Goal: Task Accomplishment & Management: Use online tool/utility

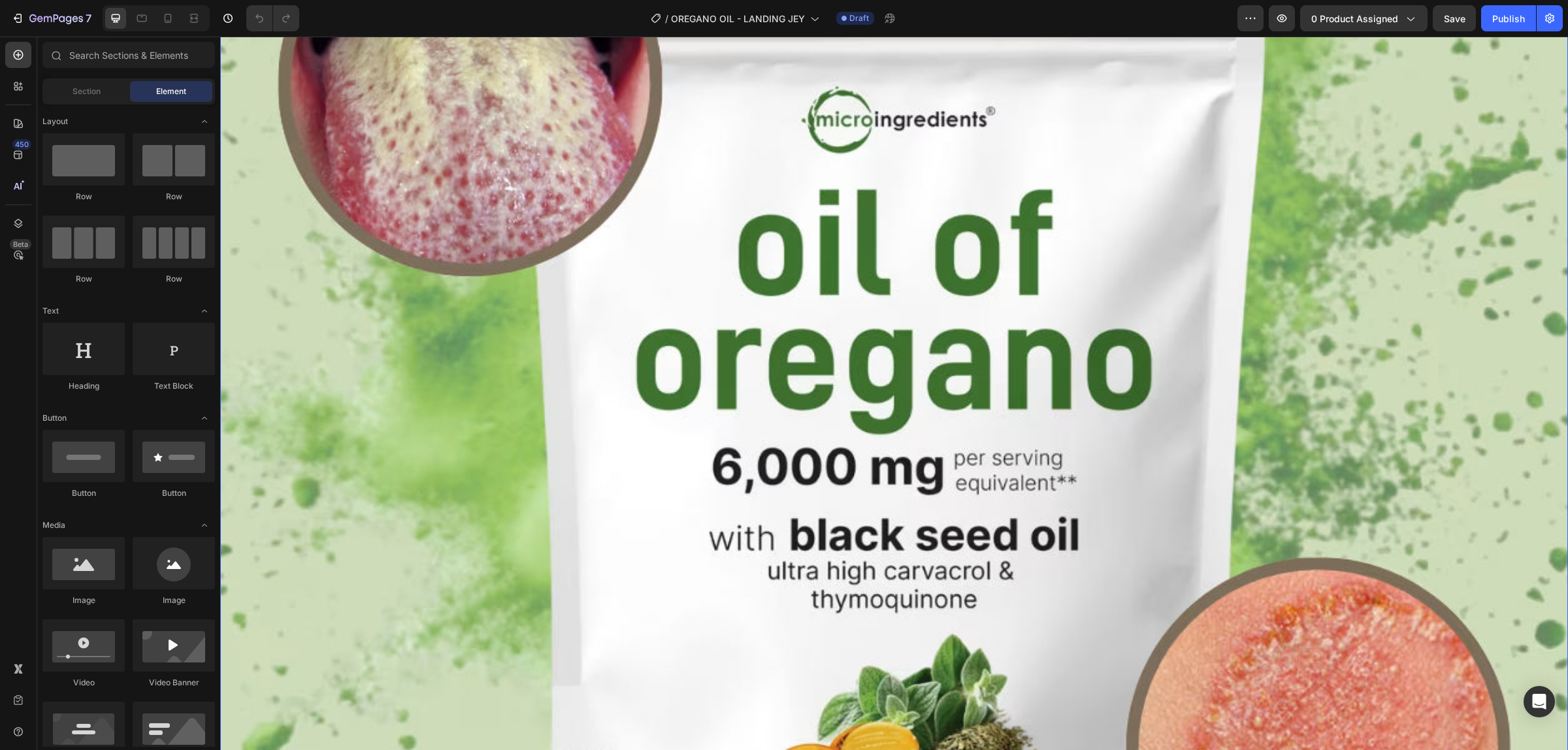
scroll to position [1062, 0]
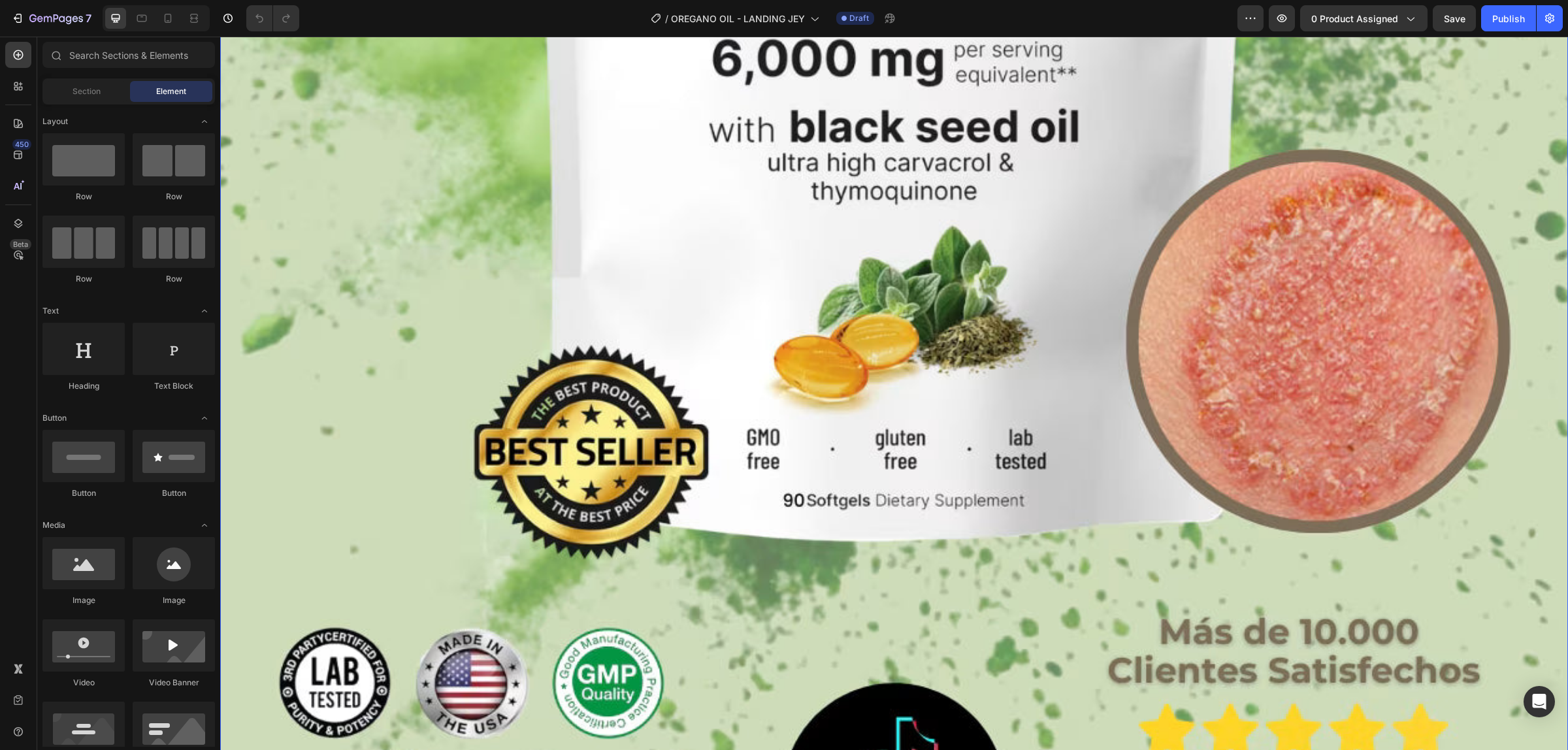
drag, startPoint x: 663, startPoint y: 171, endPoint x: 565, endPoint y: 168, distance: 98.0
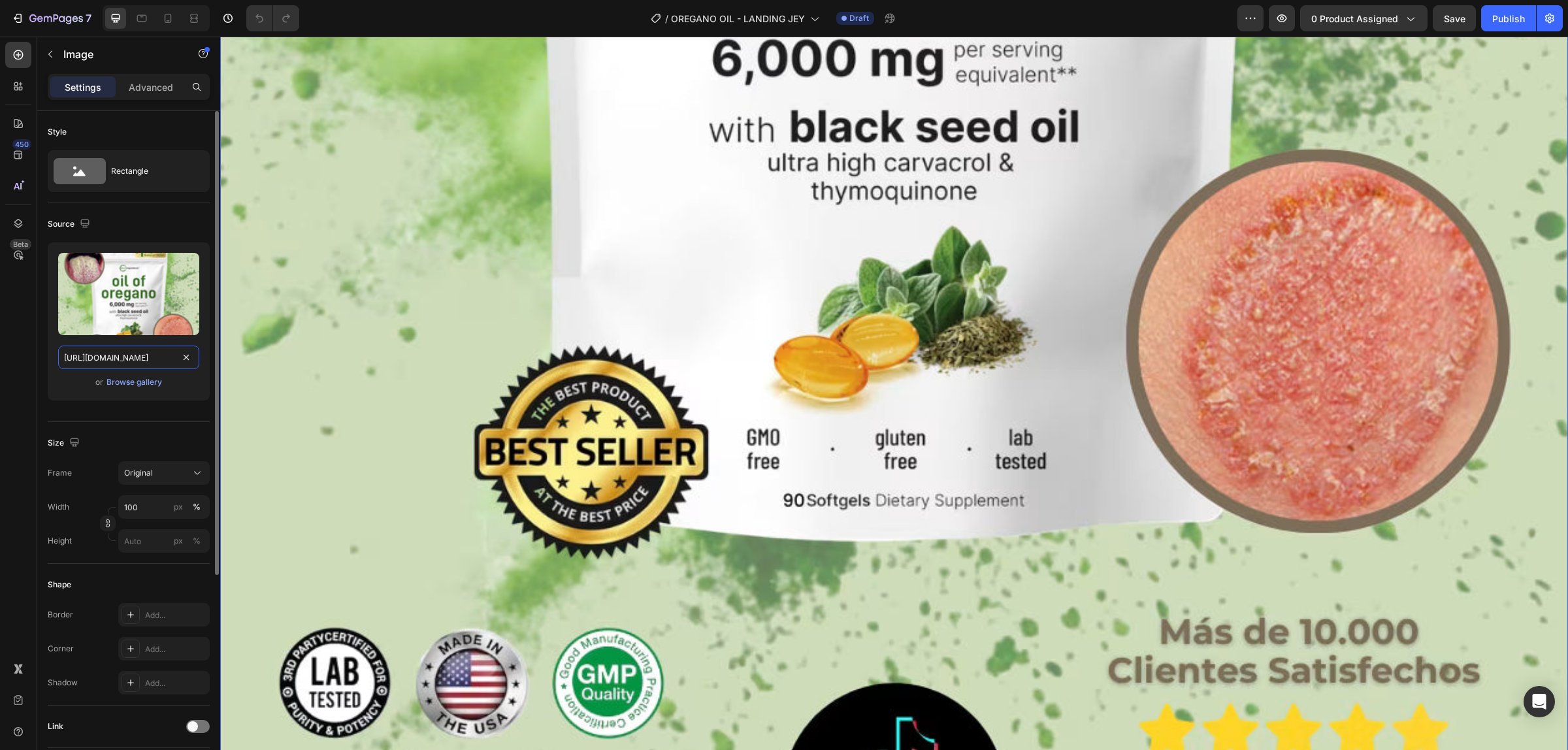
click at [136, 350] on input "https://cdn.shopify.com/s/files/1/0924/3872/4895/files/Copia_de_LANDING_OREGANO…" at bounding box center [129, 357] width 141 height 23
paste input "1_196bffe0-7043-4563-a696-c4bfb79a9c8a.webp?v=175903746"
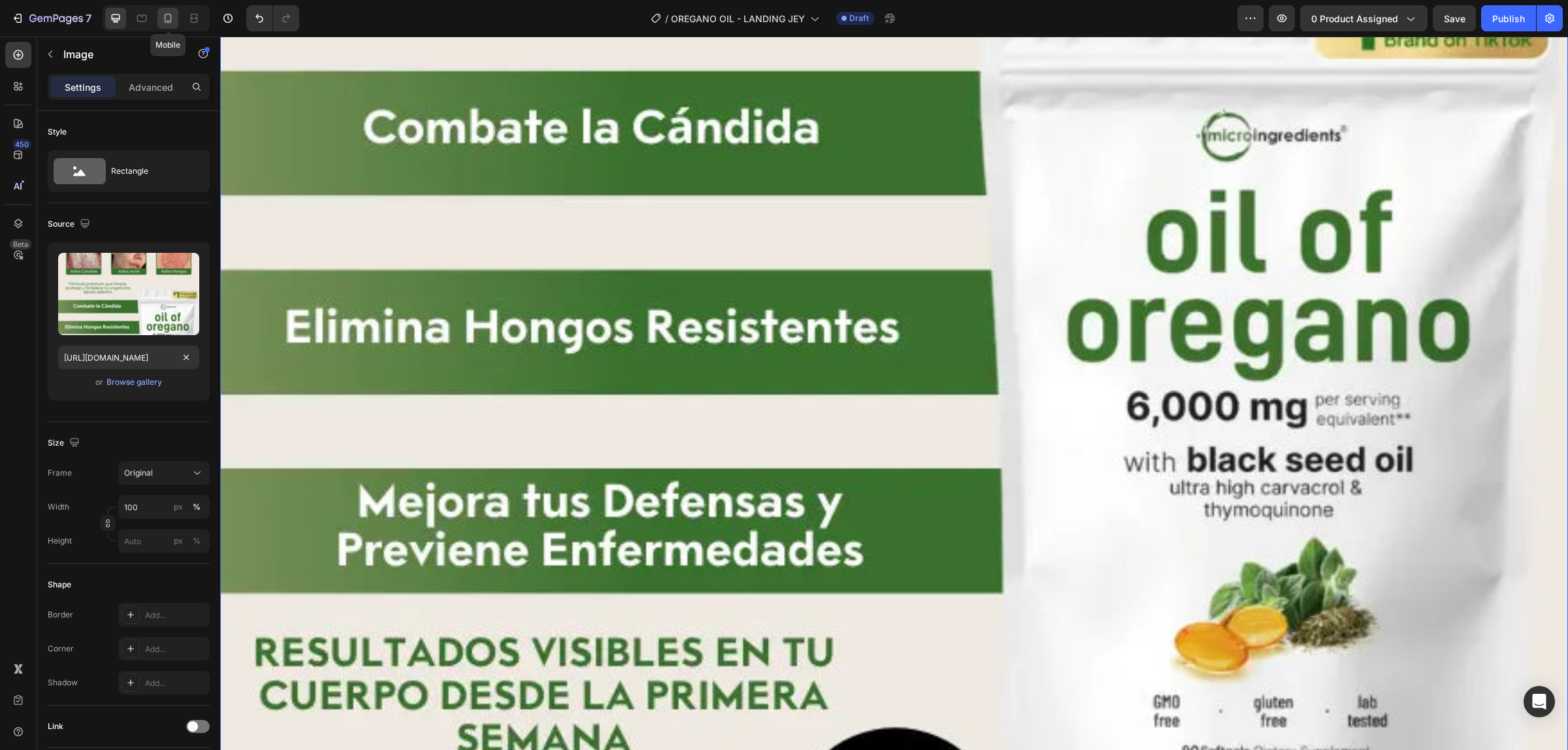
scroll to position [0, 0]
click at [170, 13] on icon at bounding box center [167, 18] width 13 height 13
type input "https://cdn.shopify.com/s/files/1/0924/3872/4895/files/Copia_de_LANDING_OREGANO…"
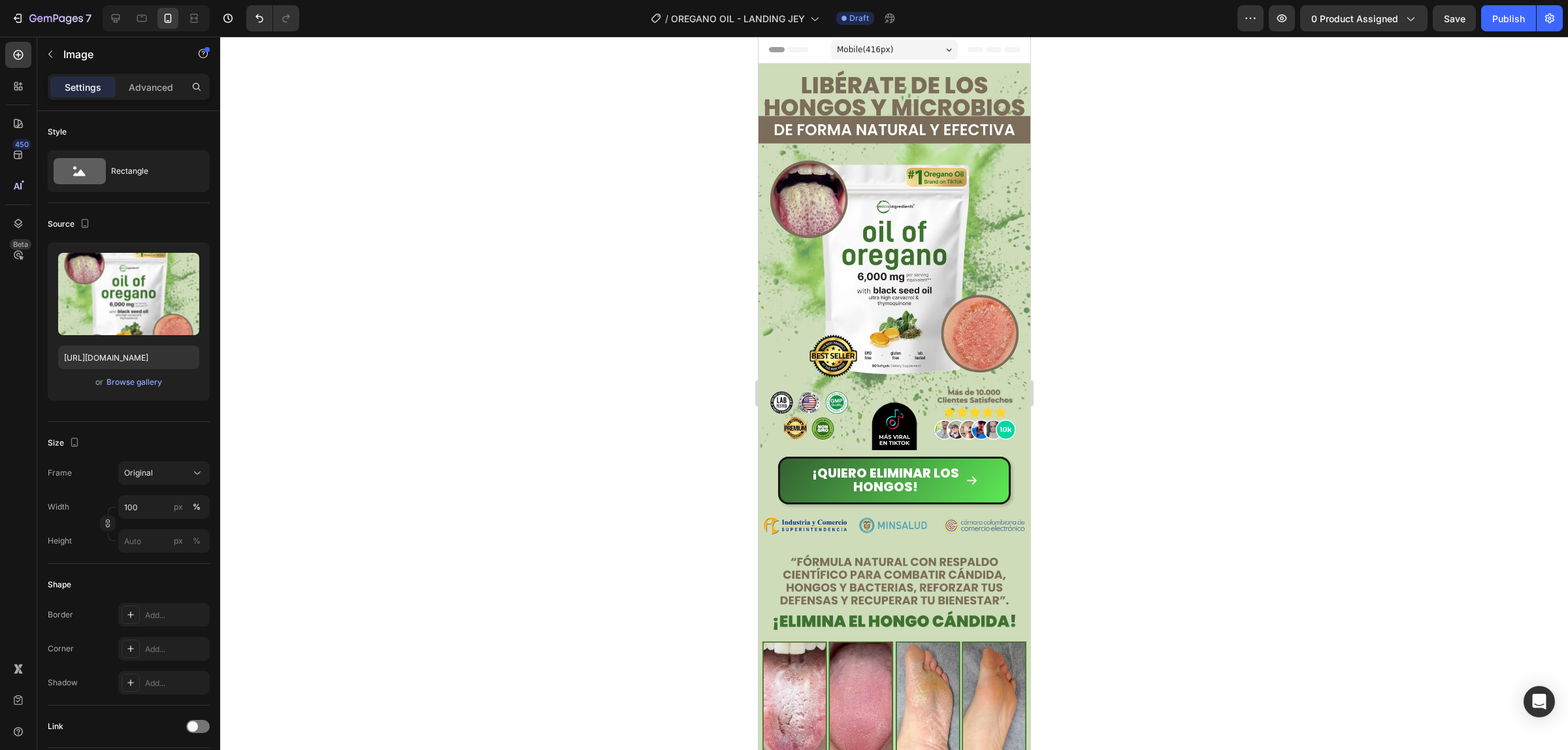
click at [879, 171] on img at bounding box center [893, 257] width 272 height 387
click at [1150, 154] on div at bounding box center [894, 394] width 1348 height 714
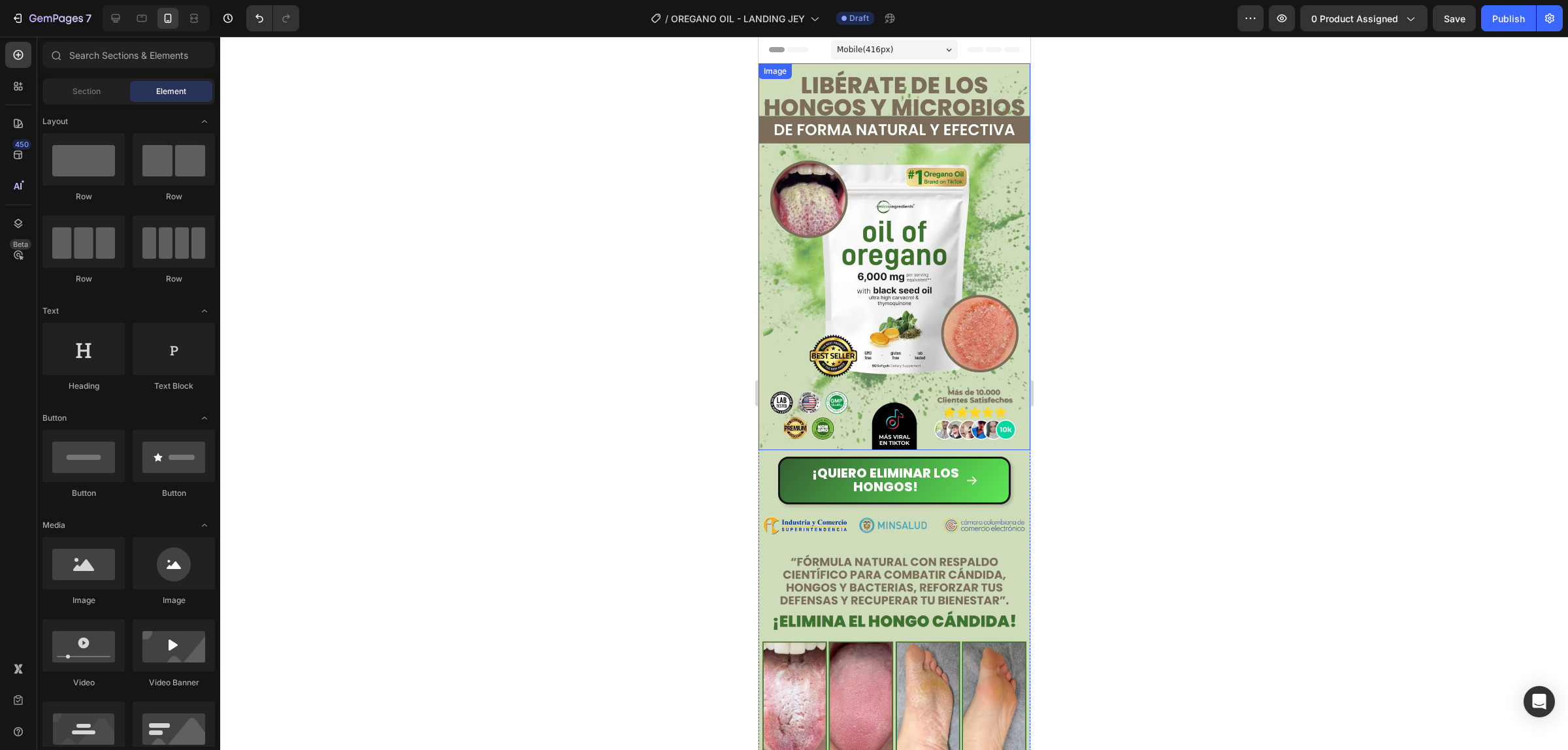
click at [880, 164] on img at bounding box center [893, 257] width 272 height 387
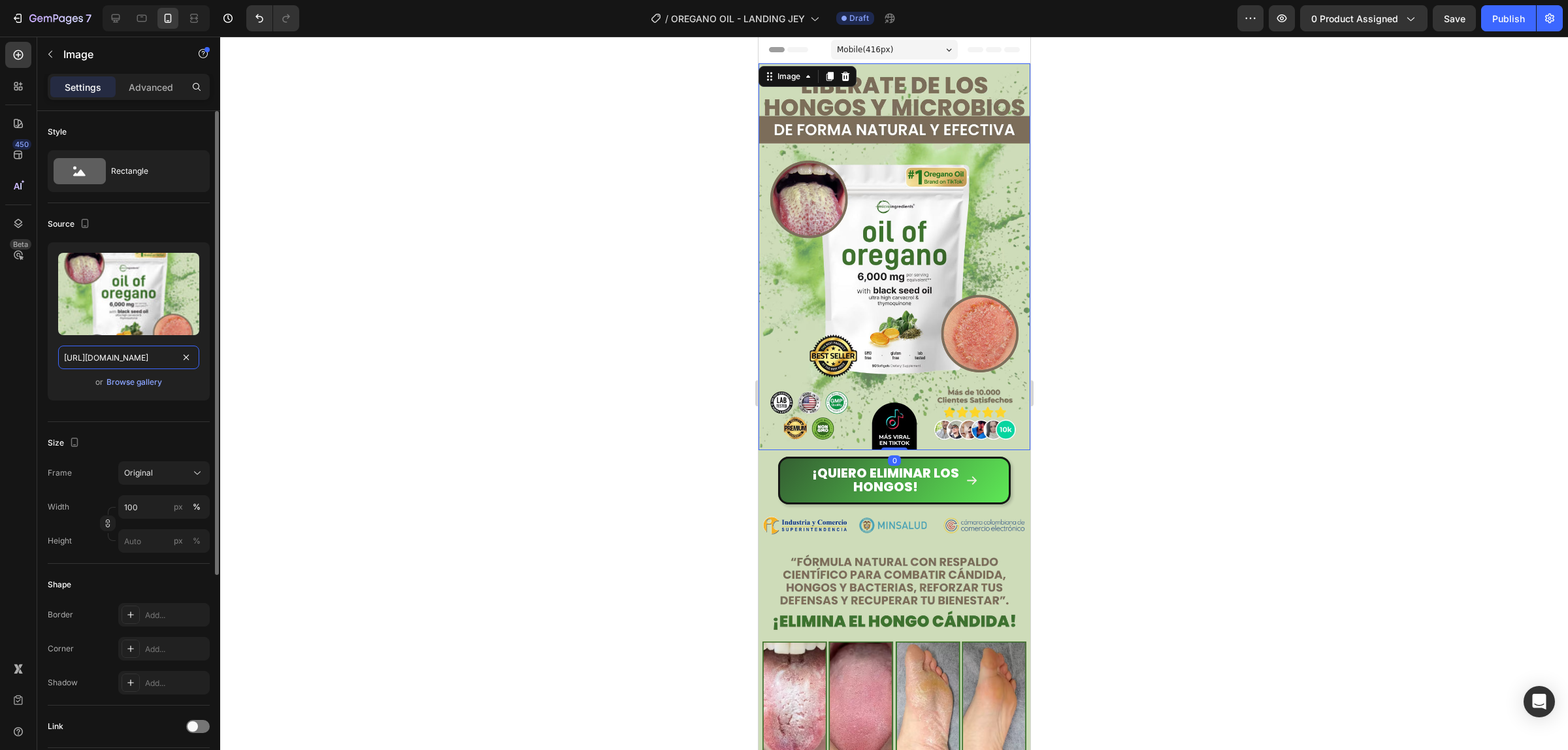
click at [138, 368] on input "https://cdn.shopify.com/s/files/1/0924/3872/4895/files/Copia_de_LANDING_OREGANO…" at bounding box center [129, 357] width 141 height 23
paste input "1_196bffe0-7043-4563-a696-c4bfb79a9c8a.webp?v=175903746"
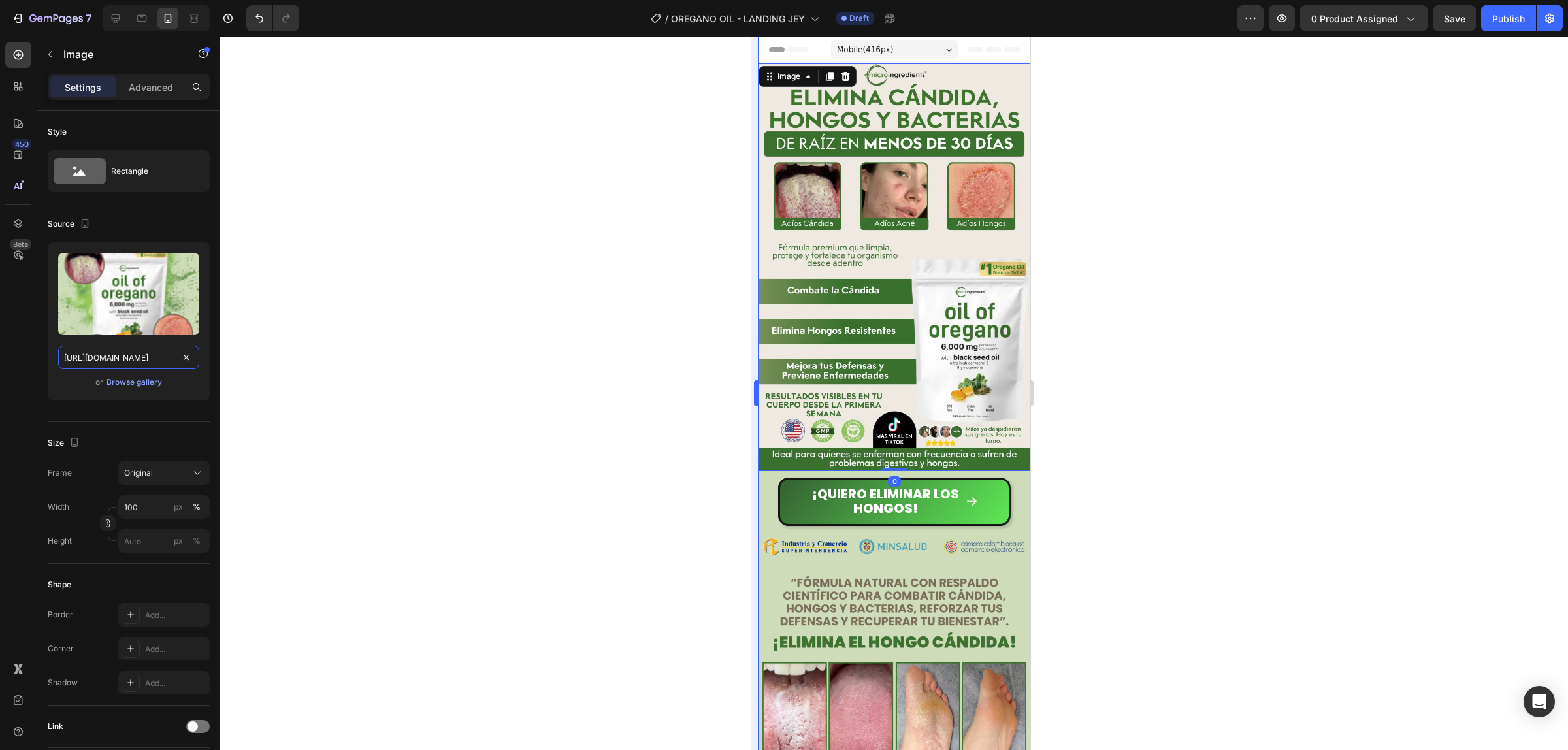
scroll to position [0, 344]
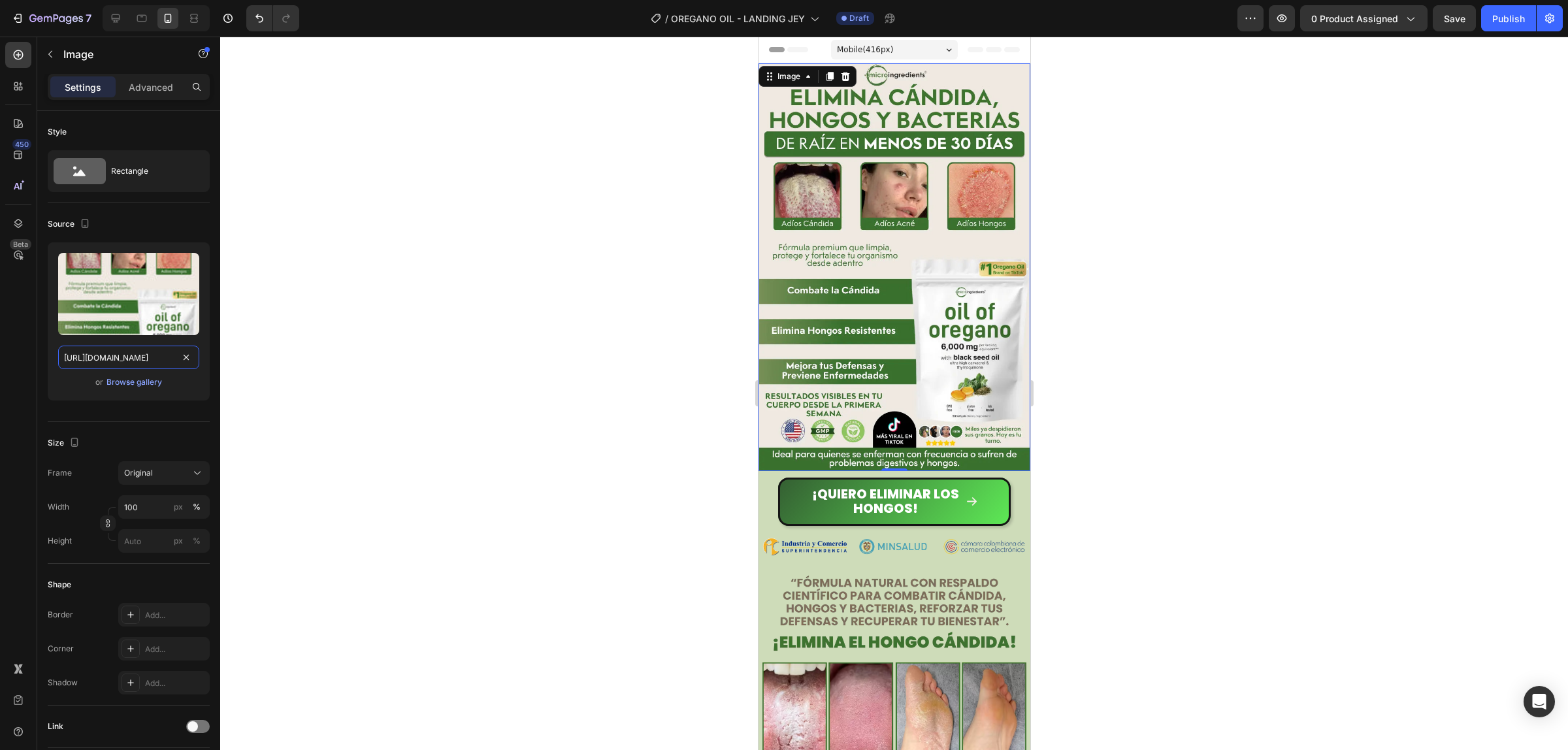
type input "https://cdn.shopify.com/s/files/1/0924/3872/4895/files/1_196bffe0-7043-4563-a69…"
click at [1212, 258] on div at bounding box center [894, 394] width 1348 height 714
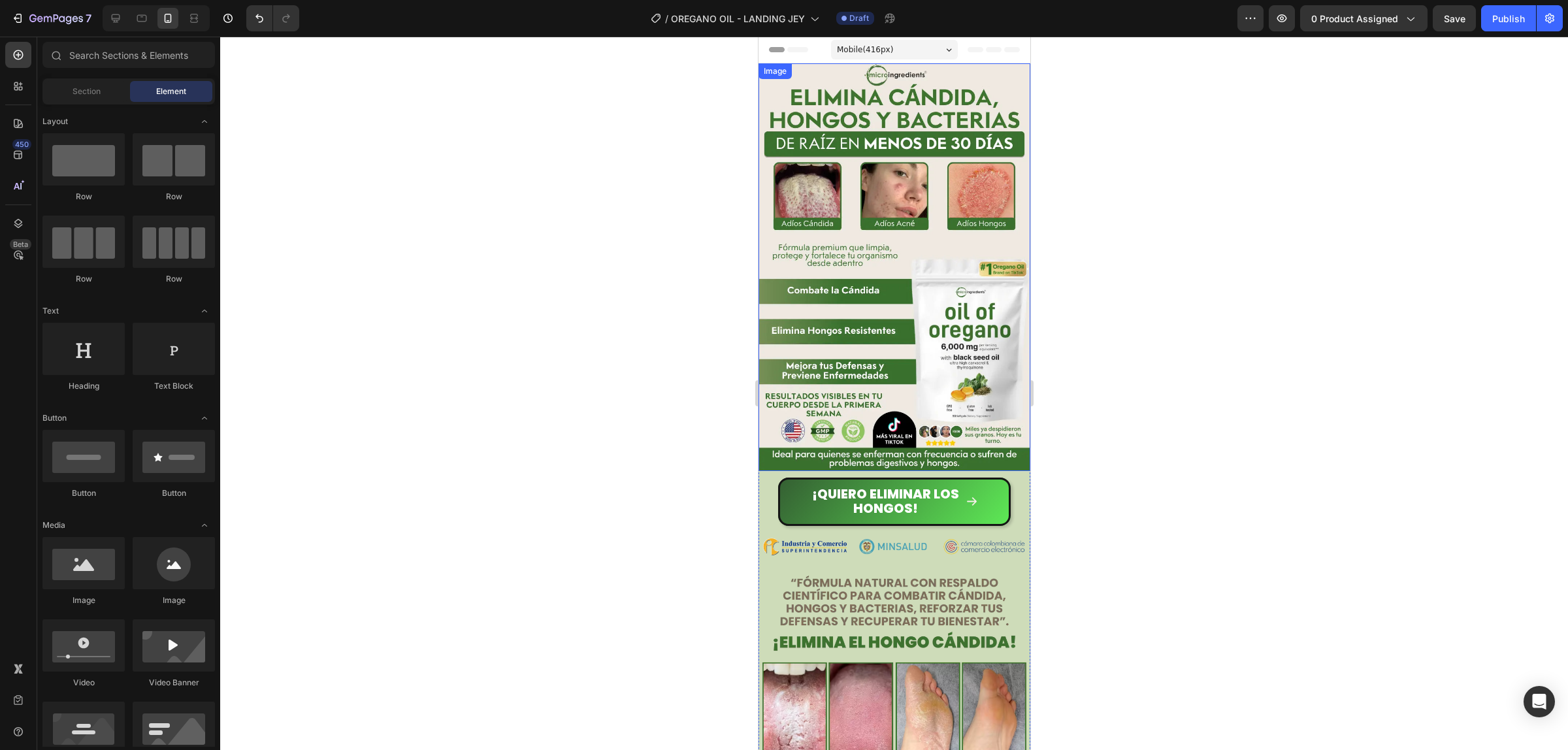
scroll to position [164, 0]
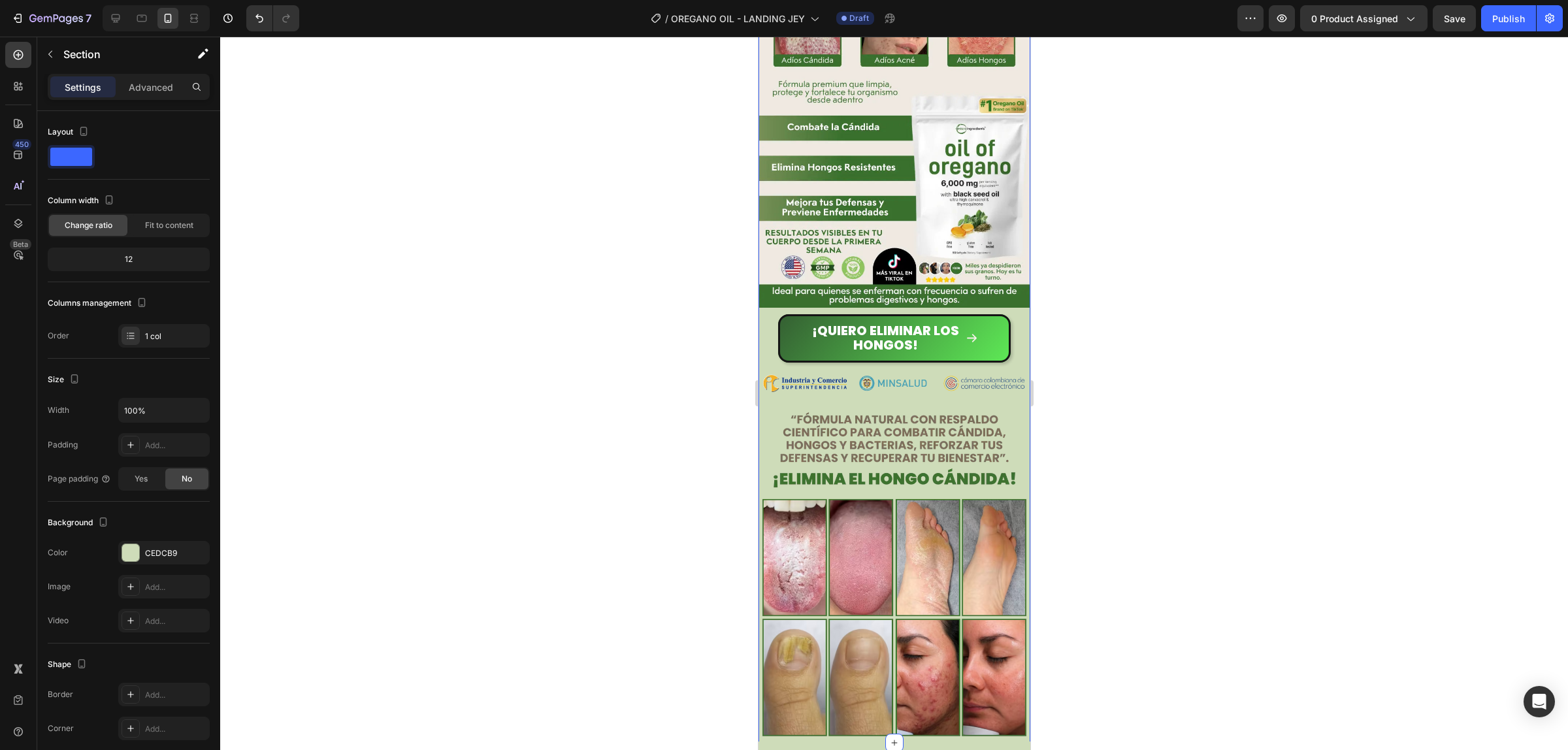
click at [999, 307] on div "¡Quiero ELIMINAR LOS HONGOS! Button" at bounding box center [893, 335] width 272 height 55
click at [155, 544] on div "CEDCB9" at bounding box center [164, 552] width 91 height 23
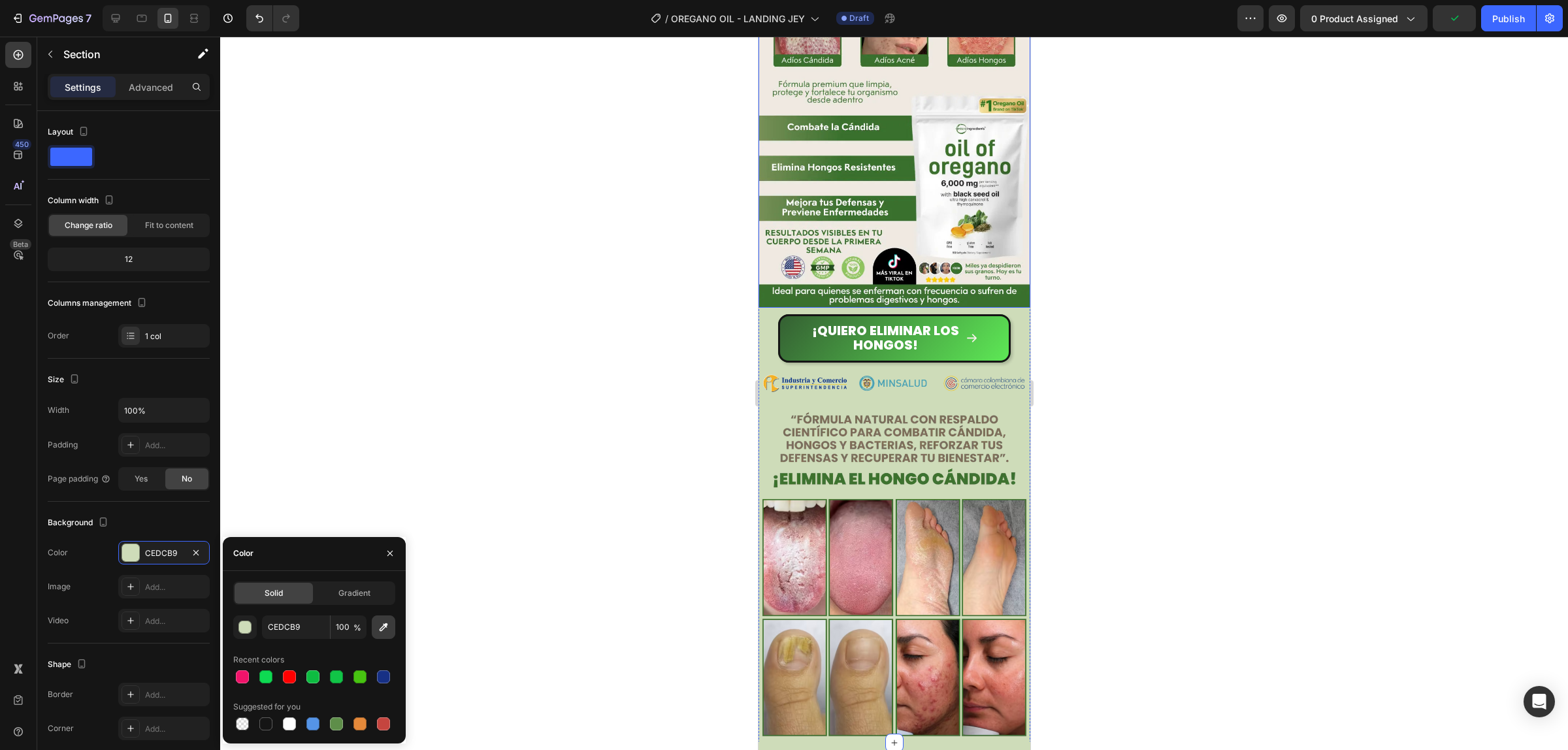
click at [379, 628] on icon "button" at bounding box center [383, 627] width 13 height 13
type input "EFE9E2"
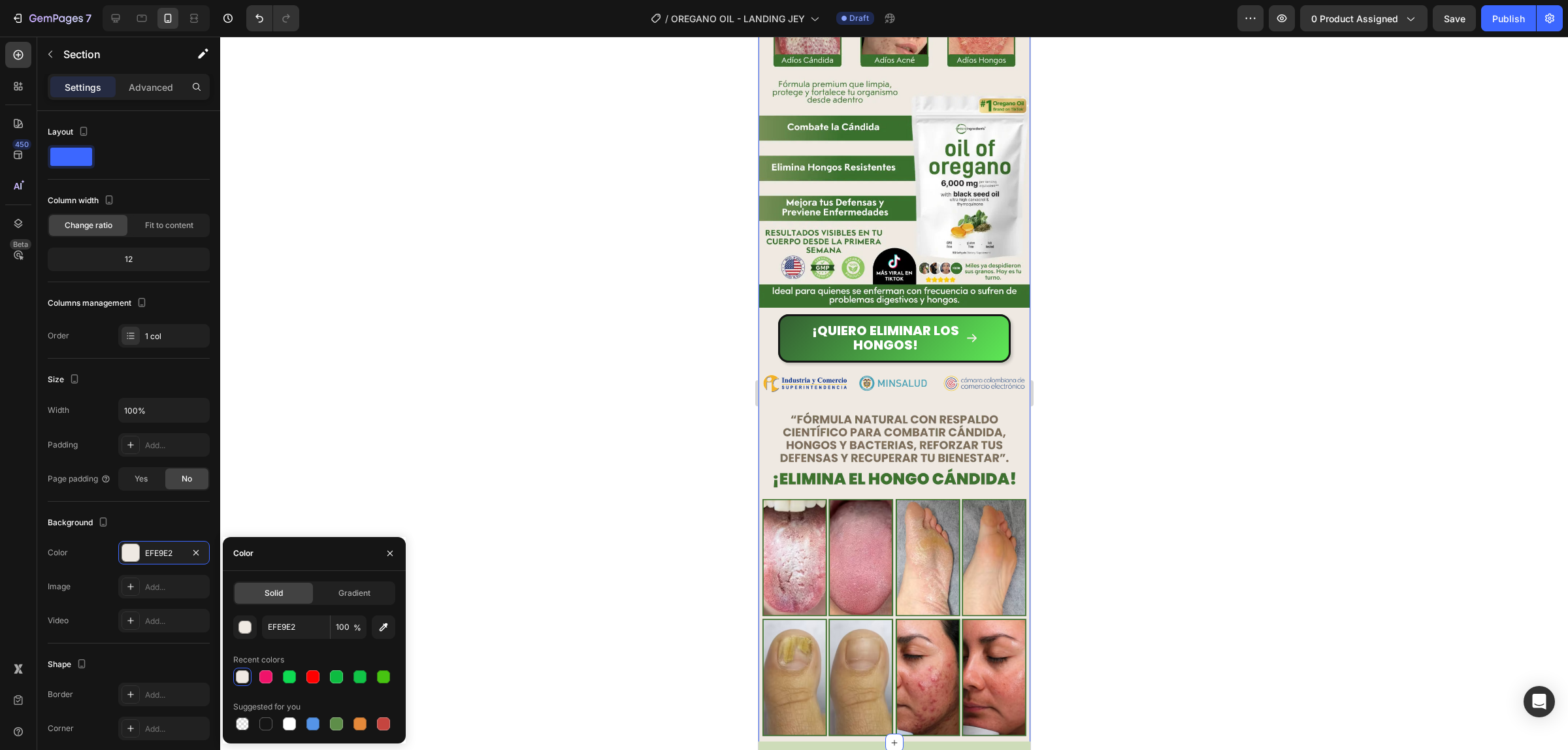
click at [1184, 320] on div at bounding box center [894, 394] width 1348 height 714
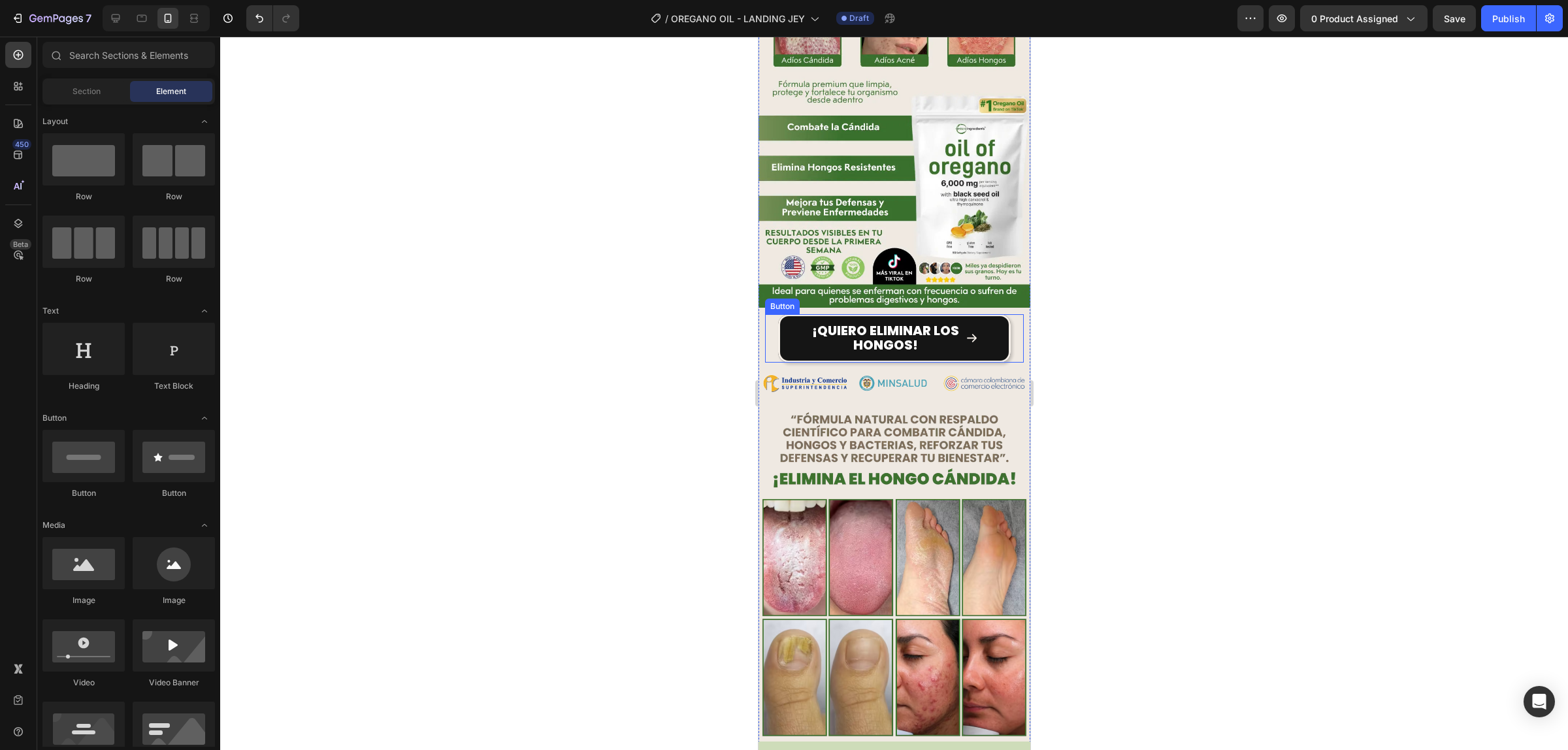
click at [969, 324] on button "¡Quiero ELIMINAR LOS HONGOS!" at bounding box center [893, 338] width 232 height 48
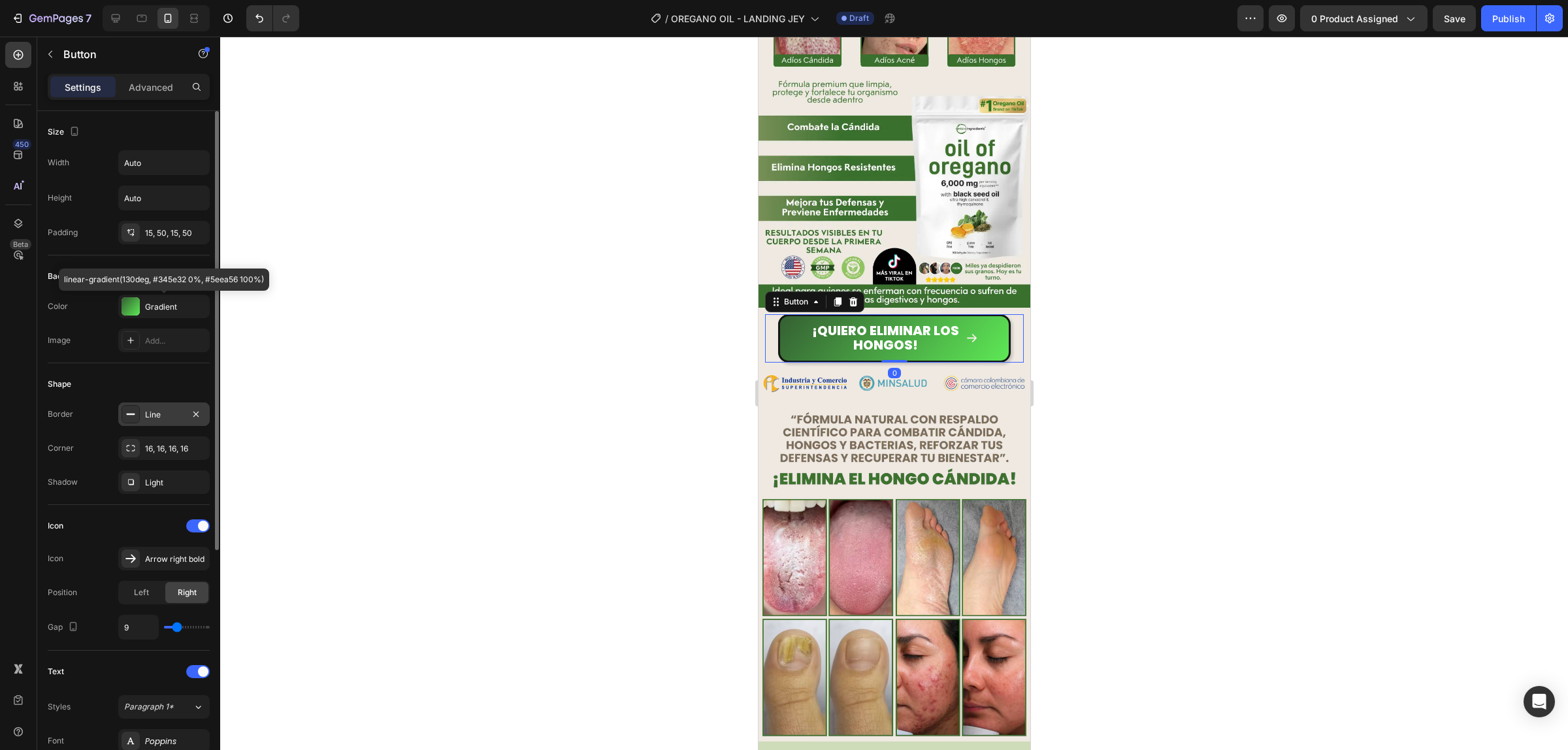
scroll to position [82, 0]
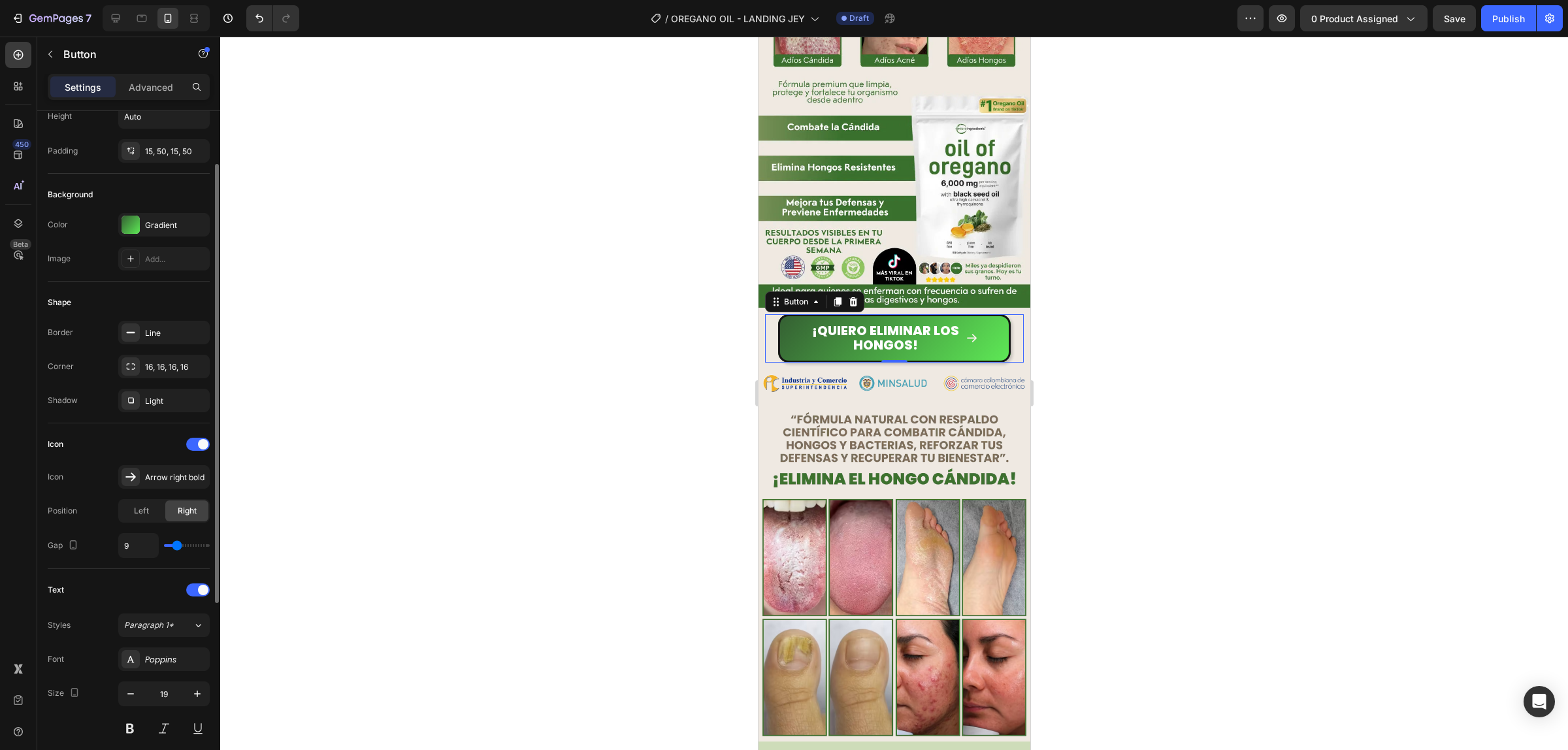
click at [200, 455] on div "Icon" at bounding box center [128, 444] width 162 height 21
click at [197, 449] on div at bounding box center [197, 444] width 23 height 13
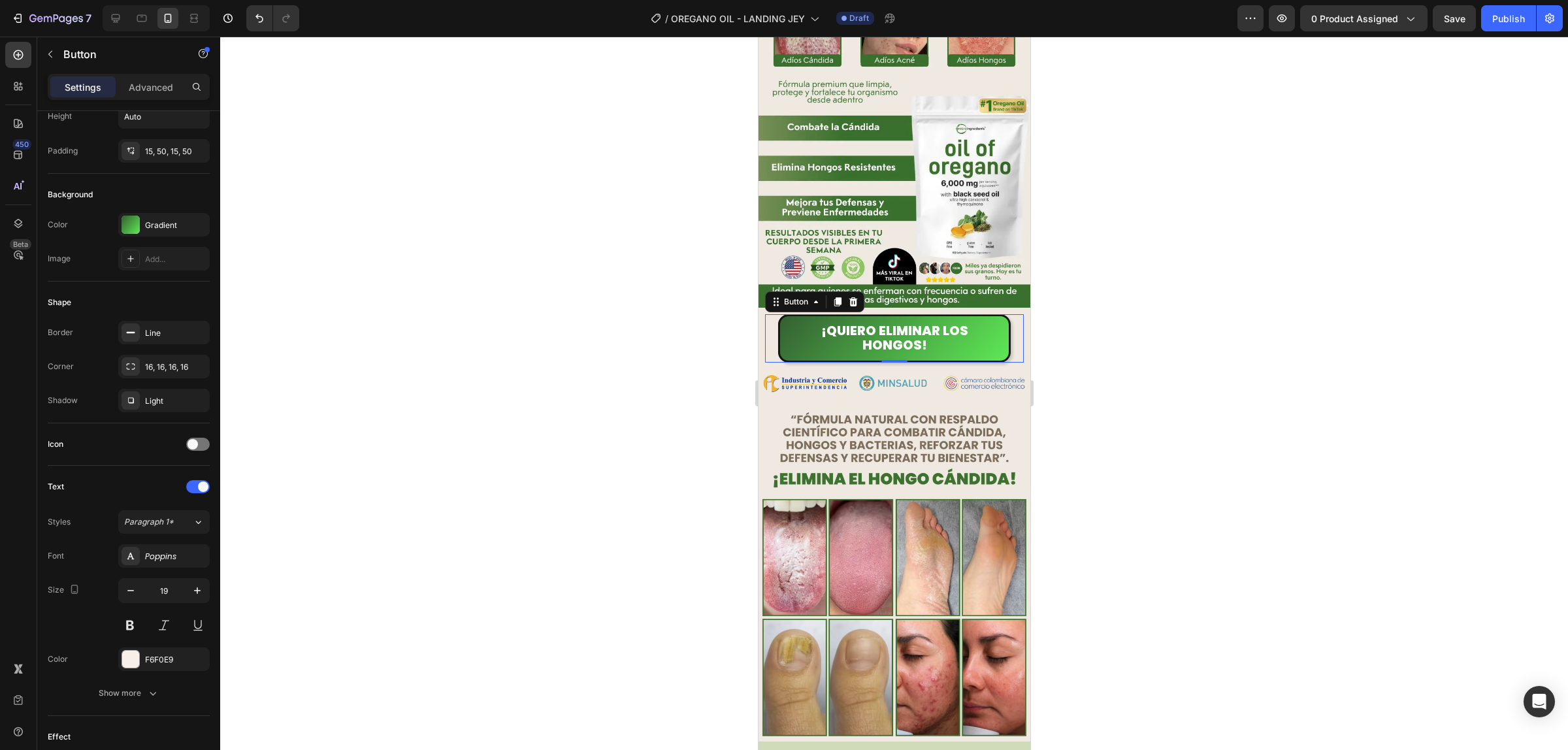
click at [1154, 356] on div at bounding box center [894, 394] width 1348 height 714
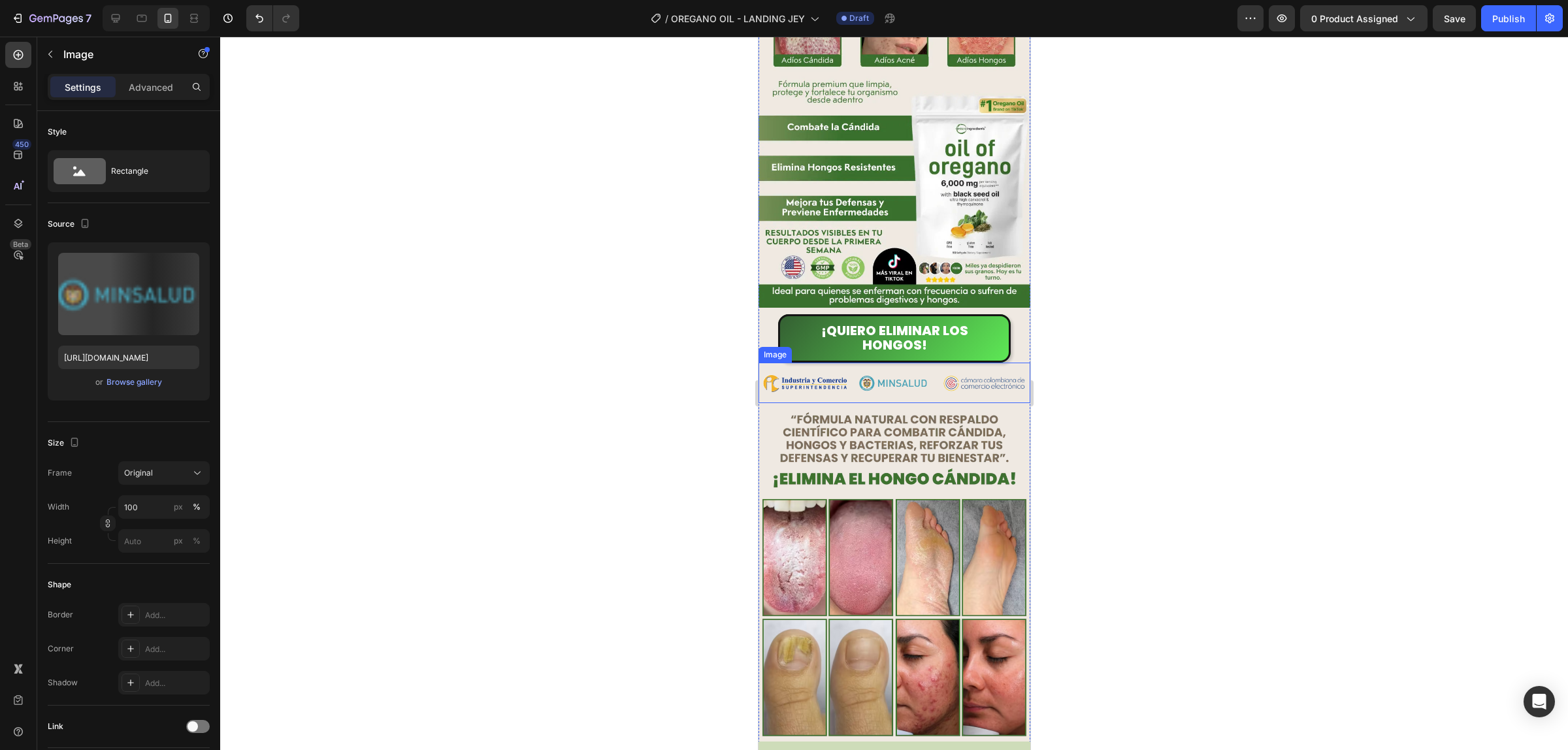
click at [941, 363] on img at bounding box center [893, 382] width 272 height 40
click at [1104, 337] on div at bounding box center [894, 394] width 1348 height 714
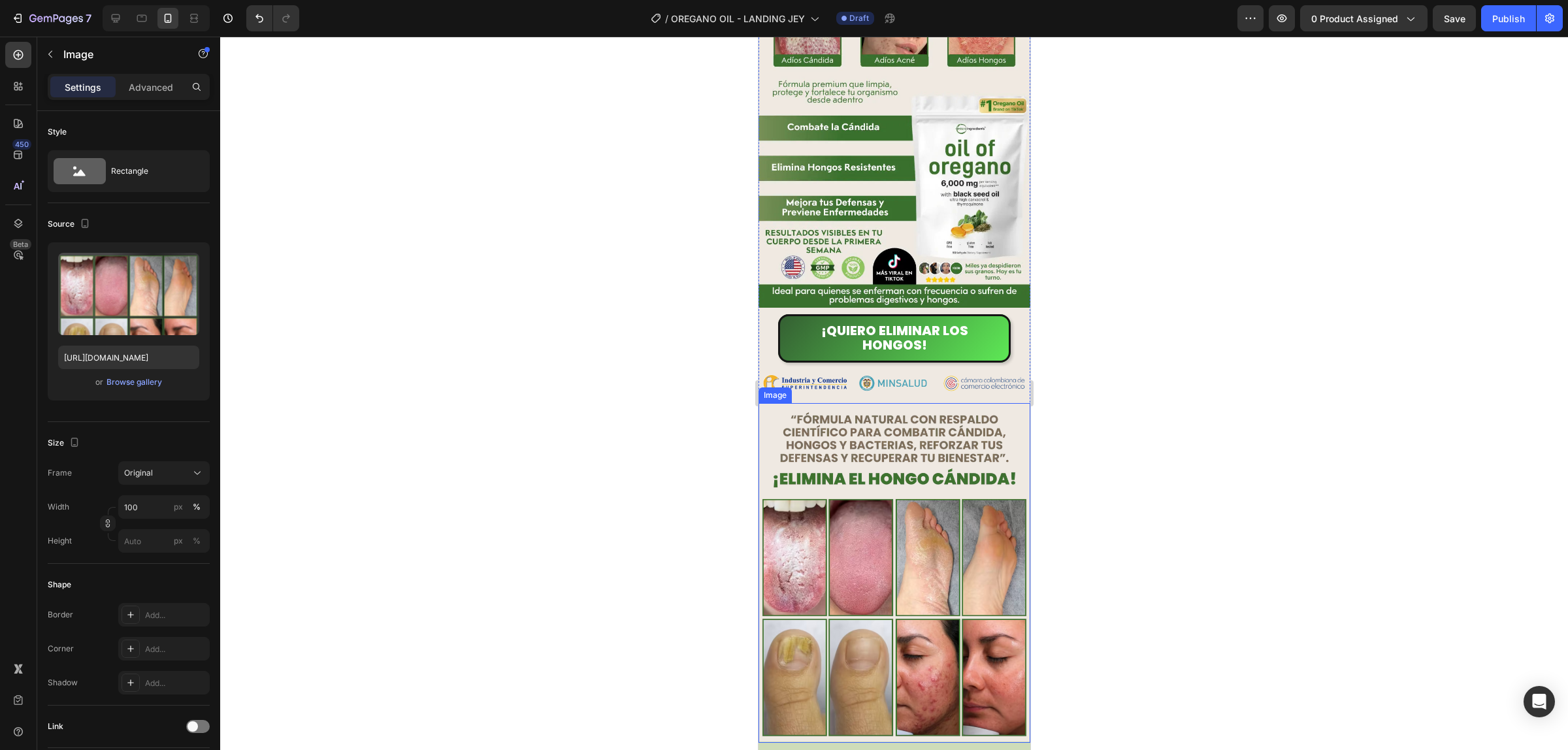
click at [983, 419] on img at bounding box center [893, 573] width 272 height 340
click at [152, 366] on input "https://cdn.shopify.com/s/files/1/0944/8190/8017/files/2_1.avif?v=1755279859" at bounding box center [129, 357] width 141 height 23
paste input "24/3872/4895/files/2_9bf501a4-15b7-4d5a-9660-4698cbe0284a.webp?v=175903746"
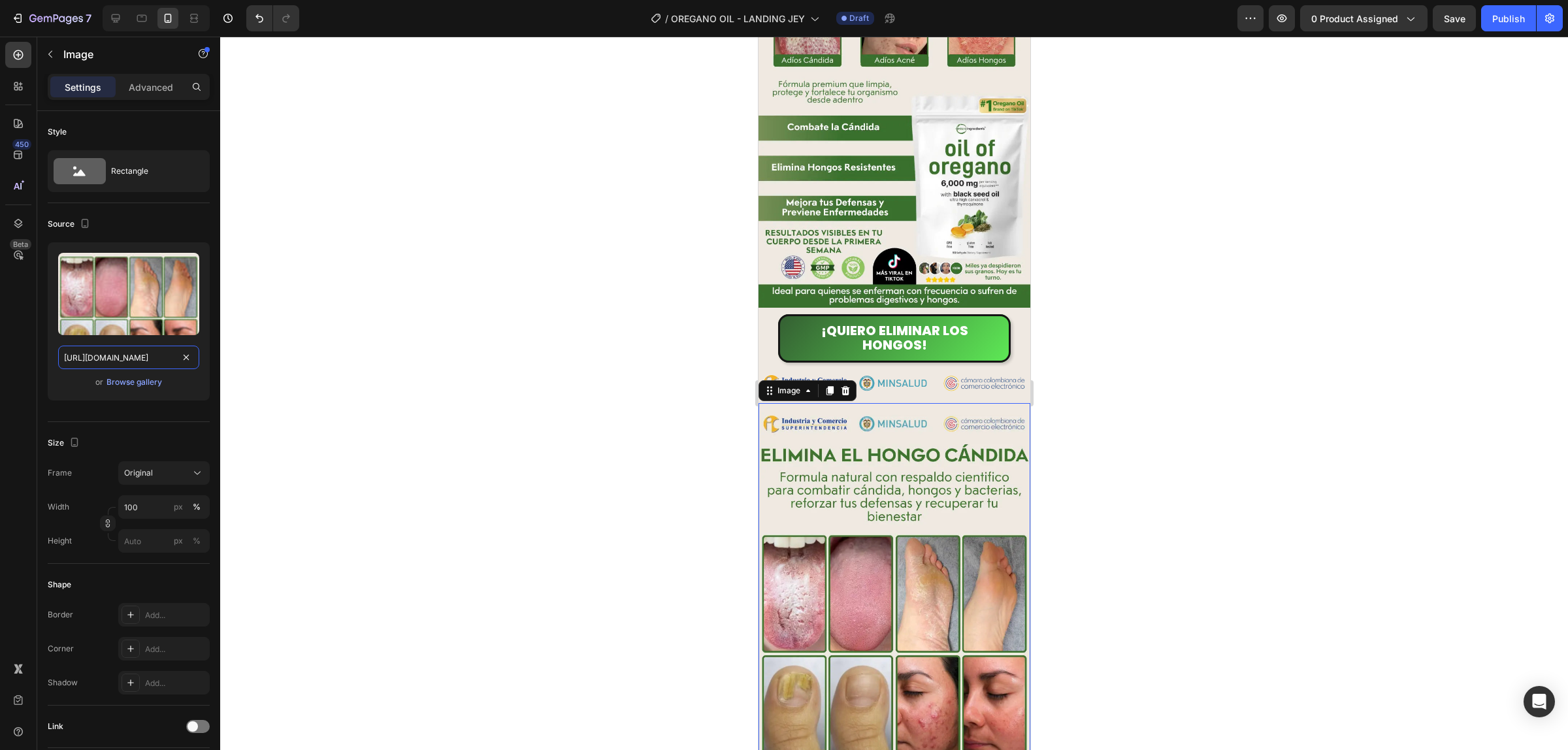
type input "https://cdn.shopify.com/s/files/1/0924/3872/4895/files/2_9bf501a4-15b7-4d5a-966…"
click at [1082, 345] on div at bounding box center [894, 394] width 1348 height 714
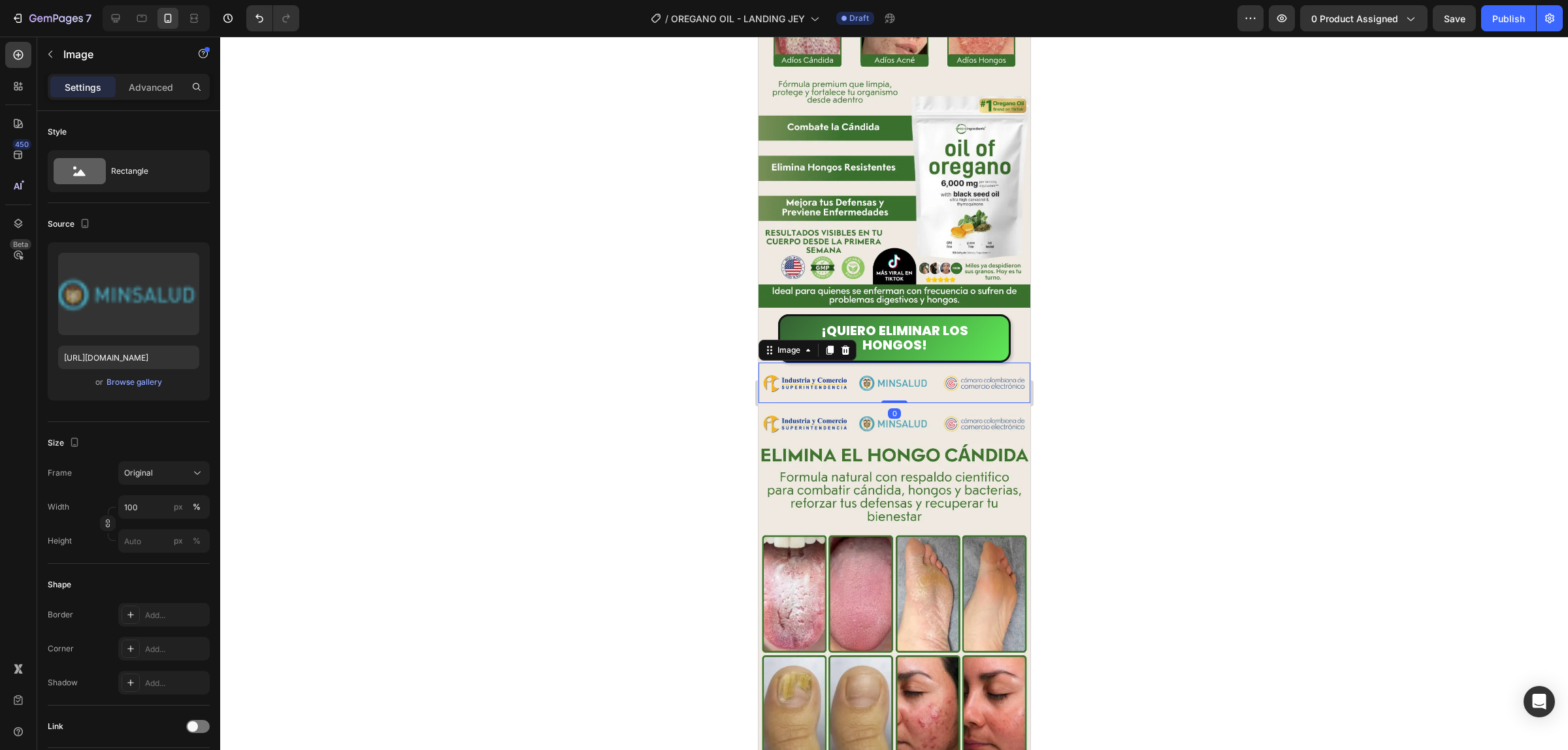
click at [910, 377] on img at bounding box center [893, 382] width 272 height 40
click at [843, 346] on icon at bounding box center [845, 350] width 9 height 9
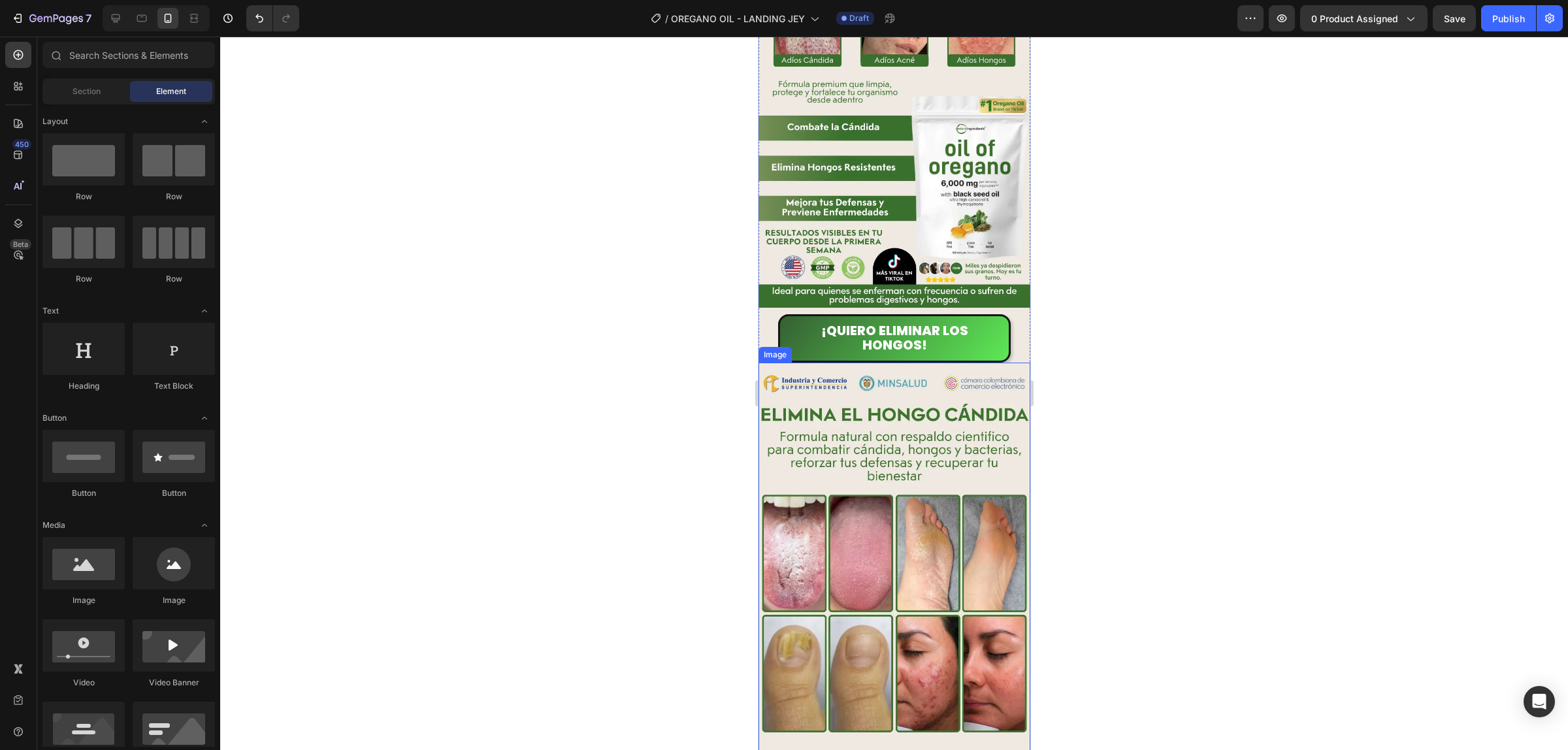
click at [1188, 368] on div at bounding box center [894, 394] width 1348 height 714
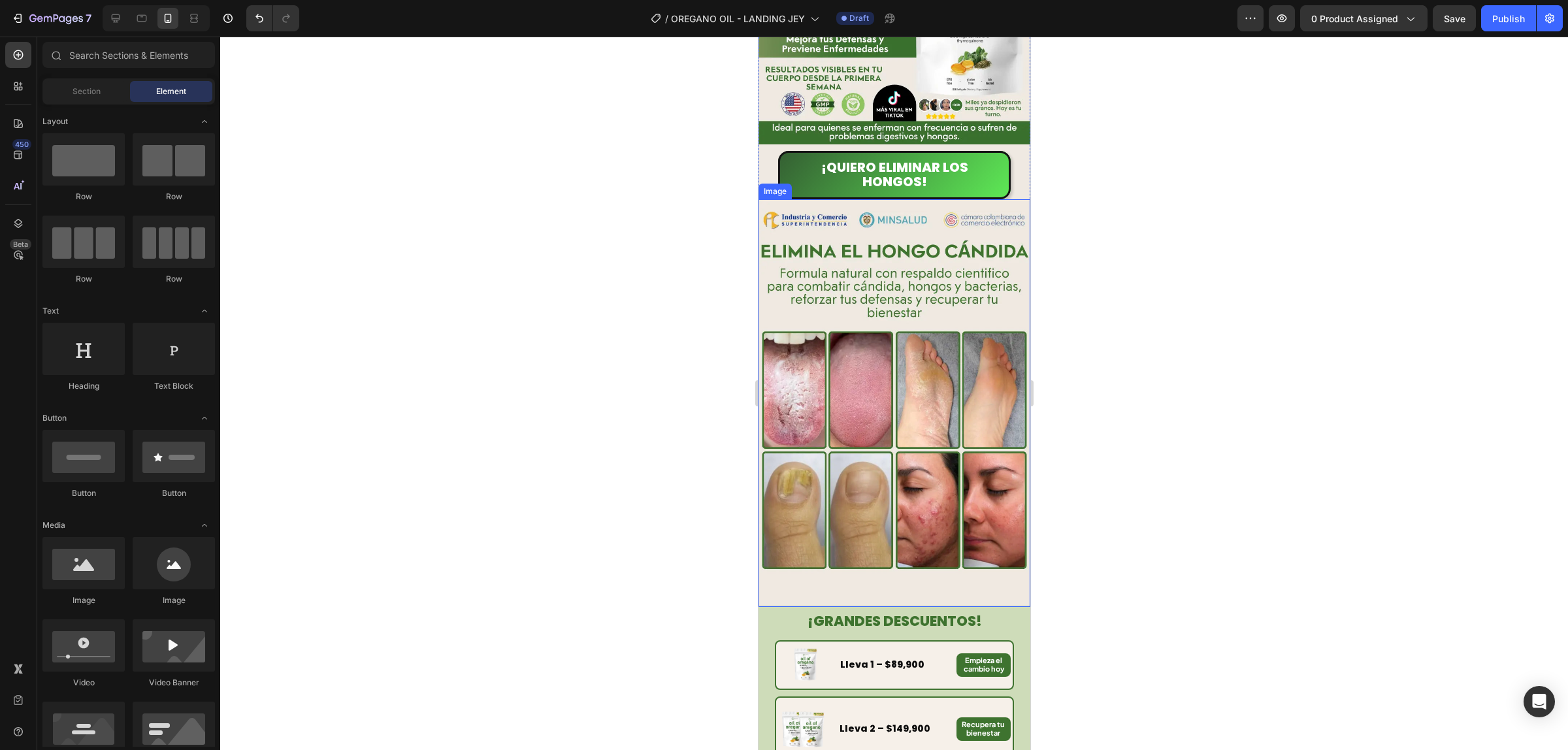
scroll to position [490, 0]
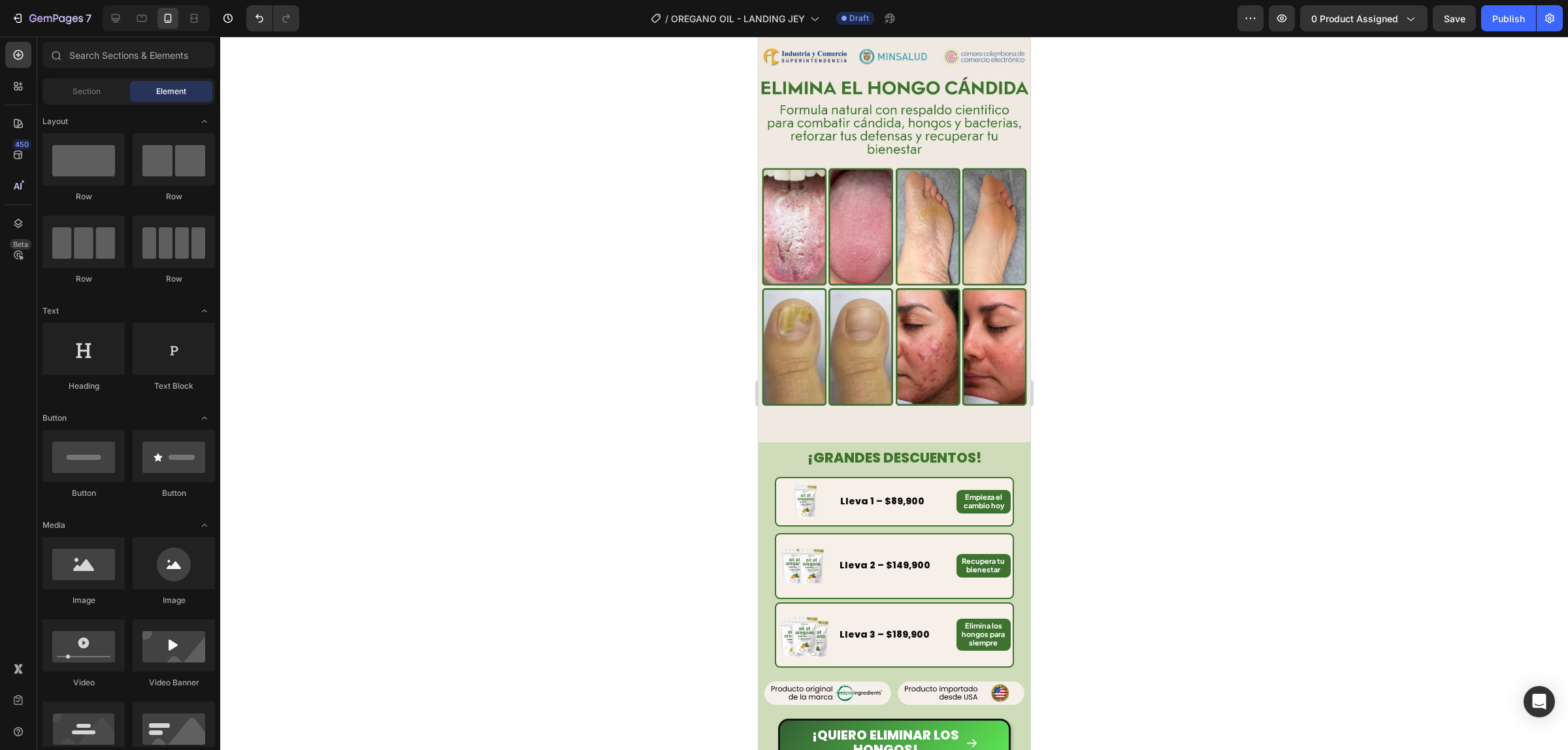
click at [1088, 381] on div at bounding box center [894, 394] width 1348 height 714
click at [985, 427] on div "Section 2" at bounding box center [1007, 435] width 45 height 15
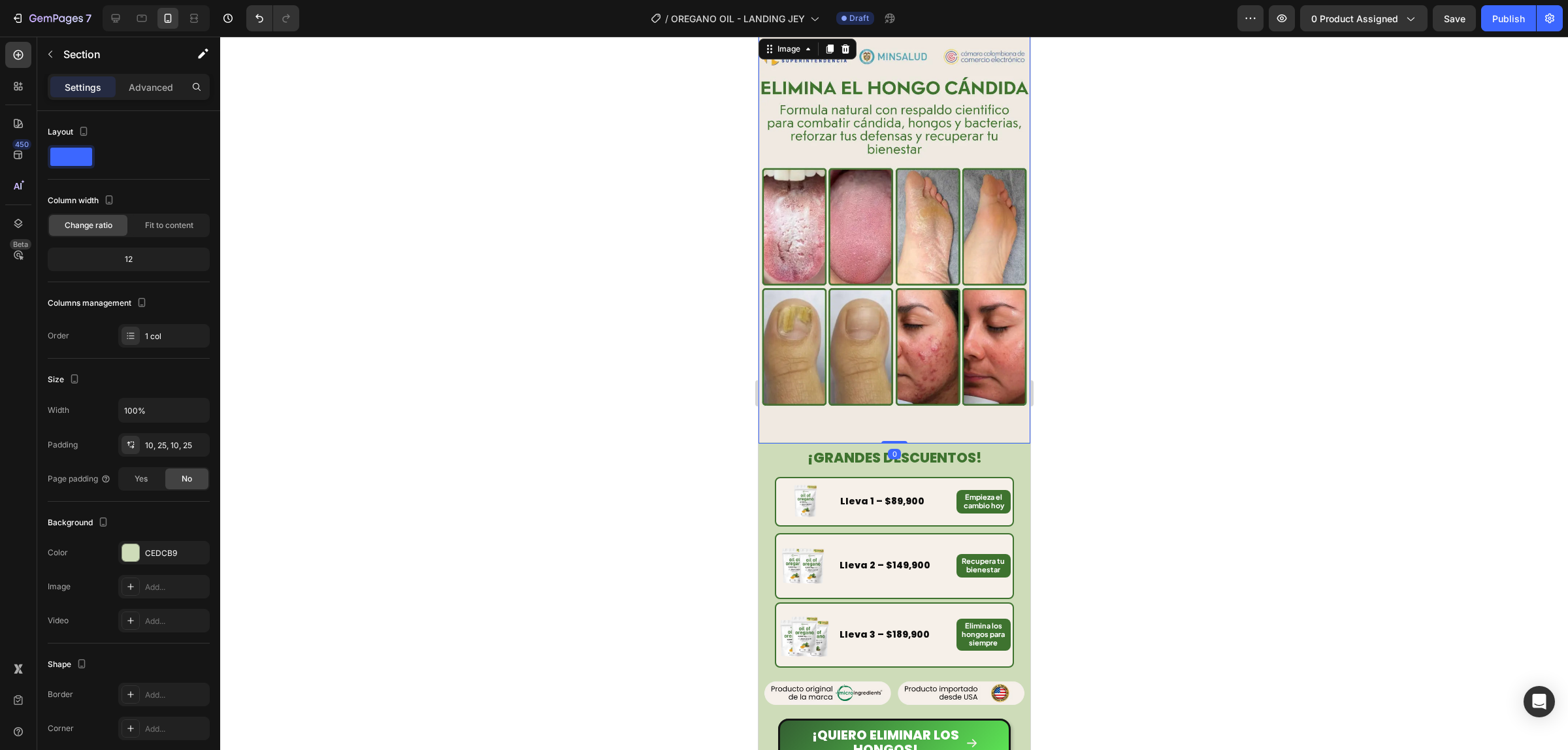
click at [950, 347] on img at bounding box center [893, 240] width 272 height 408
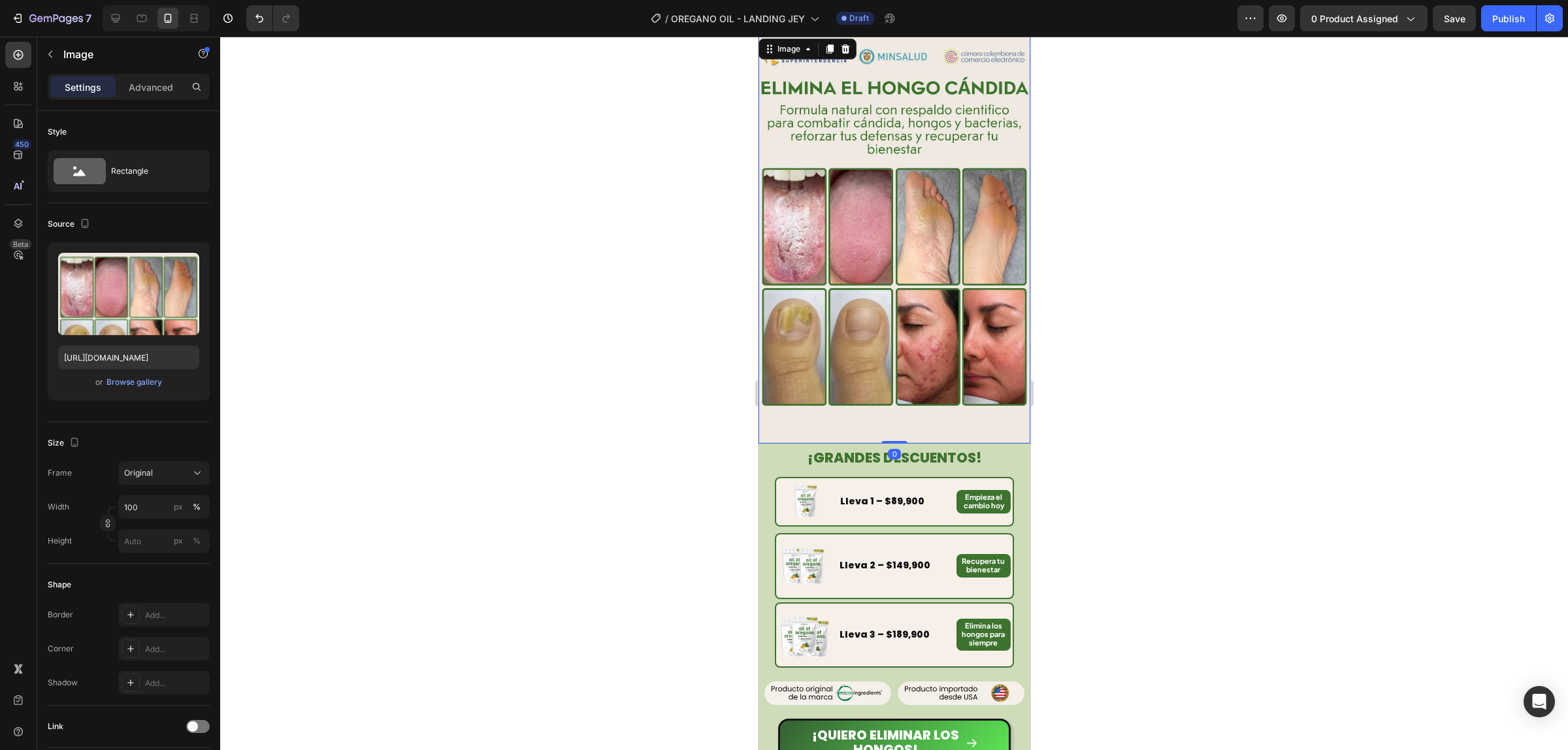
scroll to position [327, 0]
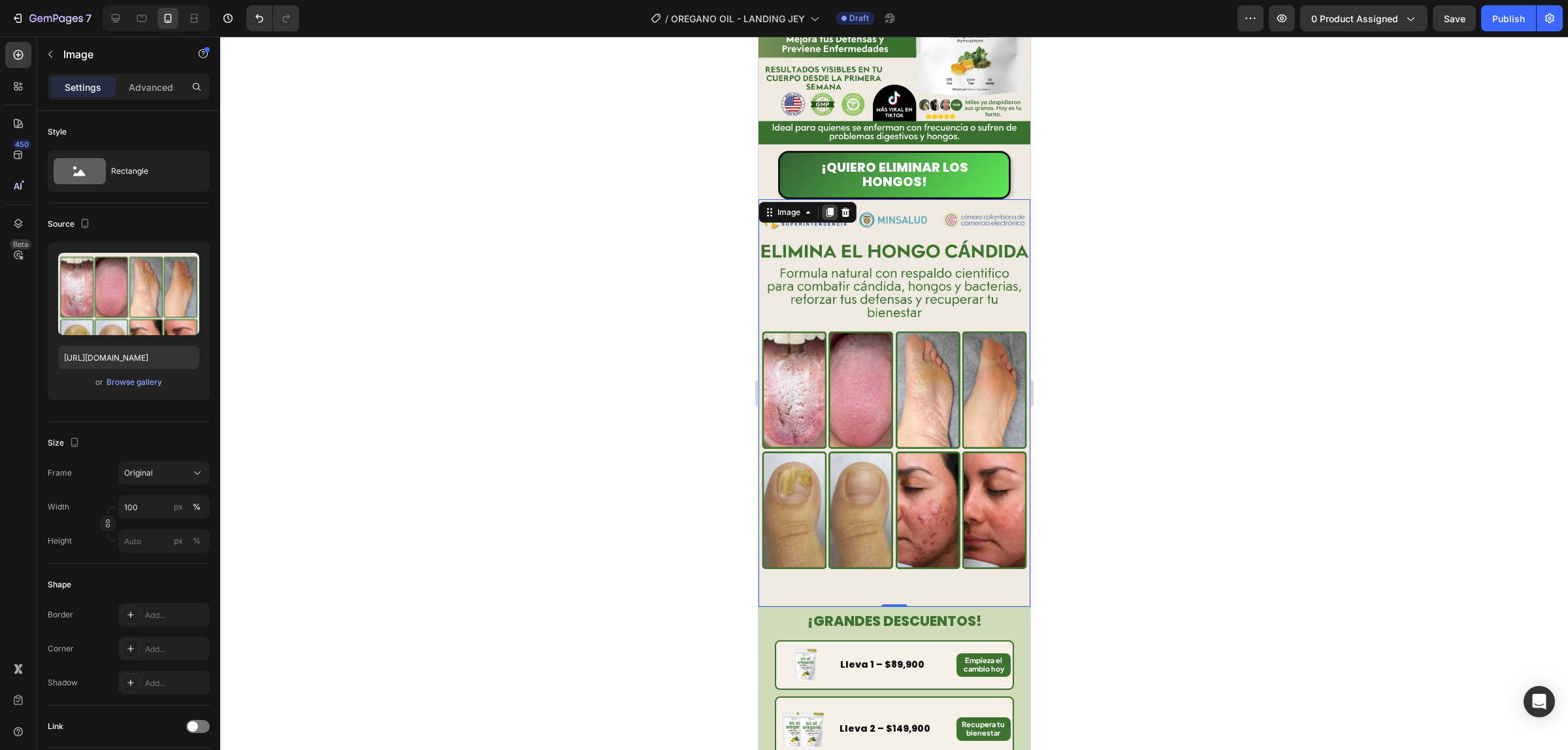
click at [829, 208] on icon at bounding box center [829, 212] width 7 height 9
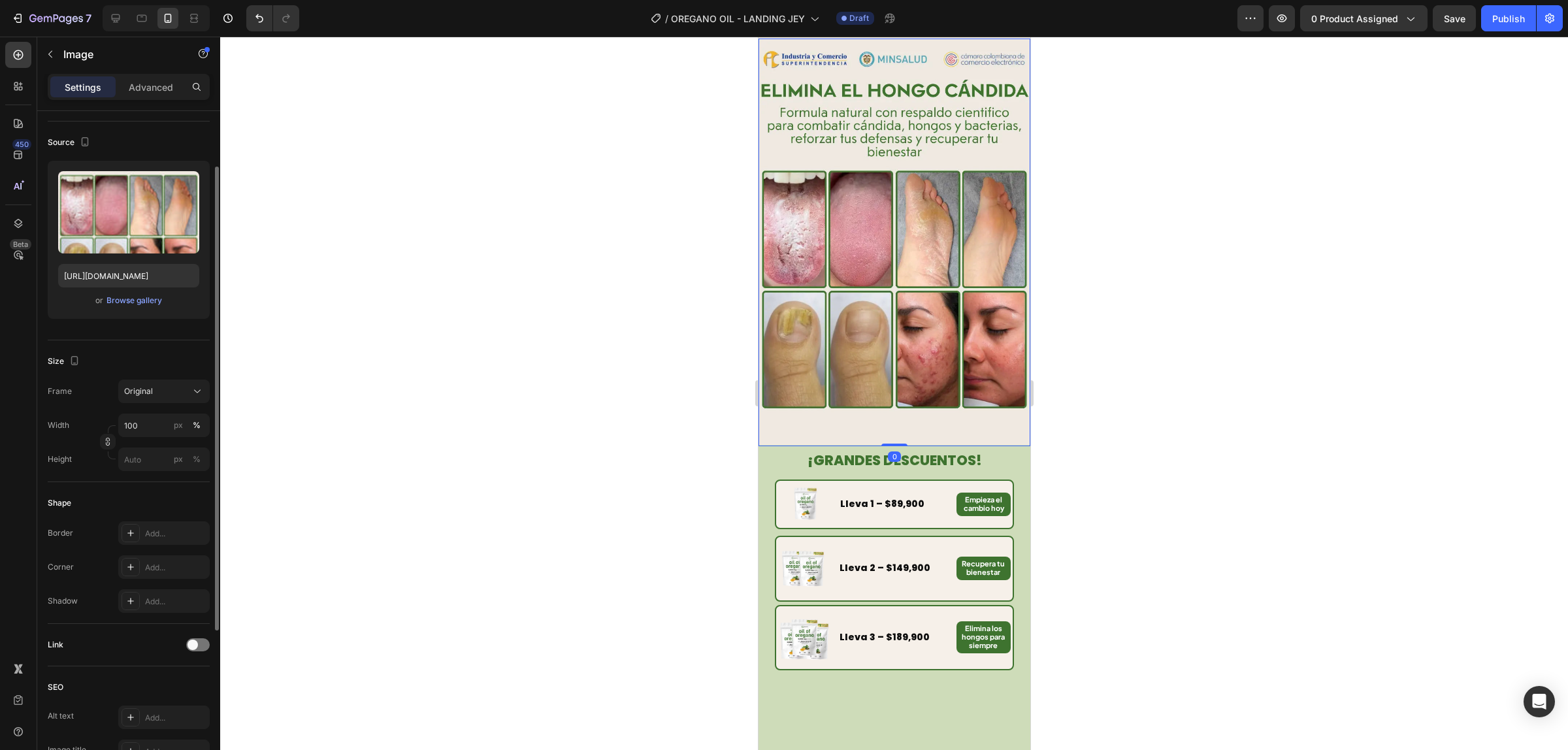
scroll to position [650, 0]
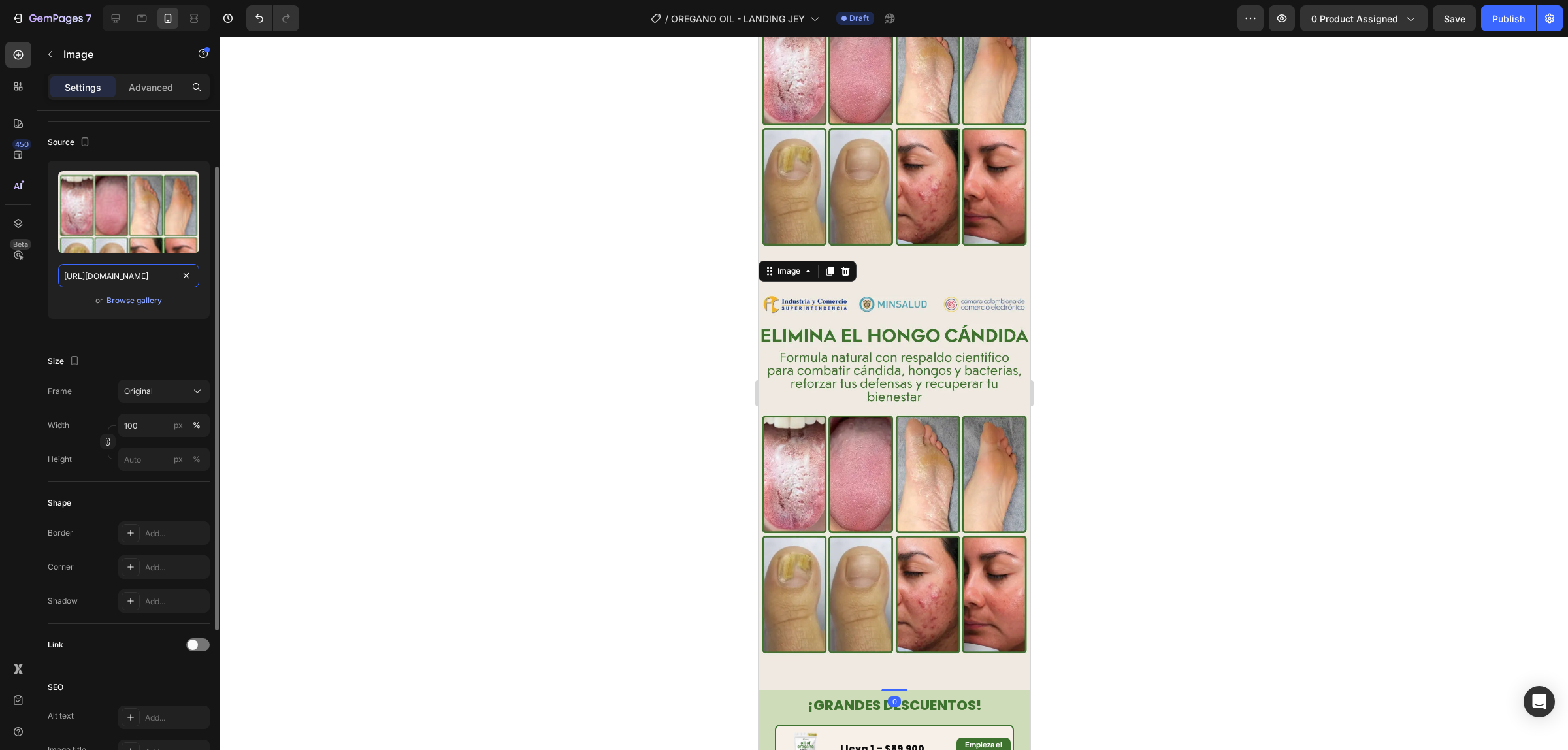
click at [145, 278] on input "https://cdn.shopify.com/s/files/1/0924/3872/4895/files/2_9bf501a4-15b7-4d5a-966…" at bounding box center [129, 276] width 141 height 23
paste input "3_3b82d690-104e-4380-bcc4-0d0da74c413e"
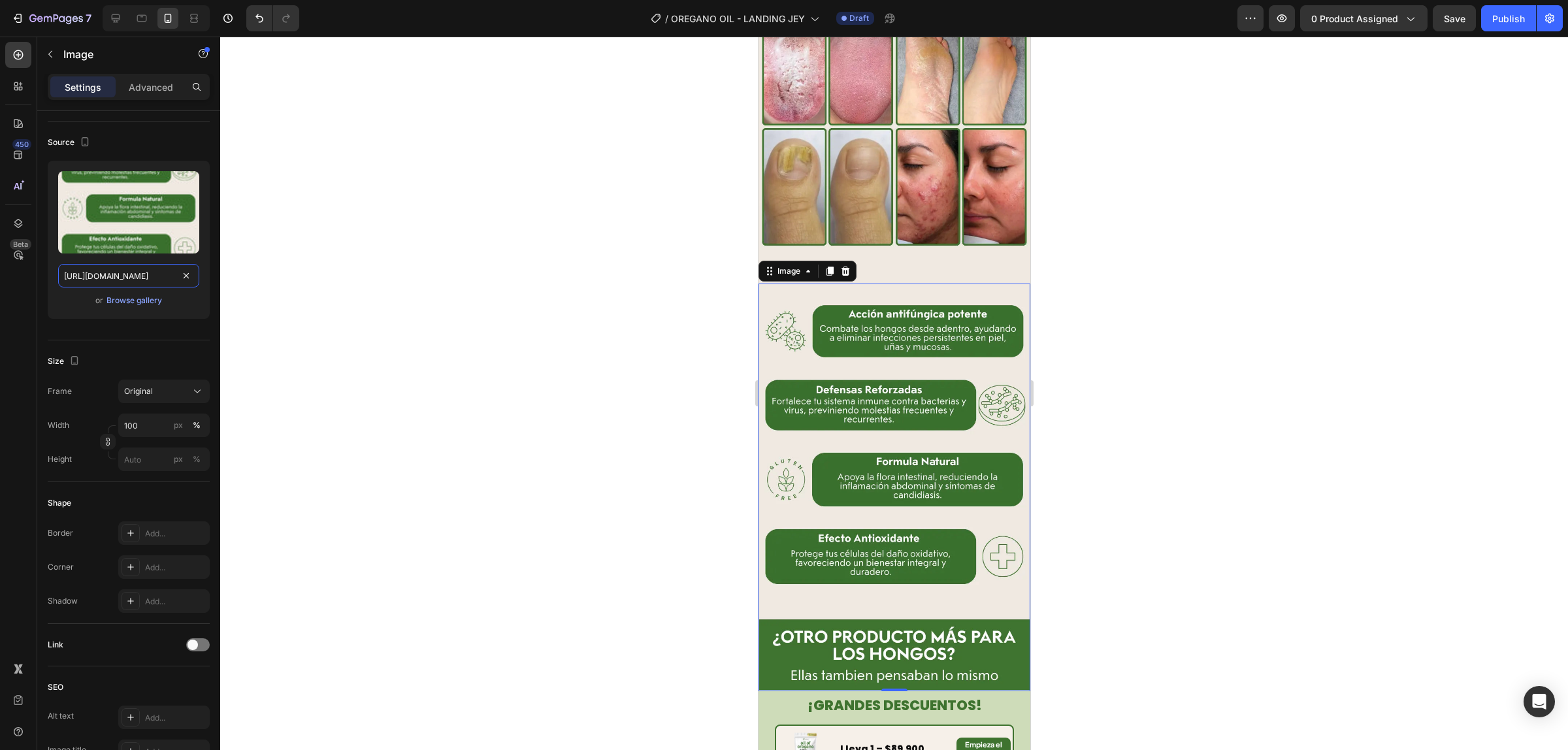
type input "[URL][DOMAIN_NAME]"
click at [1099, 292] on div at bounding box center [894, 394] width 1348 height 714
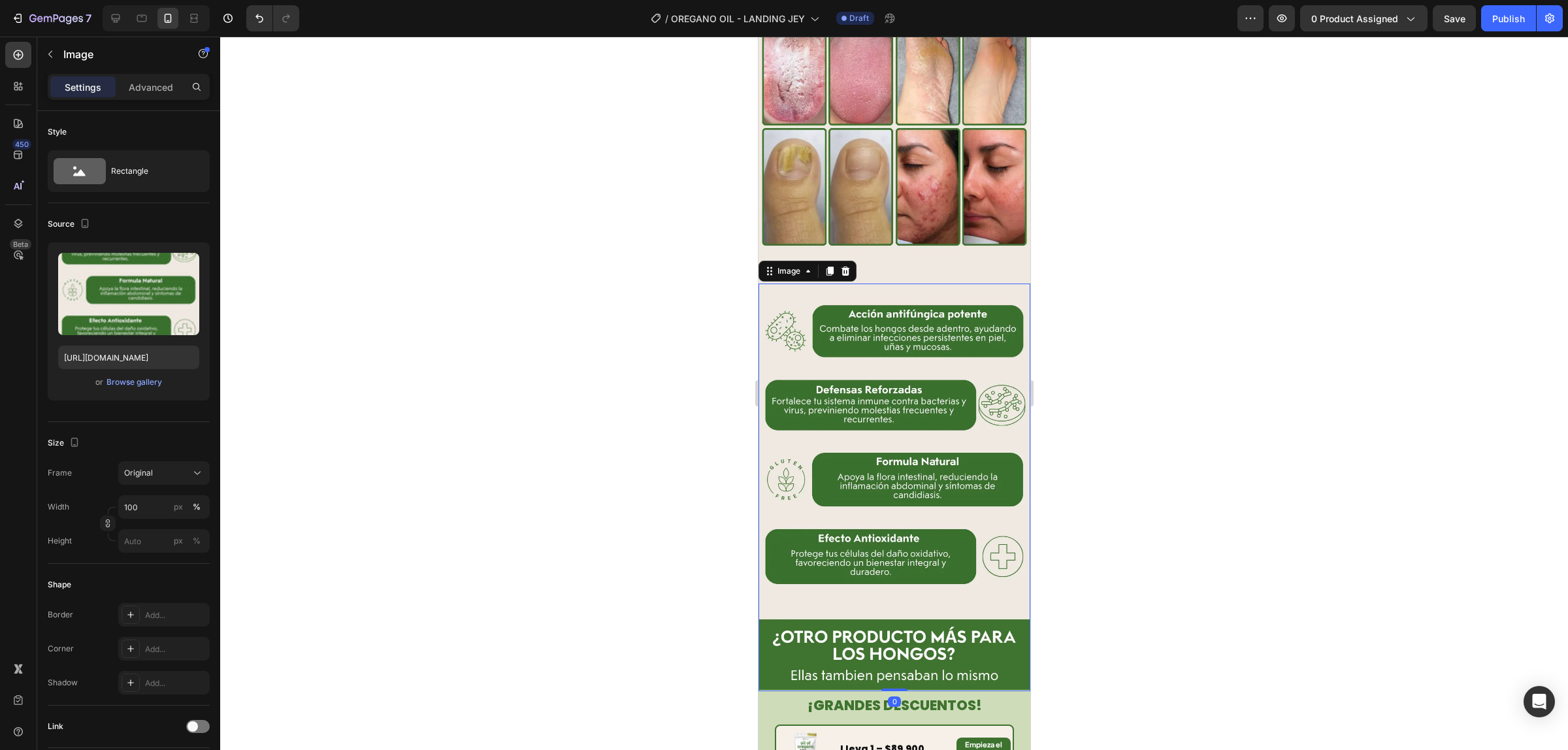
click at [958, 285] on img at bounding box center [893, 487] width 272 height 408
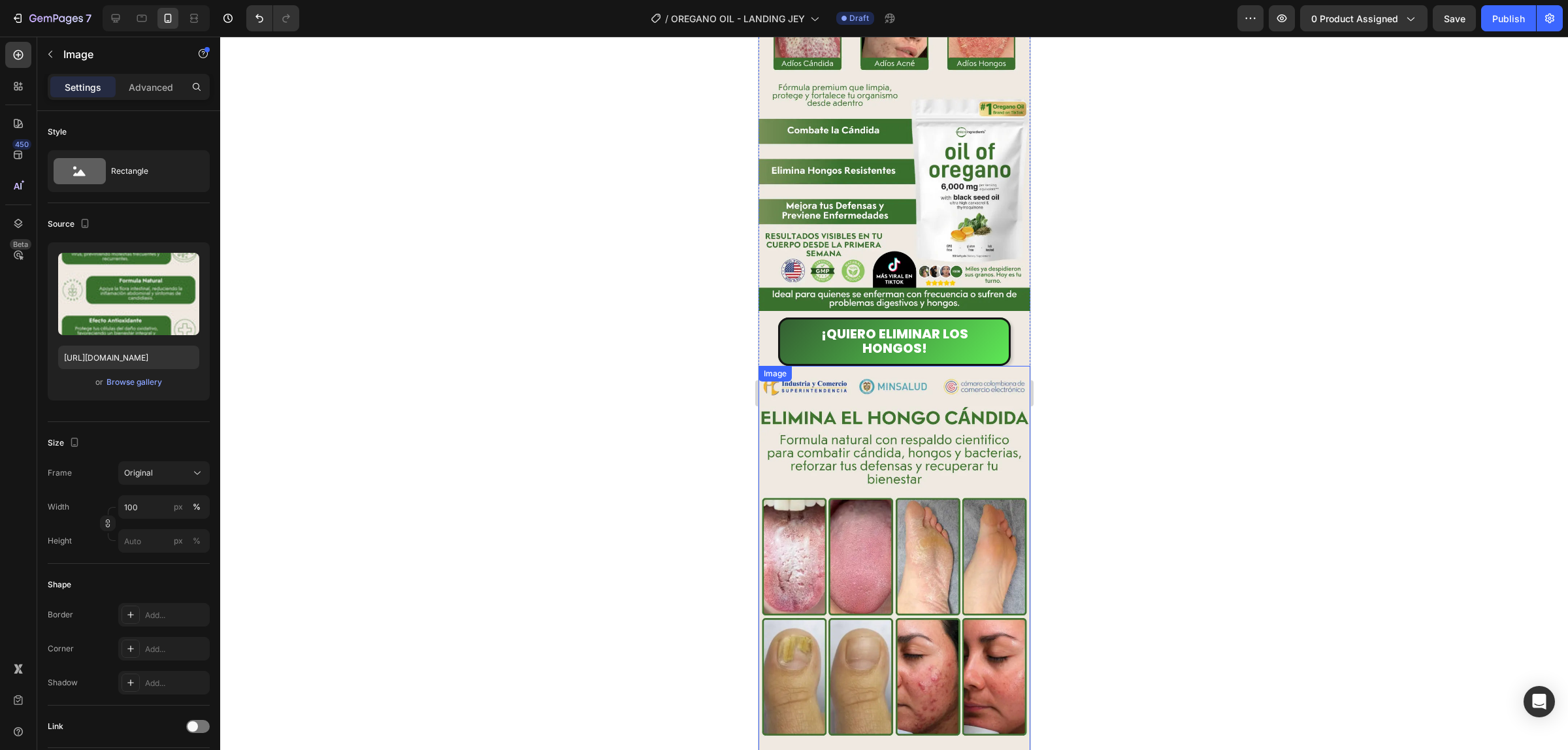
scroll to position [324, 0]
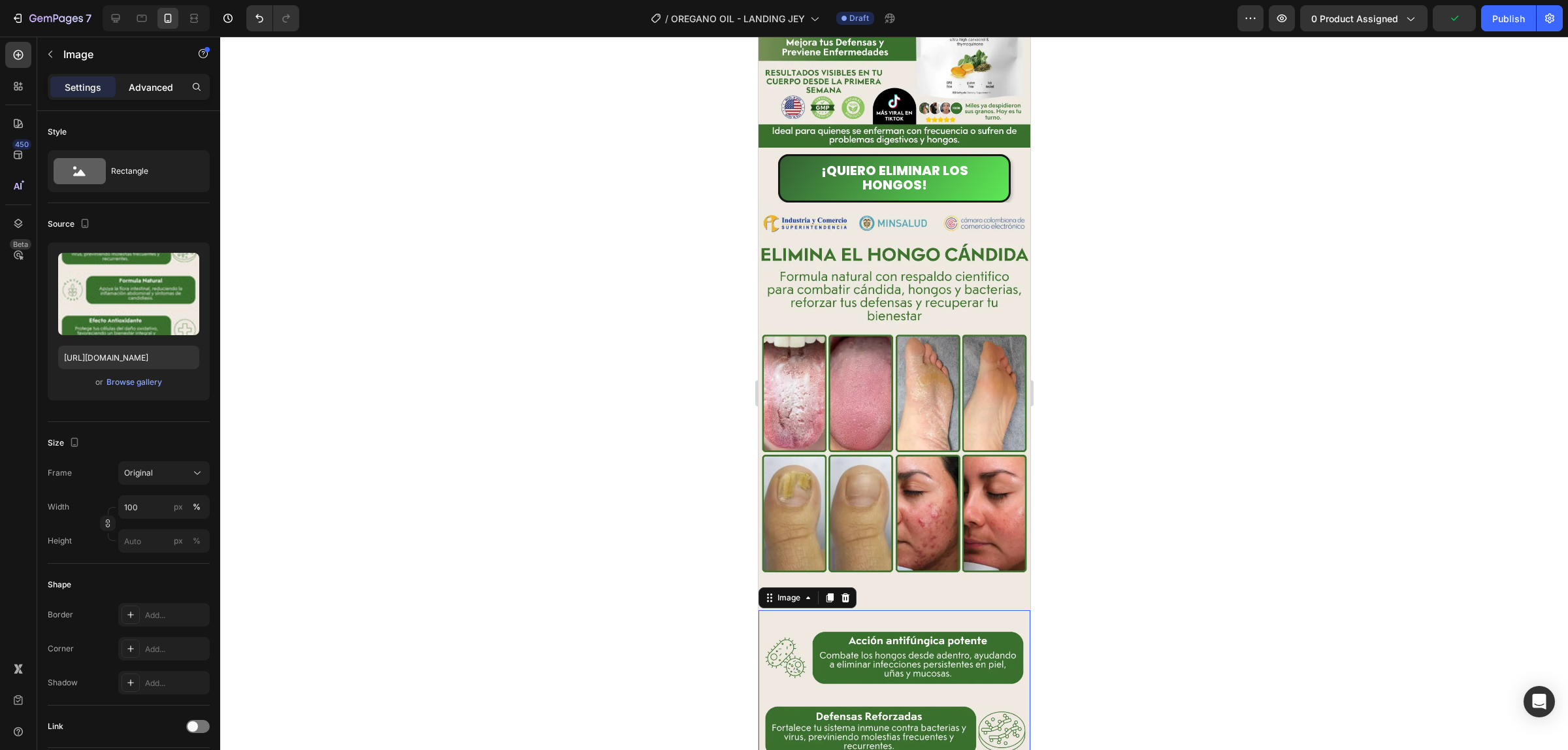
click at [168, 90] on p "Advanced" at bounding box center [151, 87] width 45 height 14
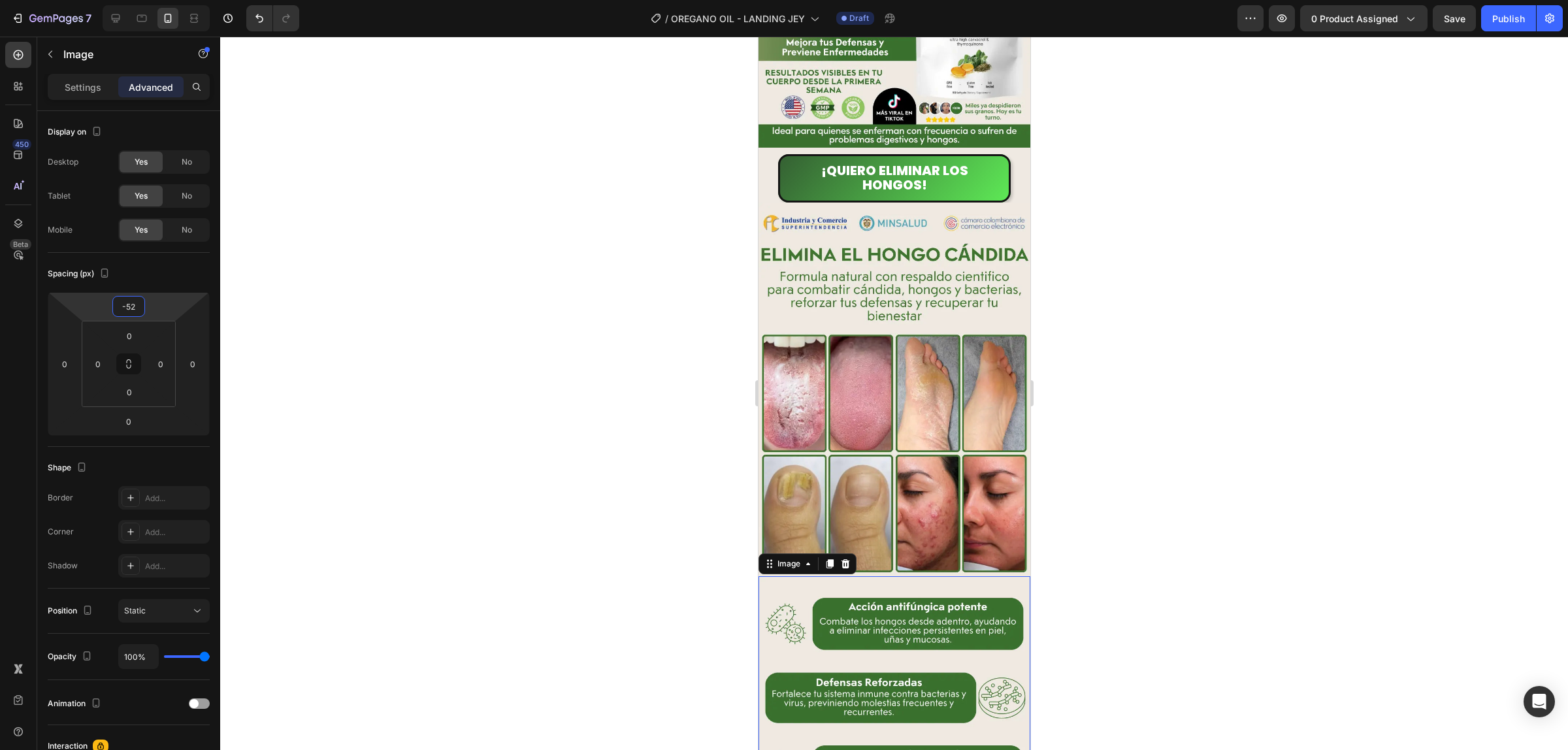
type input "-54"
drag, startPoint x: 162, startPoint y: 307, endPoint x: 164, endPoint y: 330, distance: 23.1
click at [164, 0] on html "7 Version history / OREGANO OIL - LANDING JEY Draft Preview 0 product assigned …" at bounding box center [784, 0] width 1568 height 0
click at [852, 319] on img at bounding box center [893, 406] width 272 height 408
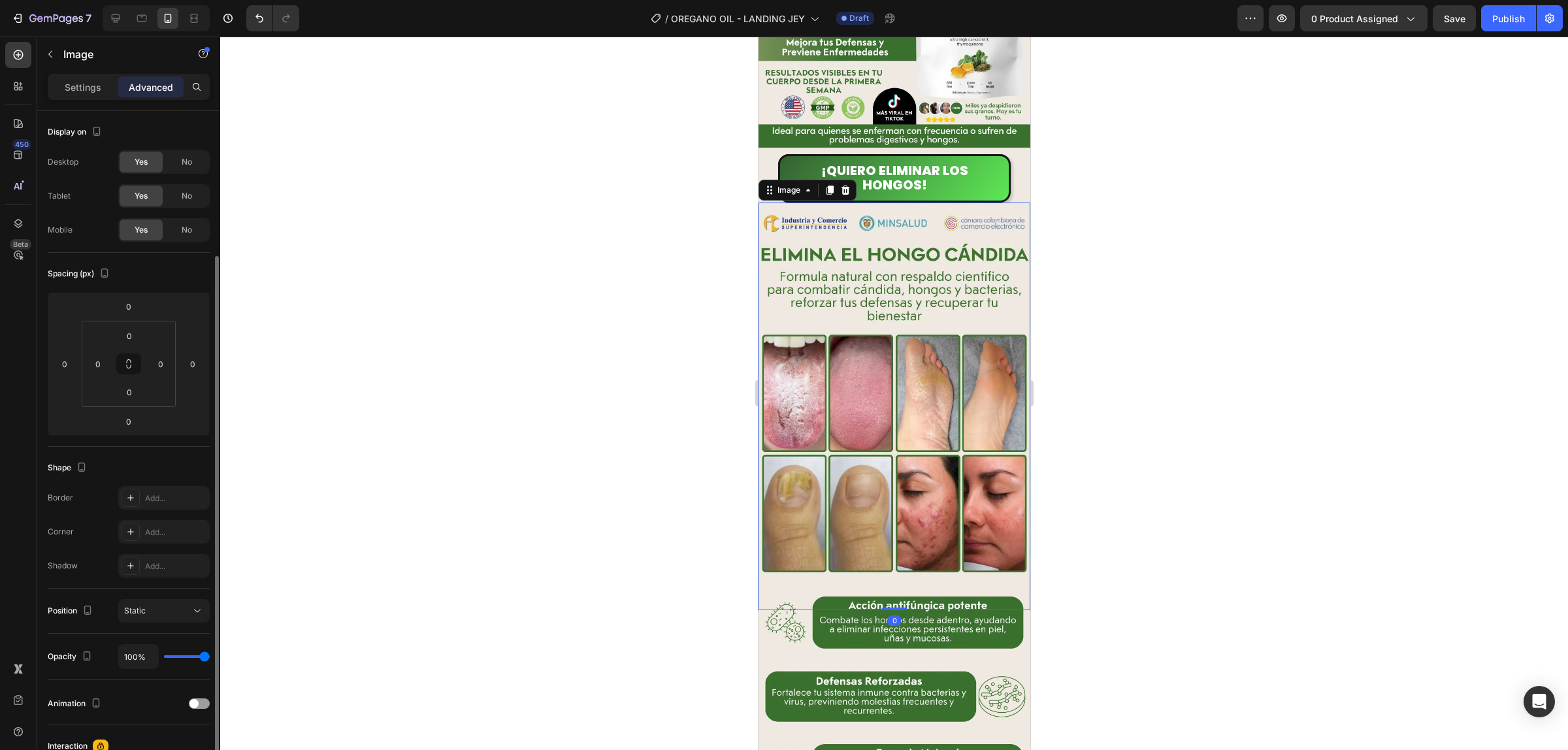
scroll to position [82, 0]
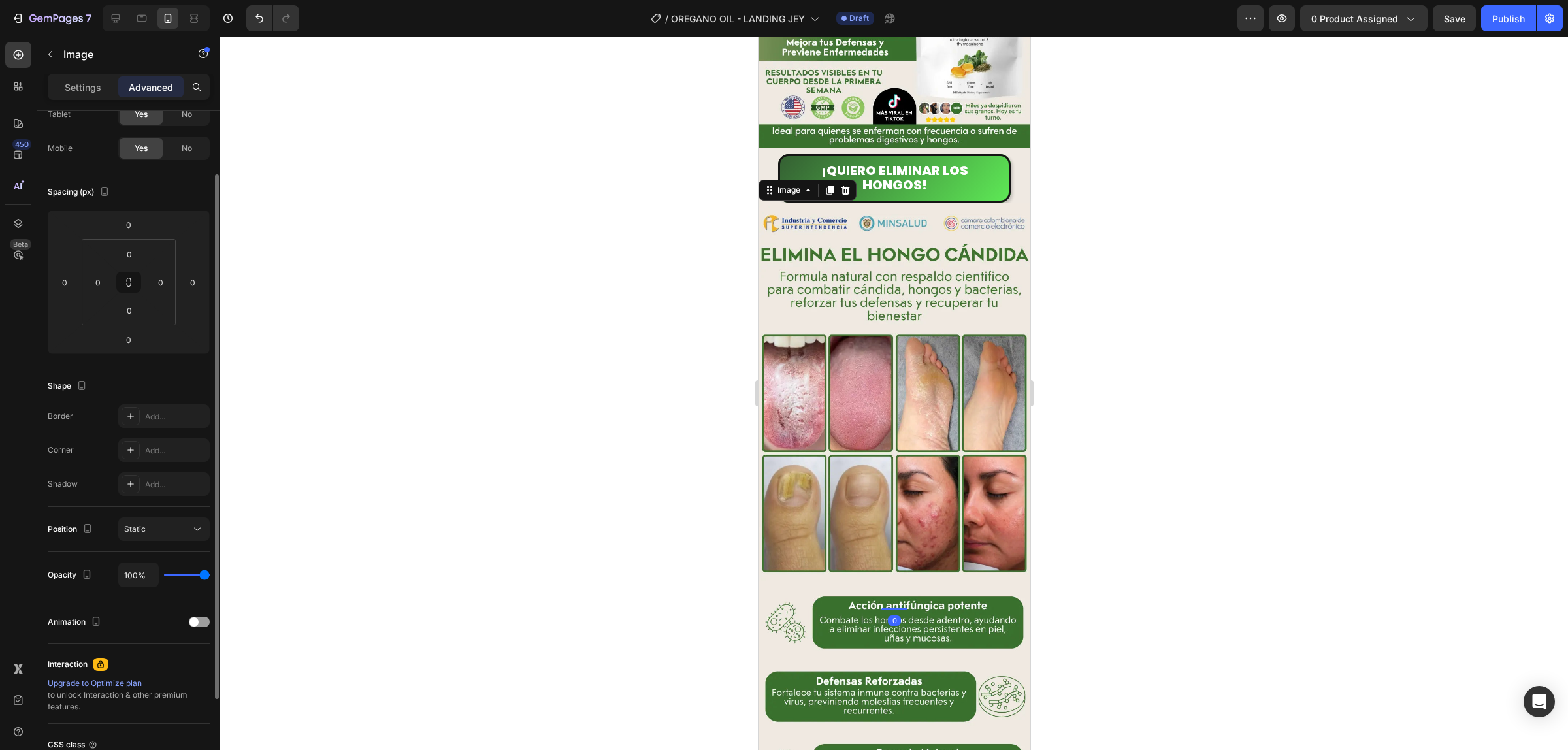
click at [1297, 429] on div at bounding box center [894, 394] width 1348 height 714
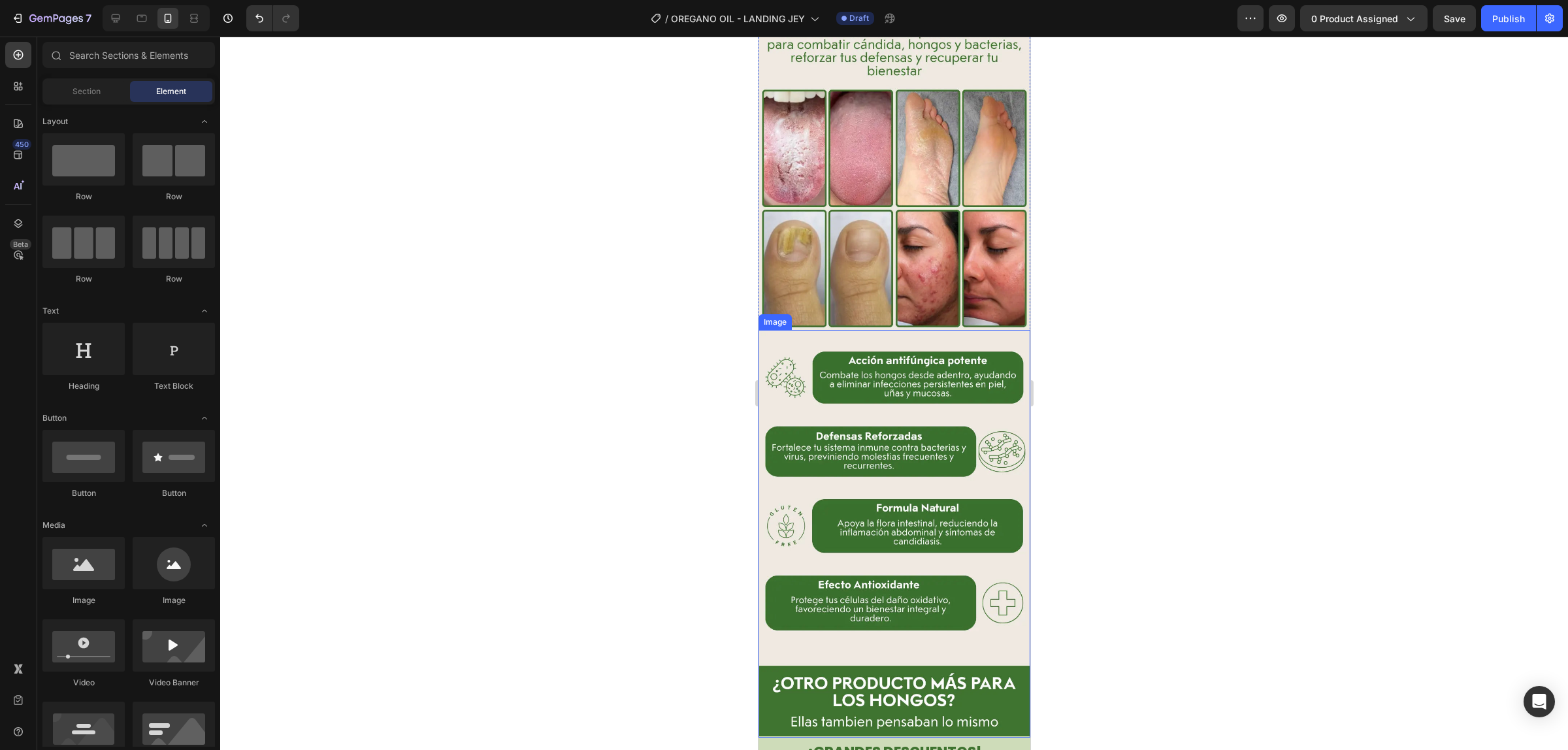
scroll to position [732, 0]
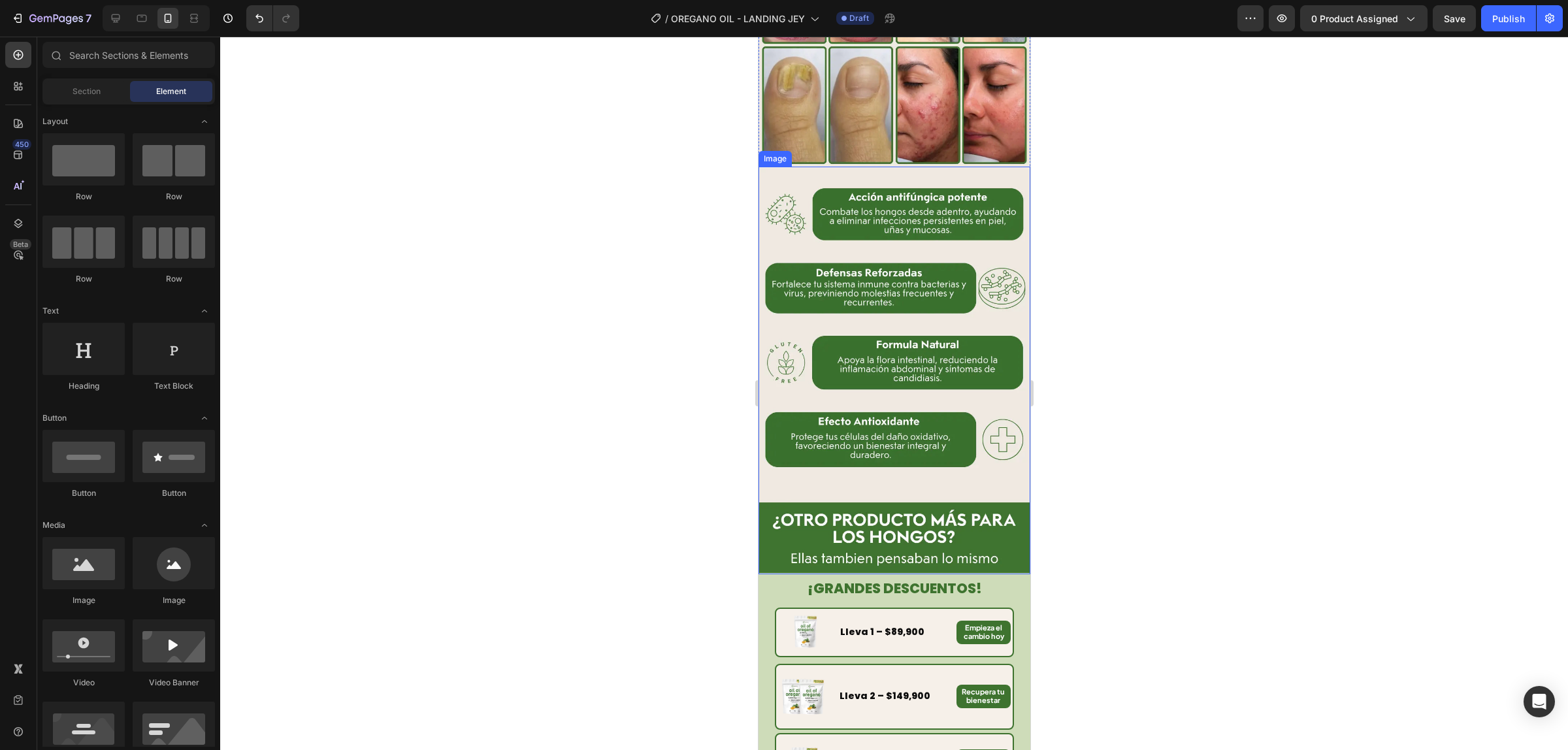
click at [861, 312] on img at bounding box center [893, 371] width 272 height 408
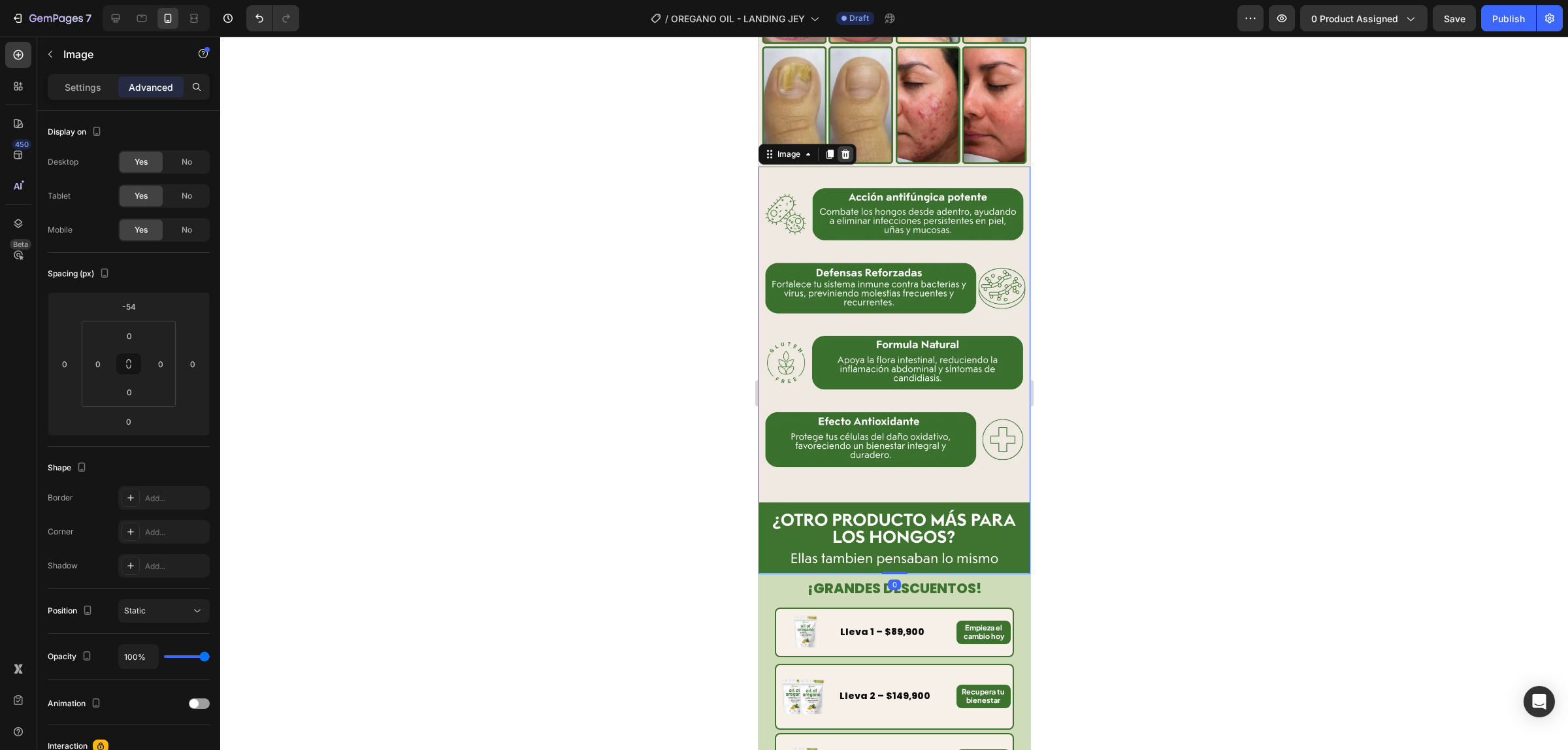
click at [846, 150] on icon at bounding box center [845, 154] width 9 height 9
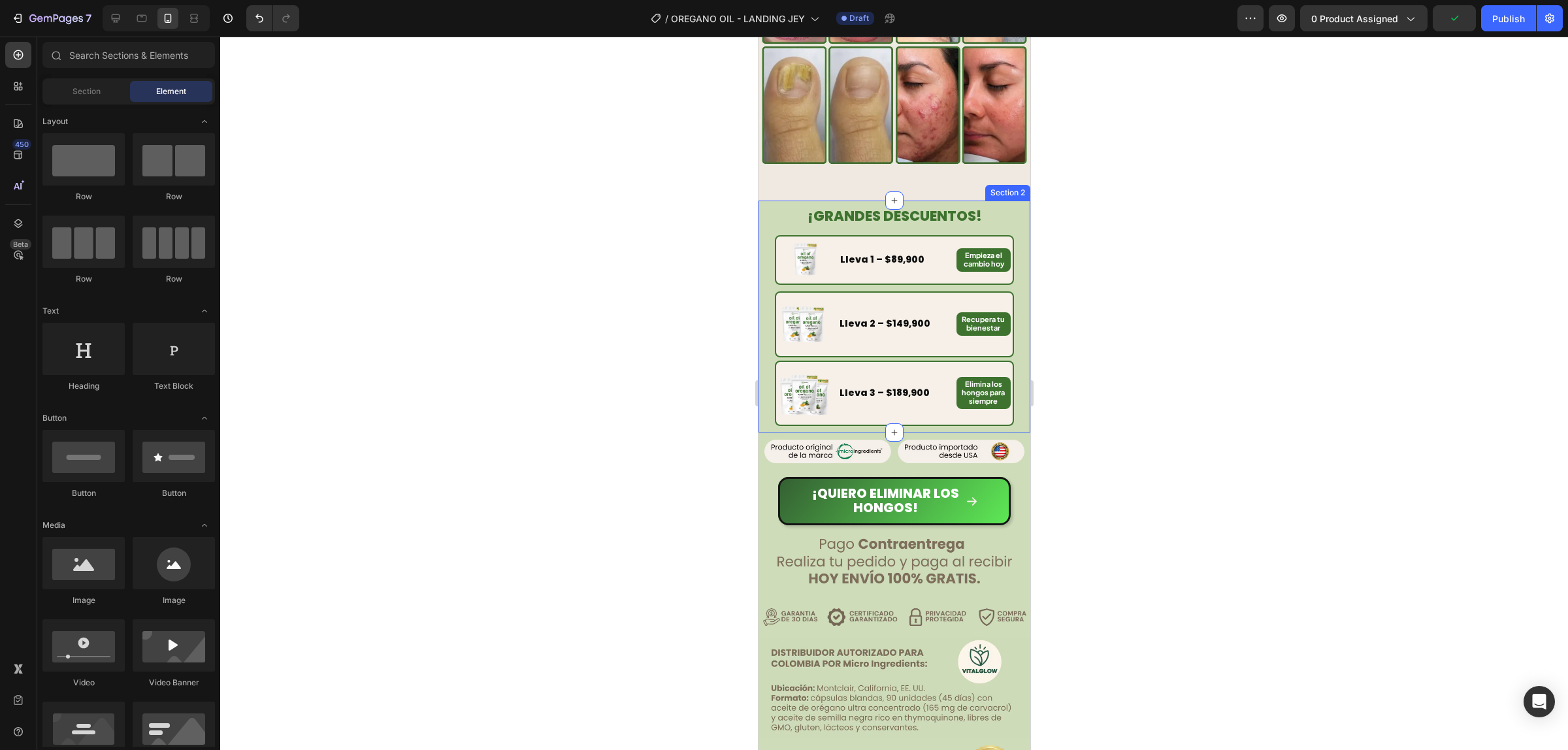
click at [775, 201] on div "¡GRANDES DESCUENTOS! Heading Image Lleva 1 – $89,900 Text Block Empieza el camb…" at bounding box center [893, 316] width 272 height 232
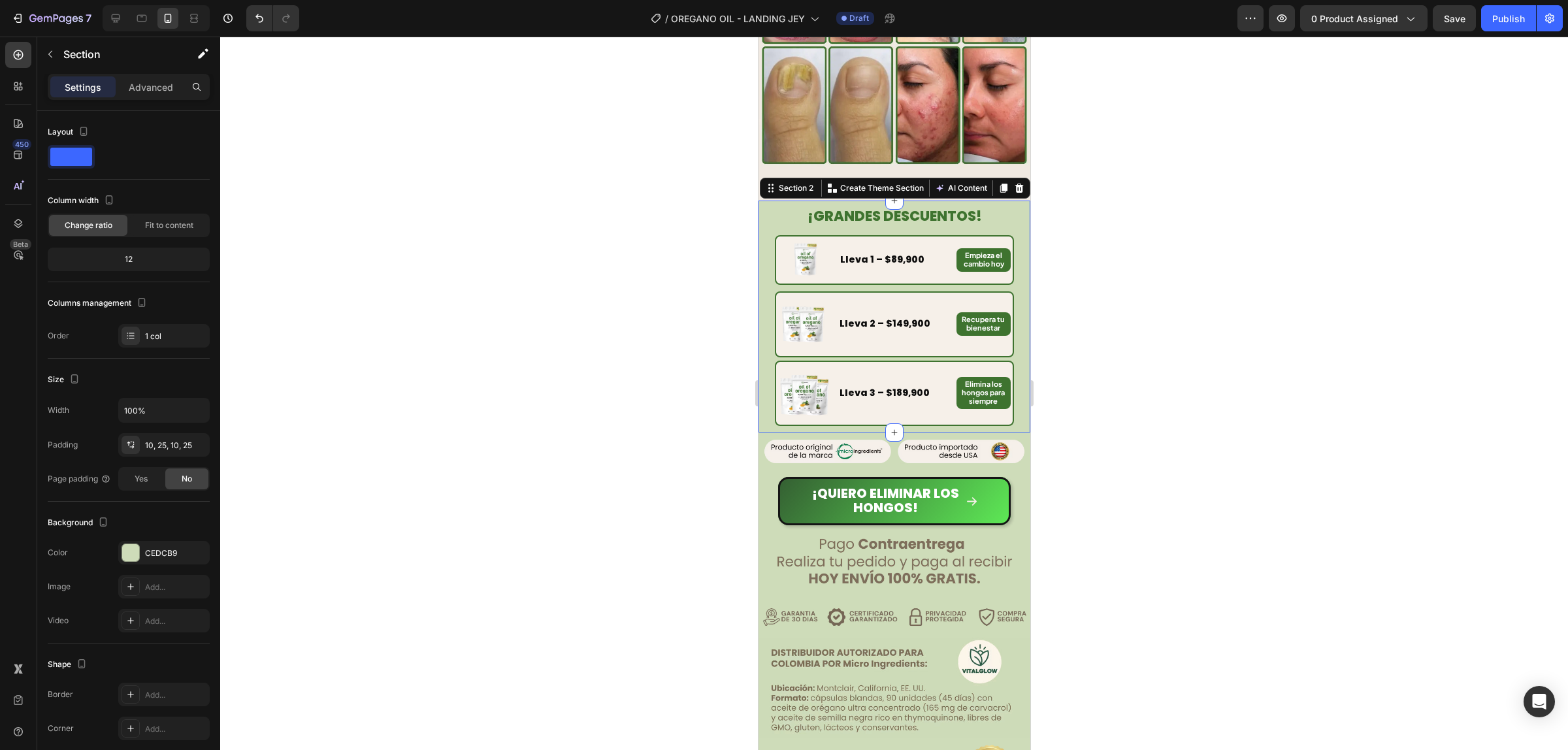
click at [1157, 194] on div at bounding box center [894, 394] width 1348 height 714
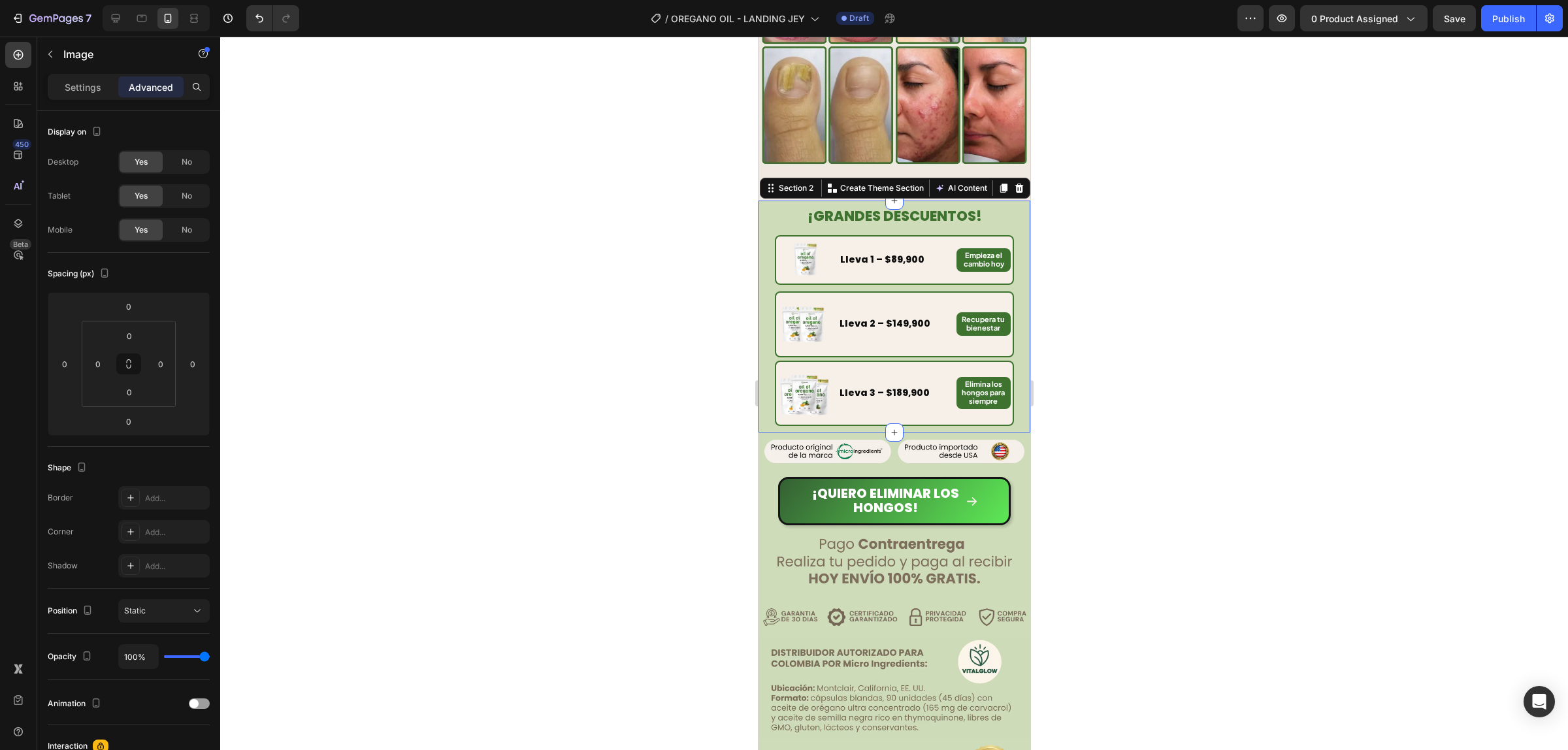
click at [773, 201] on div "¡GRANDES DESCUENTOS! Heading Image Lleva 1 – $89,900 Text Block Empieza el camb…" at bounding box center [893, 316] width 272 height 232
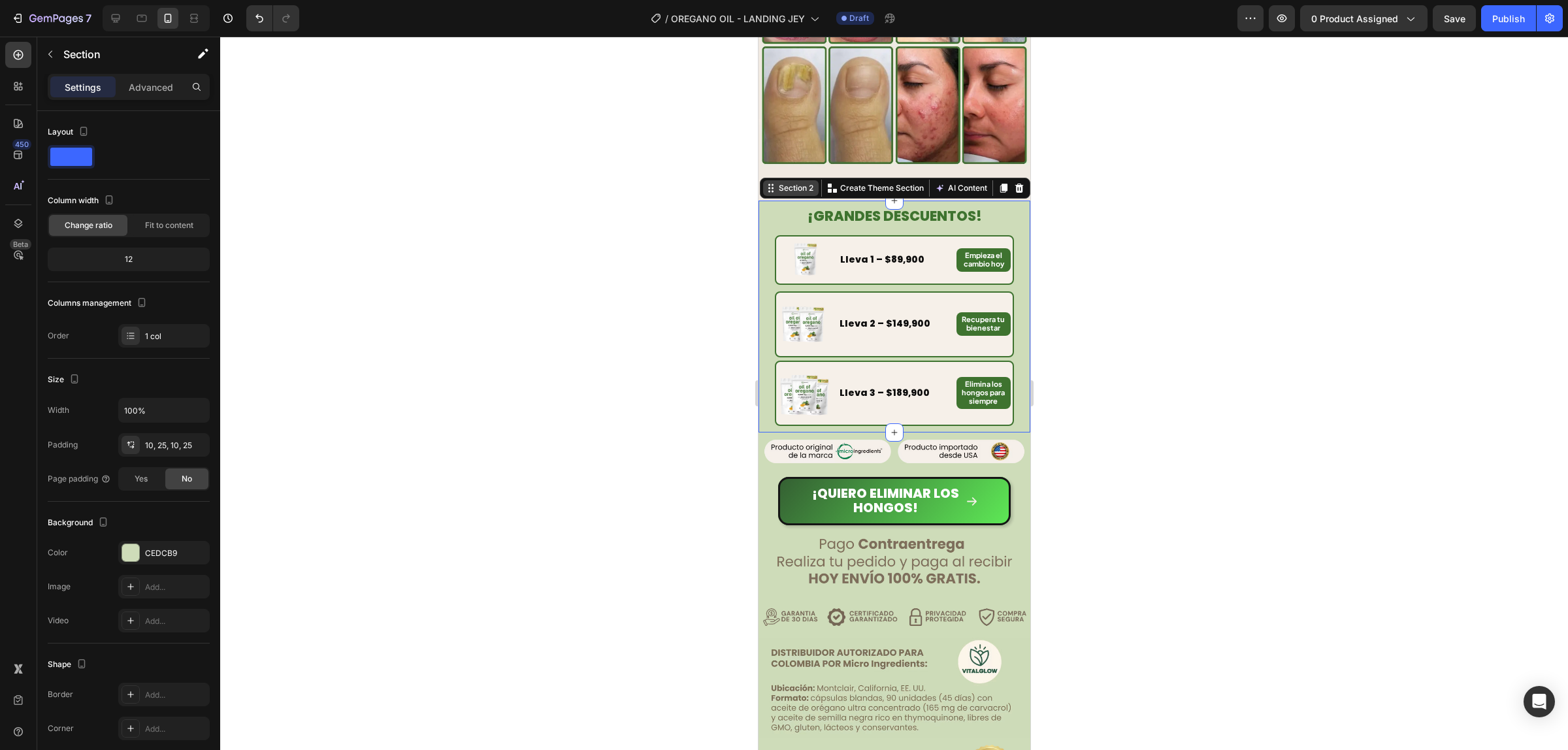
click at [787, 183] on div "Section 2" at bounding box center [795, 189] width 40 height 12
click at [793, 237] on div "Image" at bounding box center [804, 260] width 56 height 47
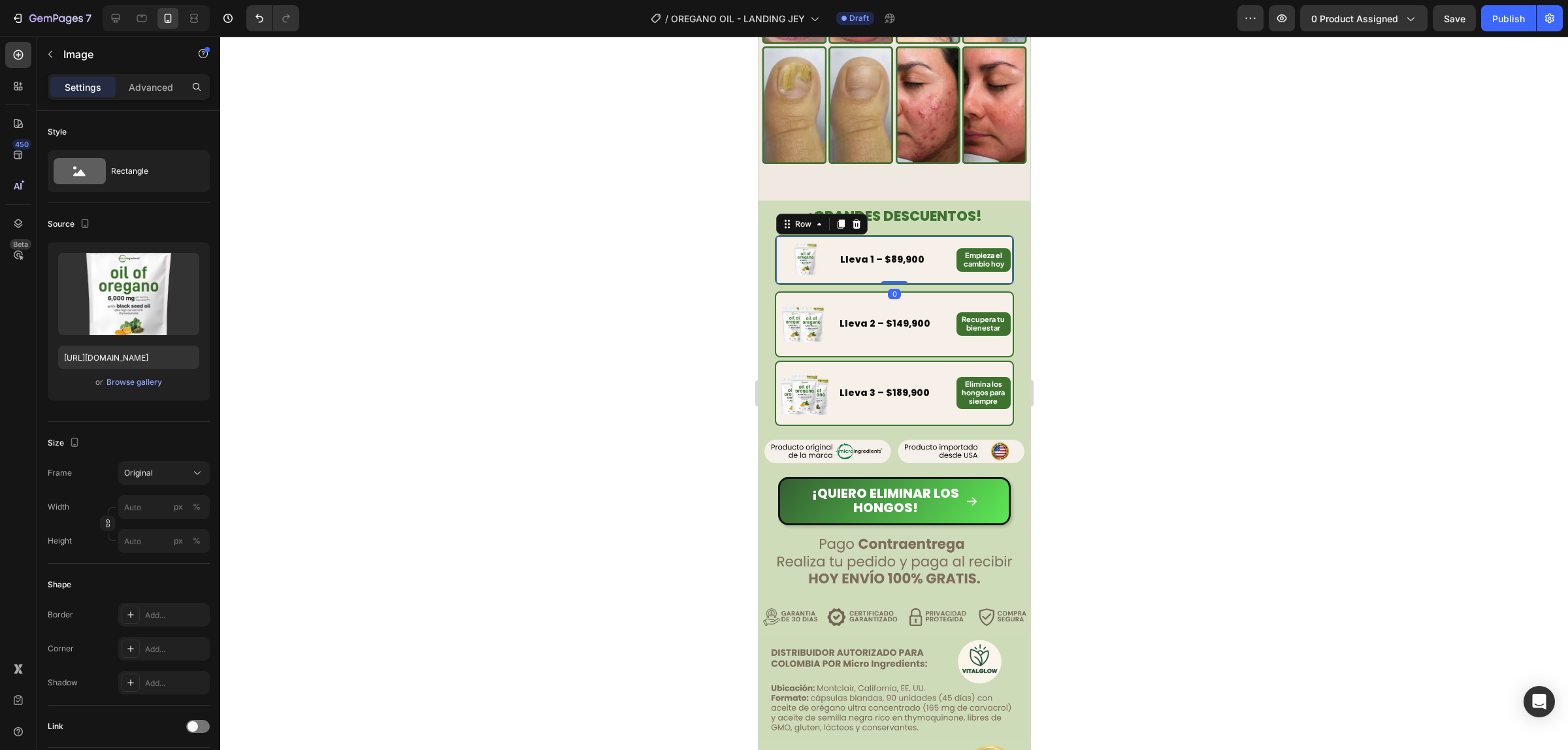
click at [933, 237] on div "Lleva 1 – $89,900 Text Block" at bounding box center [894, 260] width 113 height 47
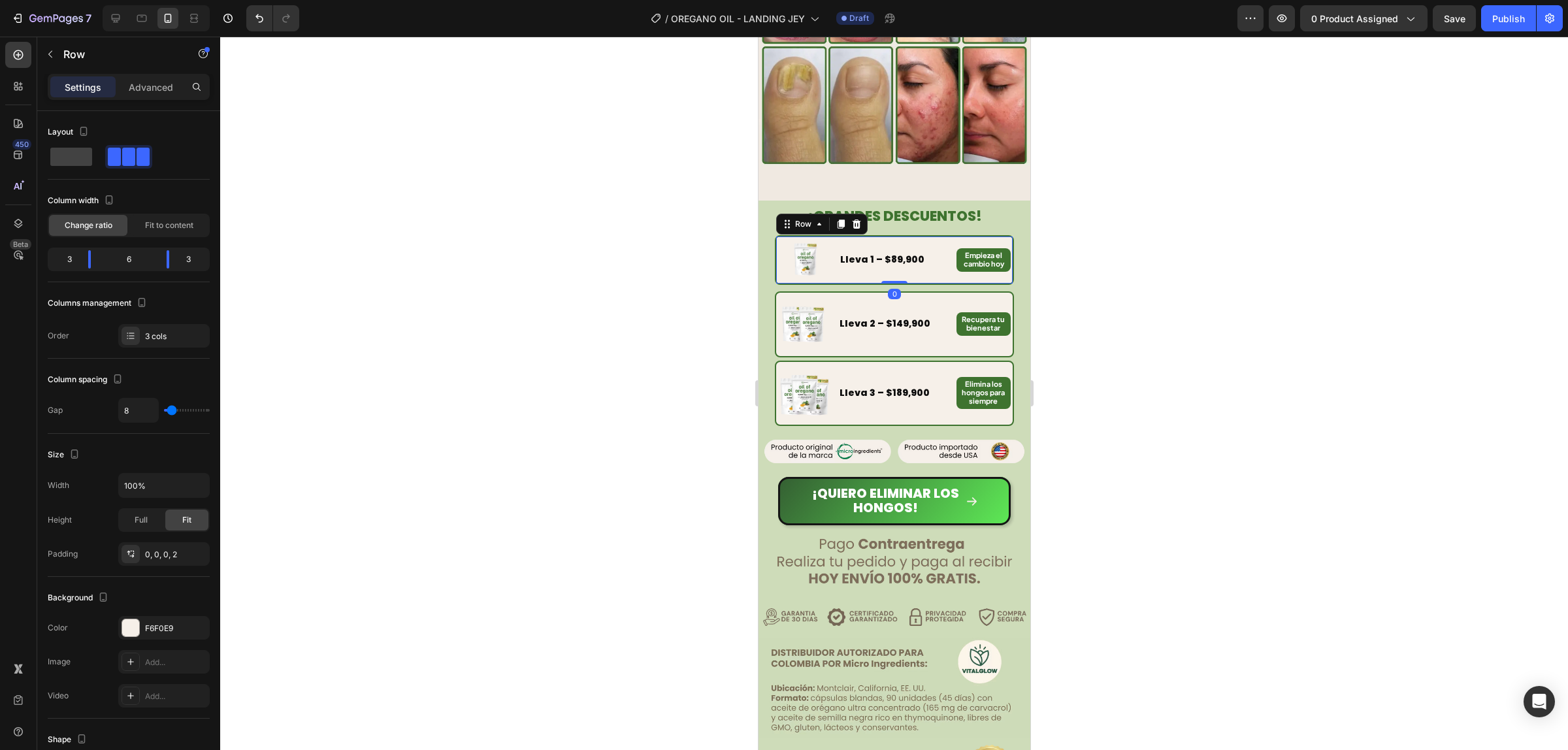
click at [1207, 231] on div at bounding box center [894, 394] width 1348 height 714
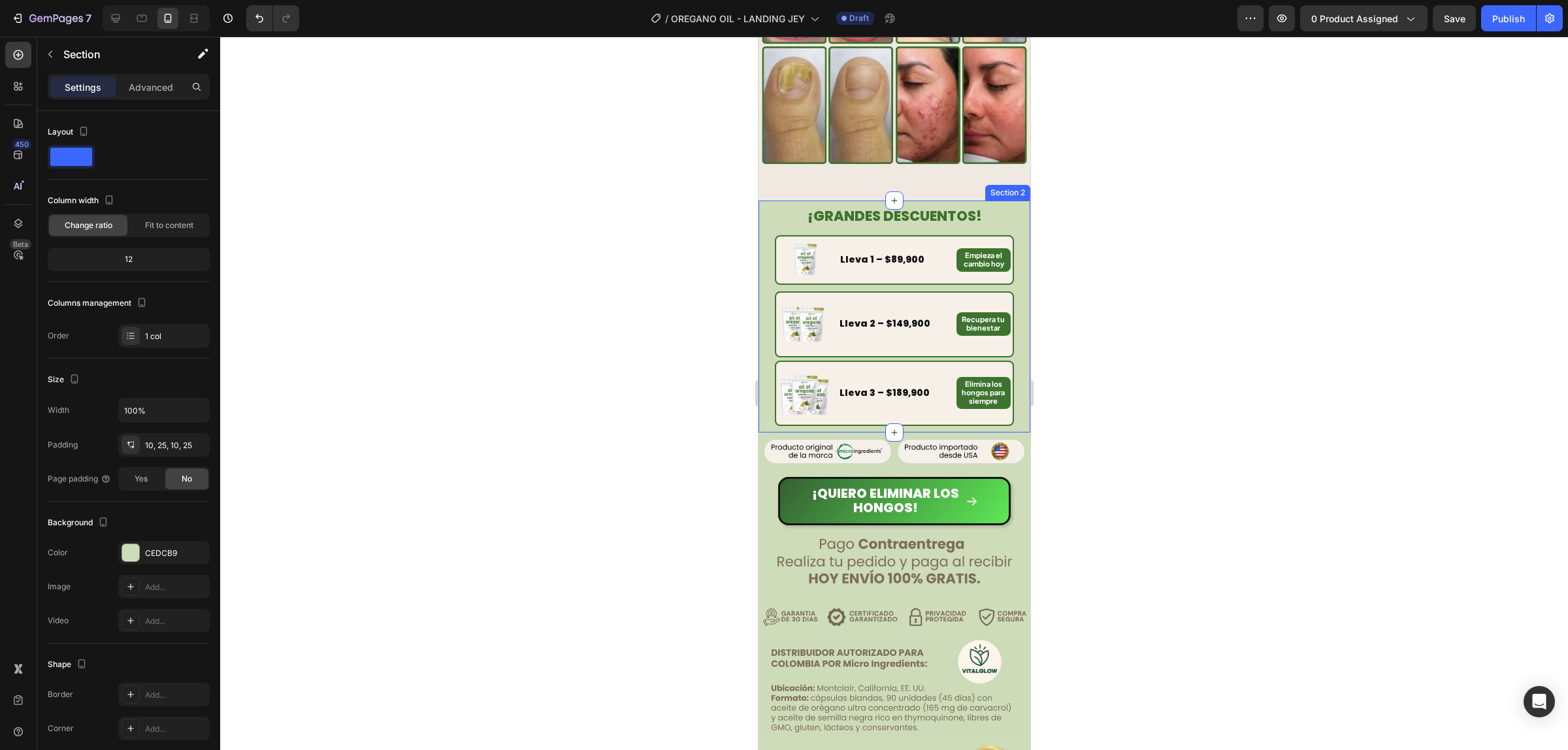
click at [772, 201] on div "¡GRANDES DESCUENTOS! Heading Image Lleva 1 – $89,900 Text Block Empieza el camb…" at bounding box center [893, 316] width 272 height 232
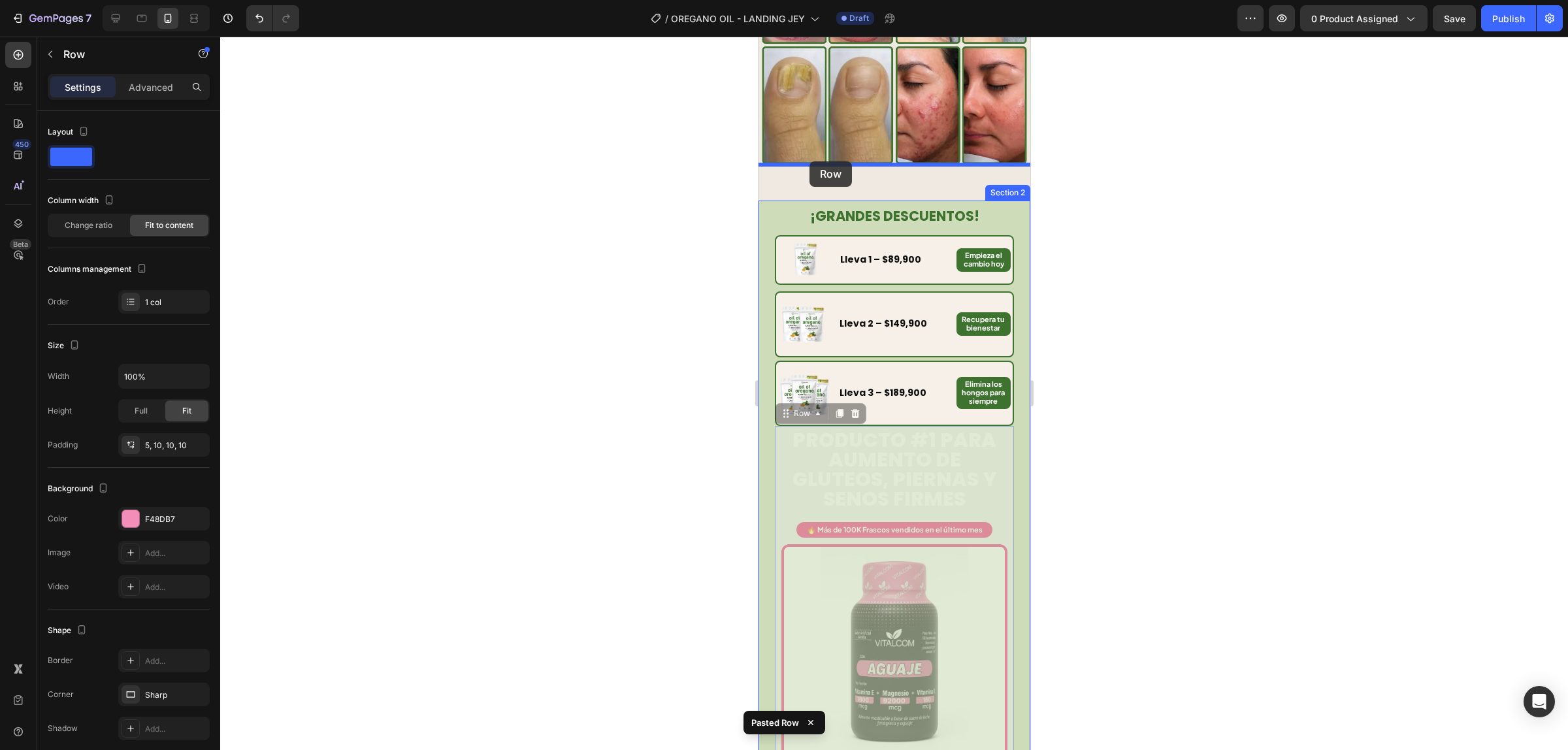
drag, startPoint x: 797, startPoint y: 369, endPoint x: 808, endPoint y: 164, distance: 205.3
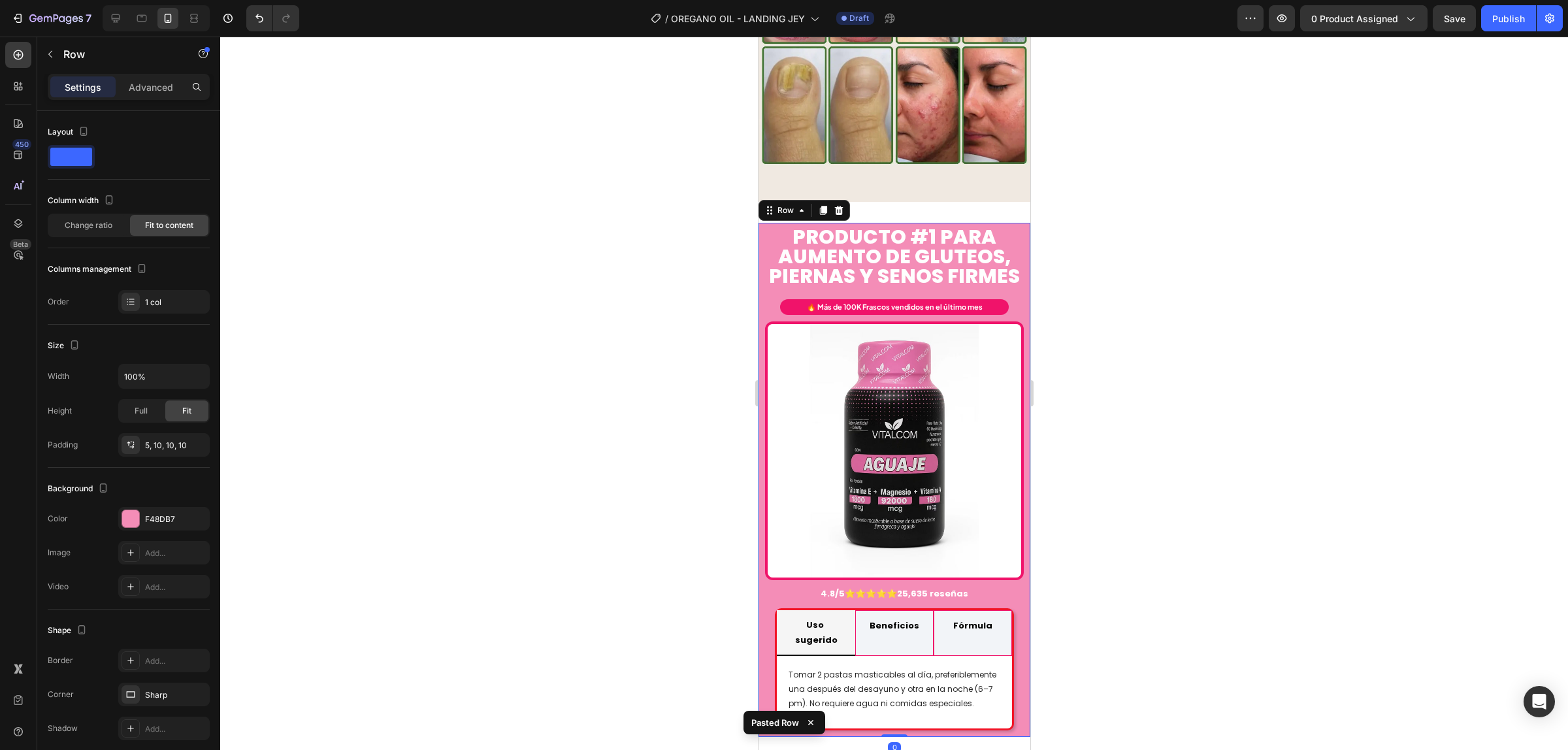
click at [1135, 222] on div at bounding box center [894, 394] width 1348 height 714
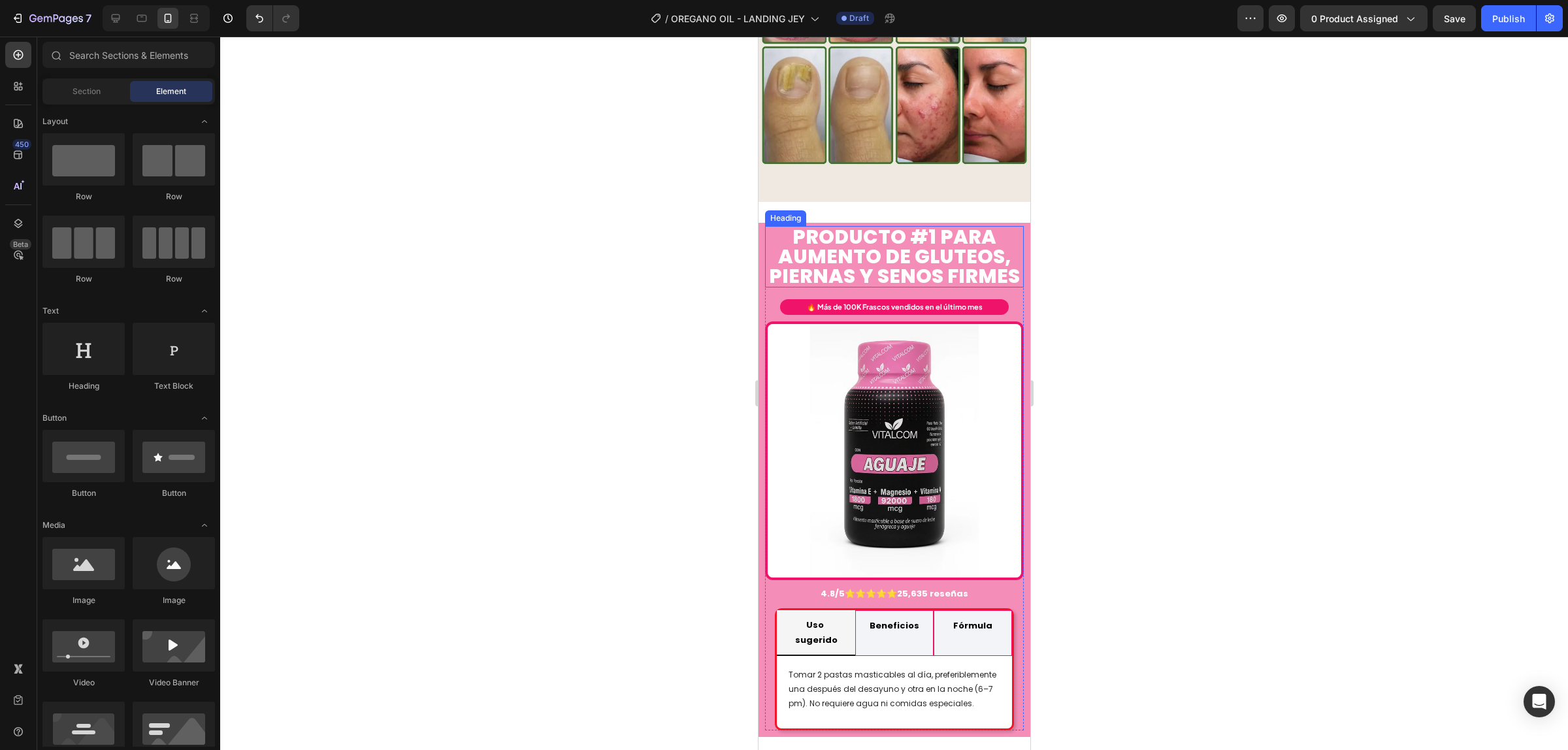
click at [773, 226] on h2 "PRODUCTO #1 PARA AUMENTO DE GLUTEOs, PIERNAS y senos firmes" at bounding box center [893, 257] width 259 height 61
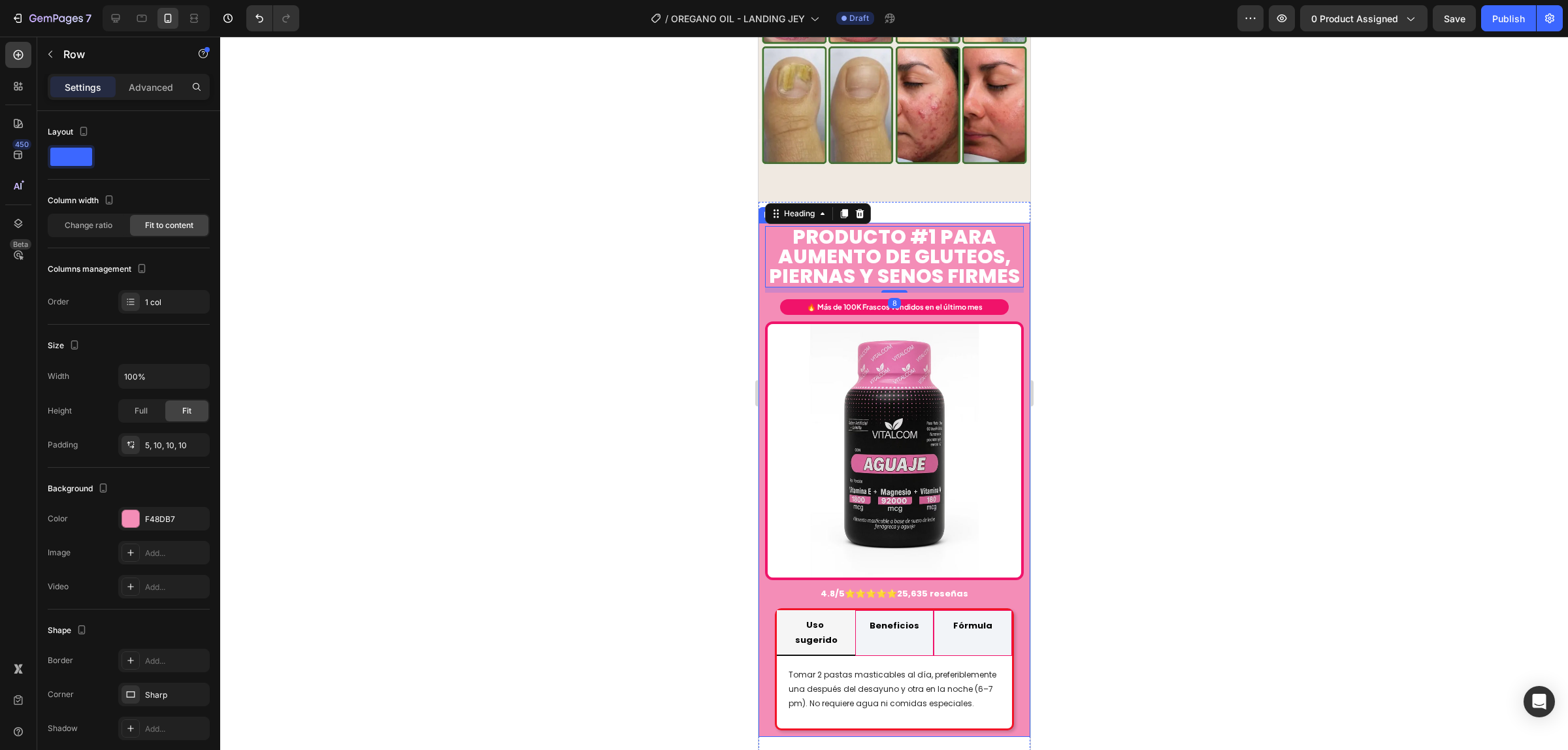
click at [762, 223] on div "PRODUCTO #1 PARA AUMENTO DE GLUTEOs, PIERNAS y senos firmes Heading 8 🔥 Más de …" at bounding box center [893, 480] width 272 height 514
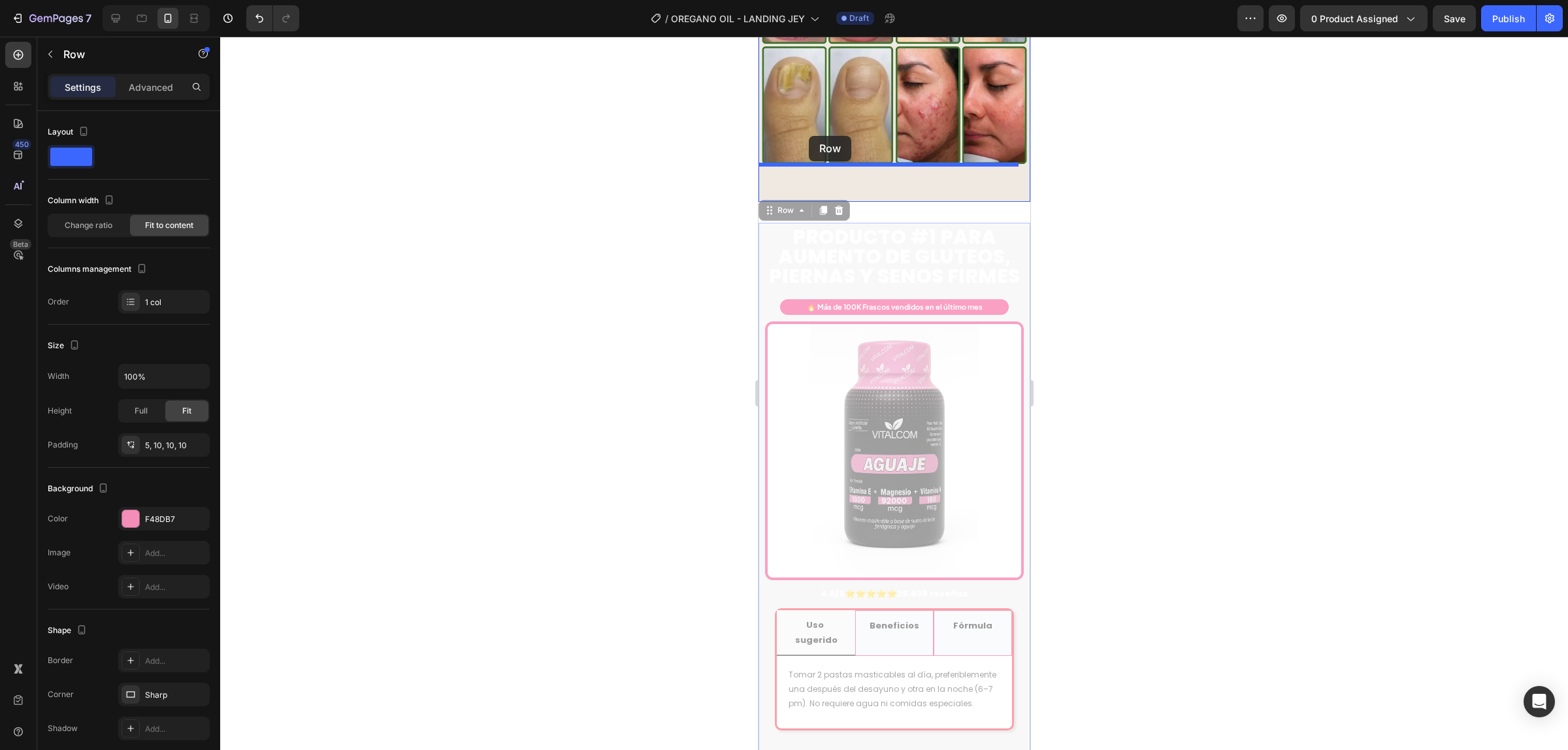
drag, startPoint x: 779, startPoint y: 177, endPoint x: 809, endPoint y: 136, distance: 50.8
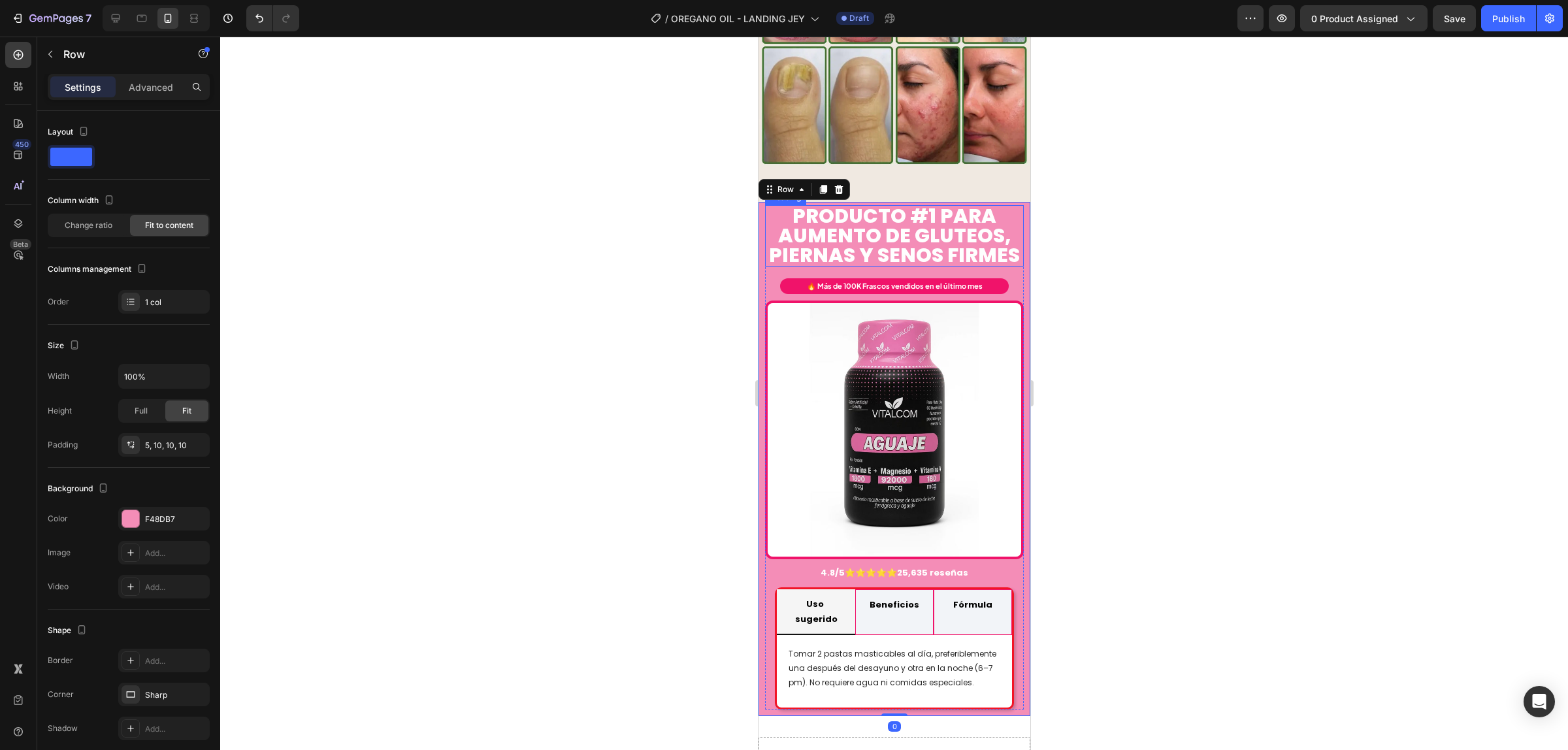
click at [1101, 238] on div at bounding box center [894, 394] width 1348 height 714
click at [760, 202] on div "PRODUCTO #1 PARA AUMENTO DE GLUTEOs, PIERNAS y senos firmes Heading 🔥 Más de 10…" at bounding box center [893, 459] width 272 height 514
click at [1108, 183] on div at bounding box center [894, 394] width 1348 height 714
drag, startPoint x: 760, startPoint y: 178, endPoint x: 1491, endPoint y: 214, distance: 731.9
click at [760, 202] on div "PRODUCTO #1 PARA AUMENTO DE GLUTEOs, PIERNAS y senos firmes Heading 🔥 Más de 10…" at bounding box center [893, 459] width 272 height 514
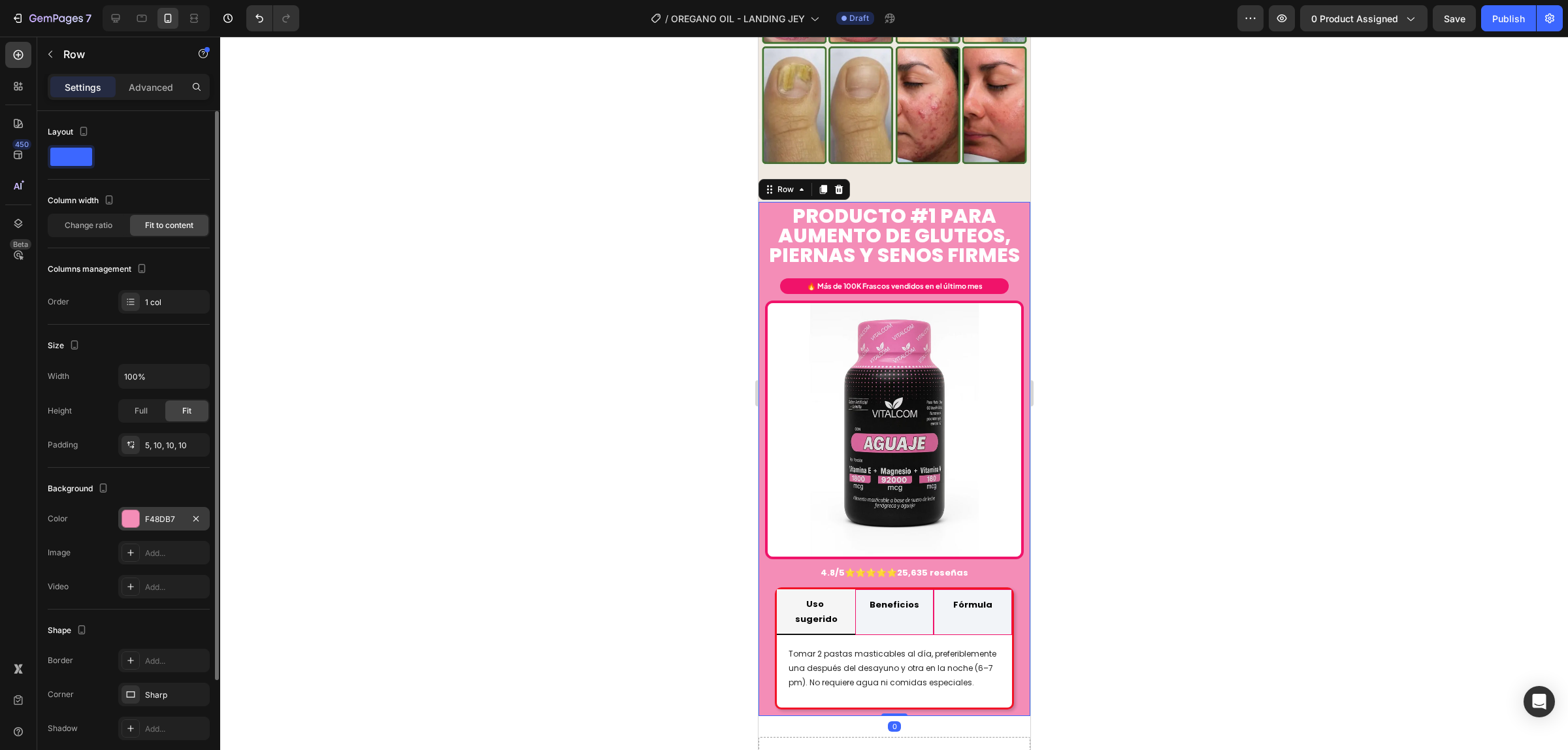
click at [157, 509] on div "F48DB7" at bounding box center [164, 518] width 91 height 23
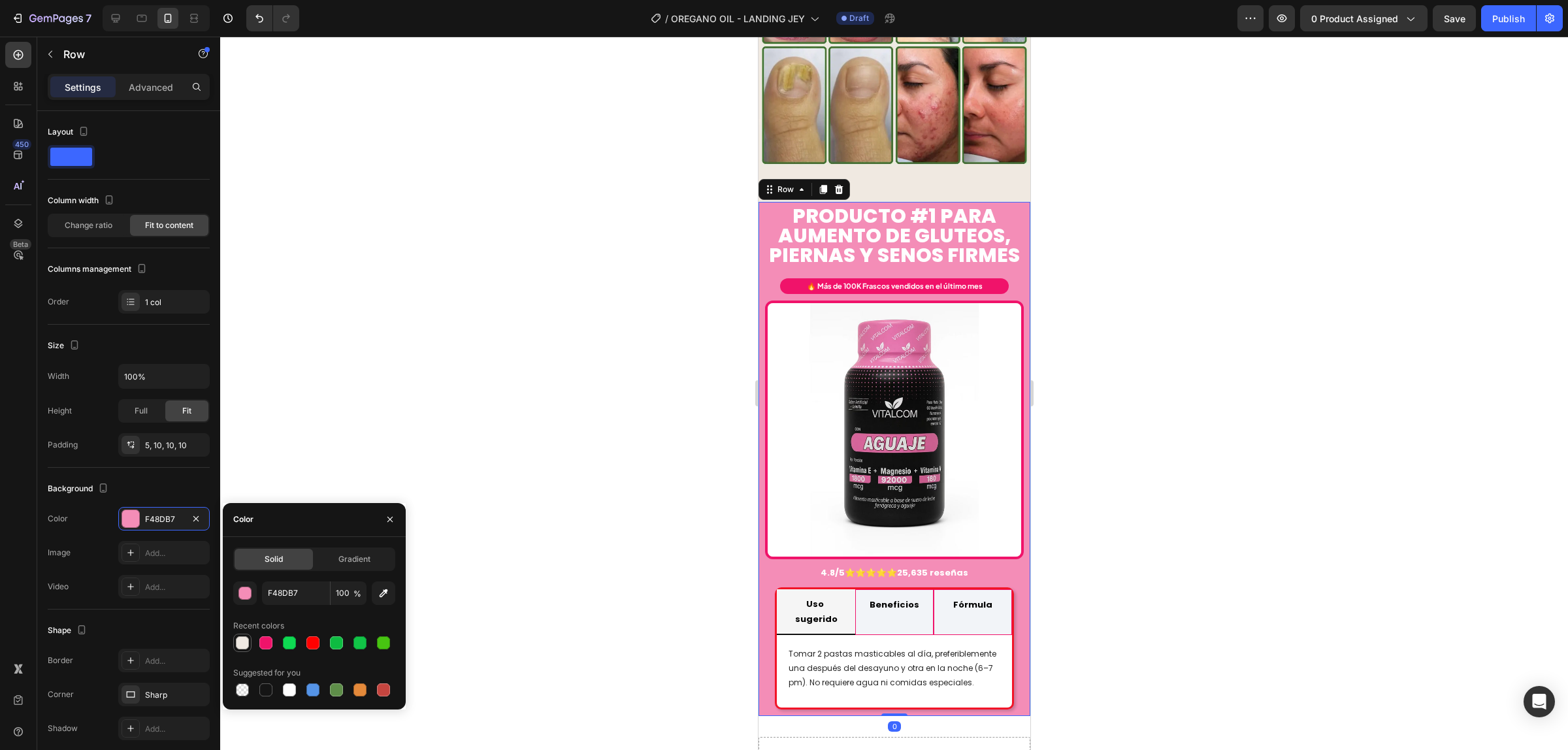
click at [244, 637] on div at bounding box center [242, 642] width 13 height 13
type input "EFE9E2"
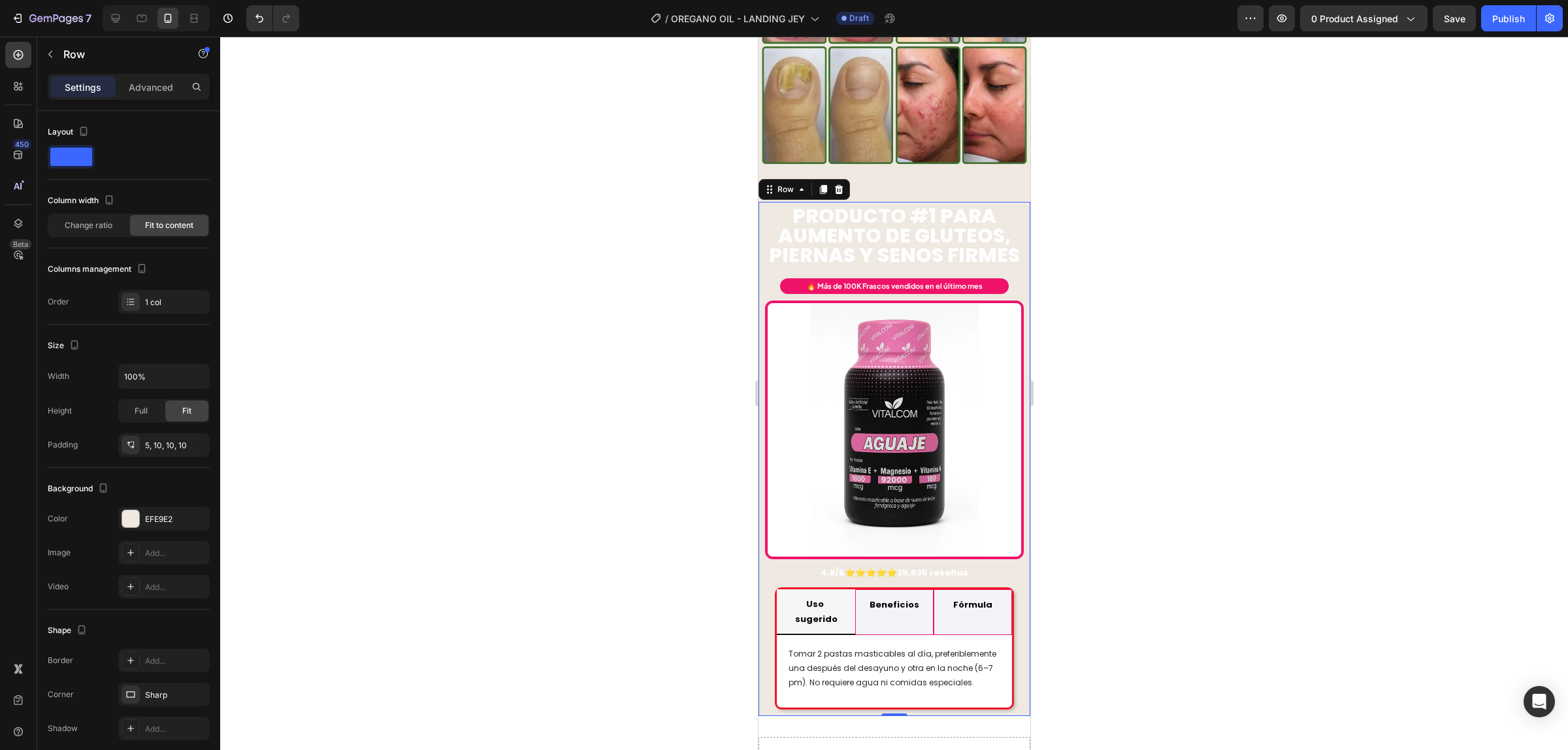
click at [1091, 278] on div at bounding box center [894, 394] width 1348 height 714
click at [762, 202] on div "PRODUCTO #1 PARA AUMENTO DE GLUTEOs, PIERNAS y senos firmes Heading 🔥 Más de 10…" at bounding box center [893, 459] width 272 height 514
click at [164, 90] on p "Advanced" at bounding box center [151, 87] width 45 height 14
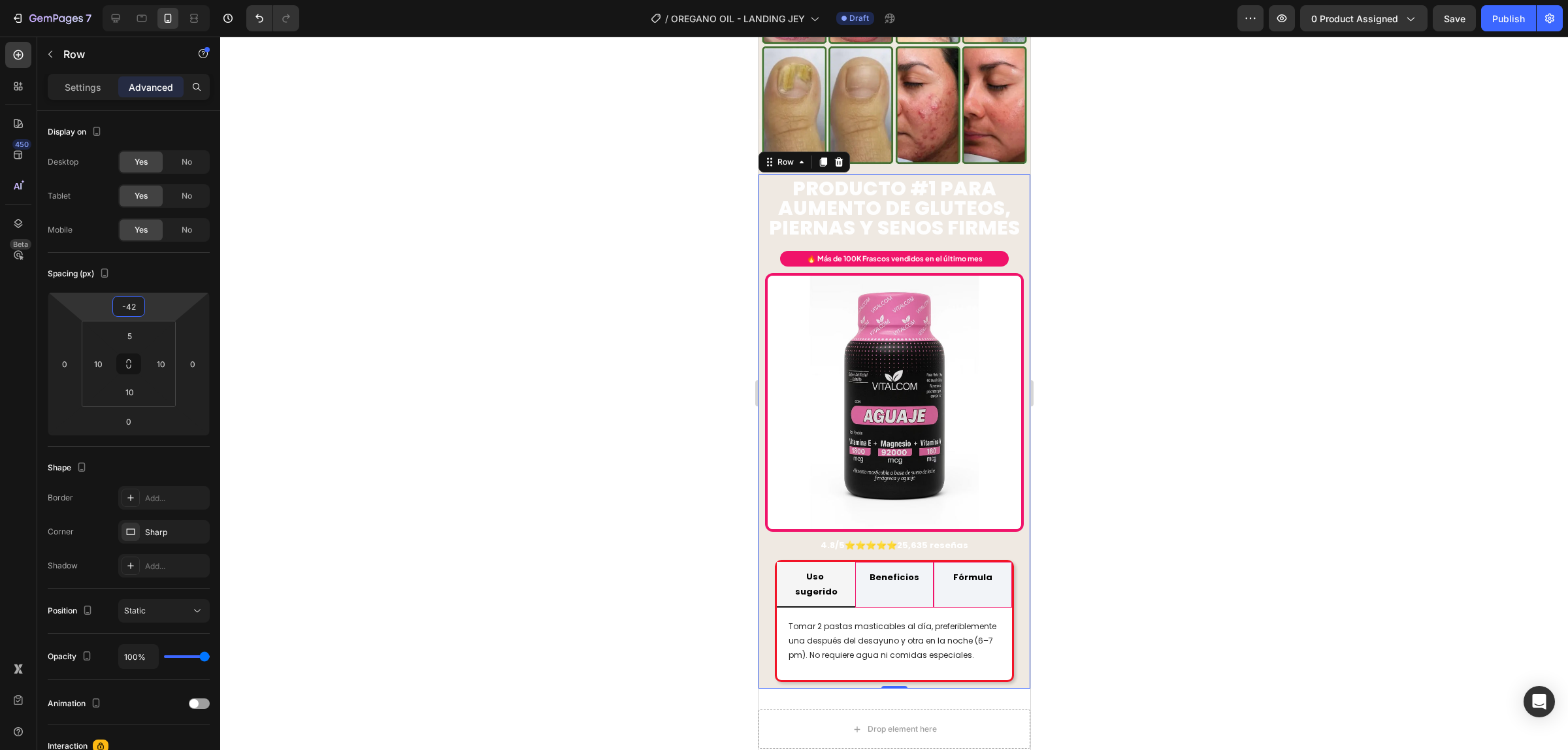
drag, startPoint x: 151, startPoint y: 301, endPoint x: 151, endPoint y: 319, distance: 18.0
click at [151, 0] on html "7 Version history / OREGANO OIL - LANDING JEY Draft Preview 0 product assigned …" at bounding box center [784, 0] width 1568 height 0
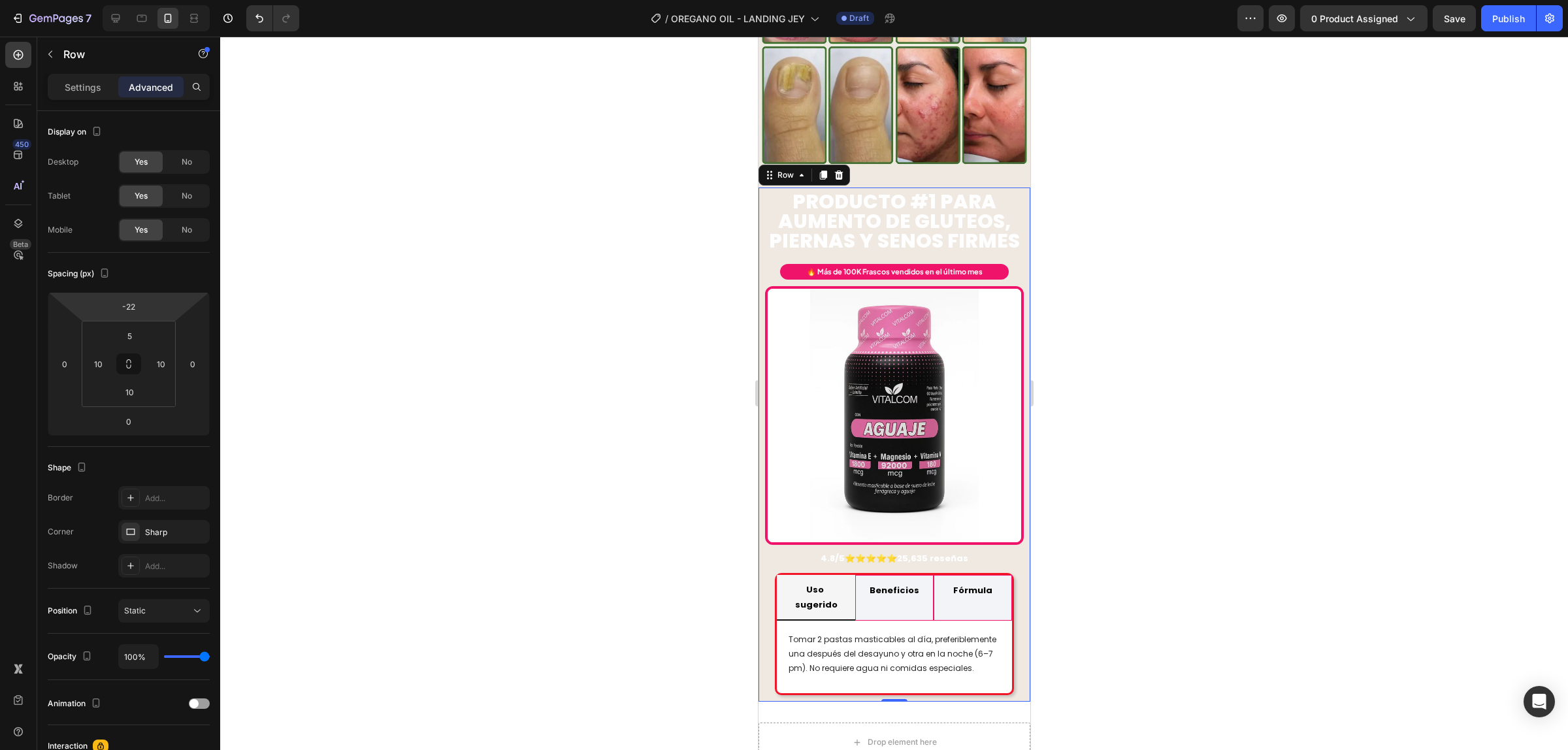
type input "-24"
drag, startPoint x: 157, startPoint y: 312, endPoint x: 160, endPoint y: 305, distance: 7.6
click at [160, 0] on html "7 Version history / OREGANO OIL - LANDING JEY Draft Preview 0 product assigned …" at bounding box center [784, 0] width 1568 height 0
click at [1102, 251] on div at bounding box center [894, 394] width 1348 height 714
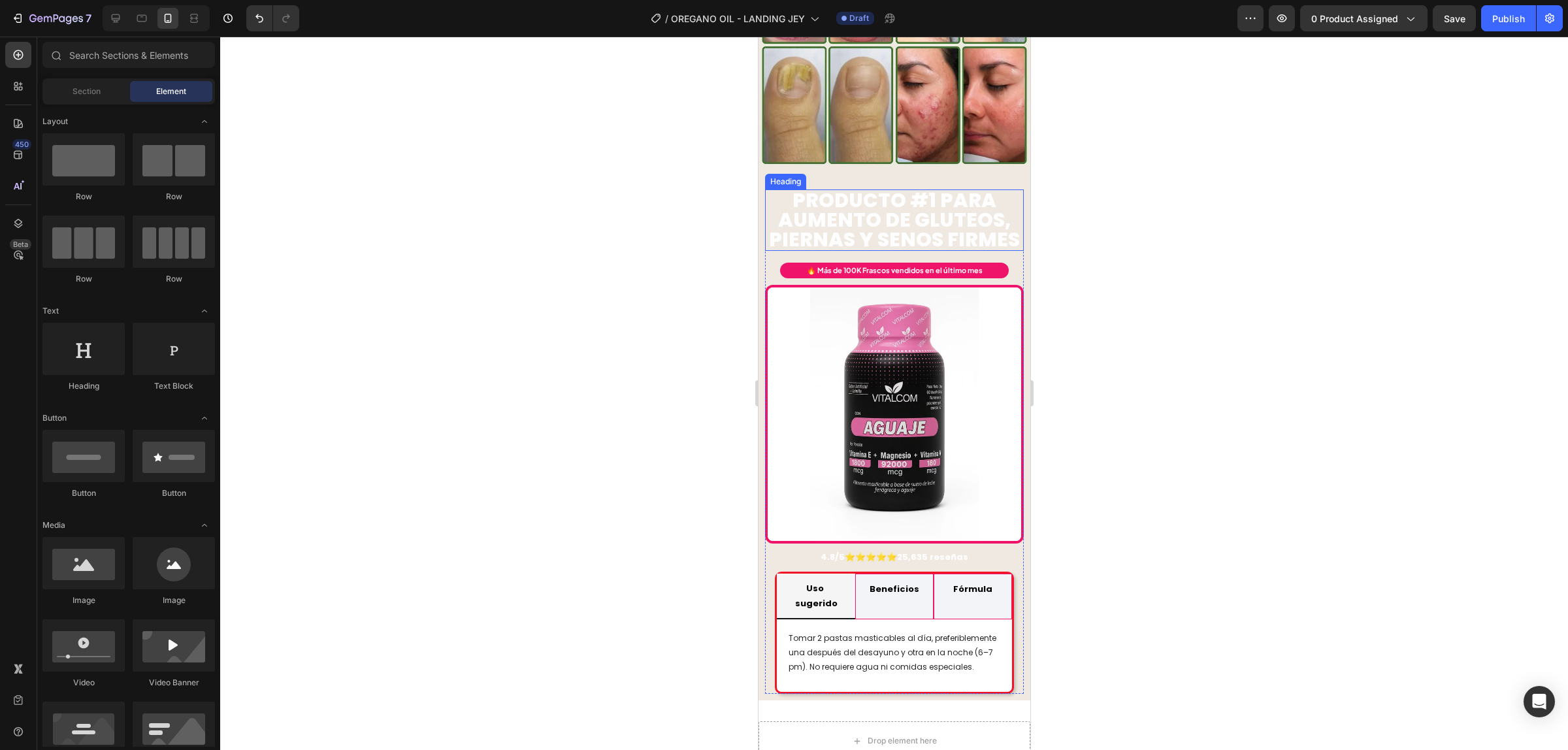
click at [966, 198] on h2 "PRODUCTO #1 PARA AUMENTO DE GLUTEOs, PIERNAS y senos firmes" at bounding box center [893, 220] width 259 height 61
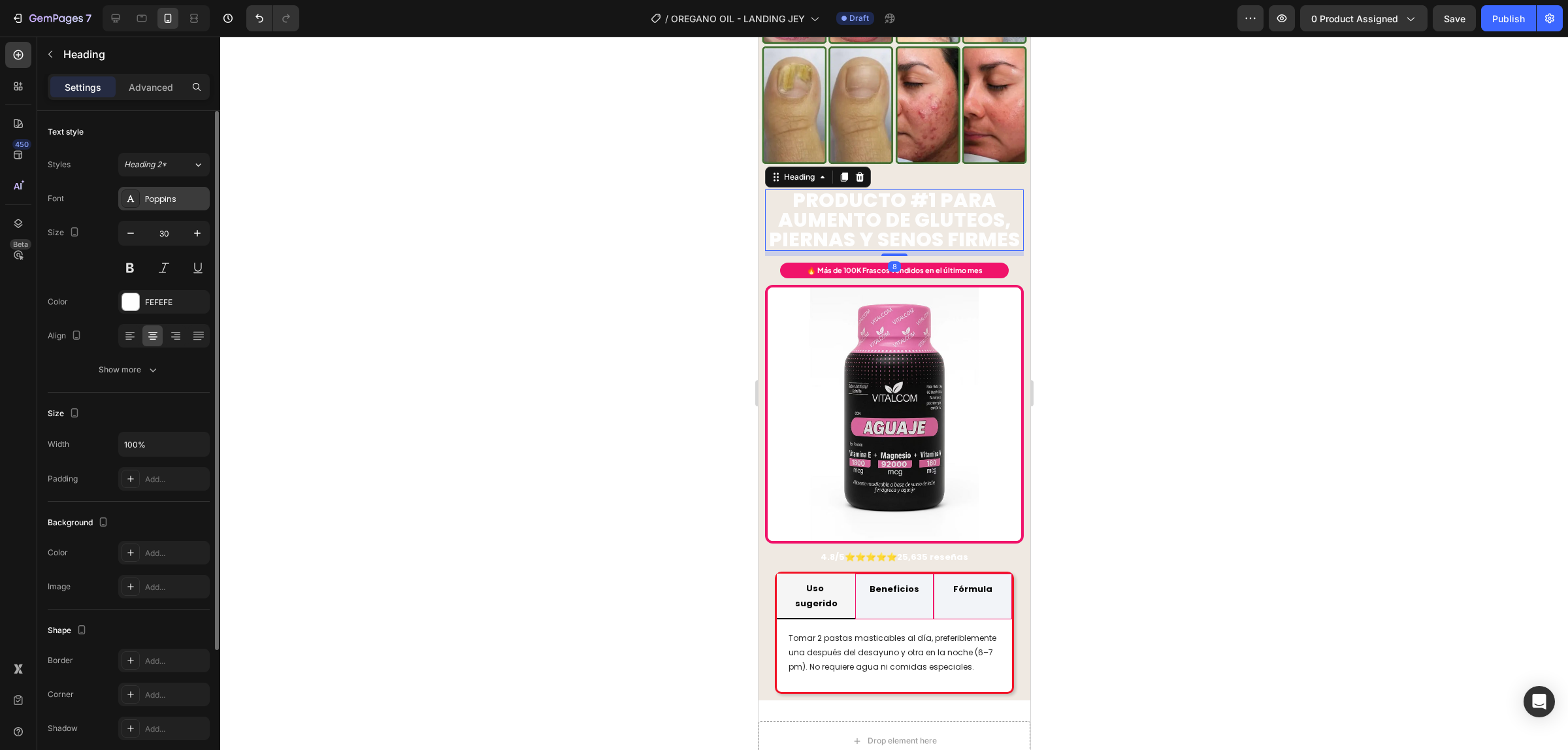
click at [180, 195] on div "Poppins" at bounding box center [175, 200] width 61 height 12
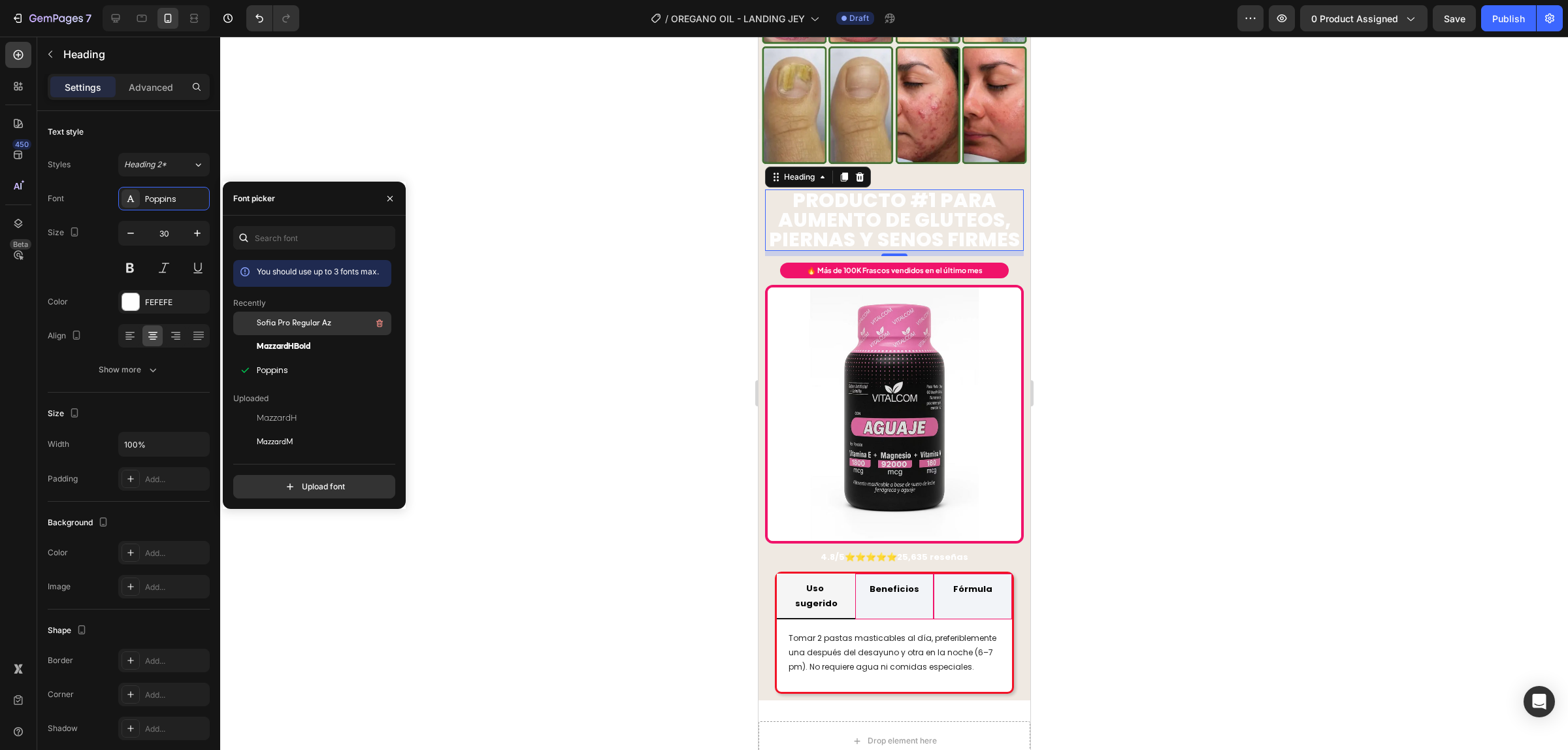
click at [299, 319] on span "Sofia Pro Regular Az" at bounding box center [293, 324] width 75 height 12
click at [289, 243] on input "text" at bounding box center [314, 238] width 162 height 23
type input "sofia"
click at [327, 388] on span "Sofia Pro Semi Bold Az" at bounding box center [298, 394] width 83 height 12
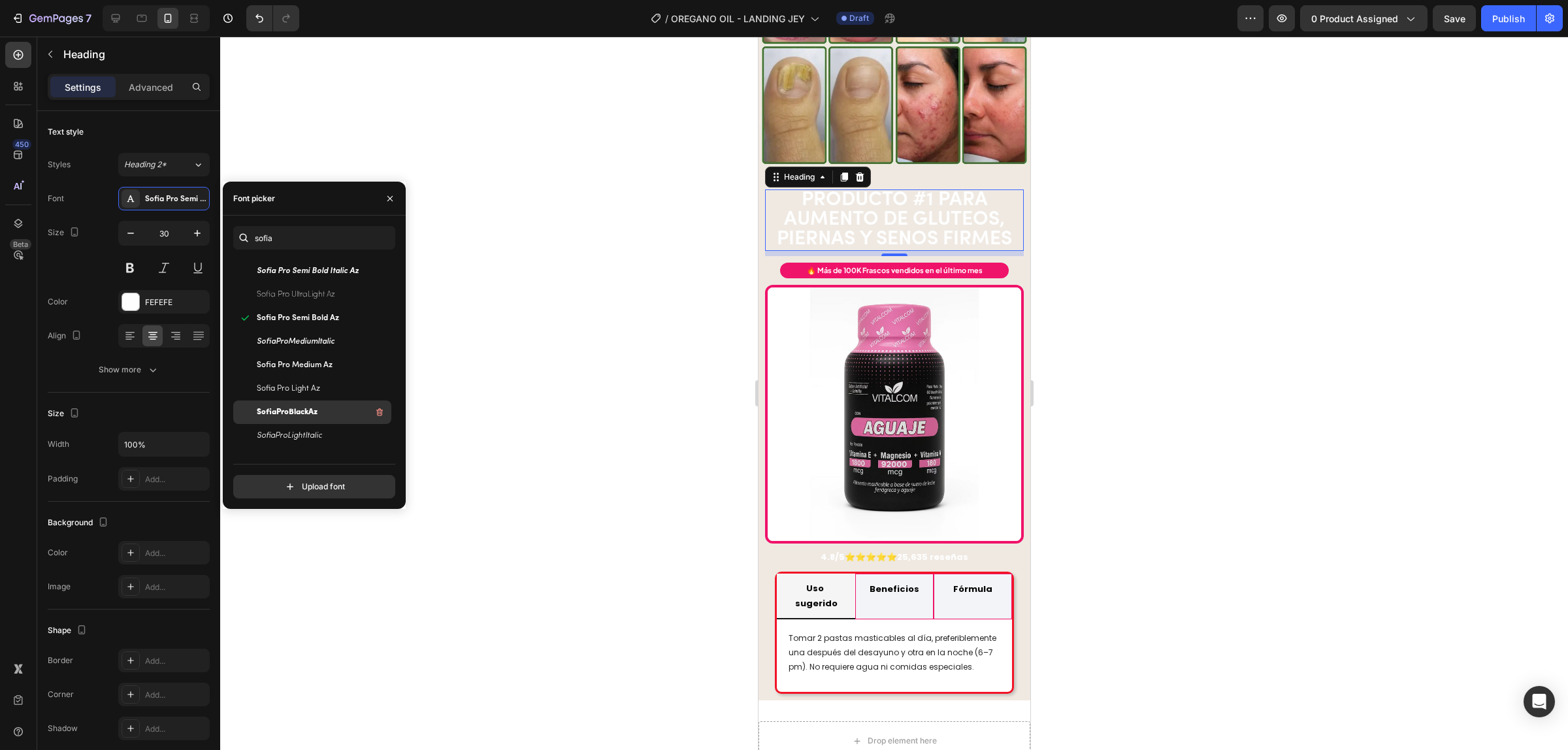
click at [328, 403] on div "SofiaProBlackAz" at bounding box center [312, 412] width 158 height 23
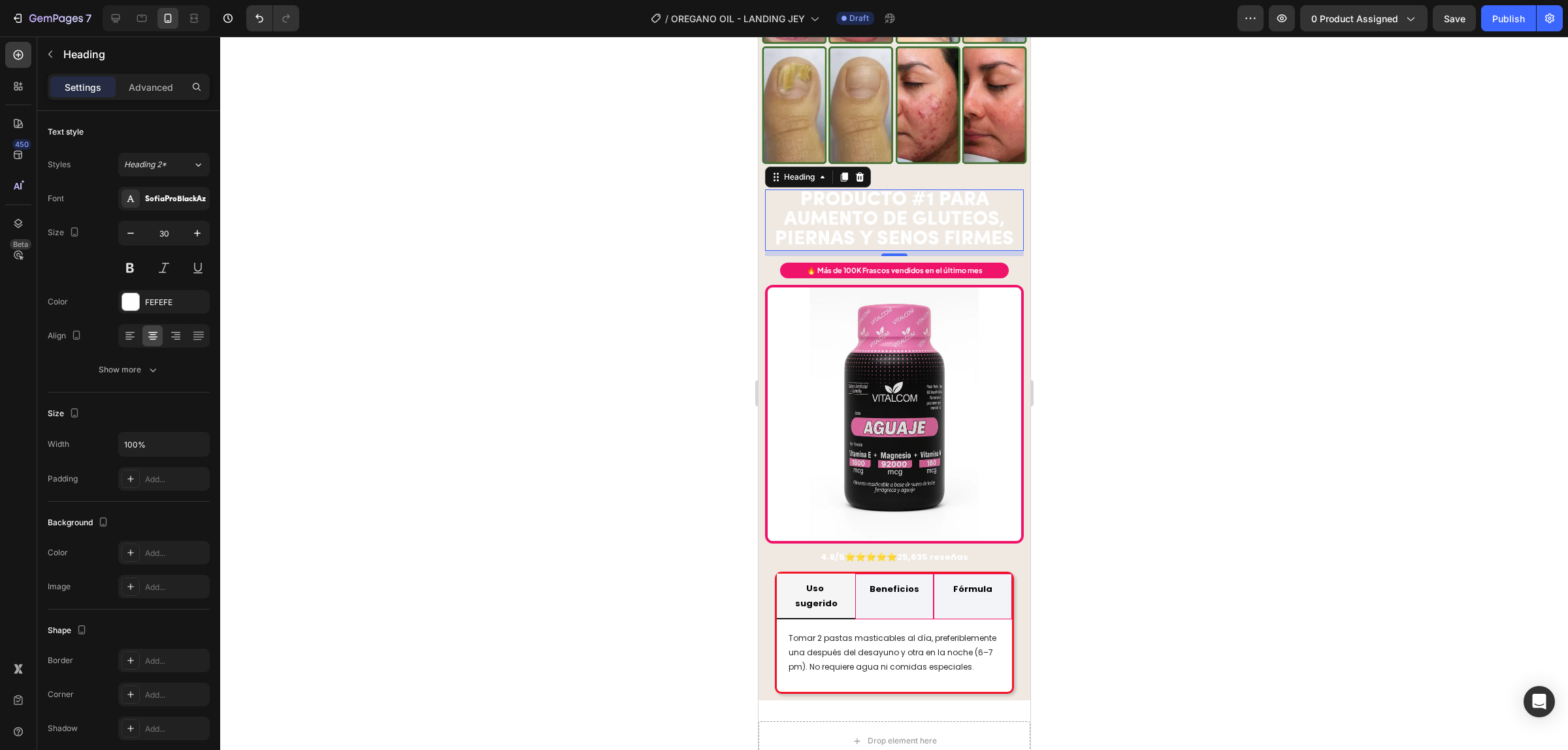
click at [1113, 223] on div at bounding box center [894, 394] width 1348 height 714
click at [885, 189] on h2 "PRODUCTO #1 PARA AUMENTO DE GLUTEOs, PIERNAS y senos firmes" at bounding box center [893, 220] width 259 height 61
click at [164, 298] on div "FEFEFE" at bounding box center [164, 303] width 38 height 12
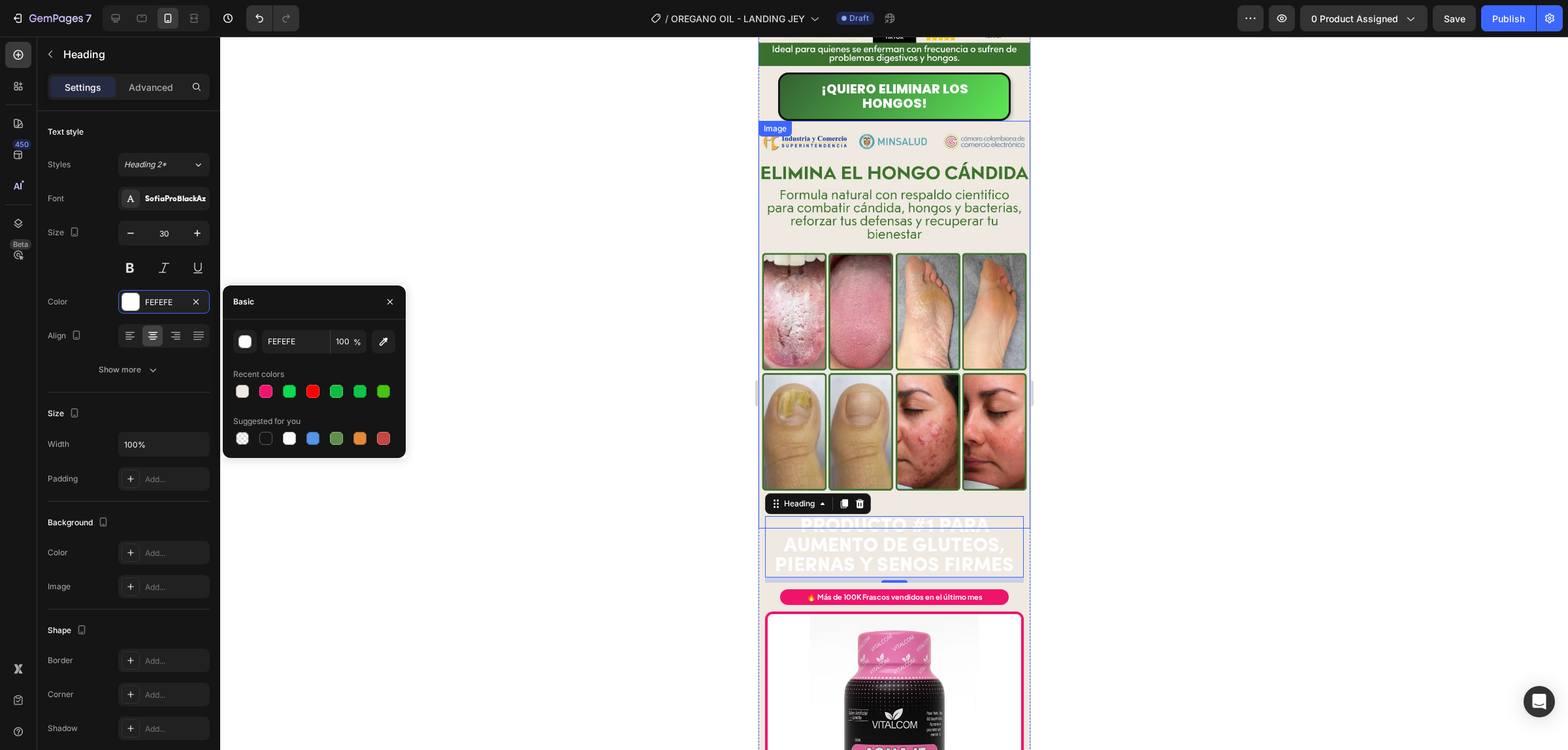
scroll to position [242, 0]
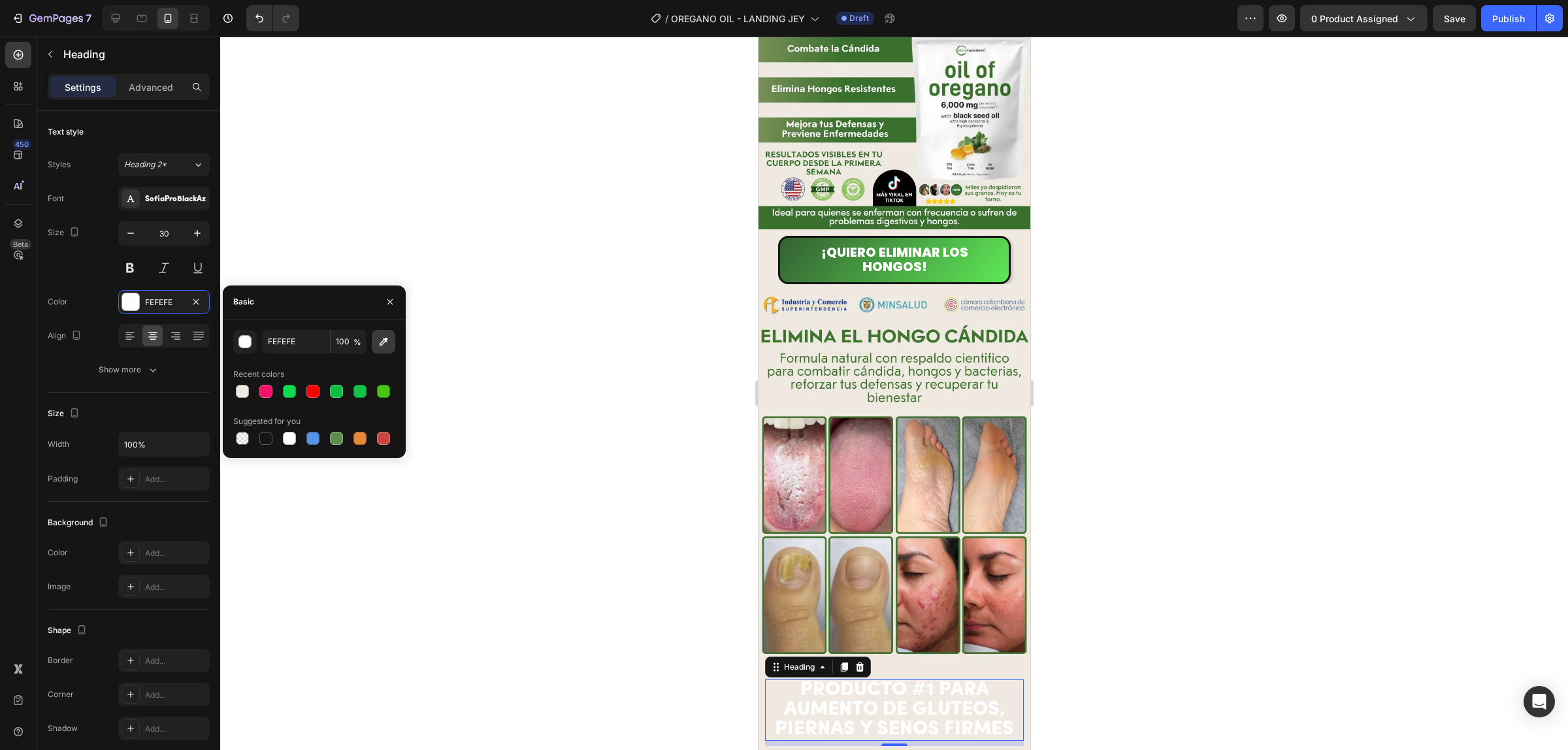
click at [390, 347] on button "button" at bounding box center [383, 341] width 23 height 23
type input "3F7430"
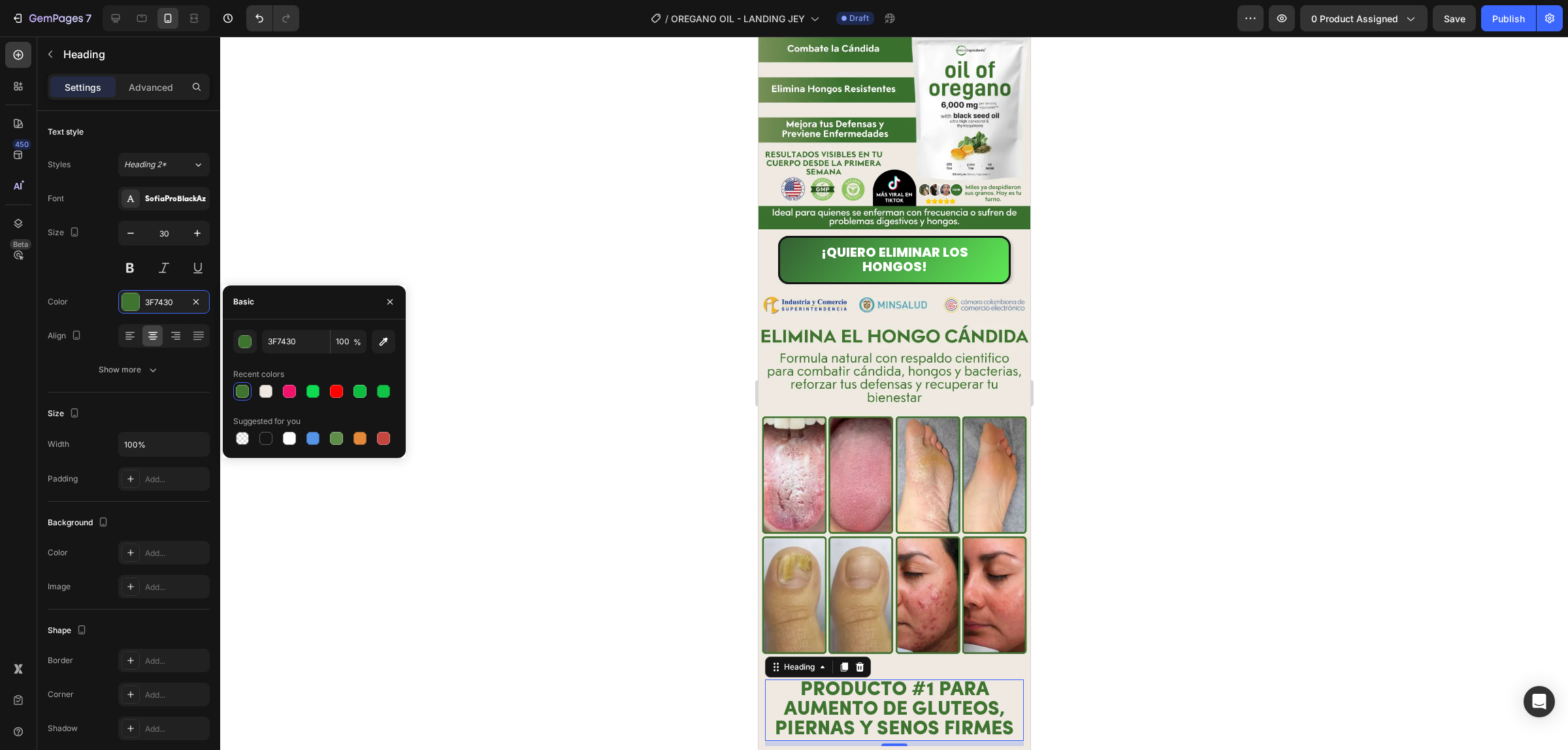
click at [1207, 379] on div at bounding box center [894, 394] width 1348 height 714
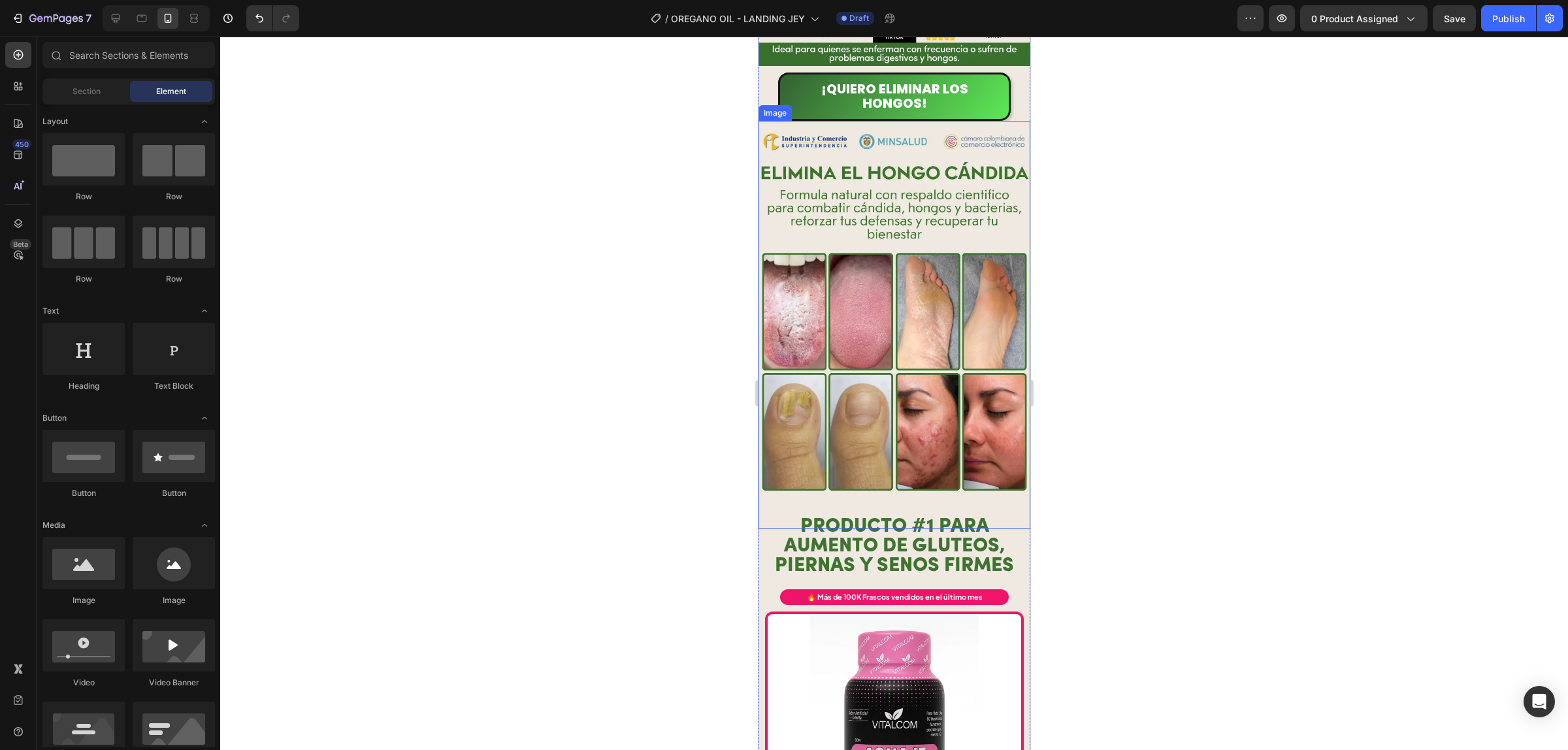
scroll to position [568, 0]
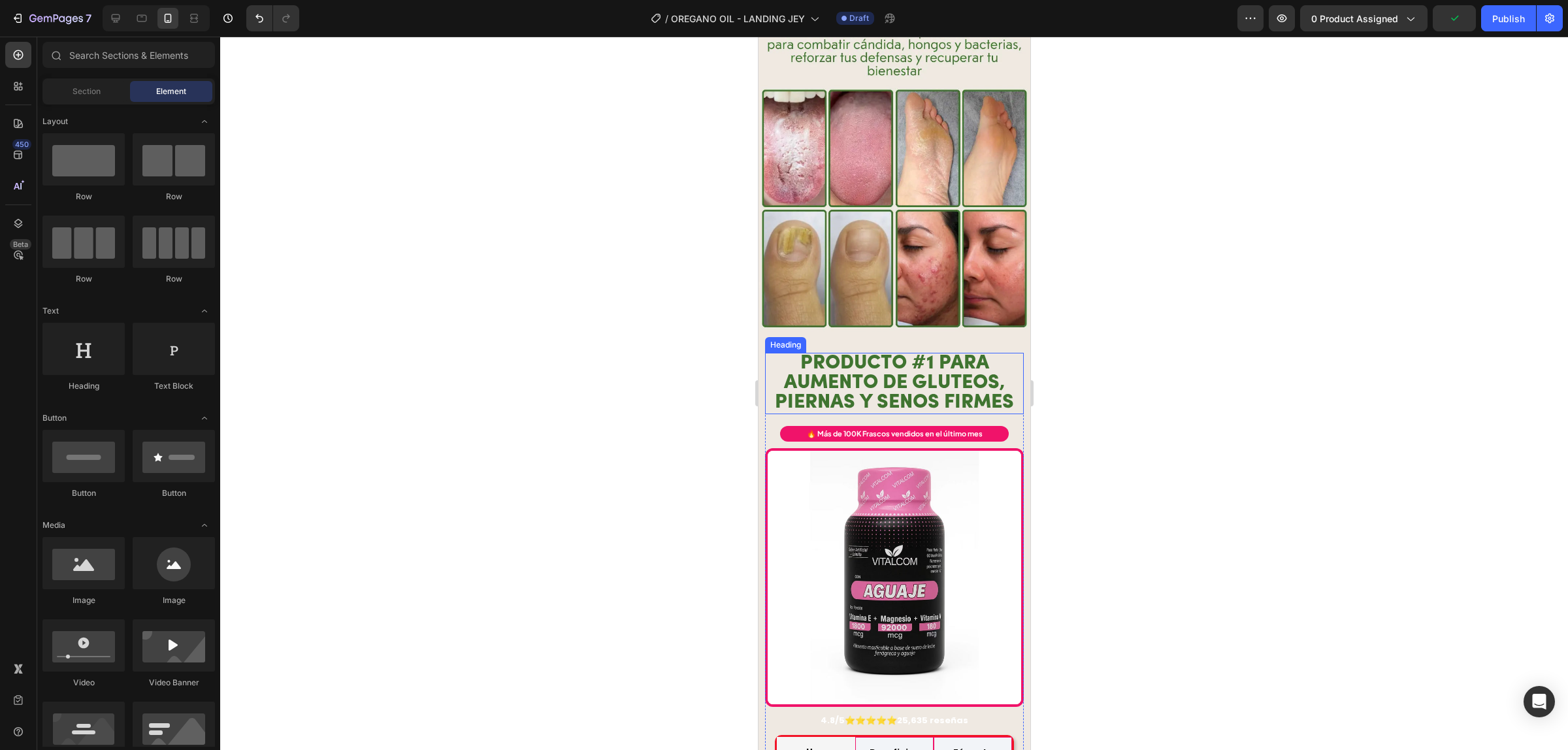
click at [940, 353] on h2 "PRODUCTO #1 PARA AUMENTO DE GLUTEOs, PIERNAS y senos firmes" at bounding box center [893, 383] width 259 height 61
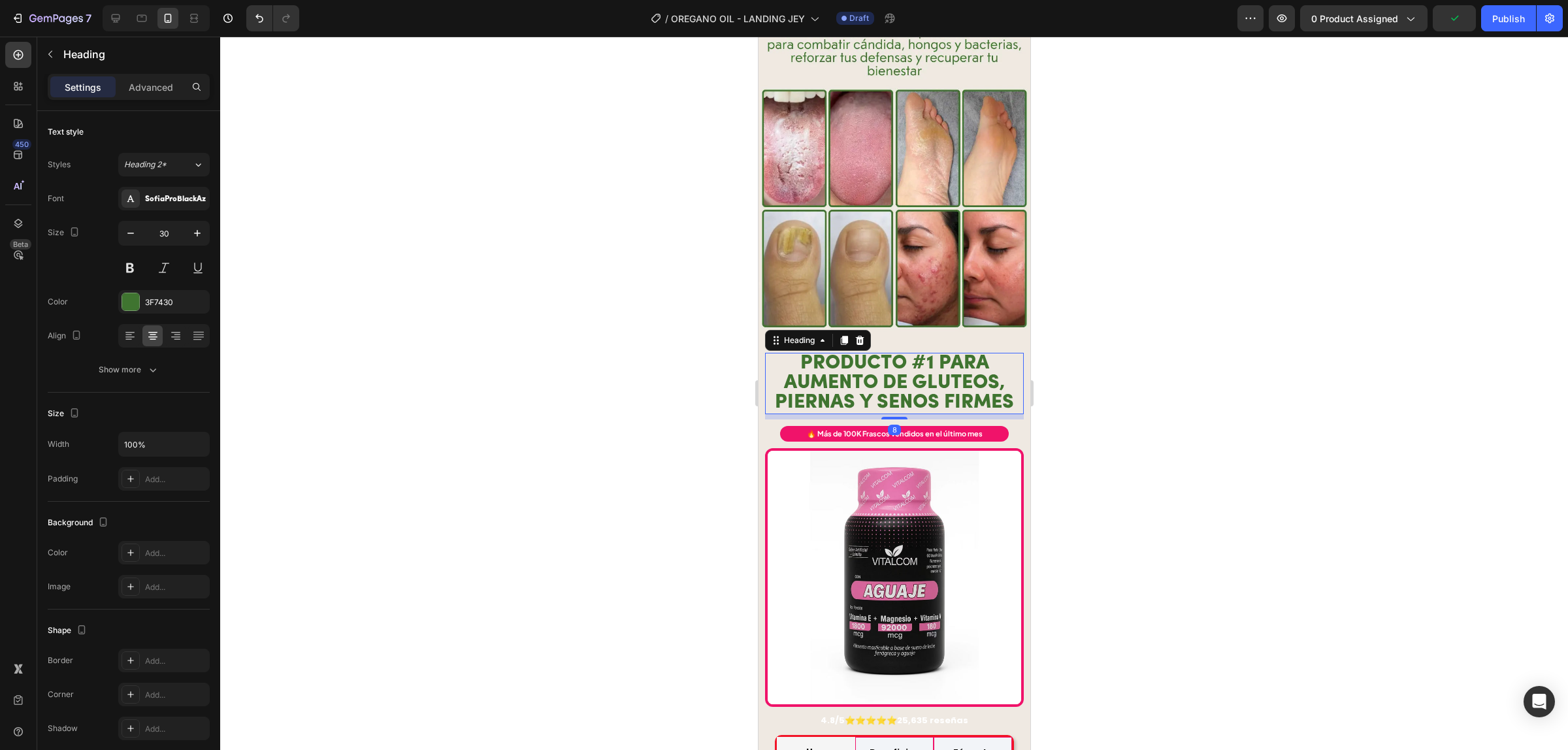
click at [940, 353] on h2 "PRODUCTO #1 PARA AUMENTO DE GLUTEOs, PIERNAS y senos firmes" at bounding box center [893, 383] width 259 height 61
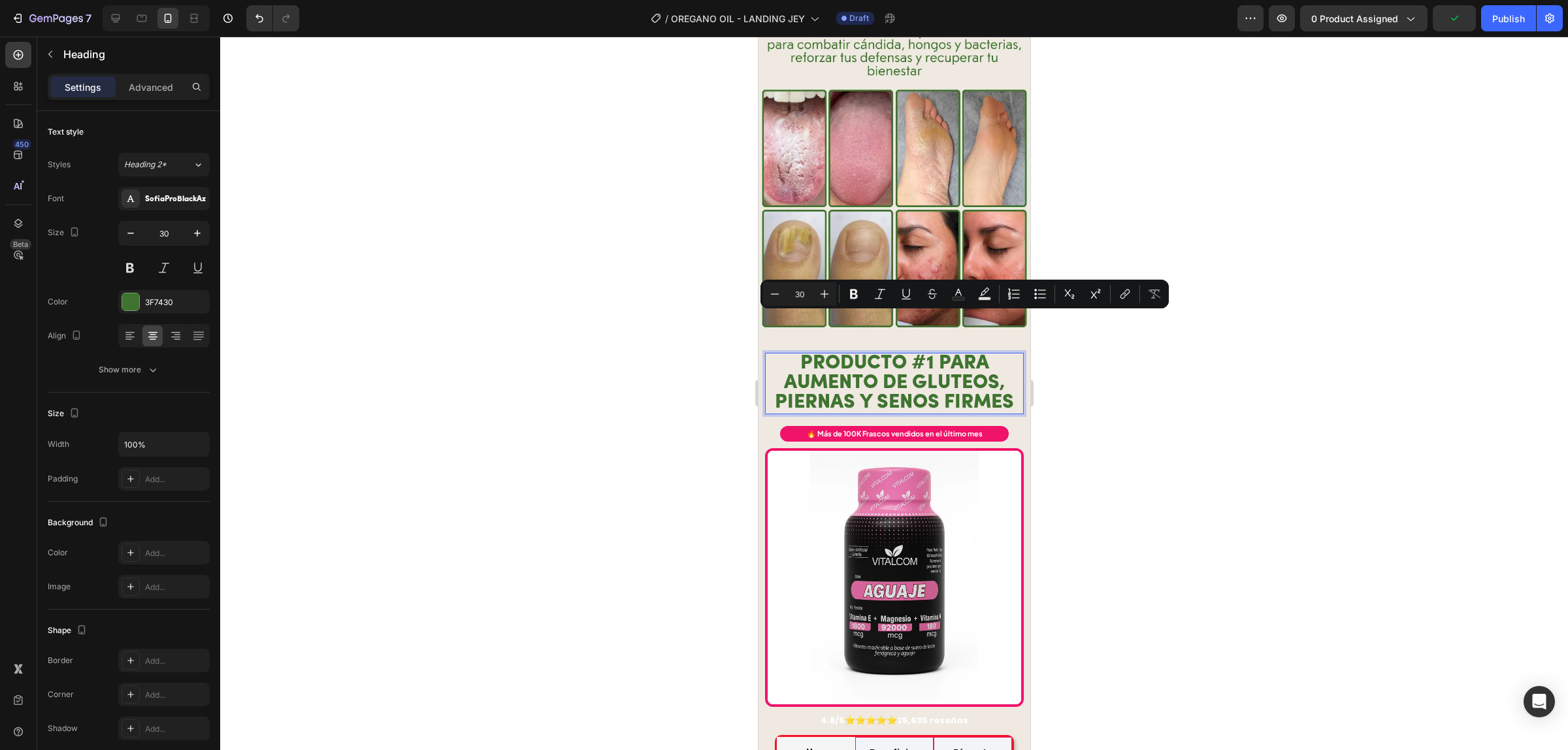
click at [940, 354] on p "PRODUCTO #1 PARA AUMENTO DE GLUTEOs, PIERNAS y senos firmes" at bounding box center [894, 383] width 256 height 59
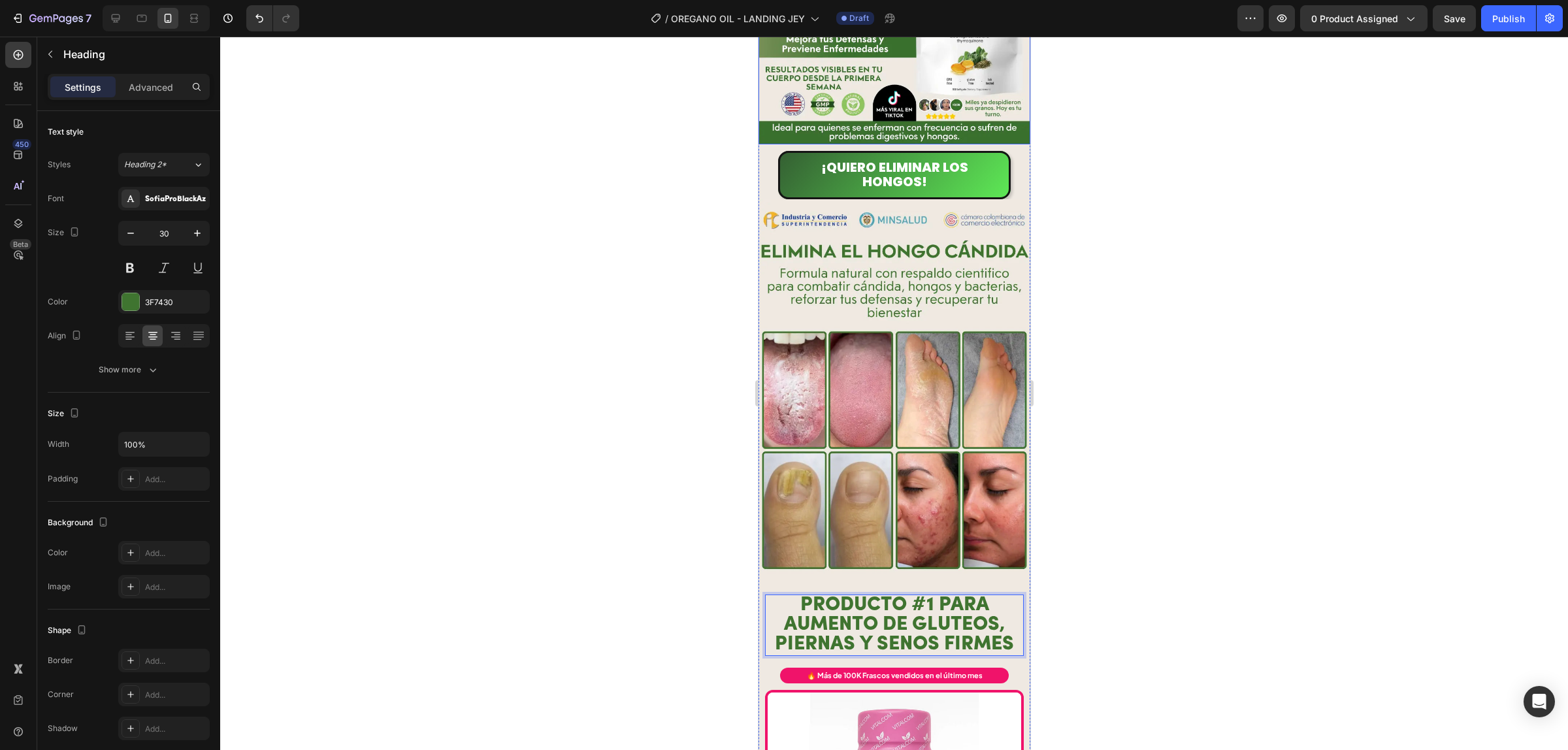
scroll to position [654, 0]
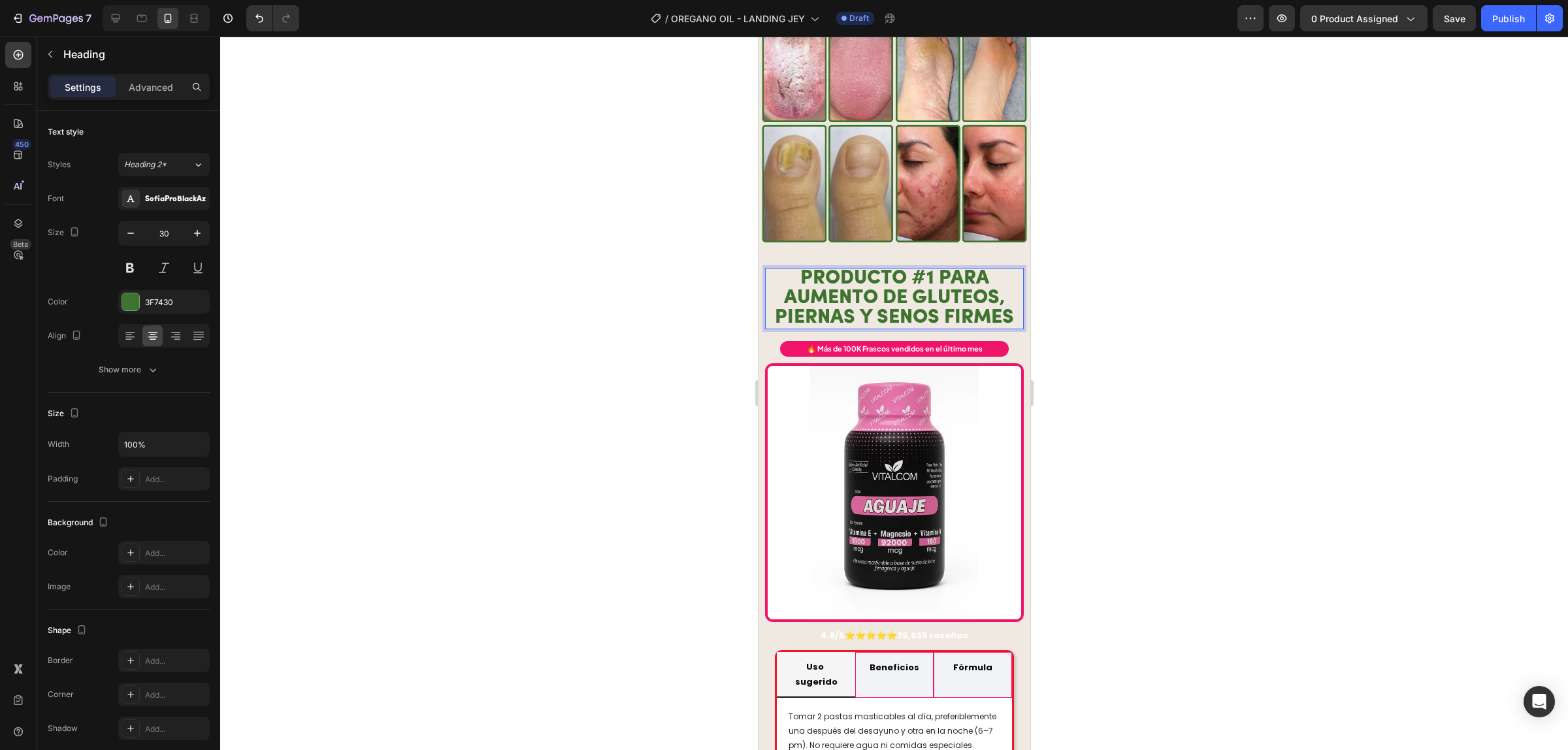
click at [947, 270] on p "PRODUCTO #1 PARA AUMENTO DE GLUTEOs, PIERNAS y senos firmes" at bounding box center [894, 299] width 256 height 59
click at [941, 270] on p "PRODUCTO #1 PARA AUMENTO DE GLUTEOs, PIERNAS y senos firmes" at bounding box center [894, 299] width 256 height 59
click at [779, 270] on p "PRODUCTO #1 PARA AUMENTO DE GLUTEOs, PIERNAS y senos firmes" at bounding box center [894, 299] width 256 height 59
drag, startPoint x: 779, startPoint y: 258, endPoint x: 1004, endPoint y: 285, distance: 226.6
click at [1004, 285] on p "PRODUCTO #1 PARA AUMENTO DE GLUTEOs, PIERNAS y senos firmes" at bounding box center [894, 299] width 256 height 59
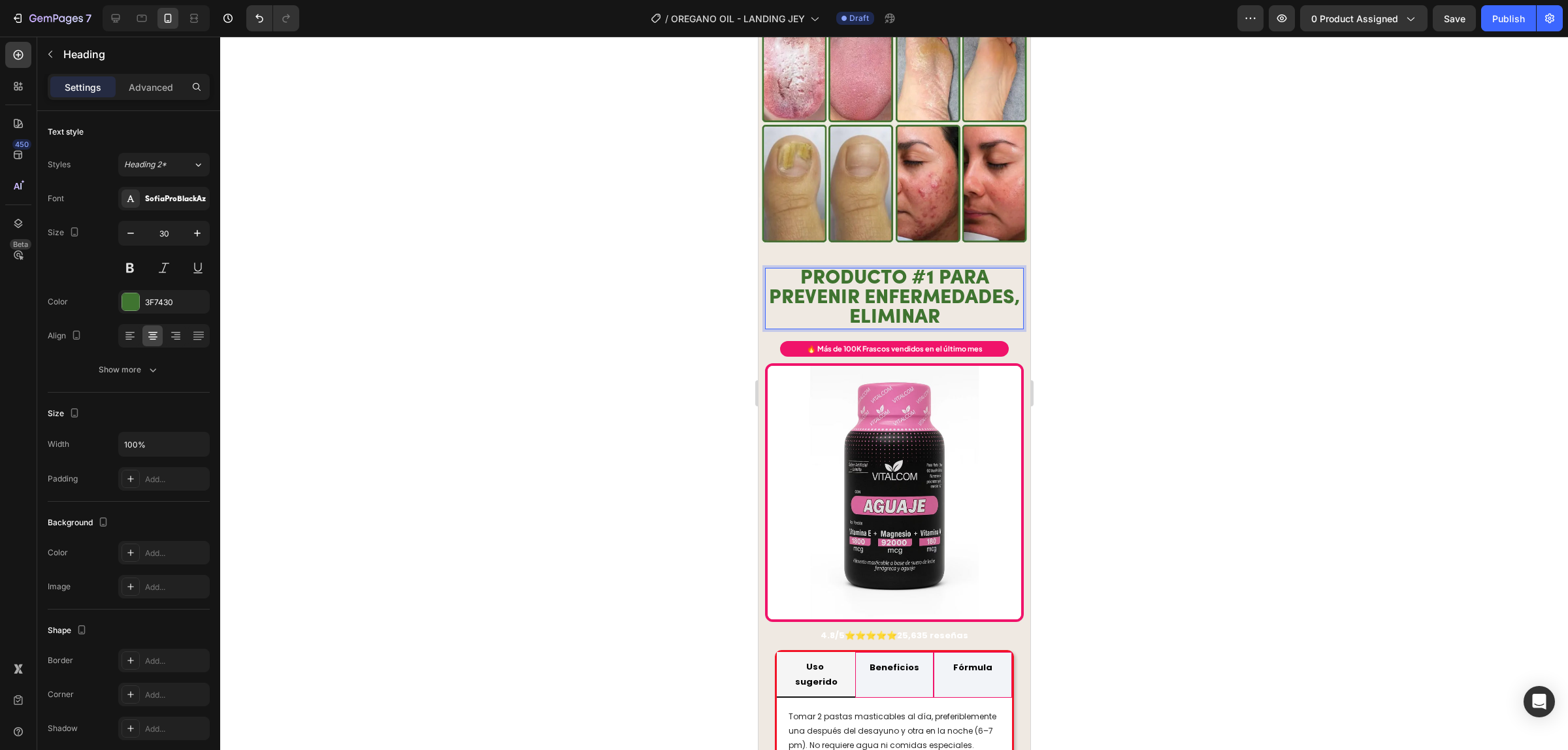
click at [906, 270] on p "PRODUCTO #1 PARA prevenir enfermedades, eliminar" at bounding box center [894, 299] width 256 height 59
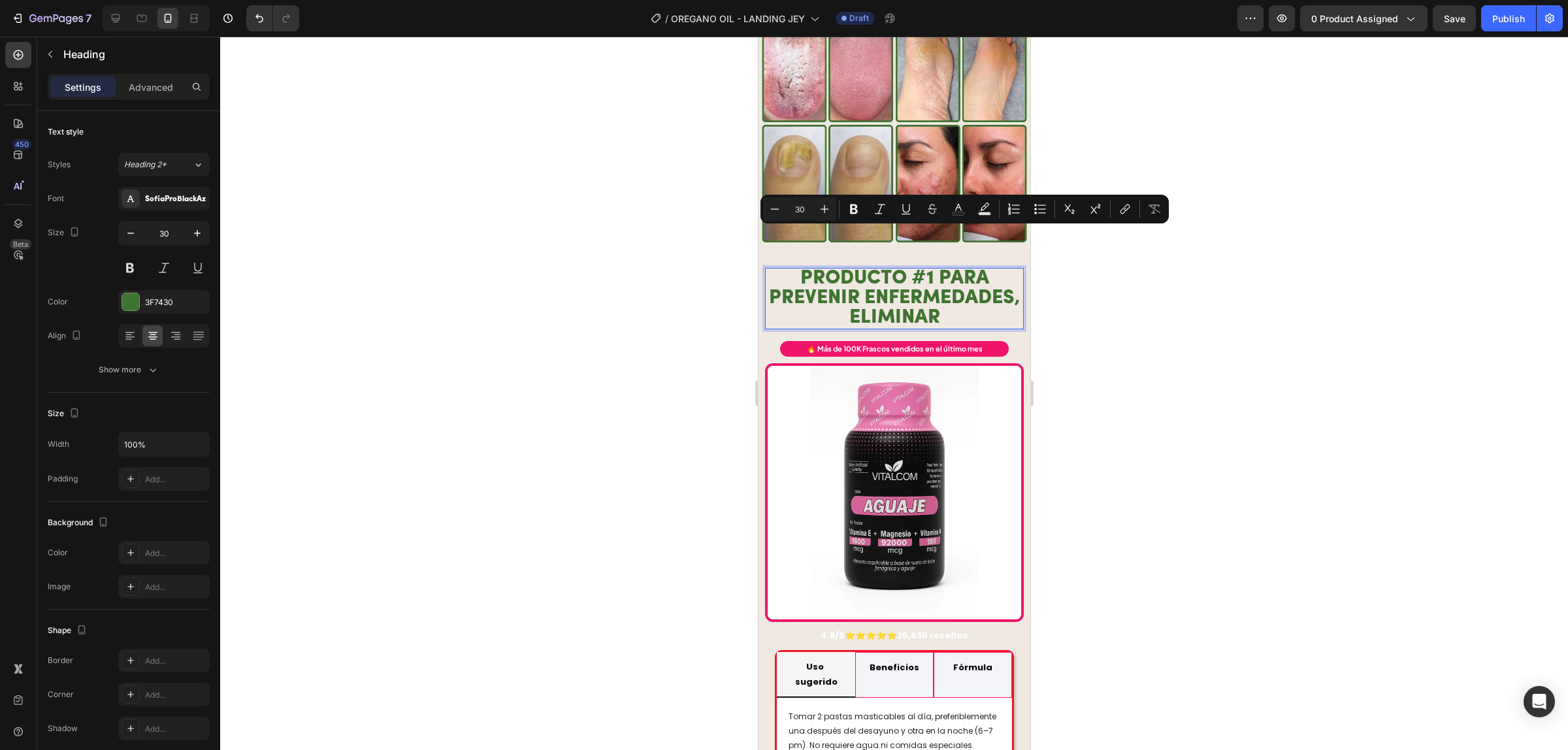
click at [1135, 263] on div at bounding box center [894, 394] width 1348 height 714
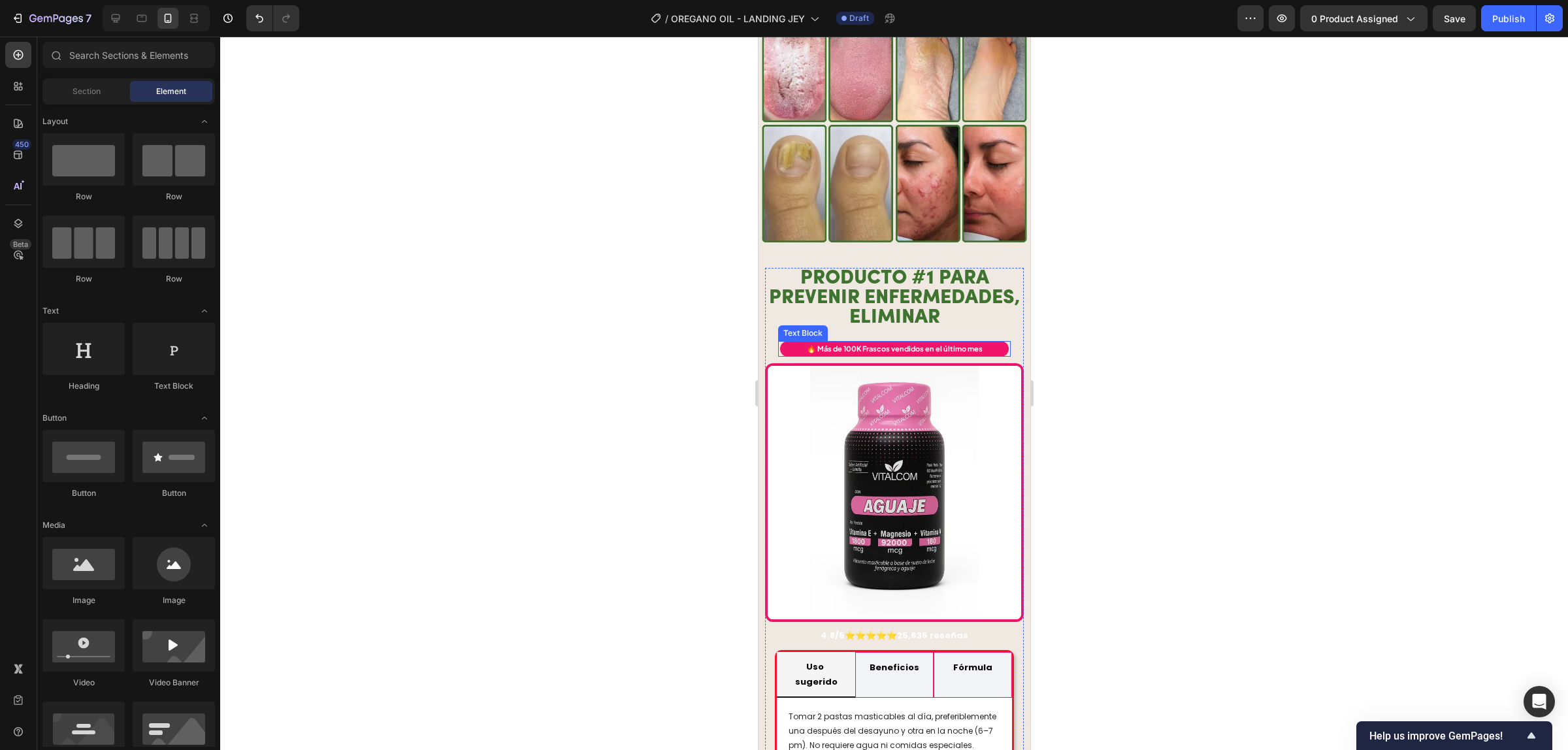
click at [939, 344] on strong "🔥 Más de 100K Frascos vendidos en el último mes" at bounding box center [894, 349] width 176 height 9
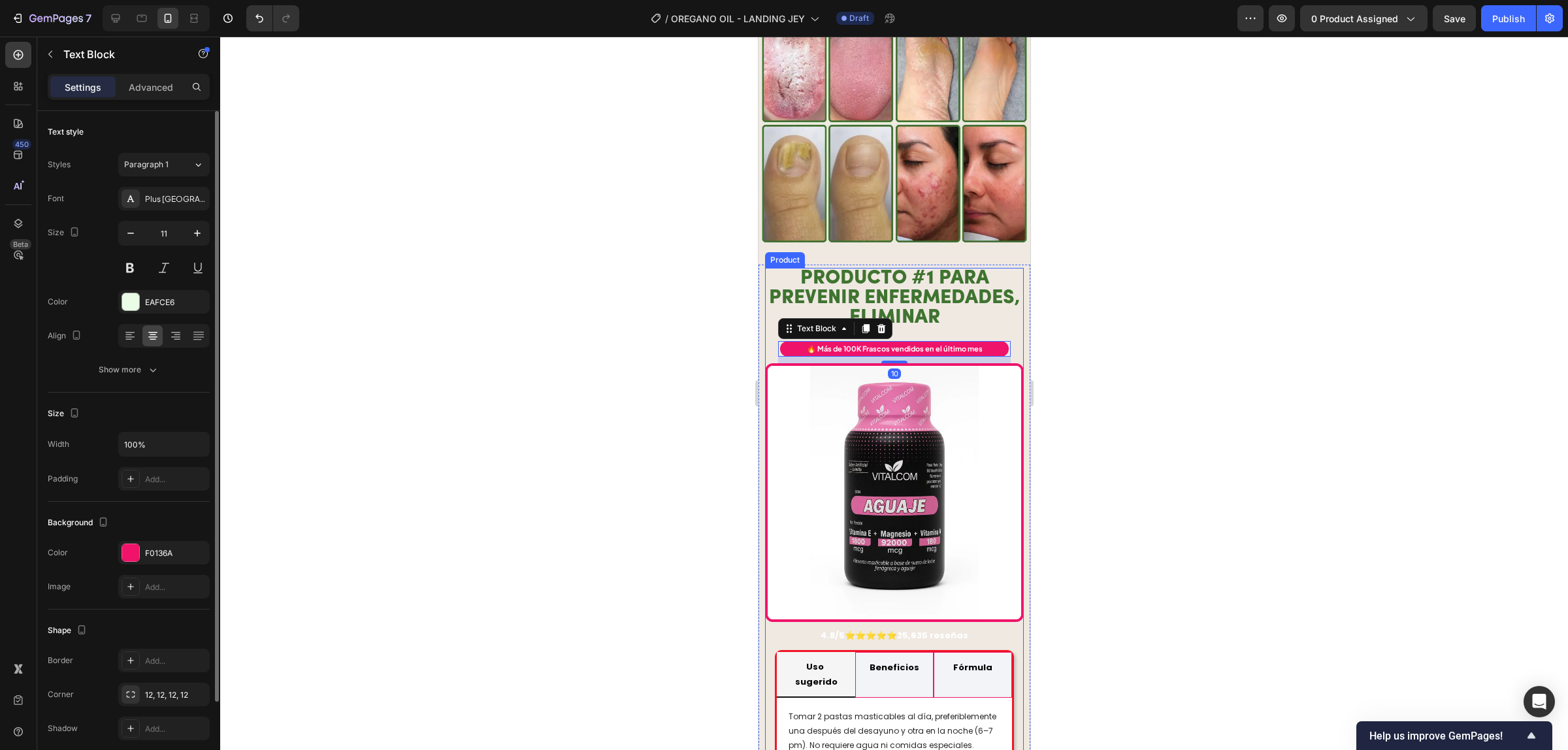
click at [154, 540] on div "Background The changes might be hidden by the video. Color F0136A Image Add..." at bounding box center [128, 555] width 162 height 108
click at [151, 549] on div "F0136A" at bounding box center [164, 554] width 38 height 12
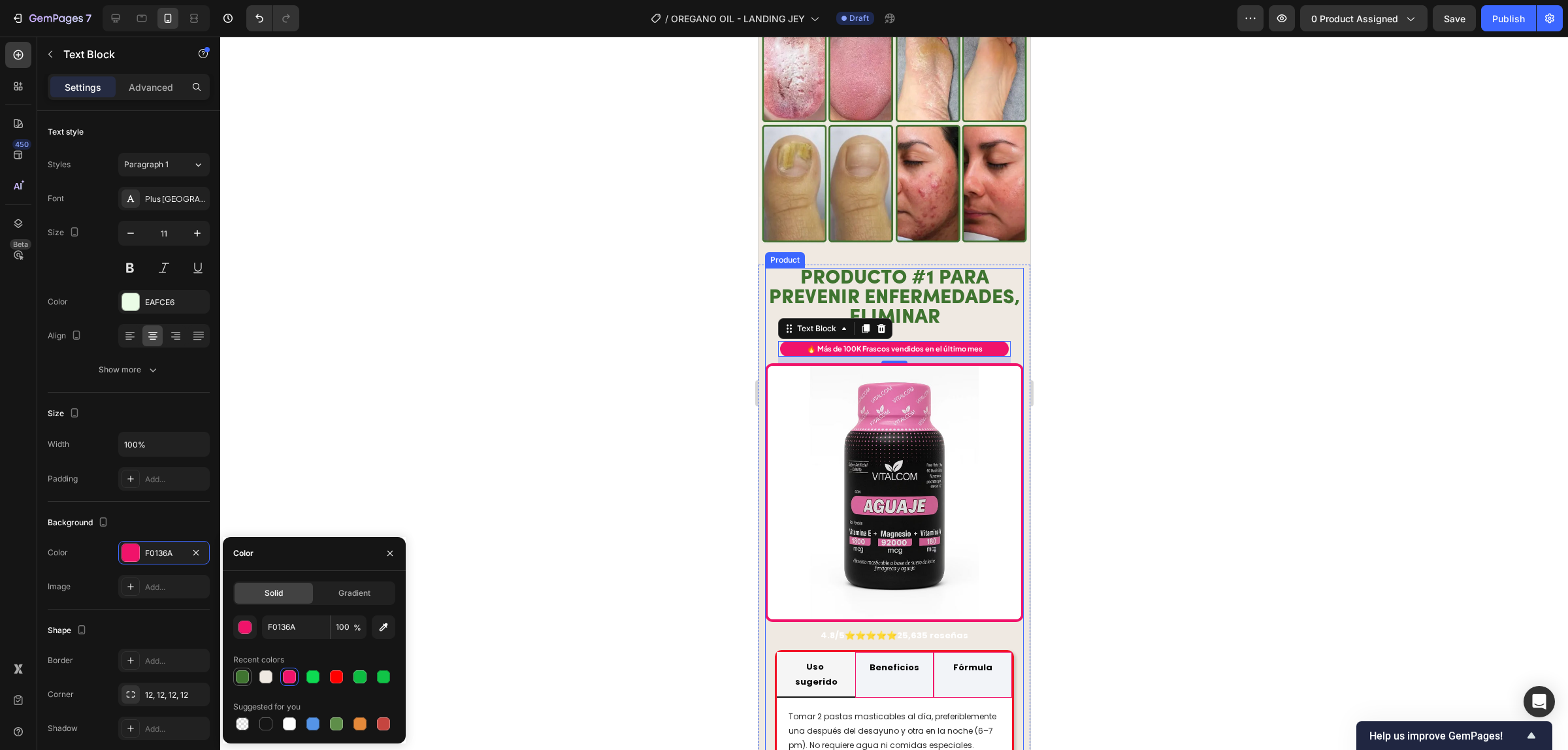
click at [240, 678] on div at bounding box center [242, 677] width 13 height 13
type input "3F7430"
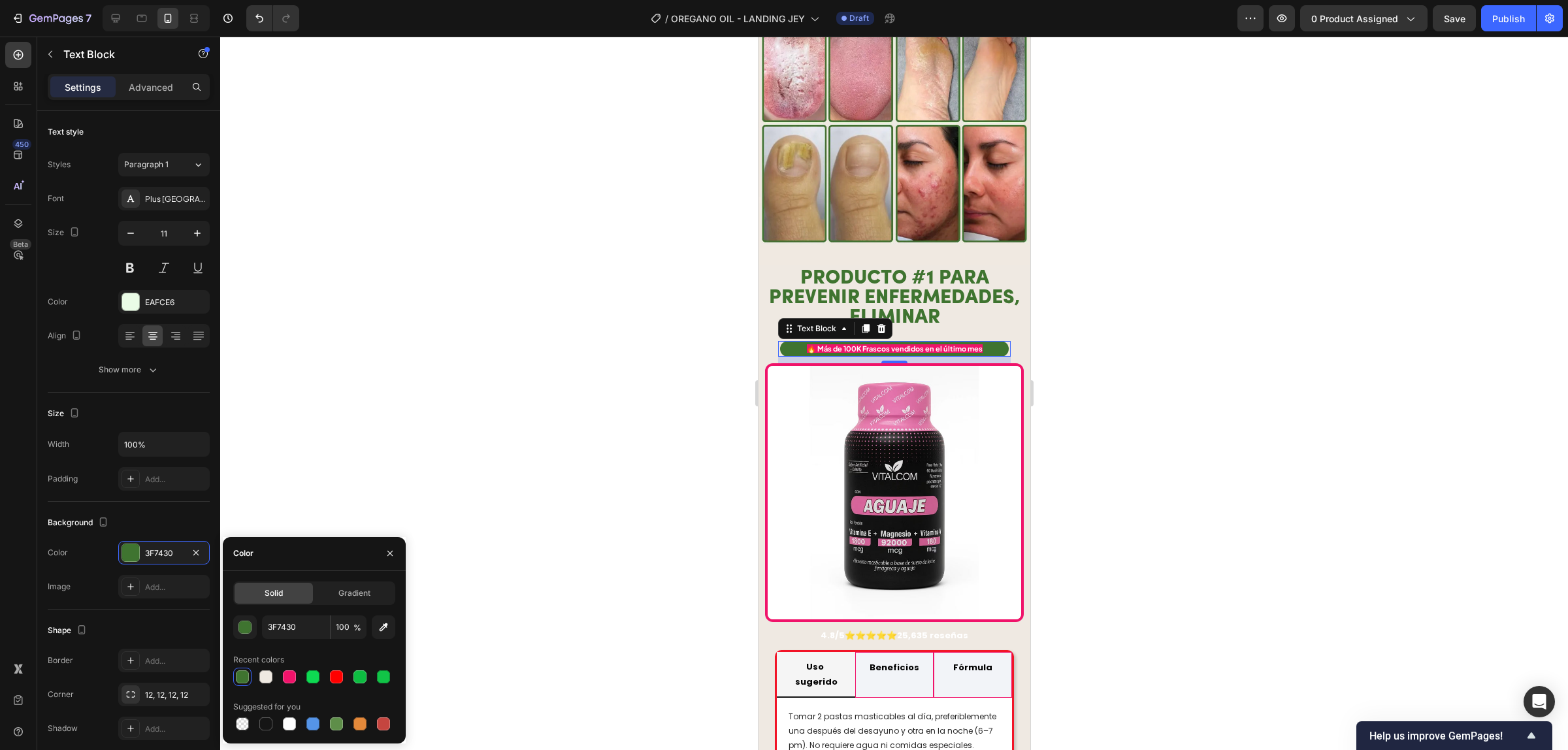
click at [913, 344] on strong "🔥 Más de 100K Frascos vendidos en el último mes" at bounding box center [894, 349] width 176 height 9
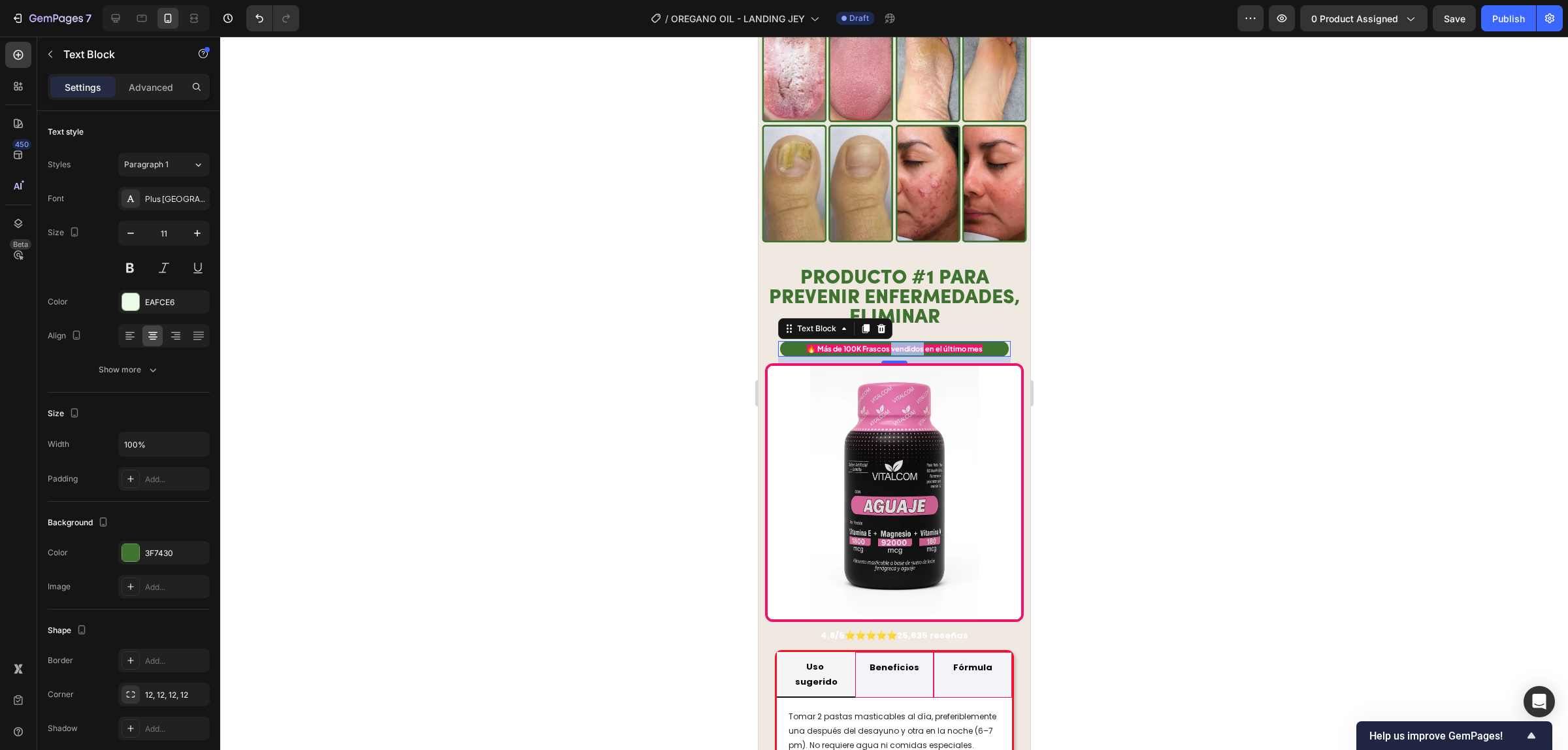
click at [913, 344] on strong "🔥 Más de 100K Frascos vendidos en el último mes" at bounding box center [894, 349] width 176 height 9
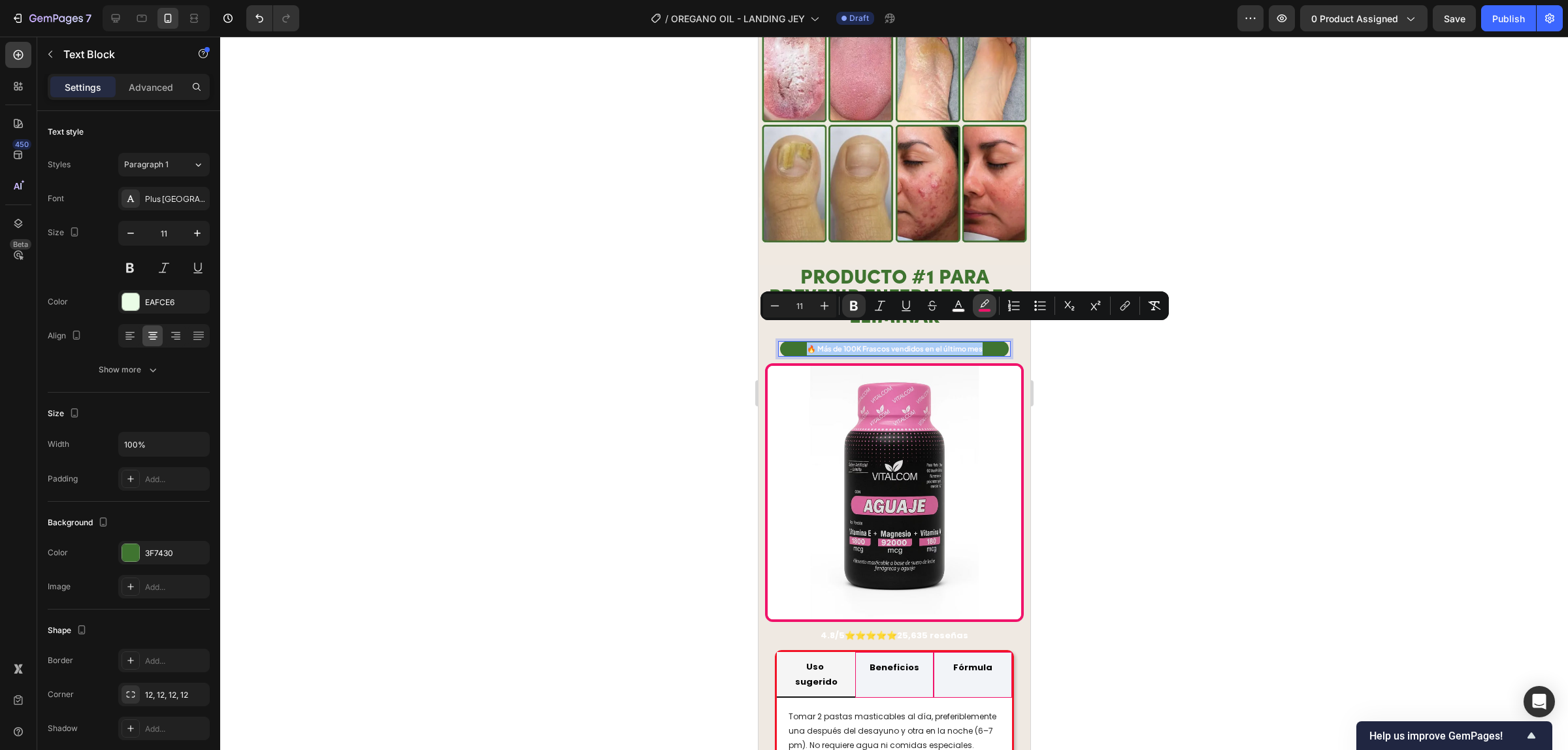
click at [981, 305] on icon "Editor contextual toolbar" at bounding box center [985, 303] width 9 height 8
type input "F0136A"
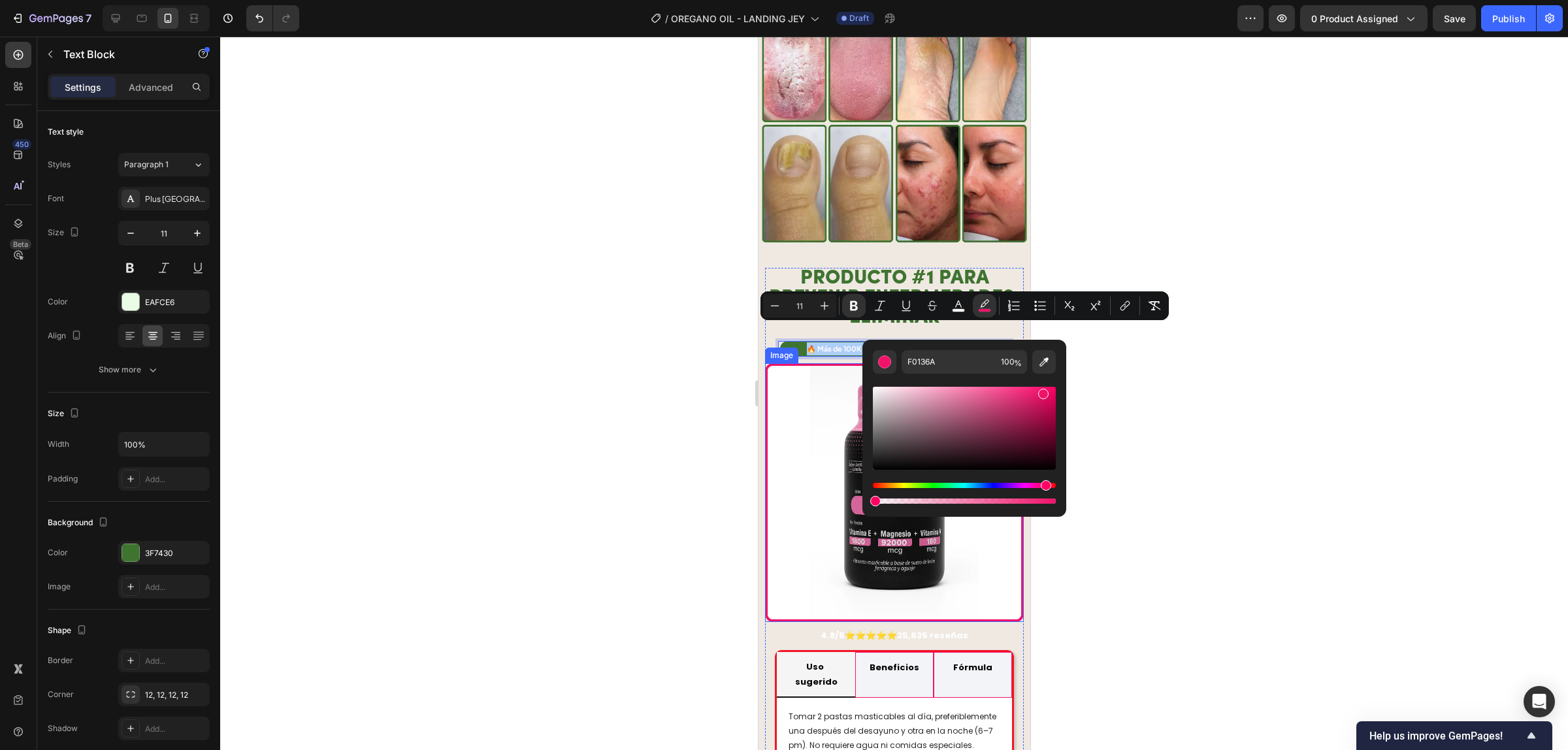
drag, startPoint x: 1812, startPoint y: 538, endPoint x: 835, endPoint y: 509, distance: 977.4
type input "0"
click at [799, 376] on img at bounding box center [893, 493] width 259 height 259
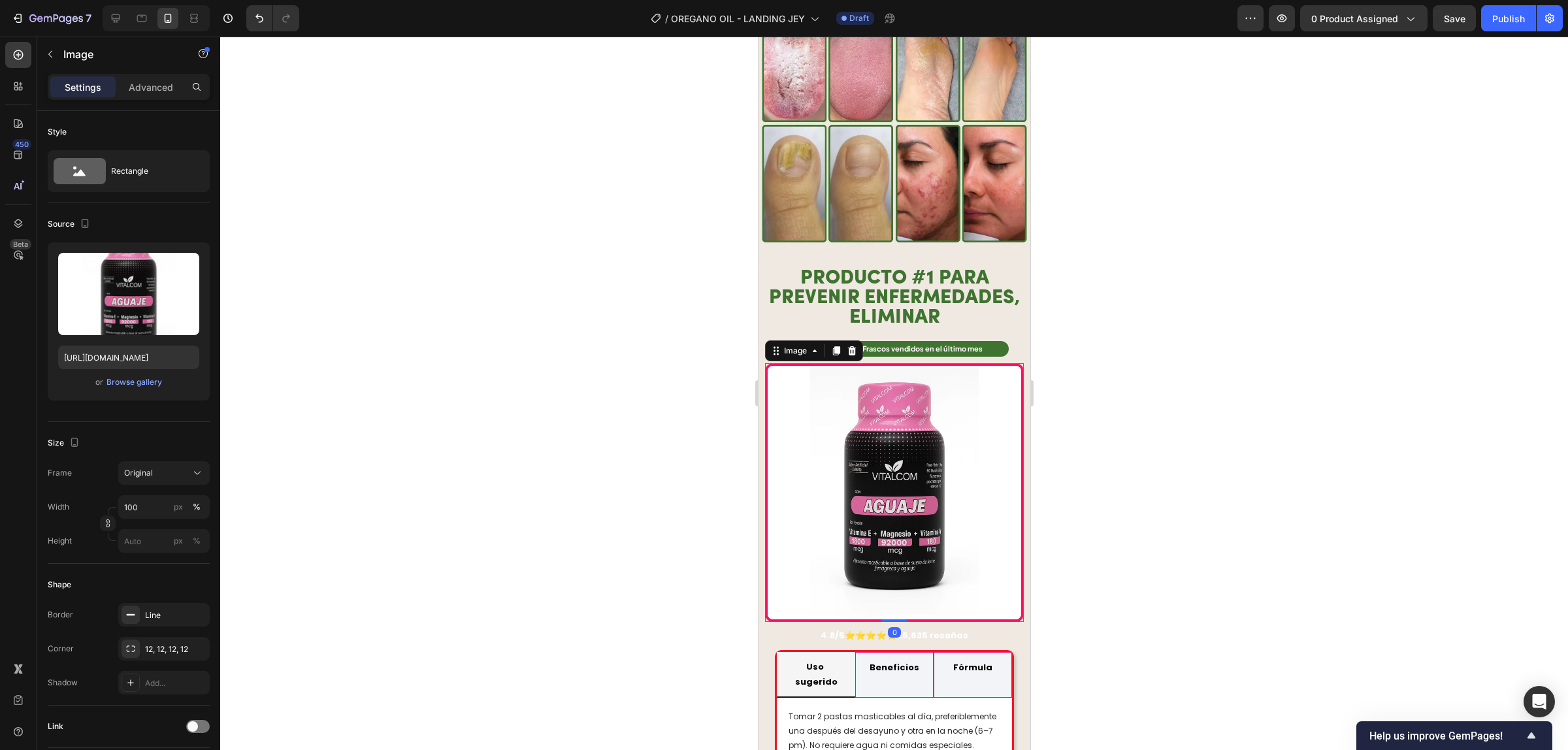
drag, startPoint x: 1134, startPoint y: 344, endPoint x: 261, endPoint y: 315, distance: 873.5
click at [1134, 344] on div at bounding box center [894, 394] width 1348 height 714
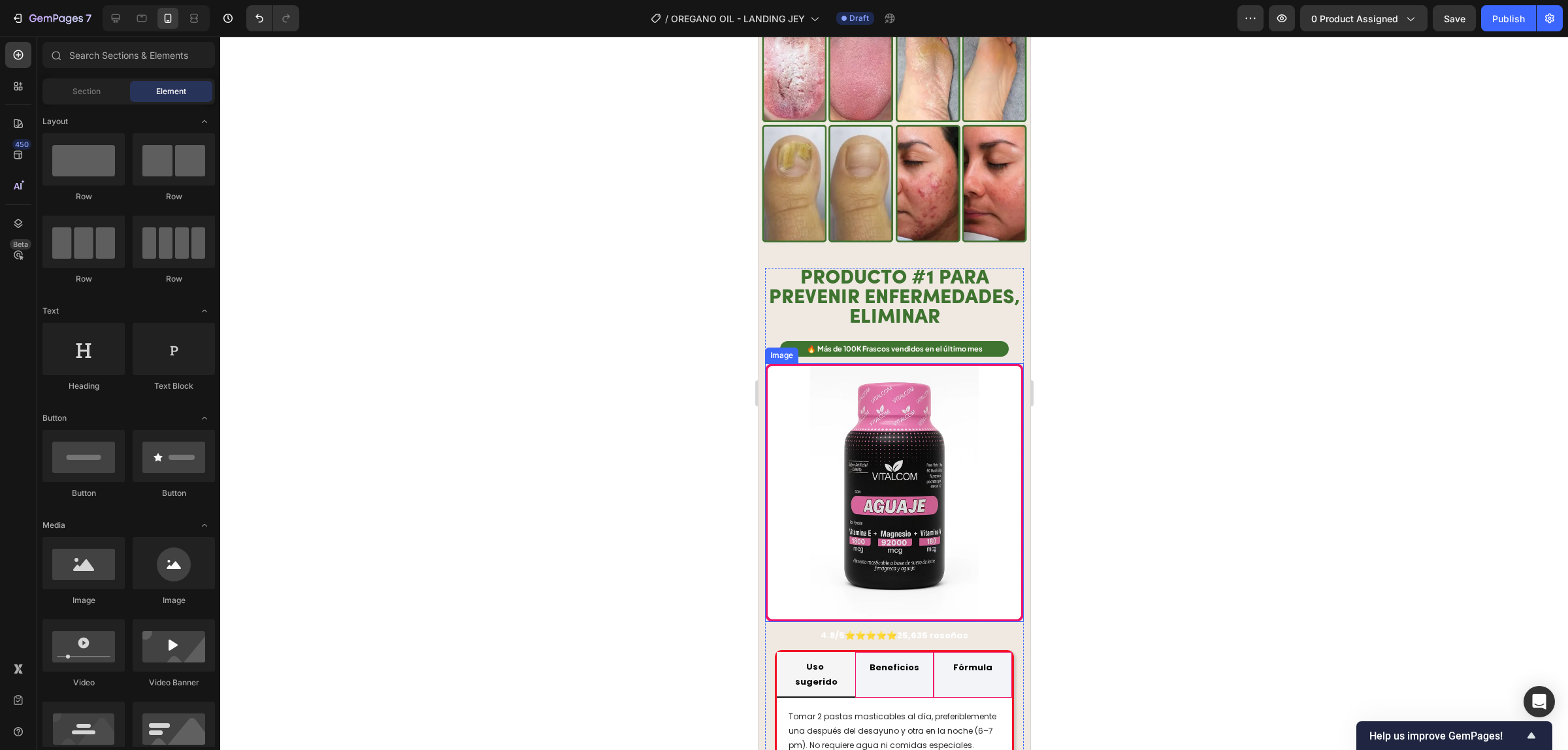
click at [964, 397] on img at bounding box center [893, 493] width 259 height 259
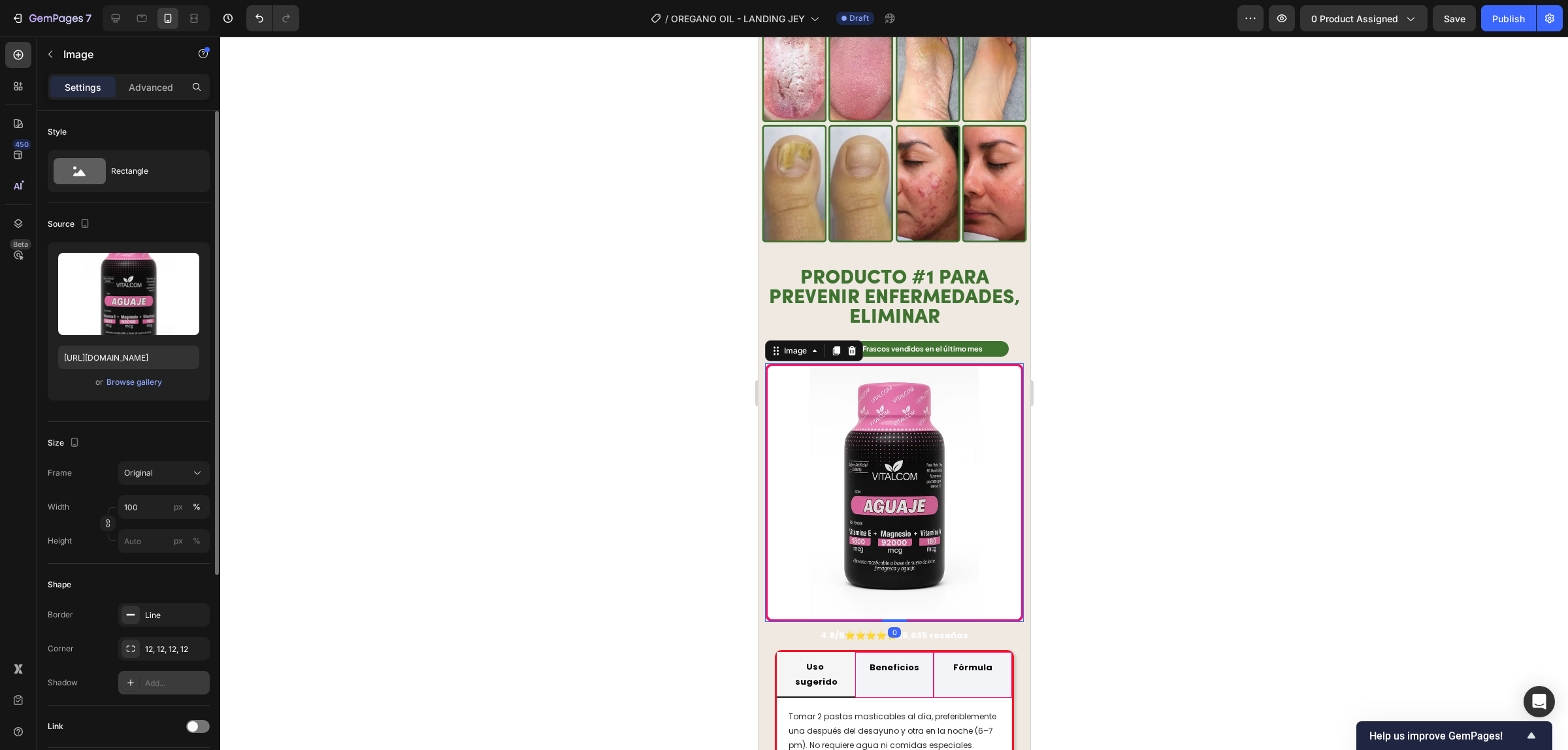
scroll to position [245, 0]
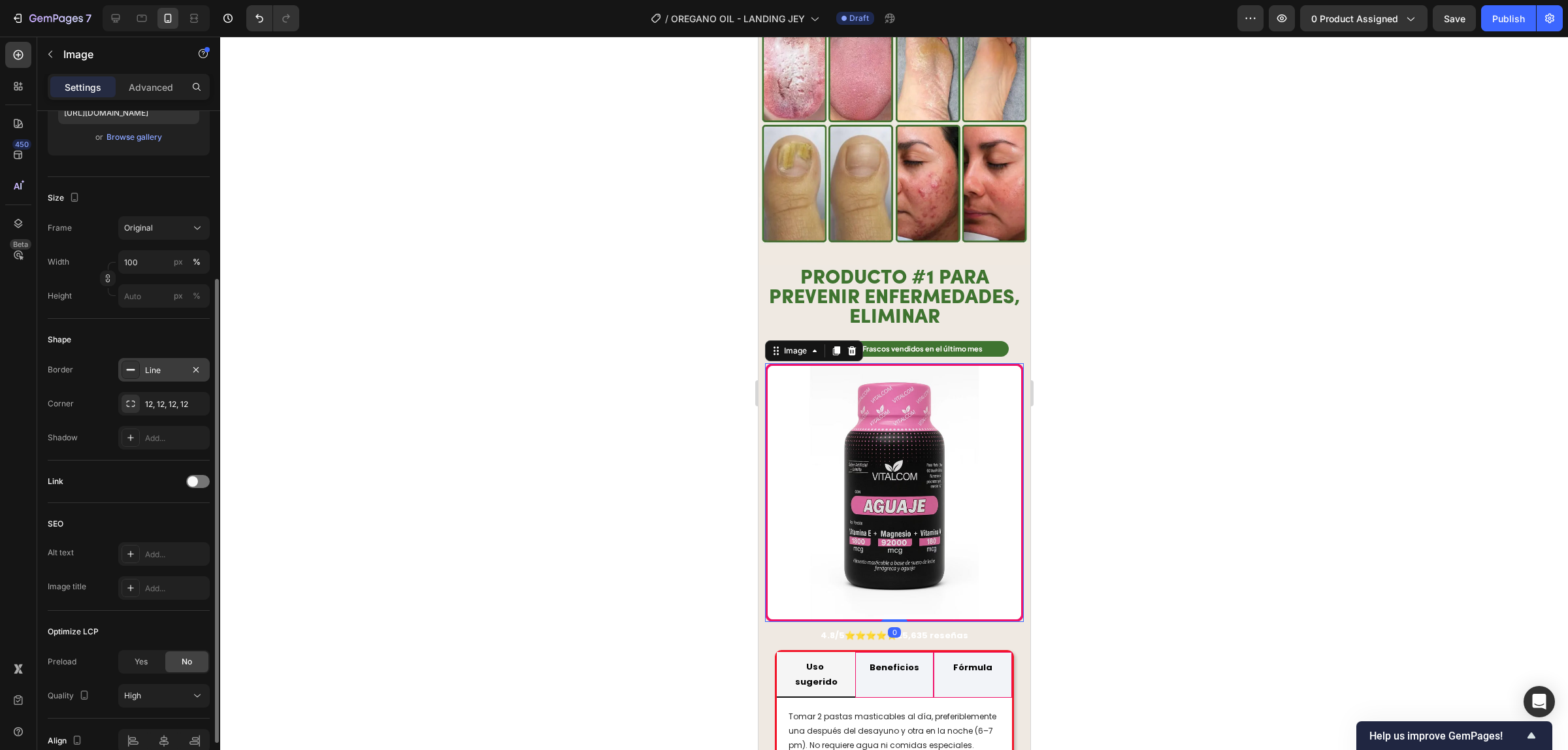
click at [164, 374] on div "Line" at bounding box center [164, 371] width 38 height 12
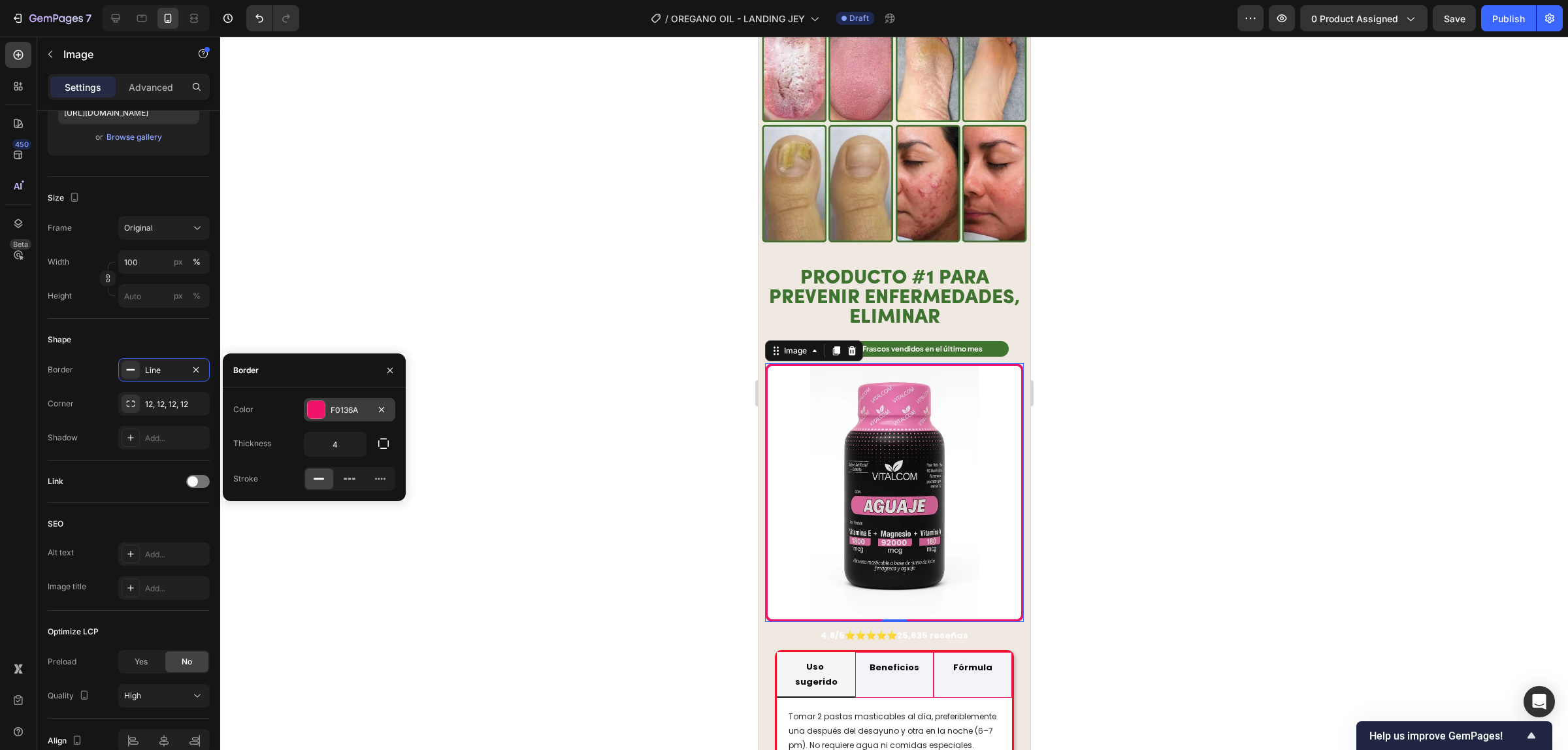
click at [335, 409] on div "F0136A" at bounding box center [349, 411] width 38 height 12
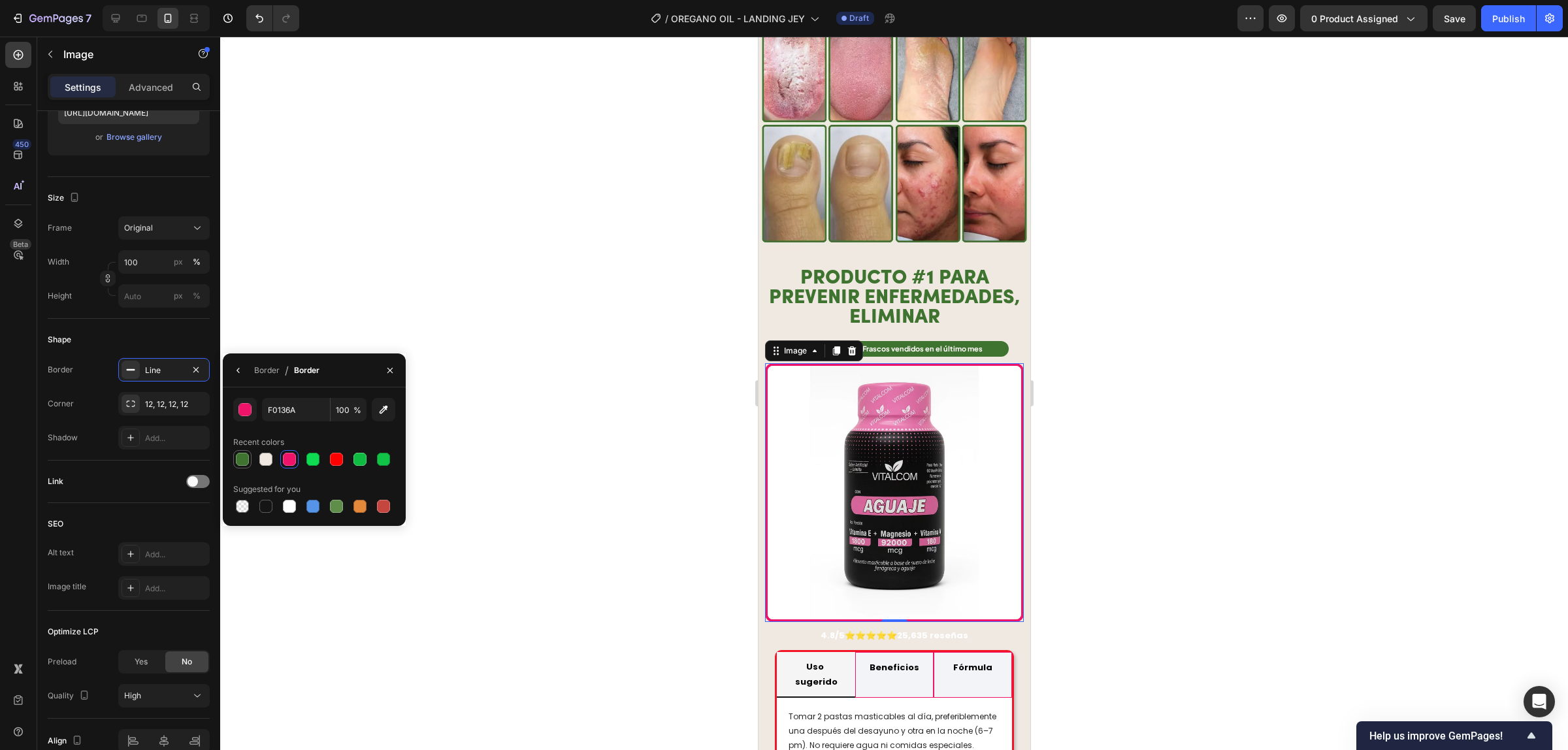
click at [248, 460] on div at bounding box center [242, 459] width 13 height 13
type input "3F7430"
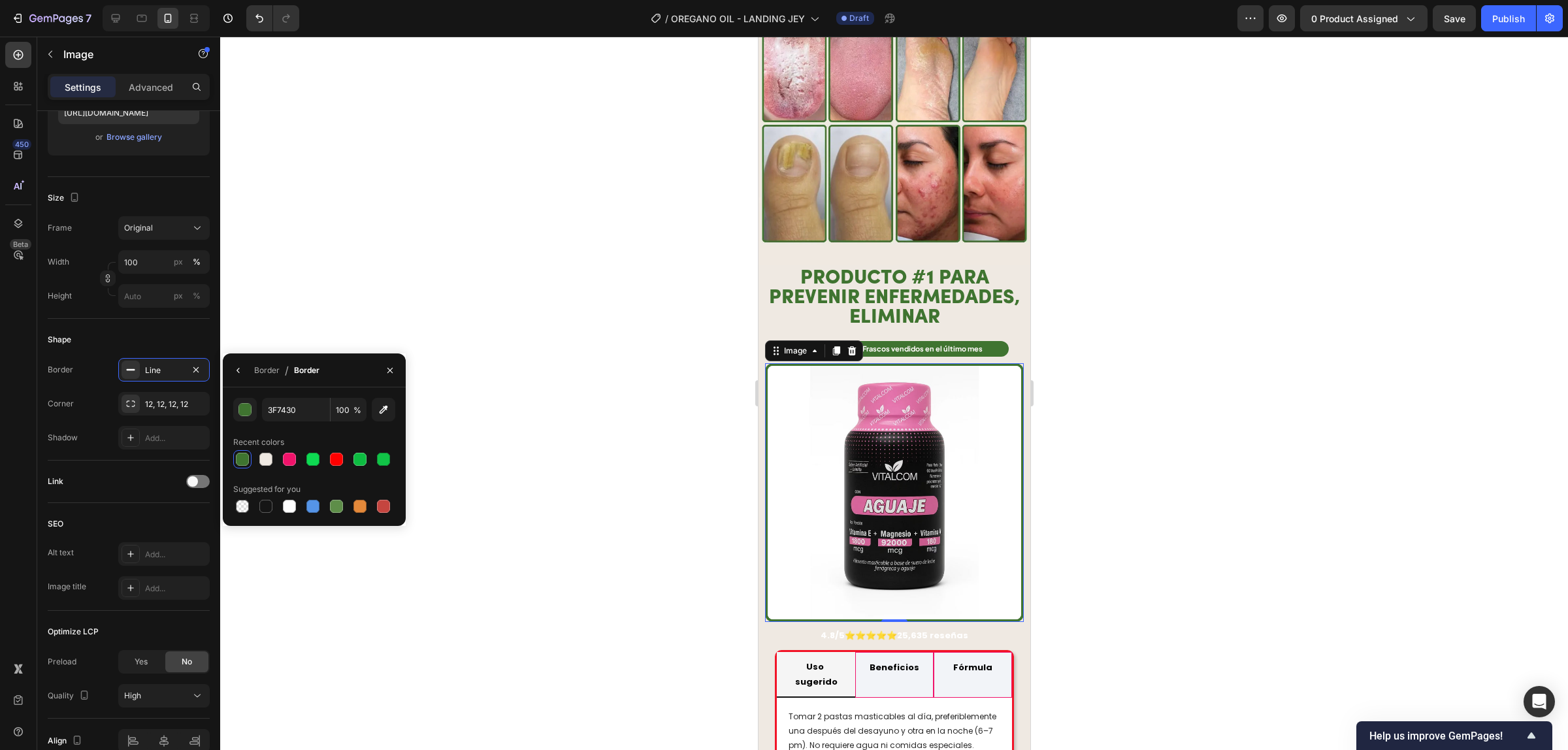
click at [1137, 439] on div at bounding box center [894, 394] width 1348 height 714
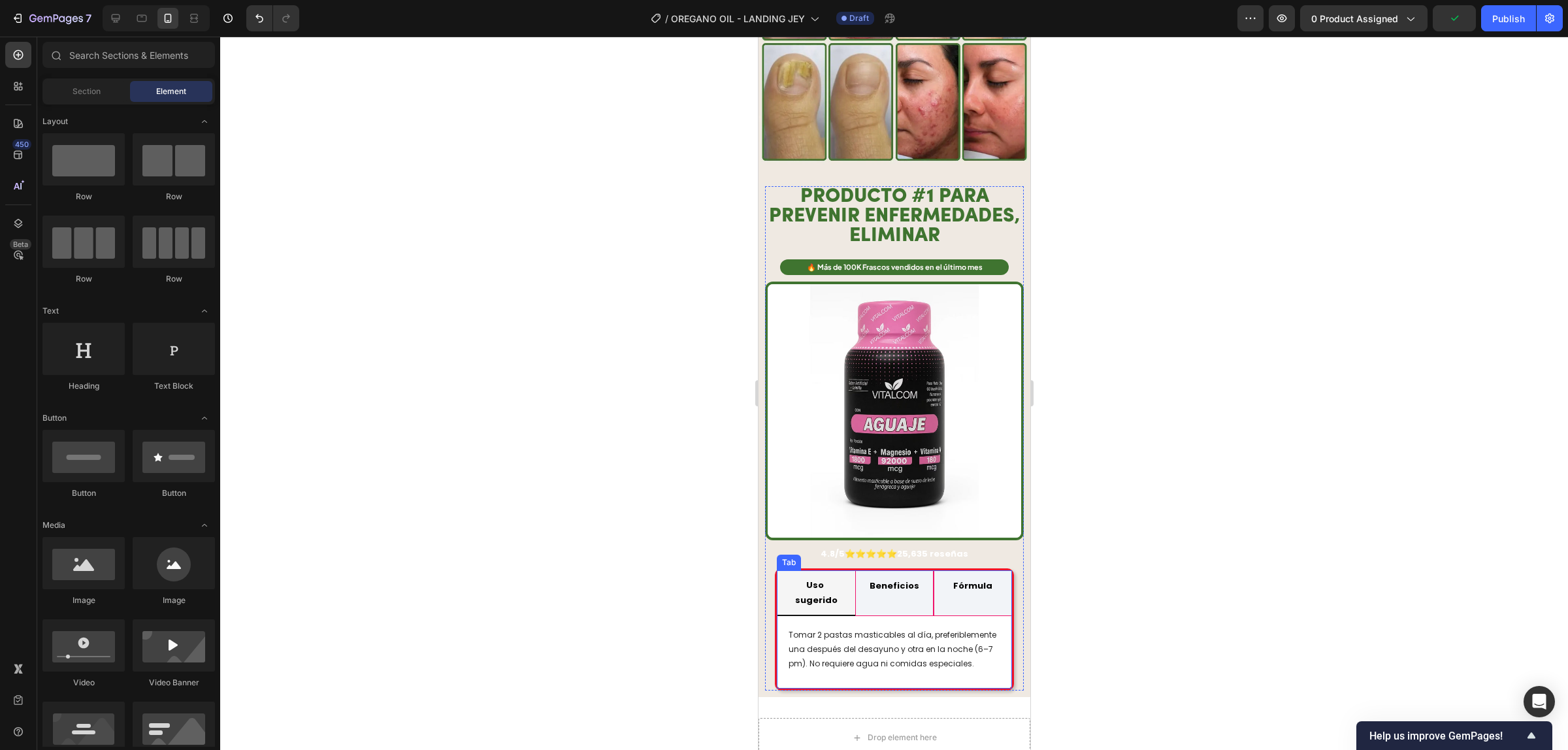
scroll to position [899, 0]
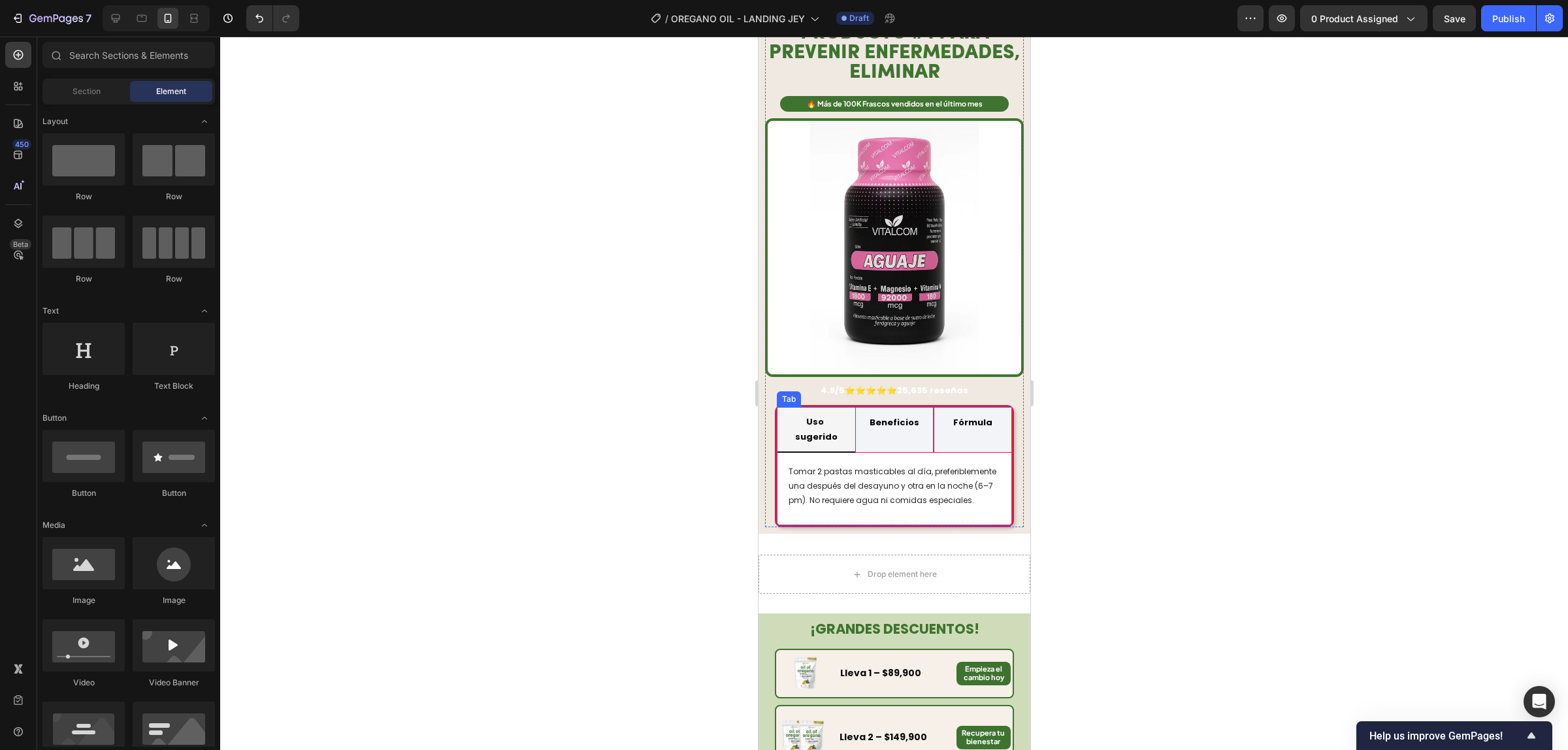
click at [828, 416] on strong "Uso sugerido" at bounding box center [815, 430] width 42 height 28
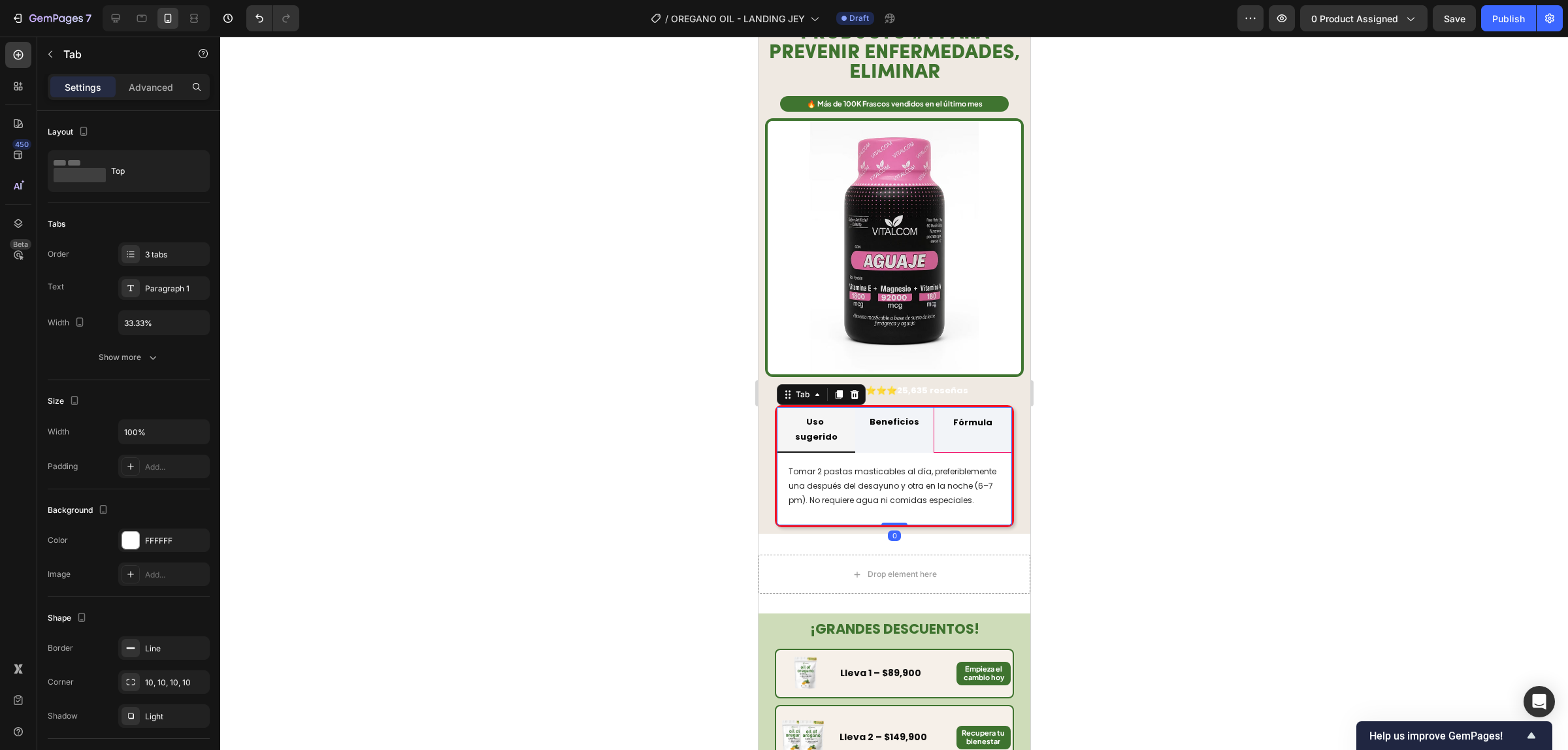
click at [877, 412] on div "Beneficios" at bounding box center [893, 431] width 53 height 36
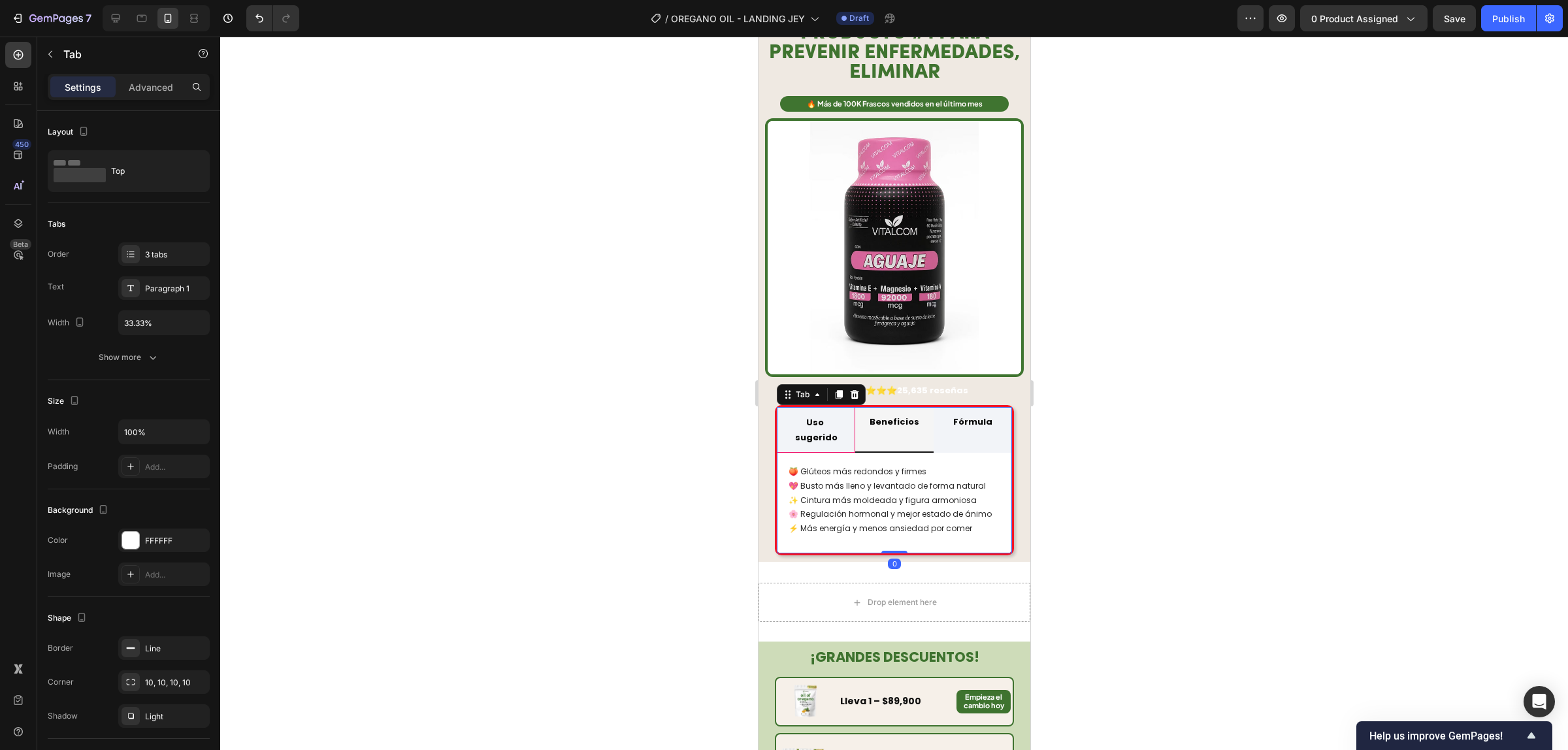
click at [950, 412] on div "Fórmula" at bounding box center [972, 431] width 43 height 36
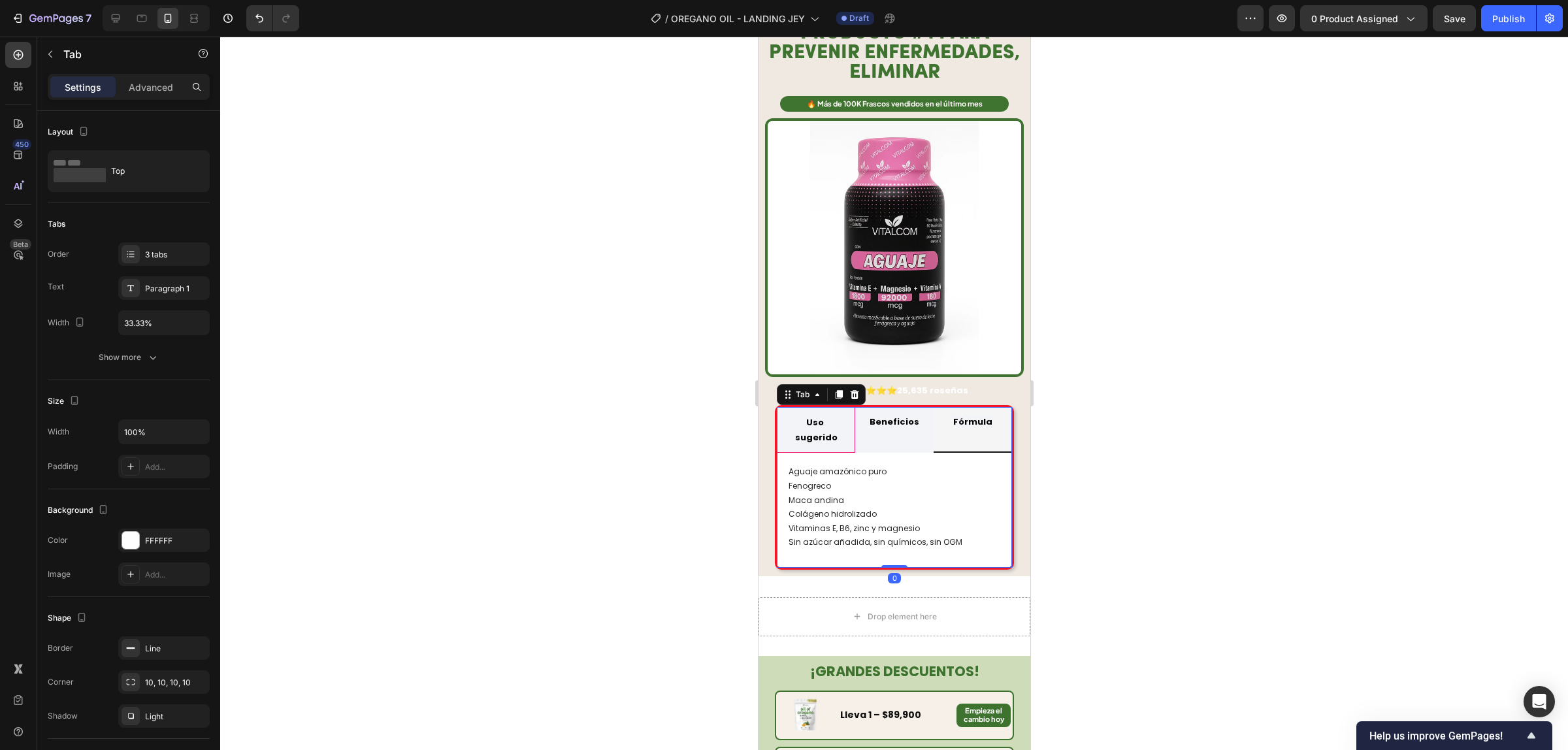
click at [855, 413] on li "Beneficios" at bounding box center [893, 431] width 78 height 46
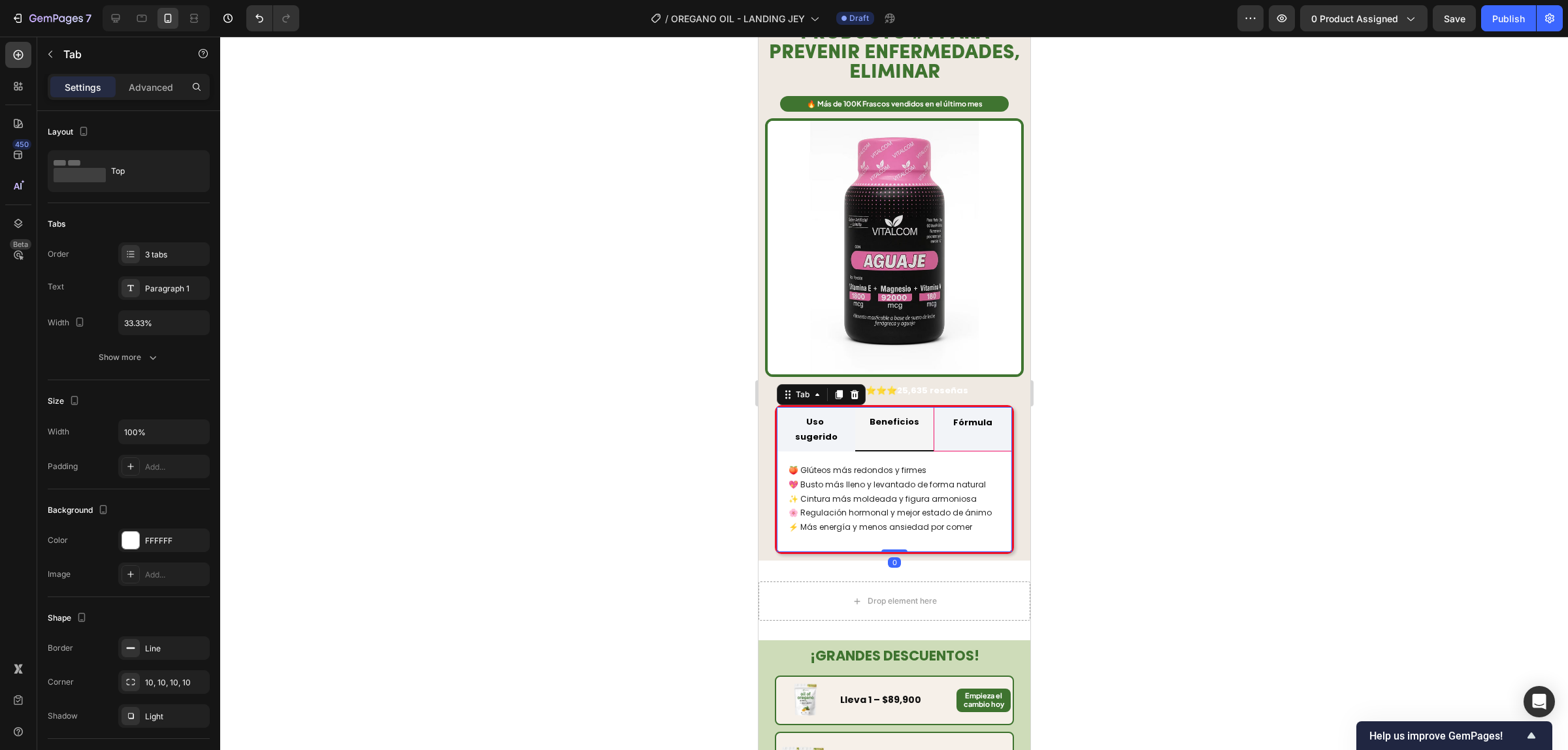
click at [842, 413] on li "Uso sugerido" at bounding box center [815, 430] width 78 height 45
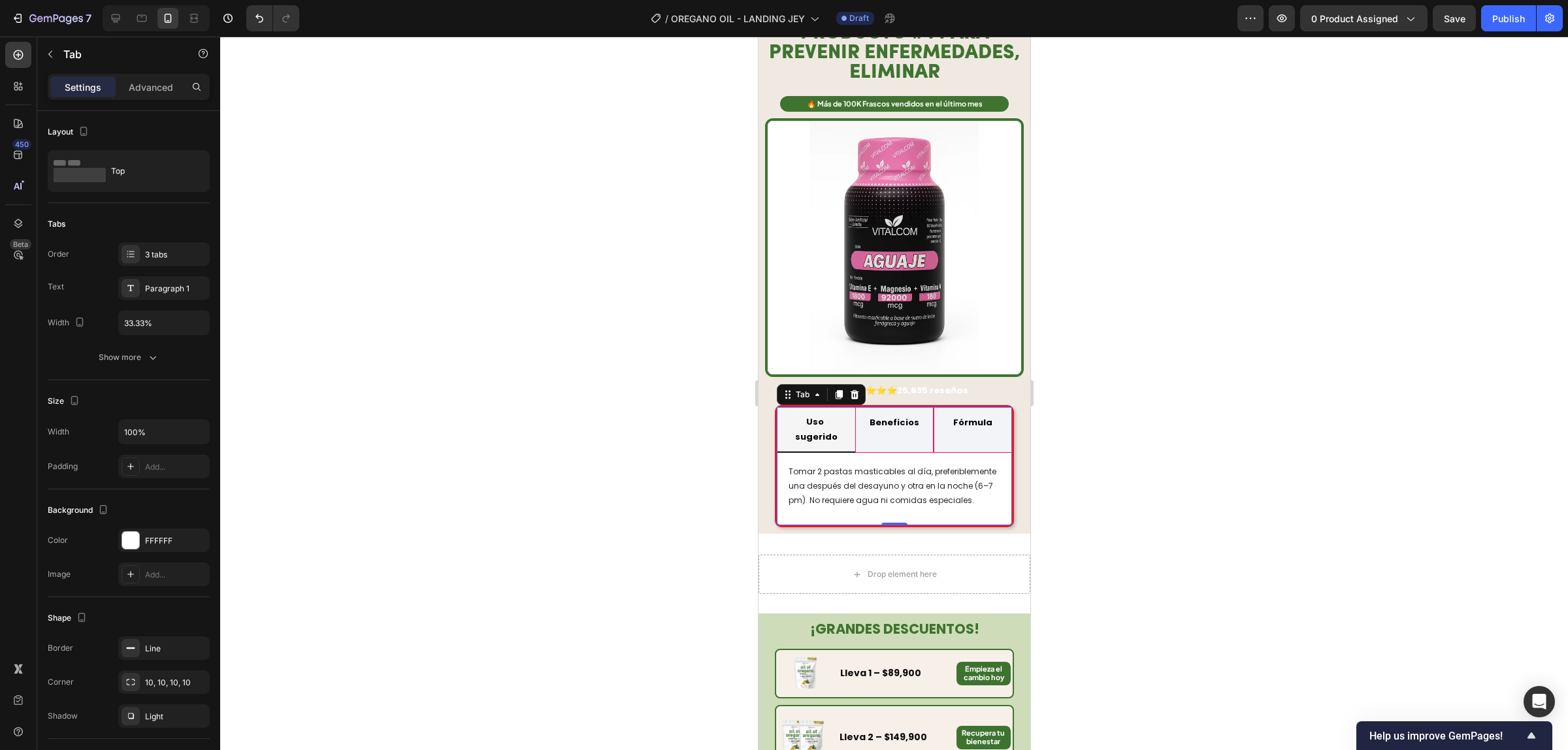
click at [991, 459] on div "Tomar 2 pastas masticables al día, preferiblemente una después del desayuno y o…" at bounding box center [893, 489] width 235 height 72
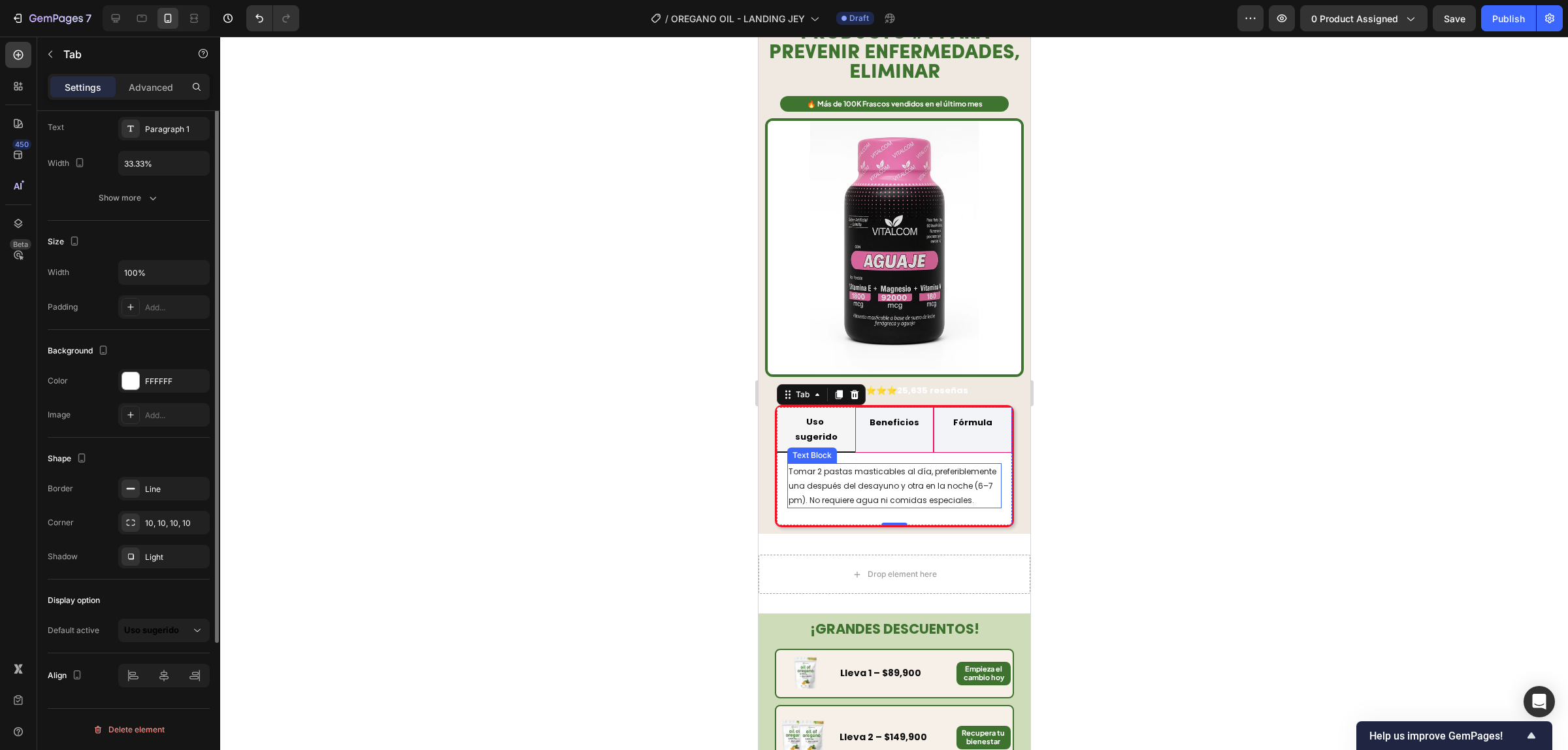
scroll to position [80, 0]
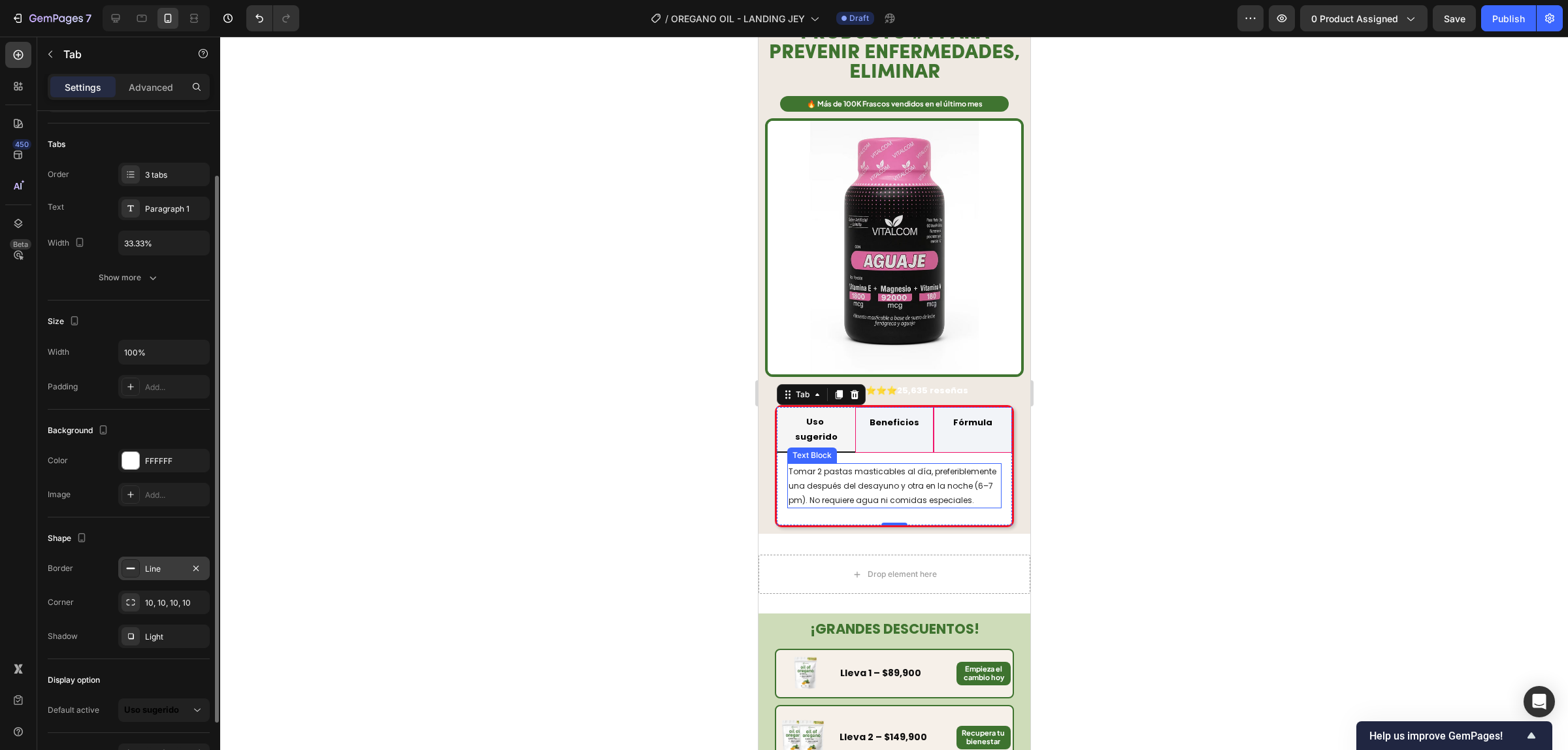
click at [164, 573] on div "Line" at bounding box center [164, 569] width 38 height 12
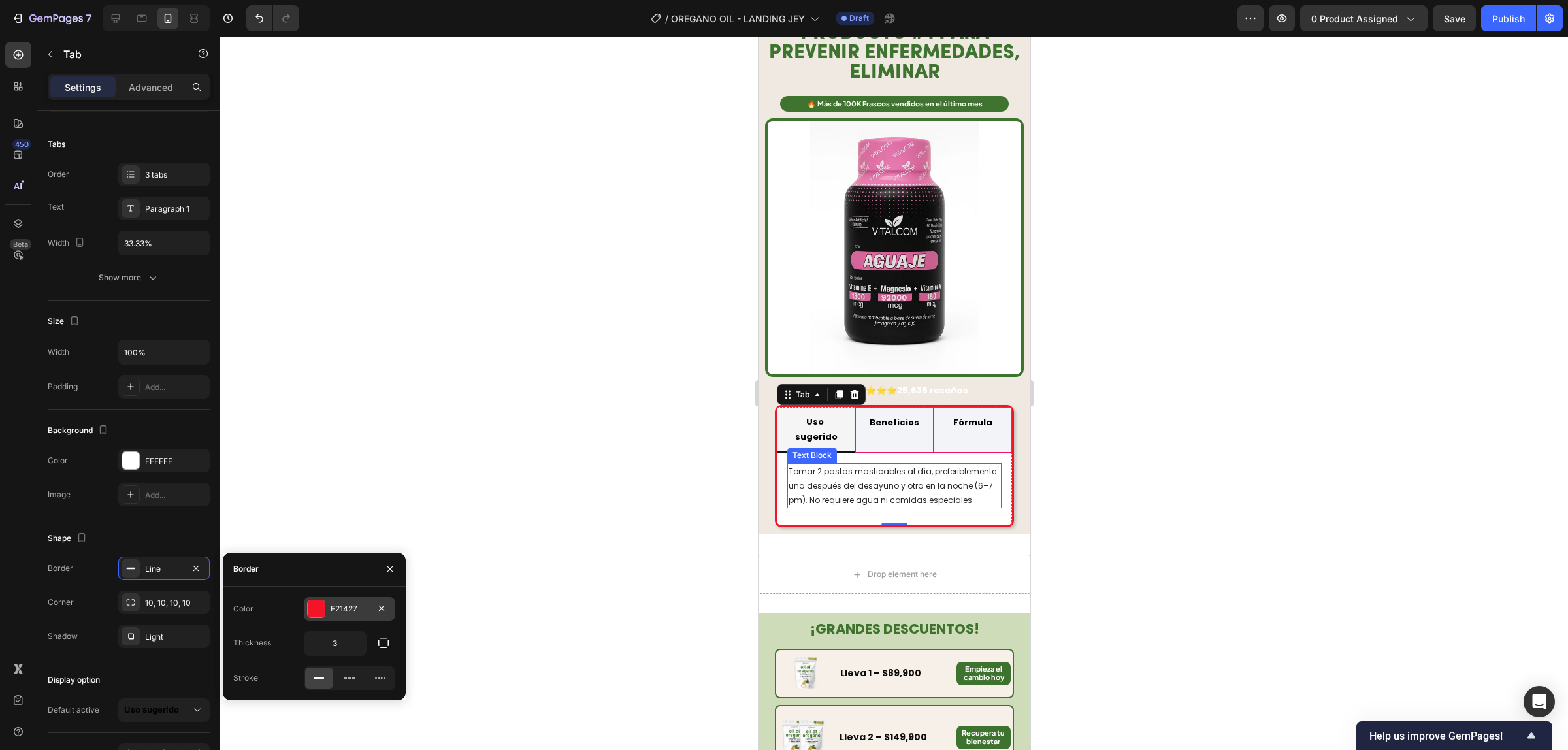
click at [336, 615] on div "F21427" at bounding box center [349, 609] width 91 height 23
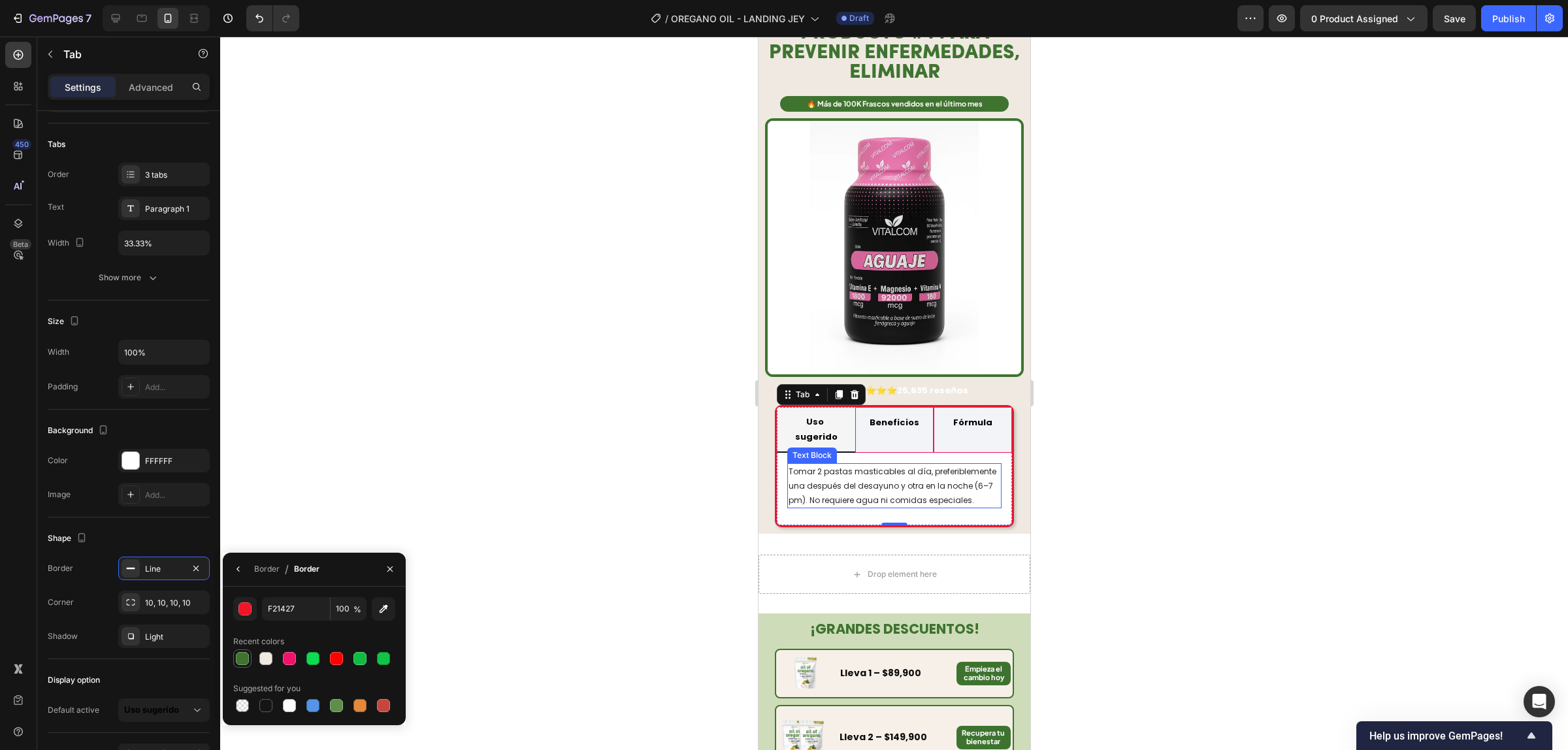
click at [240, 657] on div at bounding box center [242, 658] width 13 height 13
type input "3F7430"
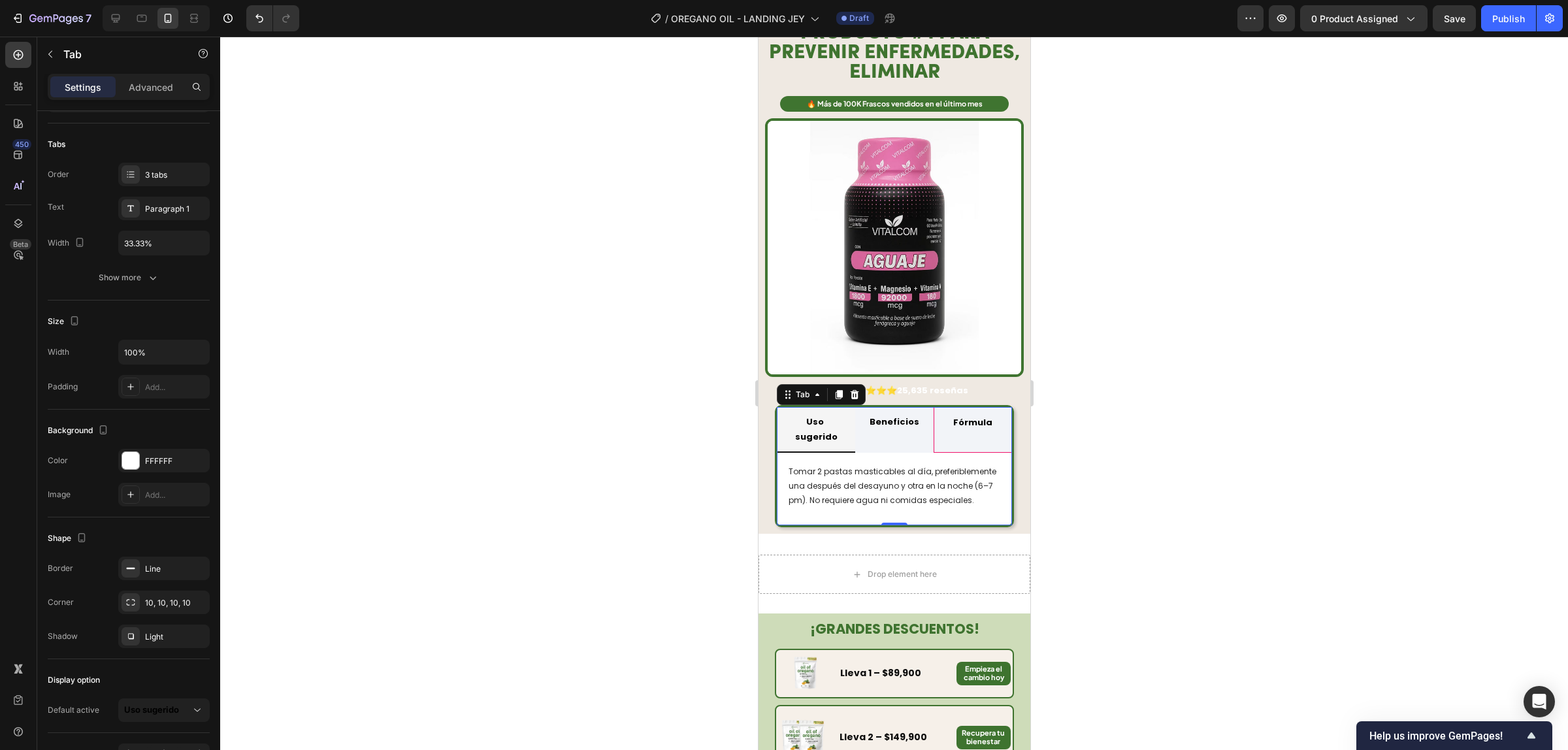
click at [904, 412] on div "Beneficios" at bounding box center [893, 431] width 53 height 36
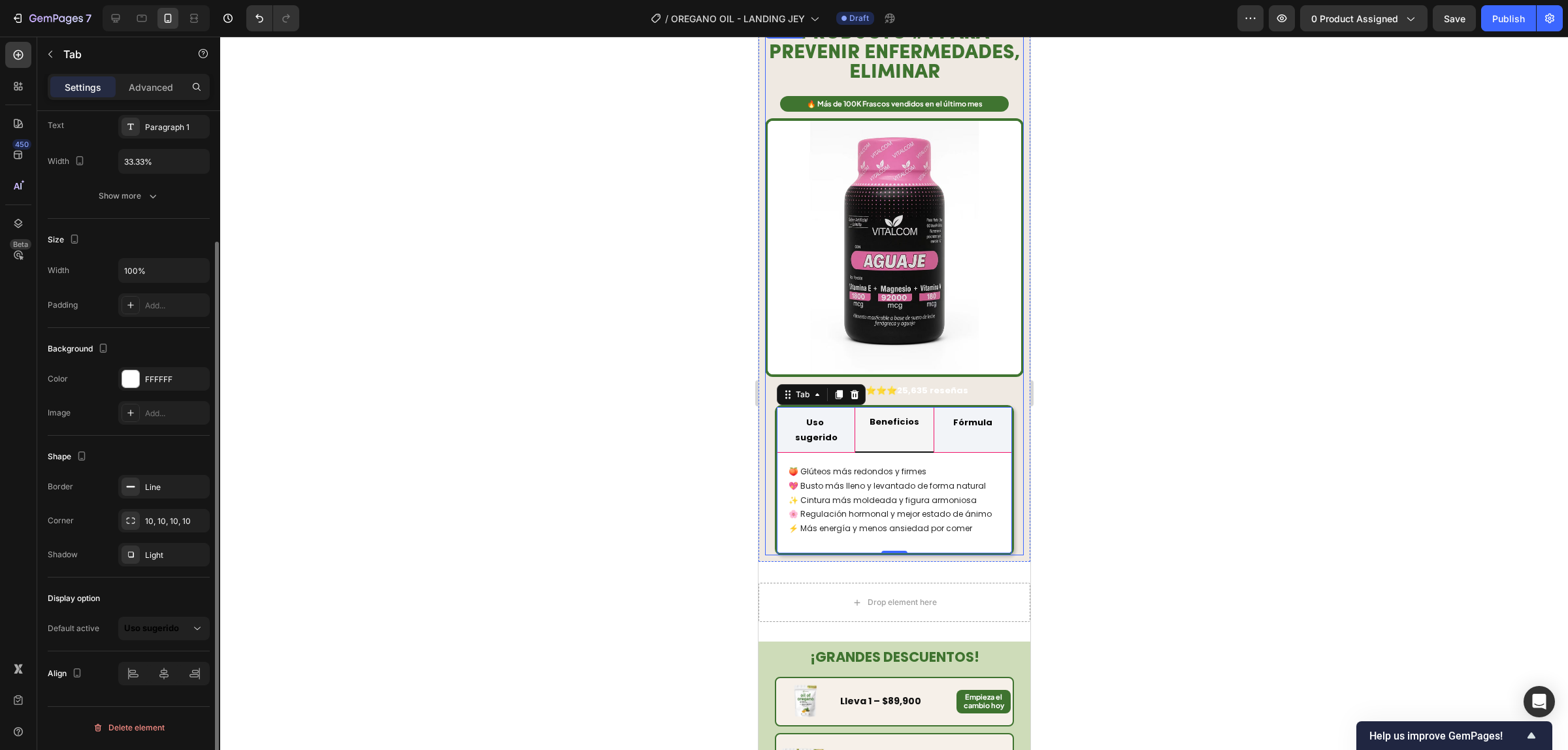
scroll to position [0, 0]
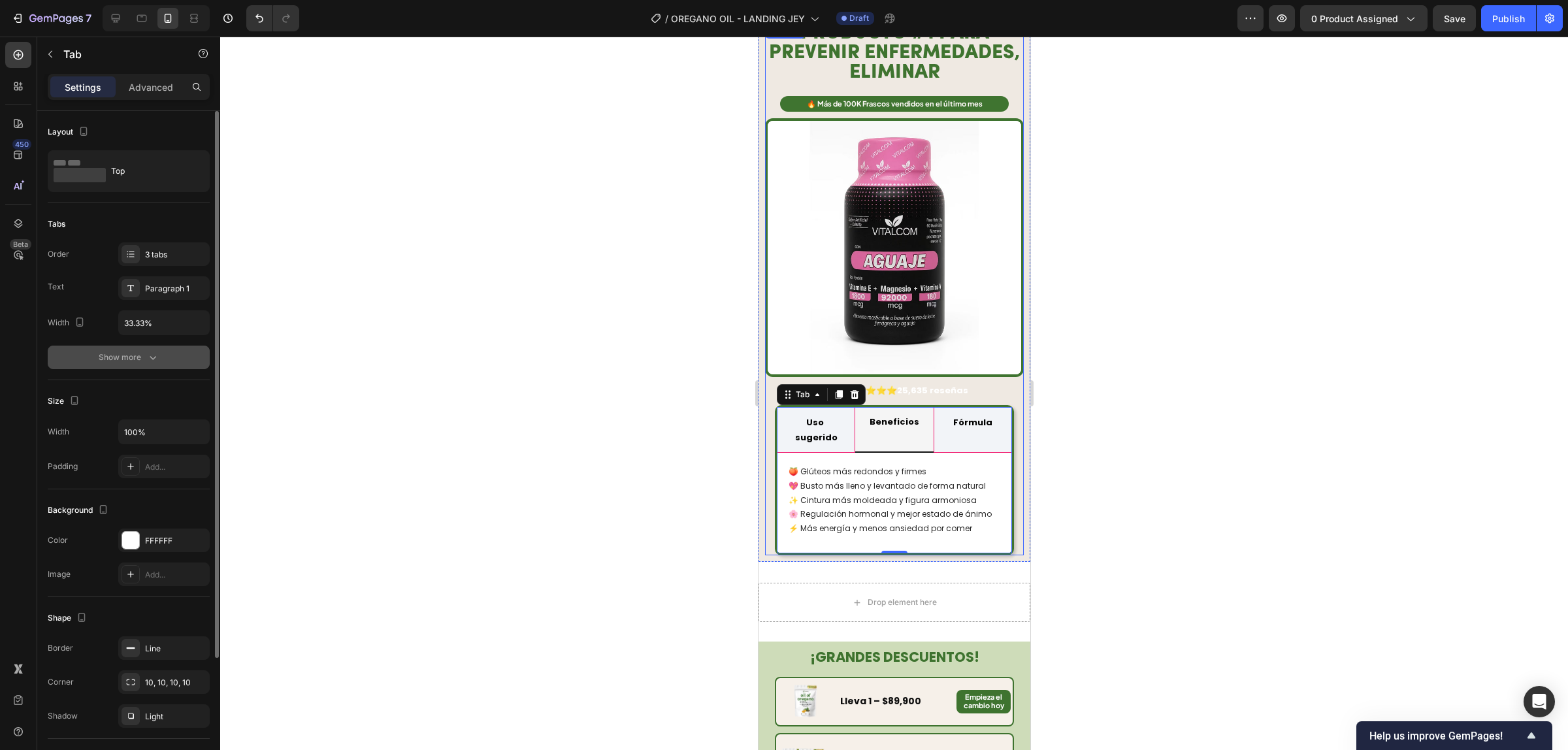
click at [139, 357] on div "Show more" at bounding box center [129, 357] width 61 height 13
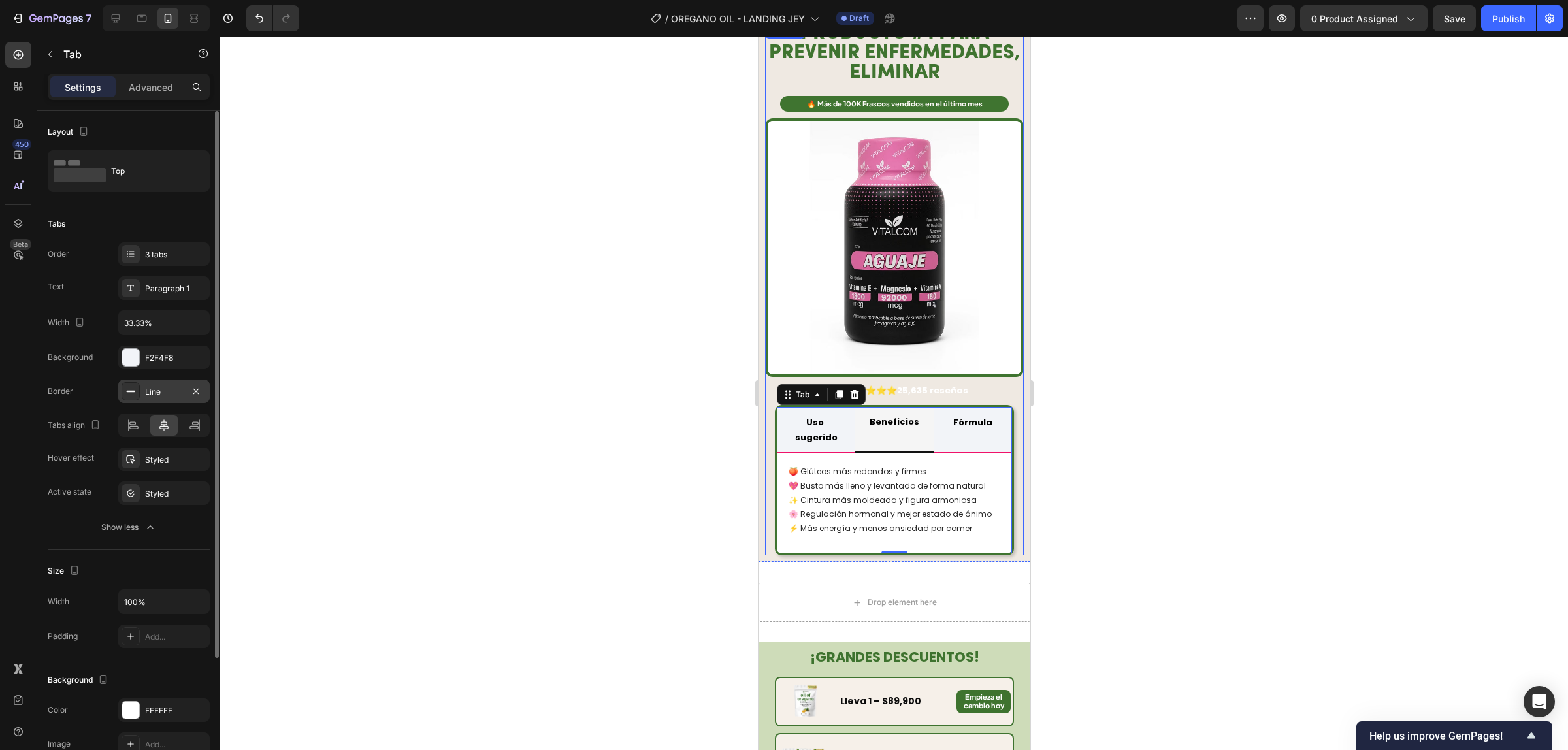
click at [157, 387] on div "Line" at bounding box center [164, 393] width 38 height 12
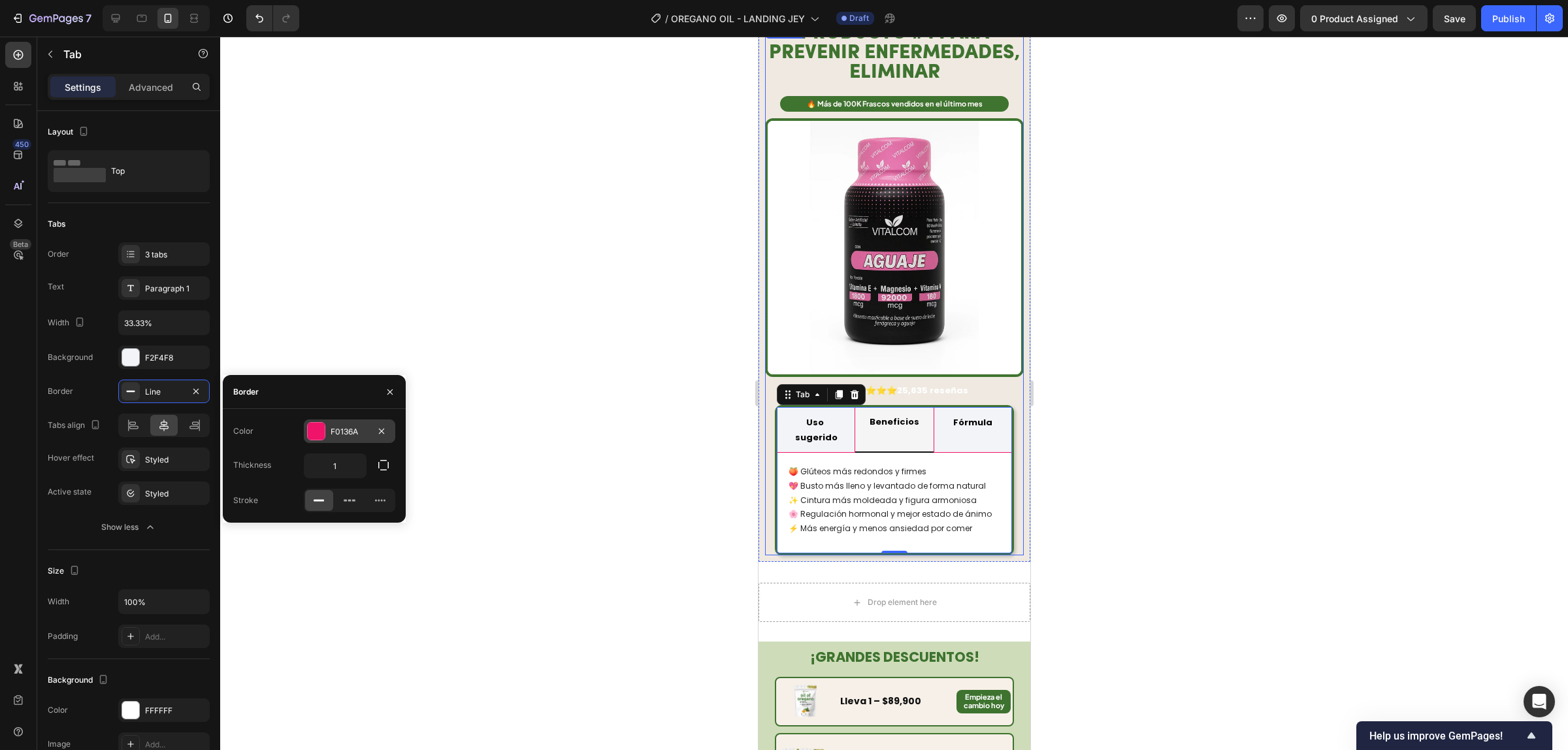
click at [334, 426] on div "F0136A" at bounding box center [349, 432] width 38 height 12
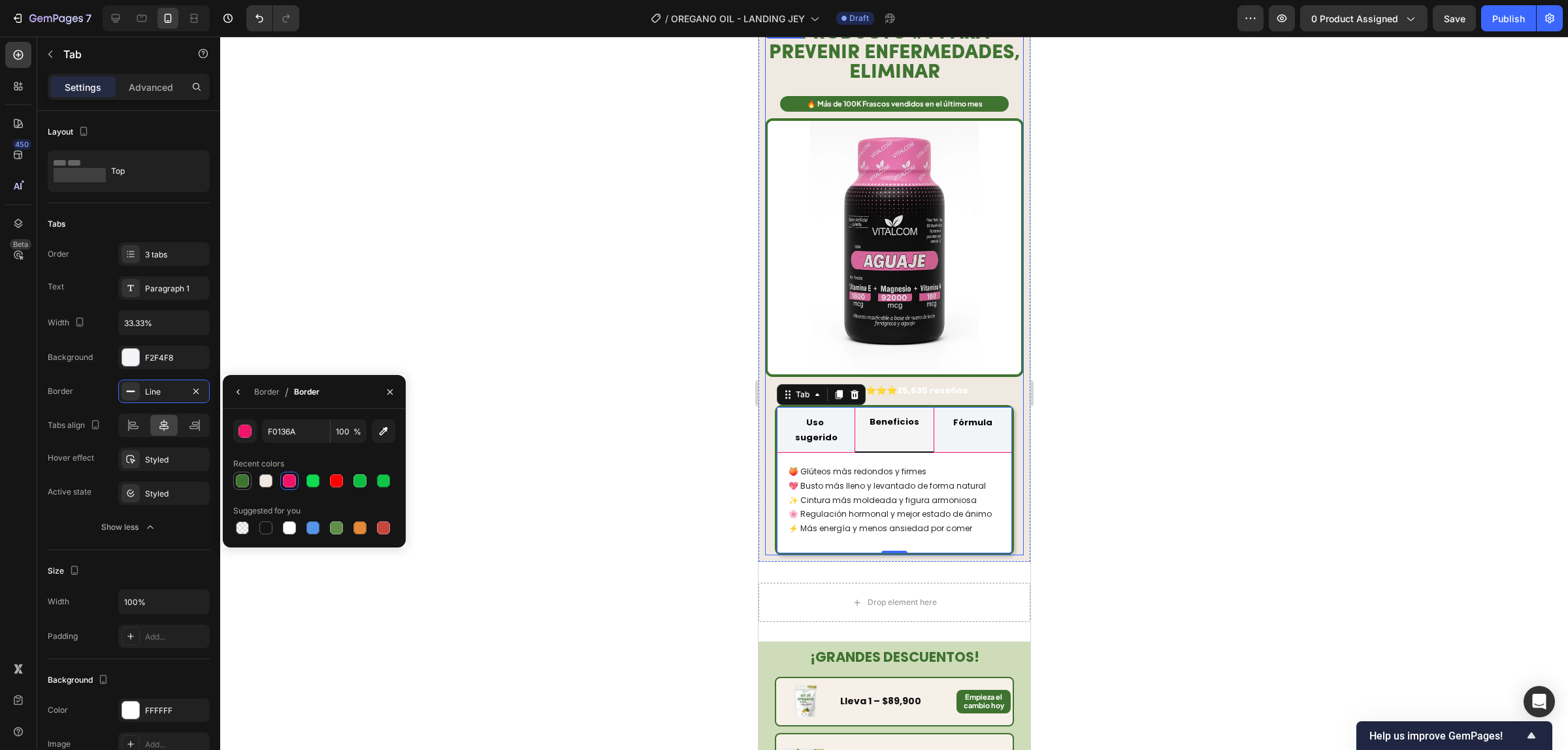
click at [245, 484] on div at bounding box center [242, 480] width 13 height 13
type input "3F7430"
click at [1120, 432] on div at bounding box center [894, 394] width 1348 height 714
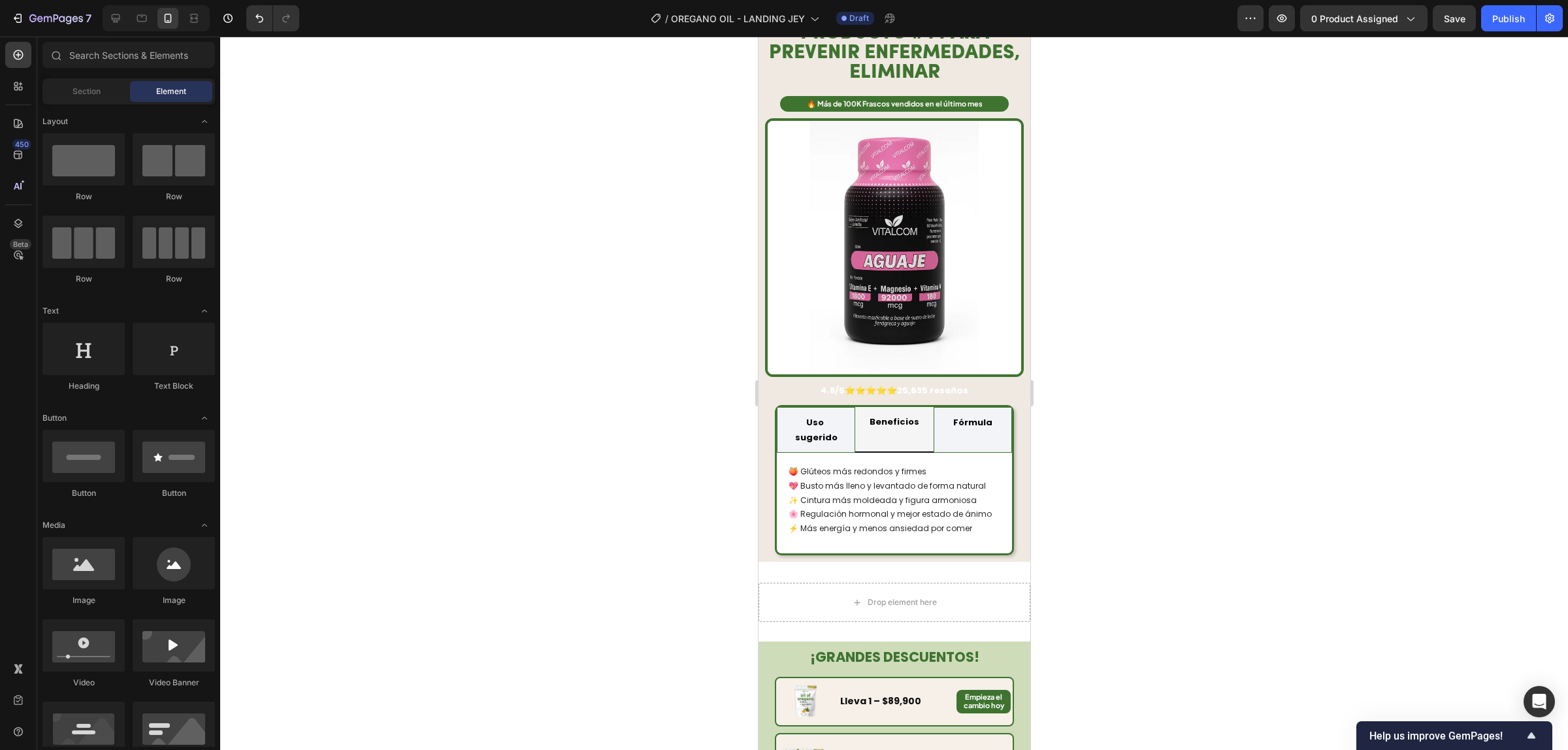
click at [1120, 432] on div at bounding box center [894, 394] width 1348 height 714
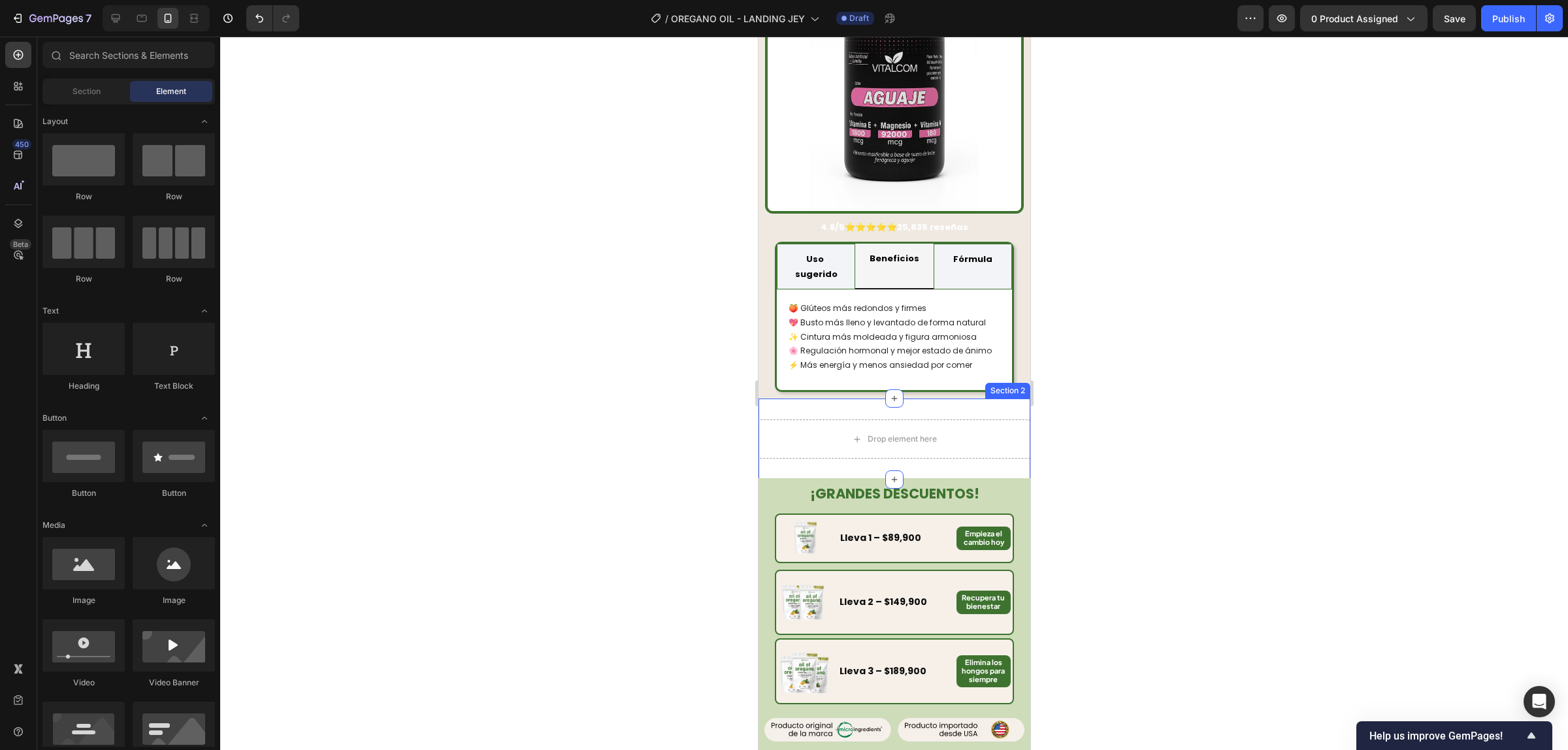
click at [958, 399] on div "Drop element here Section 2" at bounding box center [893, 439] width 272 height 81
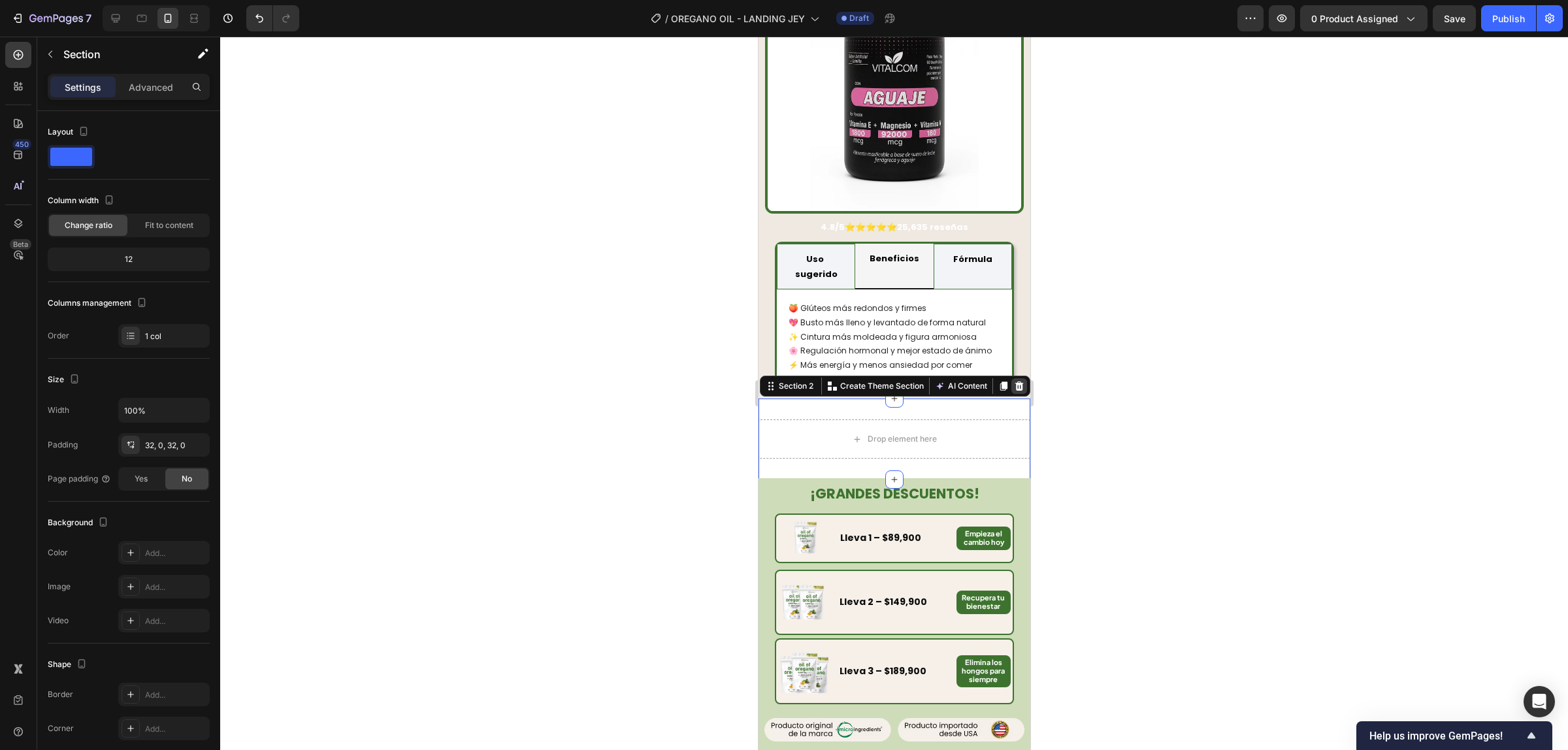
click at [1015, 381] on icon at bounding box center [1019, 386] width 9 height 9
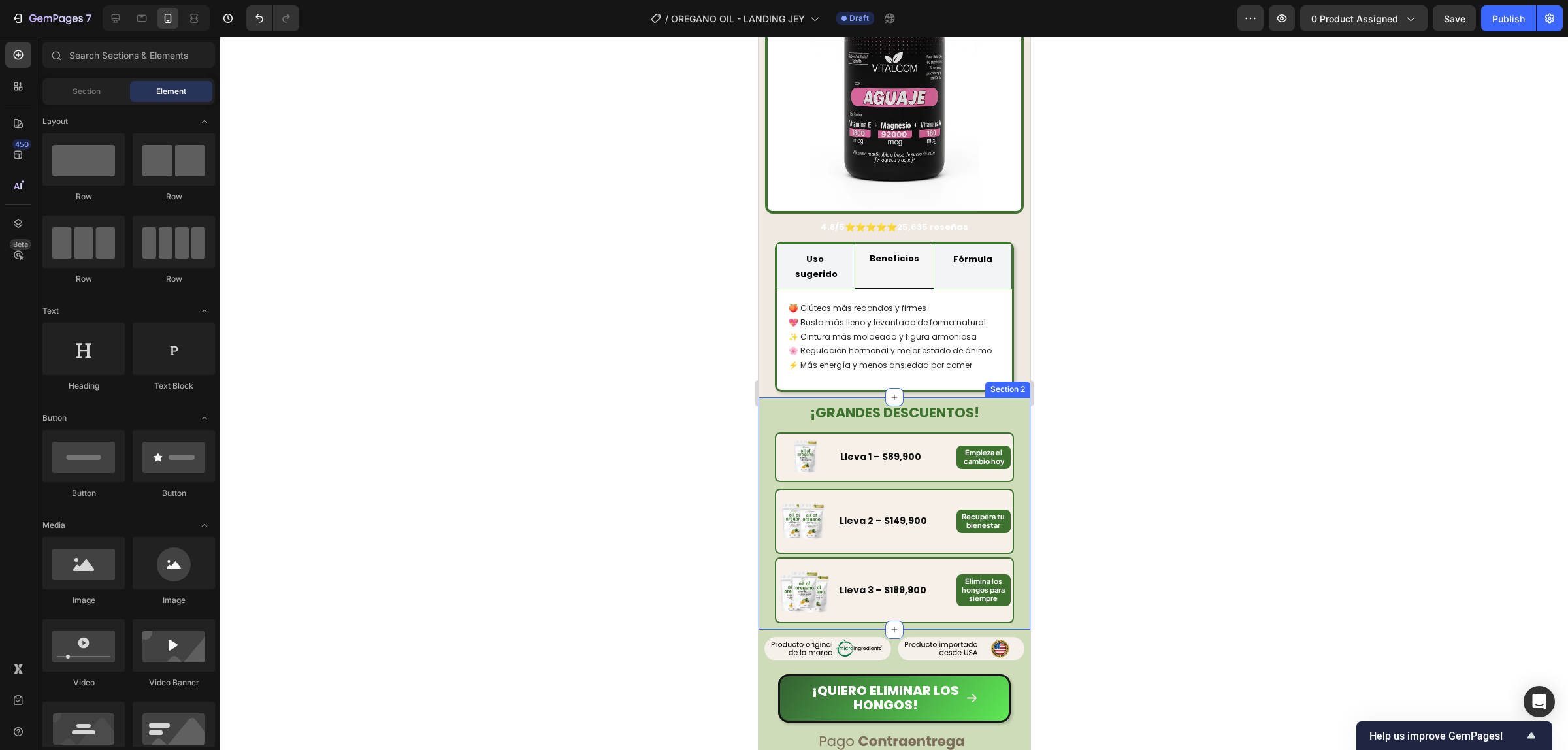
click at [1009, 397] on div "¡GRANDES DESCUENTOS! Heading Image Lleva 1 – $89,900 Text Block Empieza el camb…" at bounding box center [893, 512] width 272 height 232
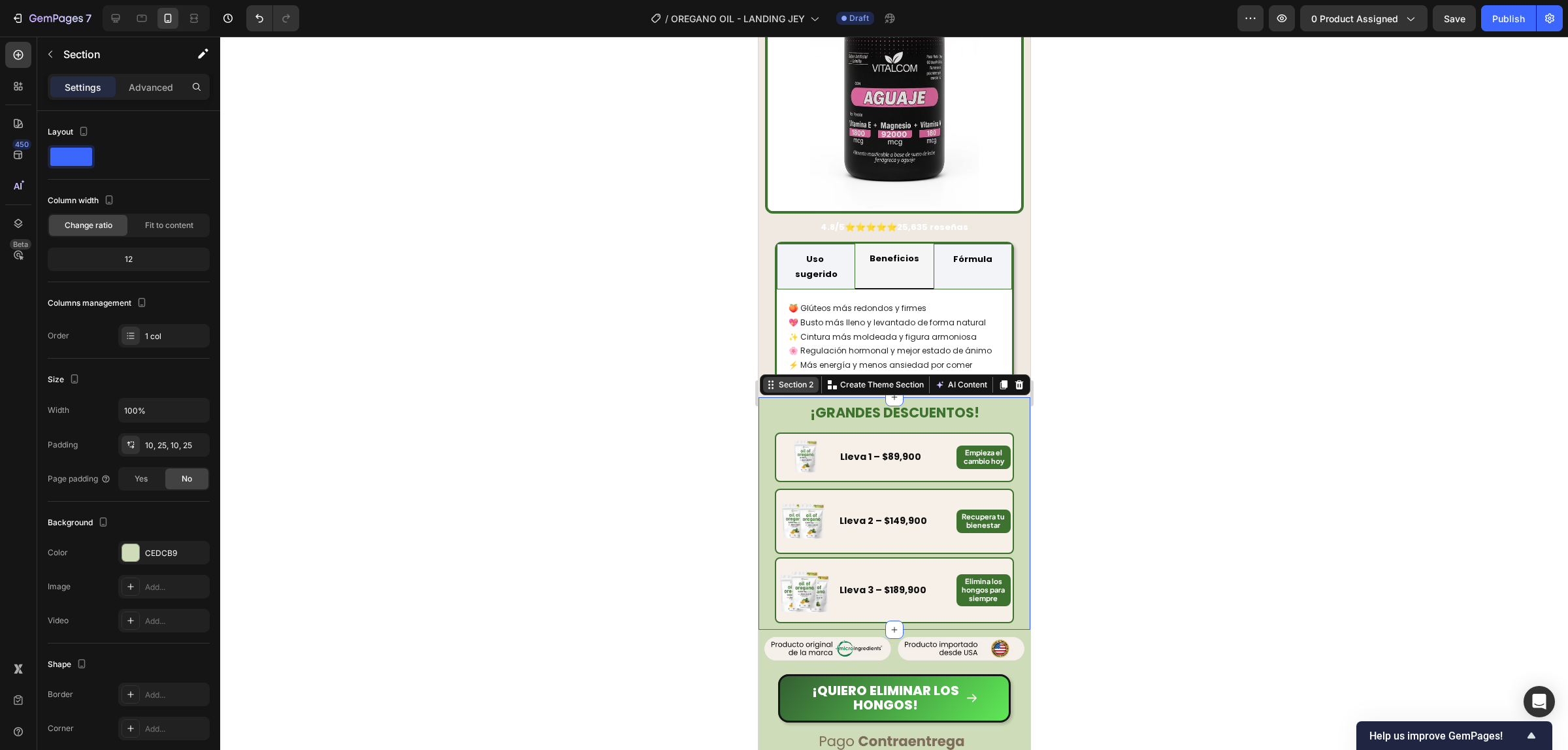
click at [783, 379] on div "Section 2" at bounding box center [795, 385] width 40 height 12
click at [781, 379] on div "Section 2" at bounding box center [795, 385] width 40 height 12
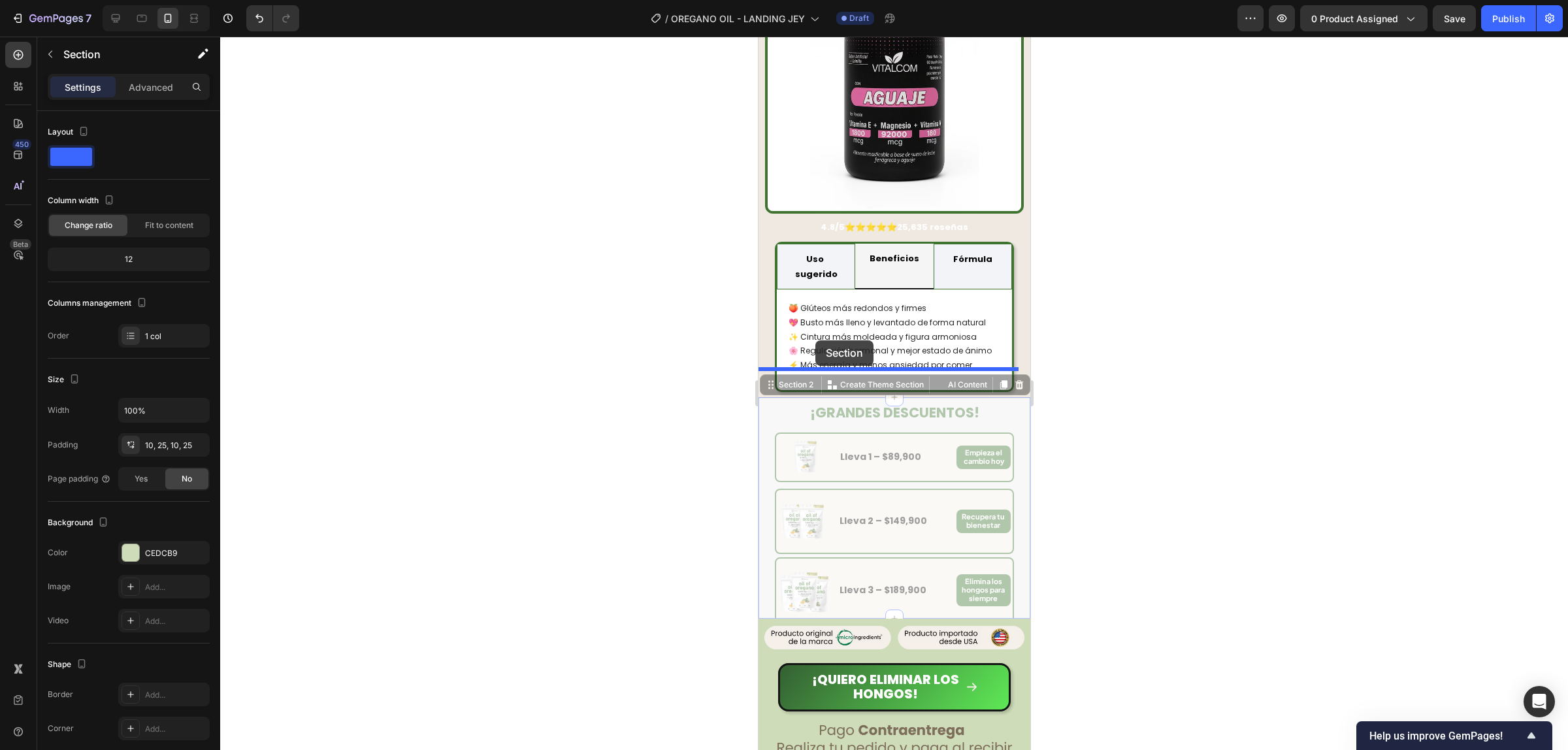
drag, startPoint x: 785, startPoint y: 357, endPoint x: 815, endPoint y: 340, distance: 34.5
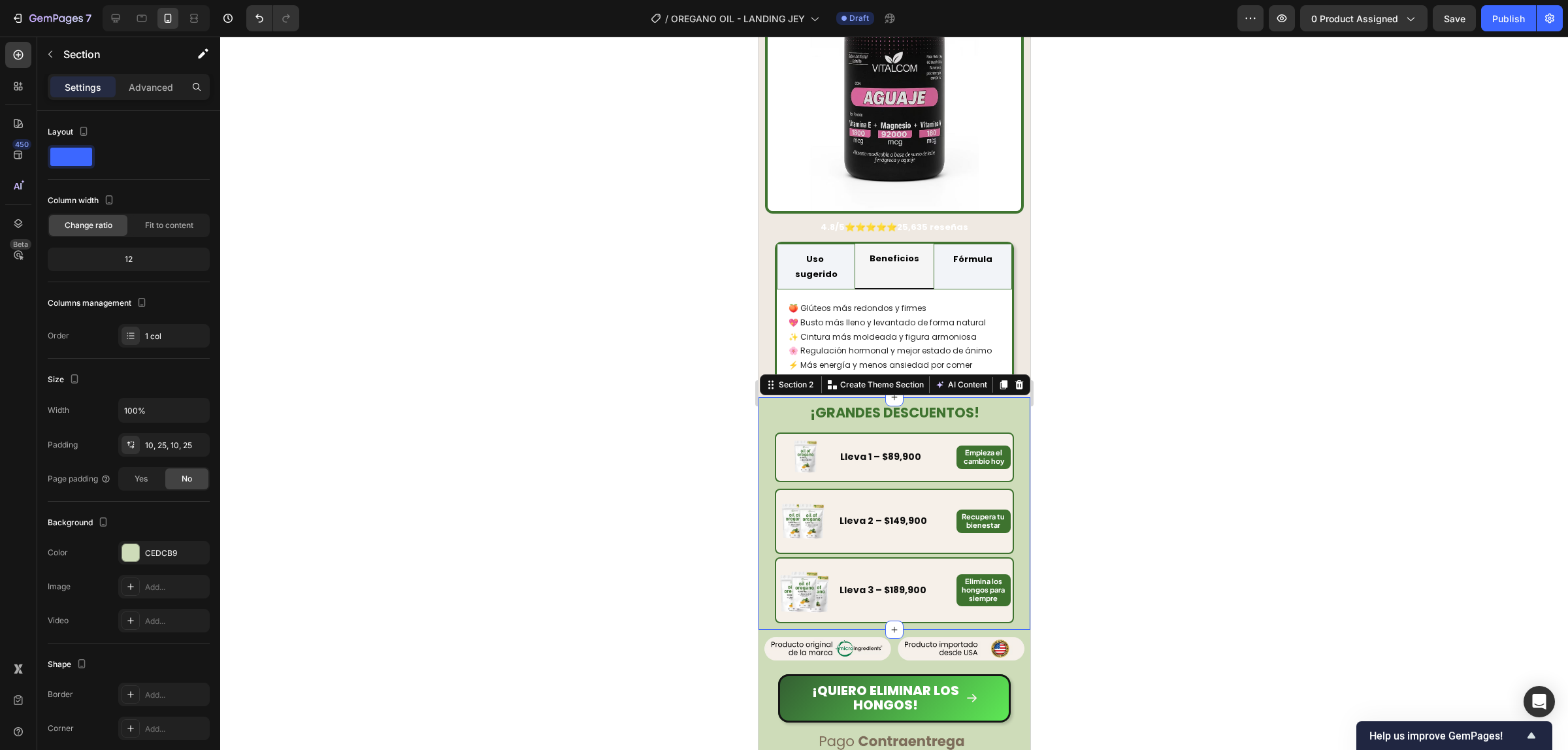
click at [1191, 375] on div at bounding box center [894, 394] width 1348 height 714
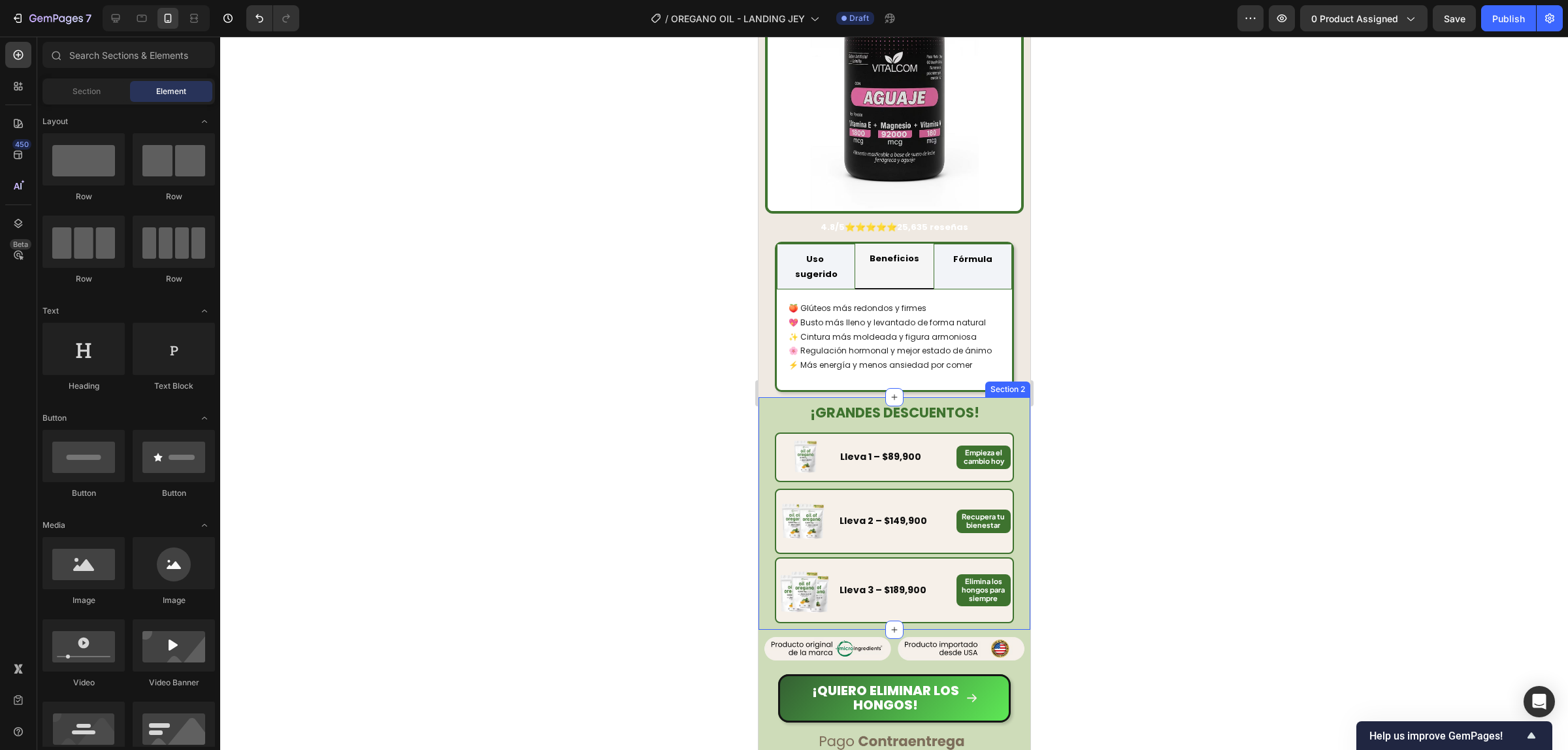
click at [1004, 397] on div "¡GRANDES DESCUENTOS! Heading Image Lleva 1 – $89,900 Text Block Empieza el camb…" at bounding box center [893, 512] width 272 height 232
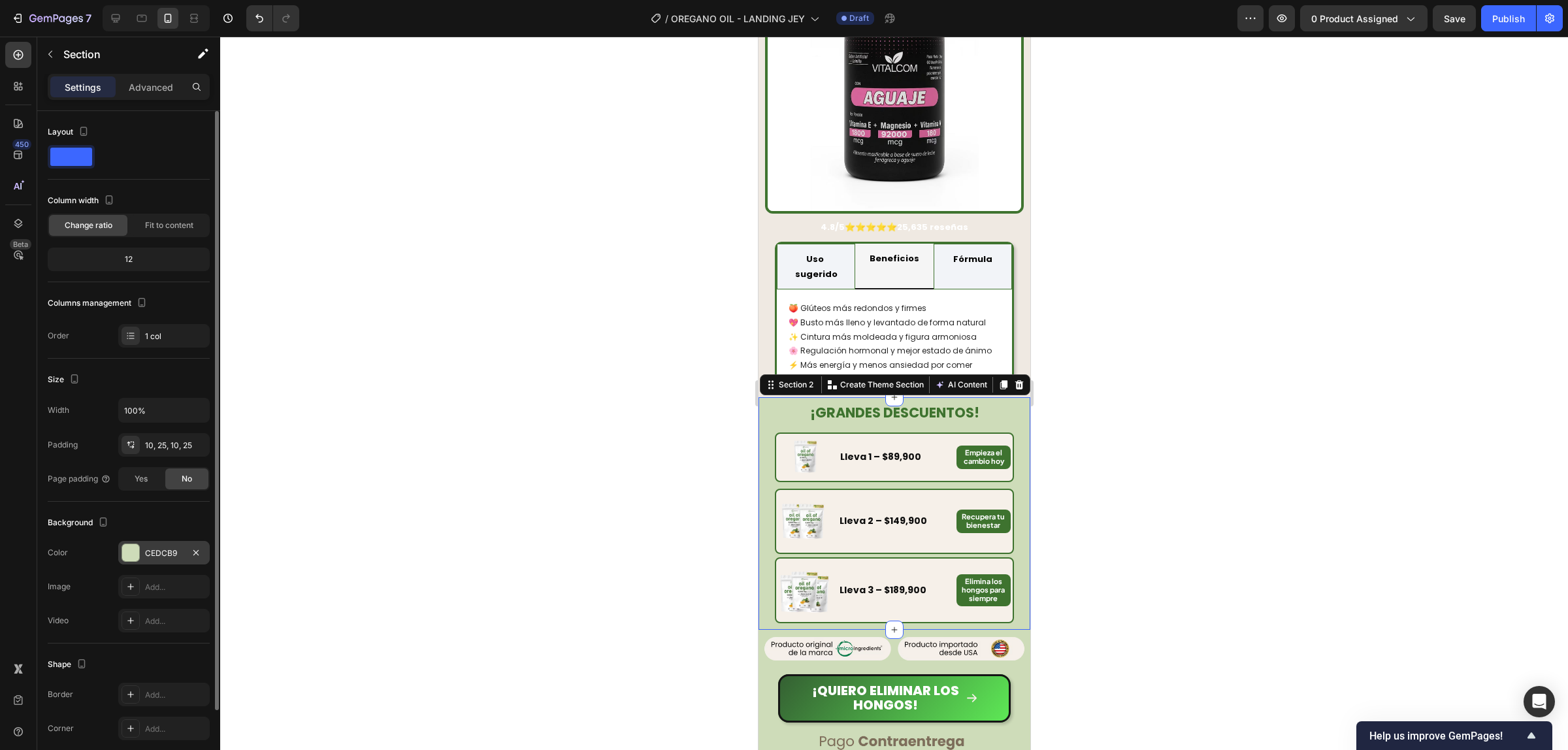
click at [147, 548] on div "CEDCB9" at bounding box center [164, 554] width 38 height 12
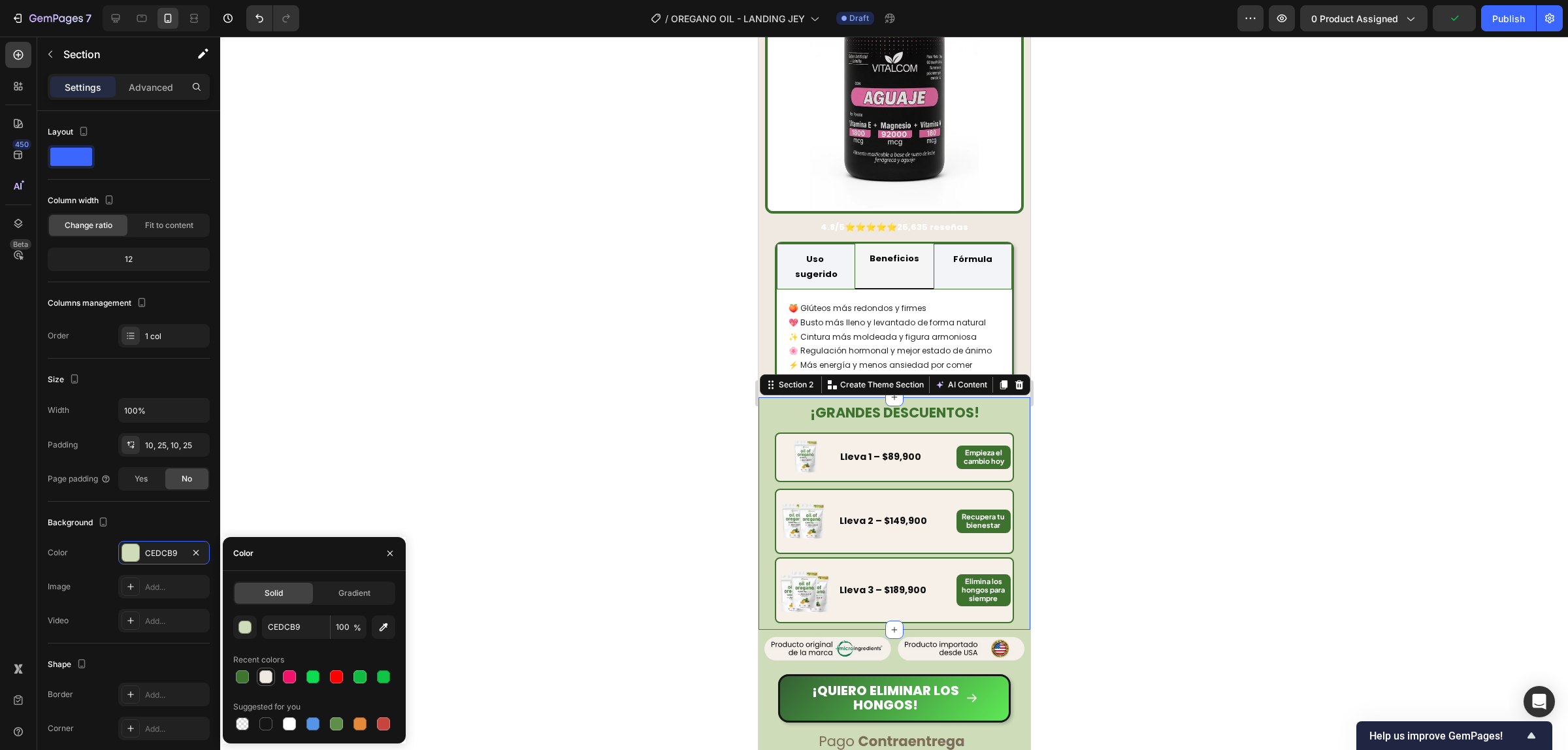
click at [267, 678] on div at bounding box center [265, 677] width 13 height 13
type input "EFE9E2"
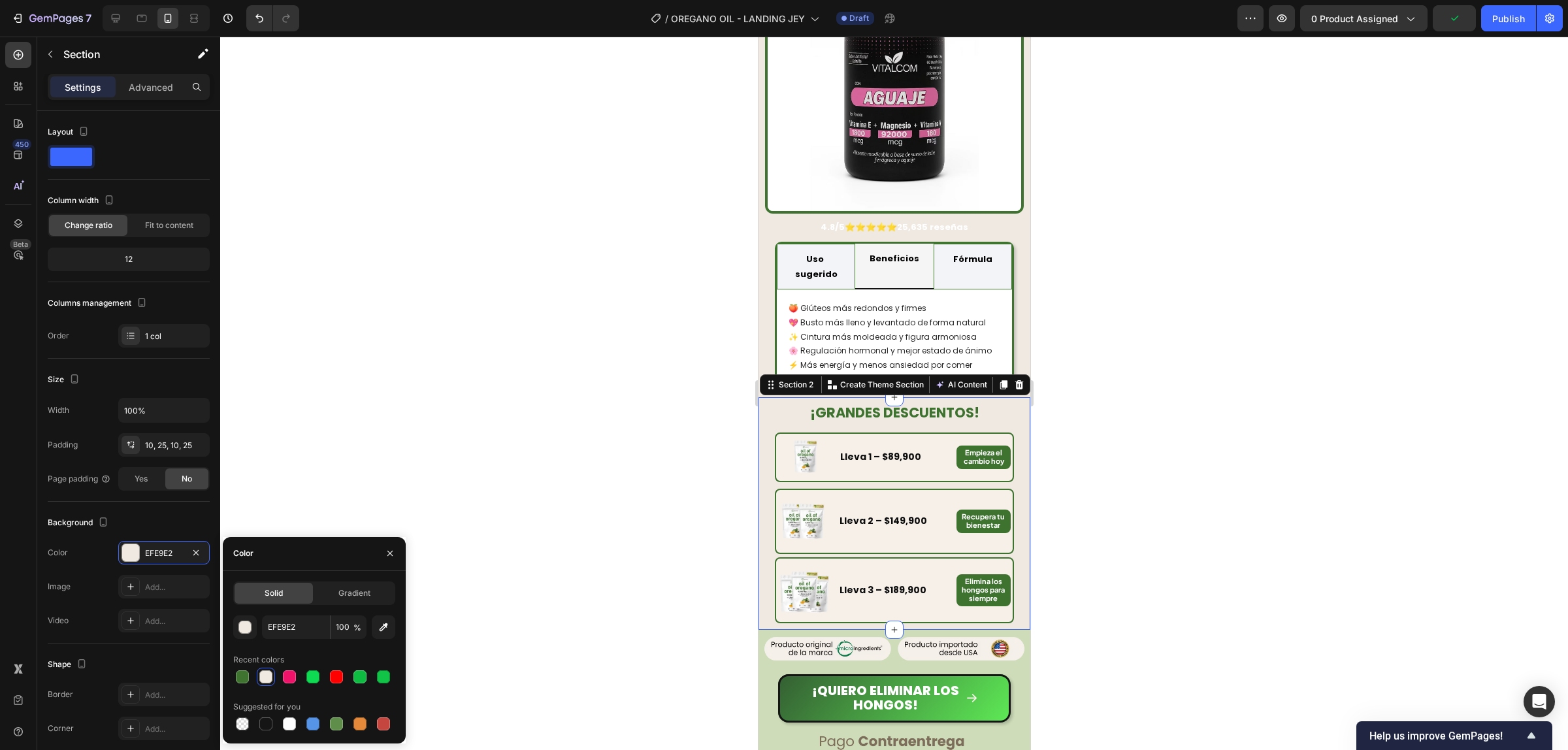
click at [1069, 480] on div at bounding box center [894, 394] width 1348 height 714
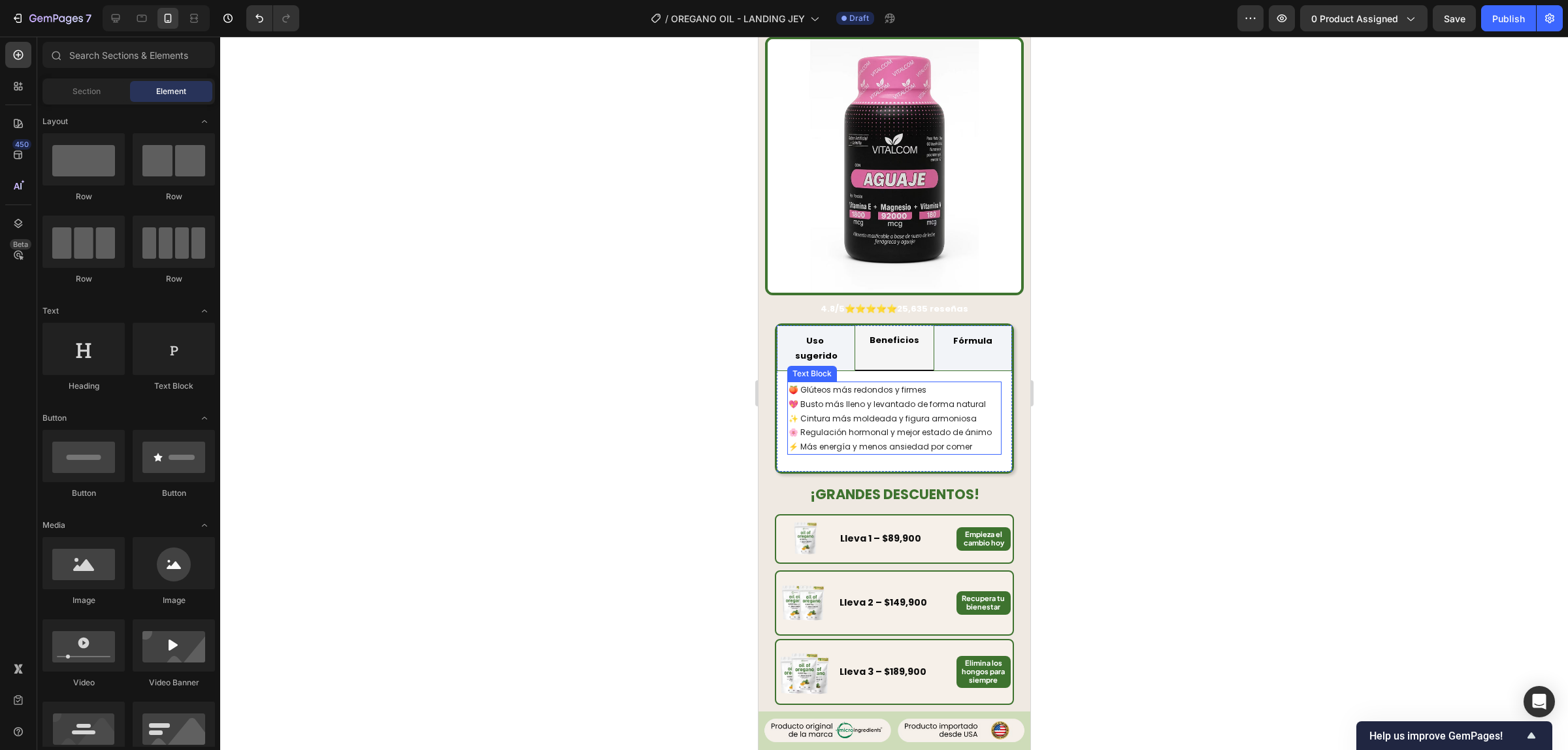
scroll to position [1225, 0]
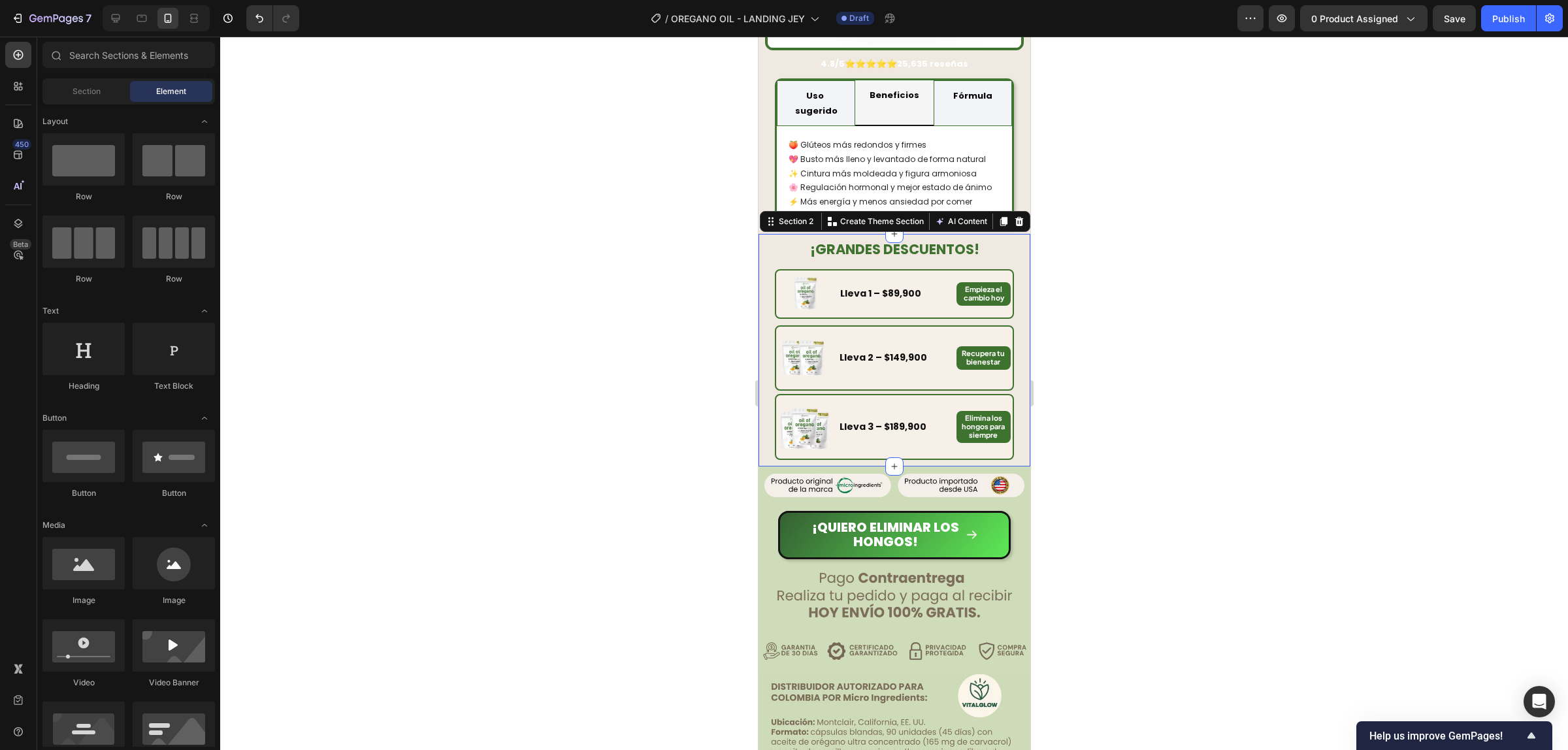
click at [1010, 245] on div "¡GRANDES DESCUENTOS! Heading Image Lleva 1 – $89,900 Text Block Empieza el camb…" at bounding box center [893, 350] width 272 height 232
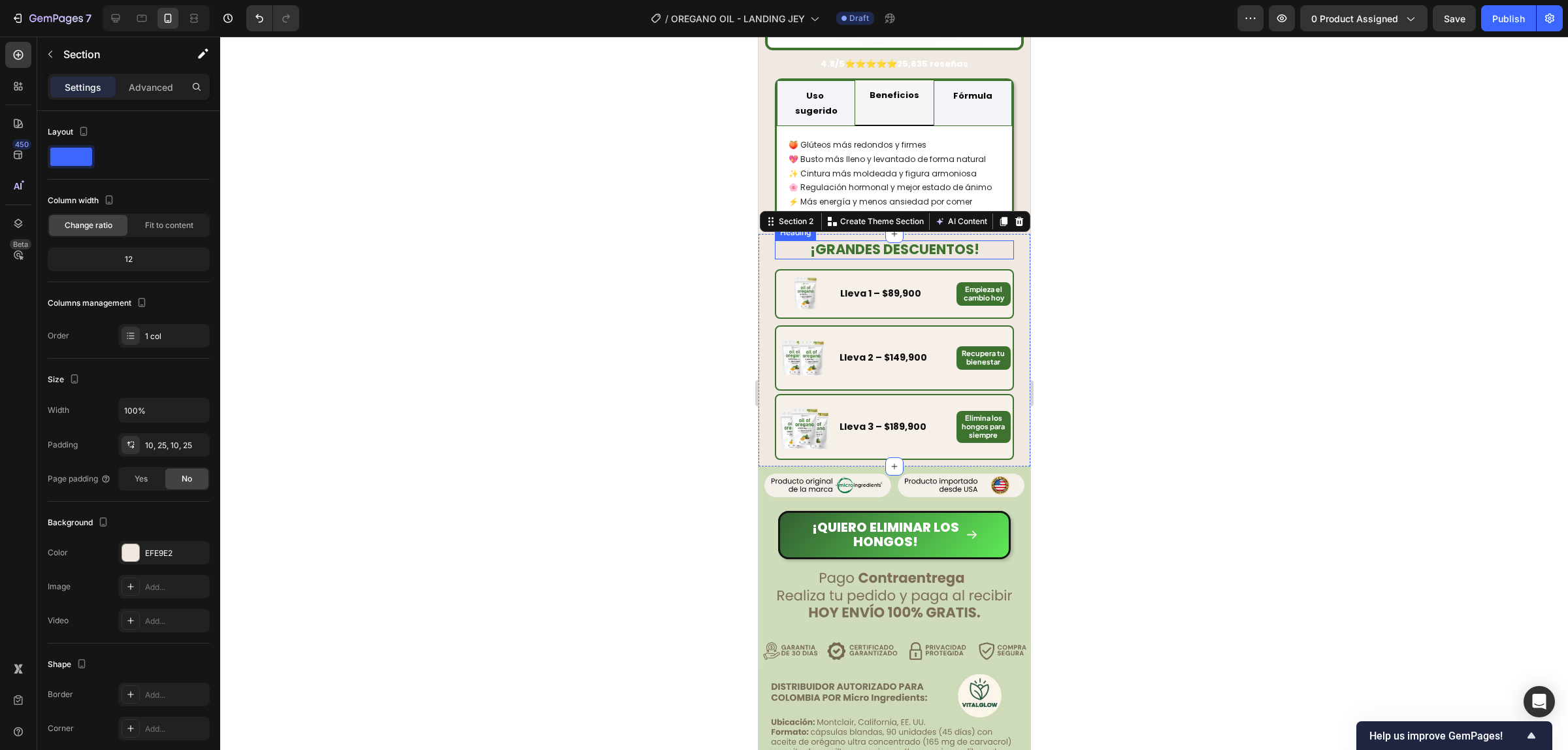
click at [776, 240] on h2 "¡GRANDES DESCUENTOS!" at bounding box center [893, 249] width 239 height 18
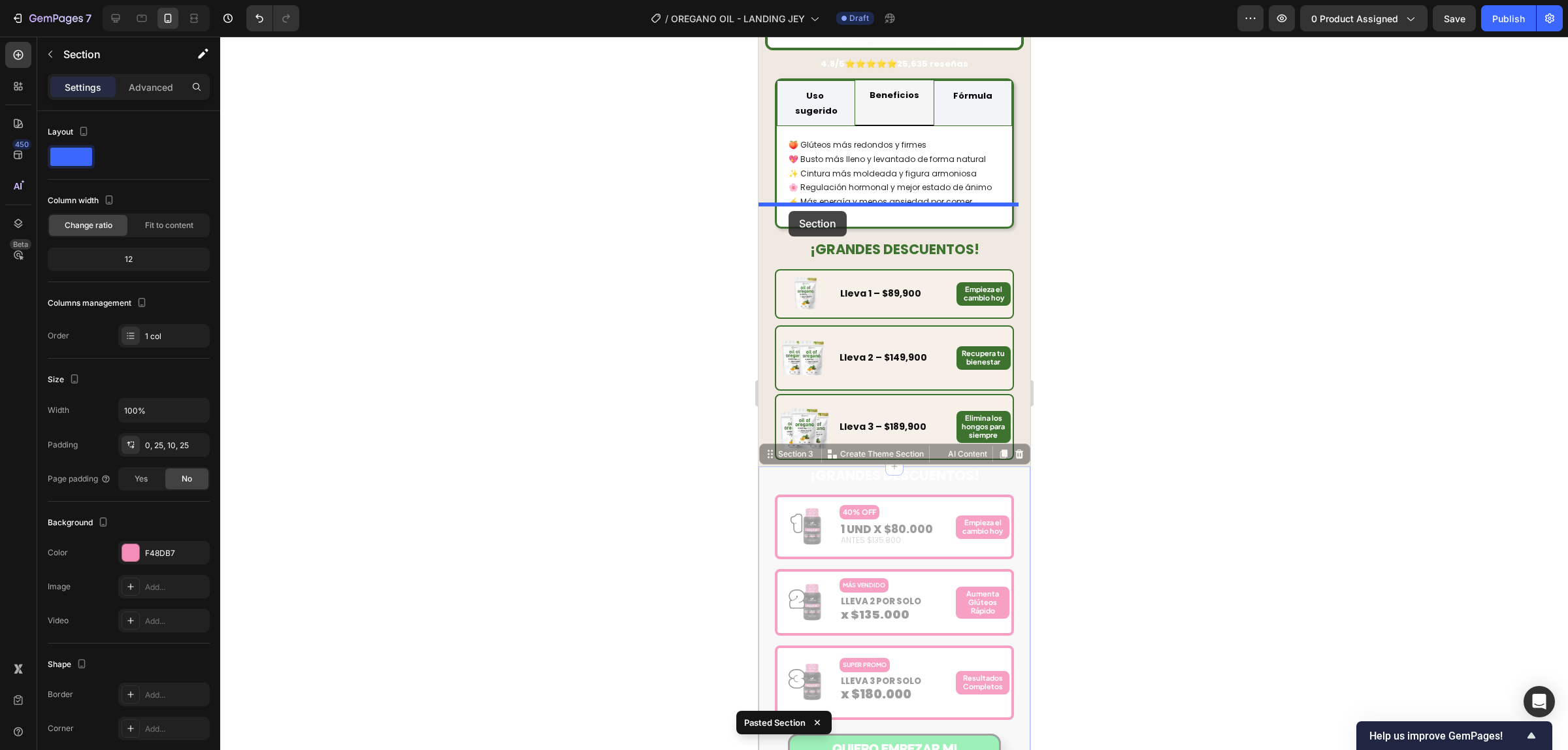
drag, startPoint x: 779, startPoint y: 420, endPoint x: 788, endPoint y: 211, distance: 209.2
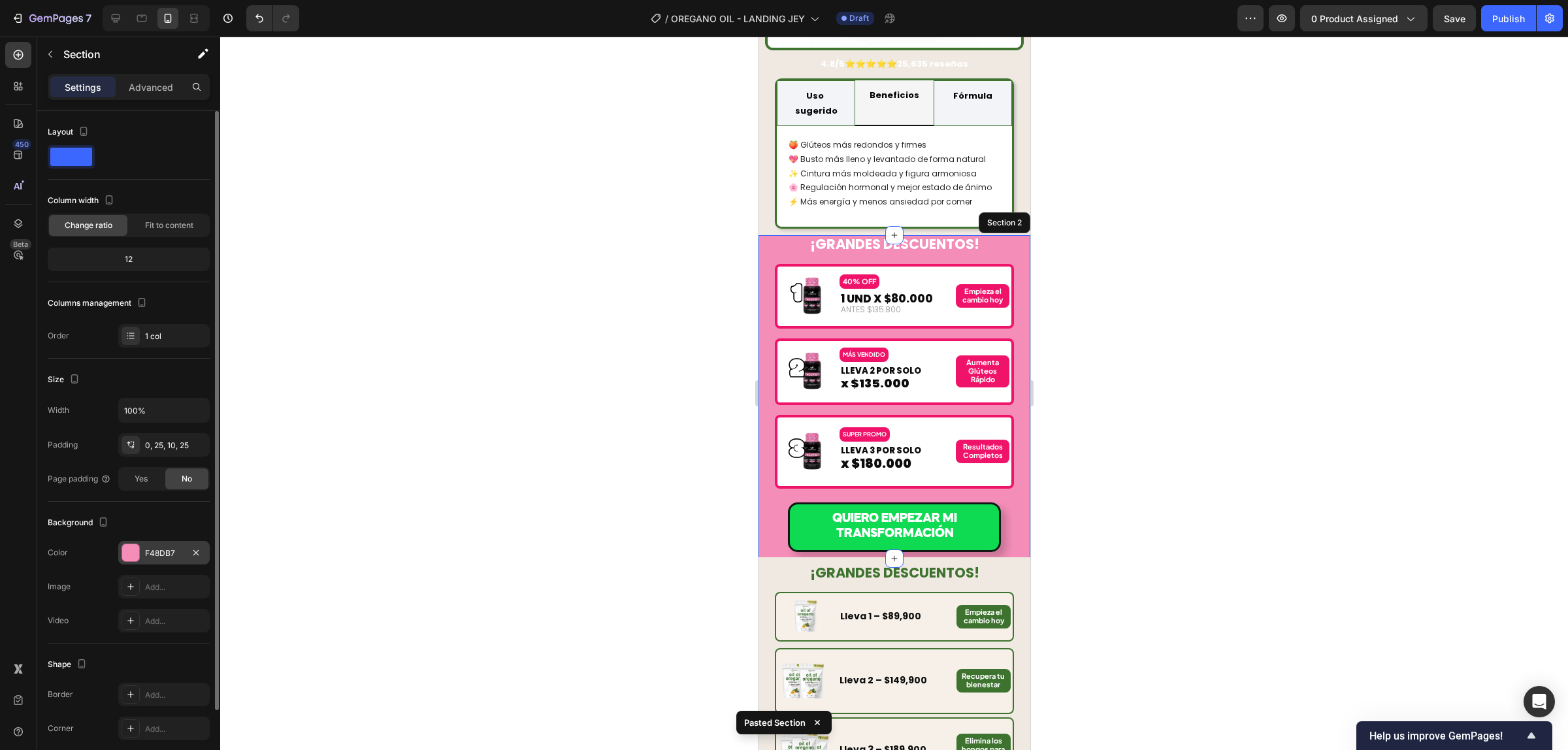
click at [145, 547] on div "F48DB7" at bounding box center [164, 552] width 91 height 23
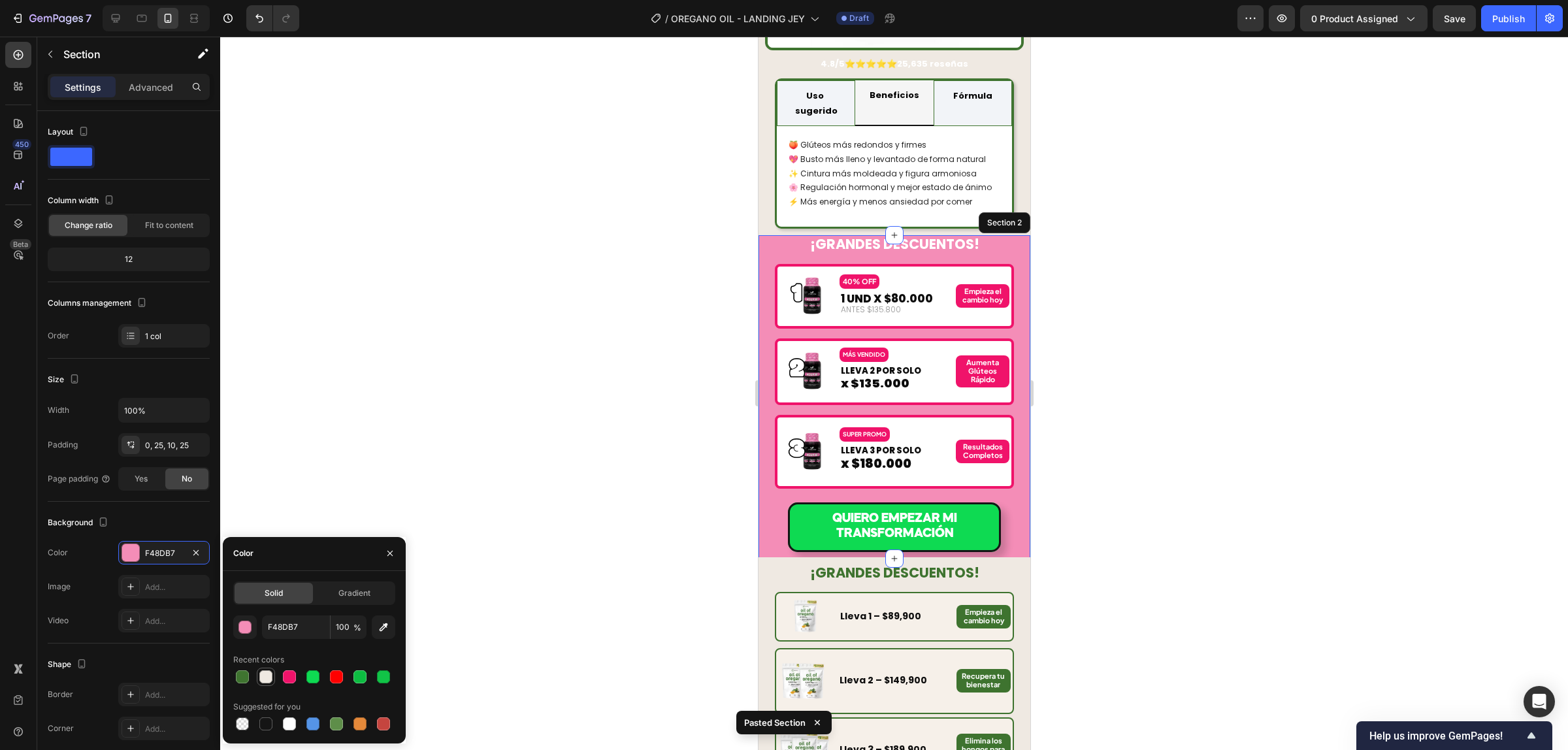
click at [271, 675] on div at bounding box center [265, 677] width 13 height 13
type input "EFE9E2"
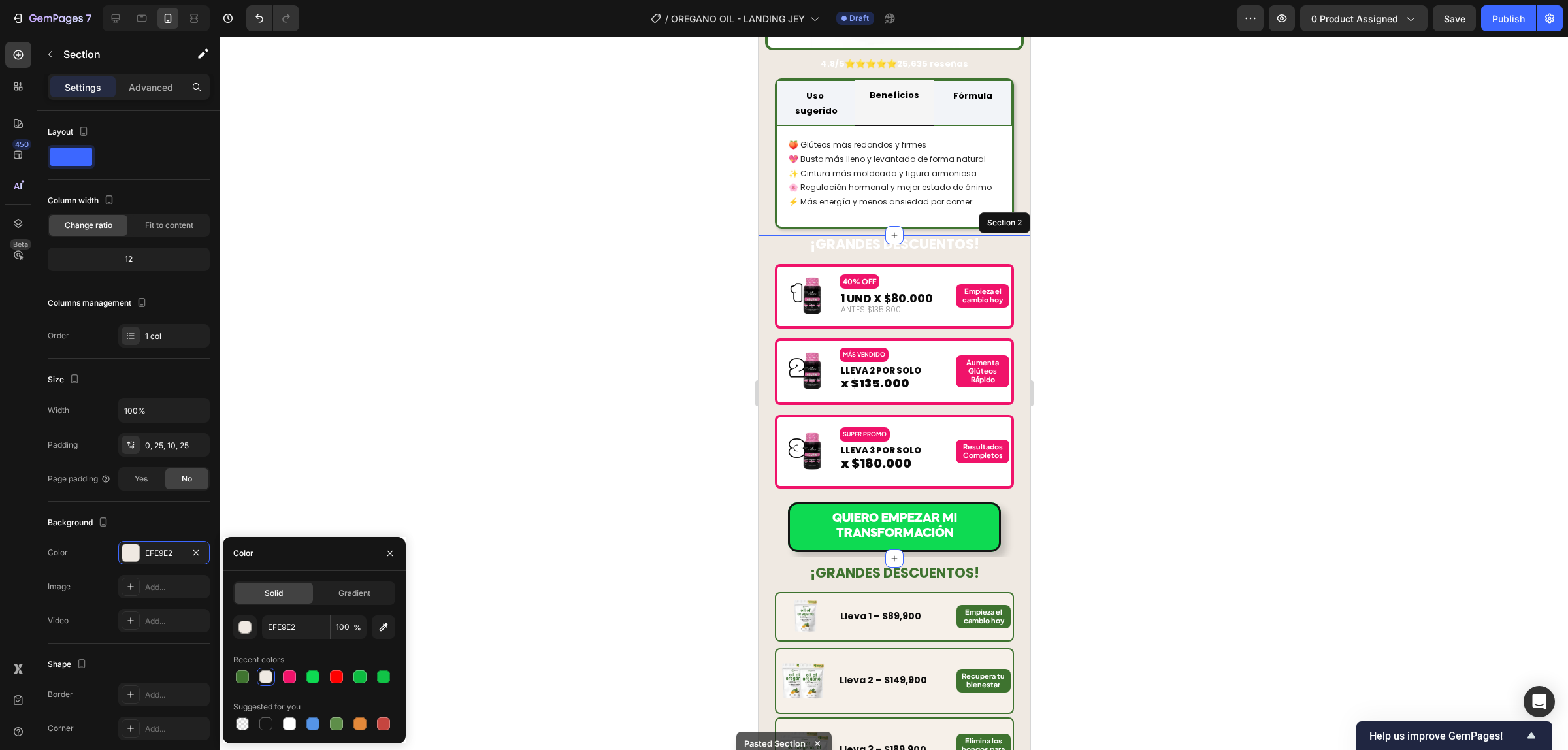
click at [1158, 487] on div at bounding box center [894, 394] width 1348 height 714
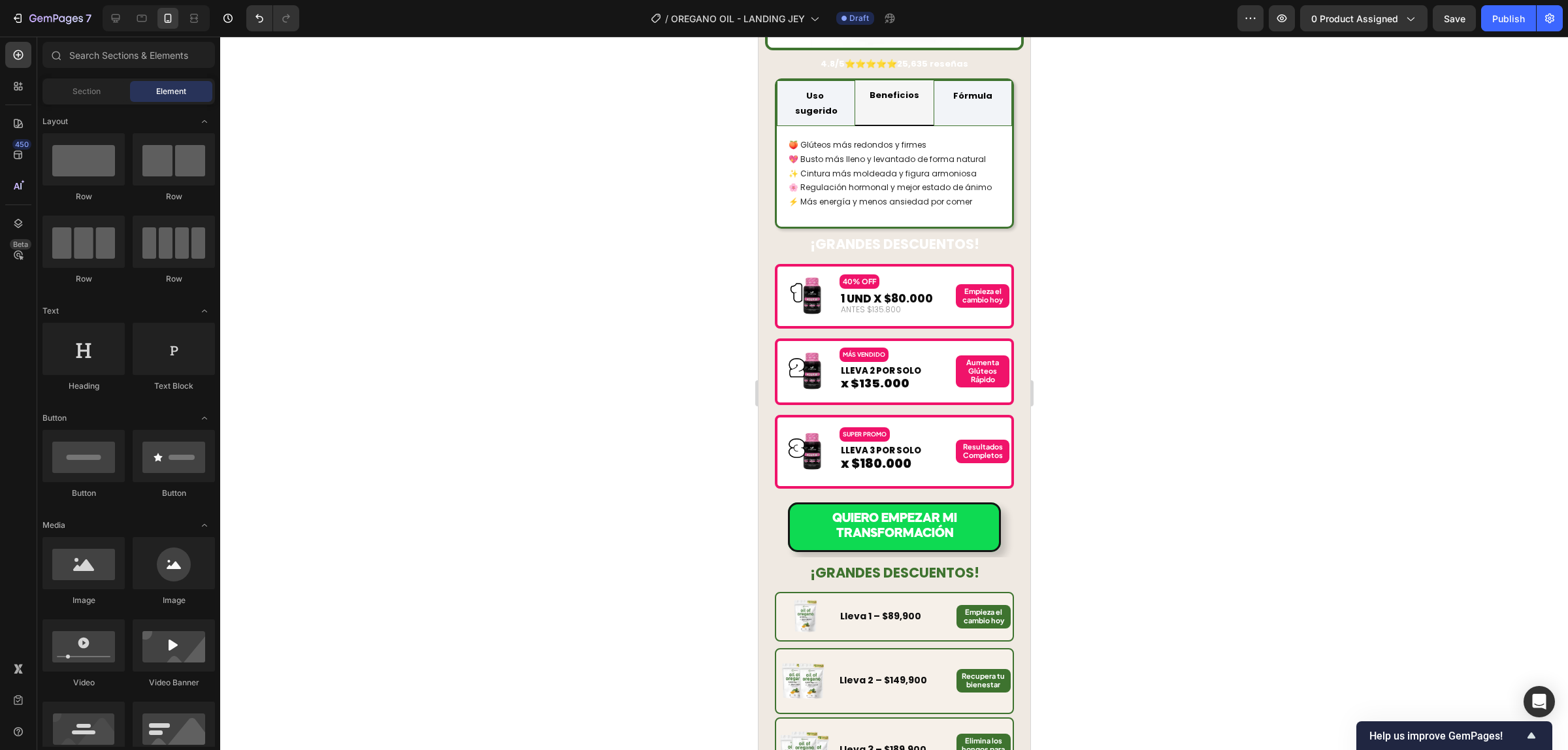
scroll to position [1307, 0]
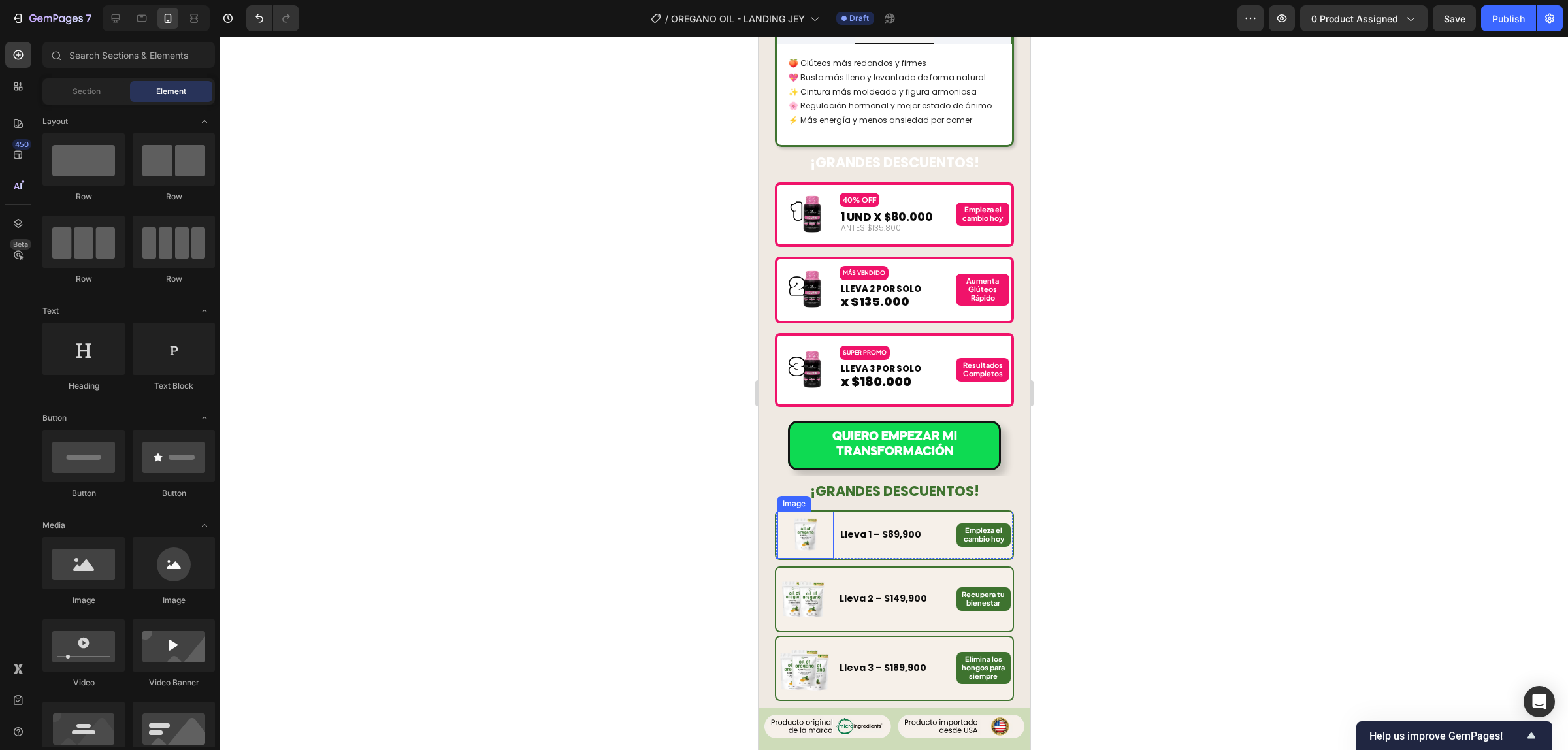
click at [806, 516] on img at bounding box center [805, 535] width 38 height 38
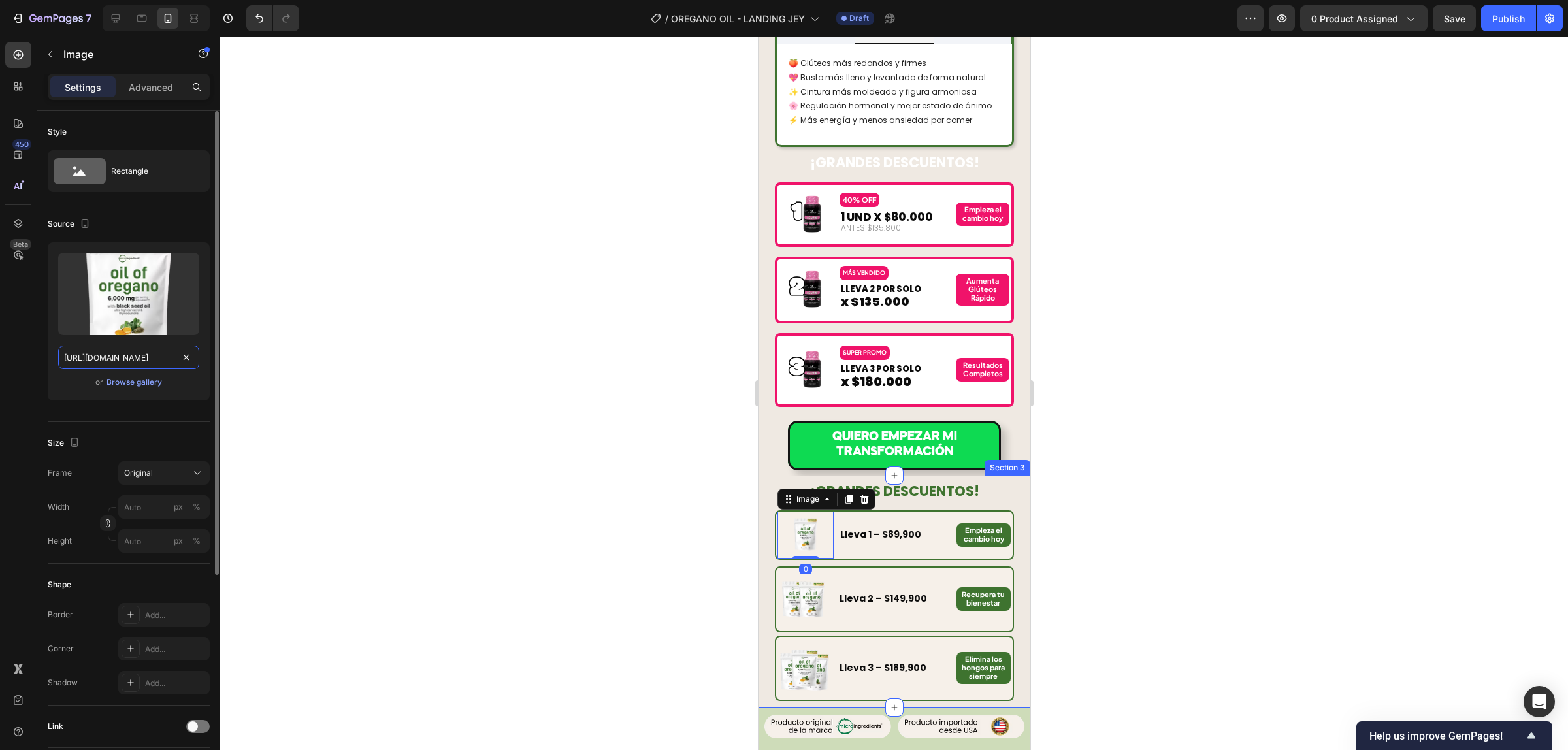
click at [142, 360] on input "https://cdn.shopify.com/s/files/1/0719/1350/5019/files/12-ezgif.com-apng-to-avi…" at bounding box center [129, 357] width 141 height 23
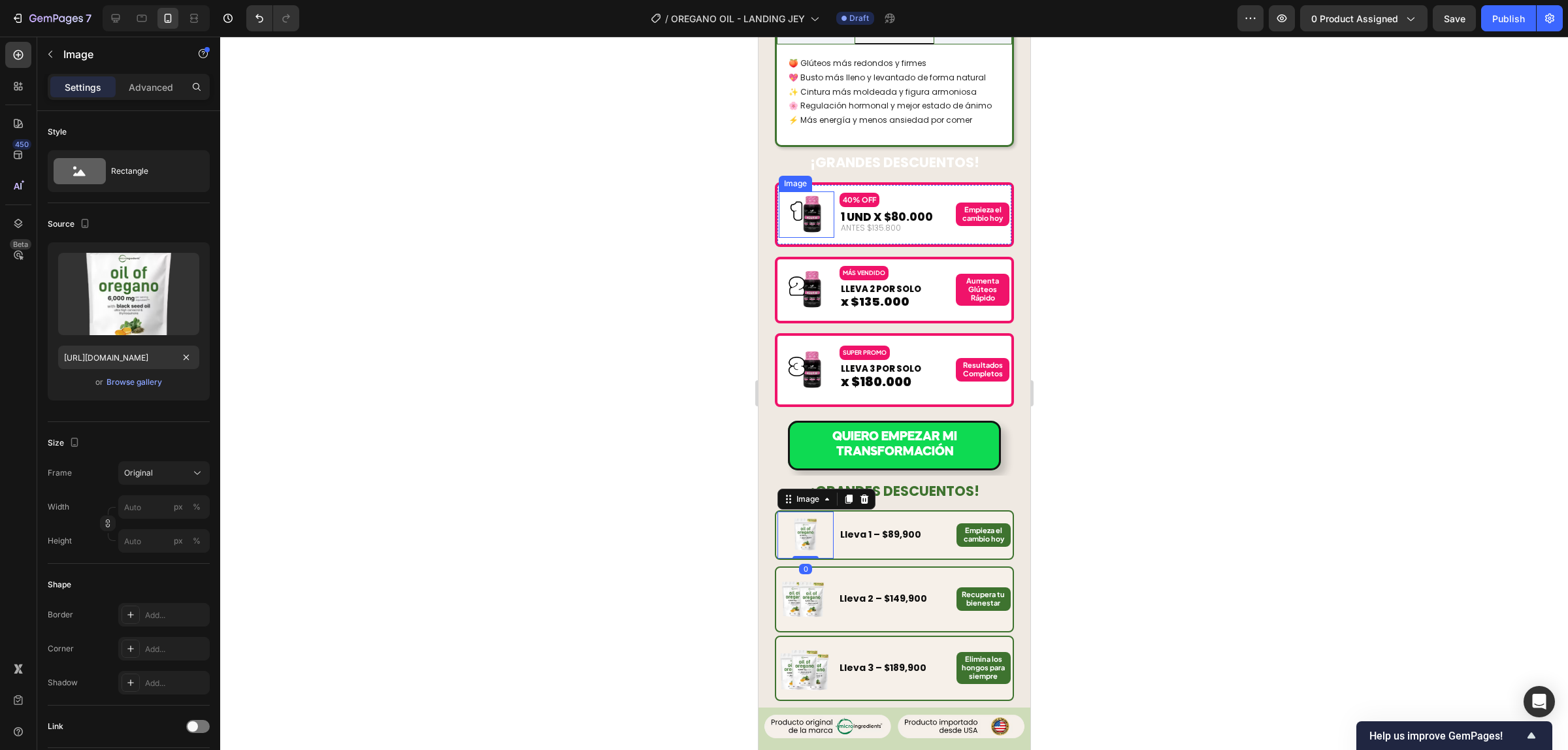
click at [800, 195] on img at bounding box center [806, 214] width 37 height 37
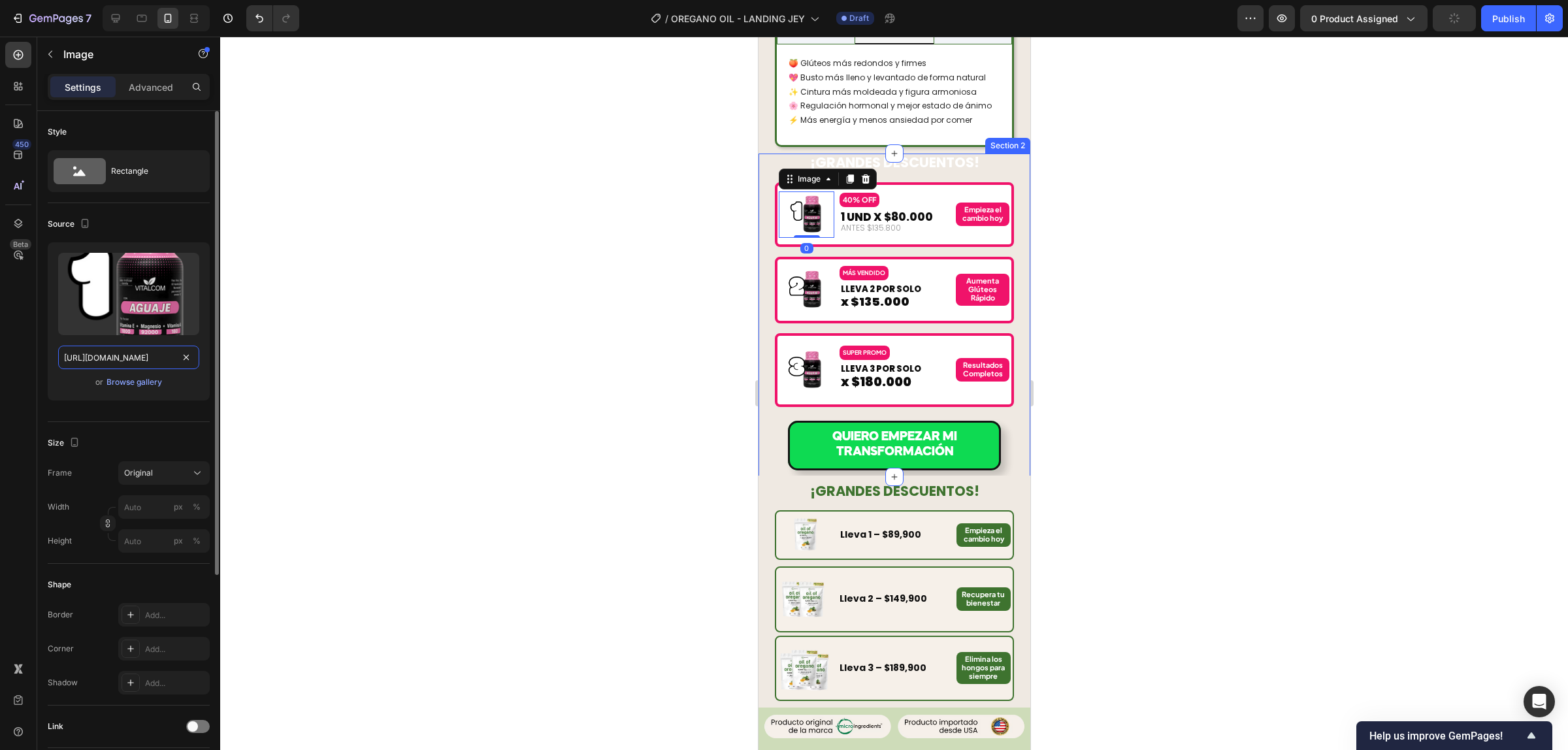
click at [145, 362] on input "https://cdn.shopify.com/s/files/1/0924/3872/4895/files/AGUAJE_VITALCOM_X_1.avif…" at bounding box center [129, 357] width 141 height 23
paste input "719/1350/5019/files/12-ezgif.com-apng-to-avif-converter.avif?v=1755213973"
type input "https://cdn.shopify.com/s/files/1/0719/1350/5019/files/12-ezgif.com-apng-to-avi…"
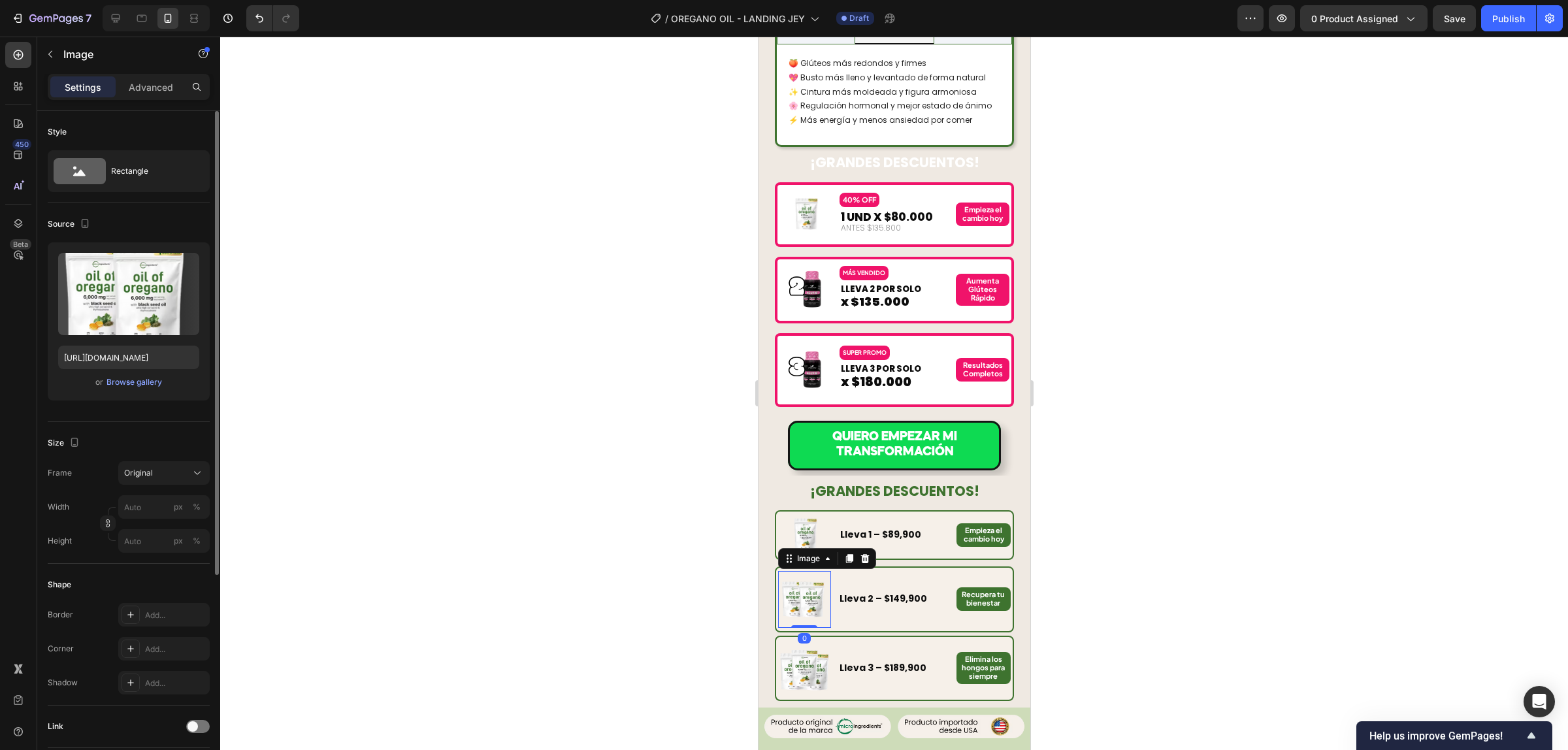
click at [795, 574] on img at bounding box center [804, 599] width 50 height 50
click at [145, 366] on input "https://cdn.shopify.com/s/files/1/0719/1350/5019/files/13-ezgif.com-apng-to-avi…" at bounding box center [129, 357] width 141 height 23
click at [806, 270] on img at bounding box center [806, 288] width 37 height 37
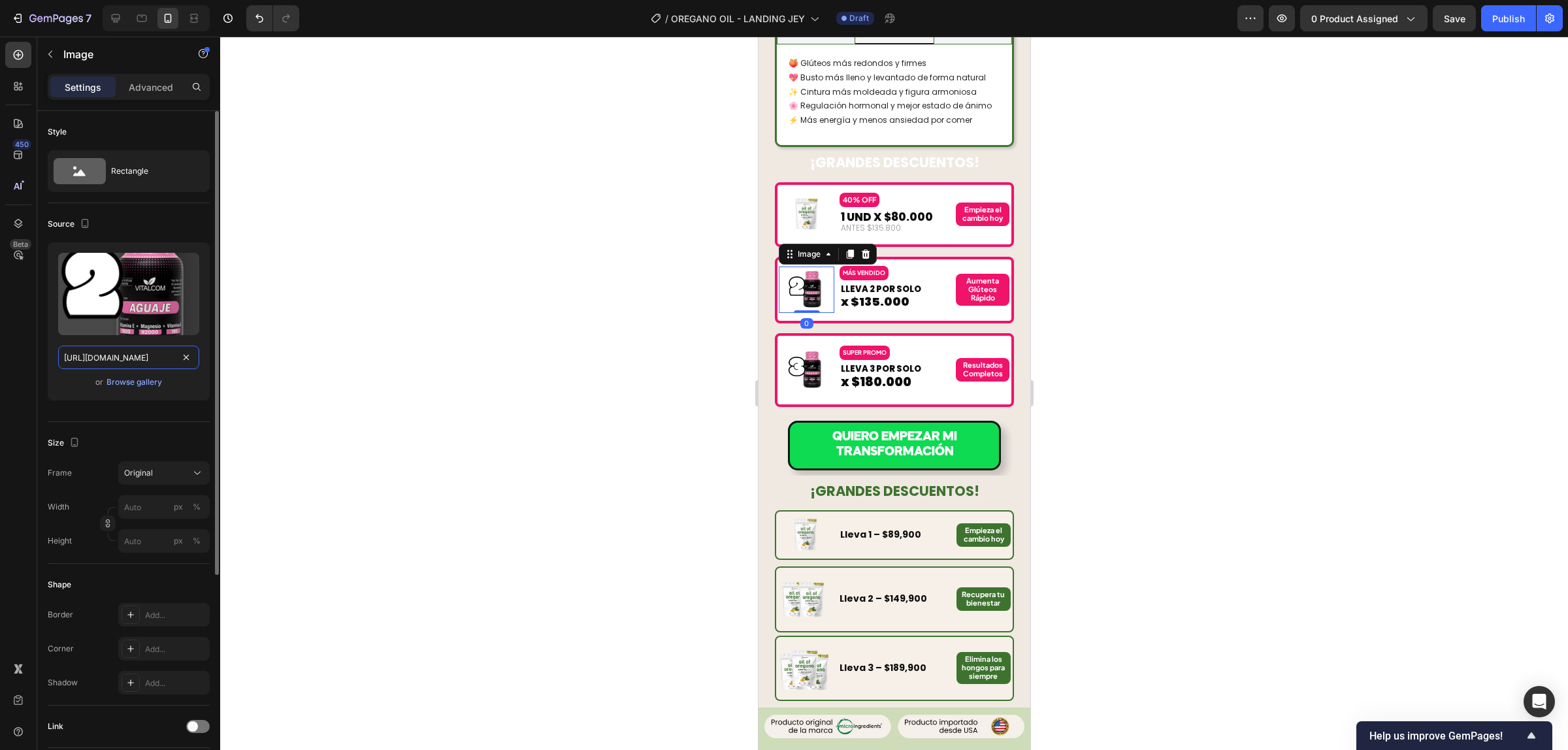
click at [142, 359] on input "https://cdn.shopify.com/s/files/1/0924/3872/4895/files/AGUAJE_VITALCOM_X_2.avif…" at bounding box center [129, 357] width 141 height 23
paste input "719/1350/5019/files/13-ezgif.com-apng-to-avif-converter.avif?v=17552138"
type input "https://cdn.shopify.com/s/files/1/0719/1350/5019/files/13-ezgif.com-apng-to-avi…"
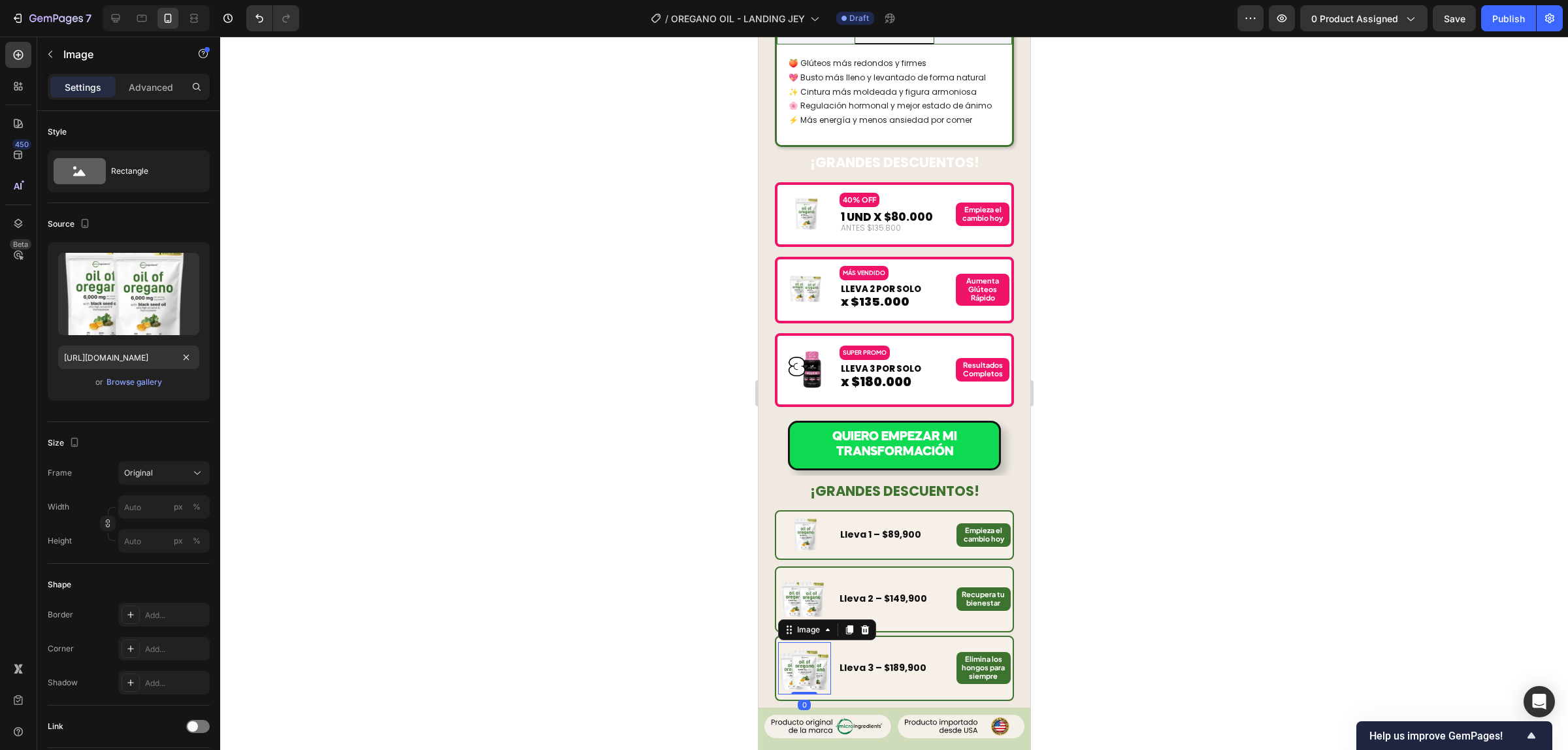
click at [801, 642] on img at bounding box center [803, 668] width 52 height 53
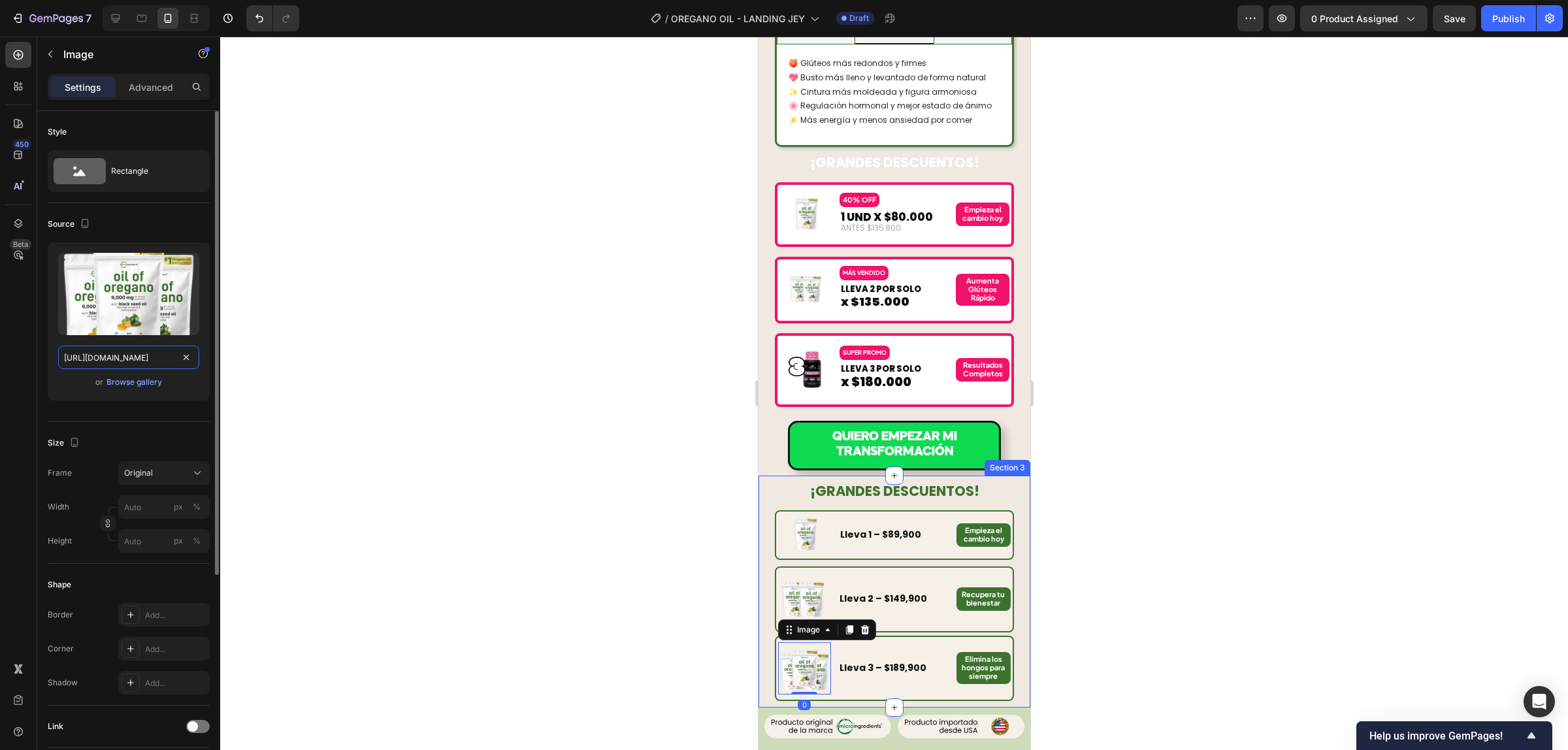
click at [148, 359] on input "https://cdn.shopify.com/s/files/1/0719/1350/5019/files/14-ezgif.com-apng-to-avi…" at bounding box center [129, 357] width 141 height 23
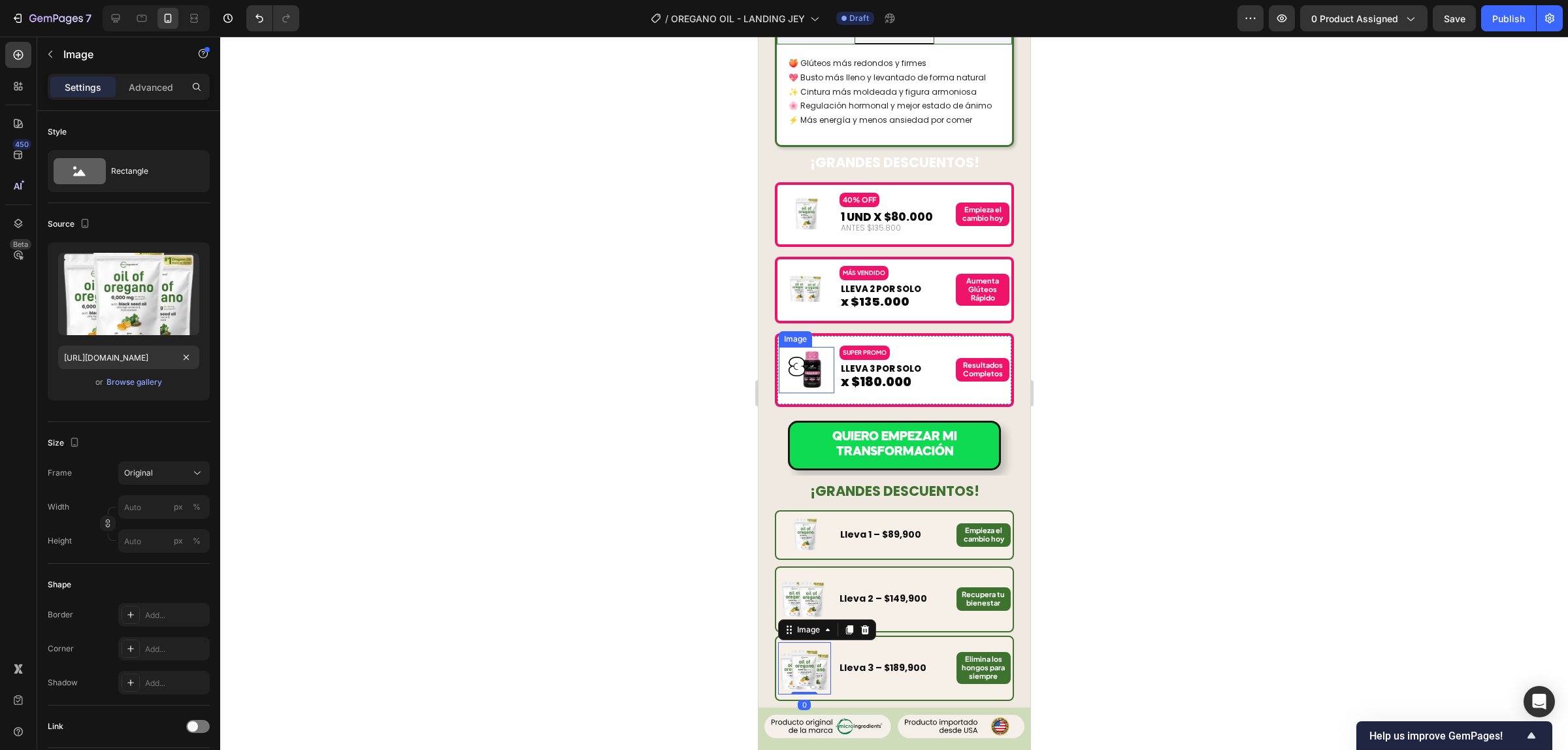
click at [808, 351] on img at bounding box center [806, 369] width 37 height 37
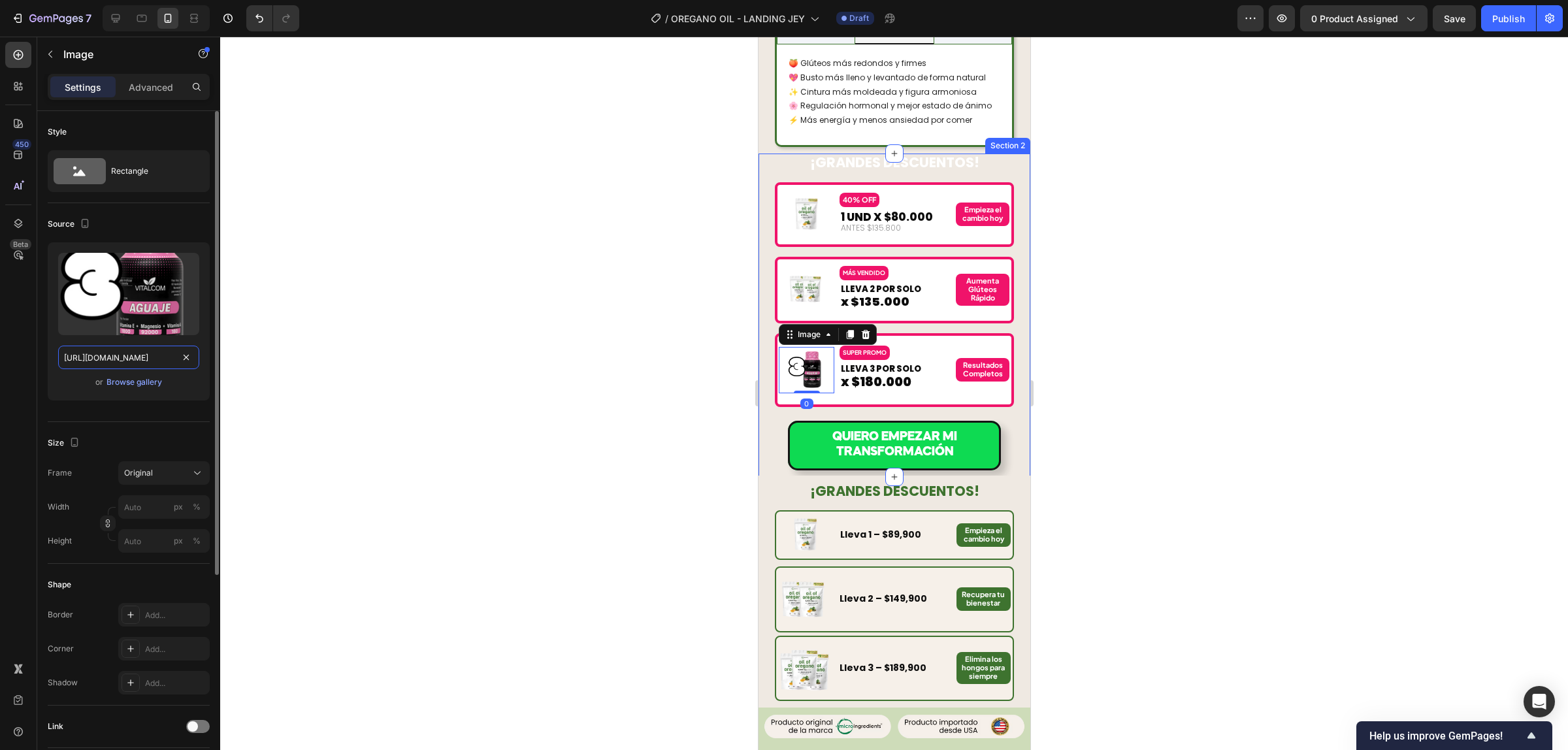
click at [124, 355] on input "https://cdn.shopify.com/s/files/1/0924/3872/4895/files/AGUAJE_VITALCOM_X_3.avif…" at bounding box center [129, 357] width 141 height 23
paste input "719/1350/5019/files/14-ezgif.com-apng-to-avif-converter.avif?v=17552138"
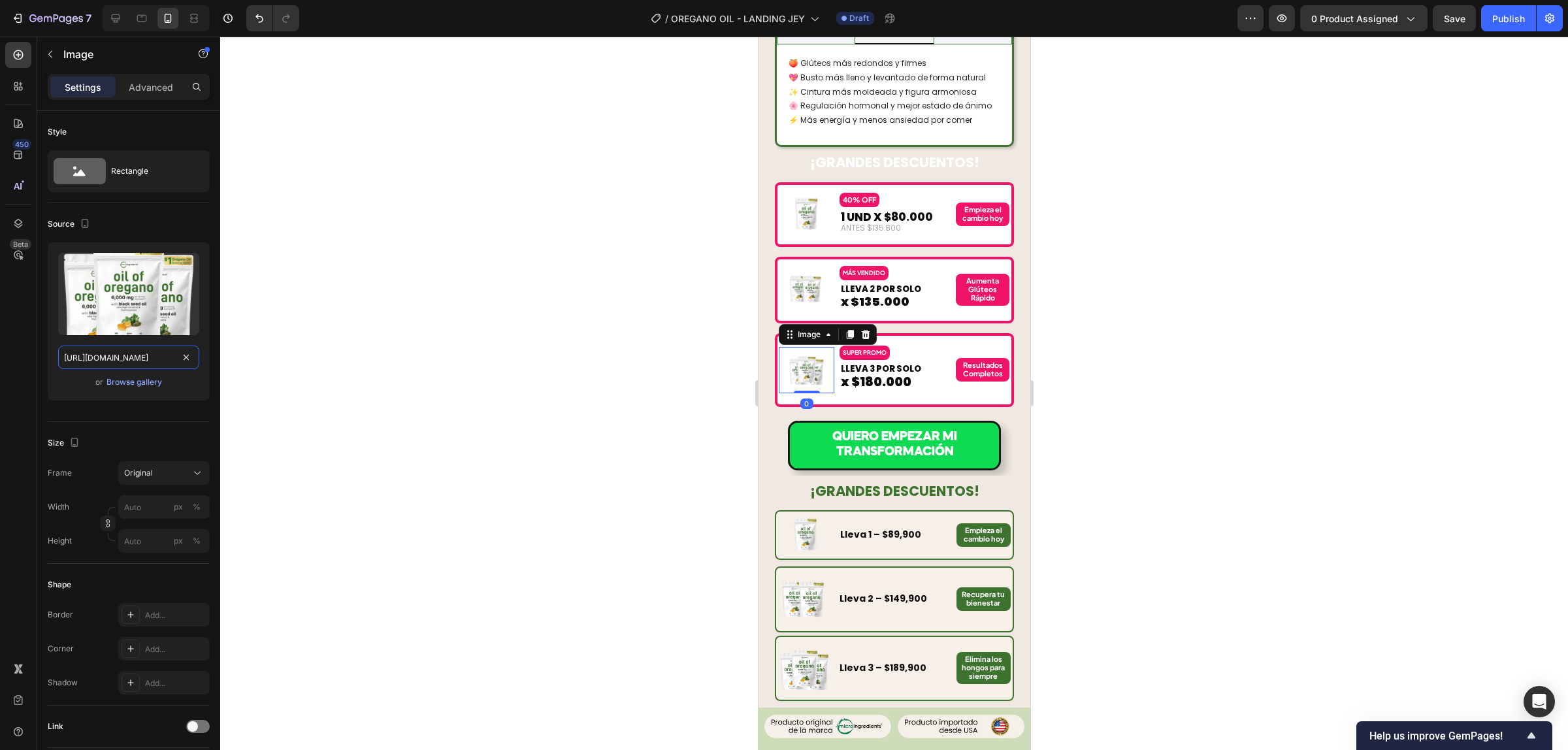
type input "https://cdn.shopify.com/s/files/1/0719/1350/5019/files/14-ezgif.com-apng-to-avi…"
click at [1144, 311] on div at bounding box center [894, 394] width 1348 height 714
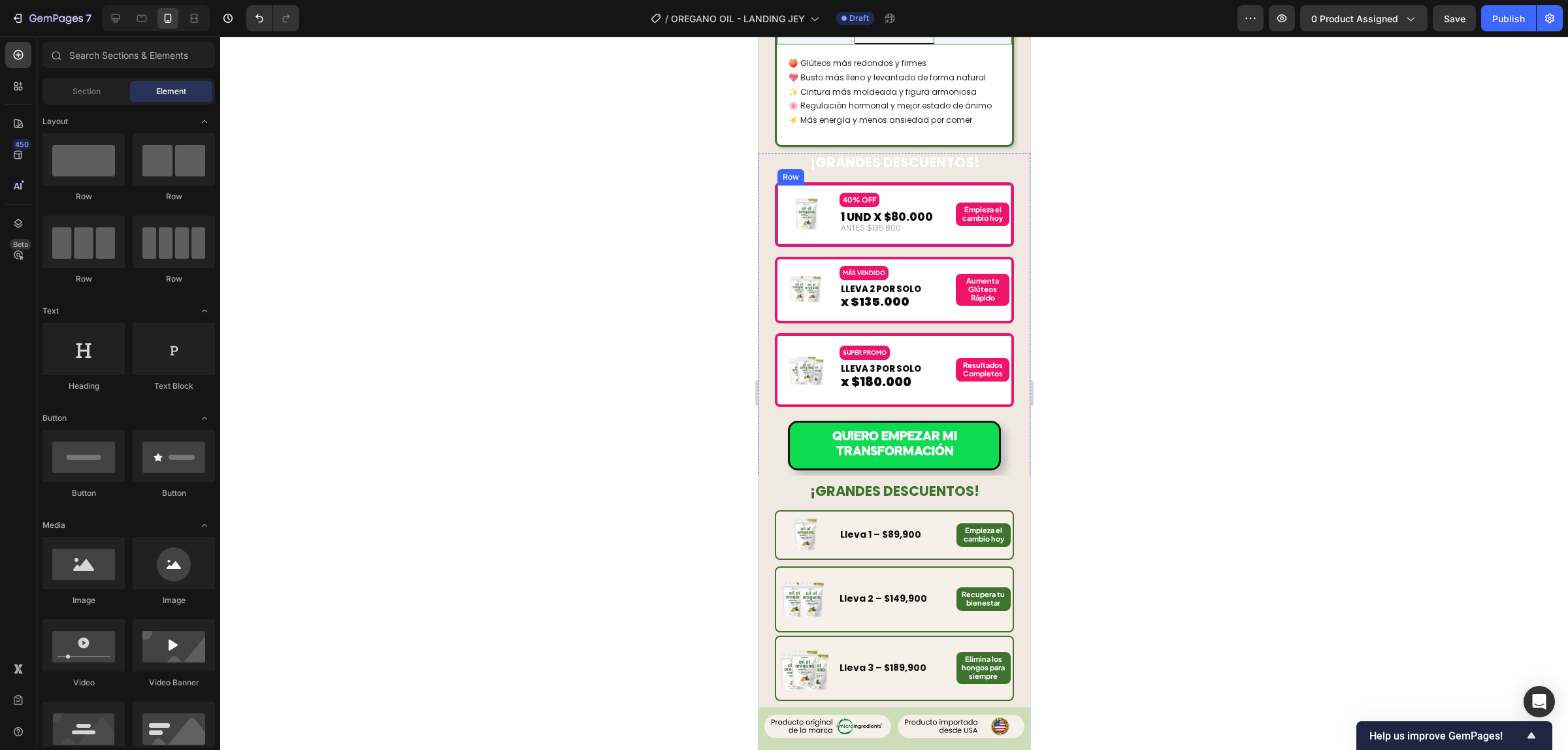
click at [962, 210] on div "Image 40% OFF Text Block 1 UND X $80.000 Text Block ANTES $135.800 Text Block E…" at bounding box center [893, 214] width 239 height 65
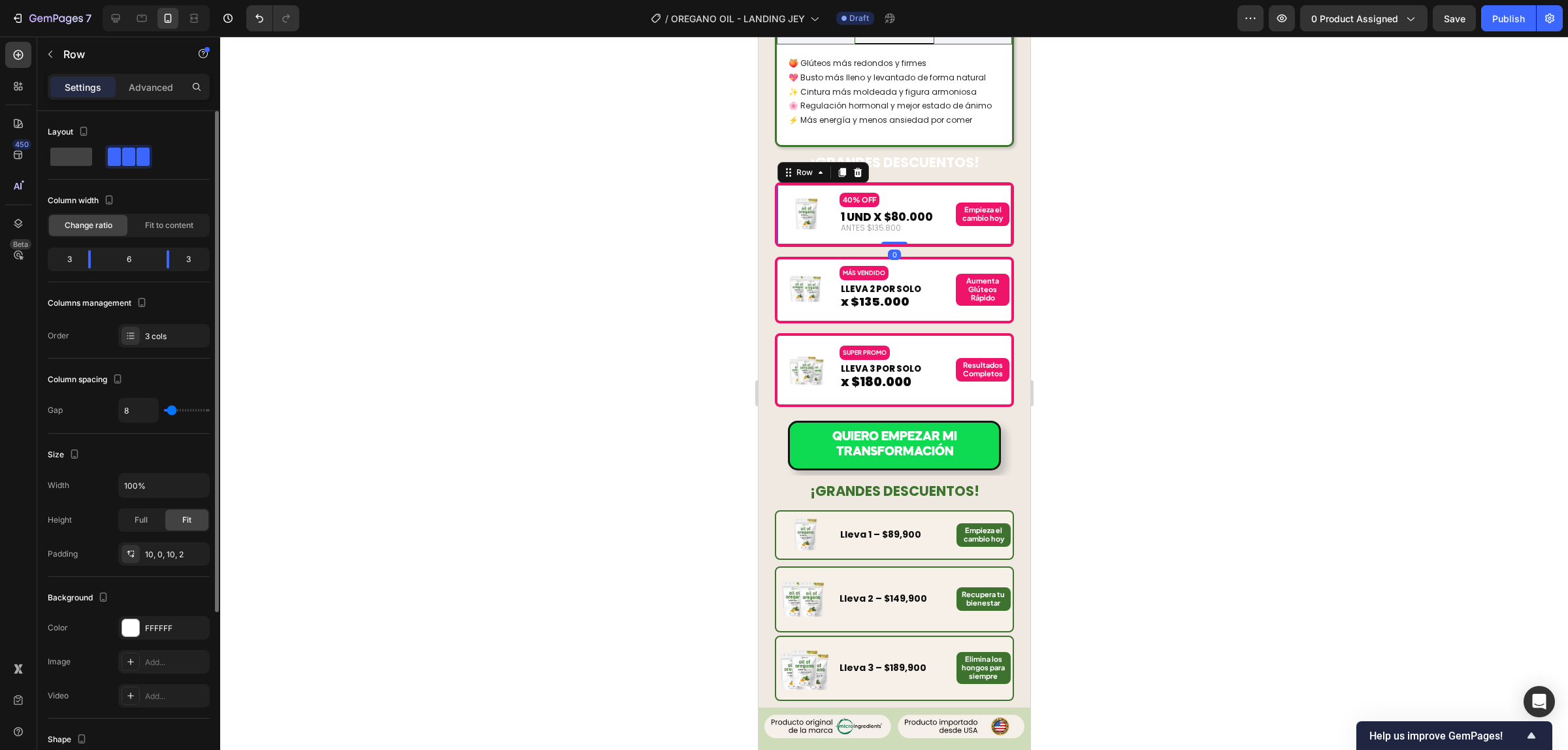
scroll to position [238, 0]
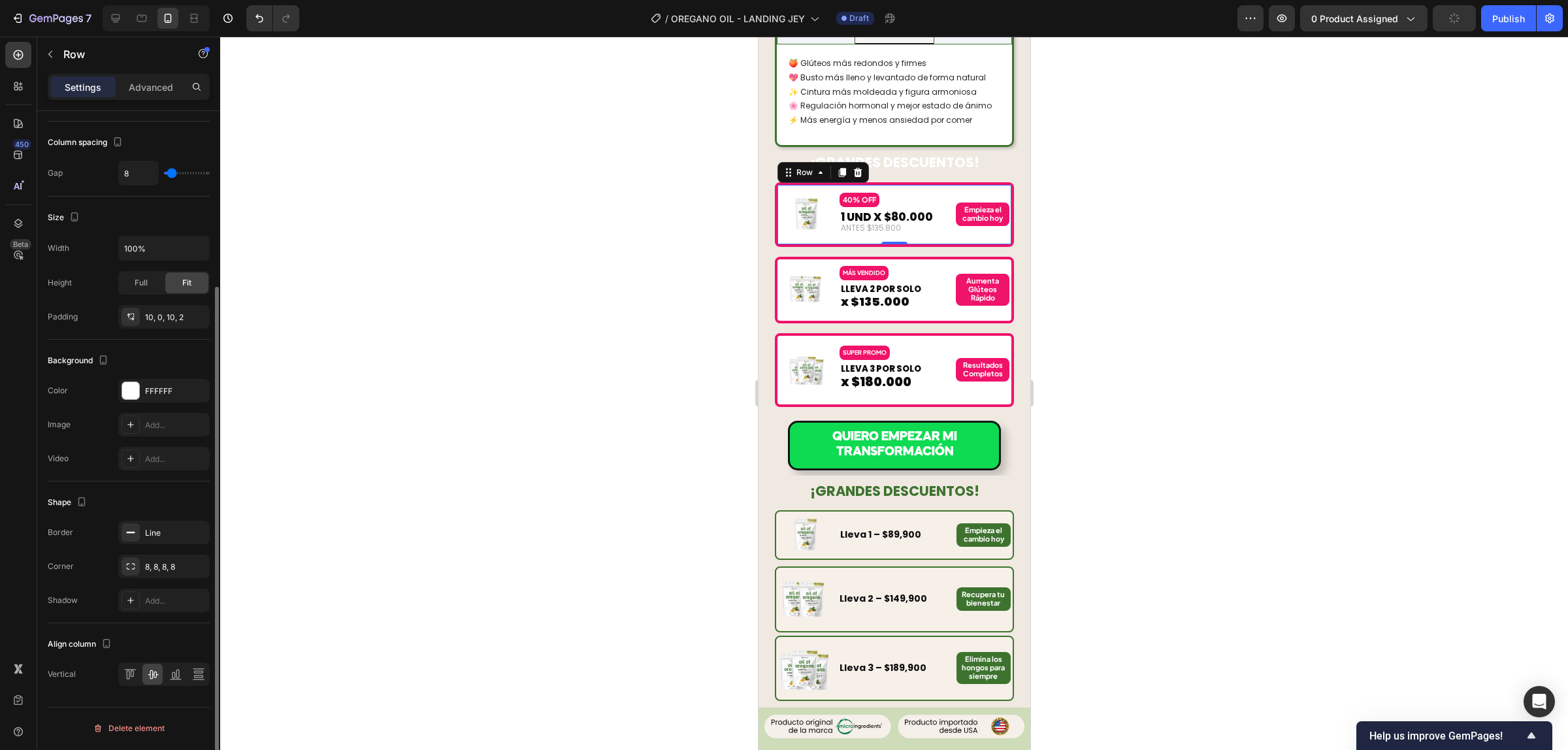
click at [169, 519] on div "Shape Border Line Corner 8, 8, 8, 8 Shadow Add..." at bounding box center [128, 552] width 162 height 142
click at [167, 530] on div "Line" at bounding box center [164, 534] width 38 height 12
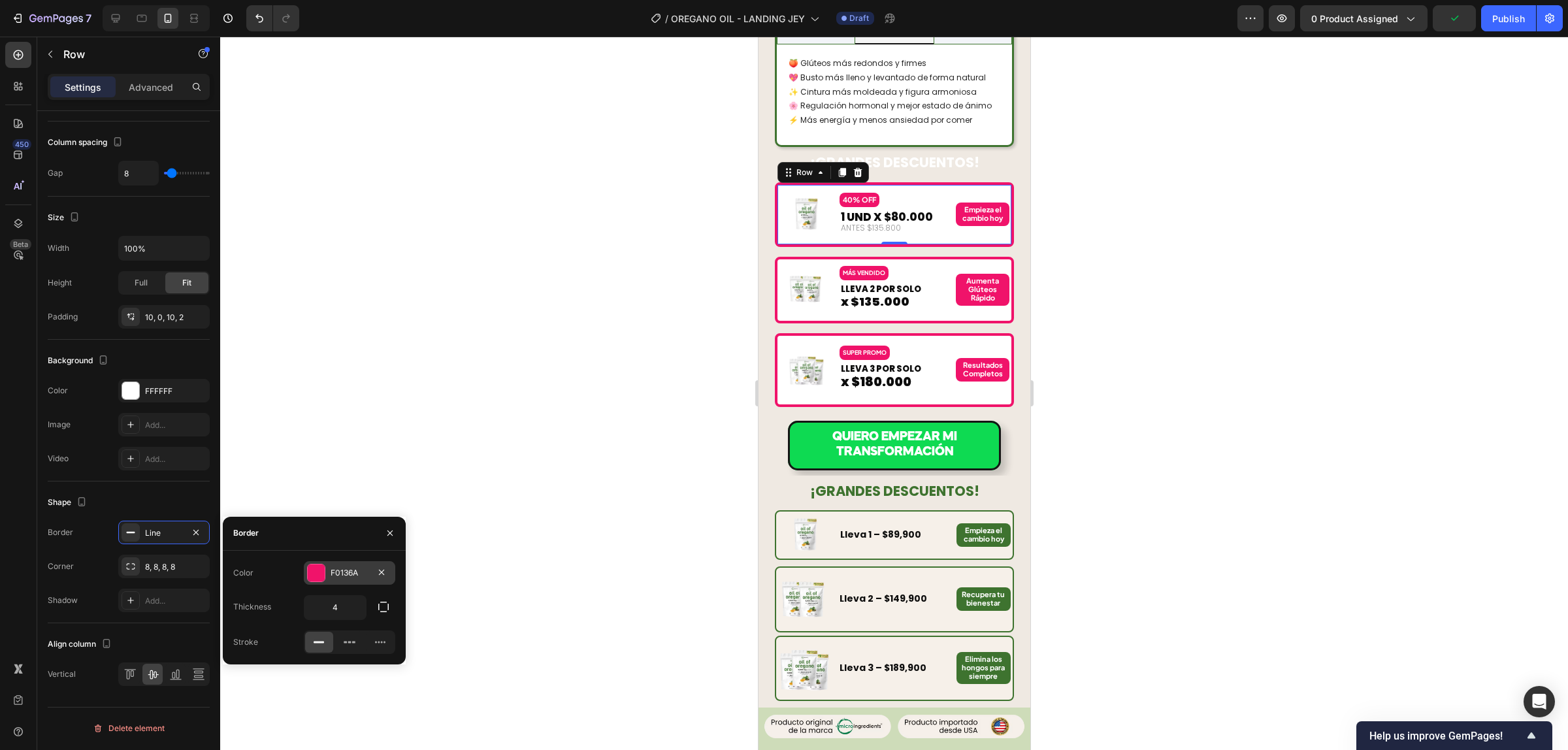
click at [335, 576] on div "F0136A" at bounding box center [349, 573] width 38 height 12
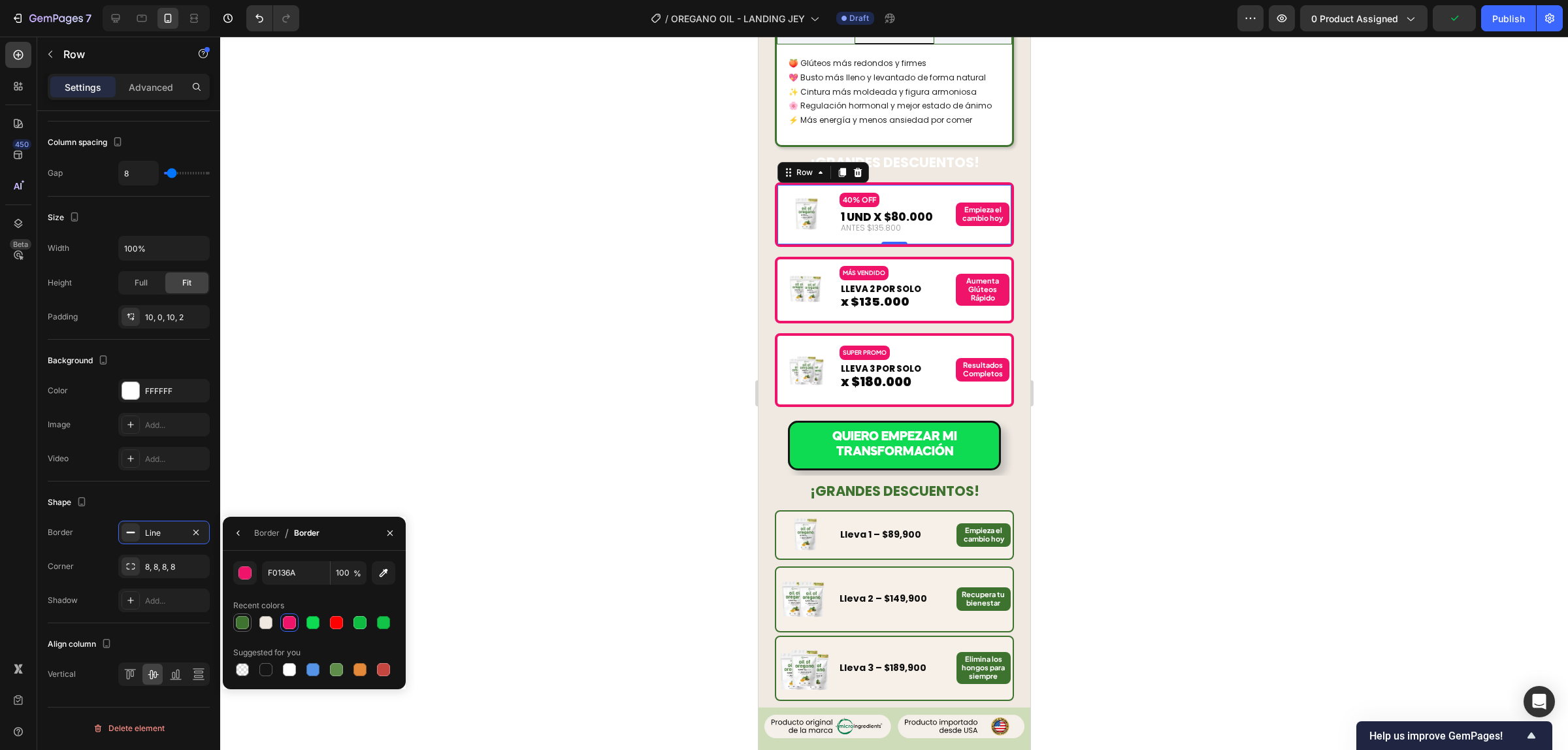
click at [243, 626] on div at bounding box center [242, 623] width 13 height 13
type input "3F7430"
click at [911, 286] on div "Image MÁS VENDIDO Text Block LLEVA 2 POR SOLO Text Block x $135.000 Text Block …" at bounding box center [893, 289] width 239 height 66
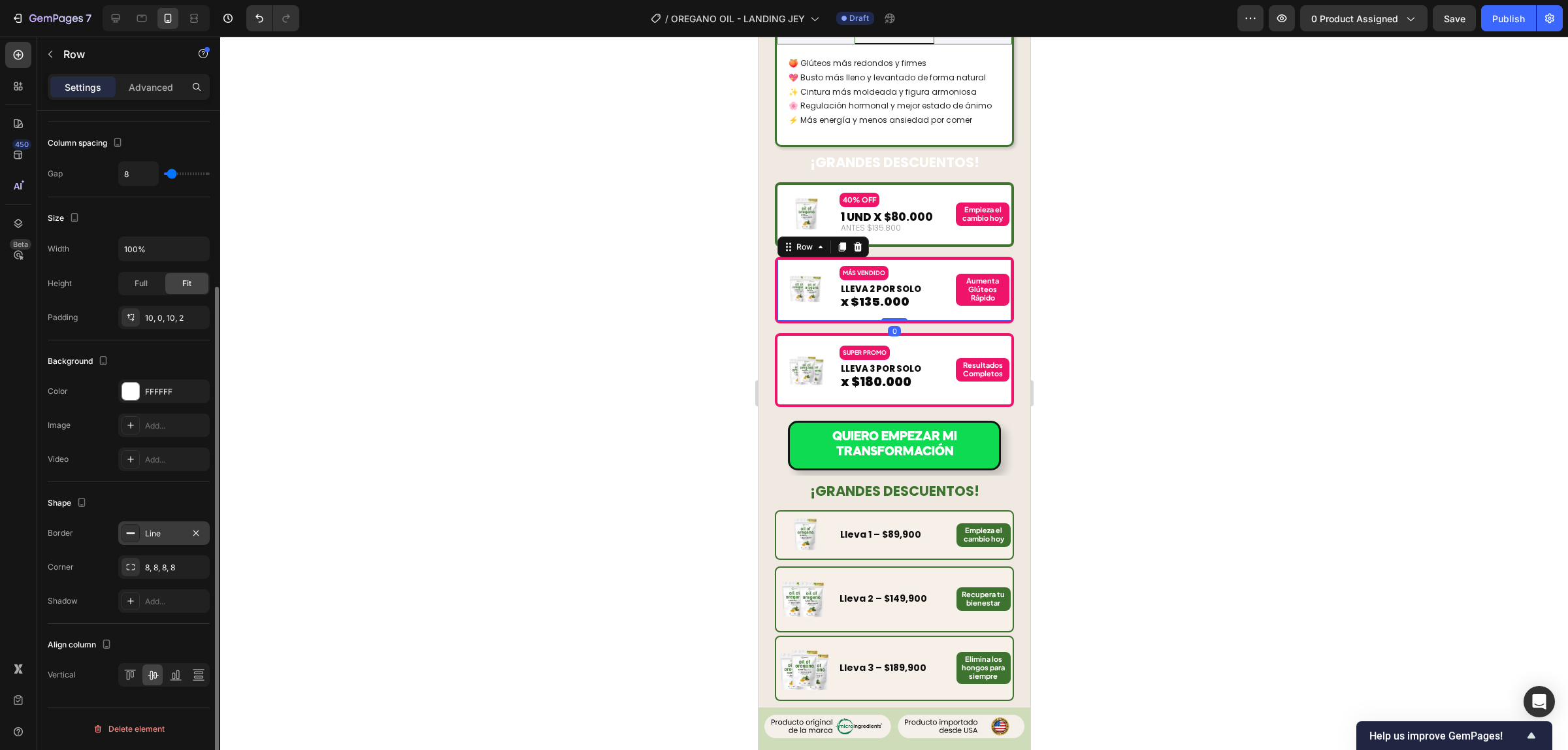
click at [152, 533] on div "Line" at bounding box center [164, 534] width 38 height 12
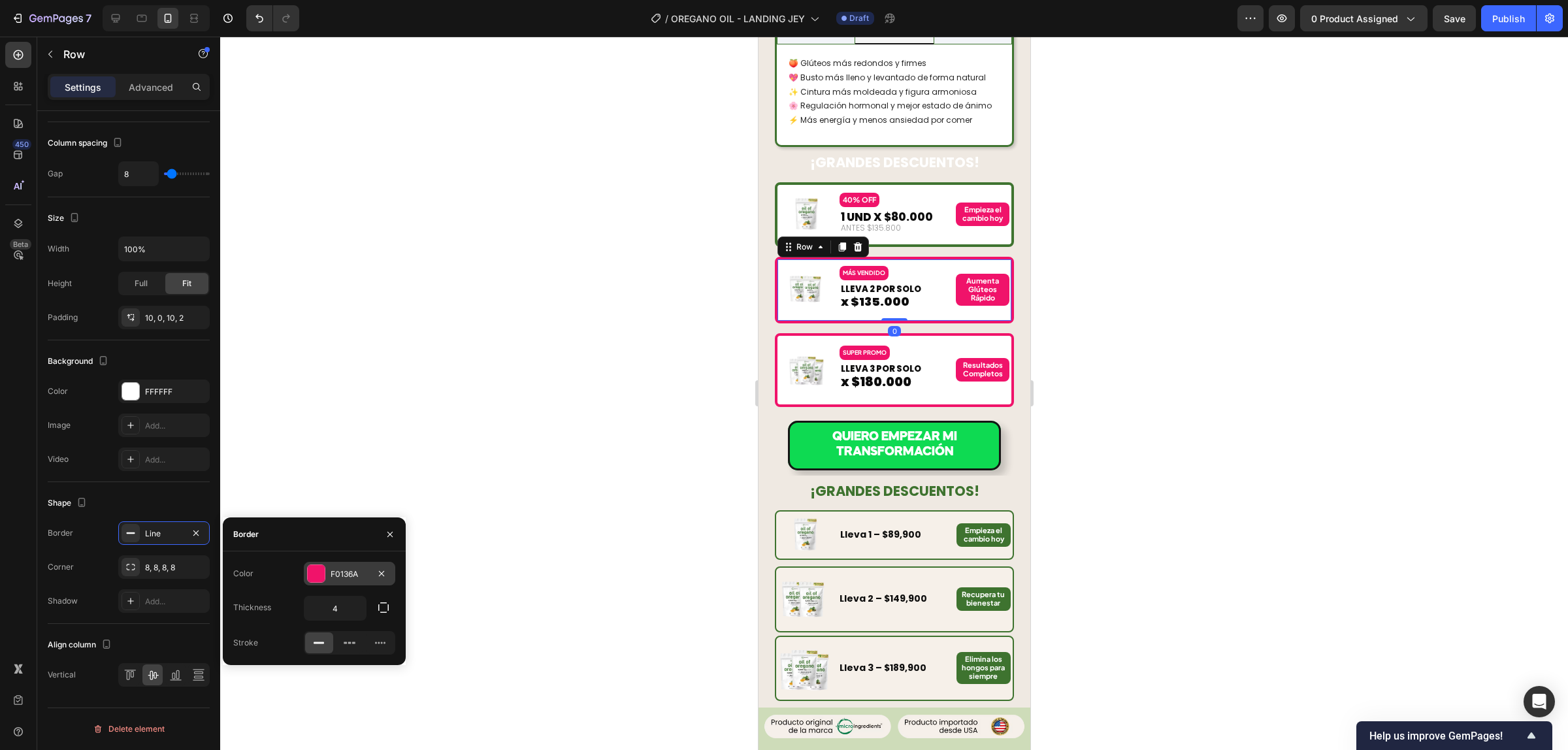
click at [333, 573] on div "F0136A" at bounding box center [349, 574] width 38 height 12
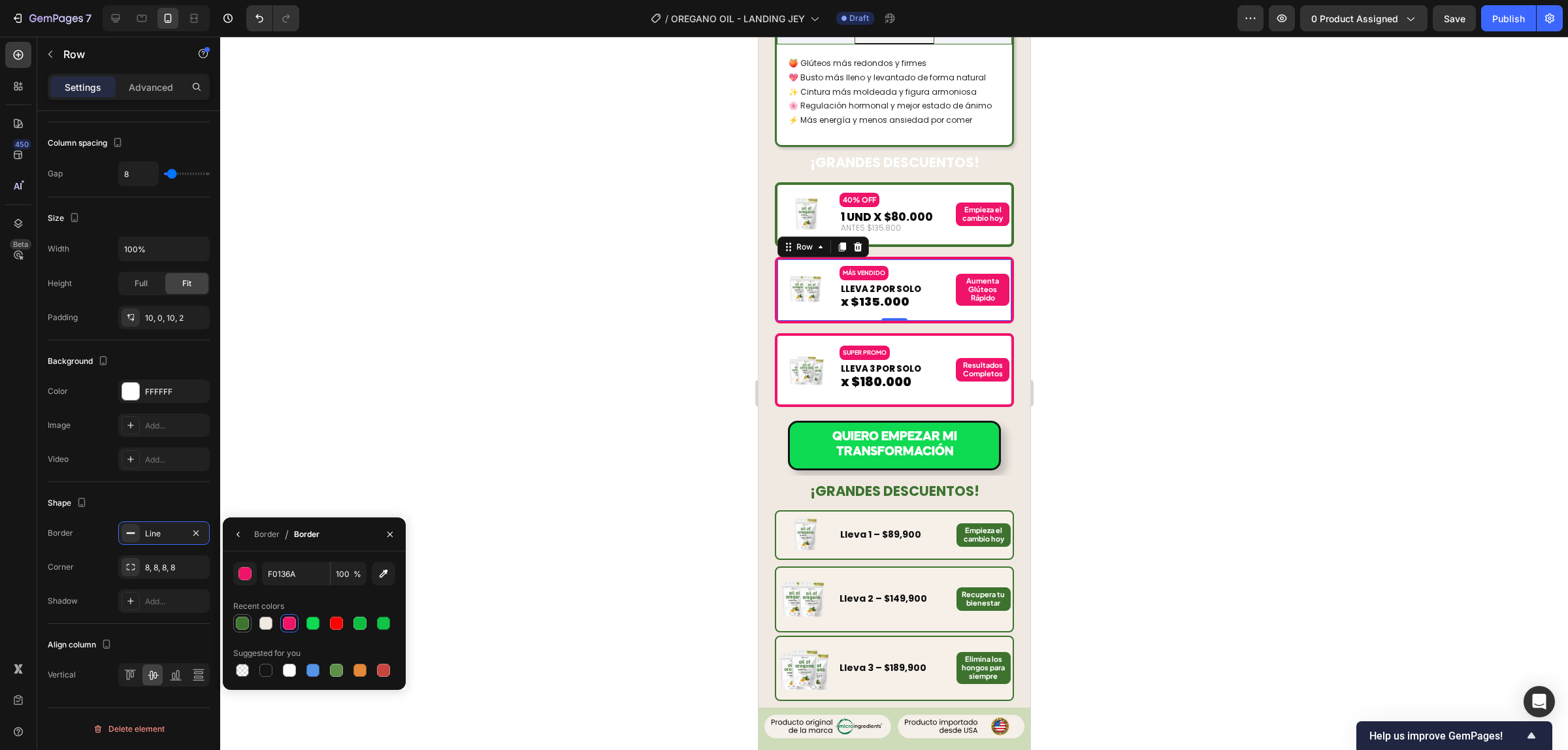
click at [244, 623] on div at bounding box center [242, 623] width 13 height 13
type input "3F7430"
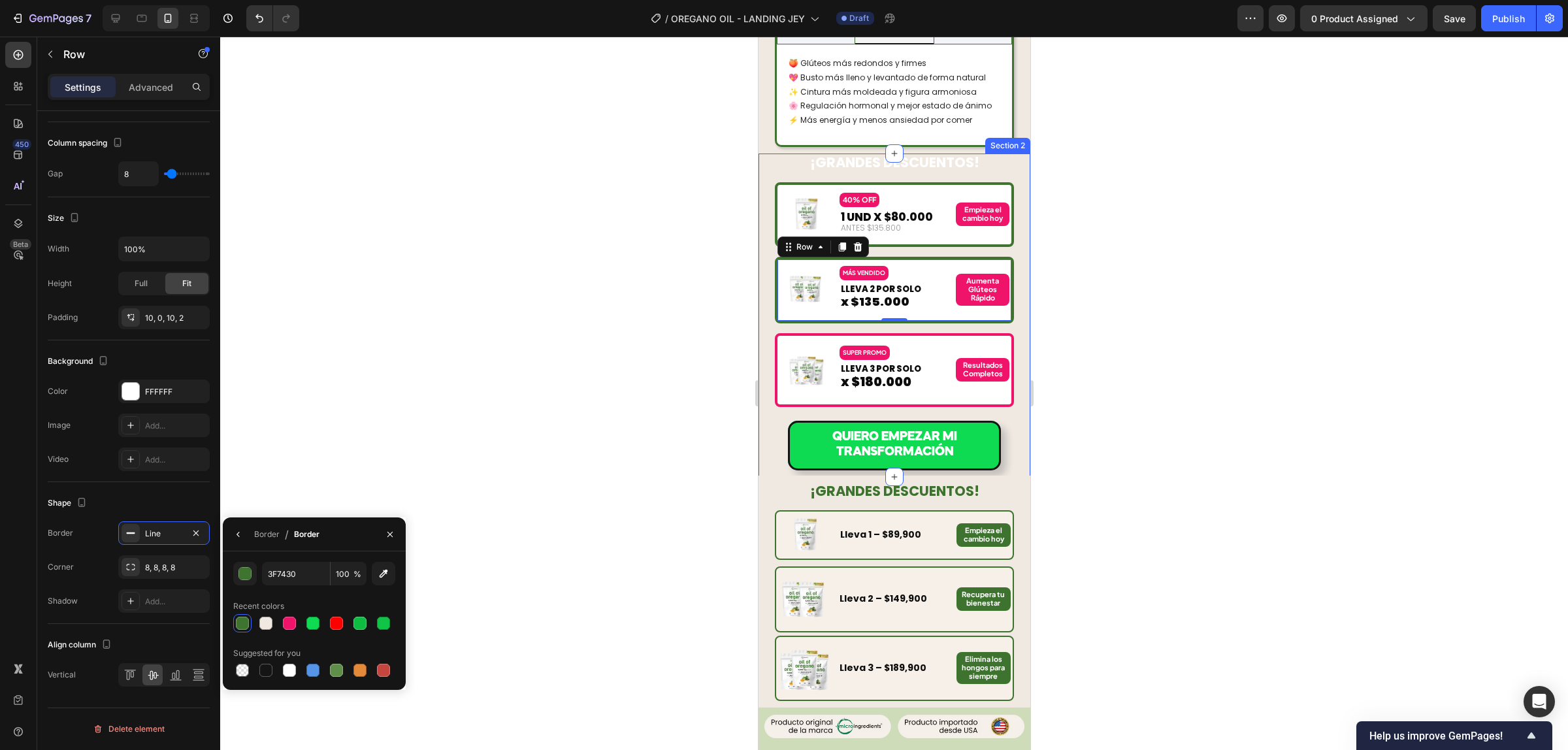
click at [926, 370] on div "Image SUPER PROMO Text Block LLEVA 3 POR SOLO Text Block x $180.000 Text Block …" at bounding box center [893, 370] width 239 height 75
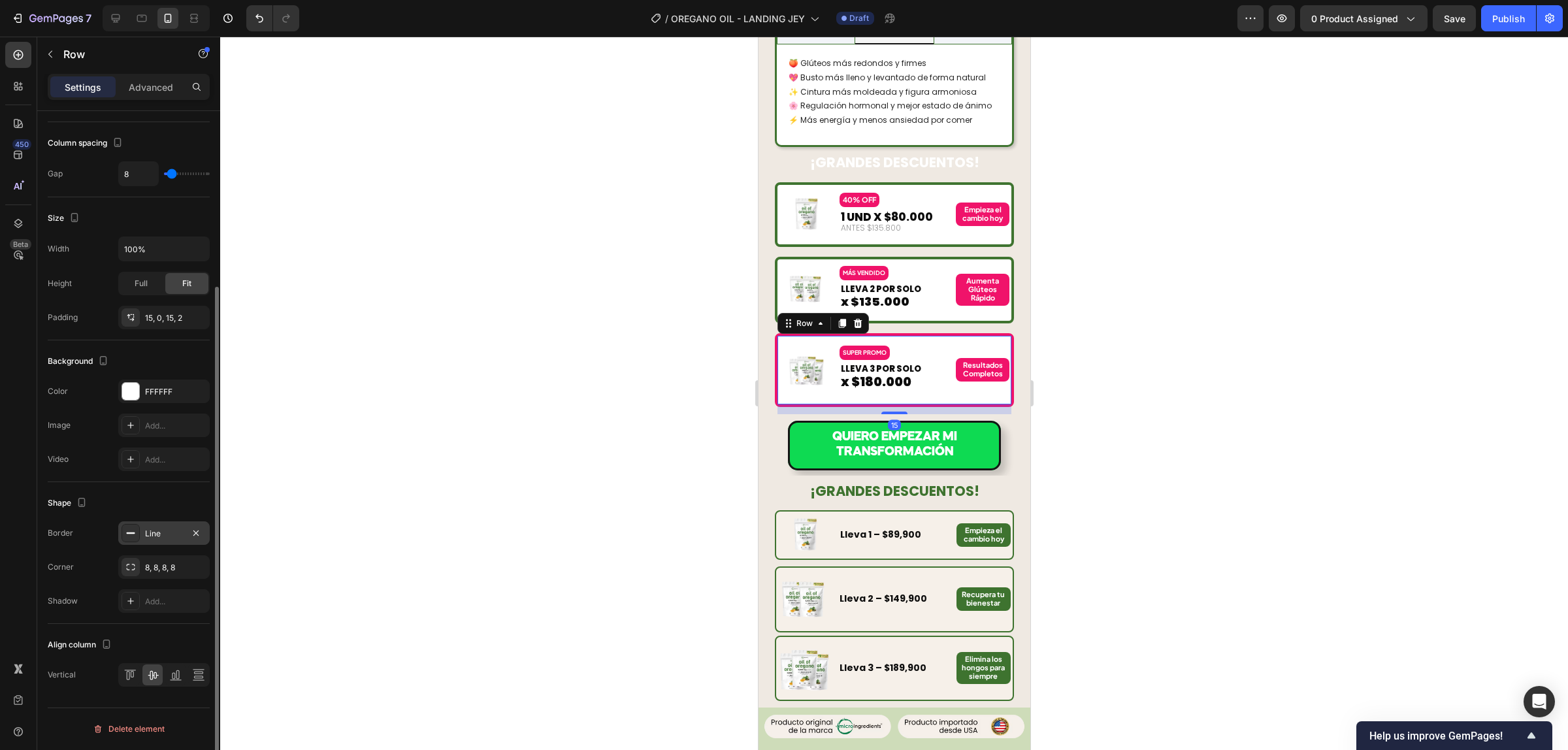
click at [169, 541] on div "Line" at bounding box center [164, 533] width 91 height 23
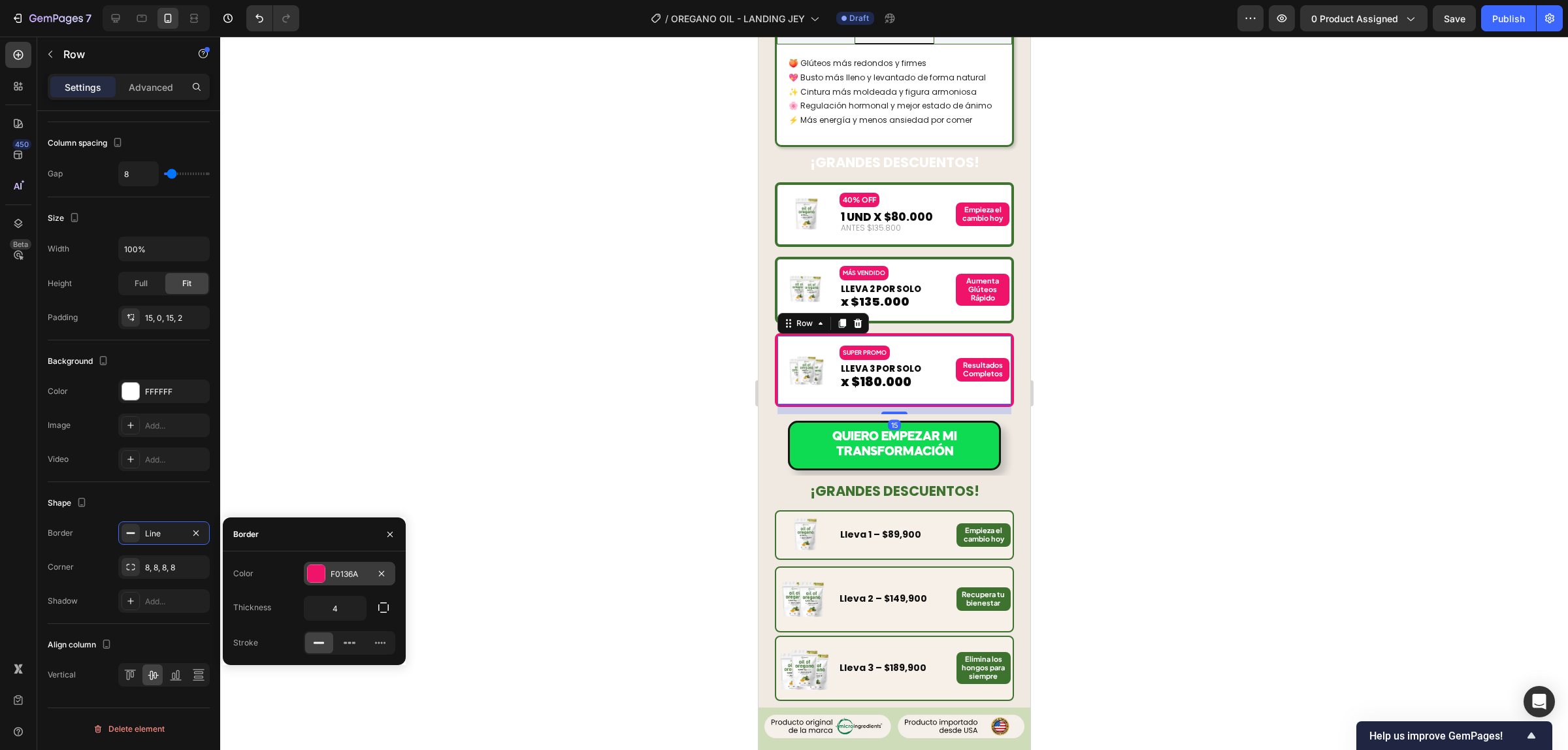
click at [332, 576] on div "F0136A" at bounding box center [349, 574] width 38 height 12
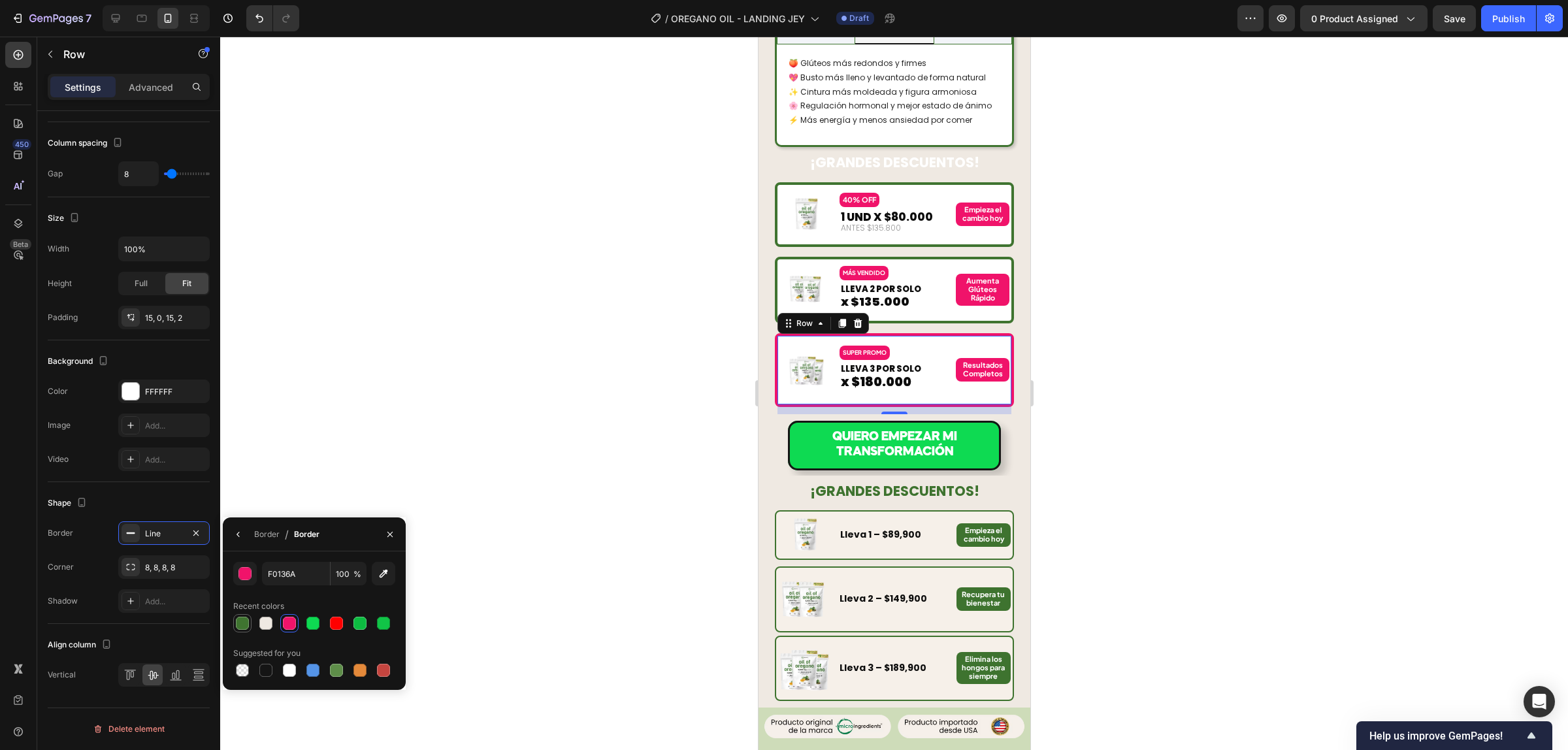
click at [242, 623] on div at bounding box center [242, 623] width 13 height 13
type input "3F7430"
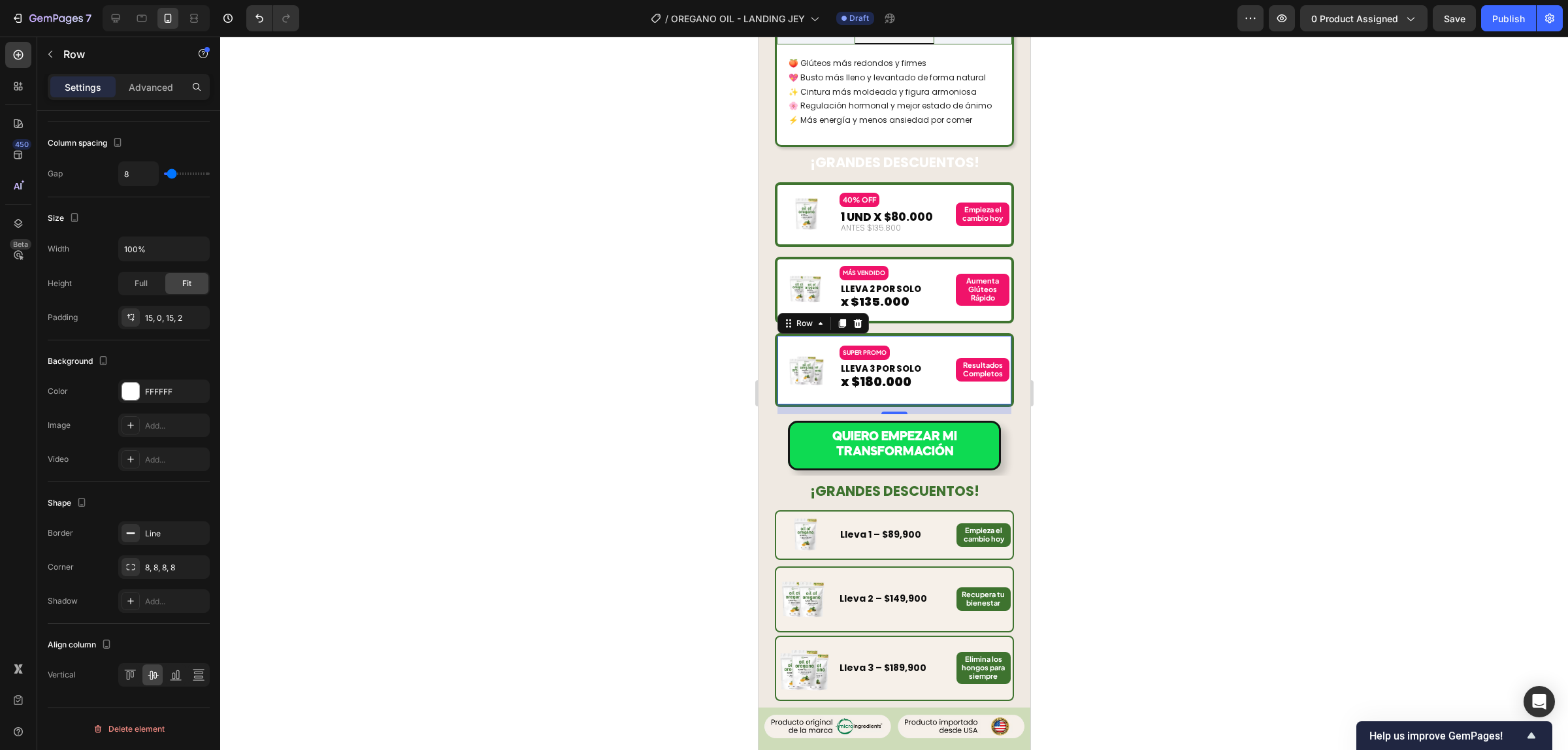
click at [1151, 400] on div at bounding box center [894, 394] width 1348 height 714
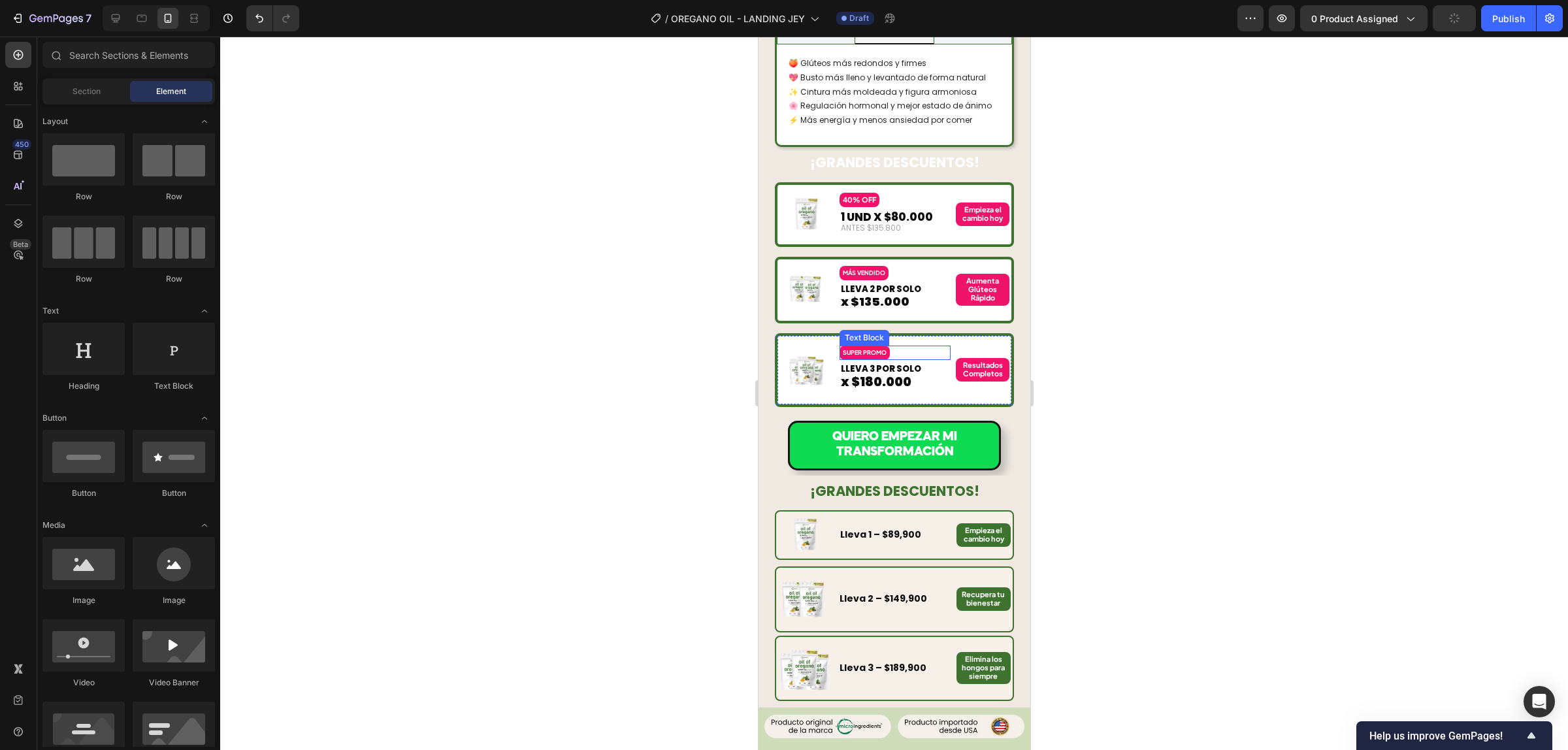
click at [862, 349] on strong "SUPER PROMO" at bounding box center [863, 352] width 44 height 7
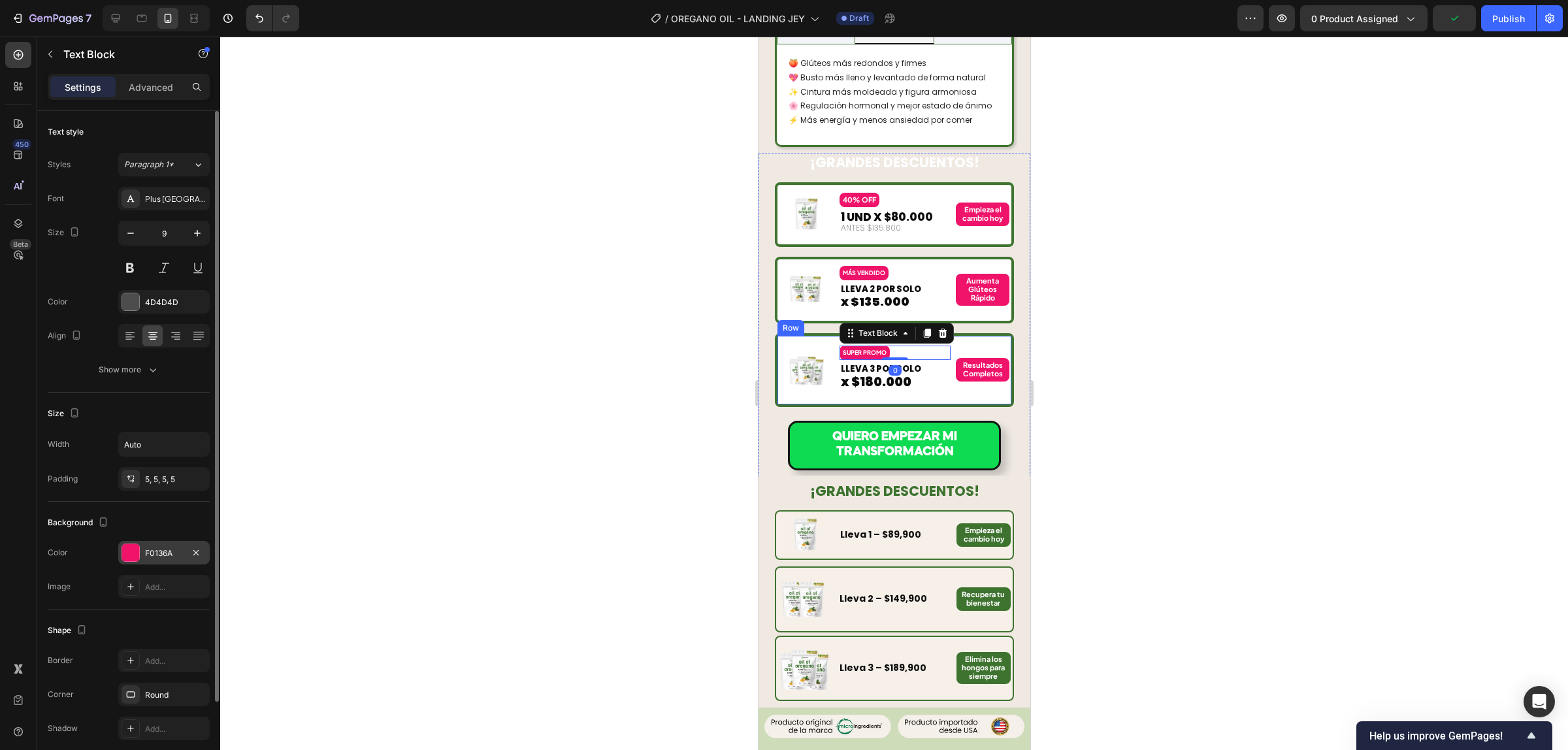
click at [156, 552] on div "F0136A" at bounding box center [164, 554] width 38 height 12
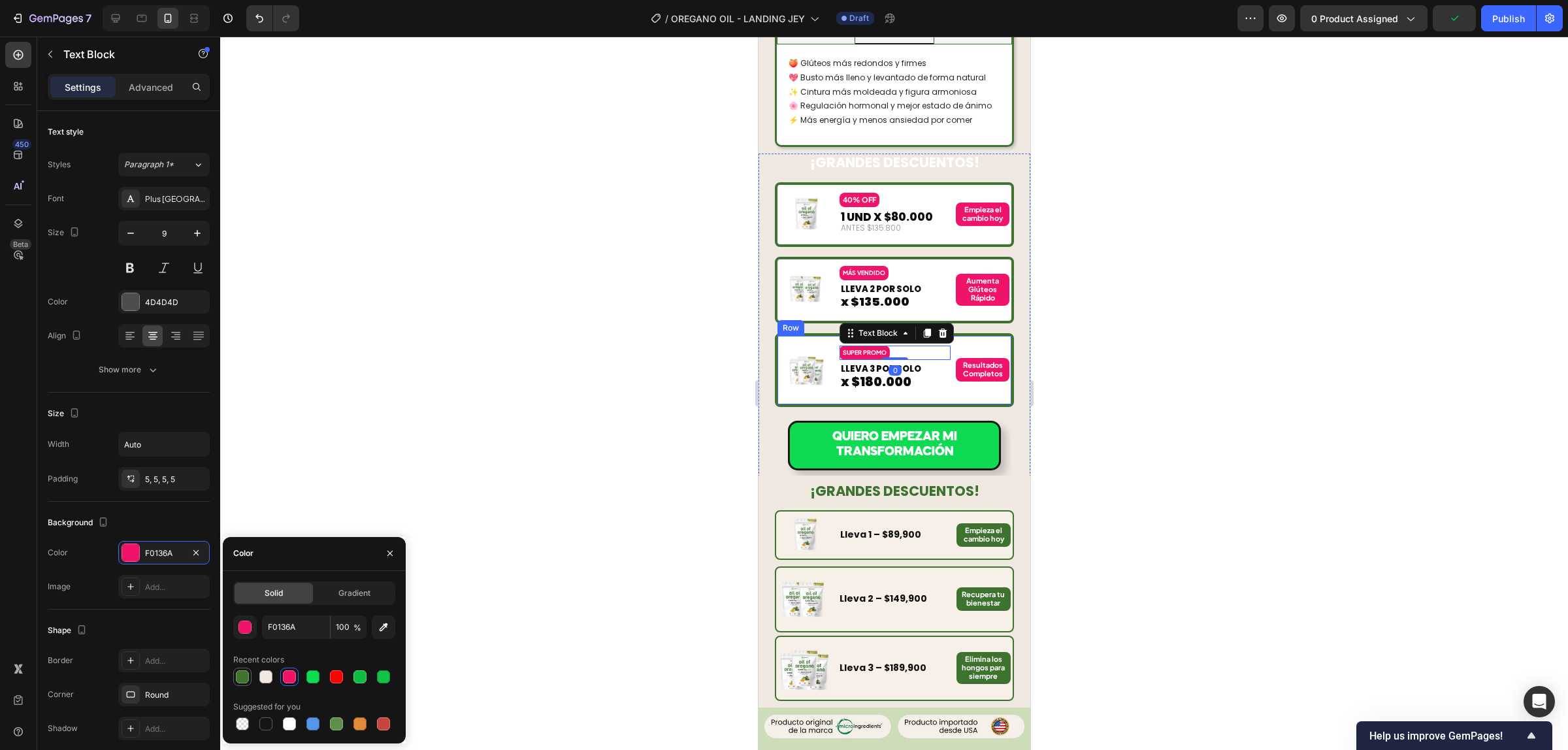
click at [244, 674] on div at bounding box center [242, 677] width 13 height 13
type input "3F7430"
click at [870, 270] on strong "MÁS VENDIDO" at bounding box center [862, 273] width 42 height 7
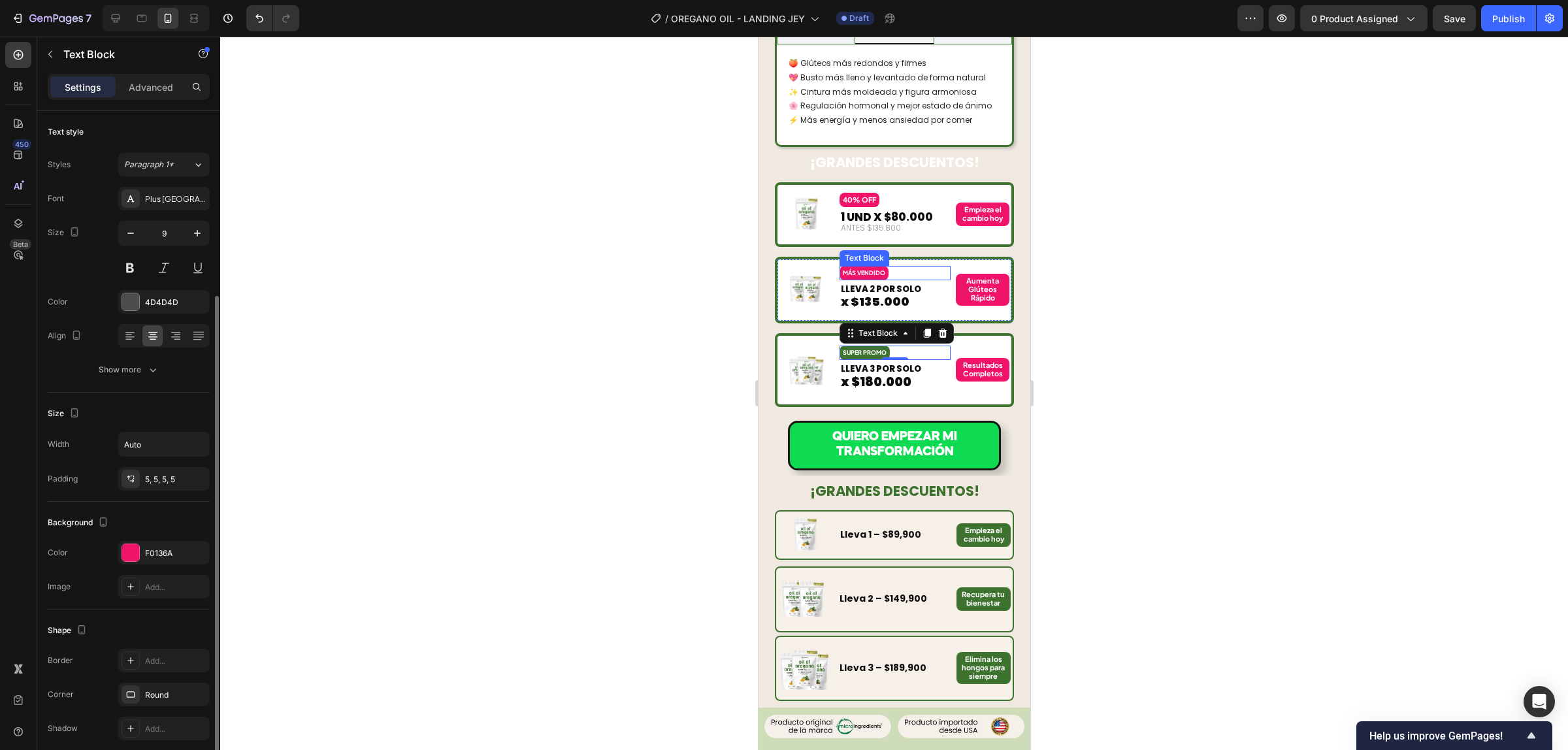
scroll to position [99, 0]
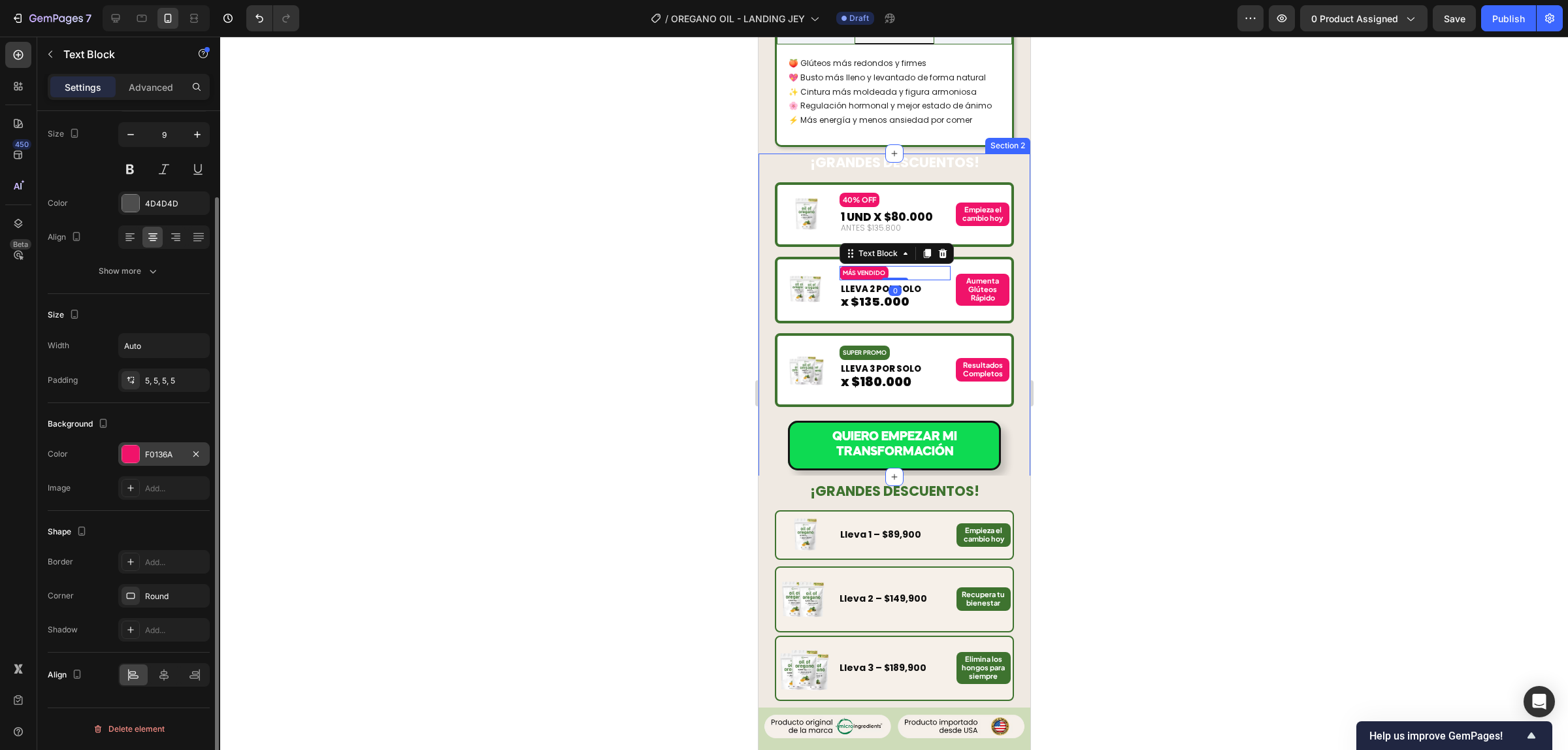
click at [169, 459] on div "F0136A" at bounding box center [164, 455] width 38 height 12
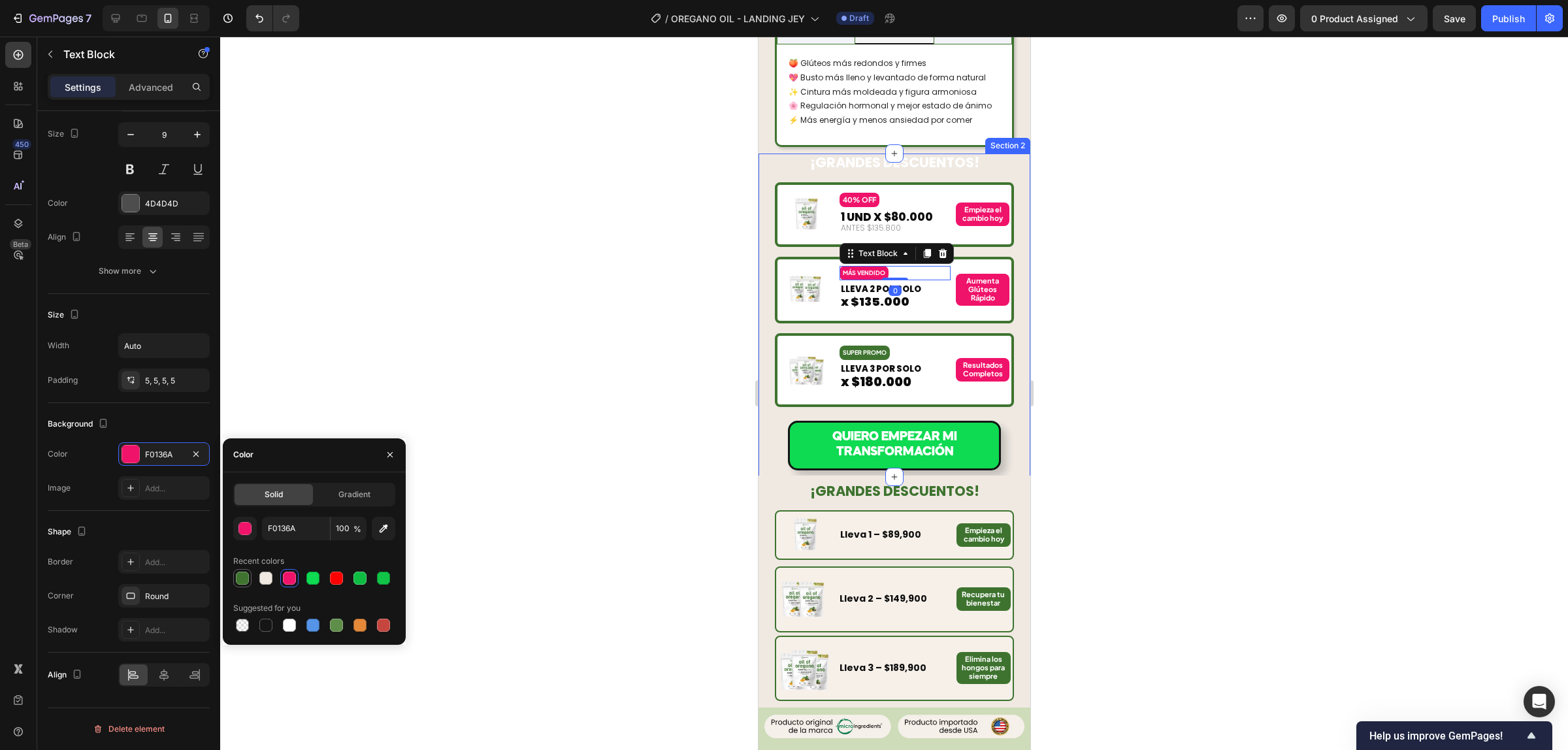
click at [238, 585] on div at bounding box center [242, 579] width 15 height 15
type input "3F7430"
click at [845, 195] on strong "40% OFF" at bounding box center [858, 200] width 34 height 9
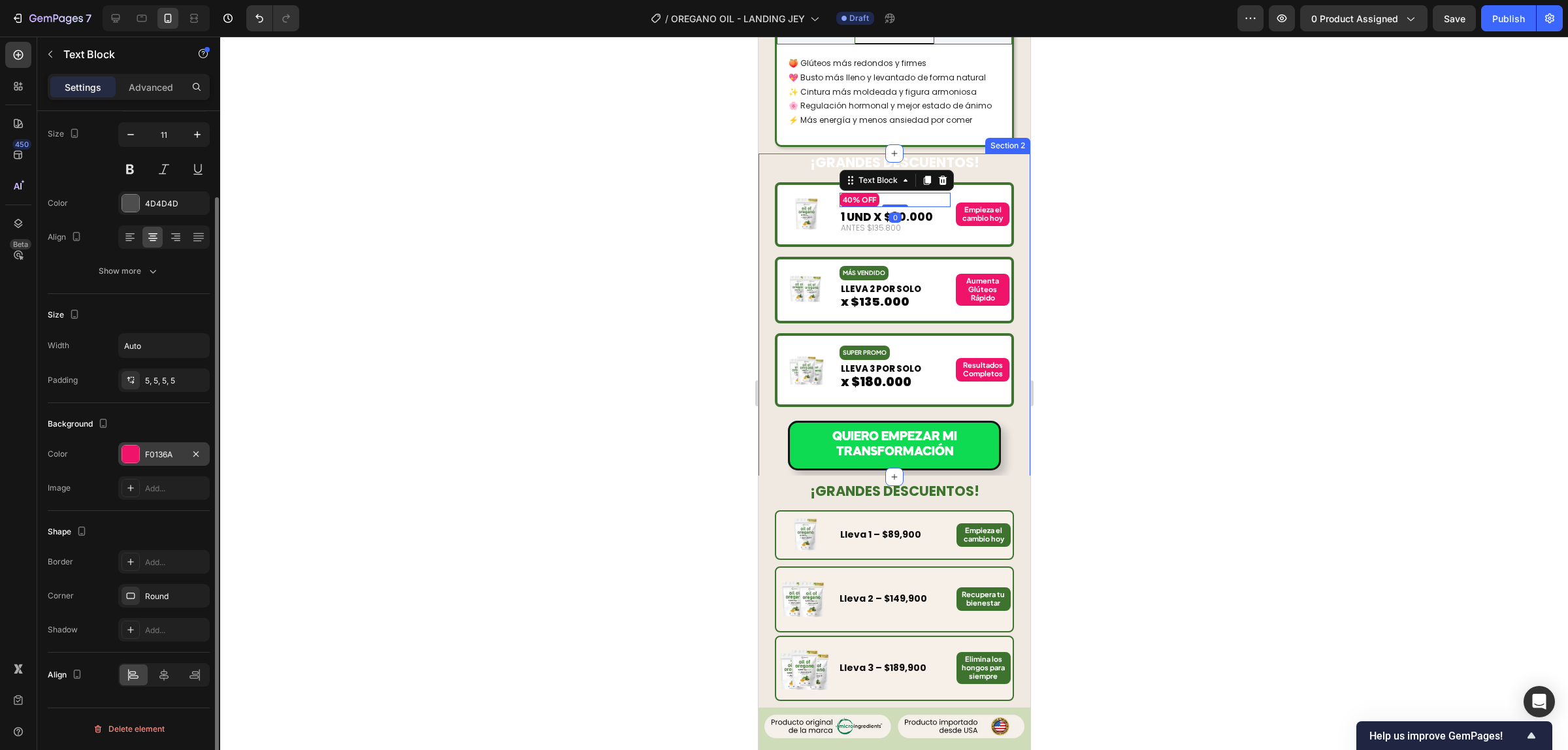
click at [169, 456] on div "F0136A" at bounding box center [164, 455] width 38 height 12
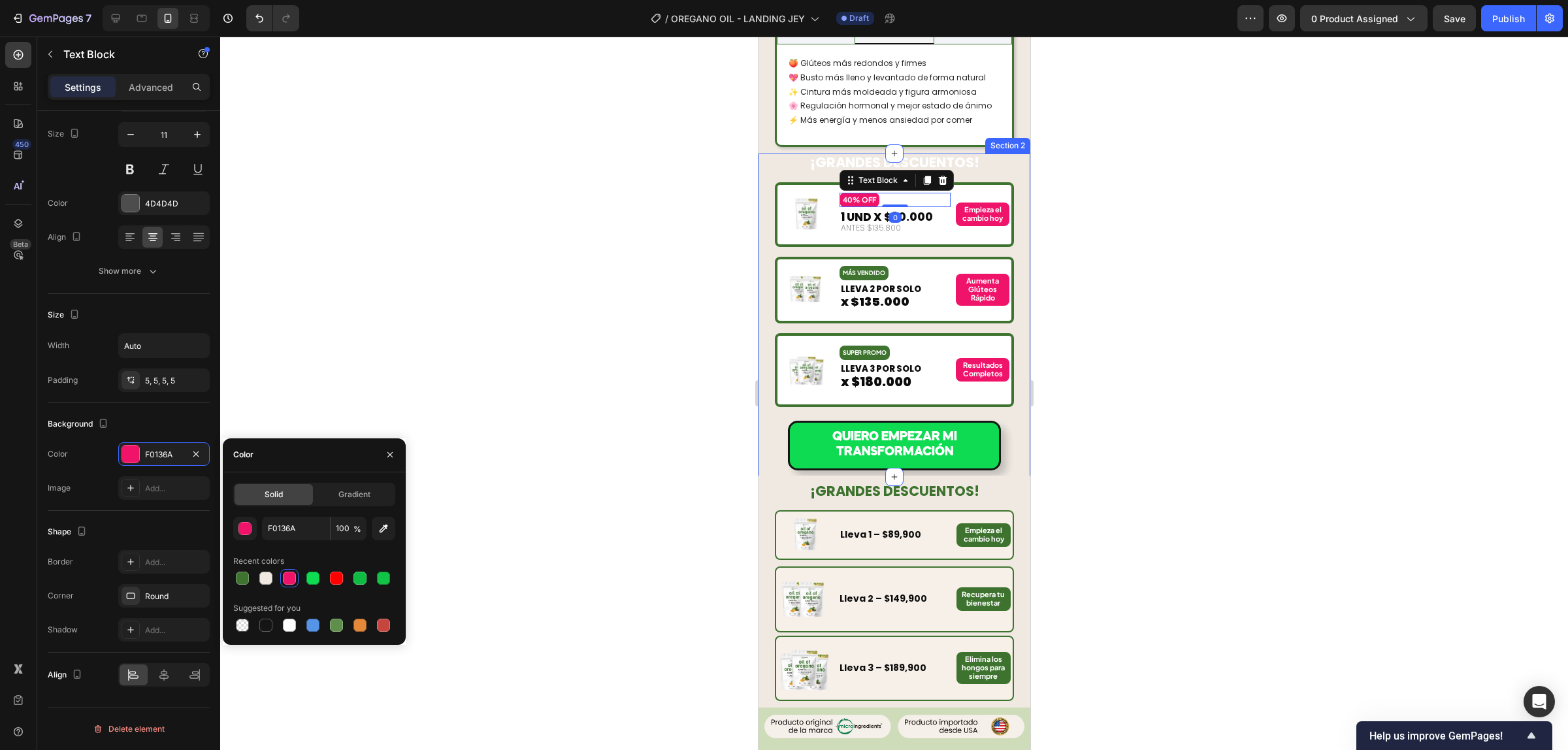
drag, startPoint x: 234, startPoint y: 571, endPoint x: 256, endPoint y: 567, distance: 22.4
click at [234, 572] on div at bounding box center [242, 579] width 15 height 15
type input "3F7430"
click at [1106, 275] on div at bounding box center [894, 394] width 1348 height 714
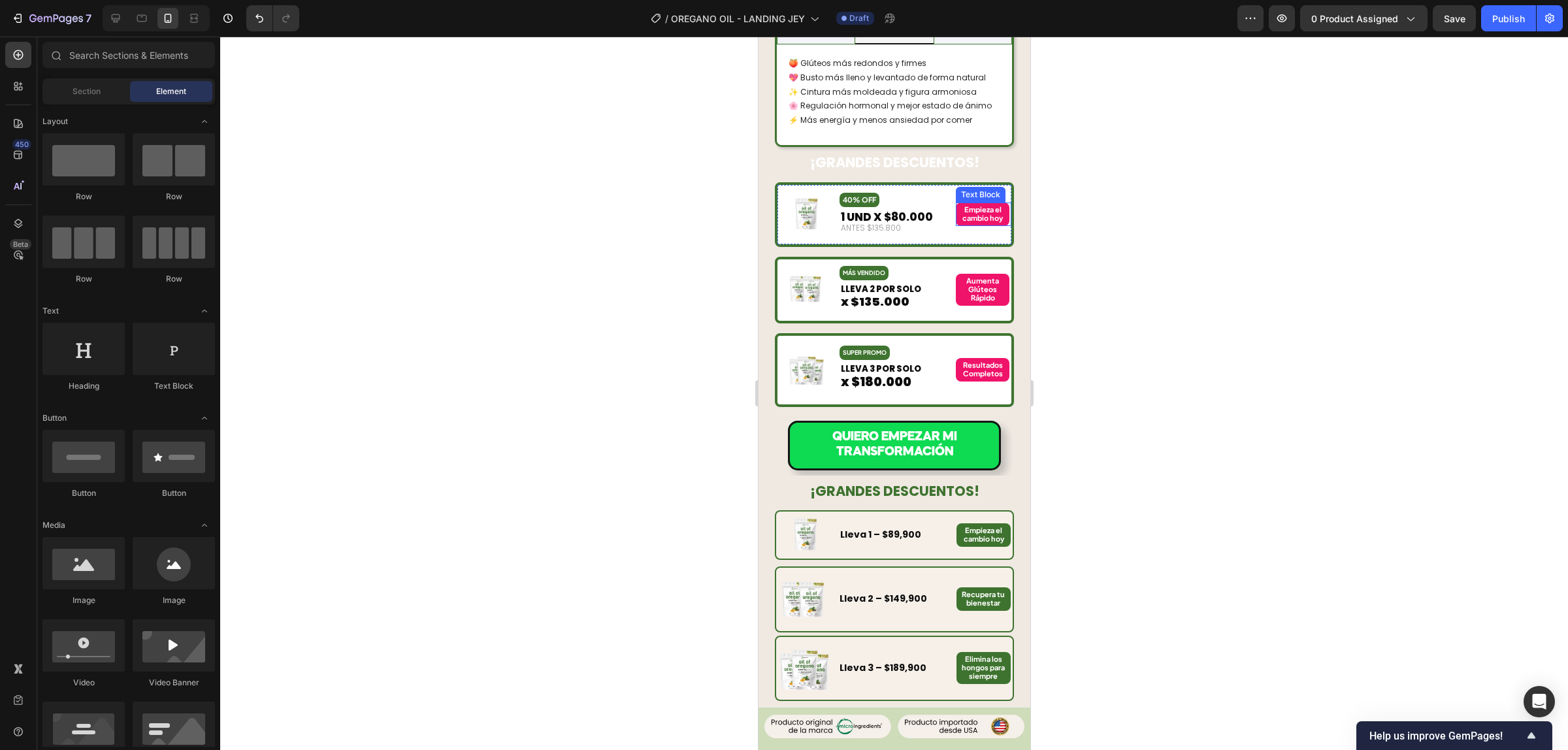
click at [974, 205] on strong "Empieza el cambio hoy" at bounding box center [981, 214] width 40 height 17
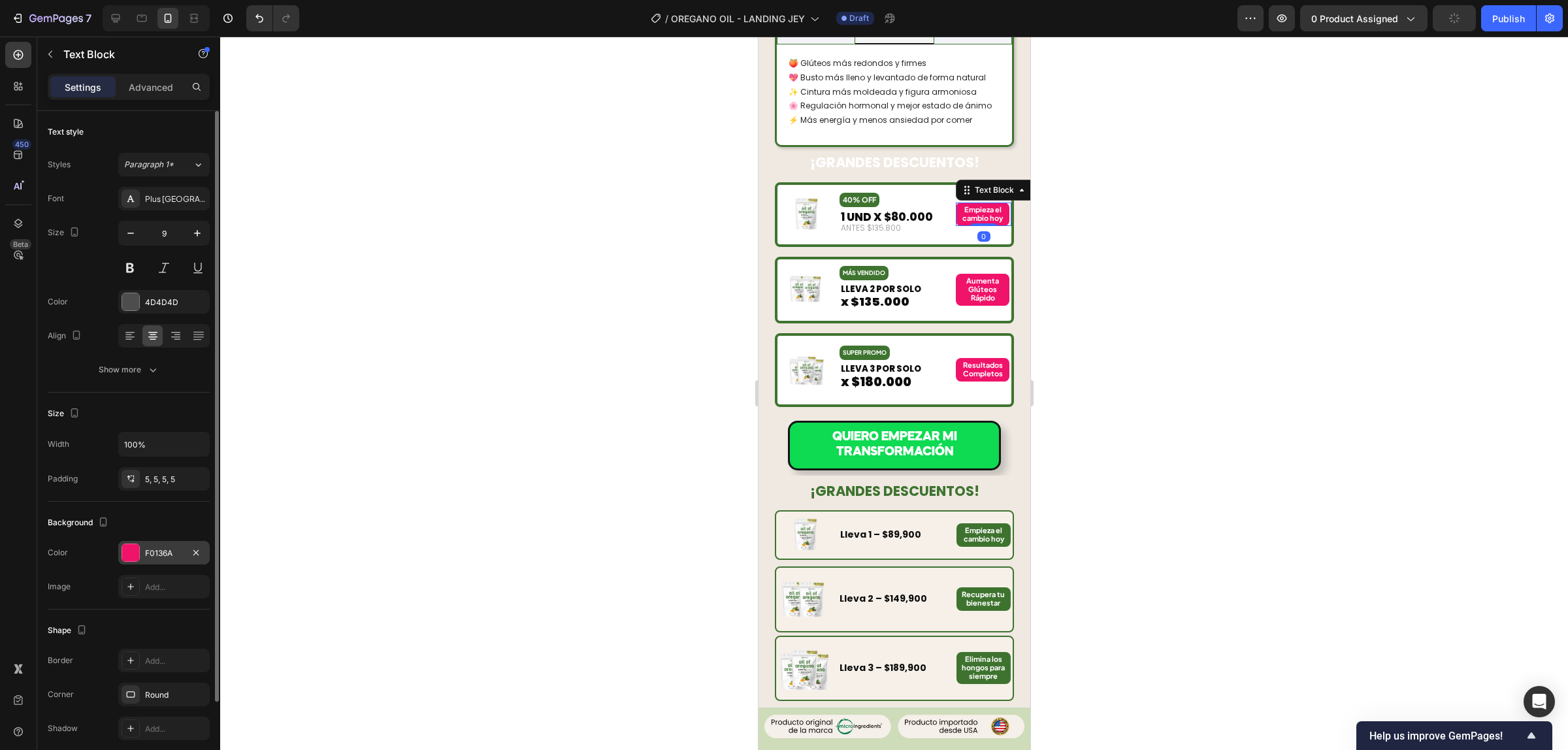
click at [158, 544] on div "F0136A" at bounding box center [164, 552] width 91 height 23
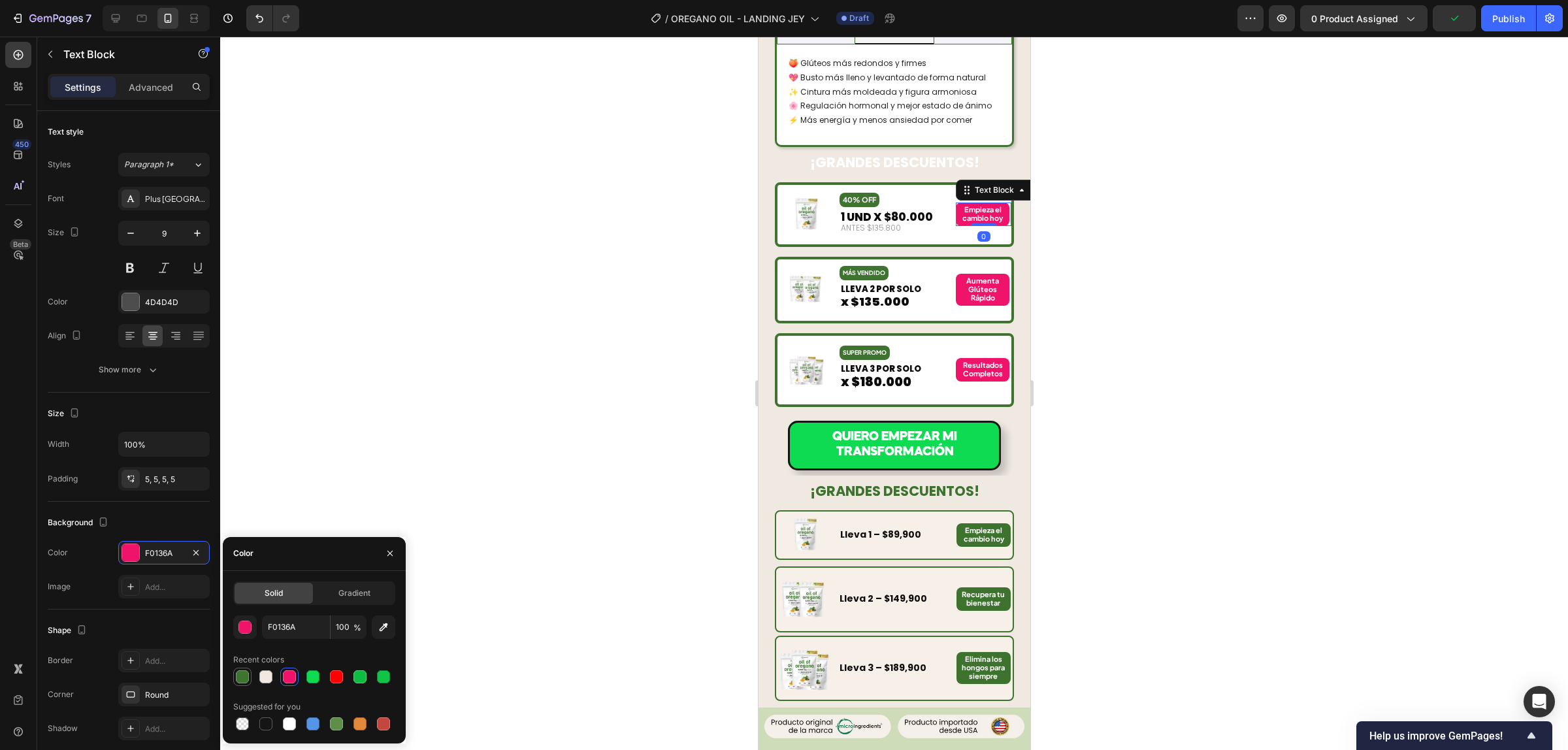
click at [249, 674] on div at bounding box center [242, 677] width 15 height 15
type input "3F7430"
click at [972, 205] on strong "Empieza el cambio hoy" at bounding box center [981, 214] width 40 height 17
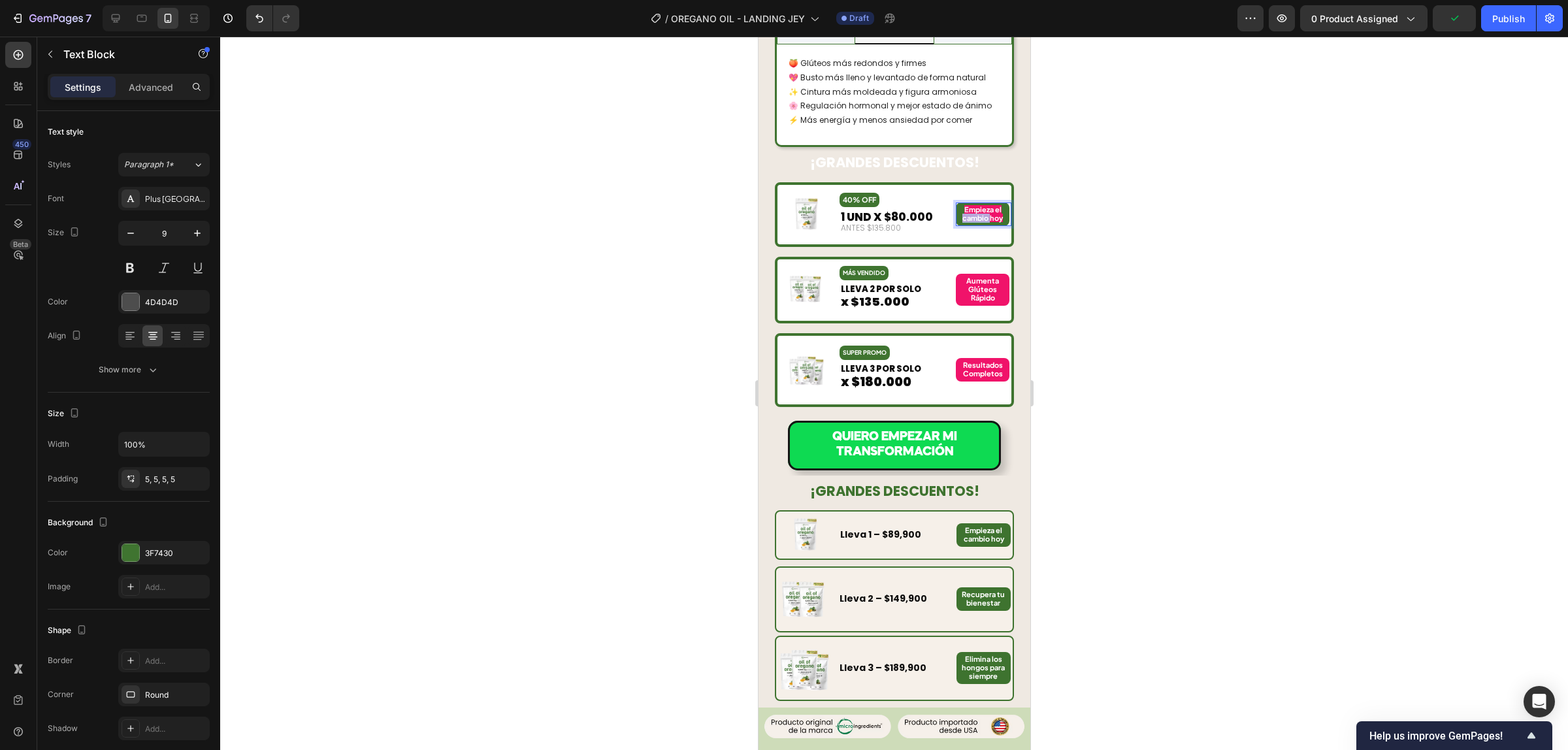
click at [970, 205] on strong "Empieza el cambio hoy" at bounding box center [981, 214] width 40 height 17
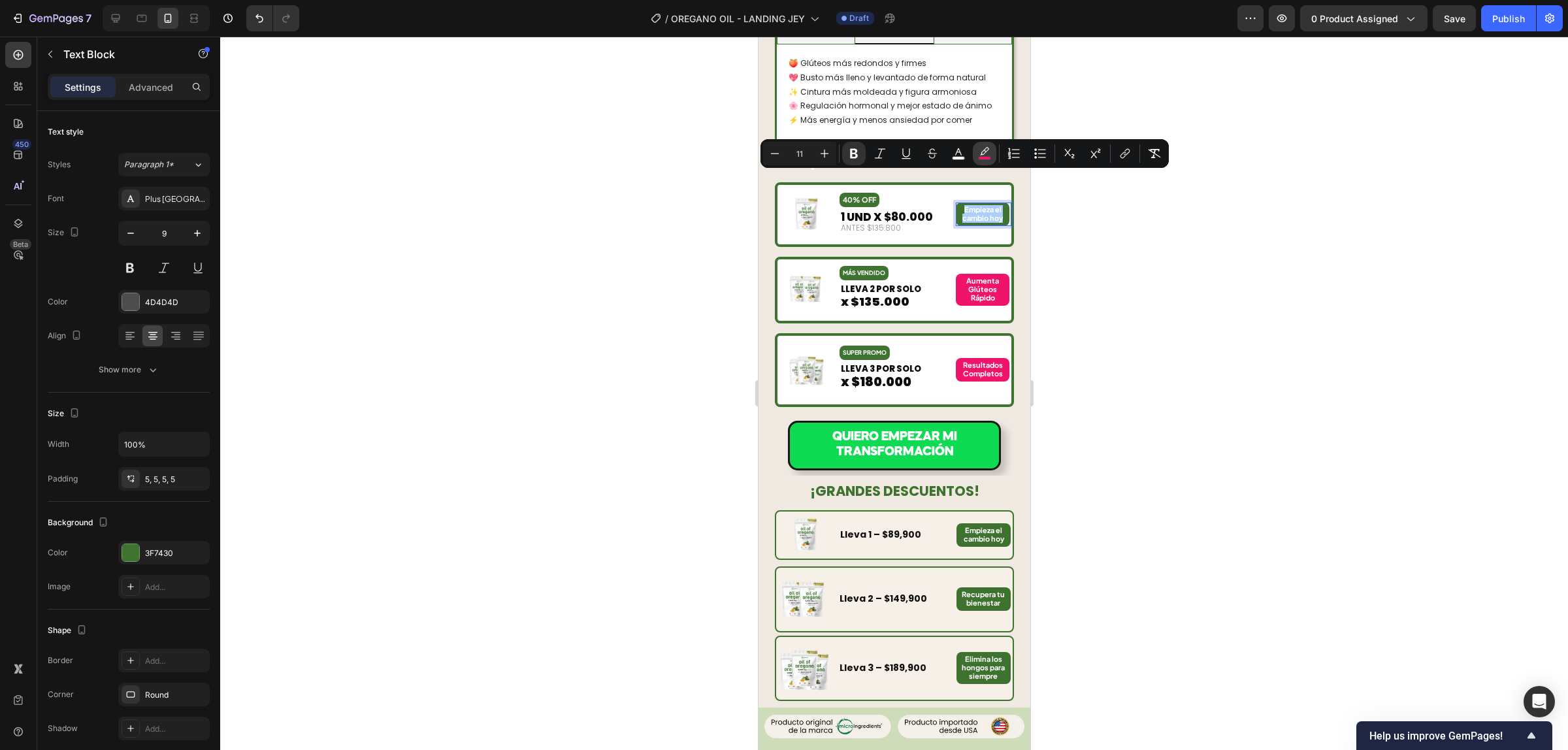
click at [977, 160] on button "color" at bounding box center [984, 153] width 23 height 23
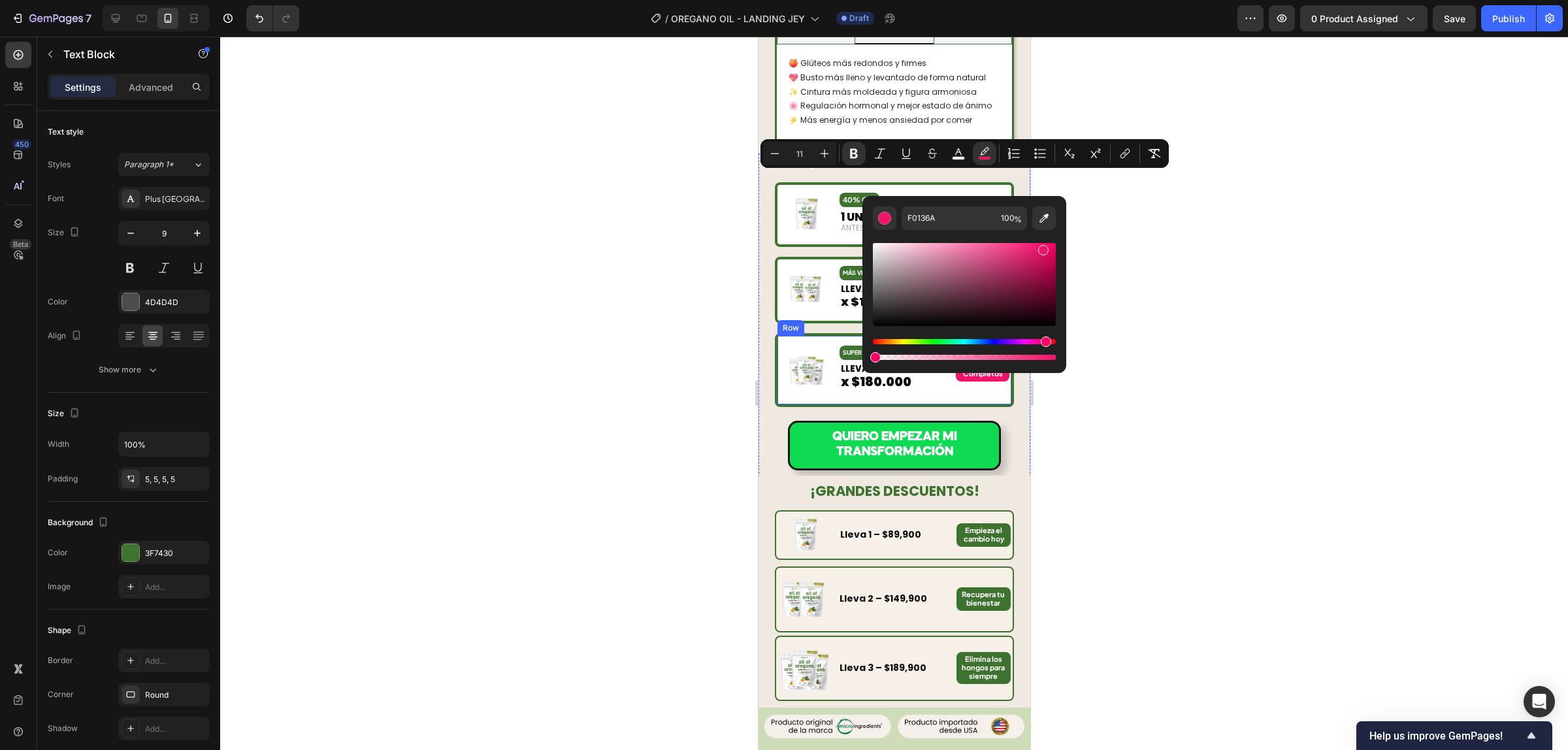
drag, startPoint x: 1810, startPoint y: 396, endPoint x: 858, endPoint y: 367, distance: 952.4
type input "0"
click at [1134, 325] on div at bounding box center [894, 394] width 1348 height 714
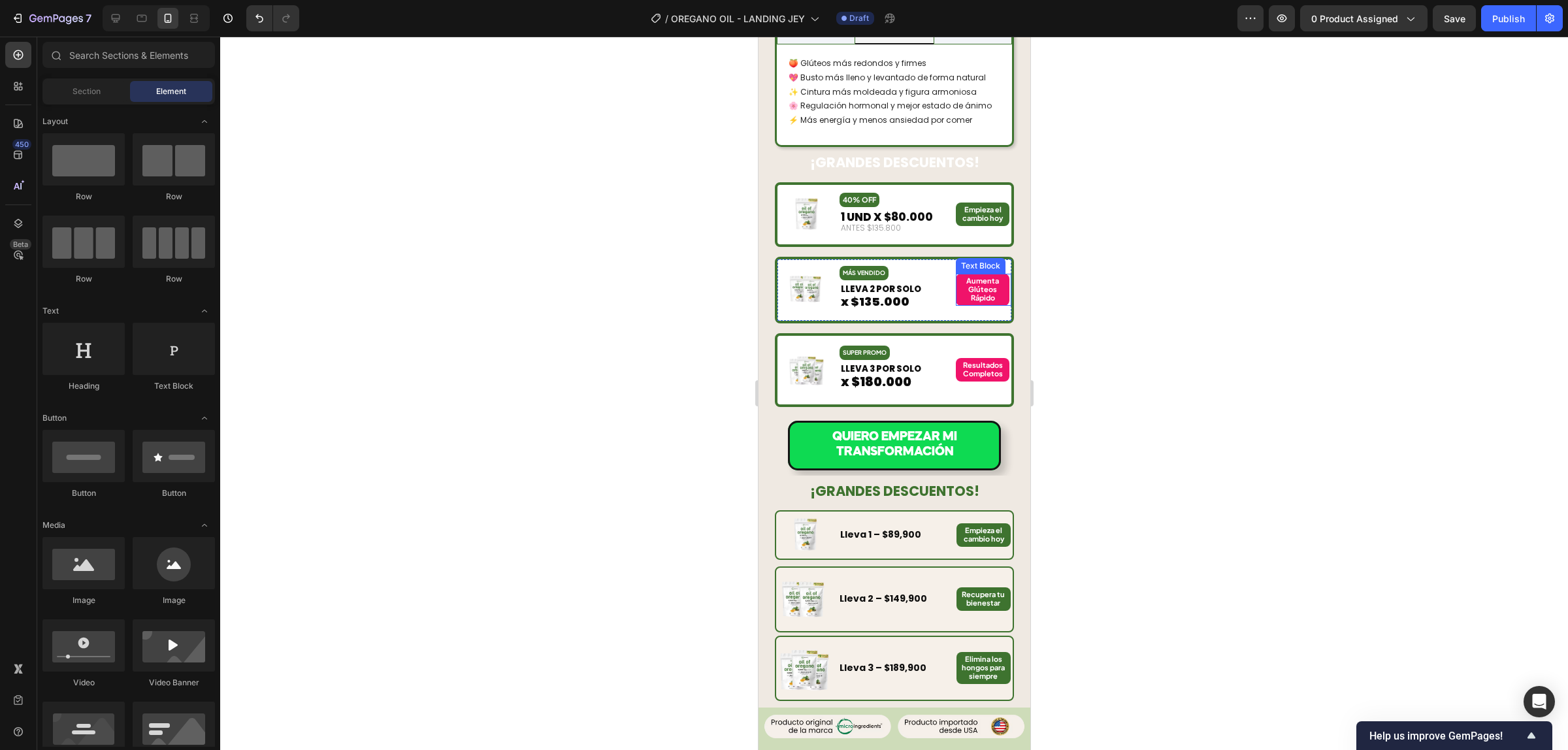
click at [966, 276] on strong "Aumenta Glúteos Rápido" at bounding box center [982, 289] width 33 height 26
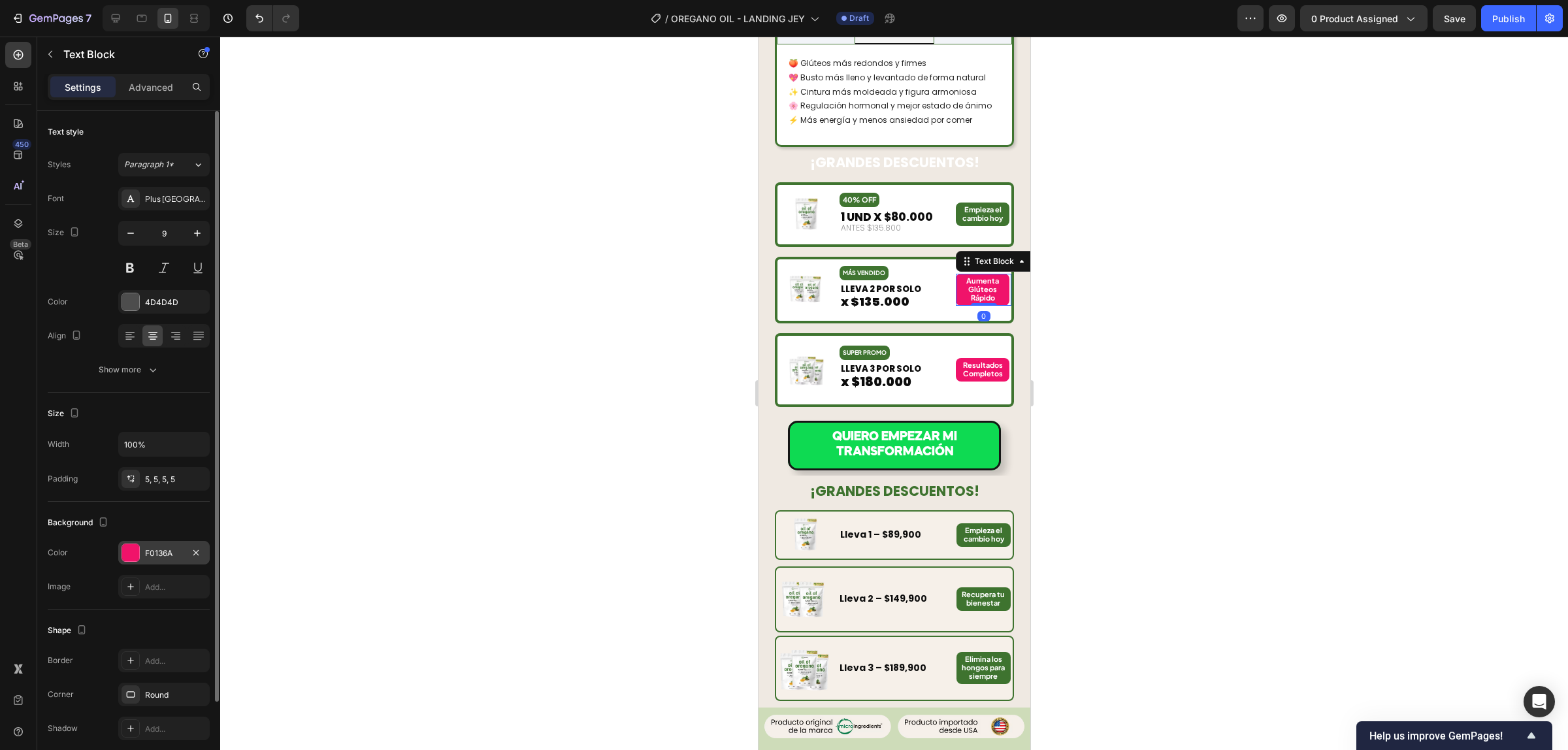
click at [164, 557] on div "F0136A" at bounding box center [164, 554] width 38 height 12
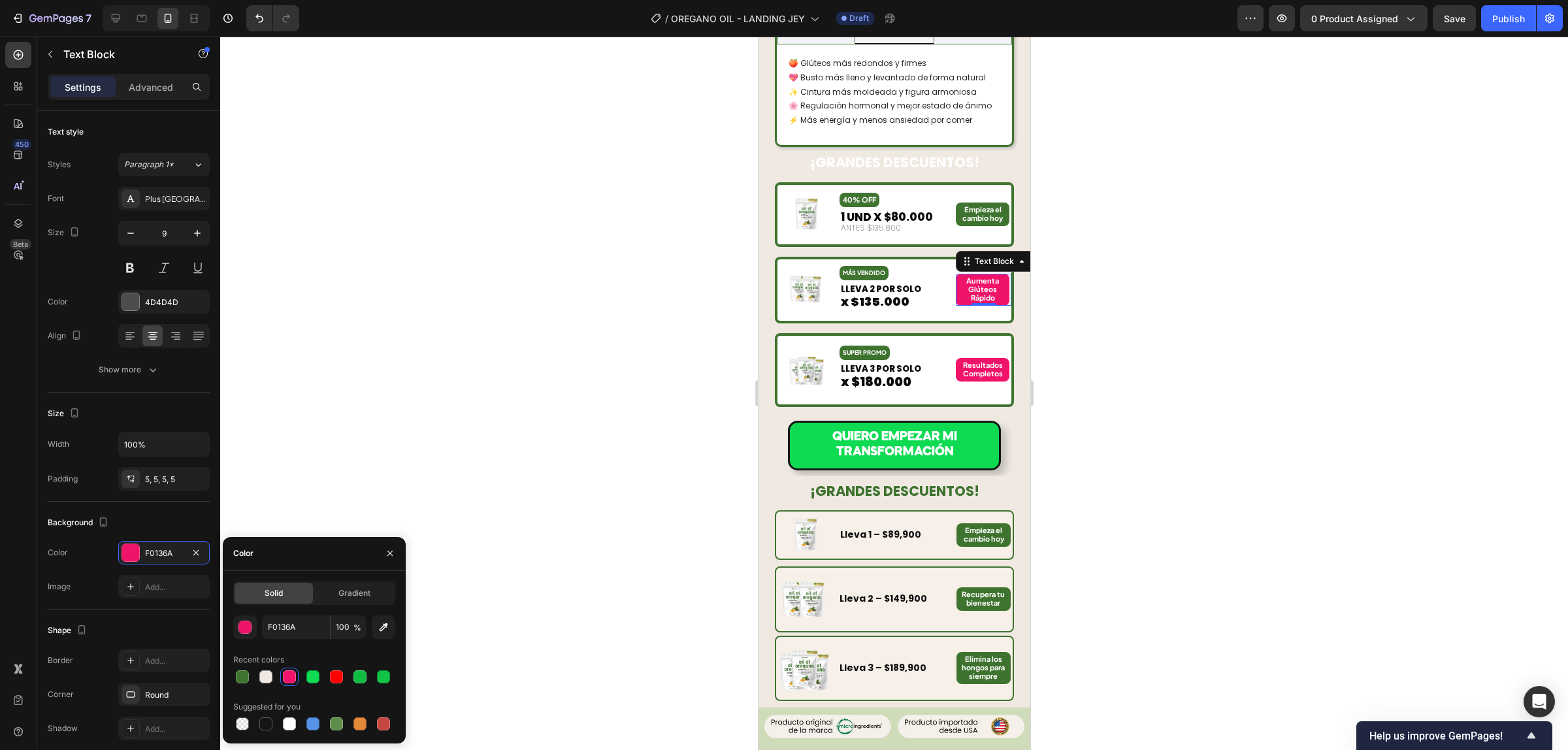
click at [243, 666] on div "Recent colors" at bounding box center [314, 660] width 162 height 21
click at [238, 674] on div at bounding box center [242, 677] width 13 height 13
type input "3F7430"
click at [958, 277] on p "Aumenta Glúteos Rápido" at bounding box center [981, 290] width 47 height 26
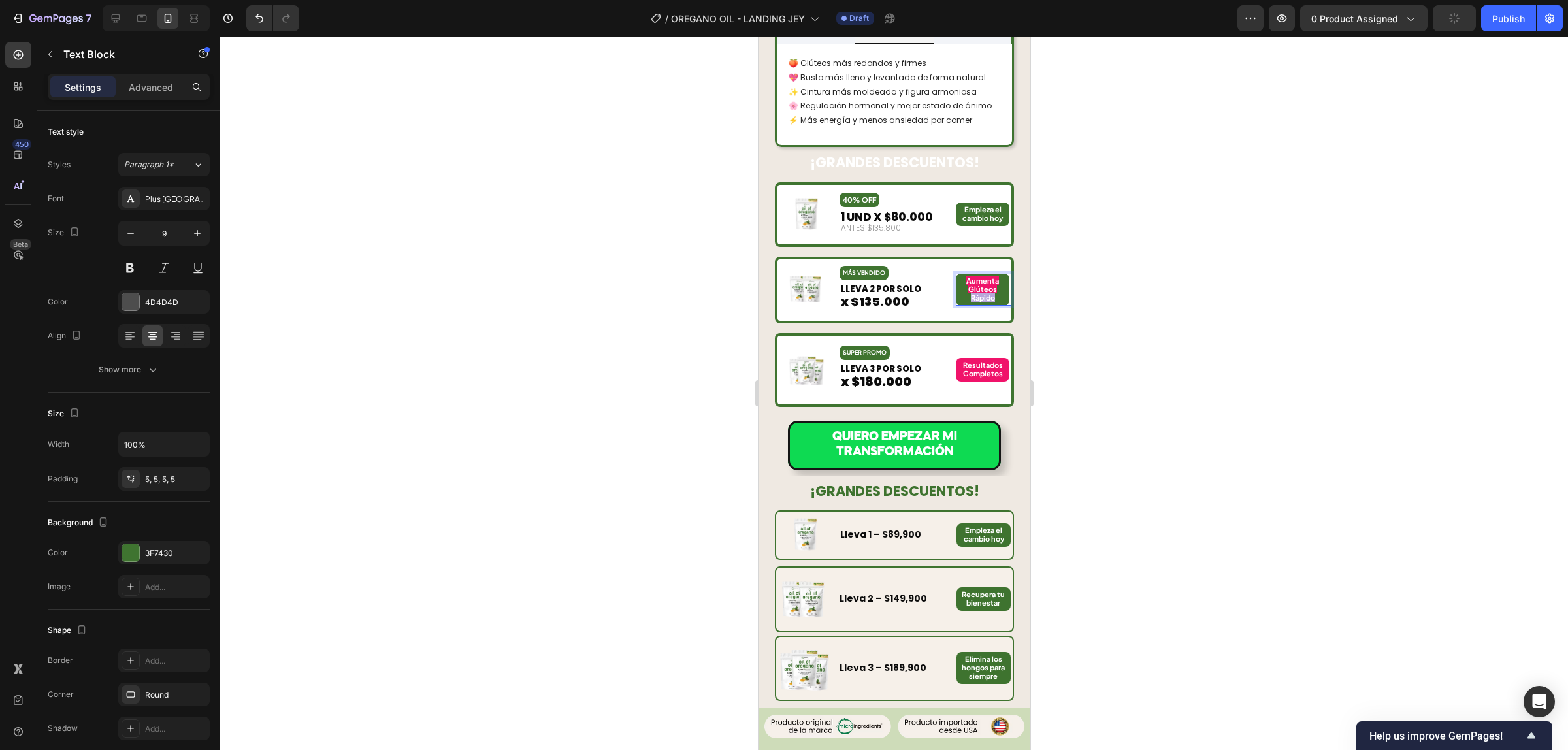
click at [958, 277] on p "Aumenta Glúteos Rápido" at bounding box center [981, 290] width 47 height 26
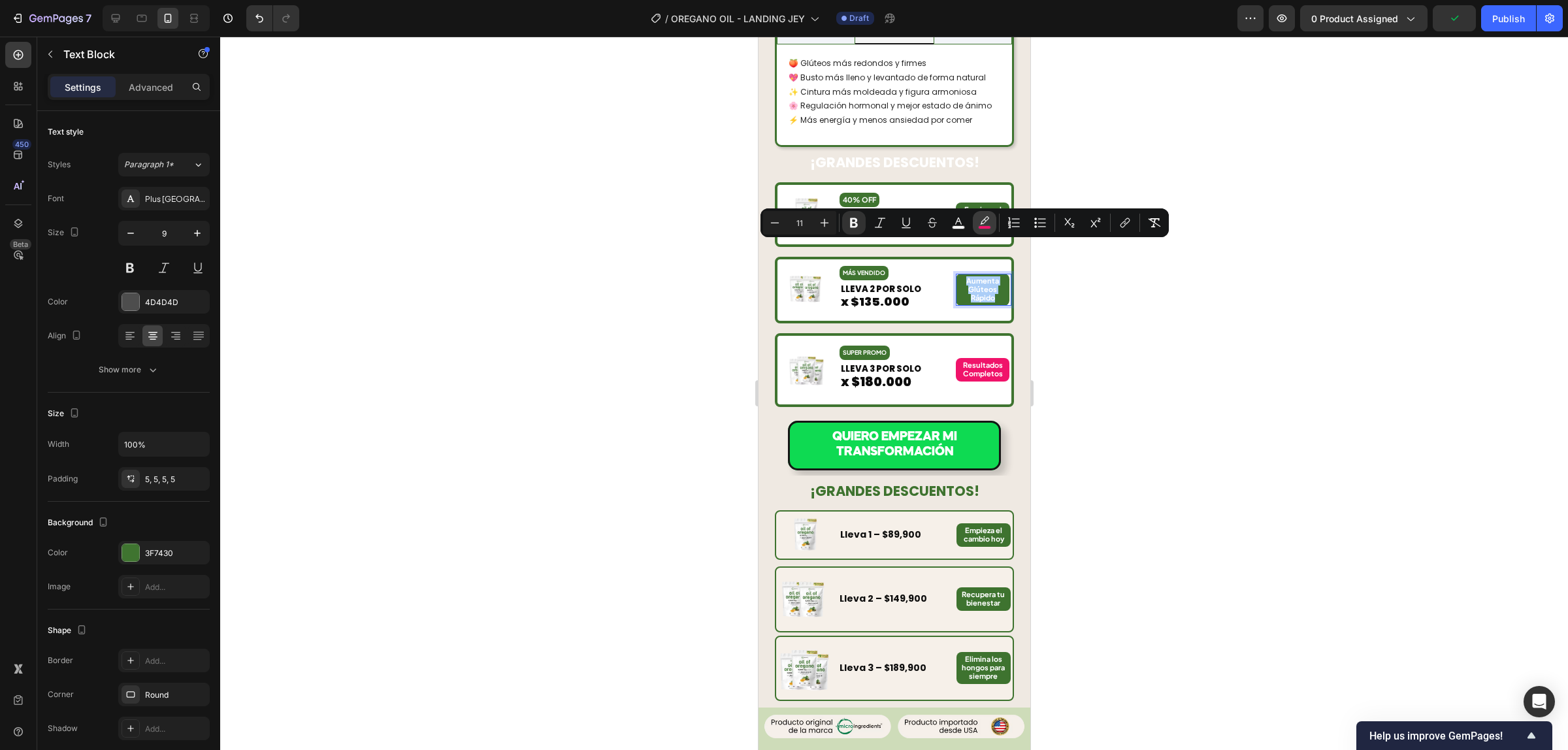
click at [987, 224] on icon "Editor contextual toolbar" at bounding box center [984, 222] width 13 height 13
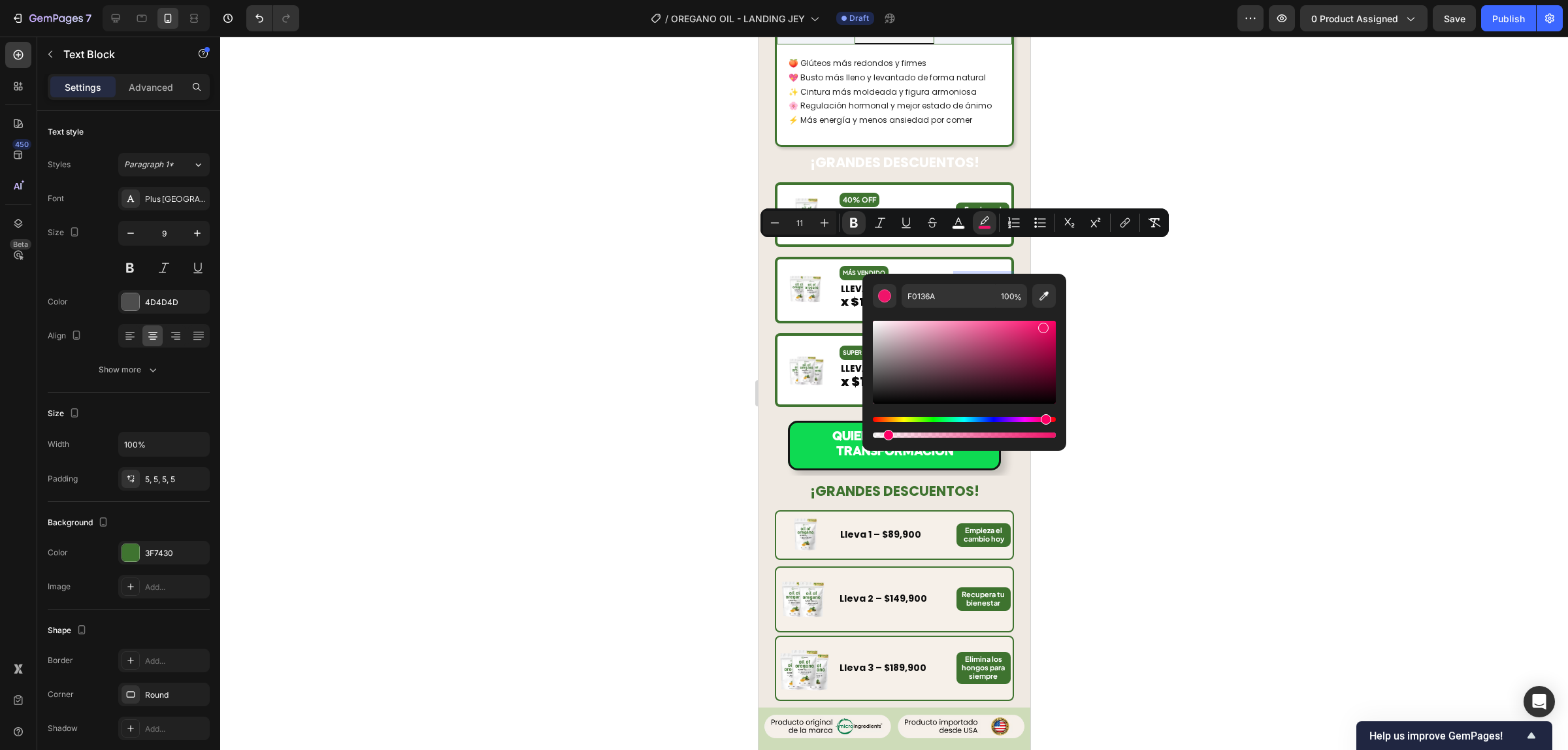
drag, startPoint x: 1806, startPoint y: 474, endPoint x: 810, endPoint y: 439, distance: 996.6
type input "0"
click at [1194, 362] on div at bounding box center [894, 394] width 1348 height 714
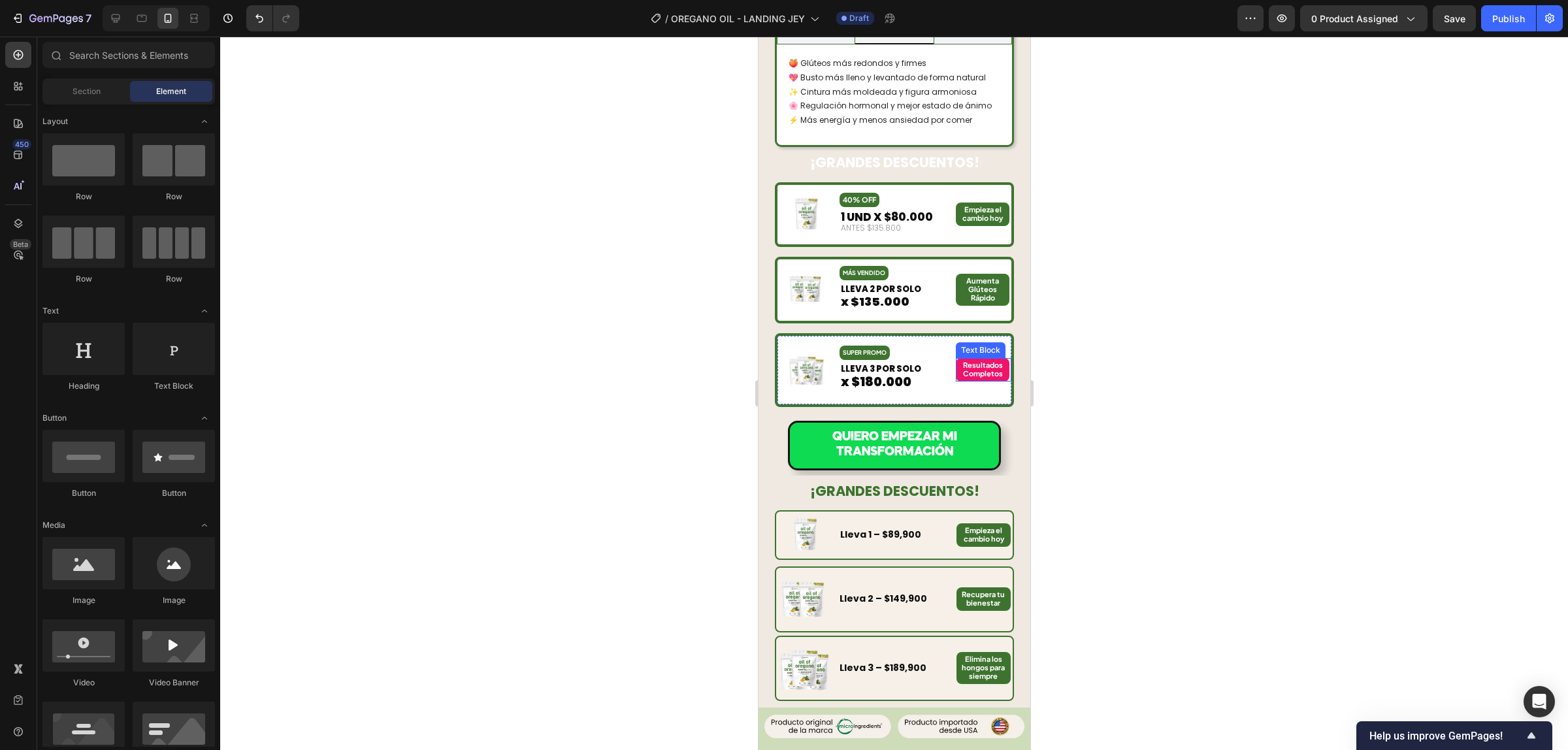
click at [985, 361] on strong "Resultados Completos" at bounding box center [982, 369] width 40 height 17
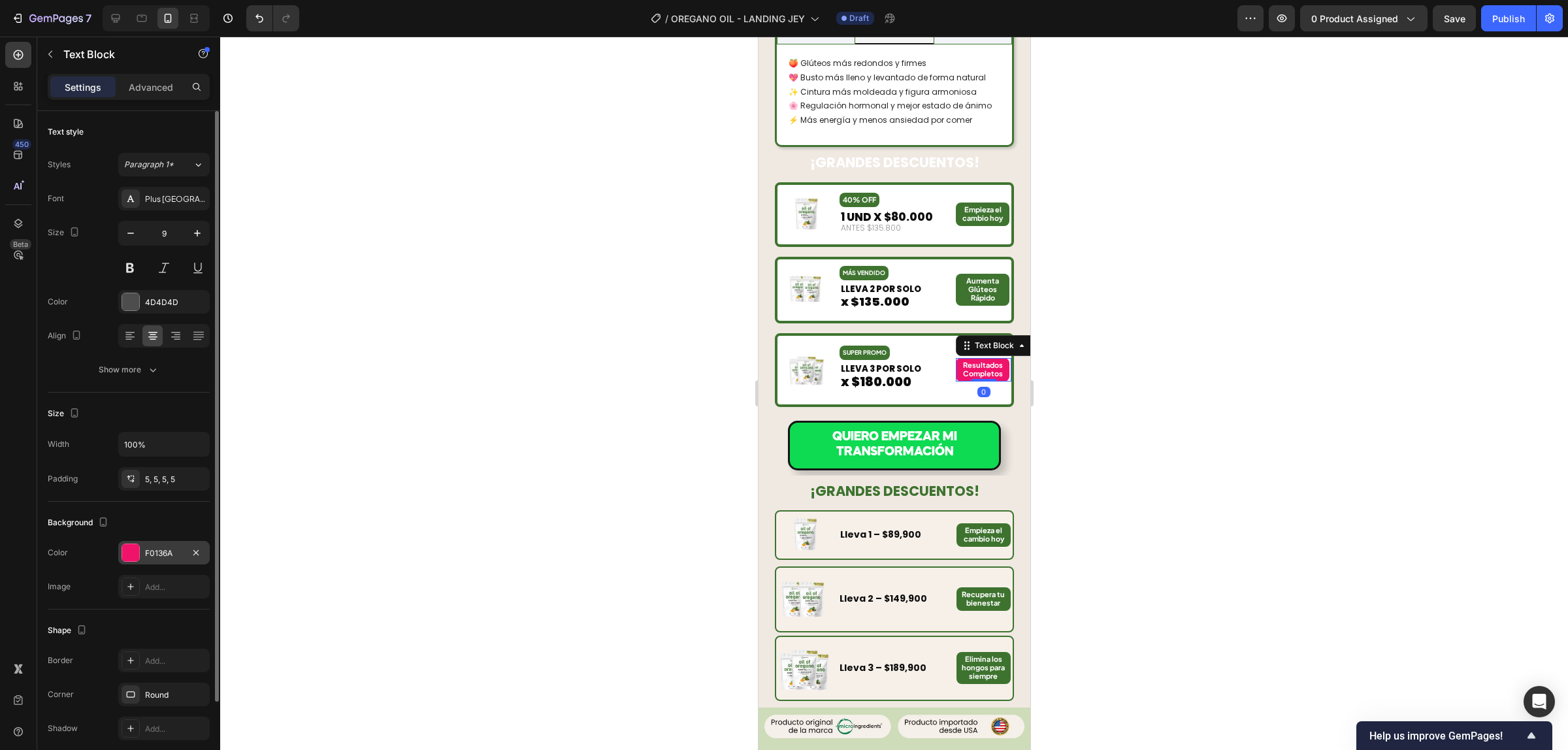
click at [158, 555] on div "F0136A" at bounding box center [164, 554] width 38 height 12
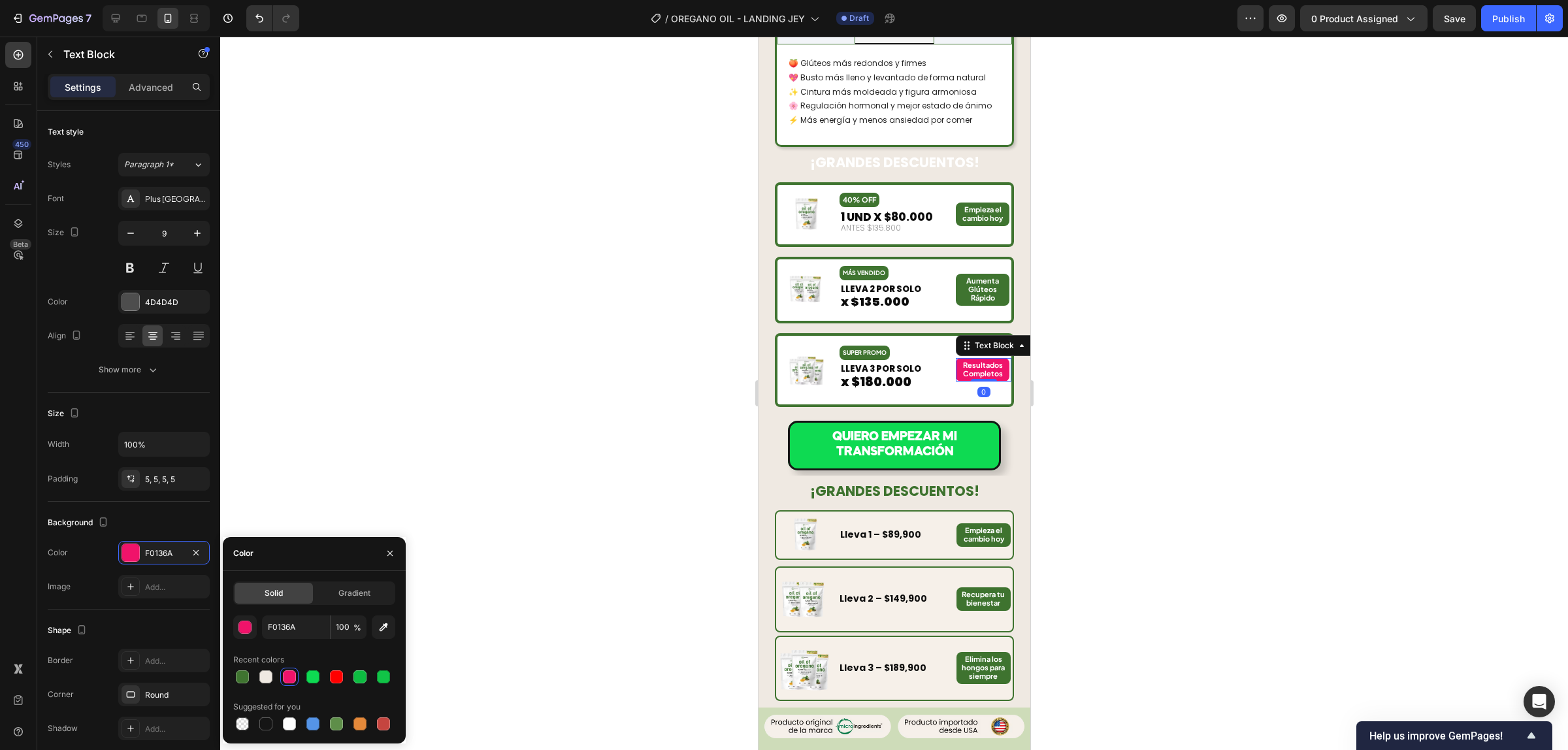
click at [242, 666] on div "Recent colors" at bounding box center [314, 660] width 162 height 21
click at [242, 677] on div at bounding box center [242, 677] width 13 height 13
type input "3F7430"
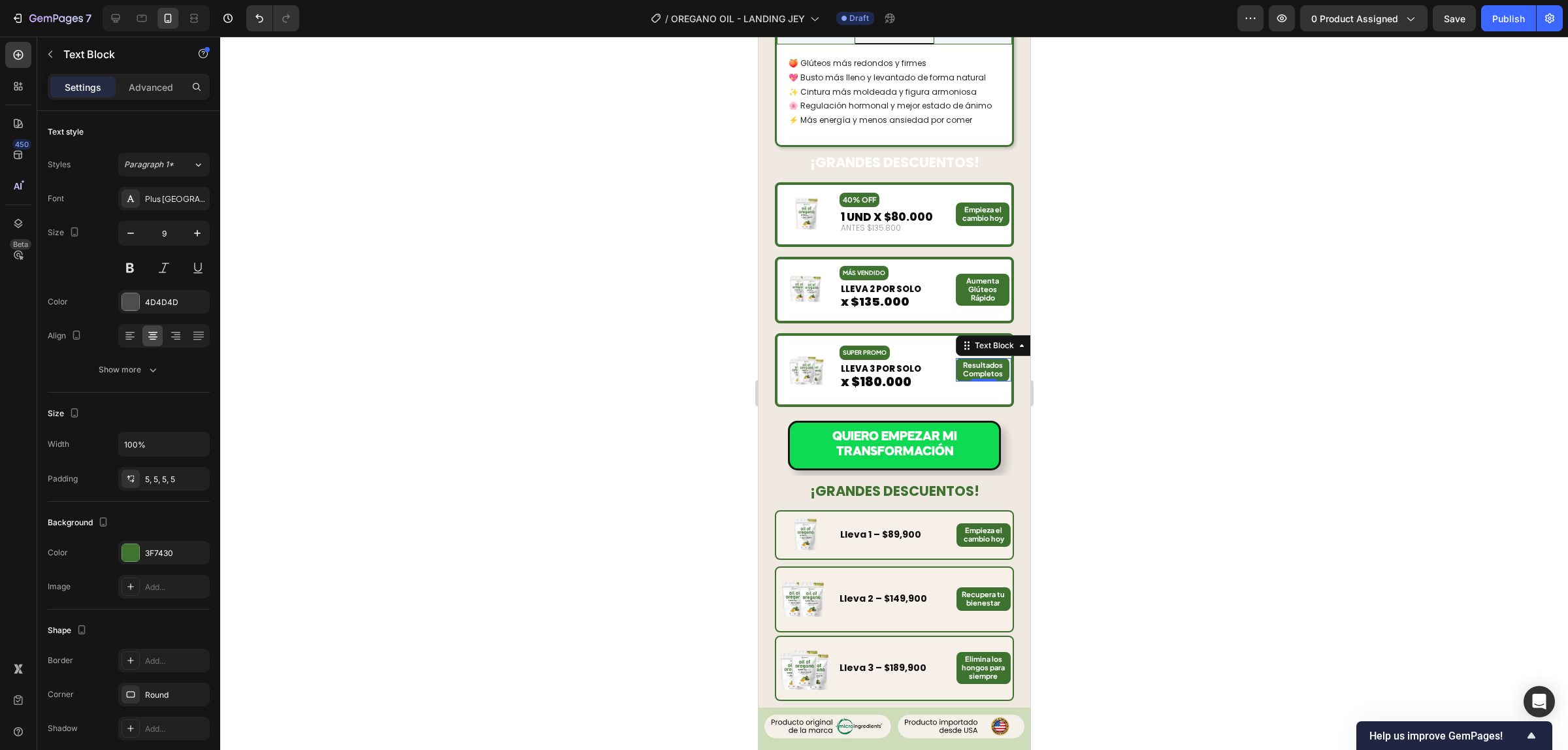
click at [1085, 364] on div at bounding box center [894, 394] width 1348 height 714
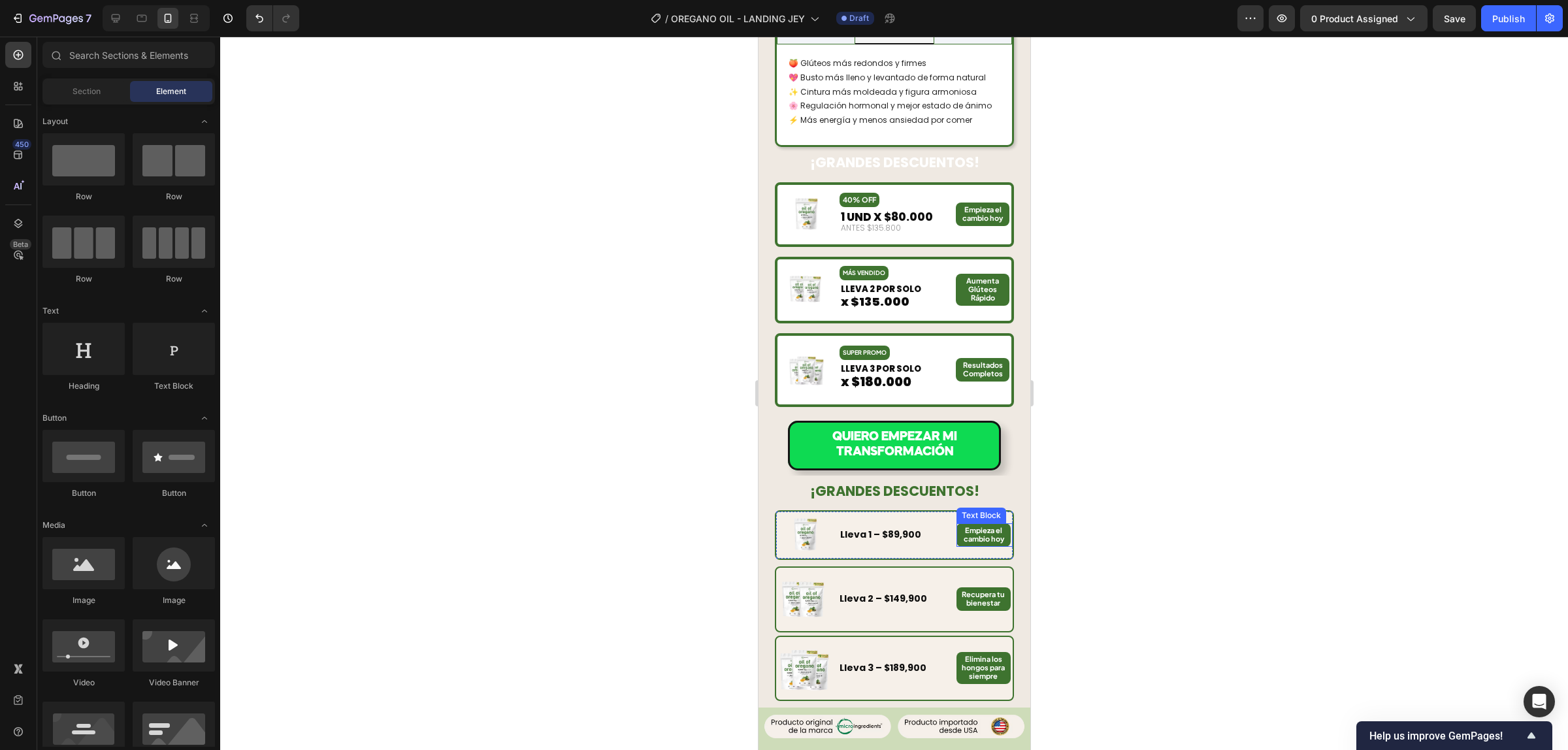
click at [975, 526] on strong "Empieza el cambio hoy" at bounding box center [983, 535] width 40 height 17
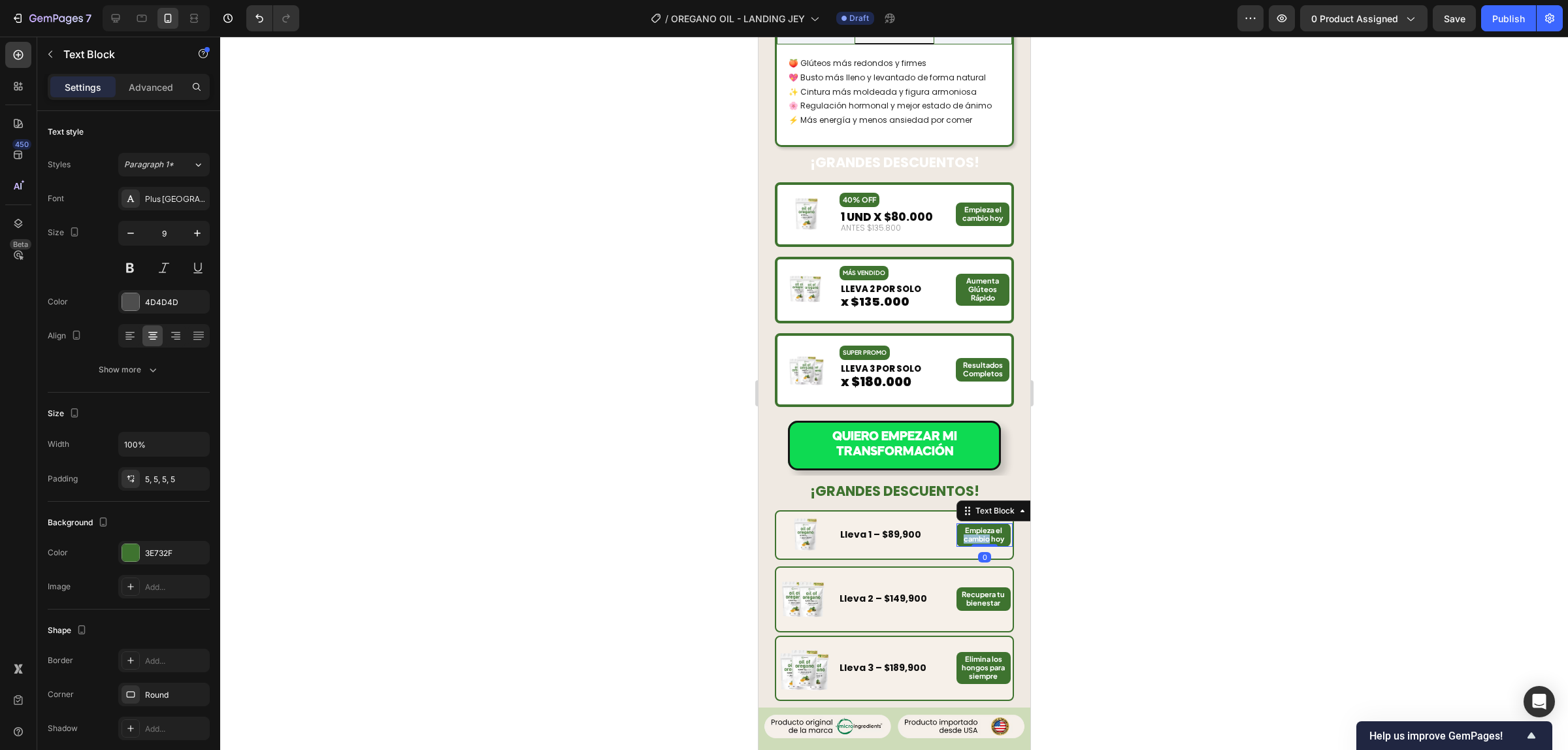
click at [976, 526] on strong "Empieza el cambio hoy" at bounding box center [983, 535] width 40 height 17
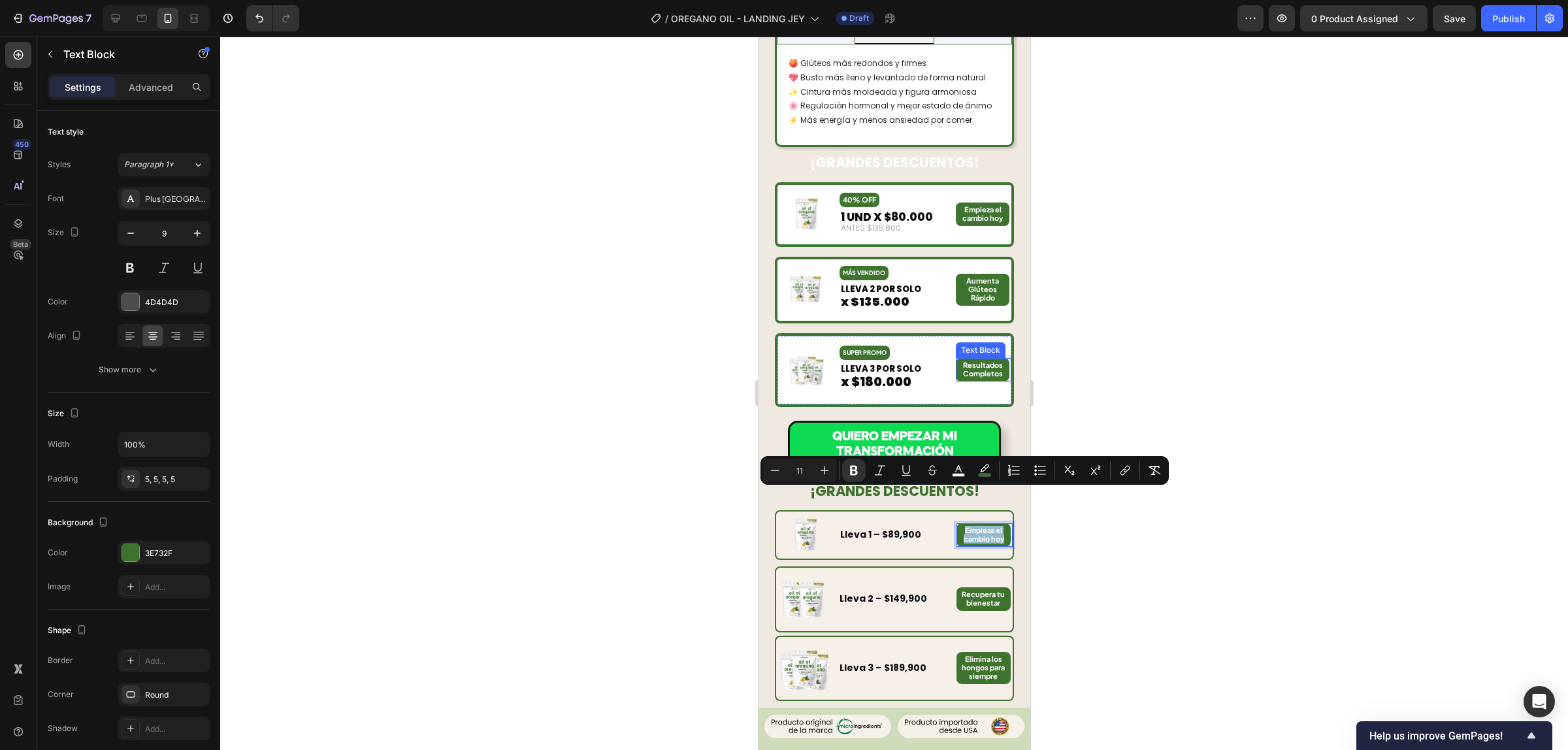
copy strong "Empieza el cambio hoy"
click at [1080, 272] on div at bounding box center [894, 394] width 1348 height 714
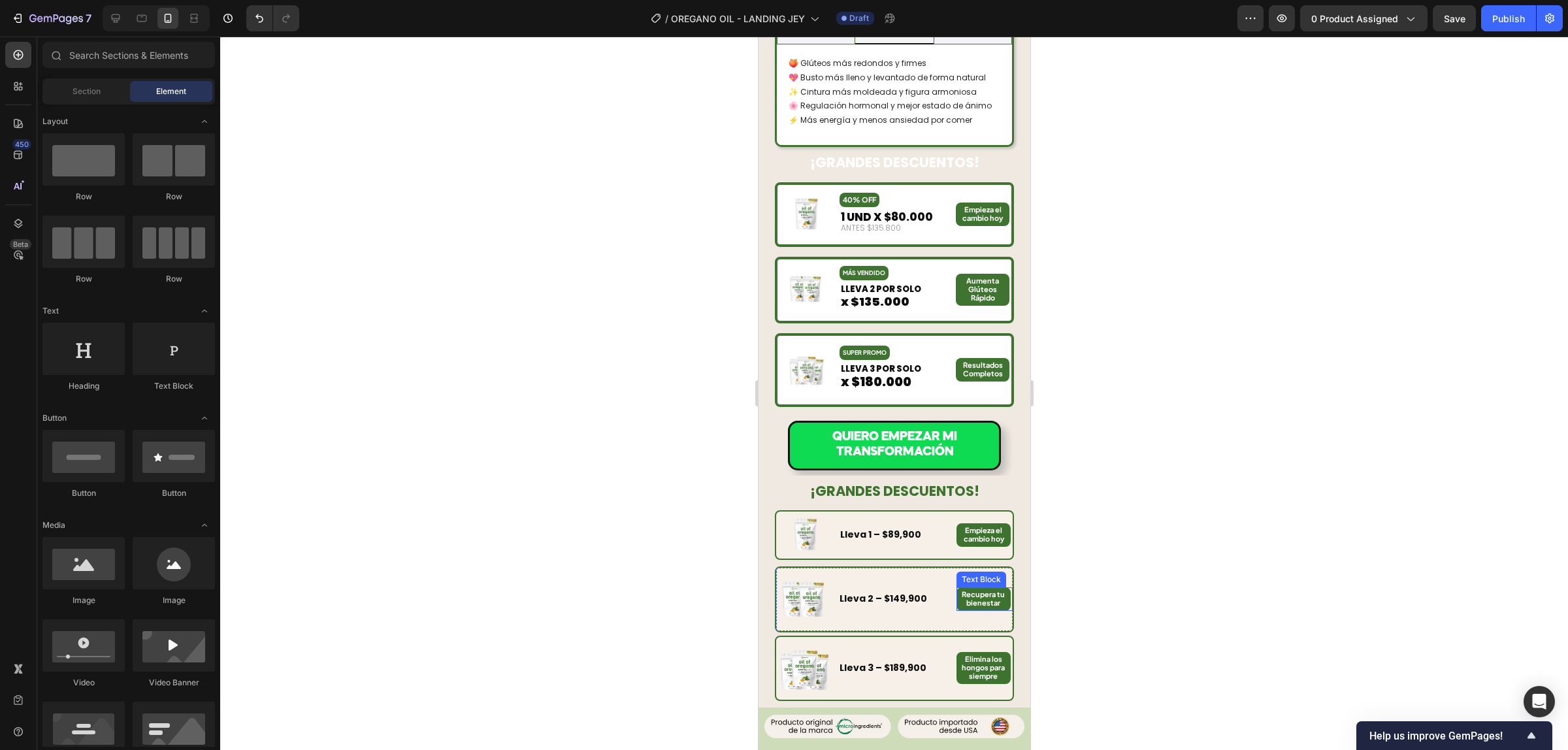
click at [972, 590] on strong "Recupera tu bienestar" at bounding box center [982, 598] width 43 height 17
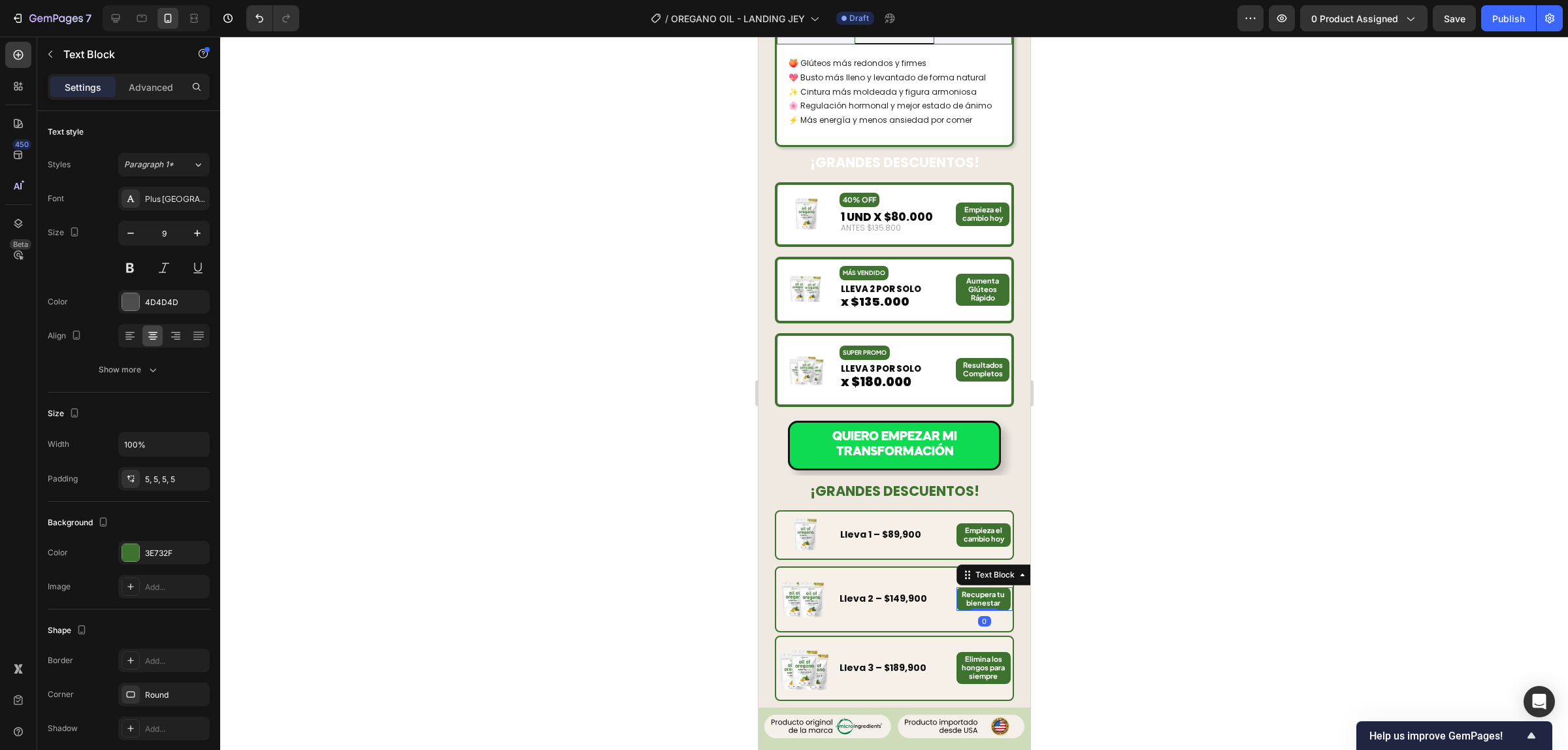
click at [972, 590] on strong "Recupera tu bienestar" at bounding box center [982, 598] width 43 height 17
copy strong "Recupera tu bienestar"
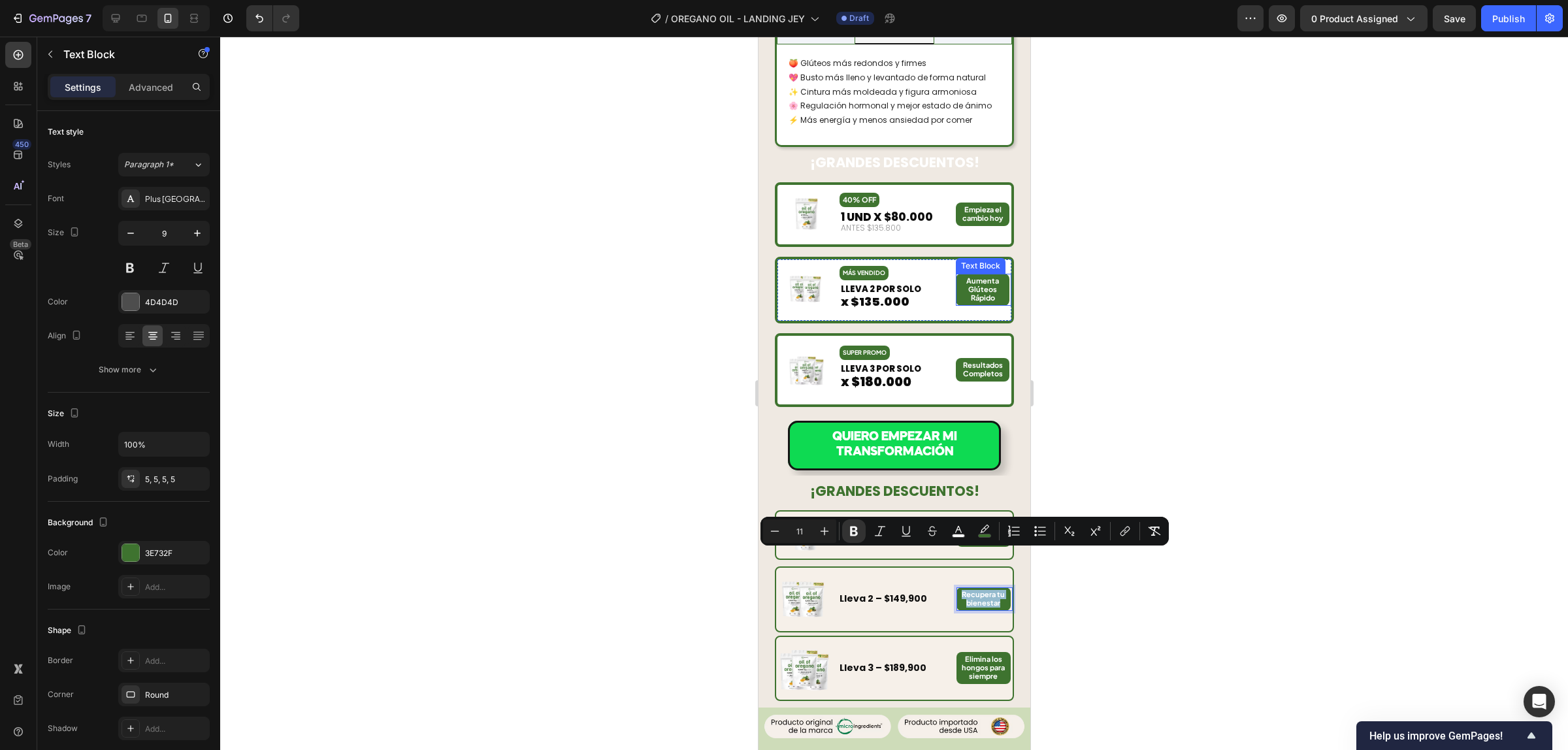
click at [978, 276] on strong "Aumenta Glúteos Rápido" at bounding box center [982, 289] width 33 height 26
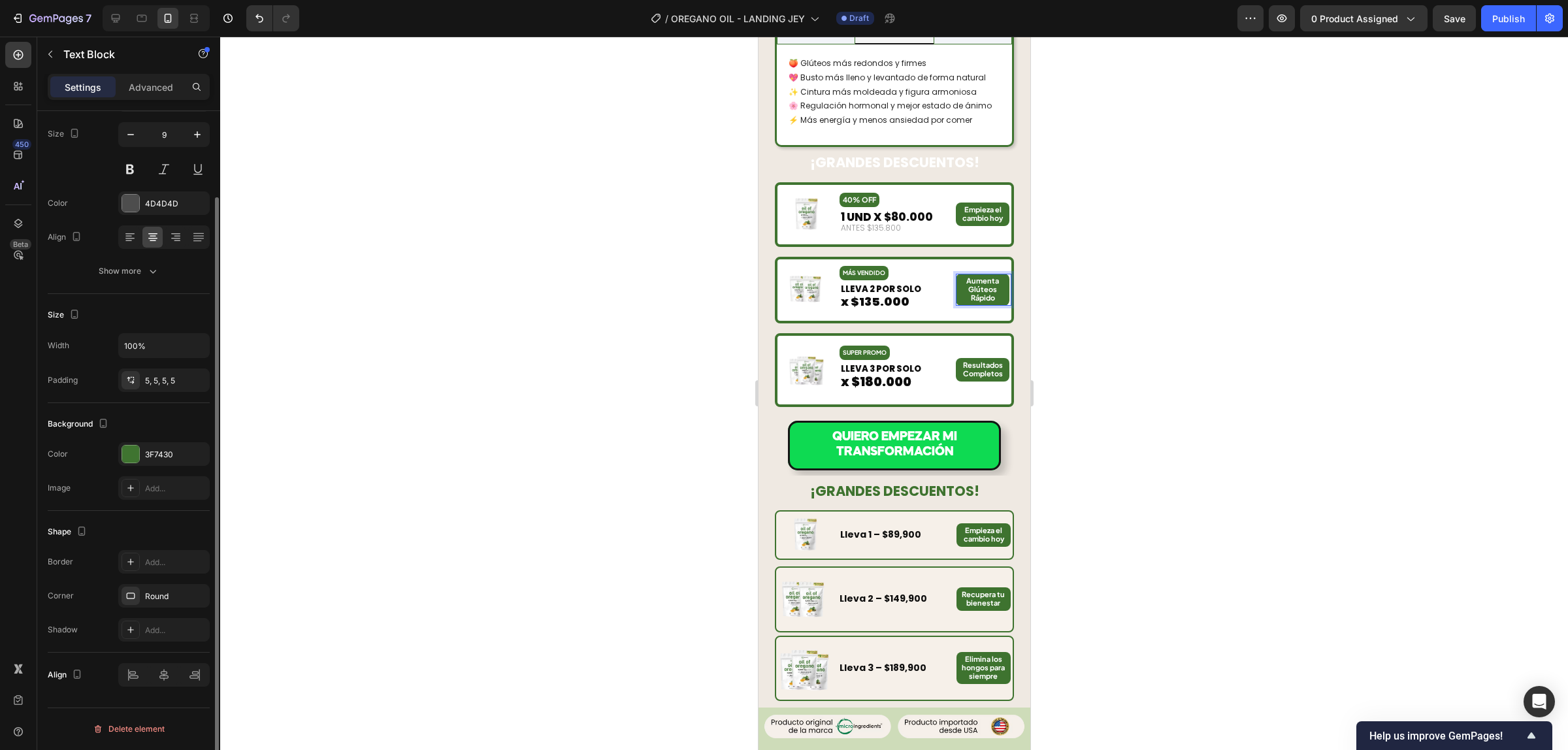
click at [978, 276] on strong "Aumenta Glúteos Rápido" at bounding box center [982, 289] width 33 height 26
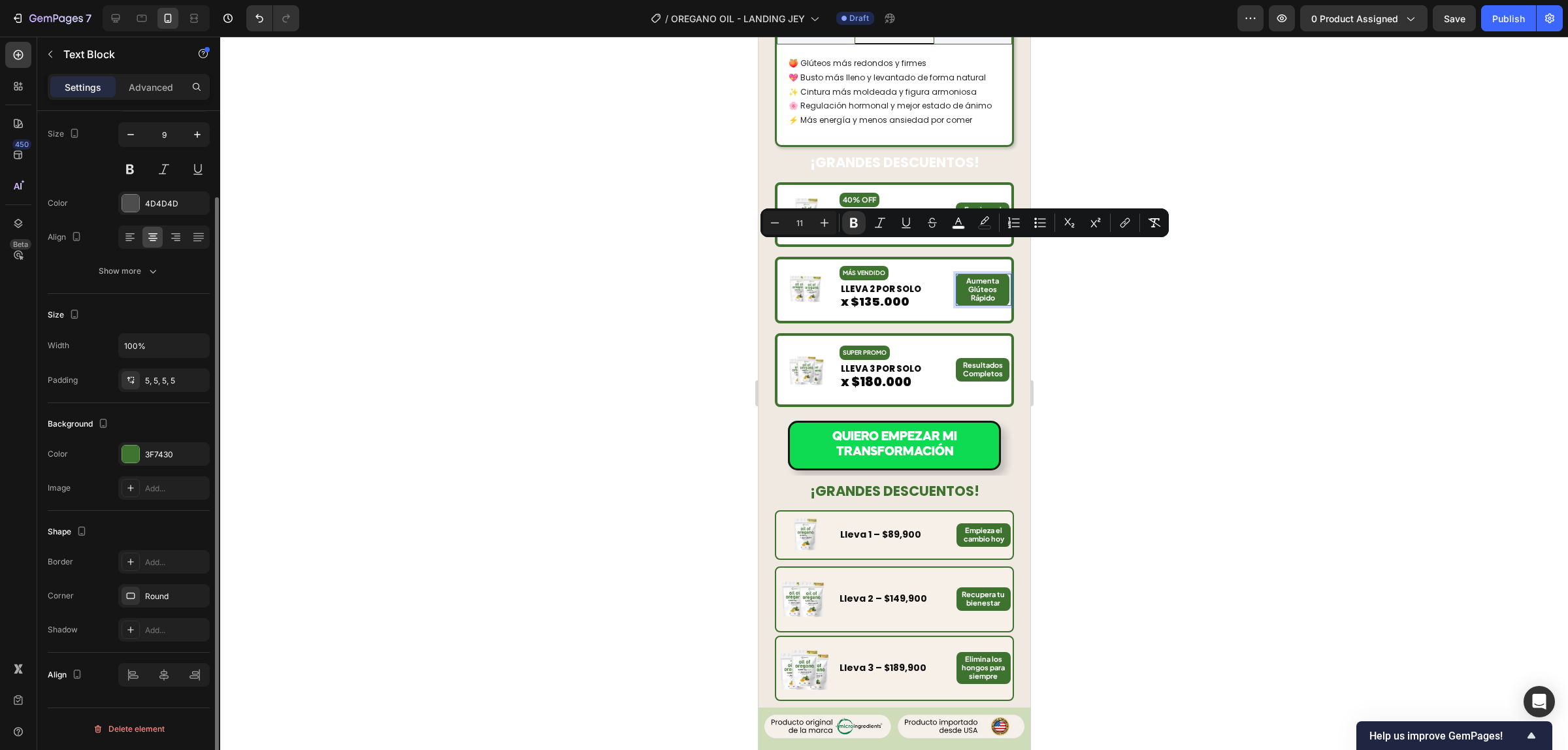
scroll to position [1311, 0]
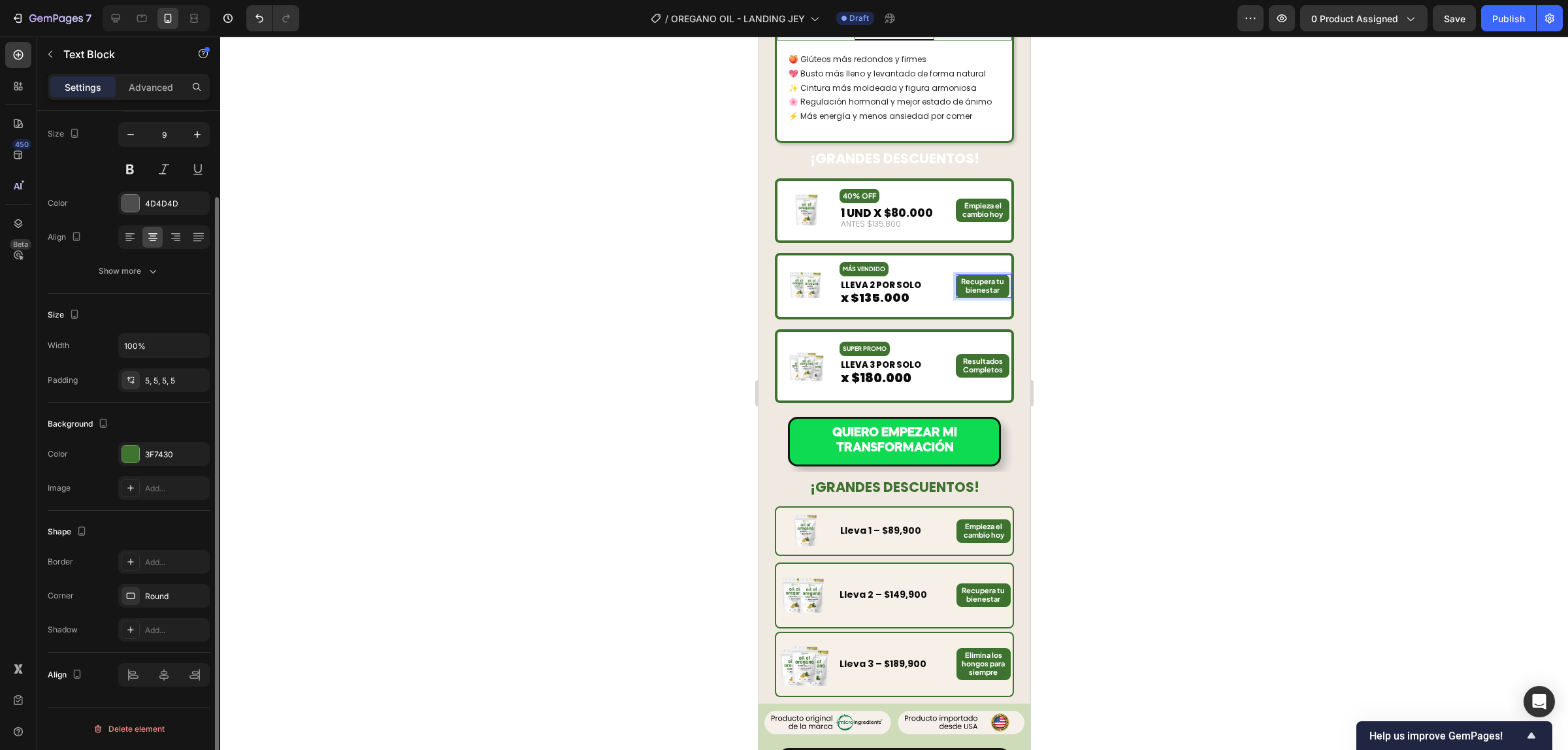
click at [1123, 354] on div at bounding box center [894, 394] width 1348 height 714
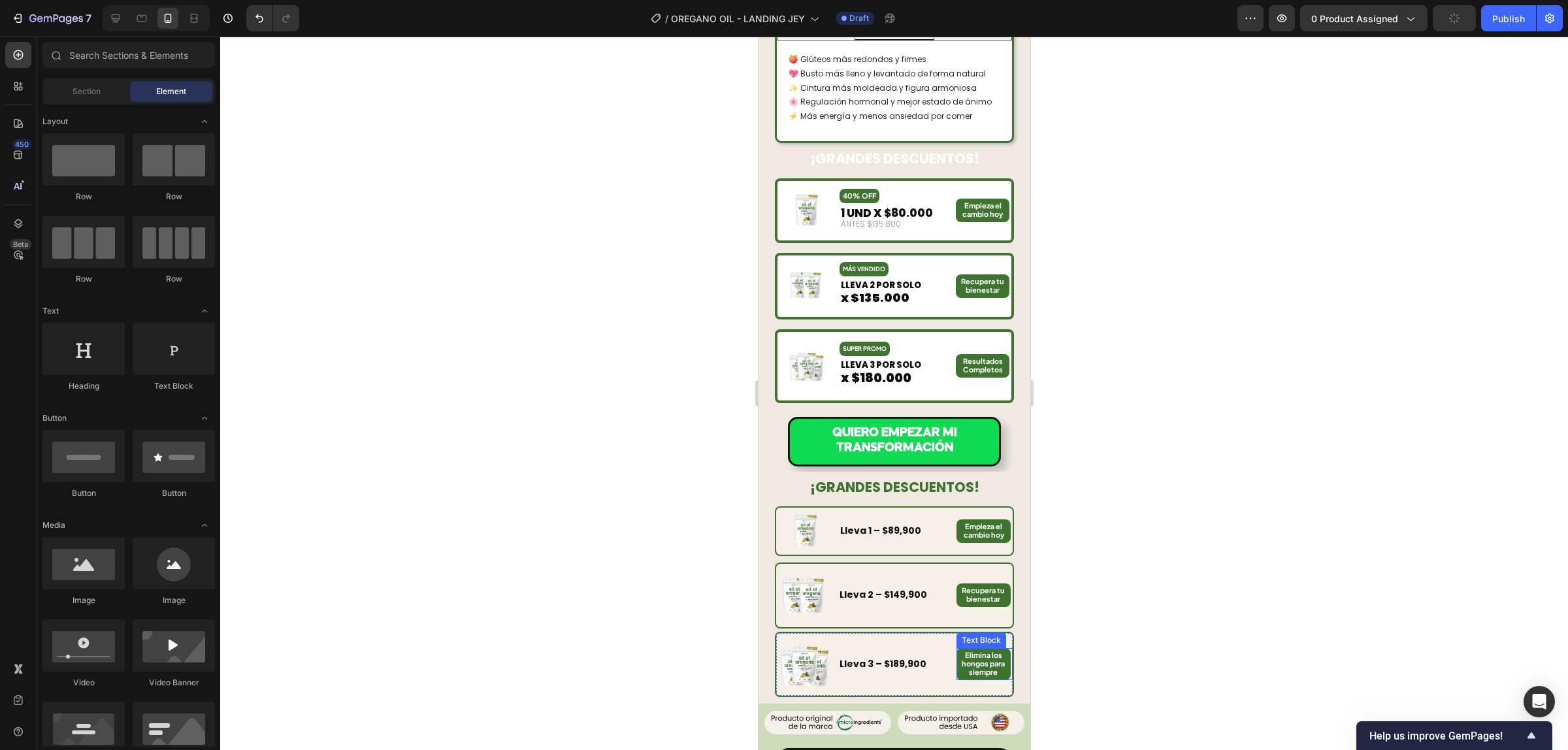
click at [963, 651] on strong "Elimina los hongos para siempre" at bounding box center [982, 664] width 43 height 26
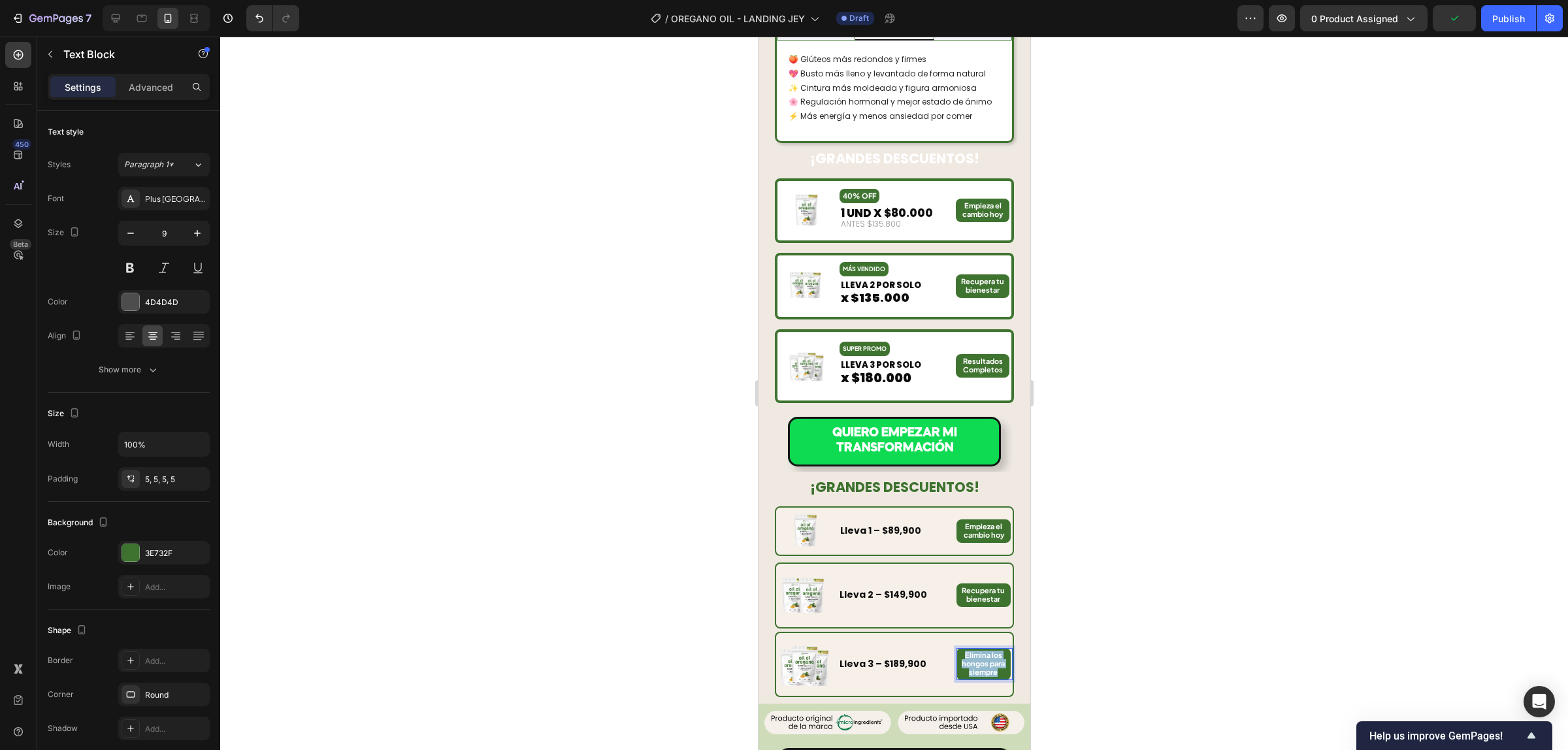
click at [963, 651] on strong "Elimina los hongos para siempre" at bounding box center [982, 664] width 43 height 26
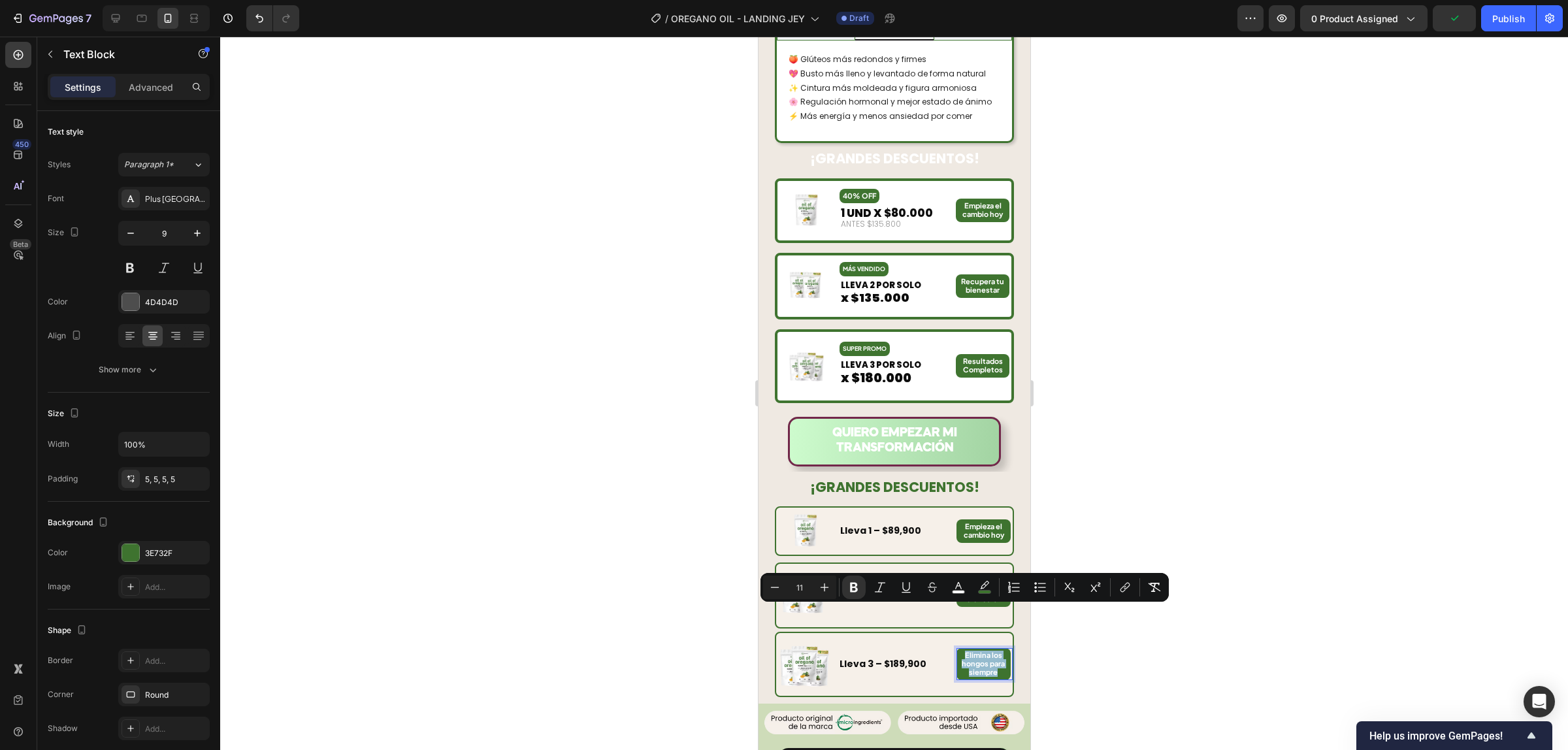
copy strong "Elimina los hongos para siempre"
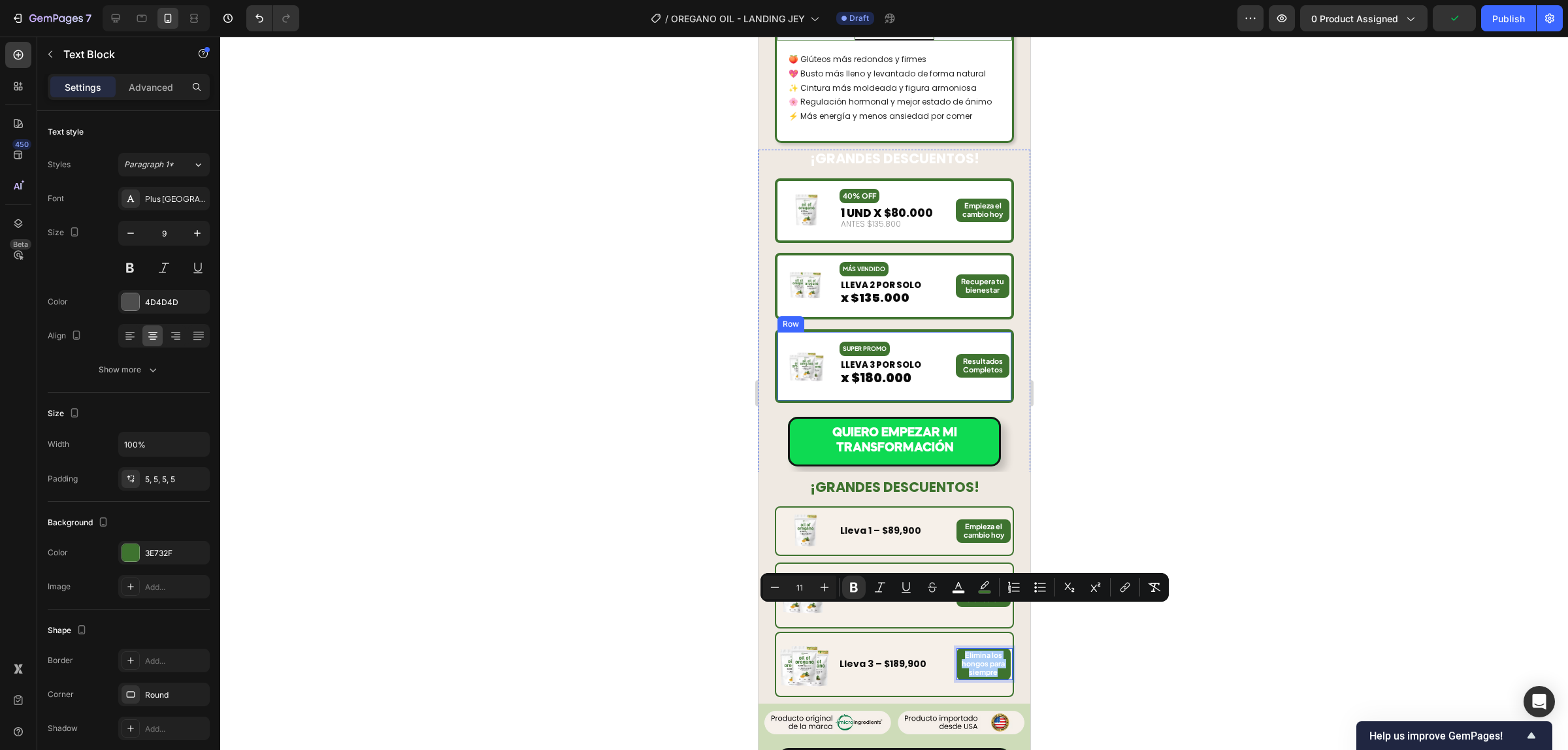
click at [972, 356] on strong "Resultados Completos" at bounding box center [982, 365] width 40 height 17
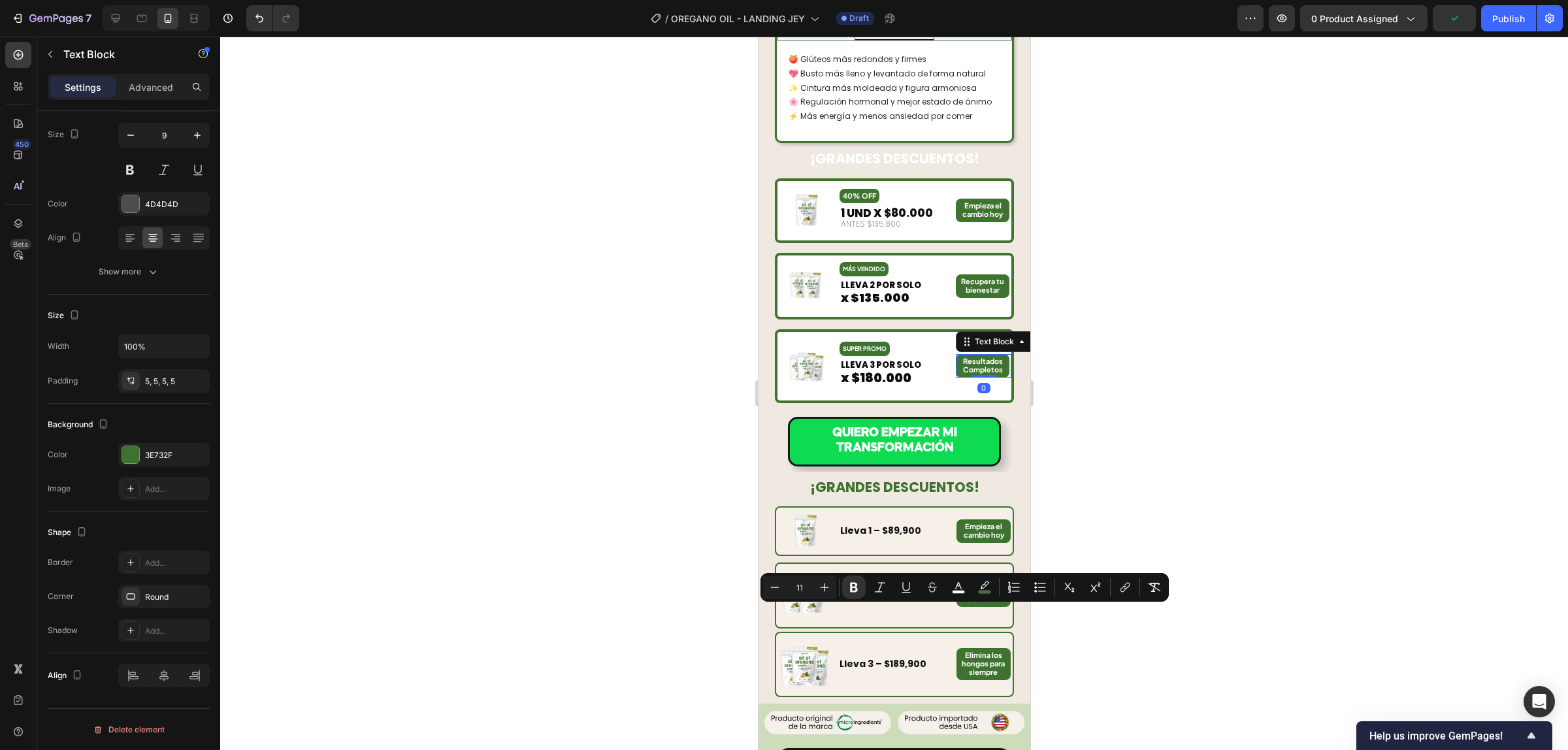
click at [972, 356] on strong "Resultados Completos" at bounding box center [982, 365] width 40 height 17
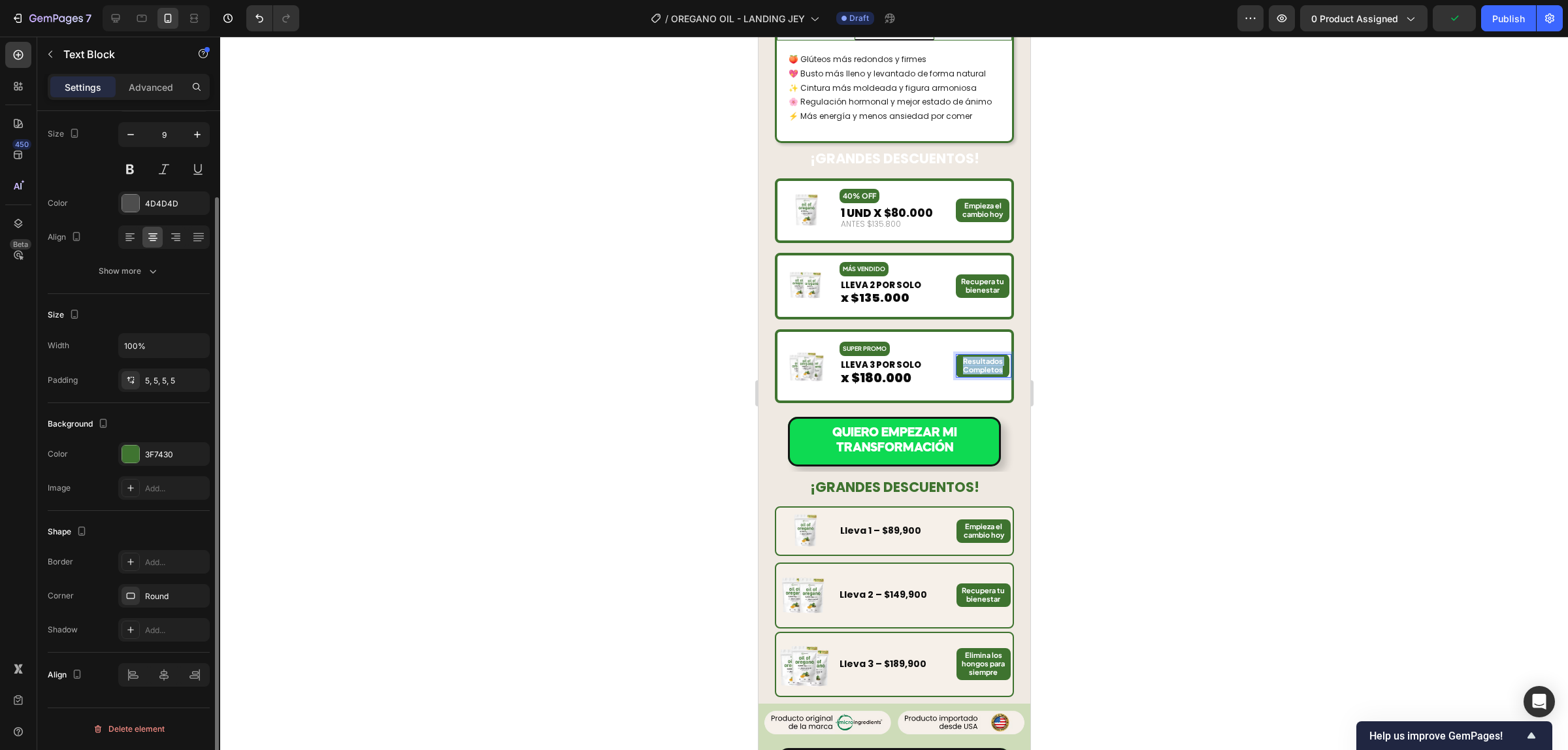
click at [972, 356] on strong "Resultados Completos" at bounding box center [982, 365] width 40 height 17
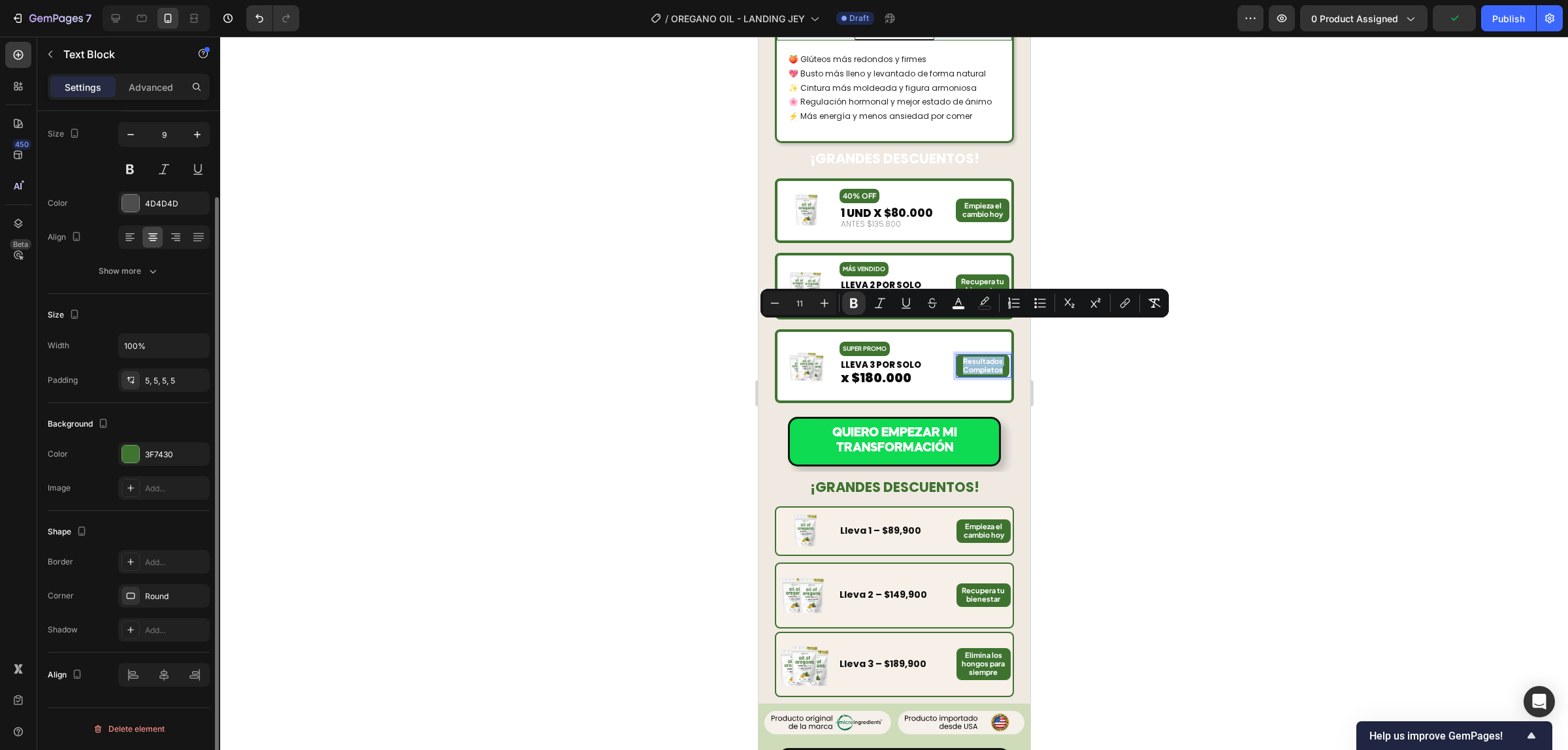
scroll to position [1307, 0]
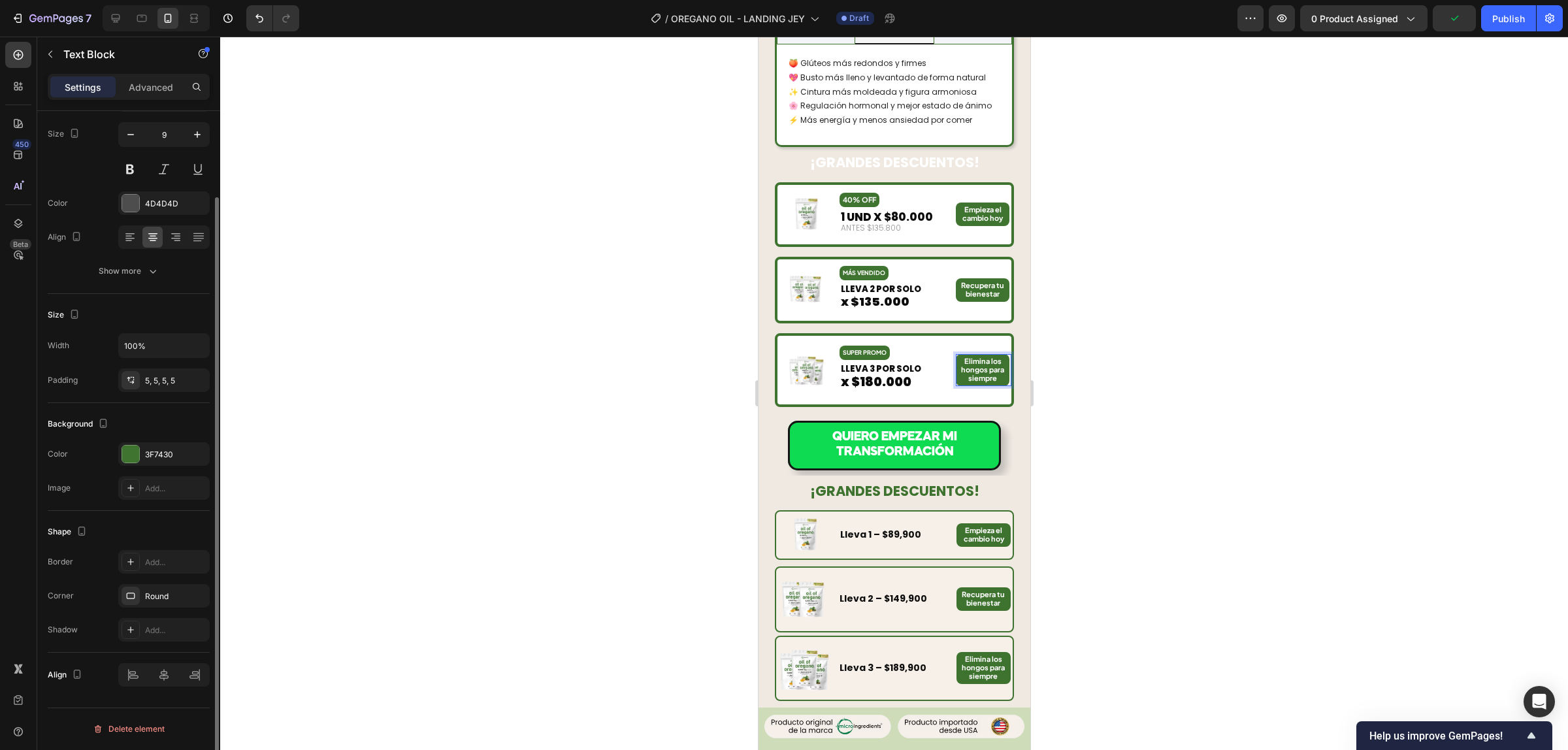
click at [1072, 340] on div at bounding box center [894, 394] width 1348 height 714
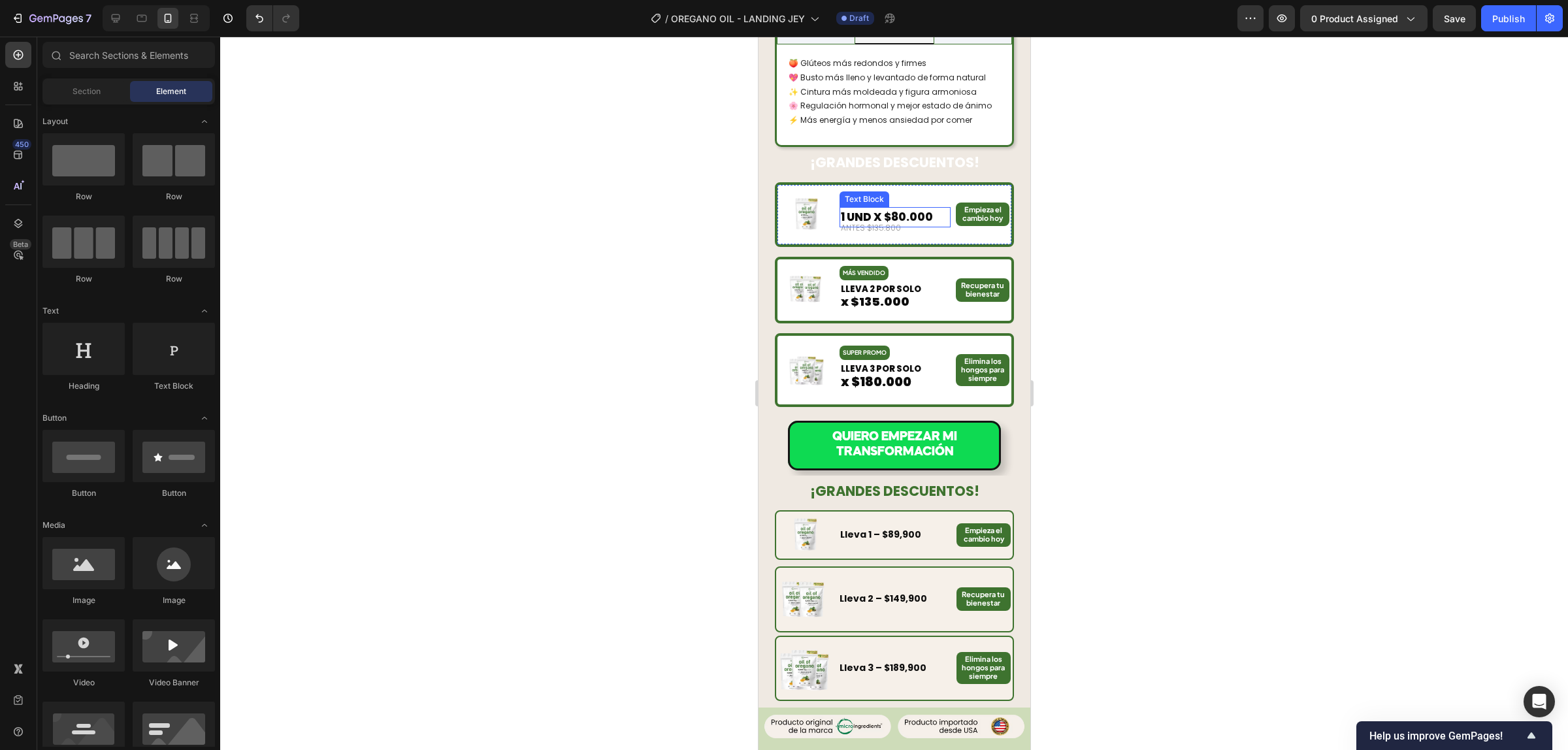
click at [898, 209] on span "1 UND X $80.000" at bounding box center [886, 217] width 92 height 15
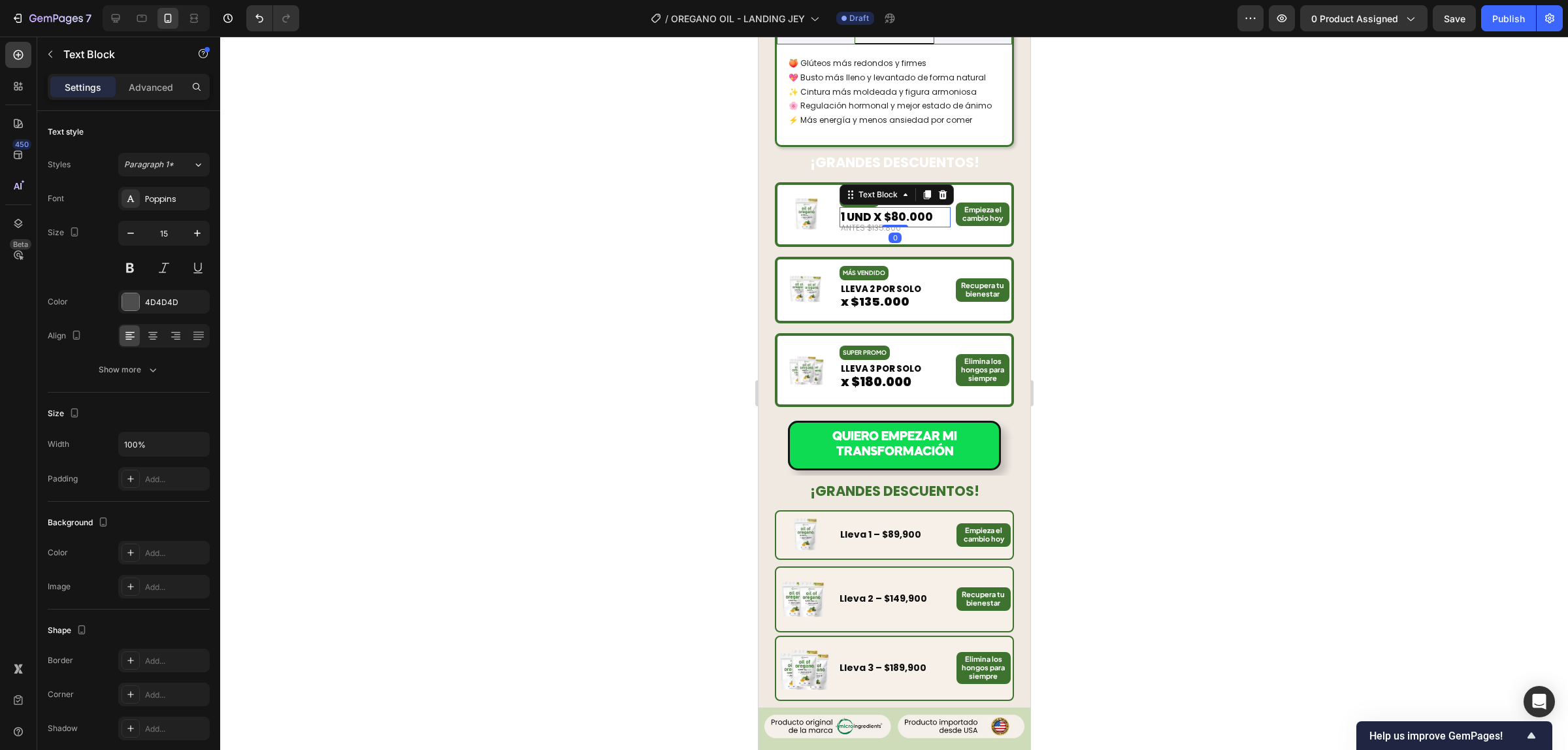
click at [898, 209] on span "1 UND X $80.000" at bounding box center [886, 217] width 92 height 15
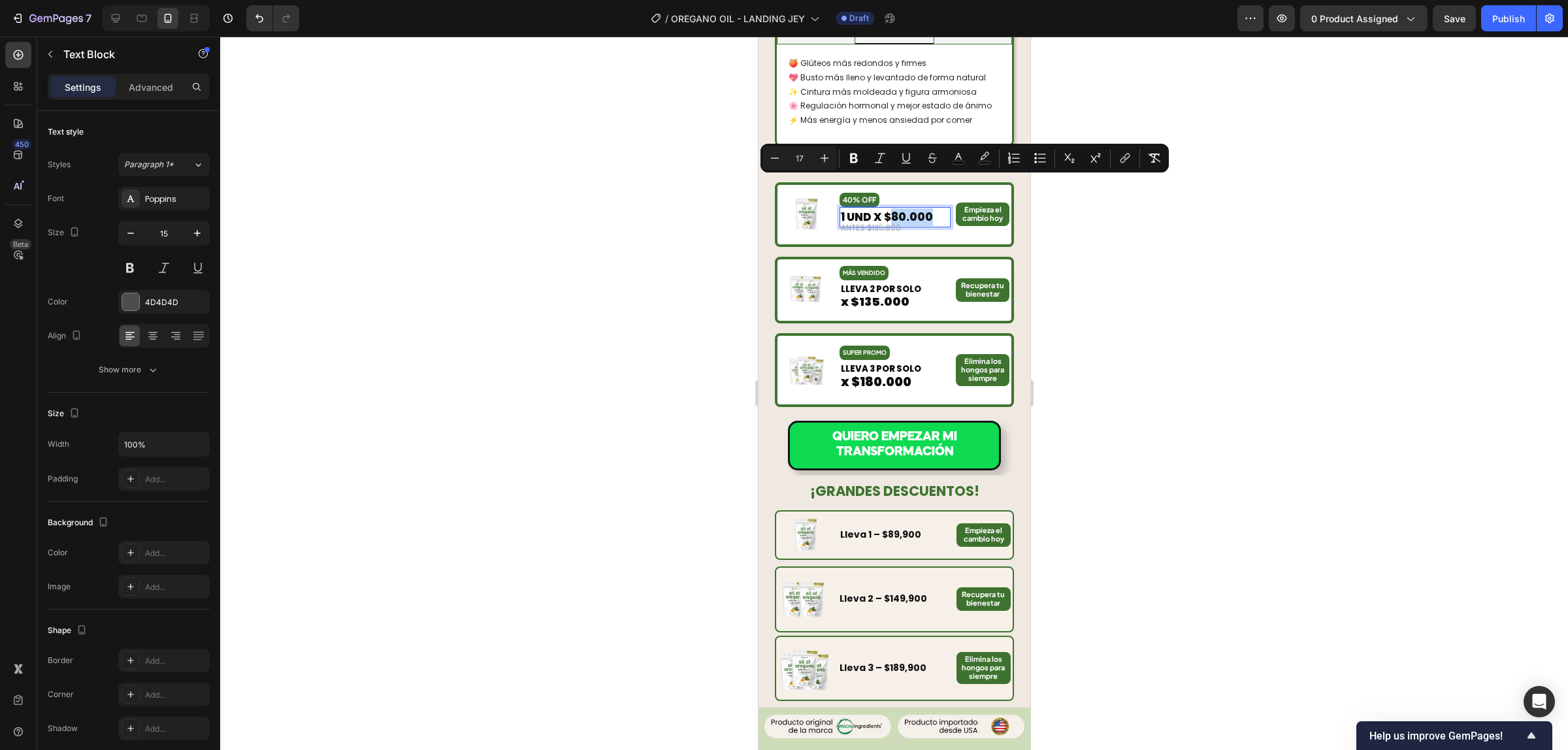
click at [898, 209] on span "1 UND X $80.000" at bounding box center [886, 217] width 92 height 15
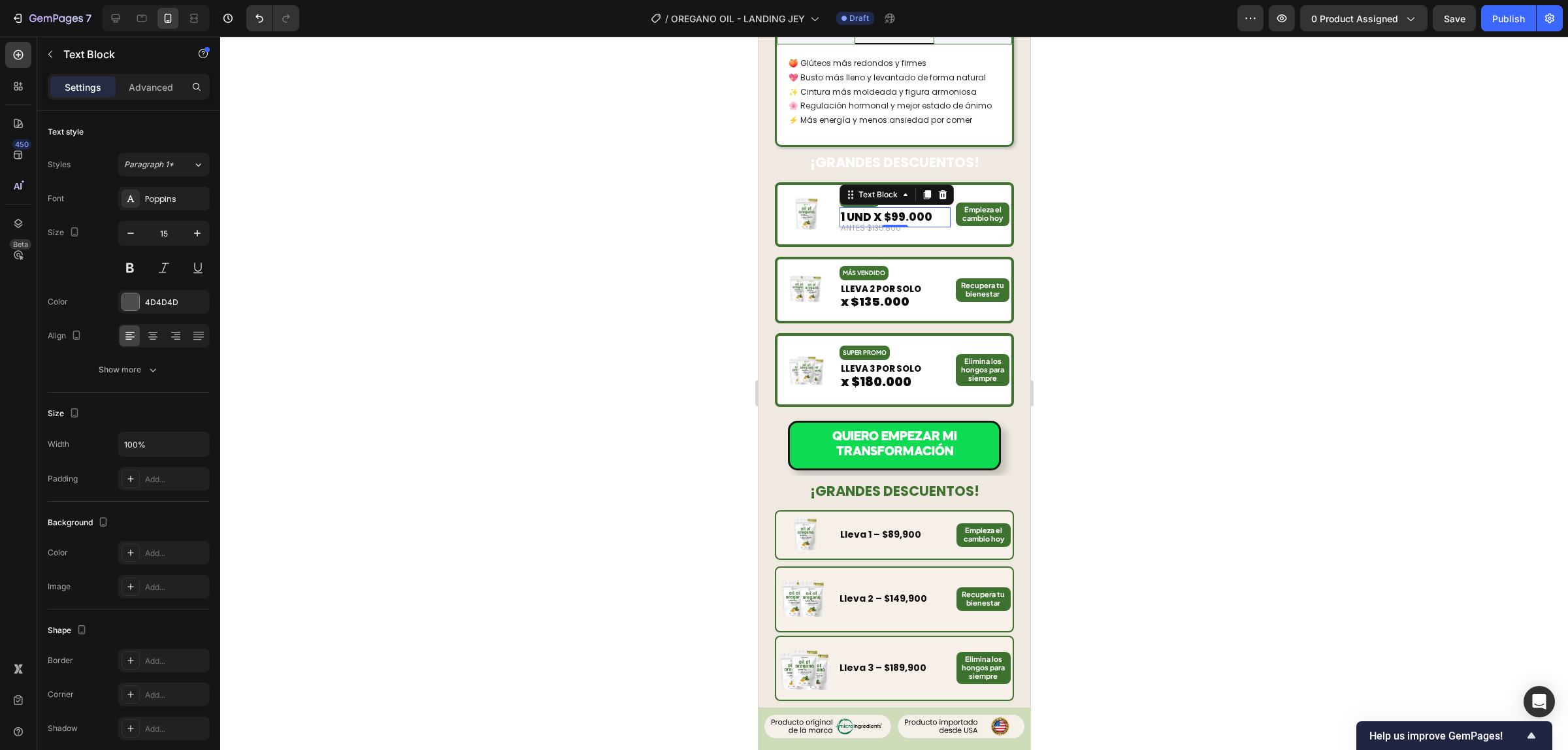
click at [1151, 157] on div at bounding box center [894, 394] width 1348 height 714
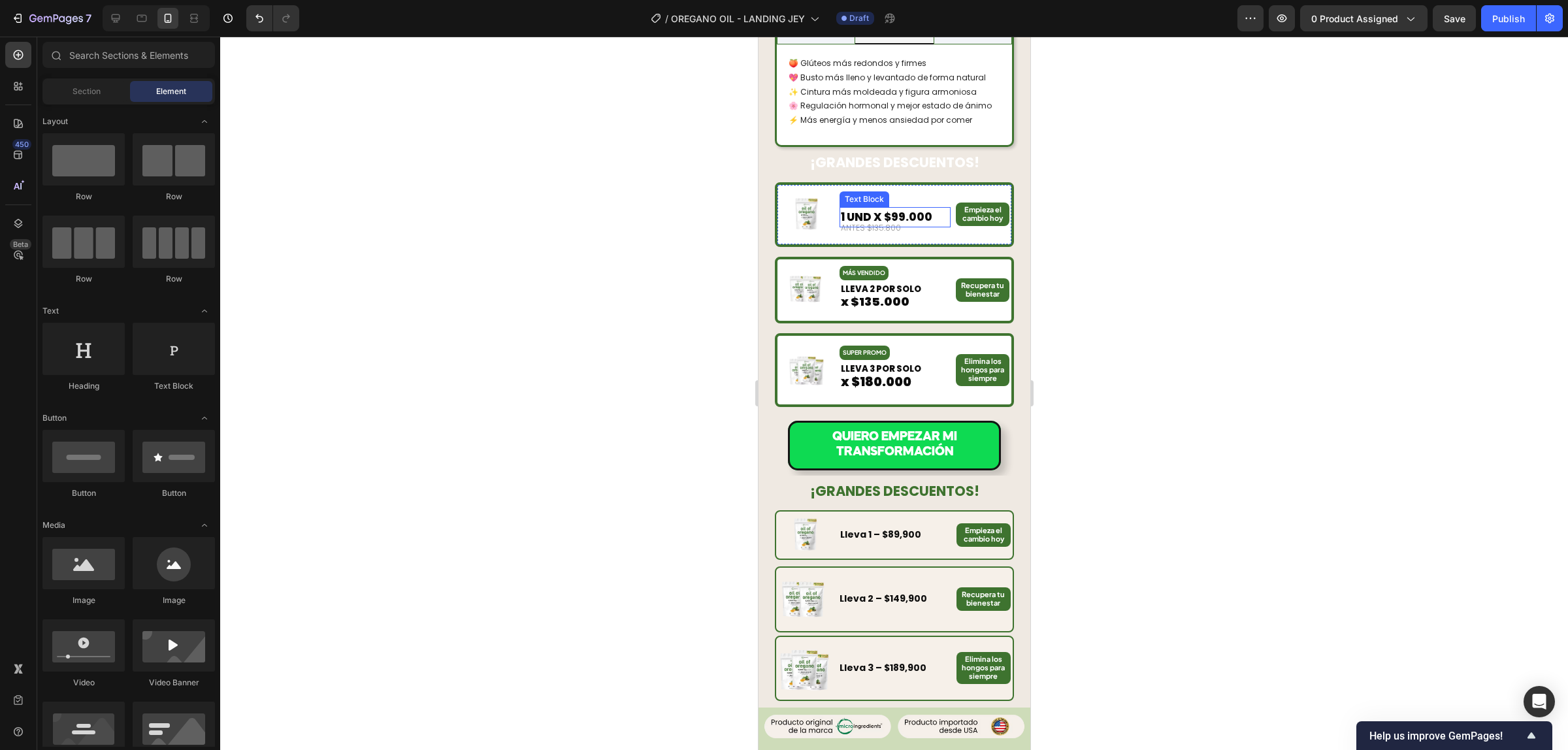
click at [898, 209] on span "1 UND X $99.000" at bounding box center [886, 217] width 91 height 15
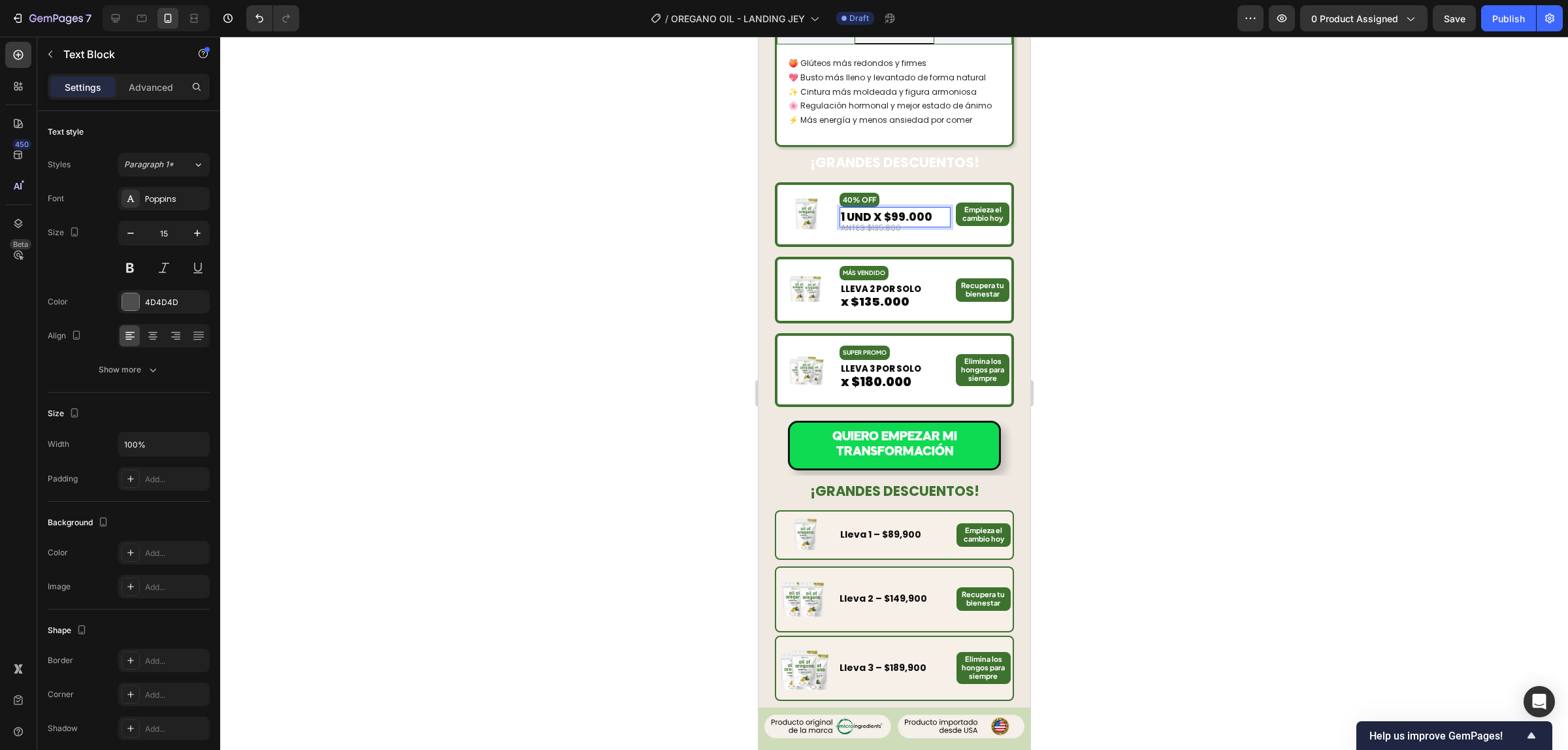
click at [898, 209] on span "1 UND X $99.000" at bounding box center [886, 217] width 91 height 15
click at [1096, 189] on div at bounding box center [894, 394] width 1348 height 714
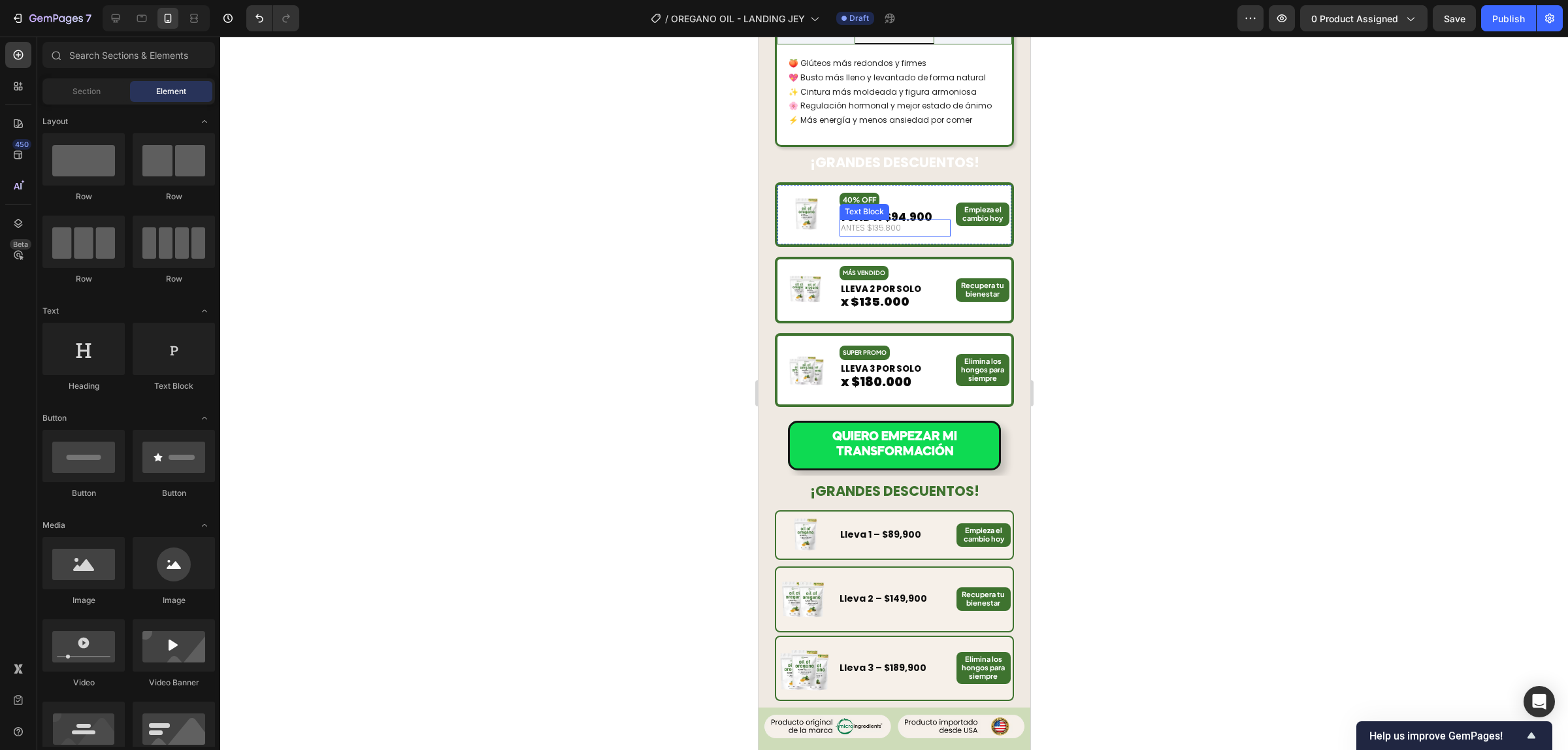
click at [880, 222] on span "ANTES $135.800" at bounding box center [870, 227] width 60 height 11
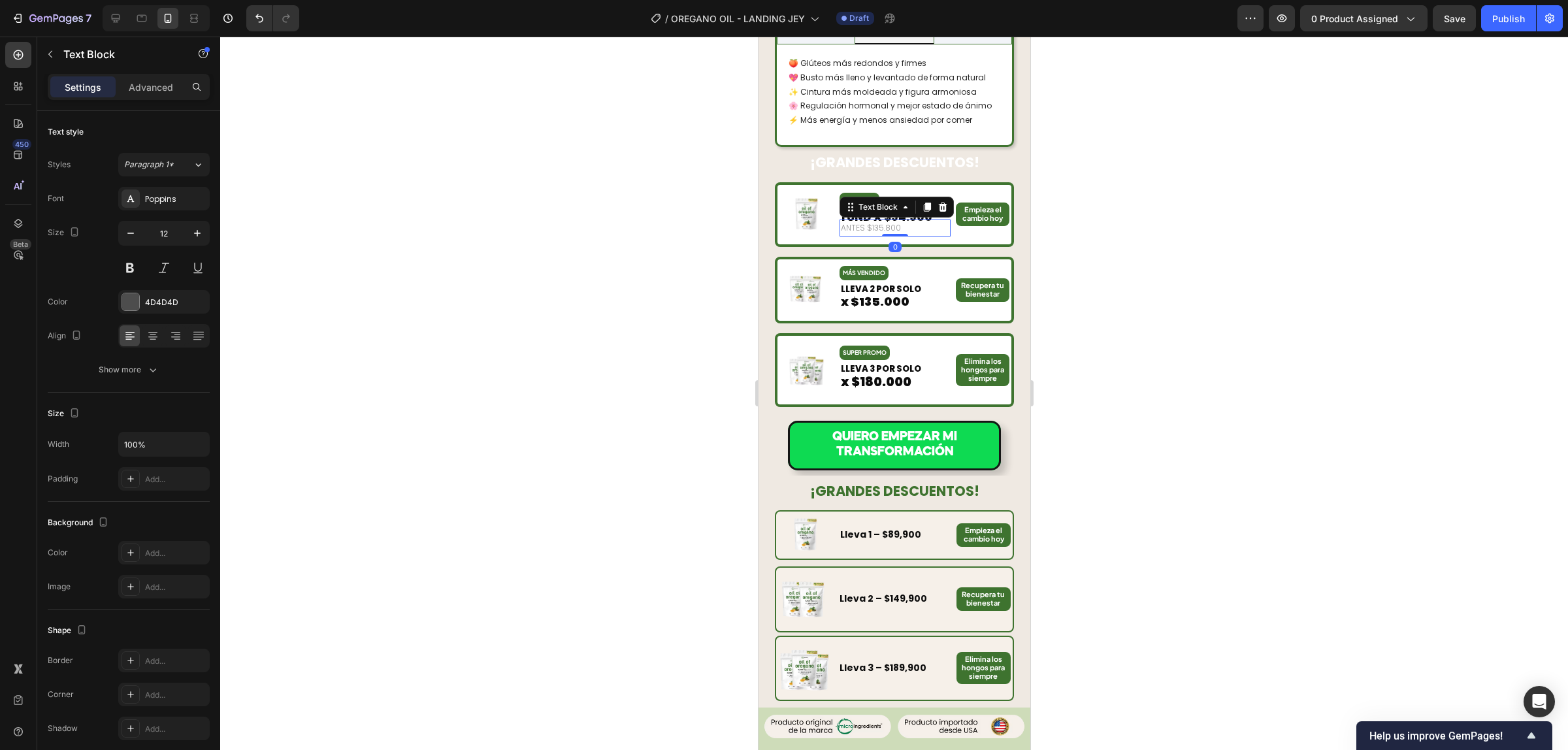
click at [874, 222] on span "ANTES $135.800" at bounding box center [870, 227] width 60 height 11
click at [1328, 148] on div at bounding box center [894, 394] width 1348 height 714
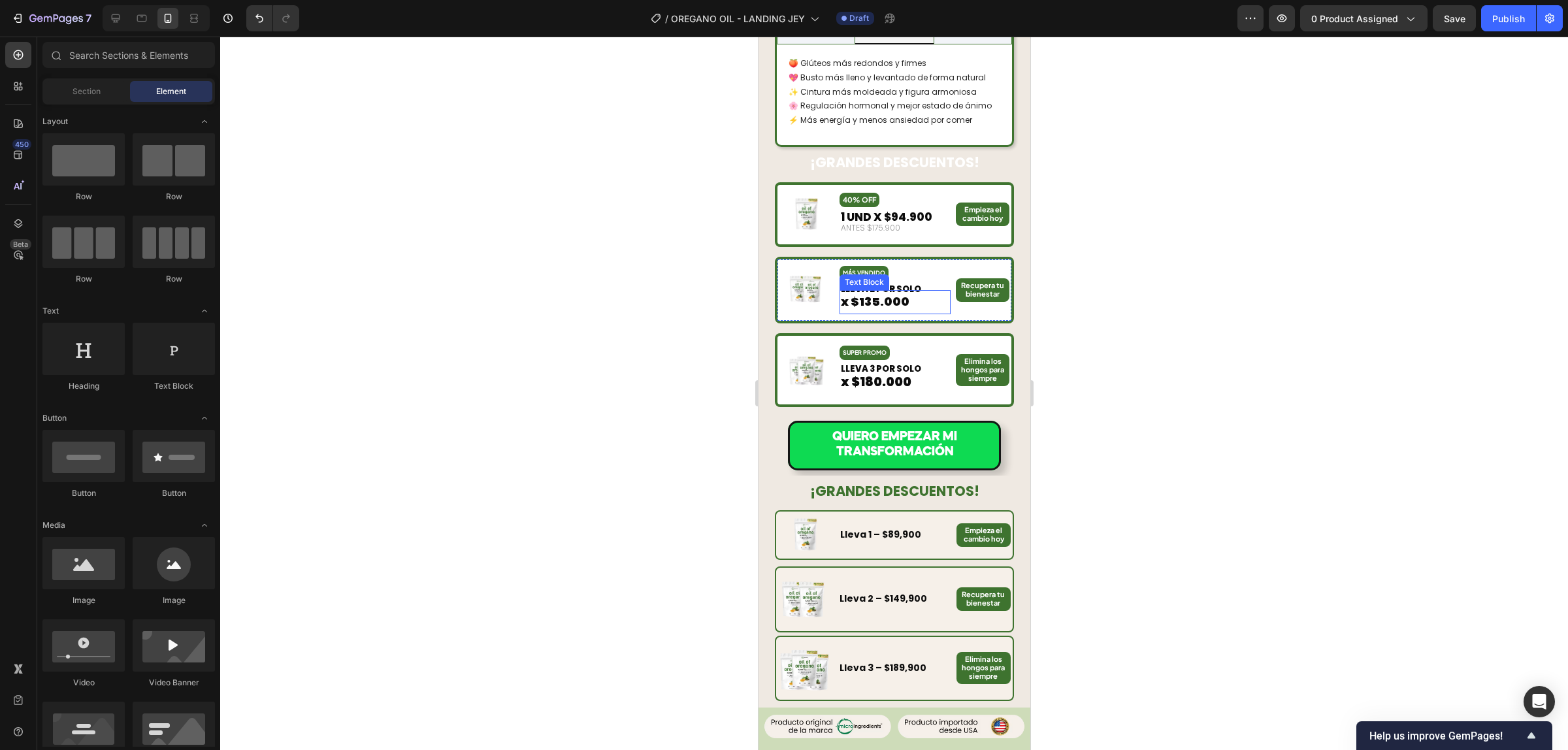
click at [878, 294] on span "x $135.000" at bounding box center [874, 301] width 69 height 16
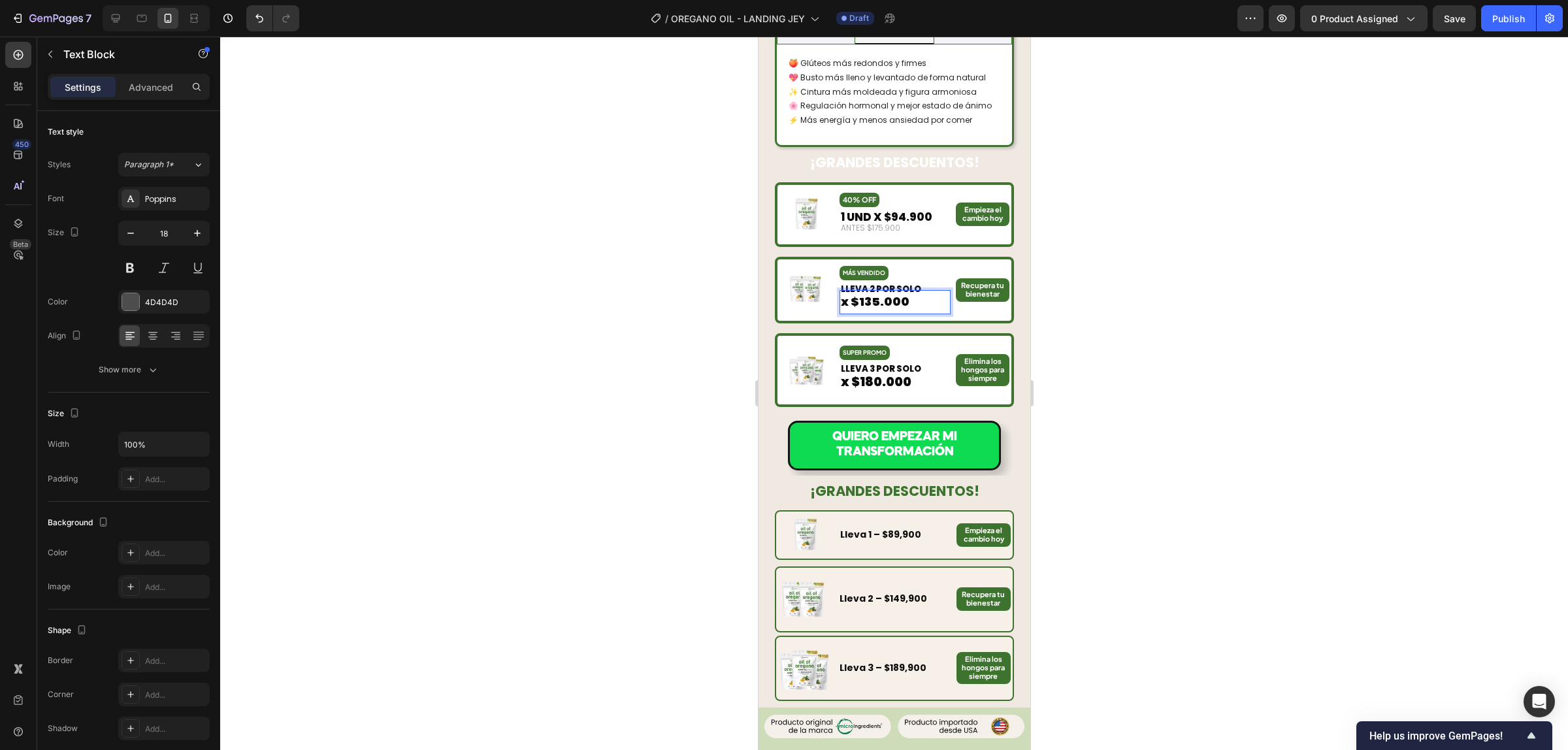
click at [864, 294] on span "x $135.000" at bounding box center [874, 301] width 69 height 16
click at [861, 373] on span "x $180.000" at bounding box center [875, 381] width 71 height 17
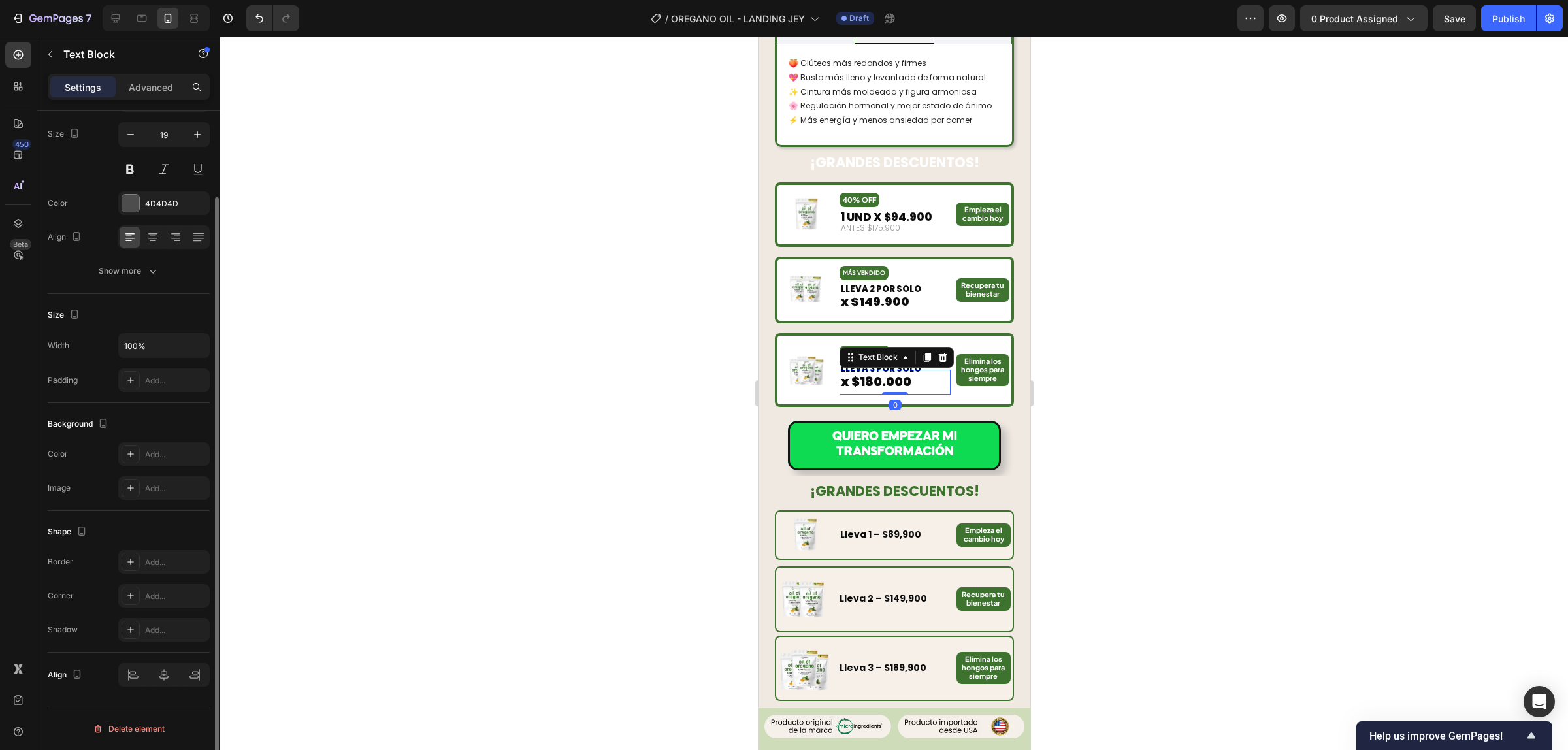
click at [867, 373] on span "x $180.000" at bounding box center [875, 381] width 71 height 17
click at [1111, 276] on div at bounding box center [894, 394] width 1348 height 714
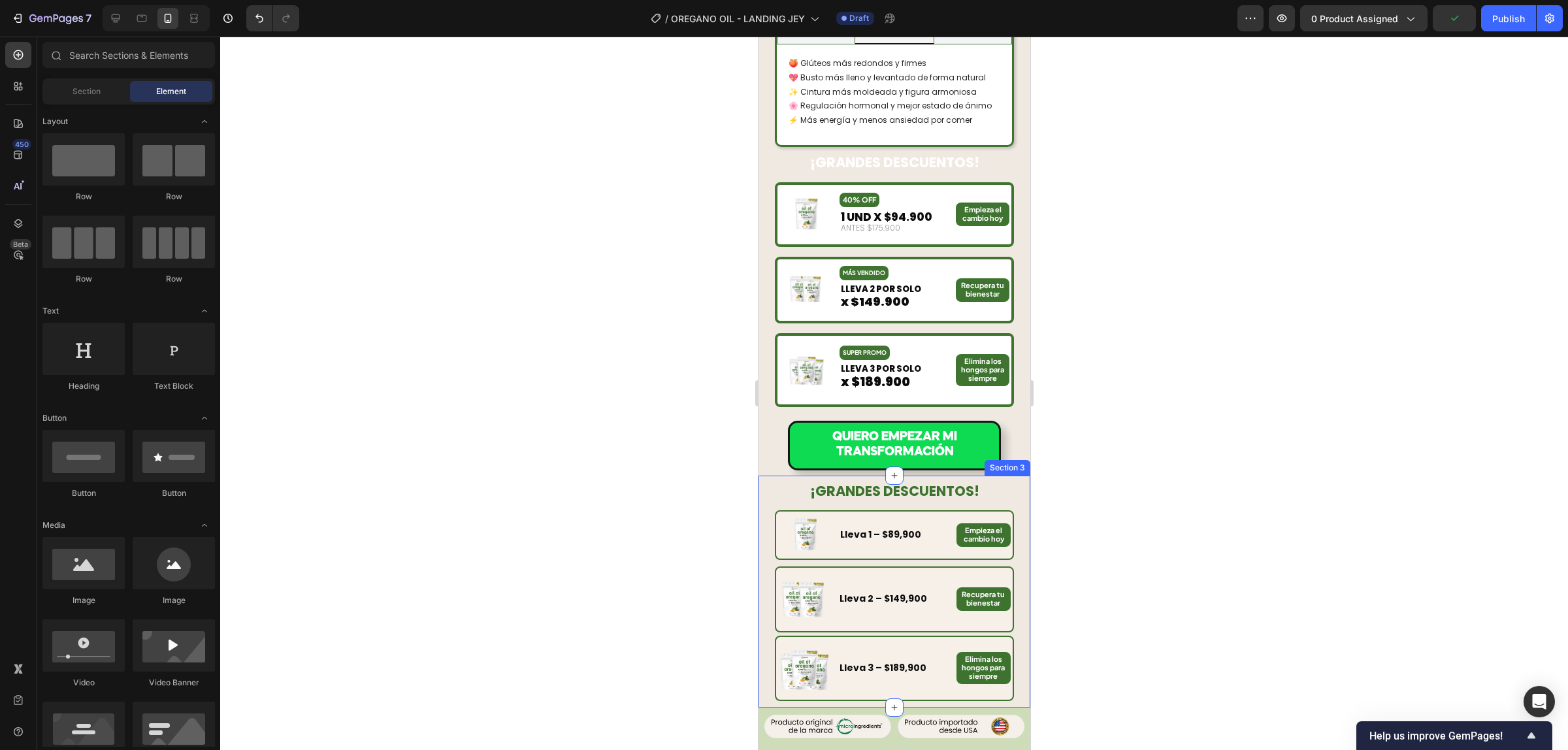
click at [1005, 476] on div "¡GRANDES DESCUENTOS! Heading Image Lleva 1 – $89,900 Text Block Empieza el camb…" at bounding box center [893, 592] width 272 height 232
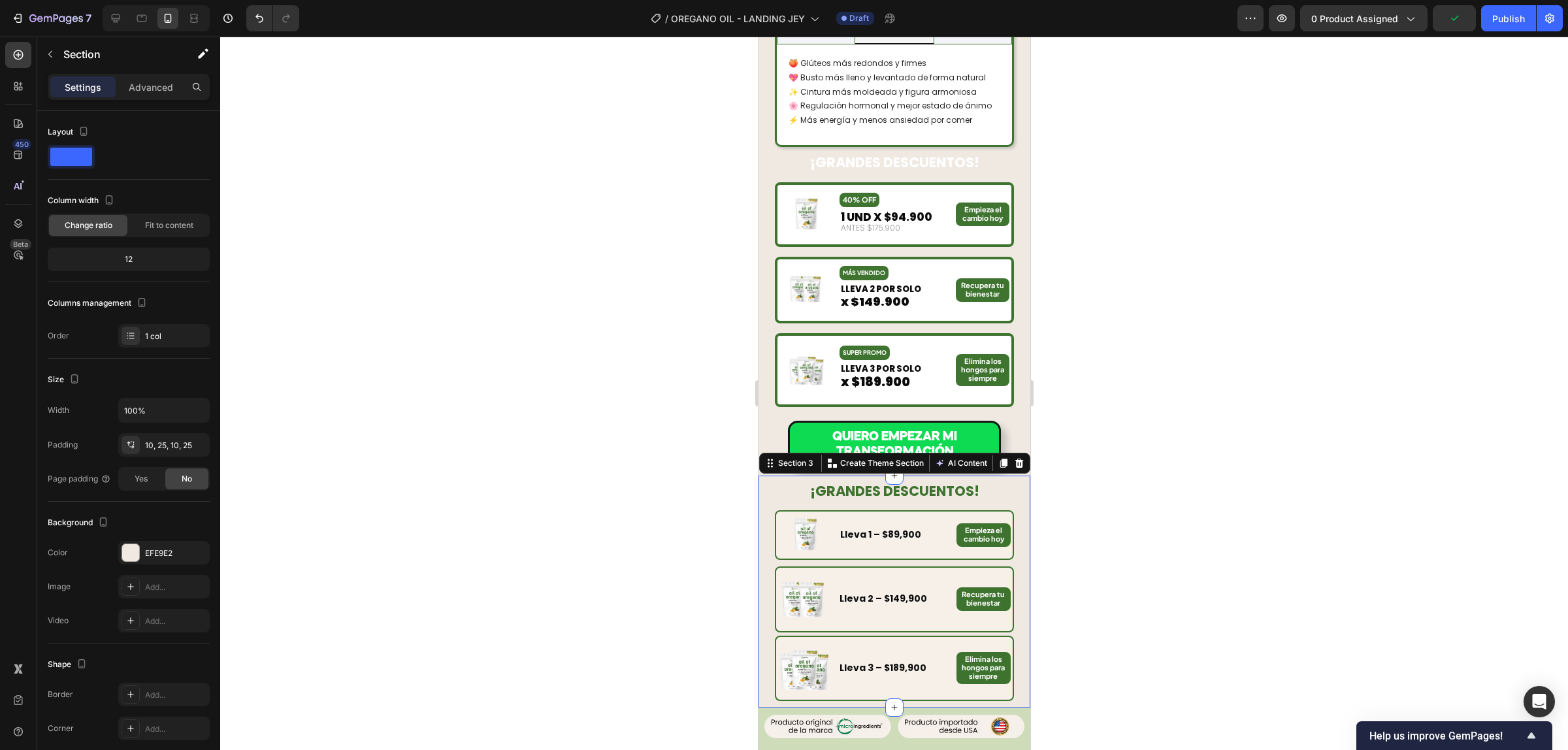
click at [1015, 459] on icon at bounding box center [1019, 463] width 9 height 9
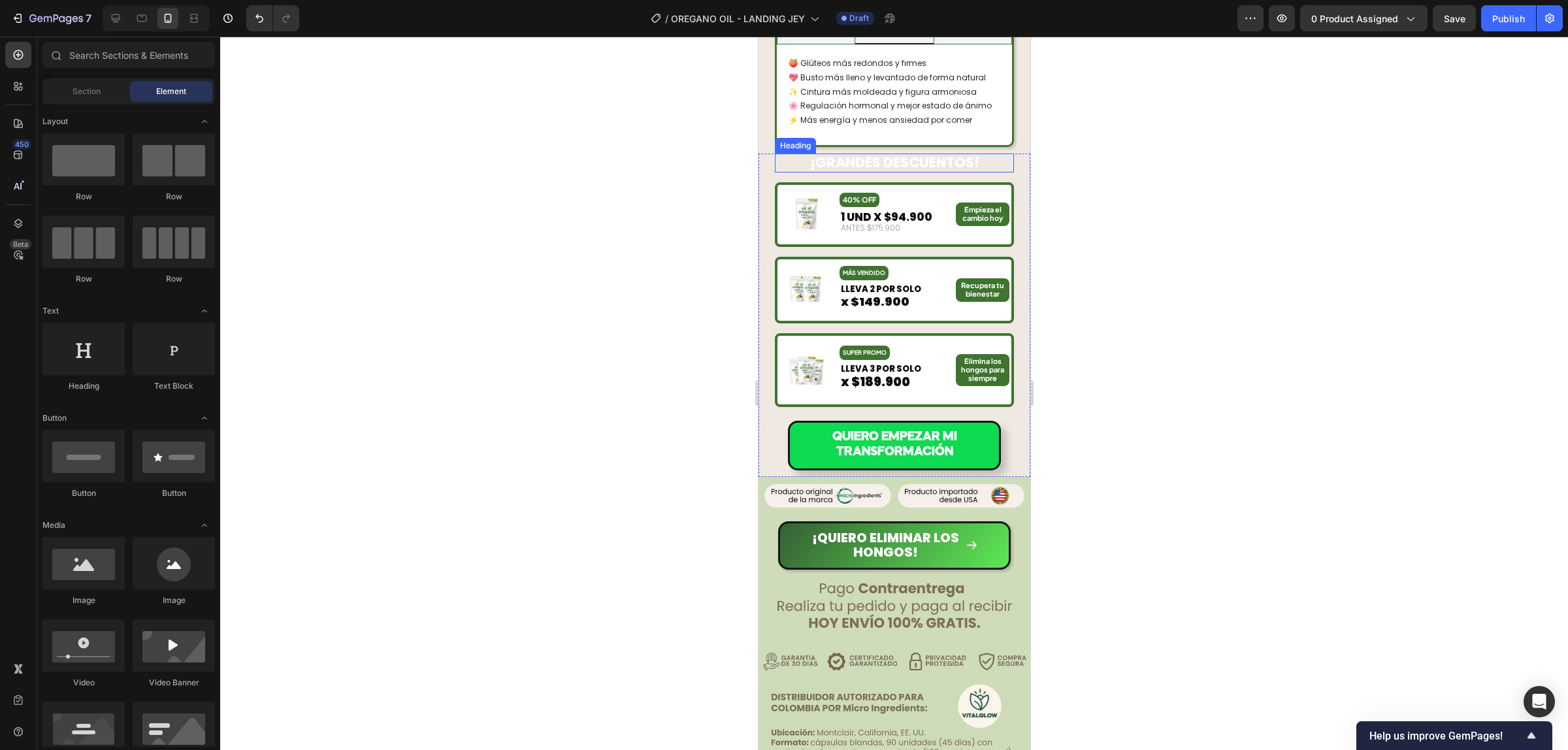
click at [886, 153] on strong "¡GRANDES DESCUENTOS!" at bounding box center [893, 163] width 170 height 19
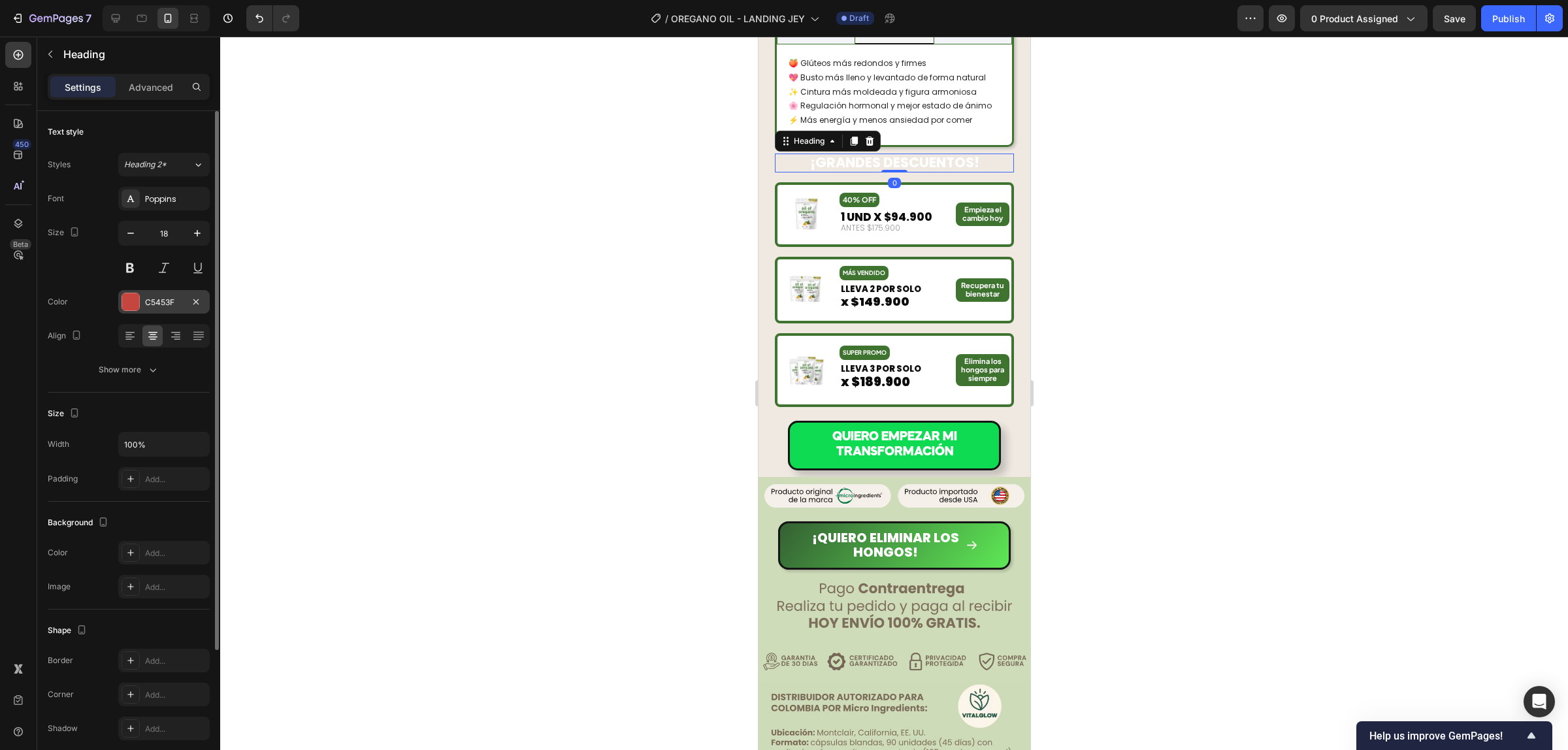
click at [139, 302] on div "C5453F" at bounding box center [164, 301] width 91 height 23
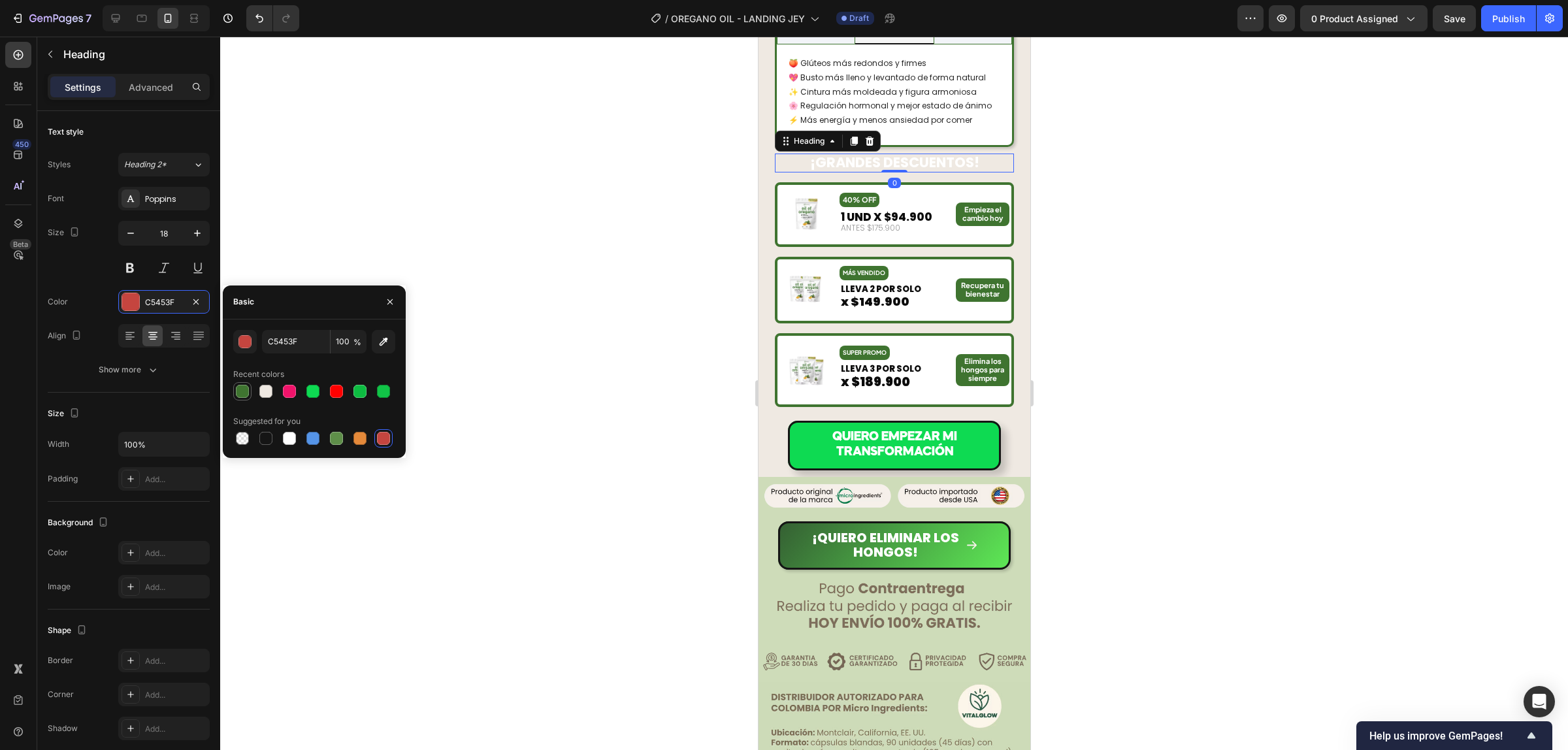
click at [240, 390] on div at bounding box center [242, 391] width 13 height 13
type input "3F7430"
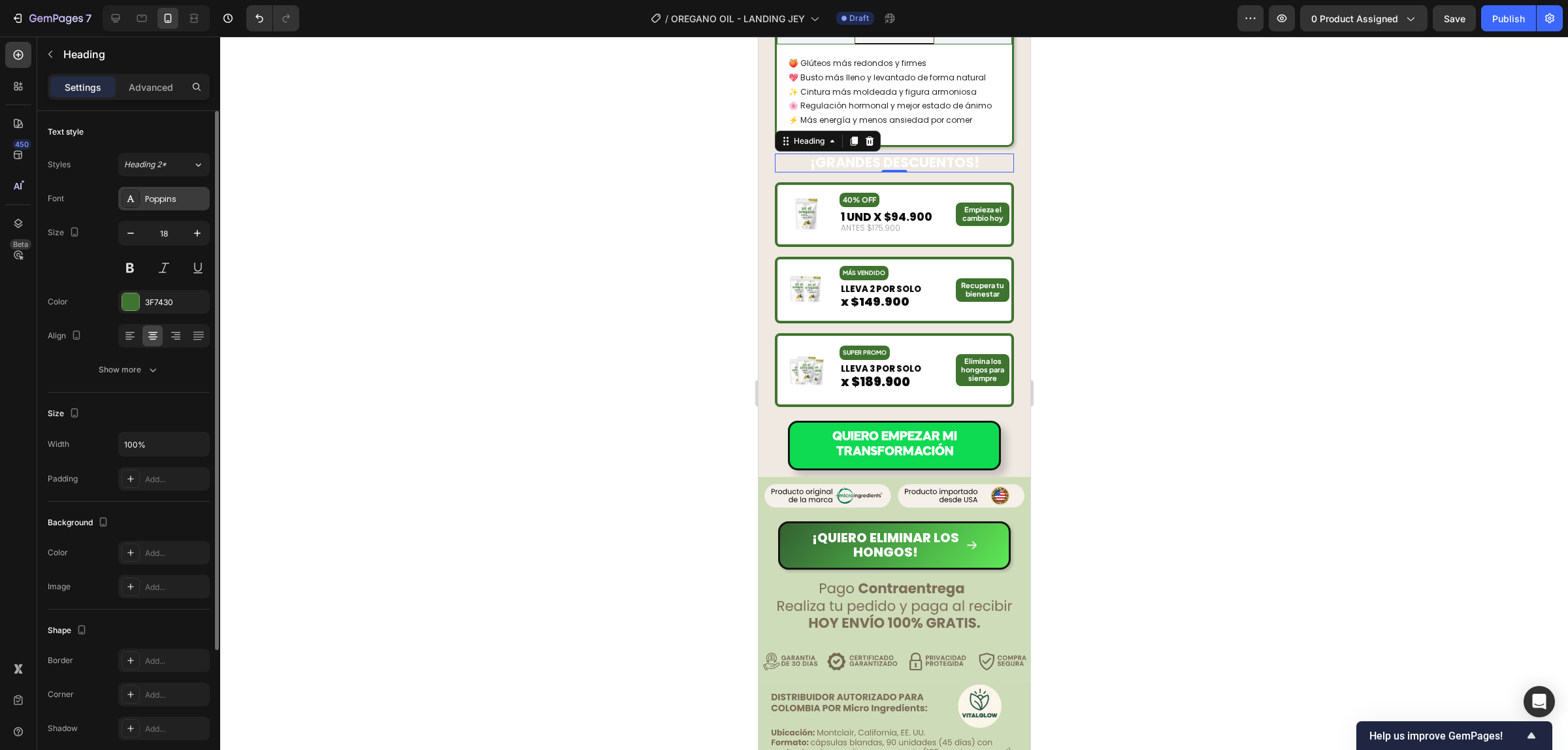
click at [148, 198] on div "Poppins" at bounding box center [175, 200] width 61 height 12
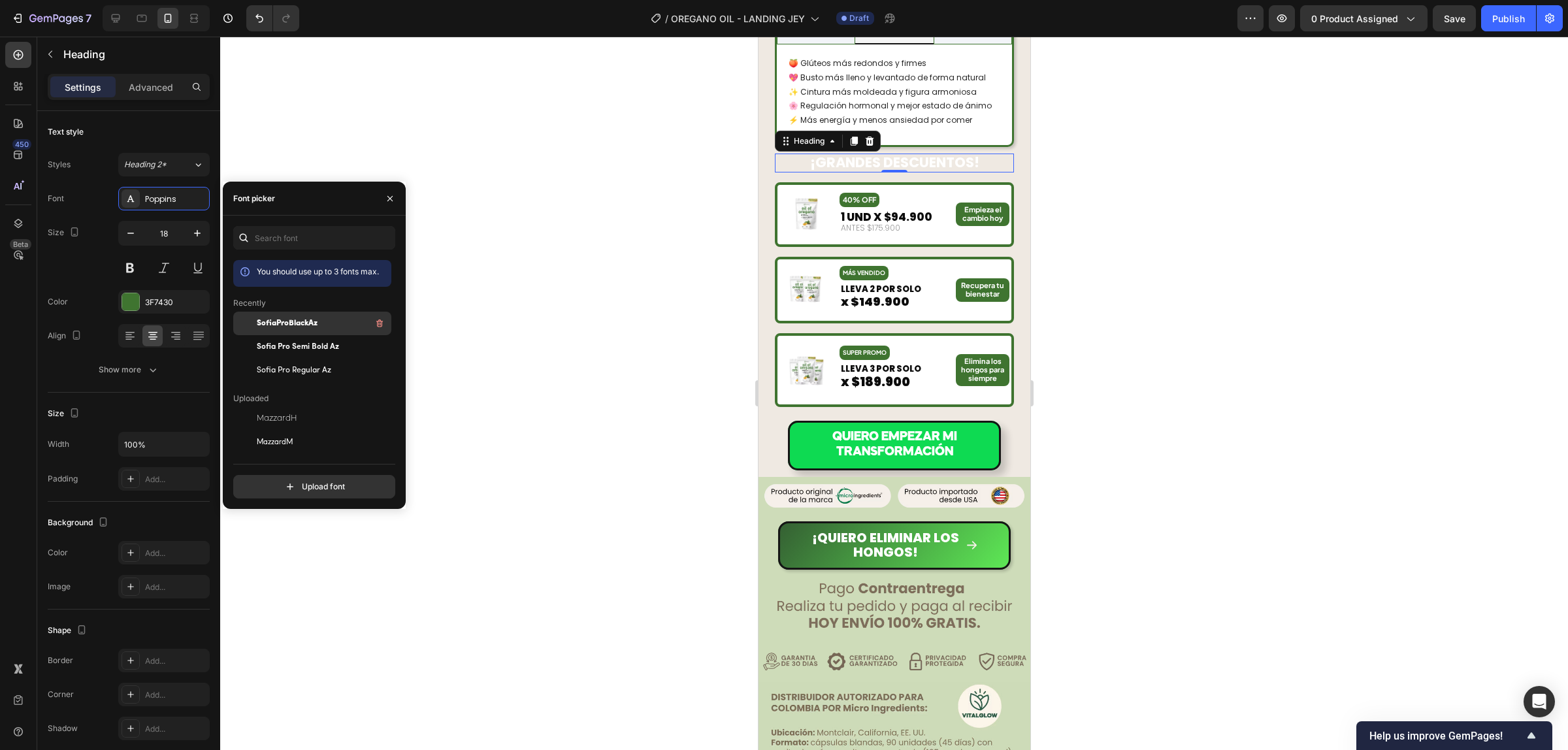
click at [312, 319] on span "SofiaProBlackAz" at bounding box center [287, 324] width 61 height 12
click at [201, 233] on icon "button" at bounding box center [197, 232] width 13 height 13
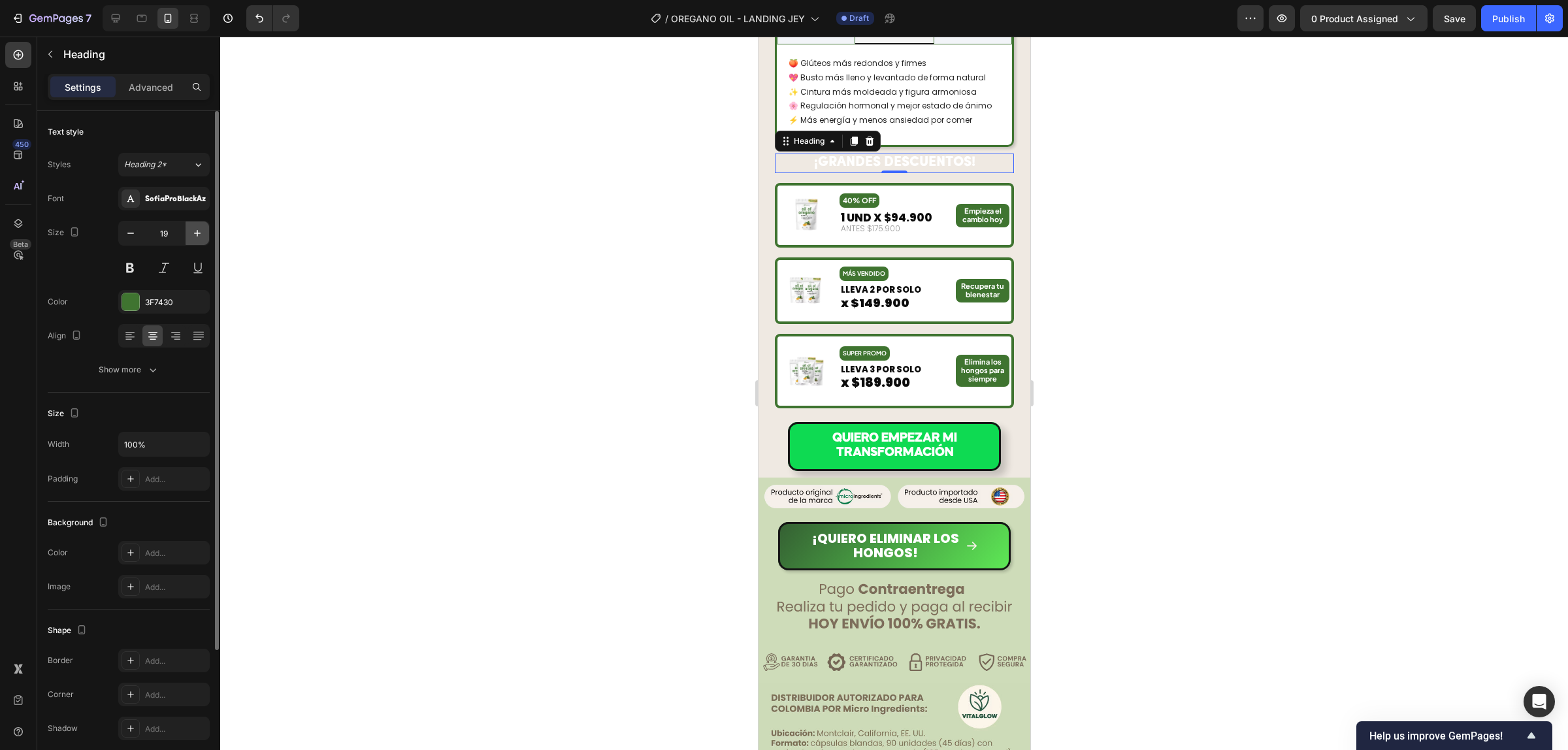
click at [201, 234] on icon "button" at bounding box center [197, 232] width 13 height 13
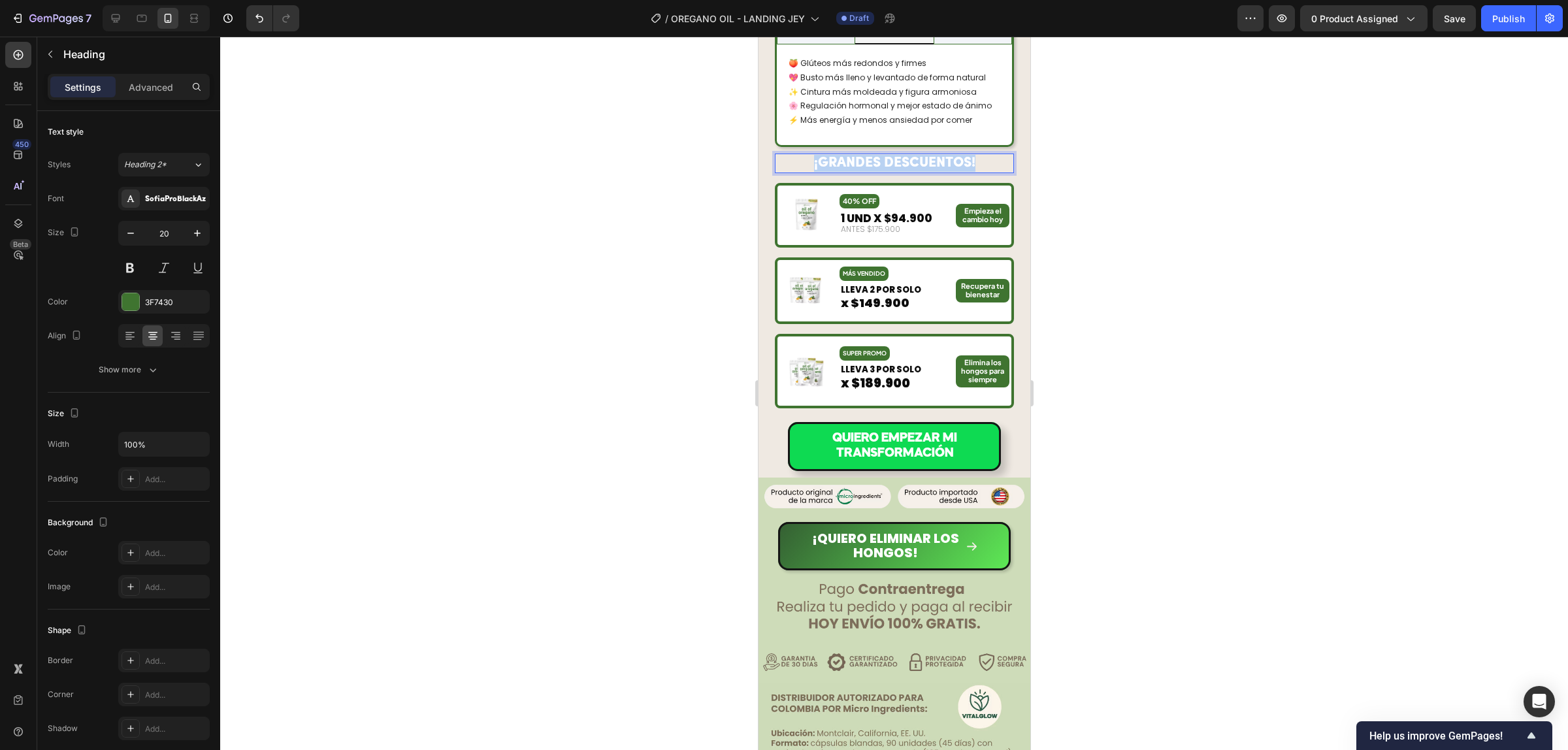
click at [917, 156] on strong "¡GRANDES DESCUENTOS!" at bounding box center [893, 163] width 161 height 14
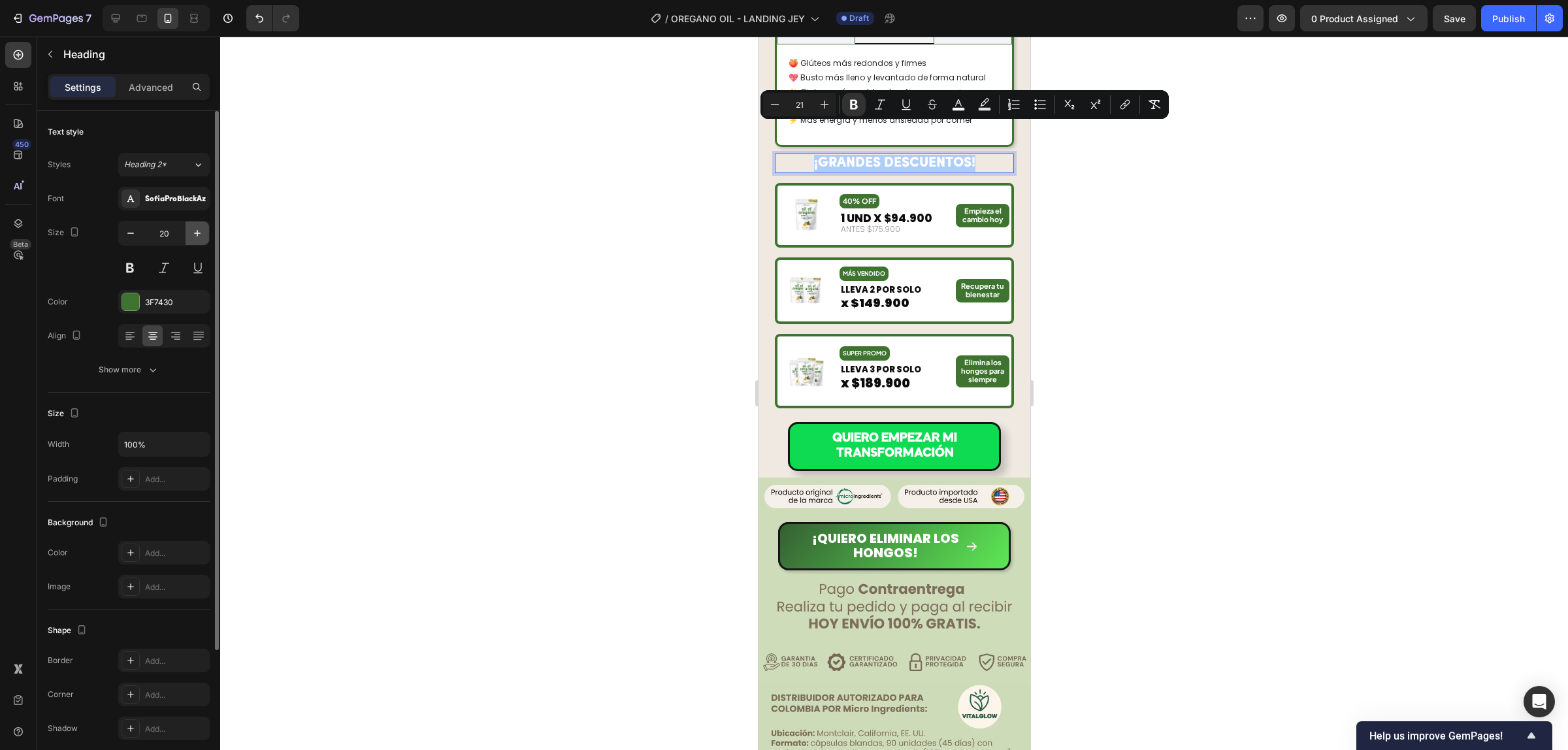
click at [203, 240] on icon "button" at bounding box center [197, 232] width 13 height 13
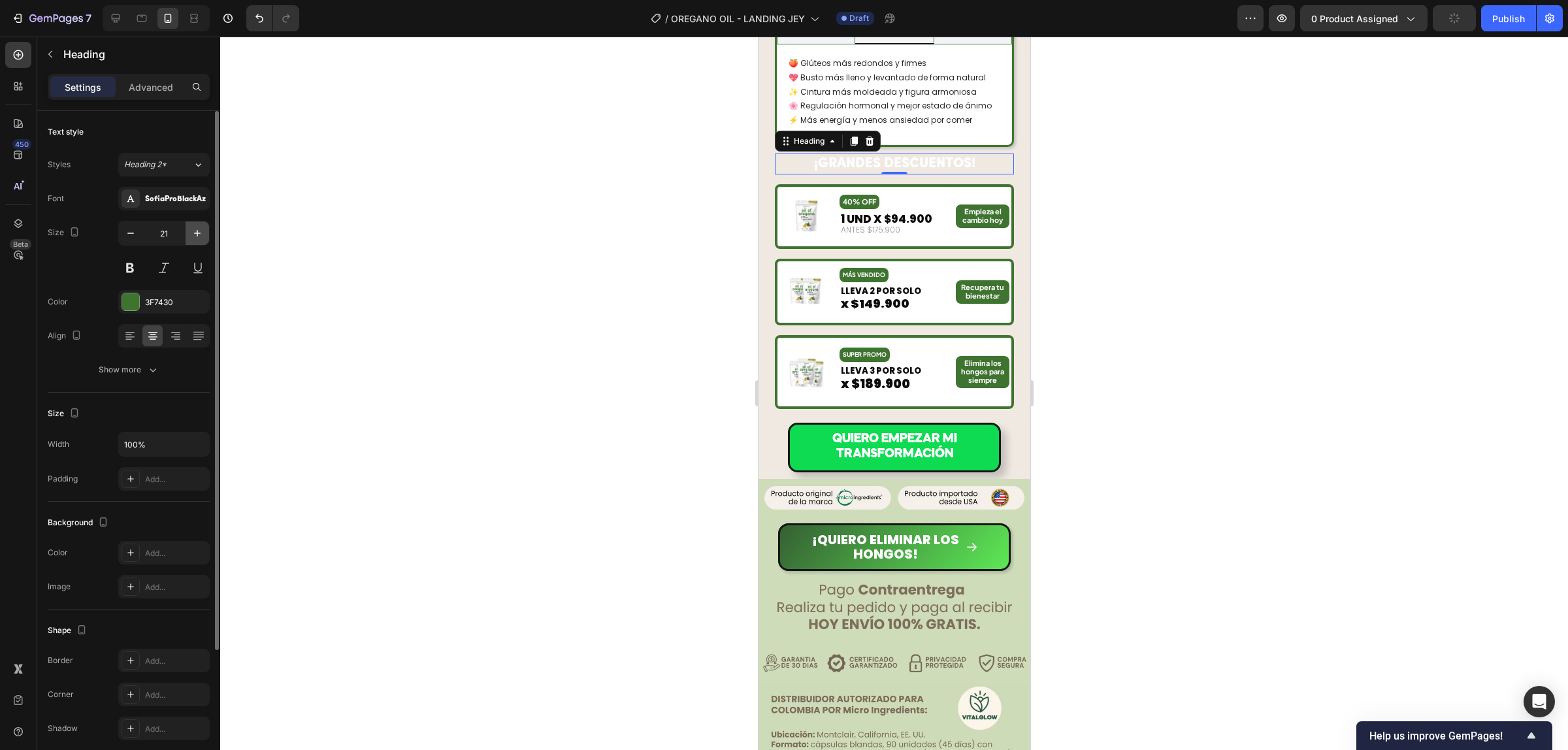
click at [203, 239] on icon "button" at bounding box center [197, 232] width 13 height 13
type input "22"
click at [845, 157] on strong "¡GRANDES DESCUENTOS!" at bounding box center [893, 164] width 161 height 14
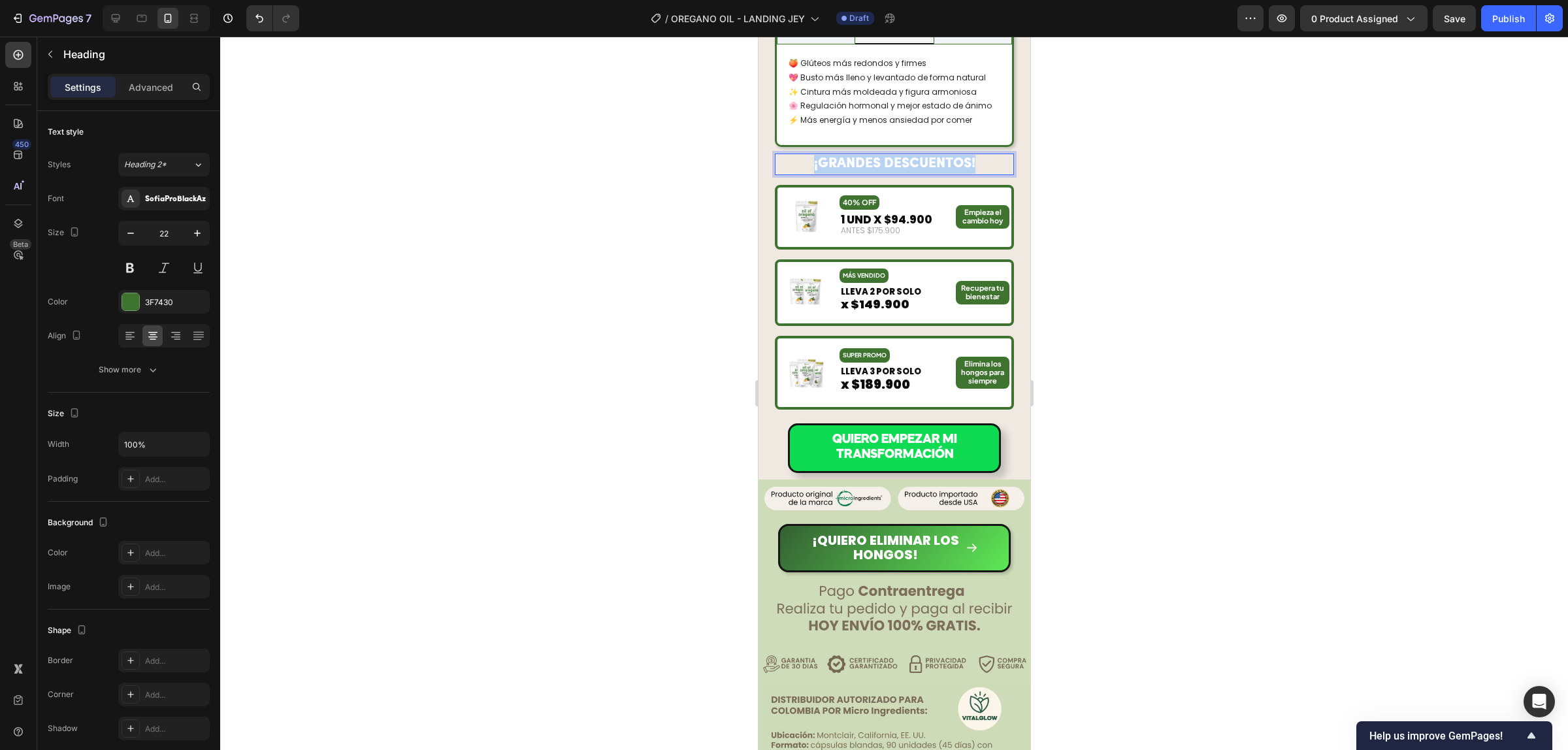
click at [845, 157] on strong "¡GRANDES DESCUENTOS!" at bounding box center [893, 164] width 161 height 14
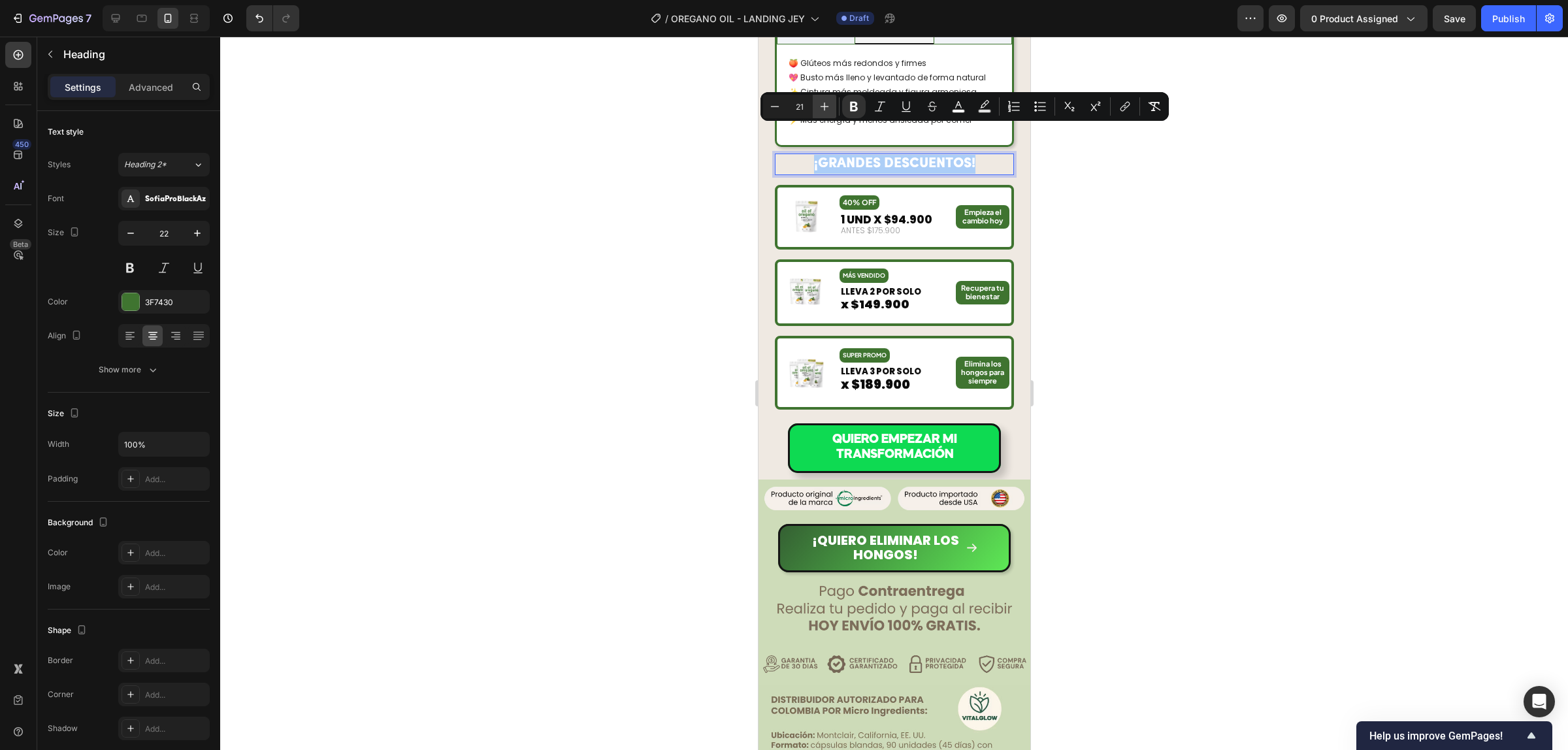
click at [820, 111] on icon "Editor contextual toolbar" at bounding box center [824, 106] width 13 height 13
type input "22"
click at [1150, 189] on div at bounding box center [894, 394] width 1348 height 714
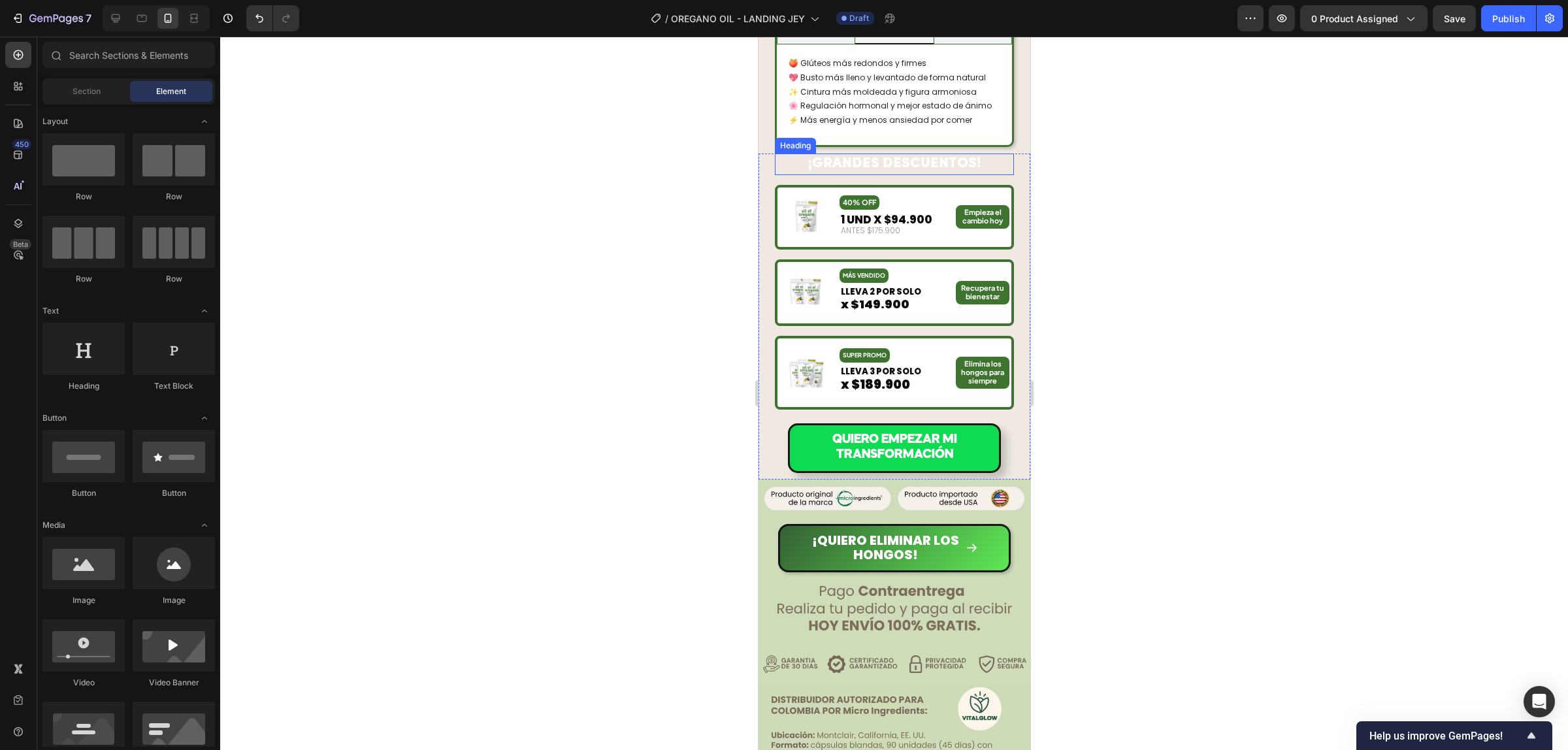
click at [924, 156] on strong "¡GRANDES DESCUENTOS!" at bounding box center [893, 163] width 172 height 15
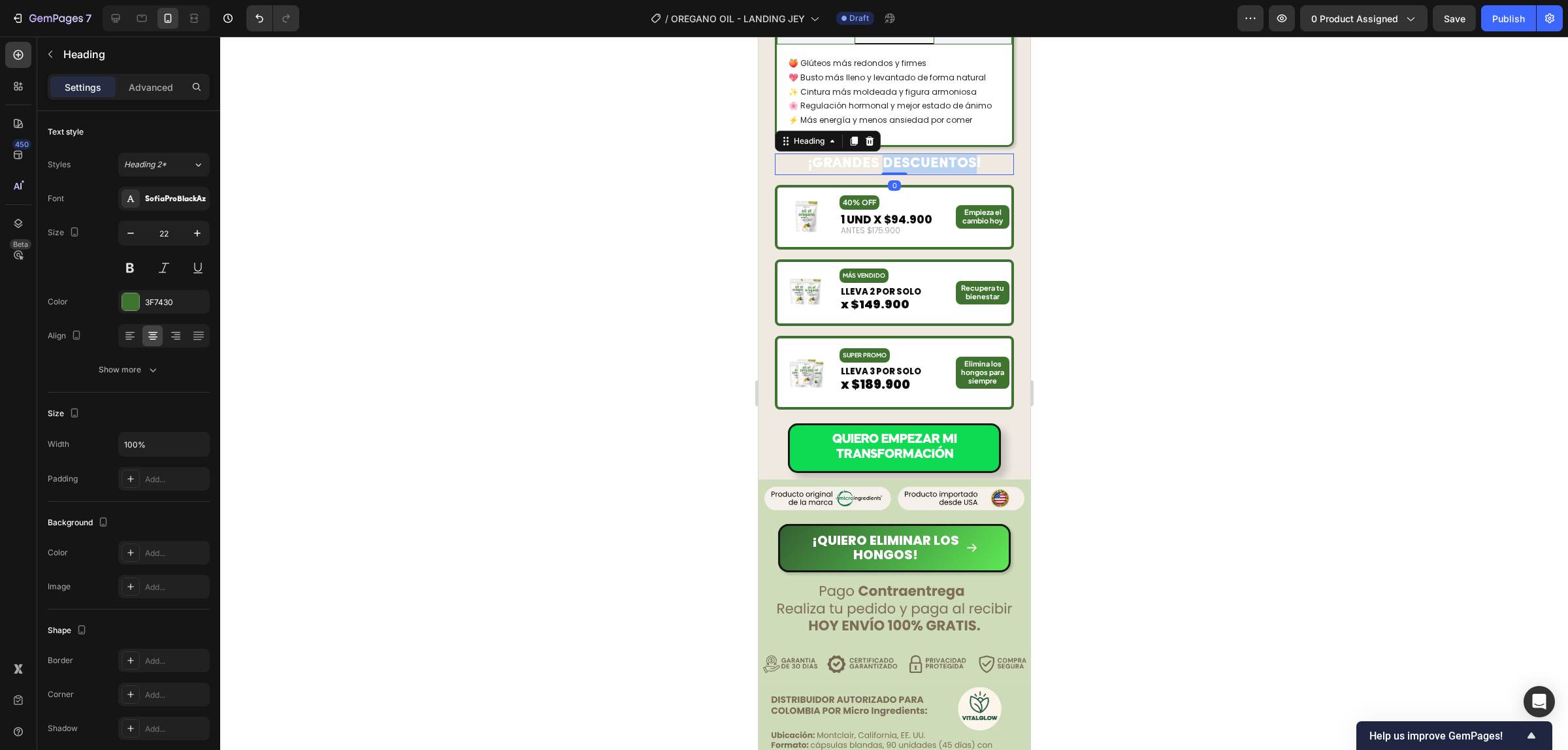
click at [921, 156] on strong "¡GRANDES DESCUENTOS!" at bounding box center [893, 163] width 172 height 15
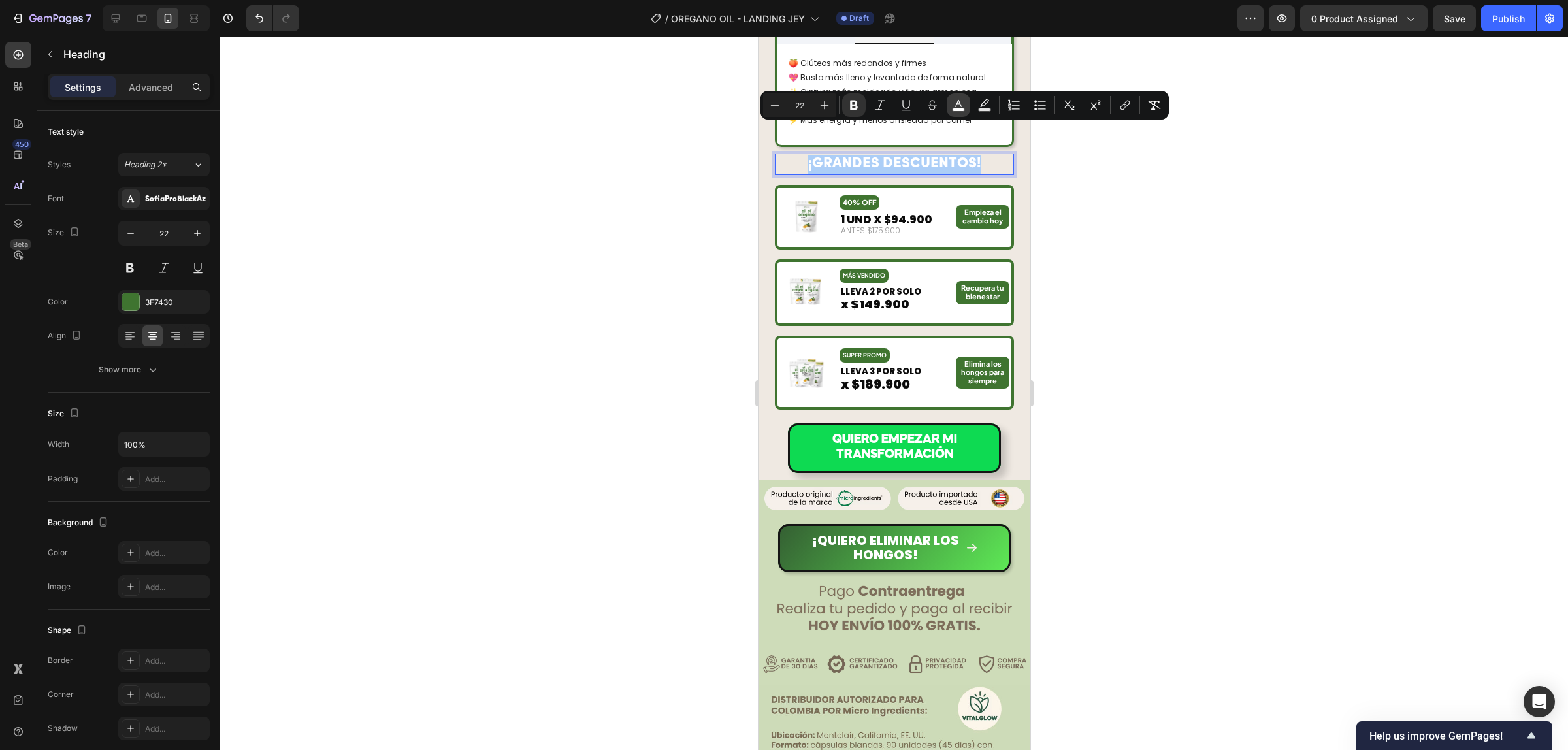
click at [957, 107] on icon "Editor contextual toolbar" at bounding box center [958, 105] width 13 height 13
type input "FFFFFF"
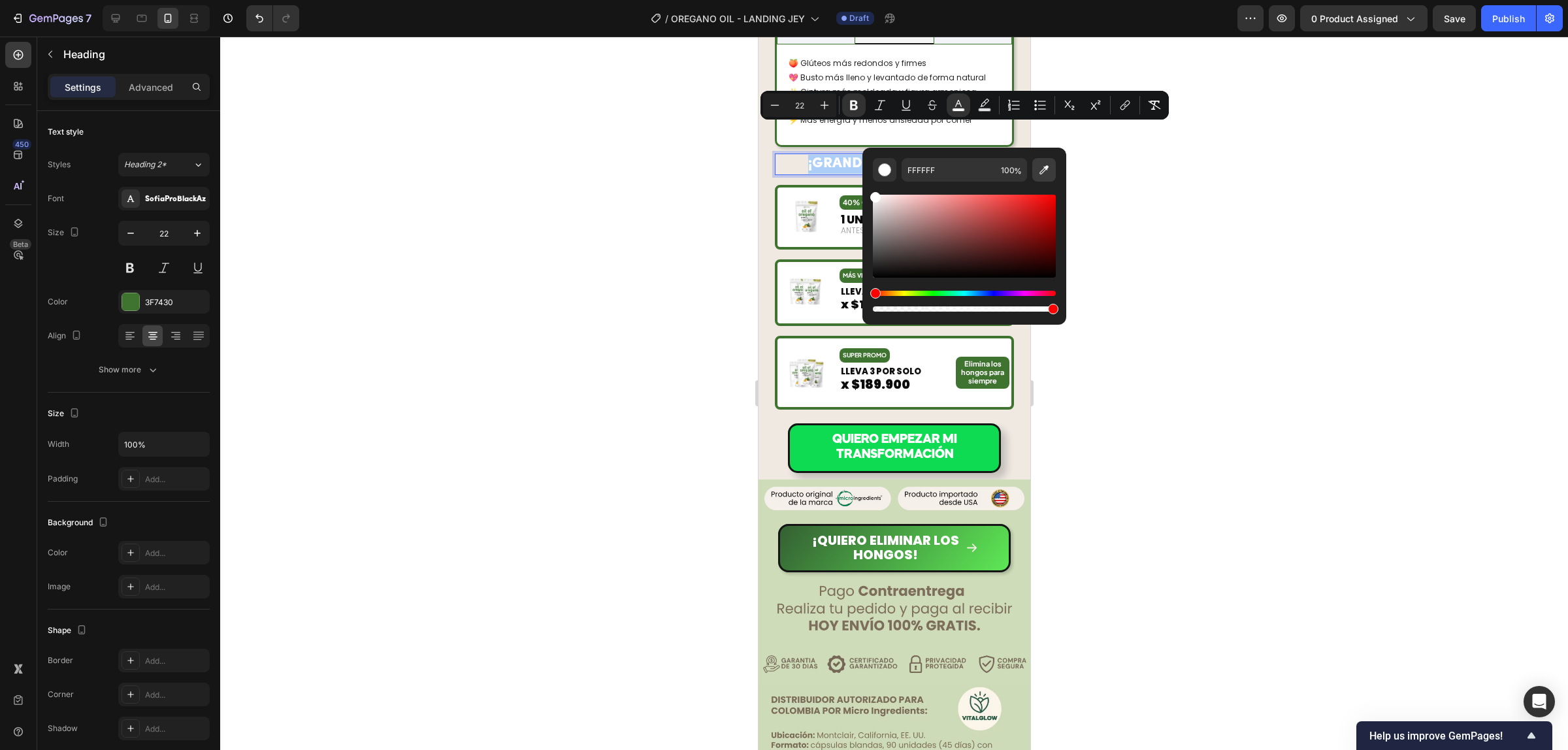
click at [1048, 177] on button "Editor contextual toolbar" at bounding box center [1043, 170] width 23 height 23
type input "3F7430"
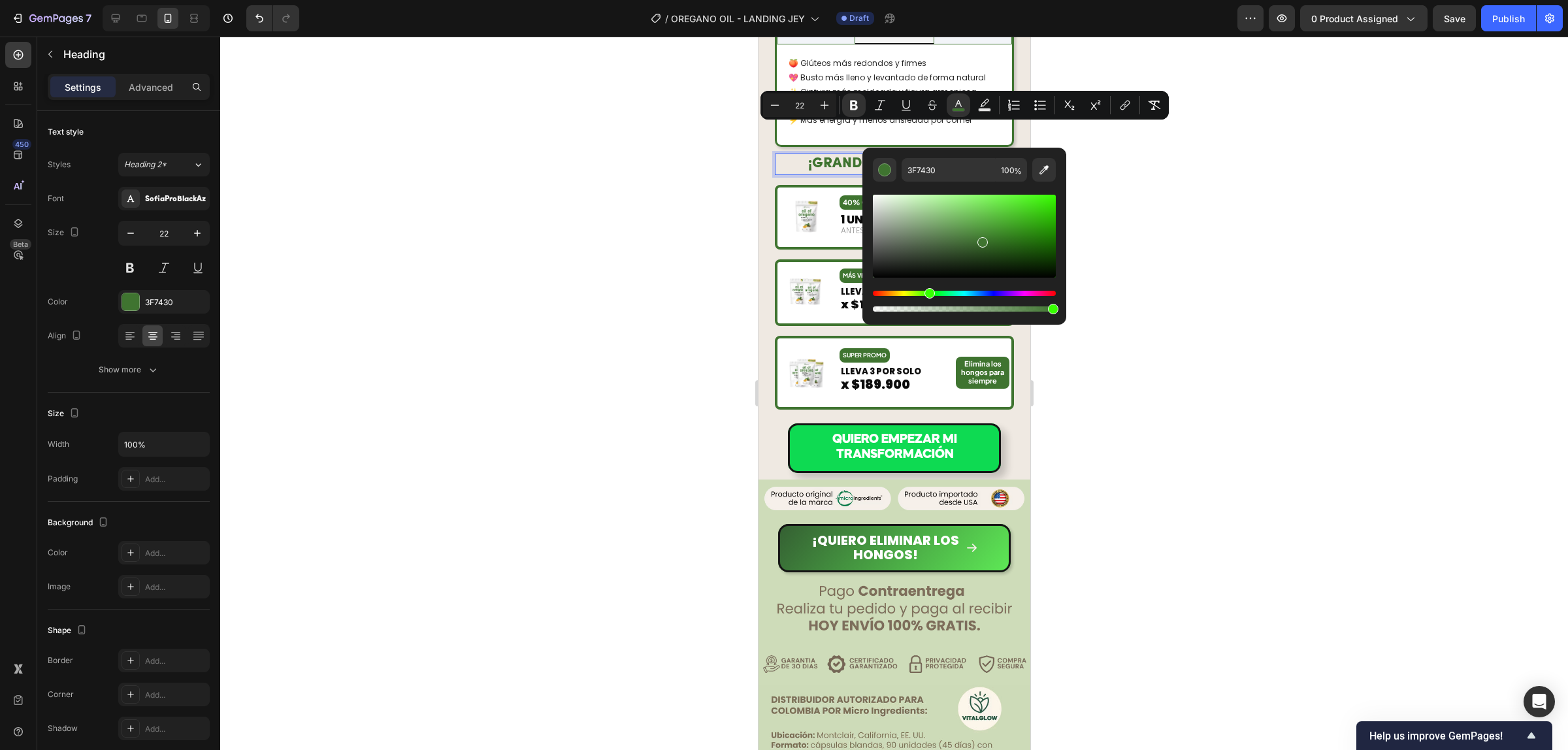
click at [1155, 292] on div at bounding box center [894, 394] width 1348 height 714
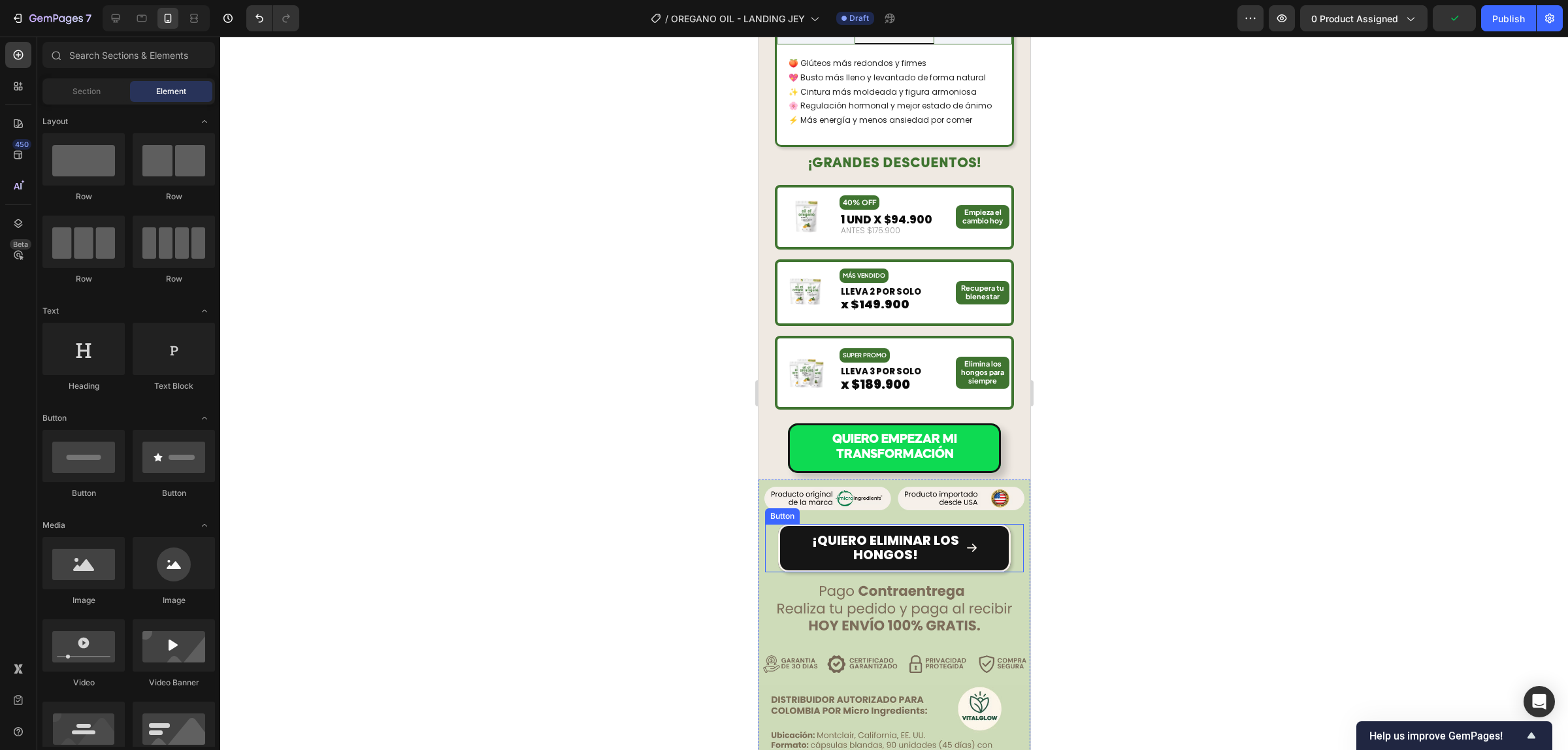
click at [977, 524] on button "¡Quiero ELIMINAR LOS HONGOS!" at bounding box center [893, 549] width 232 height 48
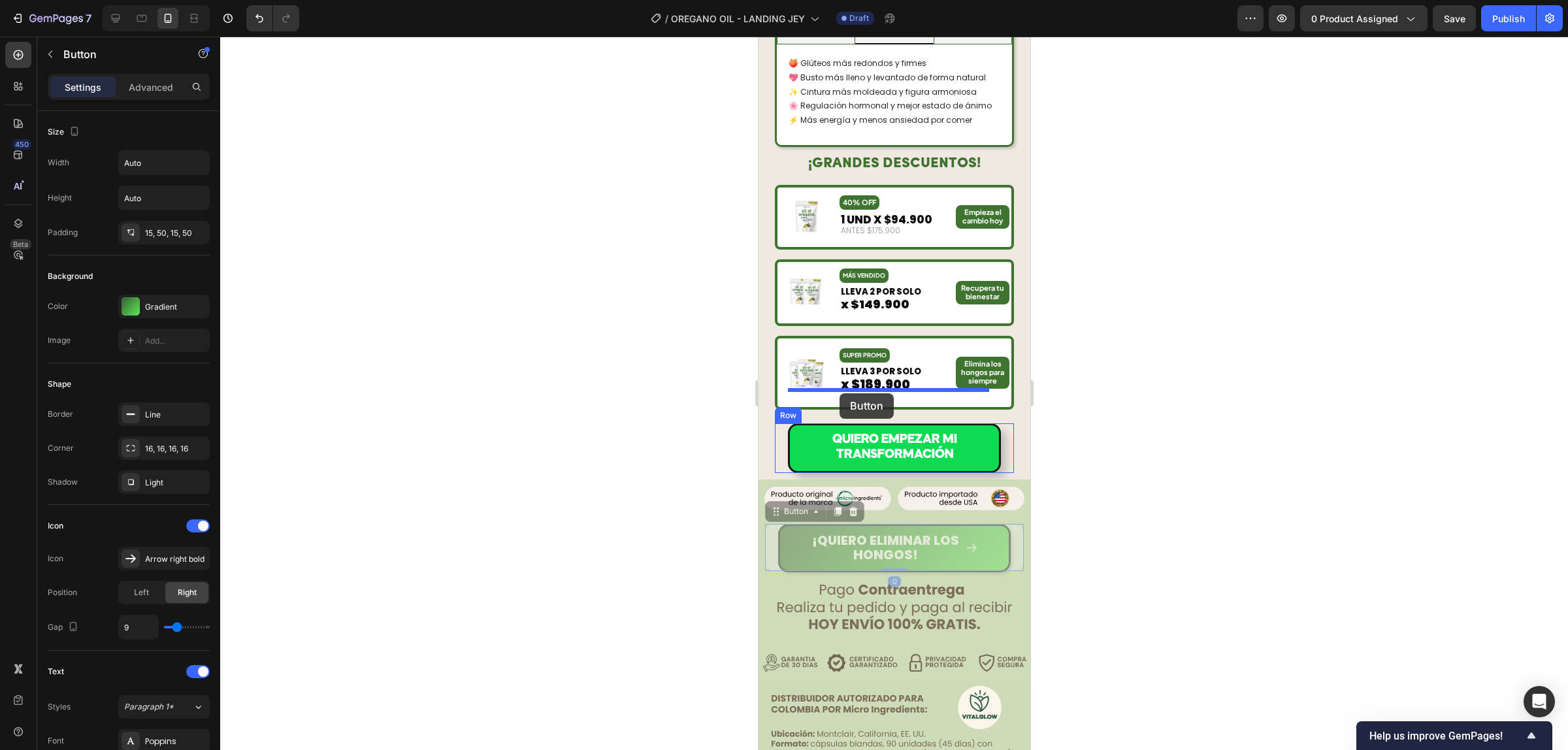
drag, startPoint x: 789, startPoint y: 481, endPoint x: 839, endPoint y: 394, distance: 100.3
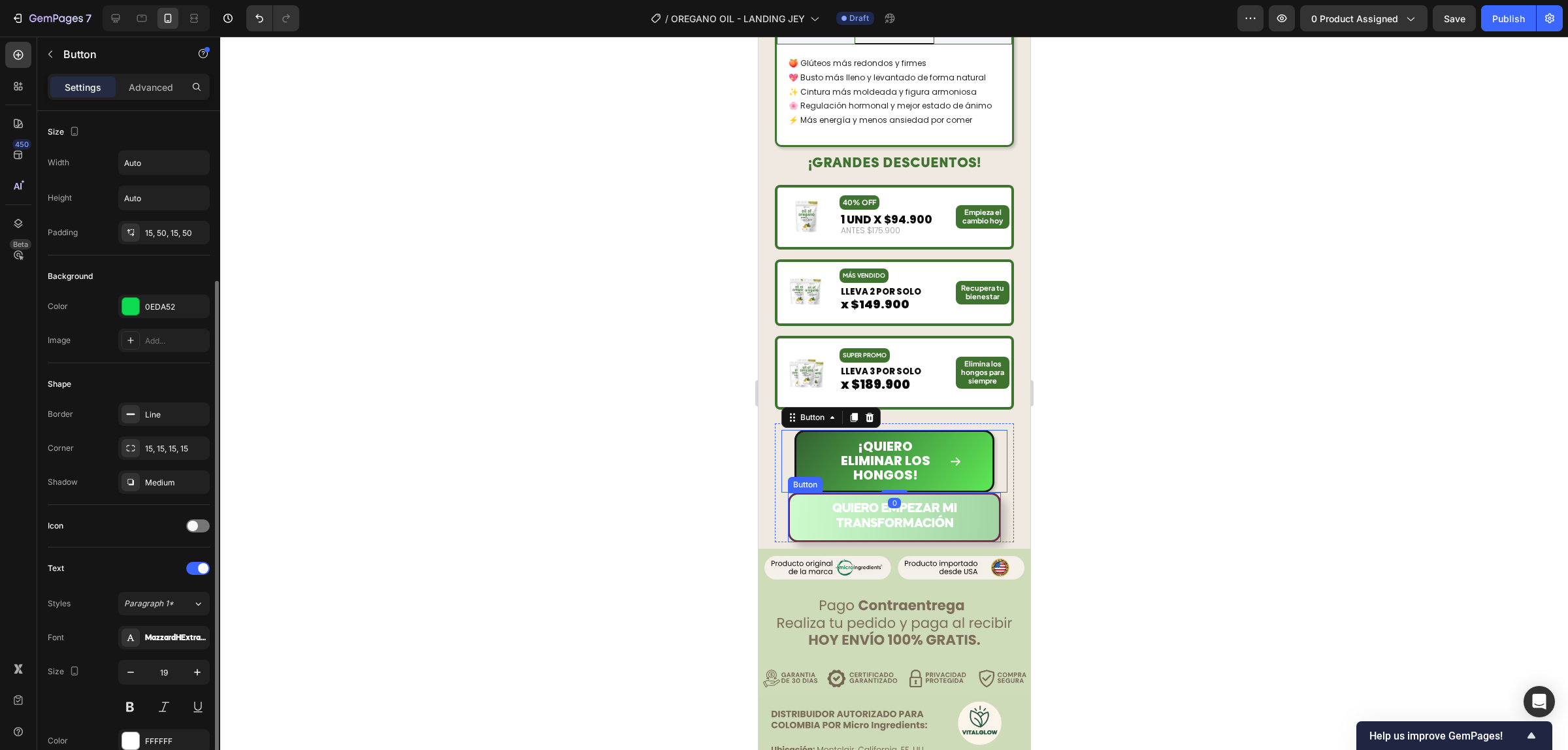
click at [958, 493] on button "QUIERO EMPEZAR MI TRANSFORMACIÓN" at bounding box center [893, 518] width 213 height 50
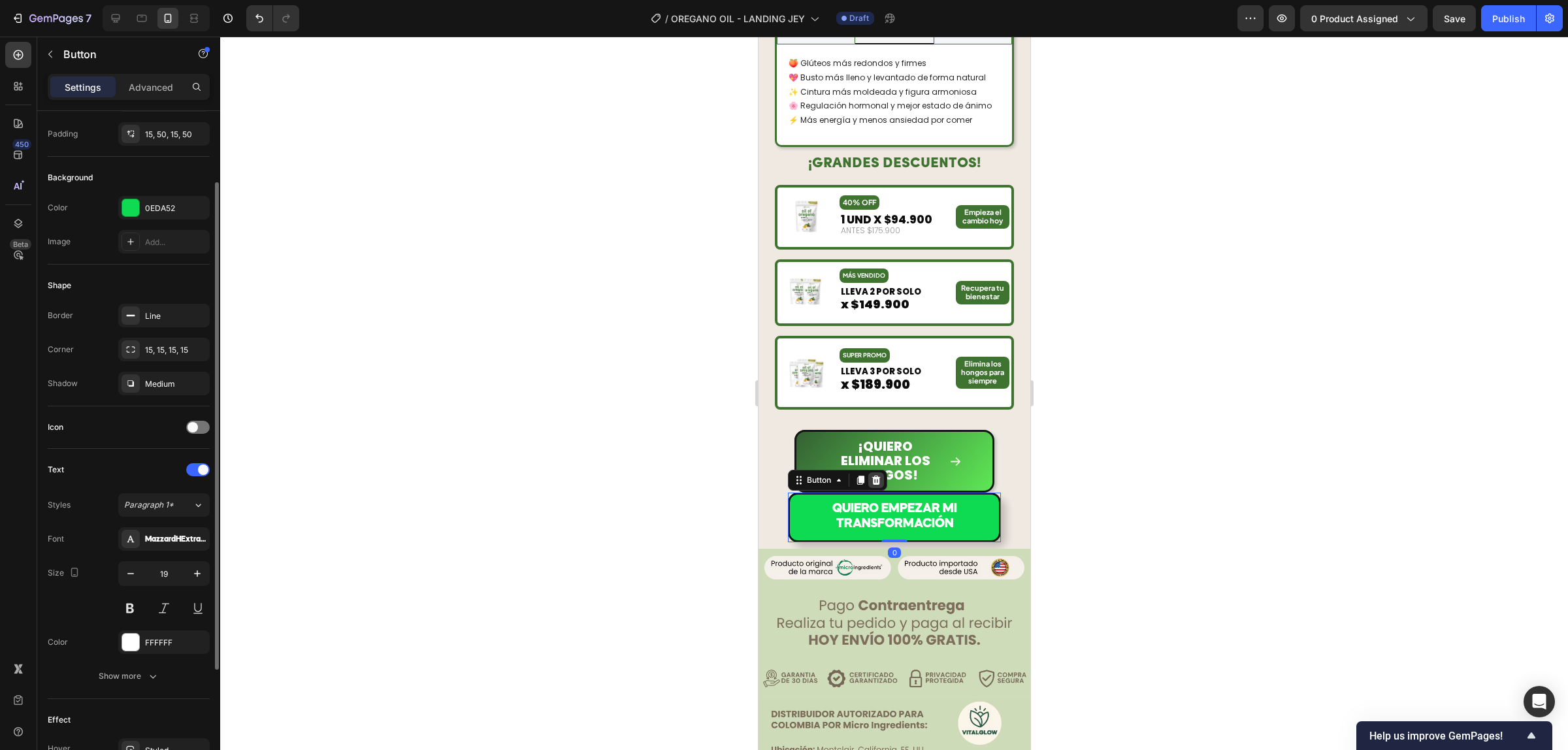
click at [875, 476] on icon at bounding box center [876, 480] width 9 height 9
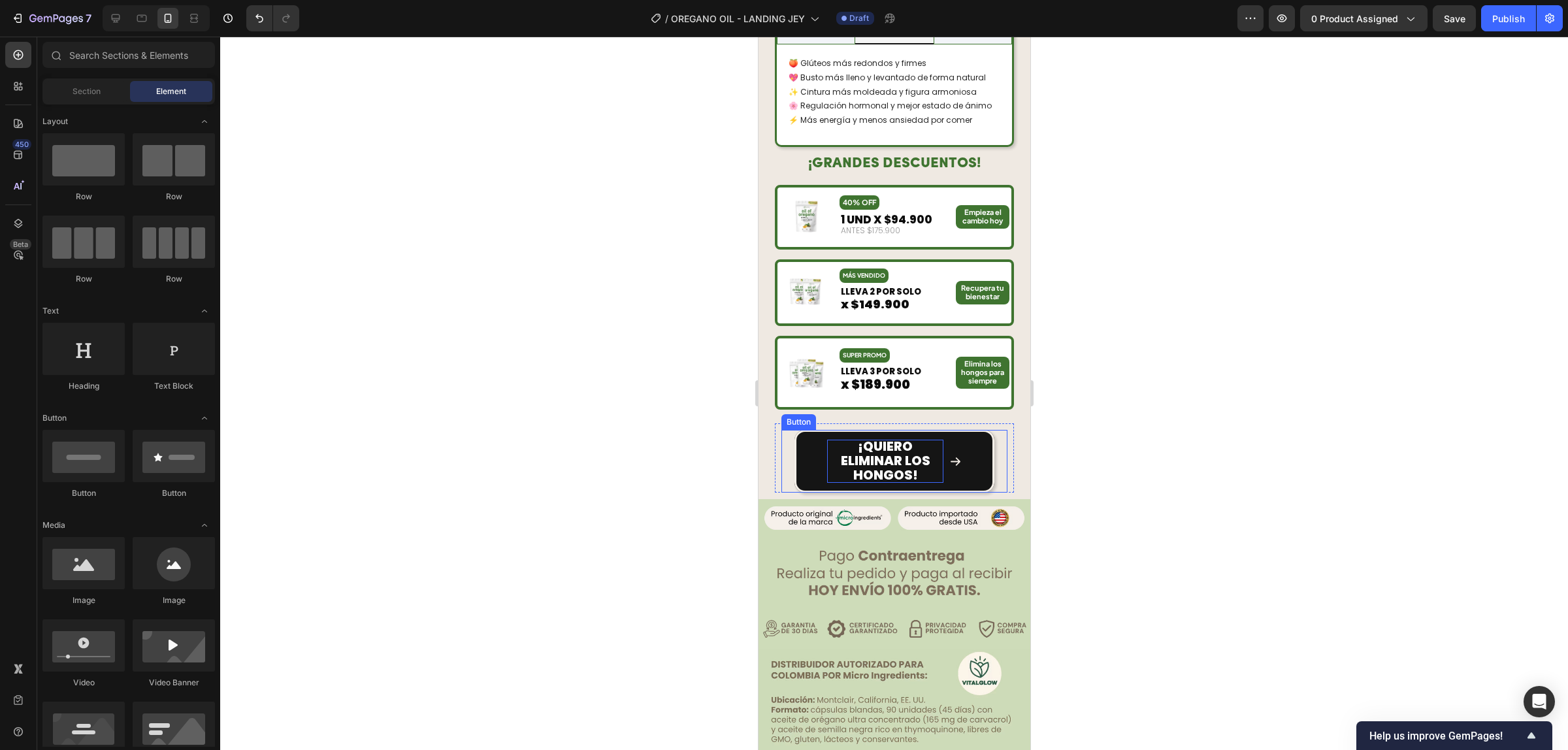
click at [904, 438] on span "¡Quiero ELIMINAR LOS HONGOS!" at bounding box center [885, 461] width 90 height 47
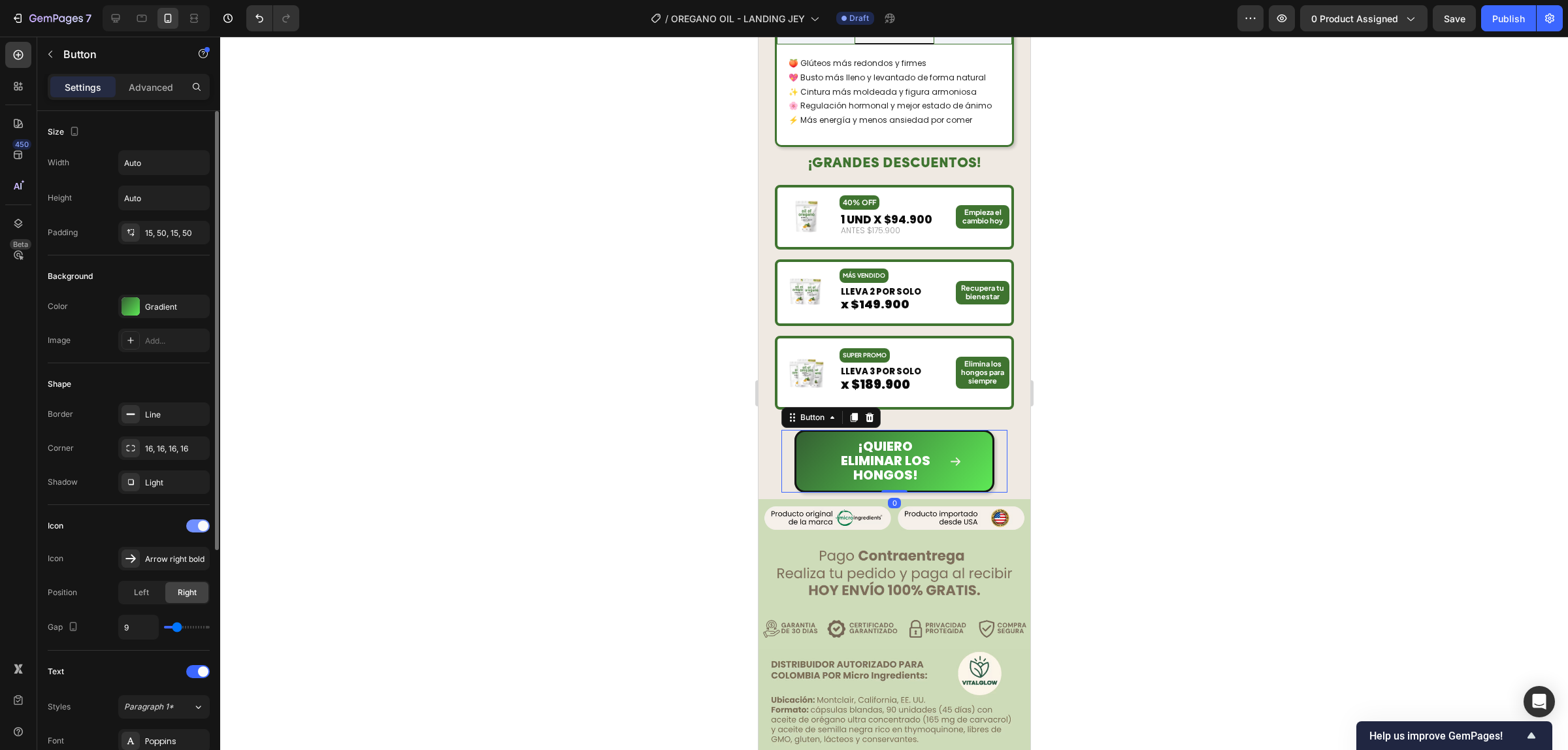
click at [198, 528] on span at bounding box center [203, 526] width 10 height 10
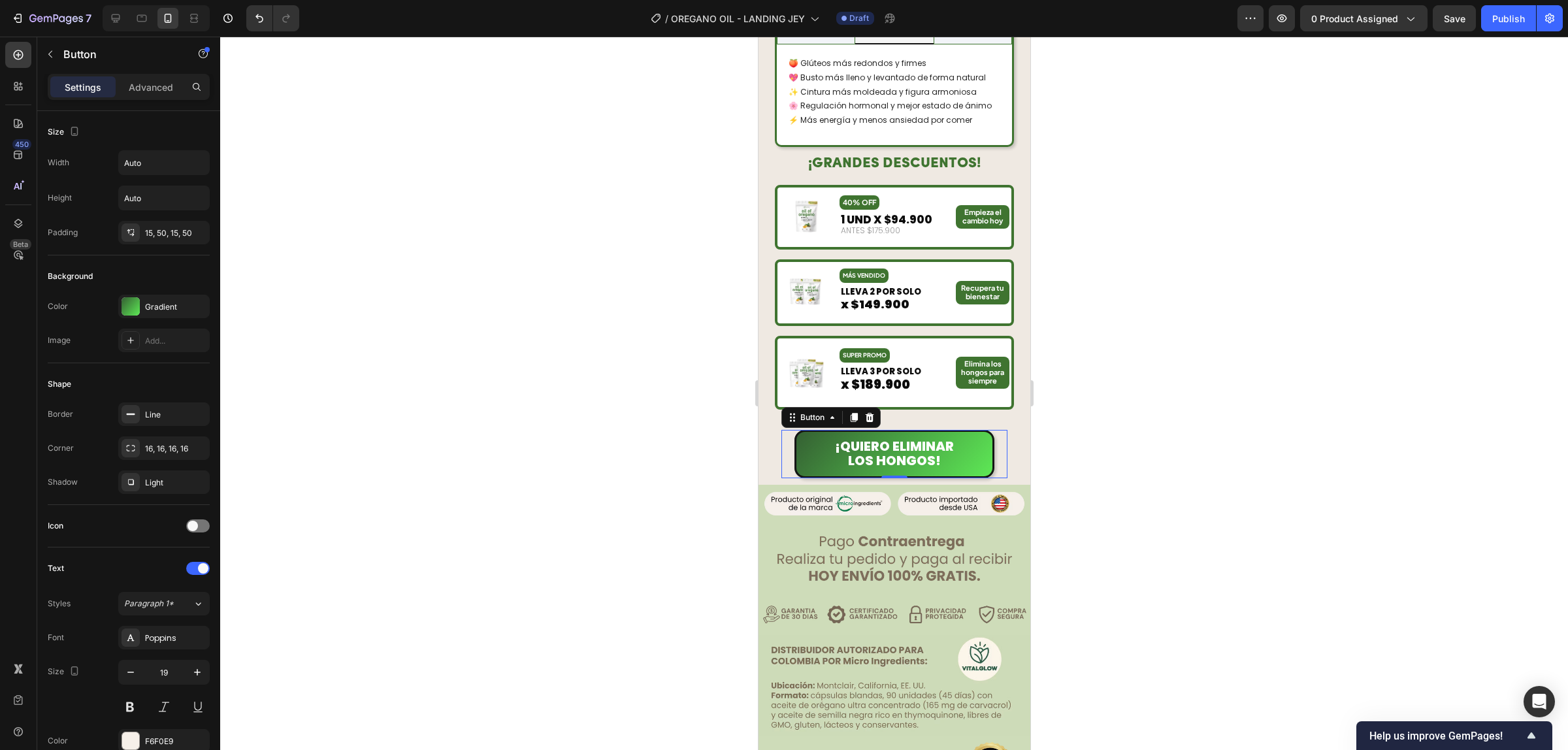
click at [1167, 438] on div at bounding box center [894, 394] width 1348 height 714
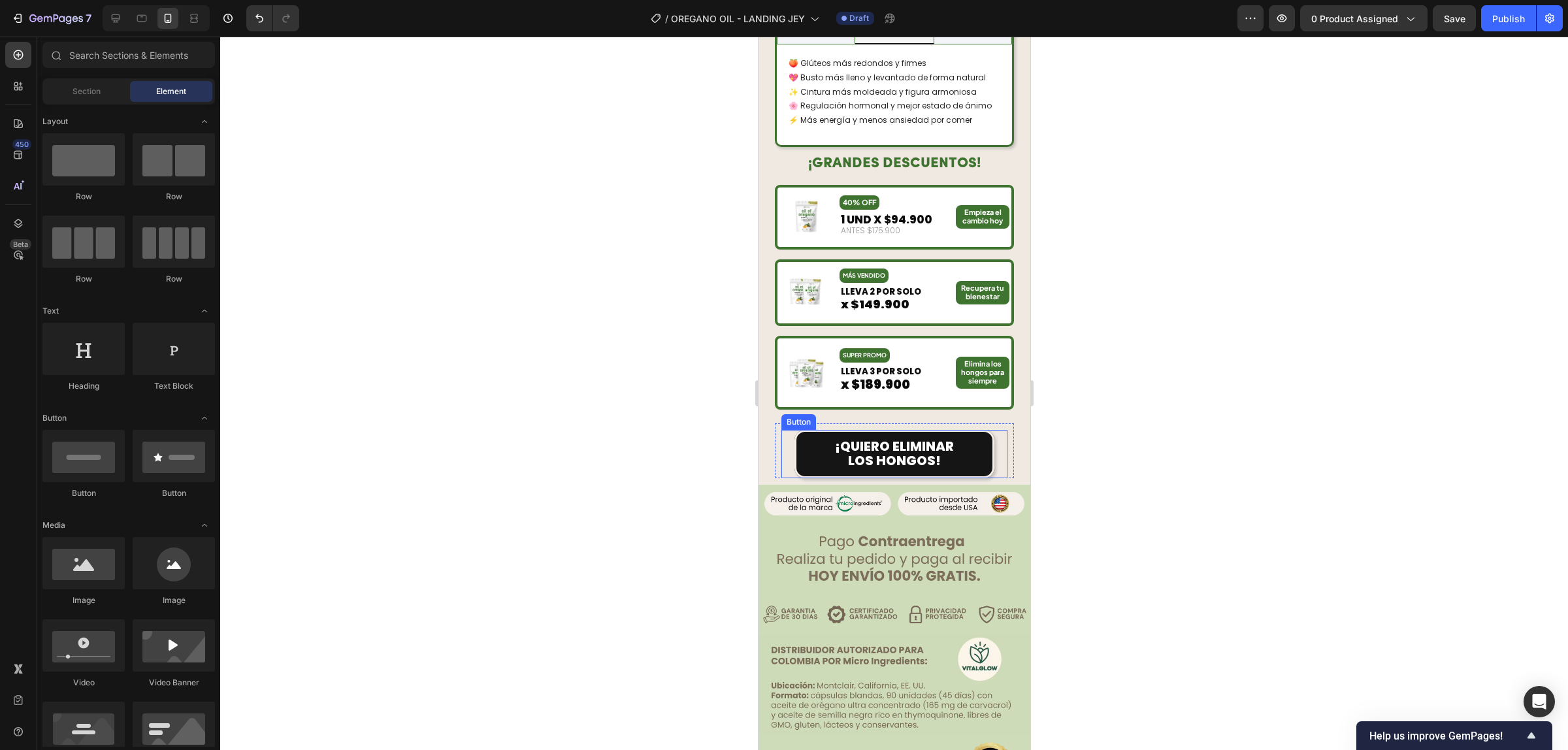
click at [908, 430] on button "¡Quiero ELIMINAR LOS HONGOS!" at bounding box center [893, 454] width 200 height 48
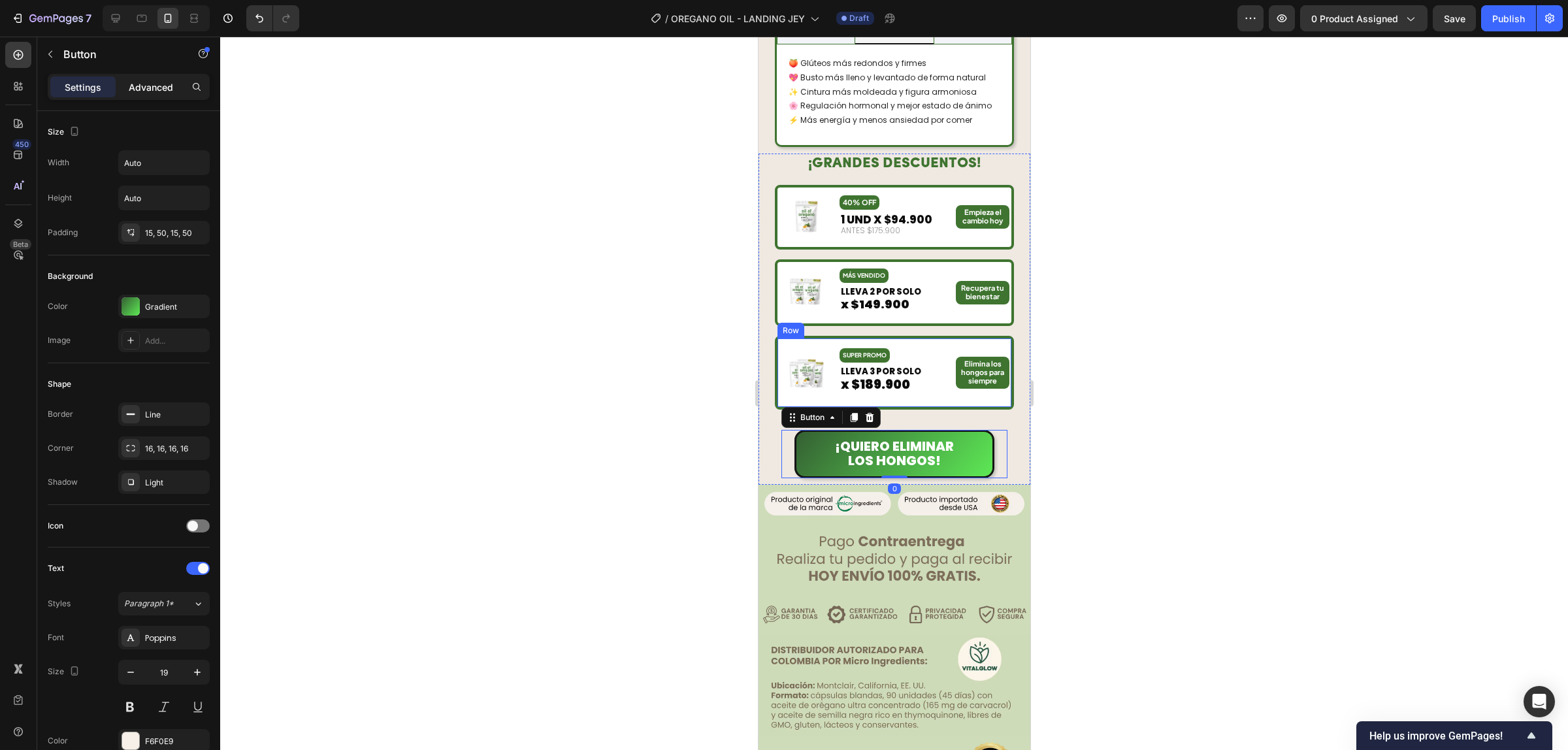
click at [157, 91] on p "Advanced" at bounding box center [151, 87] width 45 height 14
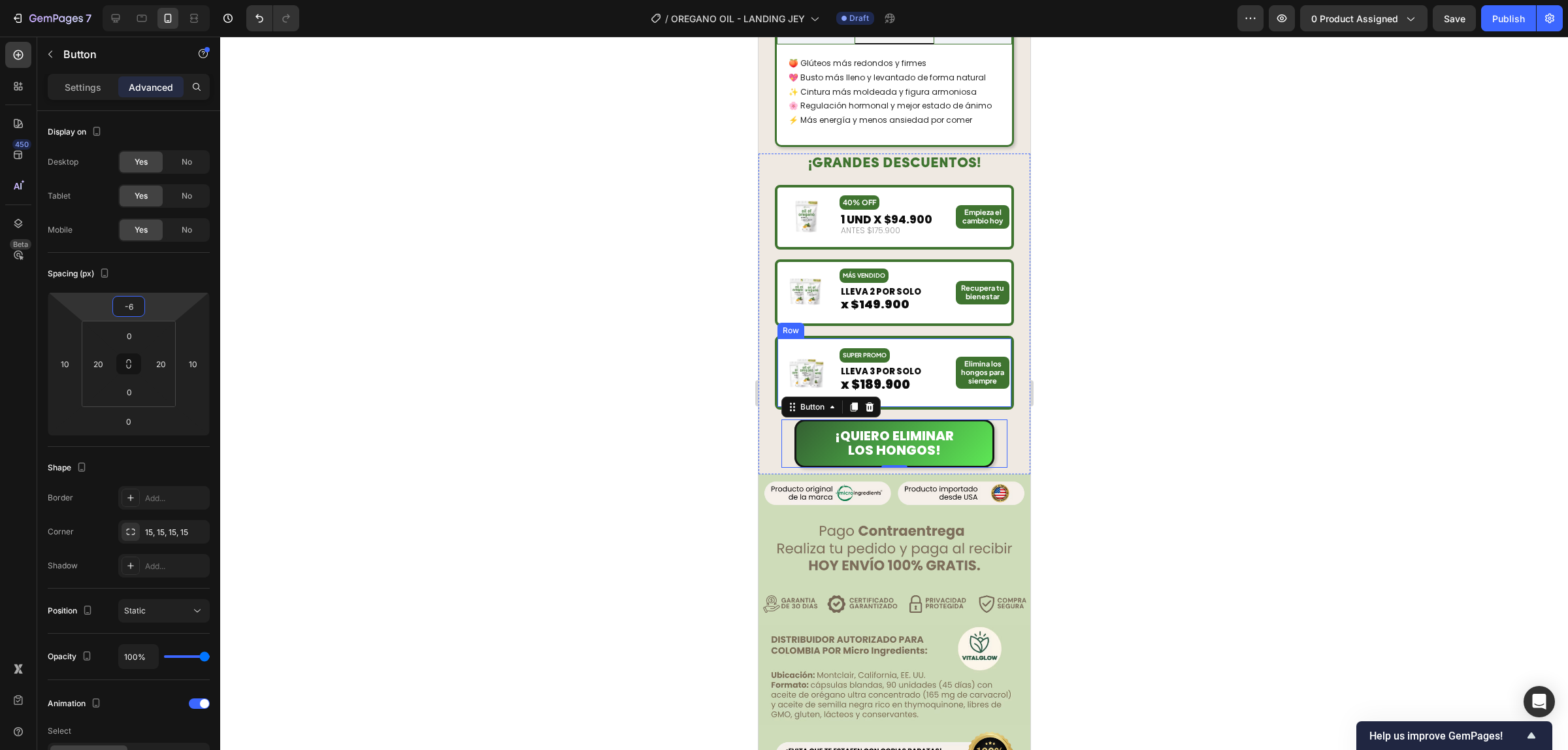
type input "-4"
click at [161, 0] on html "7 Version history / OREGANO OIL - LANDING JEY Draft Preview 0 product assigned …" at bounding box center [784, 0] width 1568 height 0
click at [996, 424] on div "¡Quiero ELIMINAR LOS HONGOS! Button 0" at bounding box center [893, 446] width 239 height 46
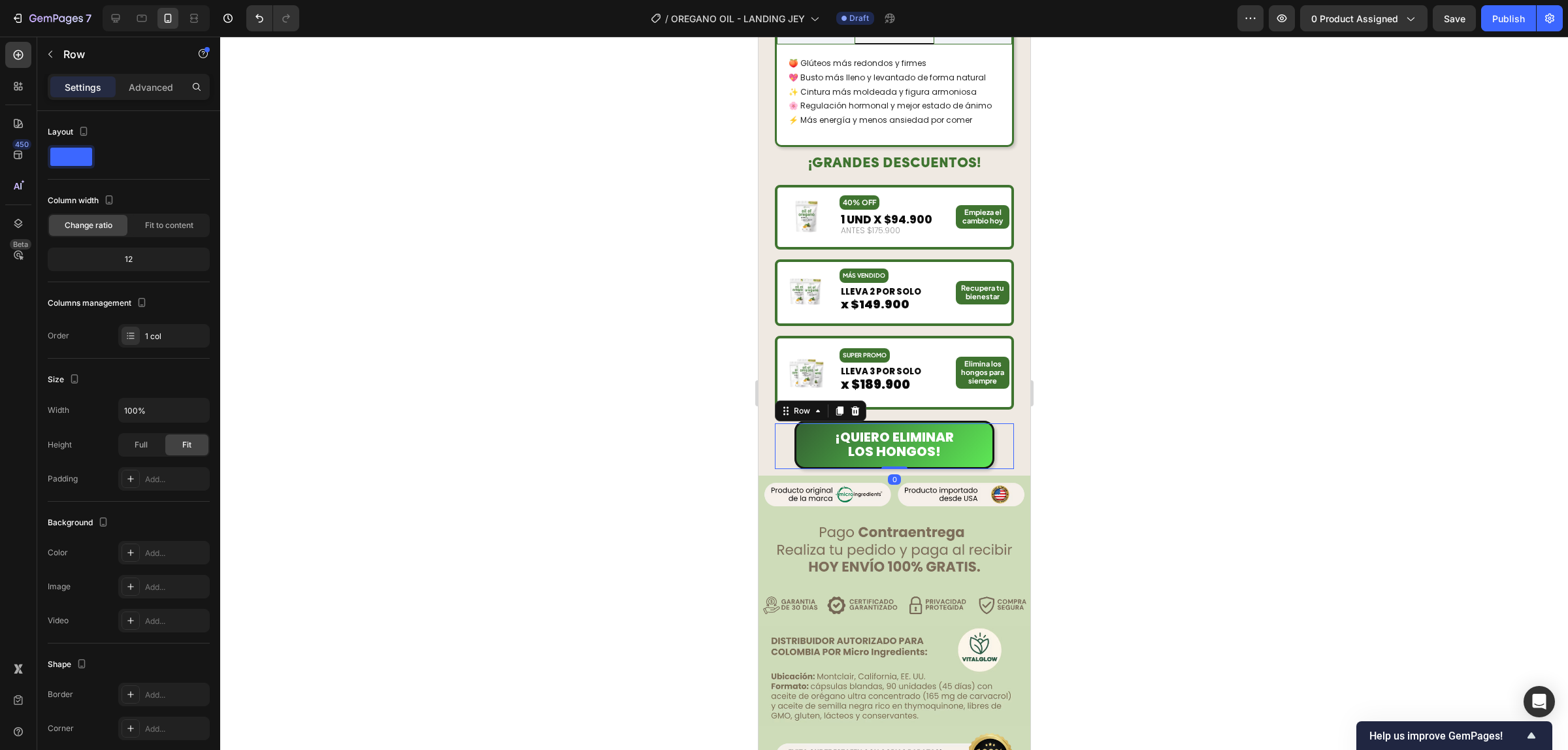
click at [1093, 389] on div at bounding box center [894, 394] width 1348 height 714
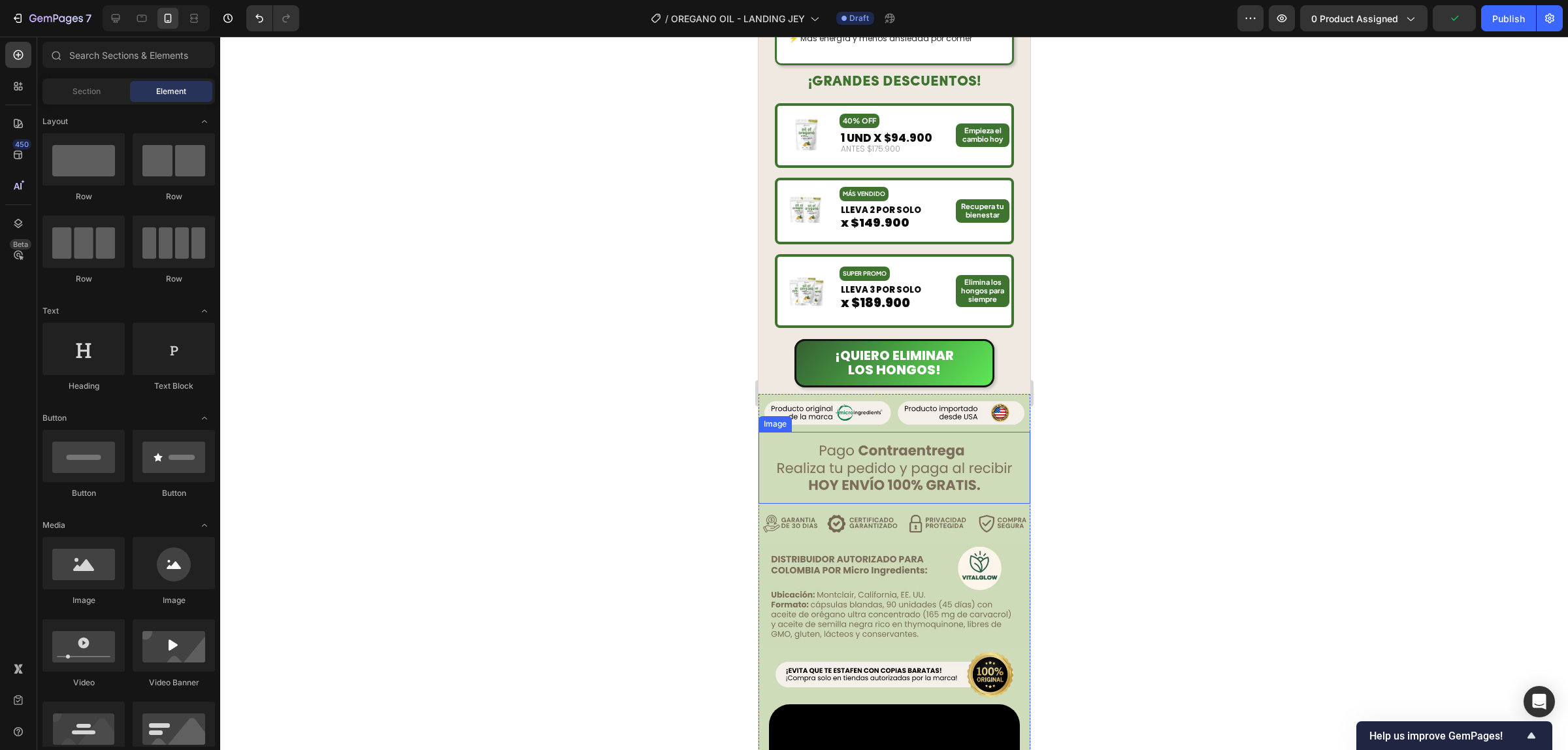
scroll to position [1471, 0]
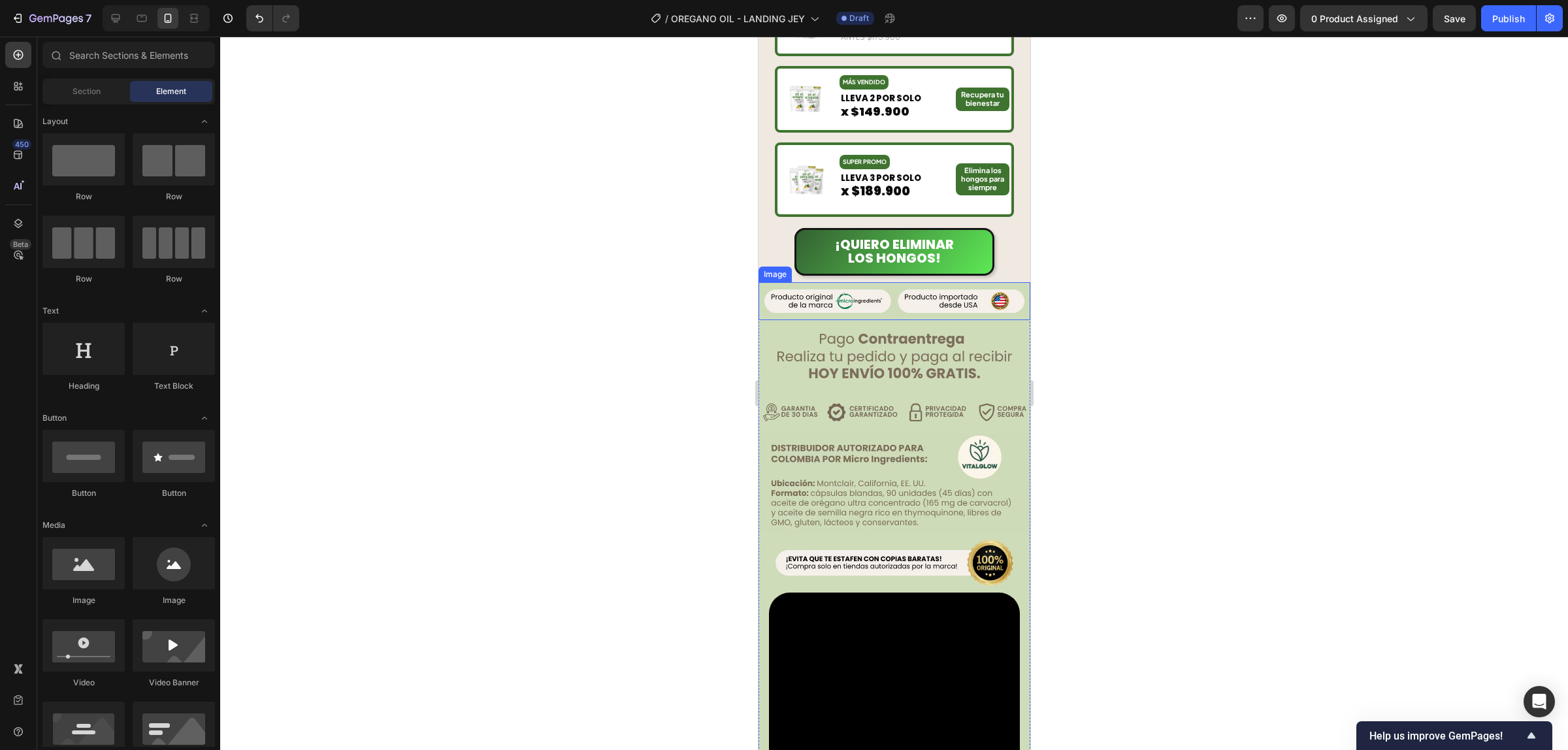
click at [841, 282] on img at bounding box center [893, 301] width 272 height 38
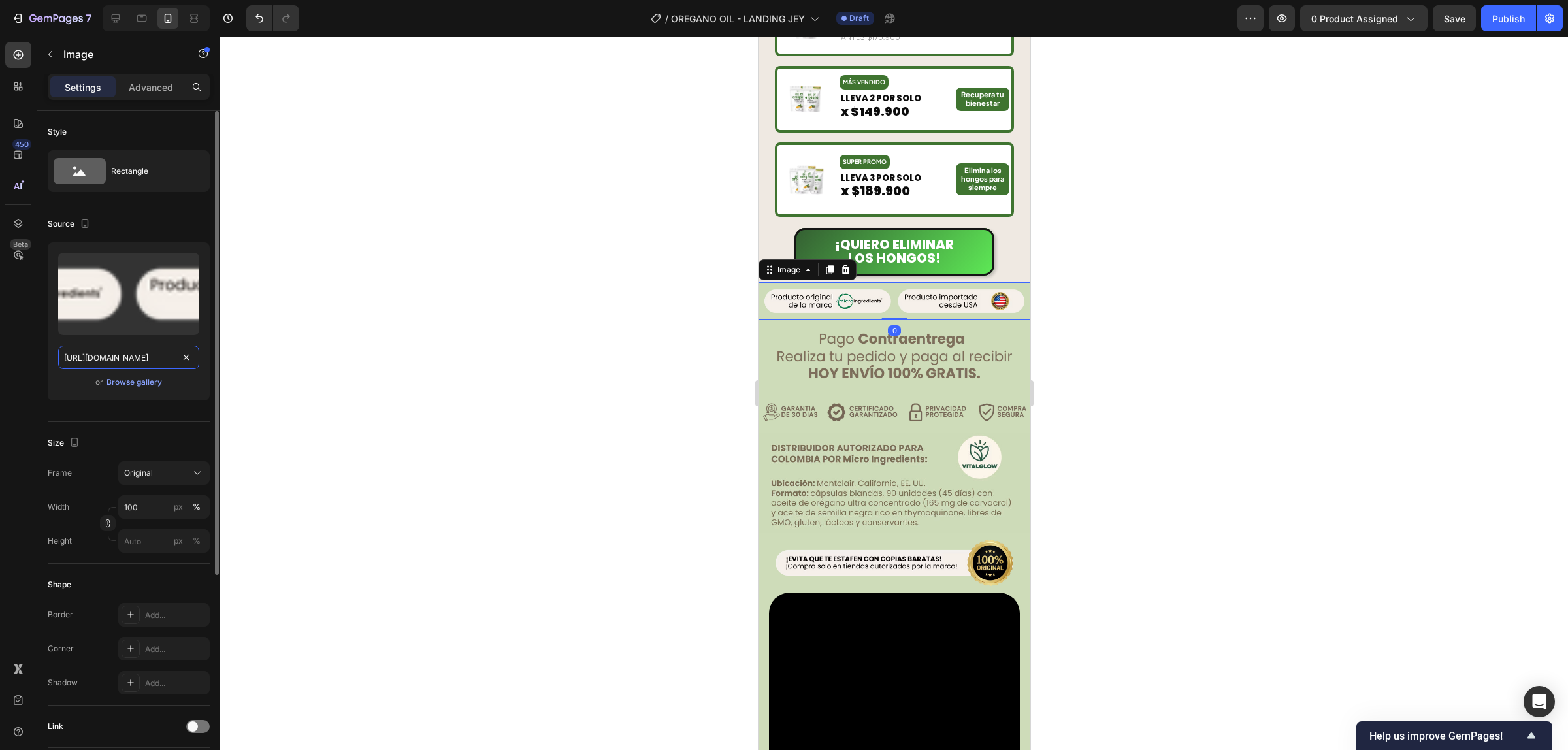
click at [115, 349] on input "https://cdn.shopify.com/s/files/1/0944/8190/8017/files/gyfp3bncgxmhn8qtvwlf.avi…" at bounding box center [129, 357] width 141 height 23
paste input "24/3872/4895/files/7.webp?v=1759037469"
click at [153, 357] on input "https://cdn.shopify.com/s/files/1/0944/8190/8017/files/gyfp3bncgxmhn8qtvwlf.avi…" at bounding box center [129, 357] width 141 height 23
paste input "24/3872/4895/files/12_c2177bb9-d830-4865-87a3-06851b2d9060.webp?v=1759037468"
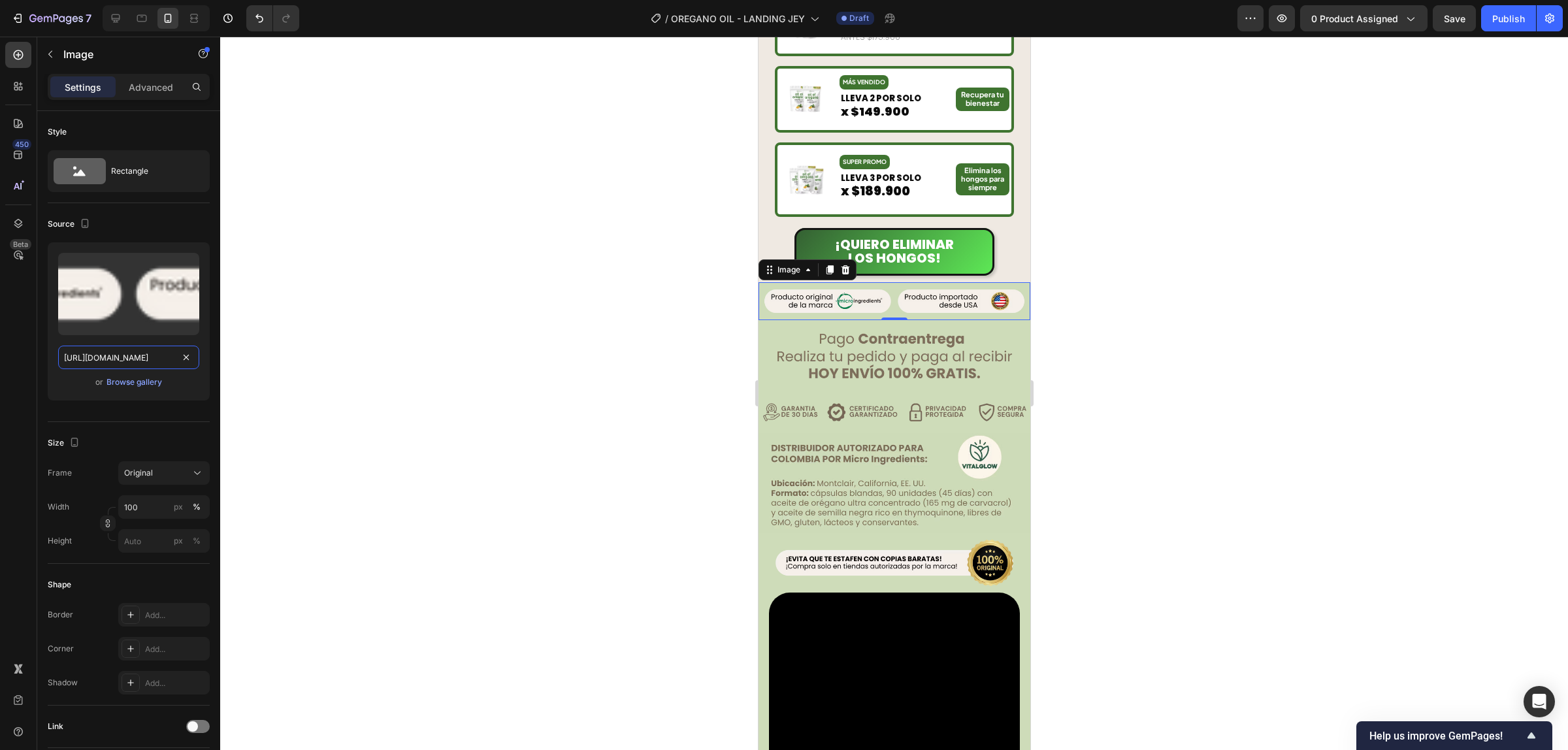
type input "https://cdn.shopify.com/s/files/1/0924/3872/4895/files/12_c2177bb9-d830-4865-87…"
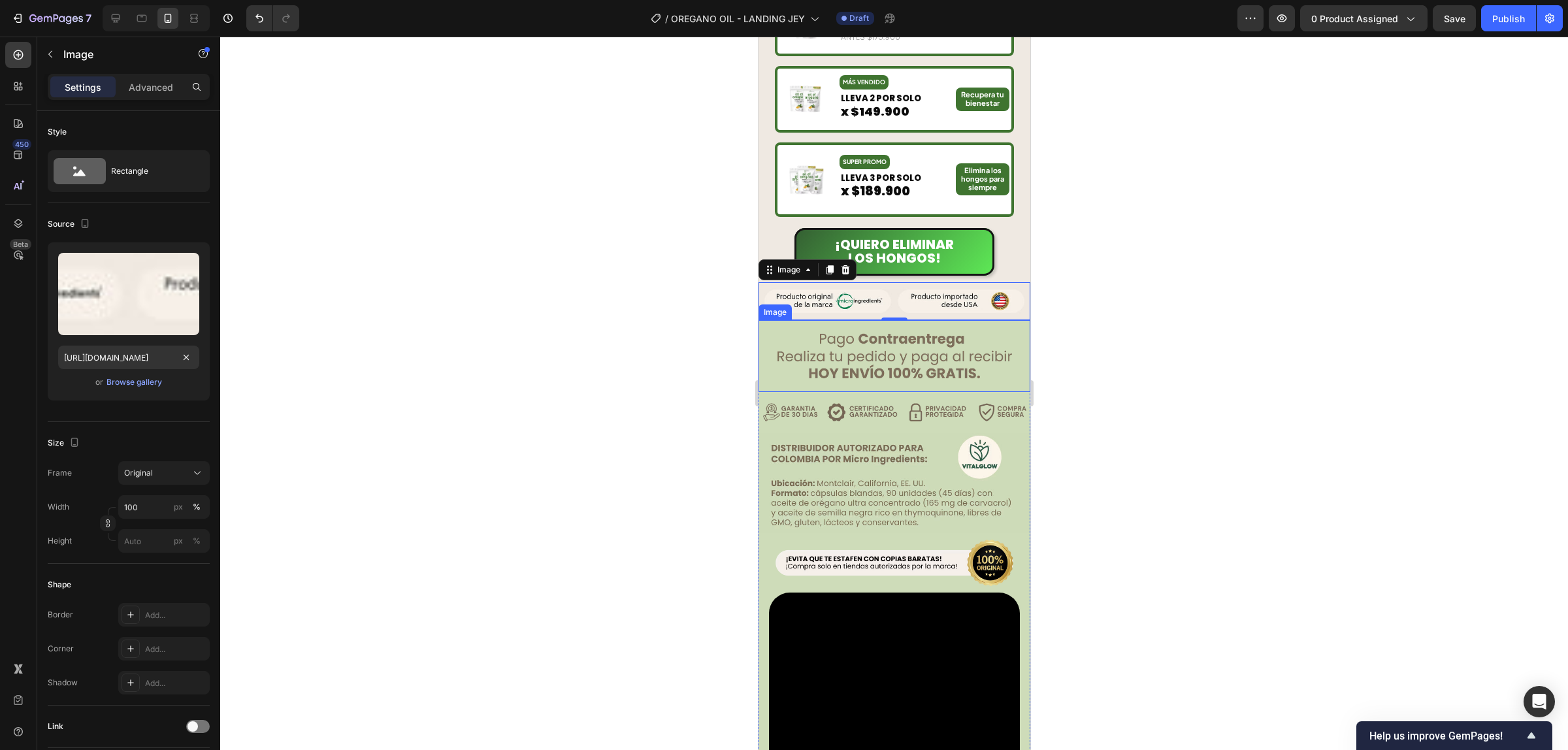
click at [1006, 340] on img at bounding box center [893, 356] width 272 height 71
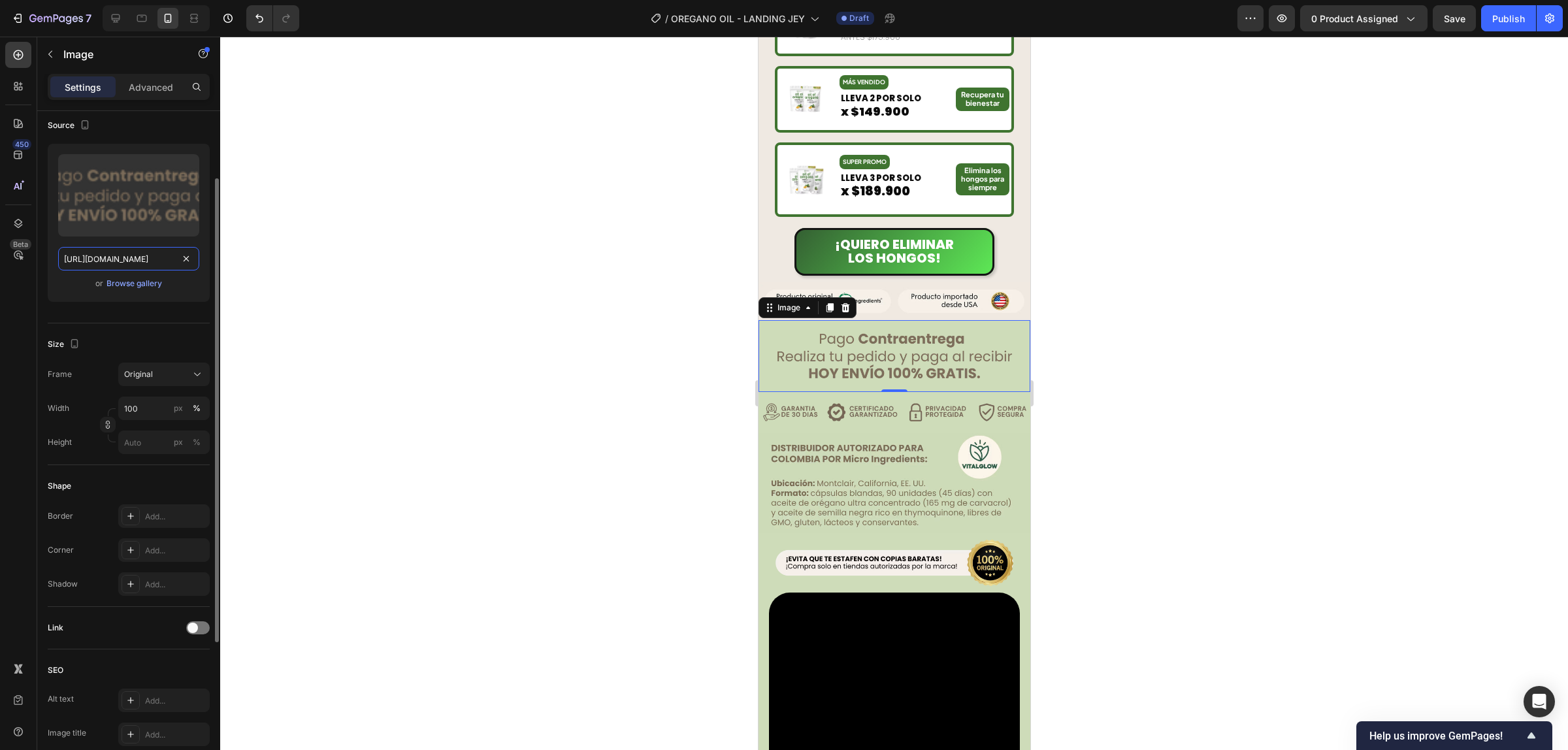
click at [164, 264] on input "https://cdn.shopify.com/s/files/1/0944/8190/8017/files/xizo04rfgqxtvdet6pyv.avi…" at bounding box center [129, 258] width 141 height 23
paste input "24/3872/4895/files/4_1.webp?v=1759037469"
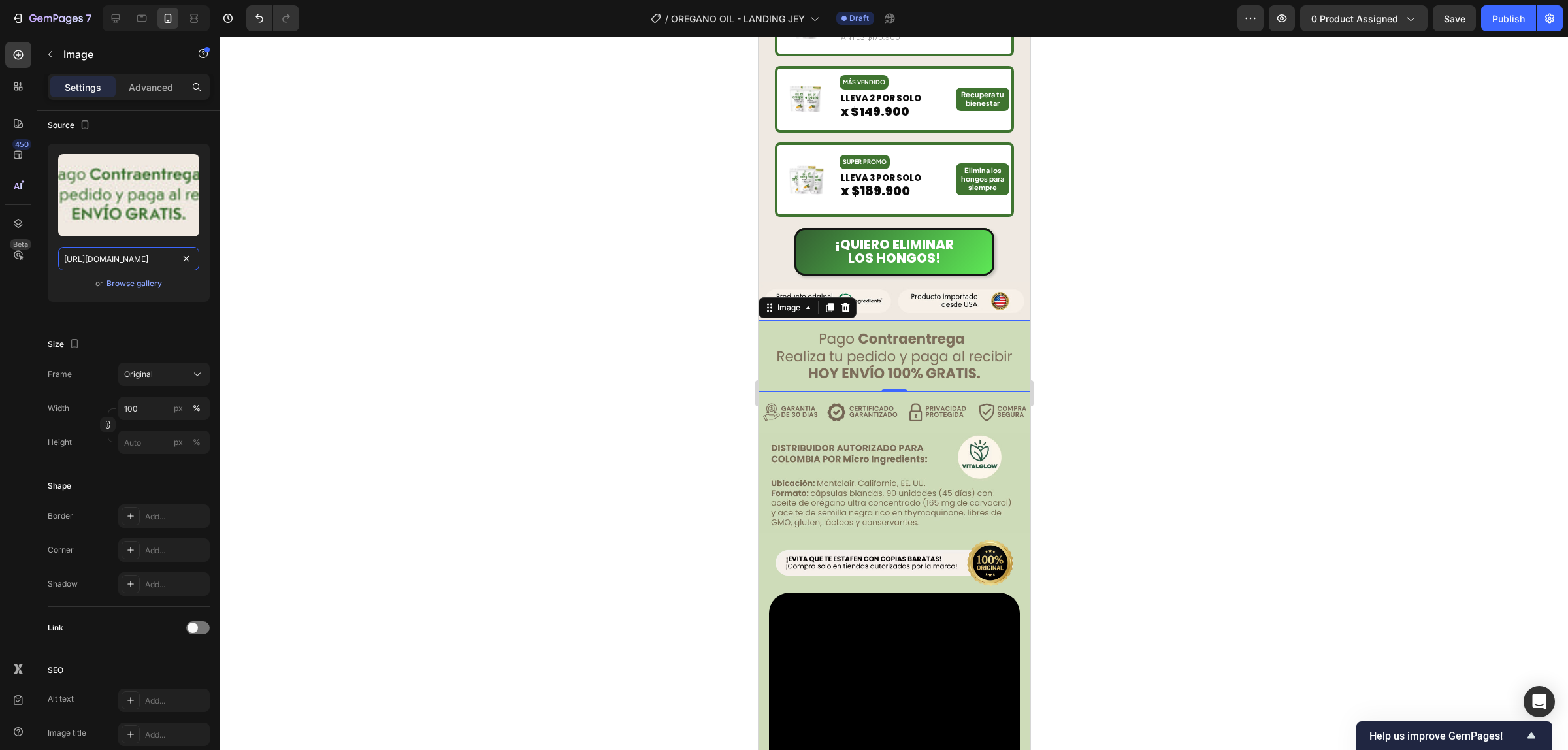
scroll to position [0, 191]
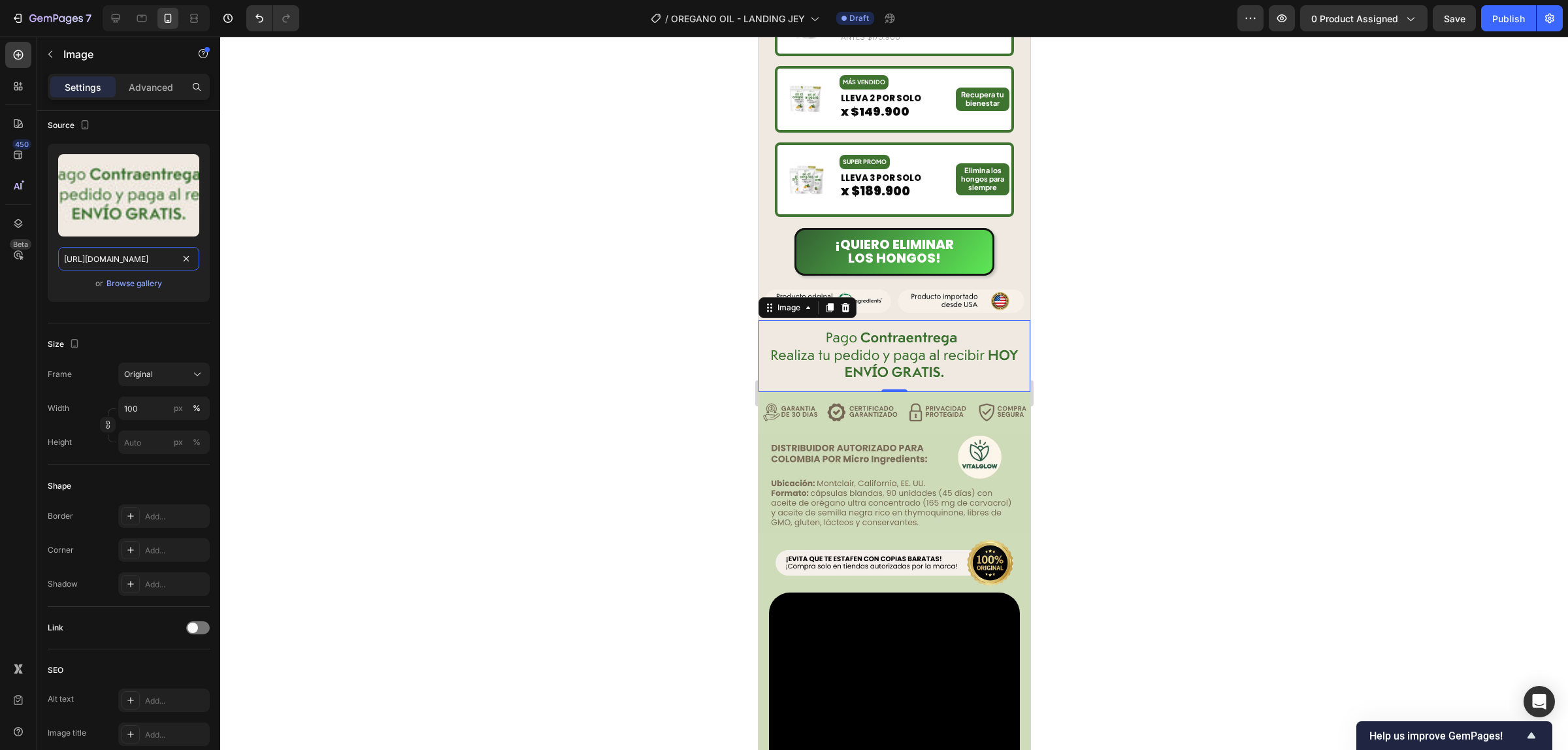
type input "[URL][DOMAIN_NAME]"
click at [1123, 309] on div at bounding box center [894, 394] width 1348 height 714
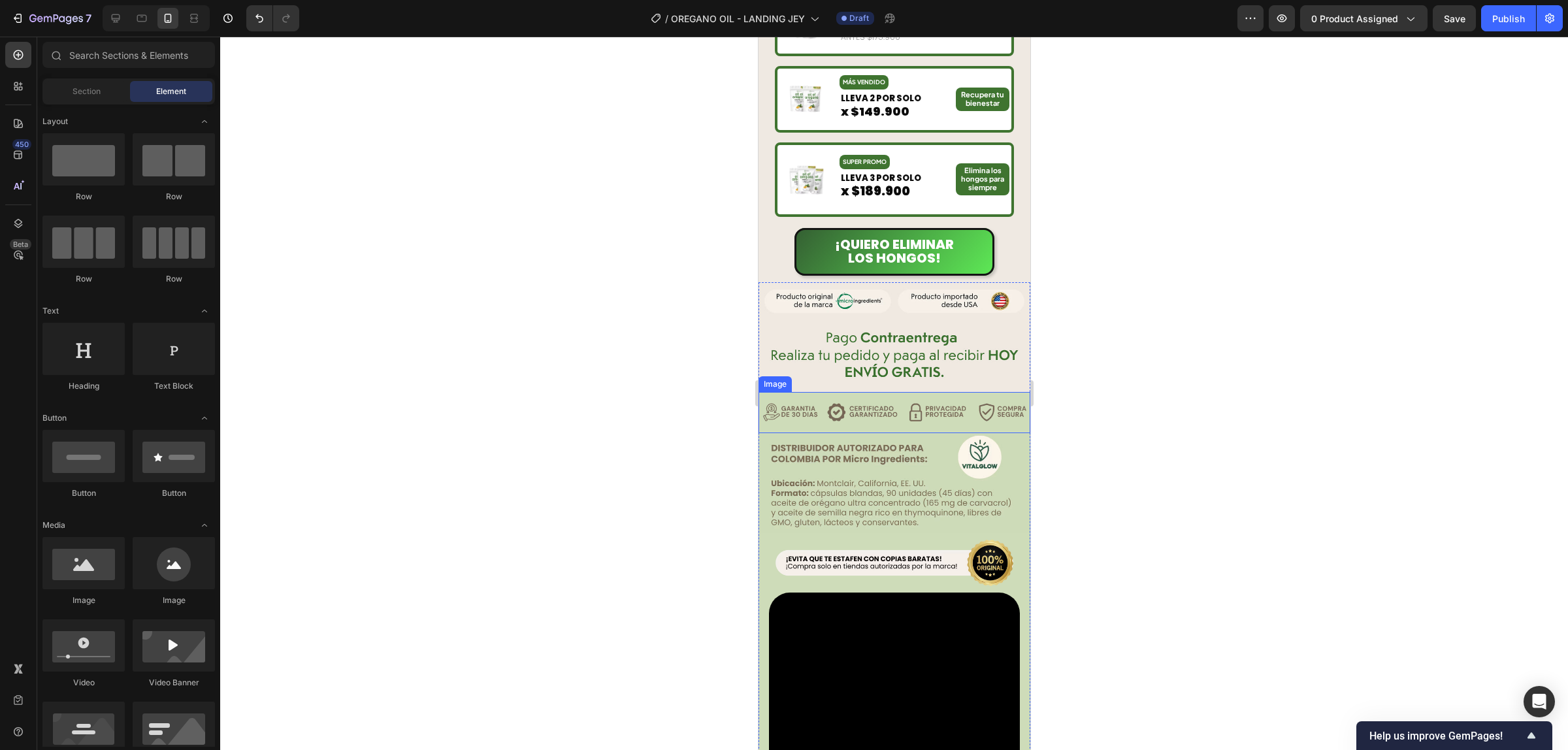
click at [955, 410] on img at bounding box center [893, 412] width 272 height 40
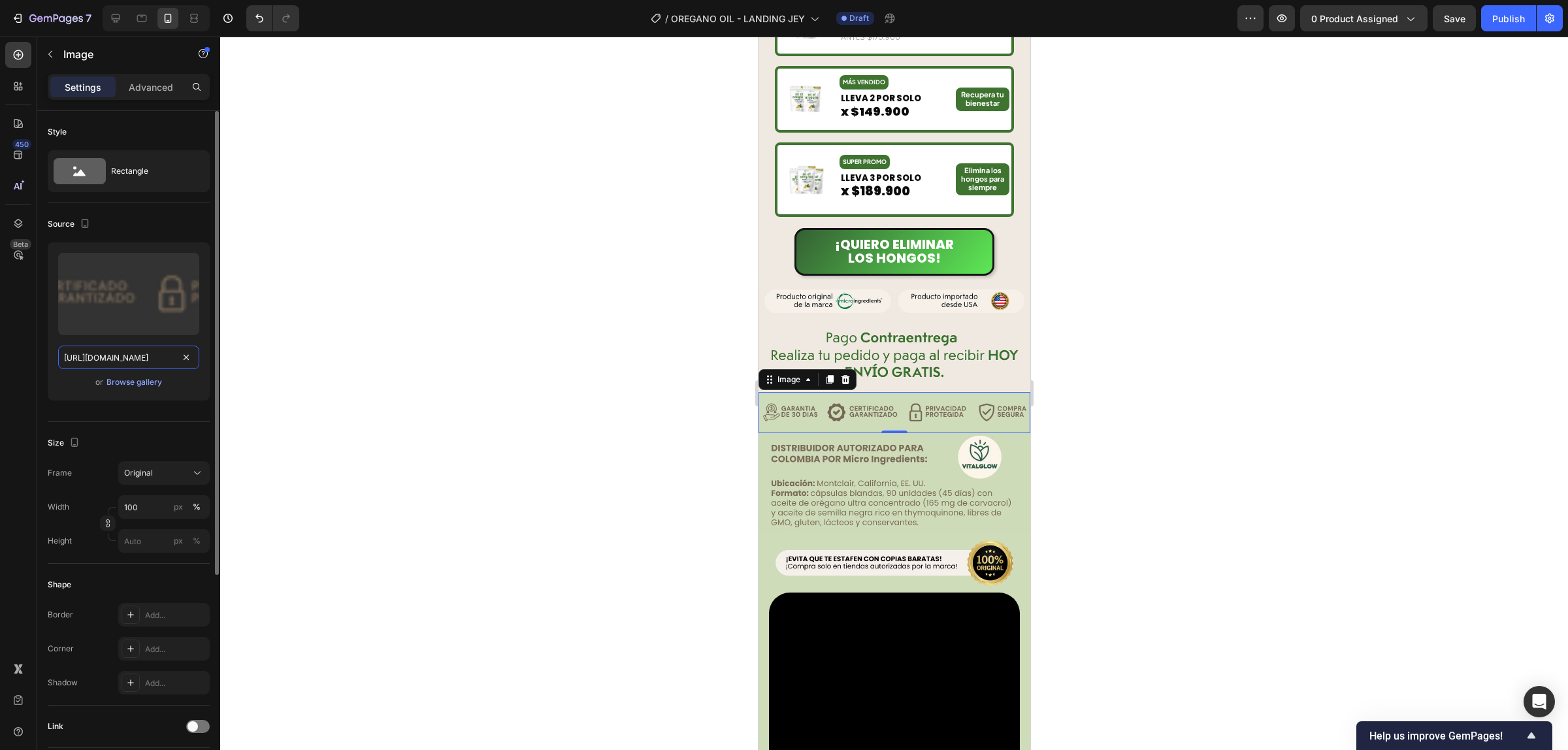
click at [151, 354] on input "https://cdn.shopify.com/s/files/1/0944/8190/8017/files/gnp2vsyfpeabuvqlvhbp.avi…" at bounding box center [129, 357] width 141 height 23
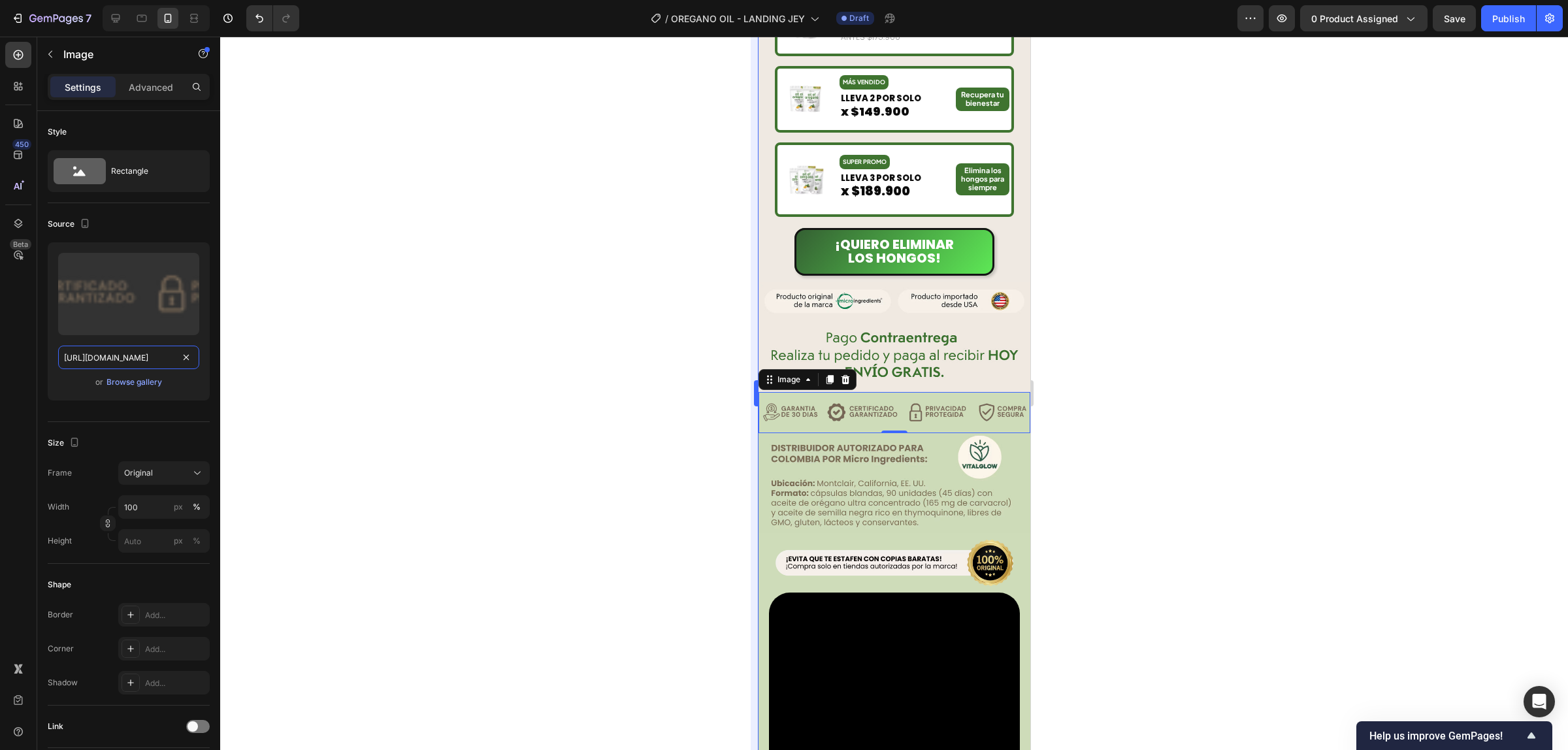
paste input "24/3872/4895/files/7.webp?v=1759037469"
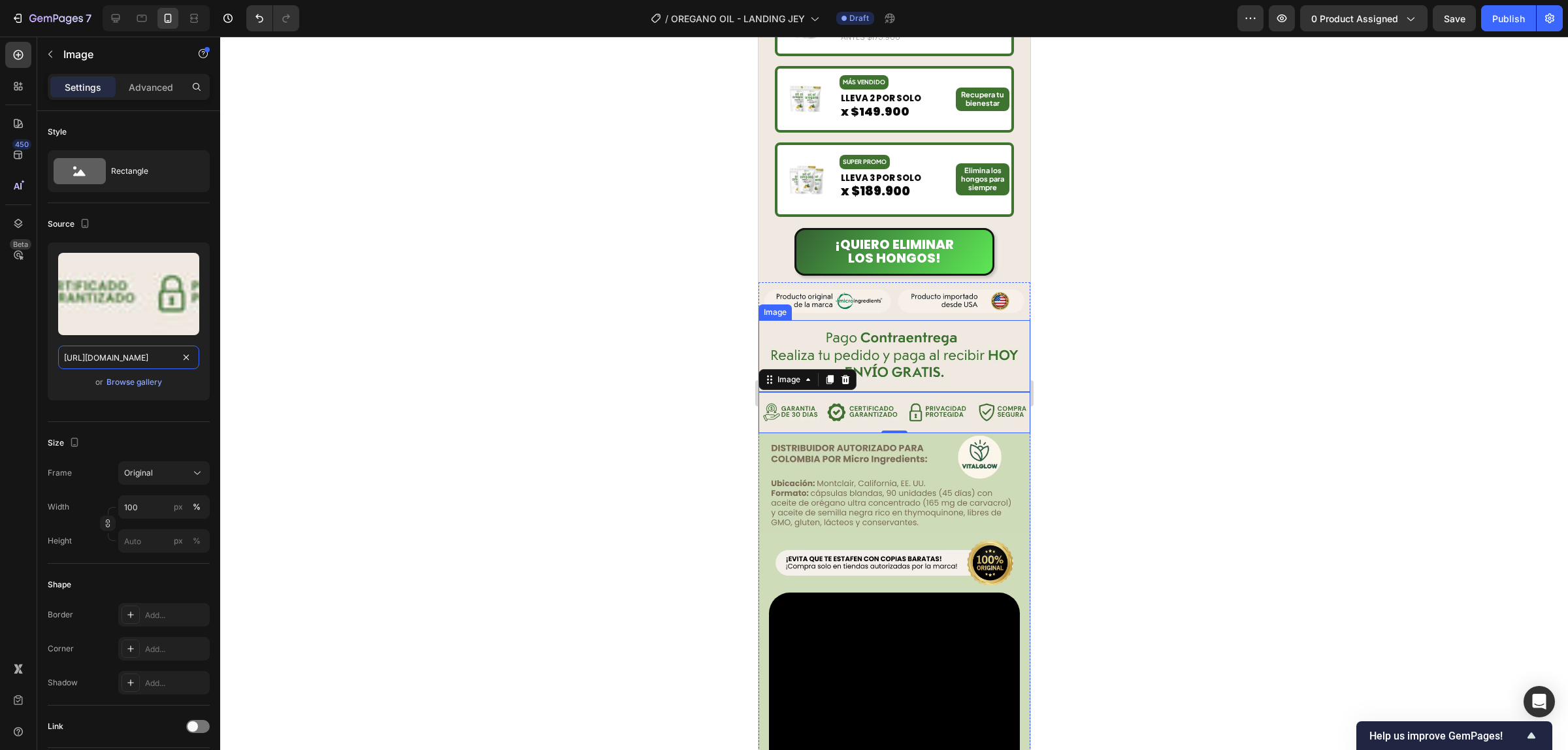
type input "https://cdn.shopify.com/s/files/1/0924/3872/4895/files/7.webp?v=1759037469"
click at [1210, 344] on div at bounding box center [894, 394] width 1348 height 714
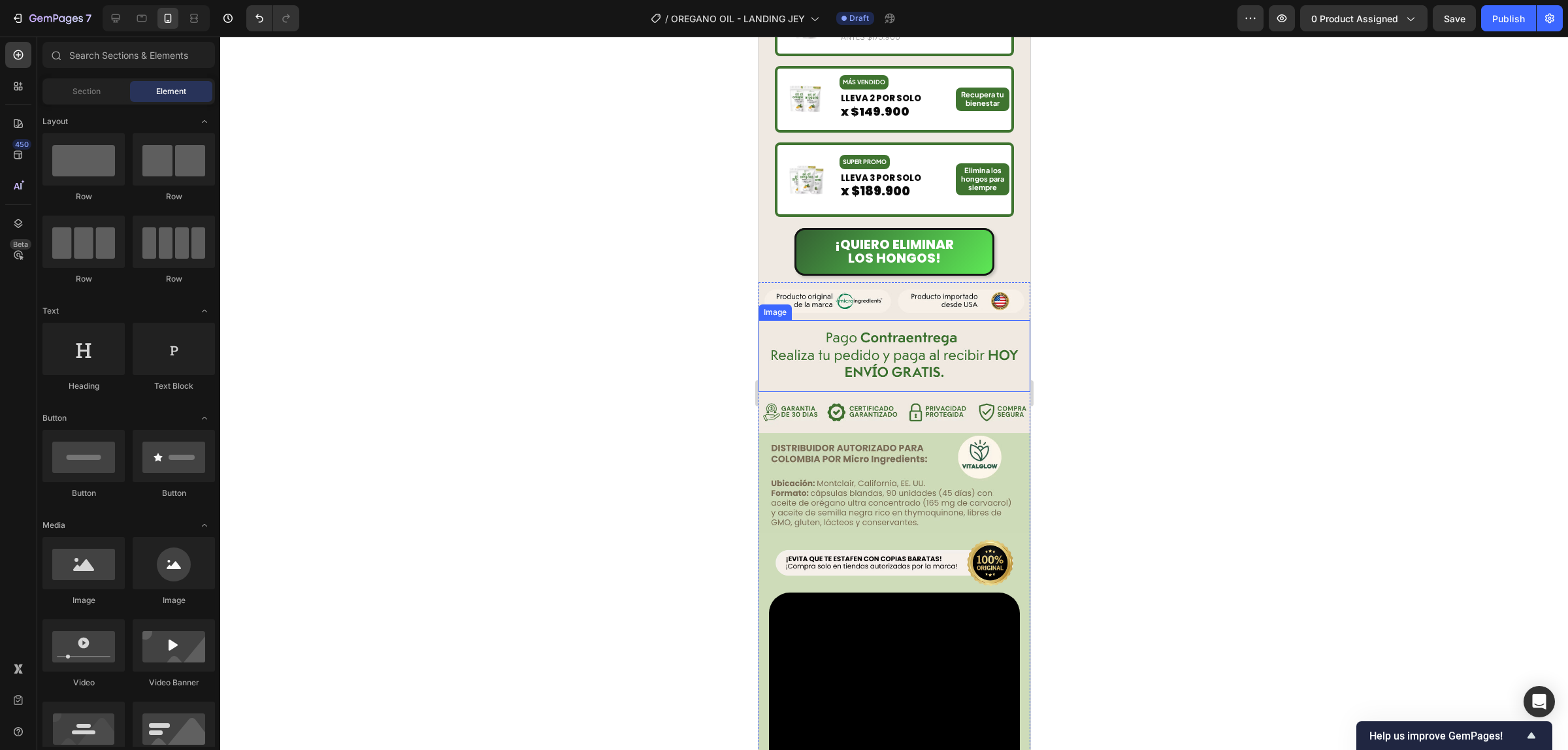
click at [1170, 390] on div at bounding box center [894, 394] width 1348 height 714
click at [871, 455] on img at bounding box center [893, 483] width 272 height 101
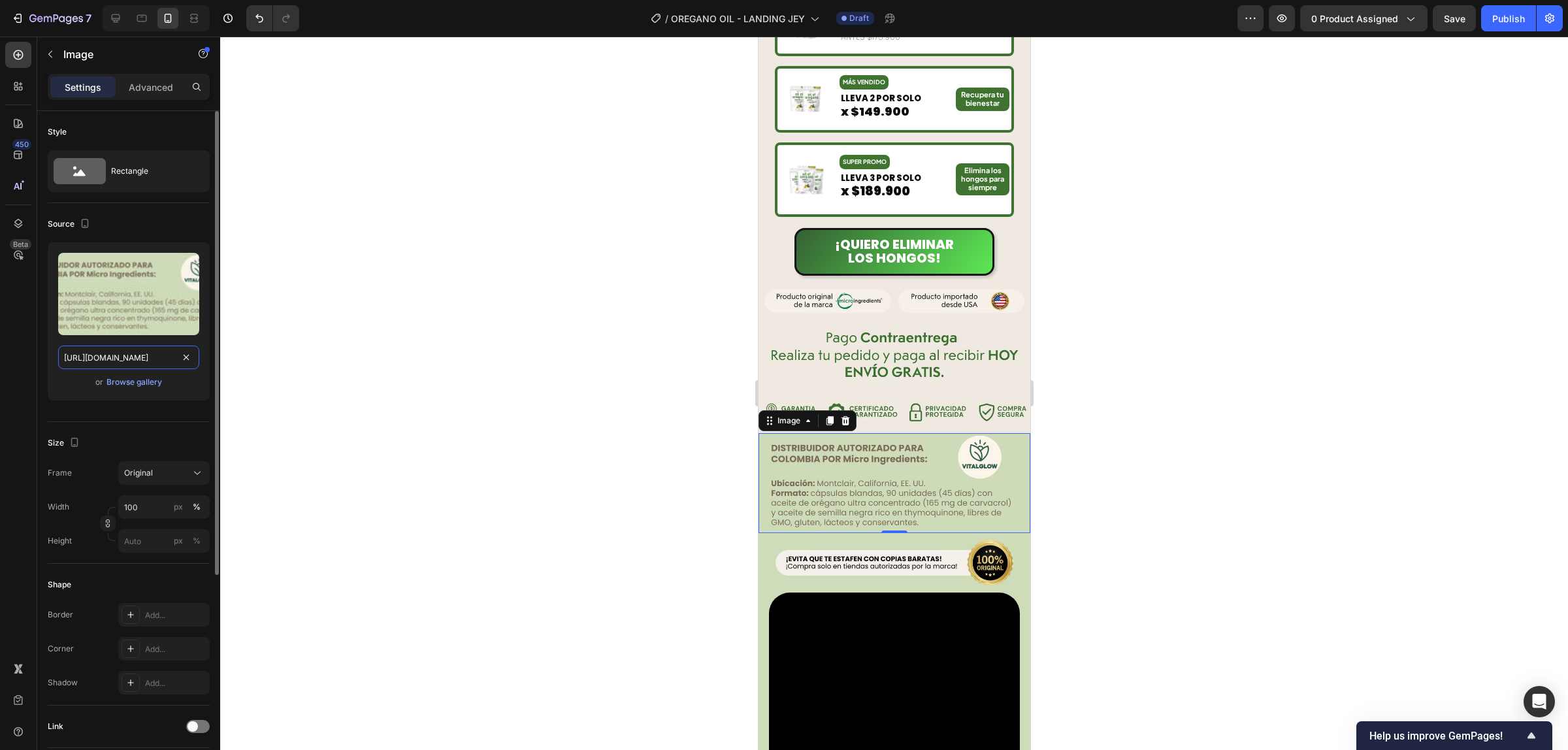
click at [157, 362] on input "https://cdn.shopify.com/s/files/1/0924/3872/4895/files/Copia_de_LANDING_OREGANO…" at bounding box center [129, 357] width 141 height 23
paste input "5.5.webp?v=1759037469"
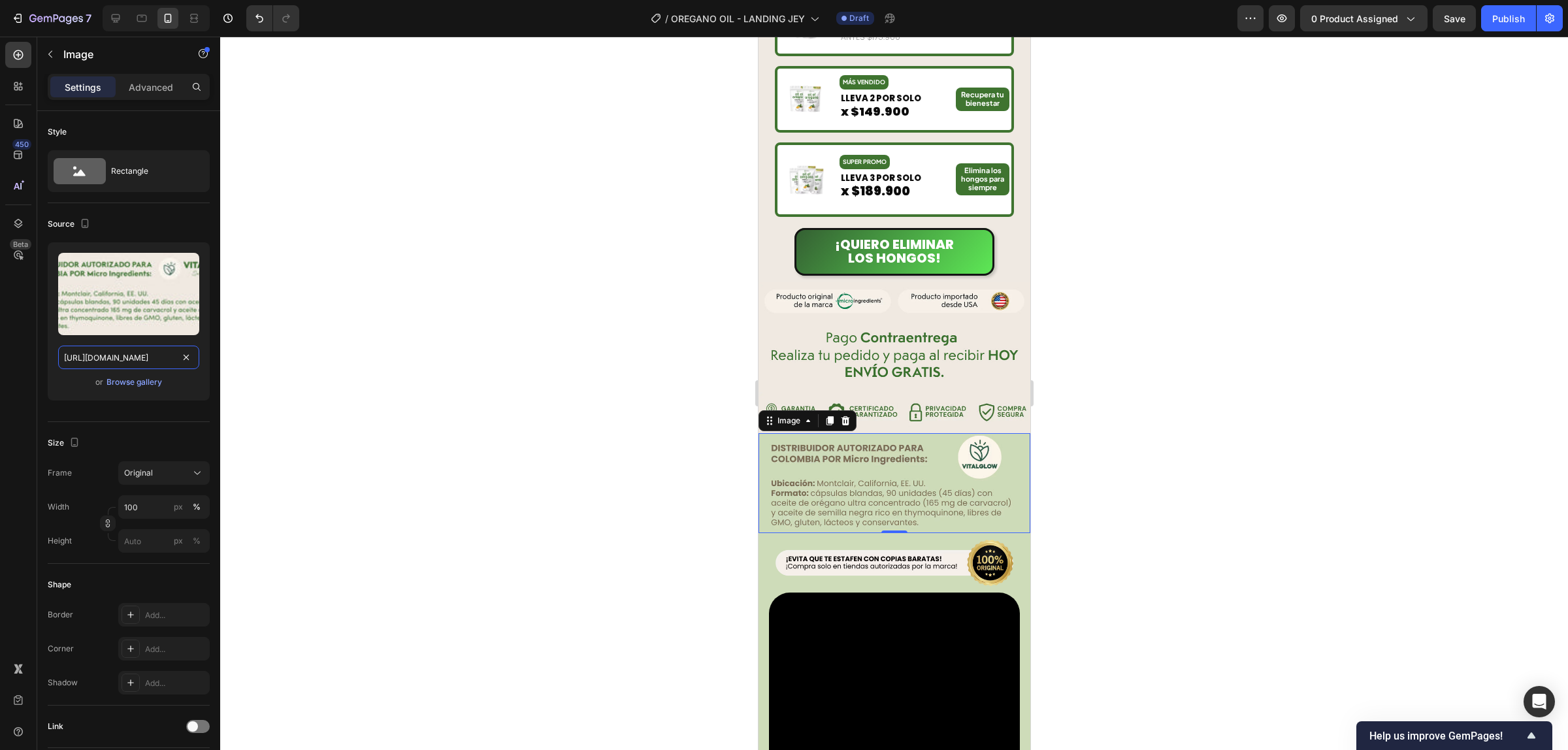
scroll to position [0, 191]
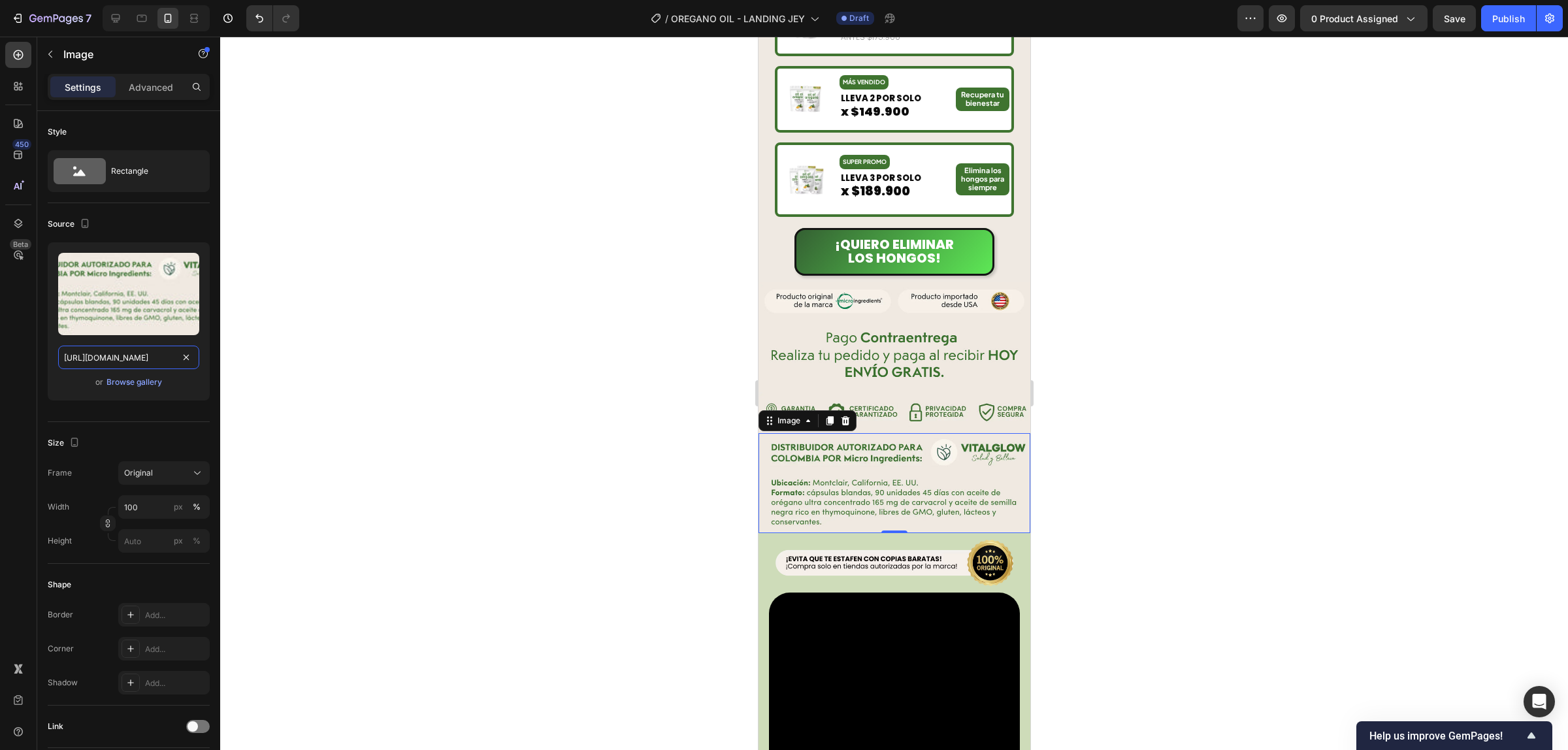
type input "https://cdn.shopify.com/s/files/1/0924/3872/4895/files/5.5.webp?v=1759037469"
click at [1118, 360] on div at bounding box center [894, 394] width 1348 height 714
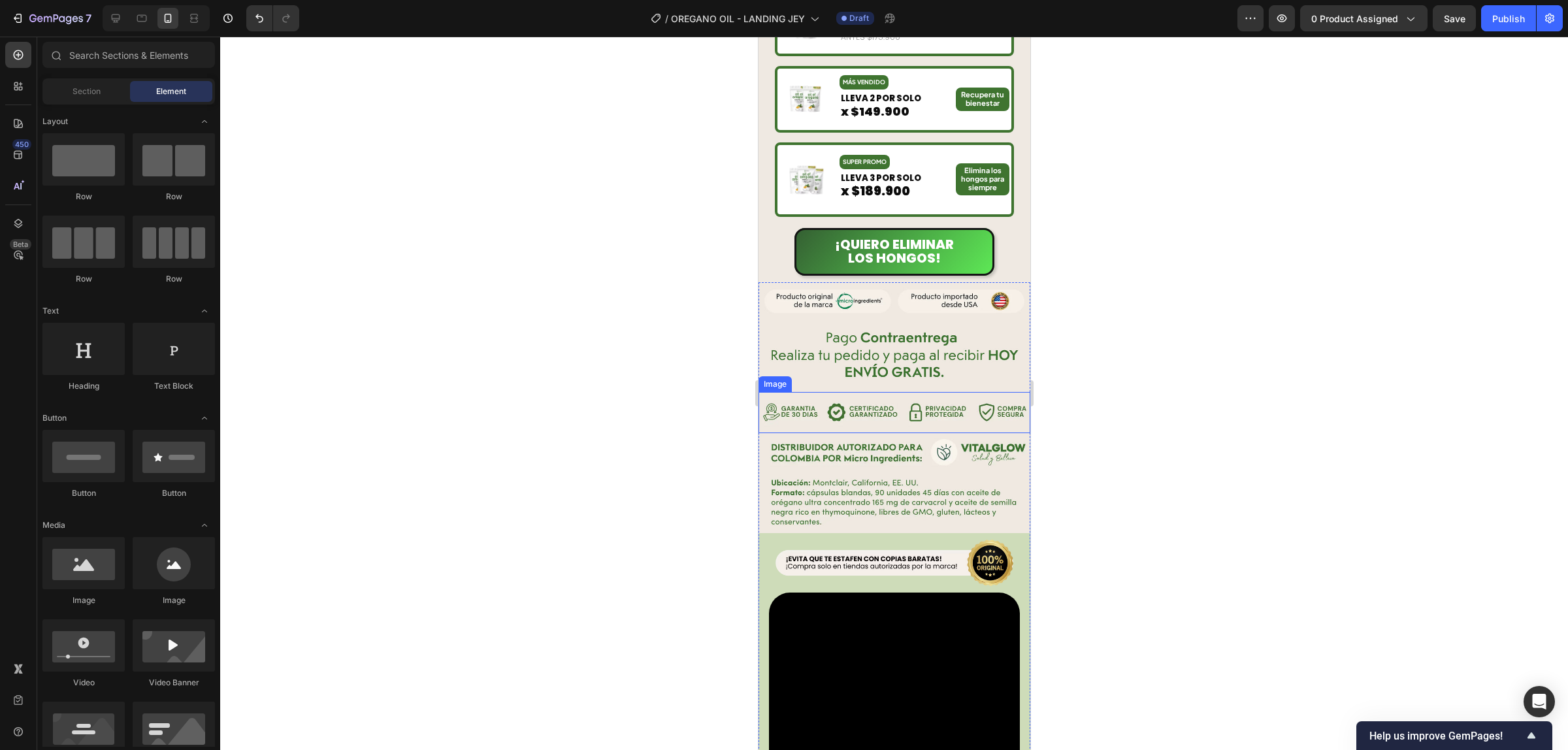
scroll to position [1634, 0]
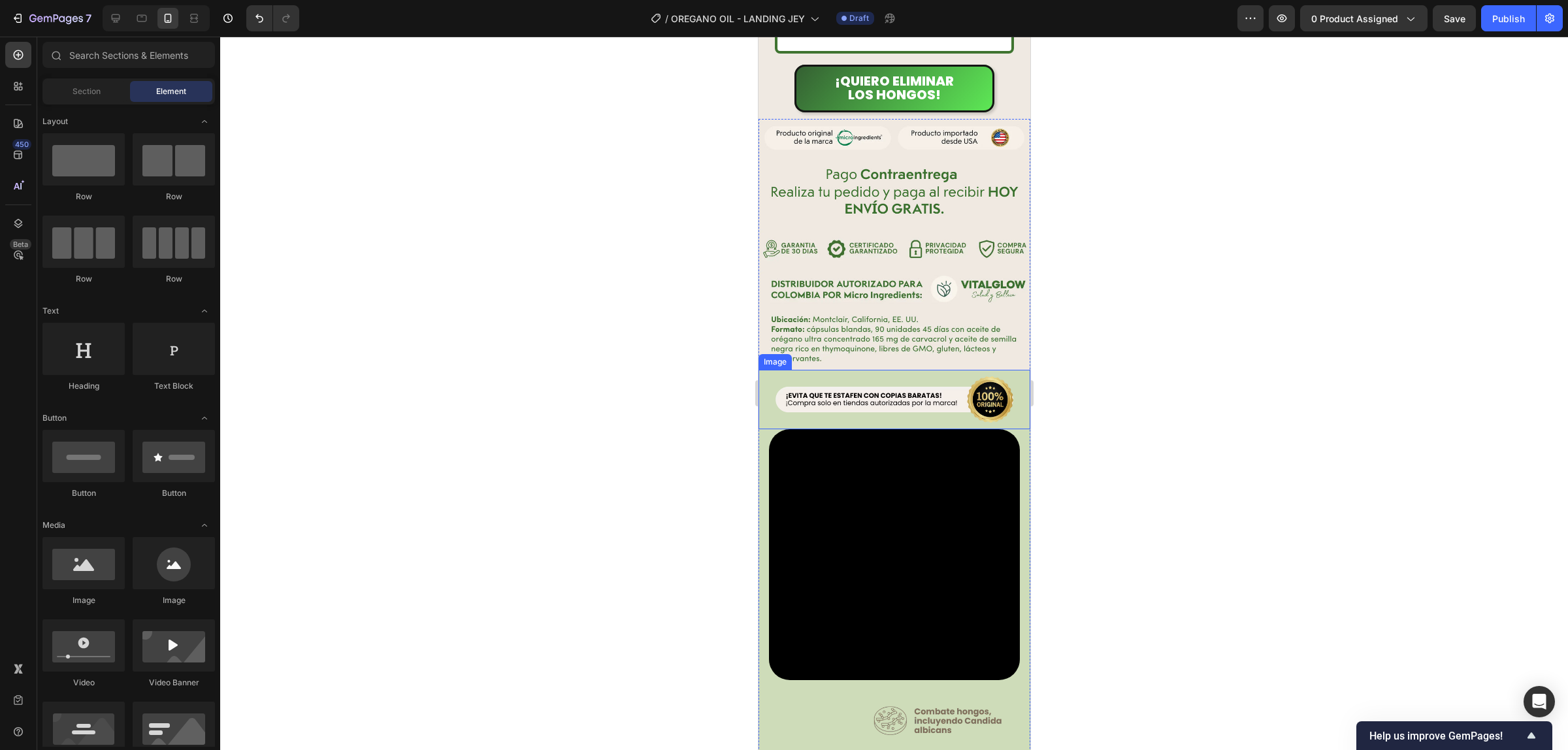
click at [962, 400] on img at bounding box center [893, 400] width 272 height 59
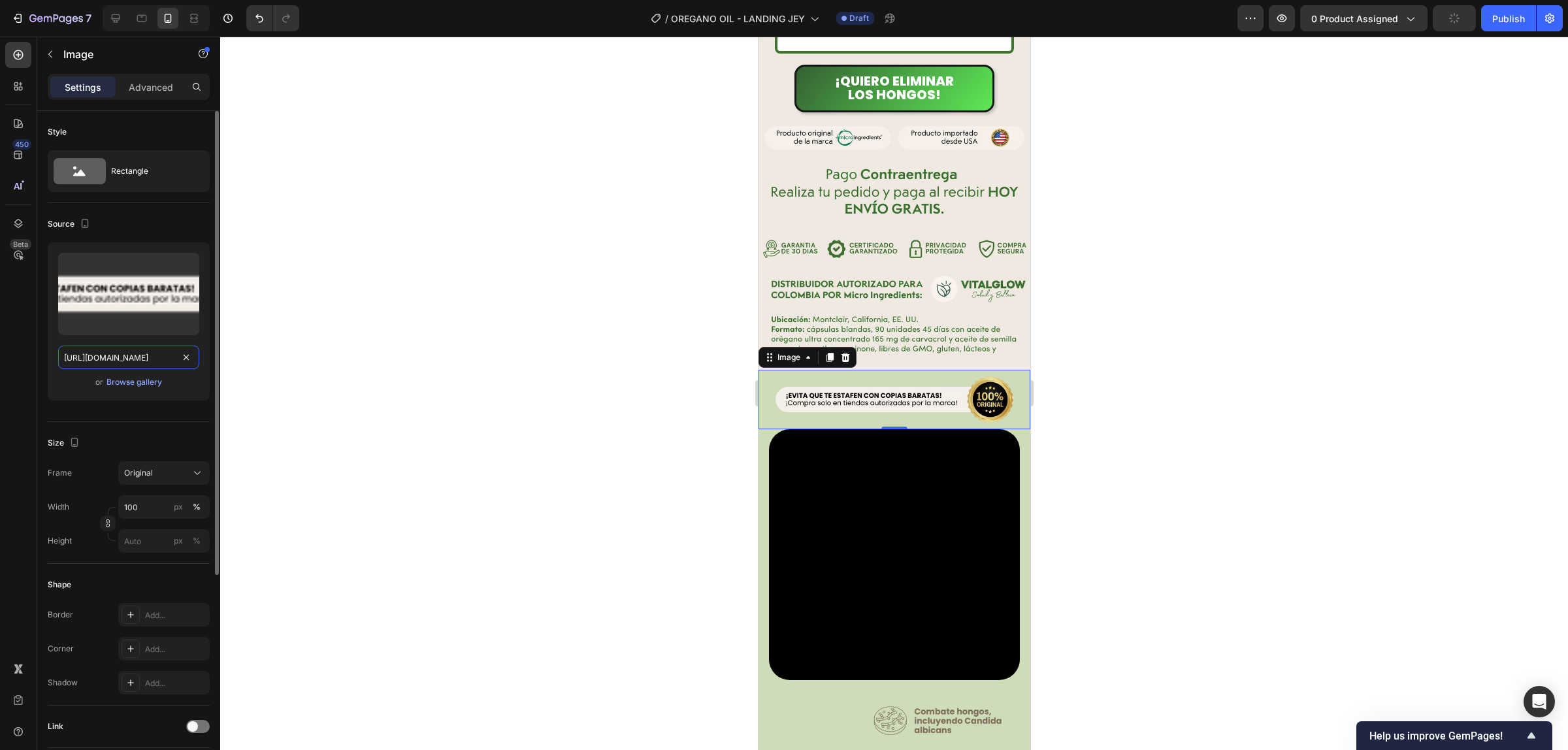
click at [145, 358] on input "https://cdn.shopify.com/s/files/1/0944/8190/8017/files/g2xvfpdfzysfueemyqdw.avi…" at bounding box center [129, 357] width 141 height 23
paste input "24/3872/4895/files/12_c2177bb9-d830-4865-87a3-06851b2d9060.webp?v=1759037468"
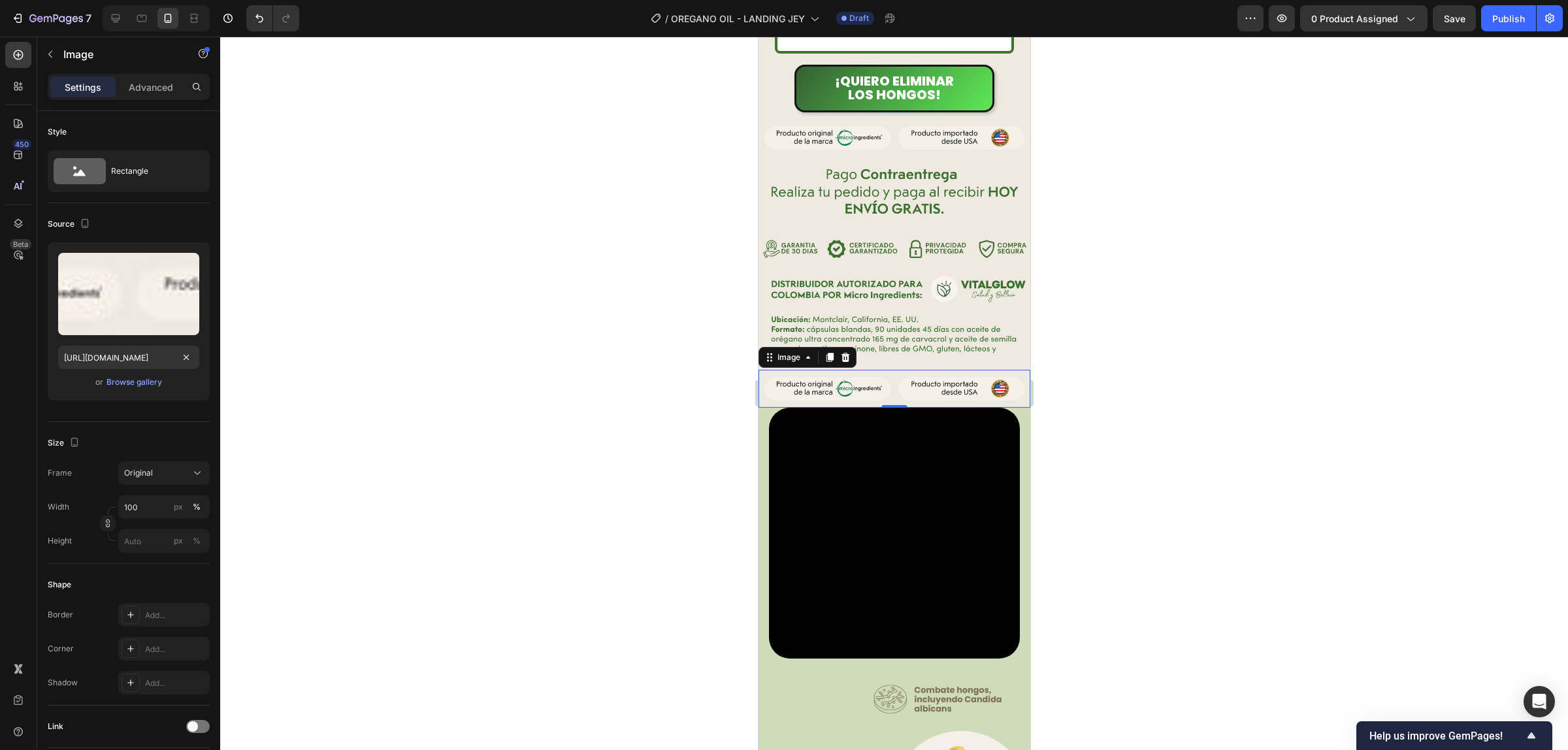
scroll to position [0, 0]
click at [140, 354] on input "https://cdn.shopify.com/s/files/1/0924/3872/4895/files/12_c2177bb9-d830-4865-87…" at bounding box center [129, 357] width 141 height 23
paste input "https://cdn.shopify.com/s/files/1/0924/3872/4895/files/11_9b9ab179-86c2-4bea-9a…"
type input "https://cdn.shopify.chttps://cdn.shopify.com/s/files/1/0924/3872/4895/files/11_…"
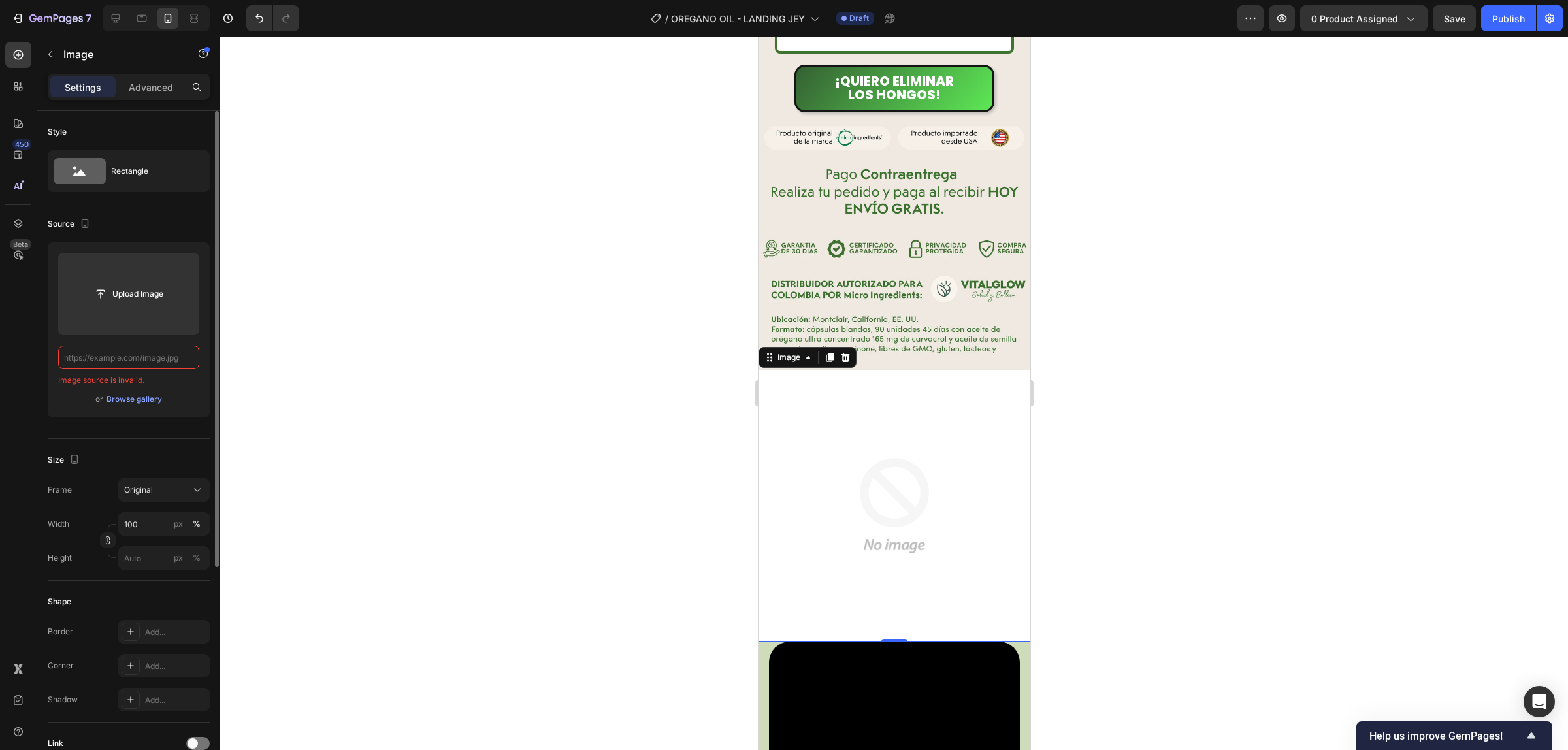
click at [162, 357] on input "text" at bounding box center [129, 357] width 141 height 23
paste input "https://cdn.shopify.com/s/files/1/0924/3872/4895/files/11_9b9ab179-86c2-4bea-9a…"
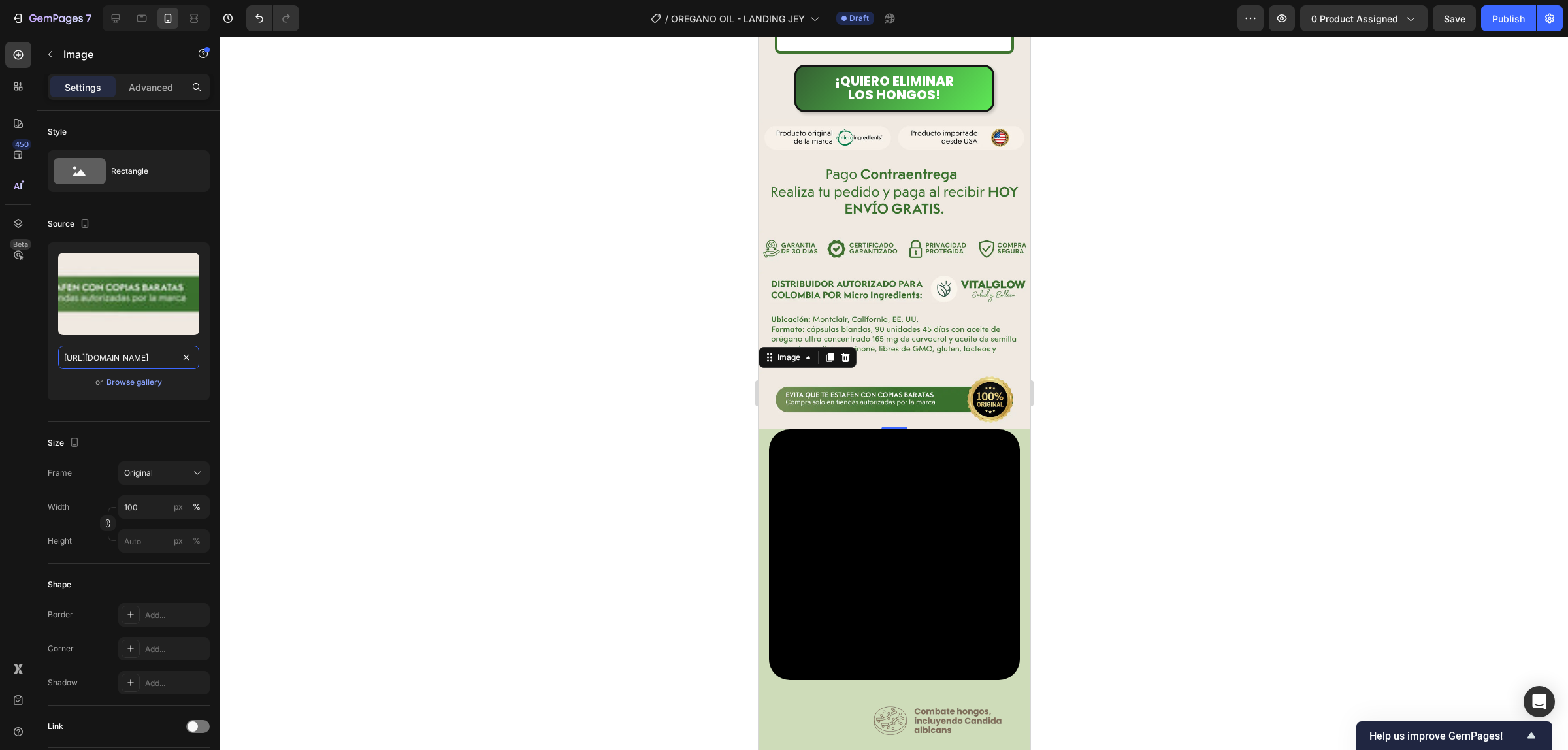
type input "https://cdn.shopify.com/s/files/1/0924/3872/4895/files/11_9b9ab179-86c2-4bea-9a…"
click at [1155, 313] on div at bounding box center [894, 394] width 1348 height 714
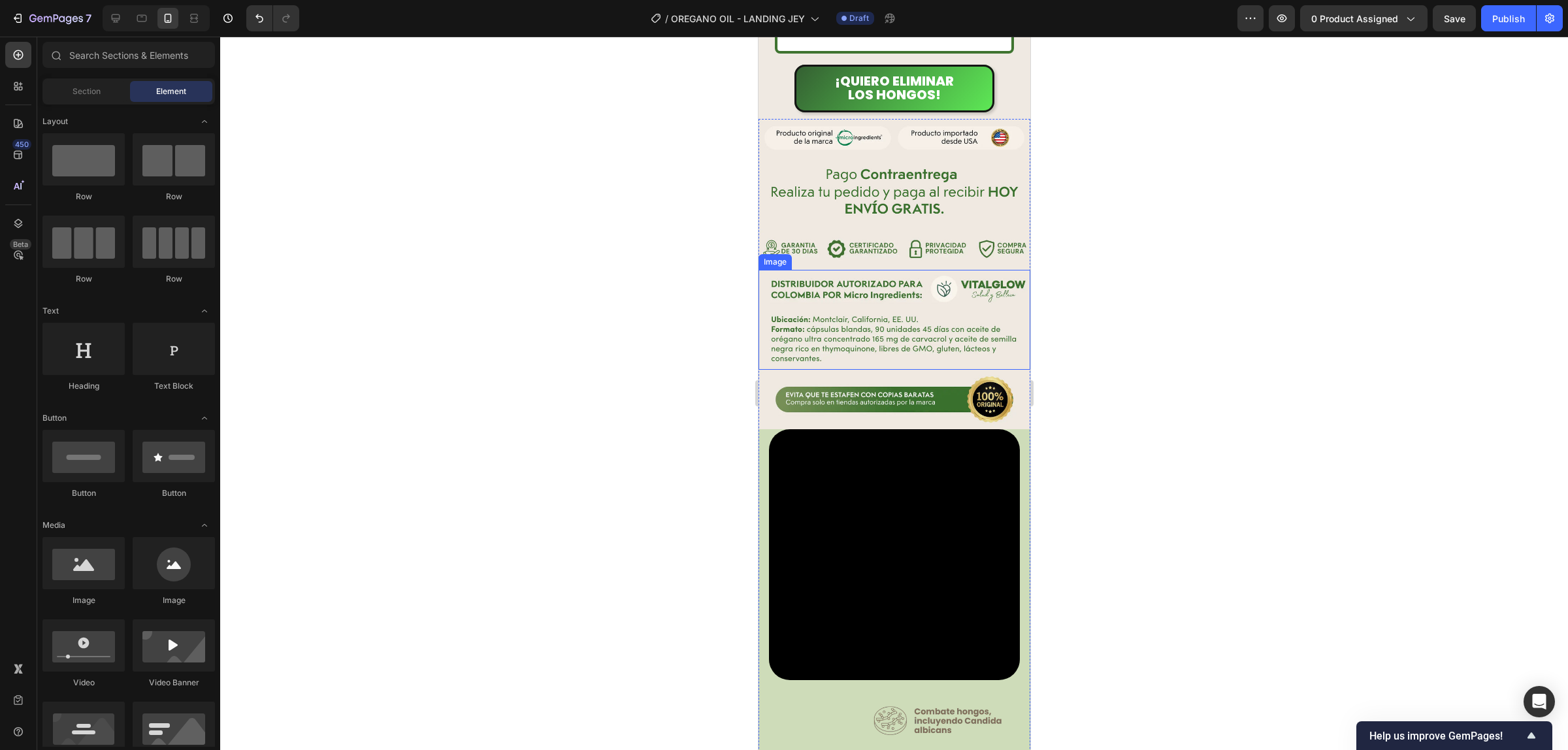
click at [1151, 296] on div at bounding box center [894, 394] width 1348 height 714
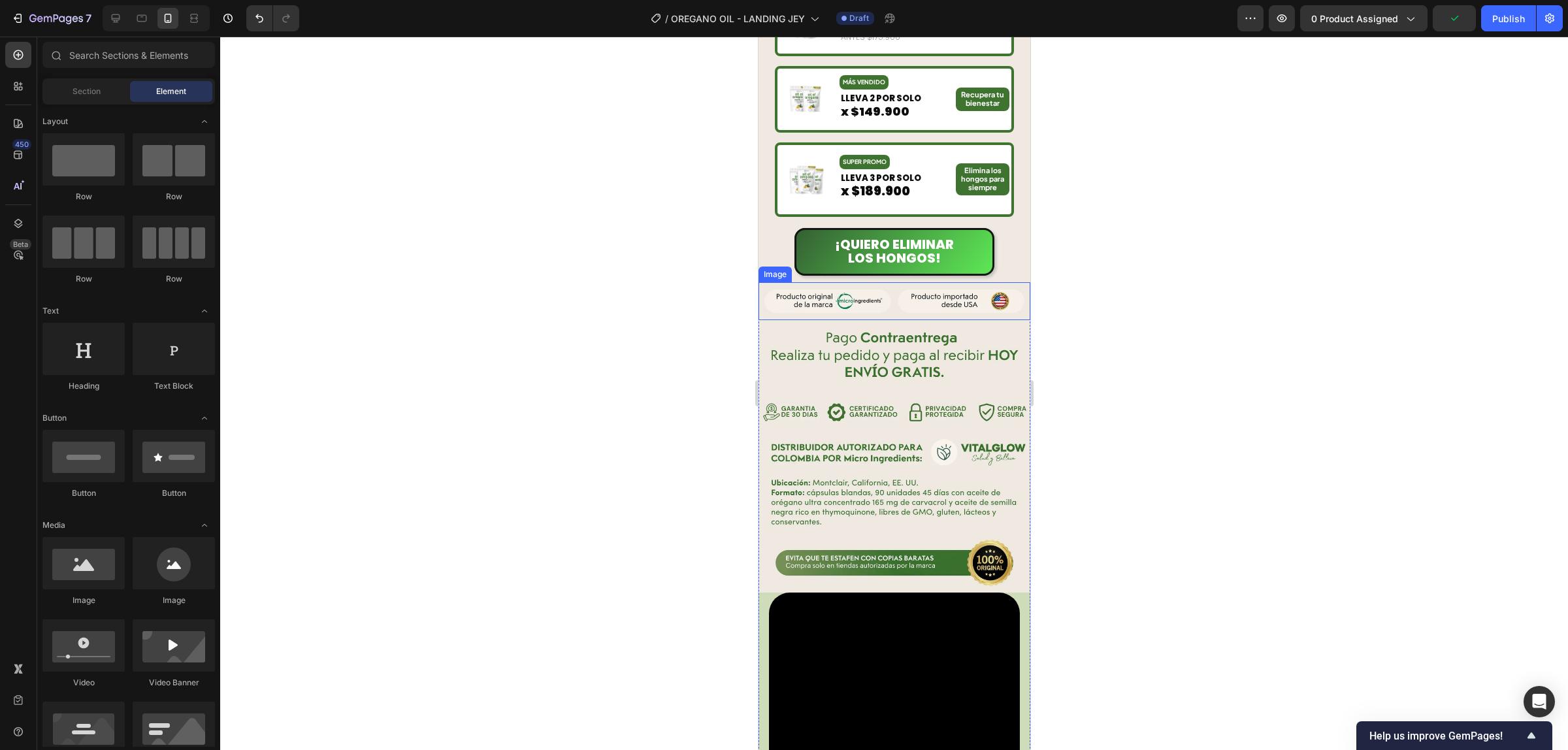
scroll to position [1797, 0]
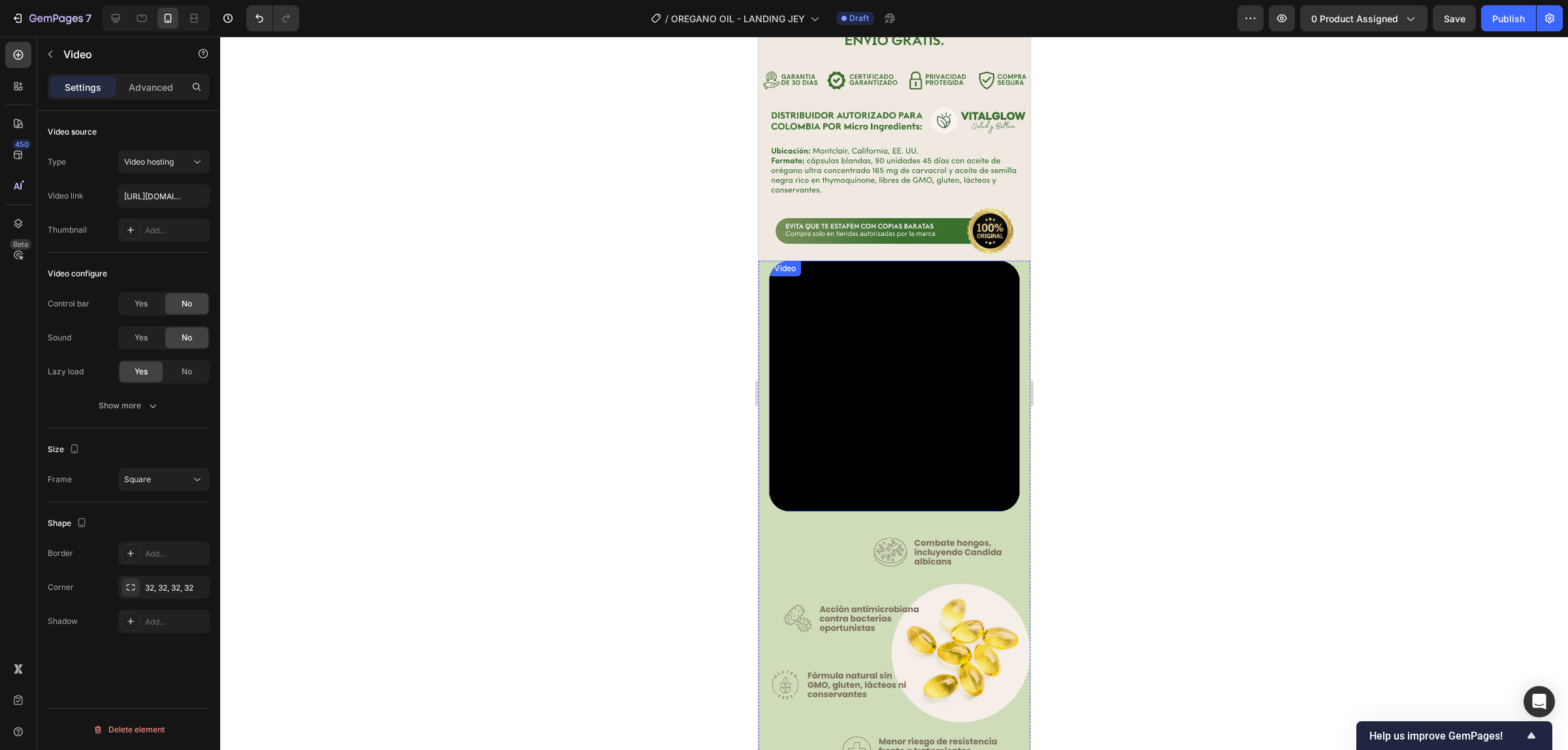
click at [958, 340] on video at bounding box center [893, 386] width 250 height 251
click at [157, 474] on div "Square" at bounding box center [164, 480] width 80 height 13
click at [158, 474] on div "Square" at bounding box center [157, 480] width 66 height 12
click at [156, 583] on div "32, 32, 32, 32" at bounding box center [164, 588] width 38 height 12
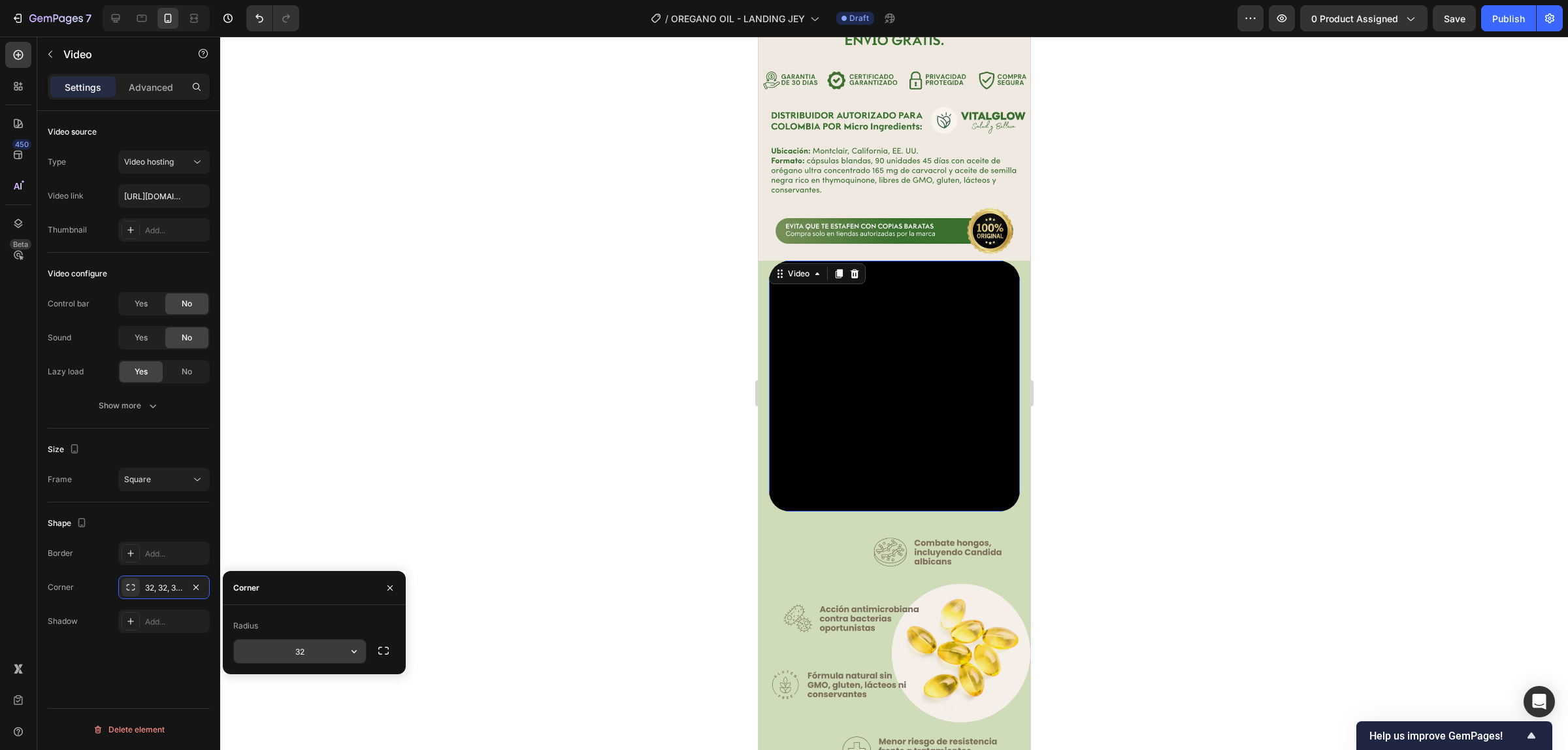
click at [313, 641] on input "32" at bounding box center [299, 651] width 132 height 23
type input "15"
click at [154, 556] on div "Add..." at bounding box center [175, 555] width 61 height 12
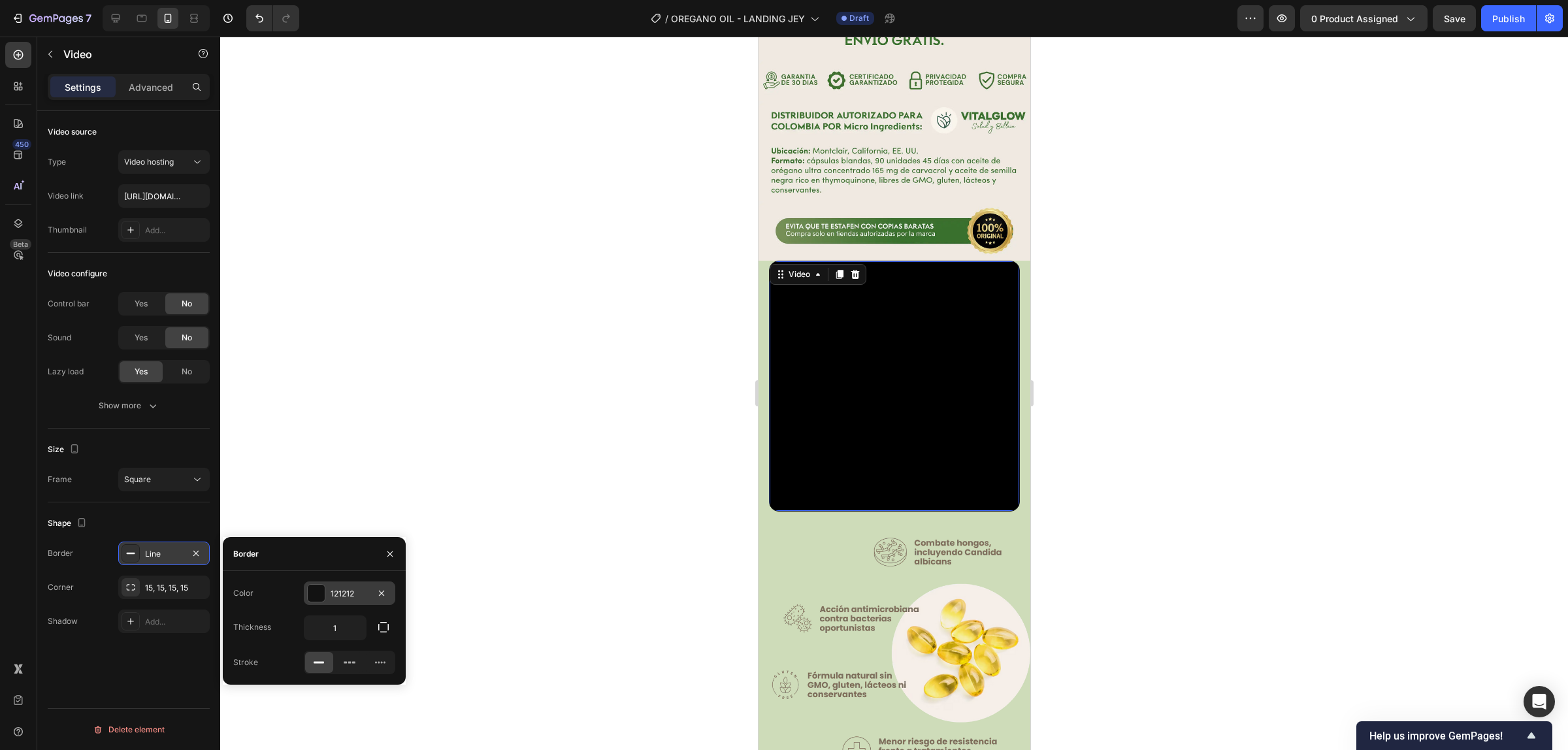
click at [367, 588] on div "121212" at bounding box center [349, 594] width 38 height 12
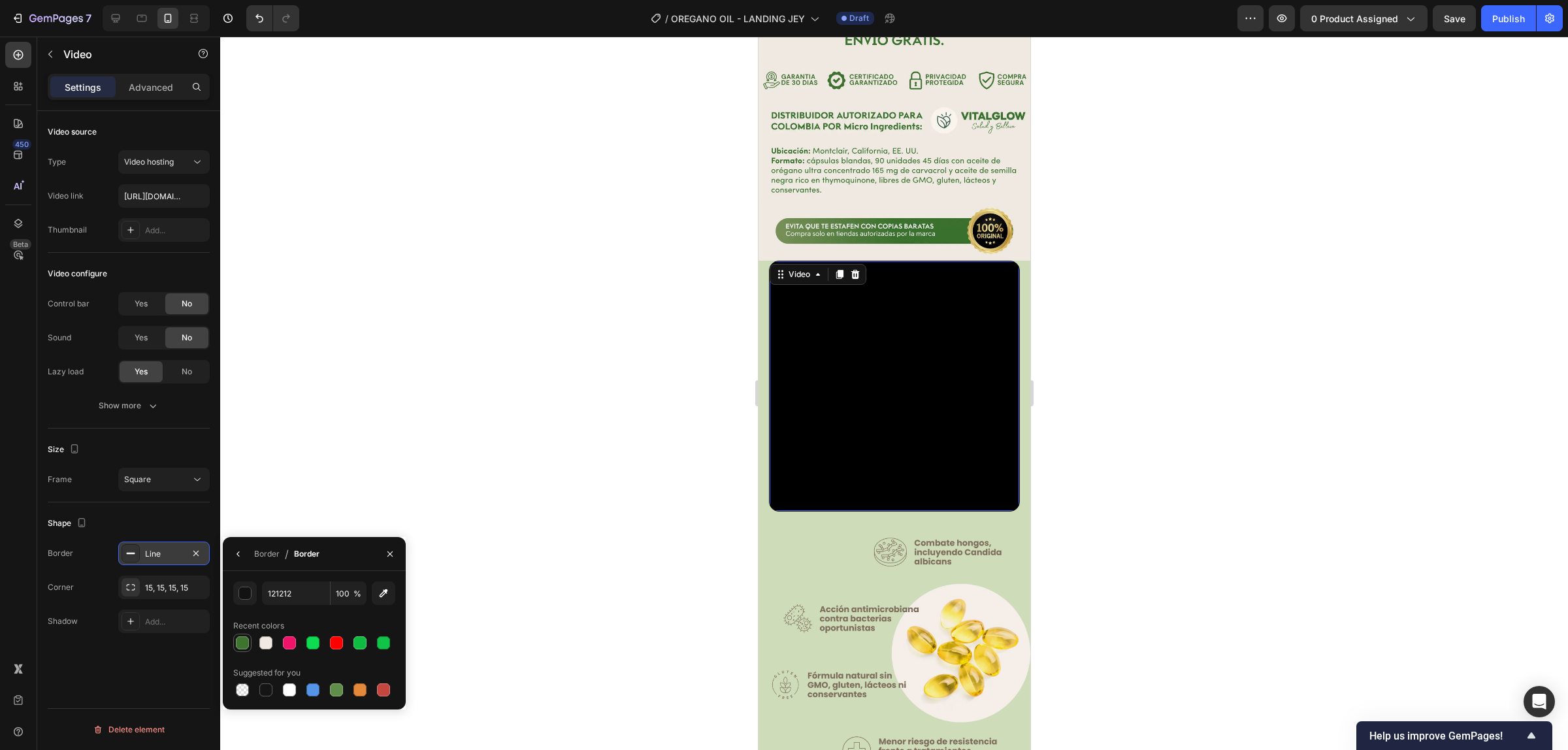
click at [248, 637] on div at bounding box center [242, 643] width 15 height 15
type input "3F7430"
click at [256, 544] on div "Border" at bounding box center [267, 554] width 26 height 21
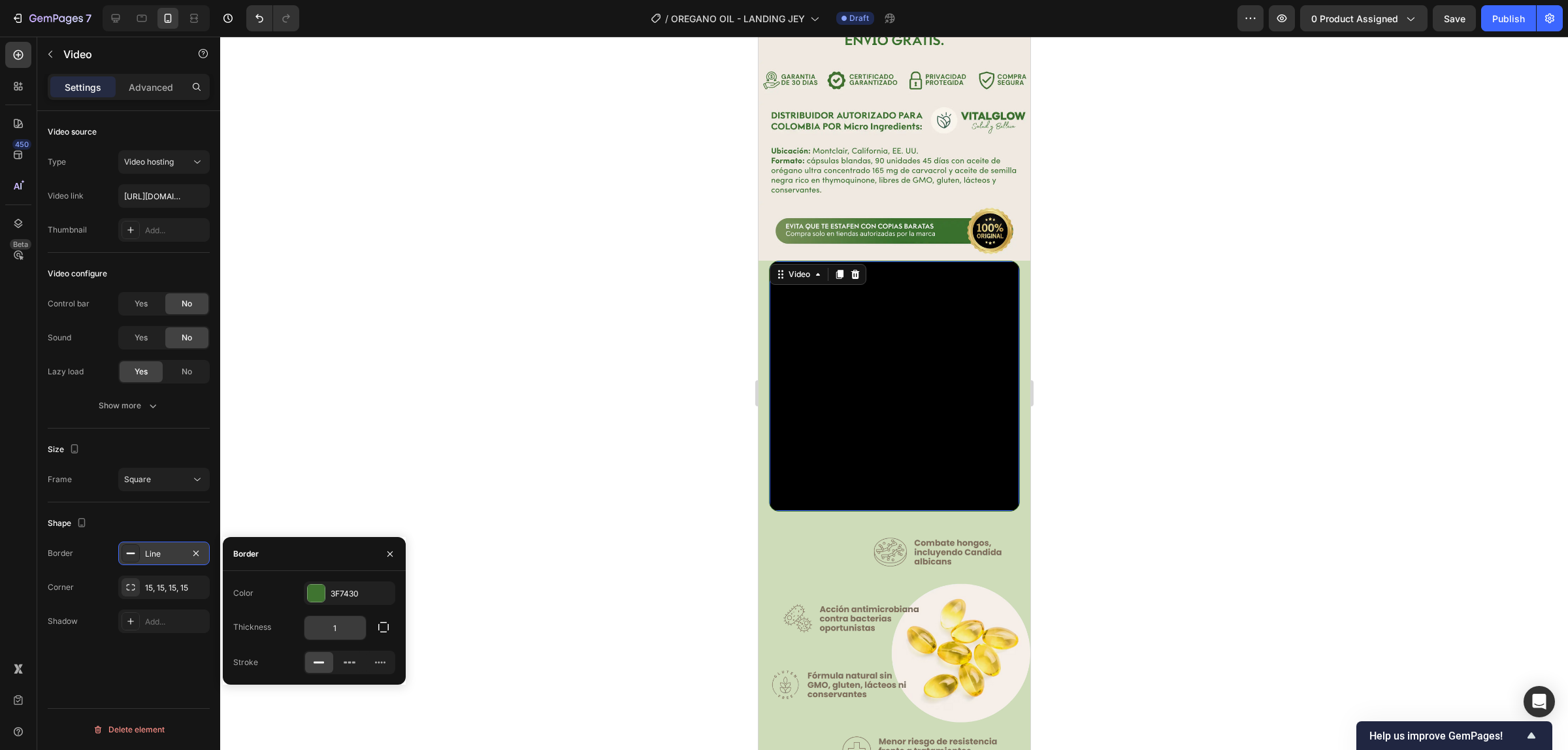
drag, startPoint x: 338, startPoint y: 614, endPoint x: 330, endPoint y: 618, distance: 8.9
click at [330, 618] on div "Color 3F7430 Thickness 1 Stroke" at bounding box center [314, 629] width 183 height 93
drag, startPoint x: 343, startPoint y: 621, endPoint x: 309, endPoint y: 623, distance: 34.1
click at [309, 623] on input "2" at bounding box center [335, 628] width 61 height 23
drag, startPoint x: 337, startPoint y: 629, endPoint x: 318, endPoint y: 628, distance: 19.0
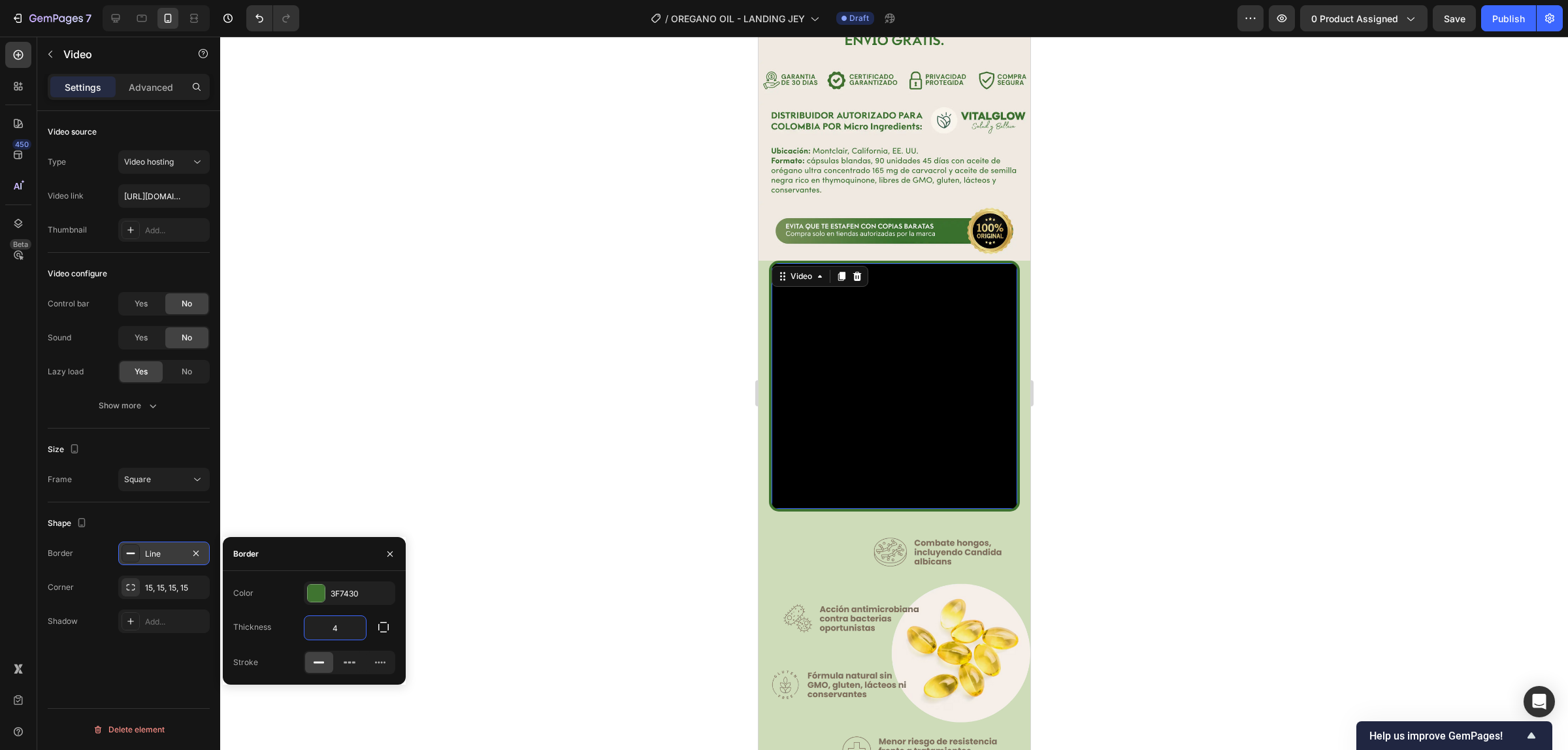
click at [318, 628] on input "4" at bounding box center [335, 628] width 61 height 23
drag, startPoint x: 337, startPoint y: 628, endPoint x: 307, endPoint y: 625, distance: 30.1
click at [307, 625] on input "3" at bounding box center [335, 628] width 61 height 23
type input "2"
click at [173, 519] on div "Shape" at bounding box center [128, 524] width 162 height 21
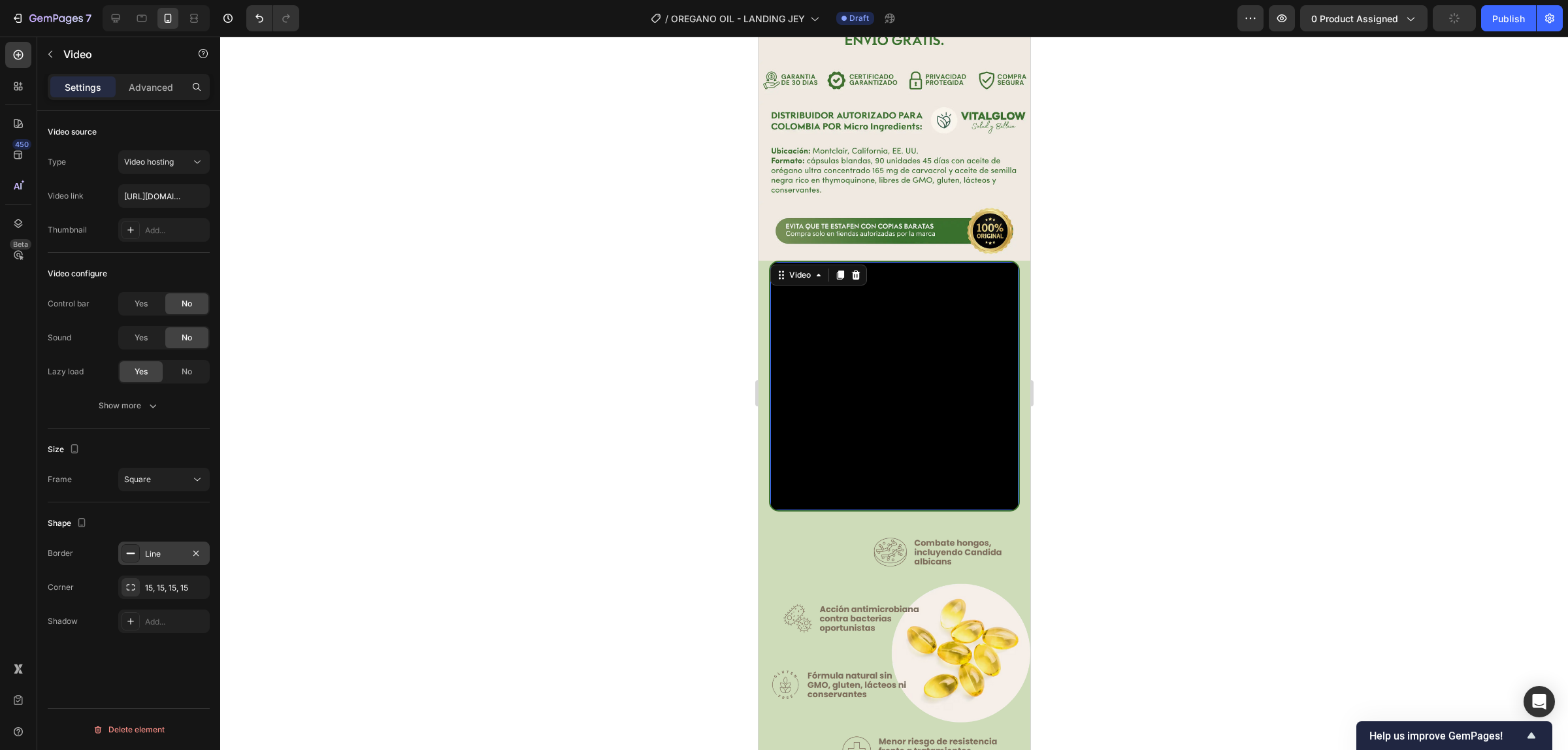
click at [1093, 364] on div at bounding box center [894, 394] width 1348 height 714
click at [914, 354] on video at bounding box center [893, 386] width 248 height 248
click at [164, 556] on div "Line" at bounding box center [164, 555] width 38 height 12
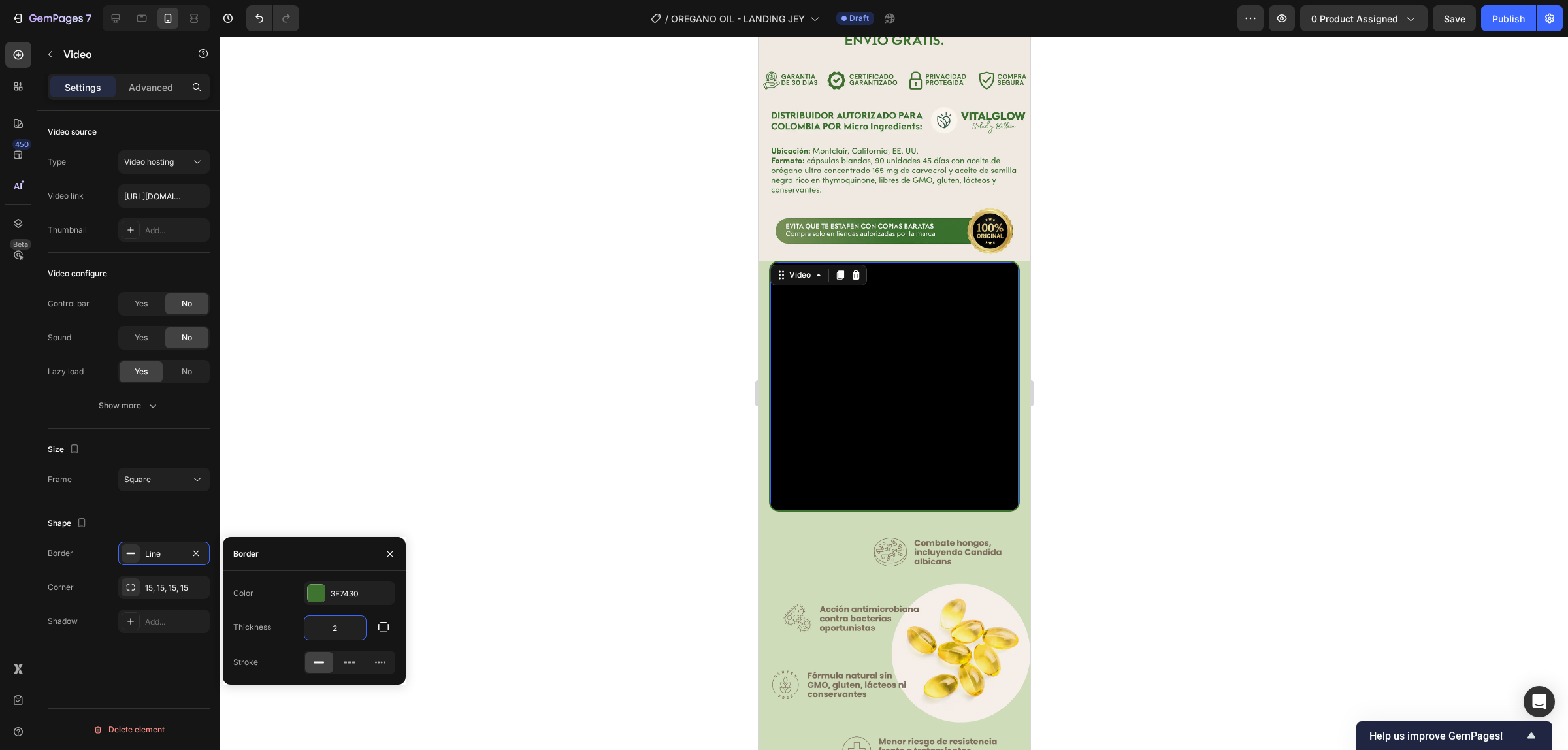
type input "3"
click at [174, 514] on div "Shape" at bounding box center [128, 524] width 162 height 21
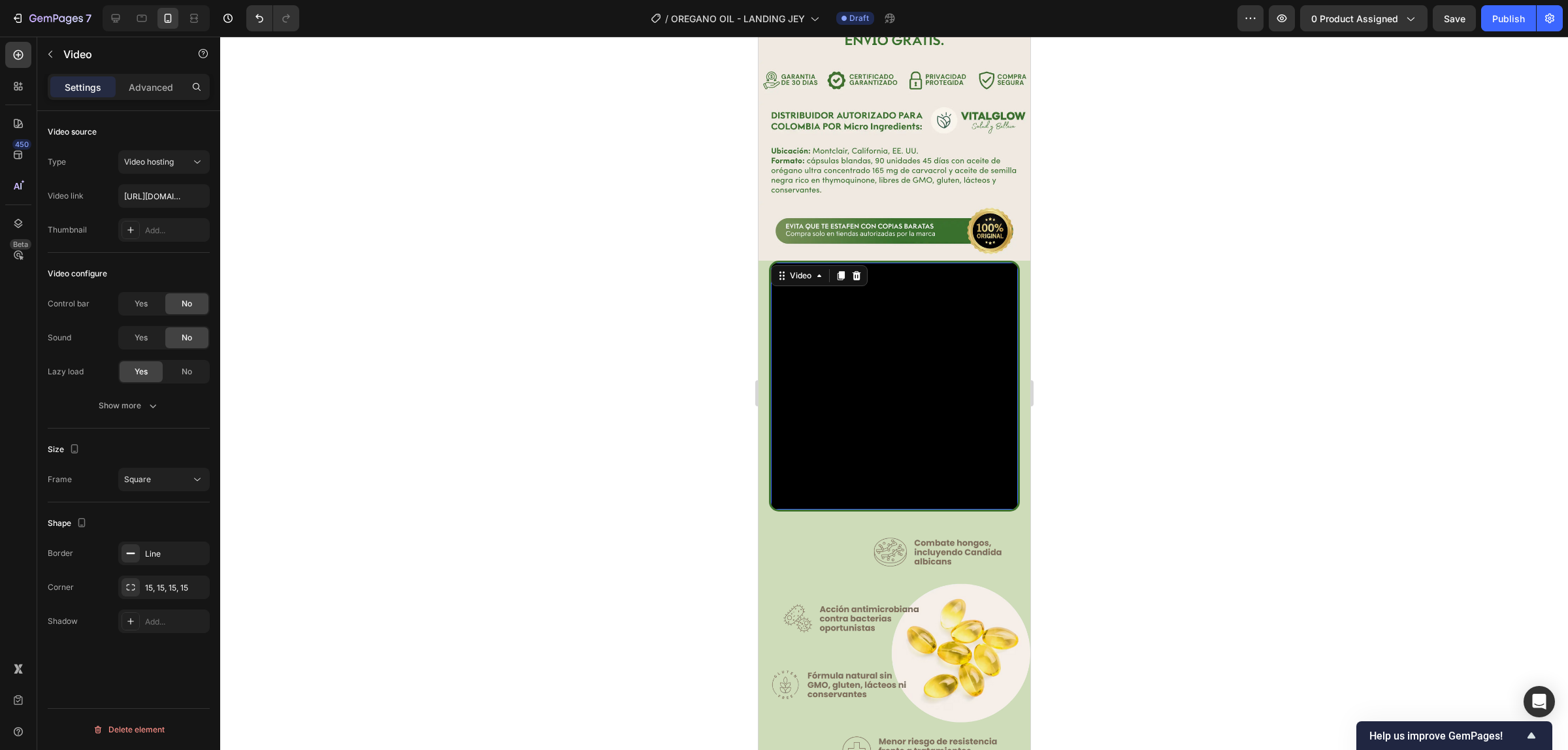
click at [1188, 375] on div at bounding box center [894, 394] width 1348 height 714
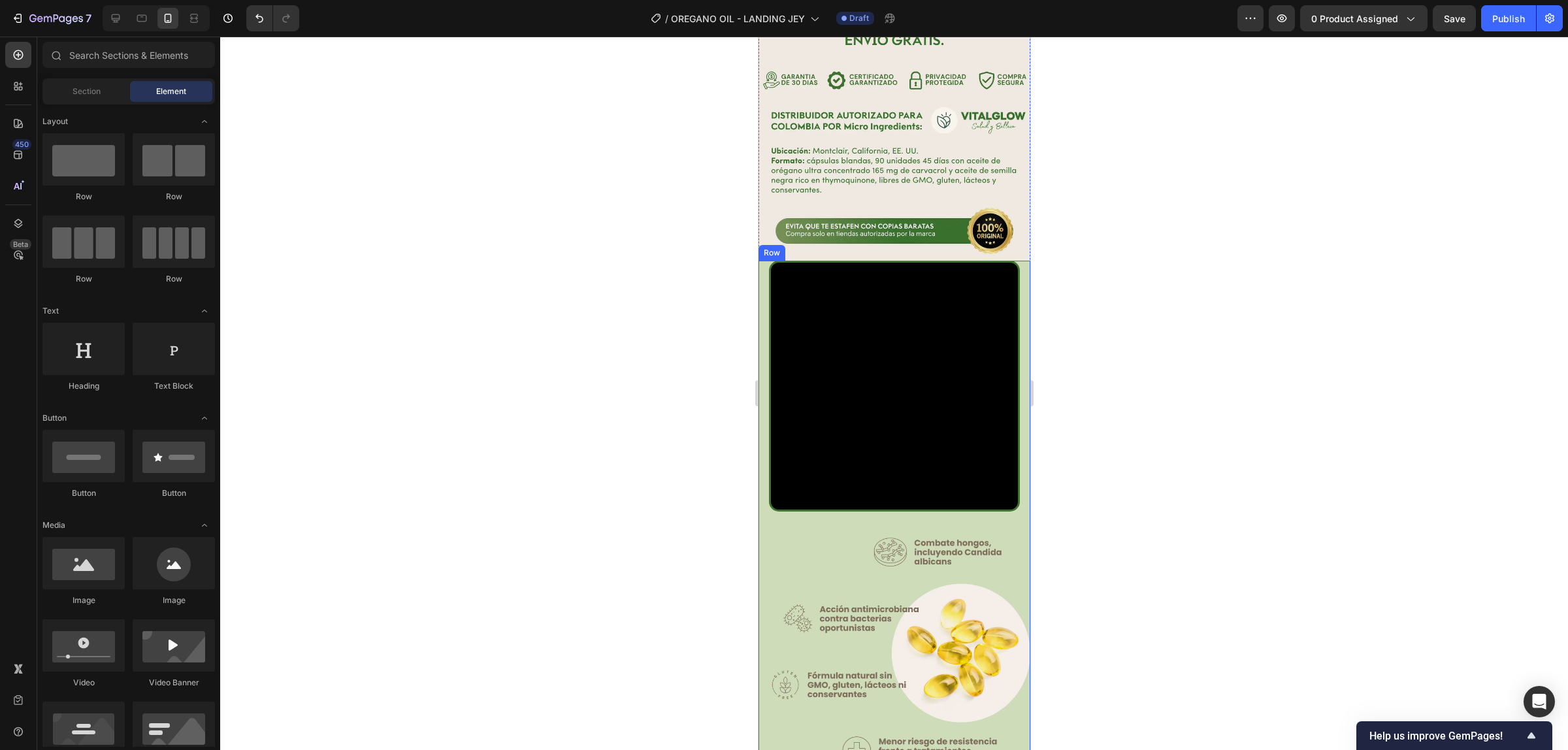
click at [764, 282] on div "Video Image" at bounding box center [893, 557] width 272 height 593
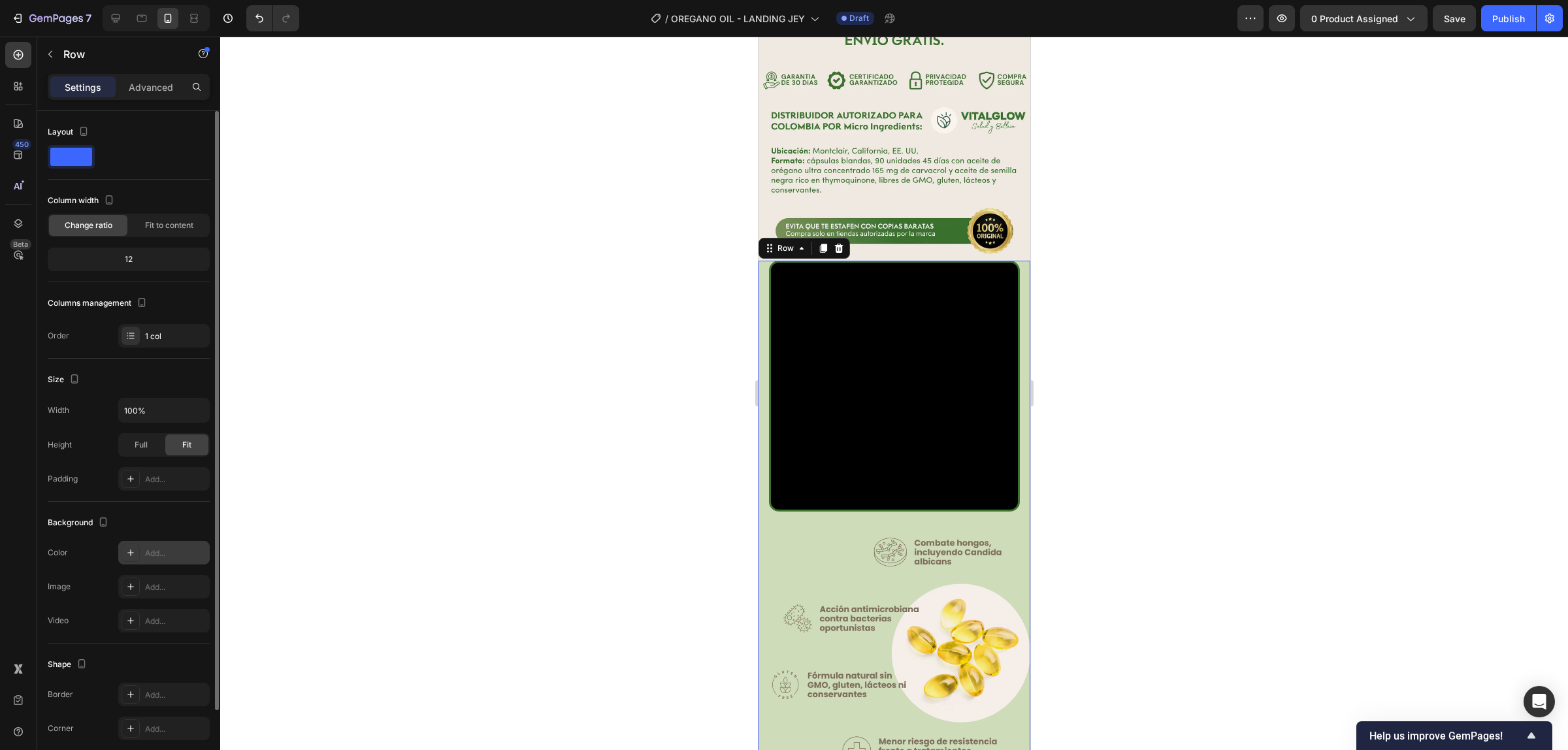
scroll to position [90, 0]
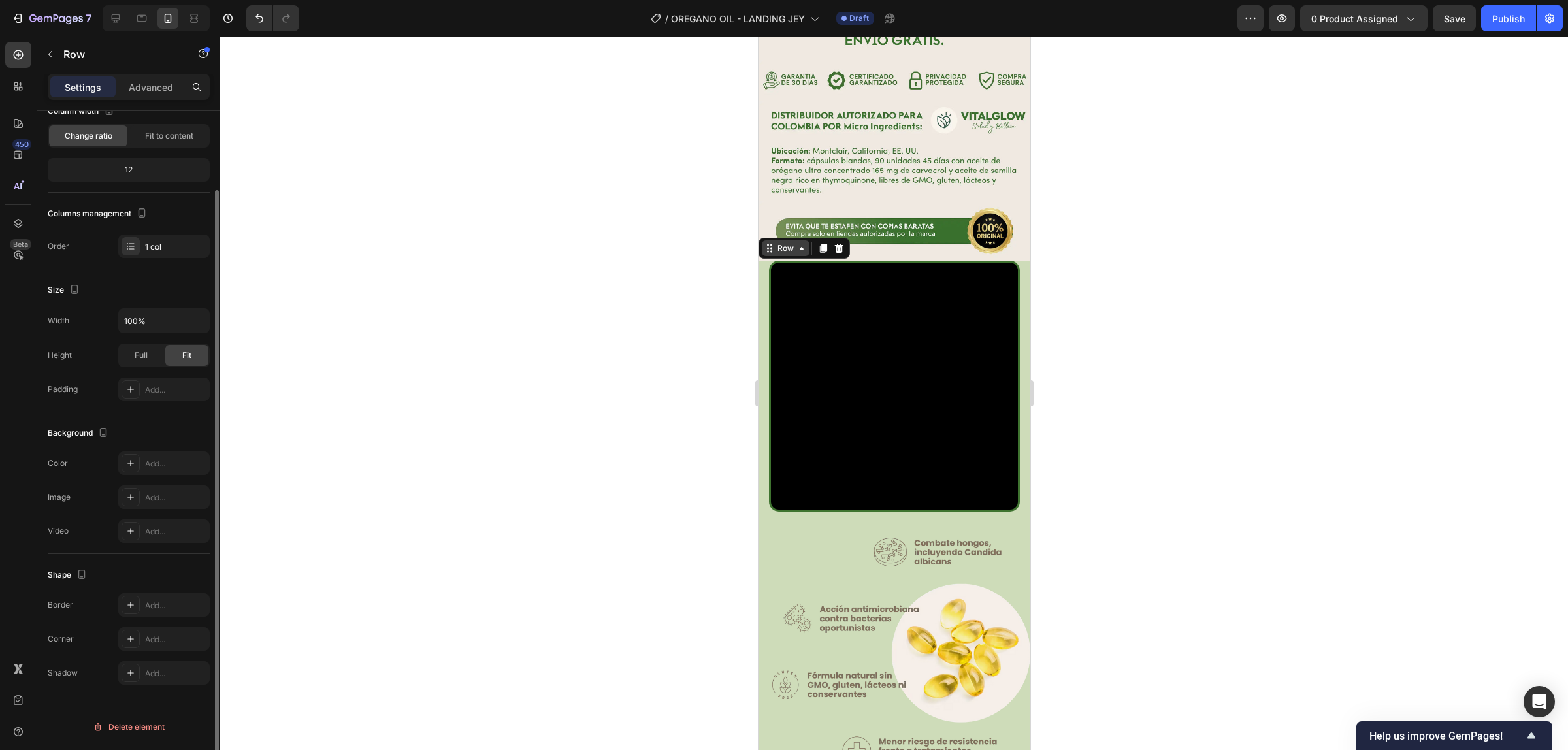
click at [770, 251] on icon at bounding box center [770, 251] width 2 height 2
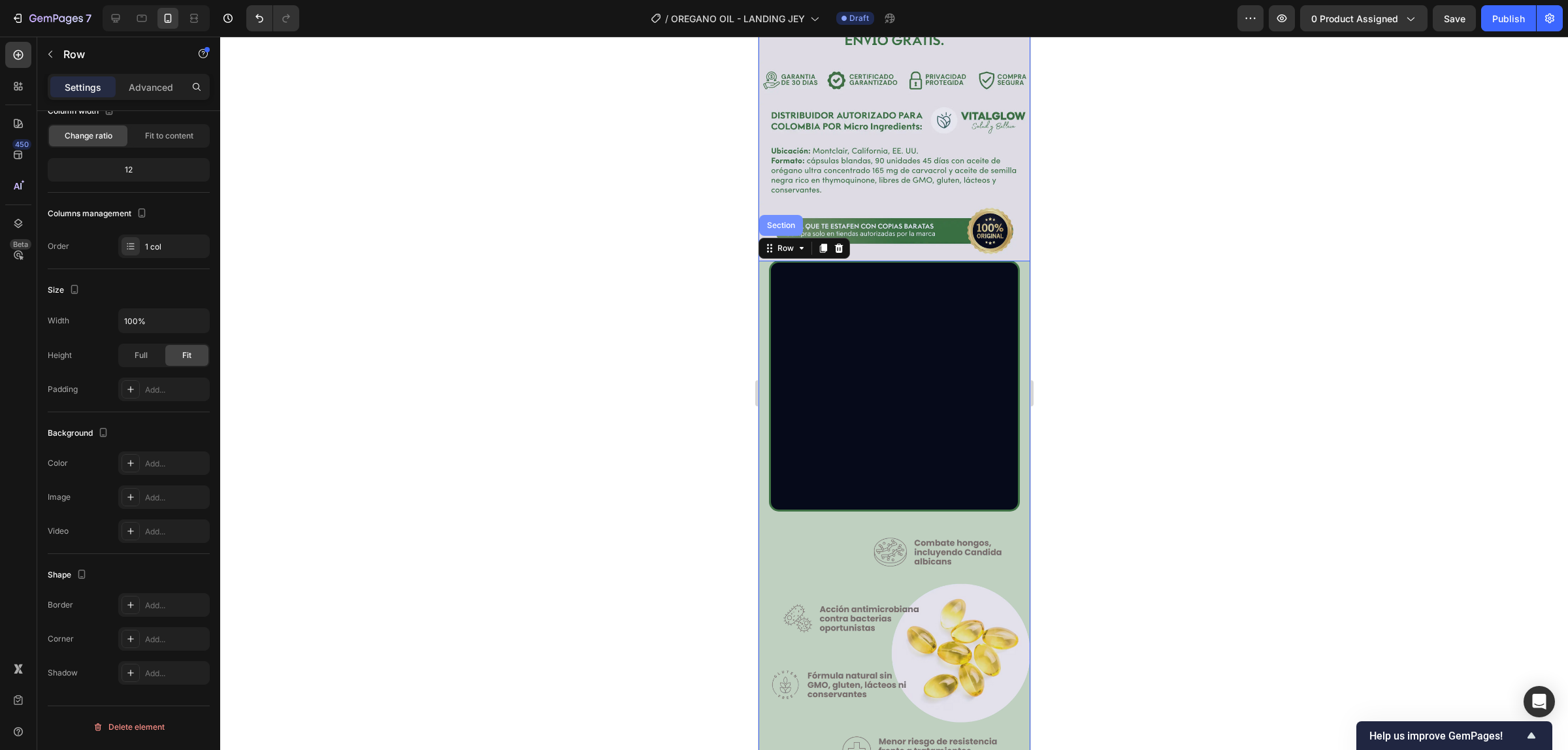
click at [777, 221] on div "Section" at bounding box center [780, 225] width 34 height 8
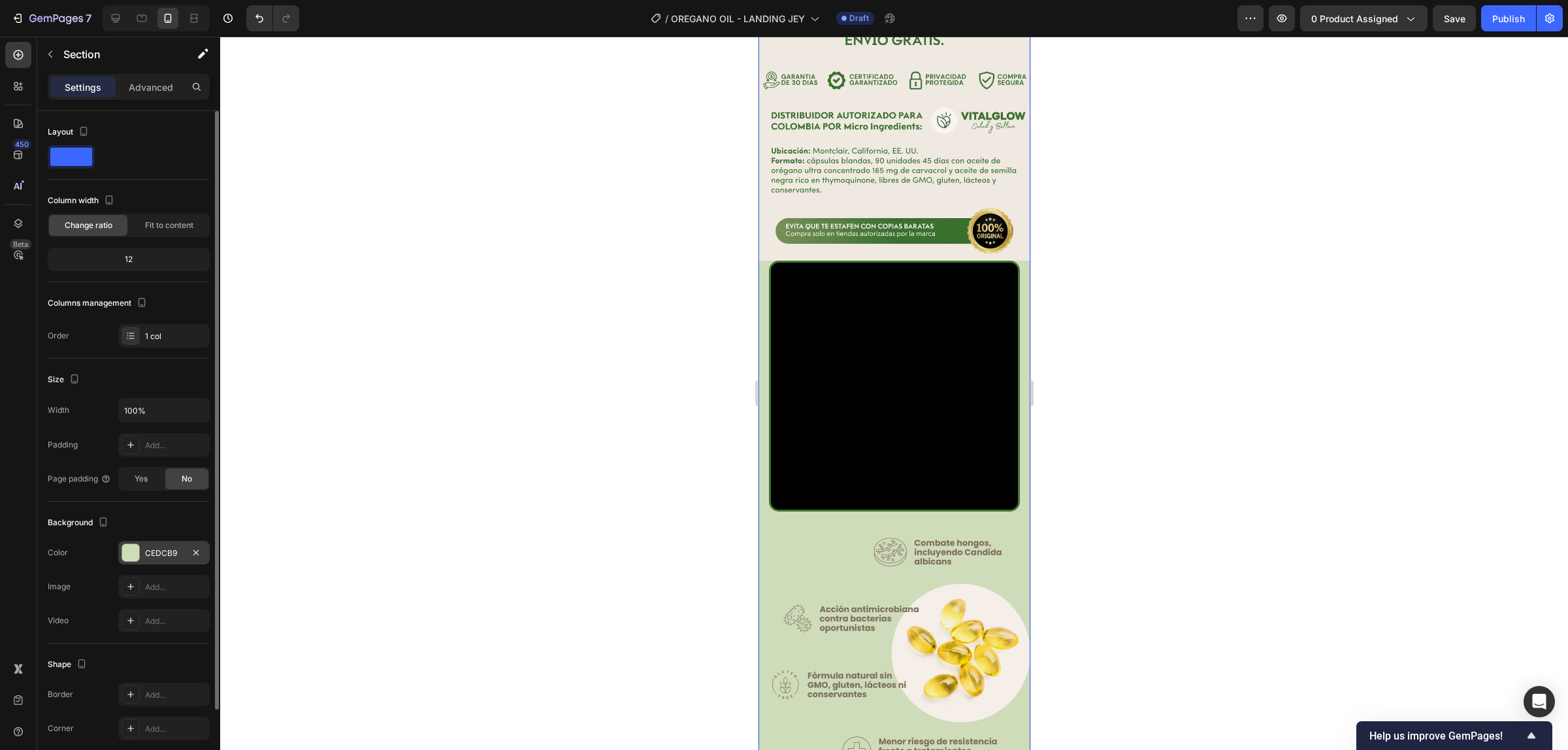
click at [151, 560] on div "CEDCB9" at bounding box center [164, 554] width 38 height 12
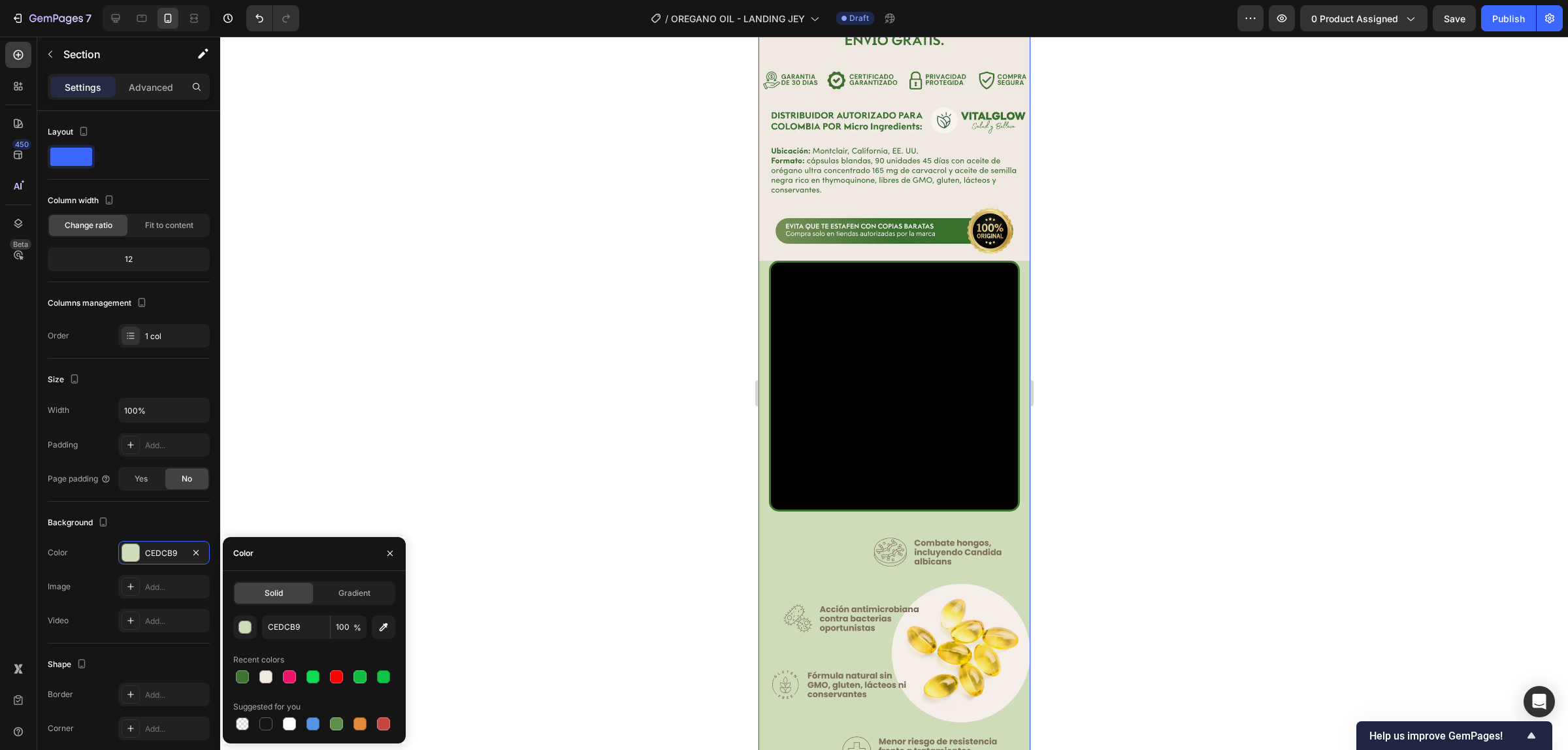
drag, startPoint x: 264, startPoint y: 668, endPoint x: 269, endPoint y: 659, distance: 10.3
click at [264, 669] on div at bounding box center [266, 677] width 15 height 15
type input "EFE9E2"
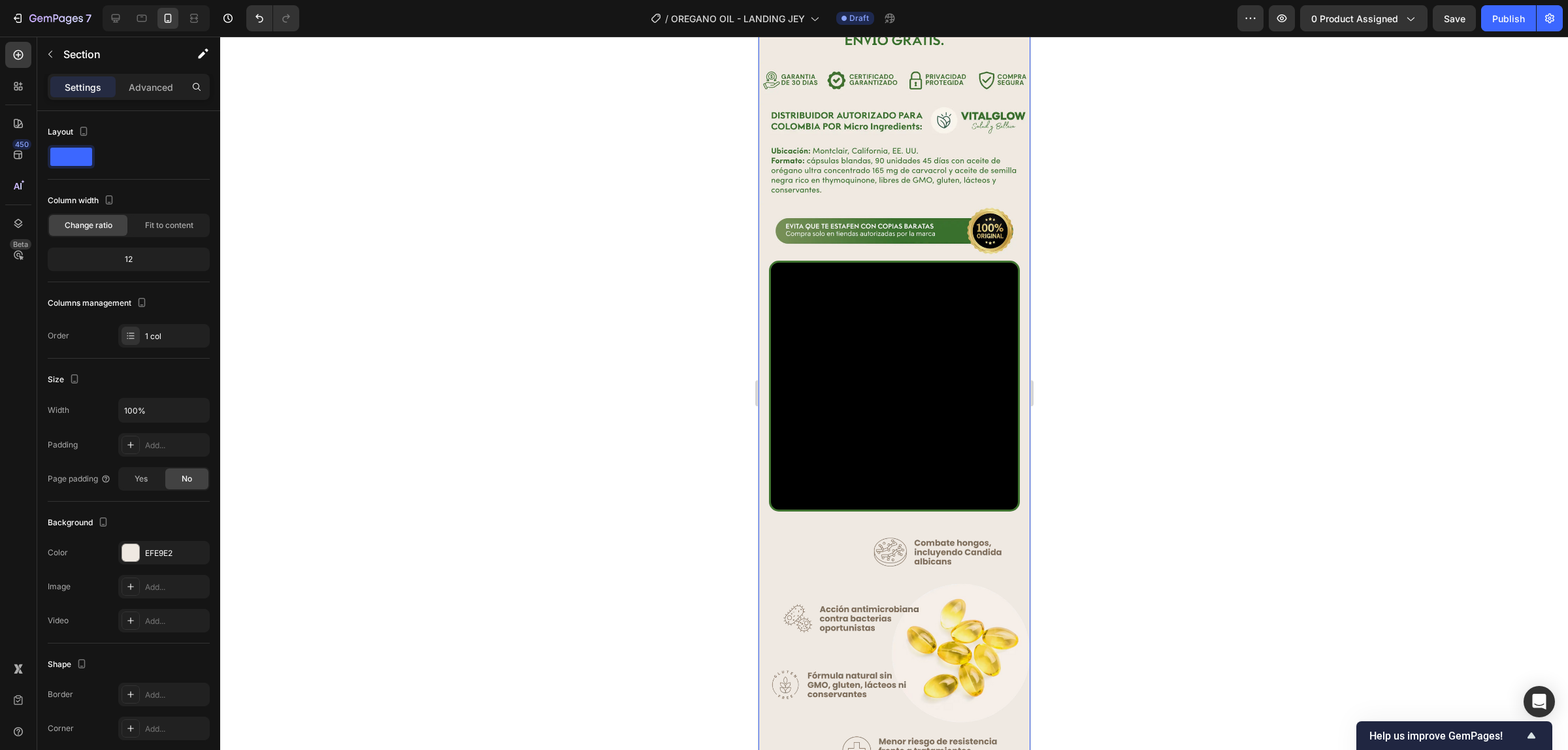
click at [1196, 384] on div at bounding box center [894, 394] width 1348 height 714
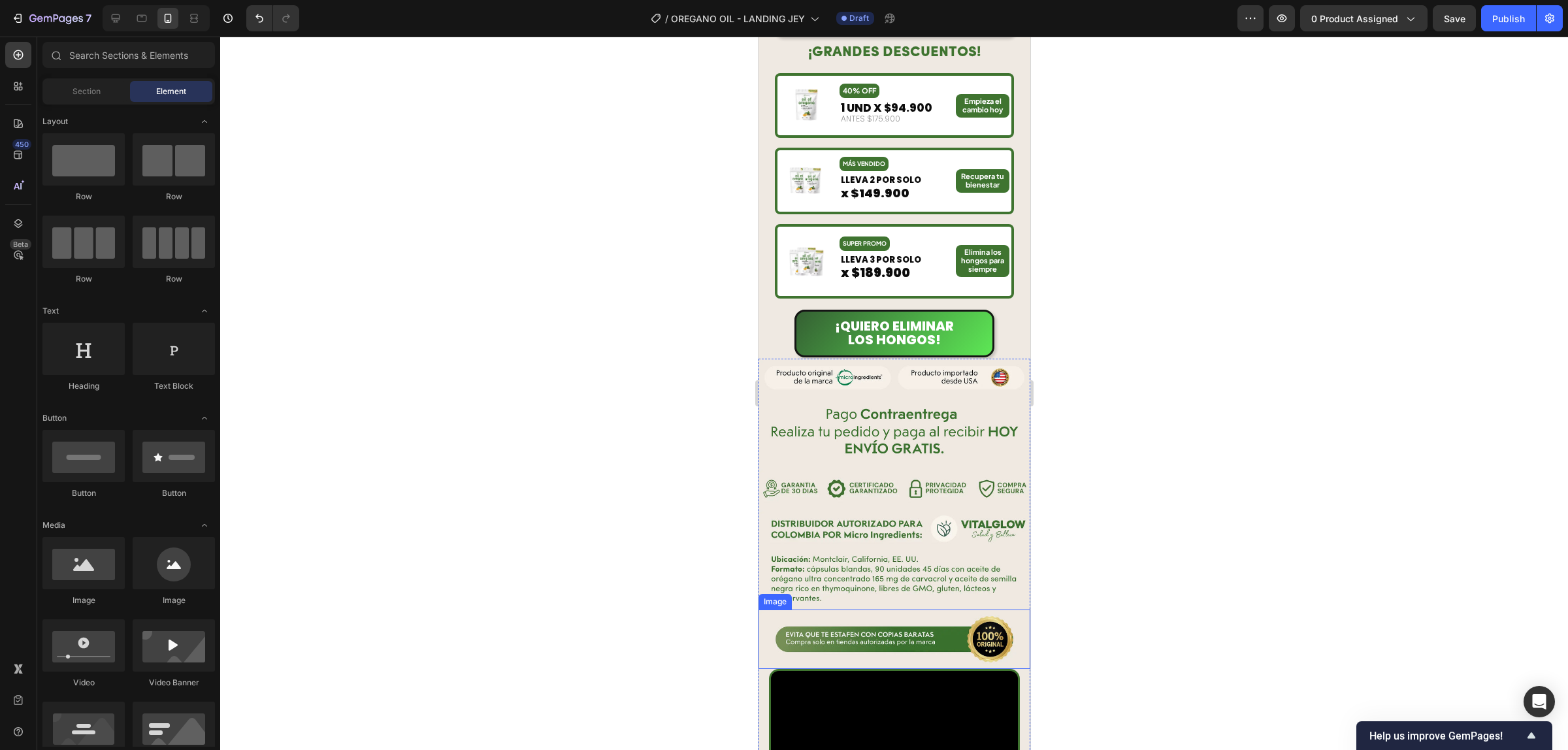
scroll to position [1307, 0]
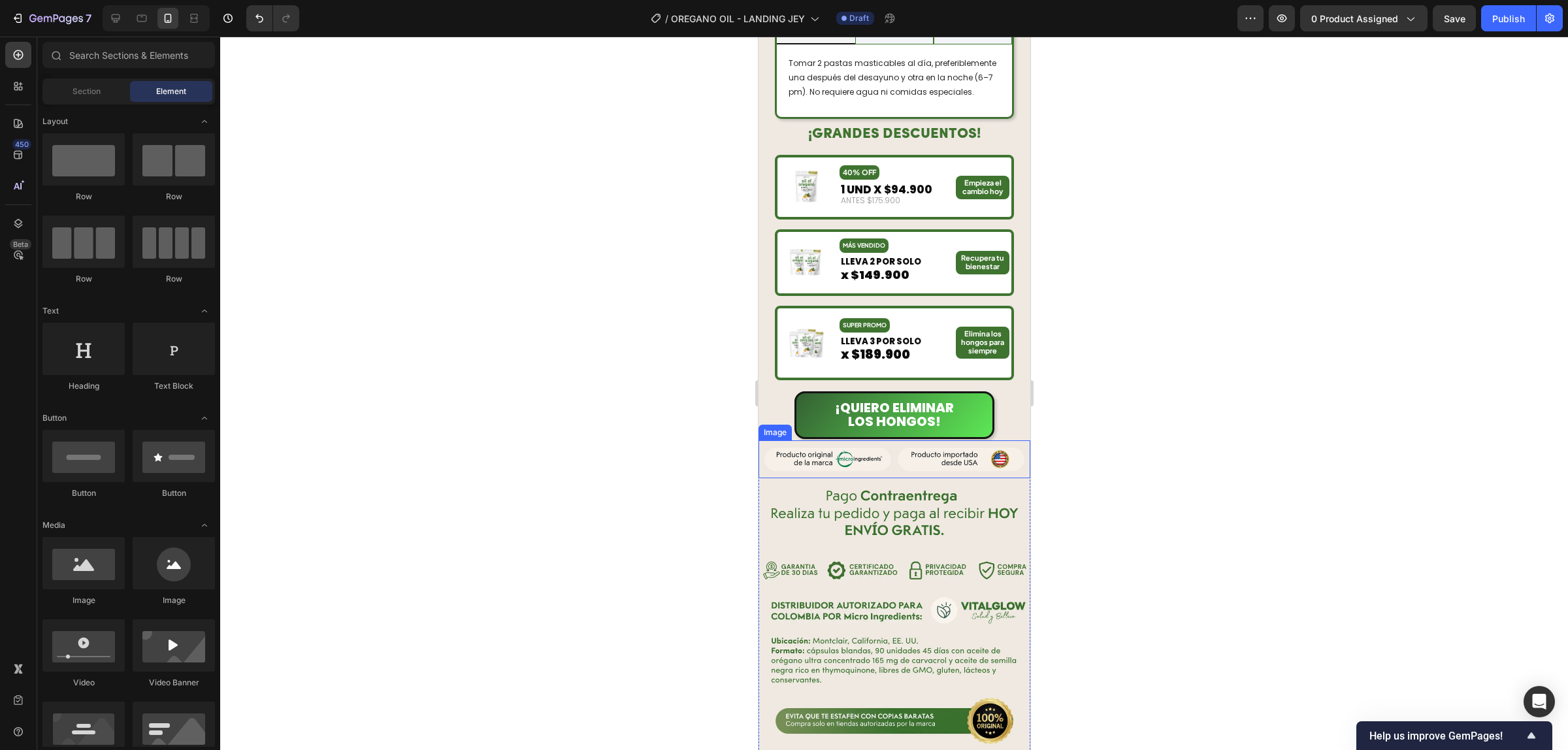
click at [911, 459] on img at bounding box center [893, 460] width 272 height 38
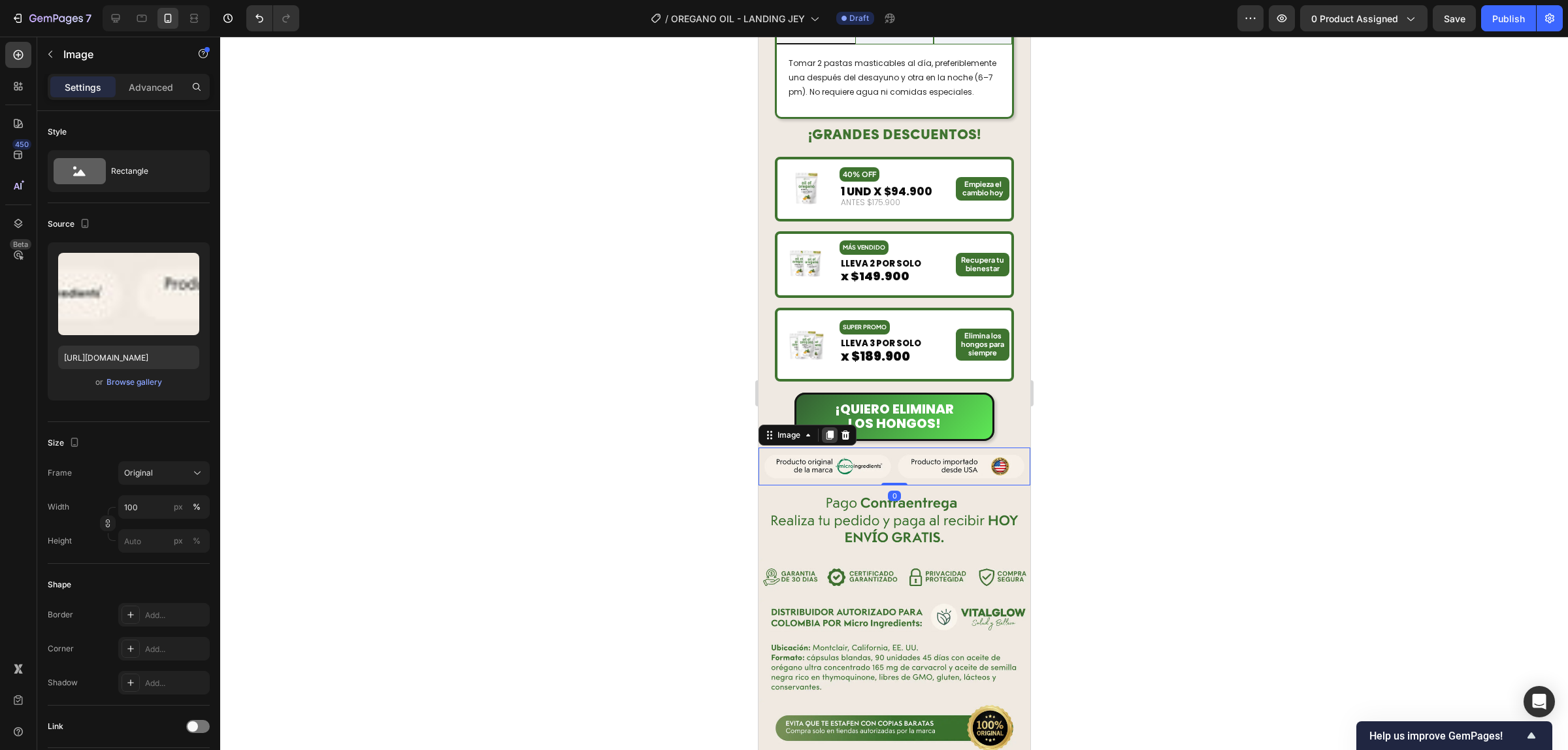
click at [830, 427] on div at bounding box center [829, 435] width 15 height 15
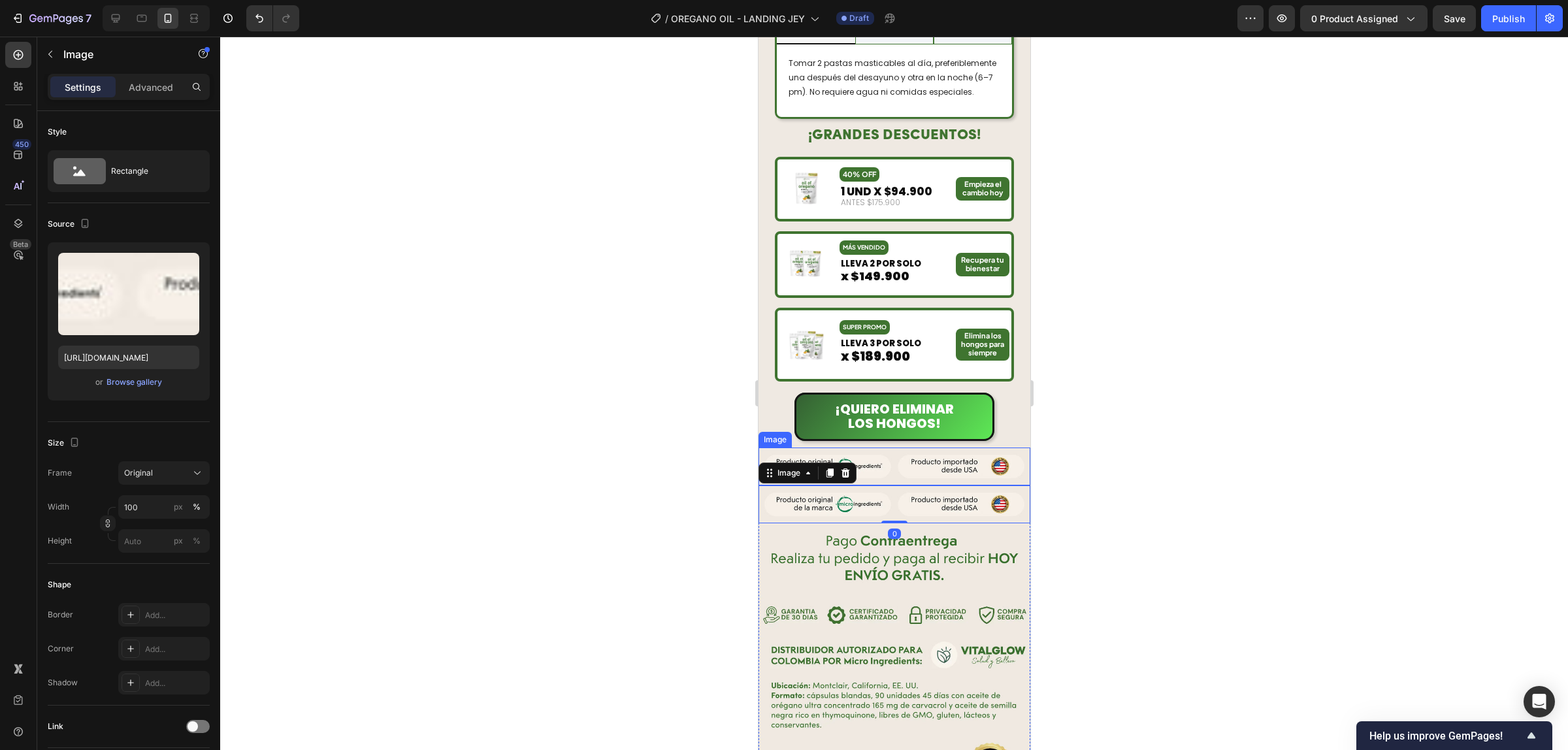
click at [896, 448] on img at bounding box center [893, 467] width 272 height 38
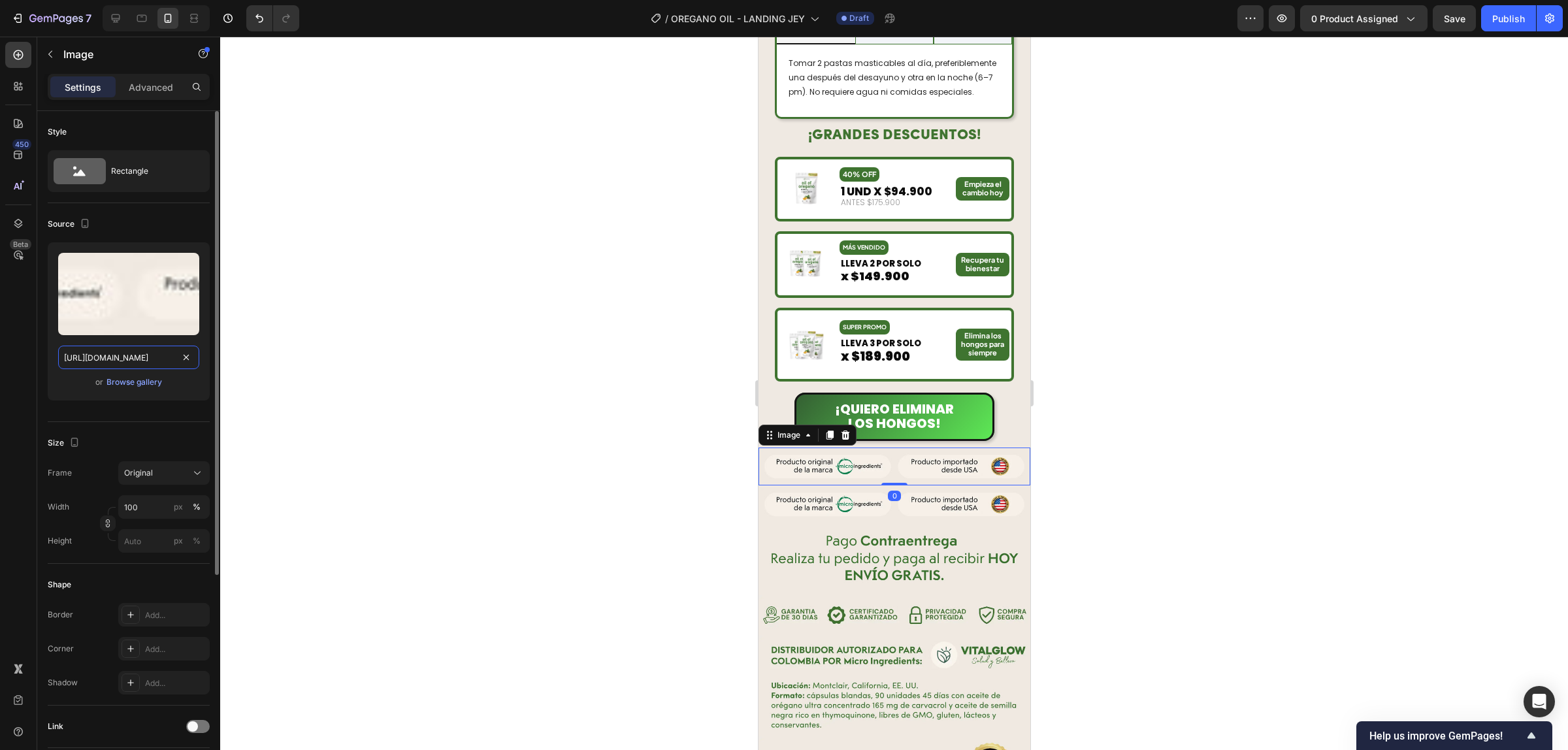
click at [149, 358] on input "https://cdn.shopify.com/s/files/1/0924/3872/4895/files/12_c2177bb9-d830-4865-87…" at bounding box center [129, 357] width 141 height 23
paste input "3_3b82d690-104e-4380-bcc4-0d0da74c413e.webp?v=1759037469"
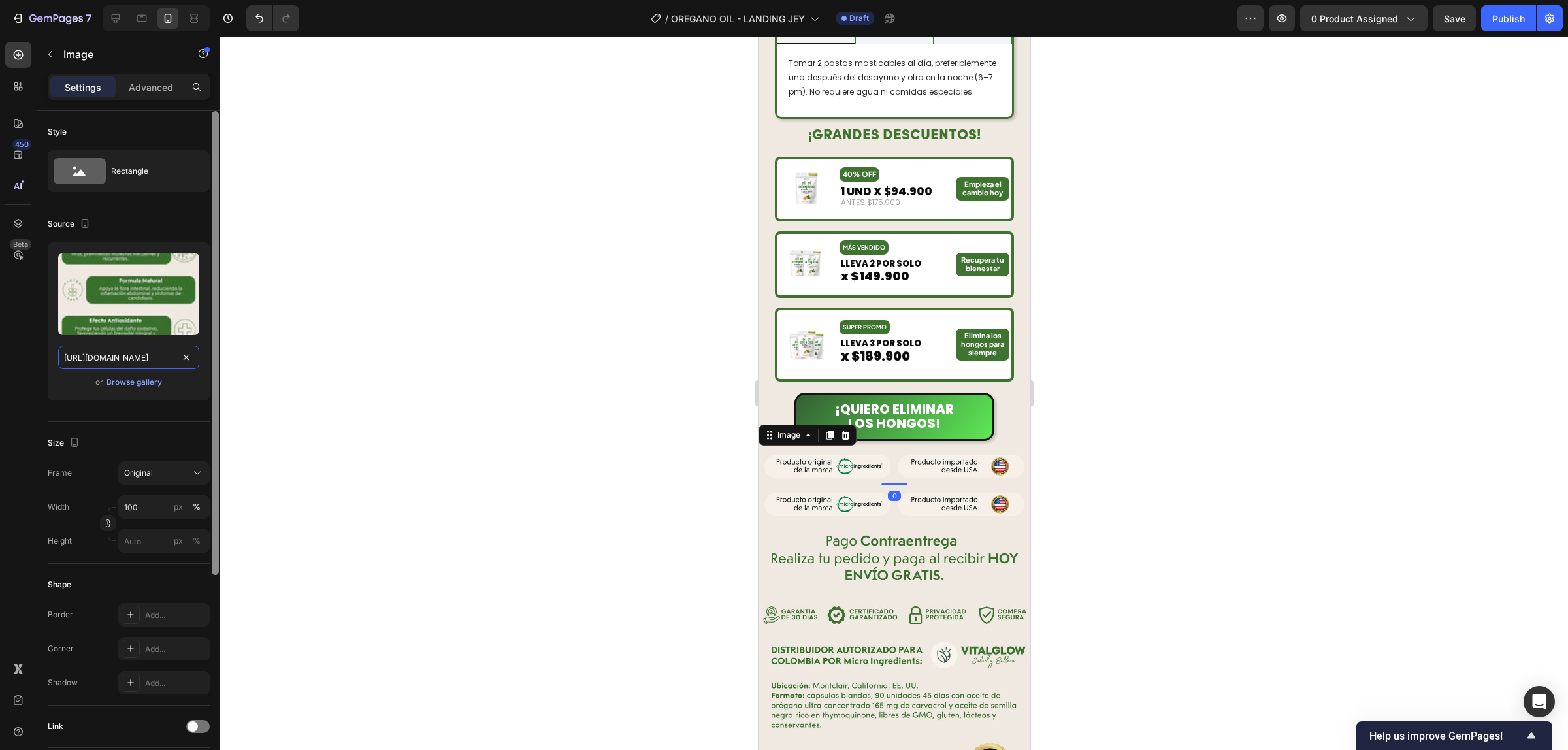
scroll to position [0, 353]
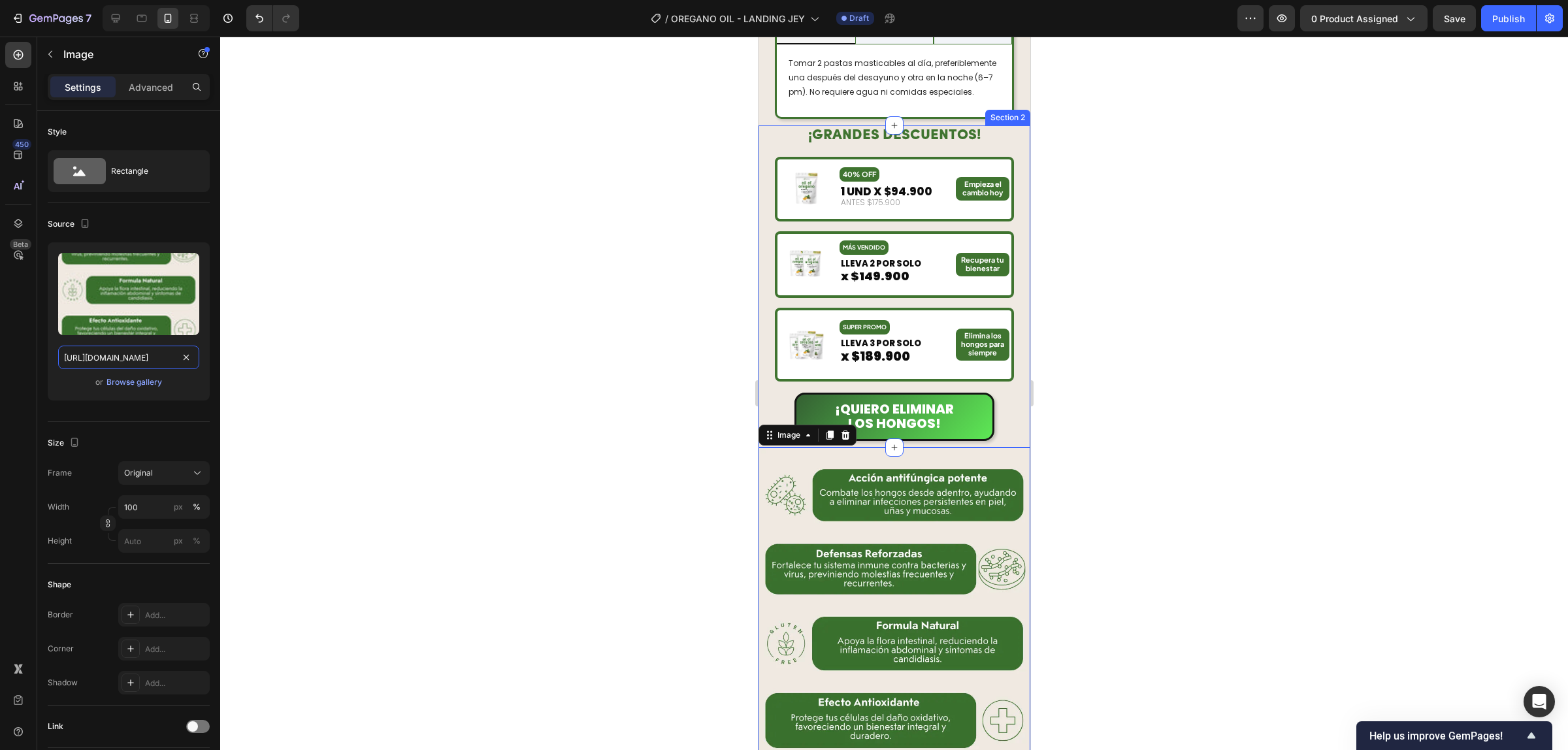
type input "[URL][DOMAIN_NAME]"
click at [1204, 361] on div at bounding box center [894, 394] width 1348 height 714
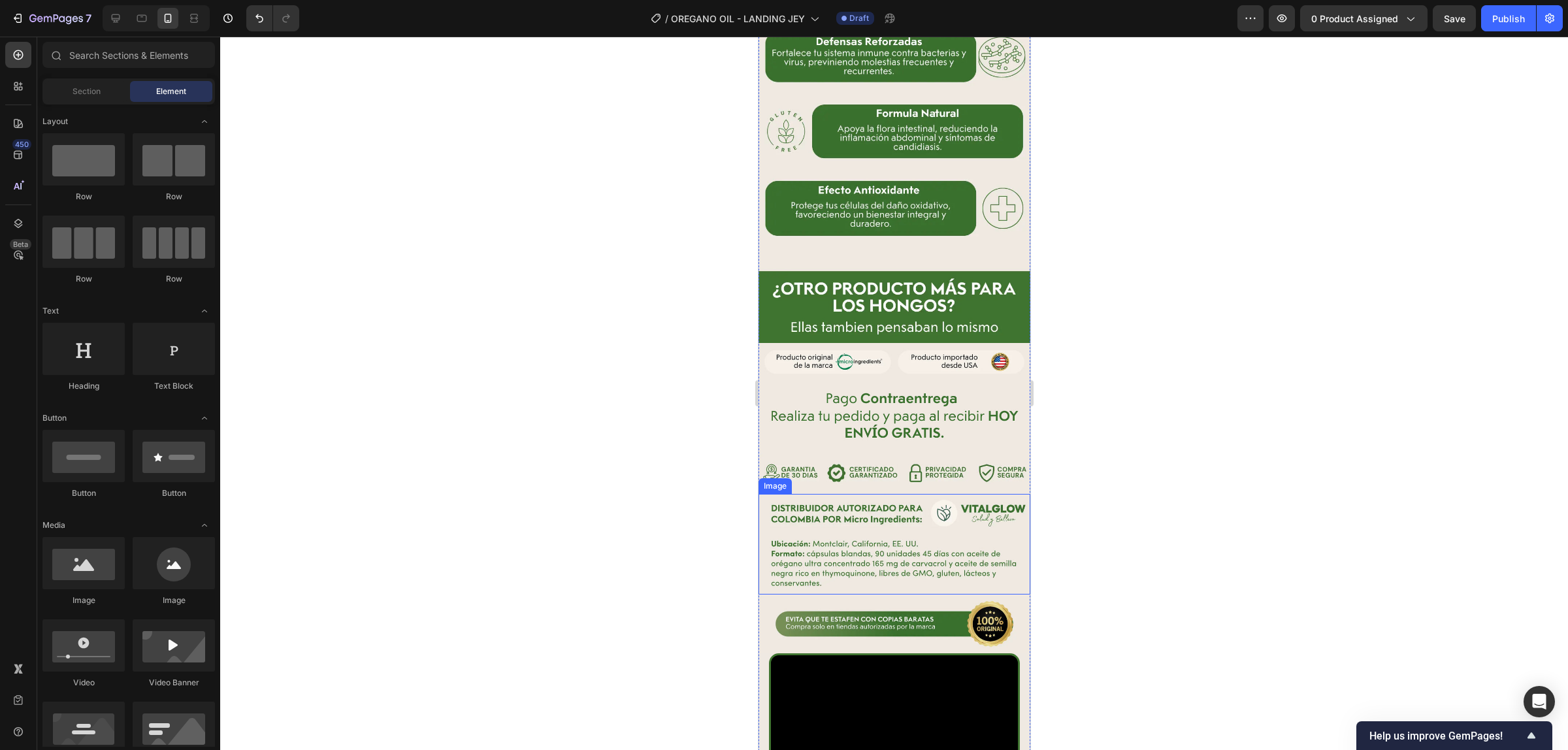
scroll to position [1553, 0]
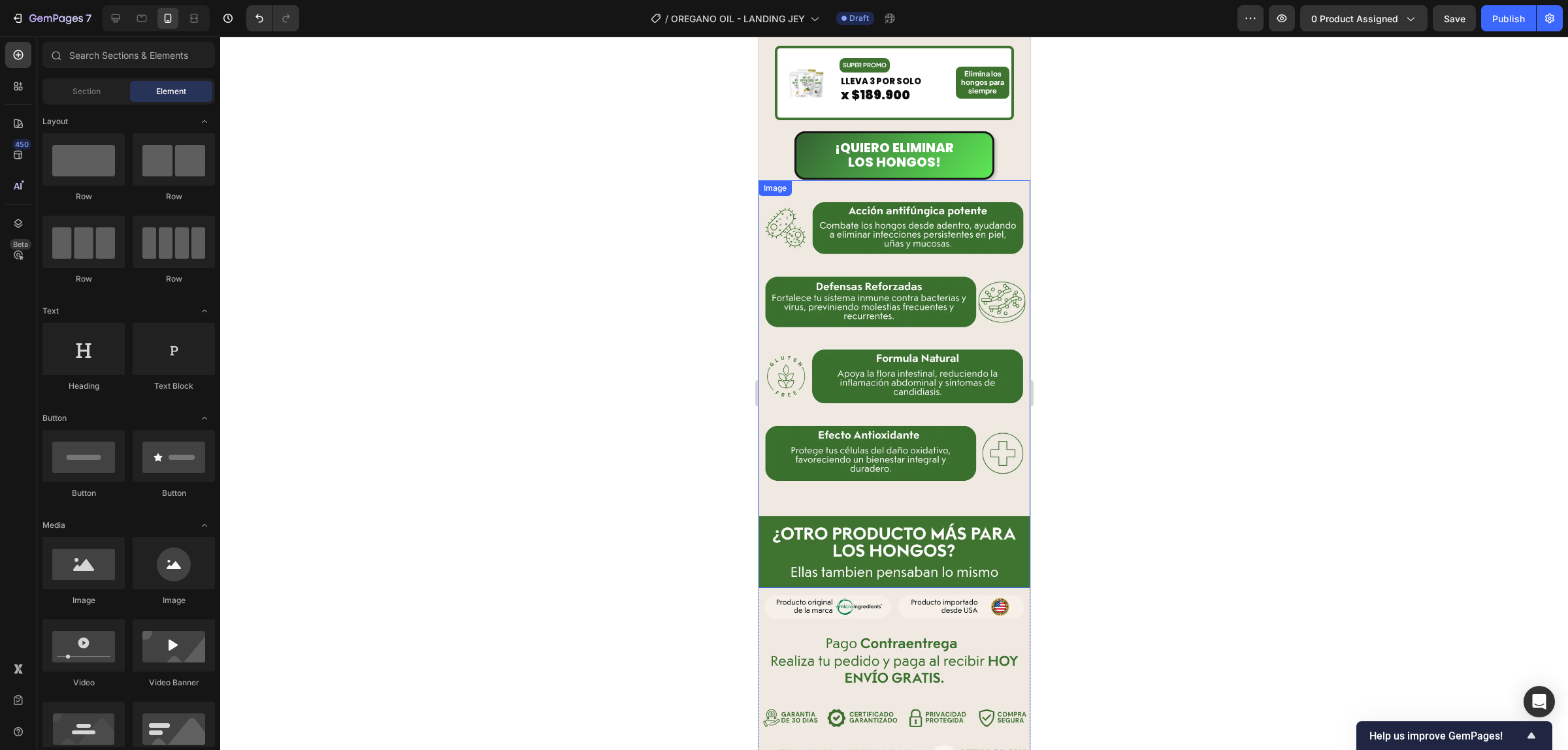
click at [900, 308] on img at bounding box center [893, 384] width 272 height 408
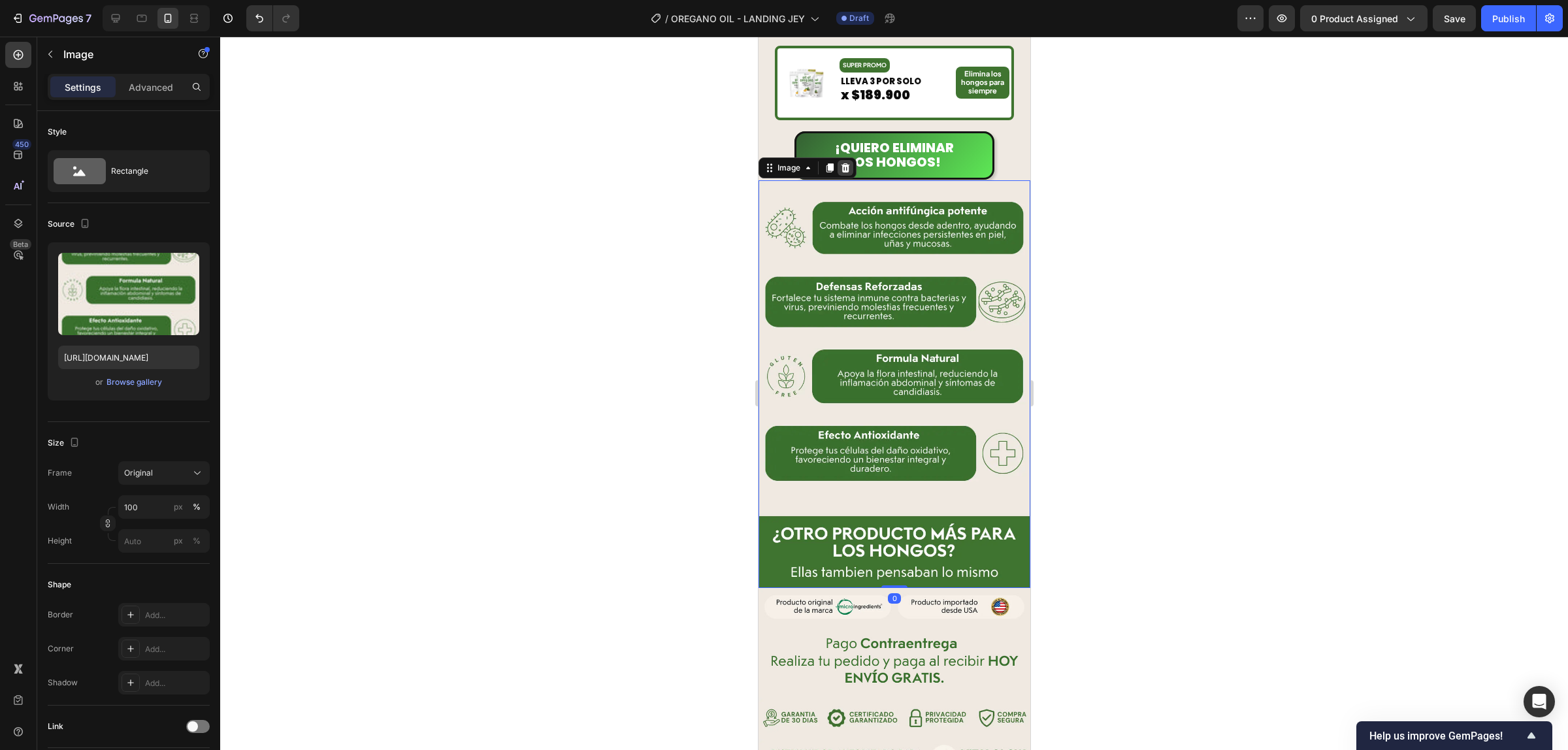
click at [850, 164] on div at bounding box center [844, 168] width 15 height 15
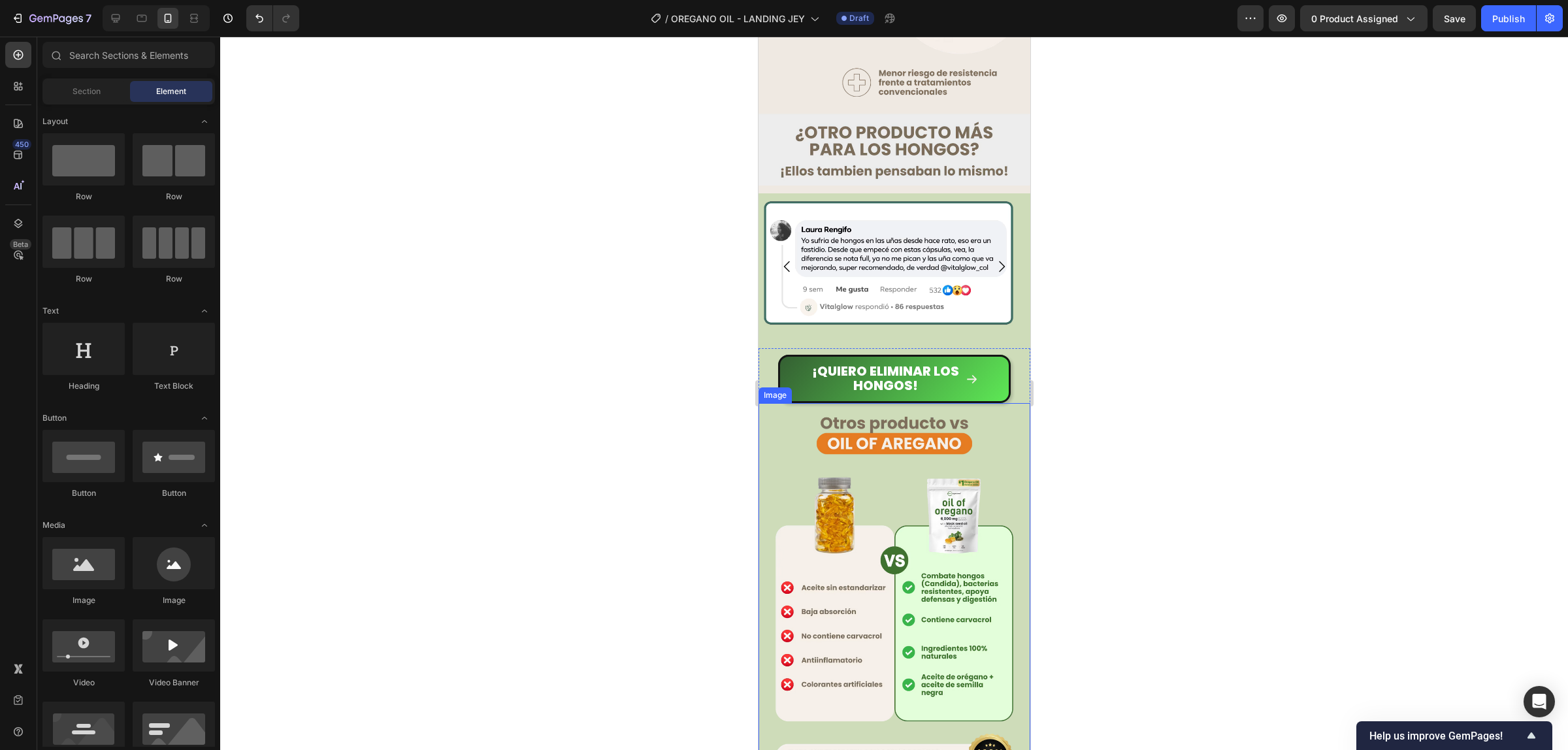
scroll to position [2124, 0]
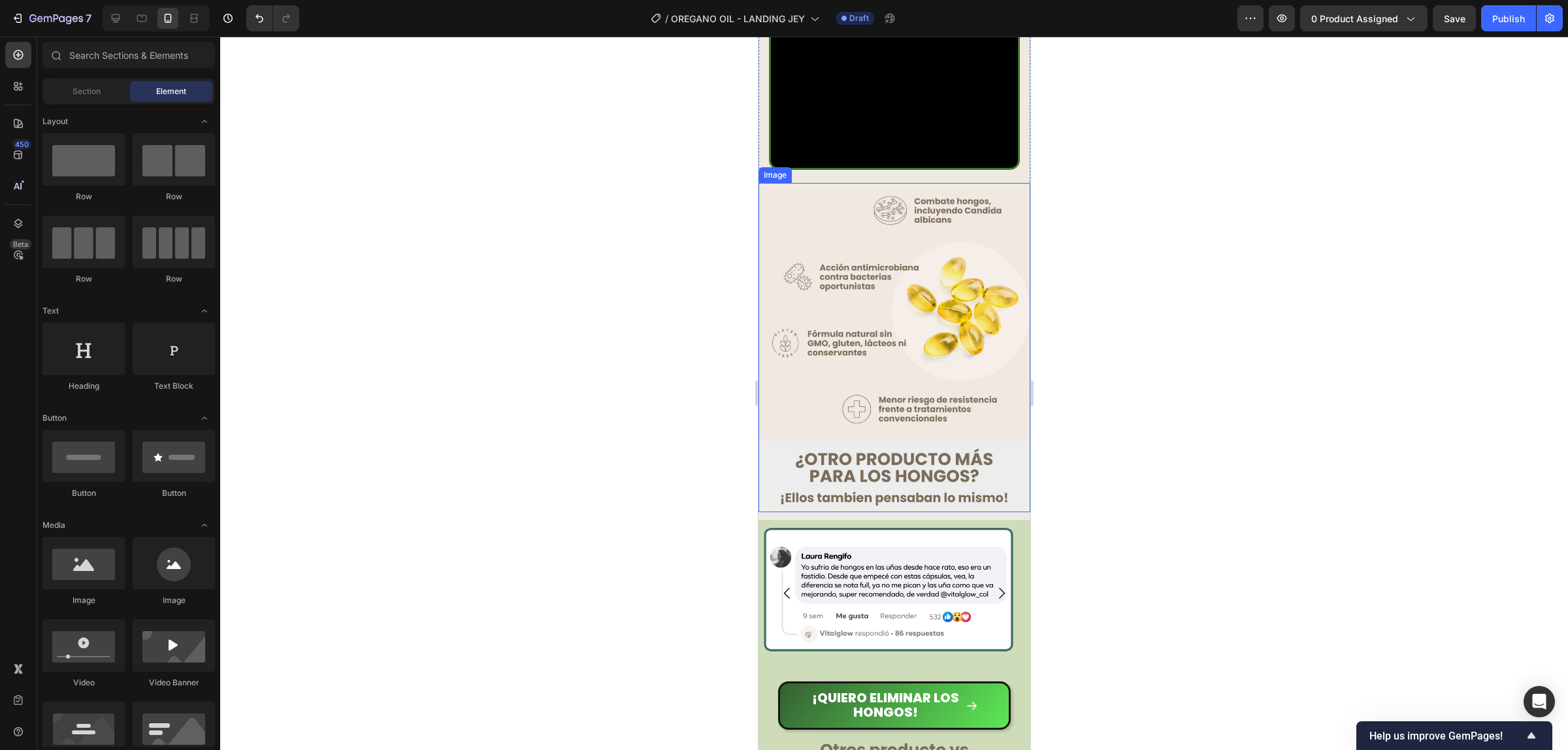
click at [895, 345] on img at bounding box center [893, 348] width 272 height 330
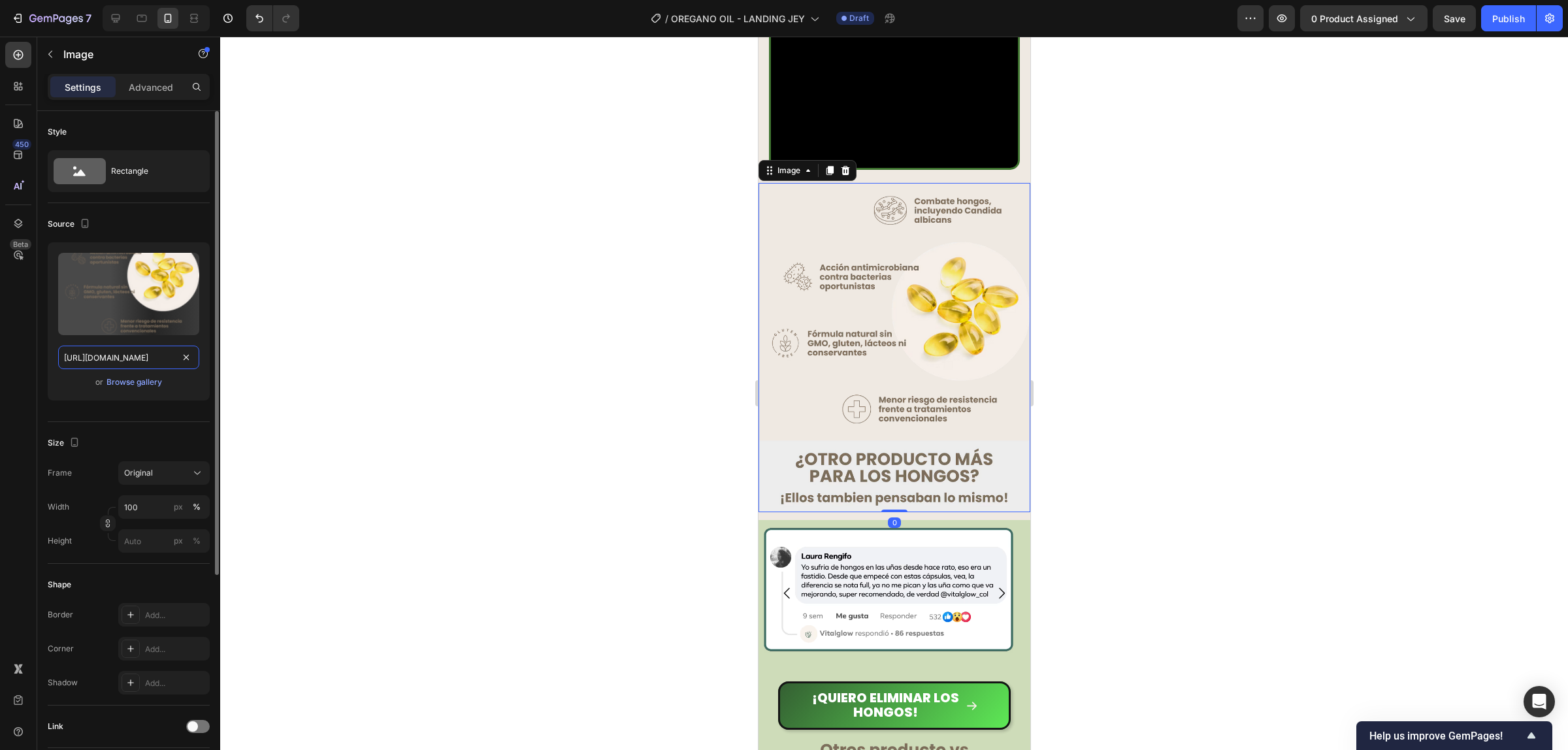
click at [145, 363] on input "https://cdn.shopify.com/s/files/1/0944/8190/8017/files/crpyp05cjve4tpksuumf.avi…" at bounding box center [129, 357] width 141 height 23
paste input "24/3872/4895/files/3_3b82d690-104e-4380-bcc4-0d0da74c413e.webp?v=1759037469"
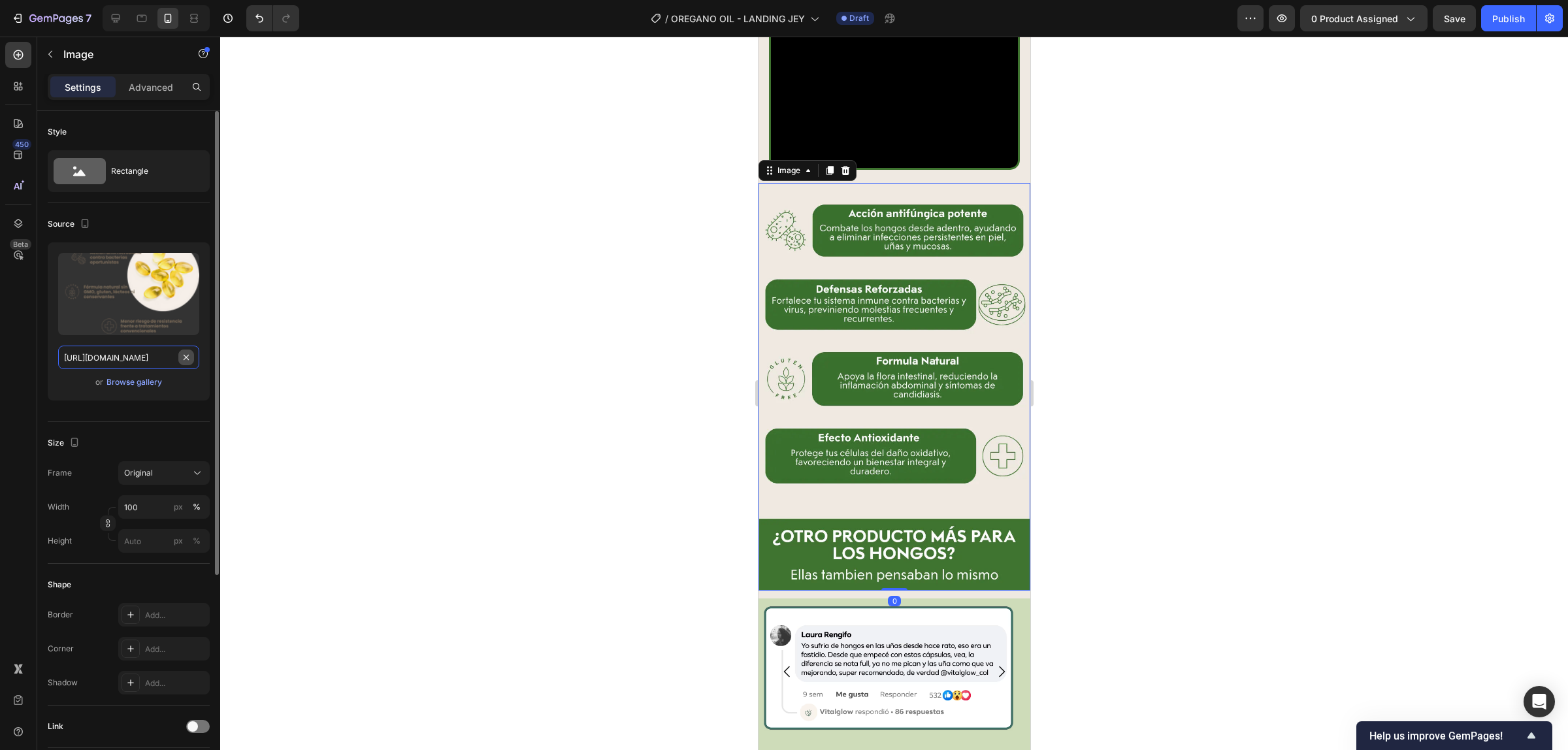
scroll to position [0, 353]
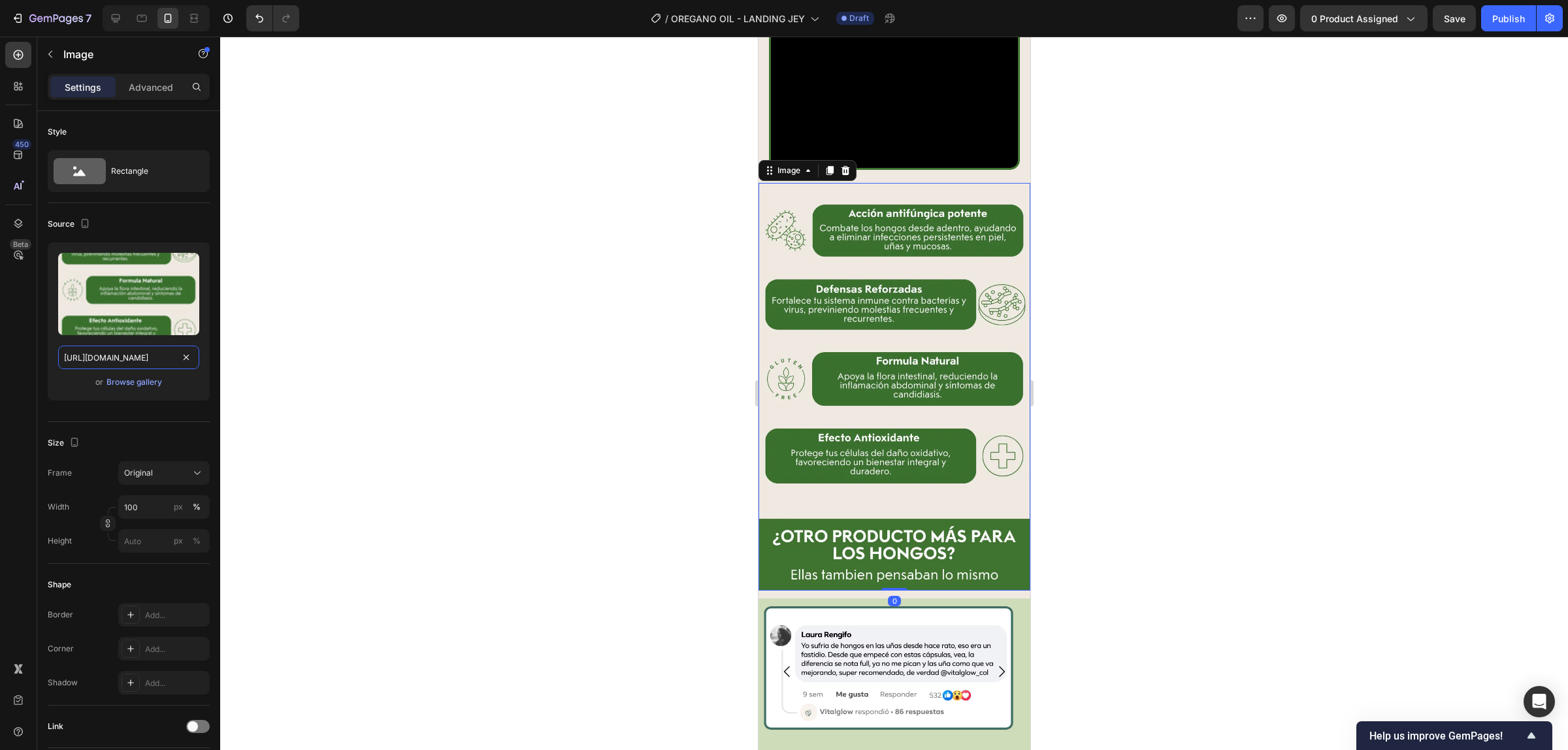
type input "[URL][DOMAIN_NAME]"
click at [1120, 257] on div at bounding box center [894, 394] width 1348 height 714
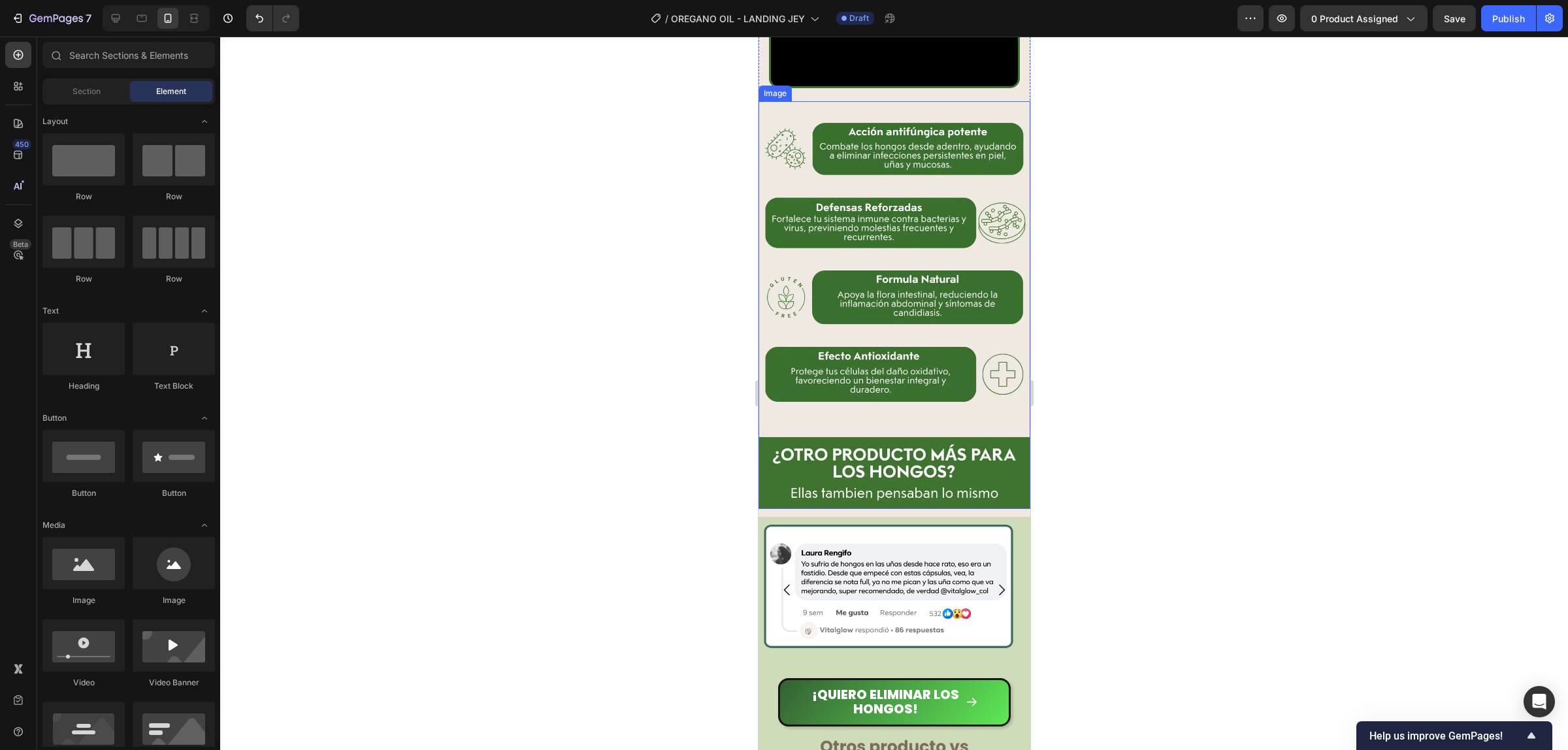
scroll to position [2451, 0]
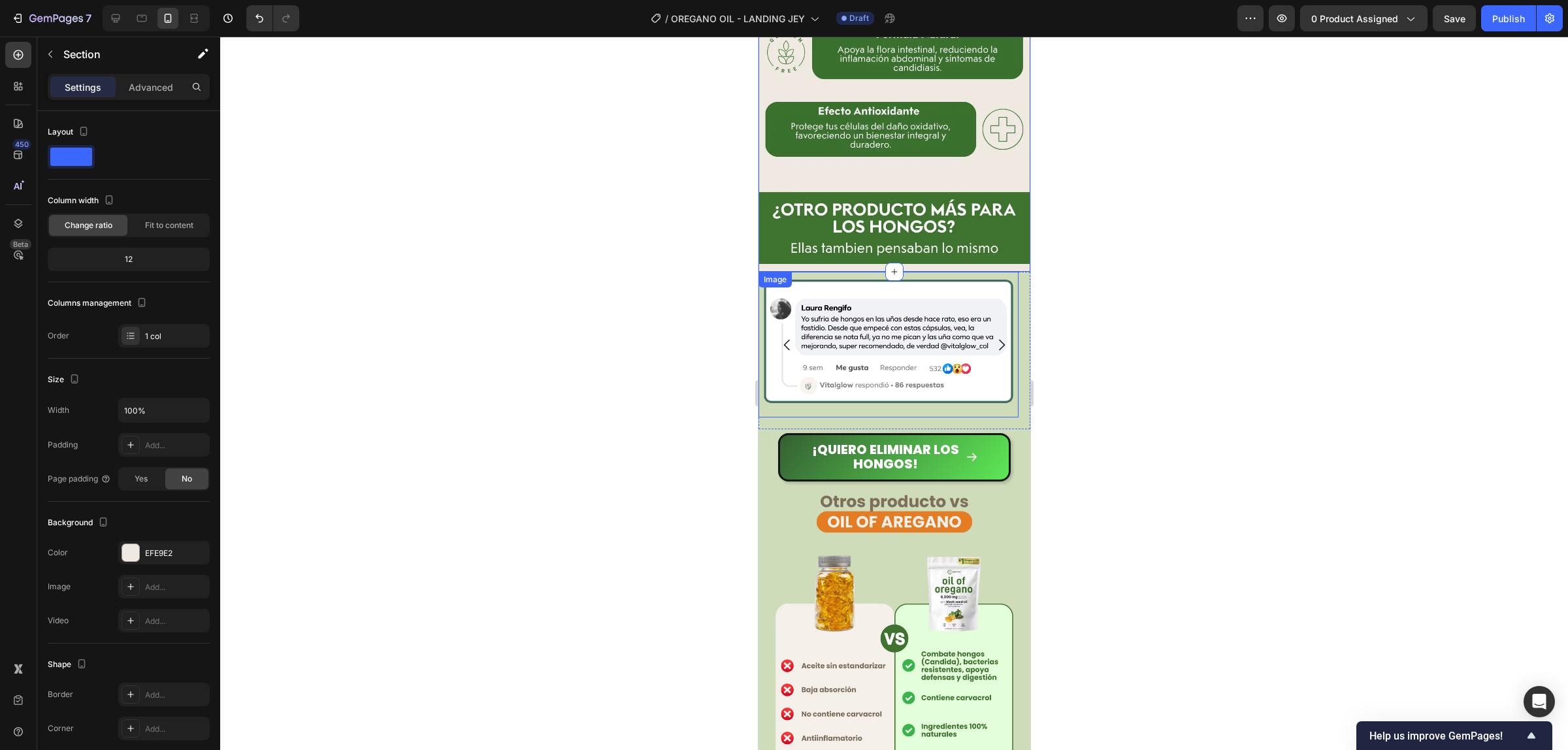
click at [814, 272] on div "Image" at bounding box center [887, 344] width 260 height 146
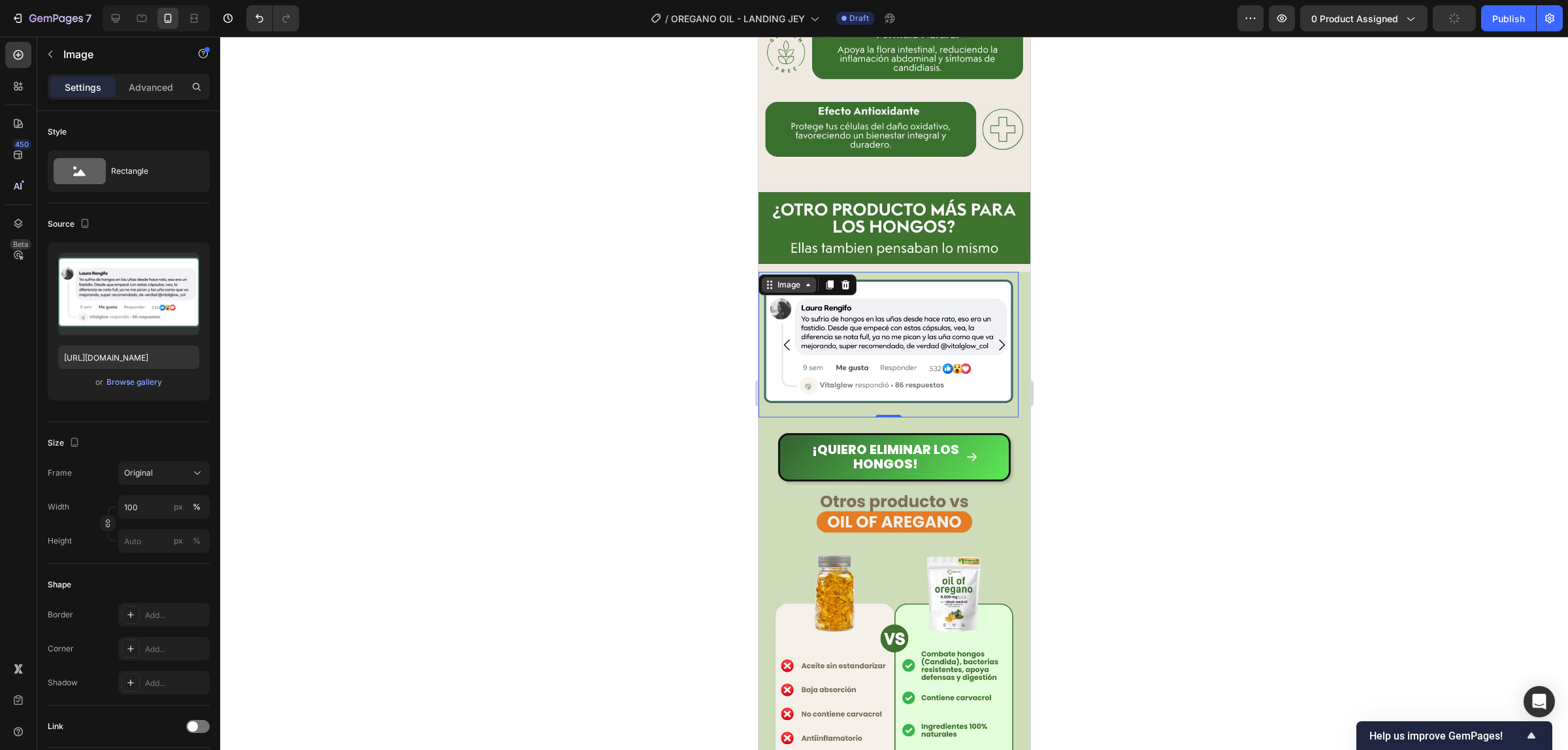
click at [783, 279] on div "Image" at bounding box center [787, 285] width 28 height 12
click at [785, 339] on icon "Carousel Back Arrow" at bounding box center [786, 344] width 6 height 11
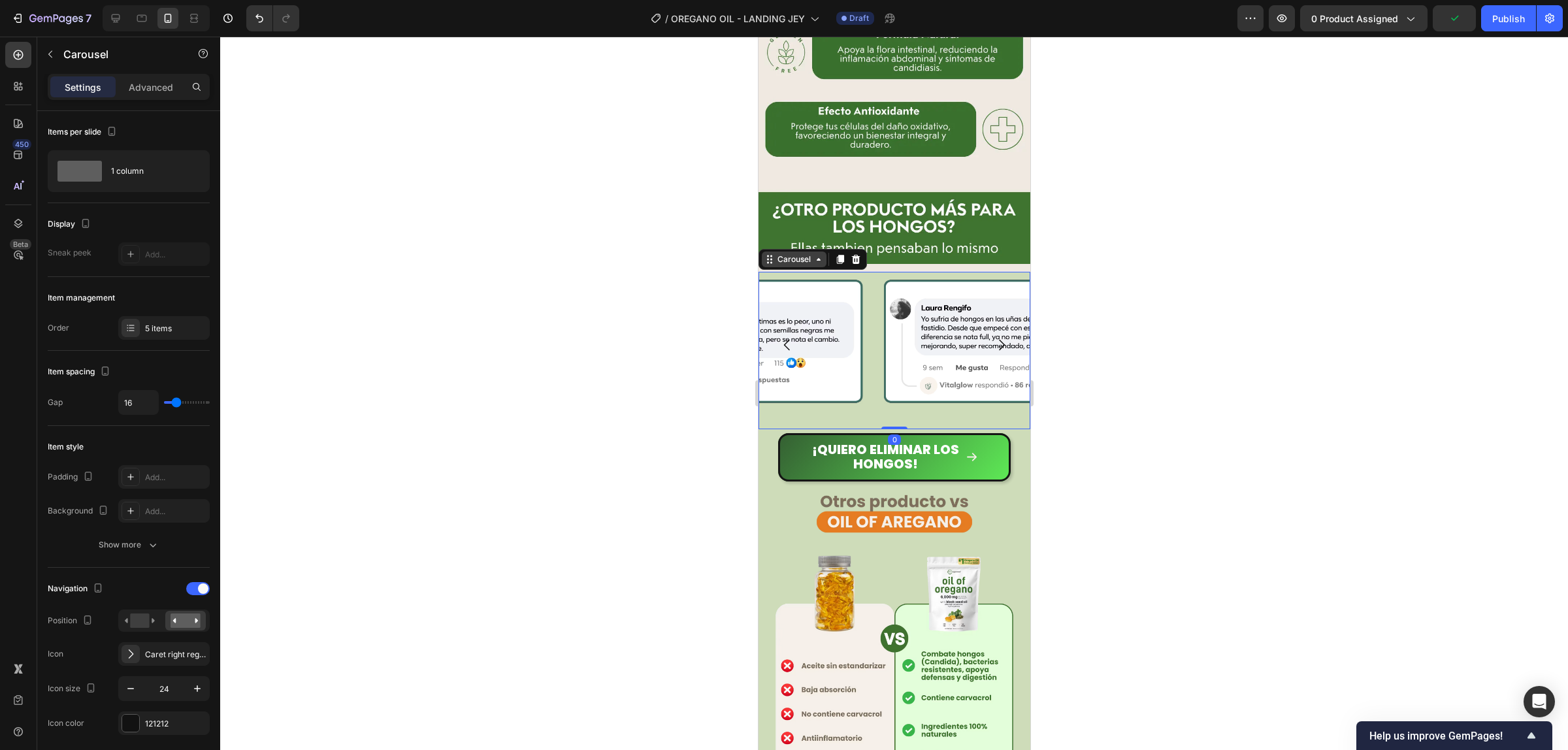
click at [785, 253] on div "Carousel" at bounding box center [793, 259] width 39 height 12
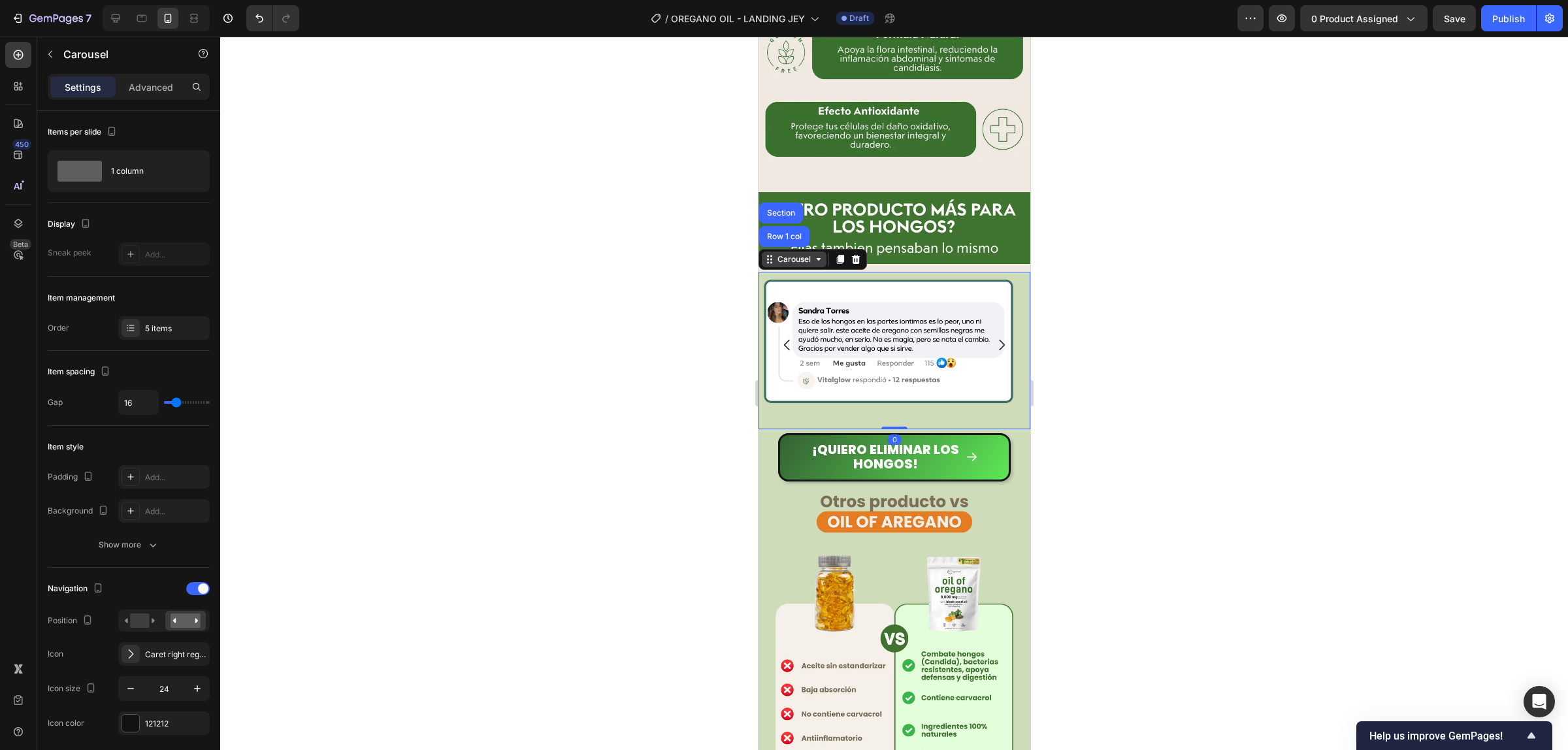
click at [793, 253] on div "Carousel" at bounding box center [793, 259] width 39 height 12
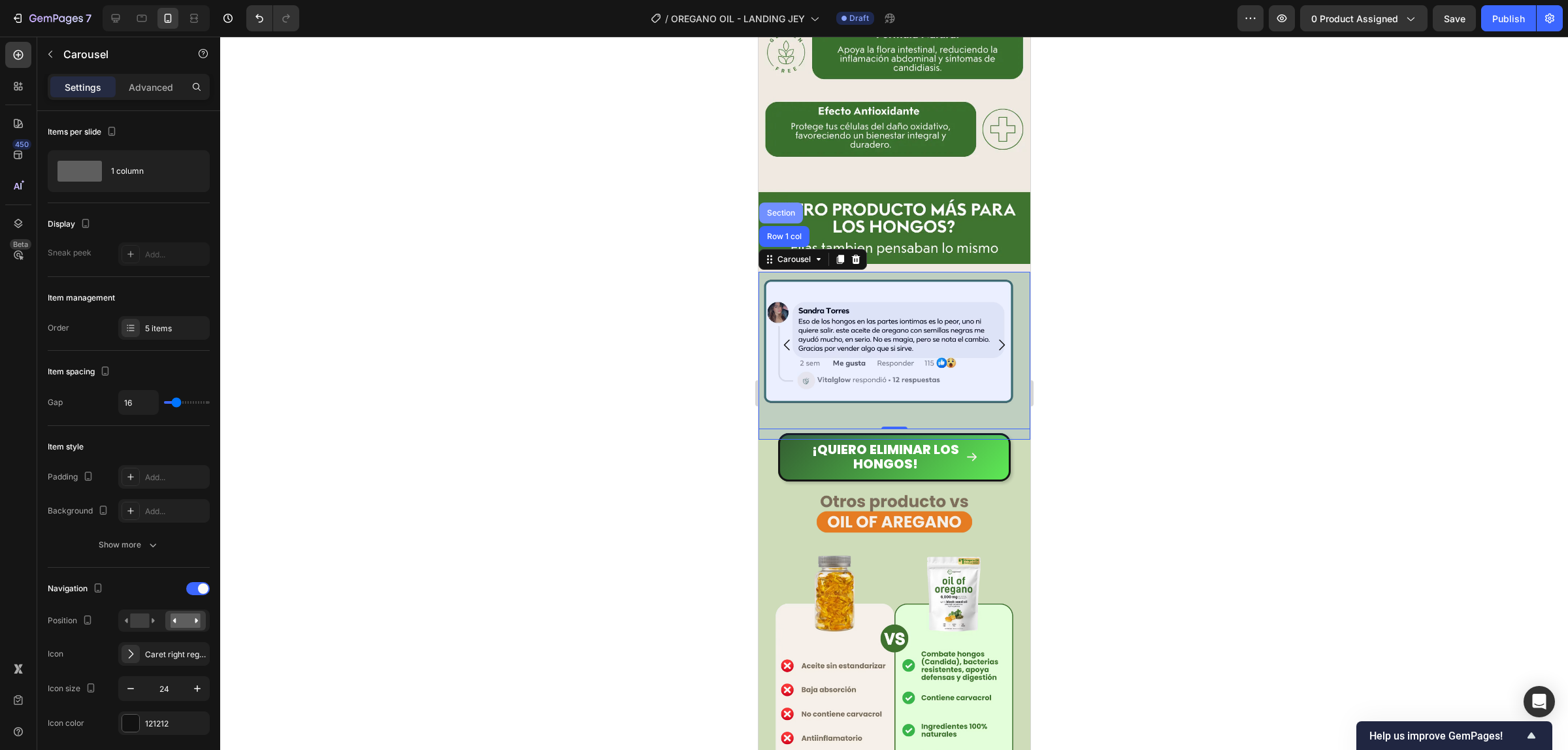
click at [782, 202] on div "Section" at bounding box center [780, 213] width 44 height 21
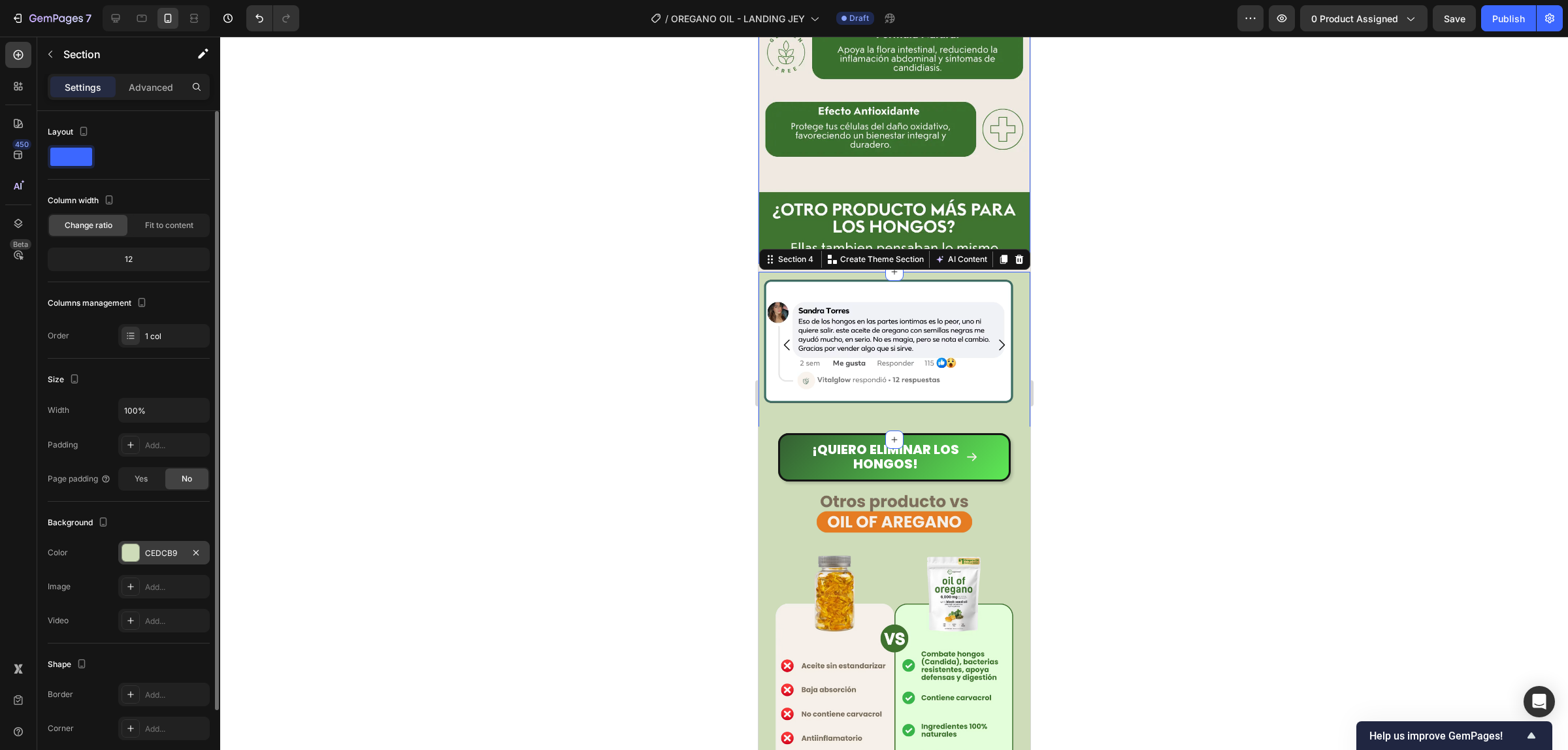
click at [148, 547] on div "CEDCB9" at bounding box center [164, 552] width 91 height 23
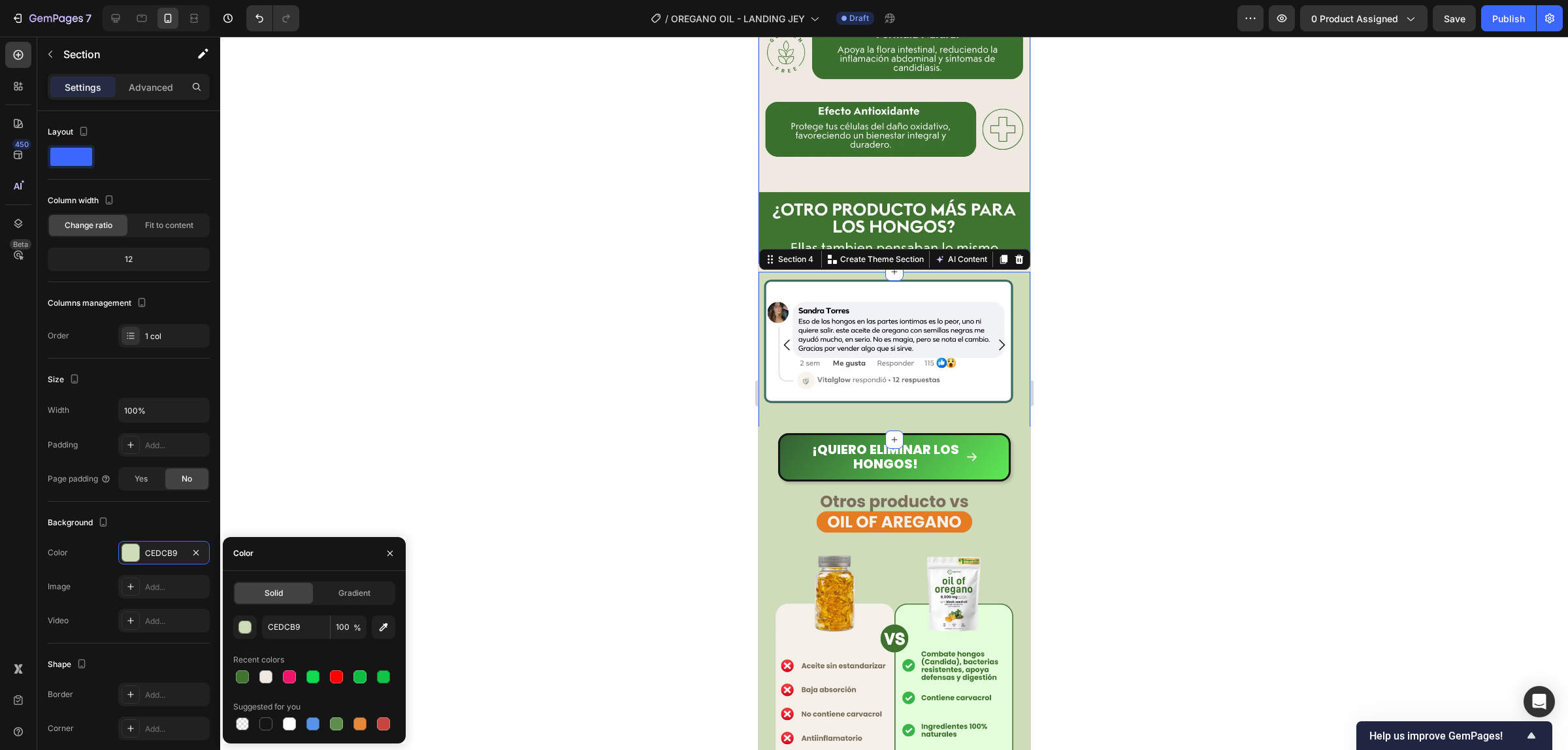
click at [273, 677] on div at bounding box center [266, 677] width 15 height 15
type input "EFE9E2"
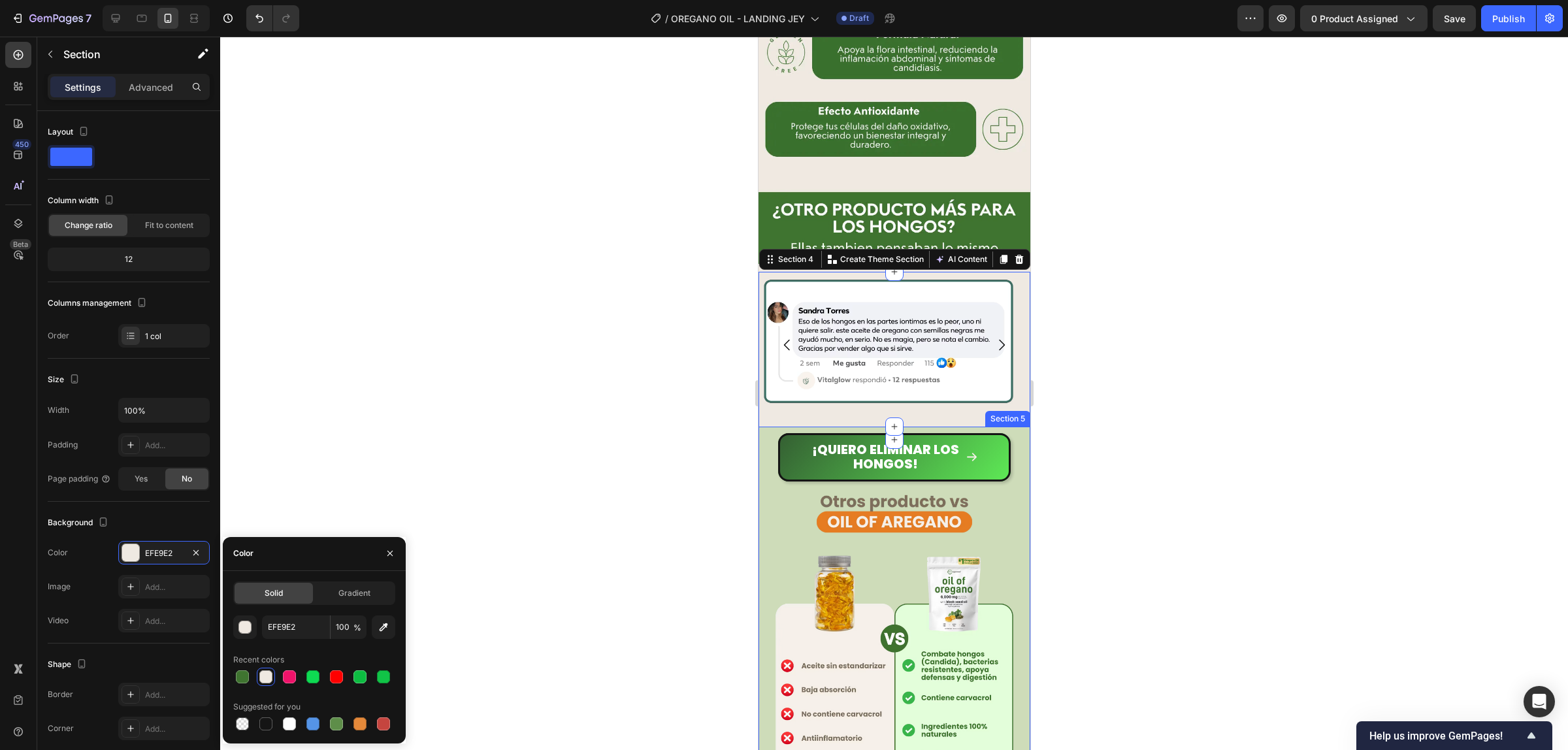
click at [759, 427] on div "¡Quiero ELIMINAR LOS HONGOS! Button" at bounding box center [893, 455] width 272 height 55
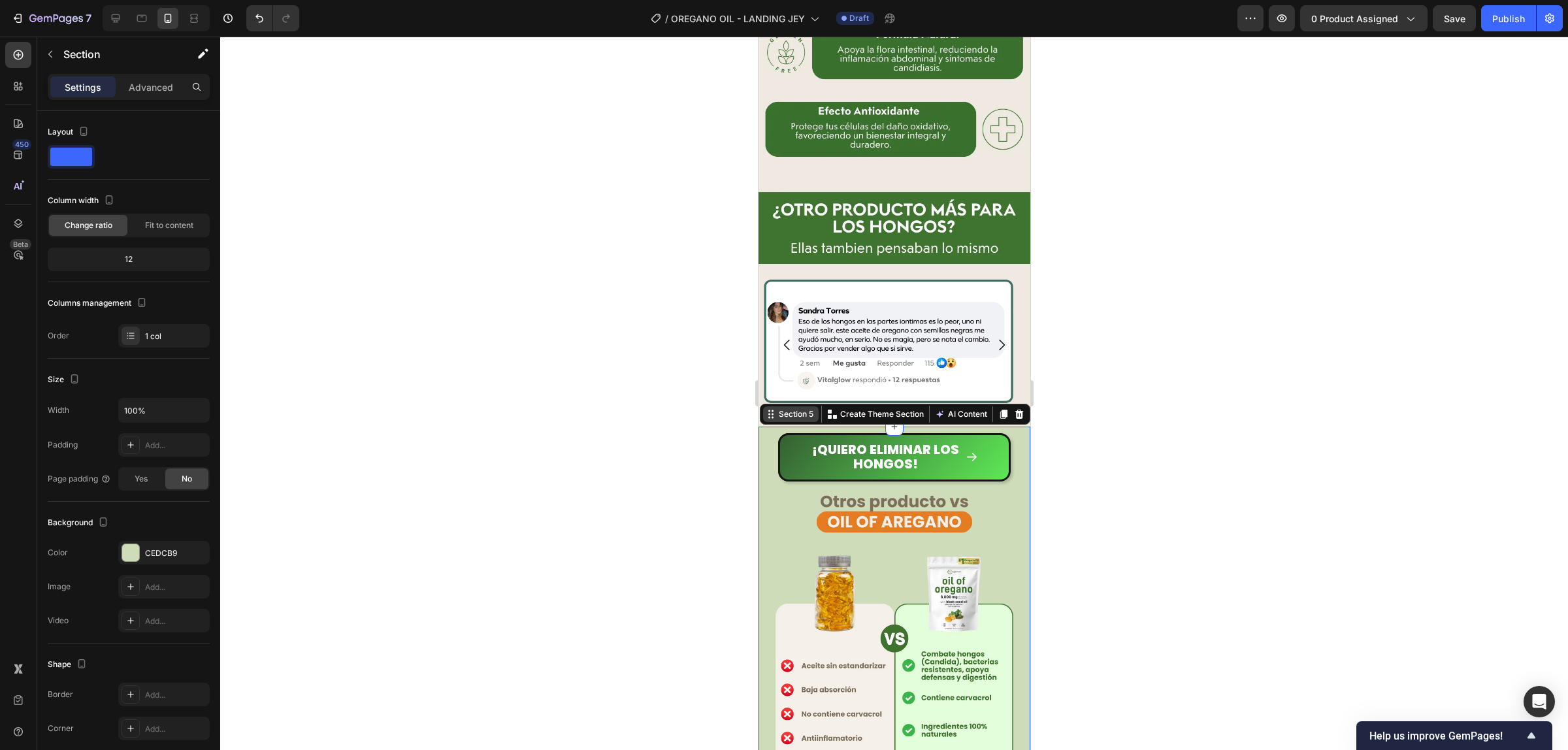
click at [776, 408] on div "Section 5" at bounding box center [795, 414] width 40 height 12
click at [170, 547] on div "CEDCB9" at bounding box center [164, 552] width 91 height 23
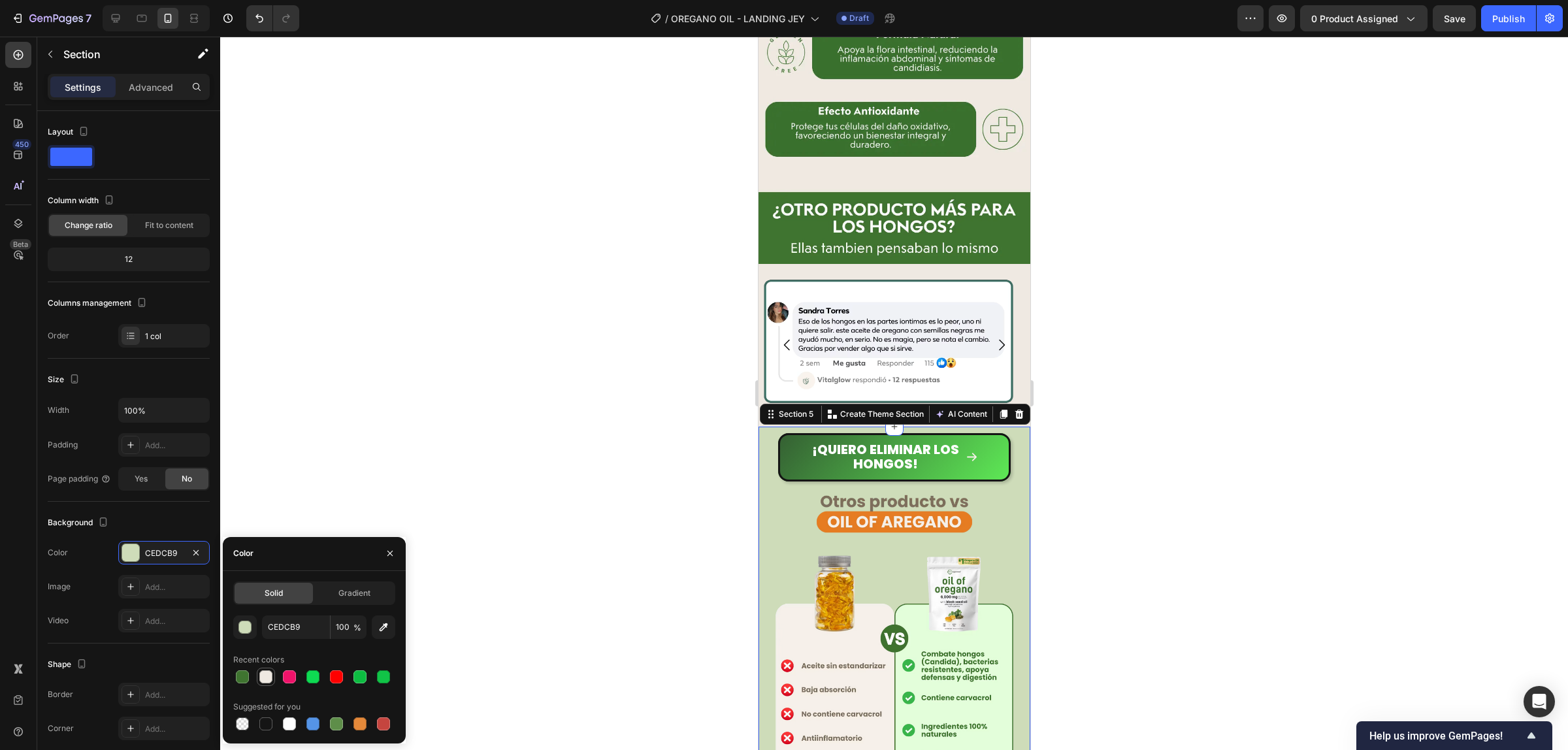
click at [267, 672] on div at bounding box center [265, 677] width 13 height 13
type input "EFE9E2"
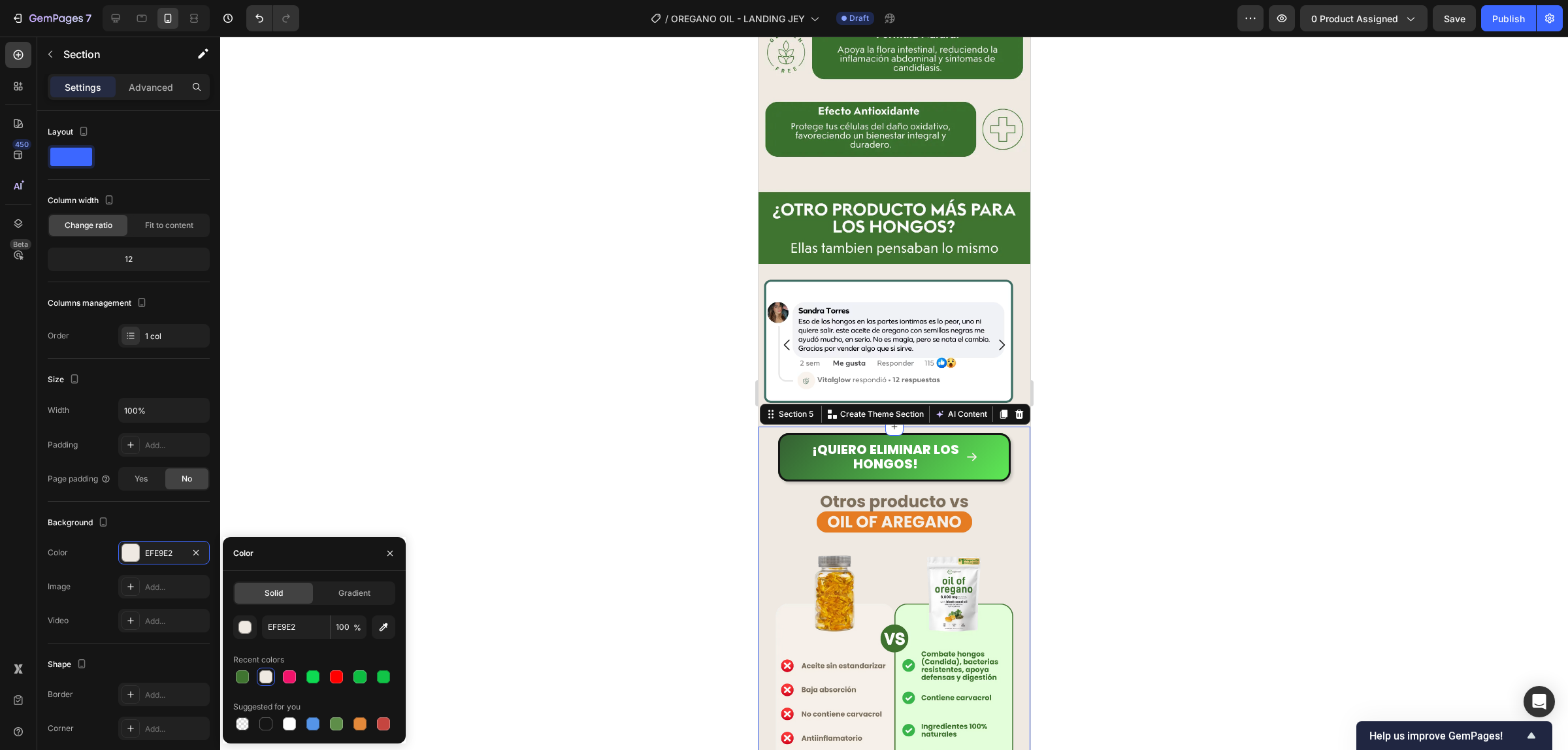
click at [1112, 368] on div at bounding box center [894, 394] width 1348 height 714
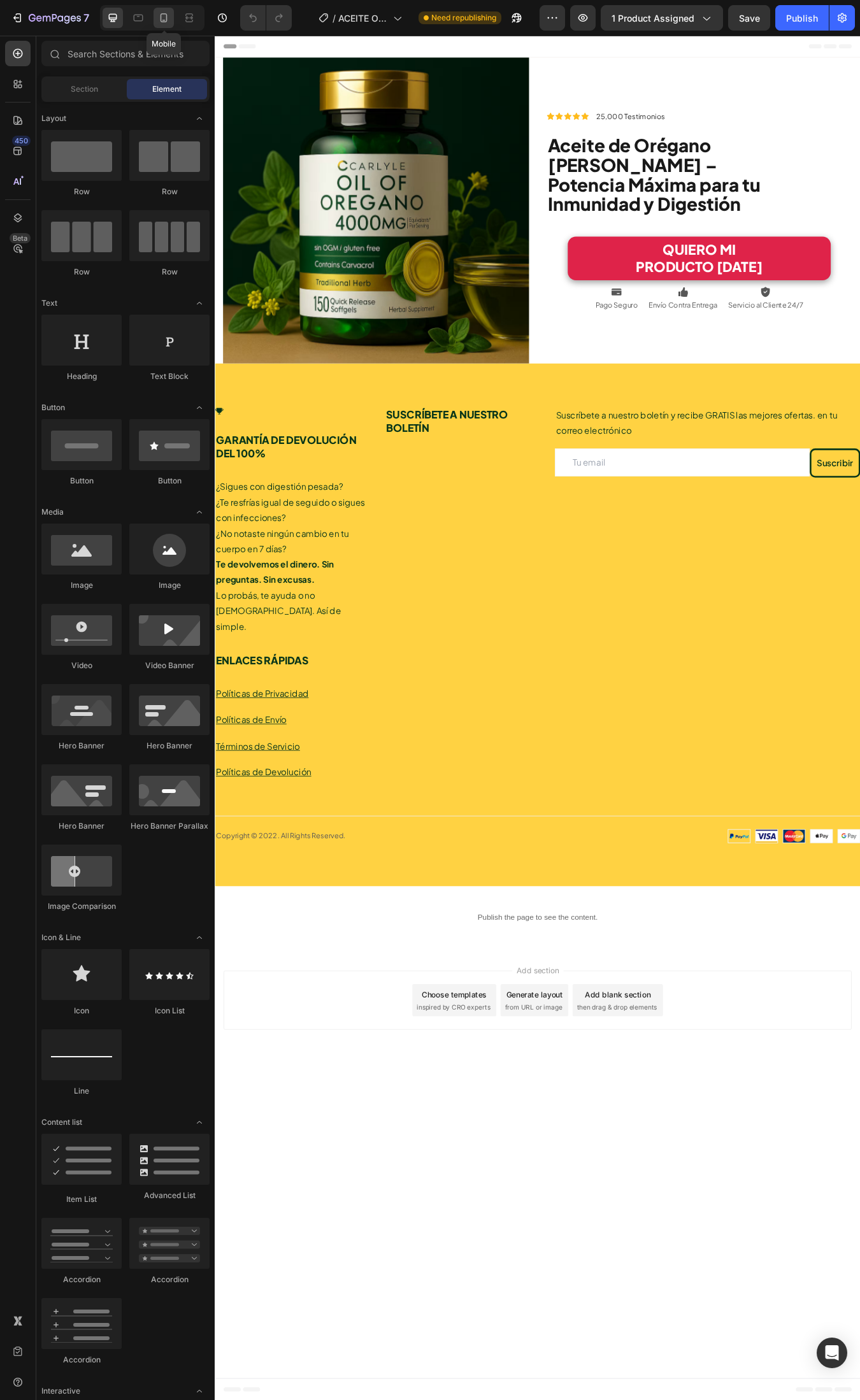
click at [157, 12] on icon at bounding box center [163, 18] width 13 height 13
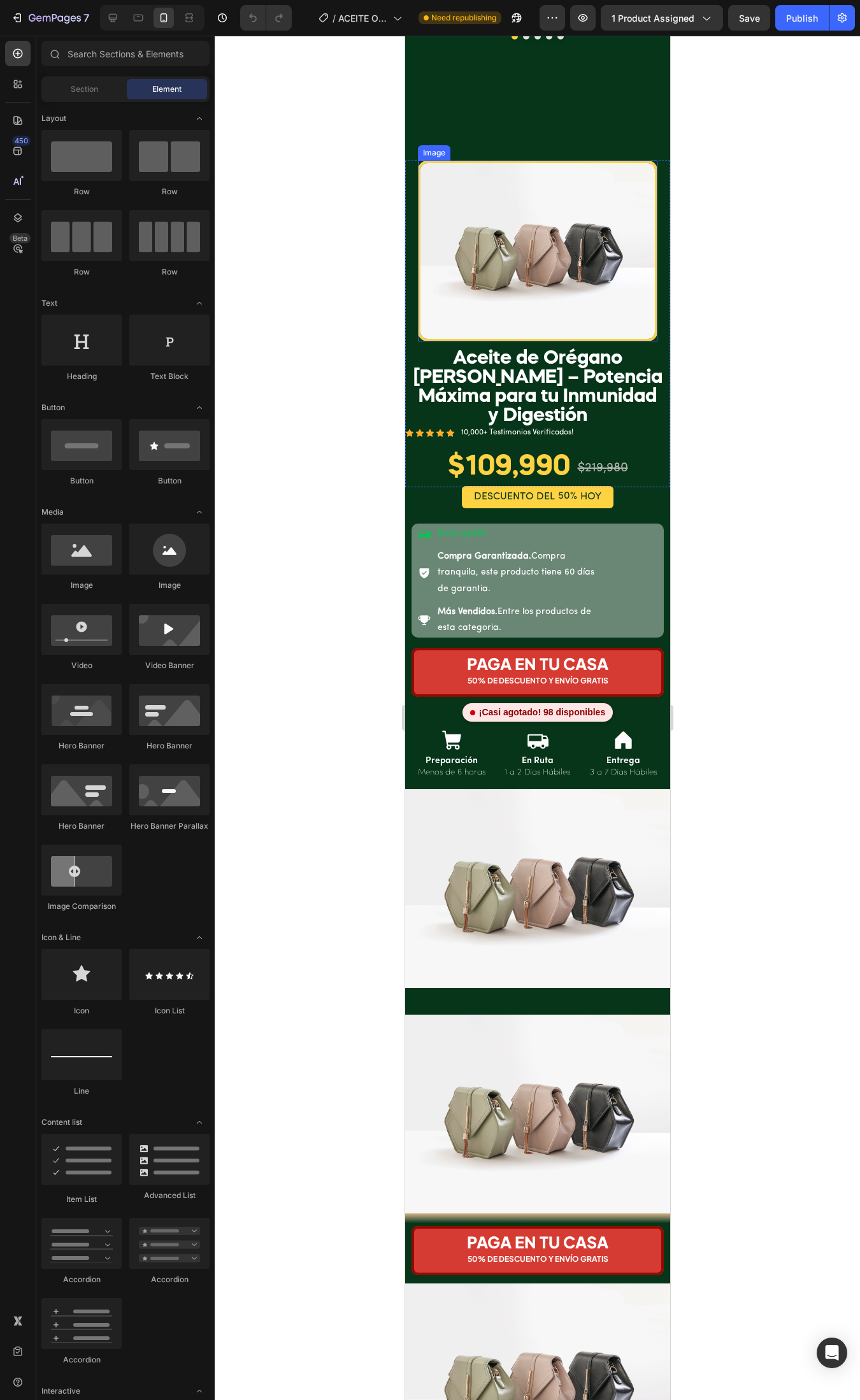
scroll to position [478, 0]
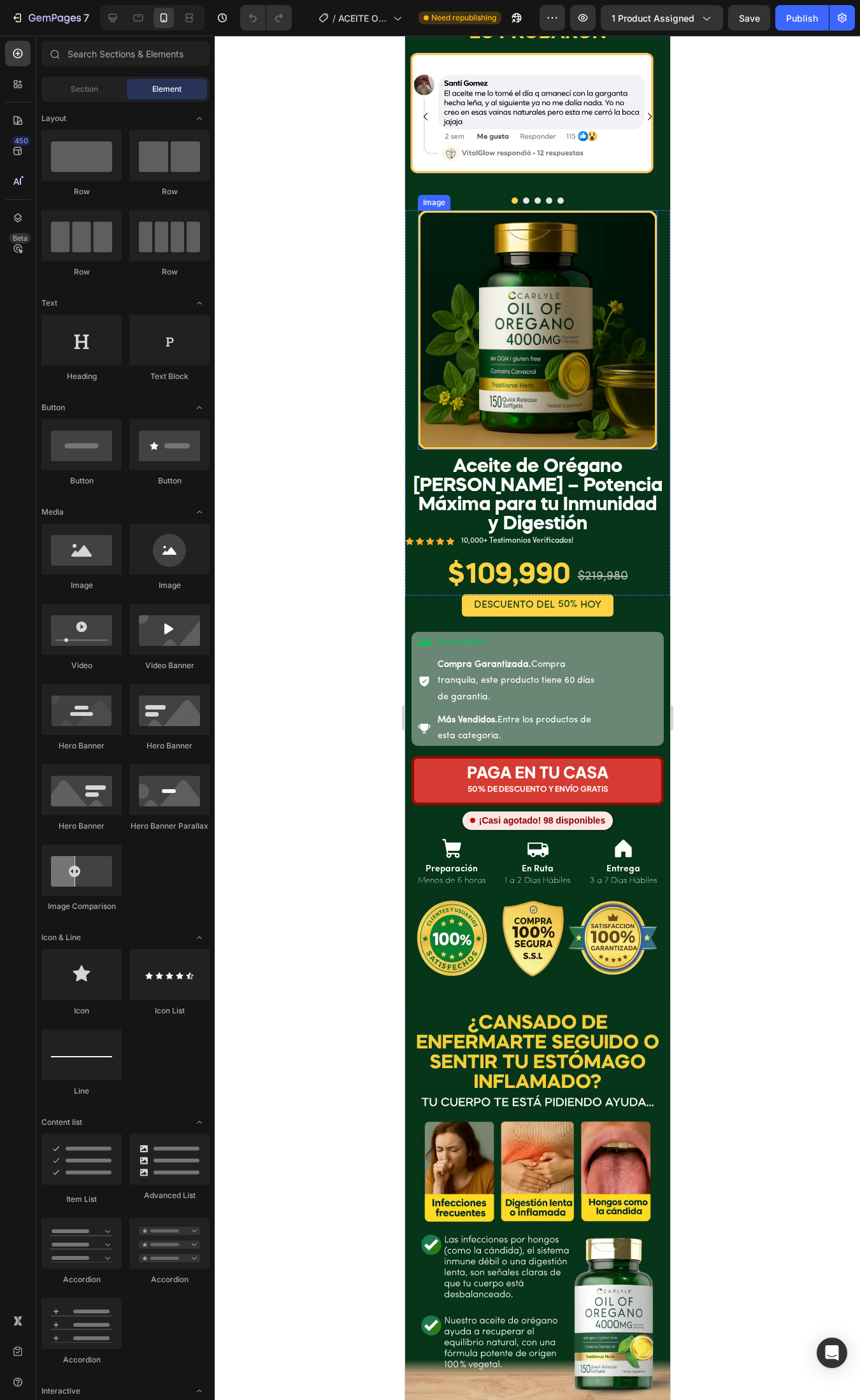
click at [603, 374] on img at bounding box center [536, 329] width 239 height 239
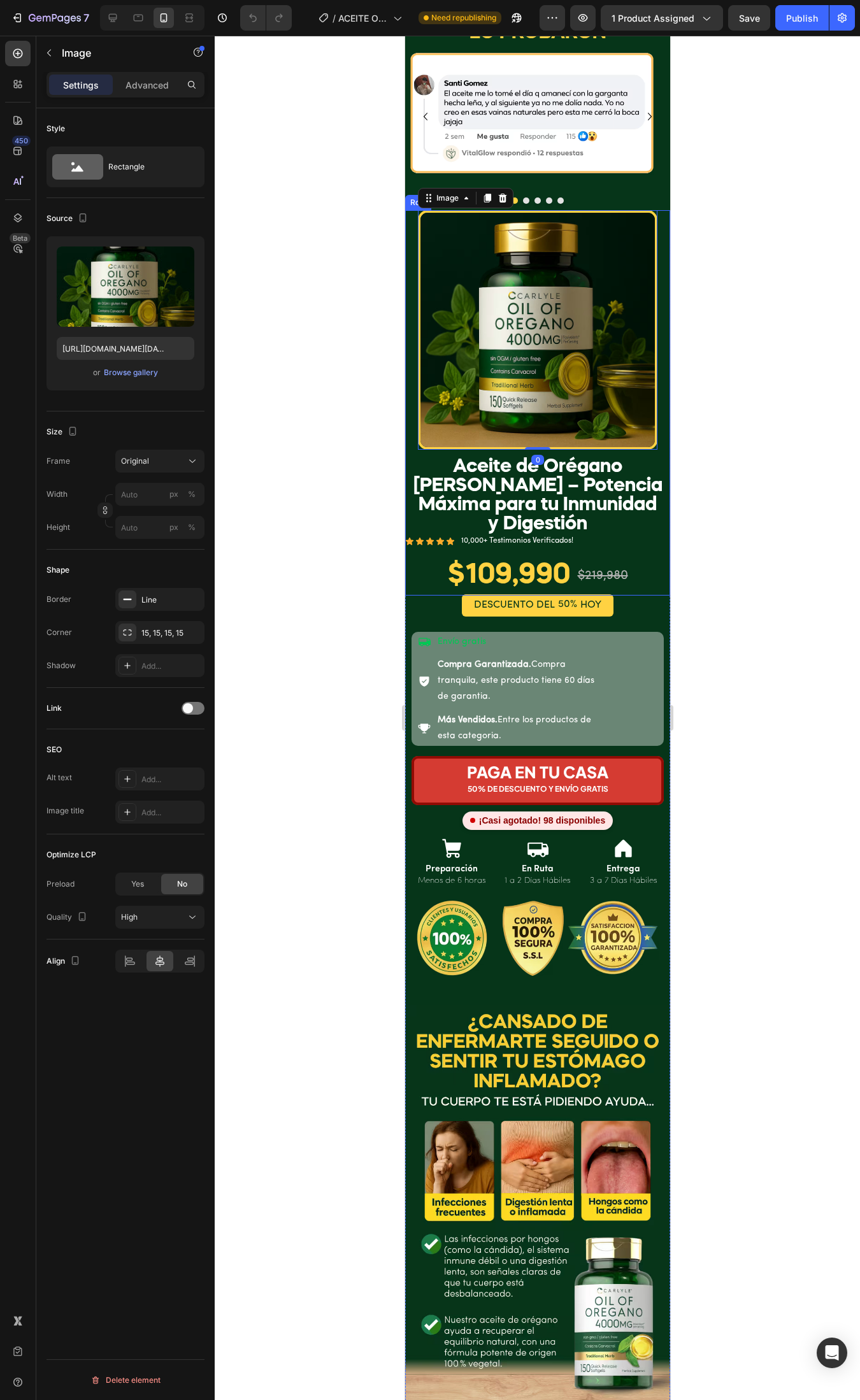
click at [410, 210] on div "Image 0 Aceite de Orégano Carlyle – Potencia Máxima para tu Inmunidad y Digesti…" at bounding box center [537, 402] width 265 height 385
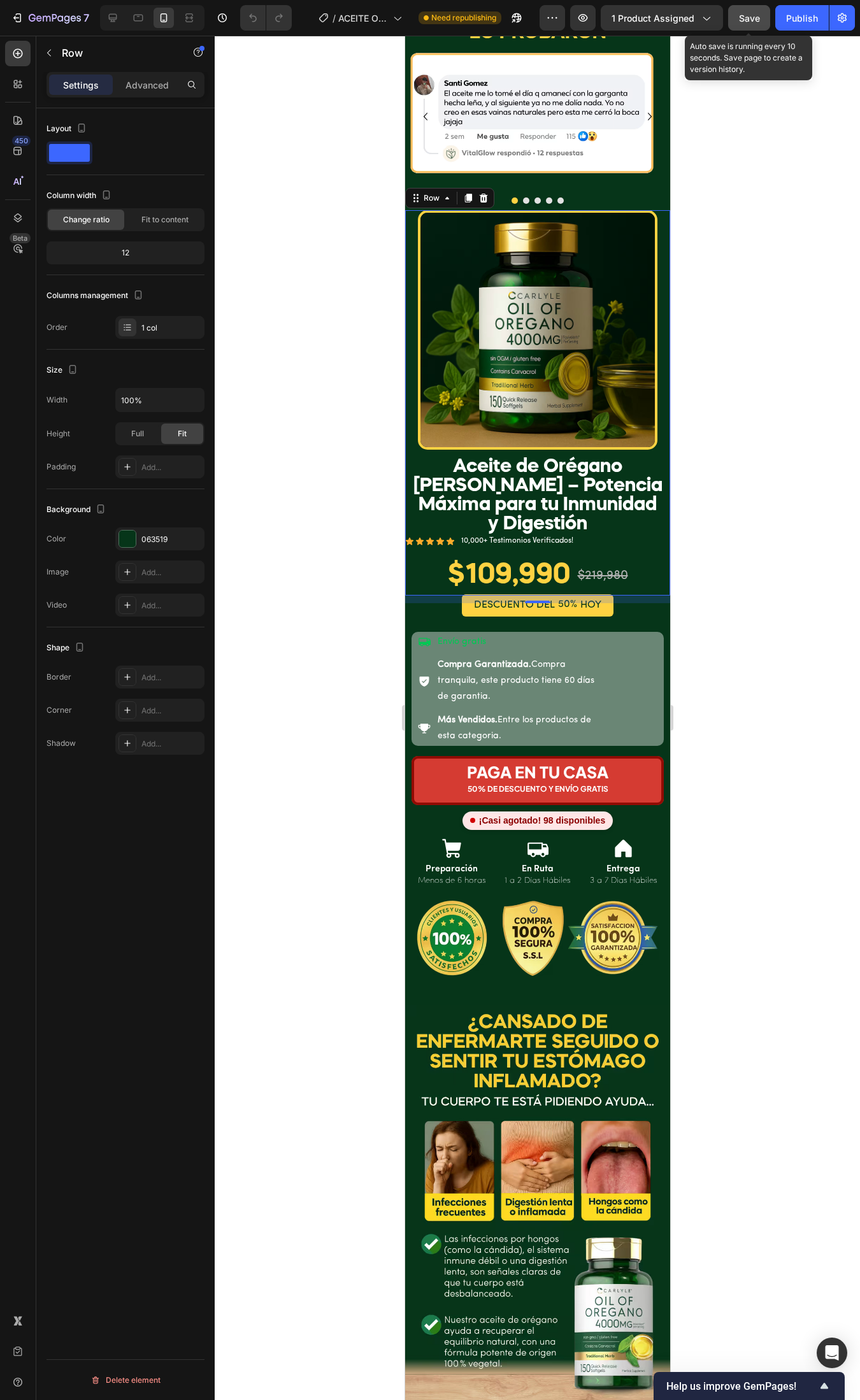
click at [769, 14] on button "Save" at bounding box center [749, 18] width 42 height 25
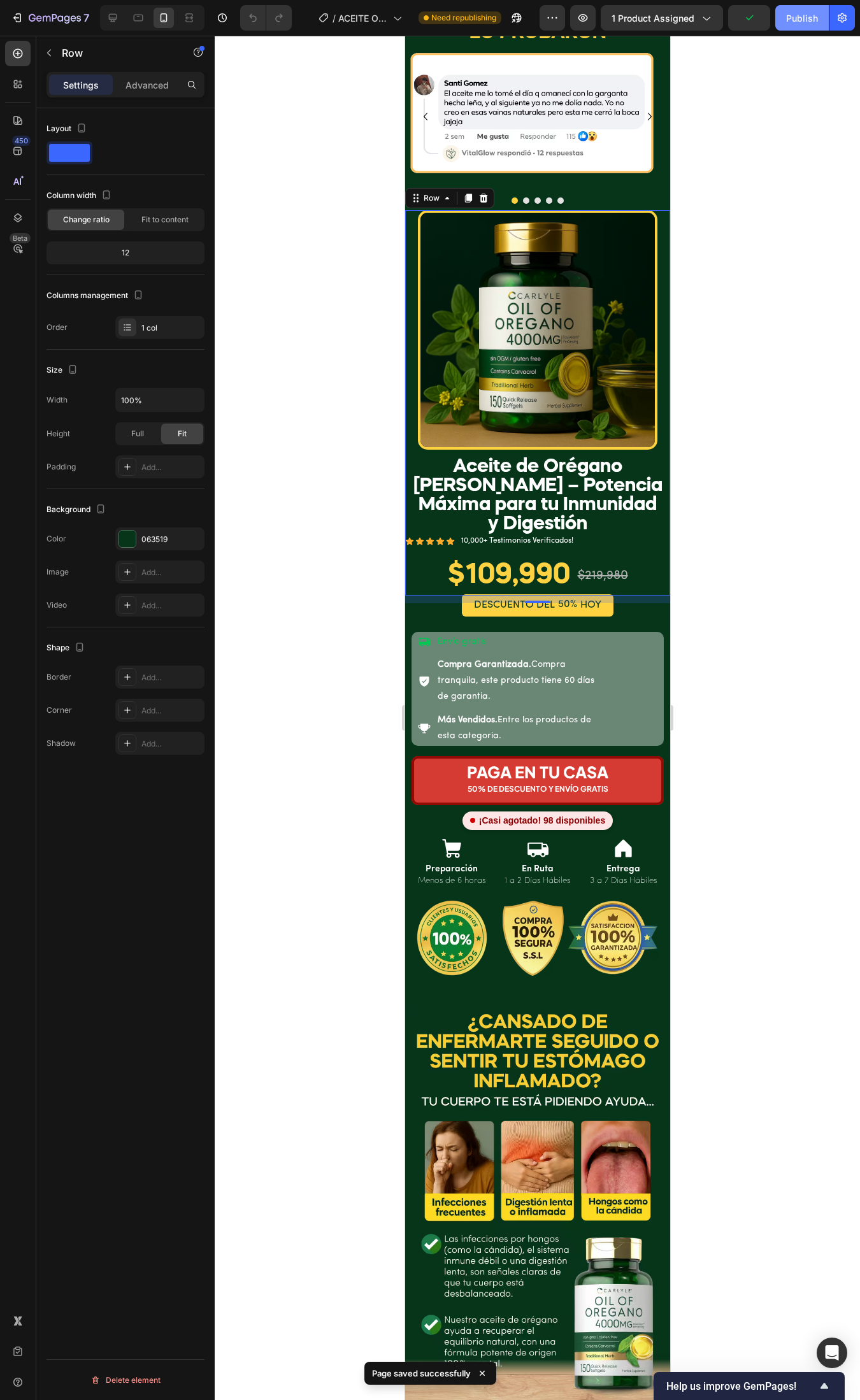
click at [788, 17] on div "Publish" at bounding box center [802, 18] width 32 height 13
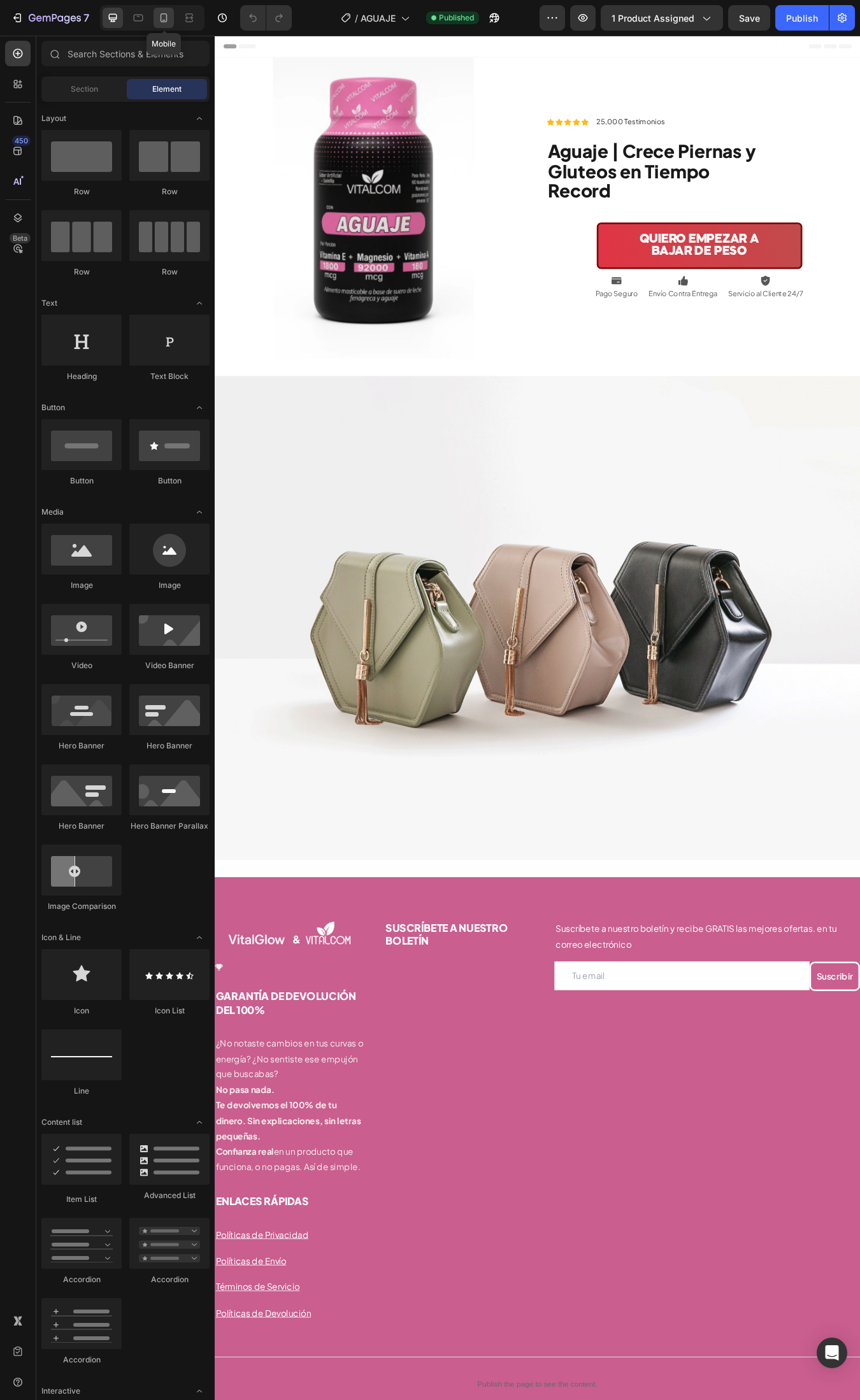
click at [169, 12] on icon at bounding box center [163, 18] width 13 height 13
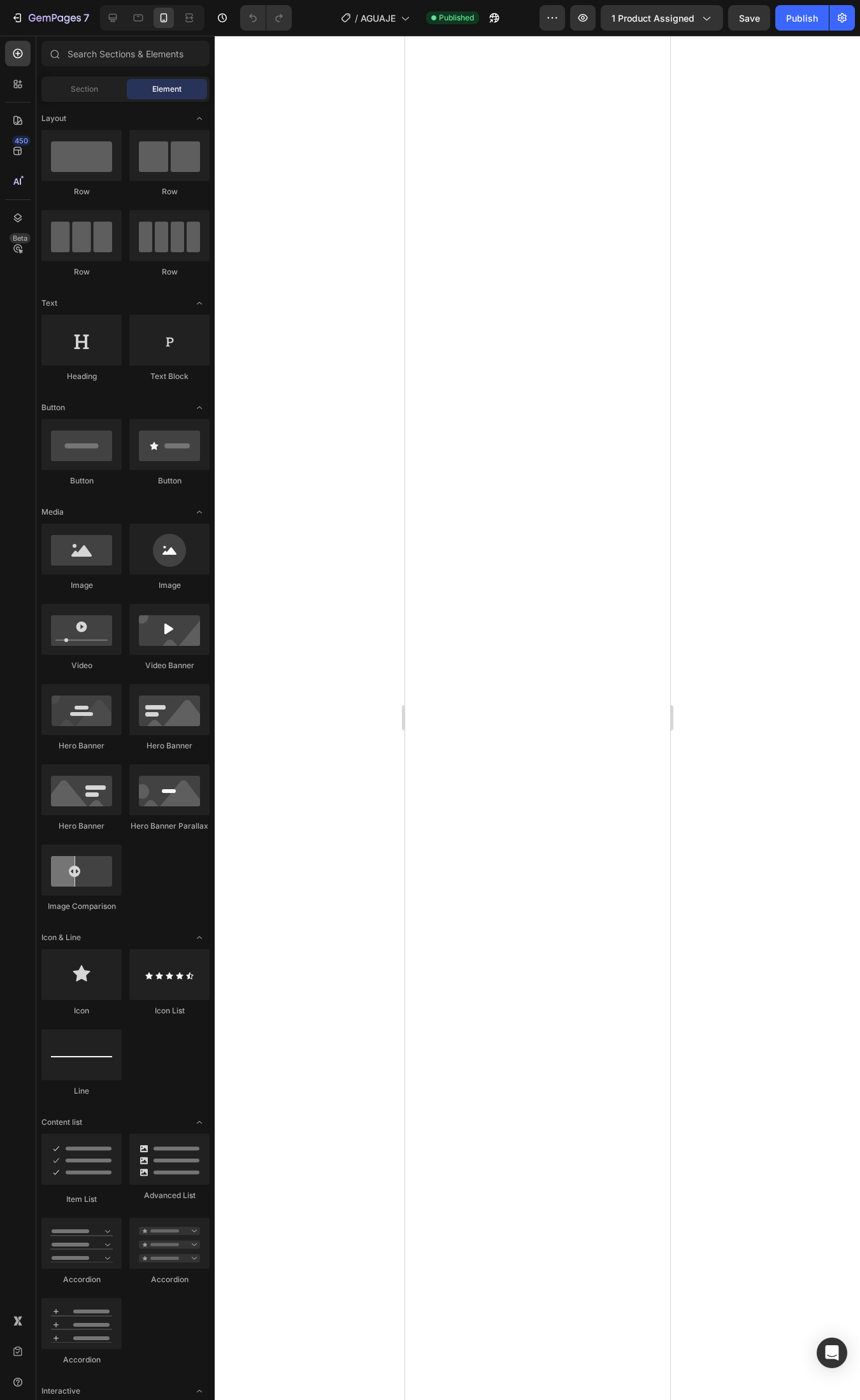
scroll to position [1911, 0]
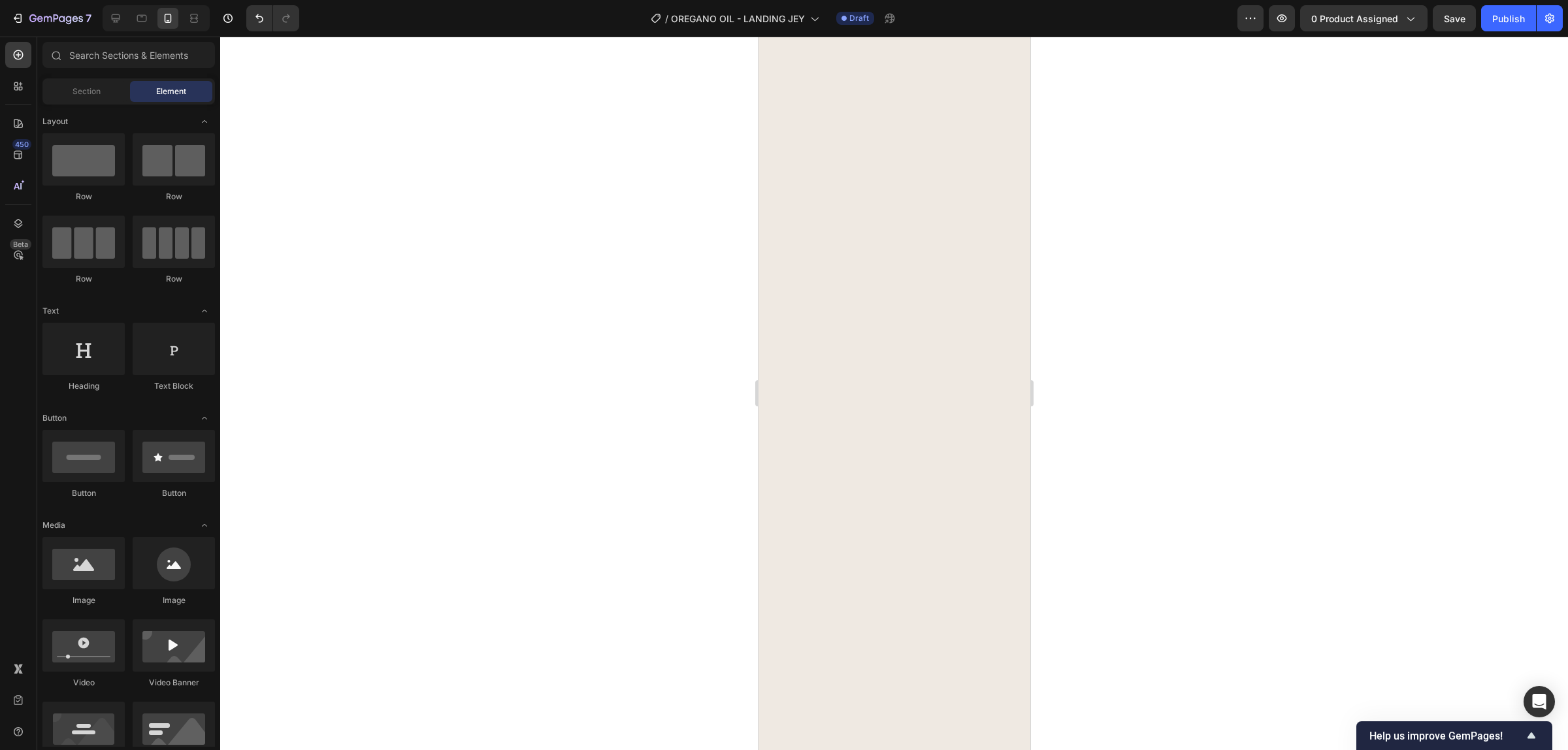
scroll to position [899, 0]
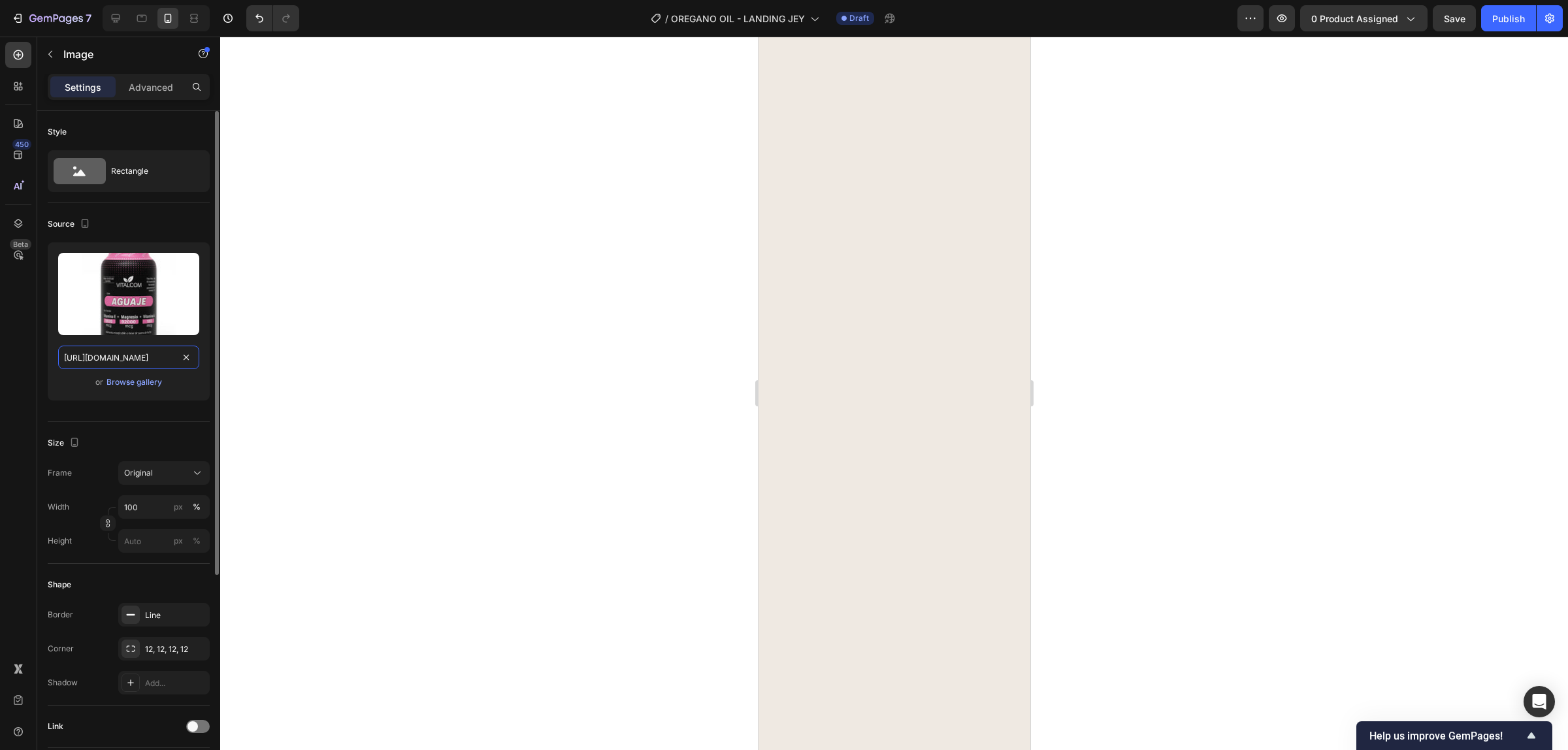
click at [145, 359] on input "https://cdn.shopify.com/s/files/1/0924/3872/4895/files/Subttuloprimario4-ezgif.…" at bounding box center [129, 357] width 141 height 23
paste input "Diseno_sin_titulo_4.avif?v=1757900249"
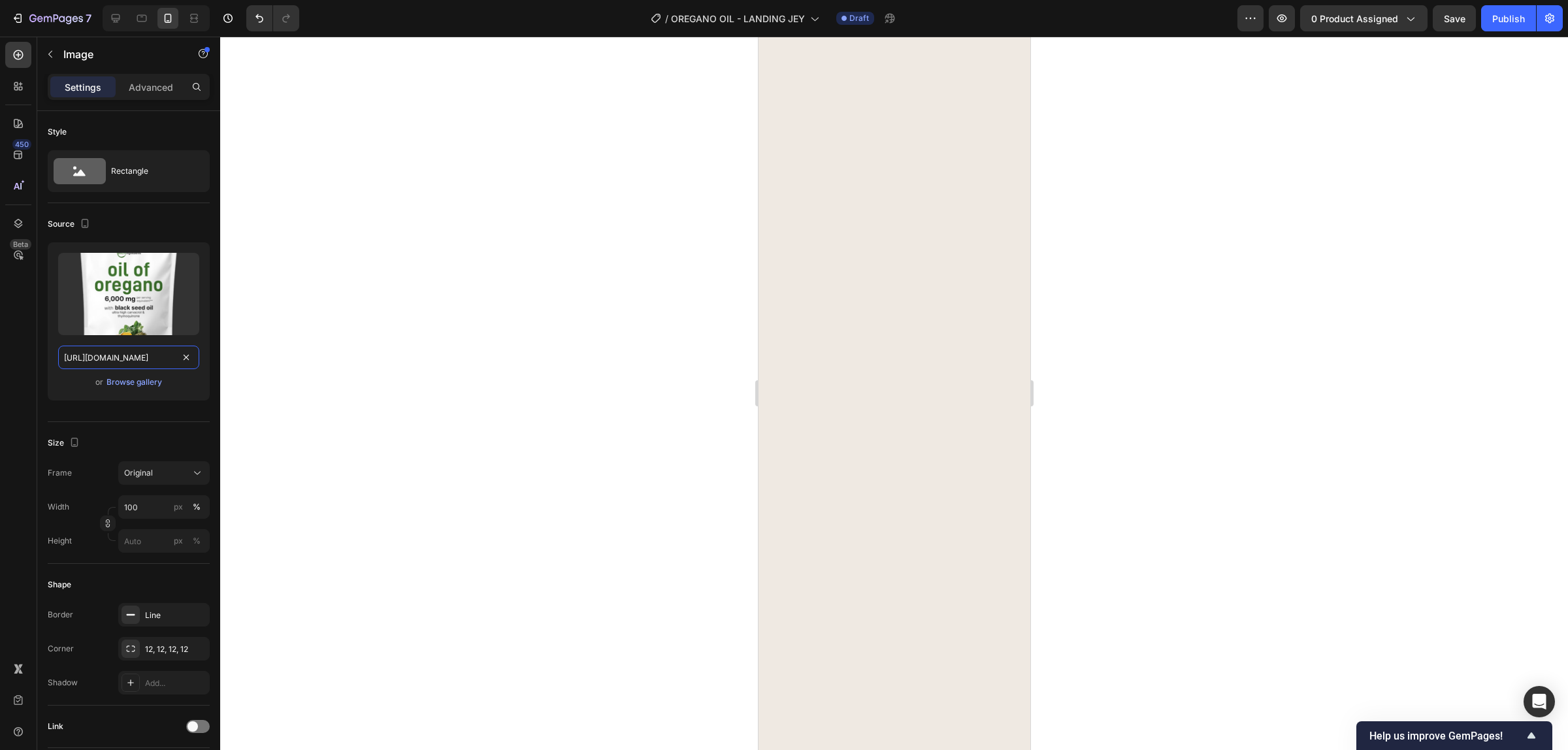
scroll to position [0, 243]
type input "https://cdn.shopify.com/s/files/1/0924/3872/4895/files/Diseno_sin_titulo_4.avif…"
click at [1120, 316] on div at bounding box center [894, 394] width 1348 height 714
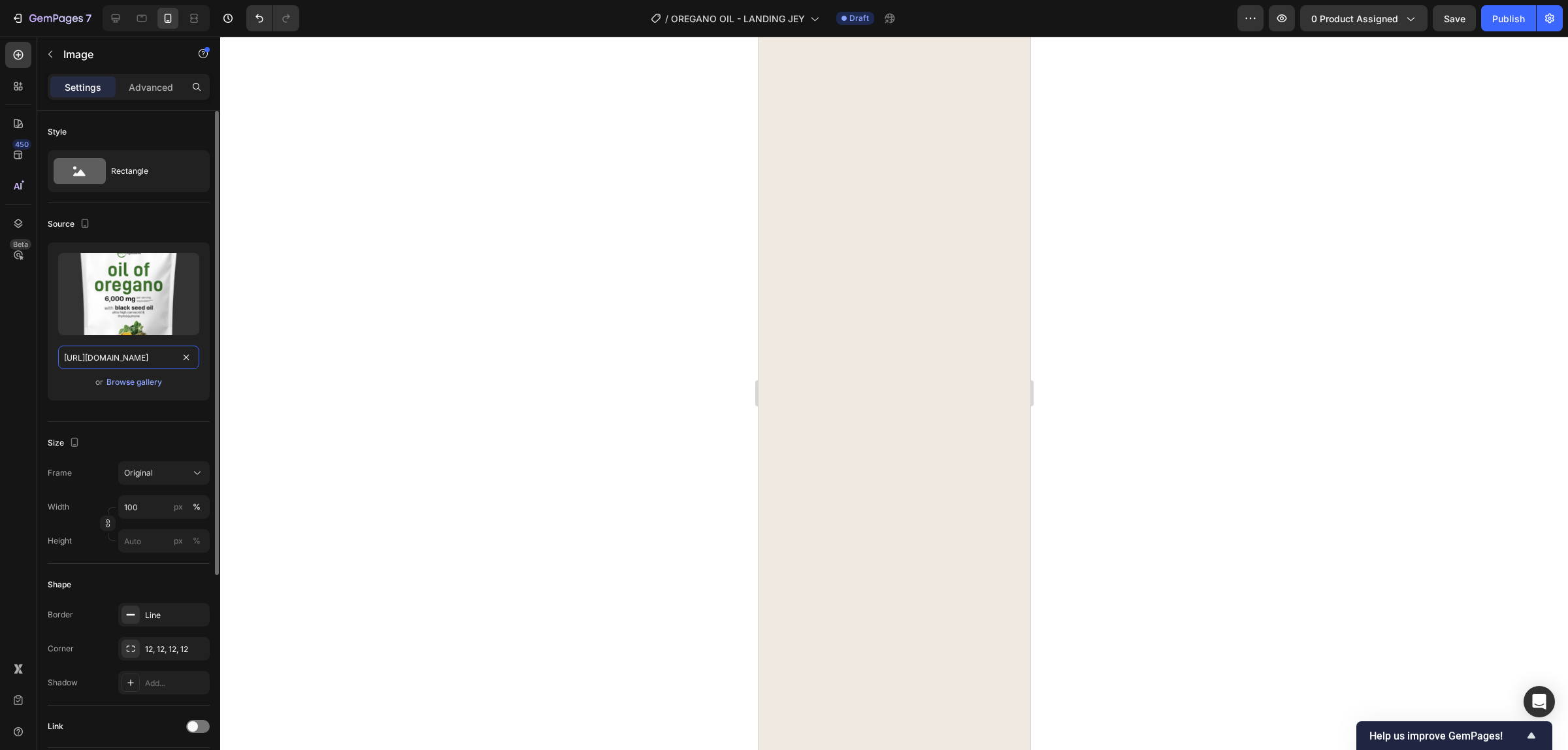
click at [167, 357] on input "https://cdn.shopify.com/s/files/1/0924/3872/4895/files/Diseno_sin_titulo_4.avif…" at bounding box center [129, 357] width 141 height 23
paste input "17._aceite_de_oregano.webp?v=1759039127"
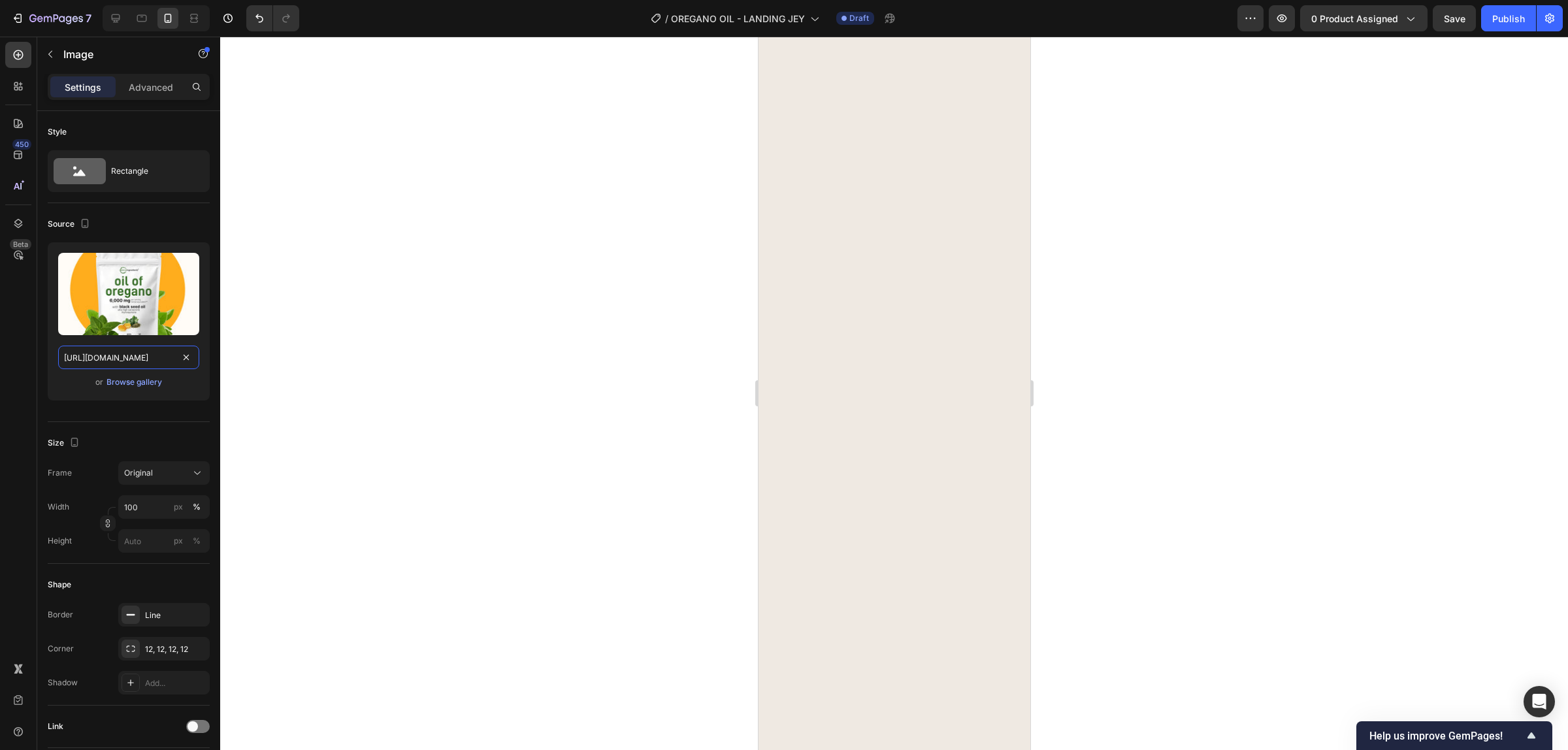
type input "https://cdn.shopify.com/s/files/1/0924/3872/4895/files/17._aceite_de_oregano.we…"
click at [1143, 285] on div at bounding box center [894, 394] width 1348 height 714
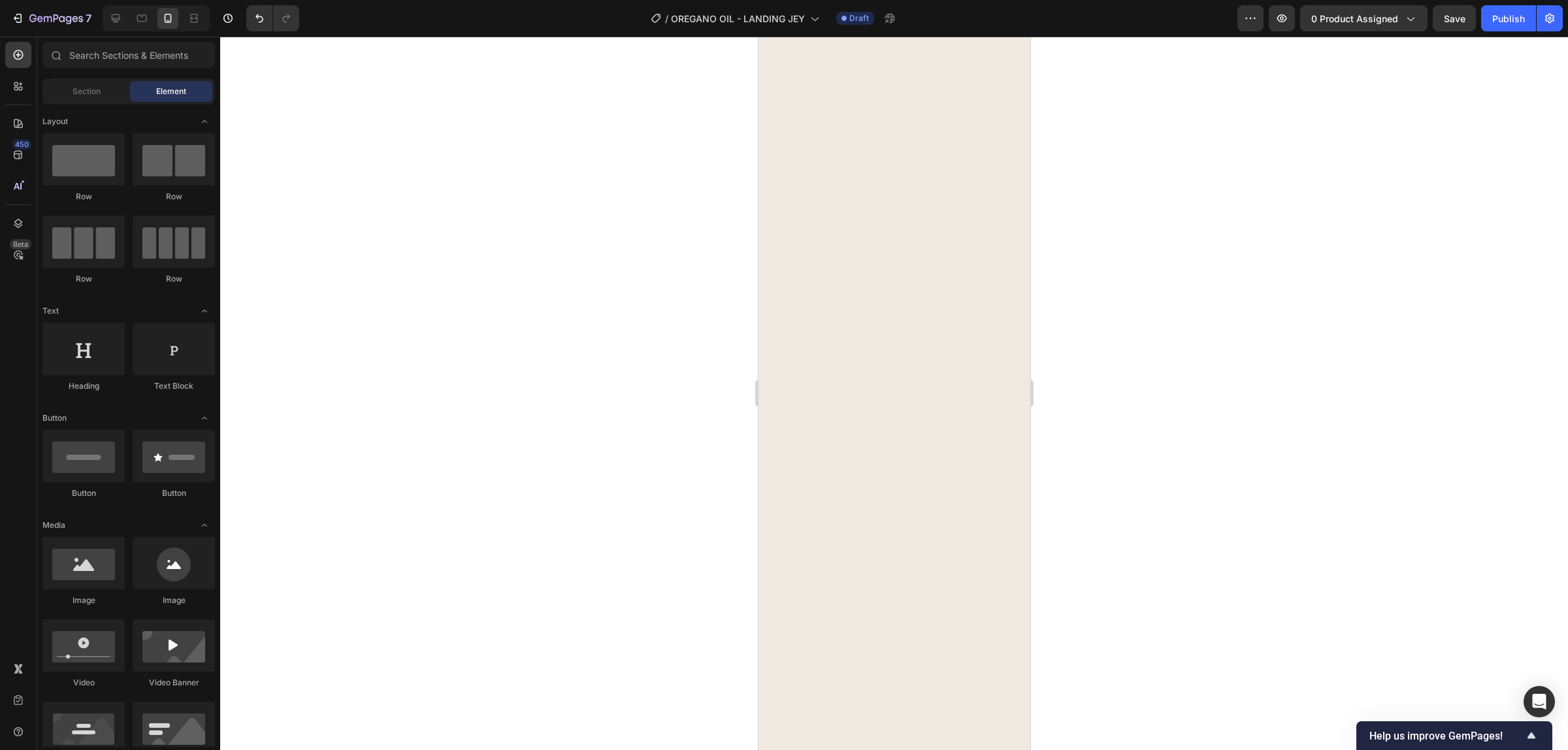
click at [1113, 305] on div at bounding box center [894, 394] width 1348 height 714
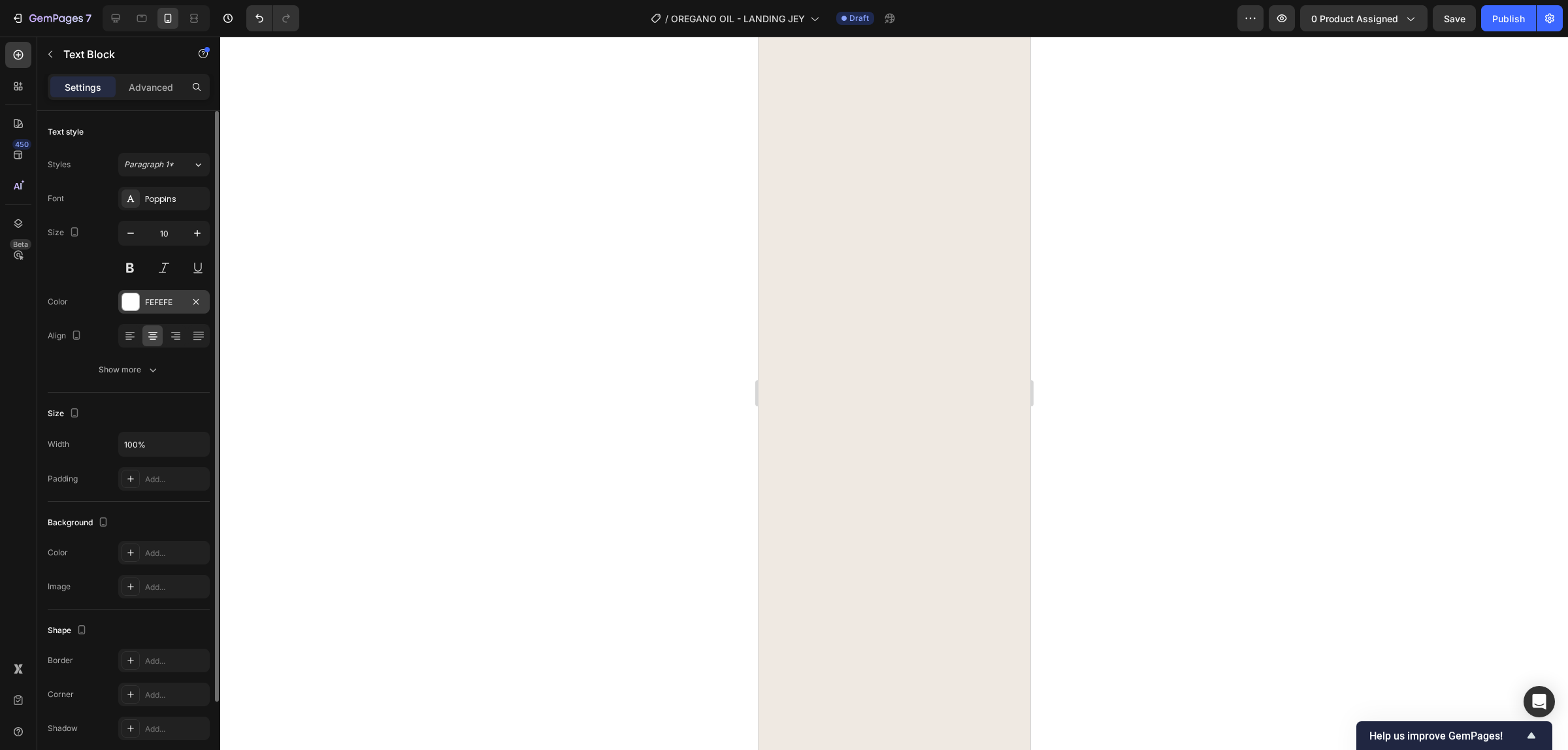
click at [167, 312] on div "FEFEFE" at bounding box center [164, 301] width 91 height 23
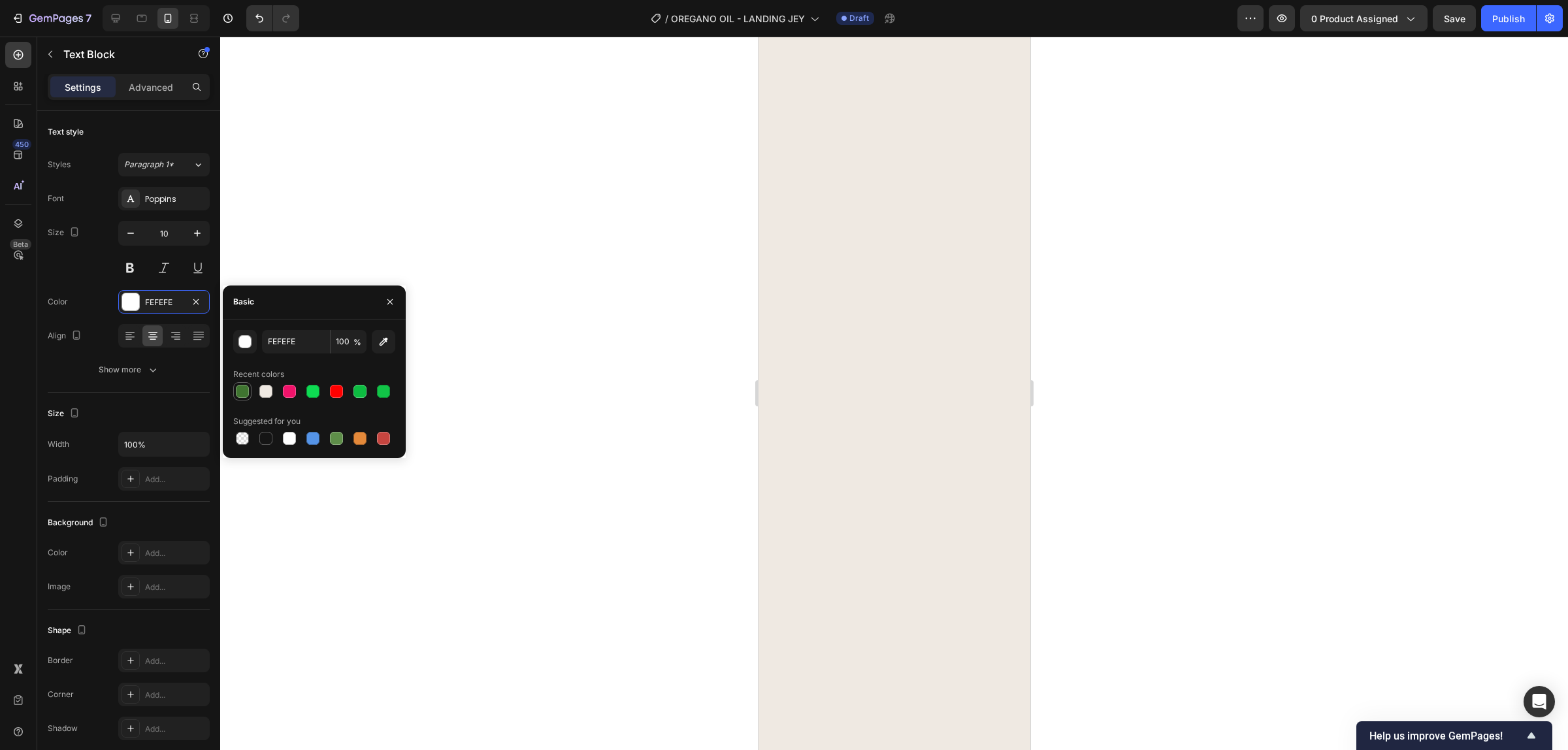
click at [245, 397] on div at bounding box center [242, 391] width 13 height 13
type input "3F7430"
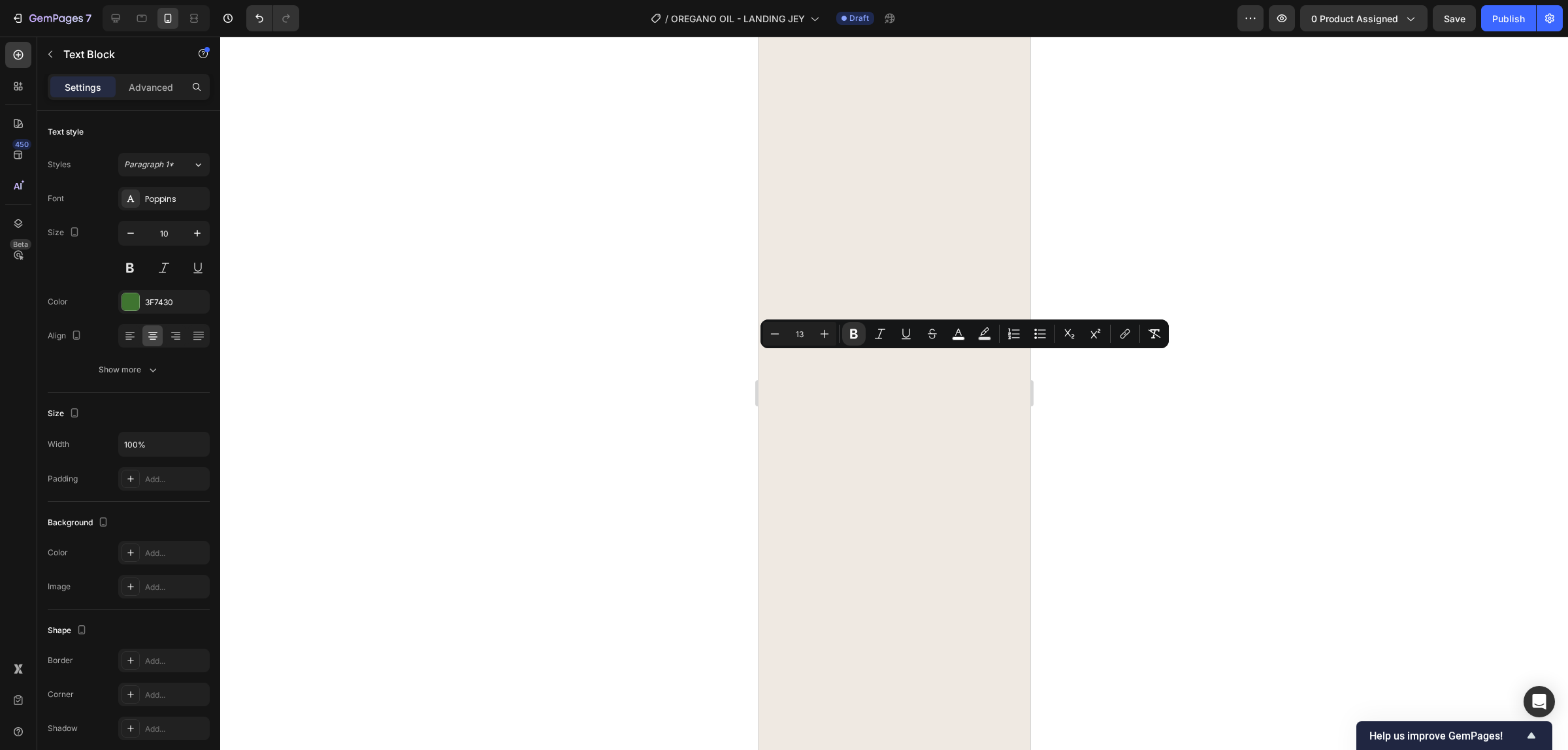
click at [957, 335] on icon "Editor contextual toolbar" at bounding box center [958, 333] width 13 height 13
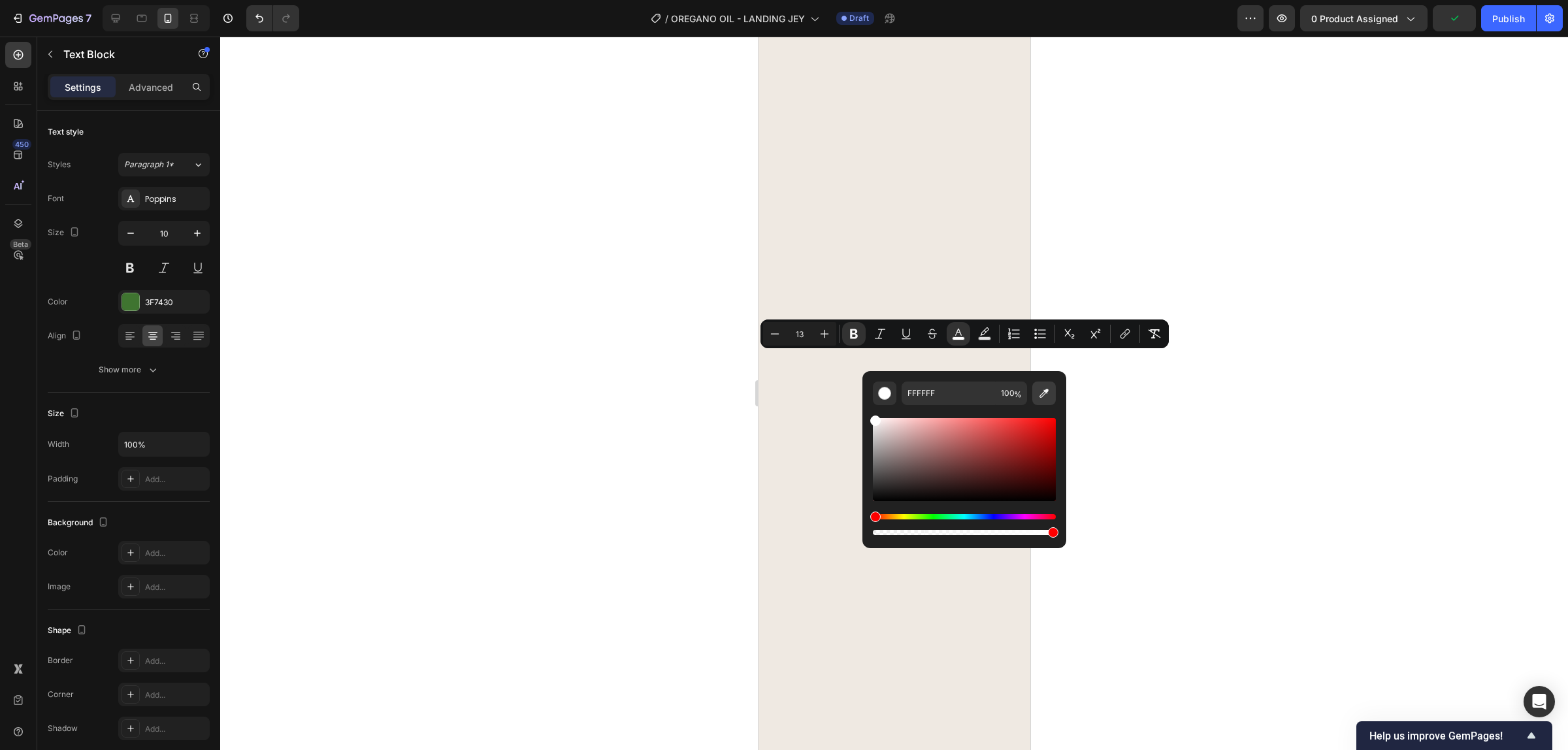
click at [1053, 389] on button "Editor contextual toolbar" at bounding box center [1043, 393] width 23 height 23
type input "3F7430"
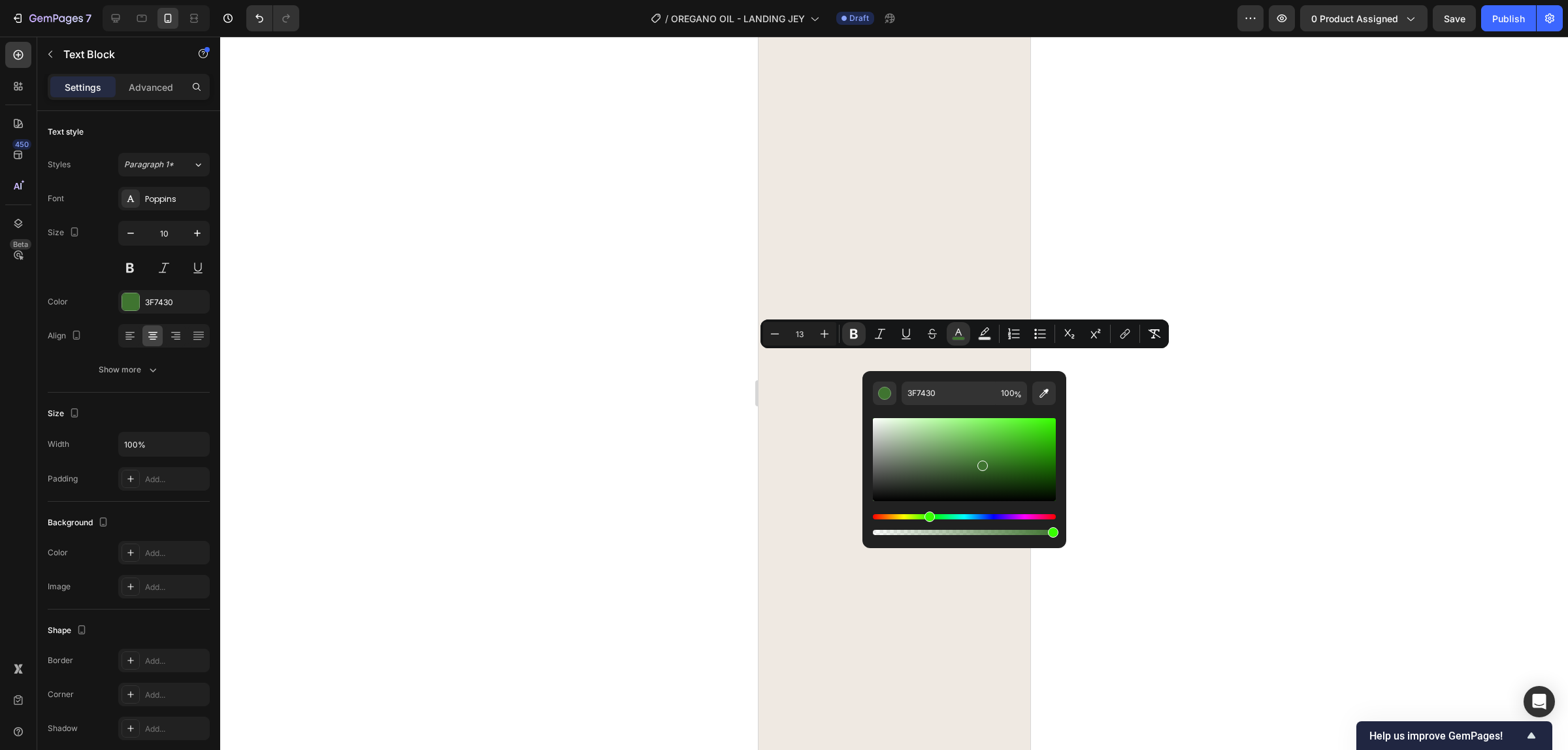
click at [1191, 335] on div at bounding box center [894, 394] width 1348 height 714
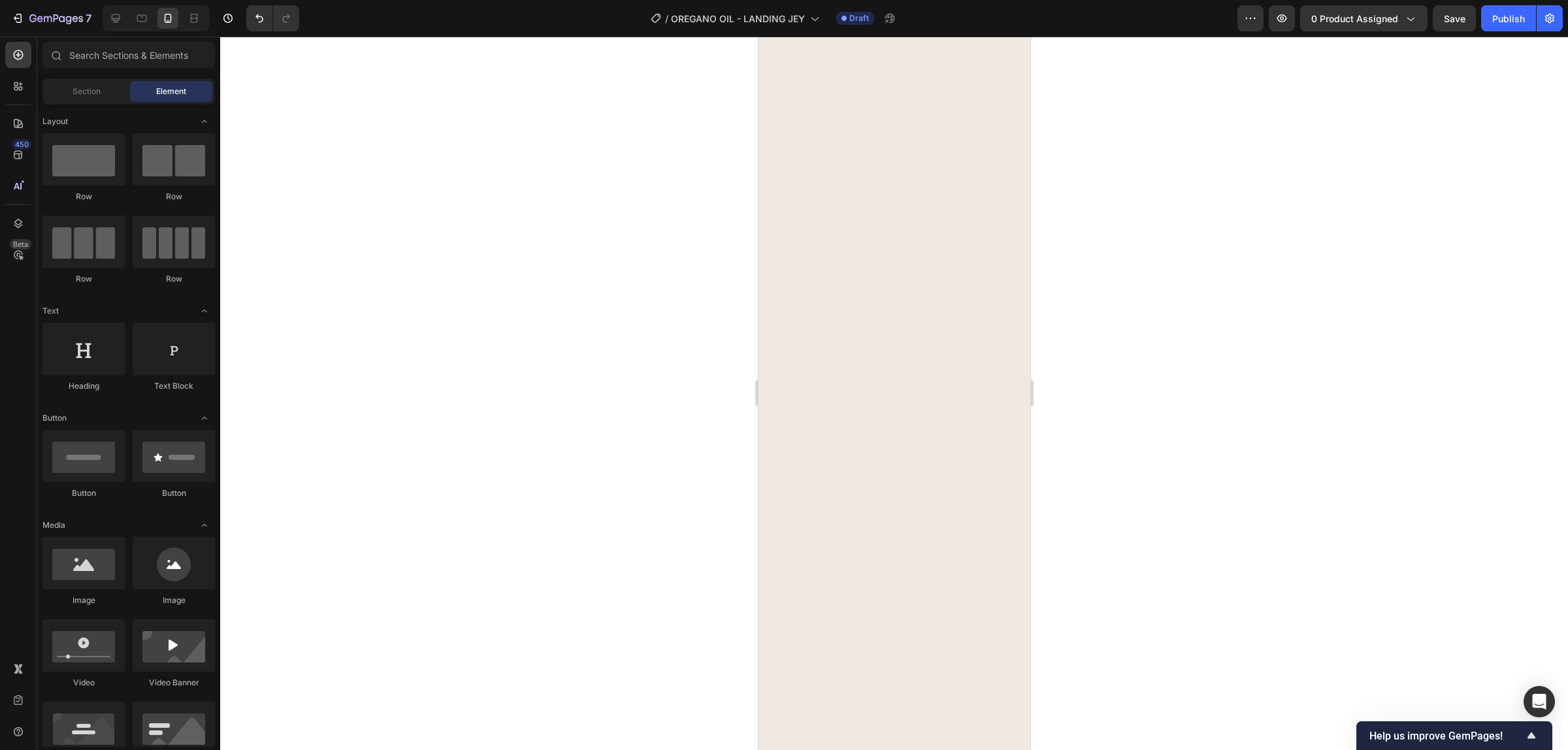
scroll to position [817, 0]
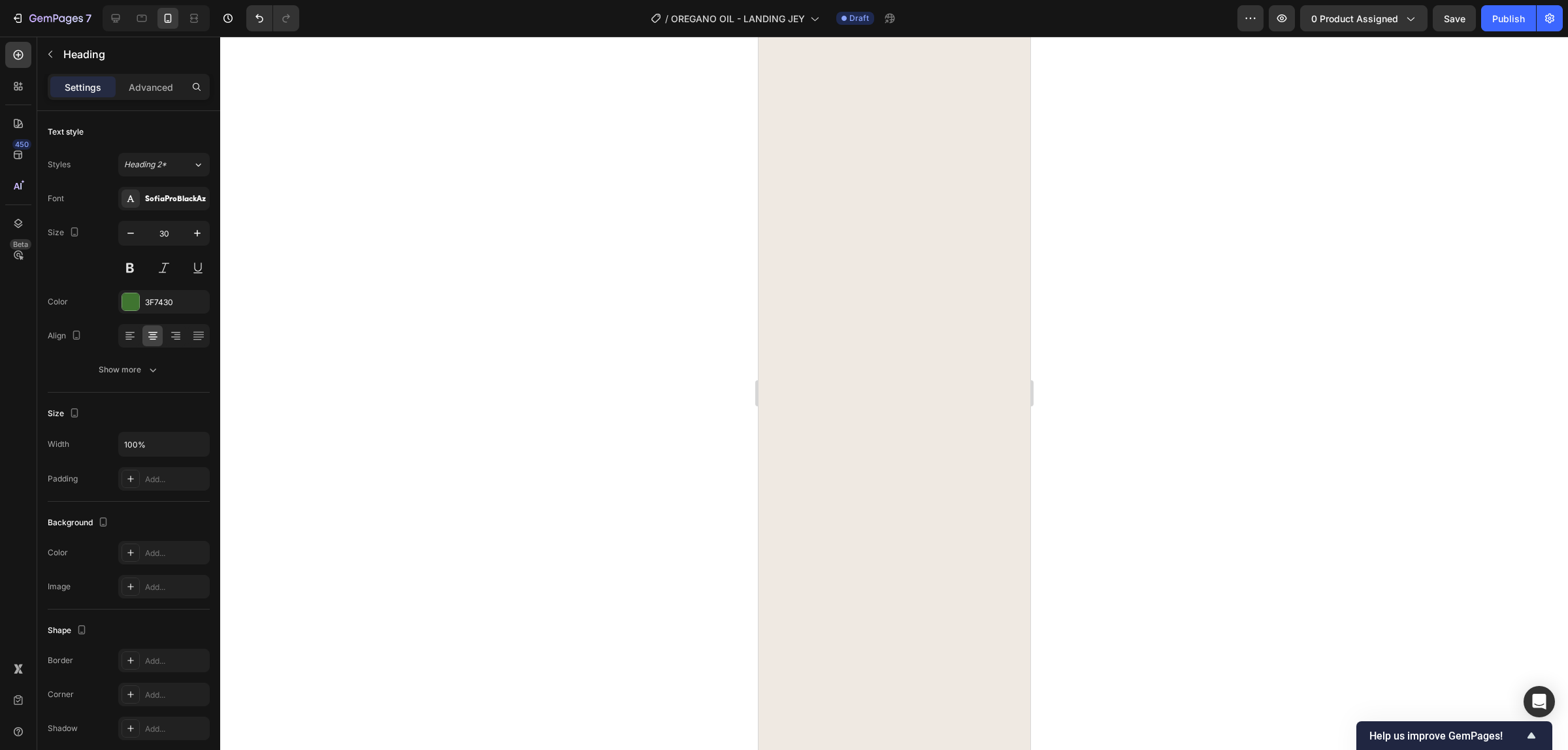
click at [1129, 126] on div at bounding box center [894, 394] width 1348 height 714
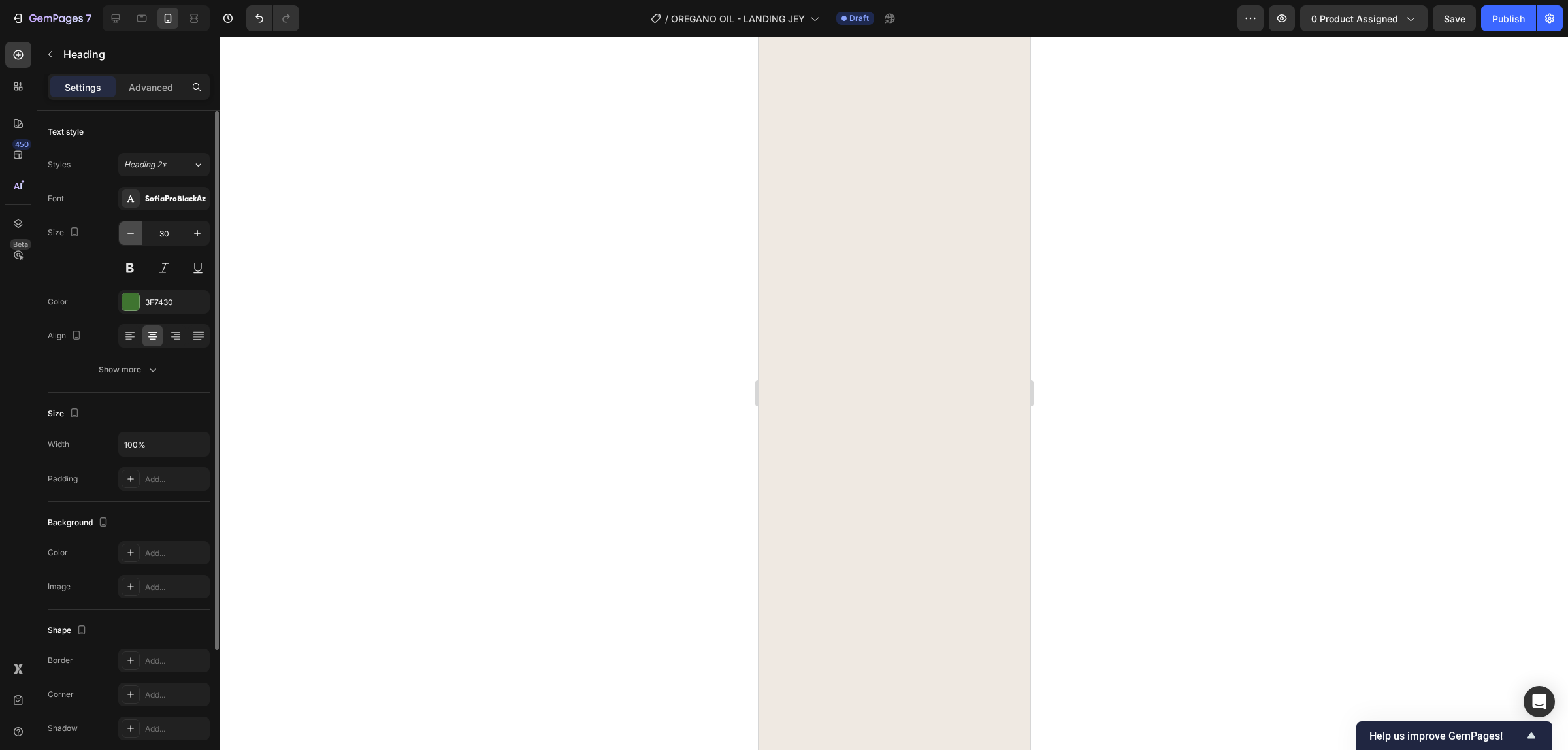
click at [134, 239] on icon "button" at bounding box center [130, 232] width 13 height 13
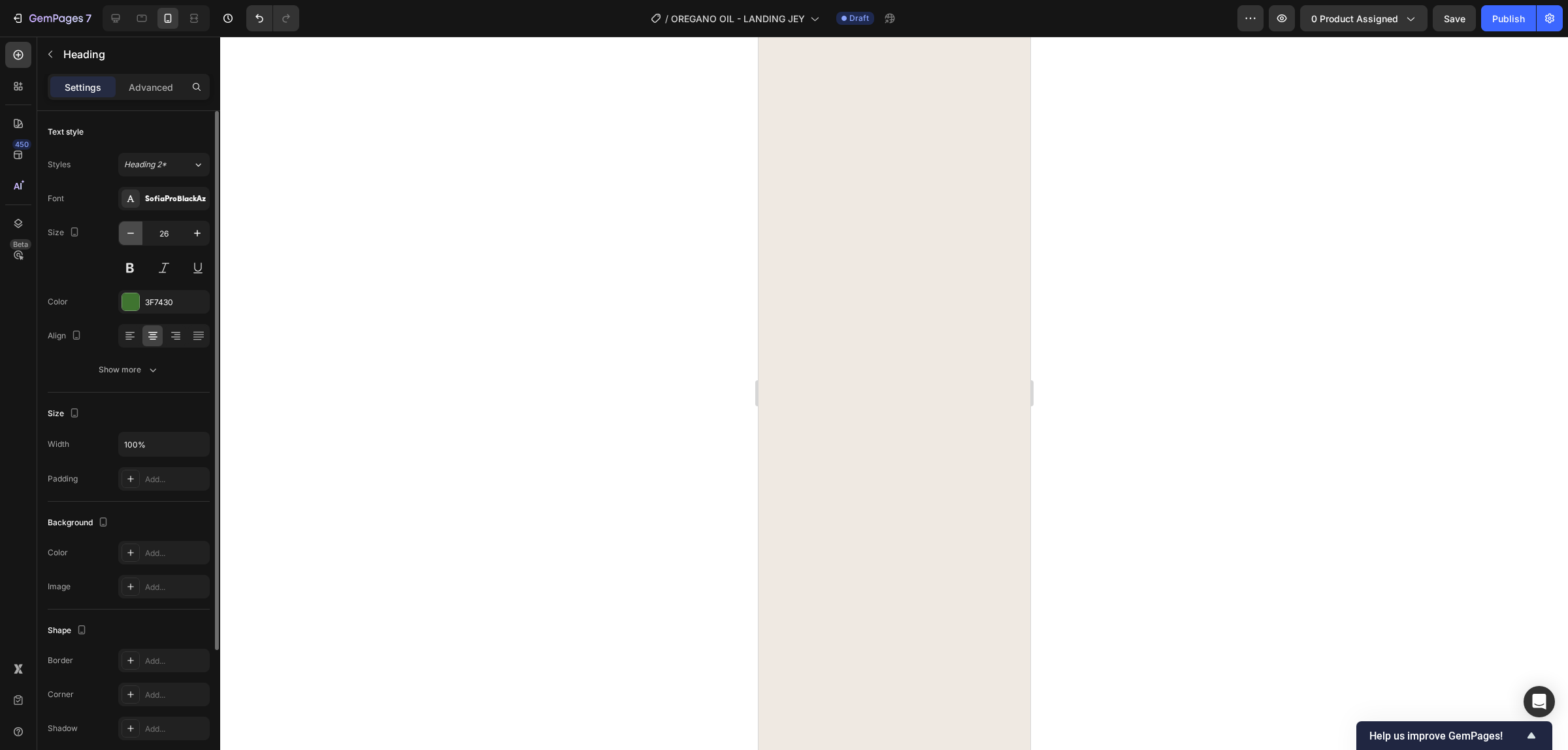
type input "25"
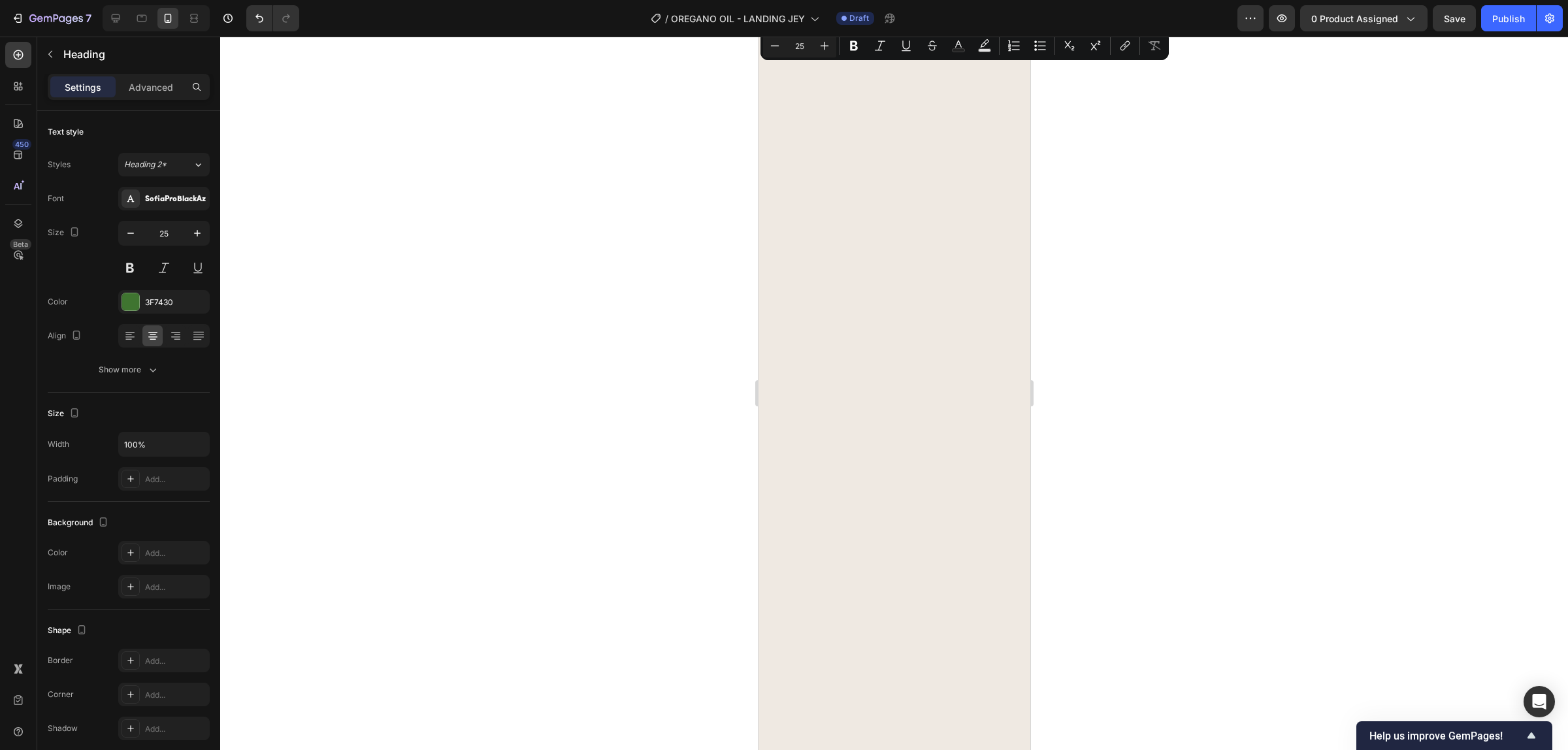
click at [1148, 139] on div at bounding box center [894, 394] width 1348 height 714
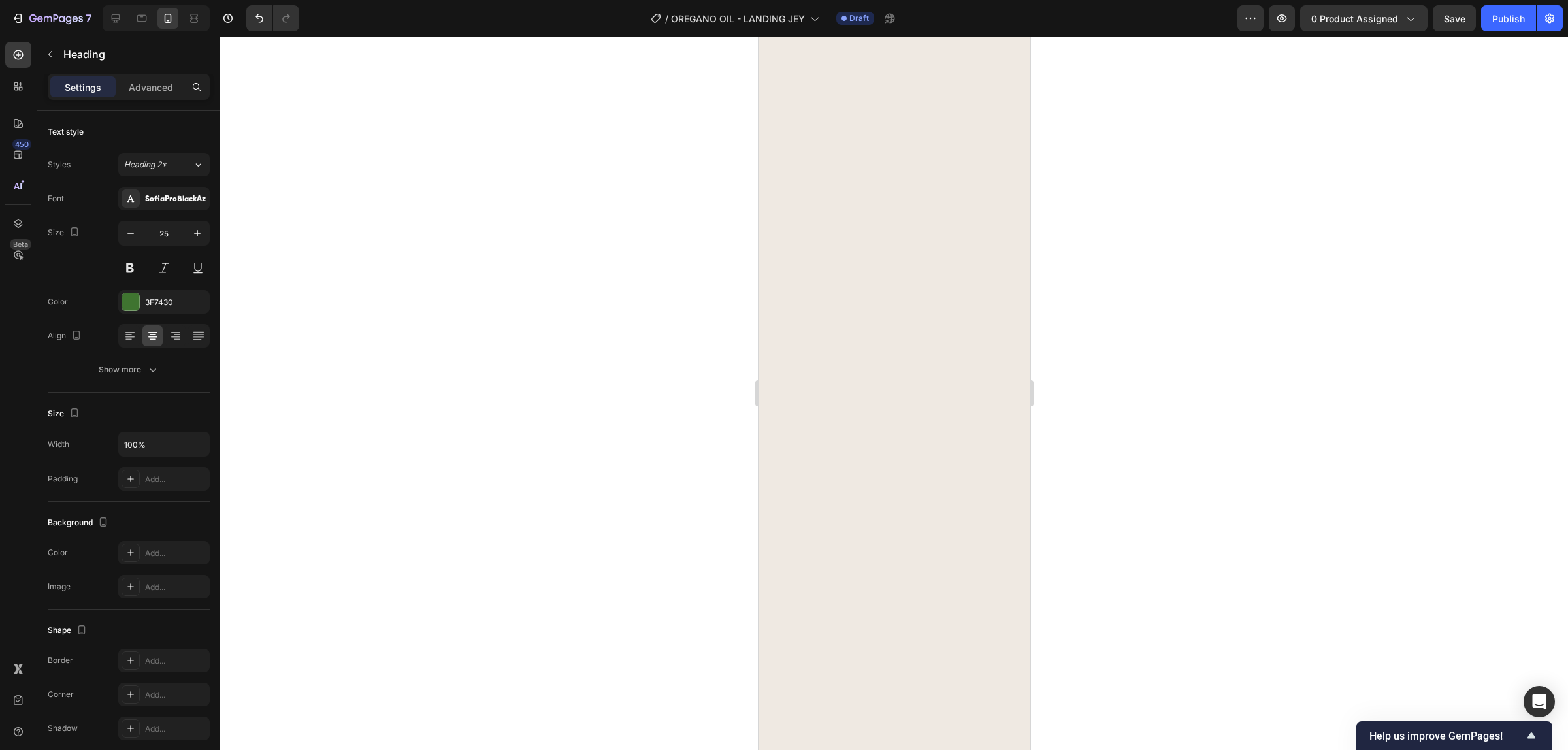
scroll to position [1, 0]
click at [1108, 107] on div at bounding box center [894, 394] width 1348 height 714
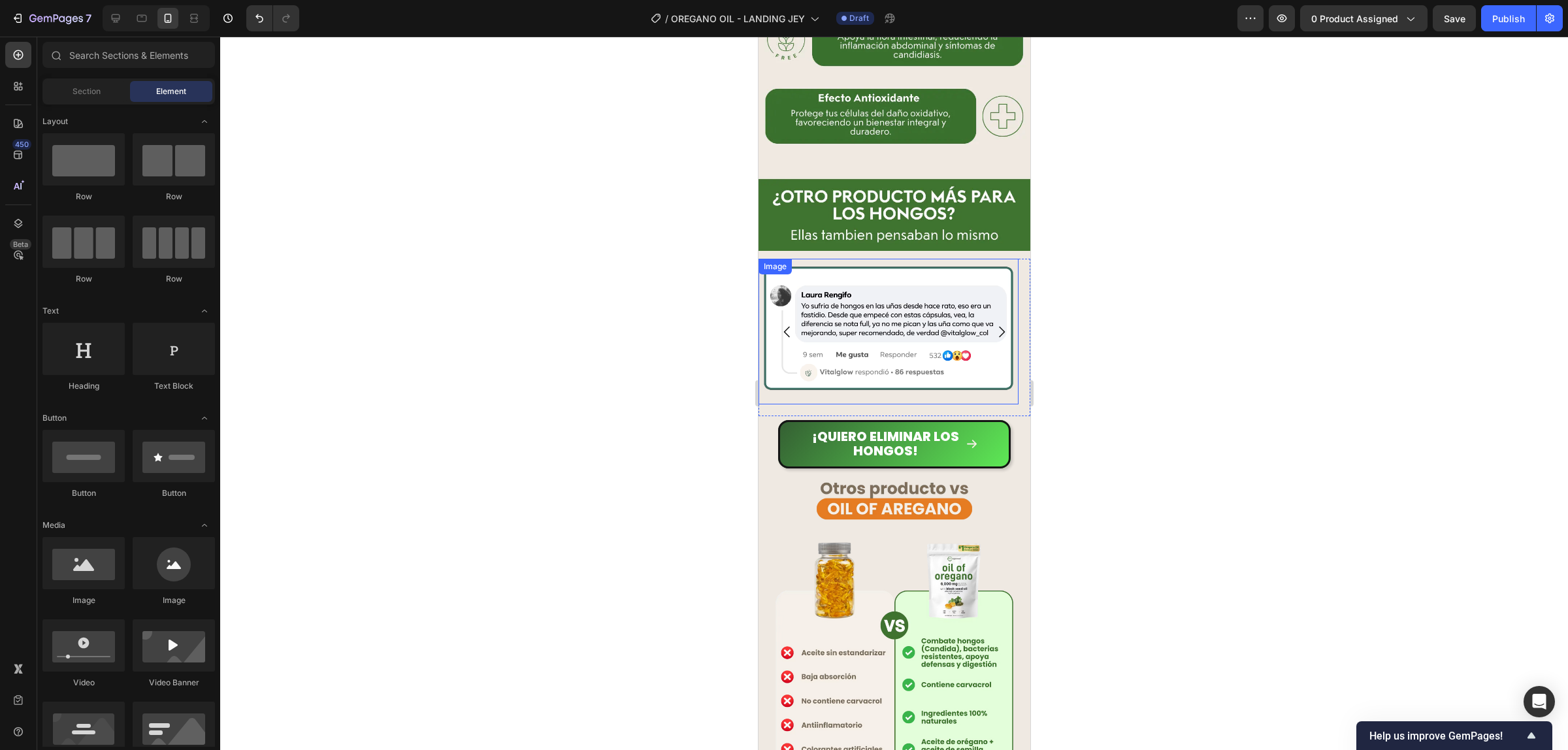
scroll to position [2696, 0]
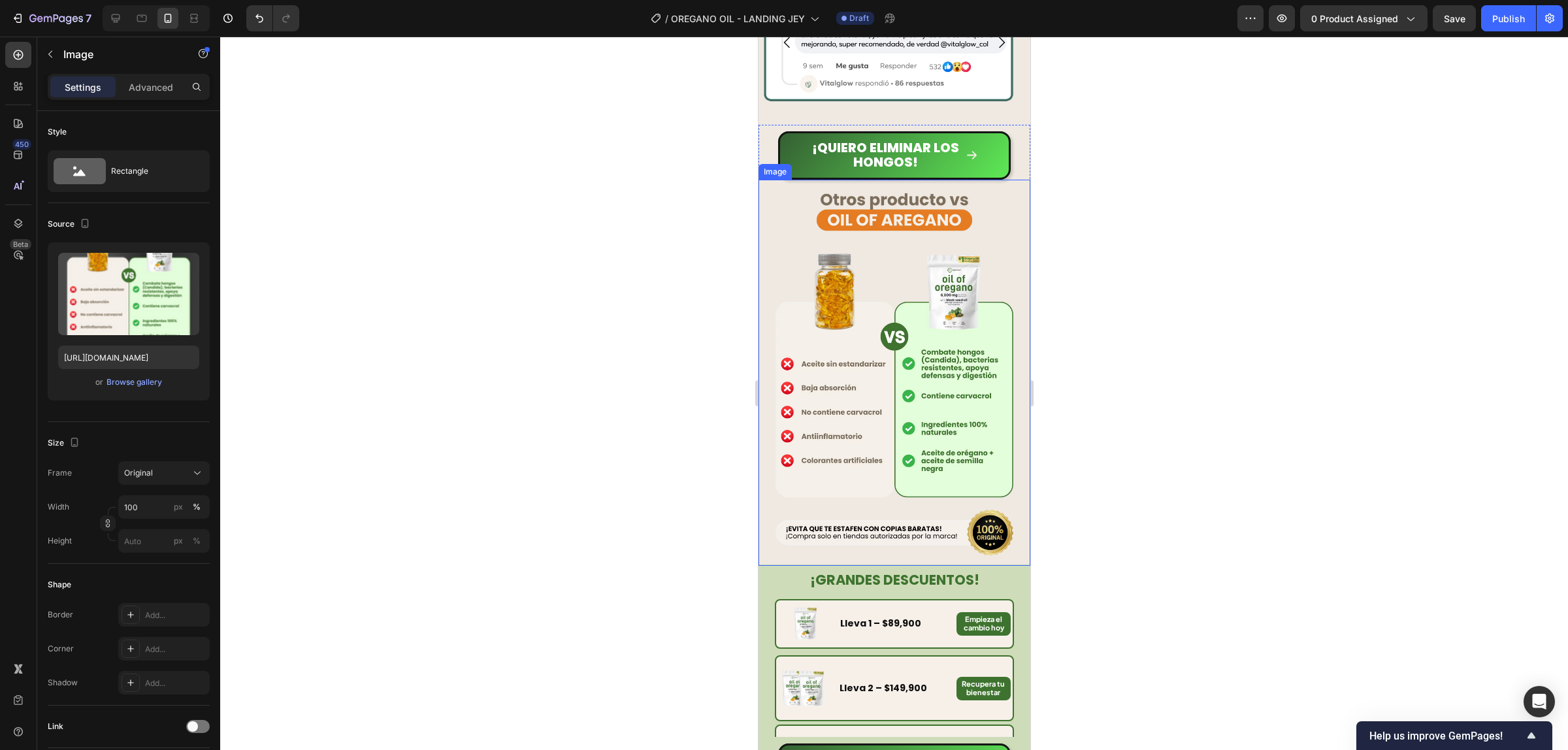
click at [900, 235] on img at bounding box center [893, 373] width 272 height 387
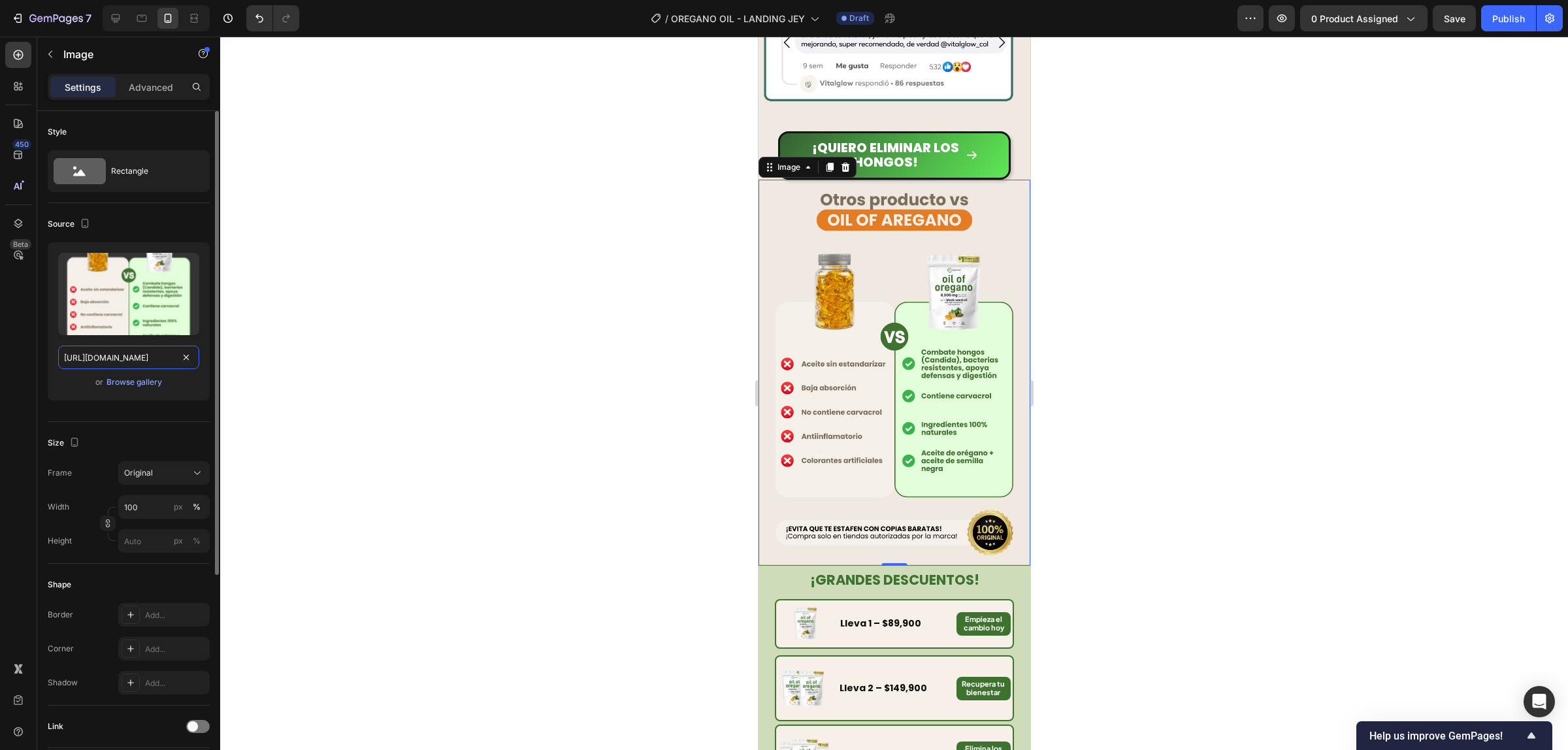
click at [119, 362] on input "https://cdn.shopify.com/s/files/1/0944/8190/8017/files/aqq1p5r58iojckeb9dcz.avi…" at bounding box center [129, 357] width 141 height 23
paste input "24/3872/4895/files/9_1.webp?v=1759037469"
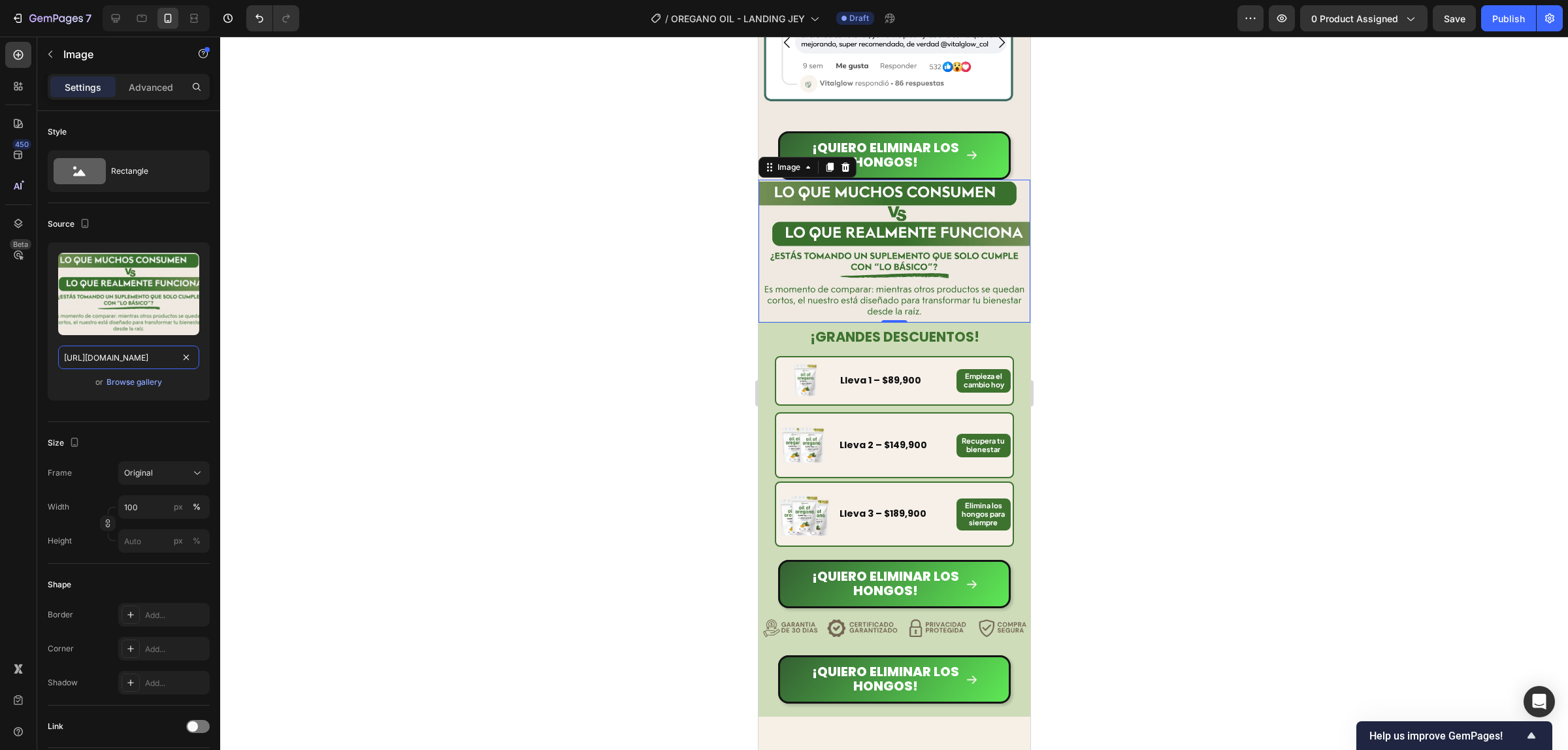
type input "https://cdn.shopify.com/s/files/1/0924/3872/4895/files/9_1.webp?v=1759037469"
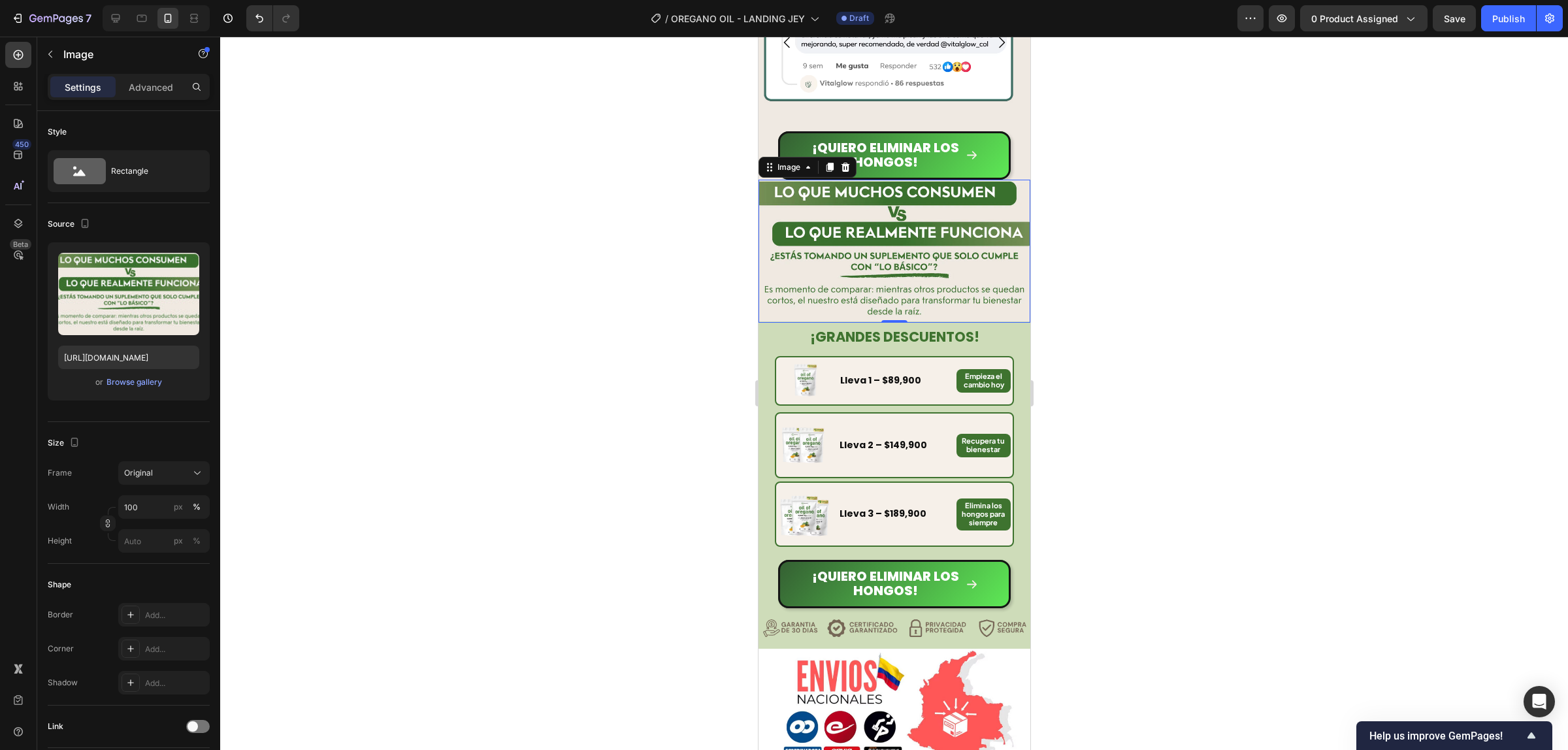
scroll to position [0, 0]
click at [1137, 315] on div at bounding box center [894, 394] width 1348 height 714
click at [978, 252] on img at bounding box center [893, 251] width 272 height 143
click at [825, 167] on icon at bounding box center [829, 167] width 7 height 9
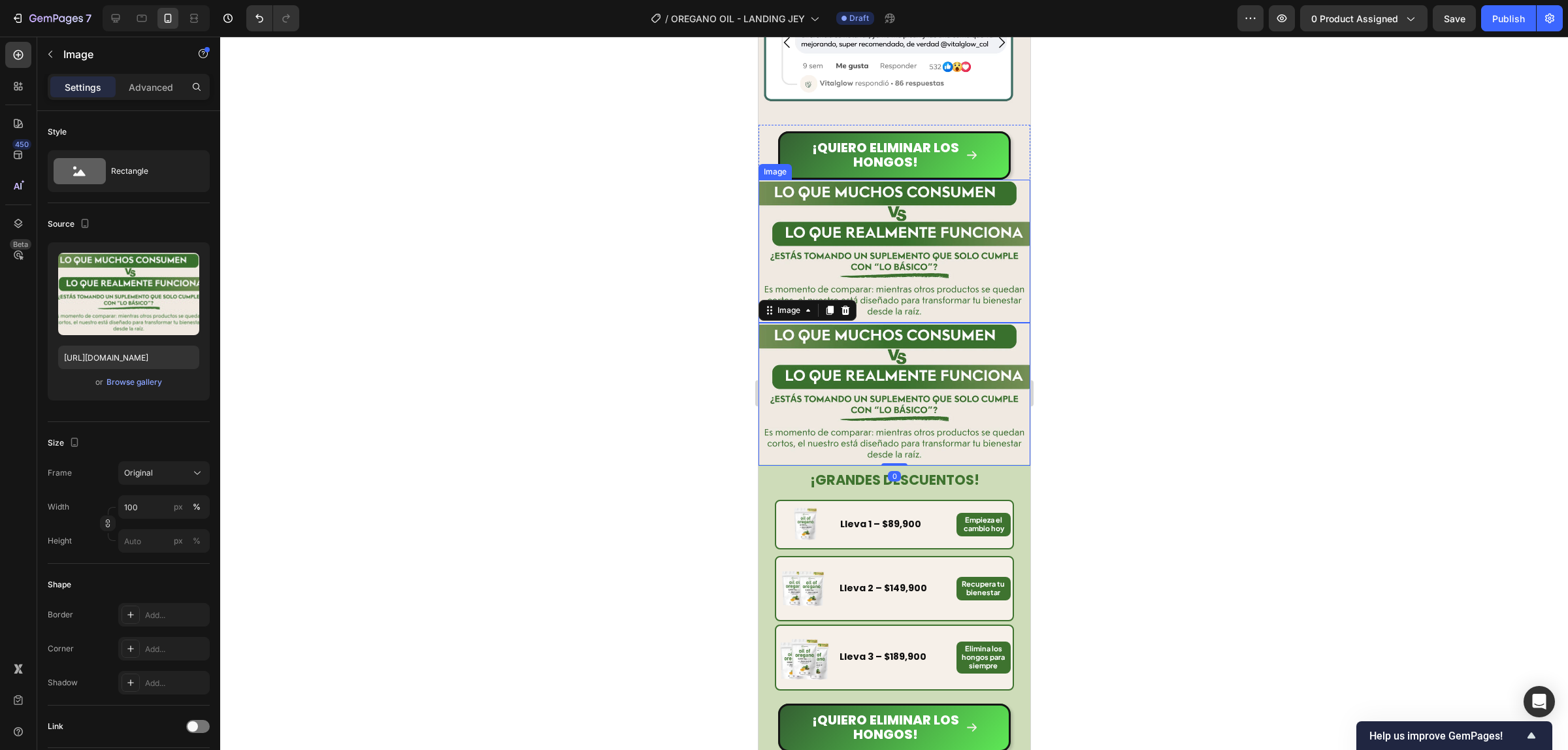
click at [934, 223] on img at bounding box center [893, 251] width 272 height 143
click at [140, 85] on p "Advanced" at bounding box center [151, 87] width 45 height 14
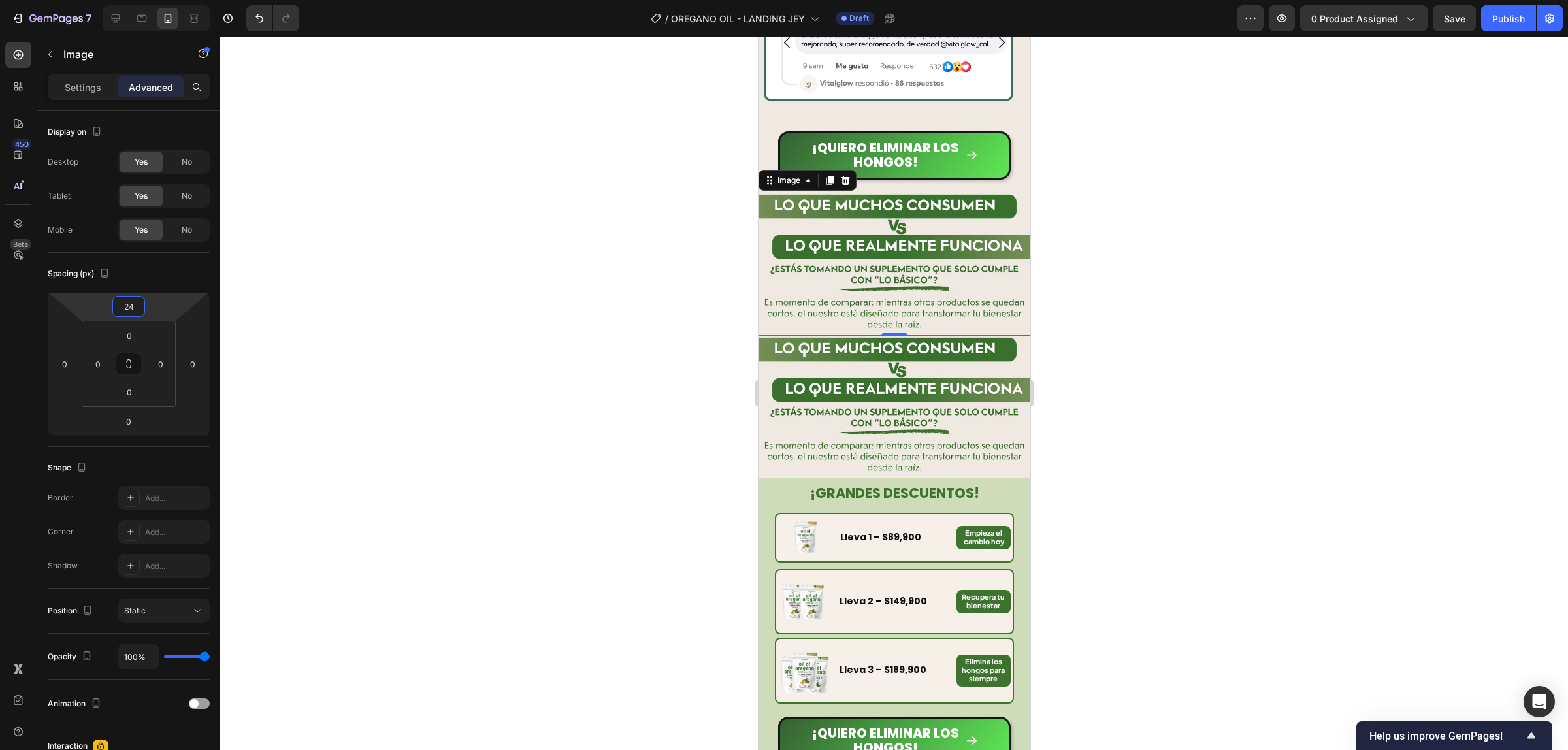
type input "26"
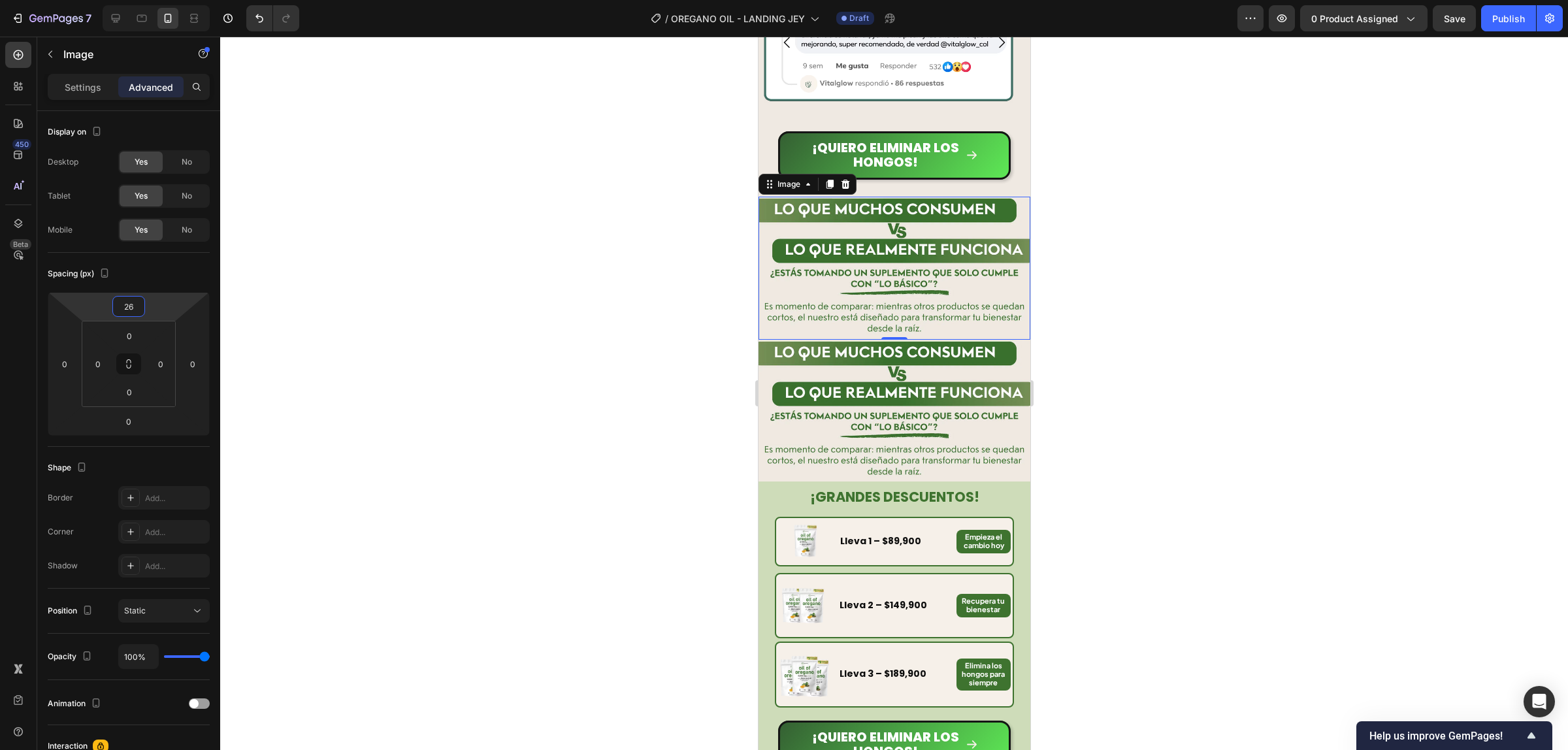
drag, startPoint x: 148, startPoint y: 301, endPoint x: 149, endPoint y: 289, distance: 12.0
click at [149, 0] on html "7 Version history / OREGANO OIL - LANDING JEY Draft Preview 0 product assigned …" at bounding box center [784, 0] width 1568 height 0
click at [1226, 232] on div at bounding box center [894, 394] width 1348 height 714
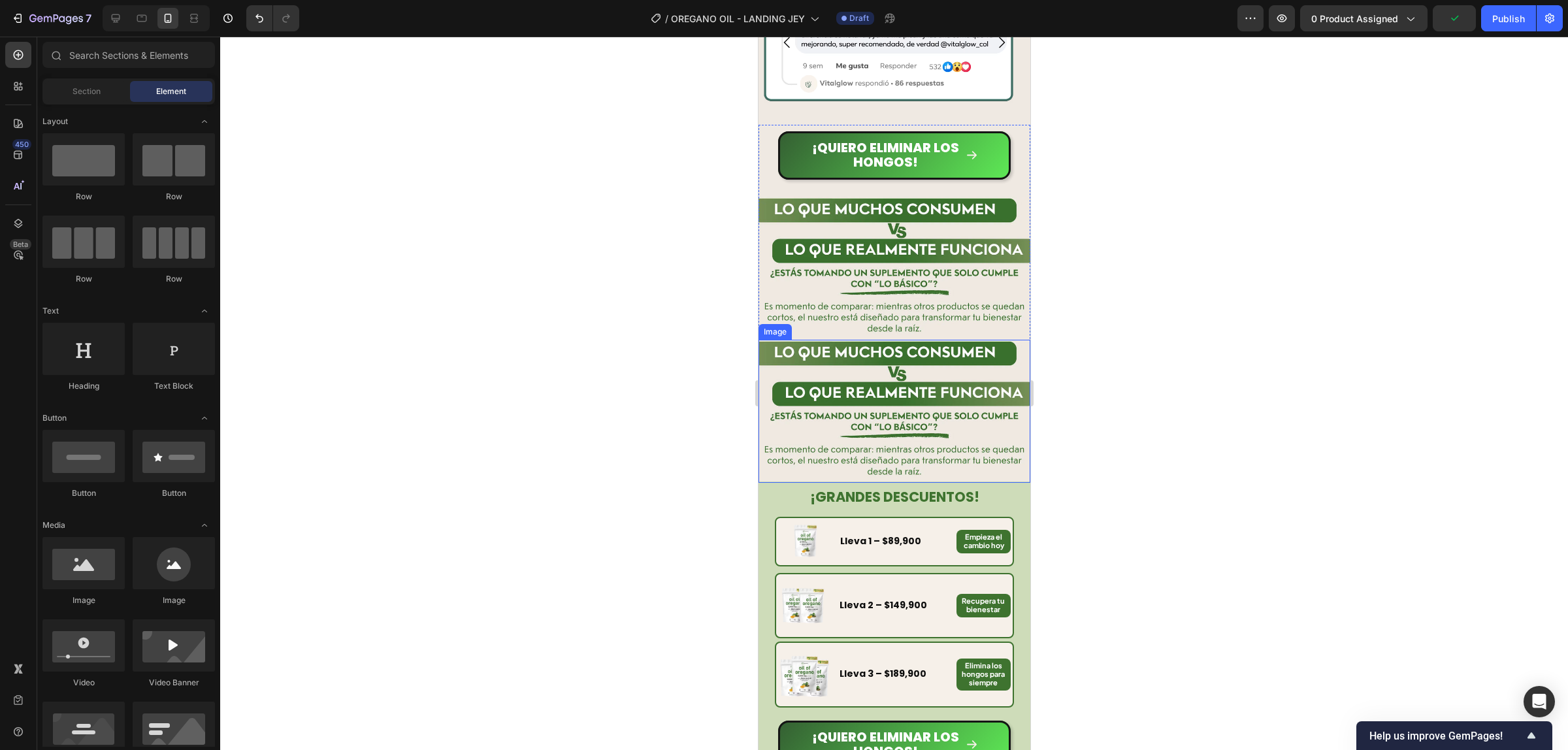
click at [832, 422] on img at bounding box center [893, 412] width 272 height 143
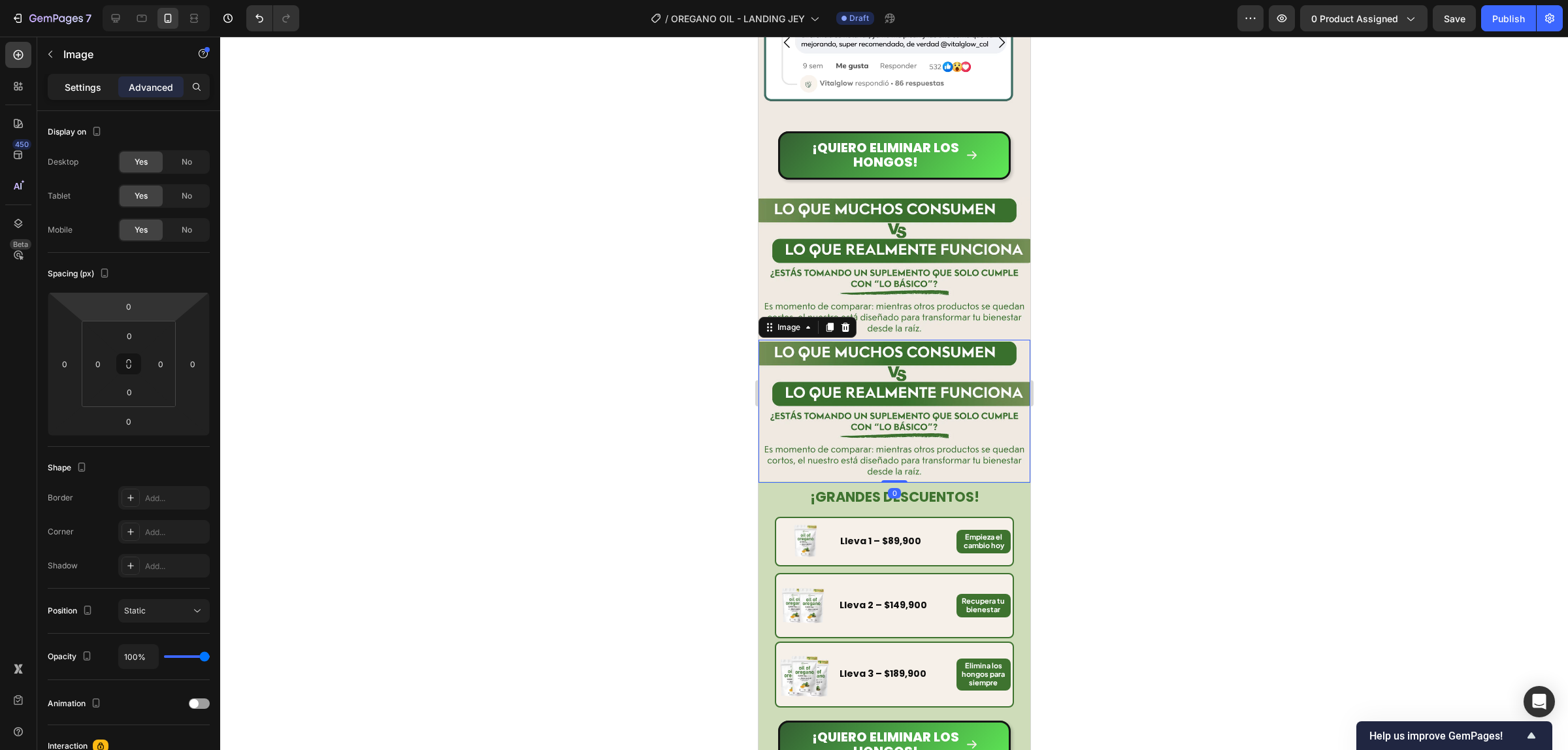
click at [106, 90] on div "Settings" at bounding box center [83, 87] width 65 height 21
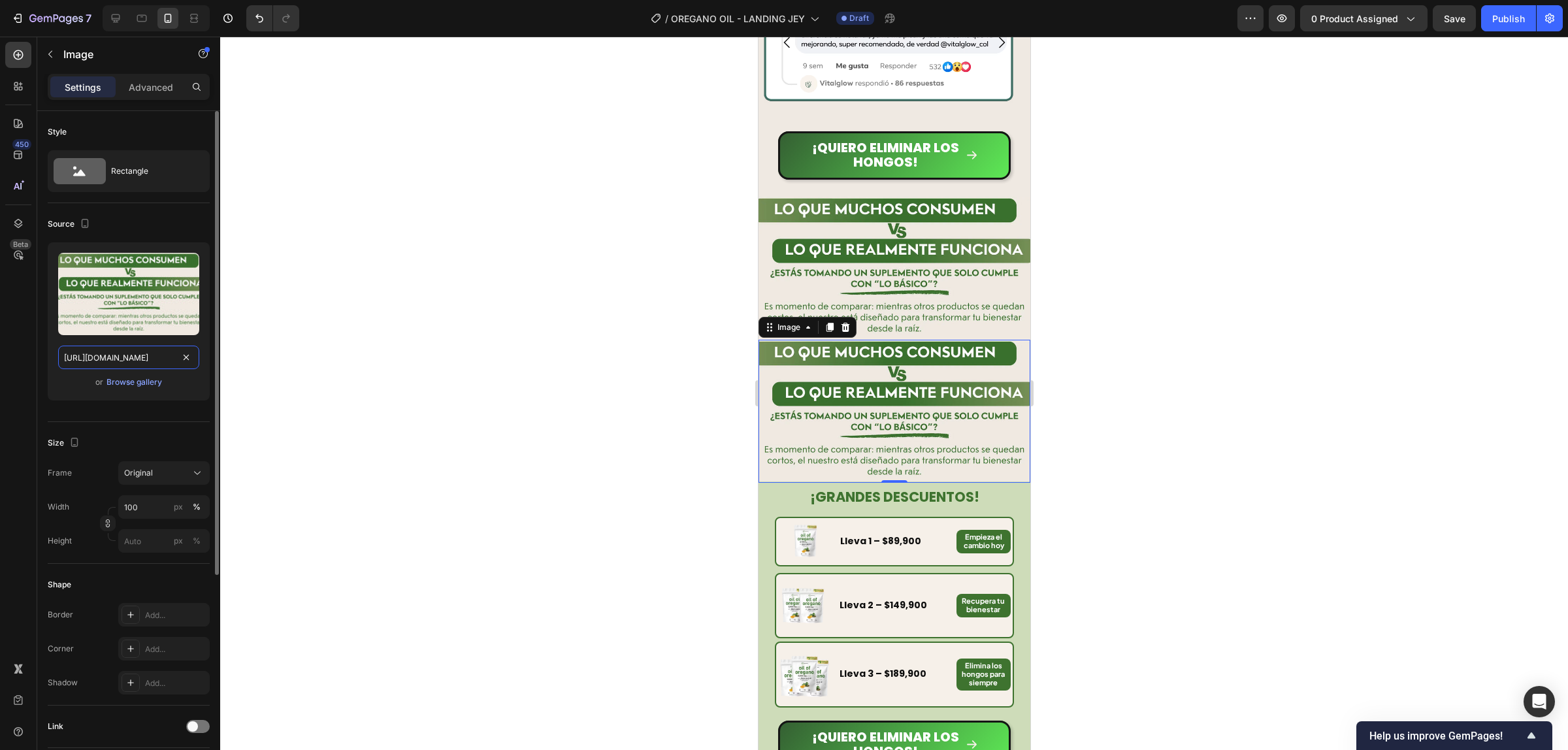
click at [155, 364] on input "https://cdn.shopify.com/s/files/1/0924/3872/4895/files/9_1.webp?v=1759037469" at bounding box center [129, 357] width 141 height 23
paste input "10_8cfd4d9c-cb8d-42b2-bdc0-2ebc88679343"
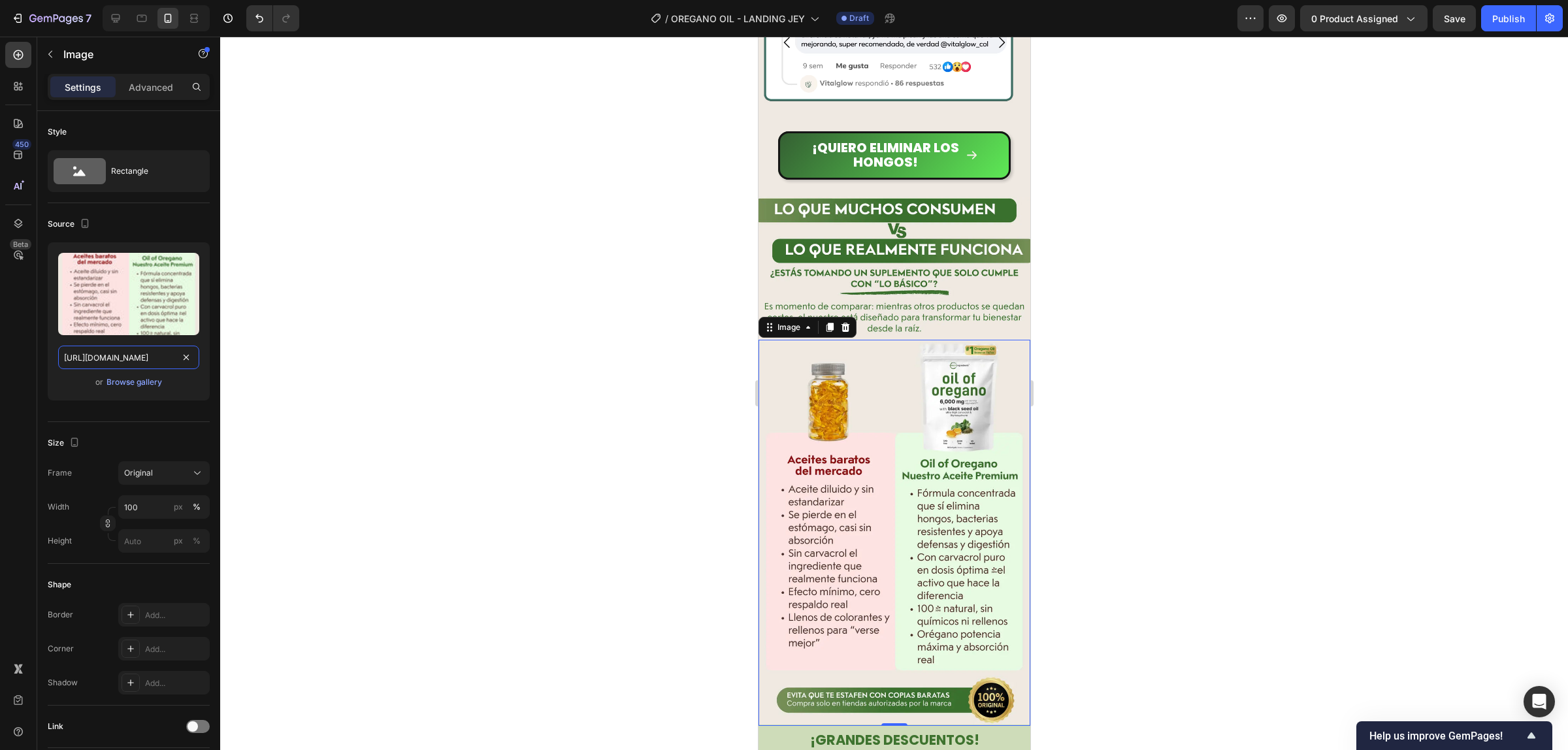
type input "[URL][DOMAIN_NAME]"
click at [1188, 387] on div at bounding box center [894, 394] width 1348 height 714
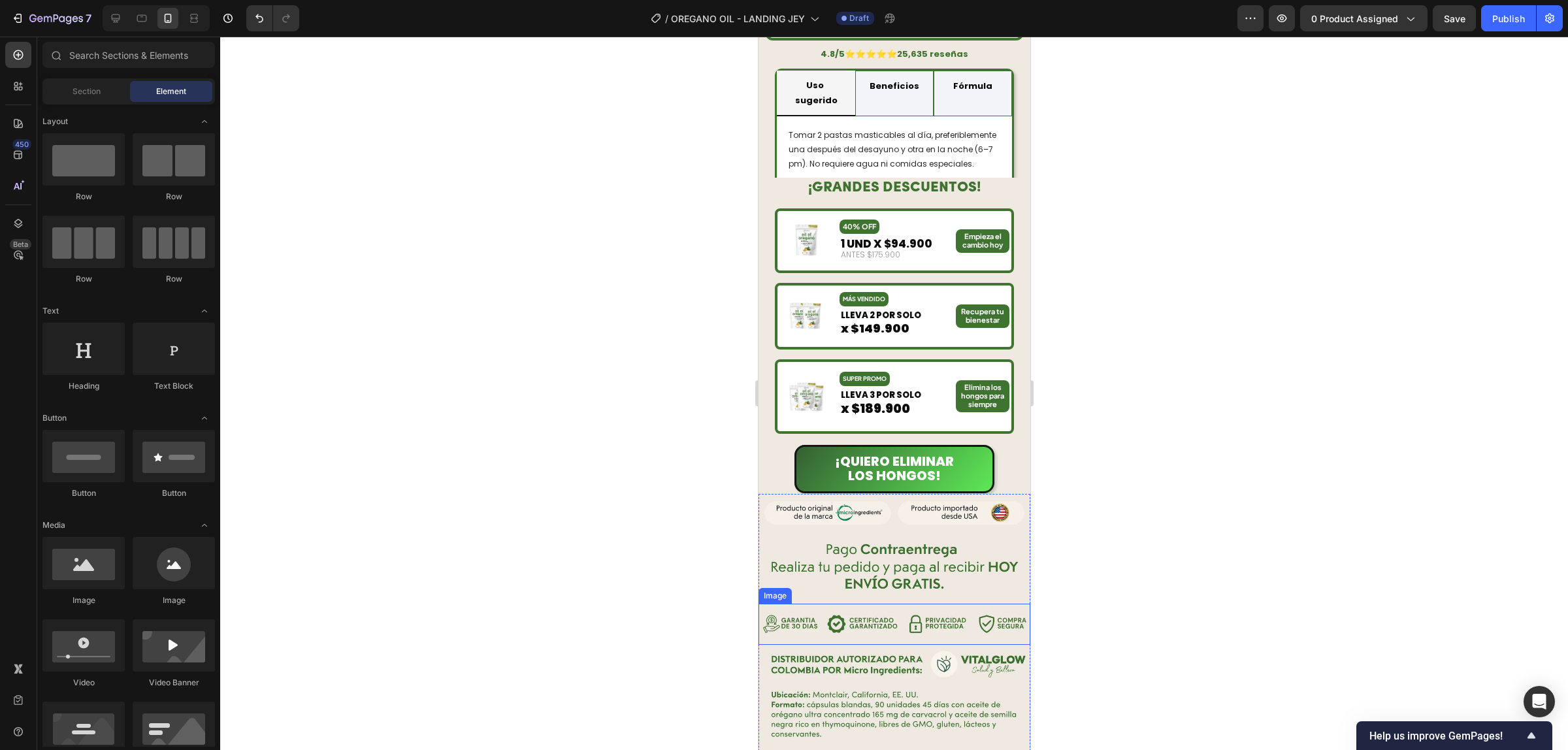
scroll to position [1062, 0]
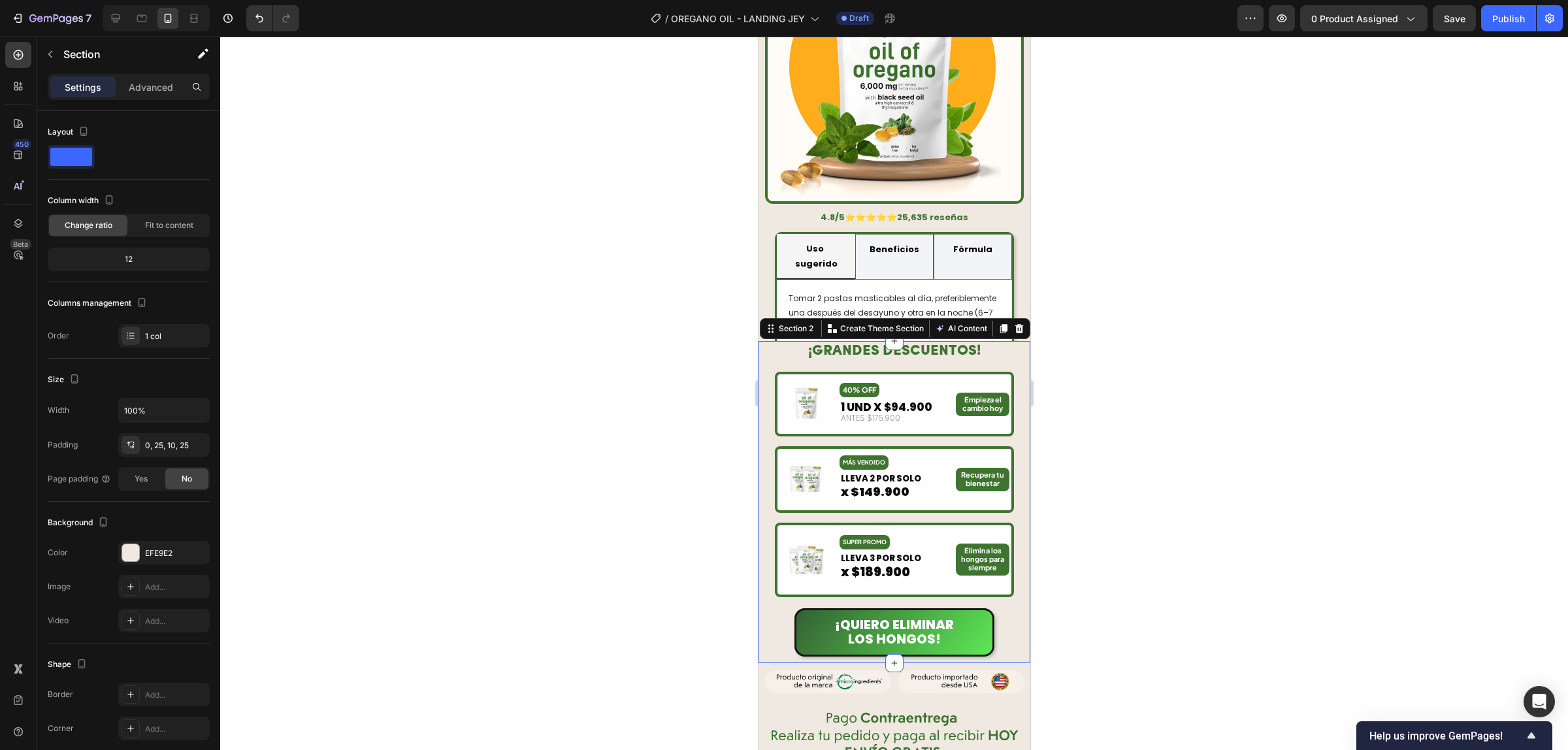
click at [766, 370] on div "¡GRANDES DESCUENTOS! Heading Image 40% OFF Text Block 1 UND X $94.900 Text Bloc…" at bounding box center [893, 502] width 272 height 322
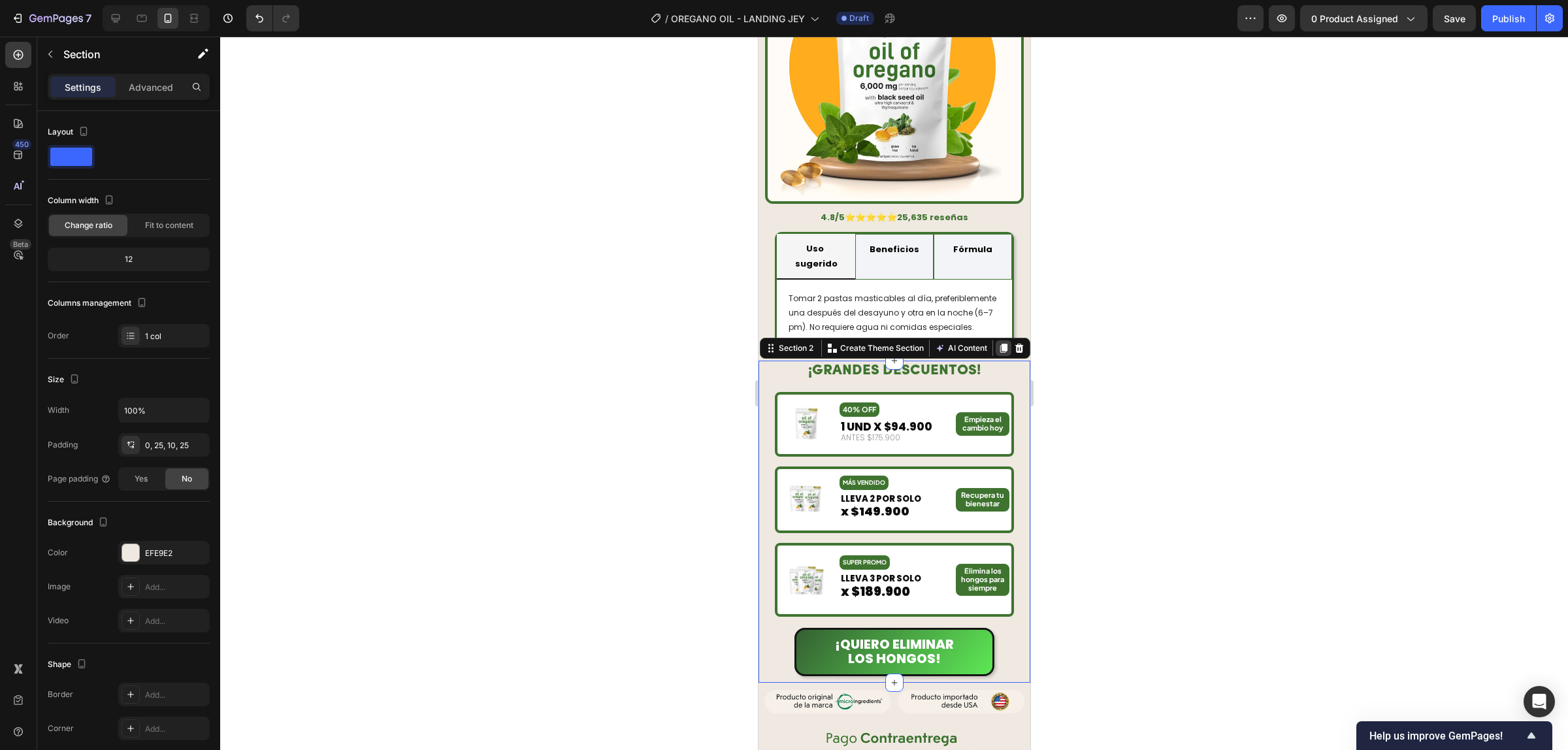
click at [997, 343] on icon at bounding box center [1003, 348] width 10 height 10
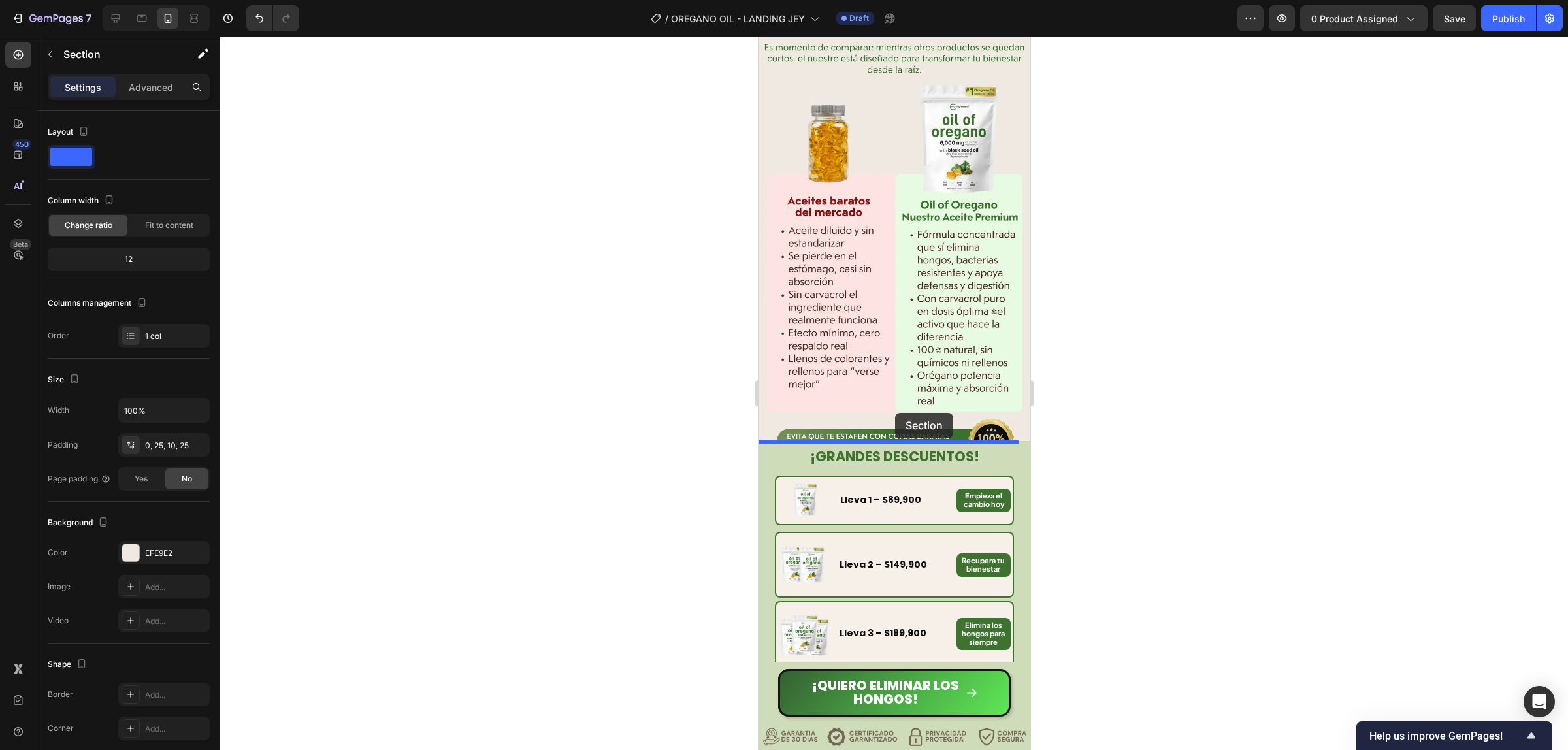
scroll to position [3517, 0]
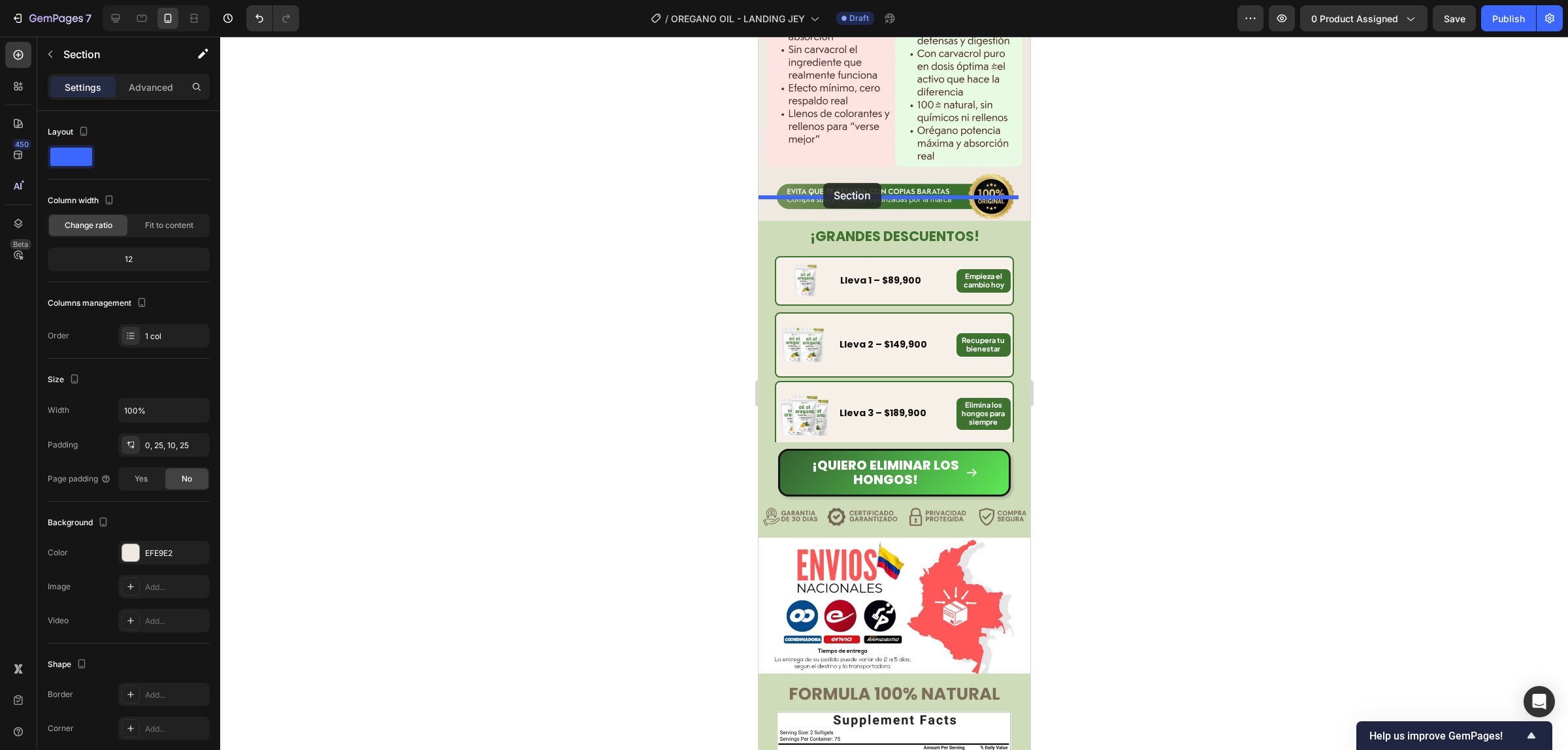
drag, startPoint x: 779, startPoint y: 72, endPoint x: 823, endPoint y: 186, distance: 122.2
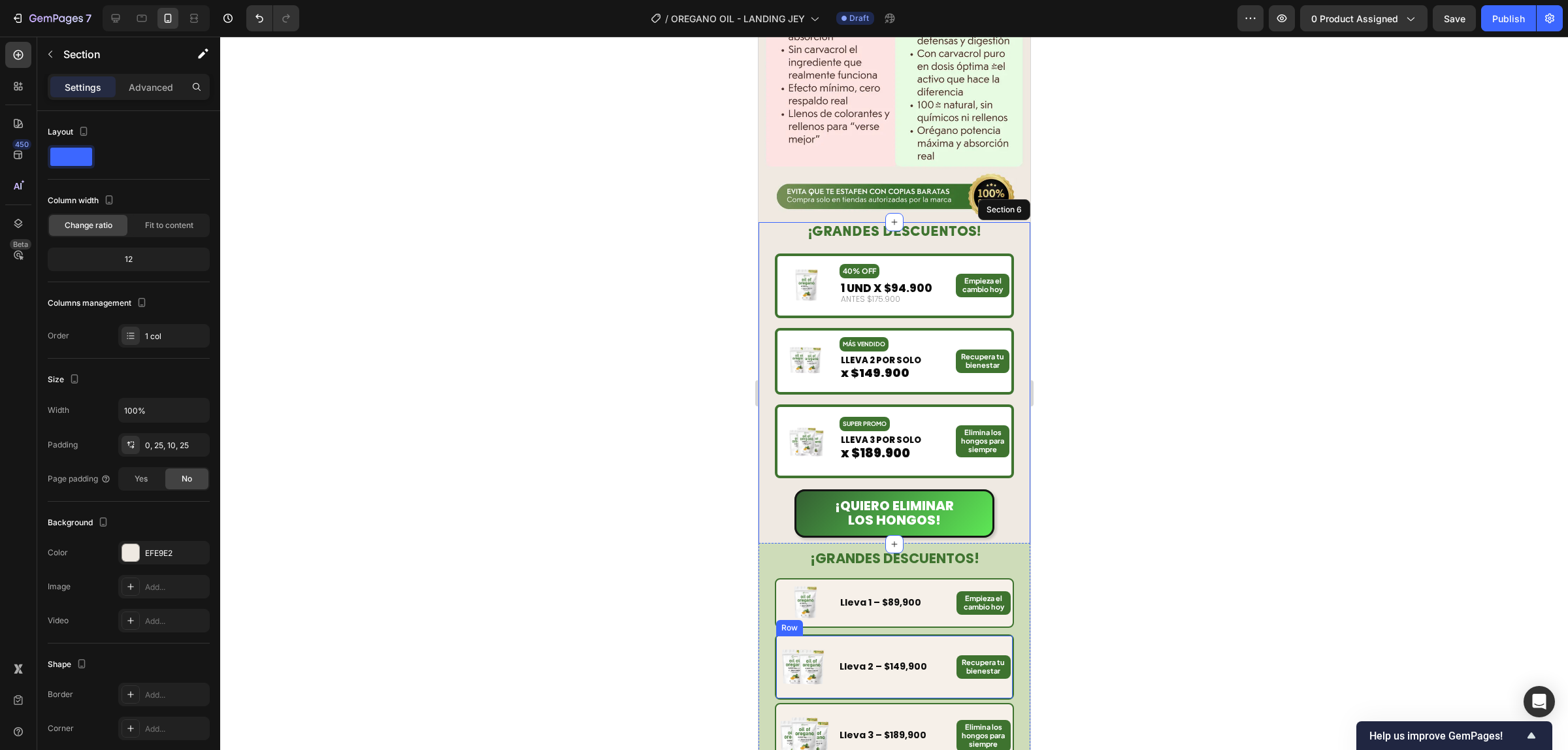
scroll to position [3445, 0]
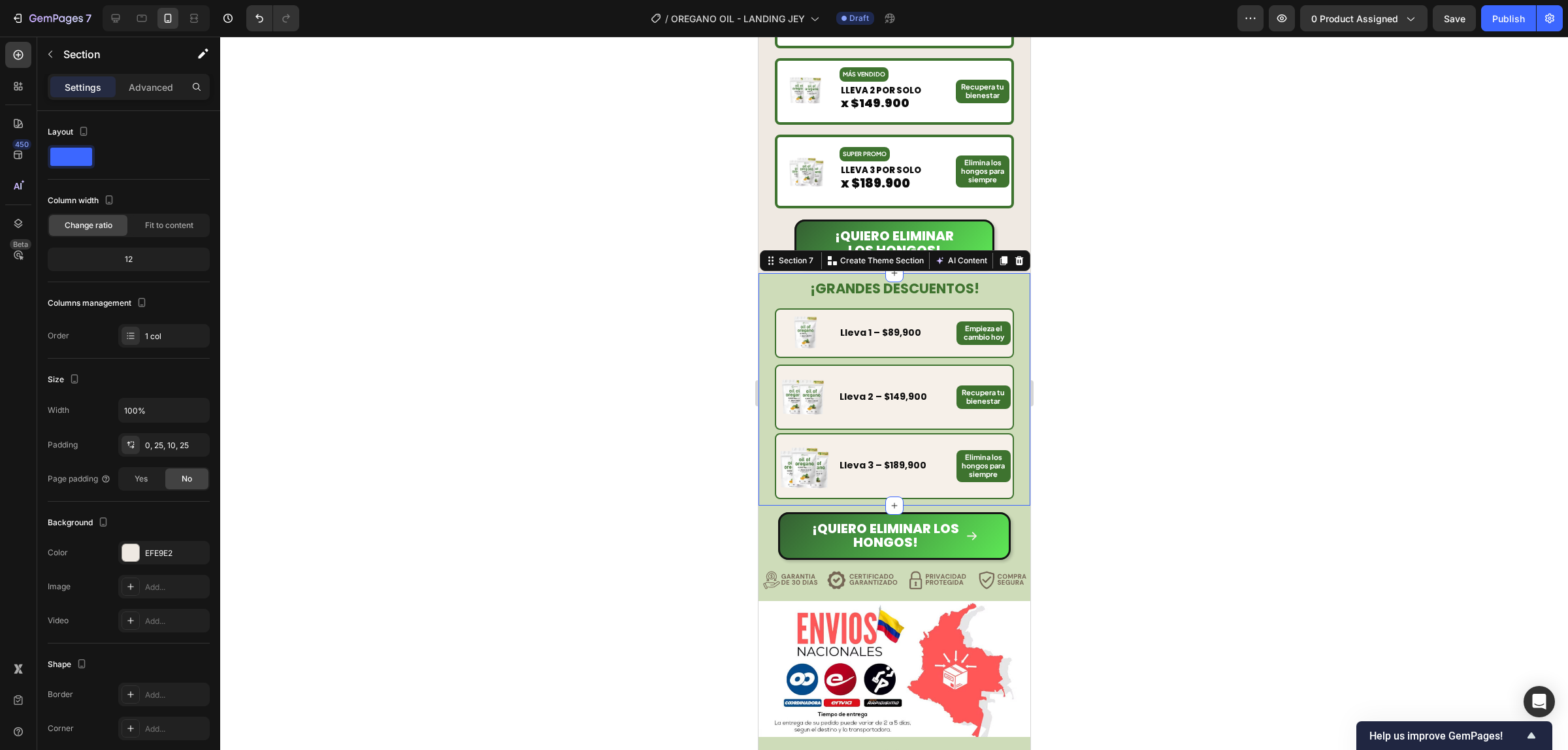
click at [773, 294] on div "¡GRANDES DESCUENTOS! Heading Image Lleva 1 – $89,900 Text Block Empieza el camb…" at bounding box center [893, 388] width 272 height 232
click at [1015, 257] on icon at bounding box center [1019, 261] width 9 height 9
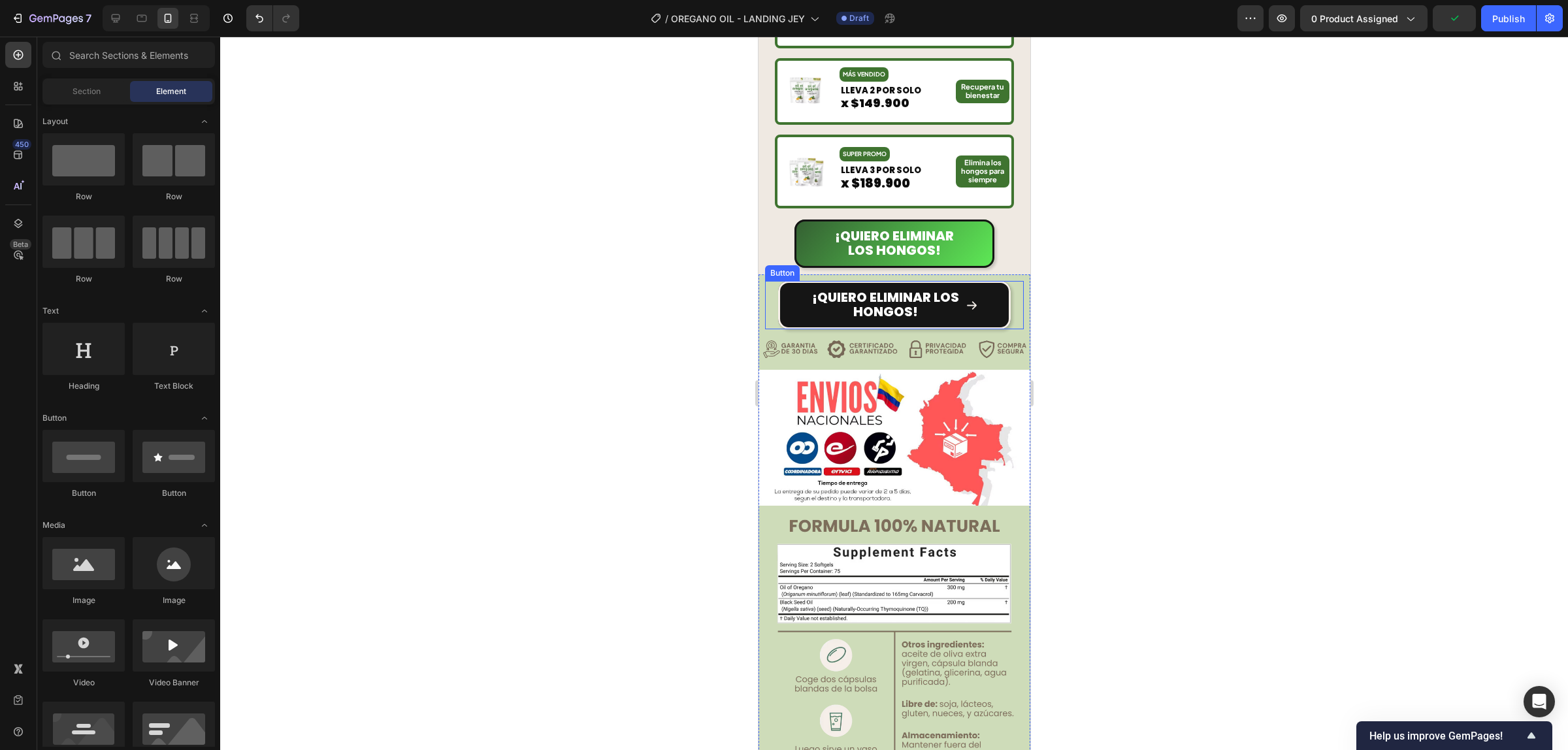
click at [989, 291] on button "¡Quiero ELIMINAR LOS HONGOS!" at bounding box center [893, 305] width 232 height 48
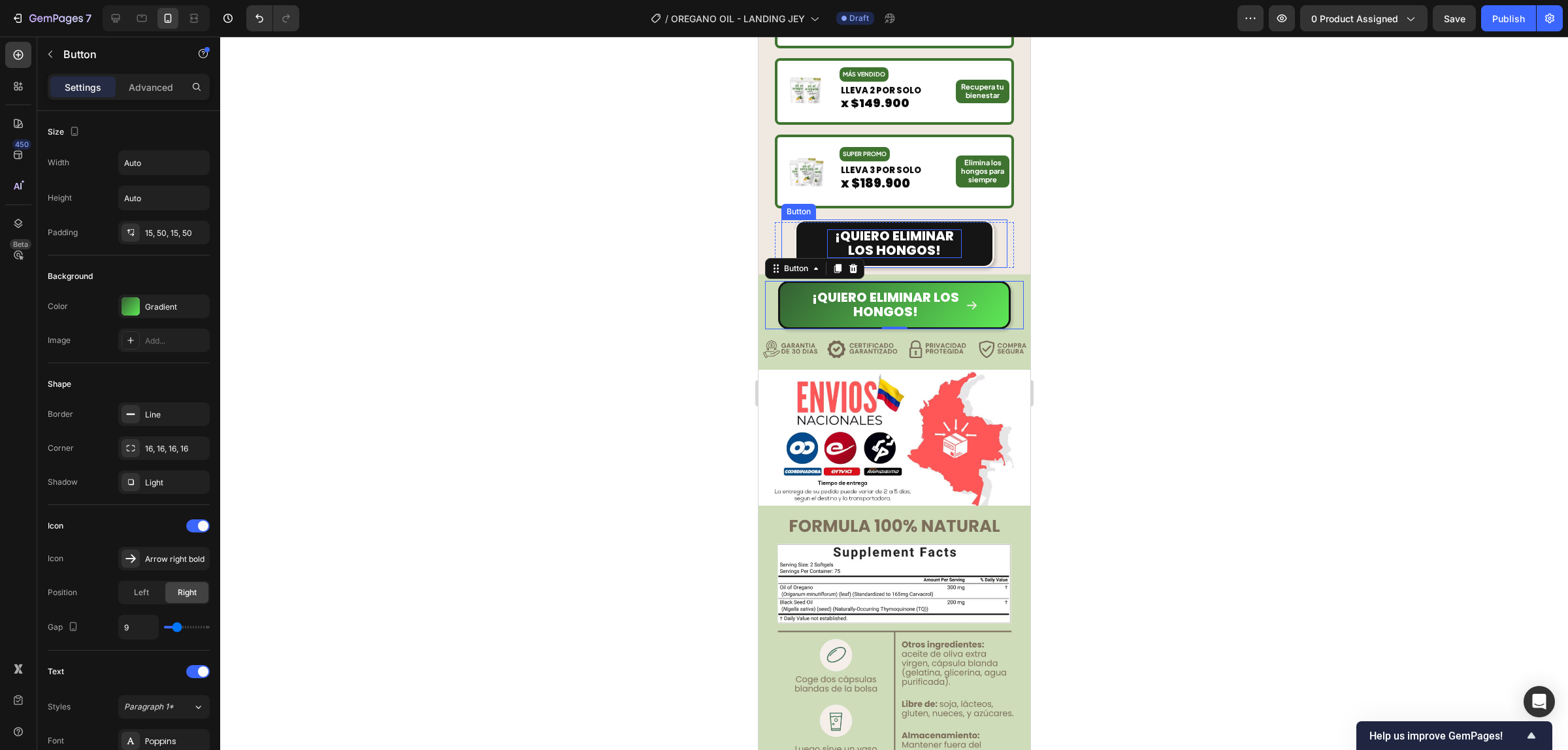
click at [891, 229] on span "¡Quiero ELIMINAR LOS HONGOS!" at bounding box center [893, 243] width 119 height 33
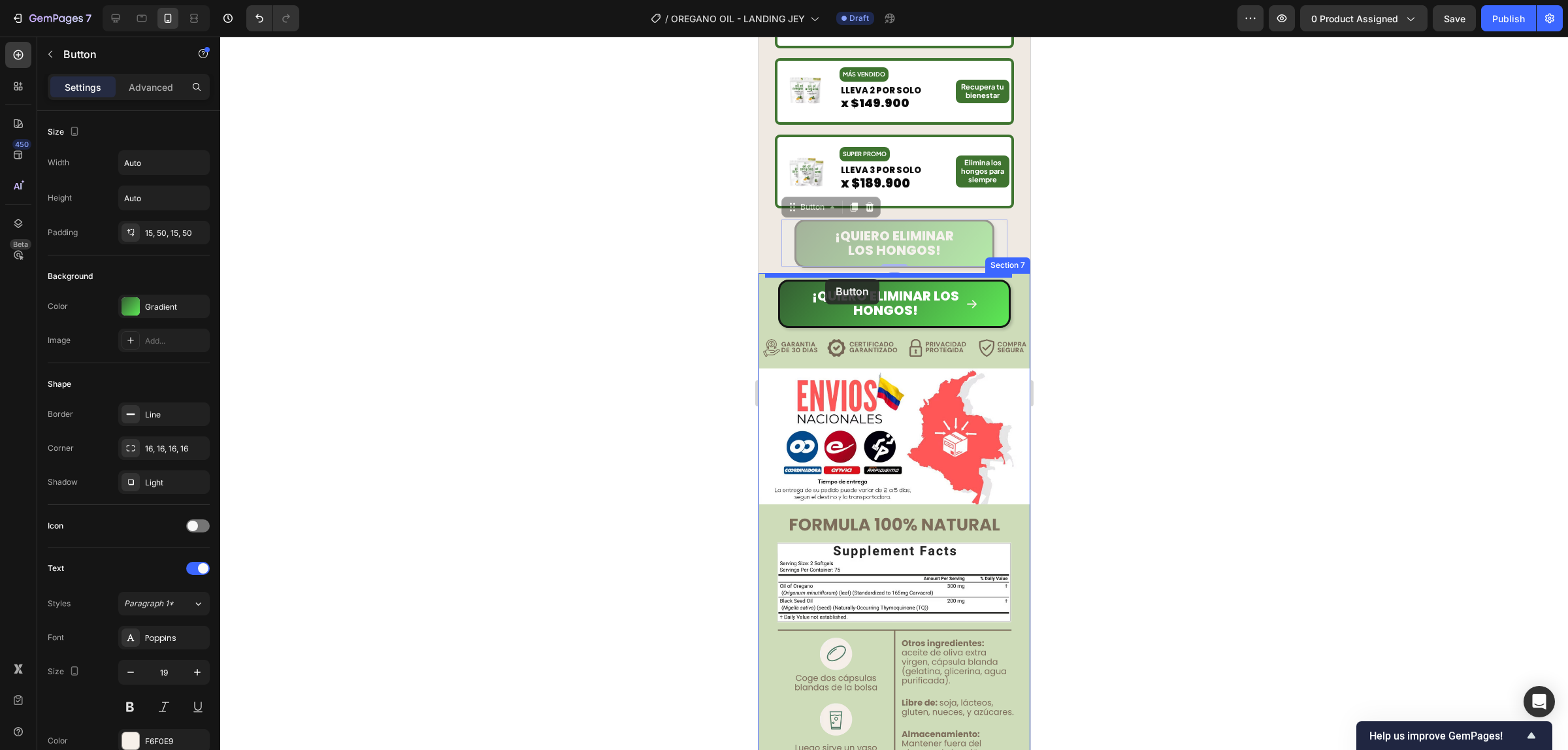
drag, startPoint x: 808, startPoint y: 206, endPoint x: 825, endPoint y: 279, distance: 75.0
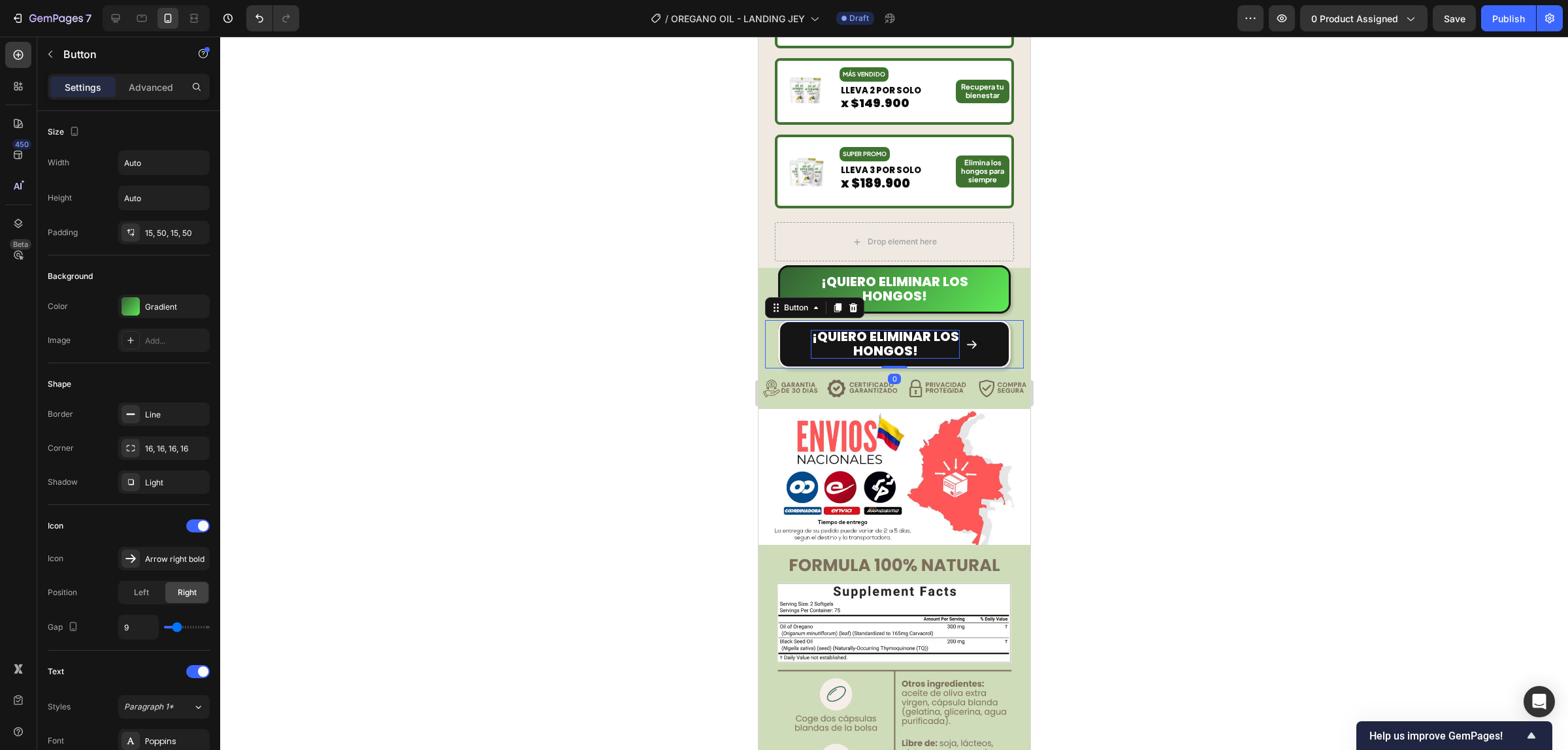
click at [915, 338] on span "¡Quiero ELIMINAR LOS HONGOS!" at bounding box center [885, 344] width 147 height 33
click at [854, 303] on icon at bounding box center [853, 307] width 9 height 9
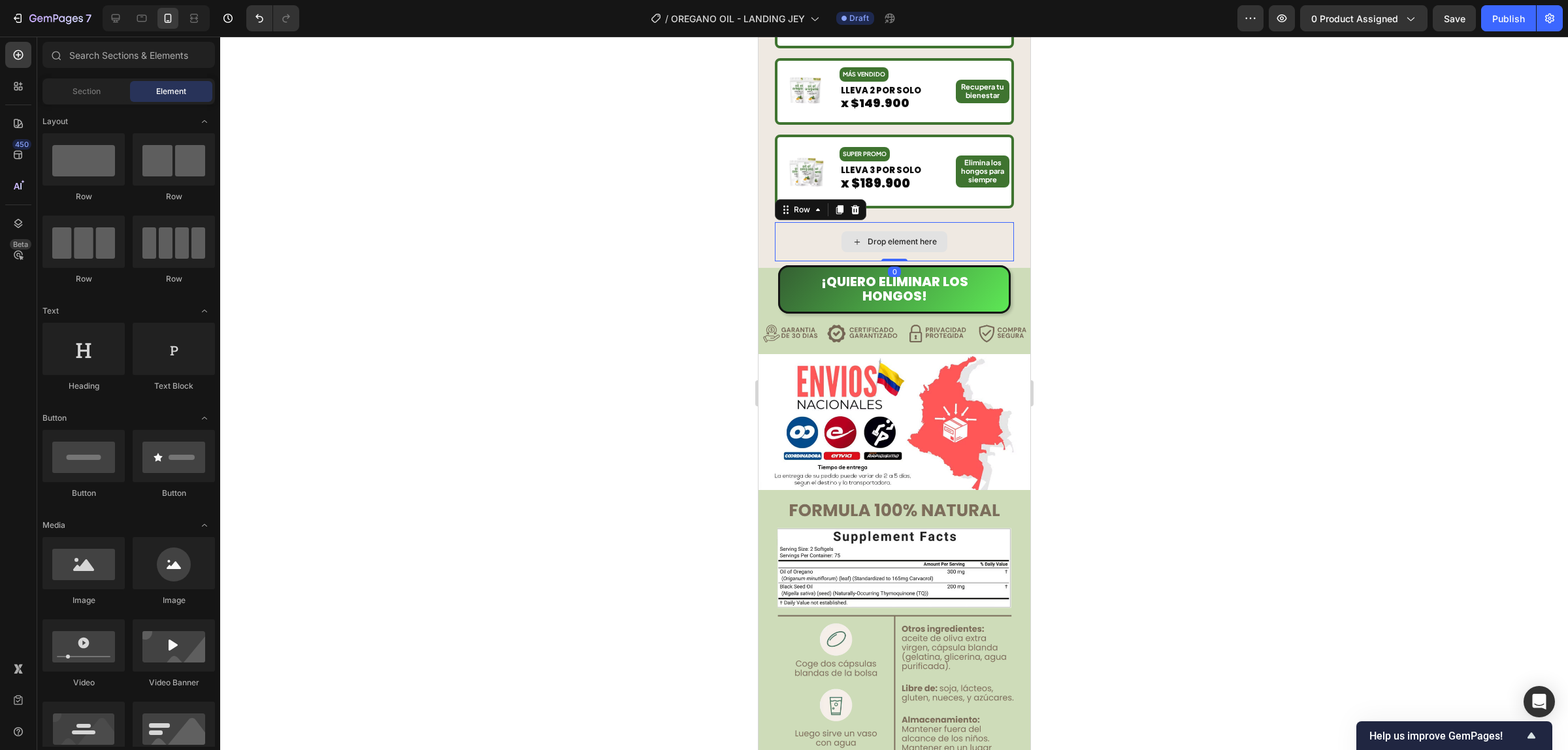
drag, startPoint x: 983, startPoint y: 236, endPoint x: 965, endPoint y: 233, distance: 18.2
click at [983, 237] on div "Drop element here" at bounding box center [893, 242] width 239 height 40
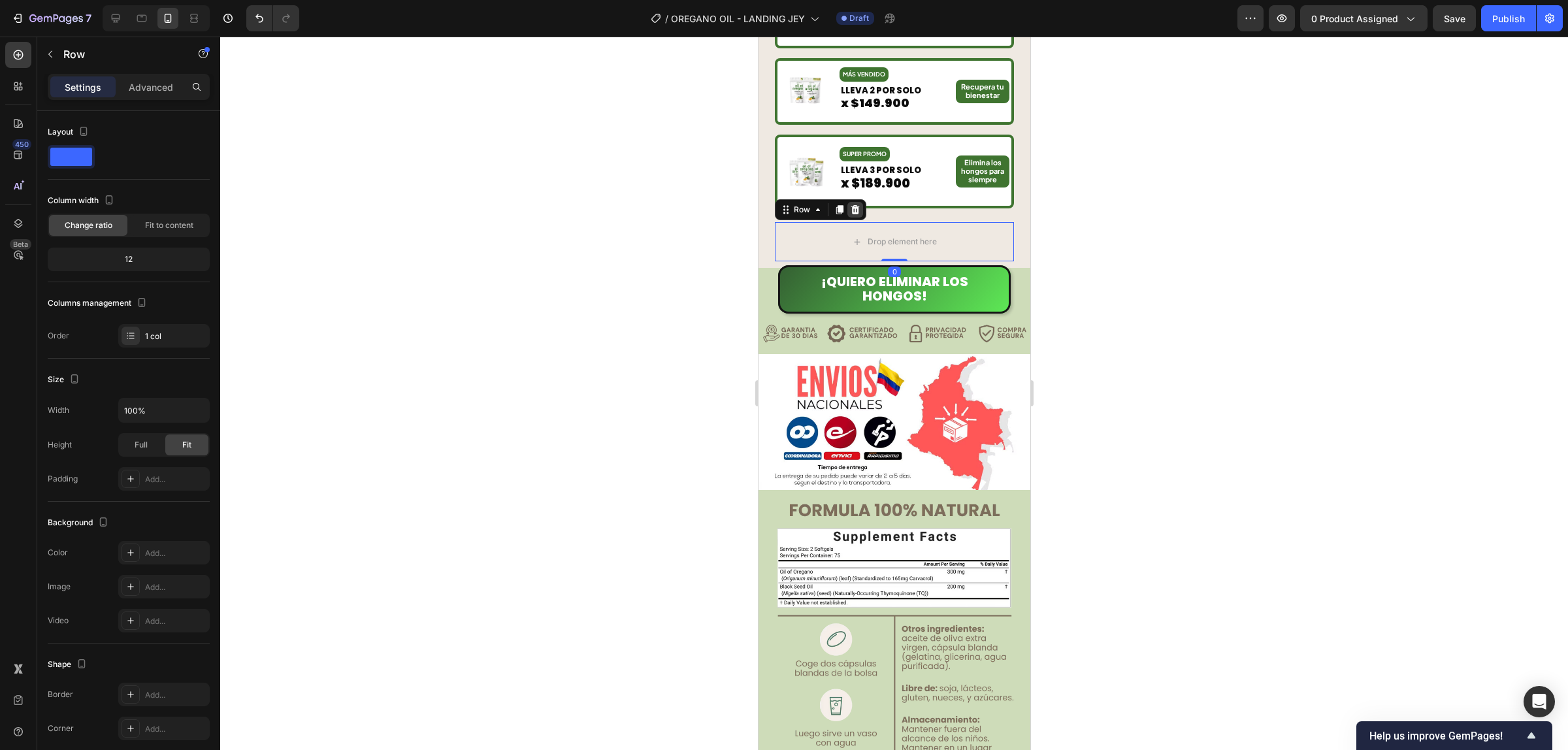
click at [849, 205] on icon at bounding box center [855, 210] width 10 height 10
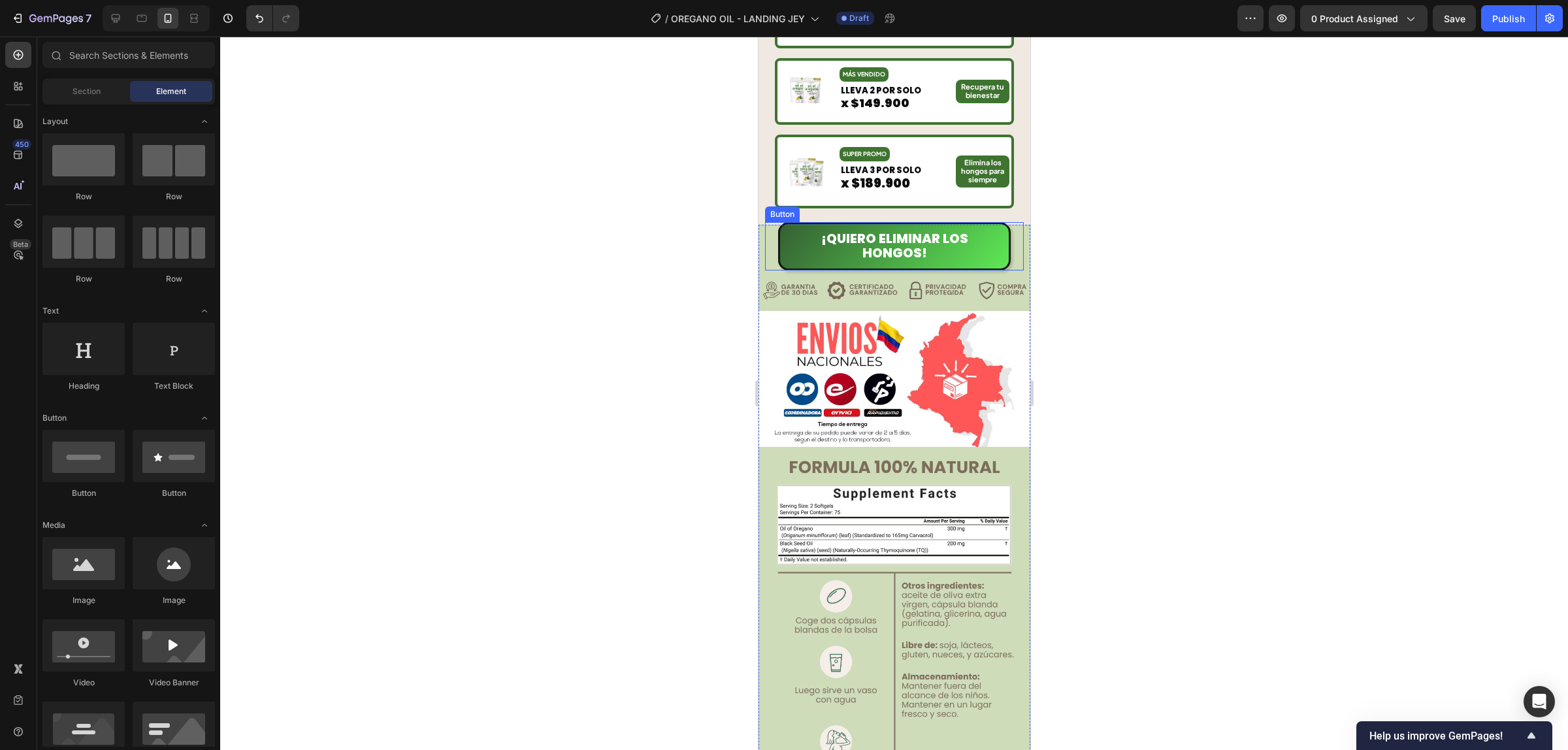
click at [1010, 243] on div "¡Quiero ELIMINAR LOS HONGOS! Button" at bounding box center [893, 246] width 259 height 48
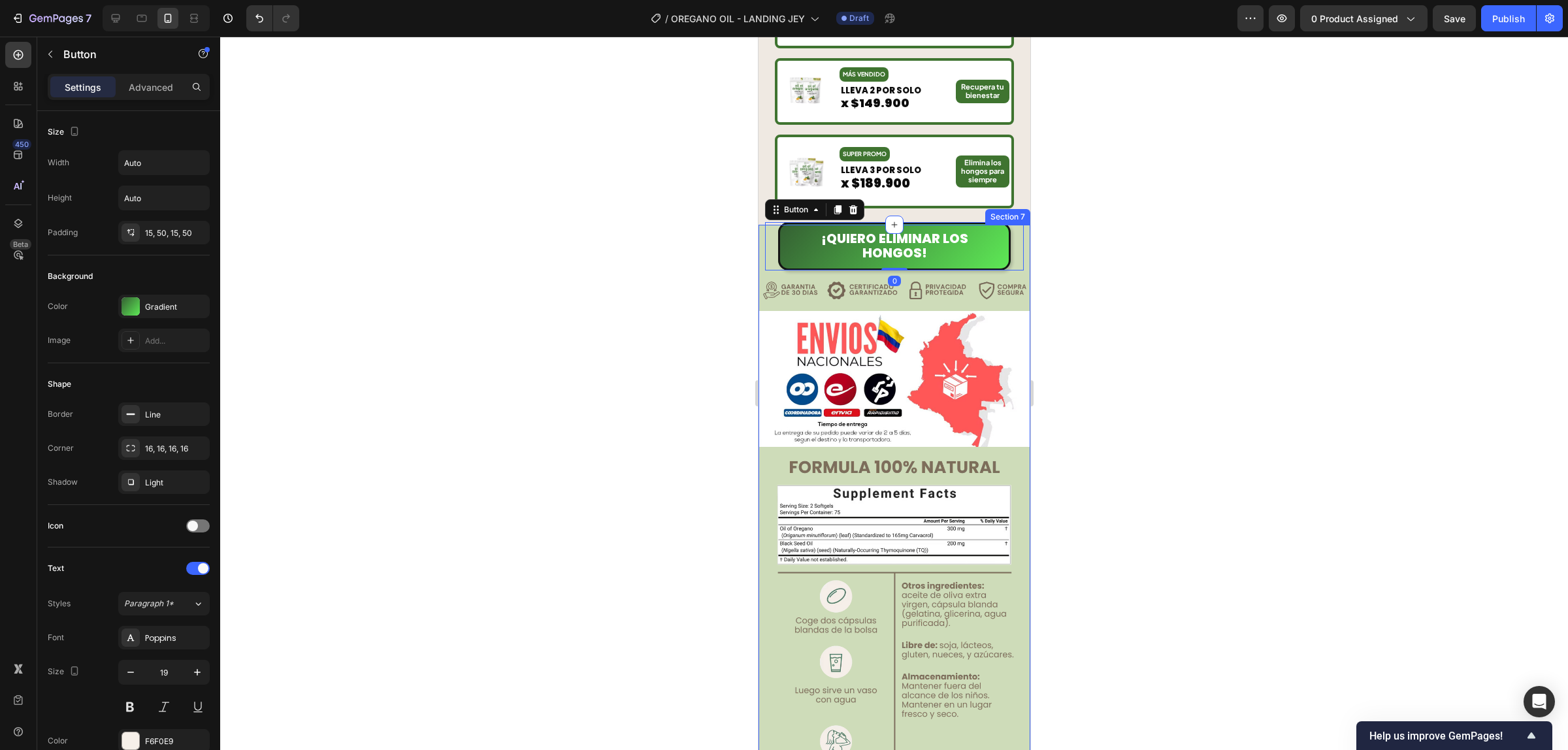
click at [760, 234] on div "¡Quiero ELIMINAR LOS HONGOS! Button 0" at bounding box center [893, 247] width 272 height 46
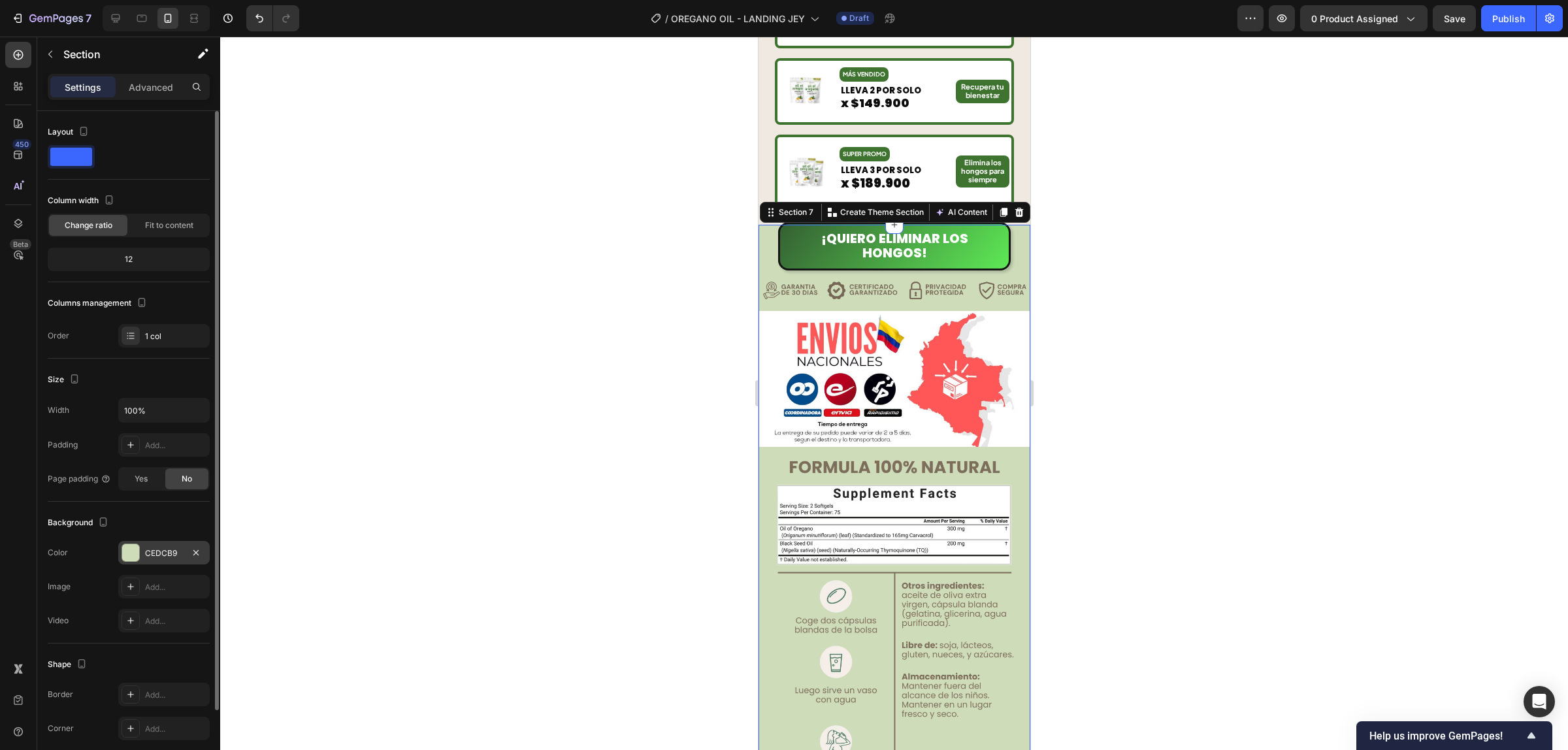
click at [157, 552] on div "CEDCB9" at bounding box center [164, 554] width 38 height 12
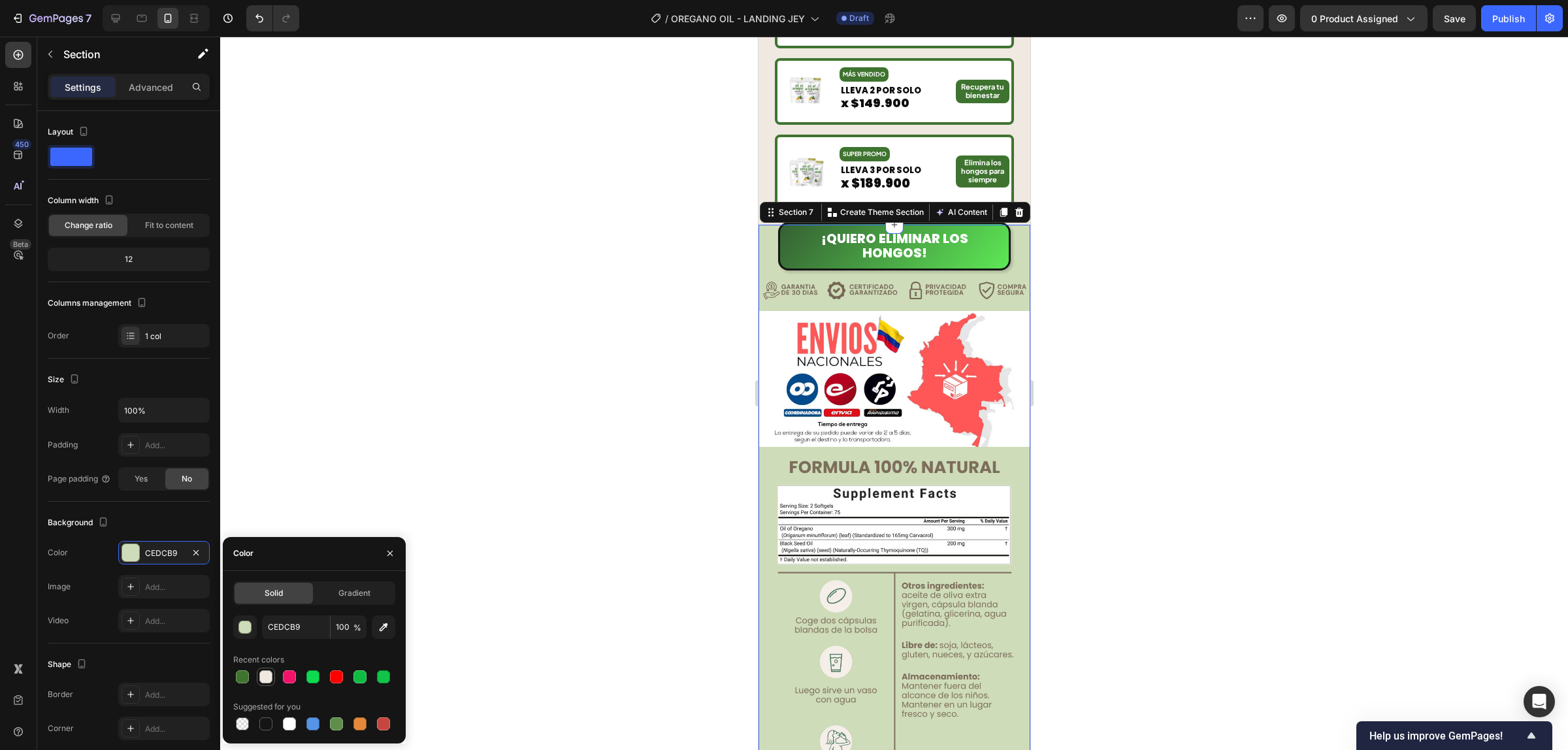
click at [262, 671] on div at bounding box center [265, 677] width 13 height 13
type input "EFE9E2"
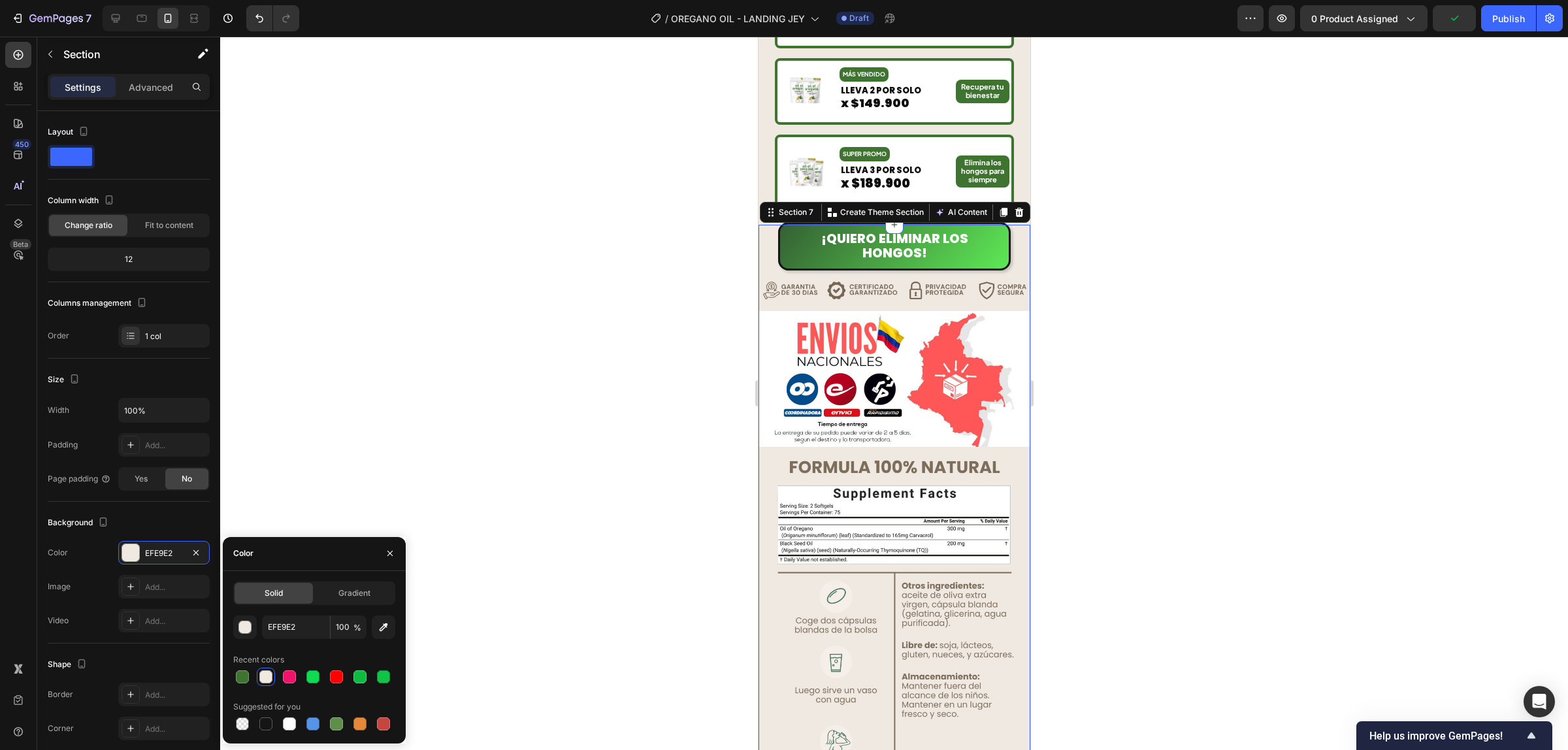
click at [1084, 335] on div at bounding box center [894, 394] width 1348 height 714
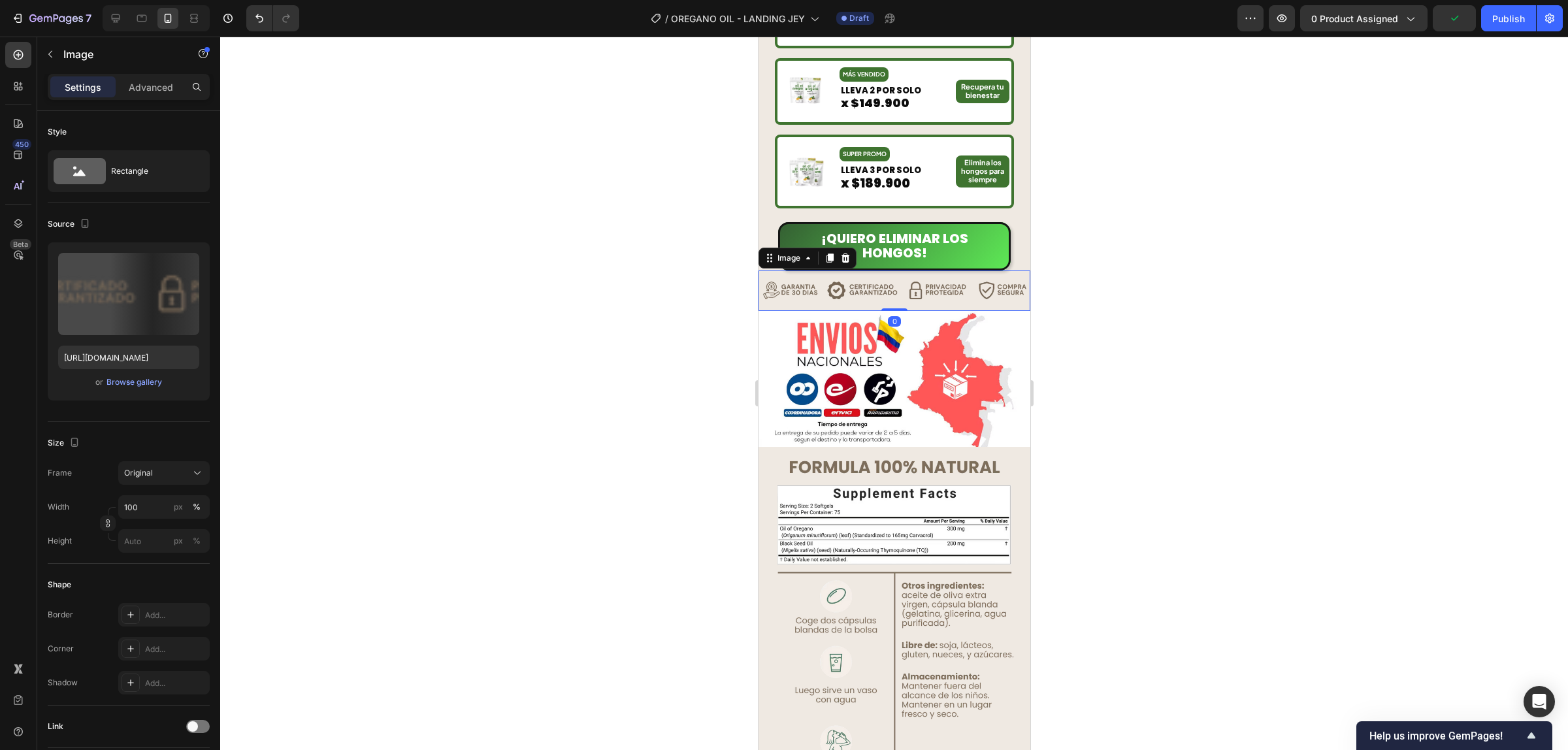
click at [950, 291] on img at bounding box center [893, 290] width 272 height 40
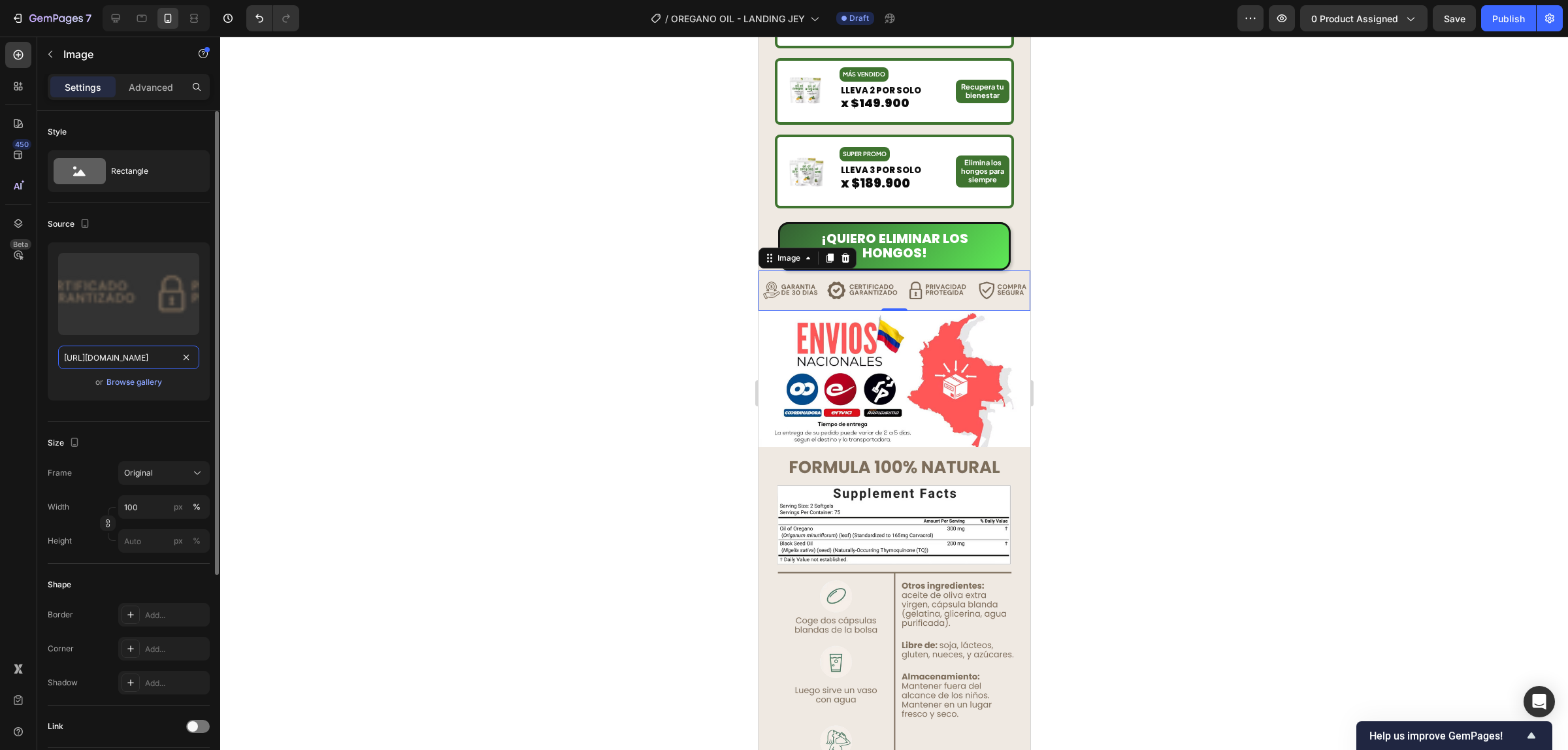
click at [122, 348] on input "https://cdn.shopify.com/s/files/1/0944/8190/8017/files/gnp2vsyfpeabuvqlvhbp.avi…" at bounding box center [129, 357] width 141 height 23
paste input "24/3872/4895/files/7.webp?v=1759037469"
type input "https://cdn.shopify.com/s/files/1/0924/3872/4895/files/7.webp?v=1759037469"
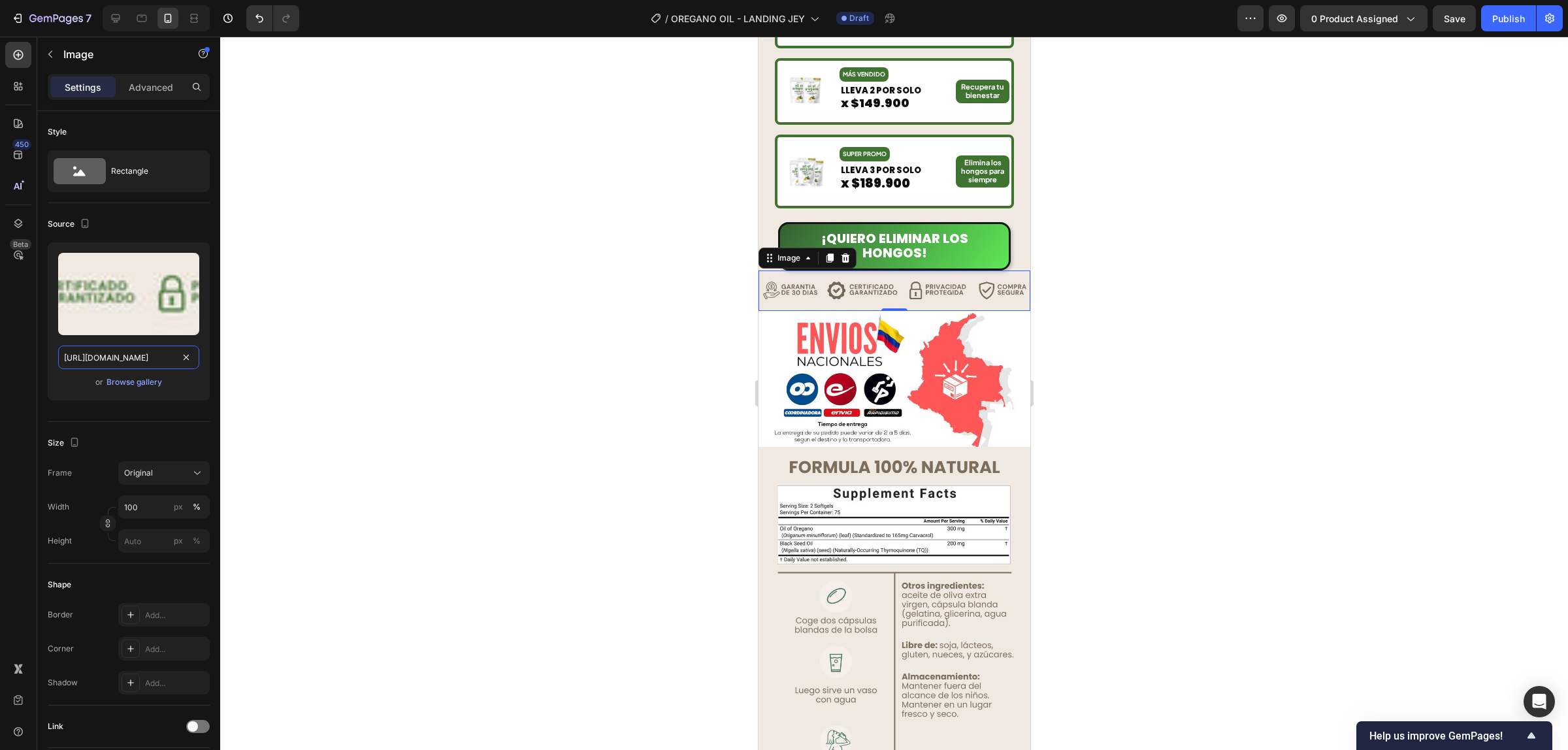
scroll to position [0, 183]
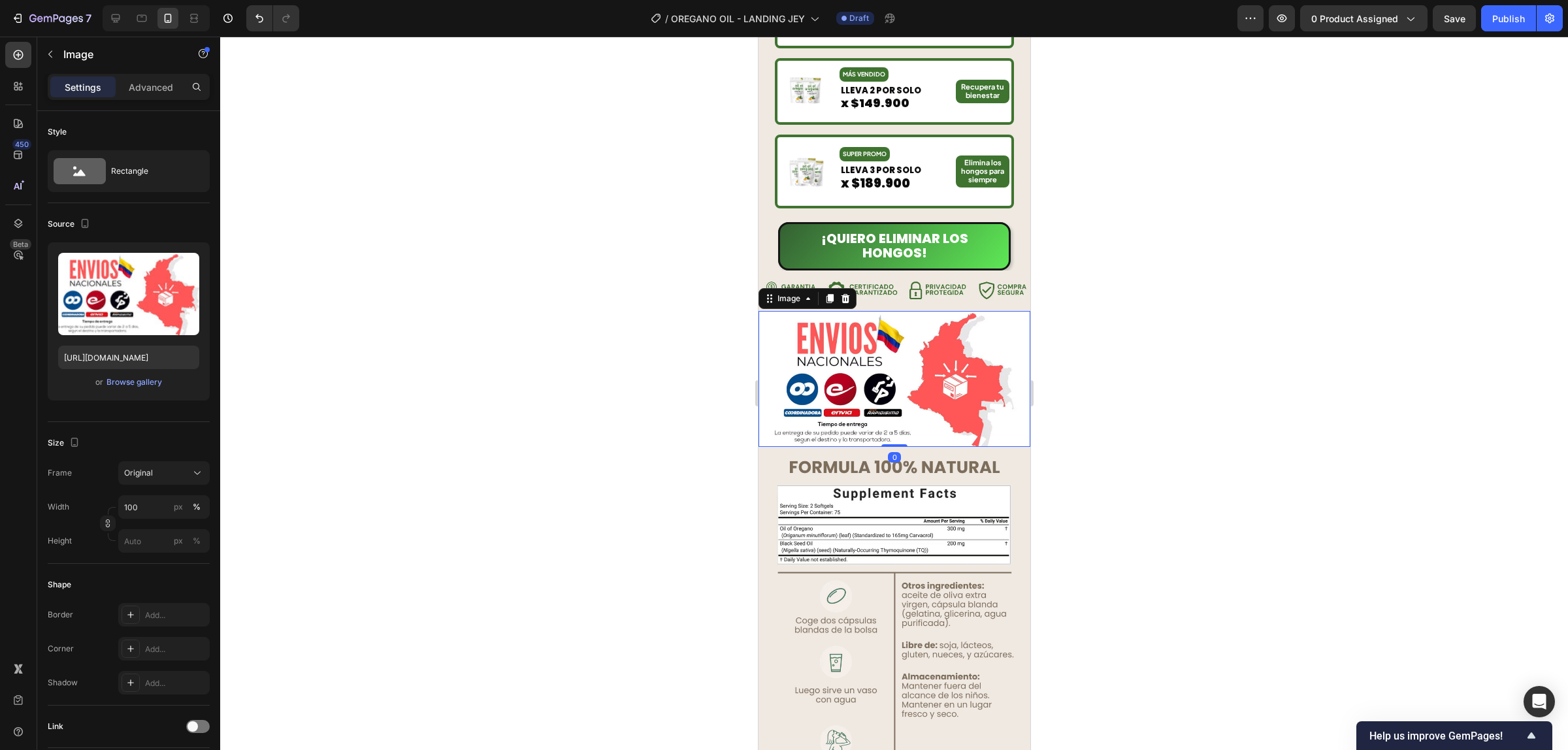
click at [963, 351] on img at bounding box center [893, 379] width 272 height 136
click at [1040, 351] on div at bounding box center [894, 394] width 1348 height 714
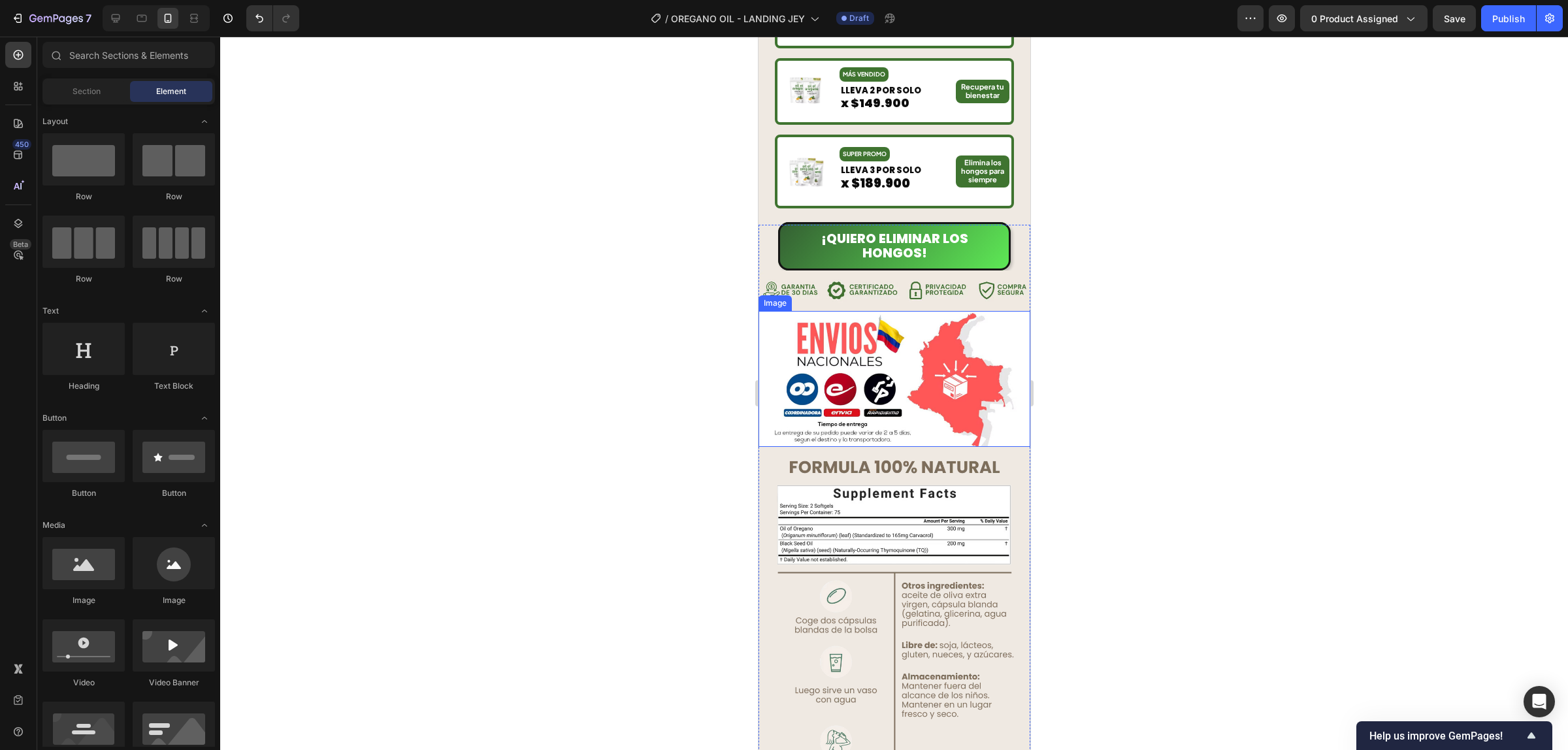
scroll to position [3527, 0]
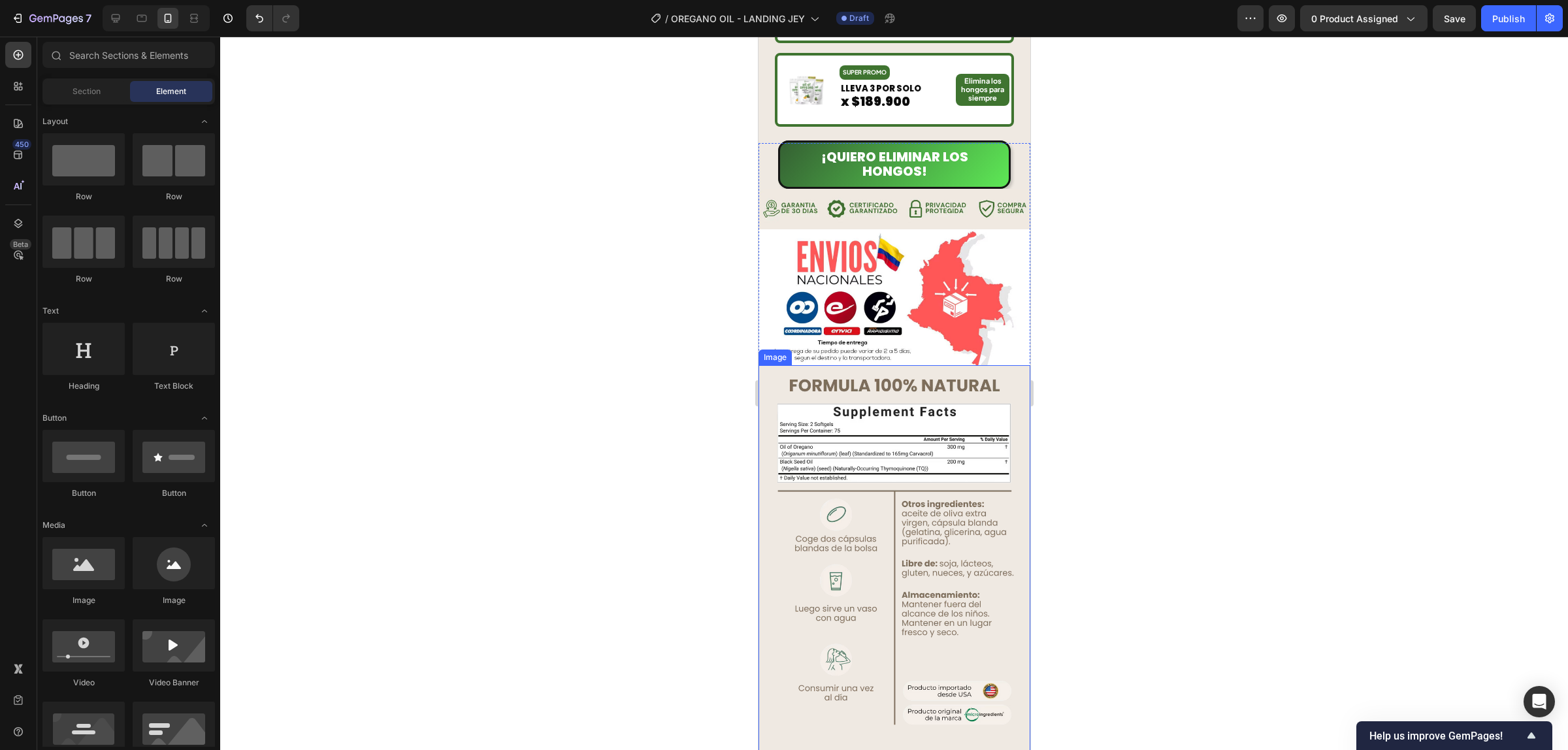
click at [923, 375] on img at bounding box center [893, 558] width 272 height 387
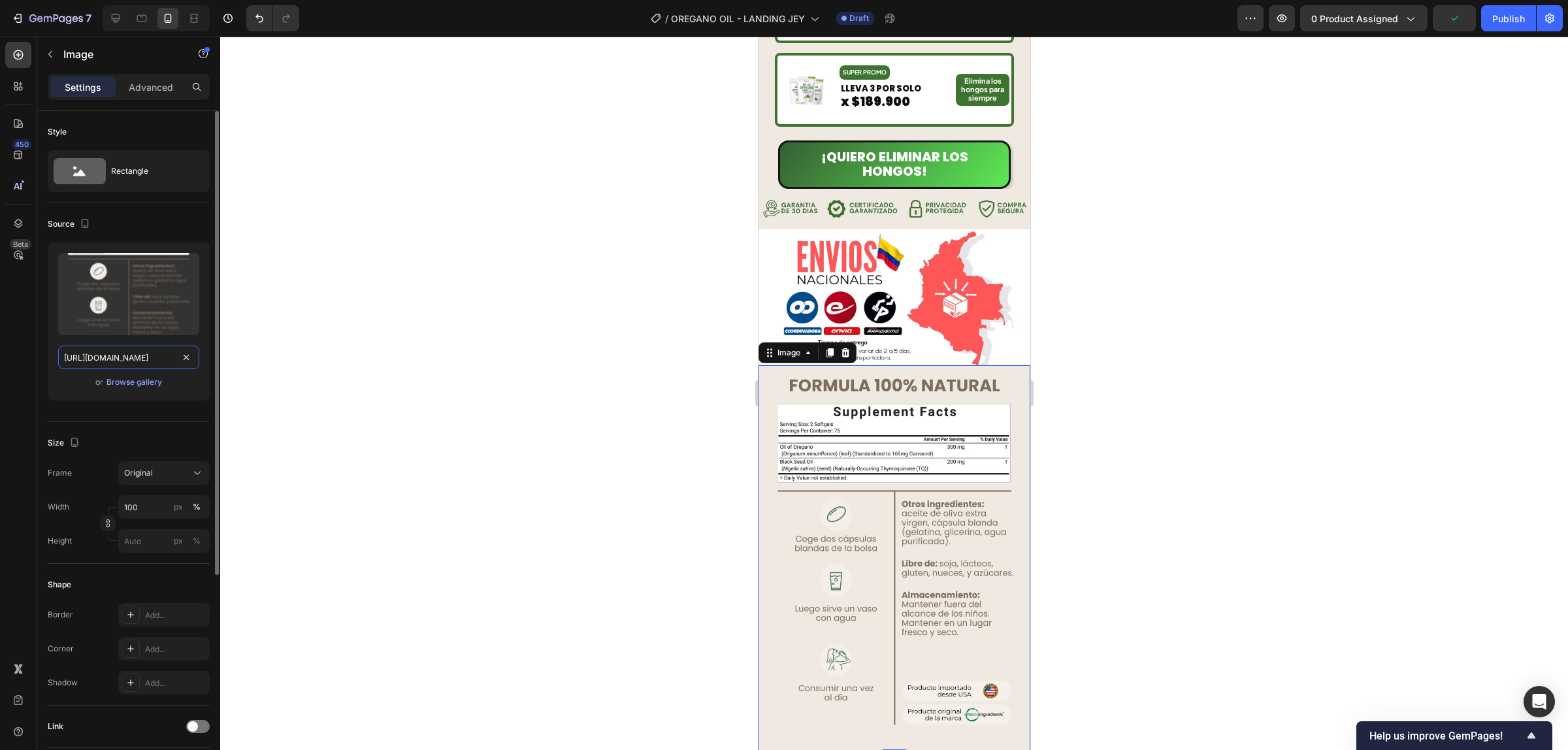
click at [142, 350] on input "https://cdn.shopify.com/s/files/1/0944/8190/8017/files/bbrccxteond7eewqfmqh.avi…" at bounding box center [129, 357] width 141 height 23
paste input "24/3872/4895/files/6_7bf47789-d5b0-4f48-a82d-791ac865360a.webp?v=1759037469"
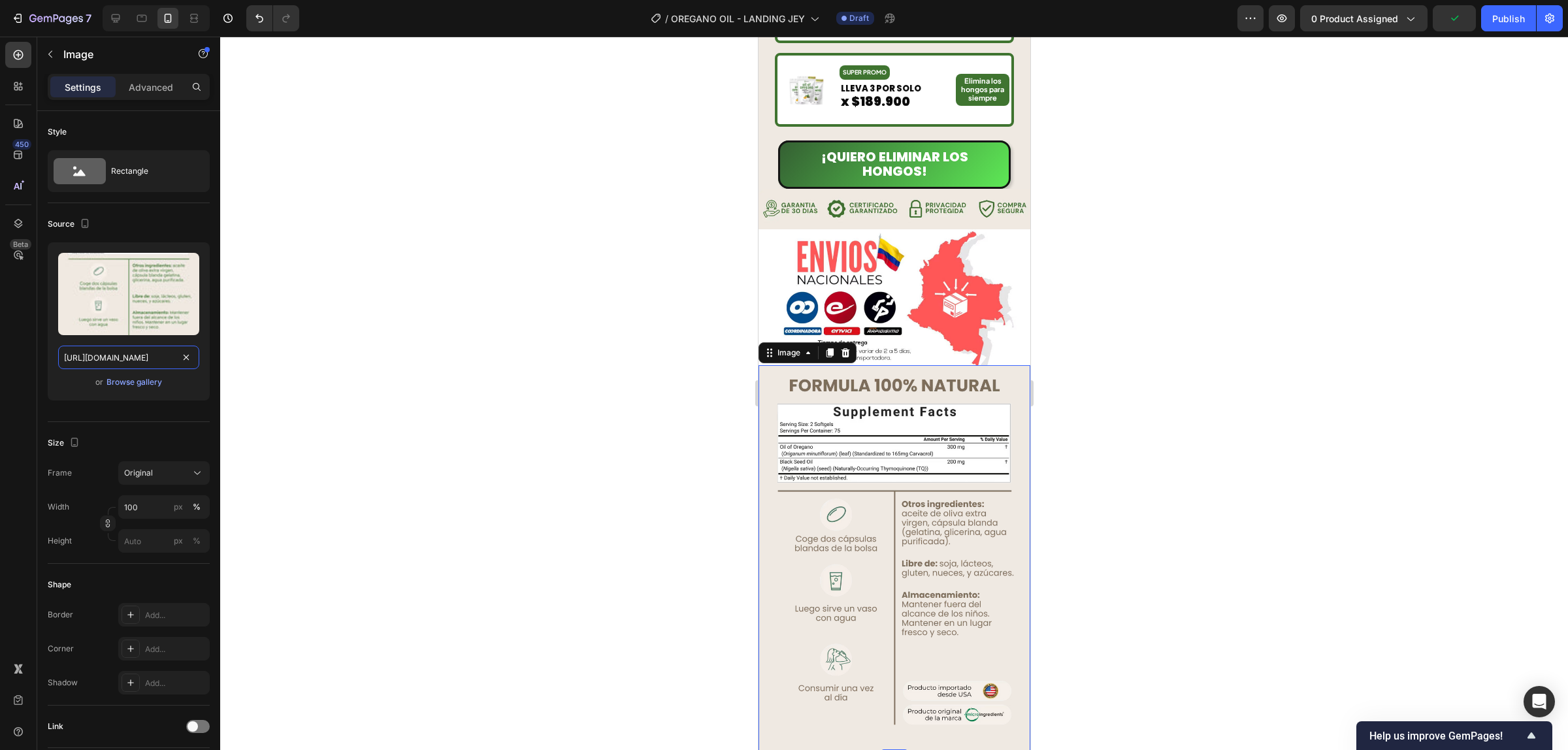
scroll to position [0, 348]
type input "https://cdn.shopify.com/s/files/1/0924/3872/4895/files/6_7bf47789-d5b0-4f48-a82…"
click at [1135, 376] on div at bounding box center [894, 394] width 1348 height 714
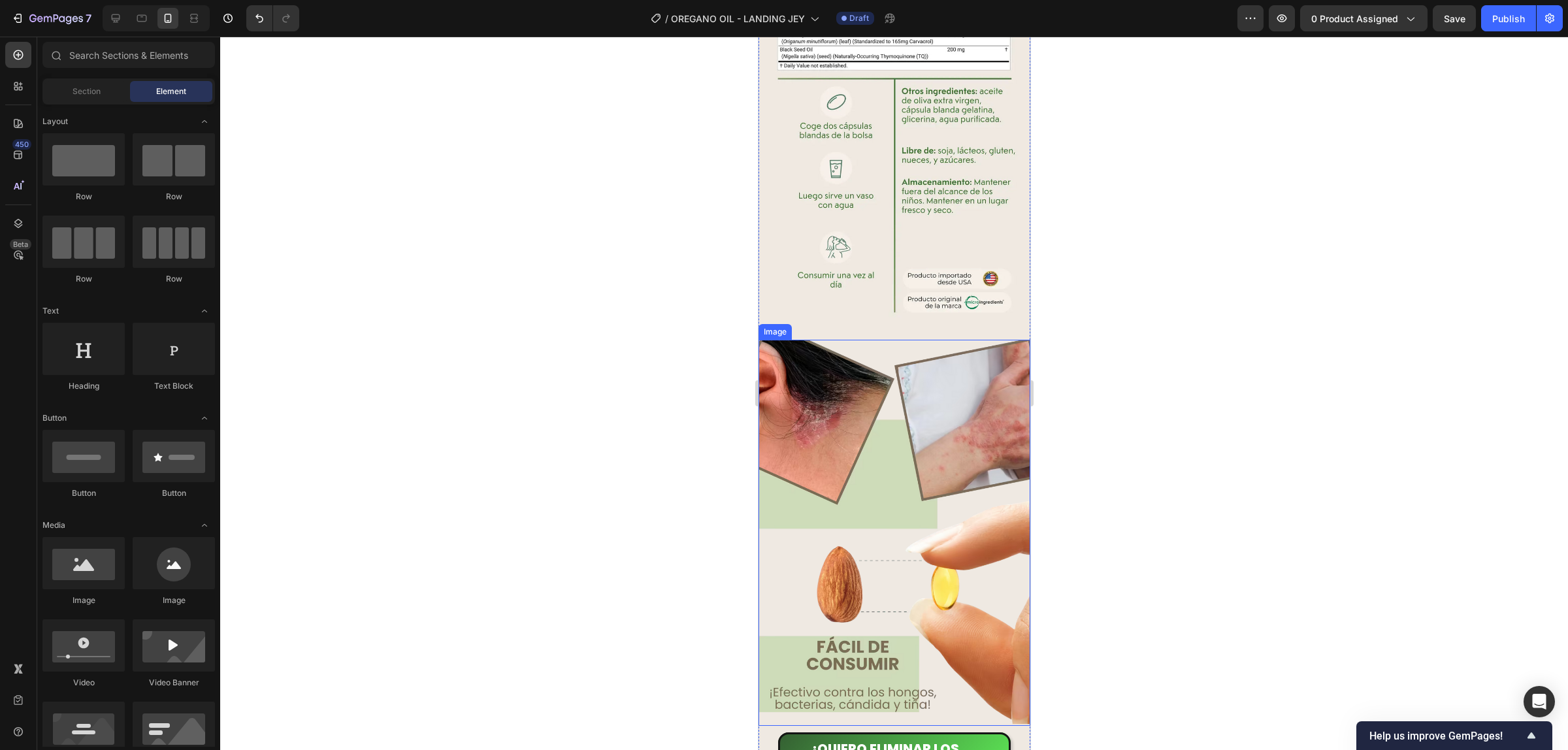
scroll to position [4017, 0]
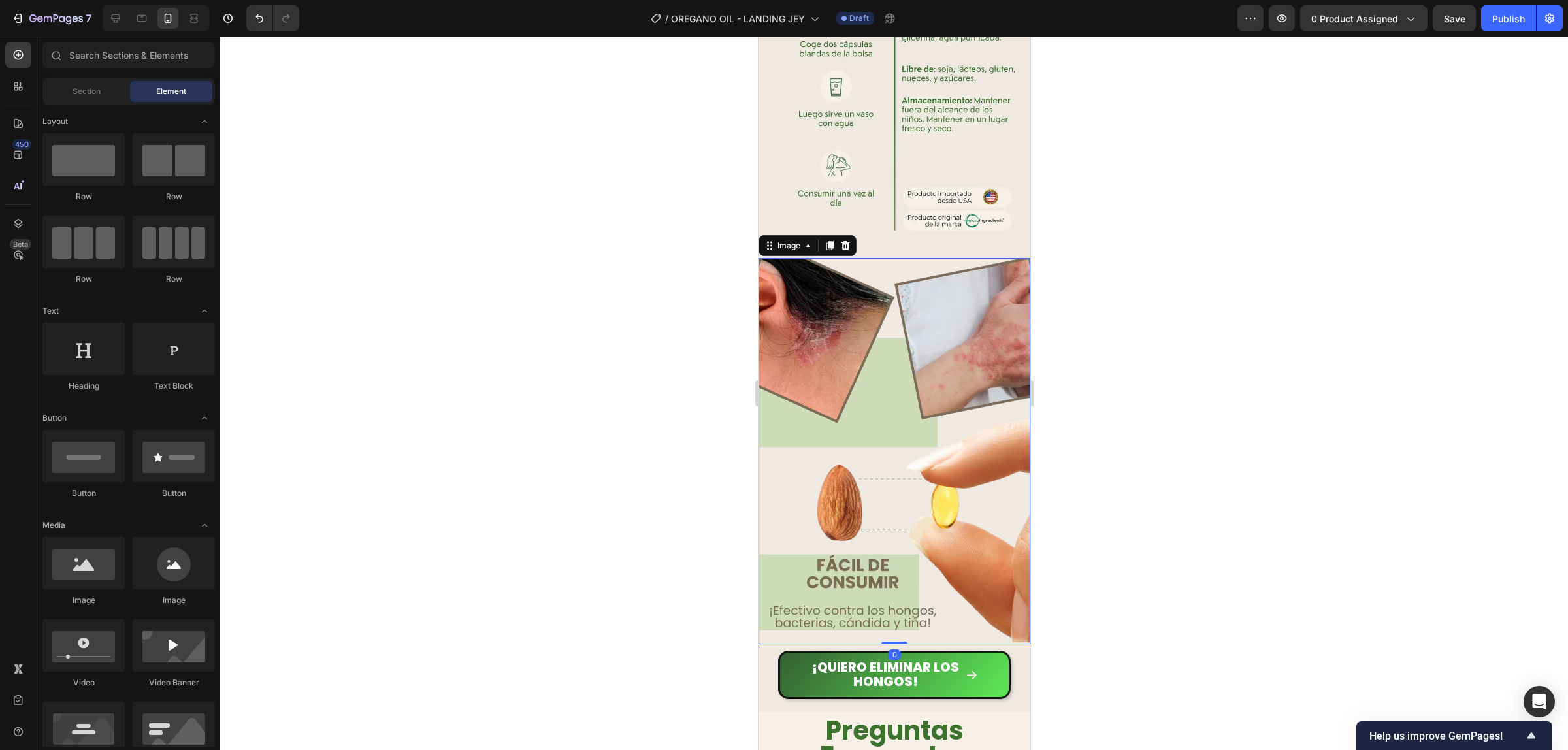
click at [926, 349] on img at bounding box center [893, 451] width 272 height 387
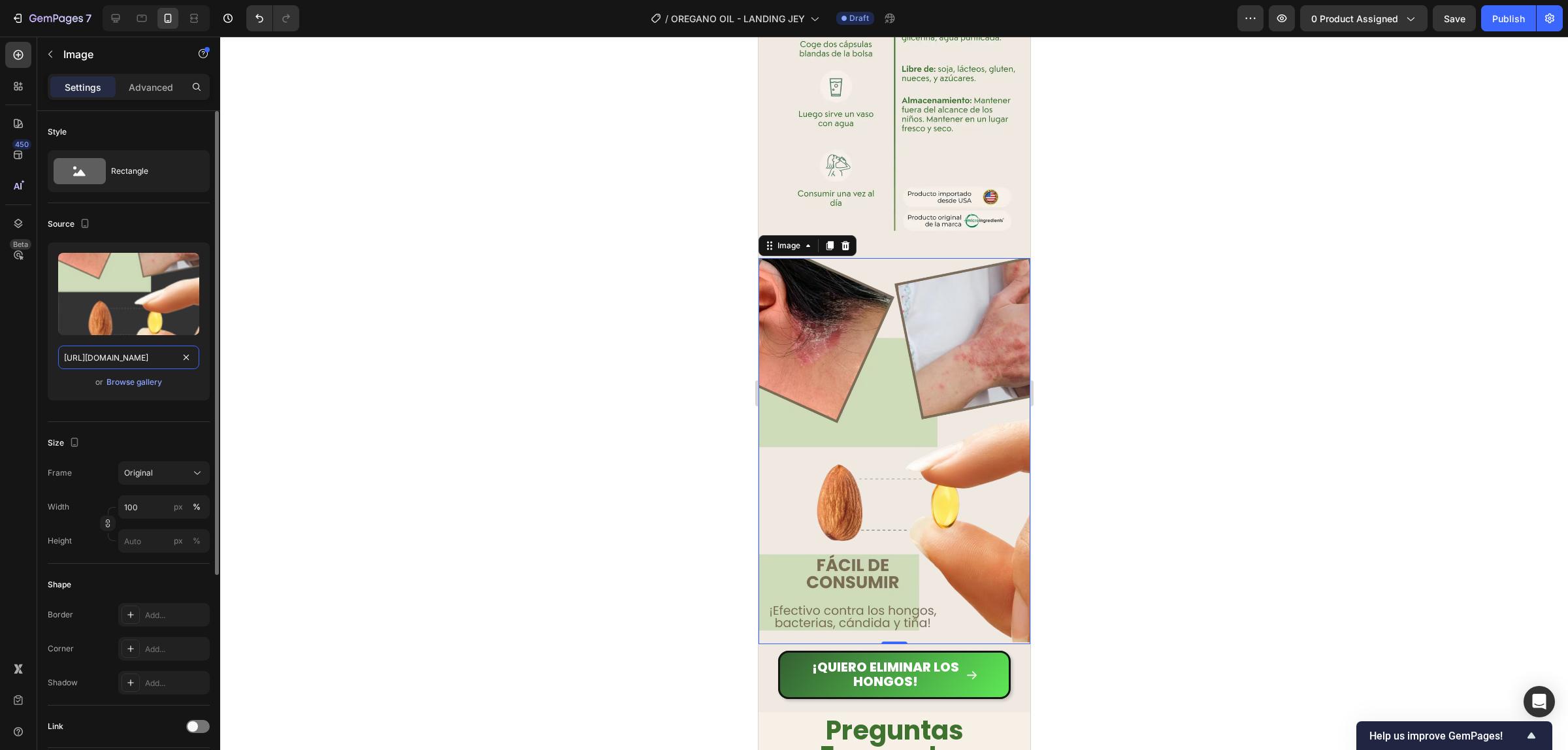
click at [115, 362] on input "https://cdn.shopify.com/s/files/1/0944/8190/8017/files/12.avif?v=1755279859" at bounding box center [129, 357] width 141 height 23
paste input "24/3872/4895/files/13_c6df4191-454f-4833-bf64-e176a58f898e.webp?v=1759037468"
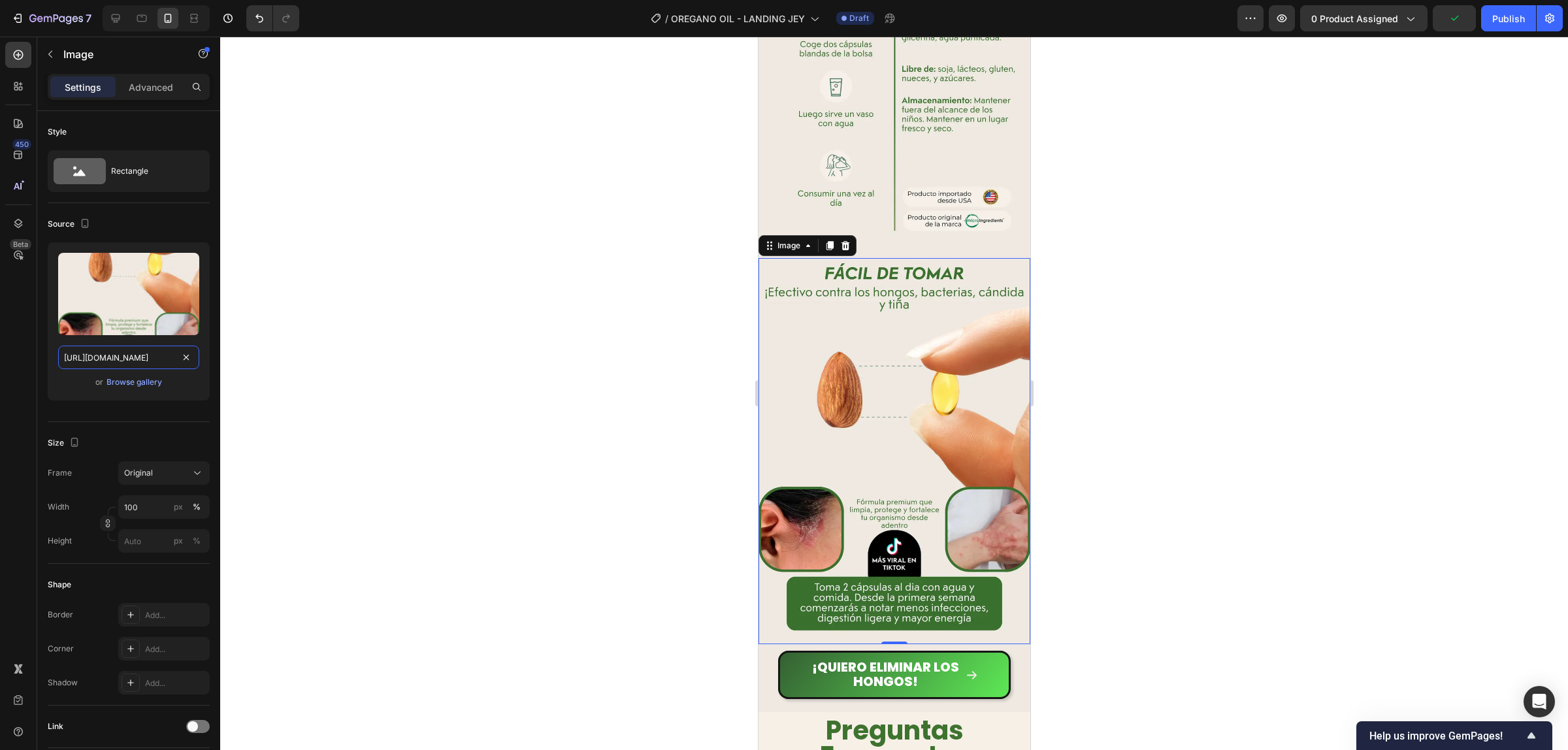
type input "https://cdn.shopify.com/s/files/1/0924/3872/4895/files/13_c6df4191-454f-4833-bf…"
click at [1229, 443] on div at bounding box center [894, 394] width 1348 height 714
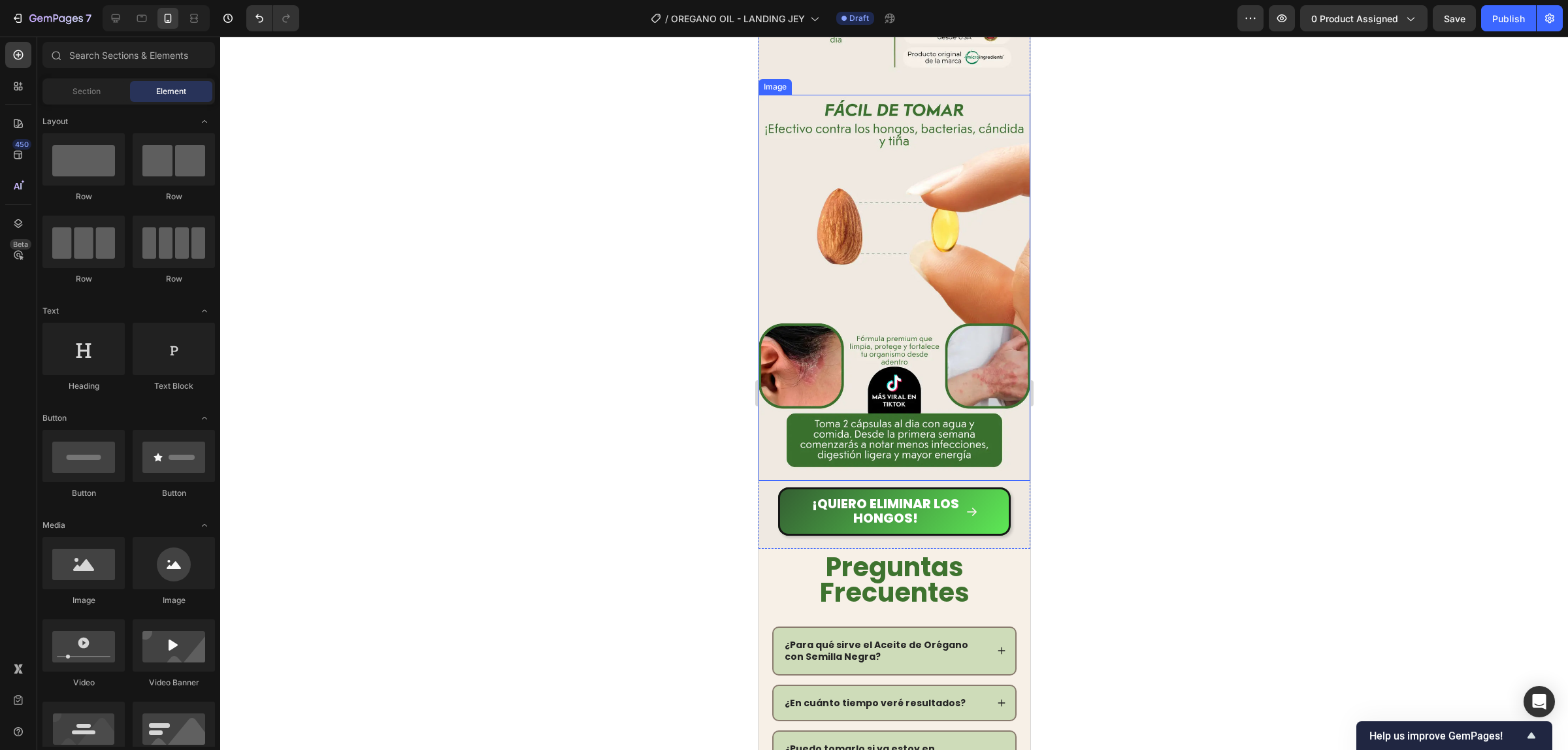
scroll to position [4261, 0]
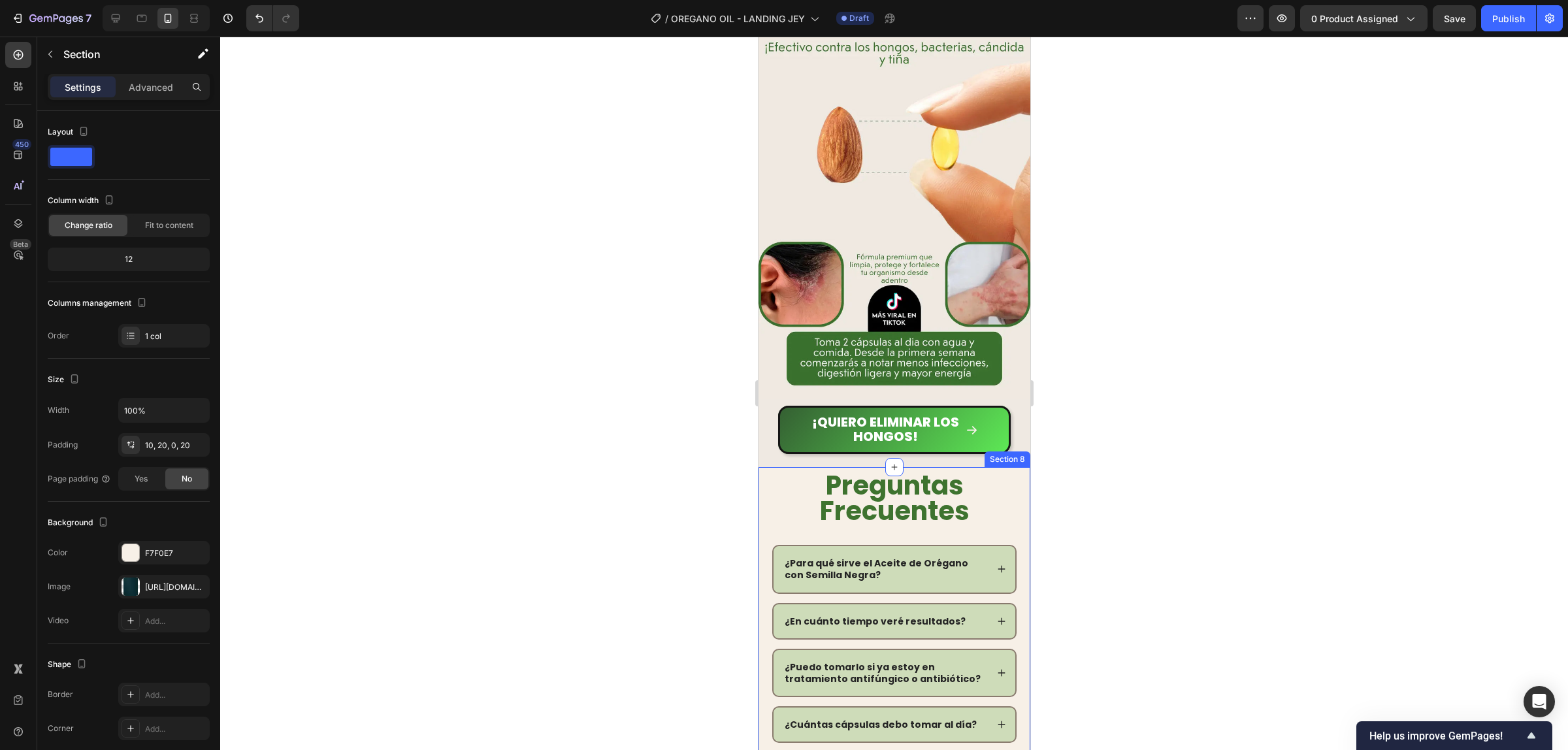
click at [763, 468] on div "Preguntas Frecuentes Heading ¿Para qué sirve el Aceite de Orégano con Semilla N…" at bounding box center [893, 656] width 272 height 377
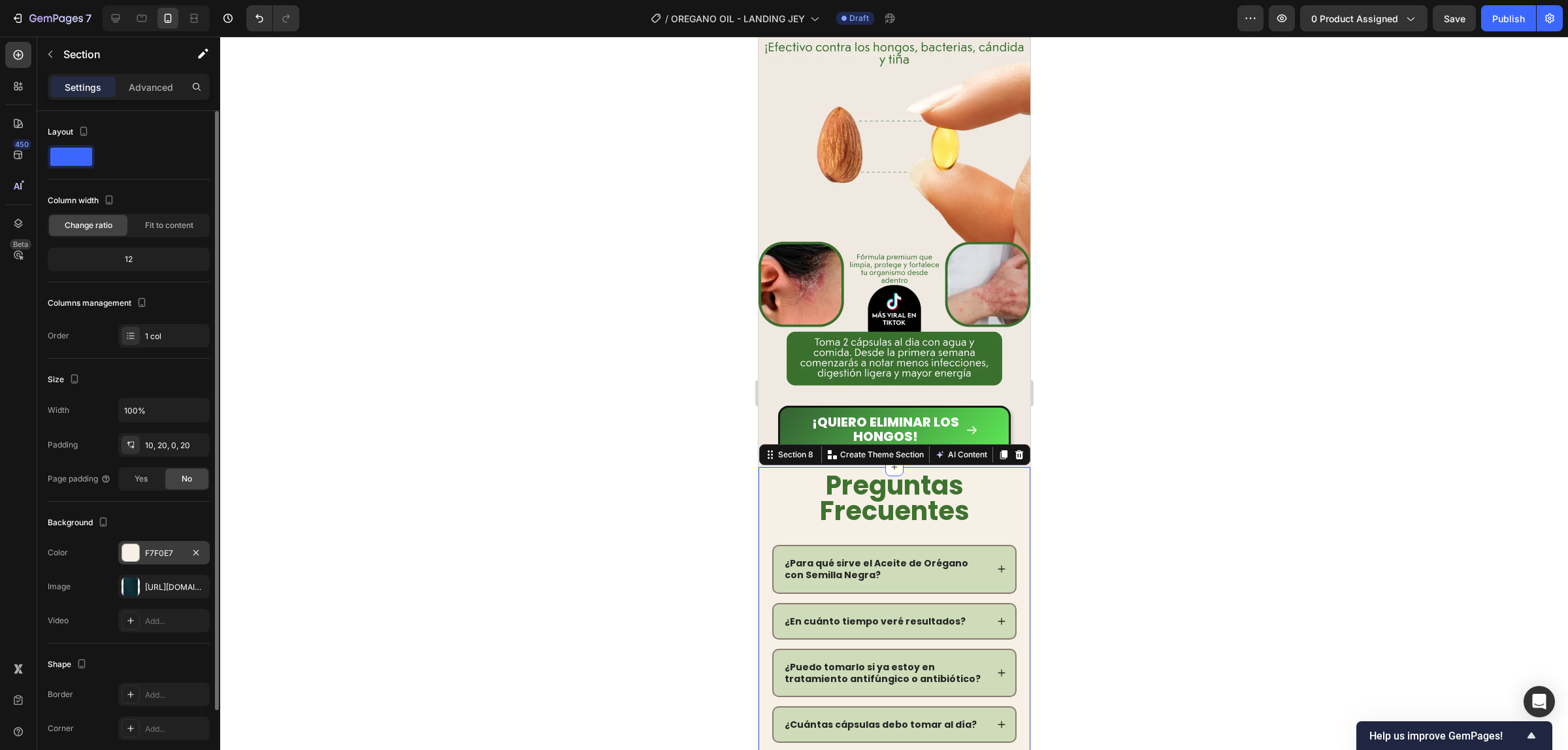
click at [142, 546] on div "F7F0E7" at bounding box center [164, 552] width 91 height 23
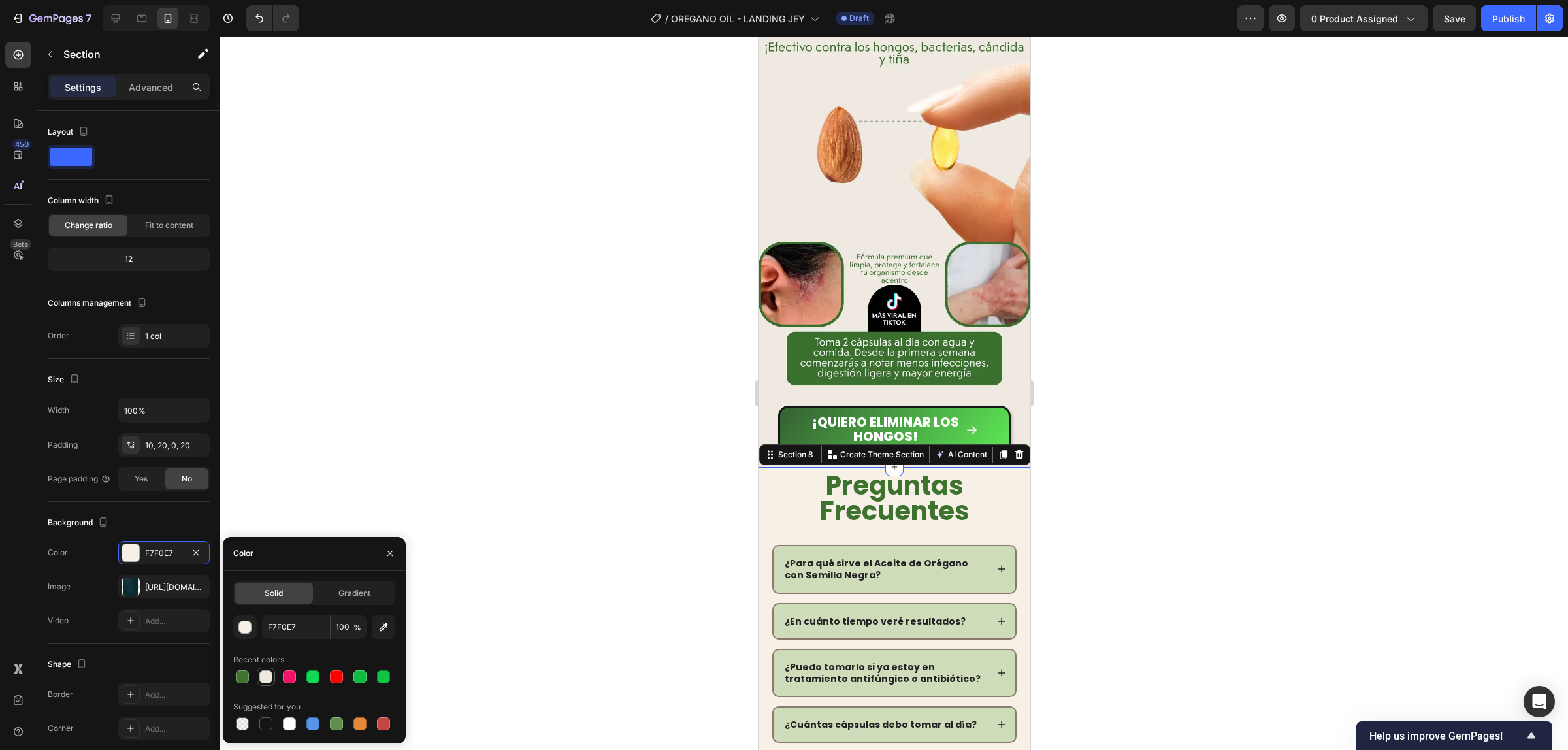
click at [259, 674] on div at bounding box center [266, 677] width 15 height 15
type input "EFE9E2"
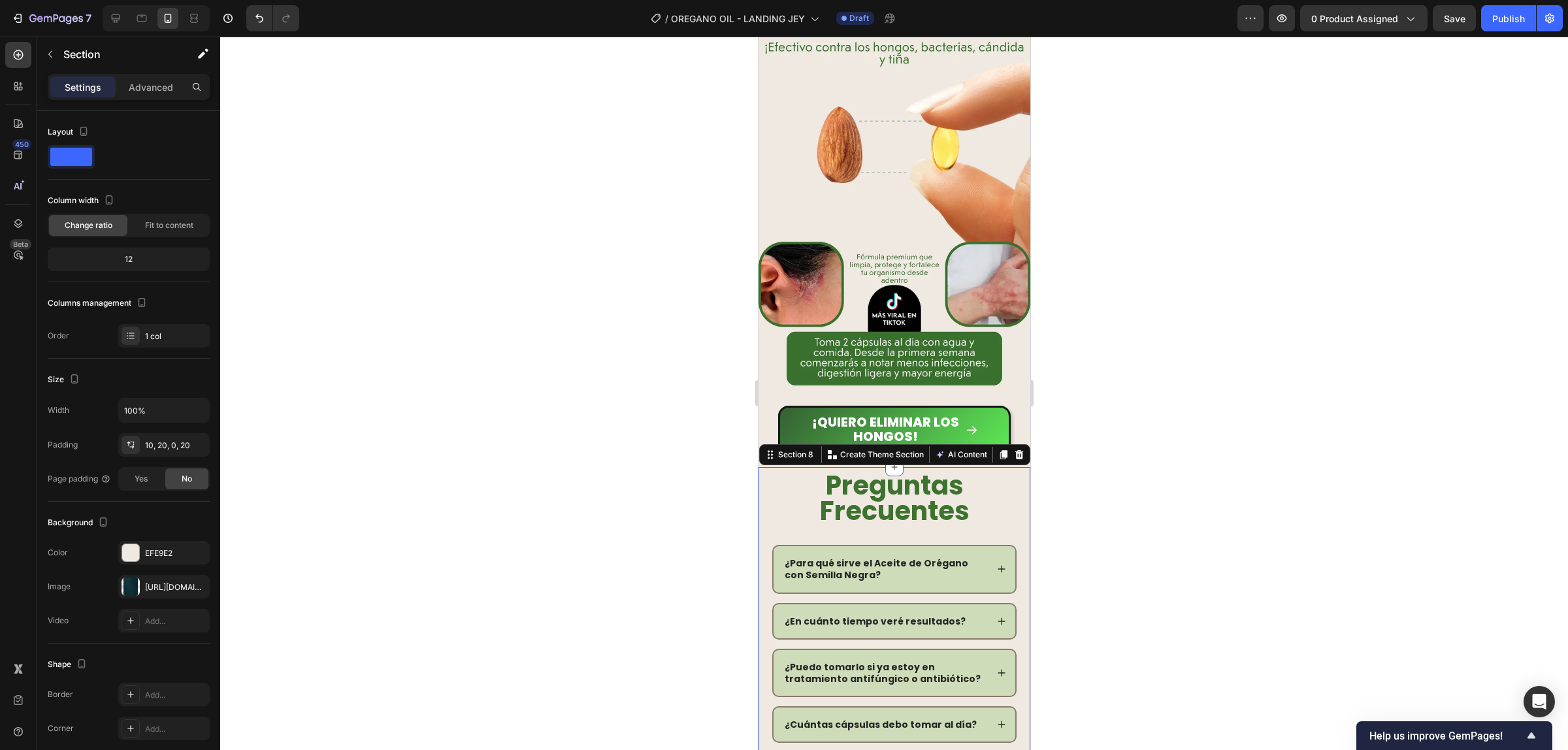
click at [1194, 490] on div at bounding box center [894, 394] width 1348 height 714
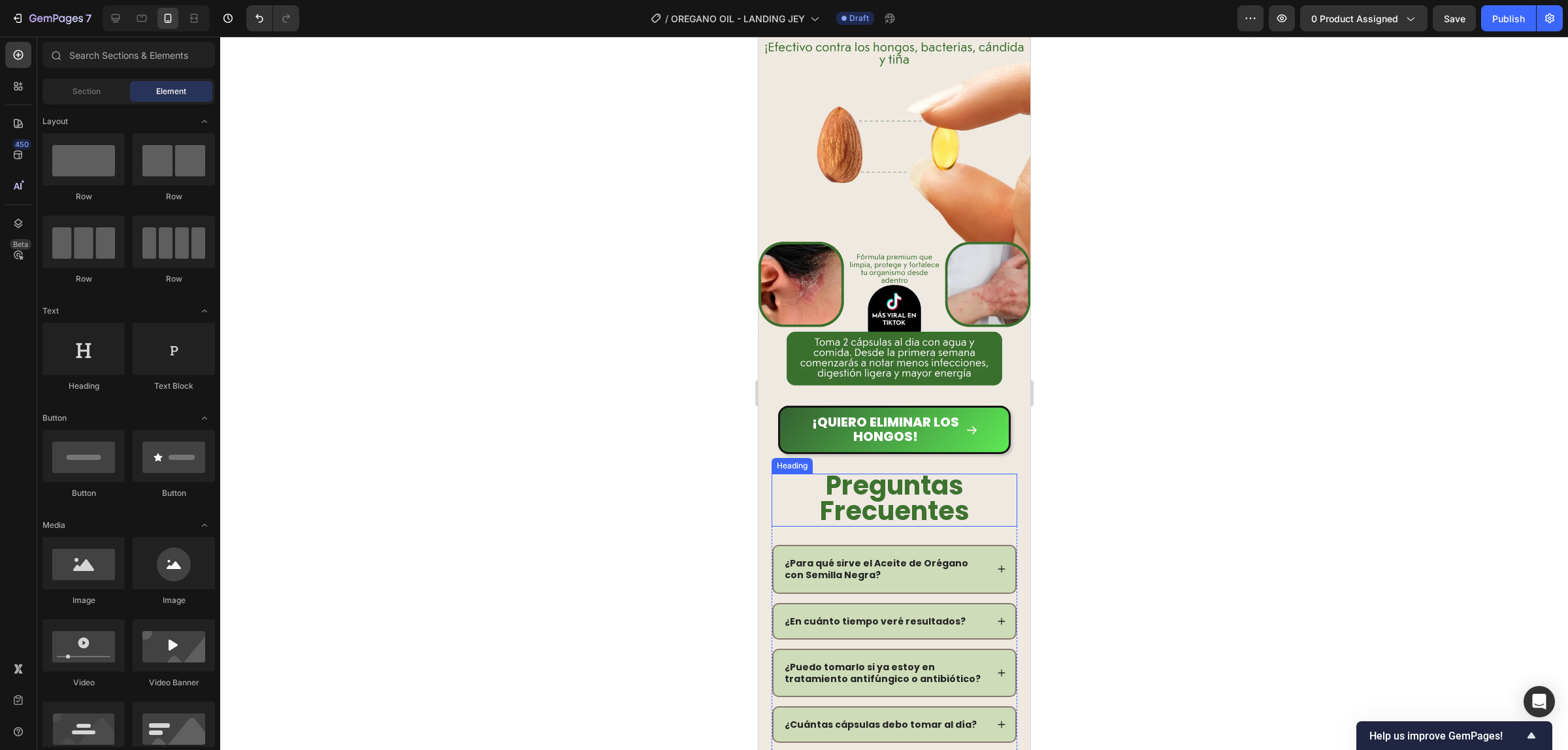
scroll to position [4507, 0]
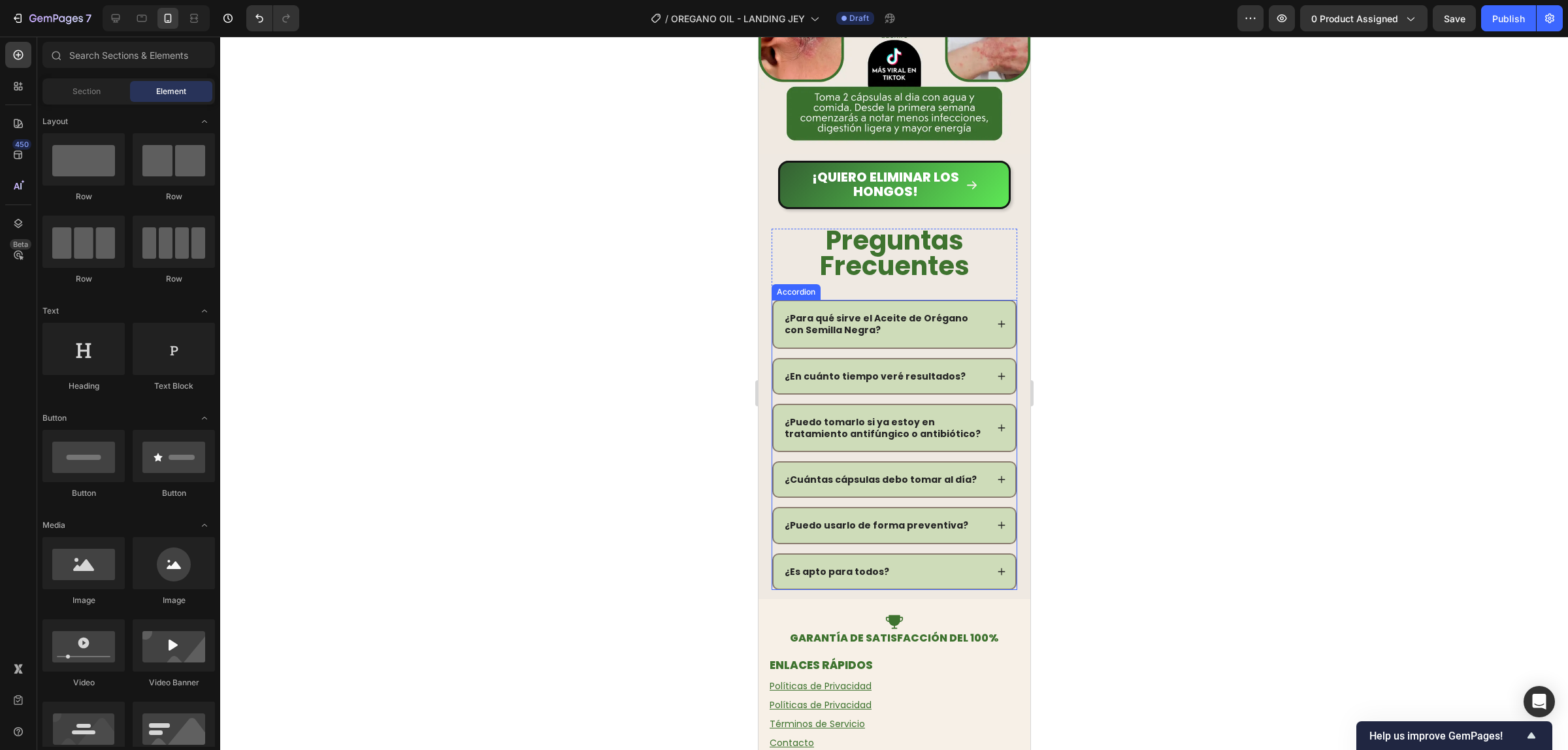
click at [979, 301] on div "¿Para qué sirve el Aceite de Orégano con Semilla Negra?" at bounding box center [893, 324] width 242 height 46
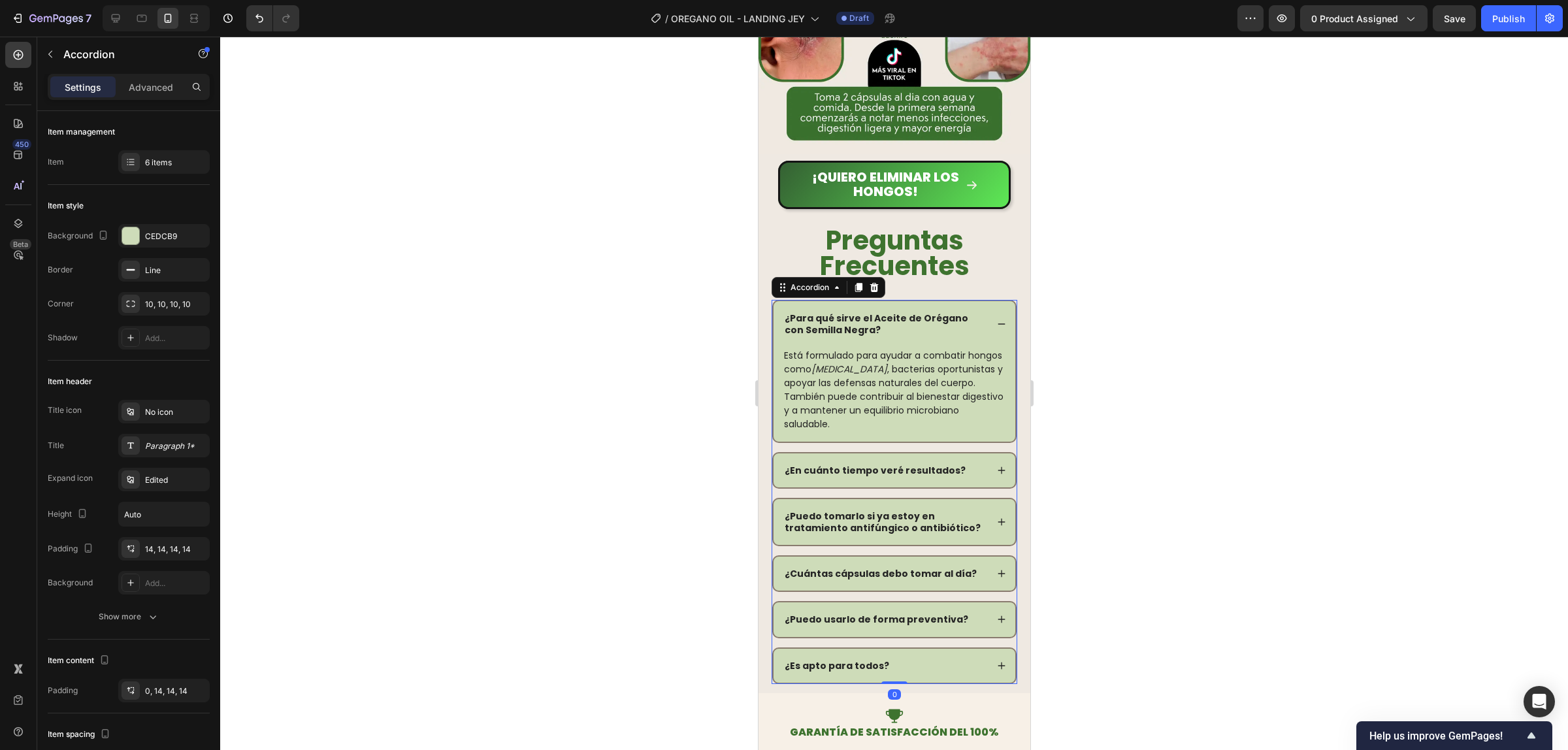
click at [980, 301] on div "¿Para qué sirve el Aceite de Orégano con Semilla Negra?" at bounding box center [893, 324] width 242 height 46
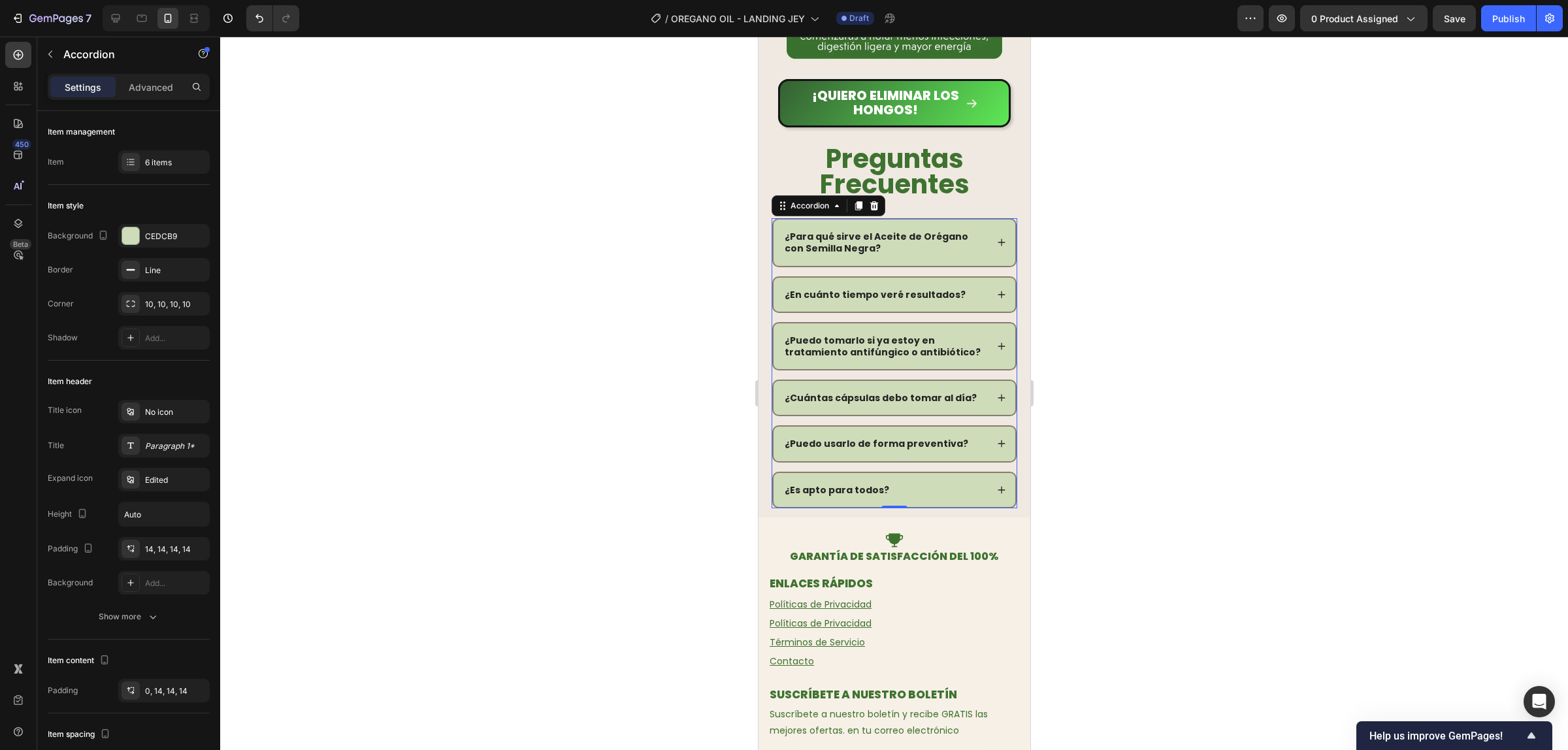
scroll to position [4752, 0]
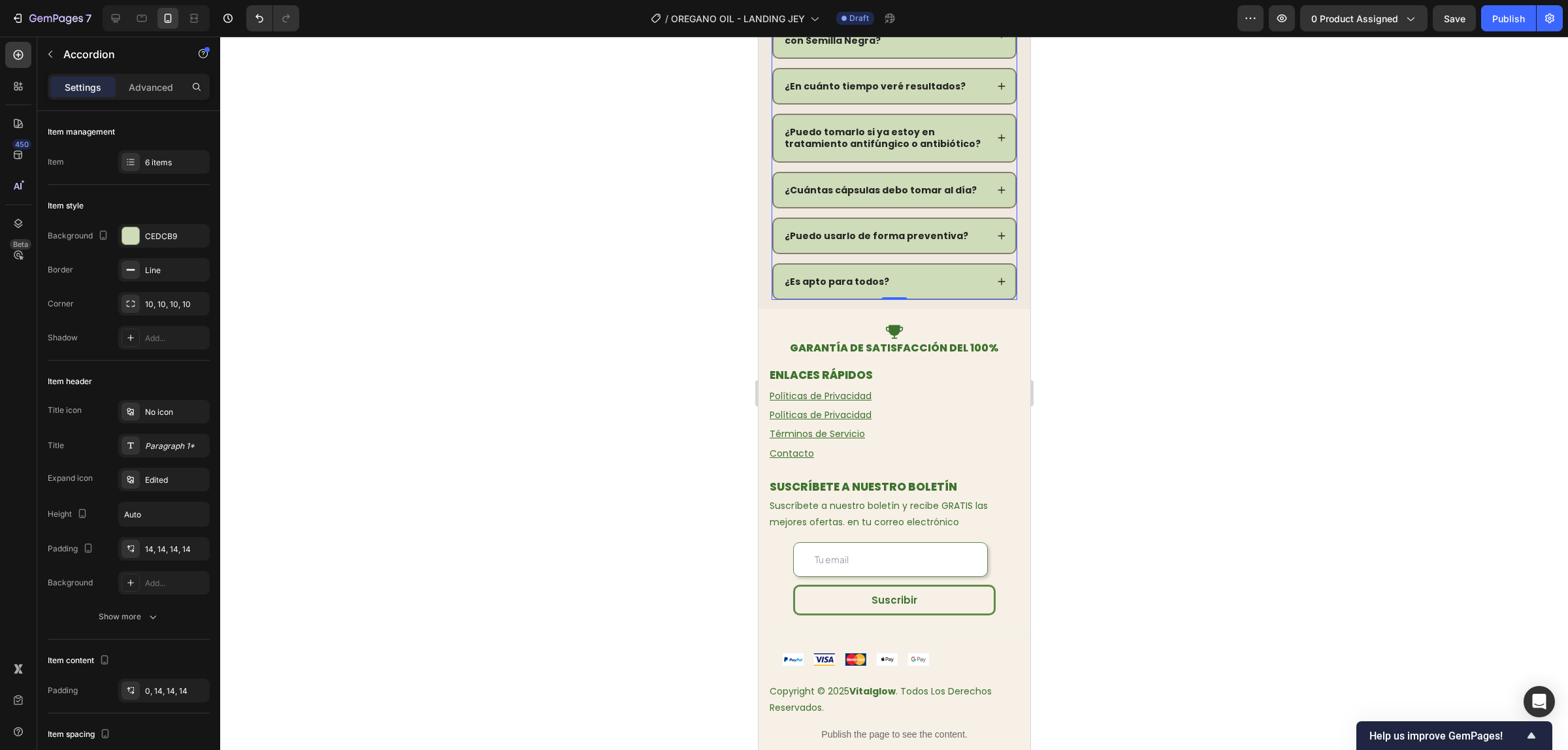
click at [1118, 263] on div at bounding box center [894, 394] width 1348 height 714
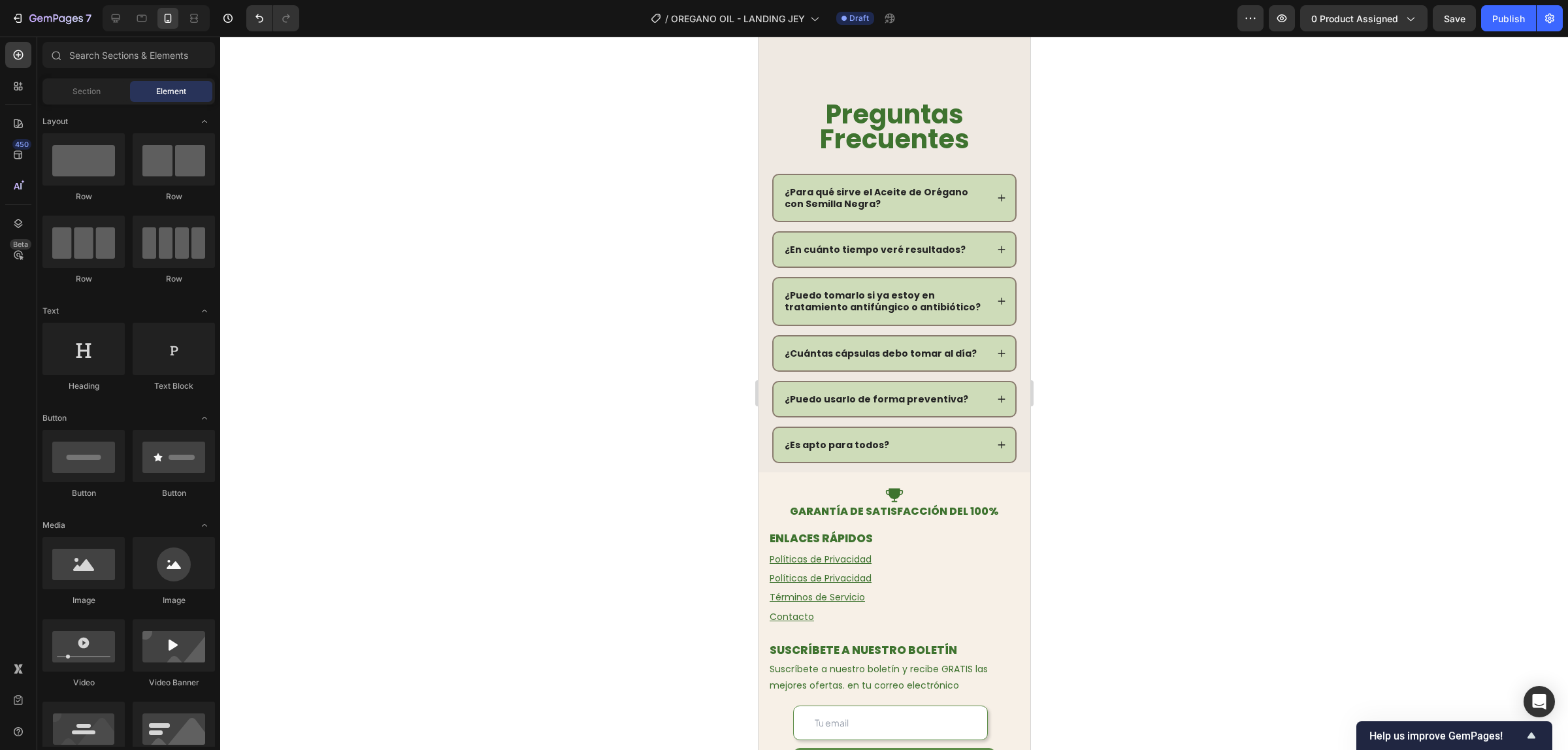
scroll to position [4834, 0]
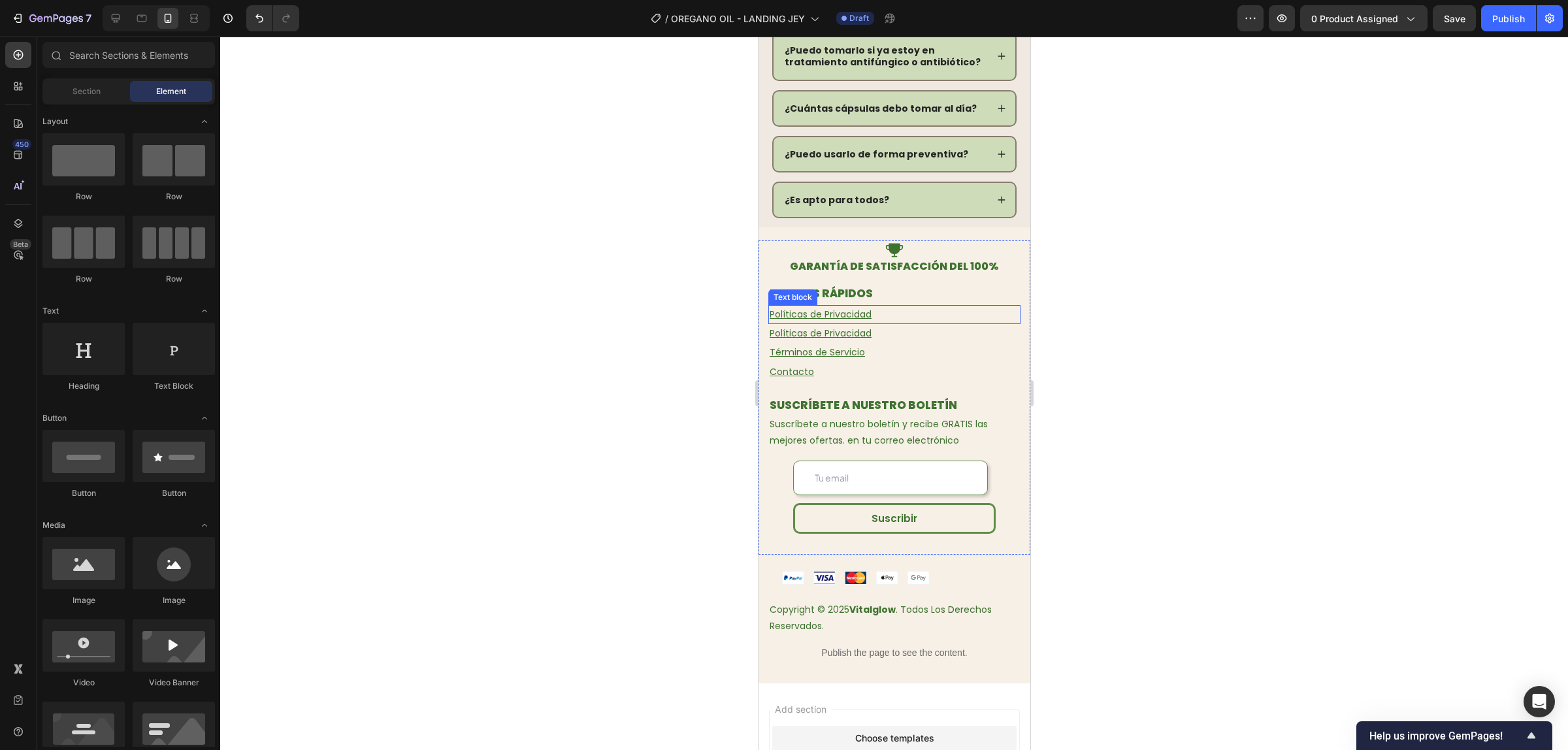
click at [842, 307] on u "Políticas de Privacidad" at bounding box center [819, 313] width 102 height 13
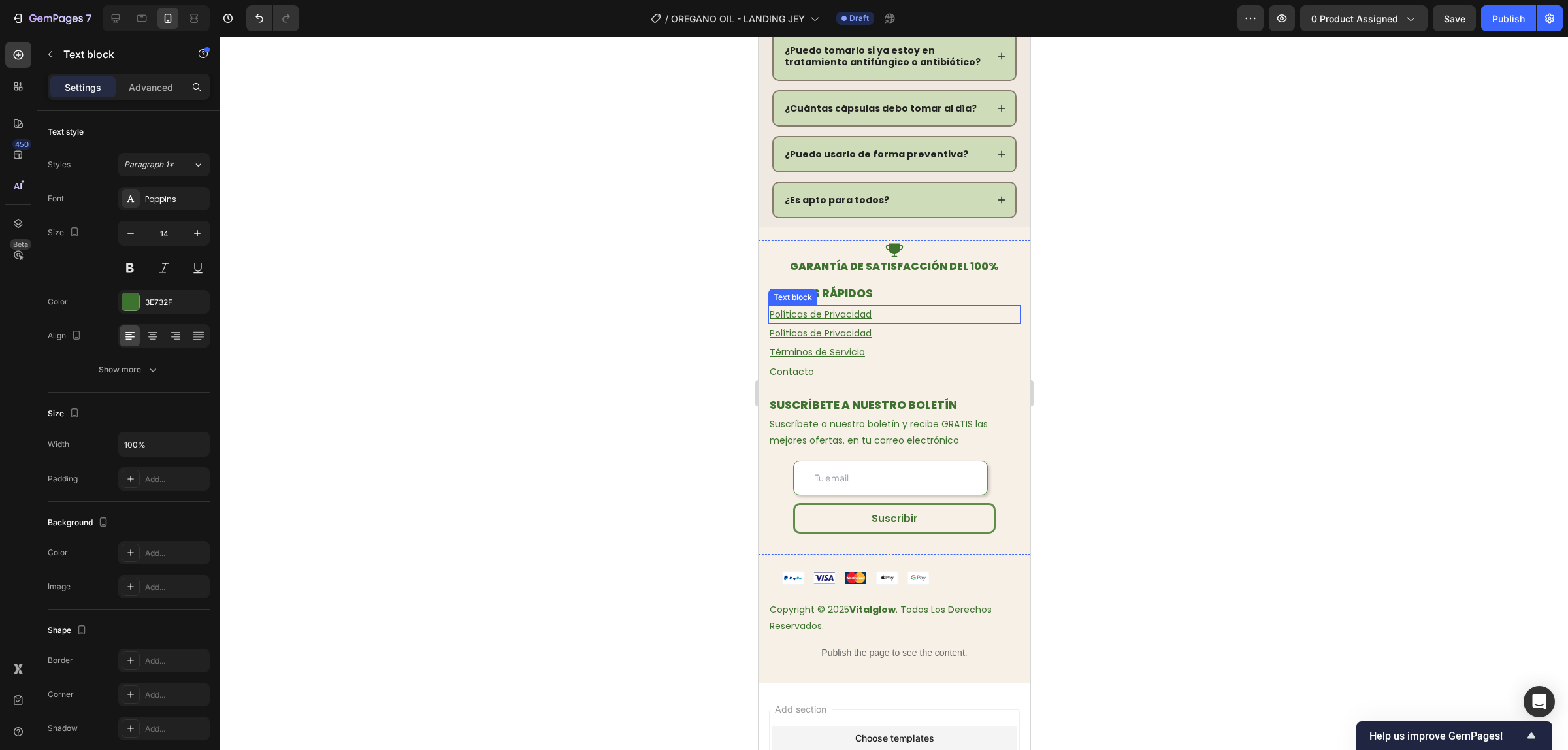
click at [842, 307] on u "Políticas de Privacidad" at bounding box center [819, 313] width 102 height 13
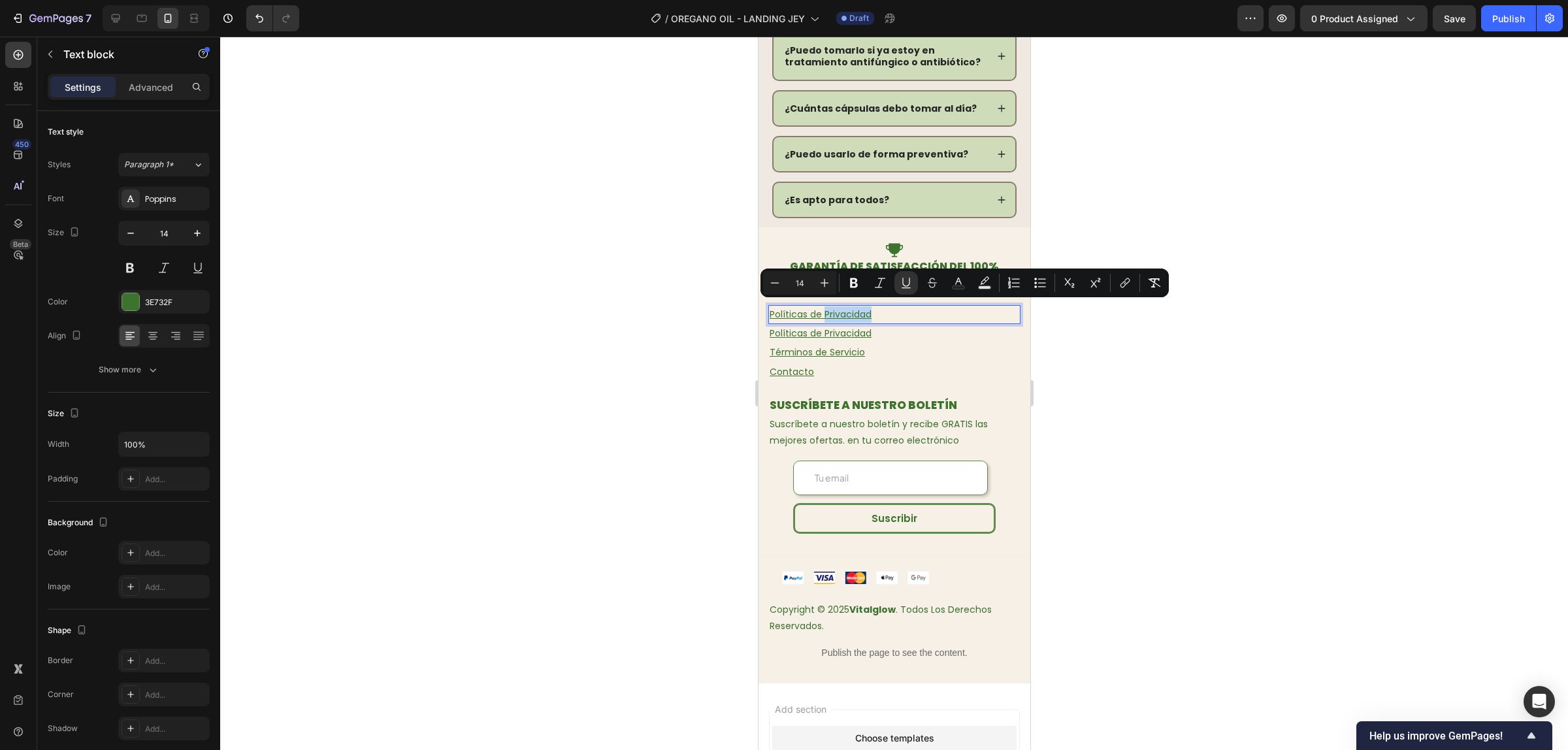
click at [842, 307] on u "Políticas de Privacidad" at bounding box center [819, 313] width 102 height 13
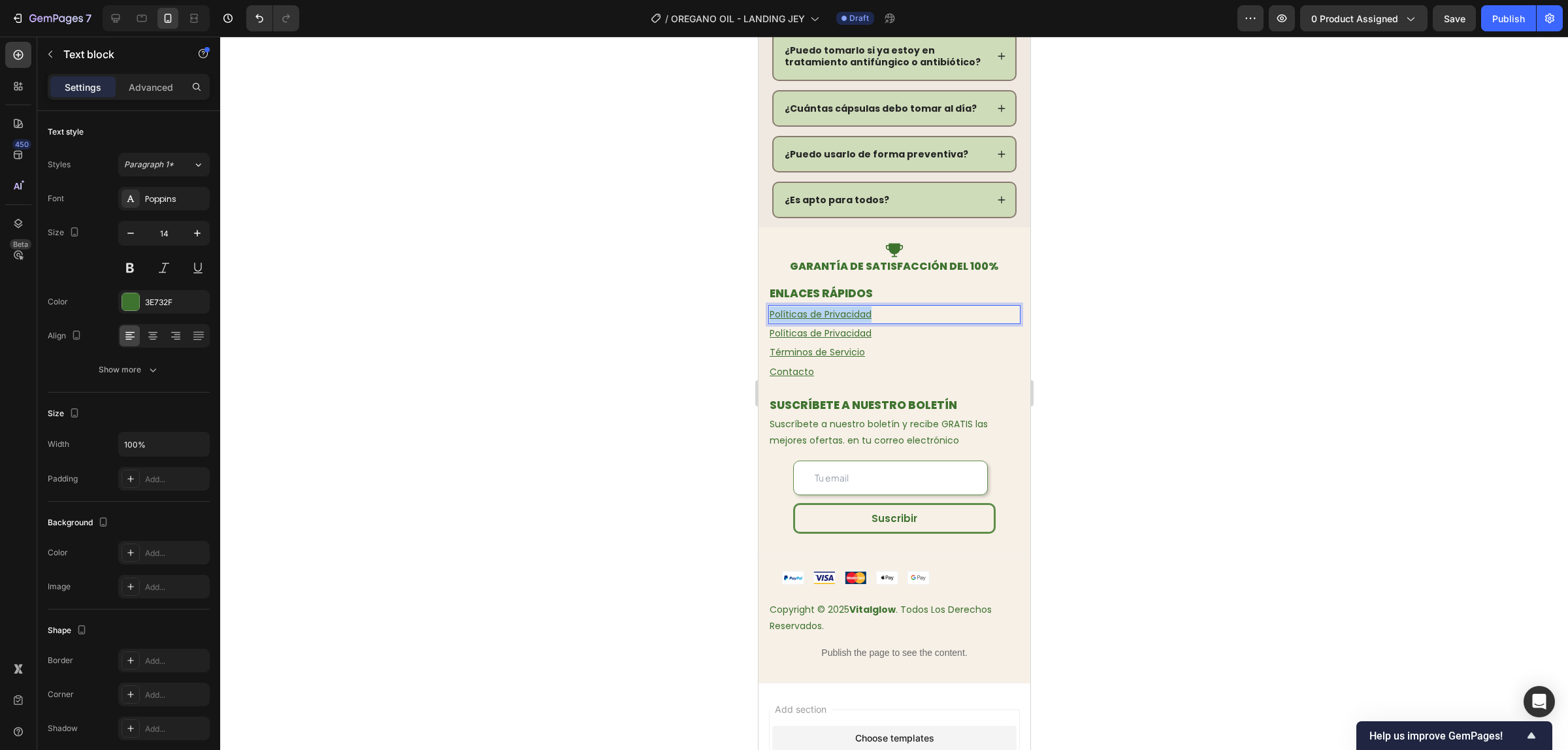
click at [842, 307] on u "Políticas de Privacidad" at bounding box center [819, 313] width 102 height 13
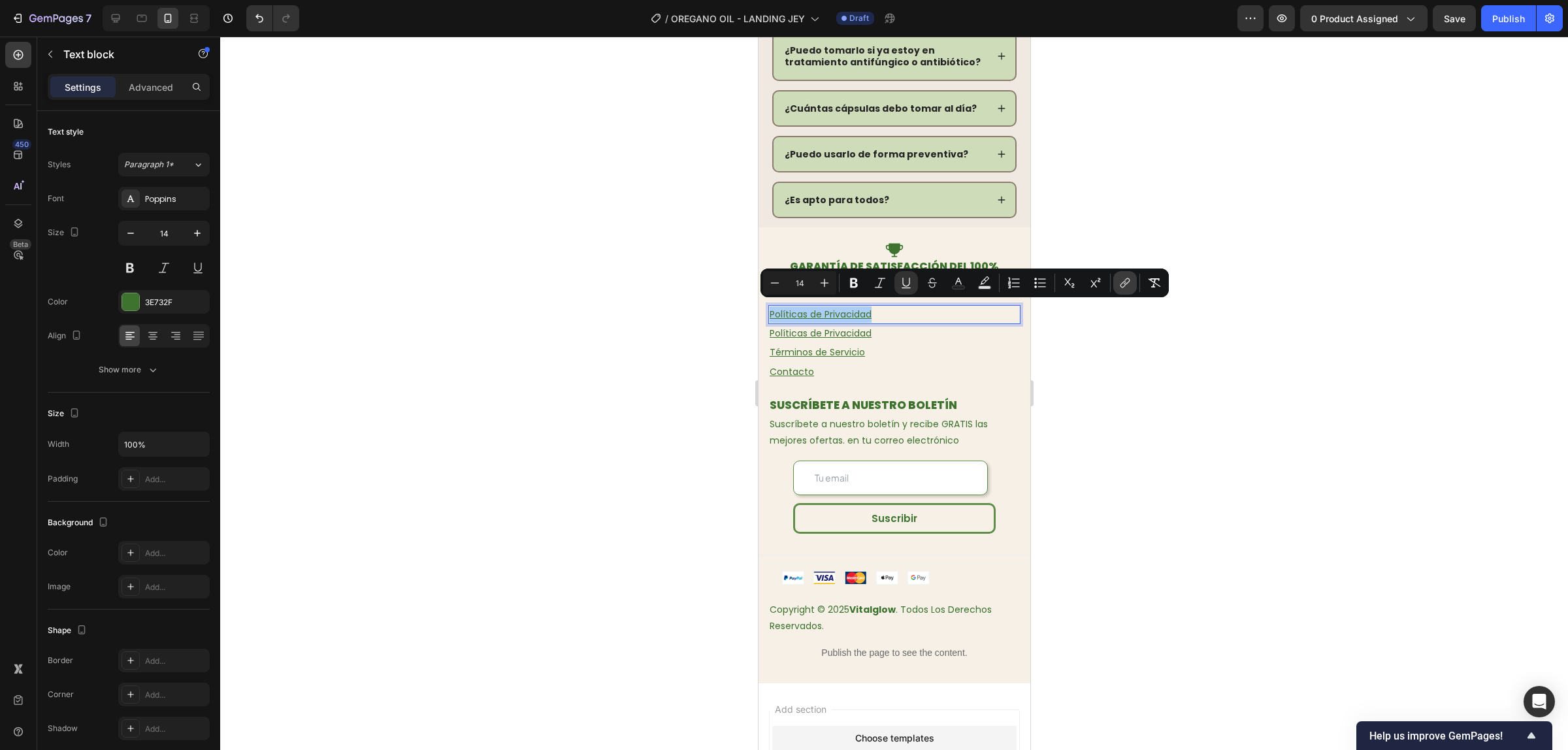
click at [1118, 278] on icon "Editor contextual toolbar" at bounding box center [1124, 282] width 13 height 13
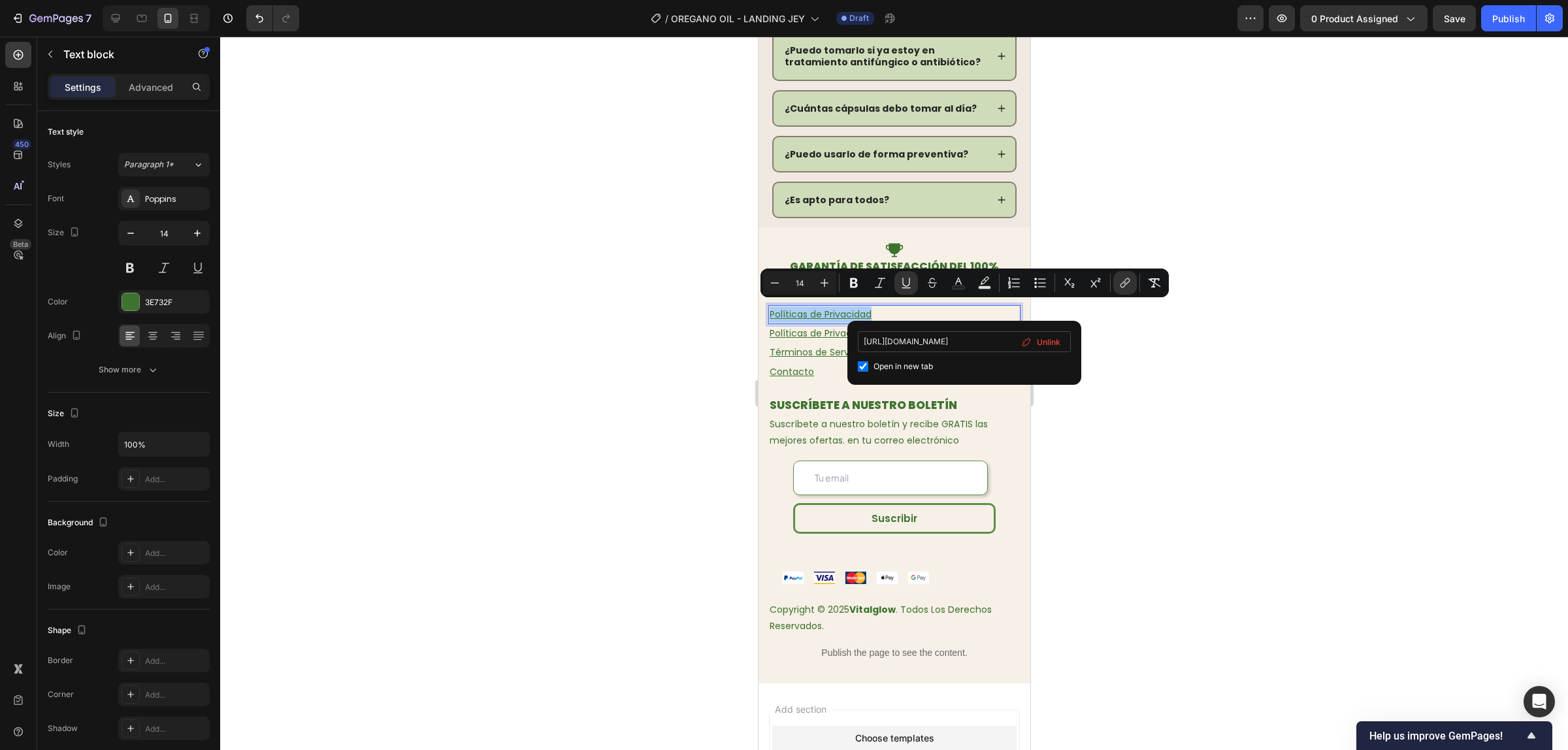
click at [929, 340] on input "https://atendo.shop/policies/privacy-policy" at bounding box center [964, 342] width 213 height 21
type input "https://vitalglowco.com/policies/terms-of-service"
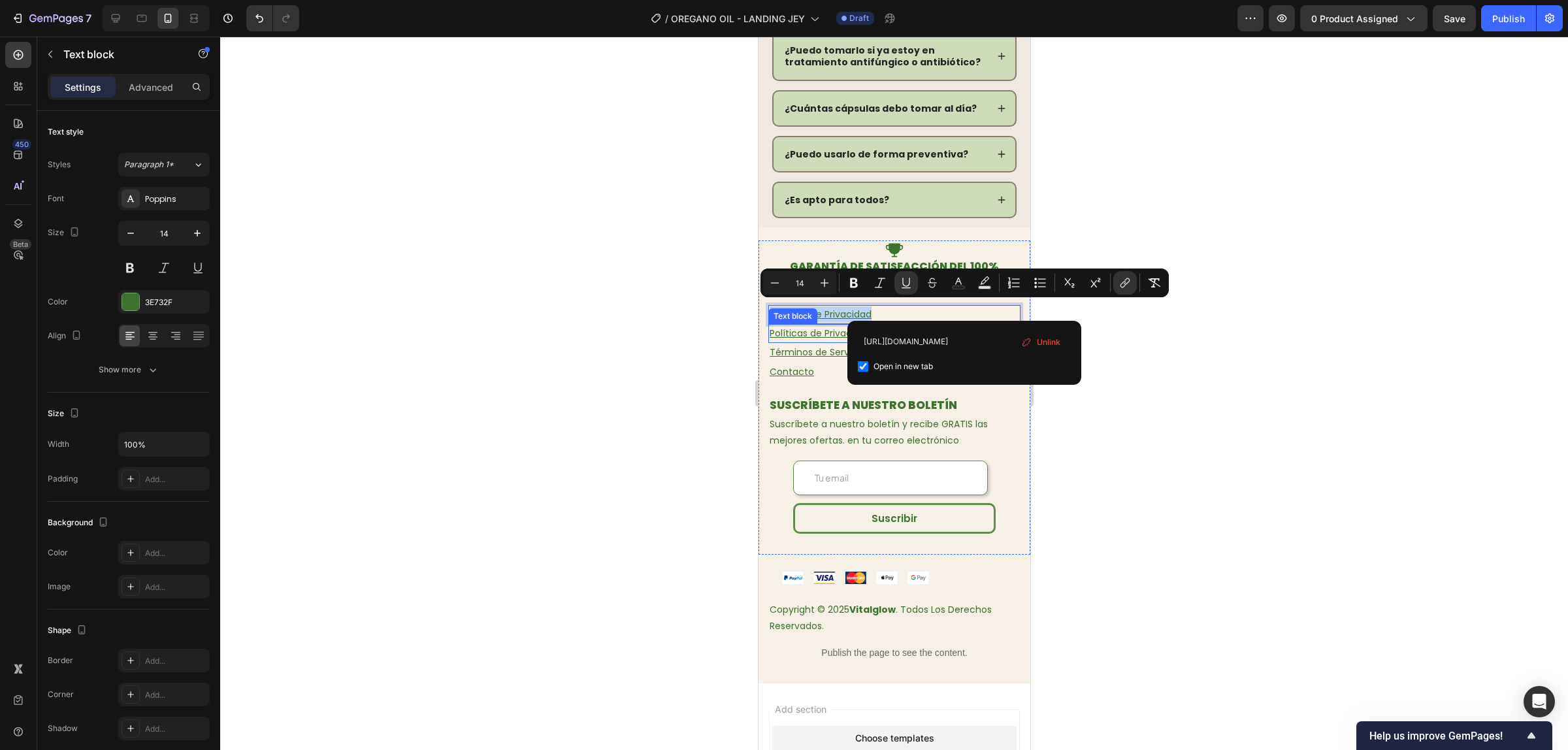
click at [834, 330] on u "Políticas de Privacidad" at bounding box center [819, 333] width 102 height 13
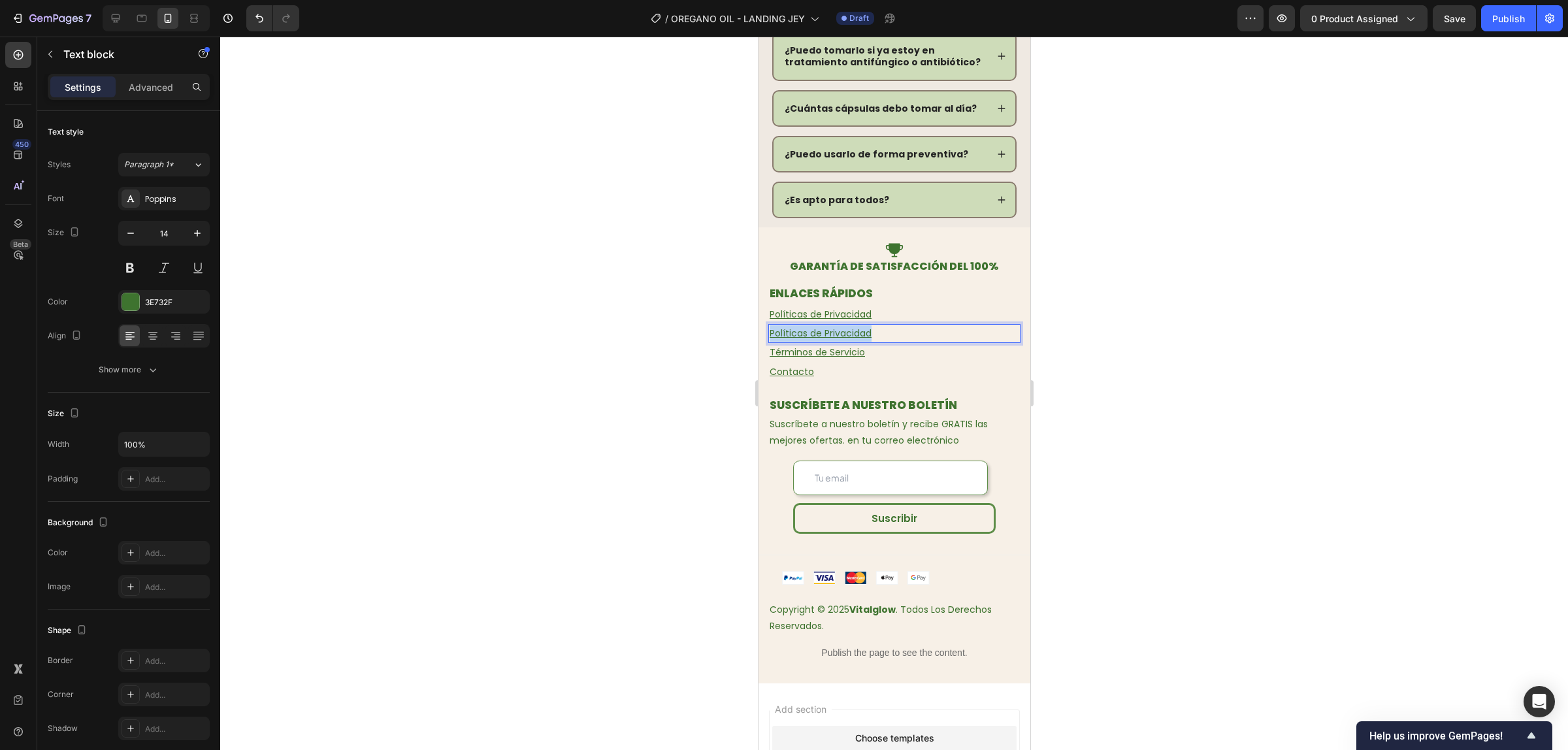
click at [834, 330] on u "Políticas de Privacidad" at bounding box center [819, 333] width 102 height 13
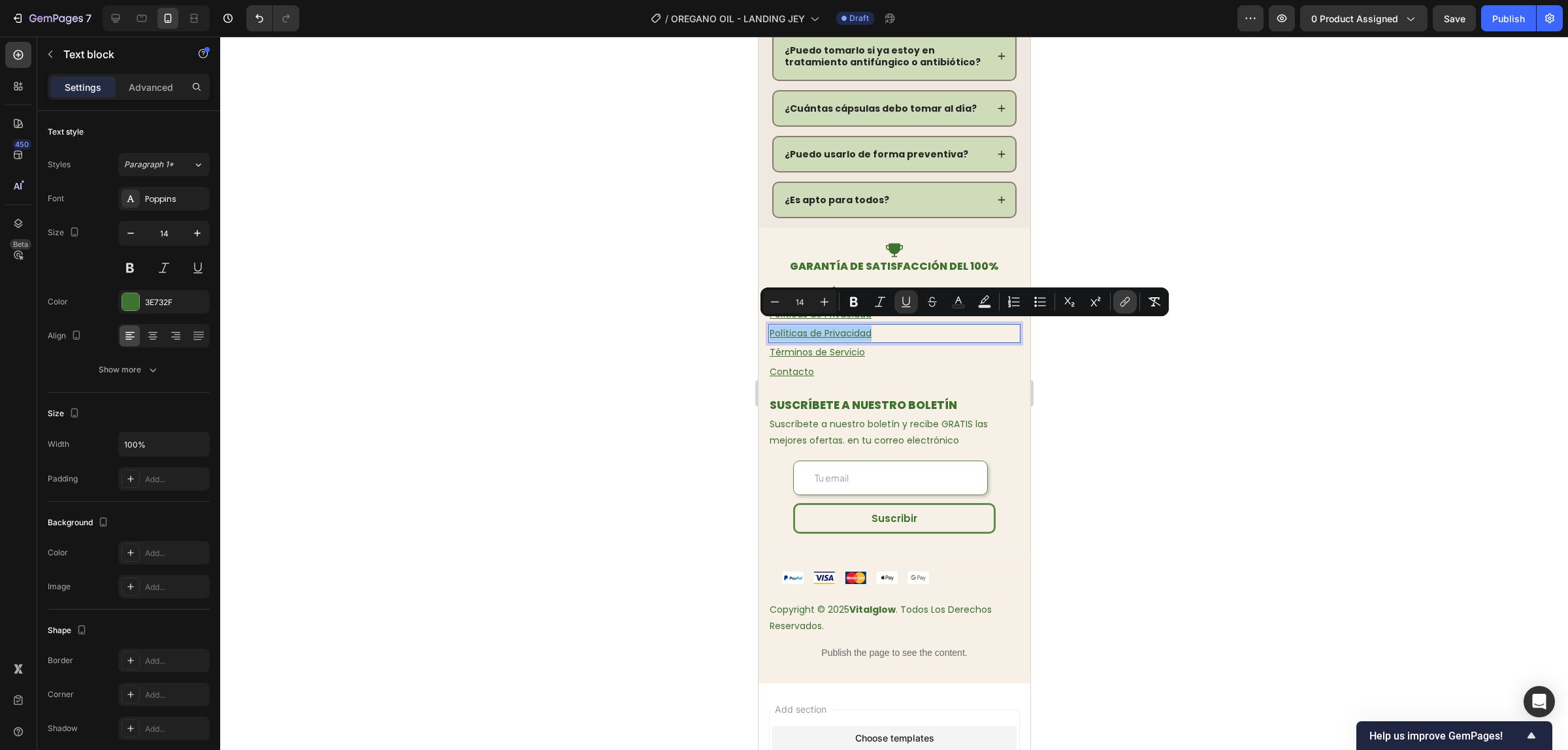
click at [1120, 300] on icon "Editor contextual toolbar" at bounding box center [1124, 301] width 13 height 13
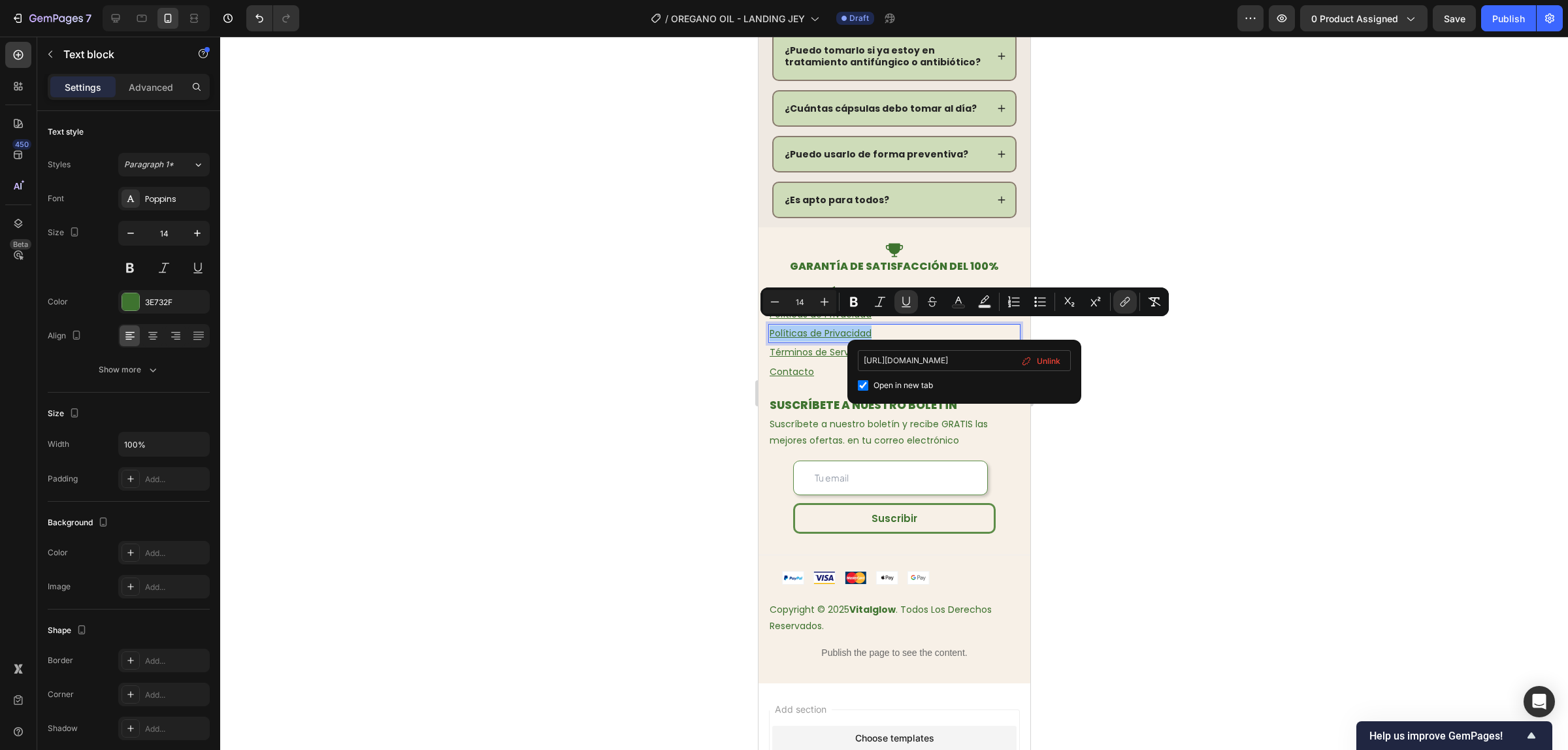
click at [924, 354] on input "https://vitalglowco.com/policies/terms-of-service" at bounding box center [964, 361] width 213 height 21
click at [833, 349] on u "Términos de Servicio" at bounding box center [816, 352] width 96 height 13
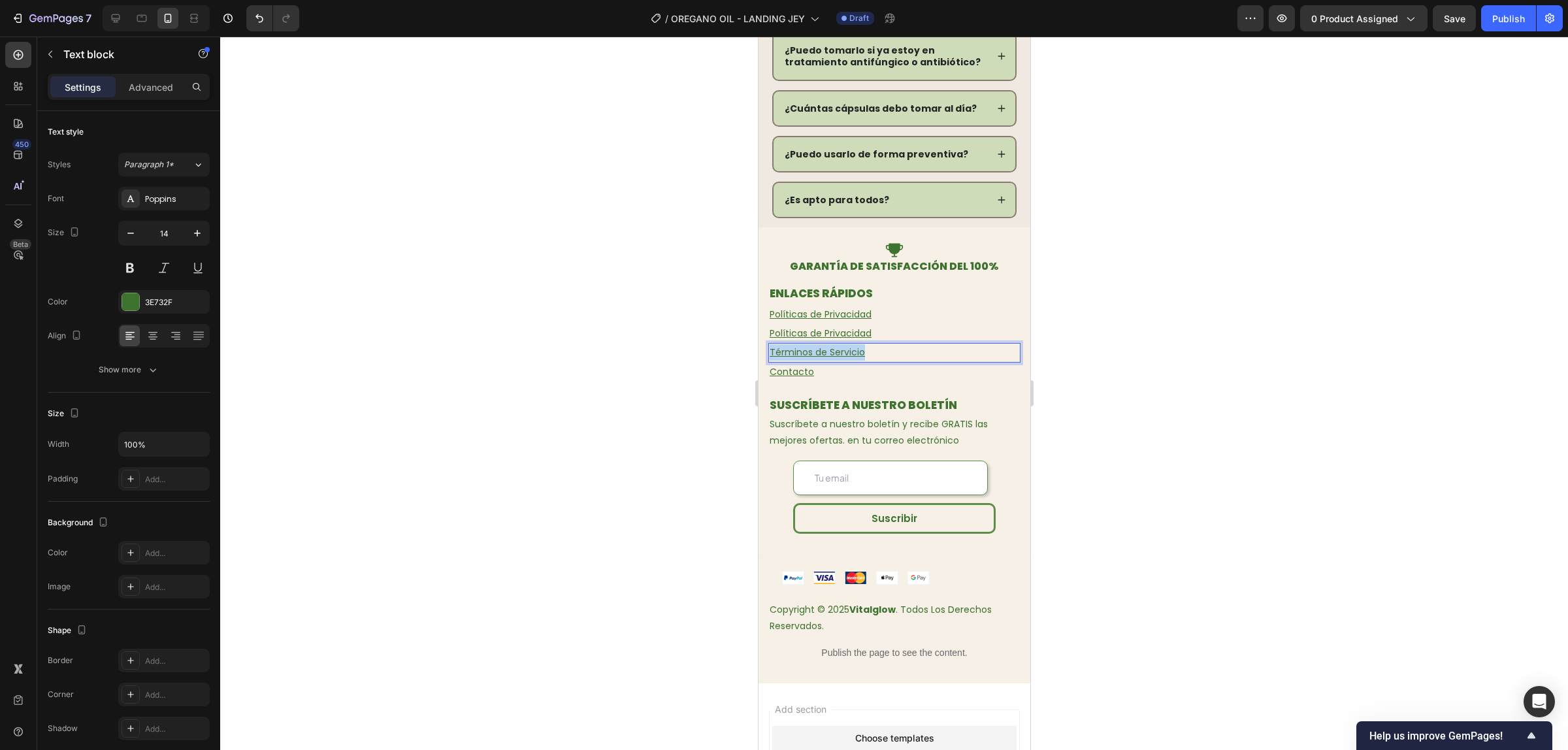
click at [833, 349] on u "Términos de Servicio" at bounding box center [816, 352] width 96 height 13
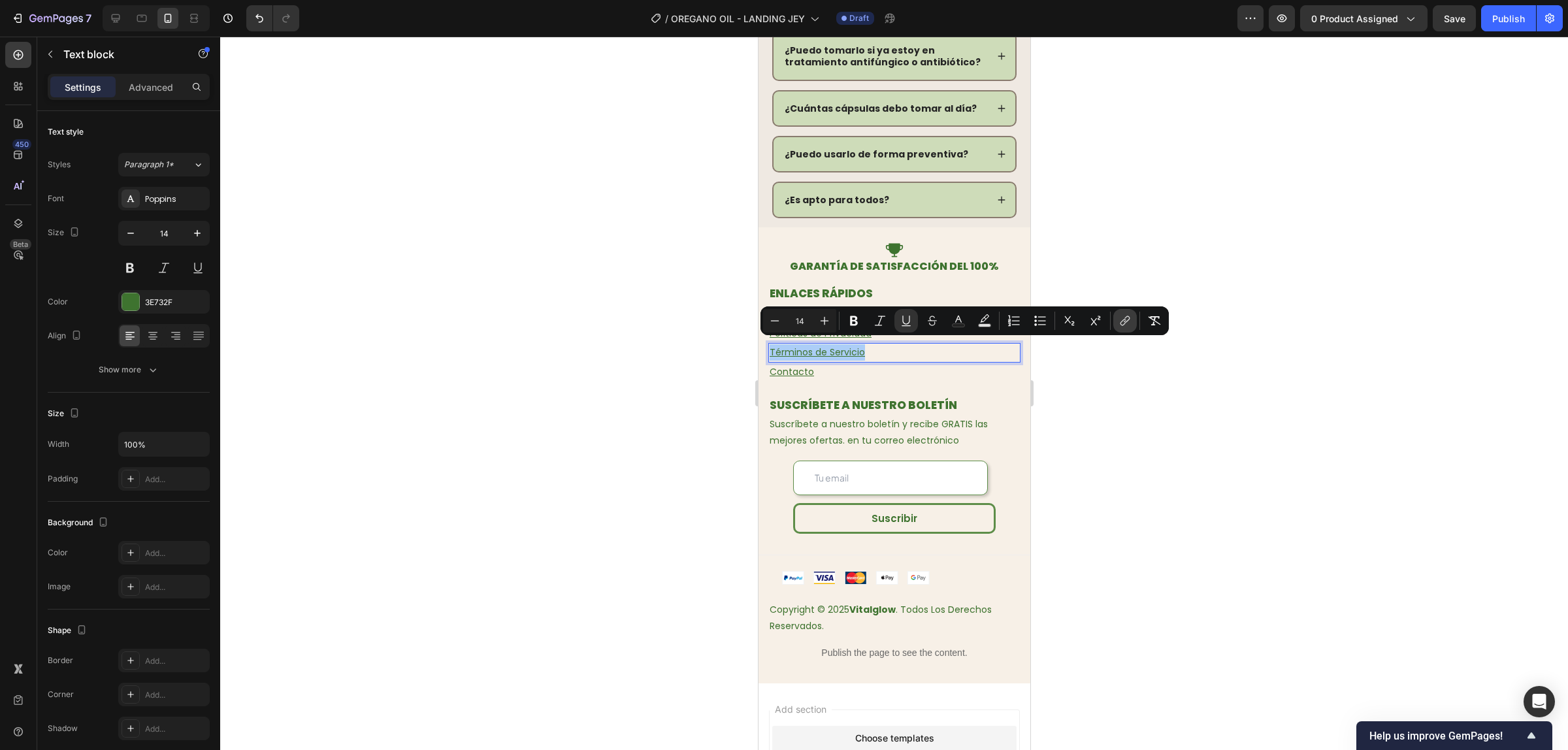
click at [1117, 315] on button "link" at bounding box center [1124, 320] width 23 height 23
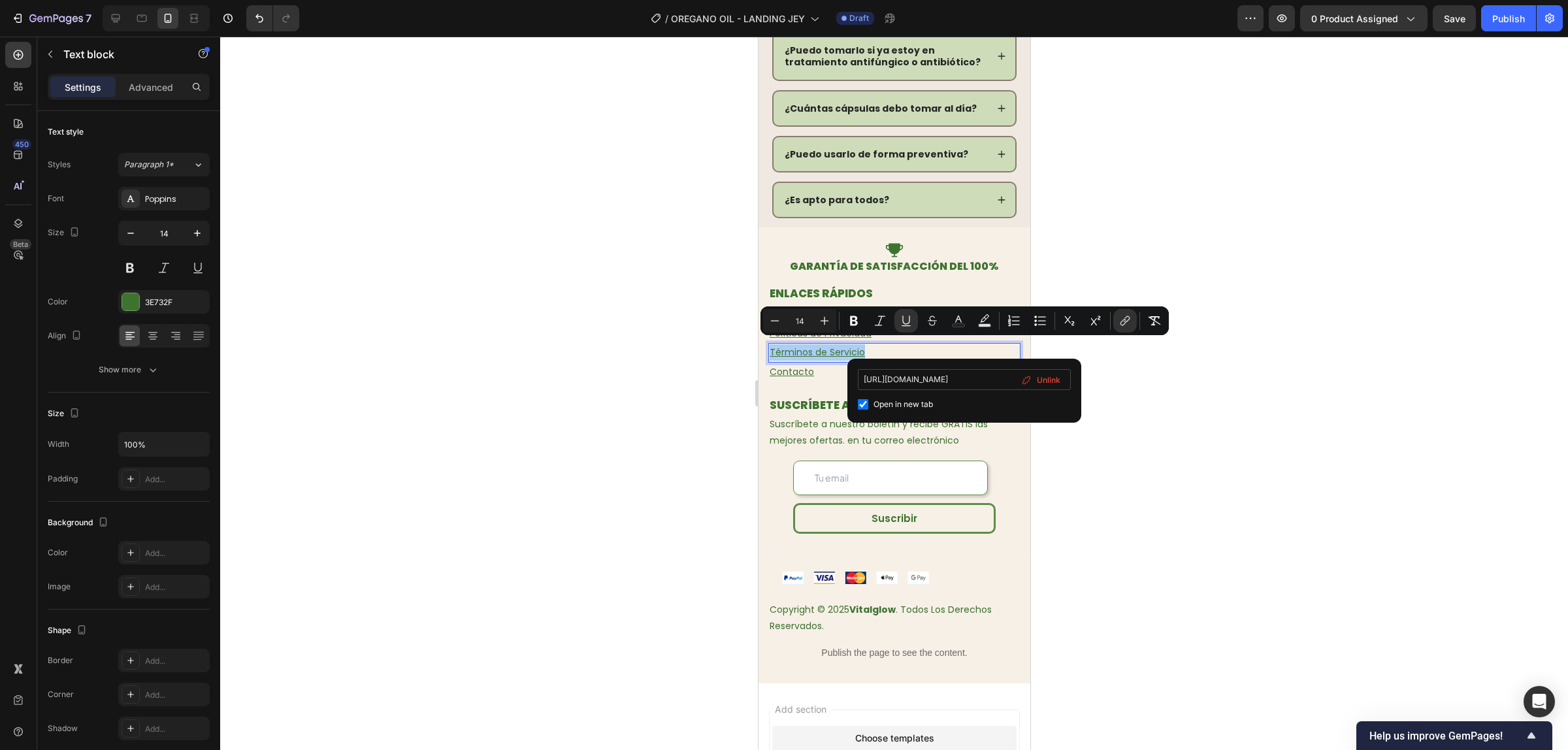
click at [896, 376] on input "https://vitalglowco.com/policies/terms-of-service" at bounding box center [964, 380] width 213 height 21
click at [801, 369] on u "Contacto" at bounding box center [791, 371] width 45 height 13
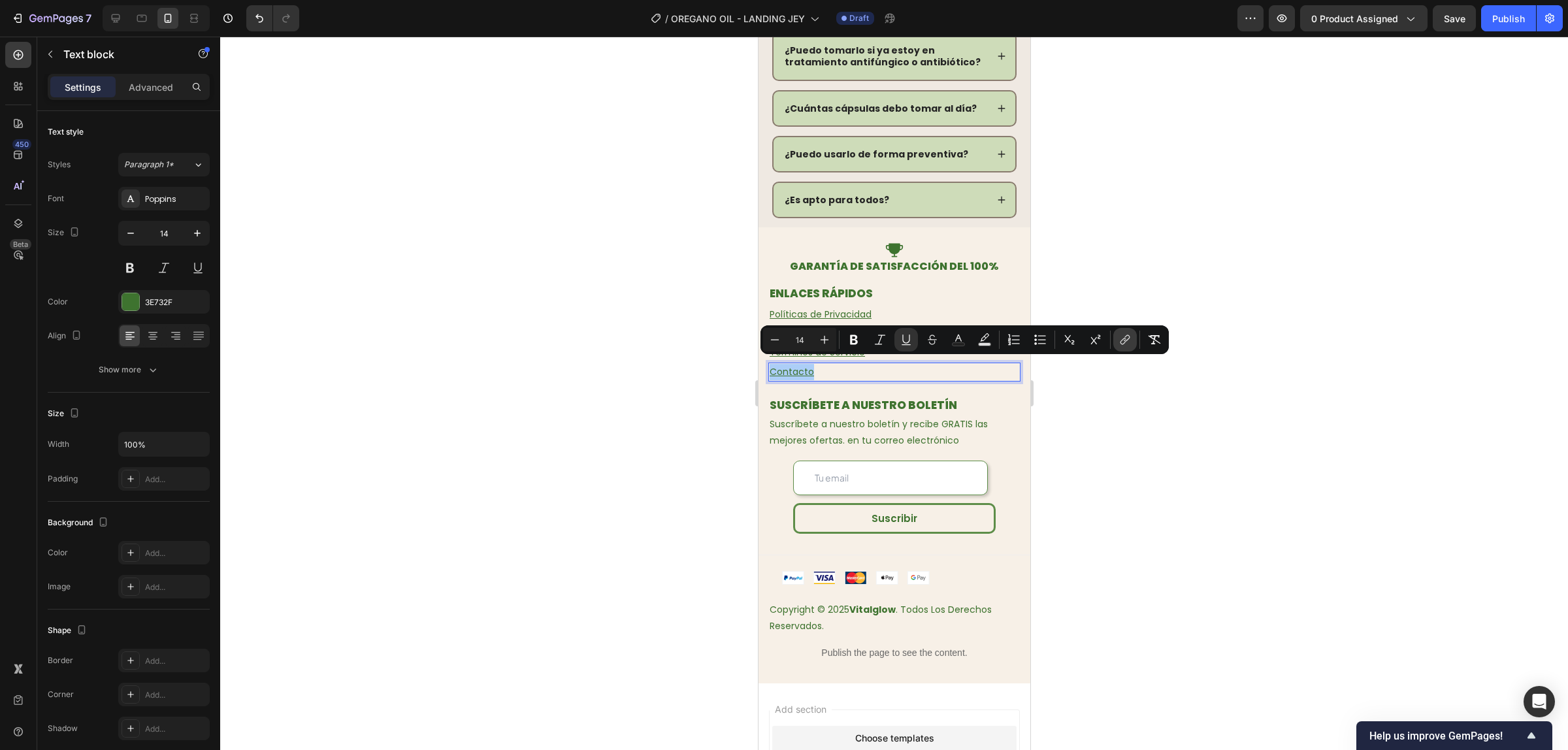
click at [1115, 334] on button "link" at bounding box center [1124, 339] width 23 height 23
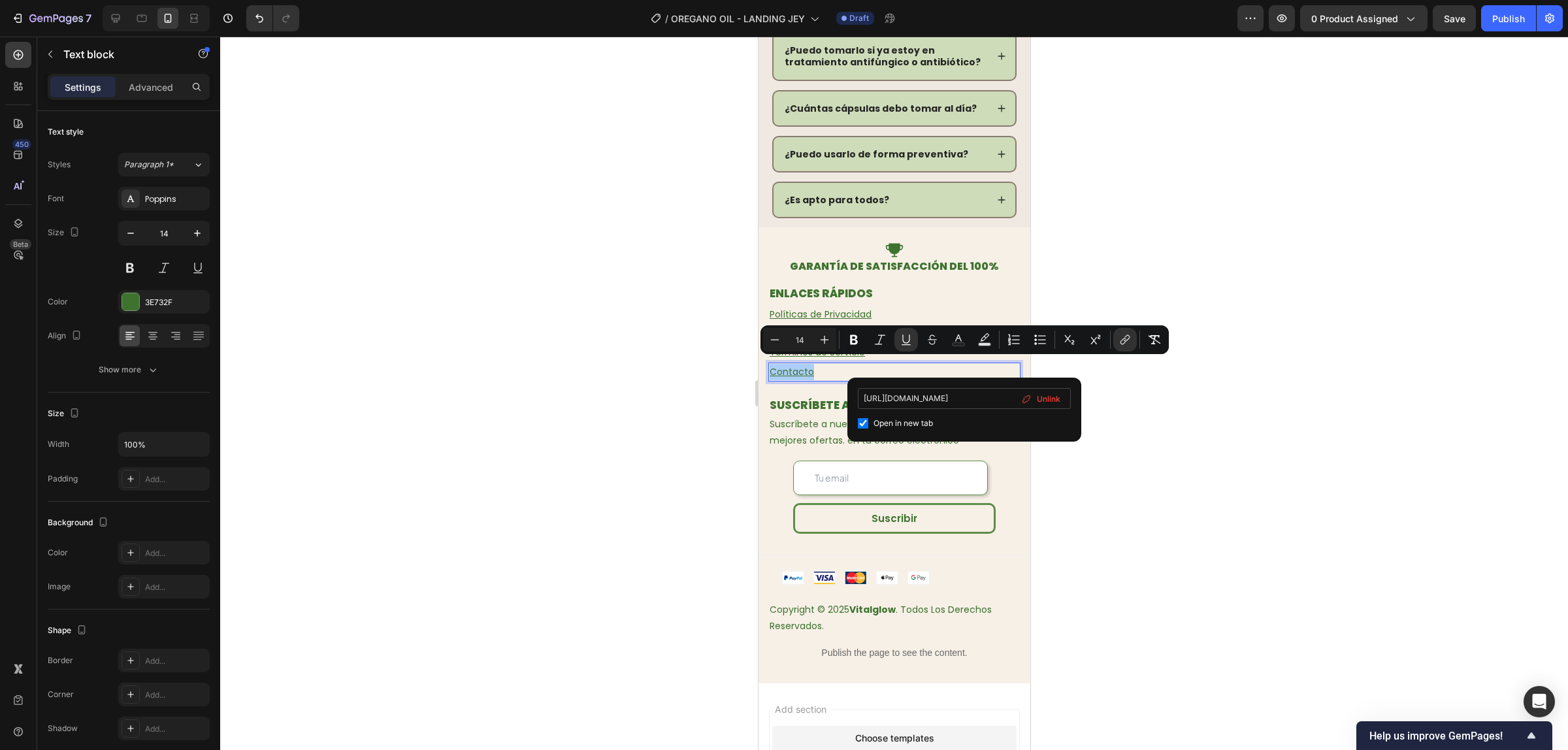
click at [910, 400] on input "https://vitalglowco.com/policies/terms-of-service" at bounding box center [964, 399] width 213 height 21
click at [1213, 393] on div at bounding box center [894, 394] width 1348 height 714
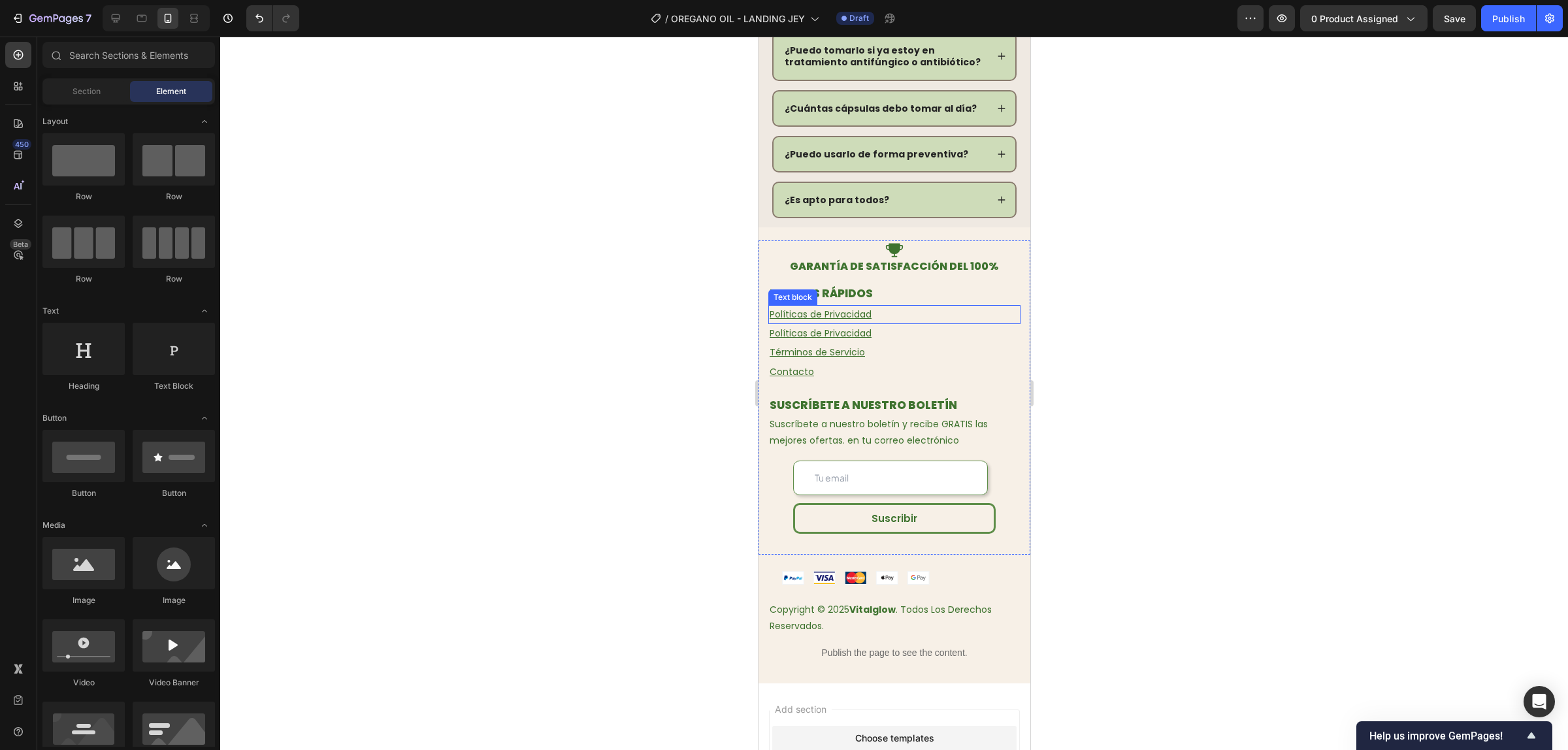
click at [858, 313] on u "Políticas de Privacidad" at bounding box center [819, 313] width 102 height 13
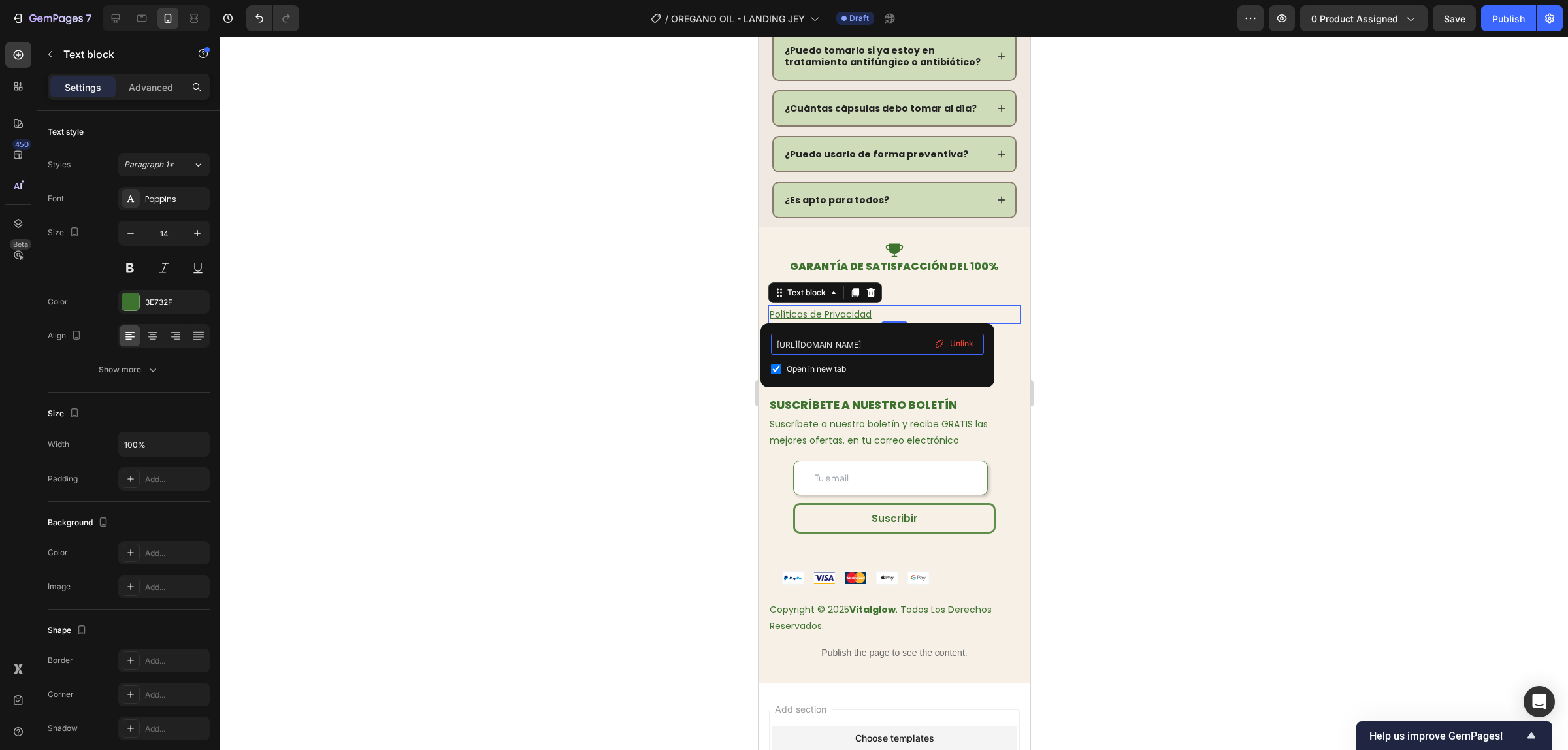
click at [842, 341] on input "https://atendo.shop/policies/privacy-policy" at bounding box center [877, 344] width 213 height 21
type input "https://vitalglowco.com/policies/terms-of-service"
click at [1189, 377] on div at bounding box center [894, 394] width 1348 height 714
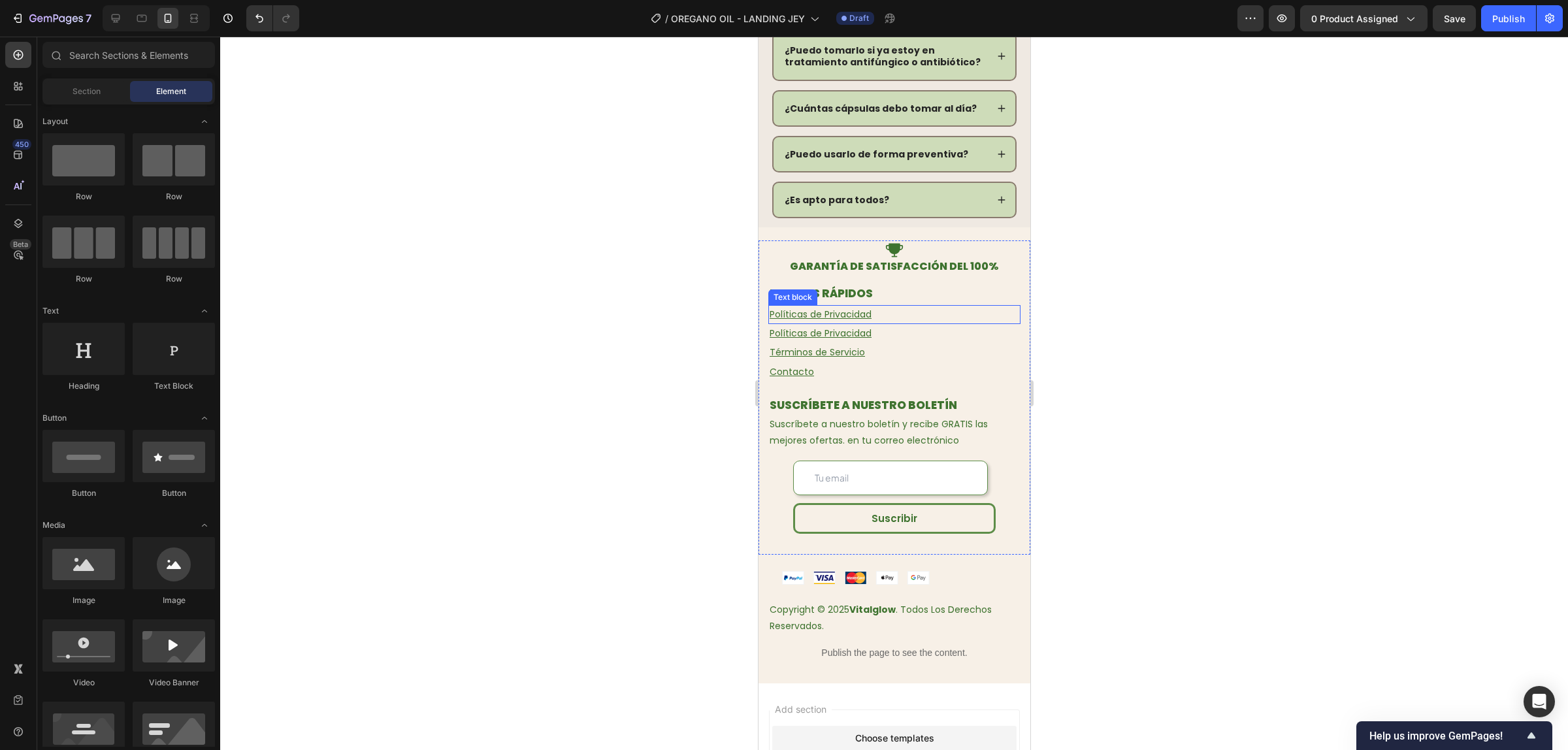
click at [839, 313] on u "Políticas de Privacidad" at bounding box center [819, 313] width 102 height 13
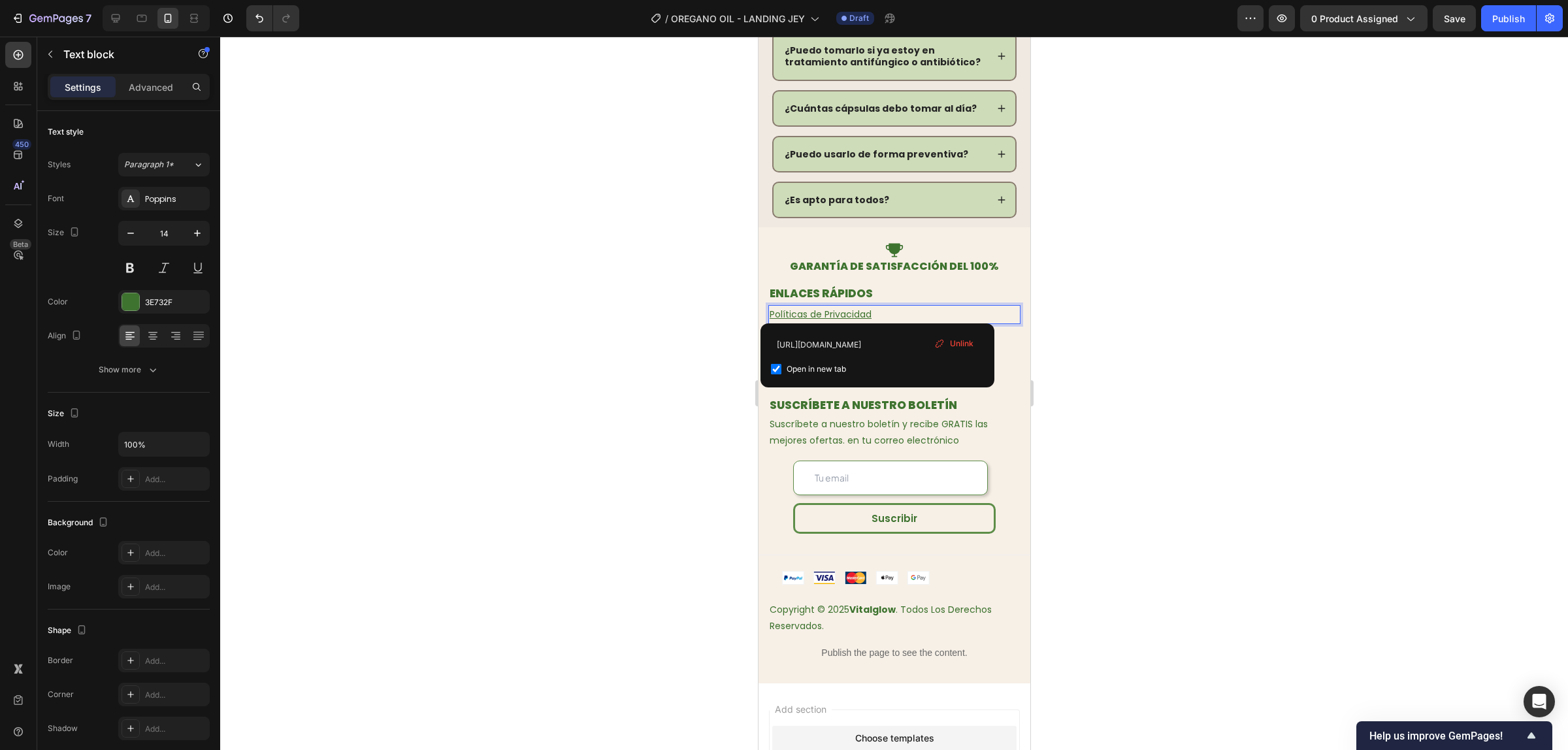
click at [839, 313] on u "Políticas de Privacidad" at bounding box center [819, 313] width 102 height 13
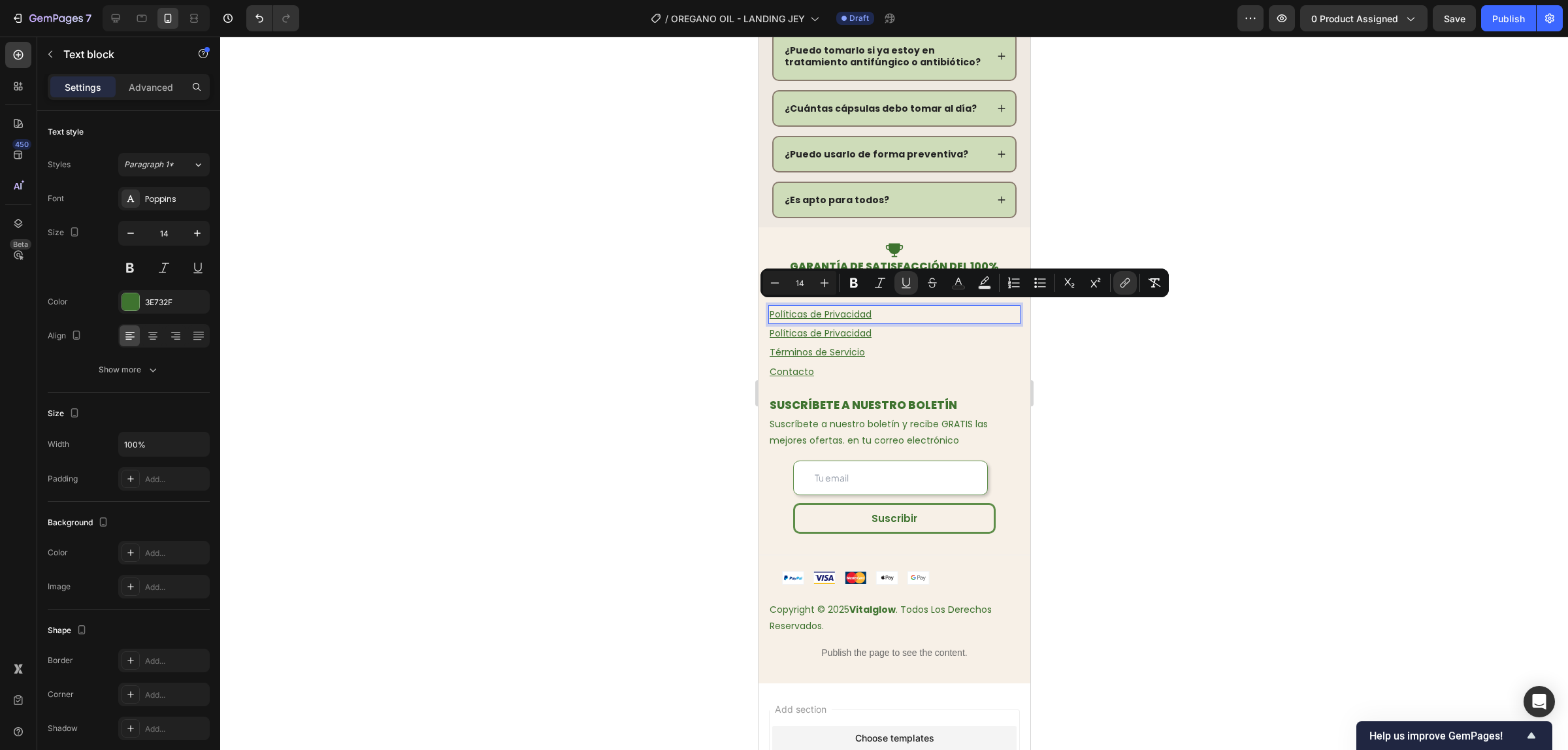
click at [850, 312] on u "Políticas de Privacidad" at bounding box center [819, 313] width 102 height 13
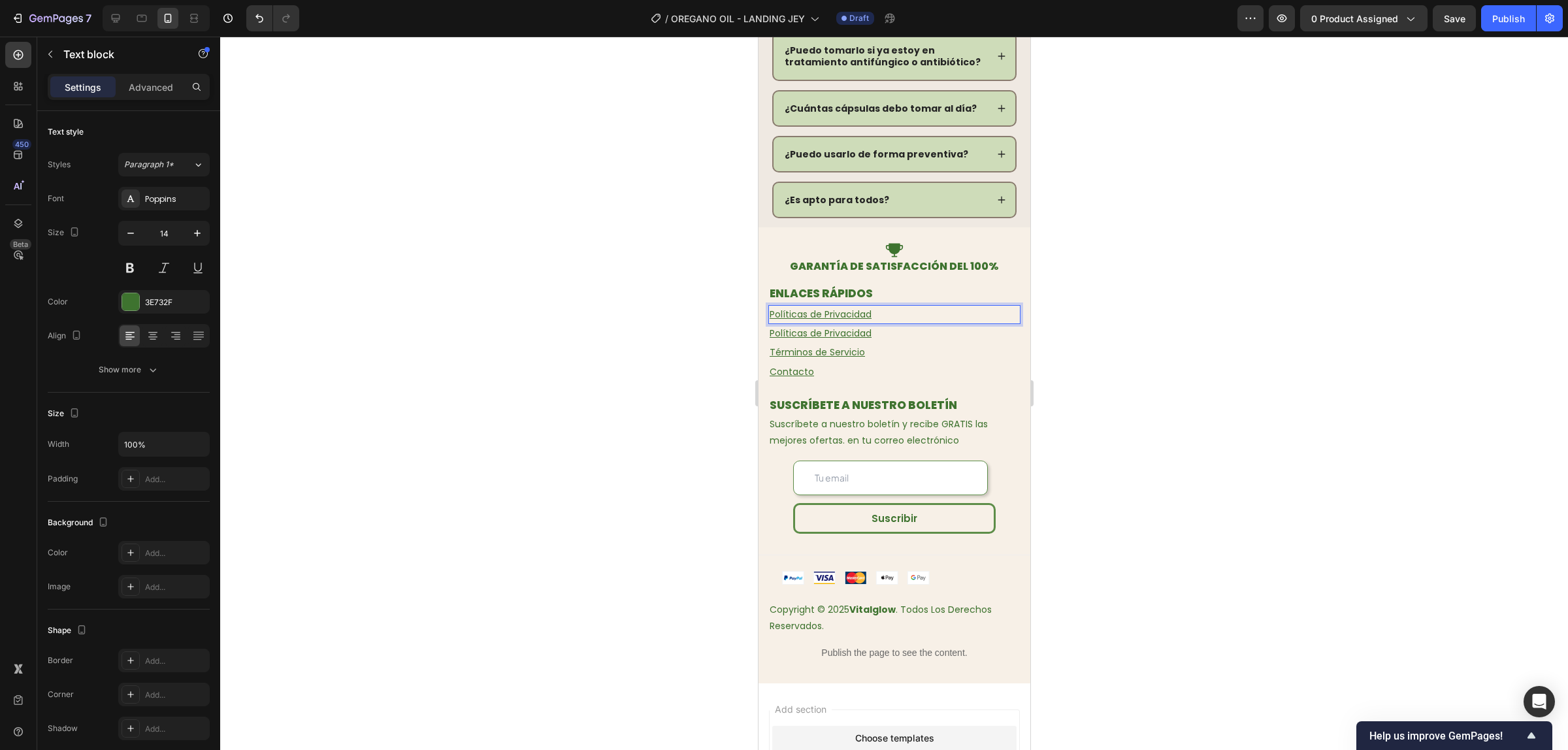
click at [1181, 304] on div at bounding box center [894, 394] width 1348 height 714
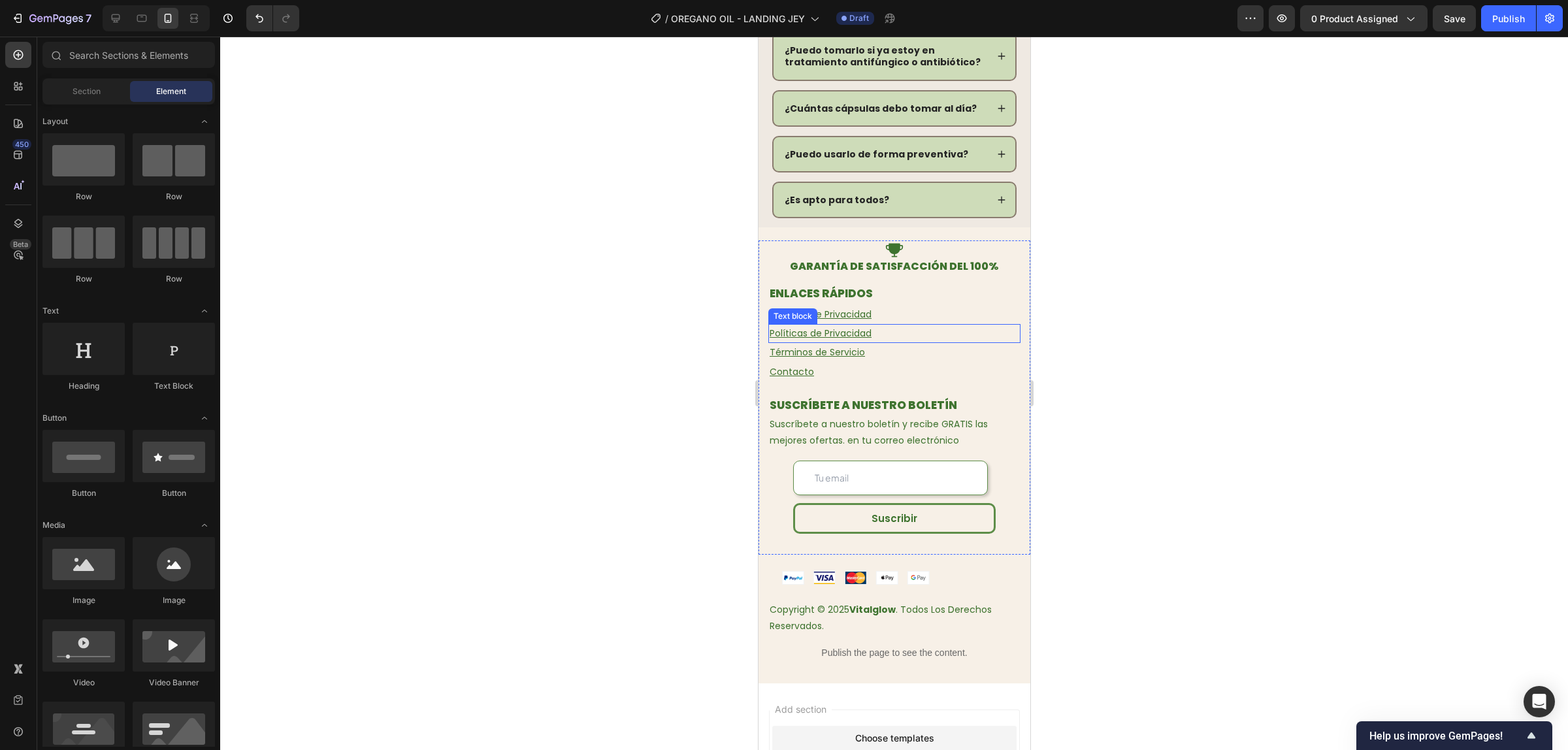
click at [832, 327] on u "Políticas de Privacidad" at bounding box center [819, 333] width 102 height 13
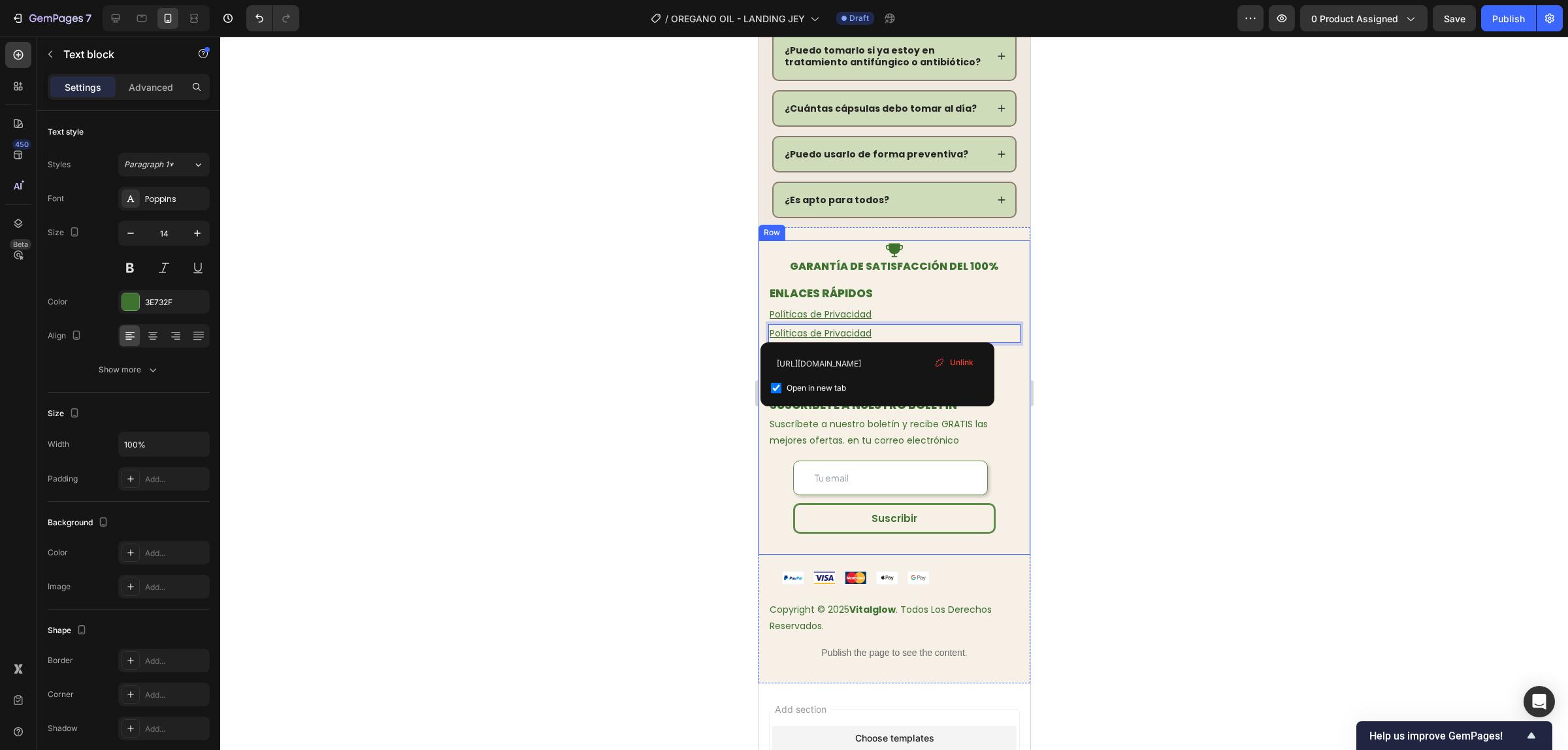
click at [1170, 331] on div at bounding box center [894, 394] width 1348 height 714
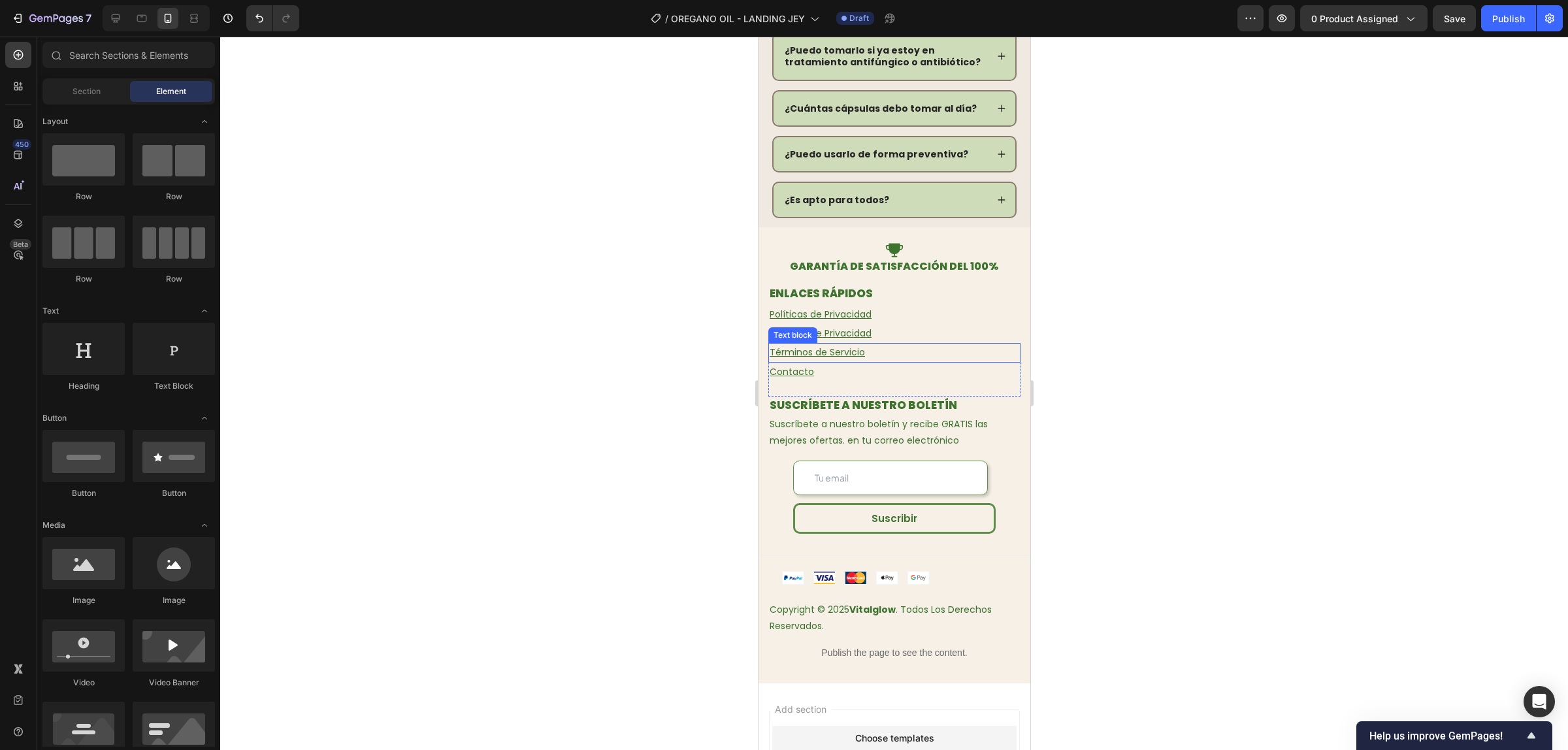
click at [838, 344] on p "Términos de Servicio" at bounding box center [893, 352] width 250 height 16
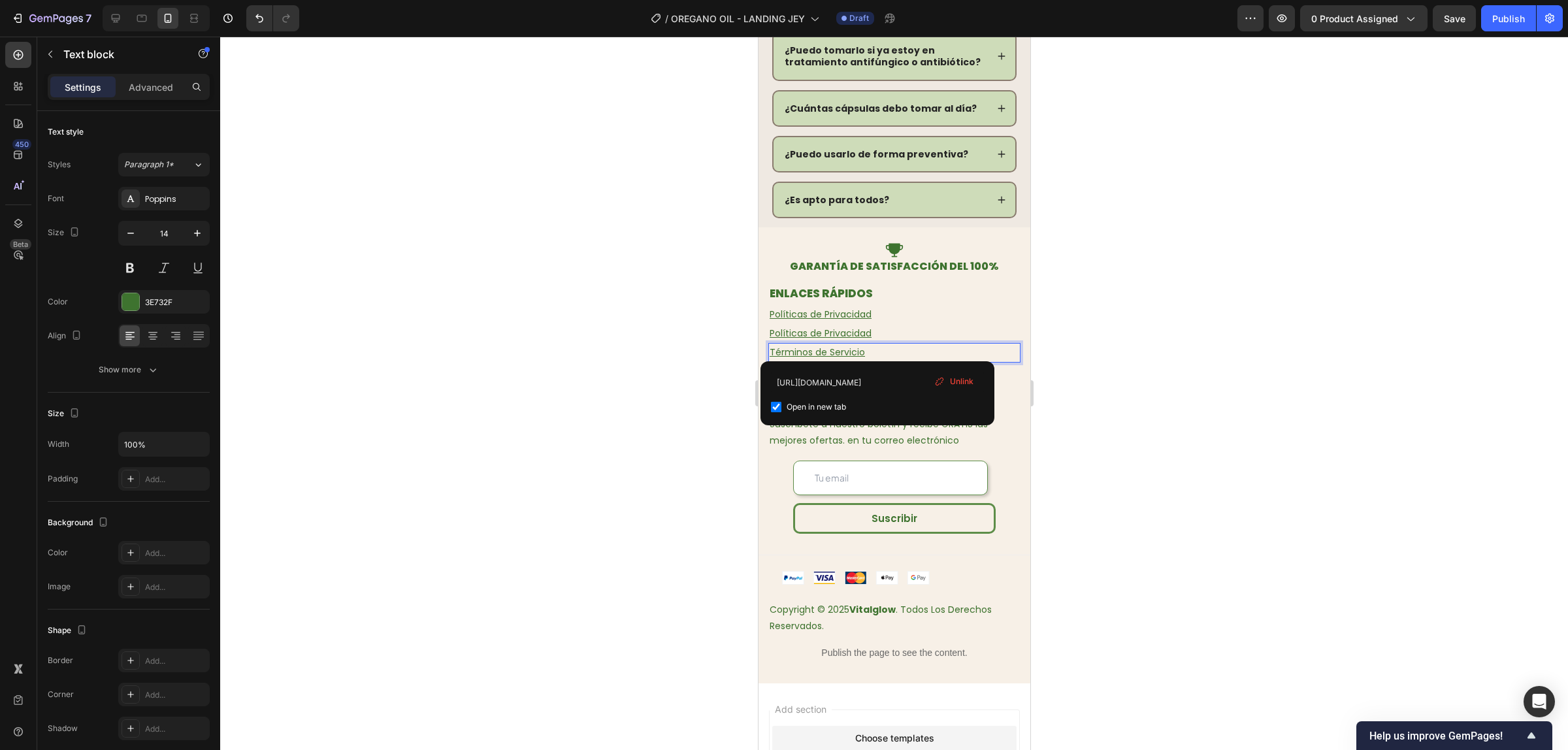
click at [1138, 384] on div at bounding box center [894, 394] width 1348 height 714
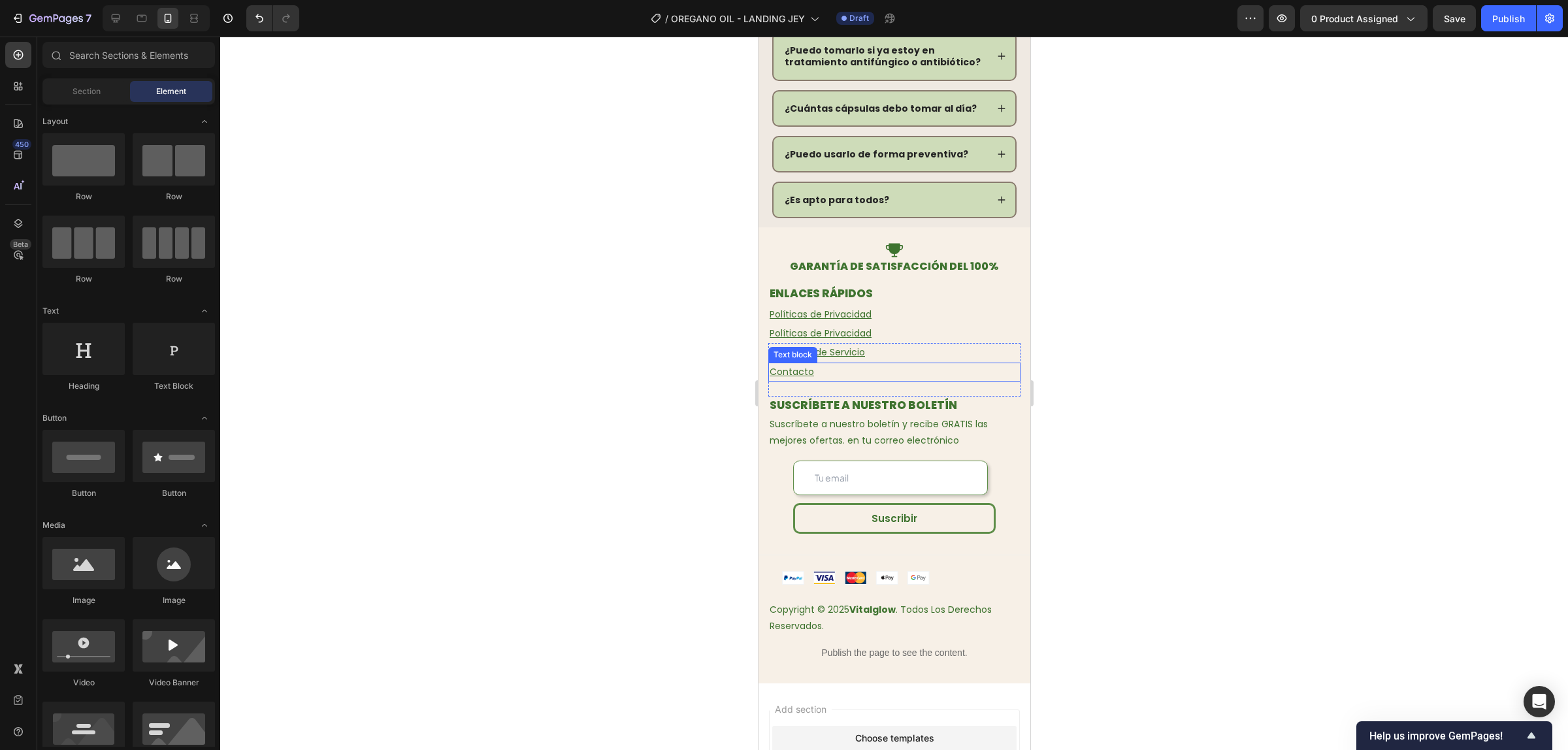
click at [800, 365] on u "Contacto" at bounding box center [791, 371] width 45 height 13
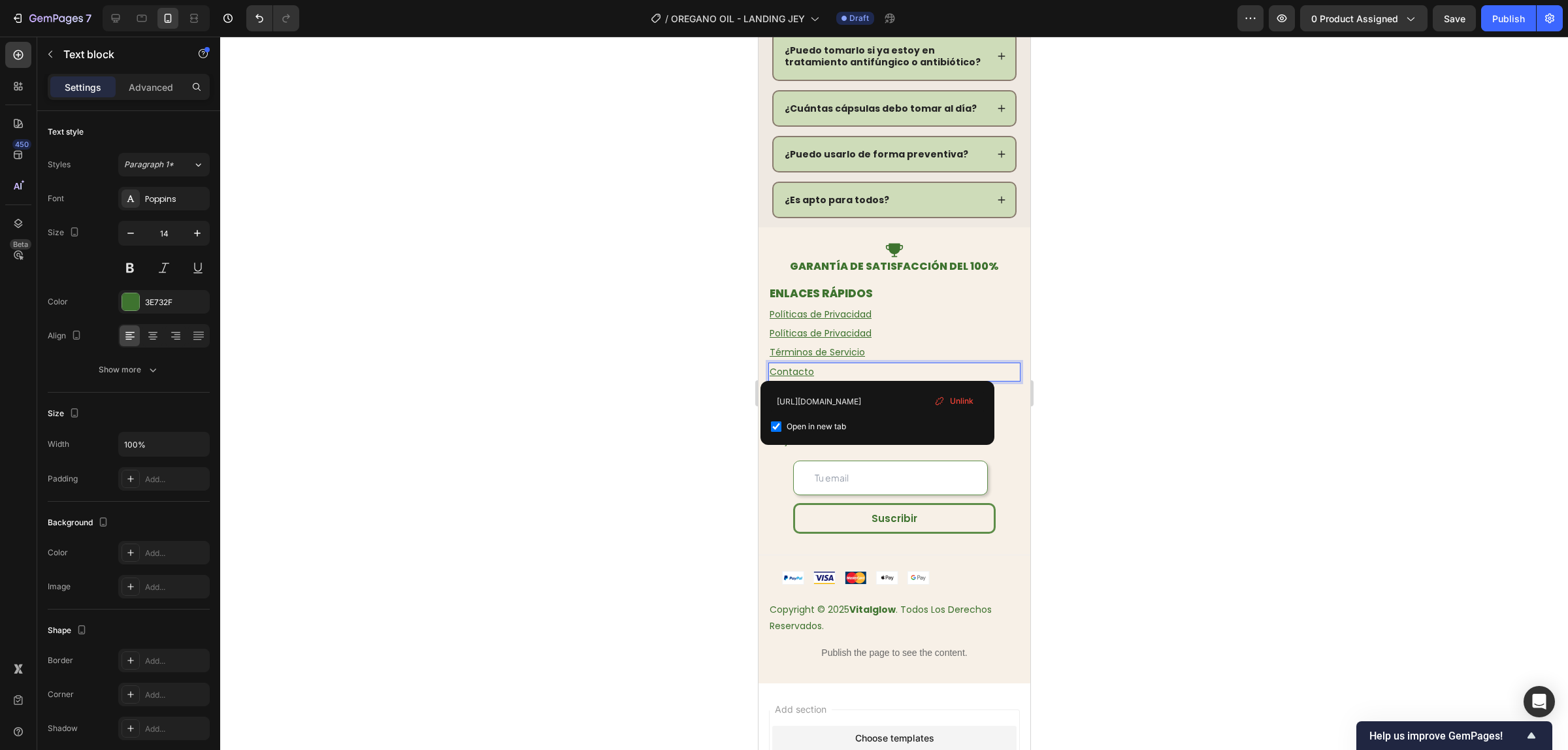
click at [1176, 387] on div at bounding box center [894, 394] width 1348 height 714
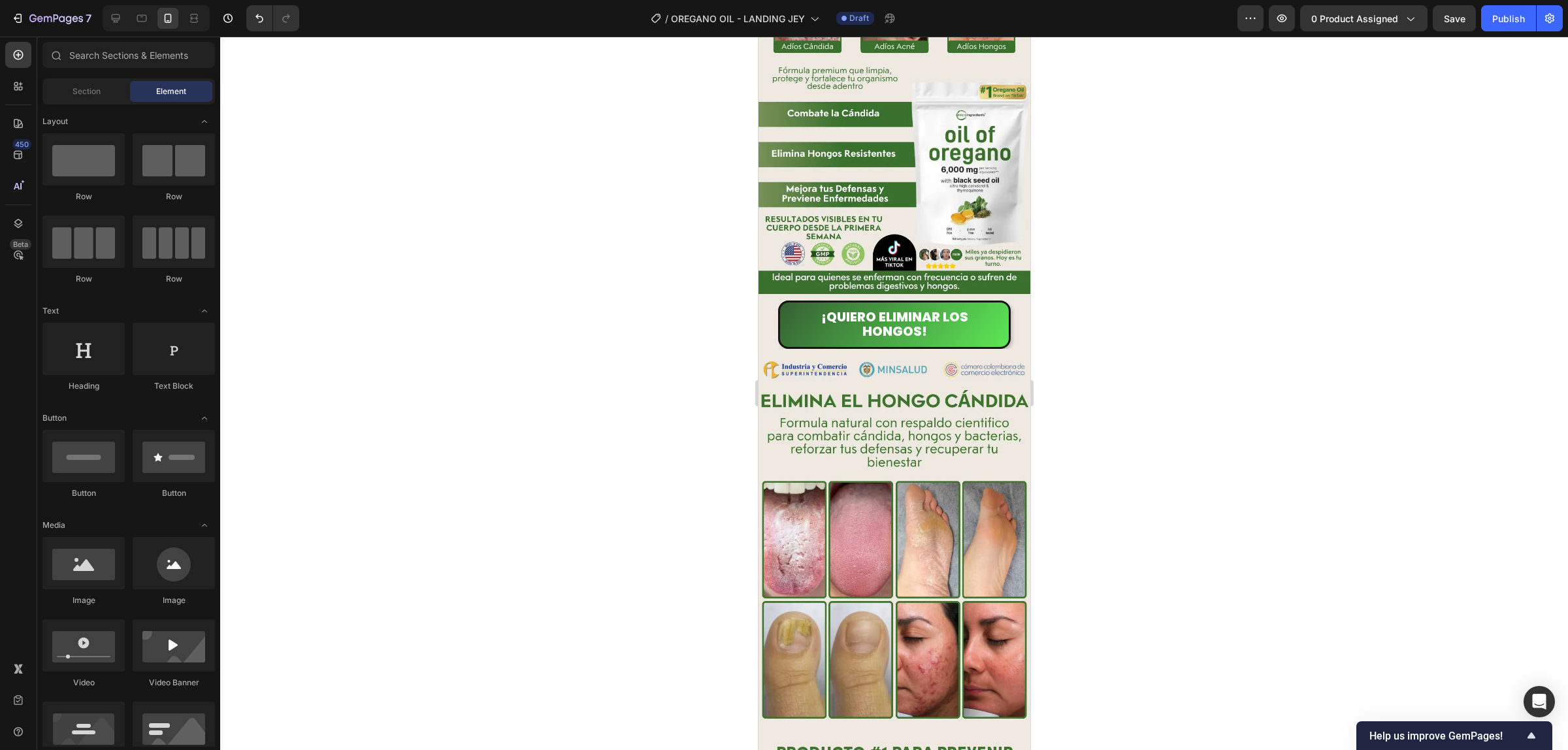
scroll to position [0, 0]
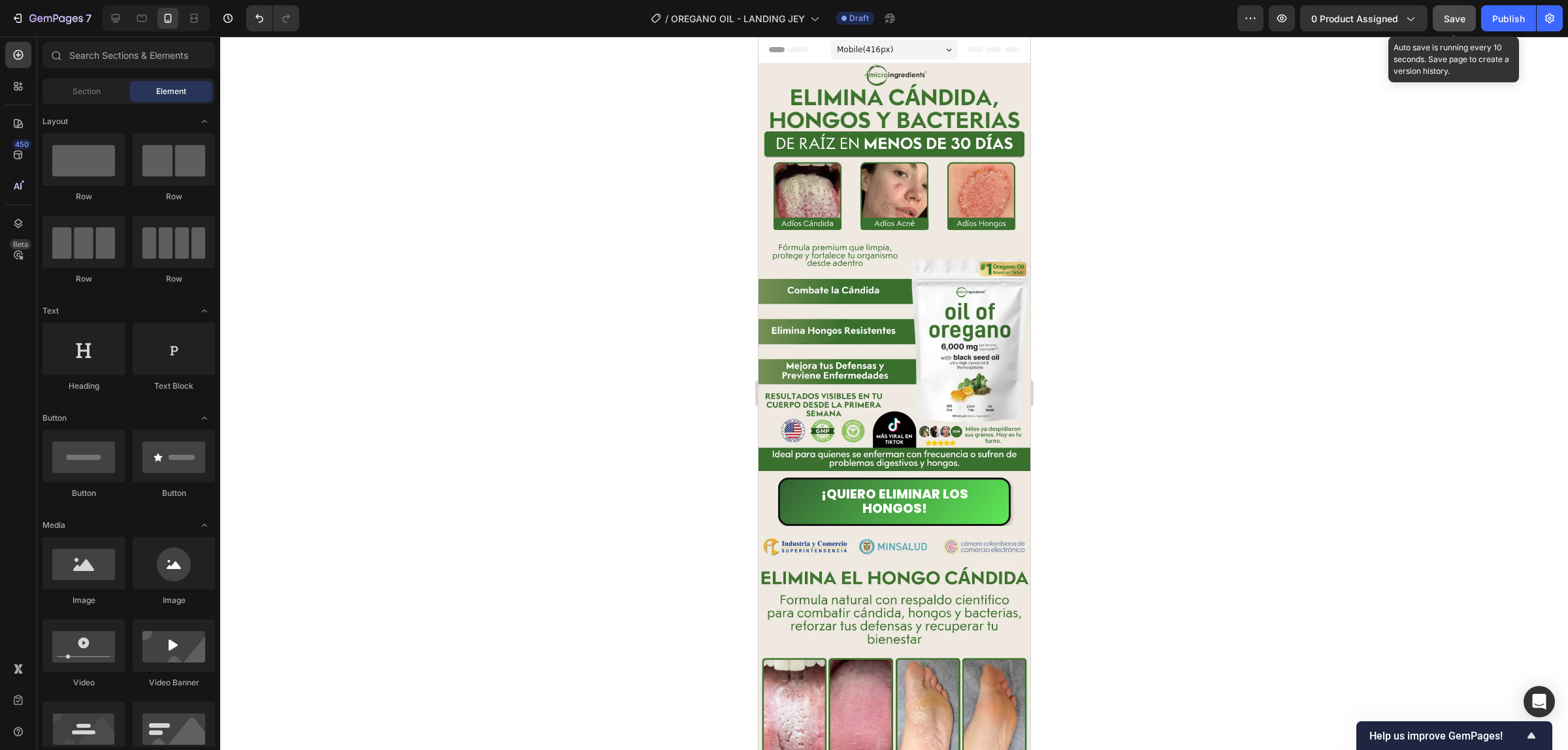
click at [1466, 23] on button "Save" at bounding box center [1454, 18] width 43 height 26
click at [1382, 28] on button "0 product assigned" at bounding box center [1363, 18] width 127 height 26
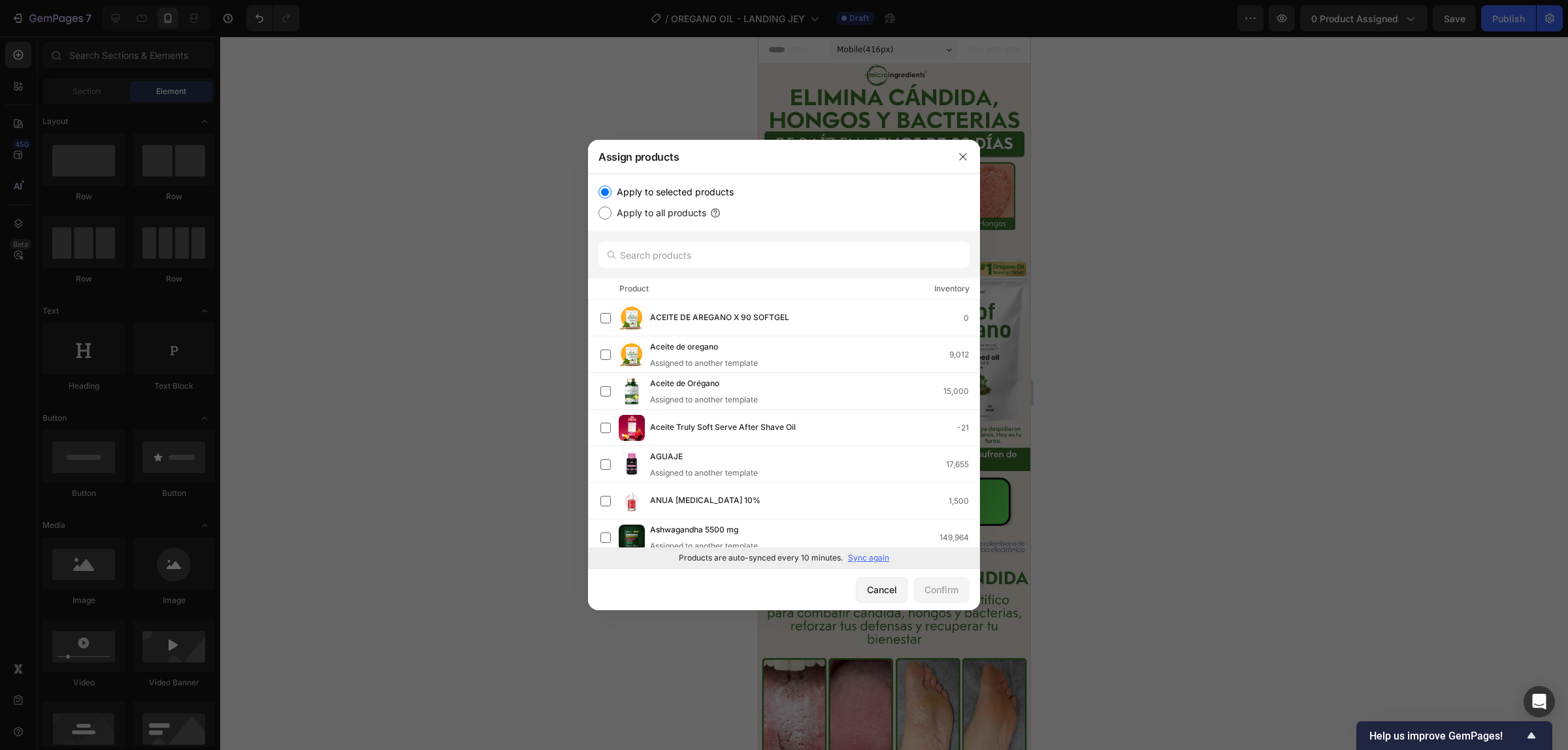
click at [870, 557] on p "Sync again" at bounding box center [868, 558] width 41 height 12
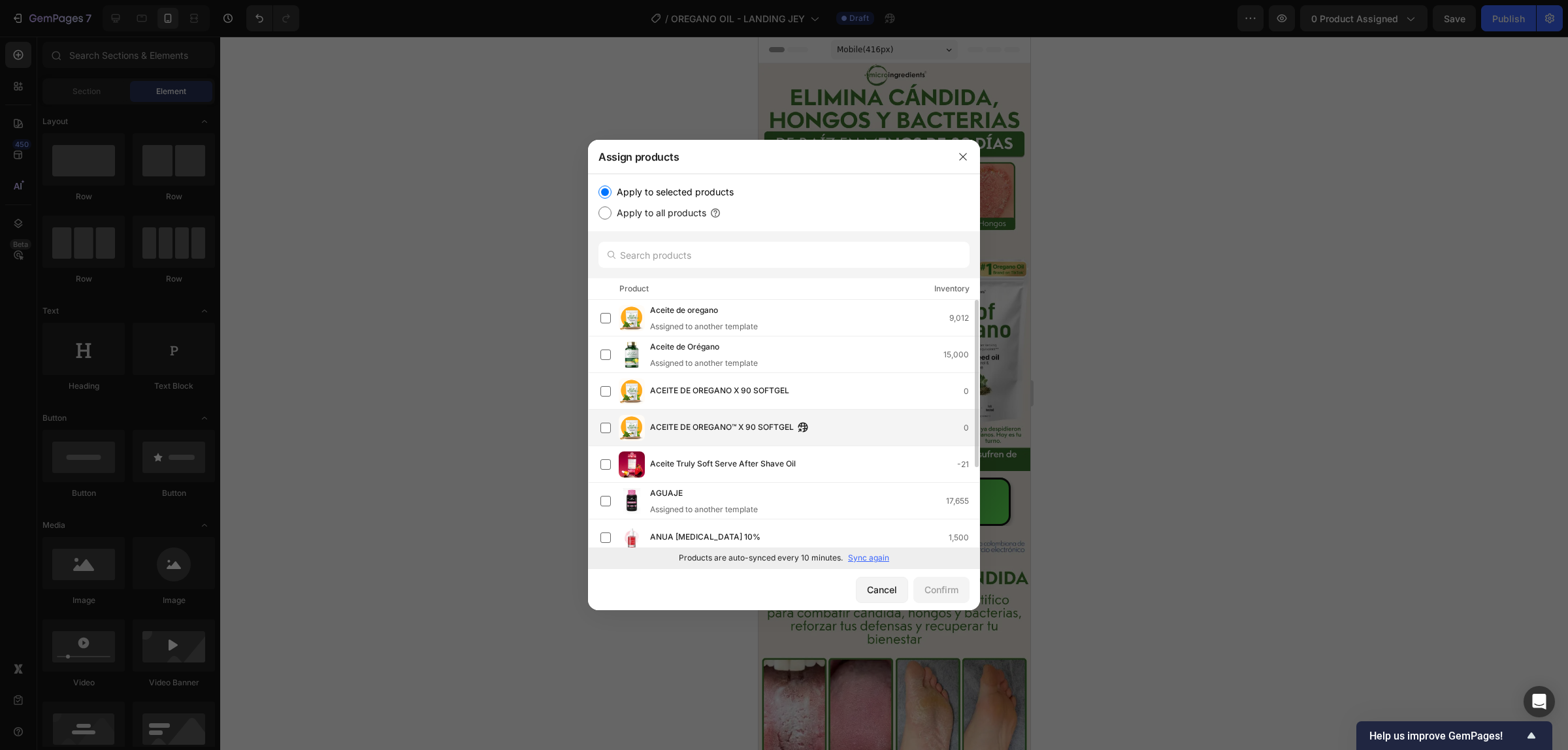
click at [843, 422] on div "ACEITE DE OREGANO™ X 90 SOFTGEL 0" at bounding box center [814, 428] width 330 height 15
click at [939, 589] on div "Confirm" at bounding box center [941, 590] width 34 height 14
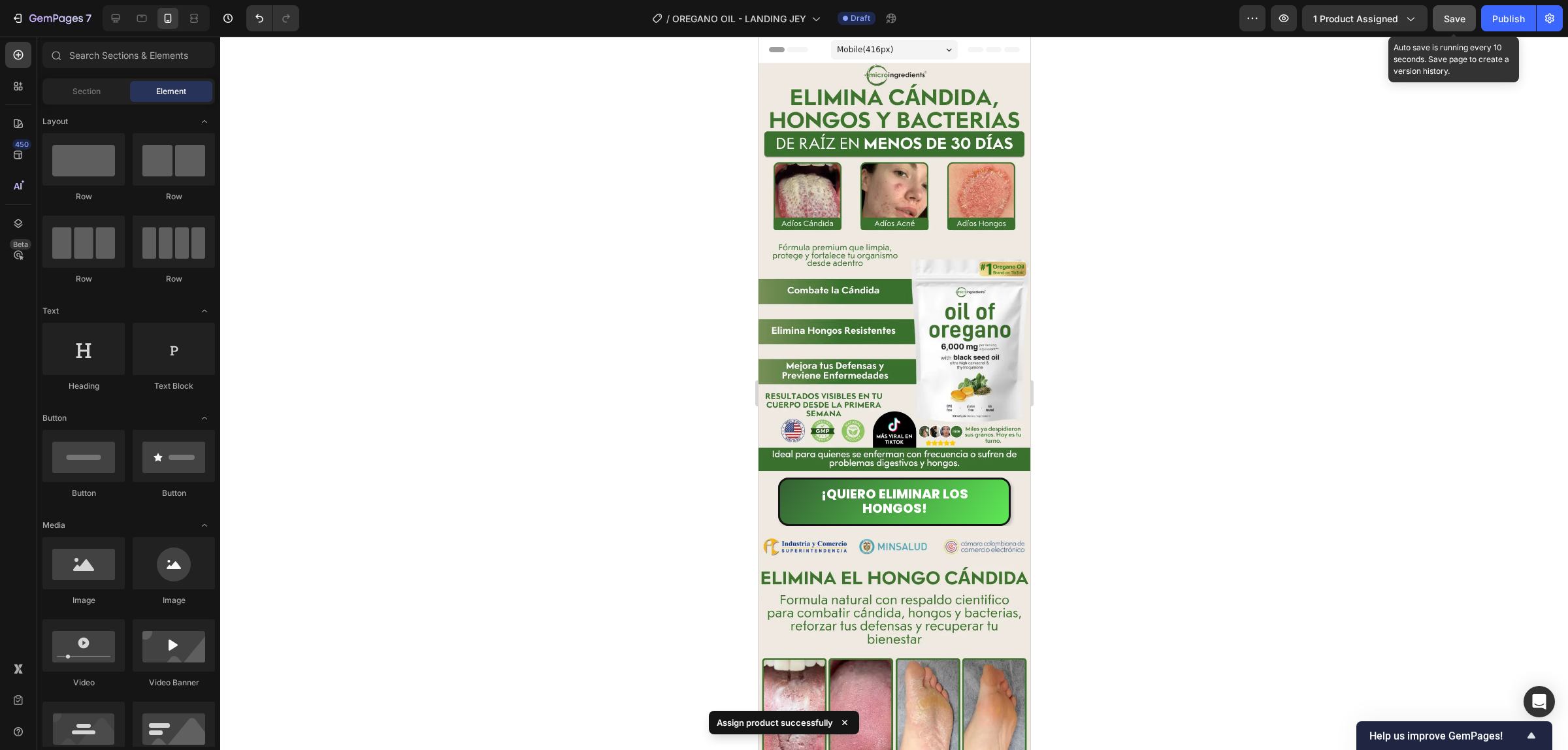
click at [1461, 16] on span "Save" at bounding box center [1454, 18] width 22 height 11
click at [1511, 15] on div "Publish" at bounding box center [1509, 19] width 33 height 14
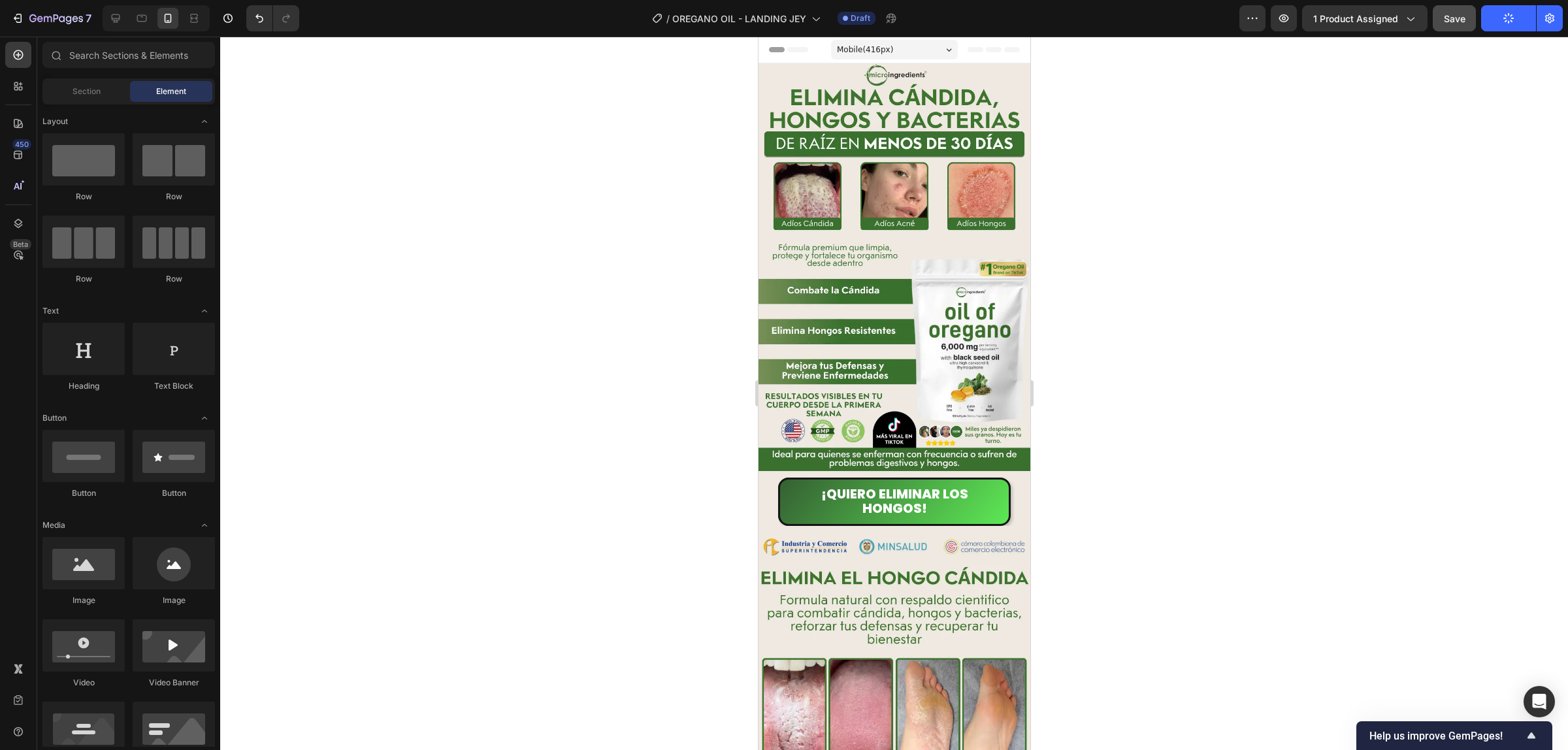
click at [102, 14] on div at bounding box center [153, 18] width 113 height 26
click at [114, 23] on icon at bounding box center [115, 18] width 13 height 13
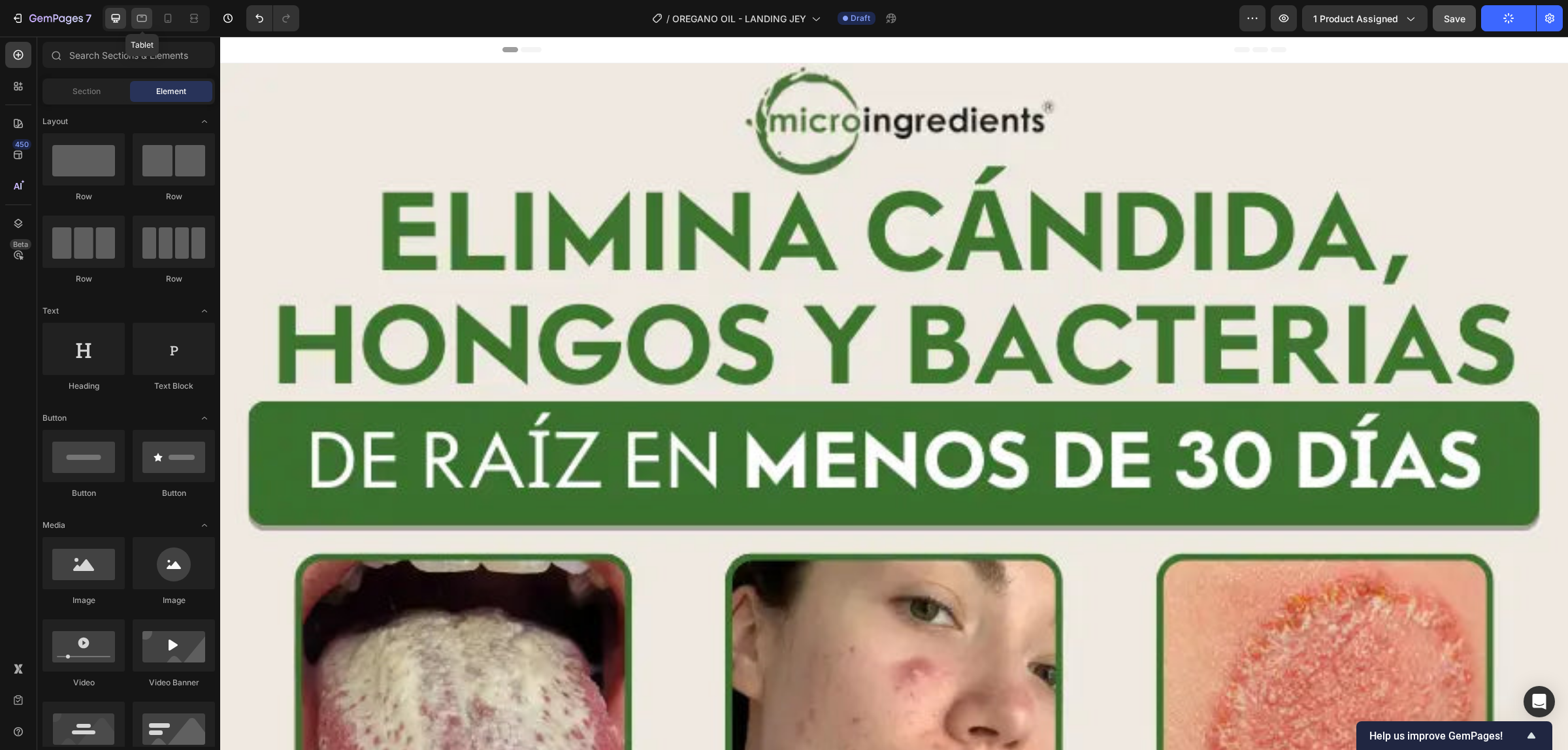
click at [148, 17] on icon at bounding box center [141, 18] width 13 height 13
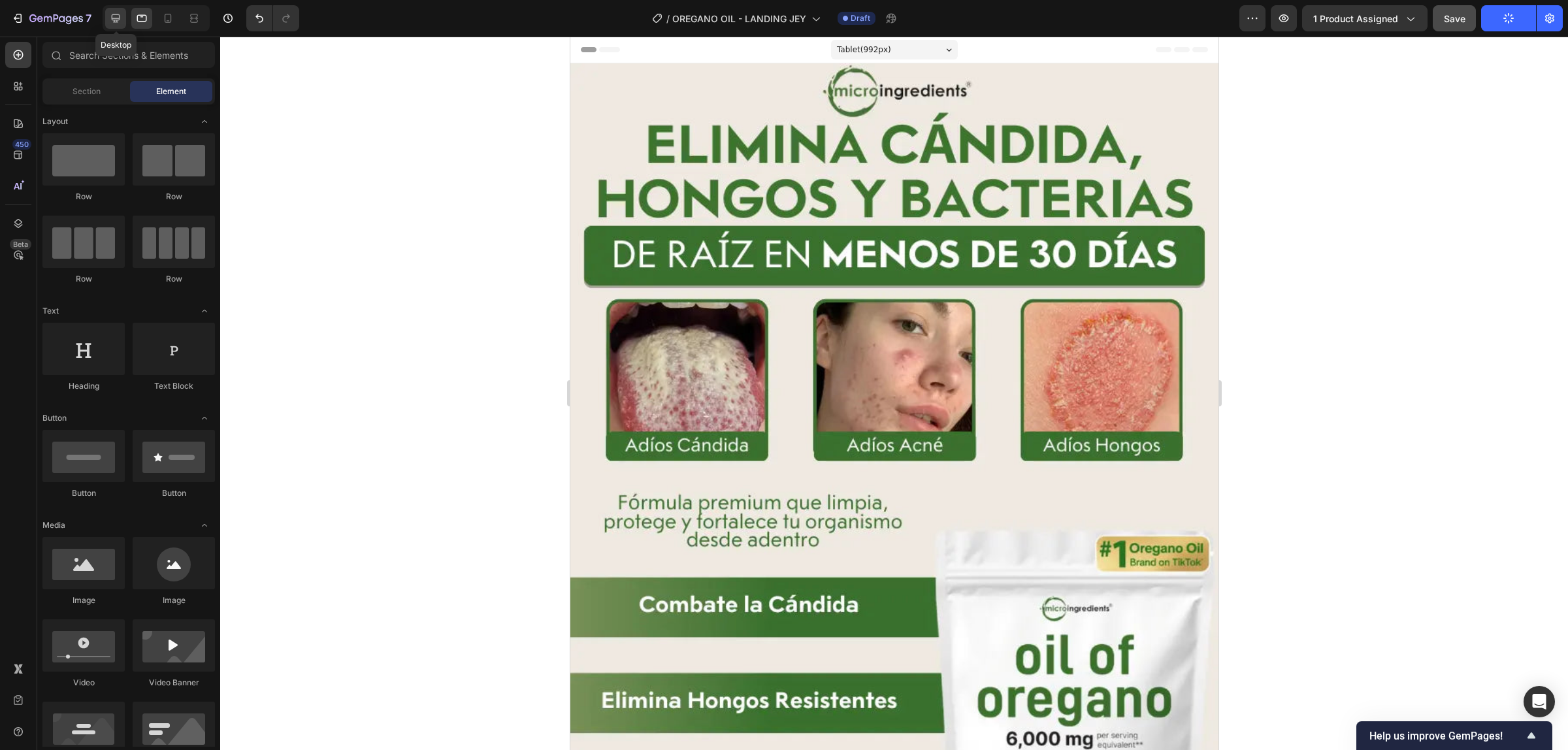
click at [119, 16] on icon at bounding box center [115, 18] width 13 height 13
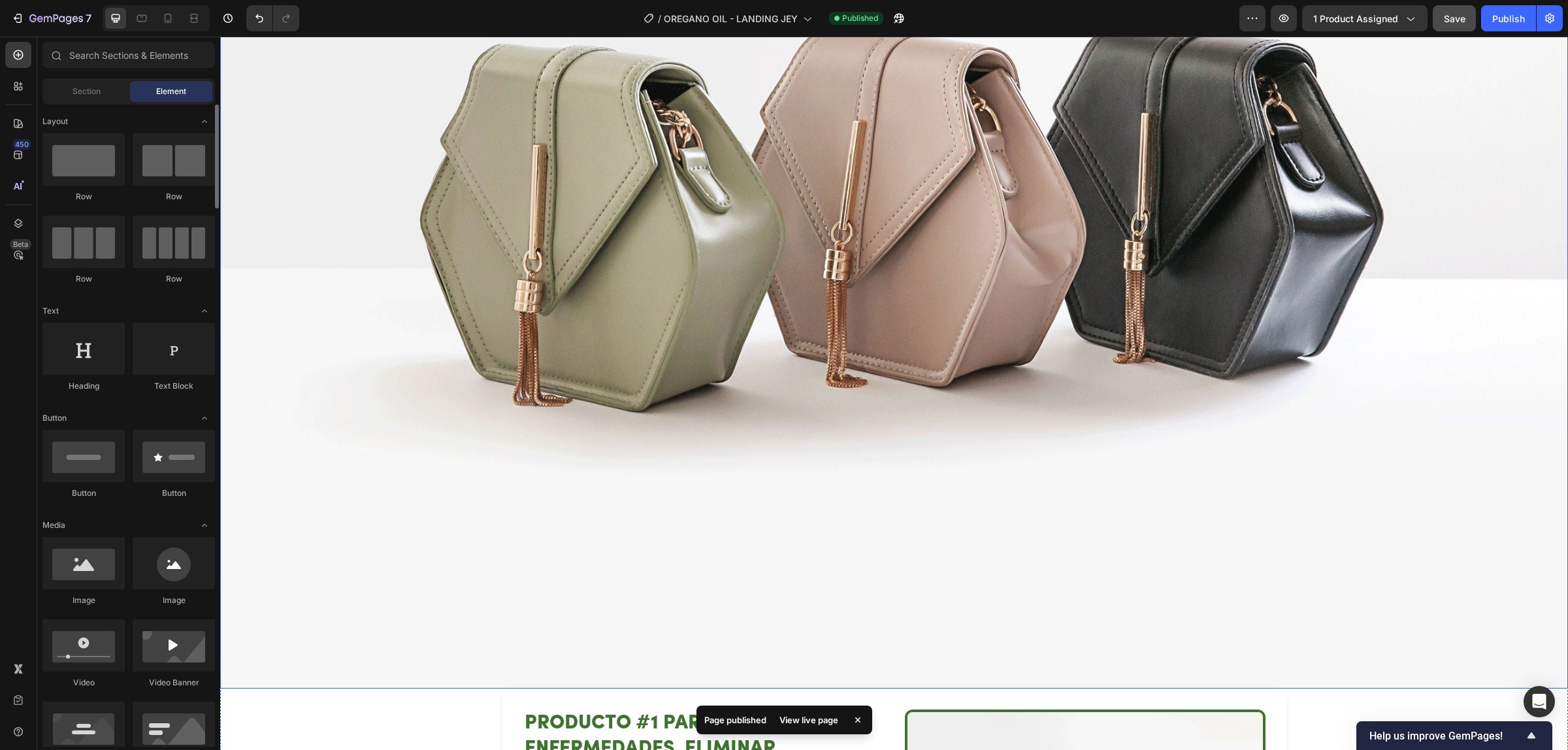
scroll to position [2206, 0]
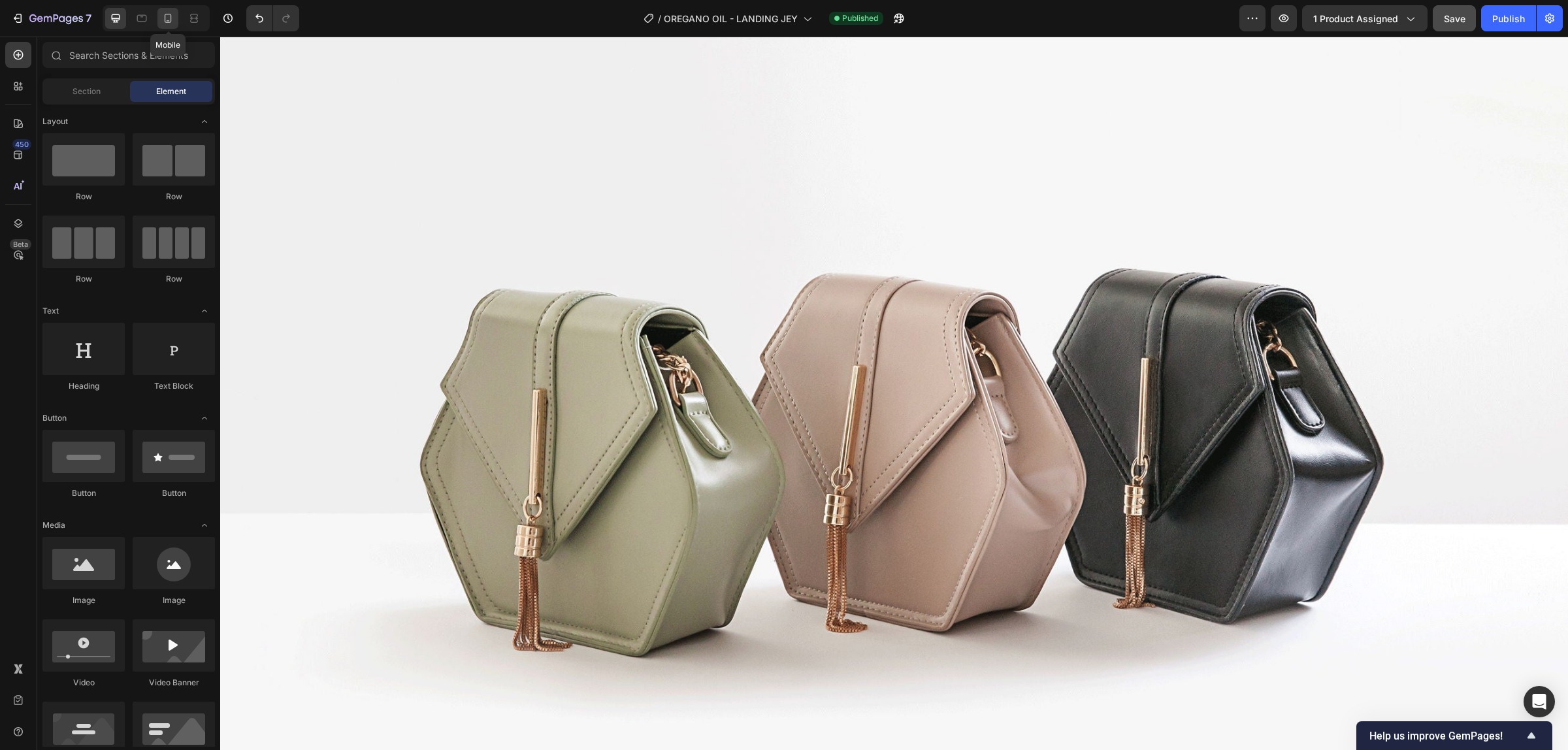
click at [174, 21] on icon at bounding box center [167, 18] width 13 height 13
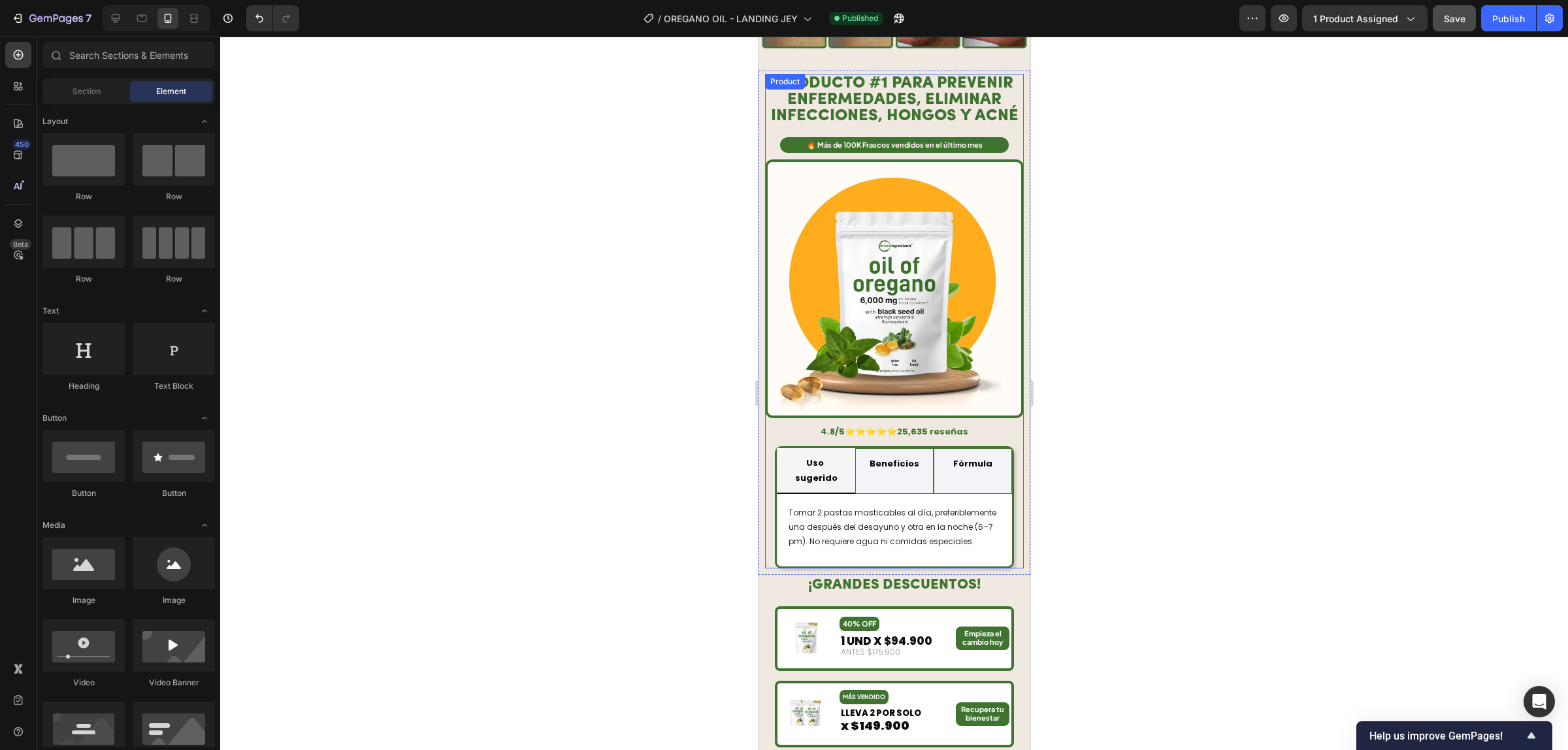
scroll to position [1093, 0]
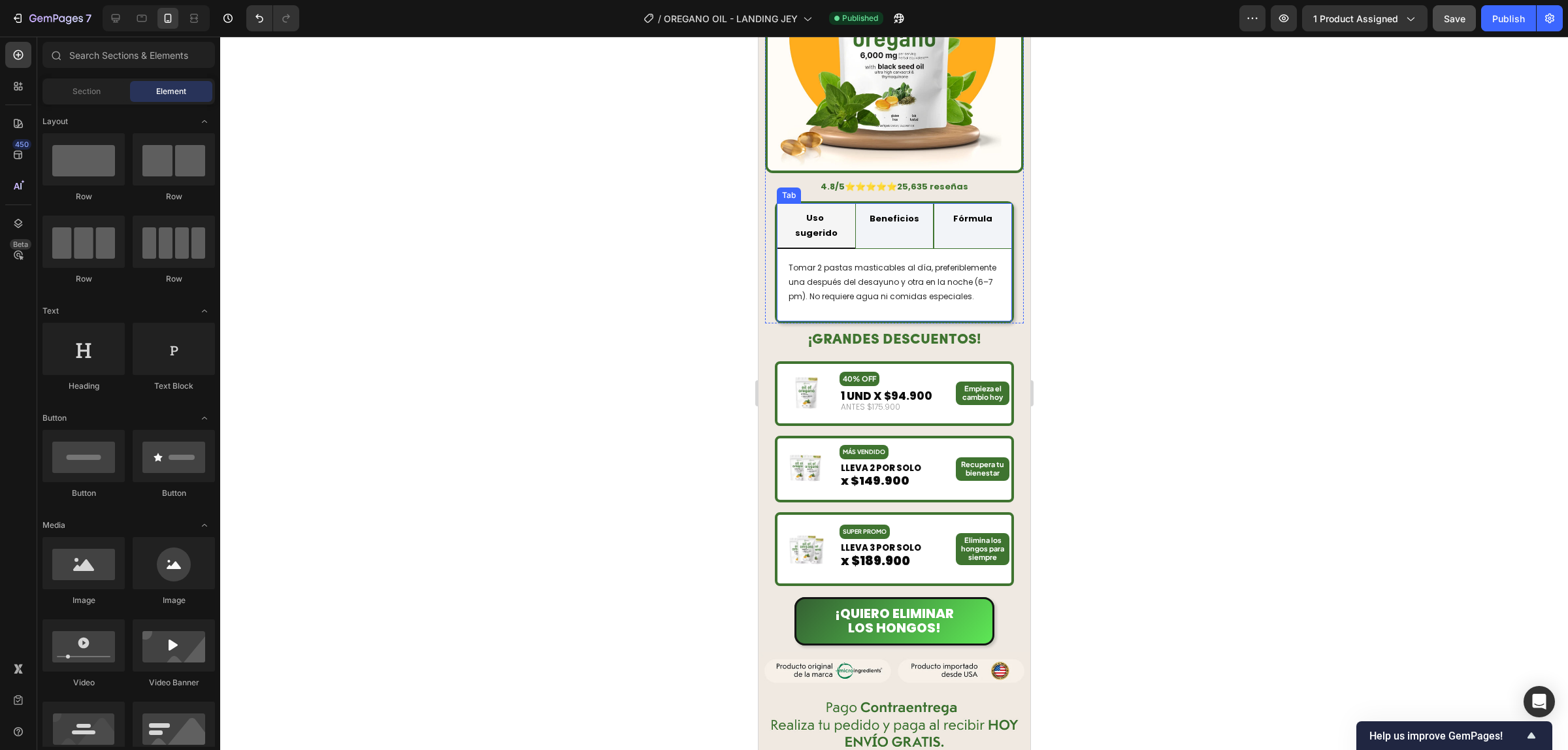
click at [823, 210] on p "Uso sugerido" at bounding box center [815, 226] width 53 height 31
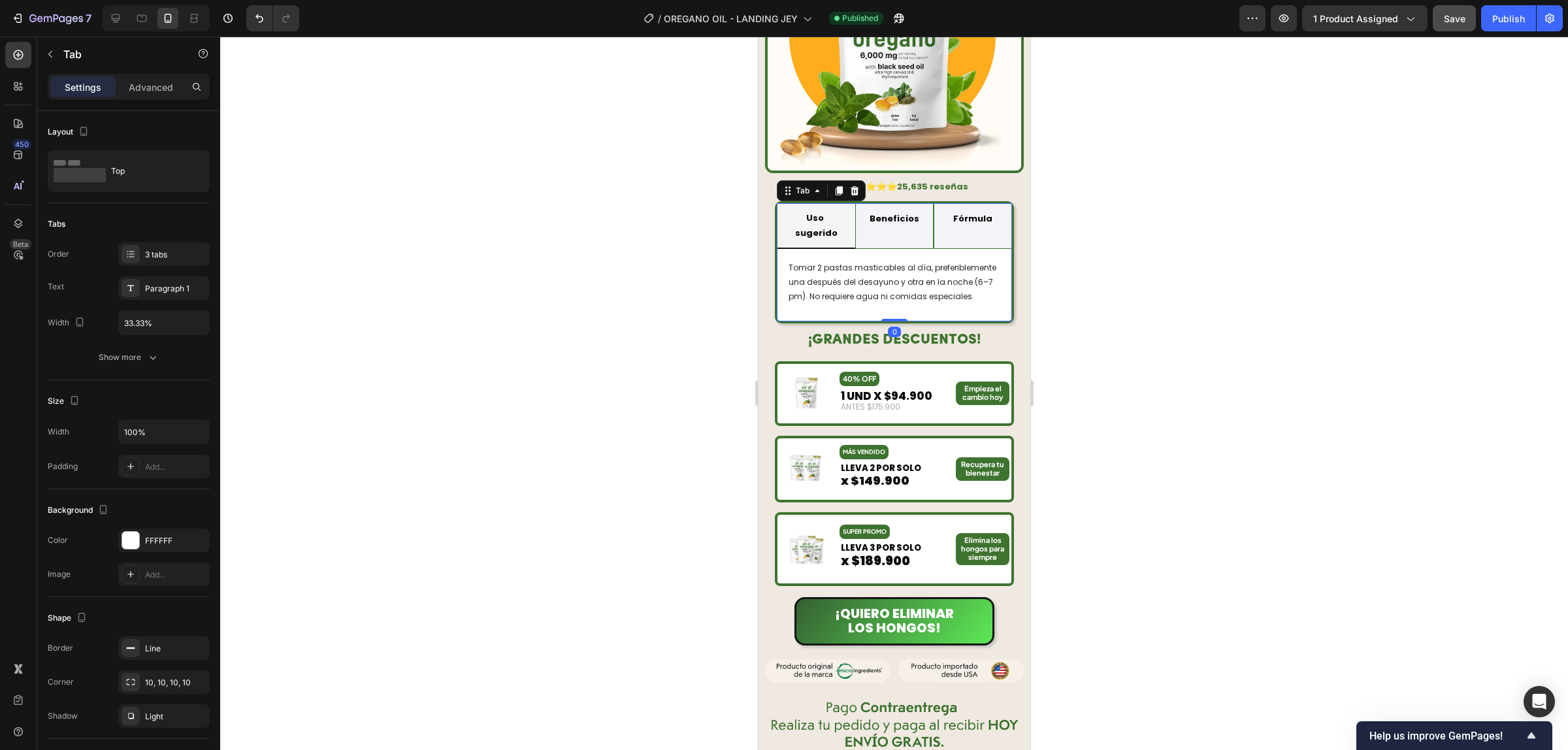
click at [842, 203] on li "Uso sugerido" at bounding box center [815, 226] width 78 height 46
click at [852, 261] on p "Tomar 2 pastas masticables al día, preferiblemente una después del desayuno y o…" at bounding box center [893, 282] width 212 height 42
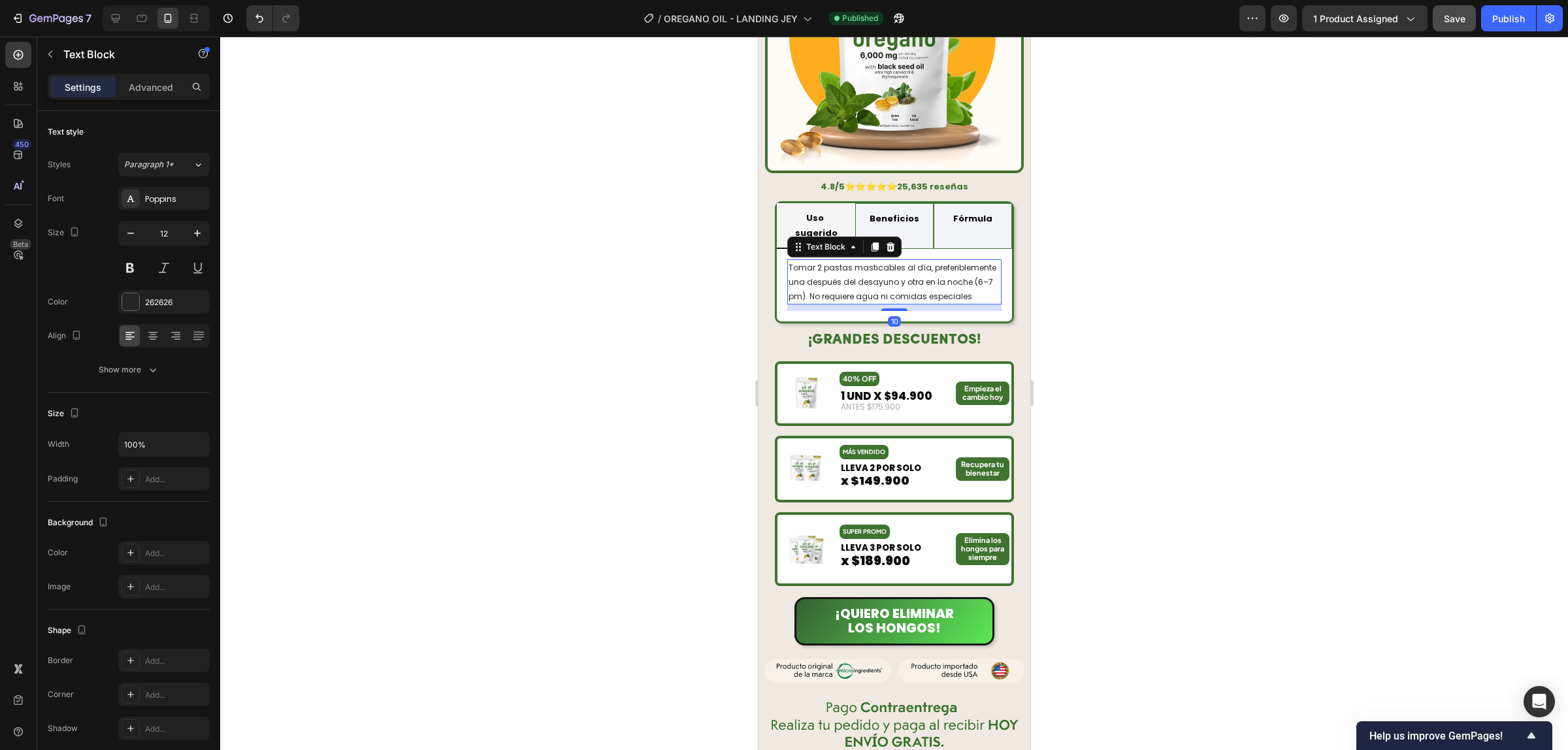
click at [852, 261] on p "Tomar 2 pastas masticables al día, preferiblemente una después del desayuno y o…" at bounding box center [893, 282] width 212 height 42
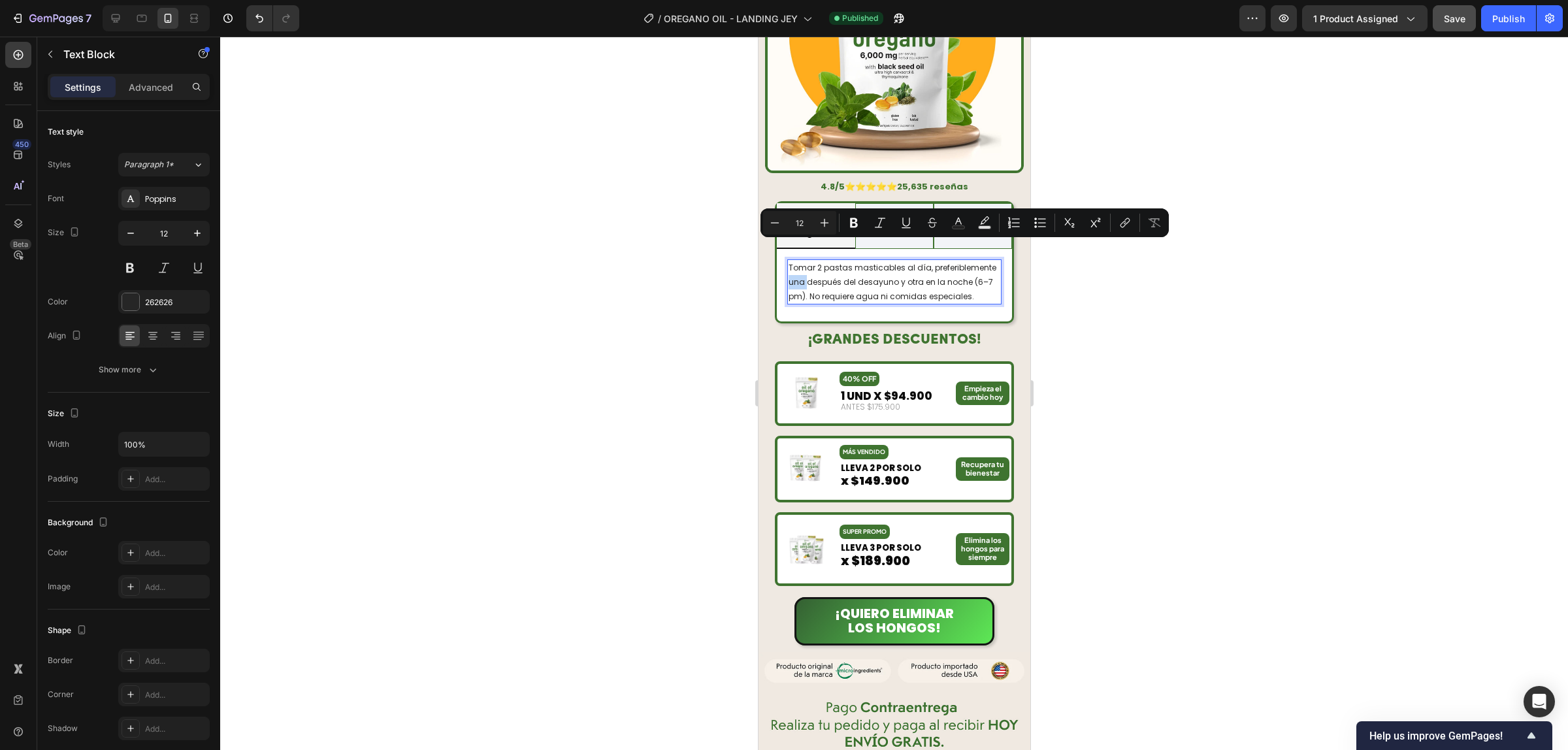
click at [862, 261] on p "Tomar 2 pastas masticables al día, preferiblemente una después del desayuno y o…" at bounding box center [893, 282] width 212 height 42
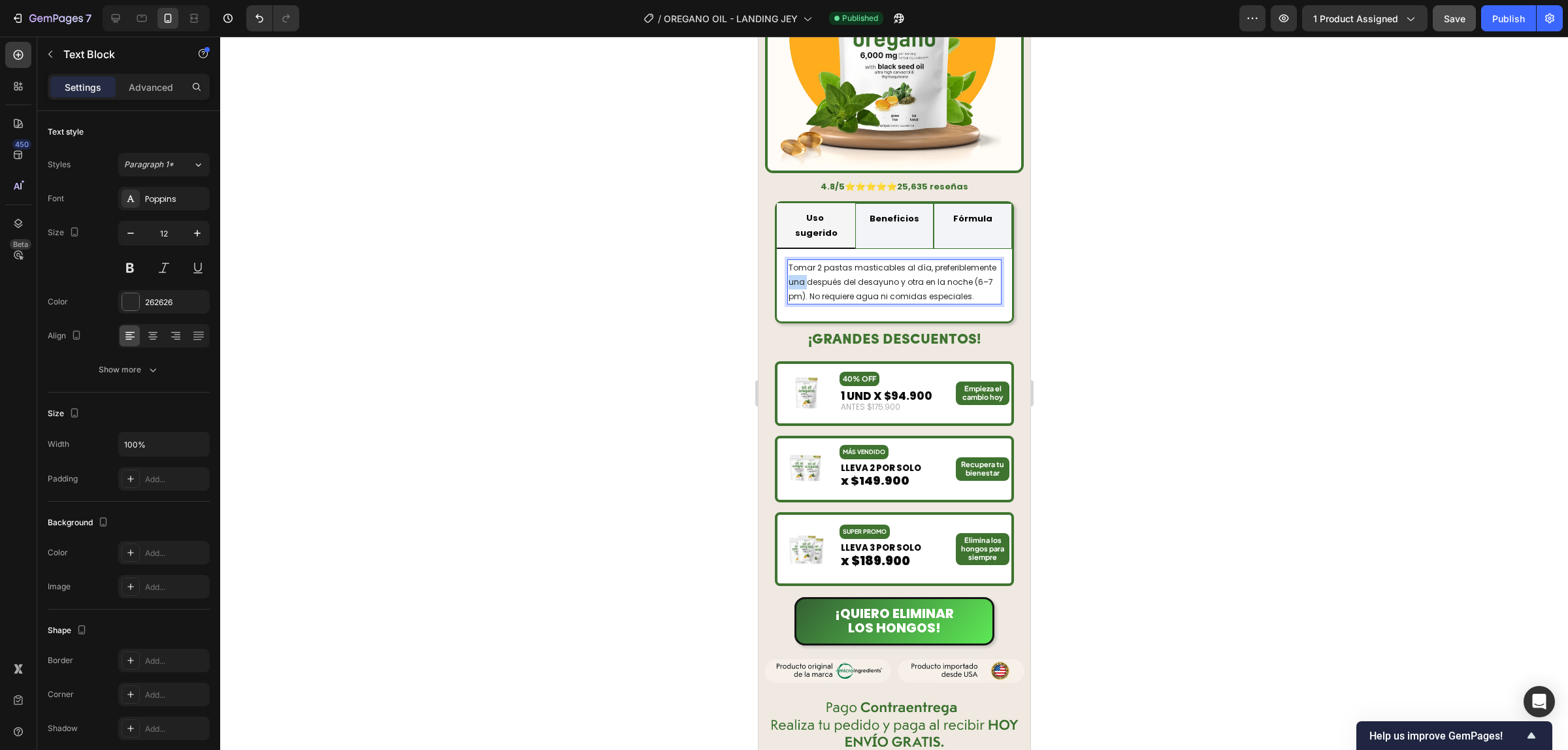
click at [862, 261] on p "Tomar 2 pastas masticables al día, preferiblemente una después del desayuno y o…" at bounding box center [893, 282] width 212 height 42
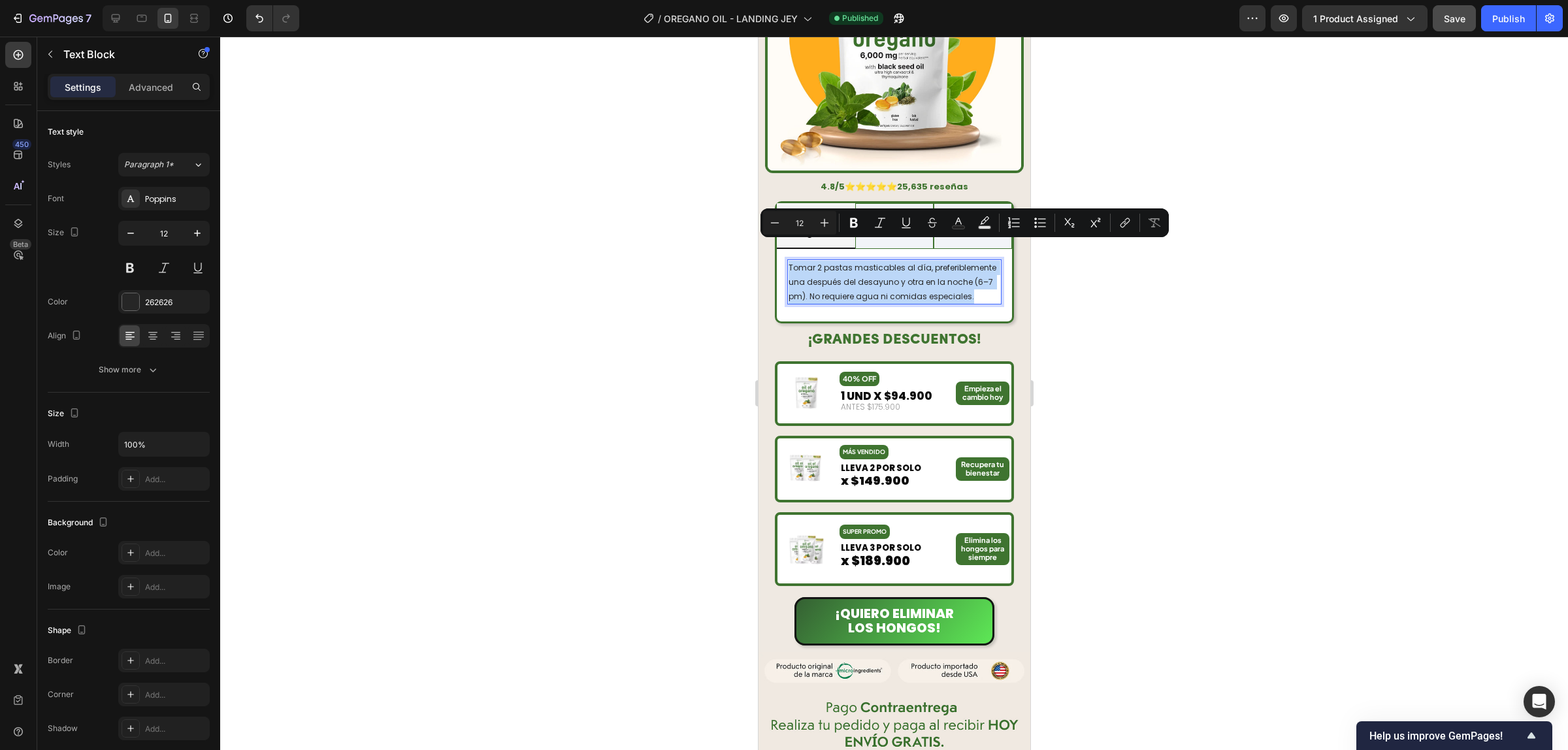
click at [862, 261] on p "Tomar 2 pastas masticables al día, preferiblemente una después del desayuno y o…" at bounding box center [893, 282] width 212 height 42
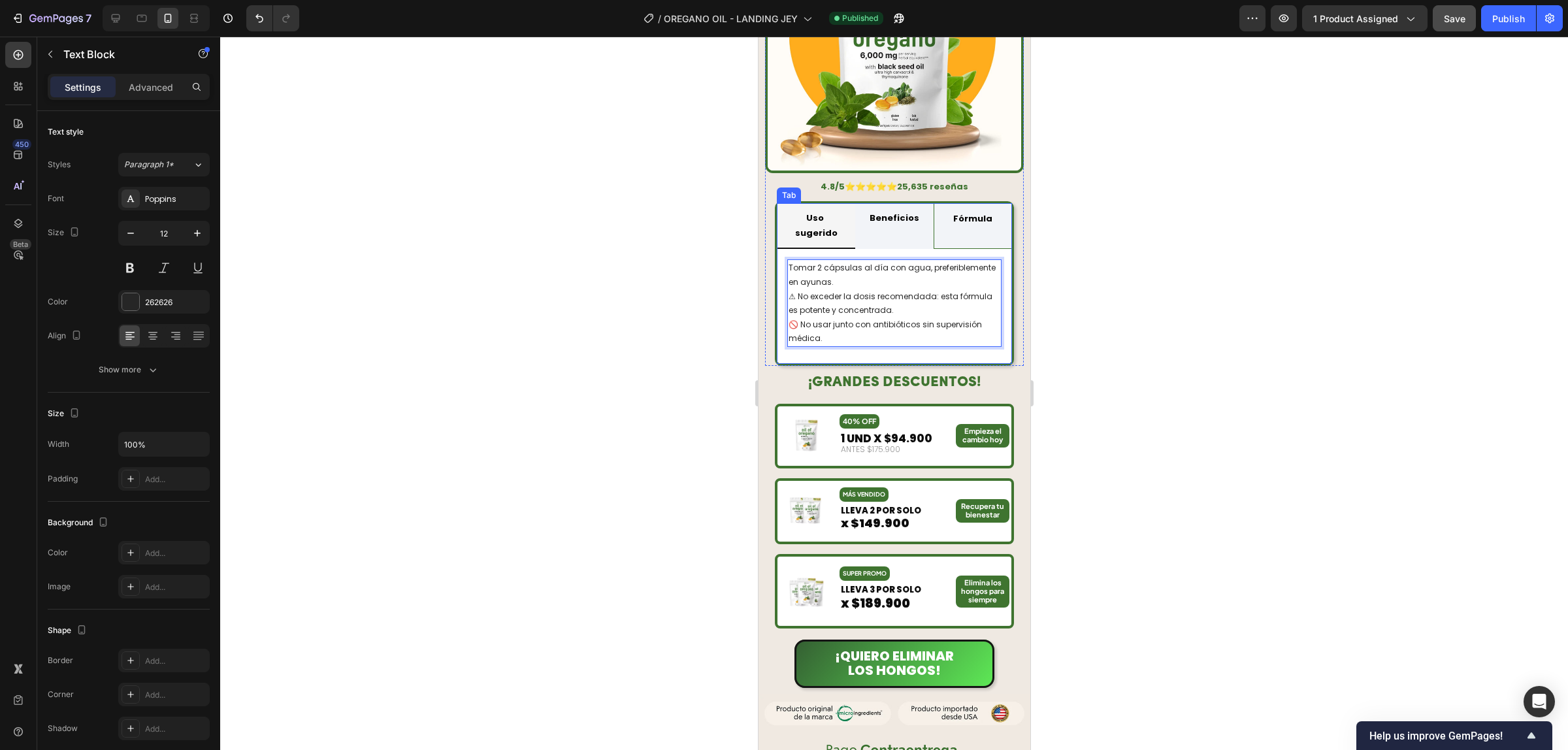
click at [895, 208] on div "Beneficios" at bounding box center [893, 226] width 53 height 36
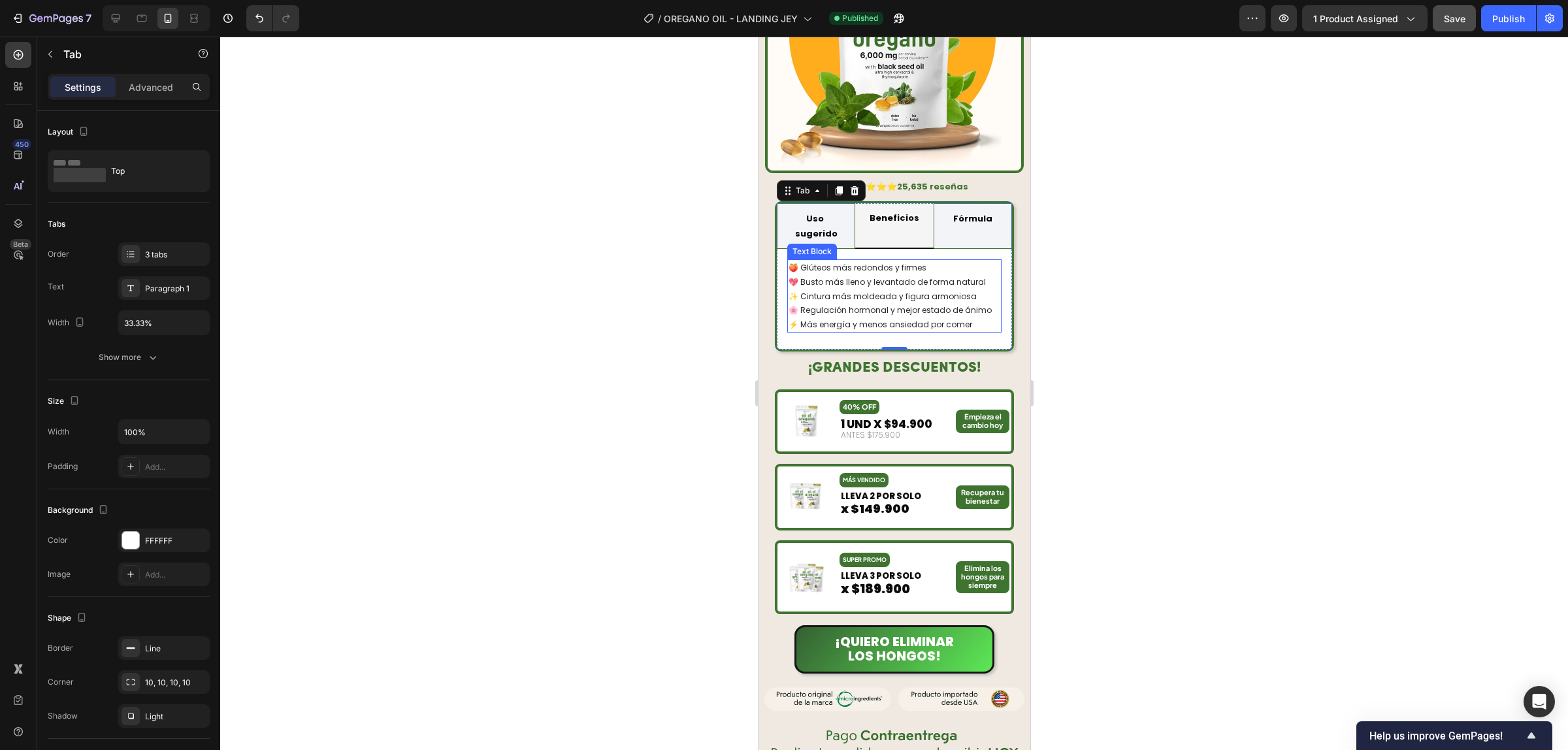
click at [919, 280] on p "🍑 Glúteos más redondos y firmes 💖 Busto más lleno y levantado de forma natural …" at bounding box center [893, 296] width 212 height 71
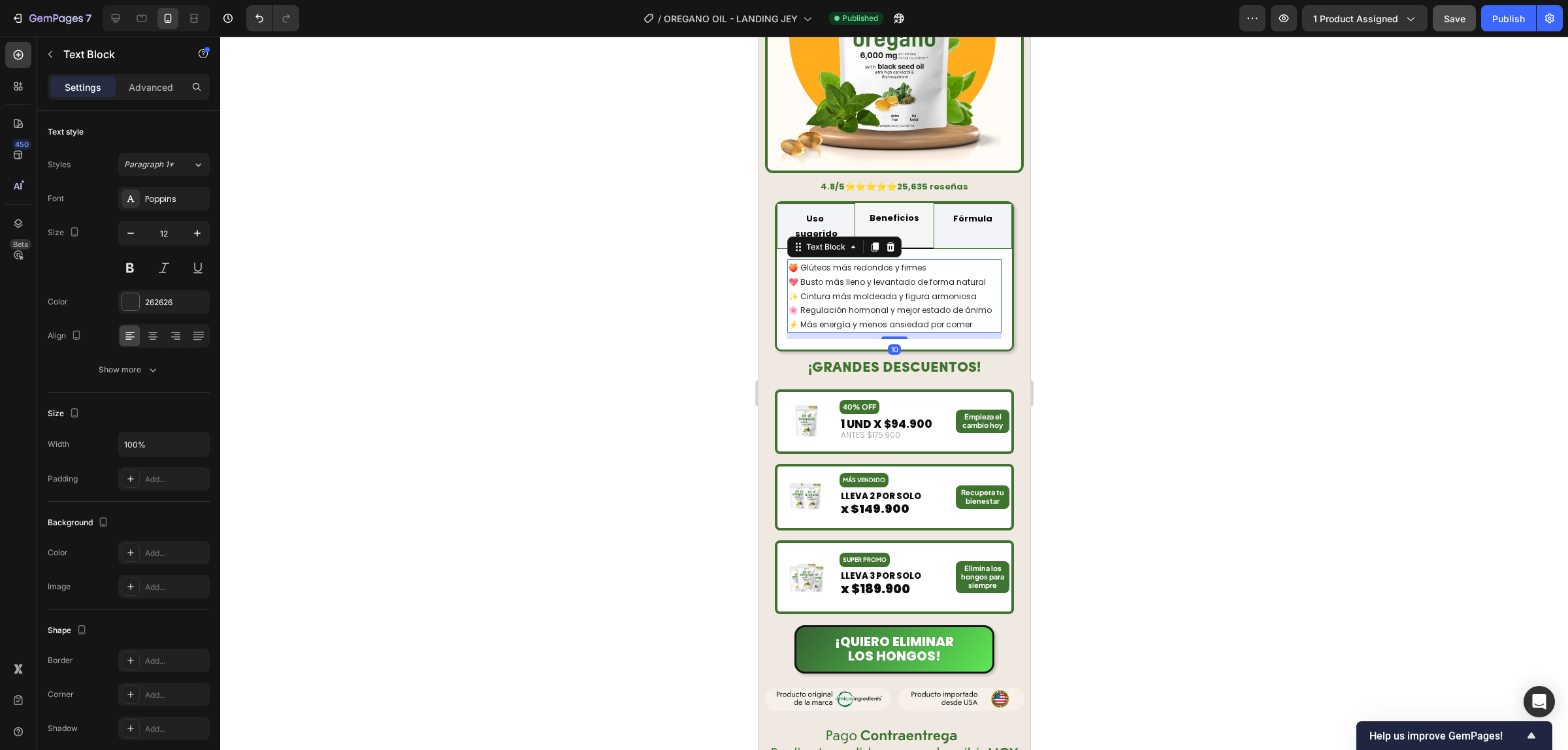
click at [919, 280] on p "🍑 Glúteos más redondos y firmes 💖 Busto más lleno y levantado de forma natural …" at bounding box center [893, 296] width 212 height 71
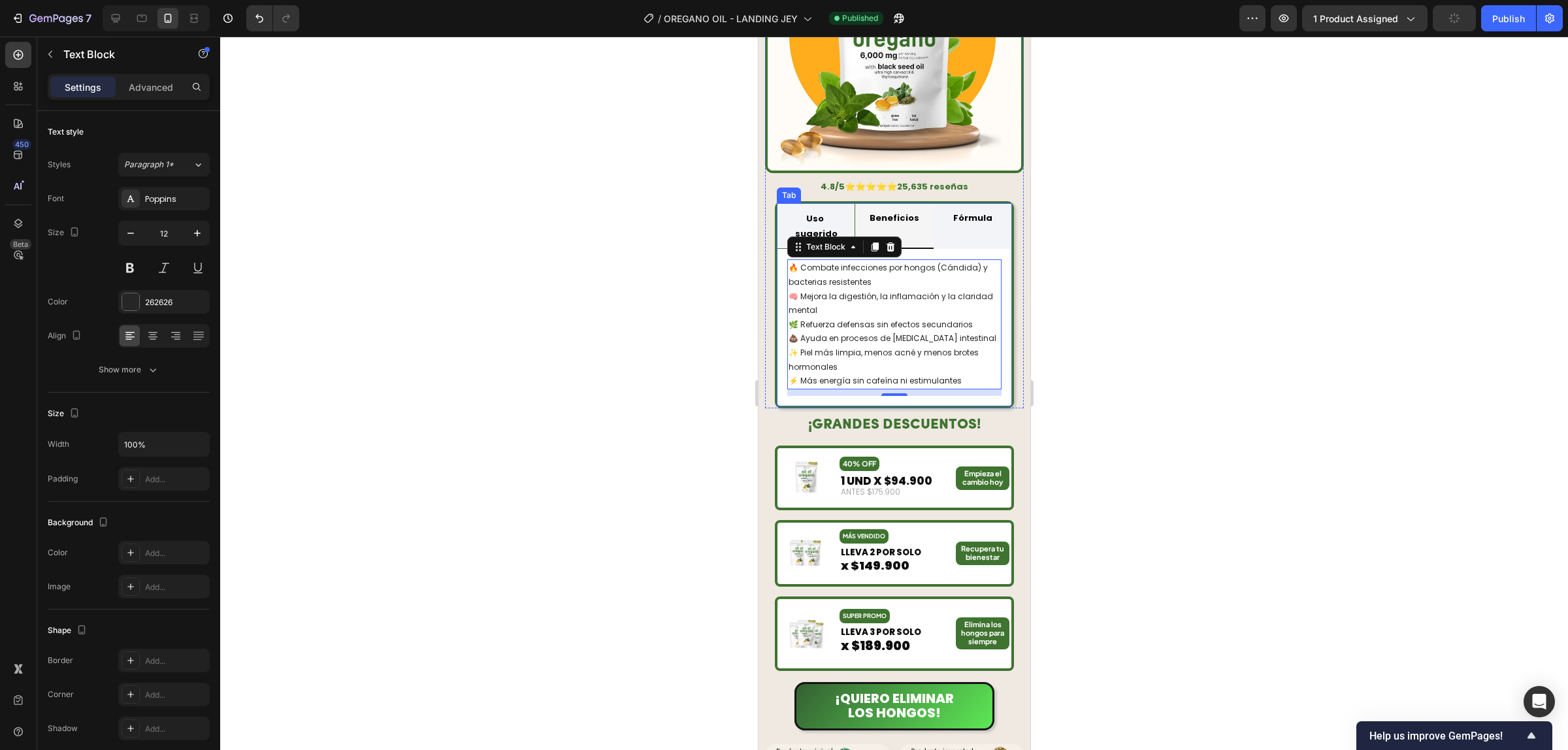
click at [983, 205] on li "Fórmula" at bounding box center [972, 226] width 78 height 46
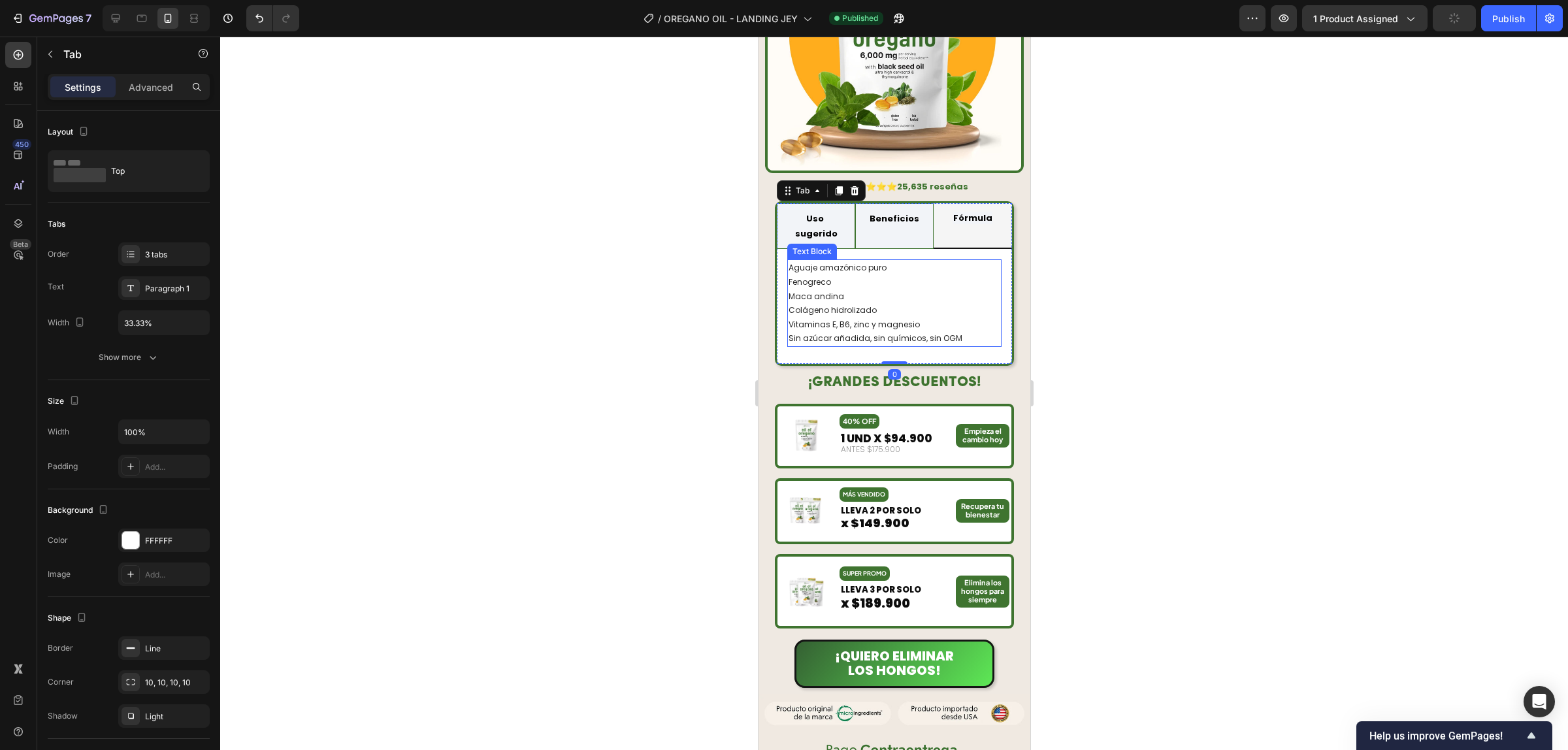
click at [910, 291] on p "Aguaje amazónico puro Fenogreco Maca andina Colágeno hidrolizado Vitaminas E, B…" at bounding box center [893, 303] width 212 height 85
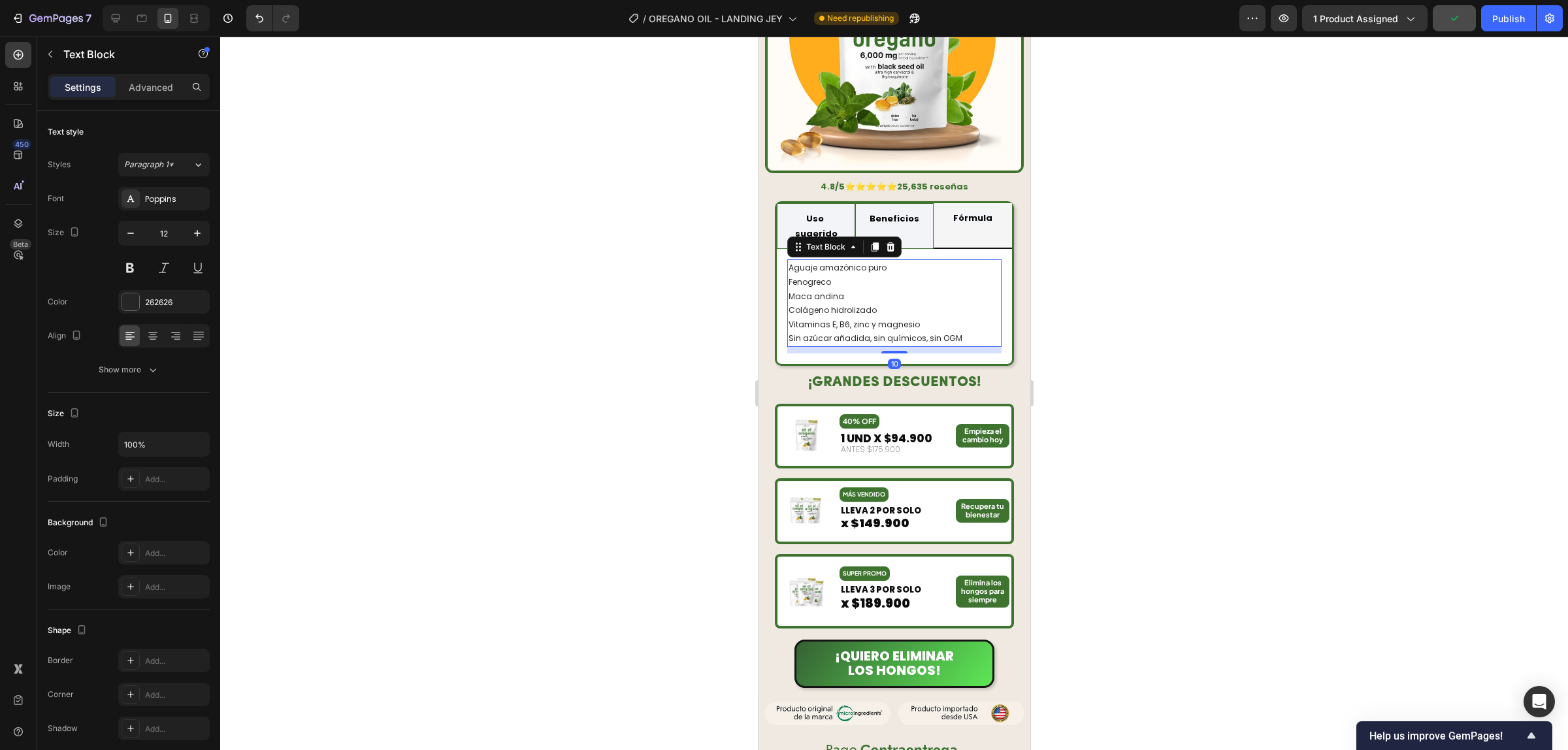
click at [910, 291] on p "Aguaje amazónico puro Fenogreco Maca andina Colágeno hidrolizado Vitaminas E, B…" at bounding box center [893, 303] width 212 height 85
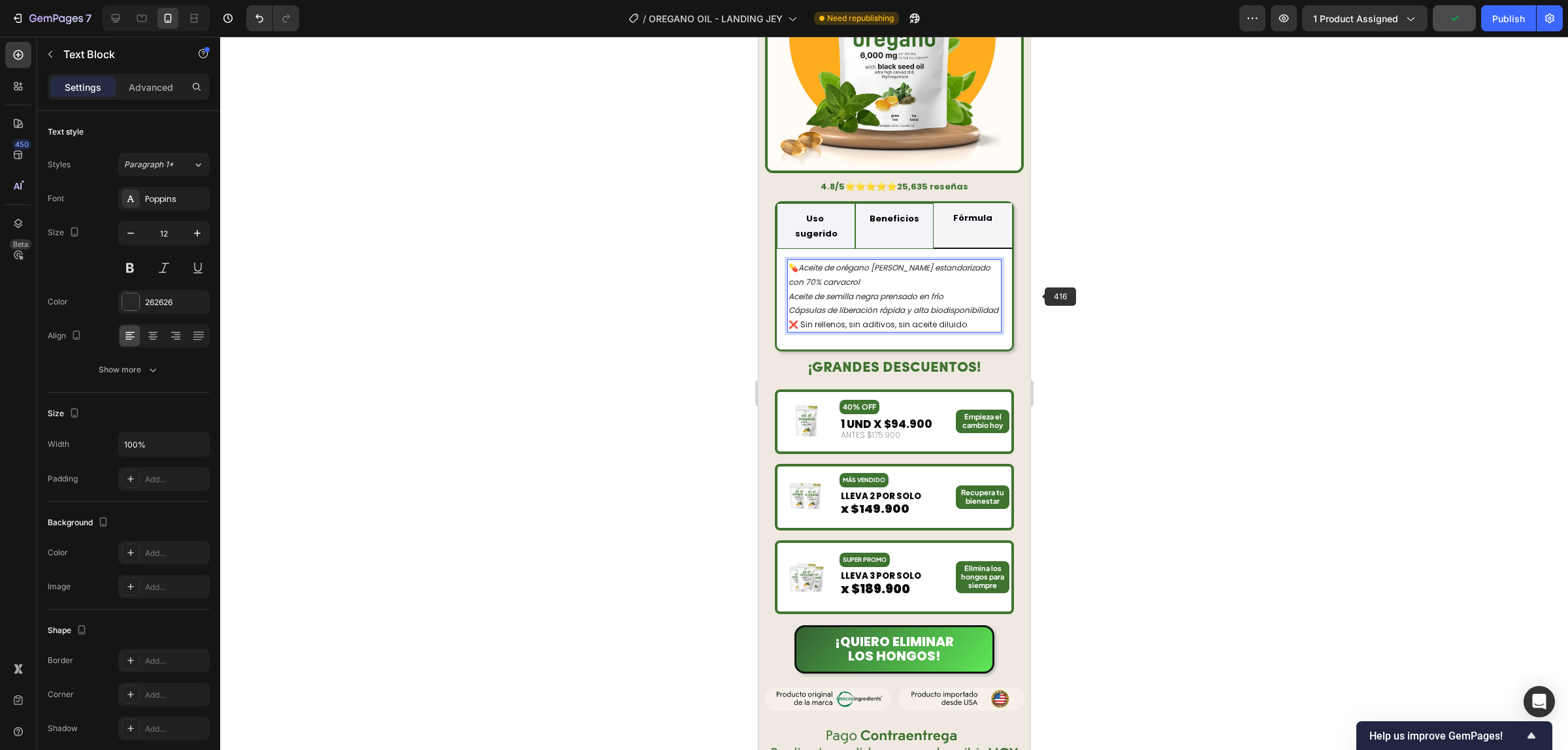
click at [1090, 292] on div at bounding box center [894, 394] width 1348 height 714
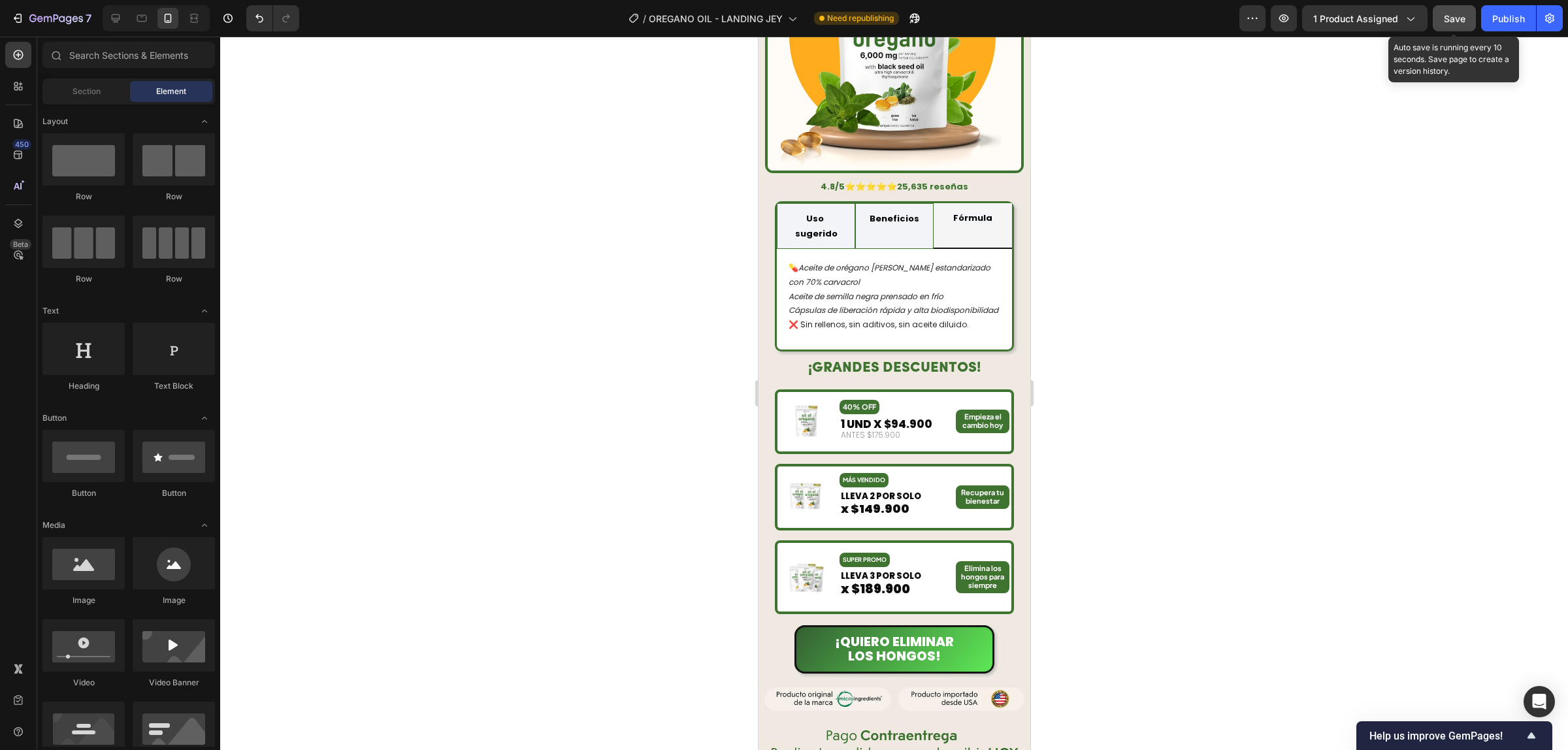
click at [1461, 28] on button "Save" at bounding box center [1454, 18] width 43 height 26
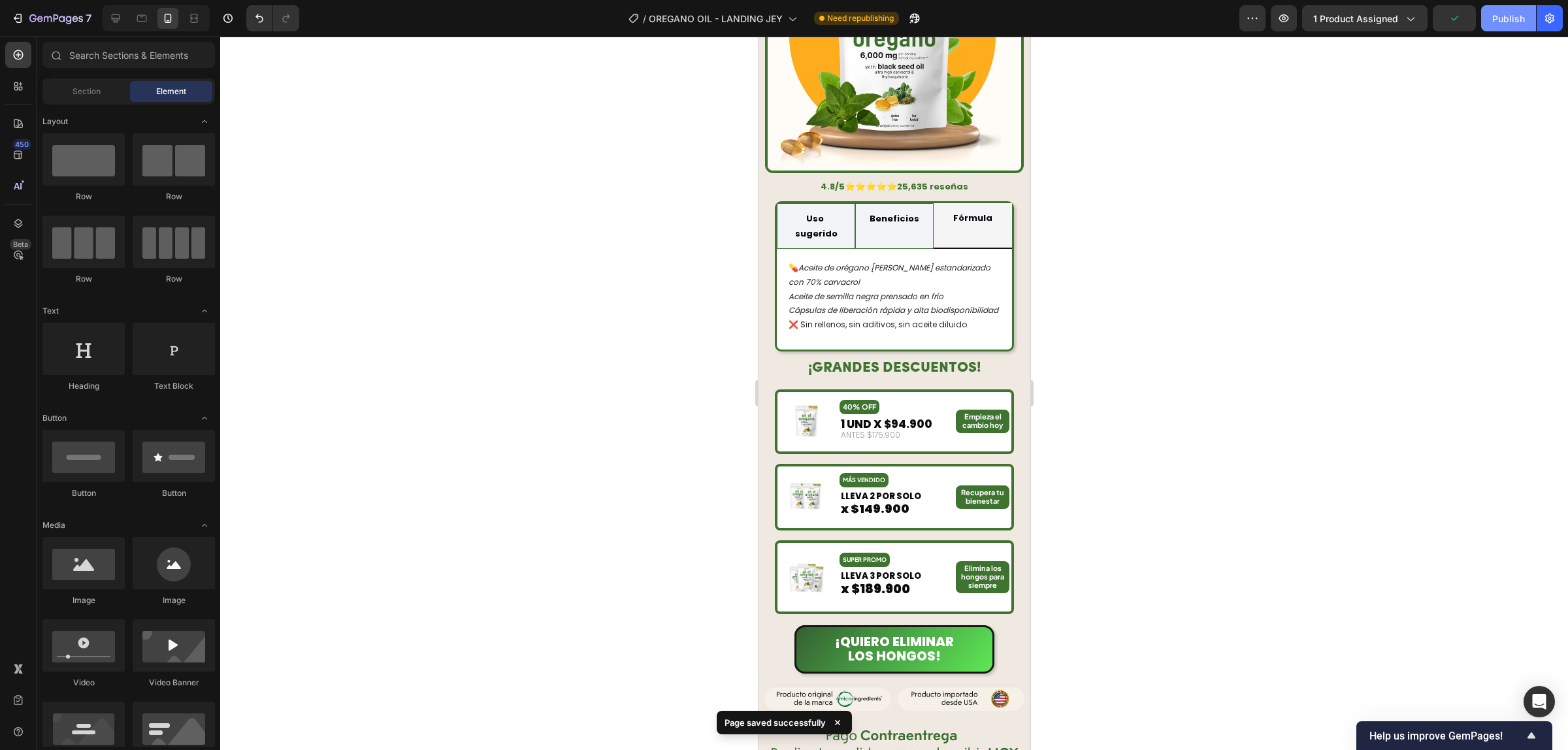
click at [1503, 20] on div "Publish" at bounding box center [1509, 19] width 33 height 14
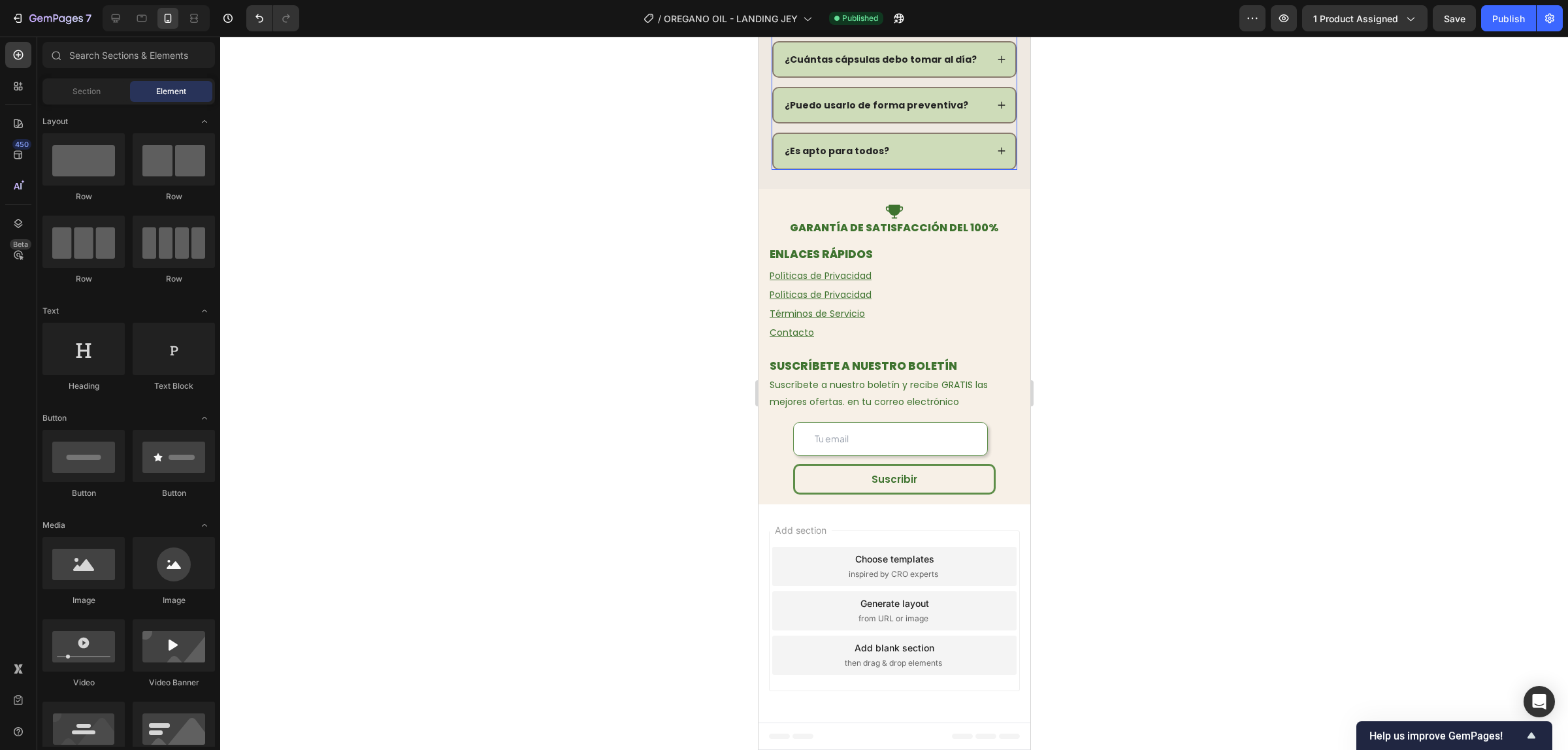
scroll to position [4896, 0]
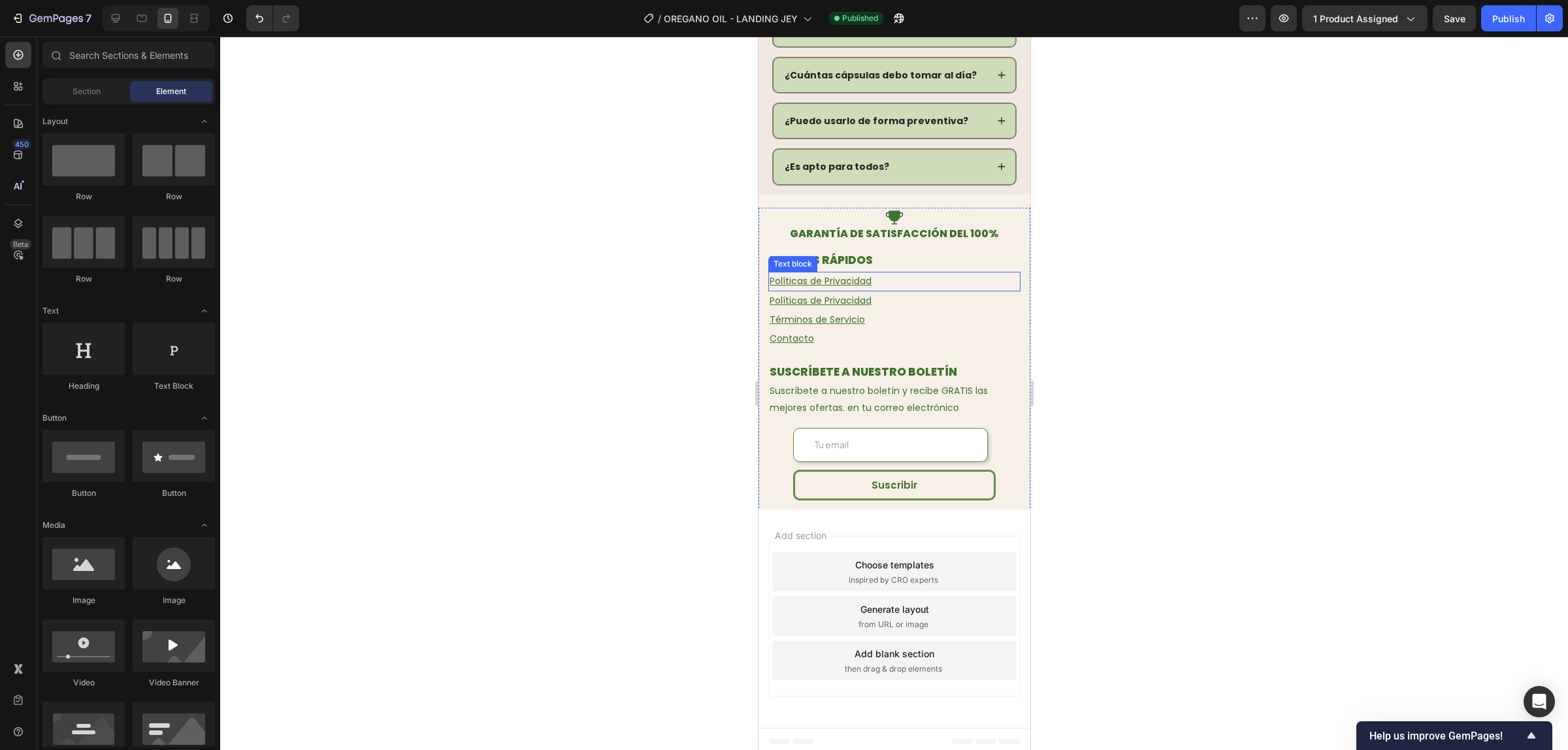
click at [823, 280] on u "Políticas de Privacidad" at bounding box center [819, 281] width 102 height 13
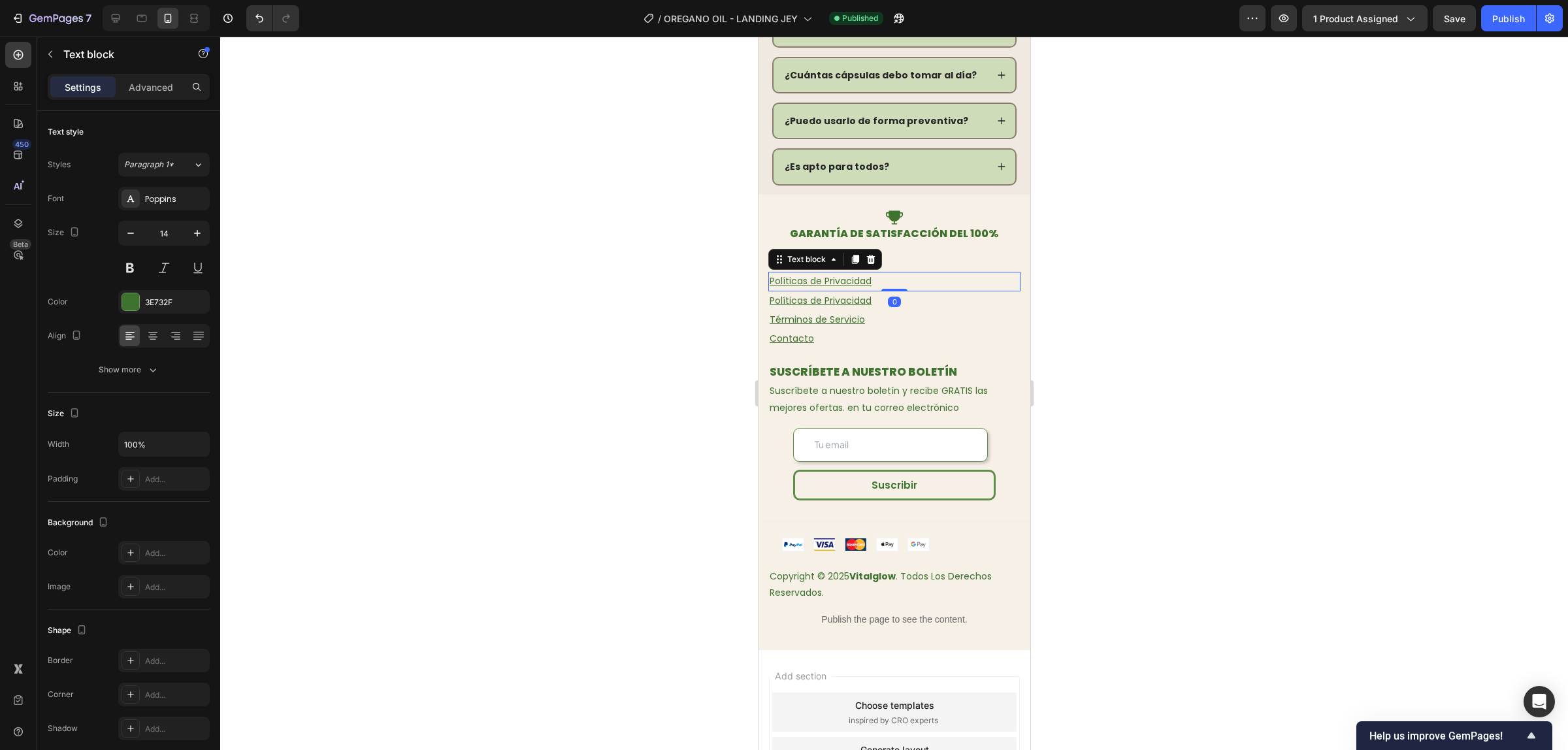
click at [1097, 243] on div at bounding box center [894, 394] width 1348 height 714
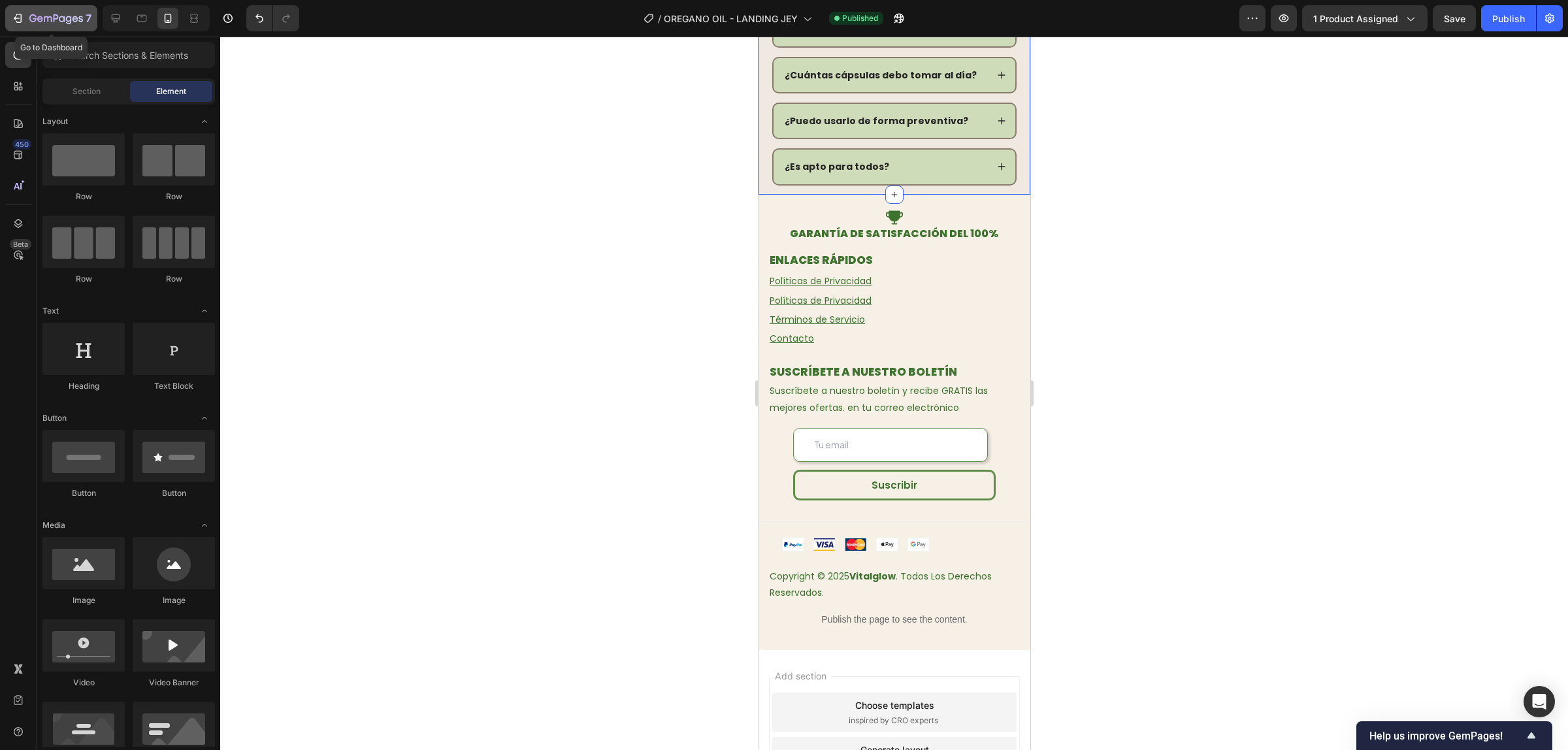
click at [23, 14] on icon "button" at bounding box center [17, 18] width 13 height 13
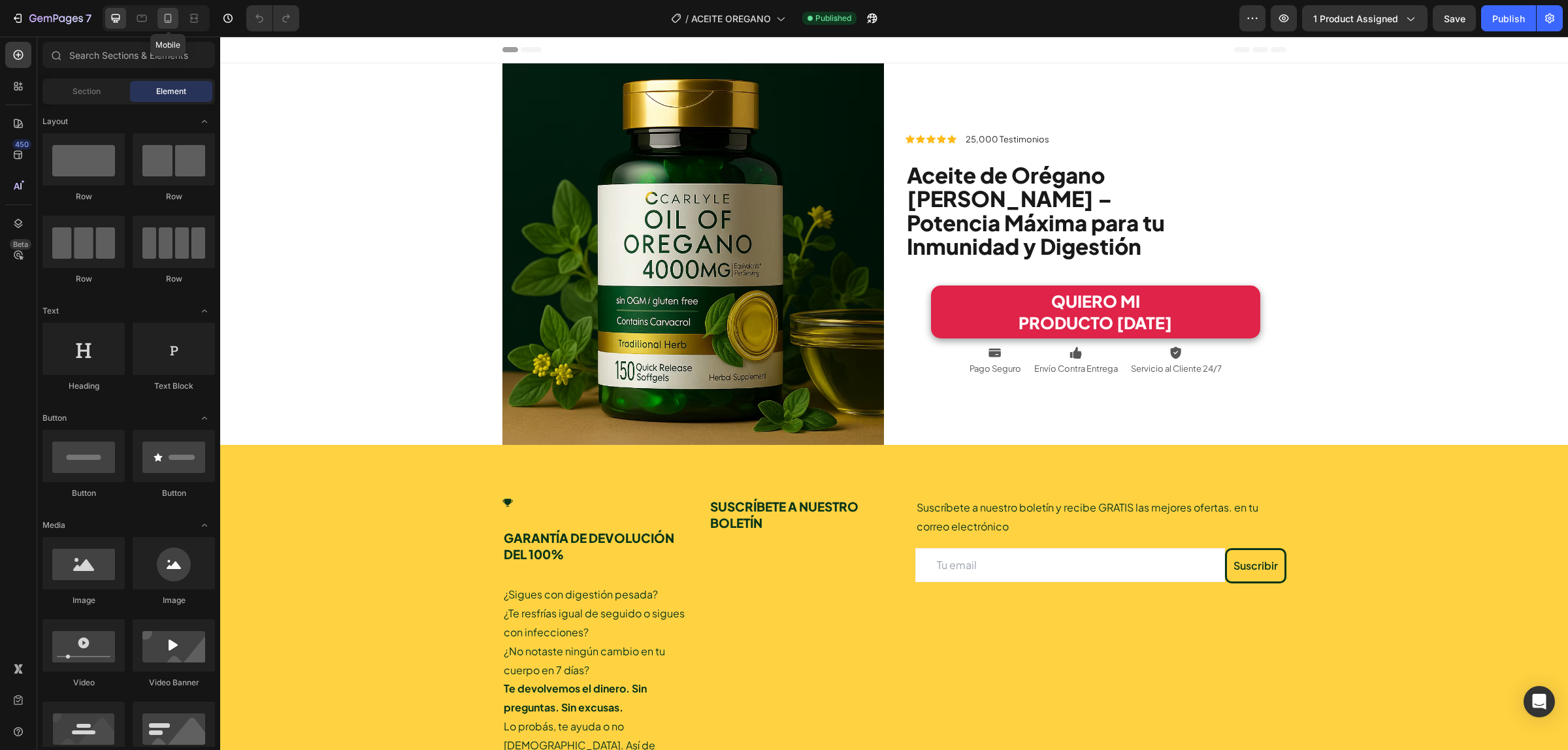
click at [161, 21] on div at bounding box center [168, 18] width 21 height 21
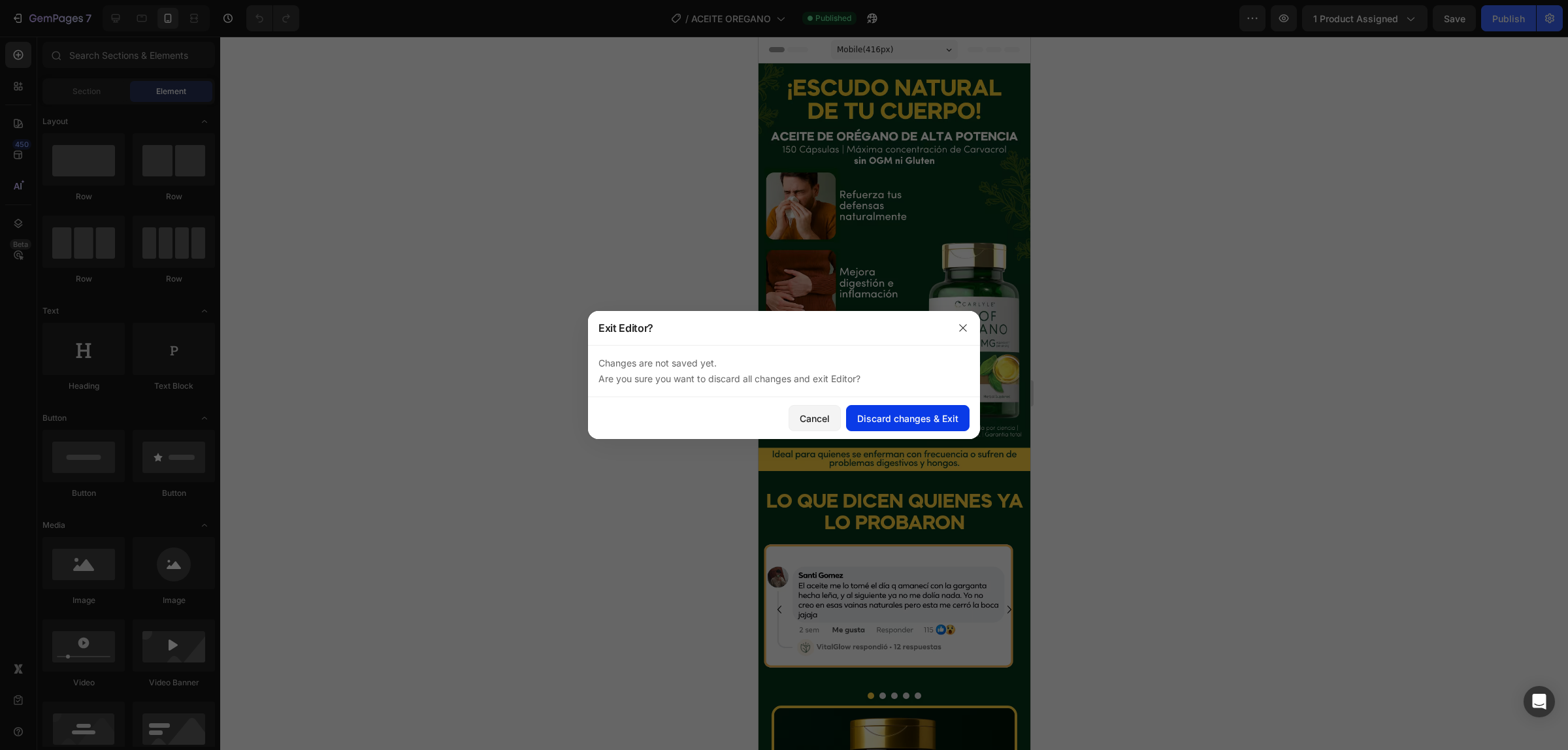
click at [955, 409] on button "Discard changes & Exit" at bounding box center [907, 418] width 123 height 26
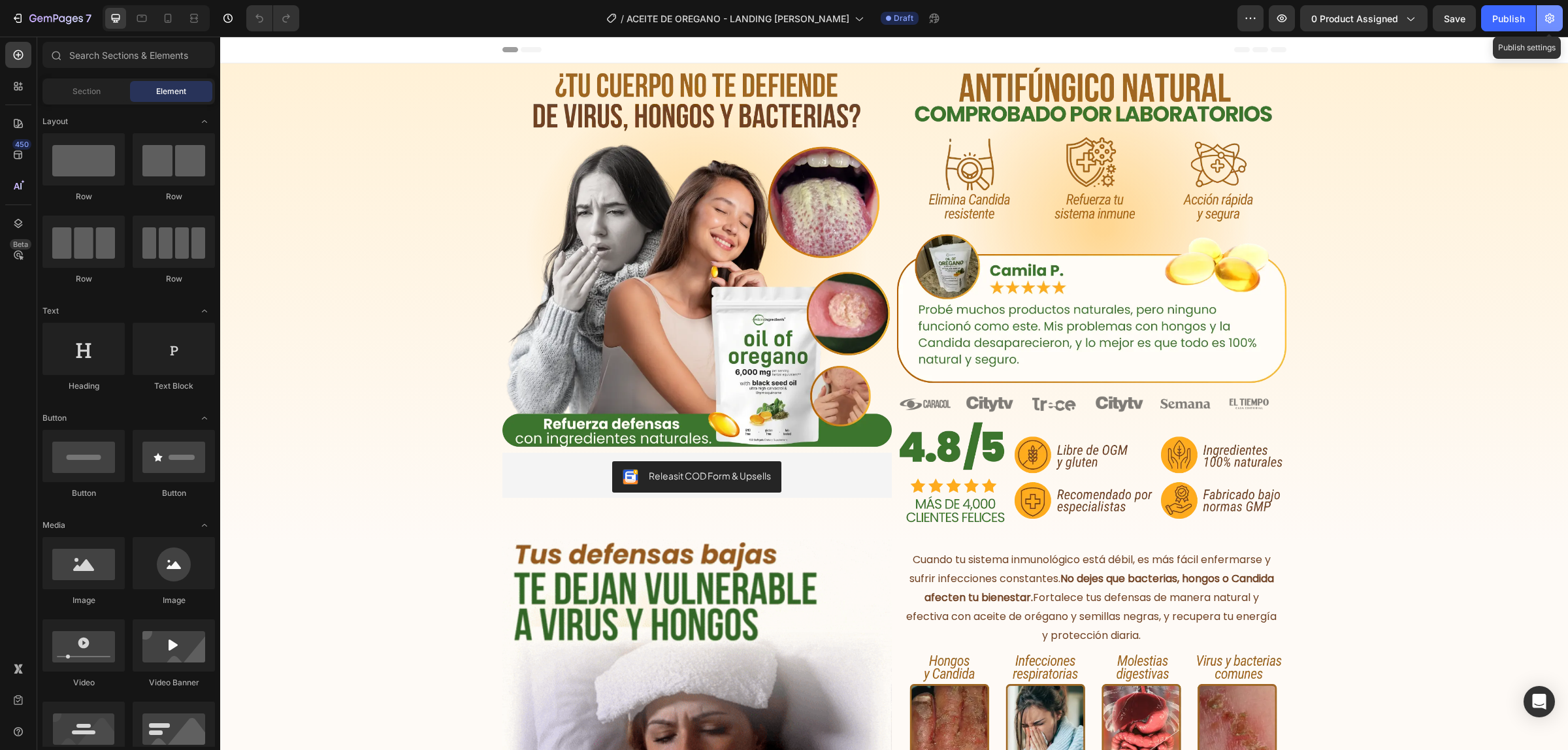
click at [1554, 7] on button "button" at bounding box center [1549, 18] width 26 height 26
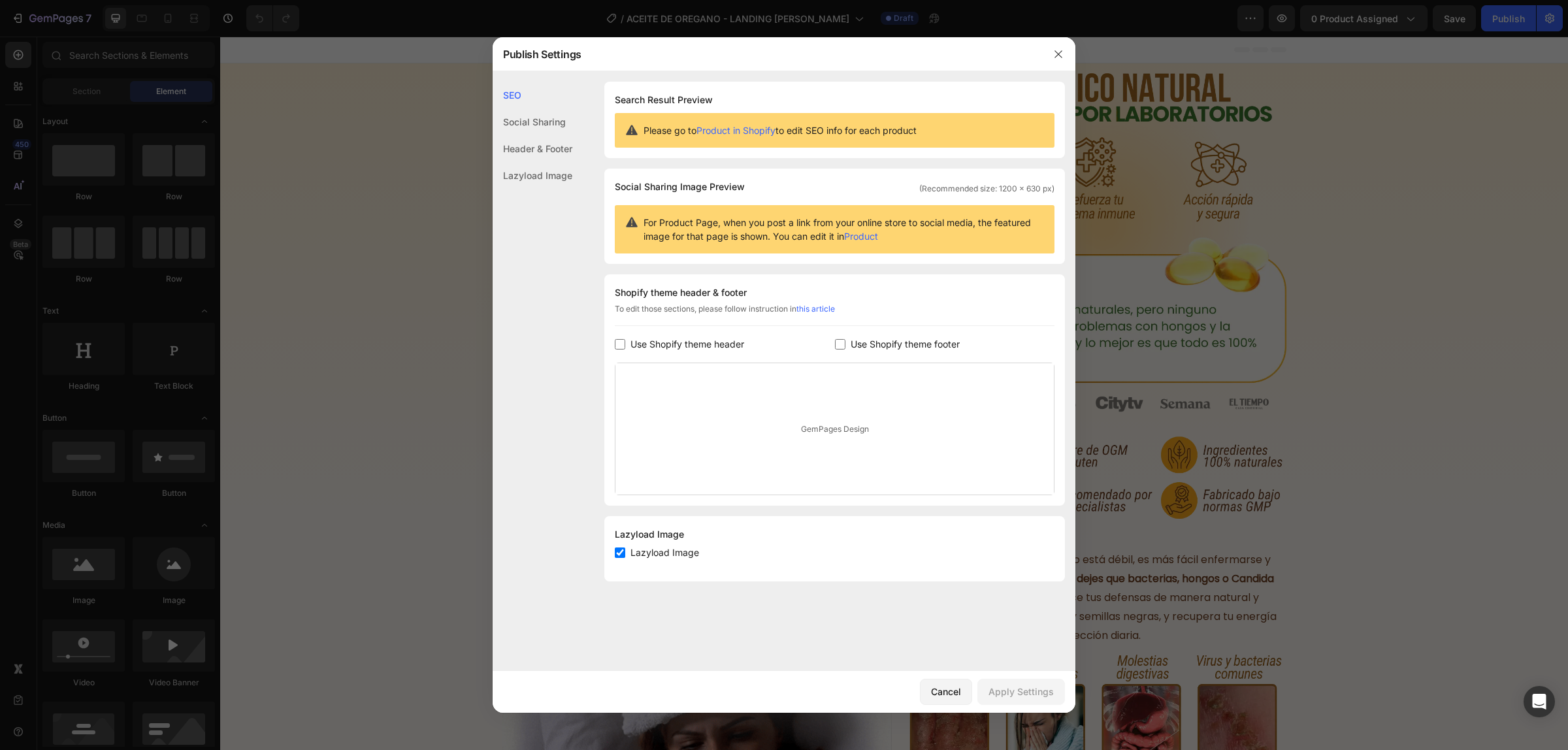
click at [730, 344] on span "Use Shopify theme header" at bounding box center [687, 344] width 114 height 15
checkbox input "true"
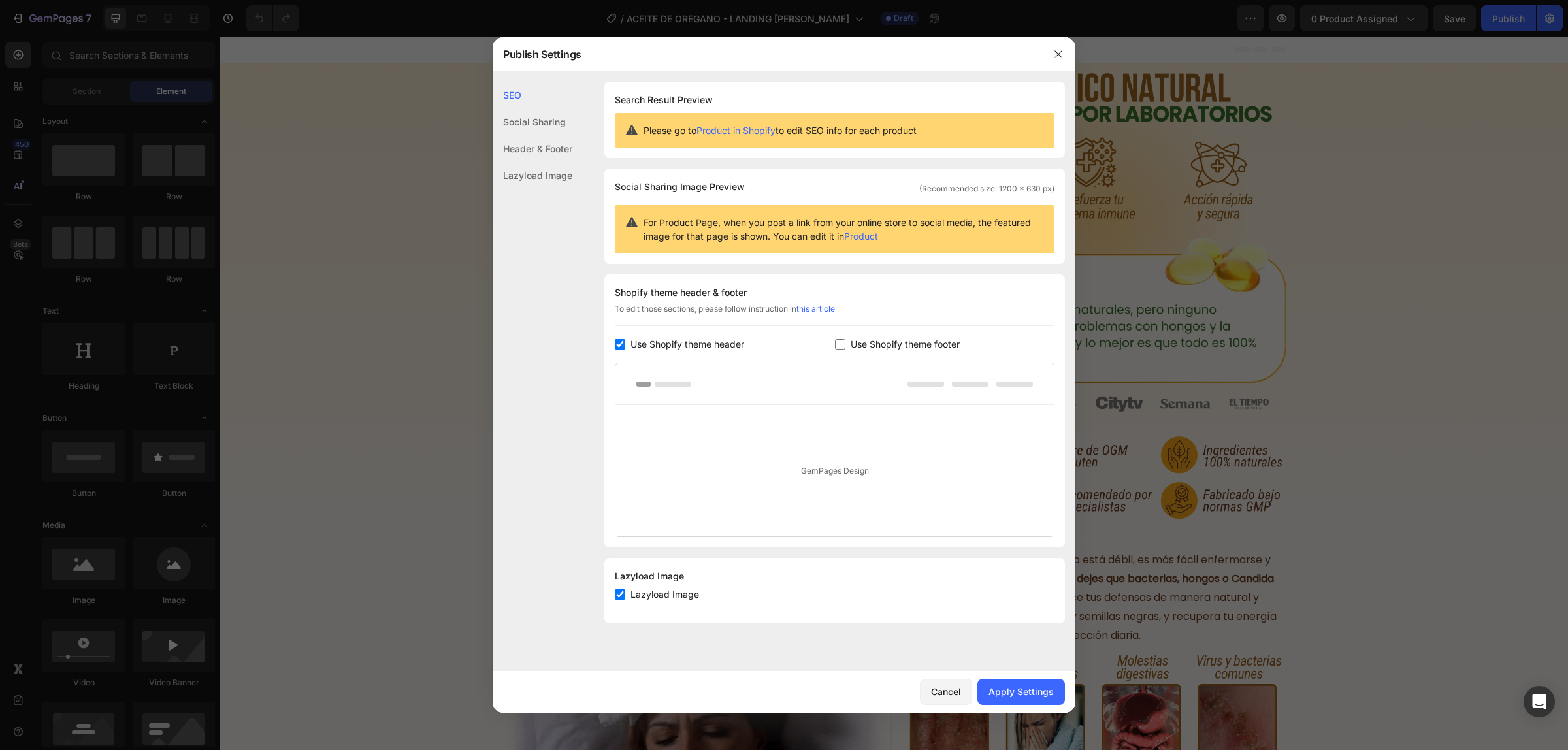
click at [874, 351] on span "Use Shopify theme footer" at bounding box center [904, 344] width 109 height 15
checkbox input "true"
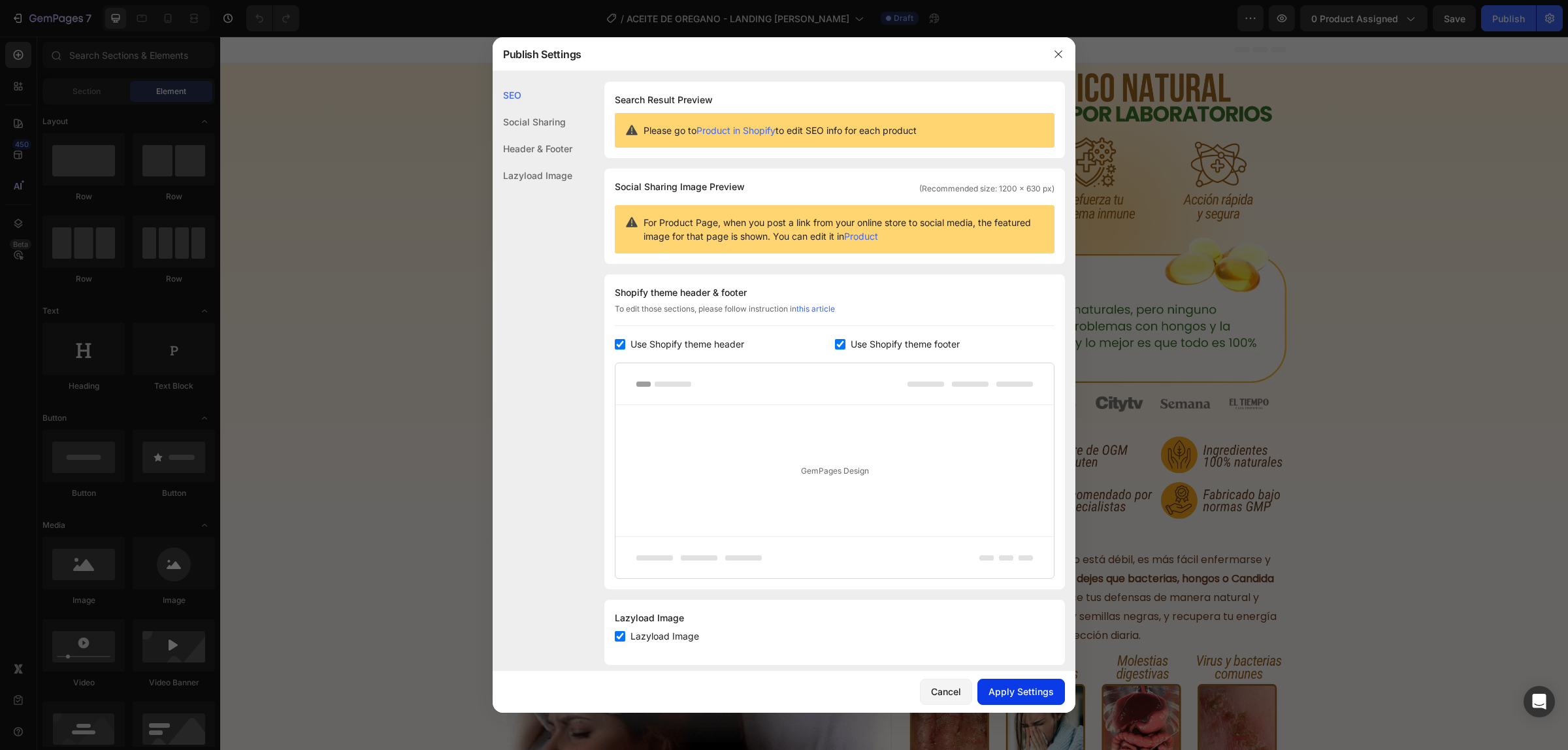
click at [1007, 683] on button "Apply Settings" at bounding box center [1021, 692] width 88 height 26
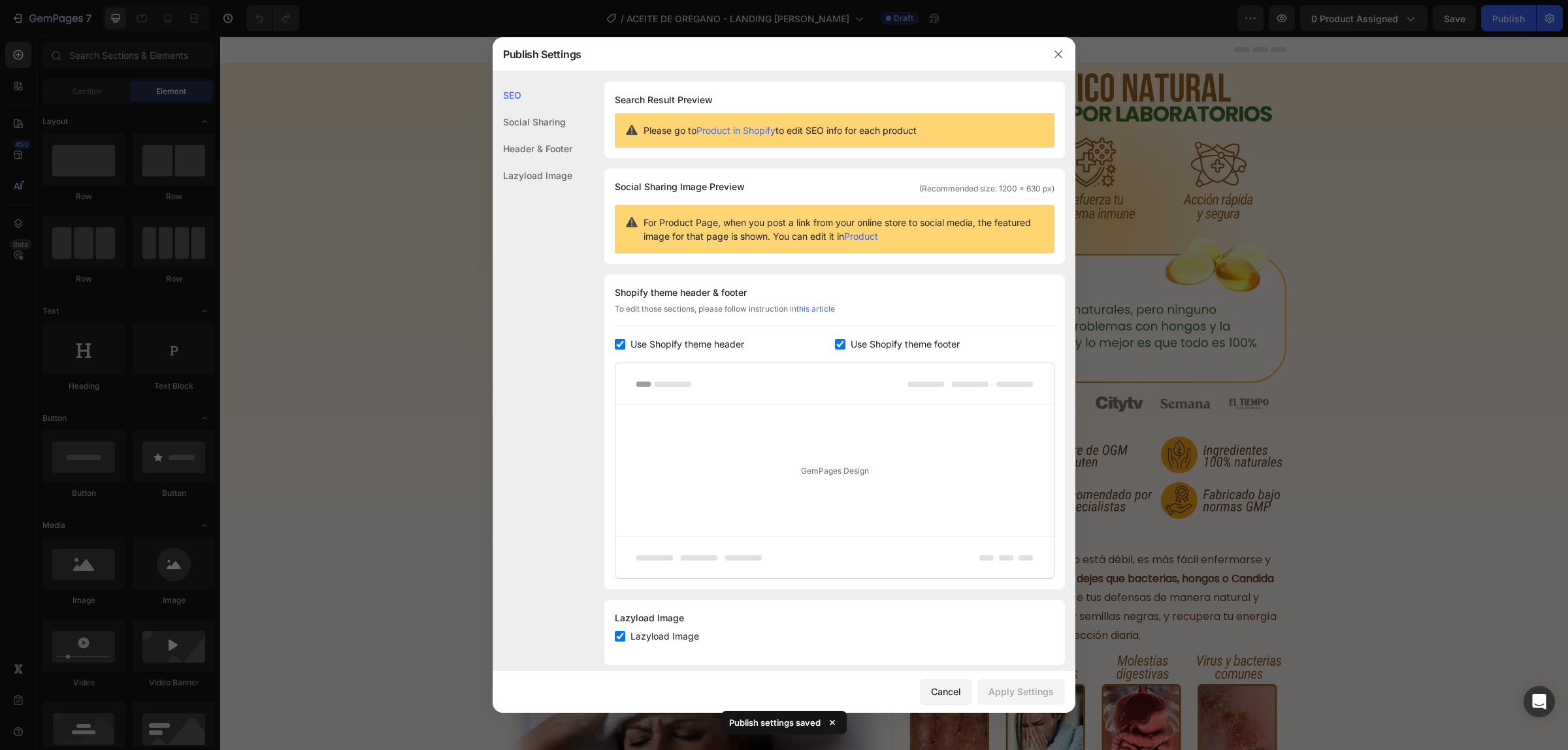
click at [678, 345] on span "Use Shopify theme header" at bounding box center [687, 344] width 114 height 15
checkbox input "false"
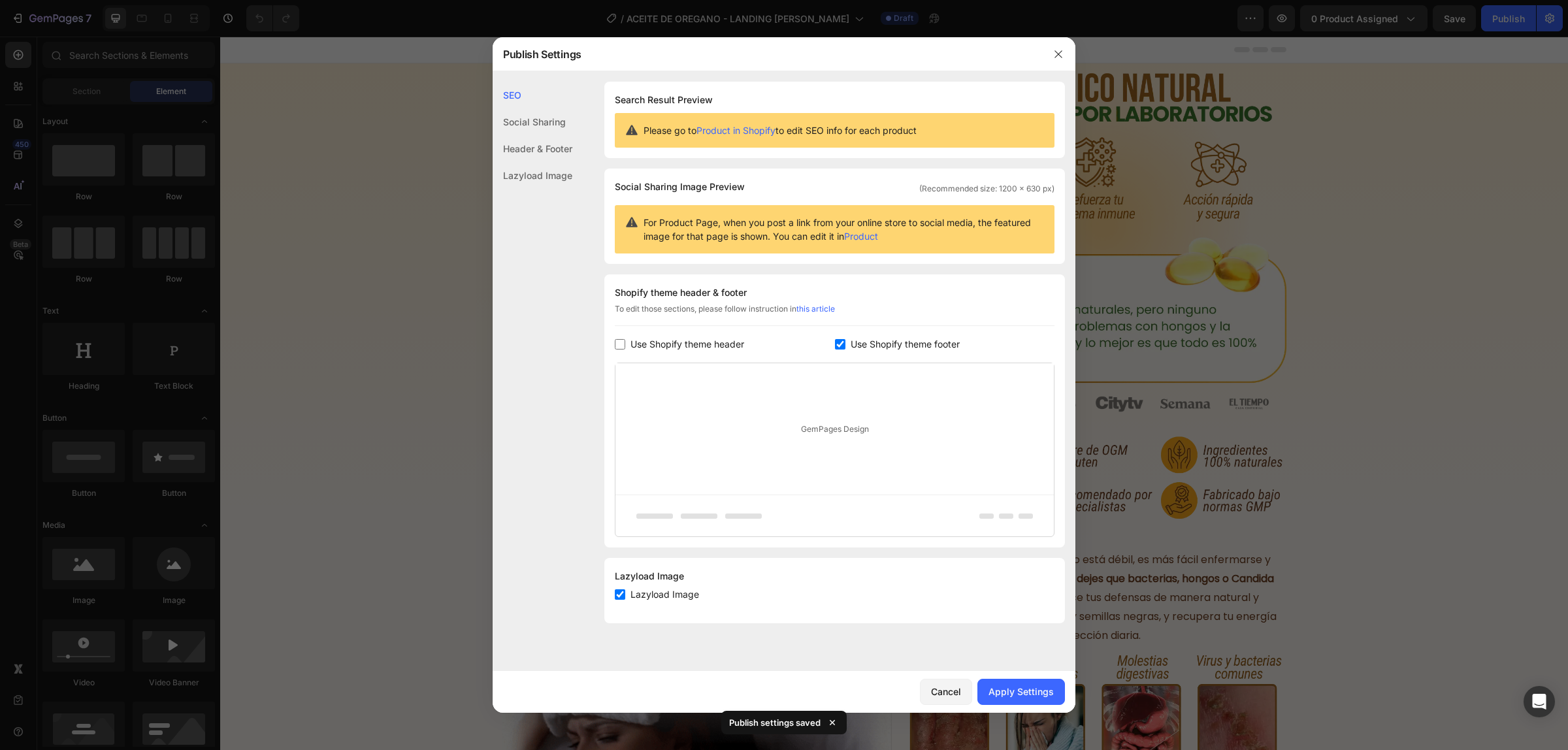
click at [899, 338] on span "Use Shopify theme footer" at bounding box center [904, 344] width 109 height 15
checkbox input "false"
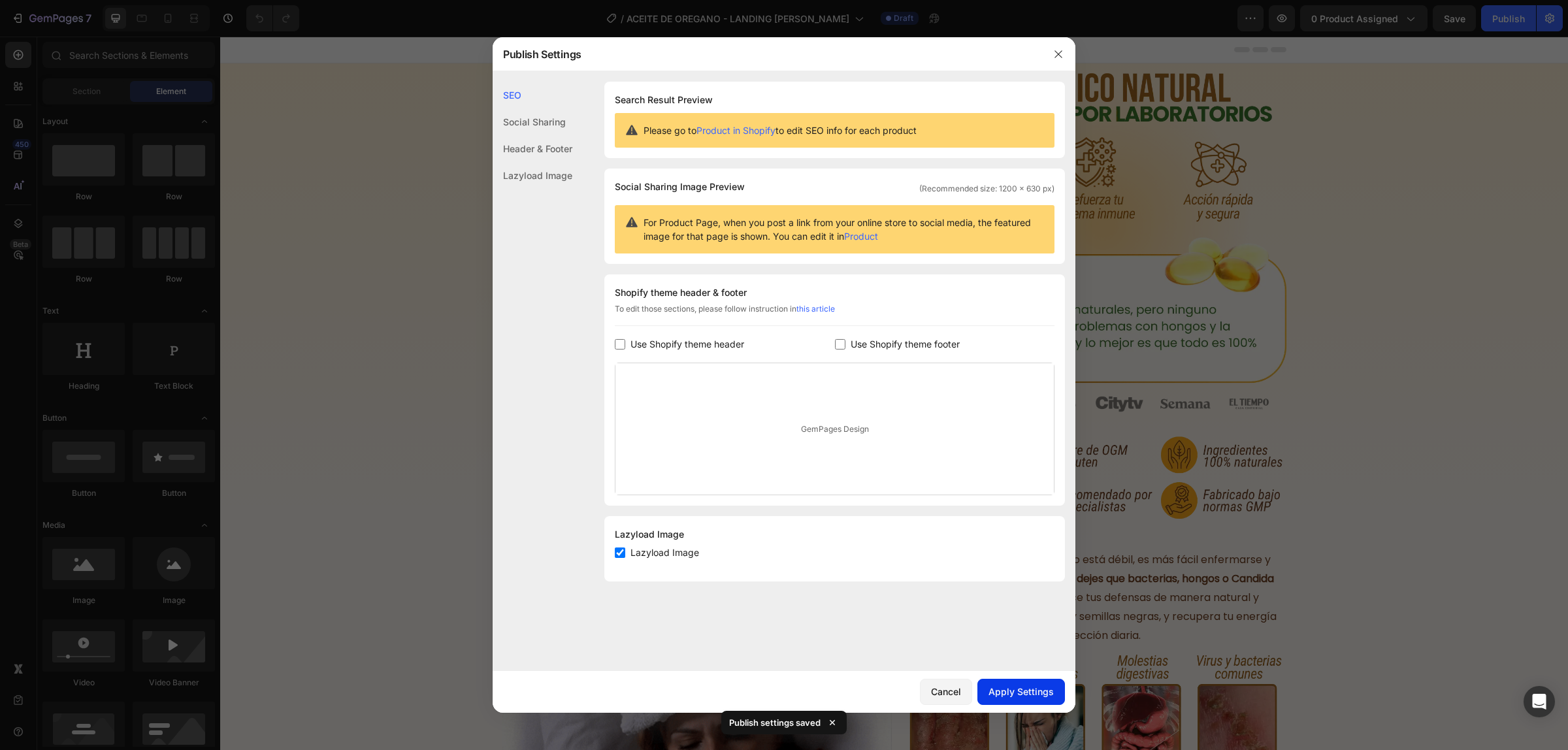
click at [1028, 683] on button "Apply Settings" at bounding box center [1021, 692] width 88 height 26
click at [1057, 49] on icon "button" at bounding box center [1059, 54] width 10 height 10
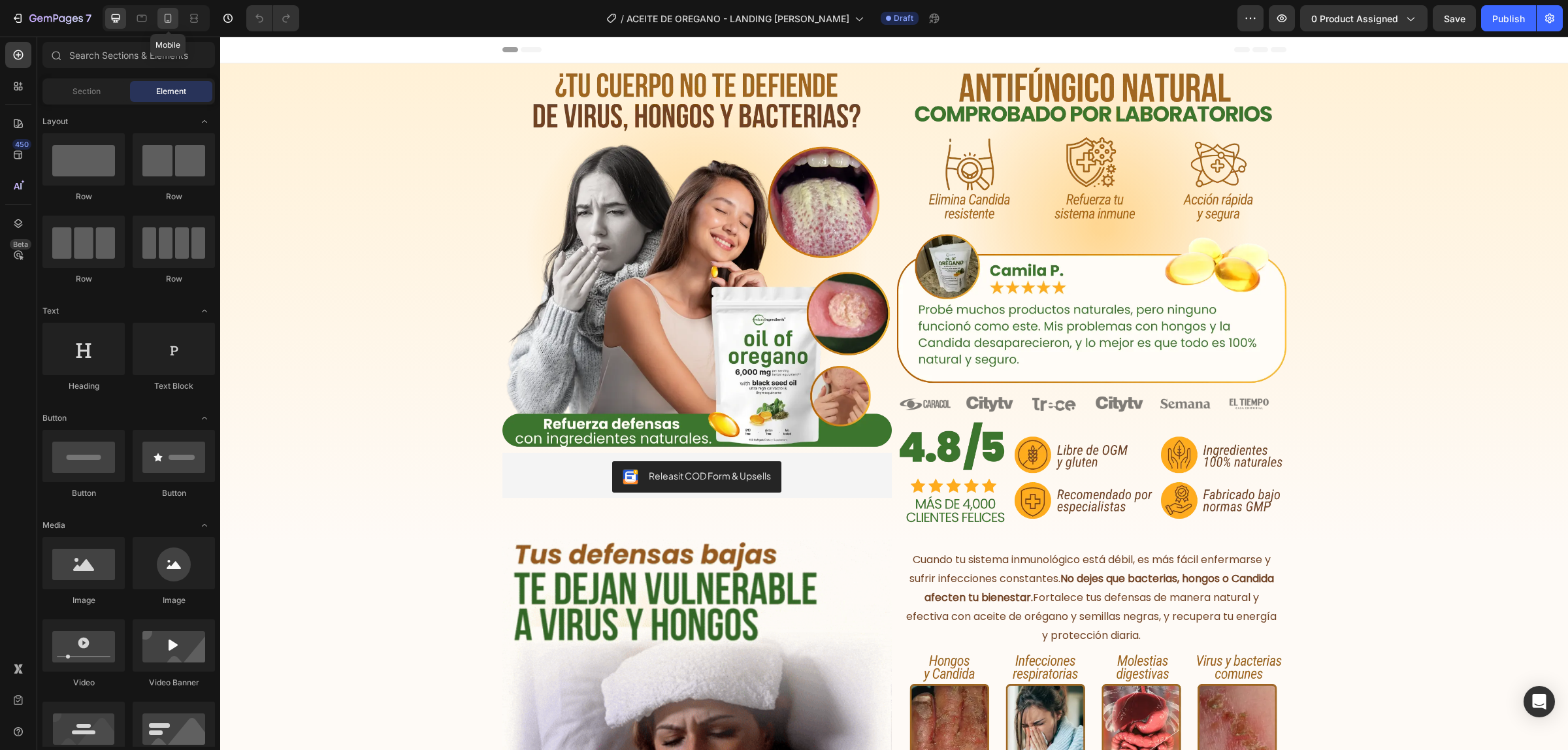
click at [165, 21] on icon at bounding box center [168, 18] width 7 height 9
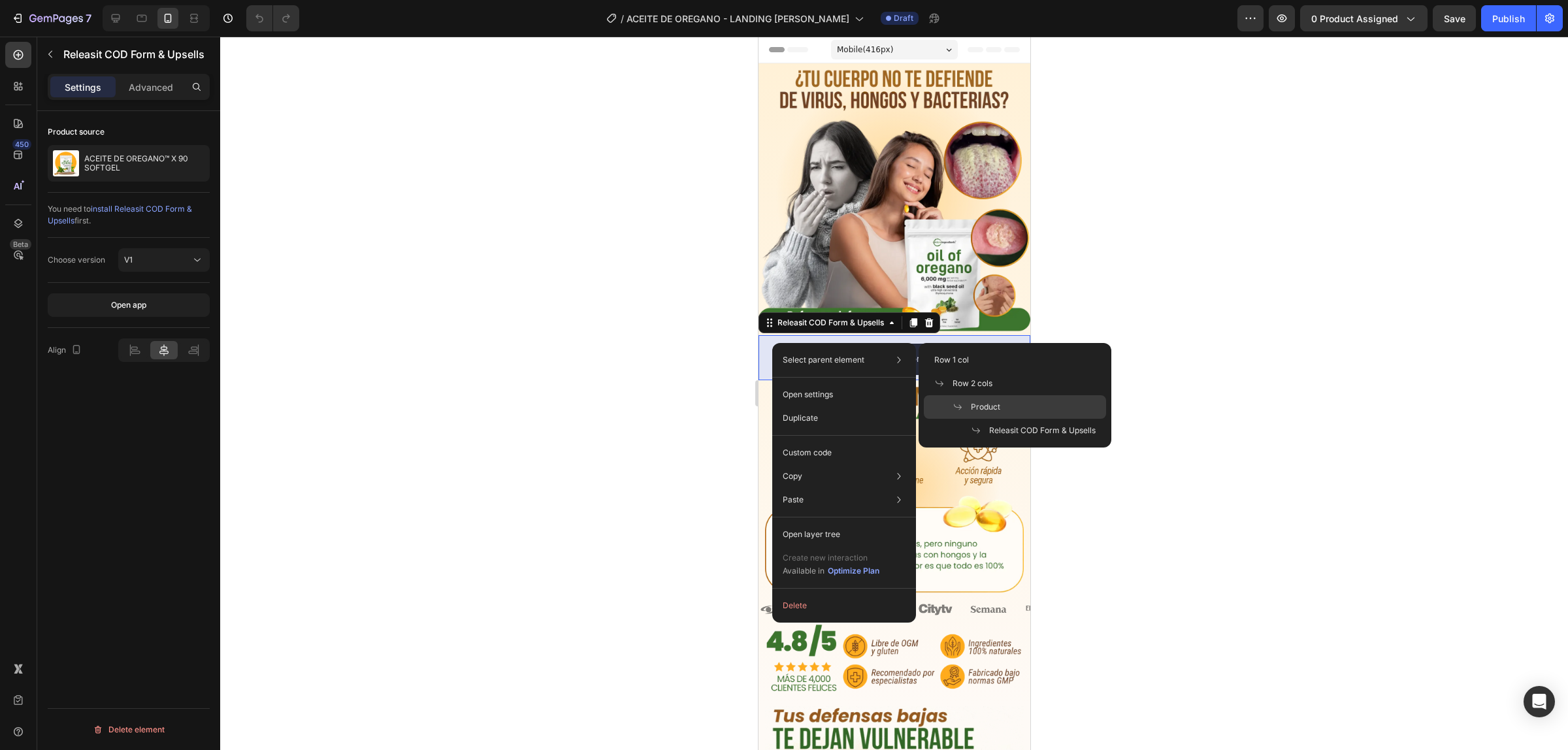
click at [977, 406] on span "Product" at bounding box center [985, 407] width 29 height 12
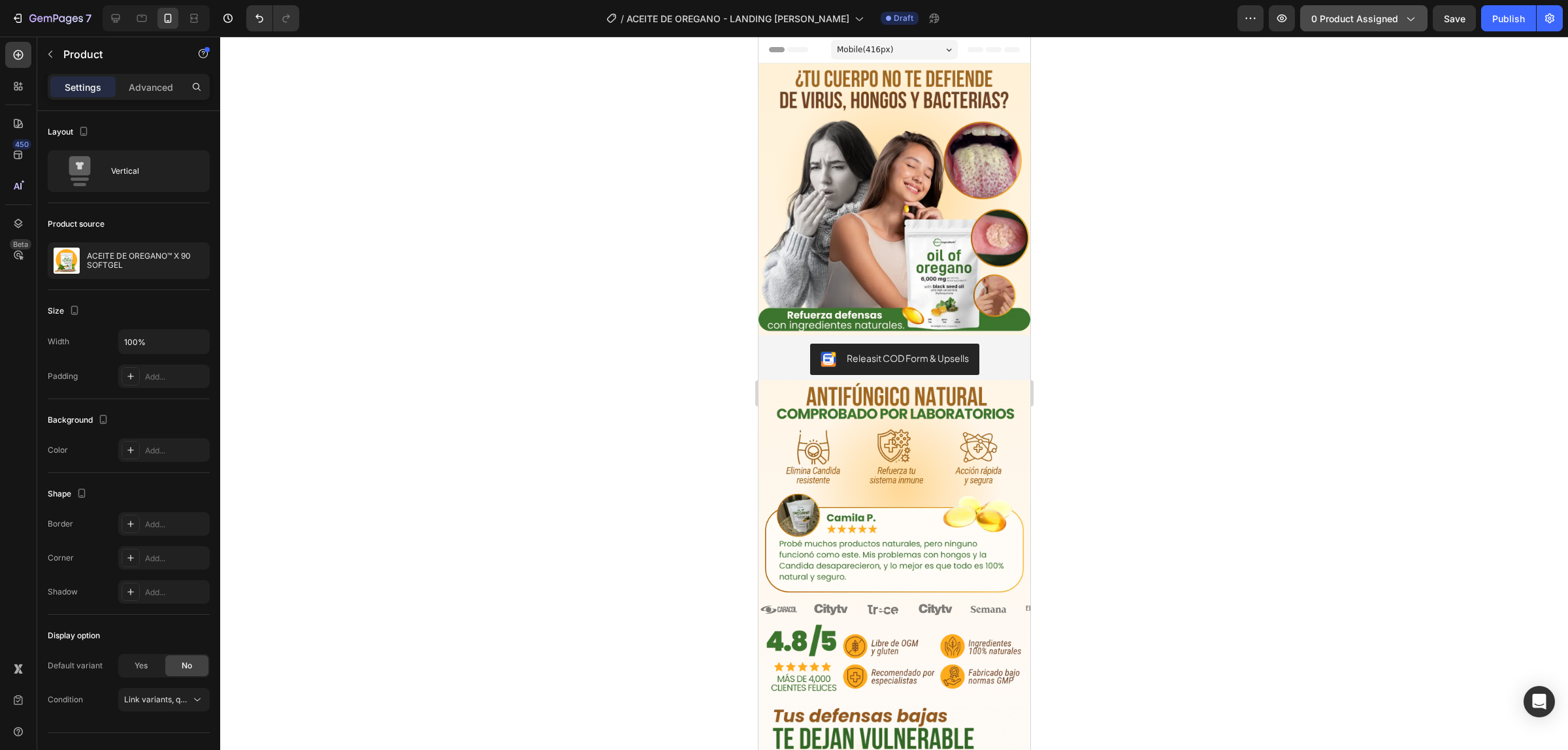
click at [1334, 24] on span "0 product assigned" at bounding box center [1354, 19] width 87 height 14
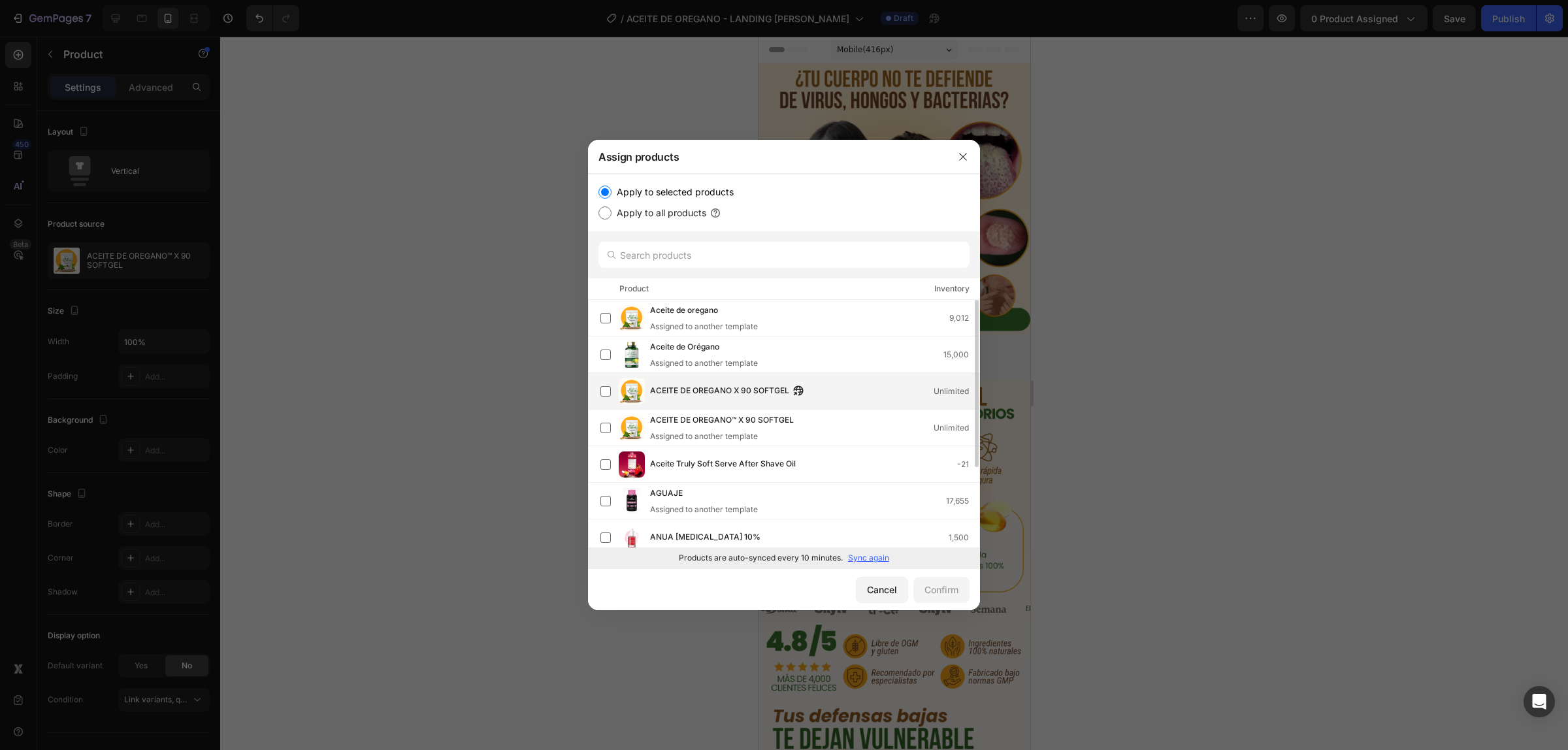
click at [861, 397] on div "ACEITE DE OREGANO X 90 SOFTGEL Unlimited" at bounding box center [814, 391] width 330 height 15
click at [945, 586] on div "Confirm" at bounding box center [941, 590] width 34 height 14
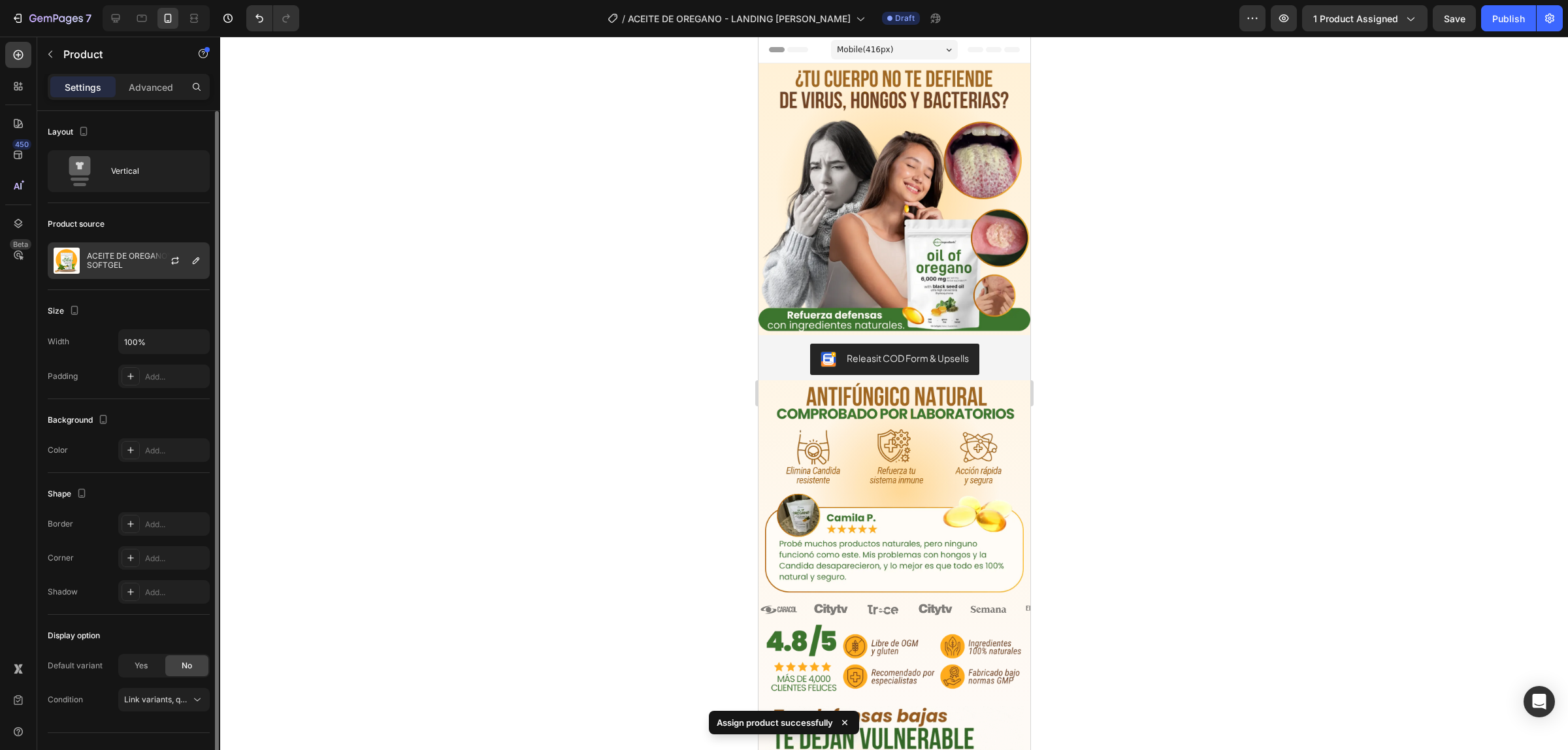
click at [95, 258] on p "ACEITE DE OREGANO™ X 90 SOFTGEL" at bounding box center [145, 260] width 117 height 18
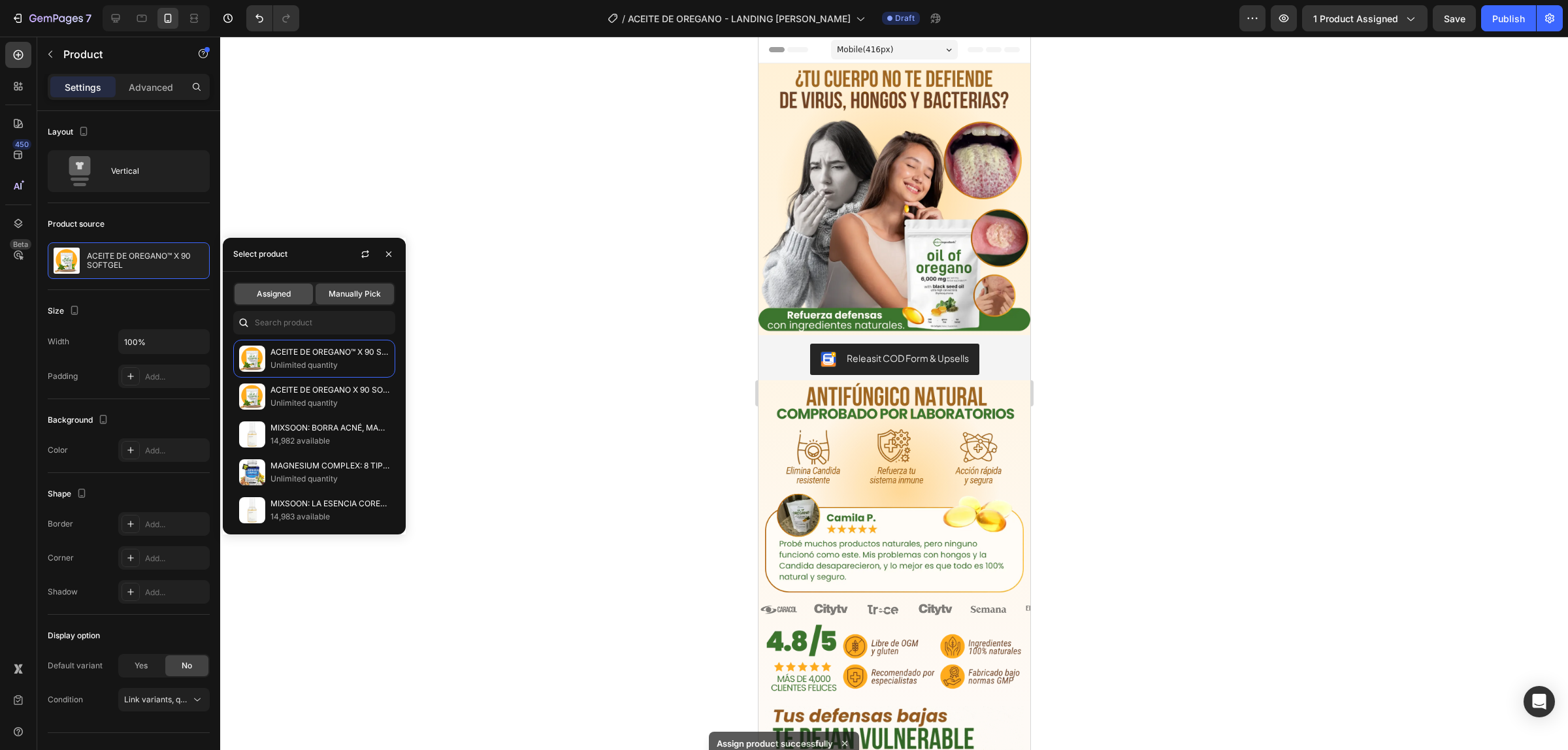
click at [275, 289] on span "Assigned" at bounding box center [273, 294] width 34 height 12
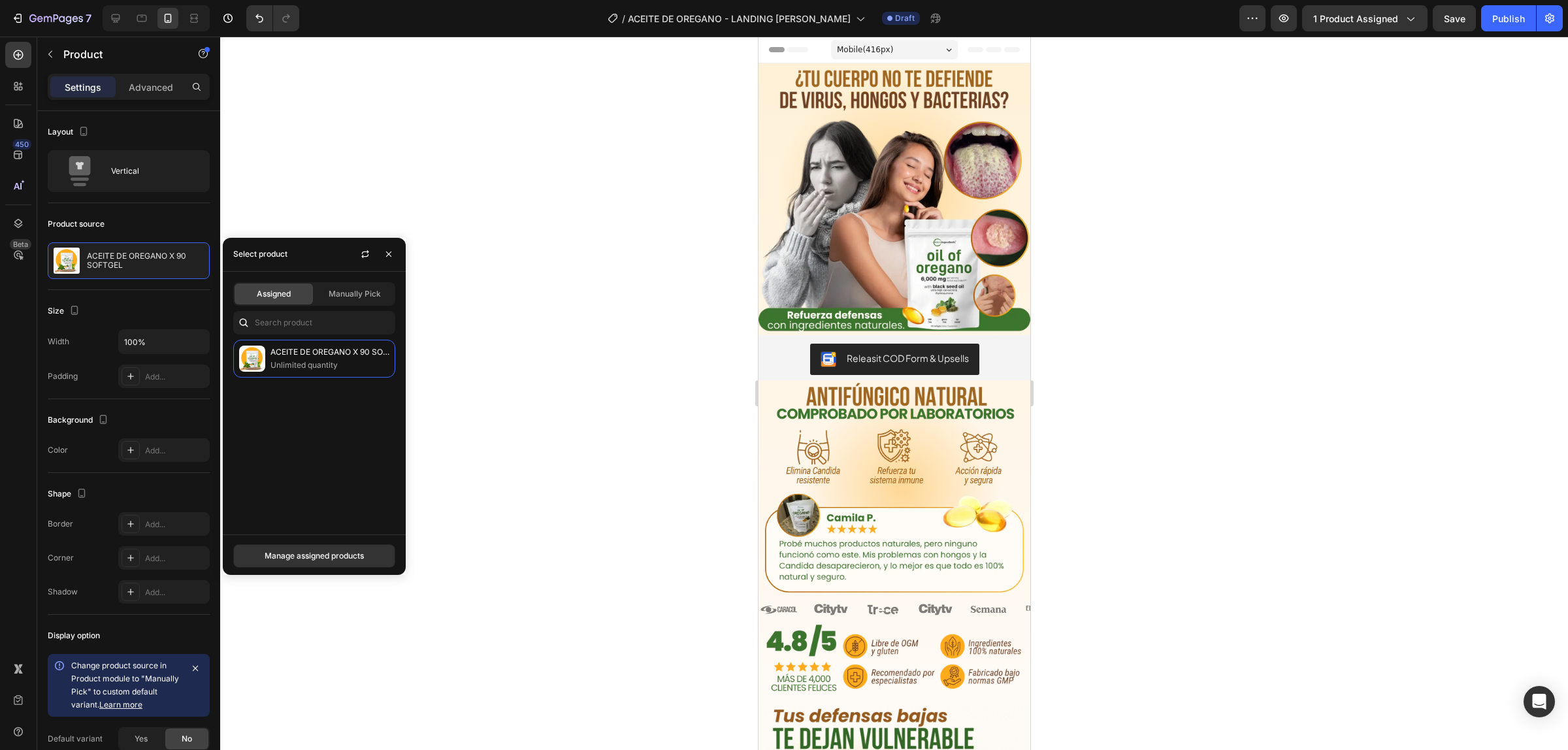
click at [536, 332] on div at bounding box center [894, 394] width 1348 height 714
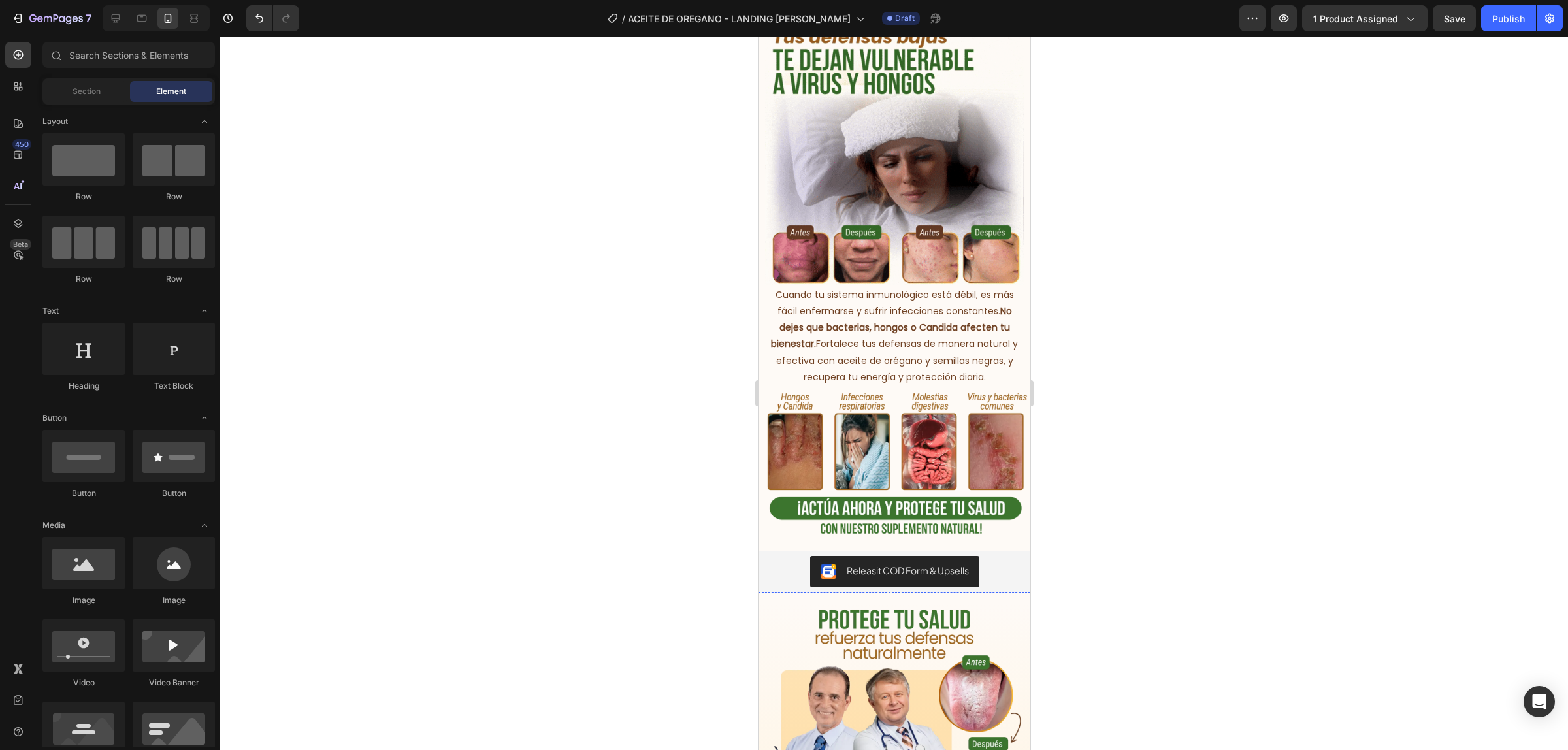
scroll to position [899, 0]
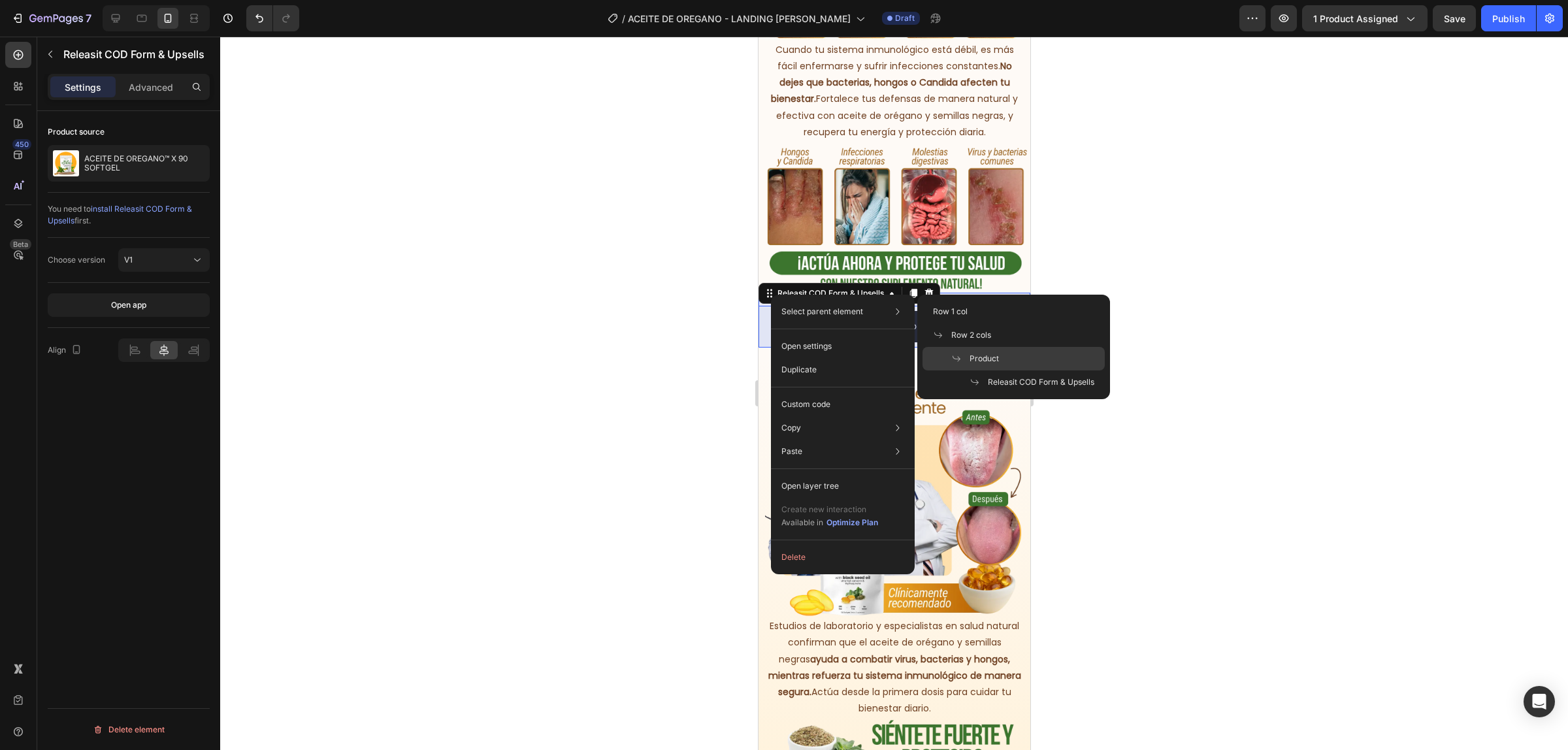
click at [990, 350] on div "Product" at bounding box center [1014, 358] width 182 height 23
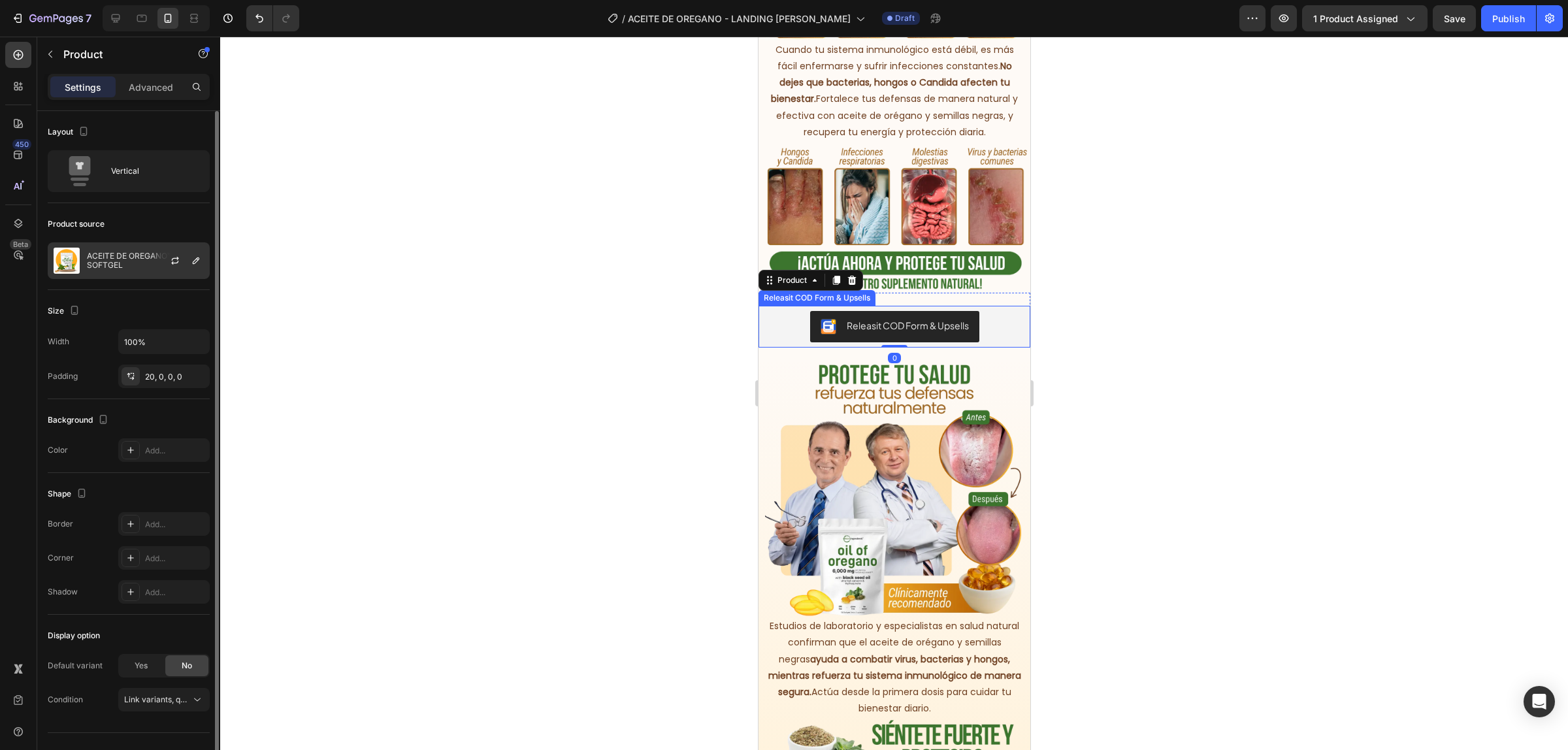
click at [129, 273] on div "ACEITE DE OREGANO™ X 90 SOFTGEL" at bounding box center [128, 261] width 162 height 37
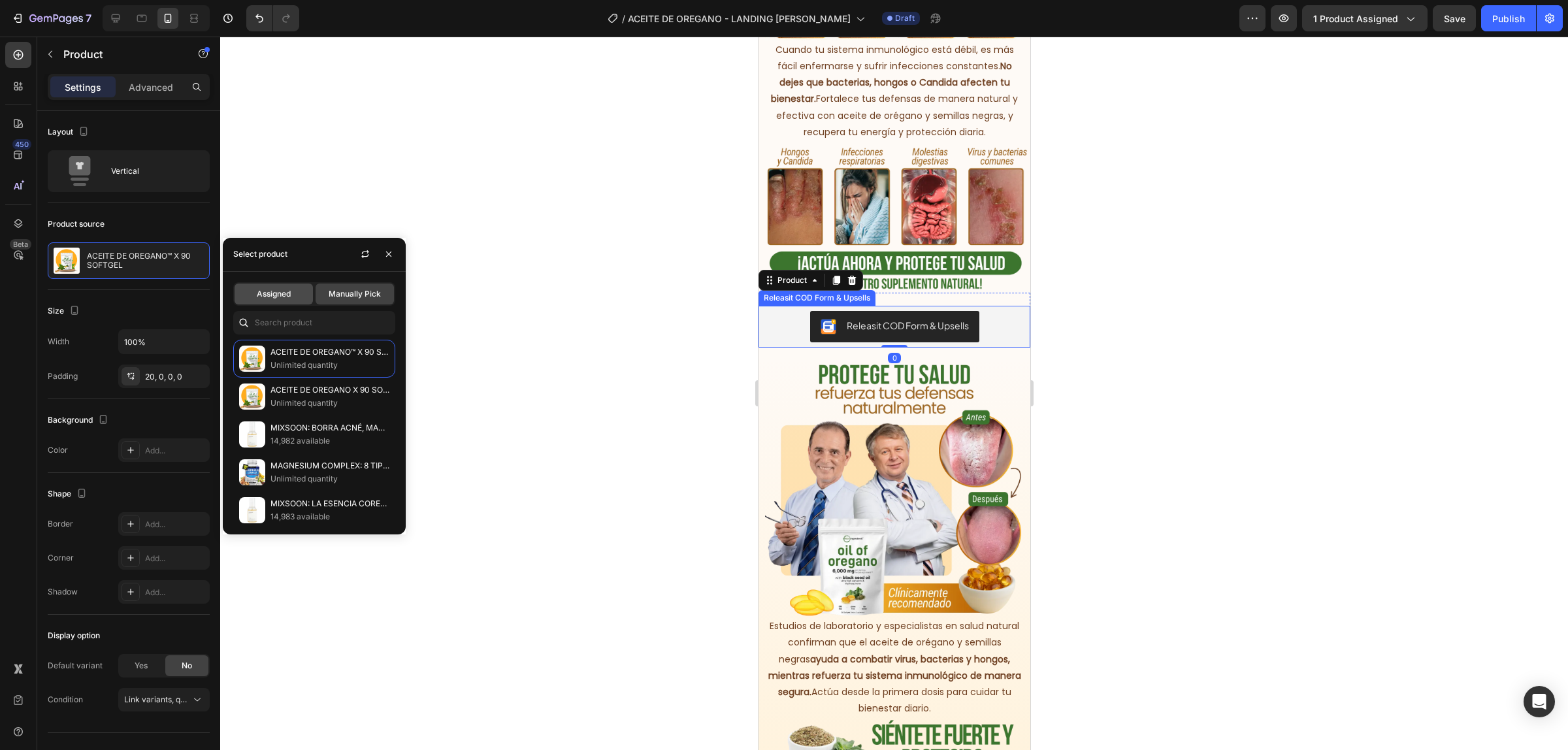
click at [281, 296] on span "Assigned" at bounding box center [273, 294] width 34 height 12
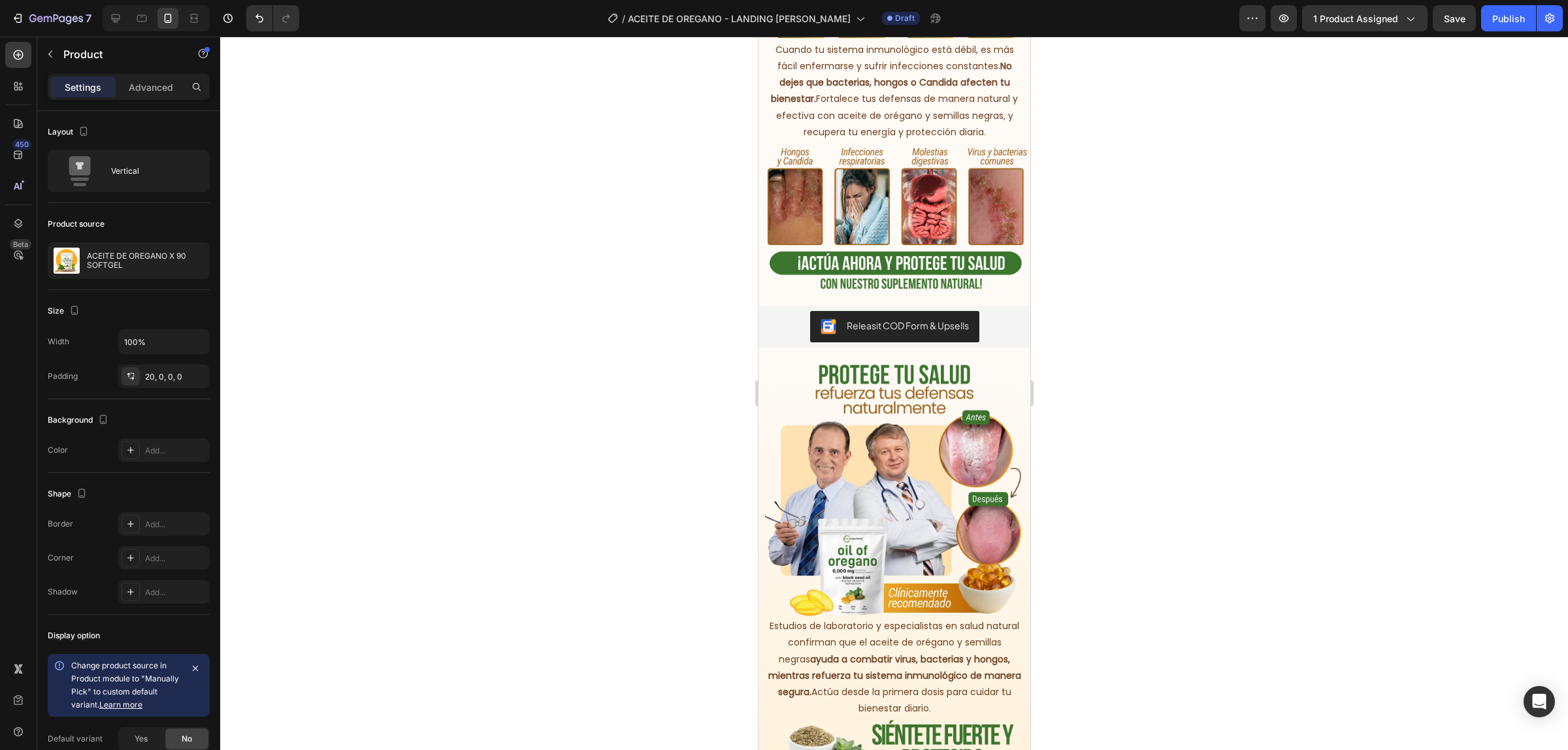
click at [543, 319] on div at bounding box center [894, 394] width 1348 height 714
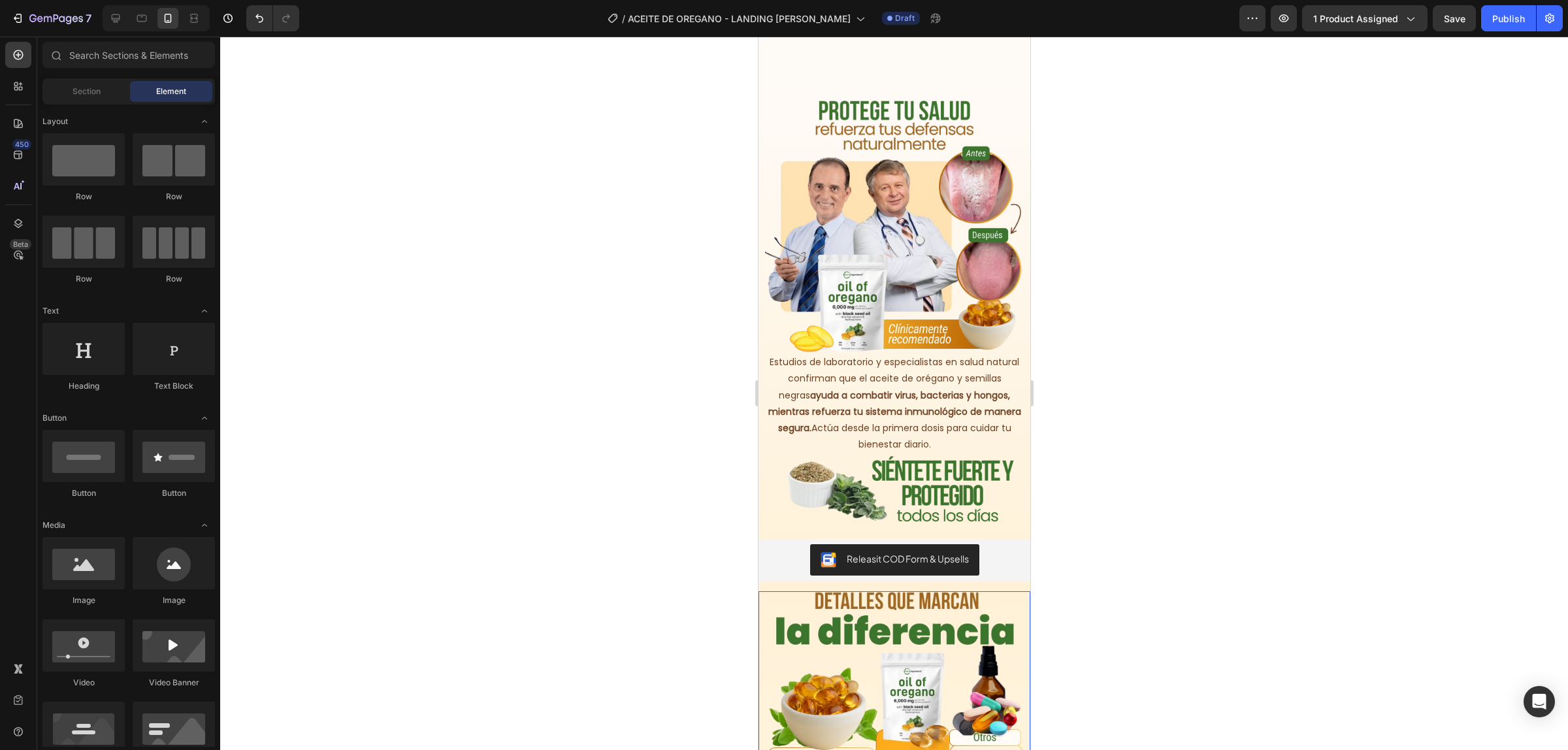
scroll to position [1471, 0]
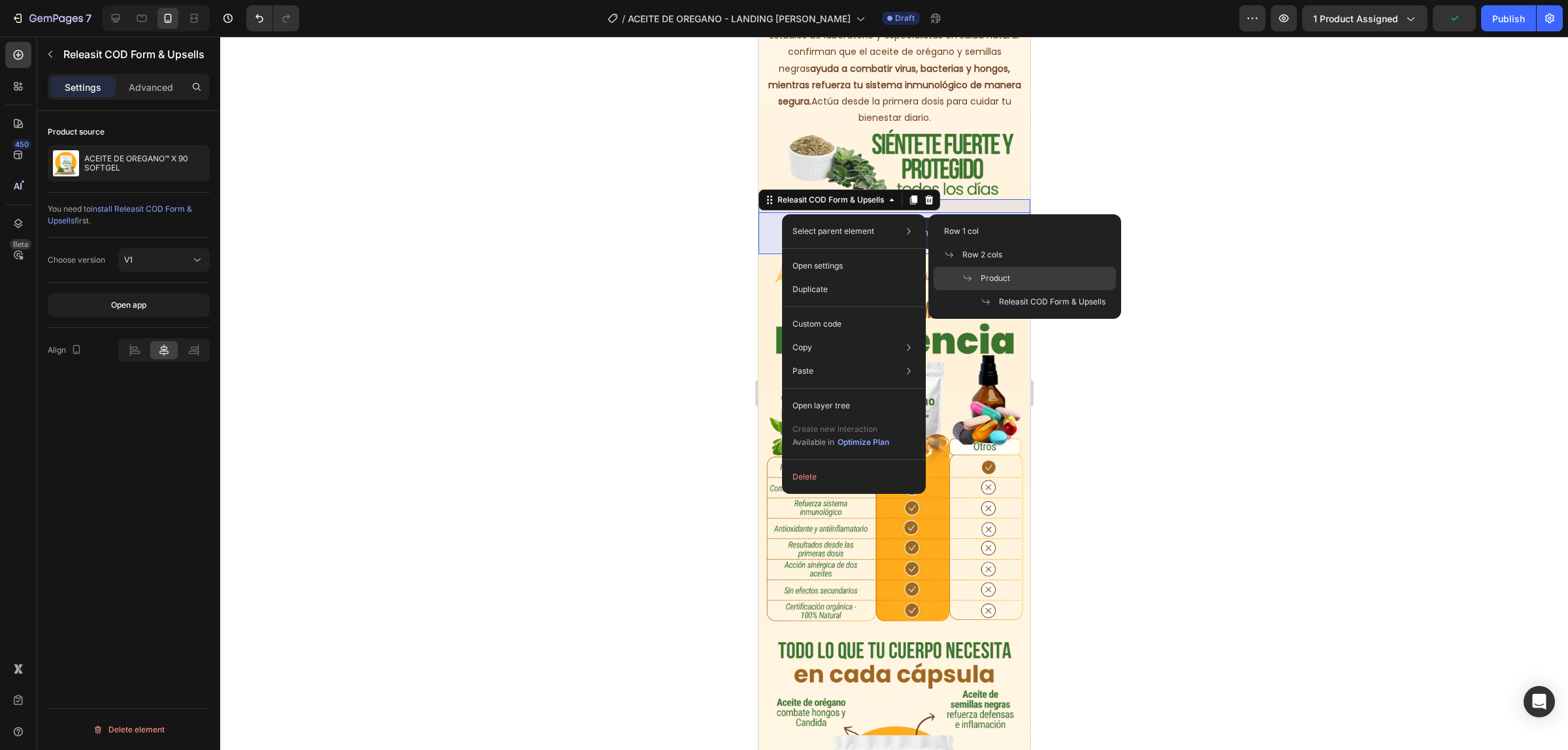
click at [1003, 278] on span "Product" at bounding box center [995, 279] width 29 height 12
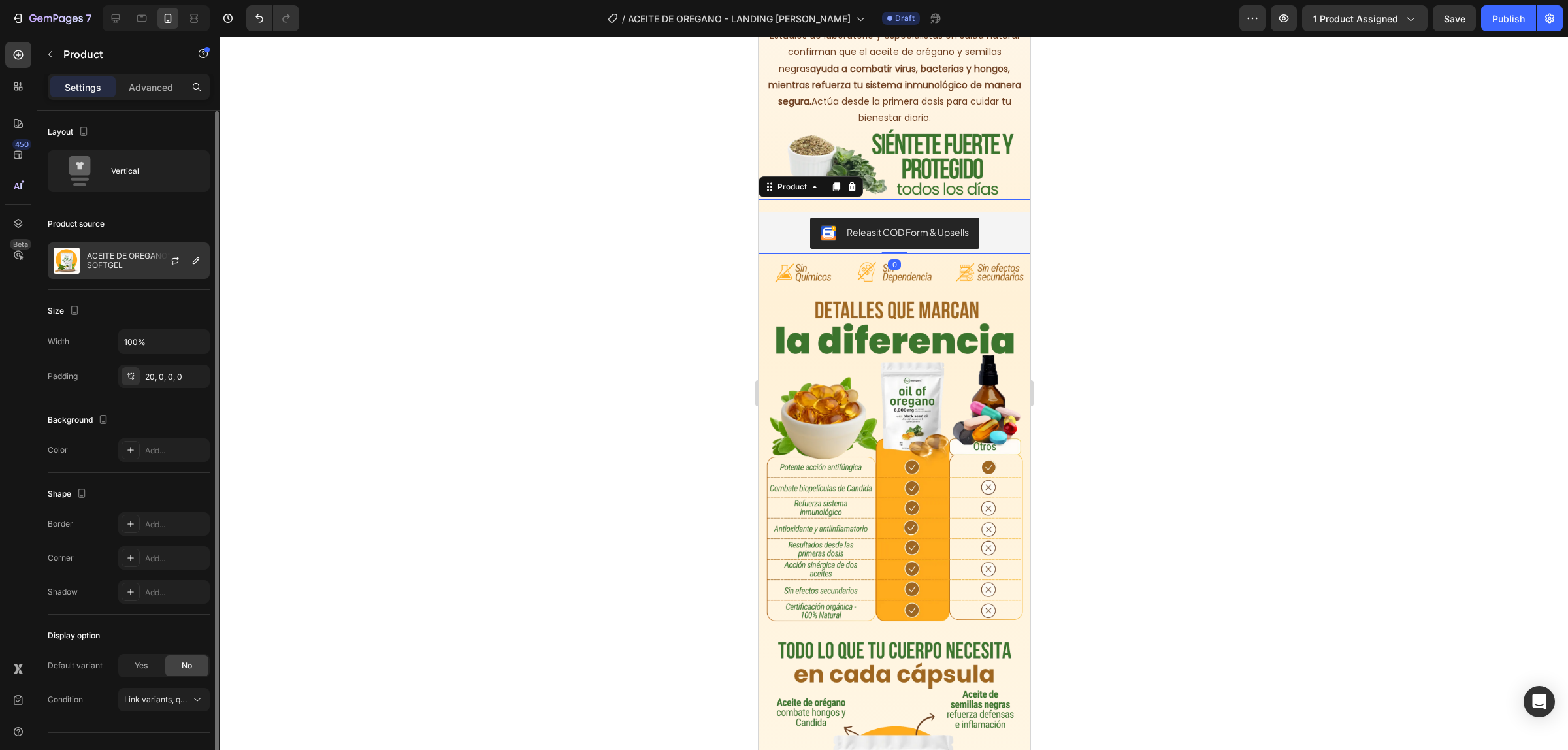
click at [110, 259] on p "ACEITE DE OREGANO™ X 90 SOFTGEL" at bounding box center [145, 260] width 117 height 18
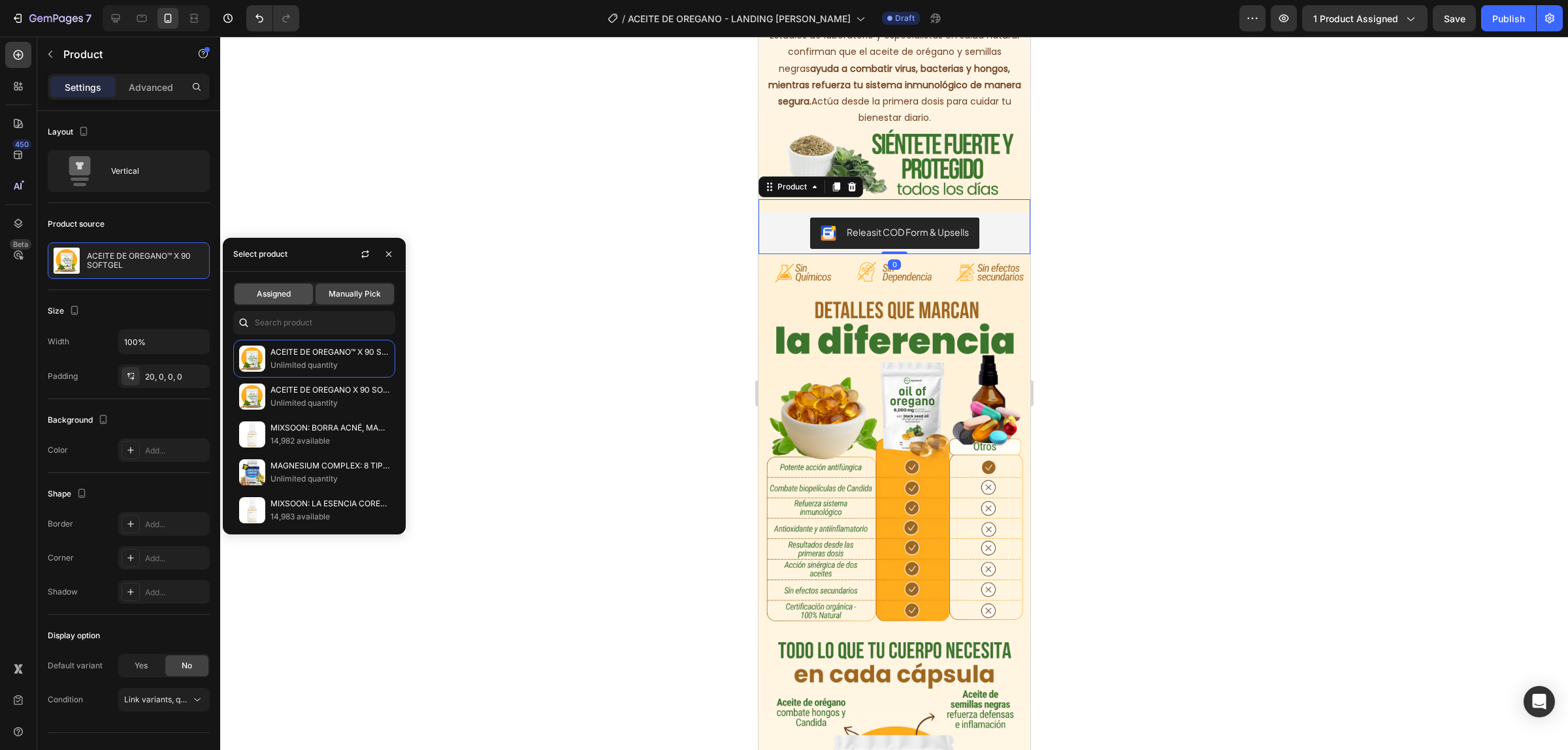
click at [273, 295] on span "Assigned" at bounding box center [273, 294] width 34 height 12
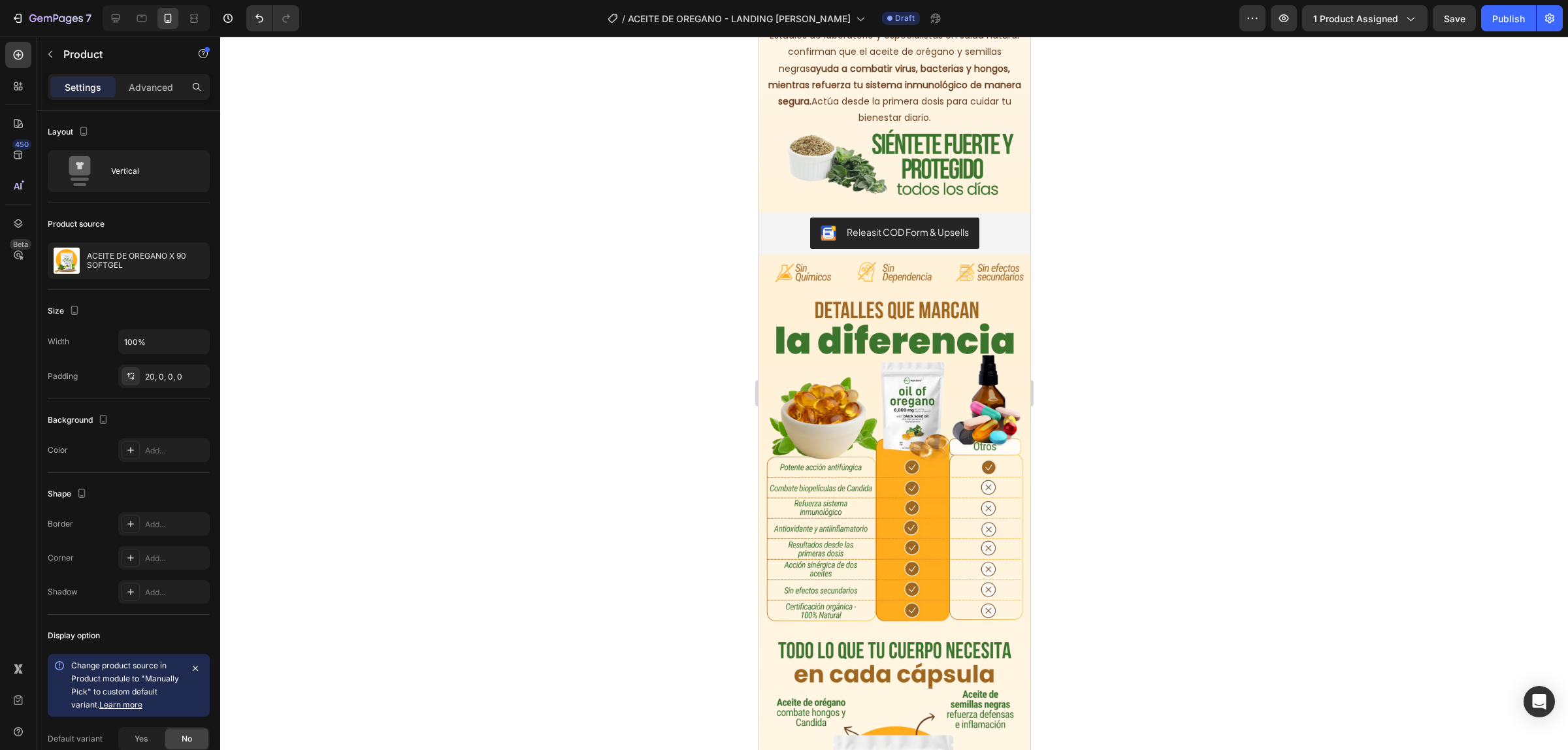
click at [560, 284] on div at bounding box center [894, 394] width 1348 height 714
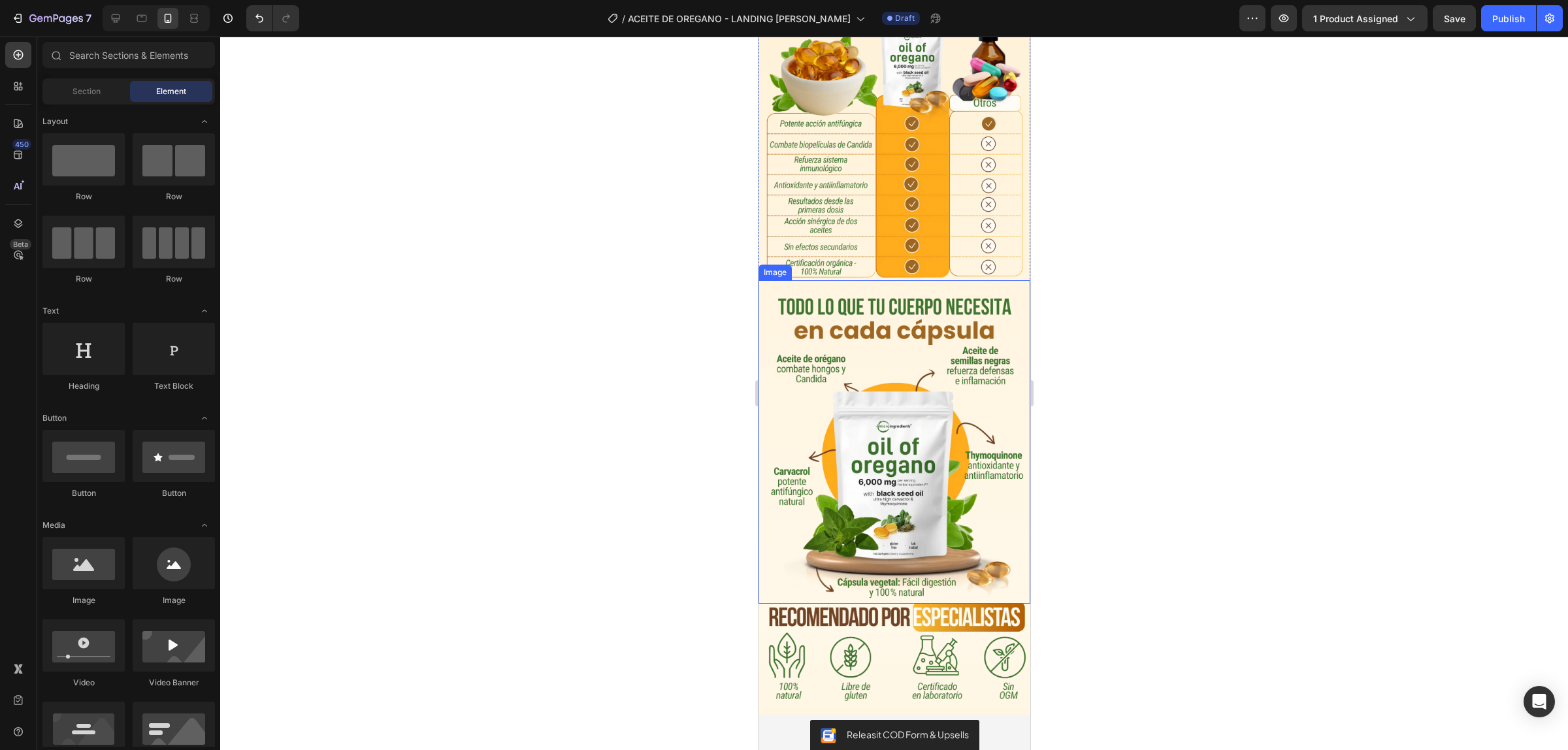
scroll to position [2042, 0]
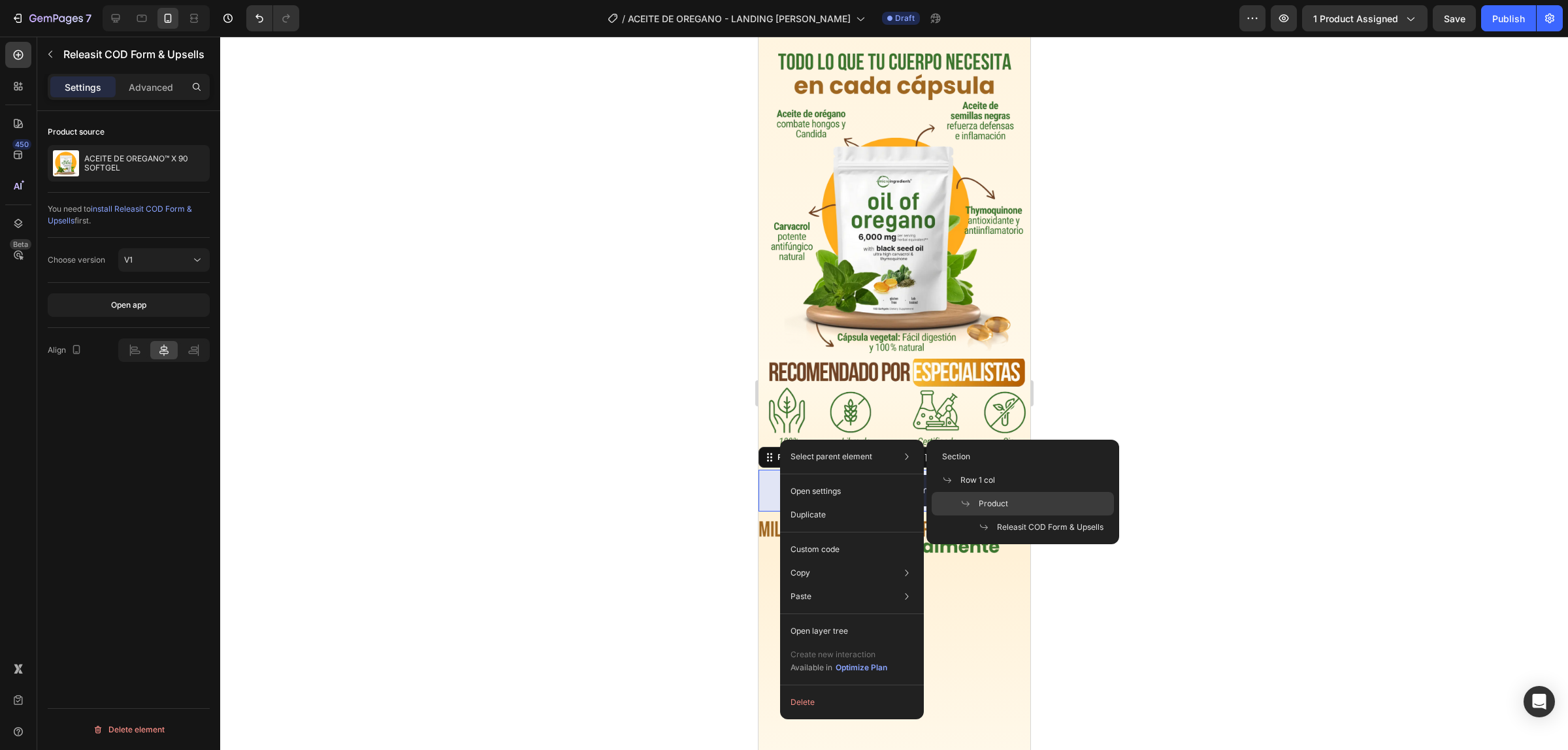
click at [991, 504] on span "Product" at bounding box center [993, 504] width 29 height 12
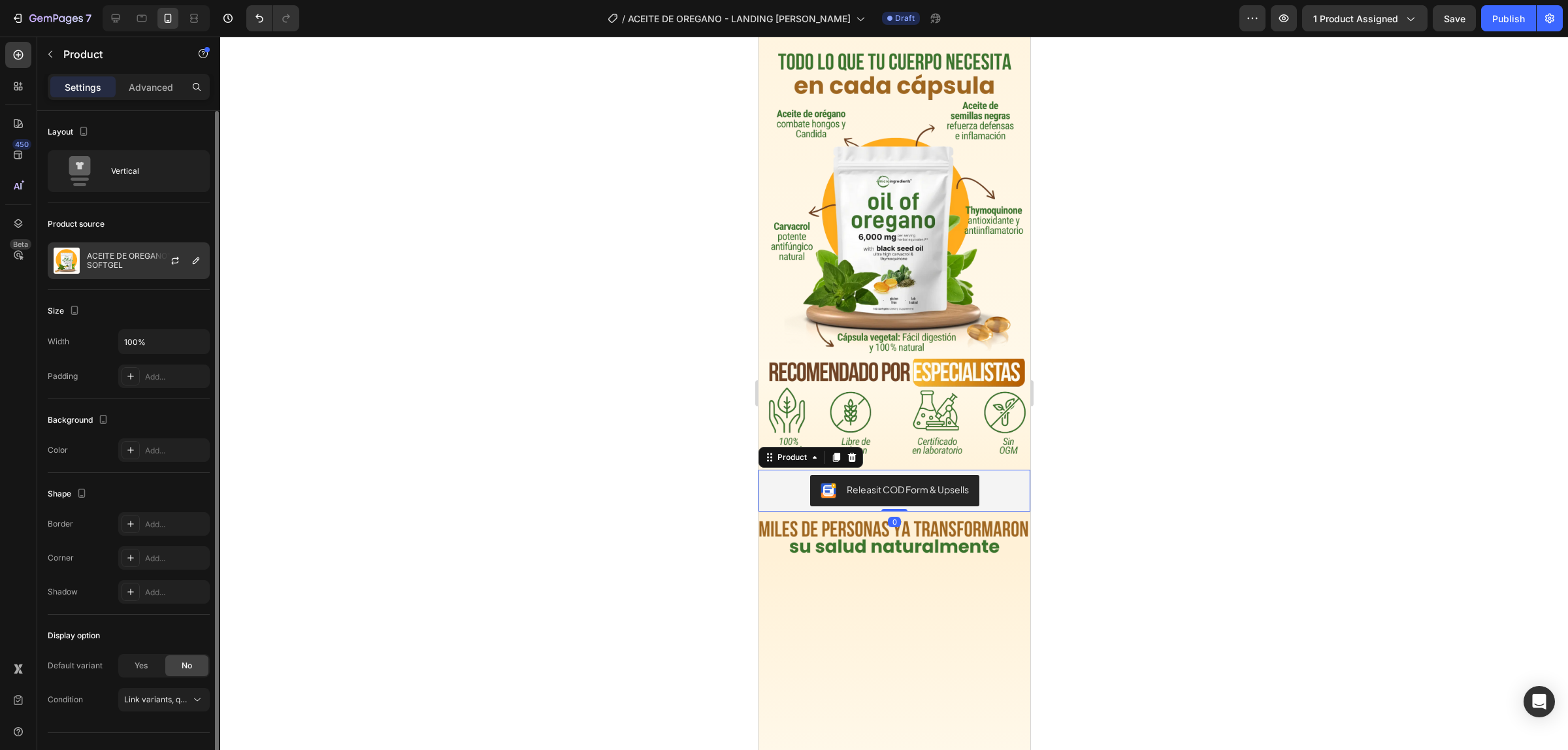
click at [126, 263] on p "ACEITE DE OREGANO™ X 90 SOFTGEL" at bounding box center [145, 260] width 117 height 18
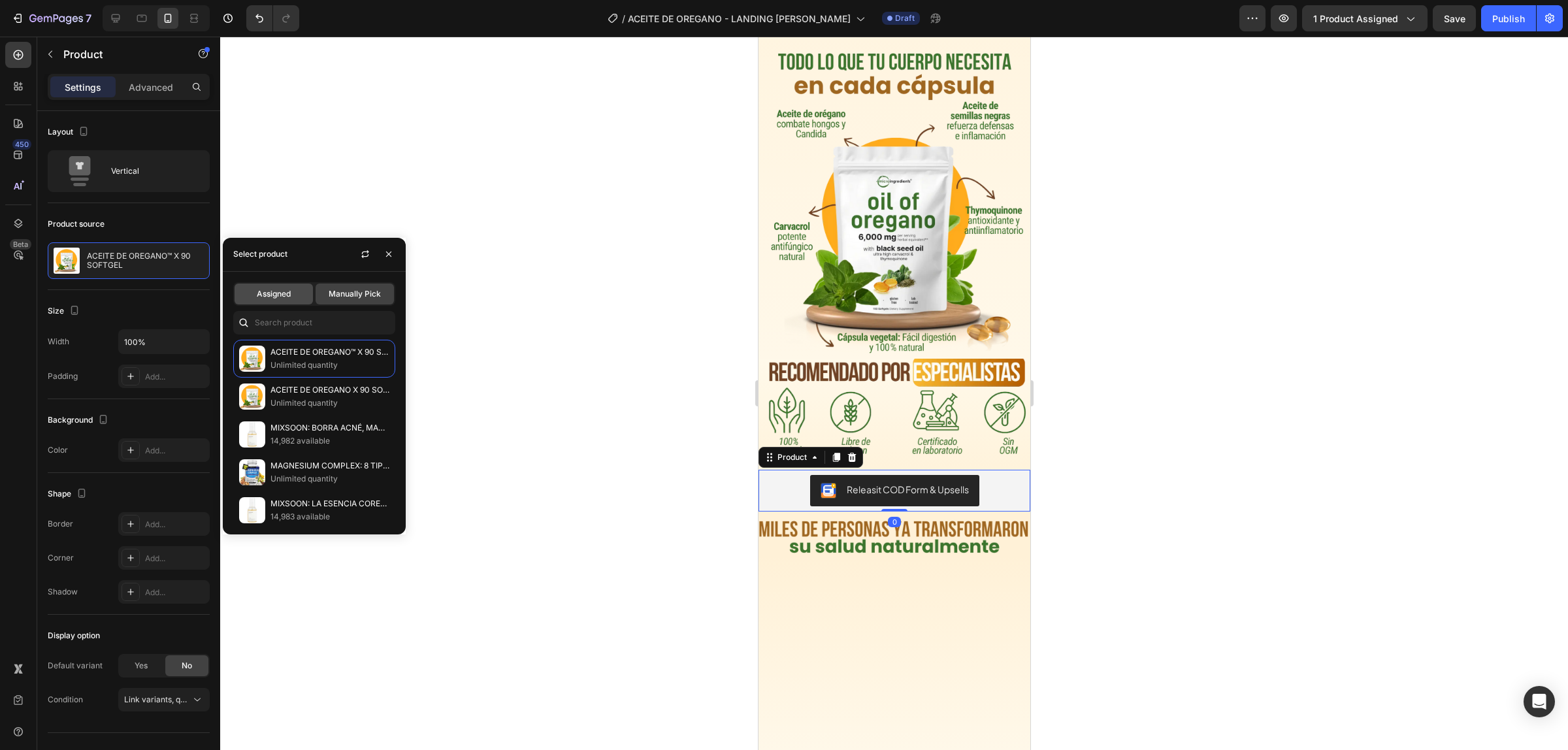
click at [297, 301] on div "Assigned" at bounding box center [273, 294] width 78 height 21
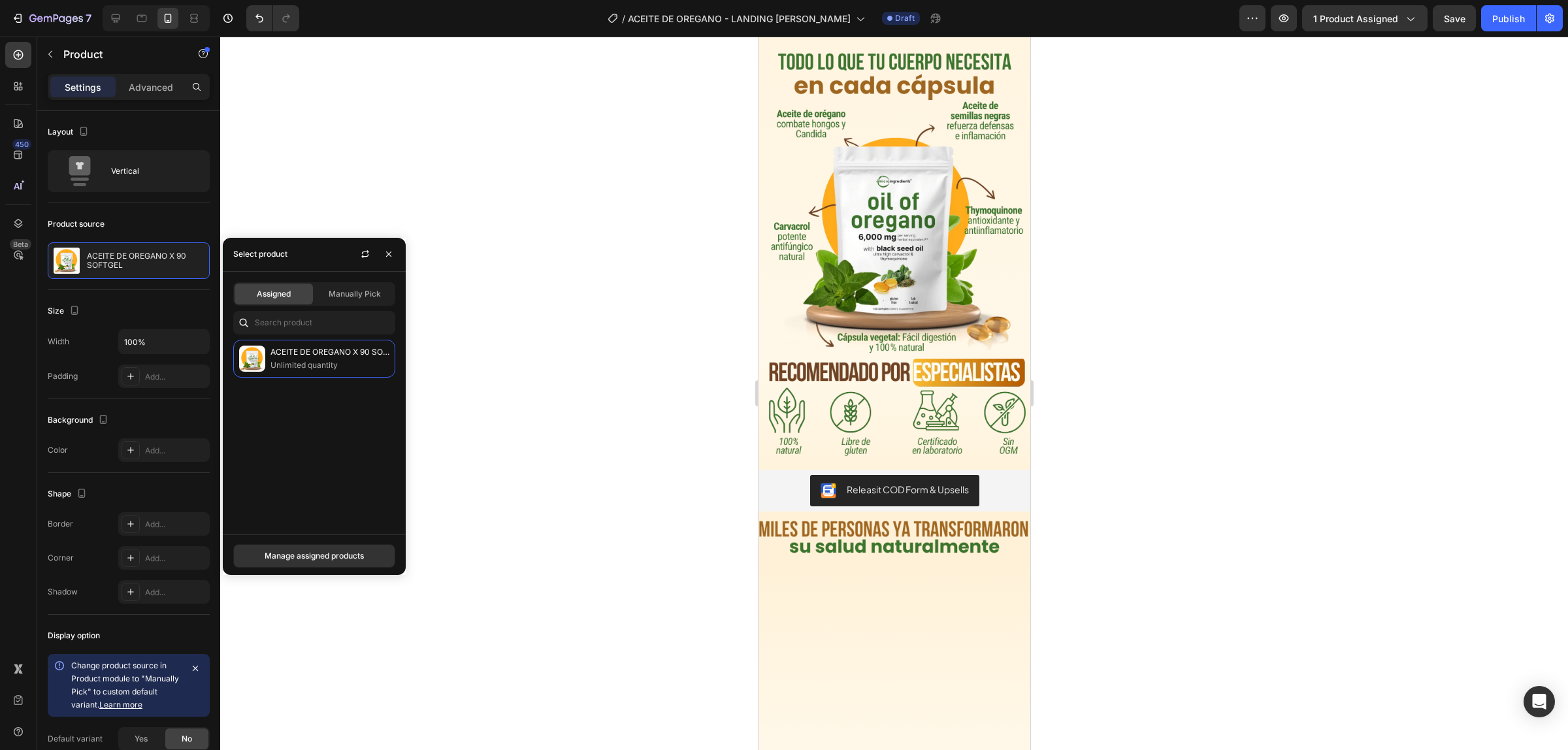
drag, startPoint x: 552, startPoint y: 335, endPoint x: 567, endPoint y: 341, distance: 16.2
click at [552, 334] on div at bounding box center [894, 394] width 1348 height 714
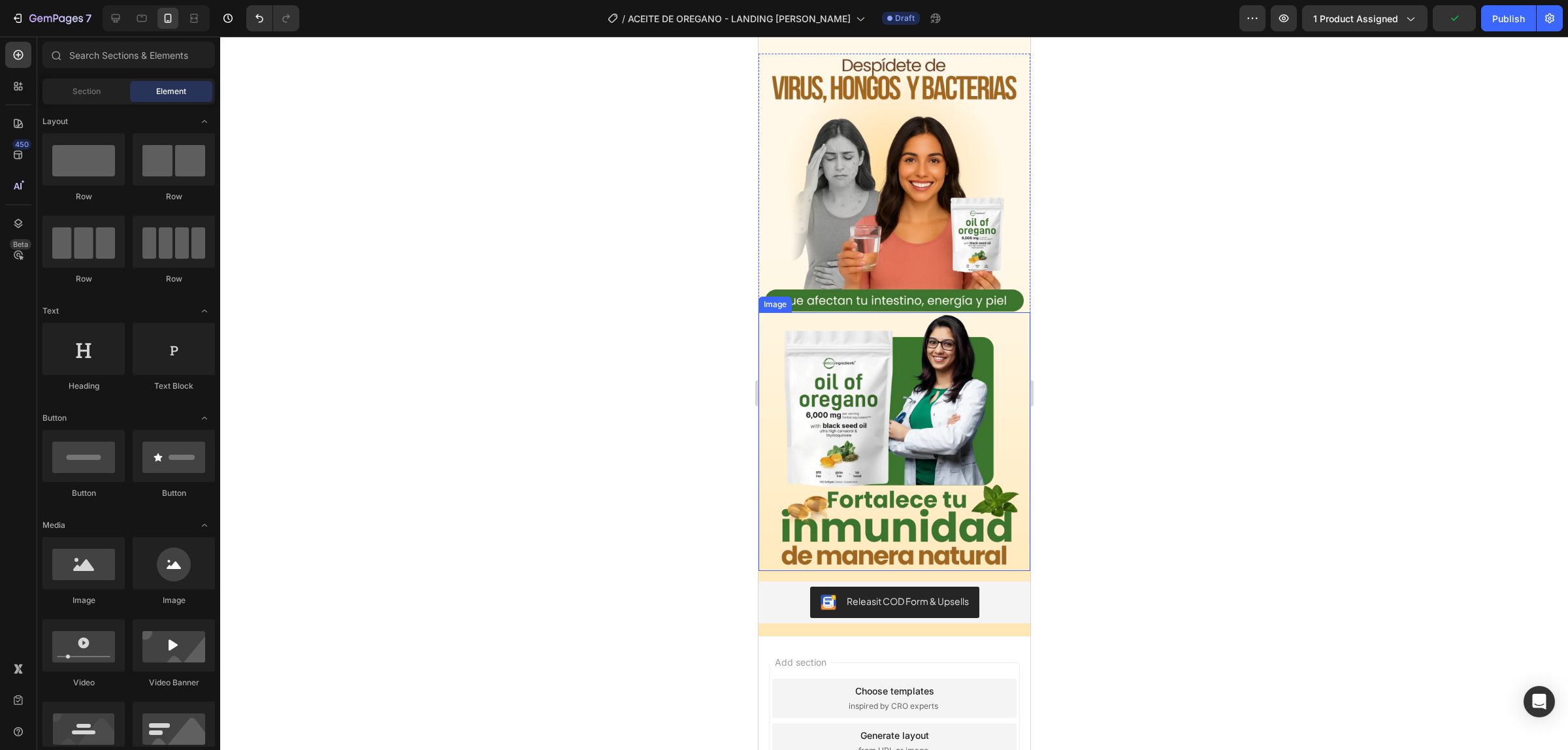
scroll to position [2817, 0]
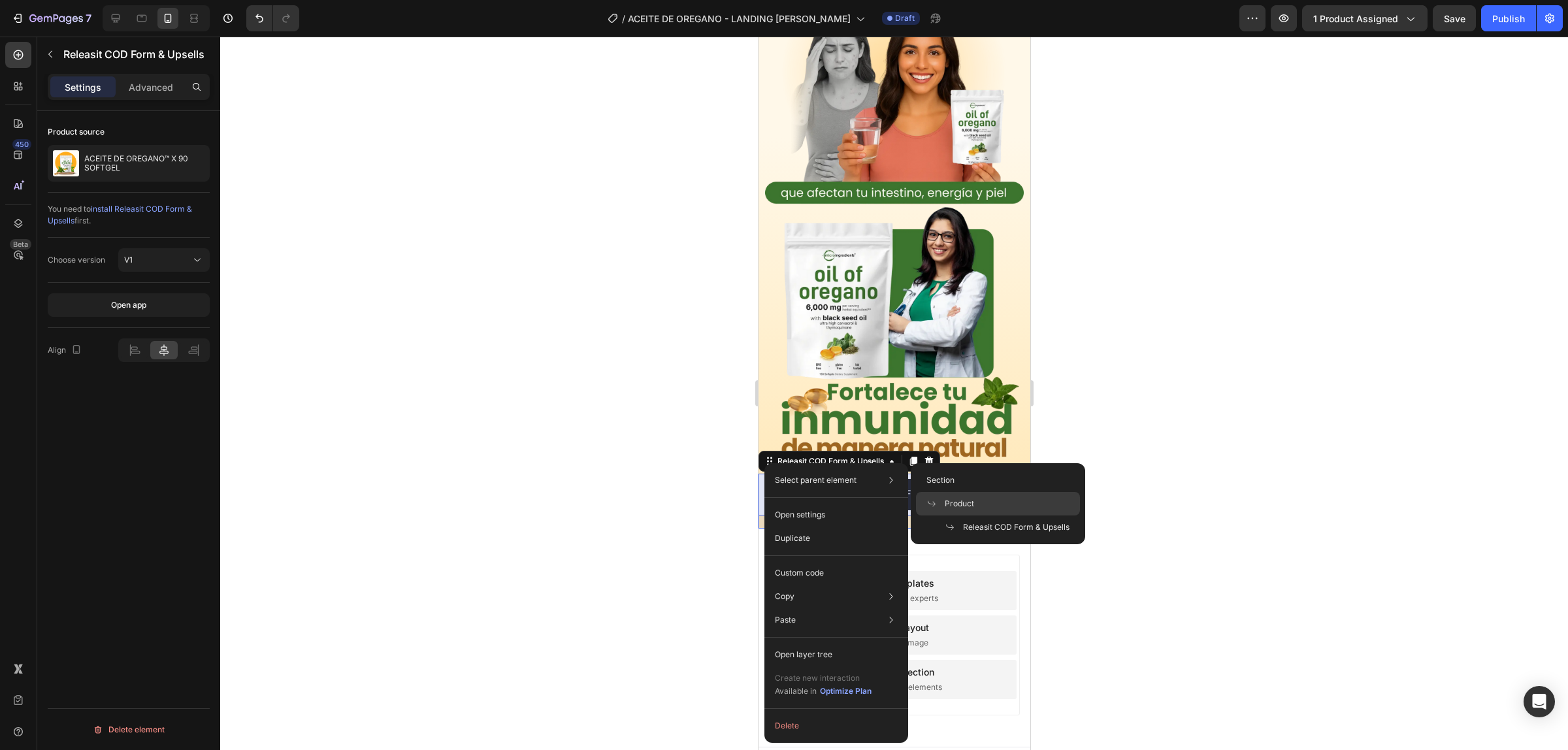
drag, startPoint x: 974, startPoint y: 499, endPoint x: 11, endPoint y: 409, distance: 967.2
click at [974, 499] on div "Product" at bounding box center [997, 504] width 164 height 23
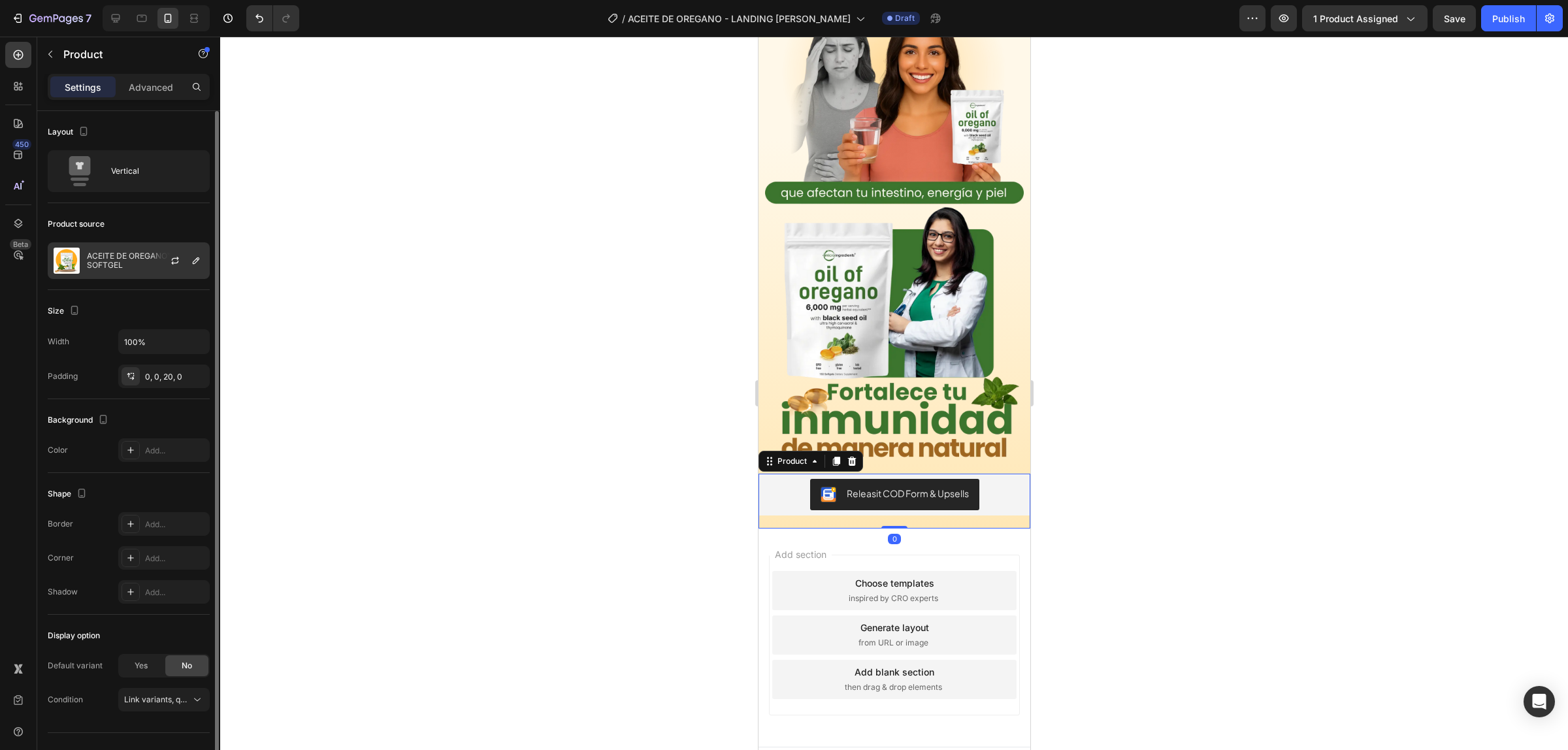
click at [133, 269] on p "ACEITE DE OREGANO™ X 90 SOFTGEL" at bounding box center [145, 260] width 117 height 18
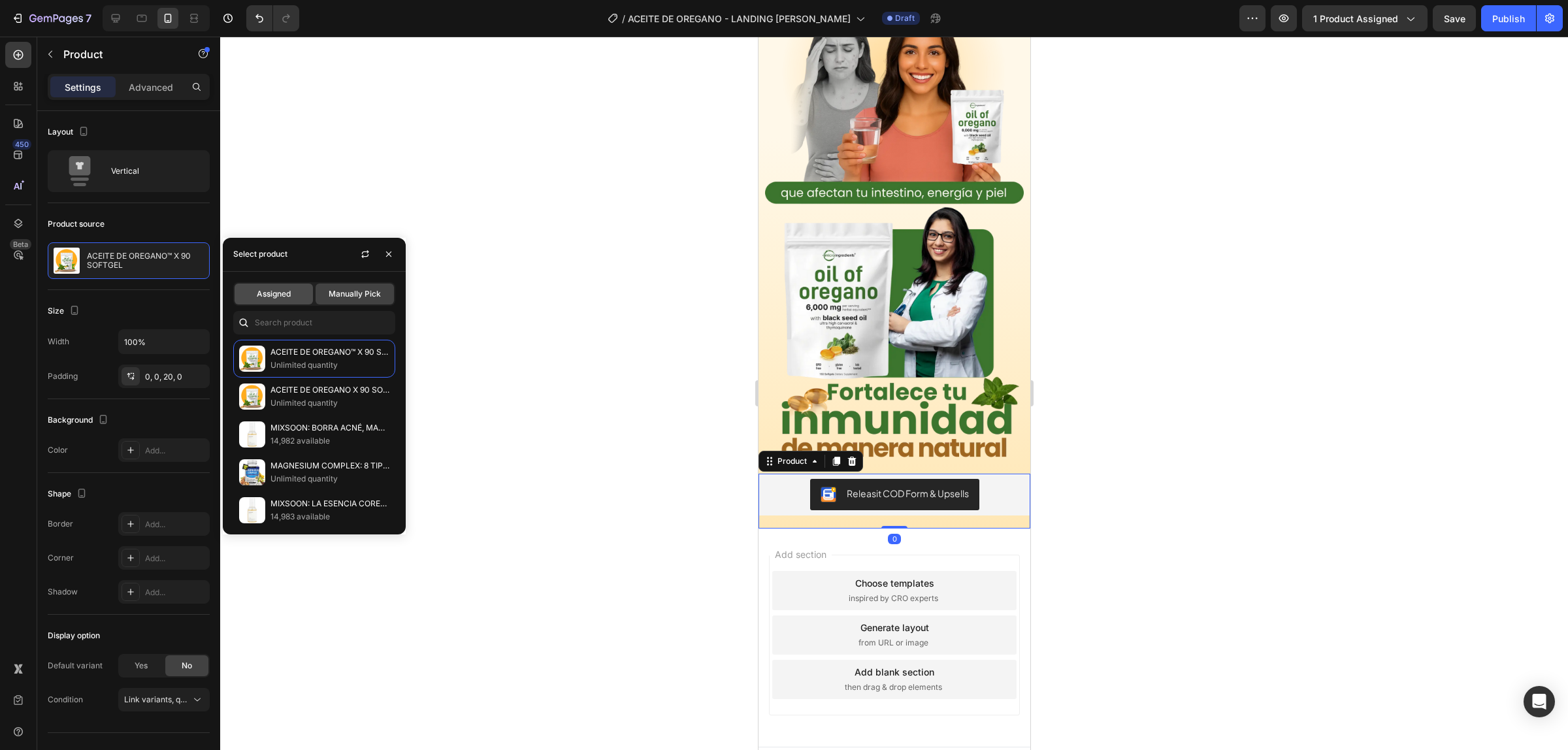
click at [298, 293] on div "Assigned" at bounding box center [273, 294] width 78 height 21
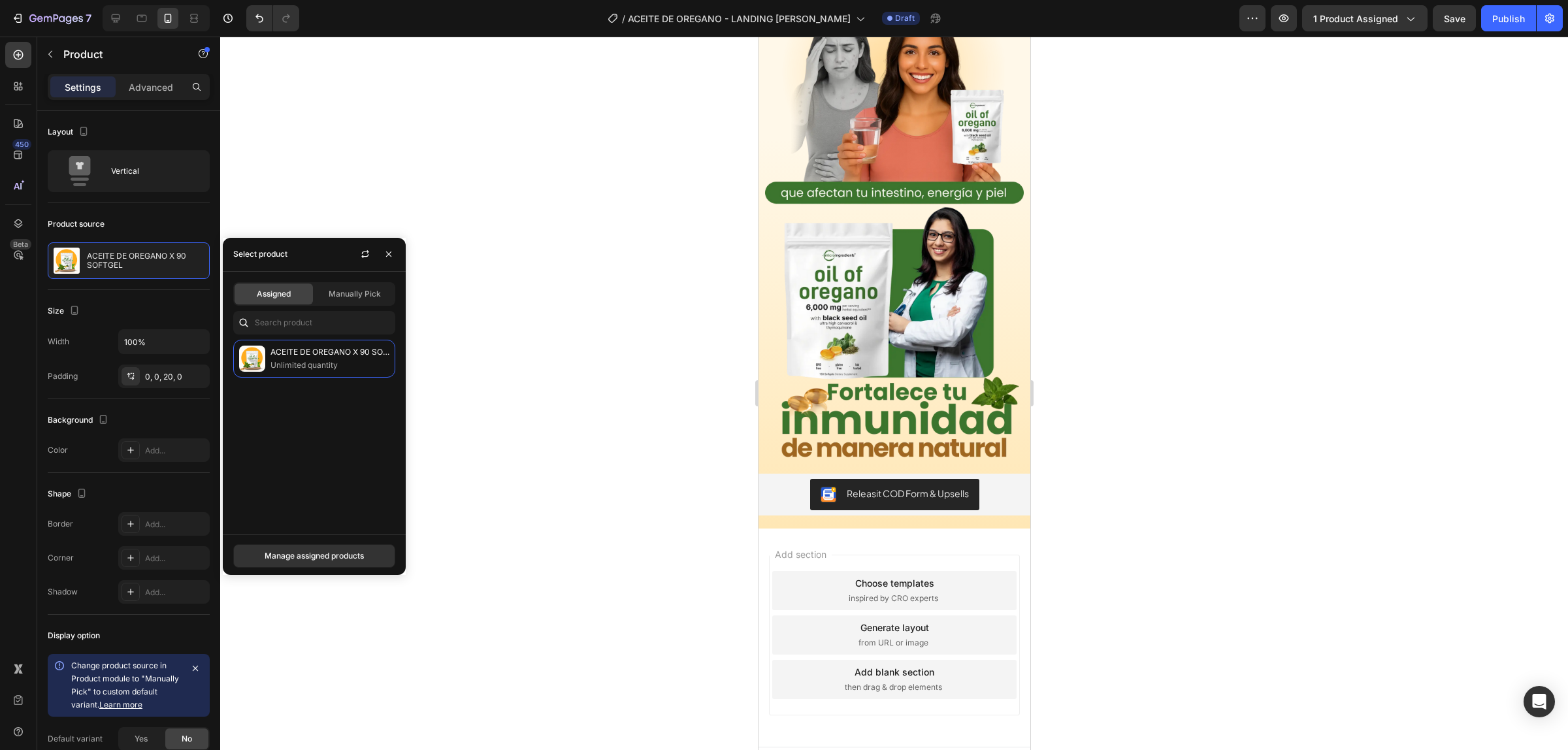
click at [554, 364] on div at bounding box center [894, 394] width 1348 height 714
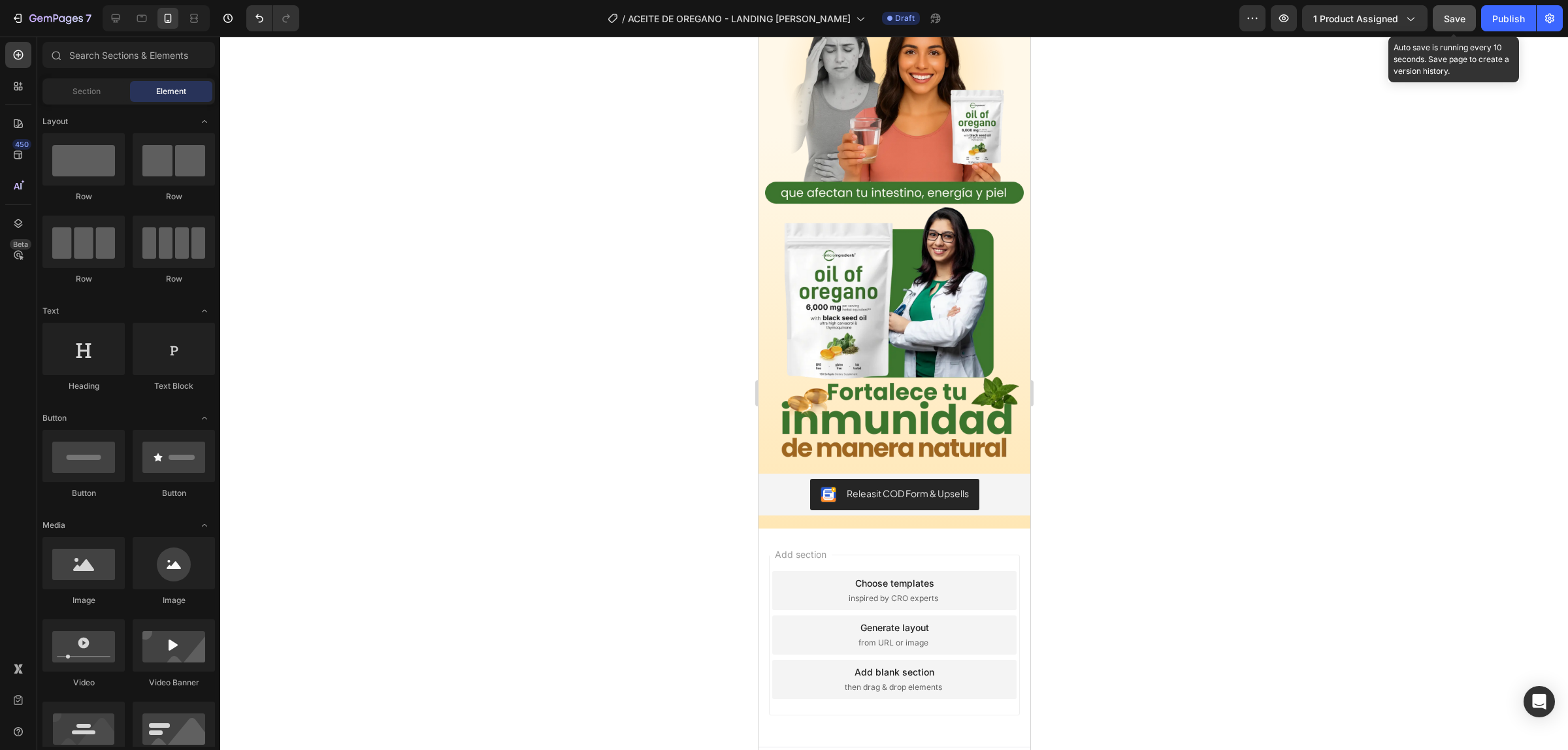
click at [1438, 21] on button "Save" at bounding box center [1454, 18] width 43 height 26
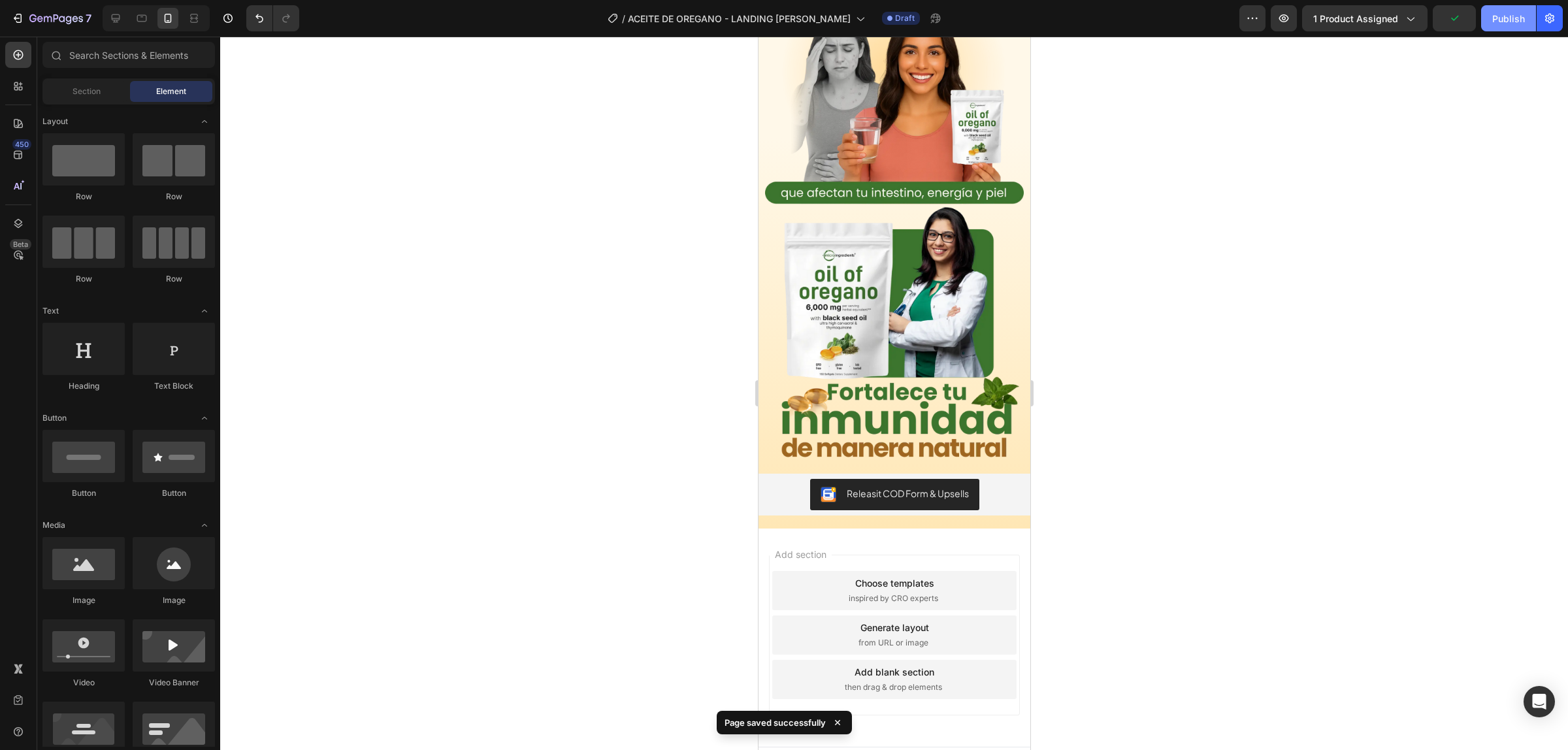
click at [1507, 23] on div "Publish" at bounding box center [1509, 19] width 33 height 14
click at [21, 20] on icon "button" at bounding box center [19, 18] width 6 height 9
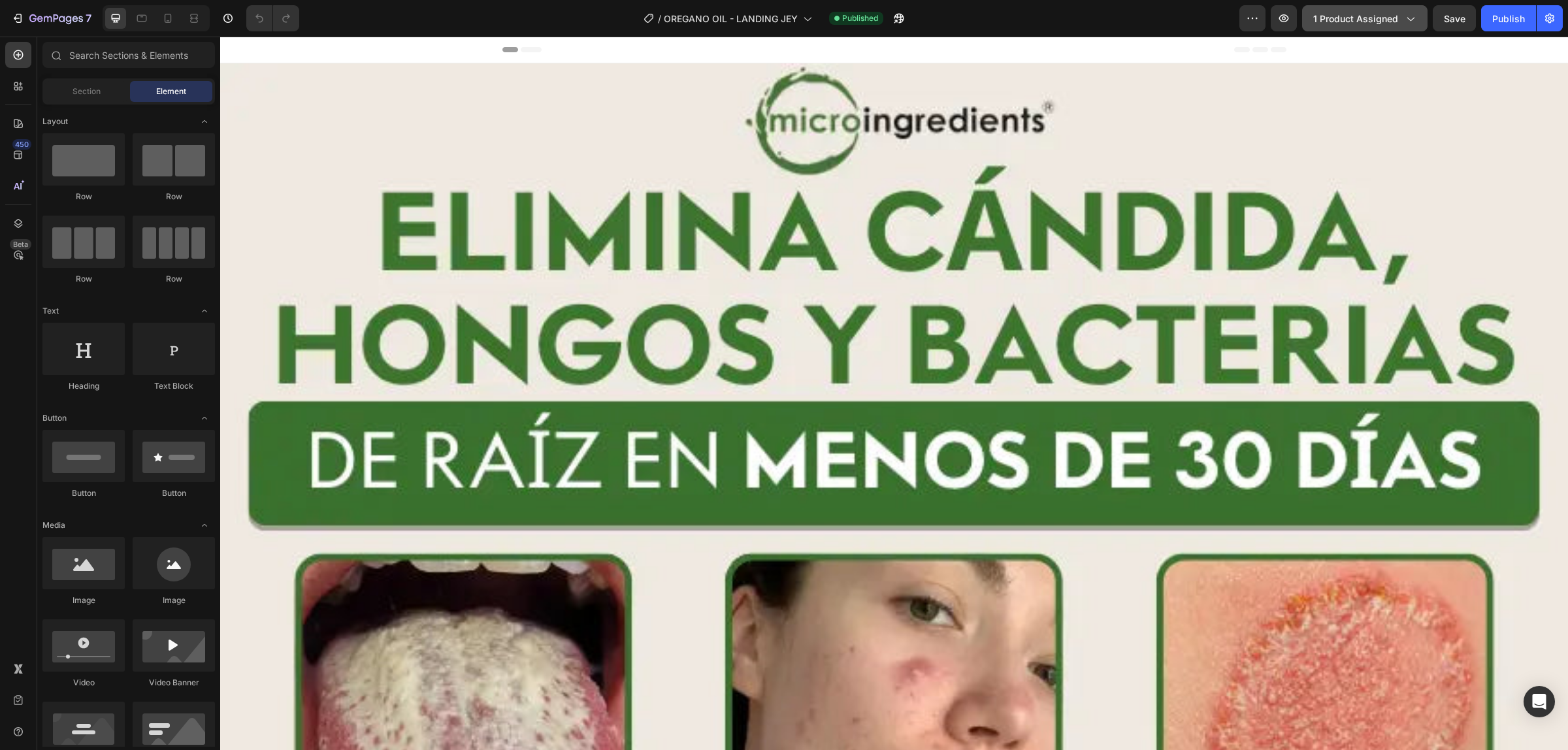
click at [1366, 21] on span "1 product assigned" at bounding box center [1355, 19] width 85 height 14
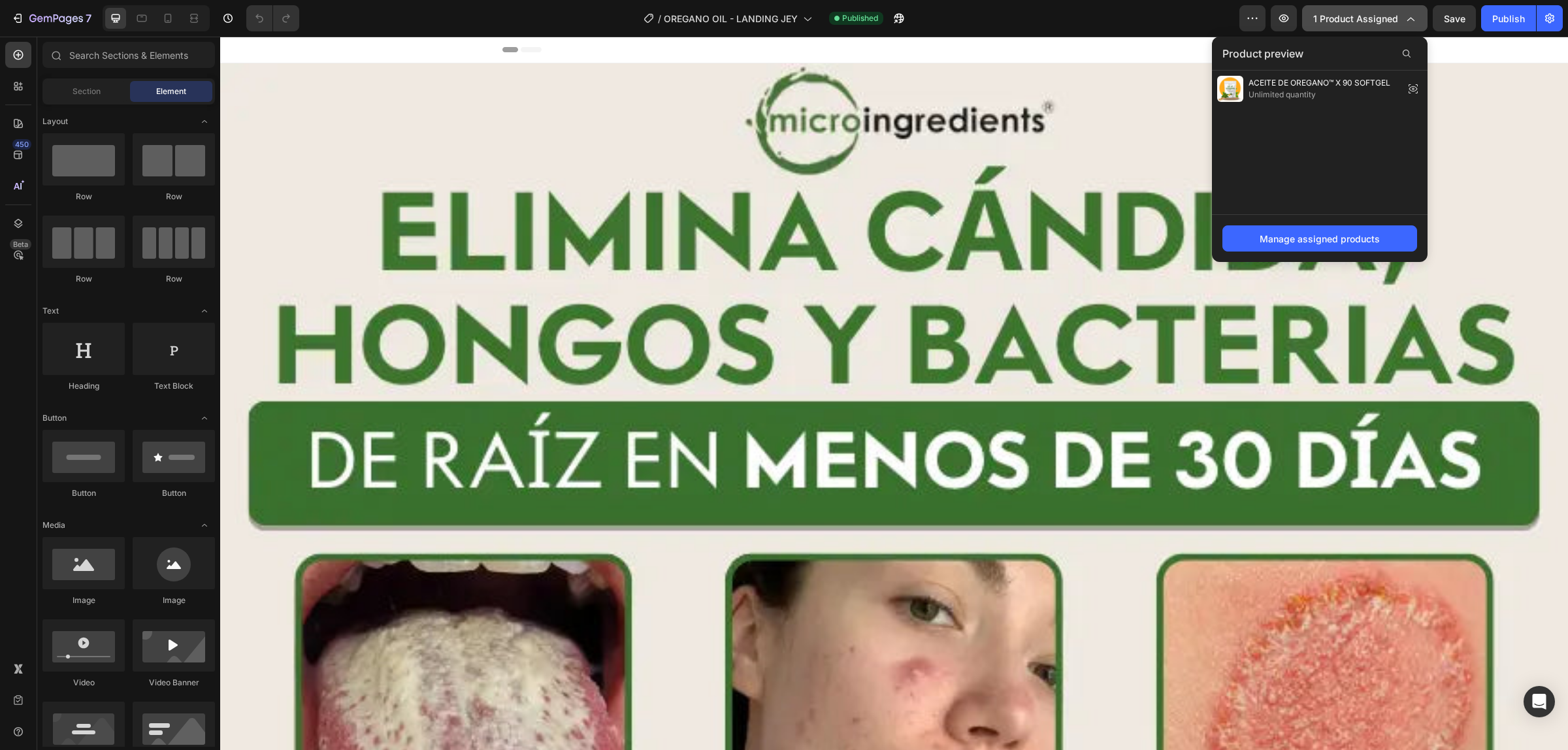
click at [1373, 14] on span "1 product assigned" at bounding box center [1355, 19] width 85 height 14
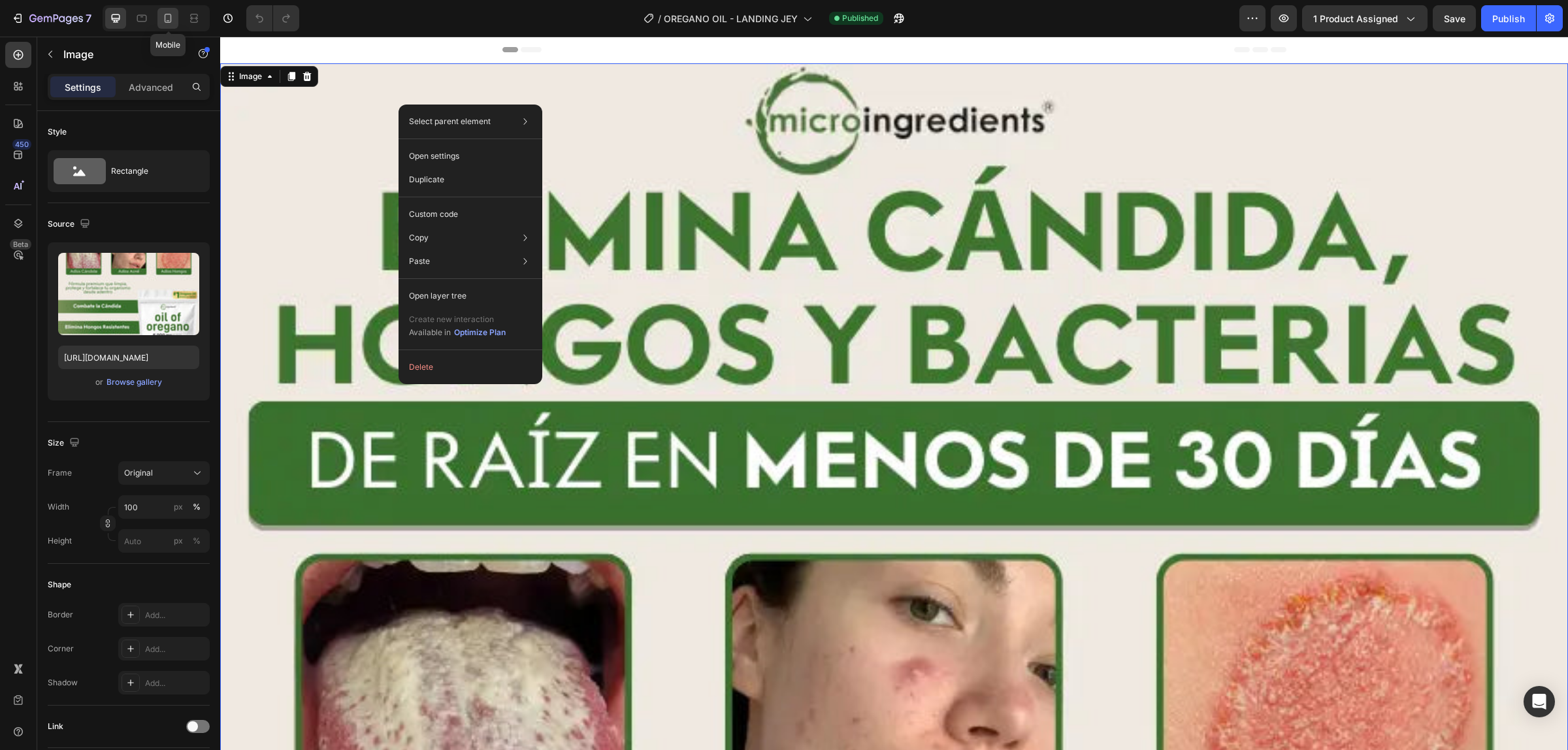
click at [164, 20] on icon at bounding box center [168, 18] width 7 height 9
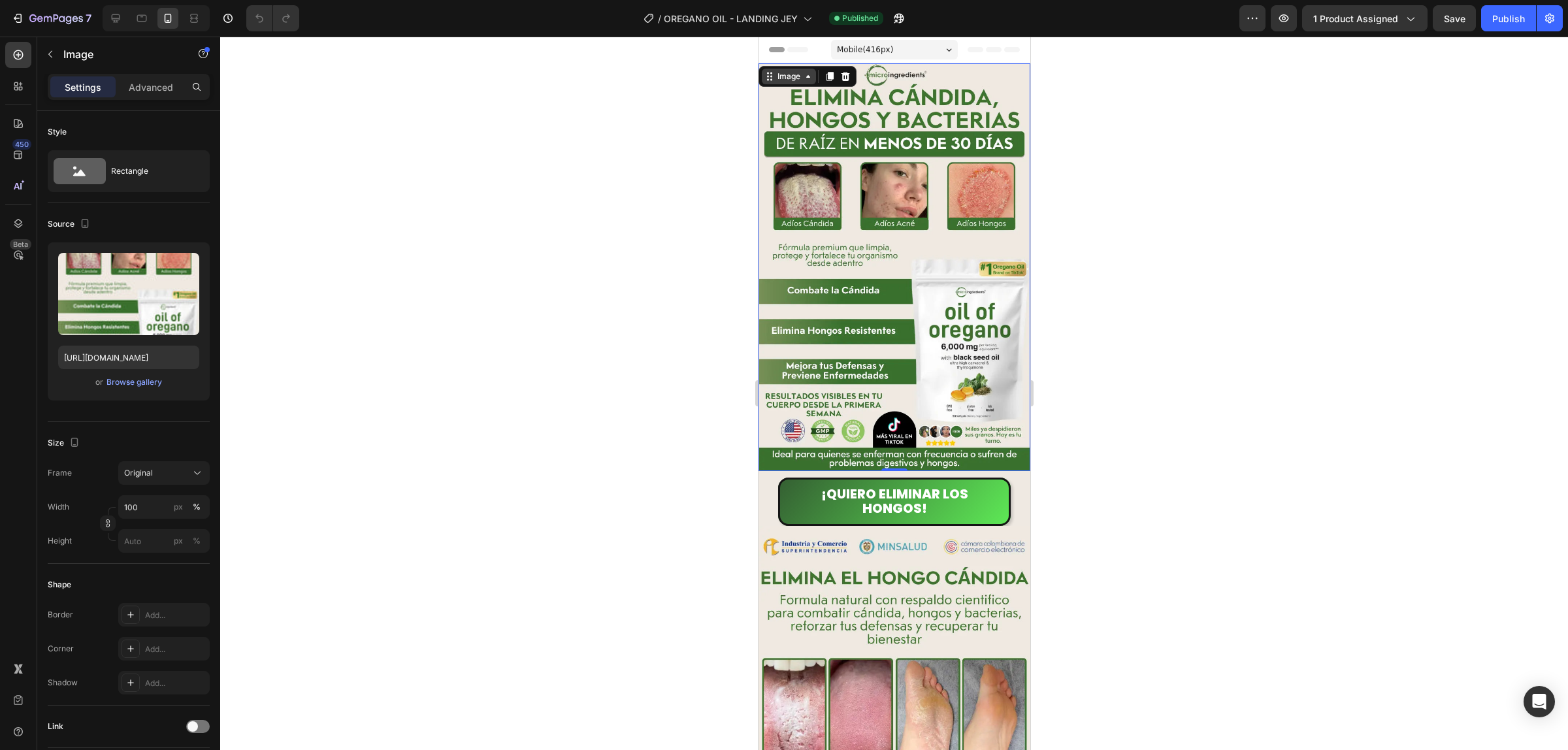
click at [801, 77] on div "Image" at bounding box center [787, 77] width 28 height 12
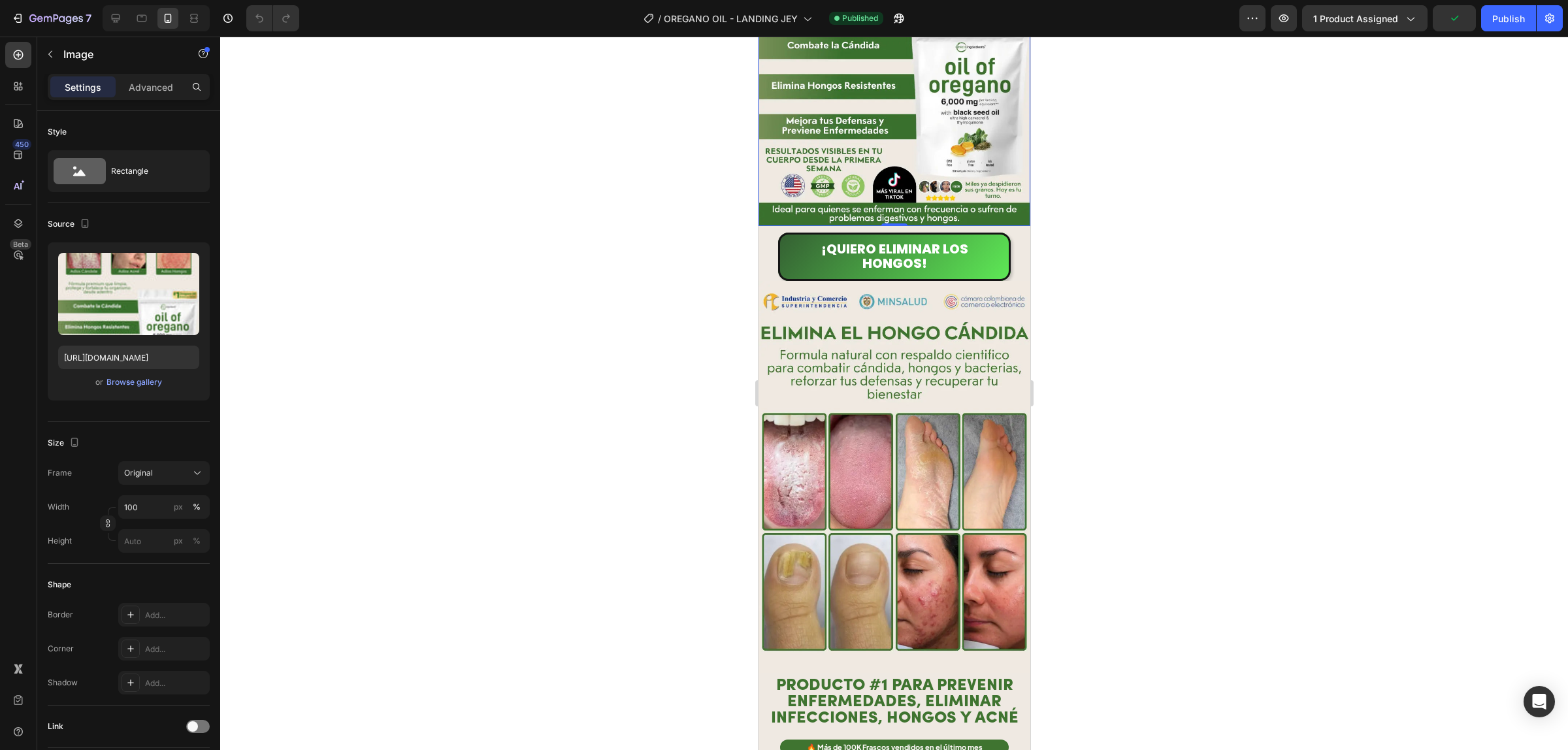
click at [757, 226] on div "¡Quiero ELIMINAR LOS HONGOS! Button" at bounding box center [893, 254] width 272 height 55
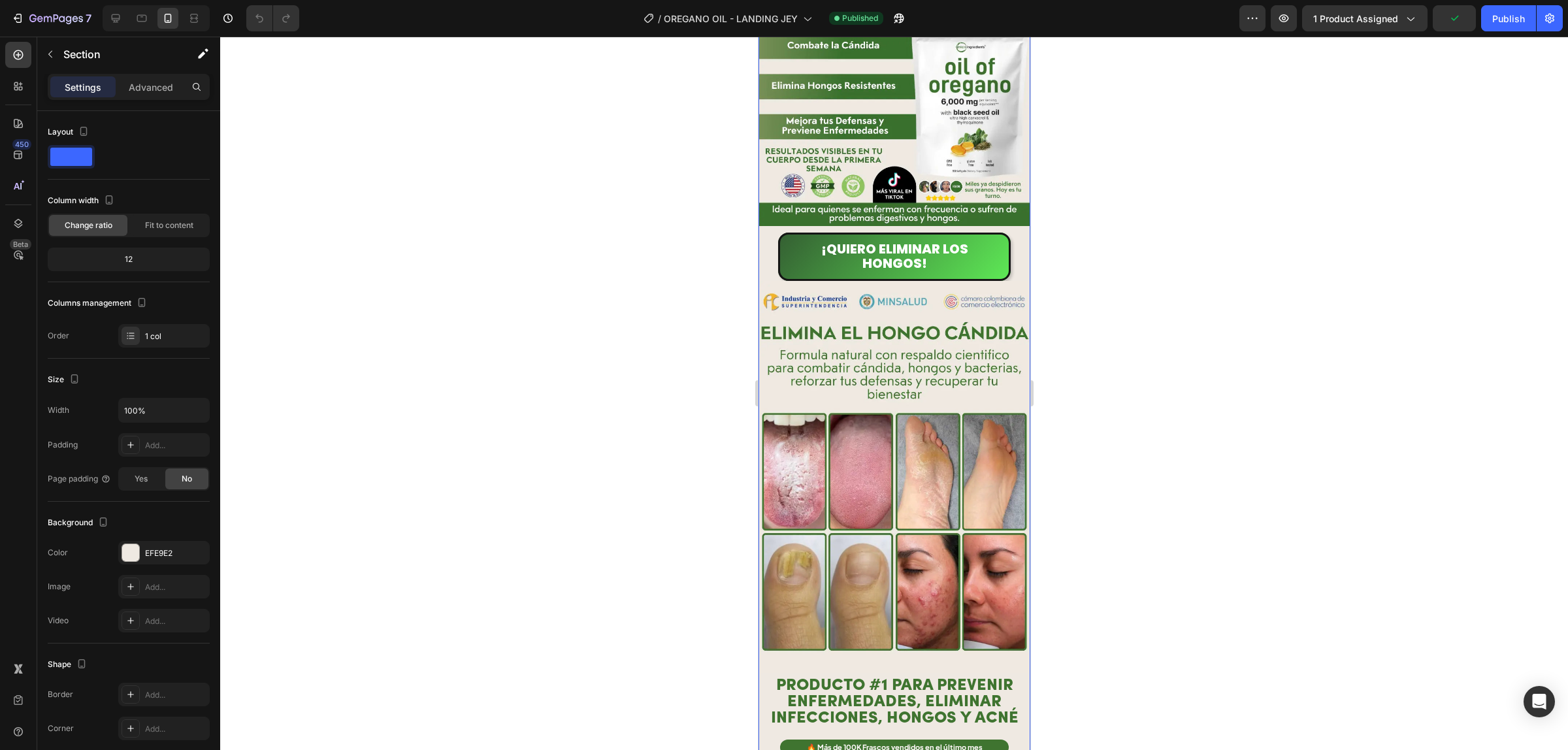
click at [768, 232] on div "¡Quiero ELIMINAR LOS HONGOS! Button" at bounding box center [893, 257] width 259 height 48
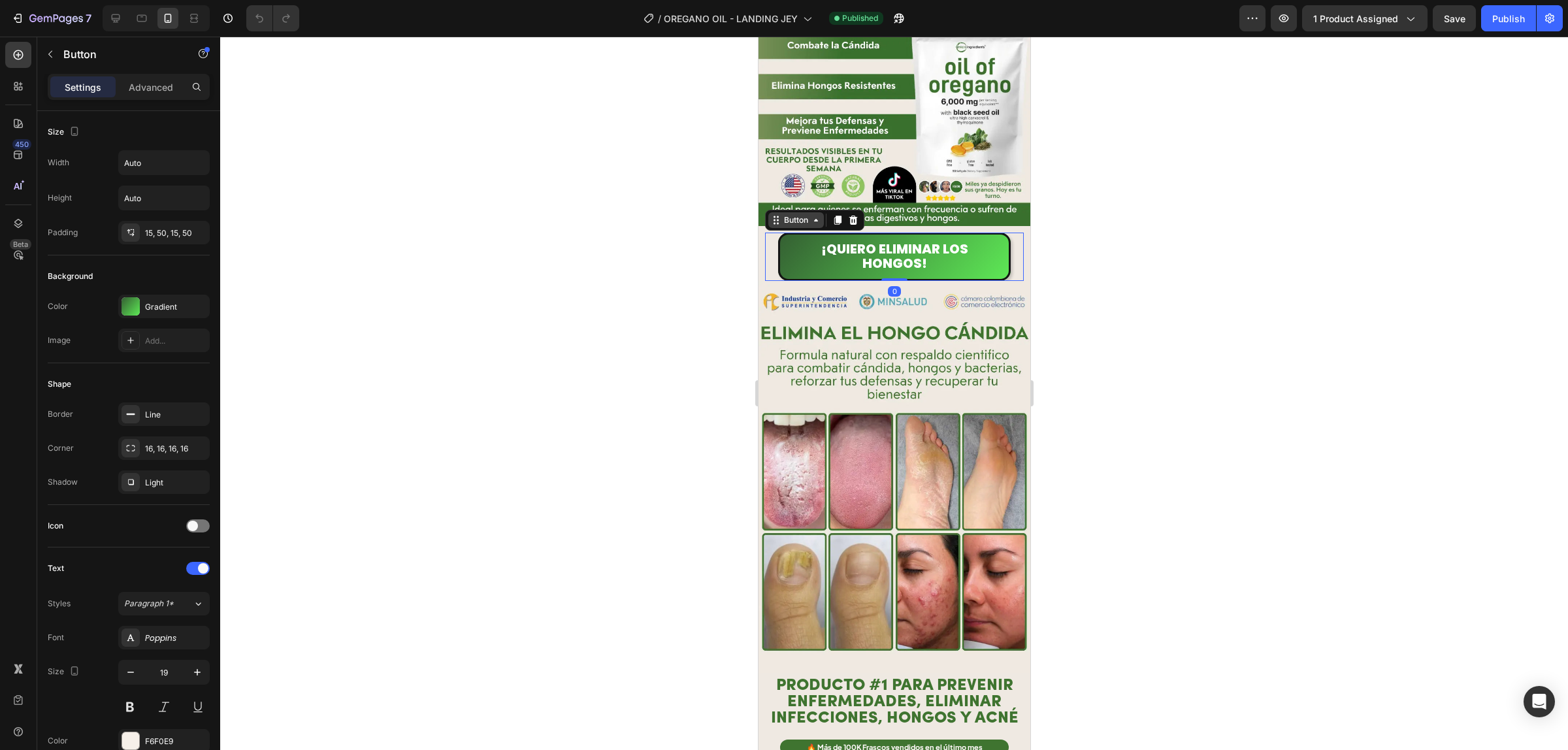
click at [771, 215] on icon at bounding box center [775, 220] width 10 height 10
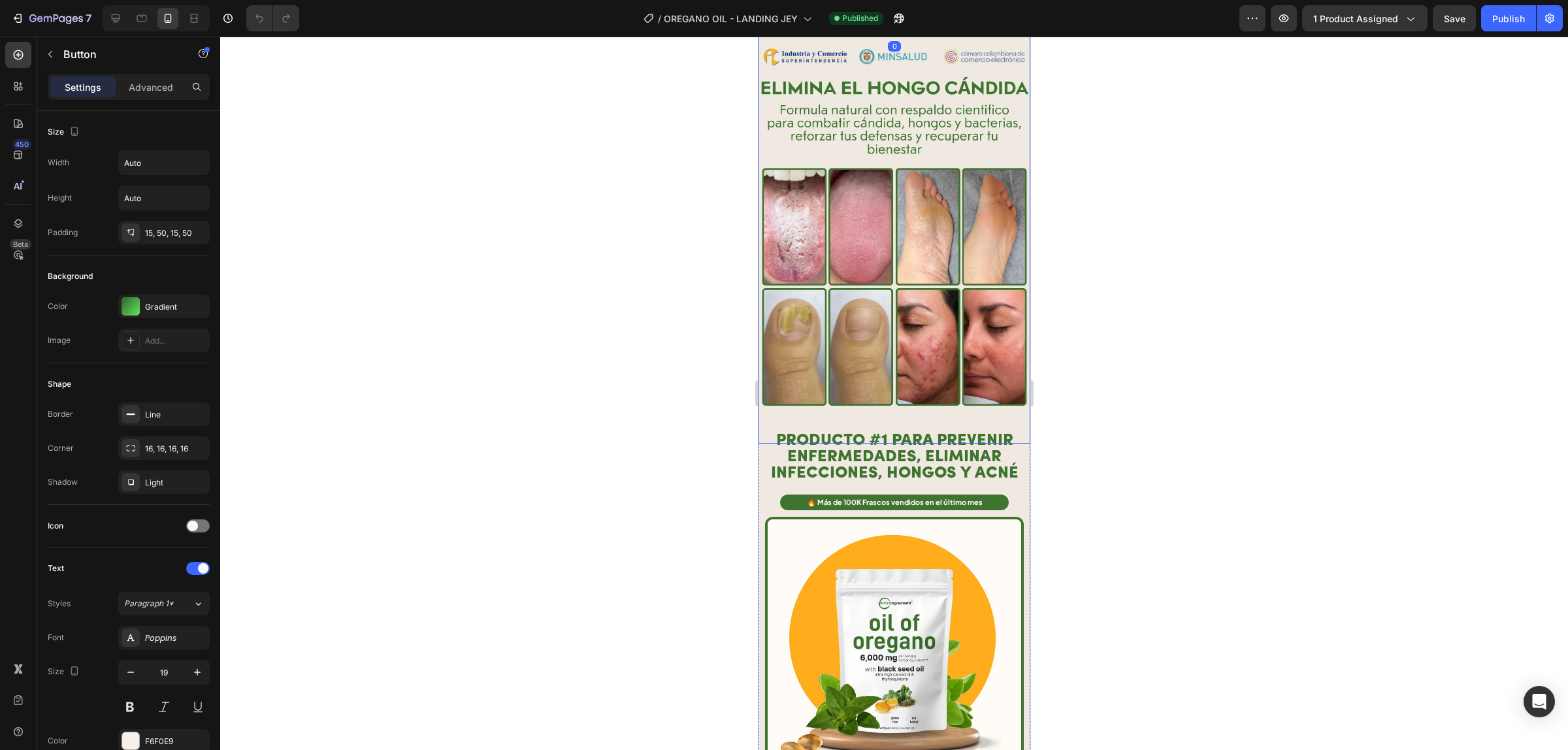
scroll to position [654, 0]
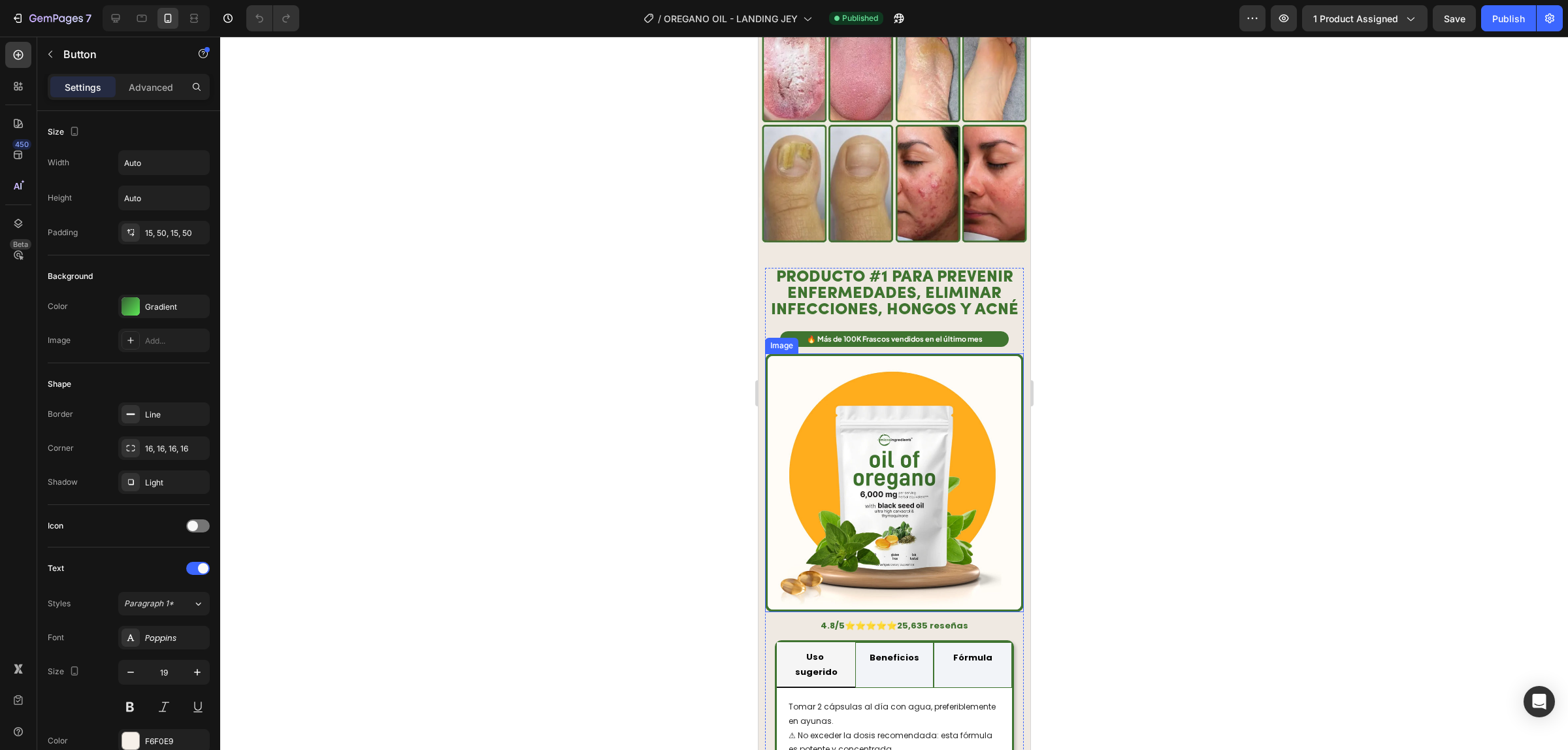
click at [784, 354] on img at bounding box center [893, 483] width 259 height 259
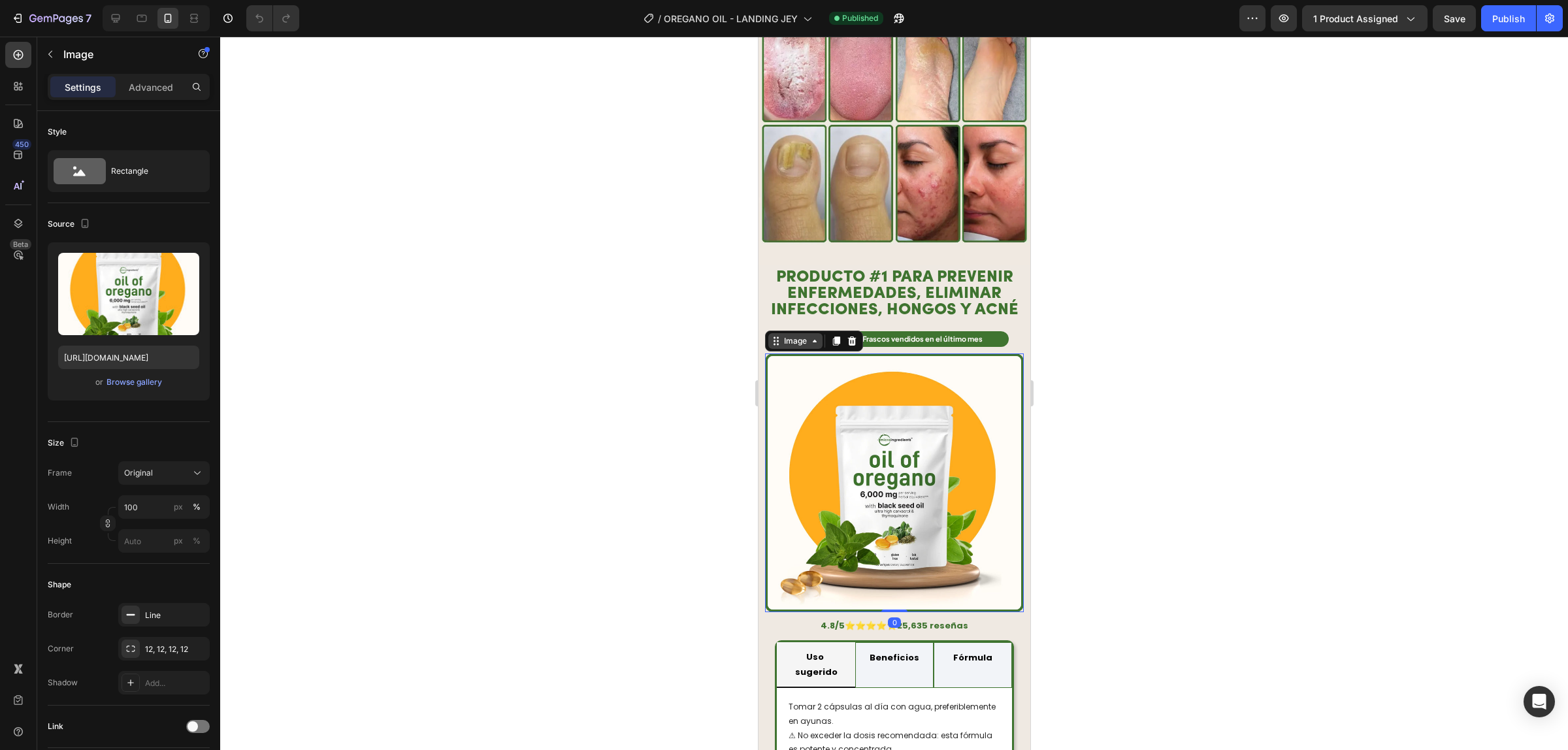
click at [782, 335] on div "Image" at bounding box center [794, 341] width 28 height 12
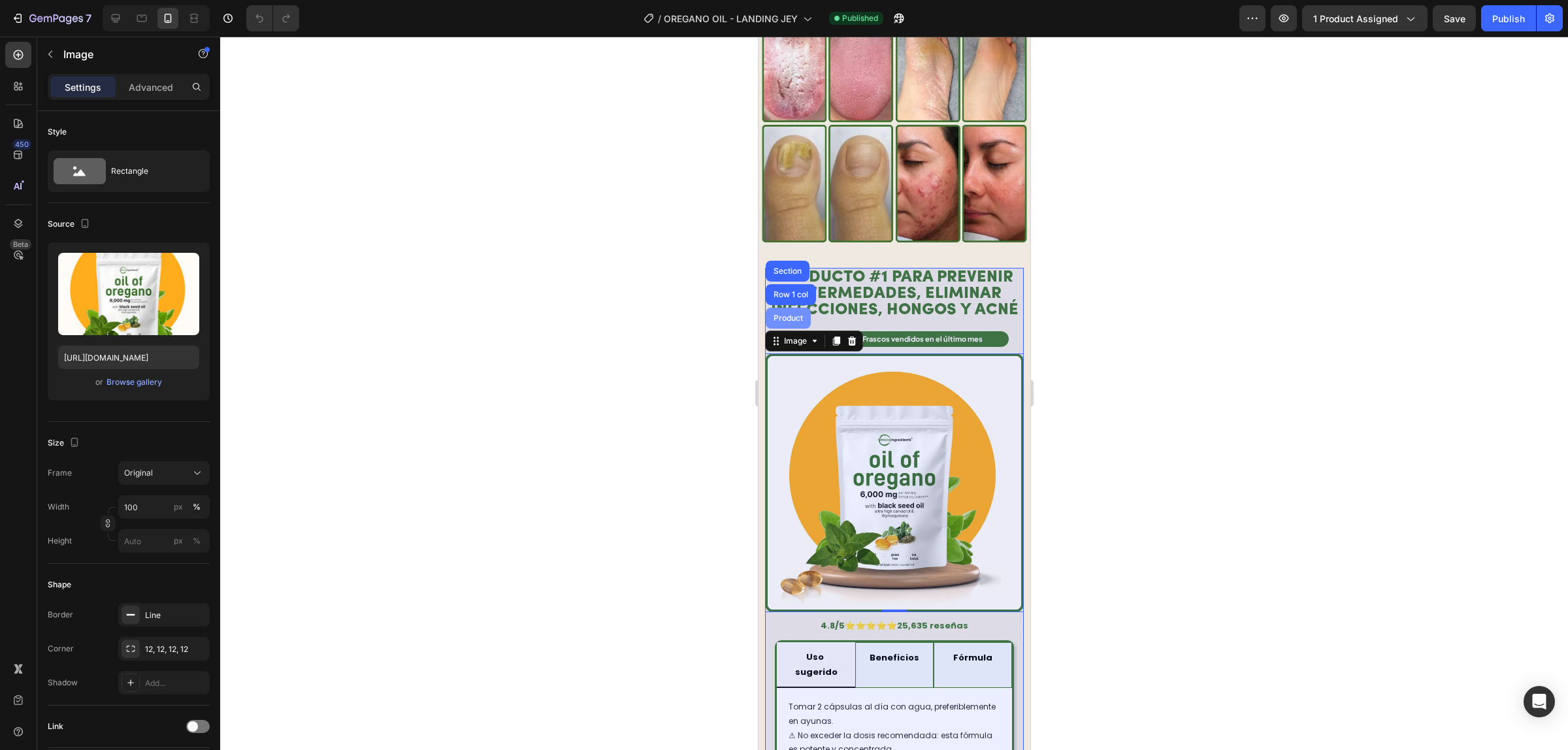
click at [783, 314] on div "Product" at bounding box center [787, 318] width 34 height 8
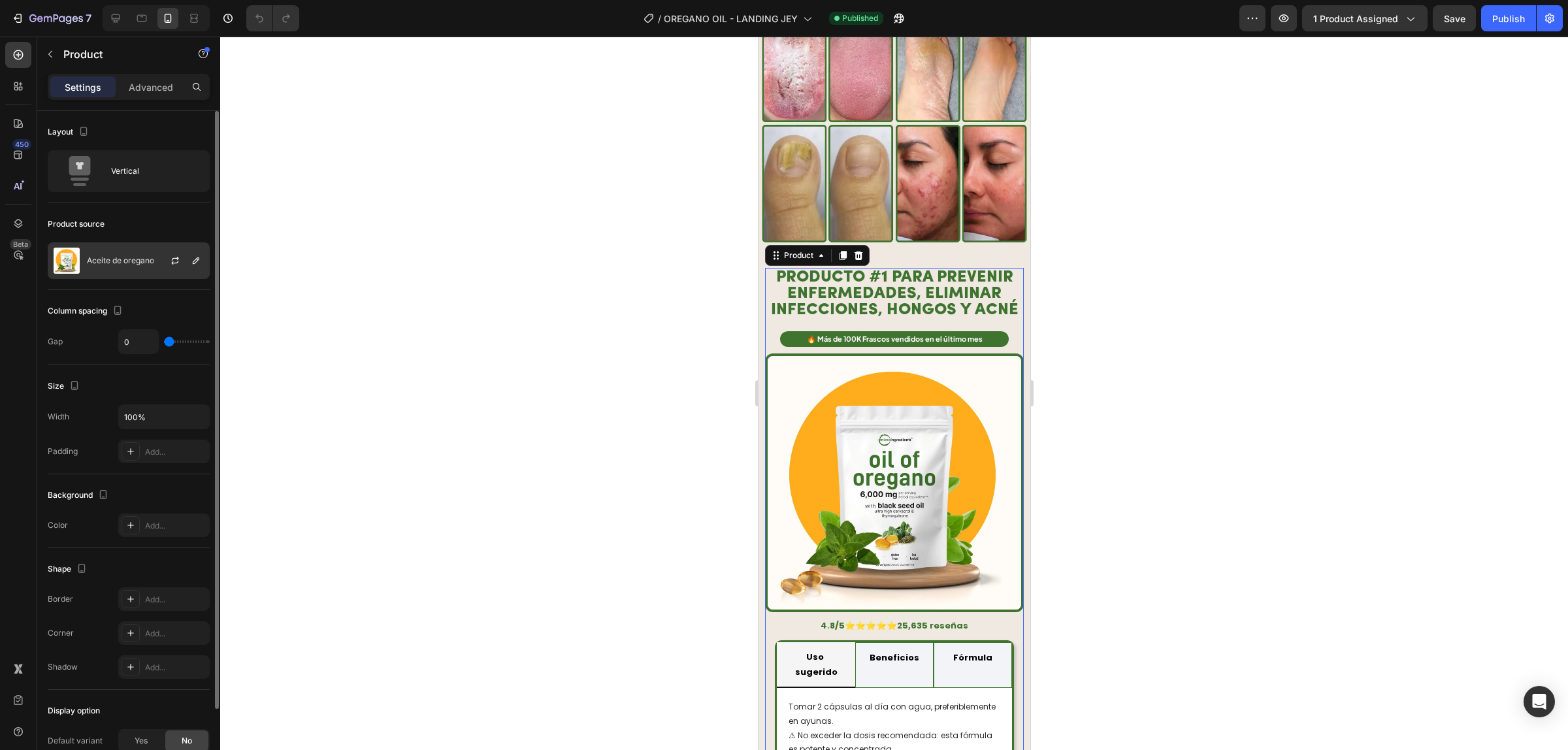
click at [124, 263] on p "Aceite de oregano" at bounding box center [120, 261] width 67 height 9
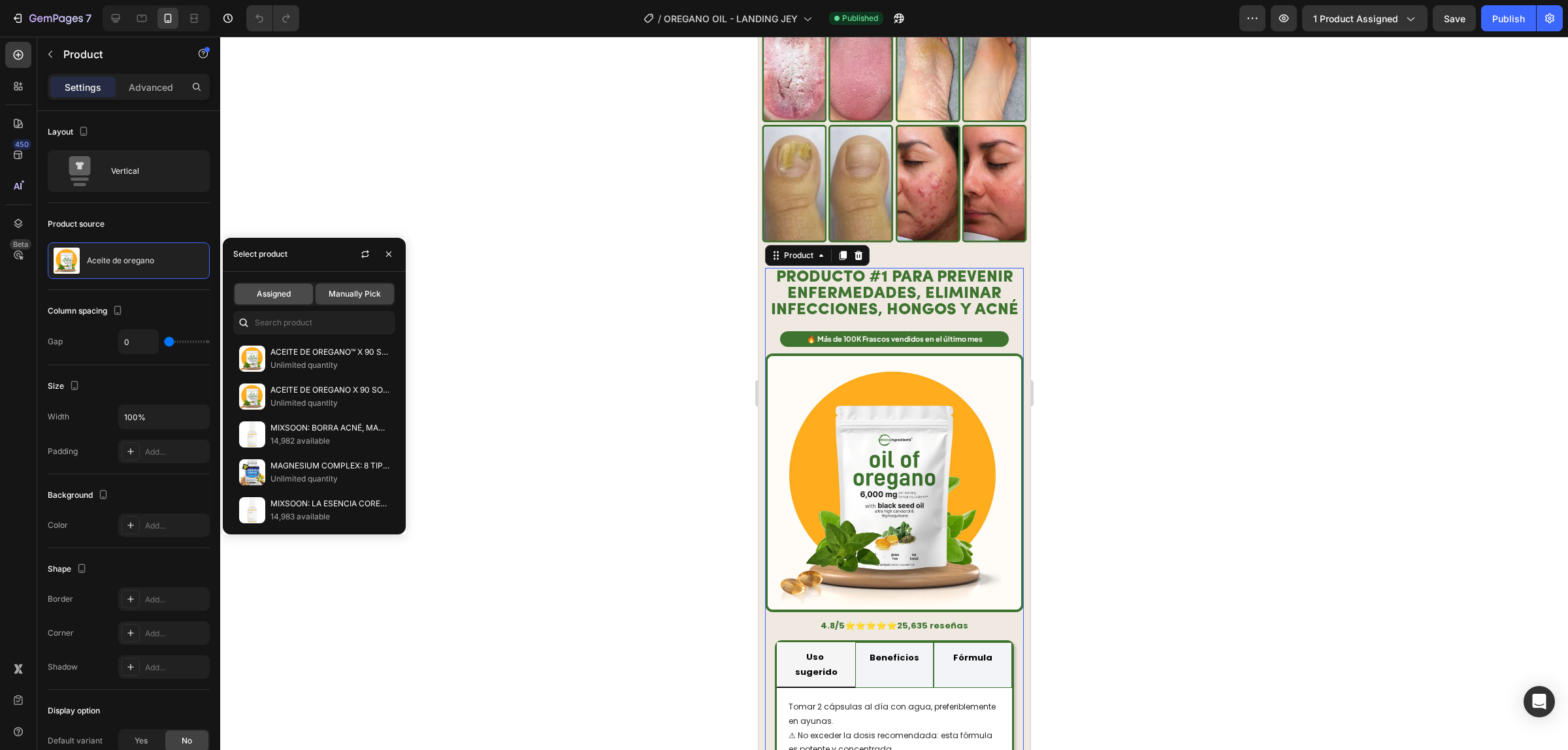
click at [288, 289] on span "Assigned" at bounding box center [273, 294] width 34 height 12
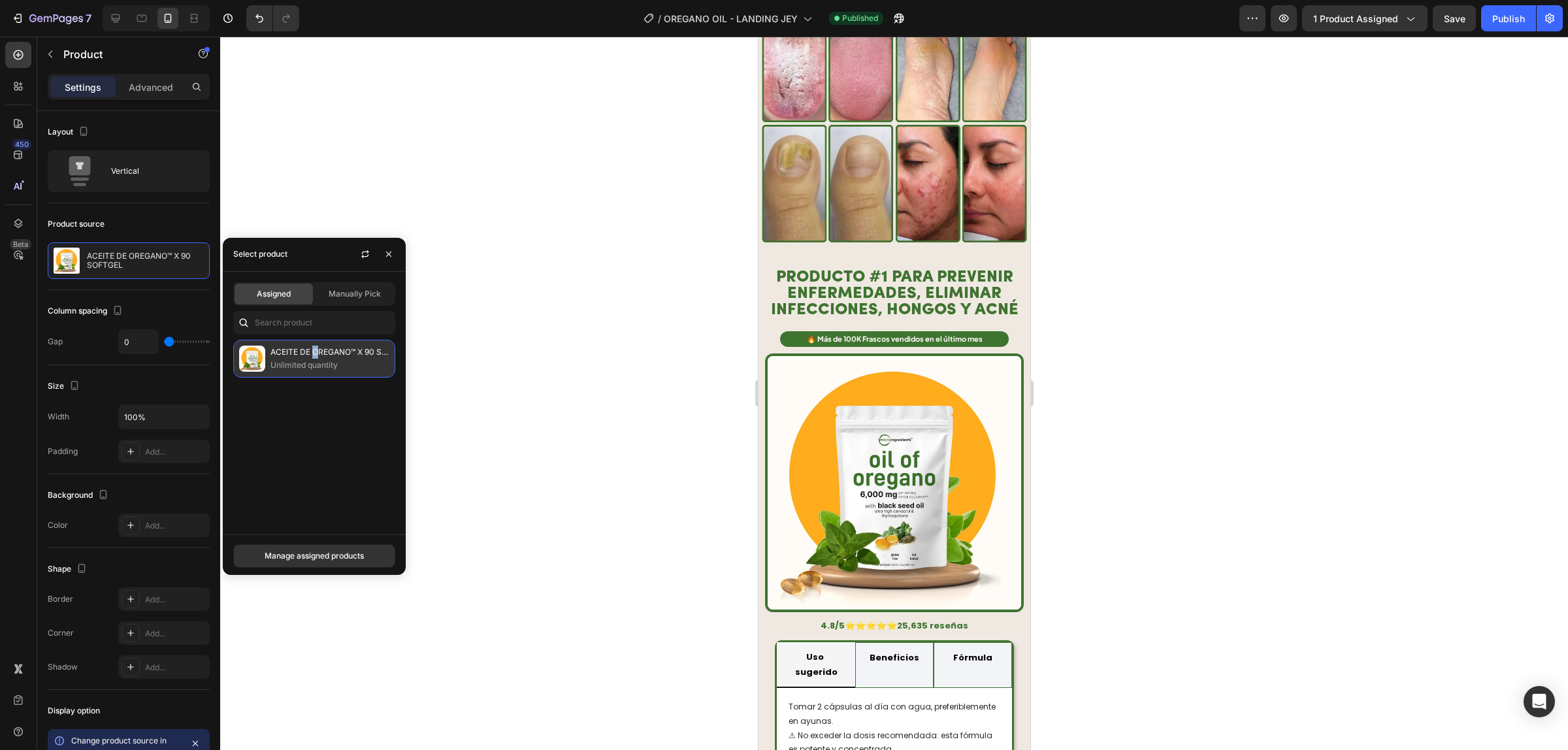
click at [316, 350] on p "ACEITE DE OREGANO™ X 90 SOFTGEL" at bounding box center [330, 352] width 119 height 13
click at [600, 373] on div at bounding box center [894, 394] width 1348 height 714
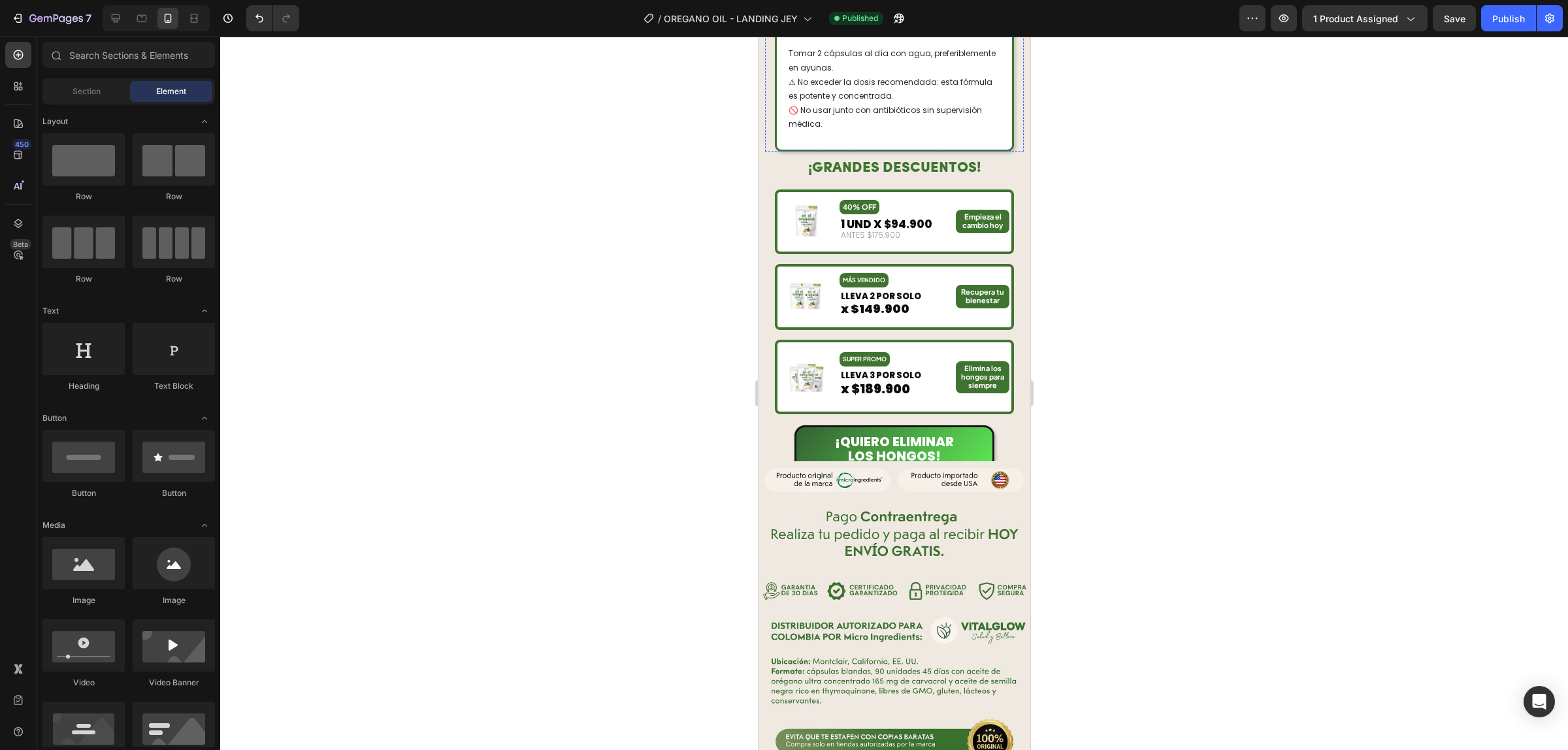
scroll to position [1389, 0]
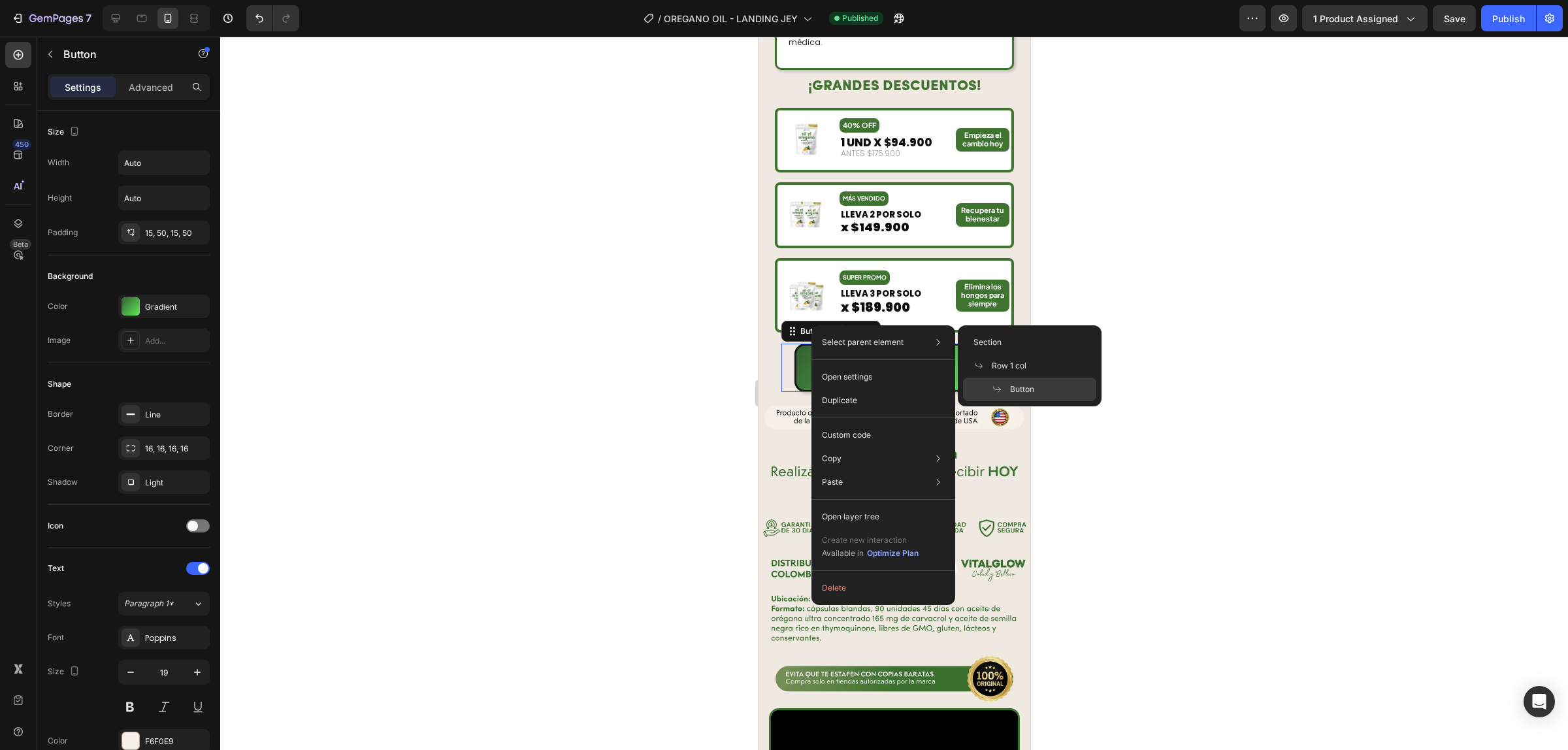
click at [1287, 377] on div at bounding box center [894, 394] width 1348 height 714
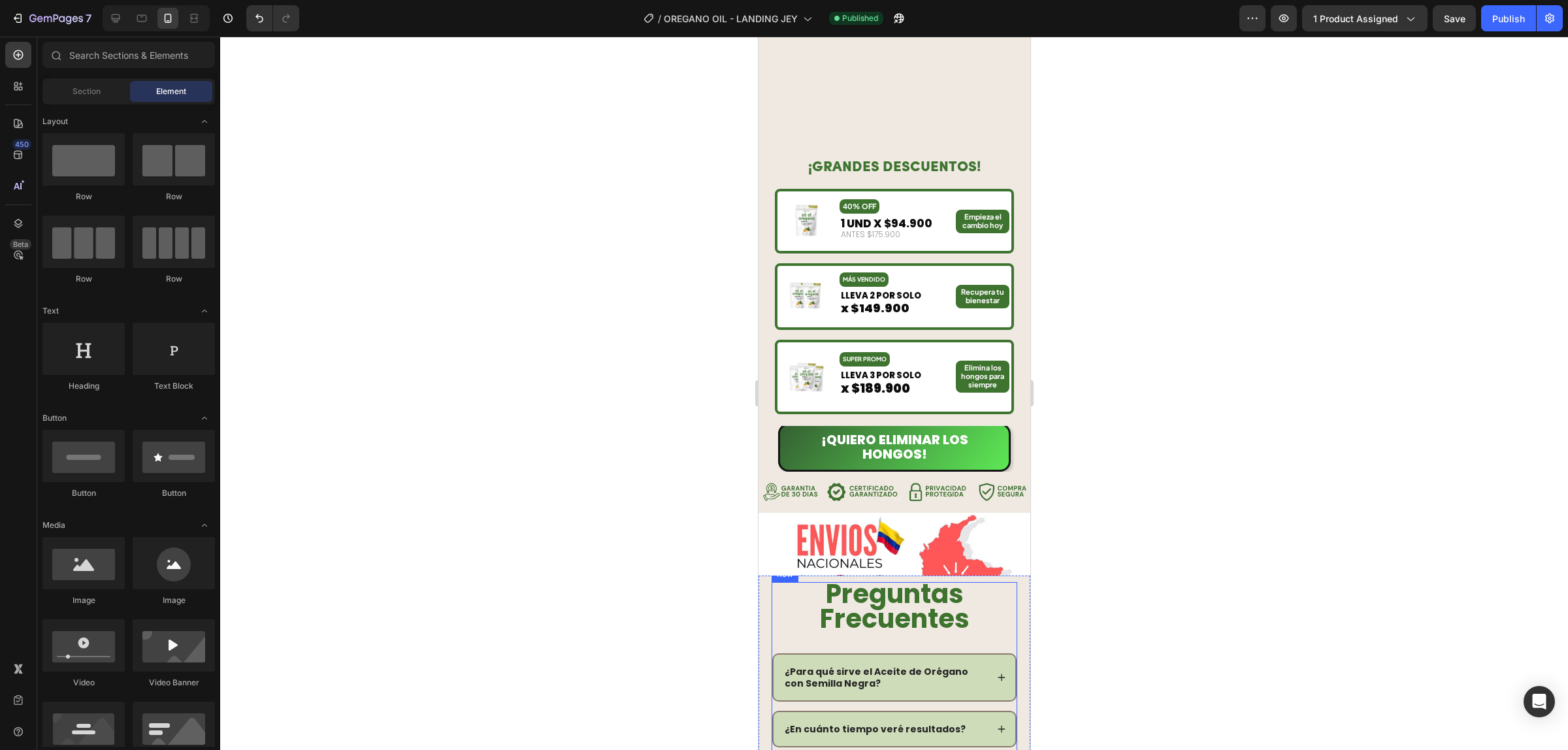
scroll to position [3022, 0]
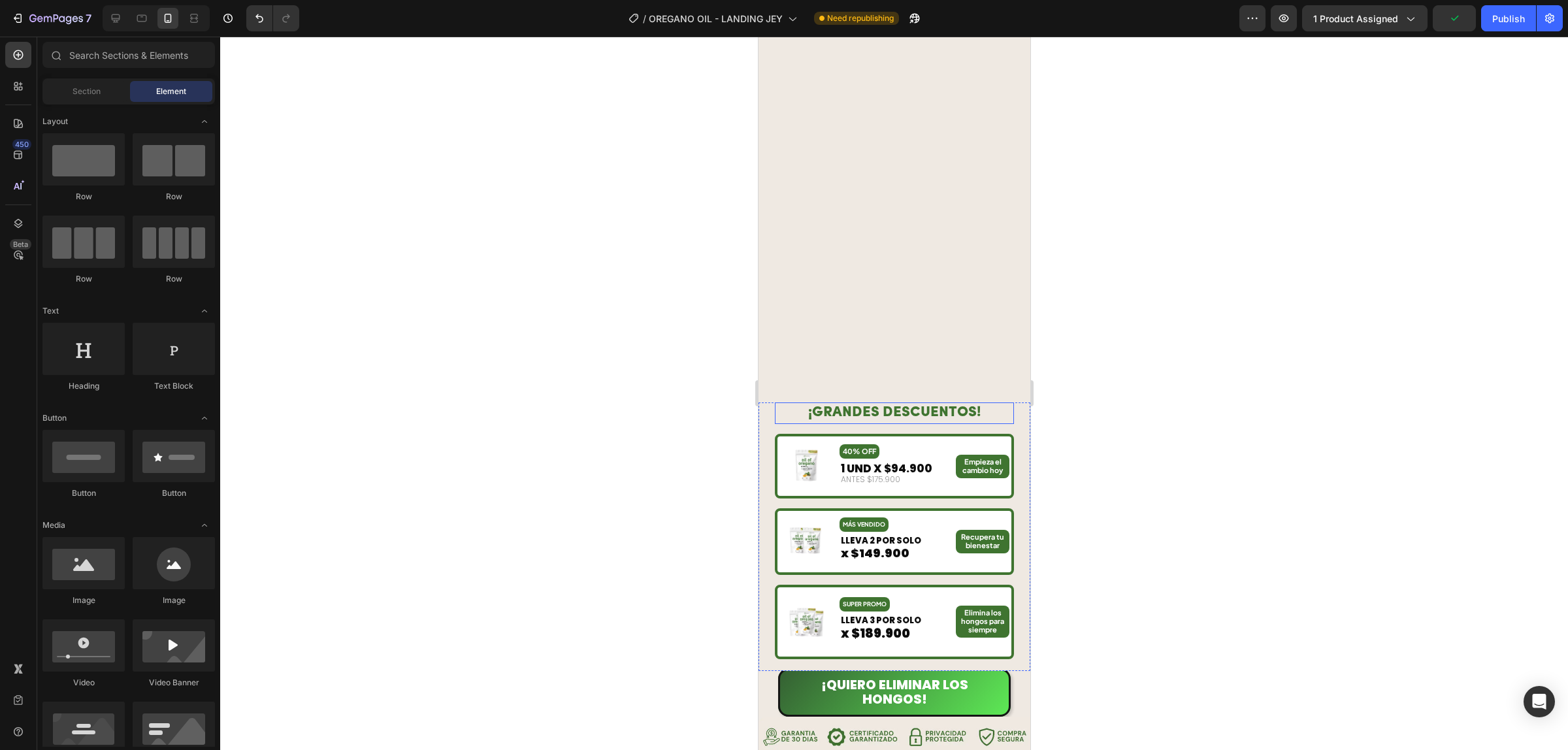
click at [768, 429] on div "¡GRANDES DESCUENTOS! Heading Image 40% OFF Text Block 1 UND X $94.900 Text Bloc…" at bounding box center [893, 537] width 272 height 269
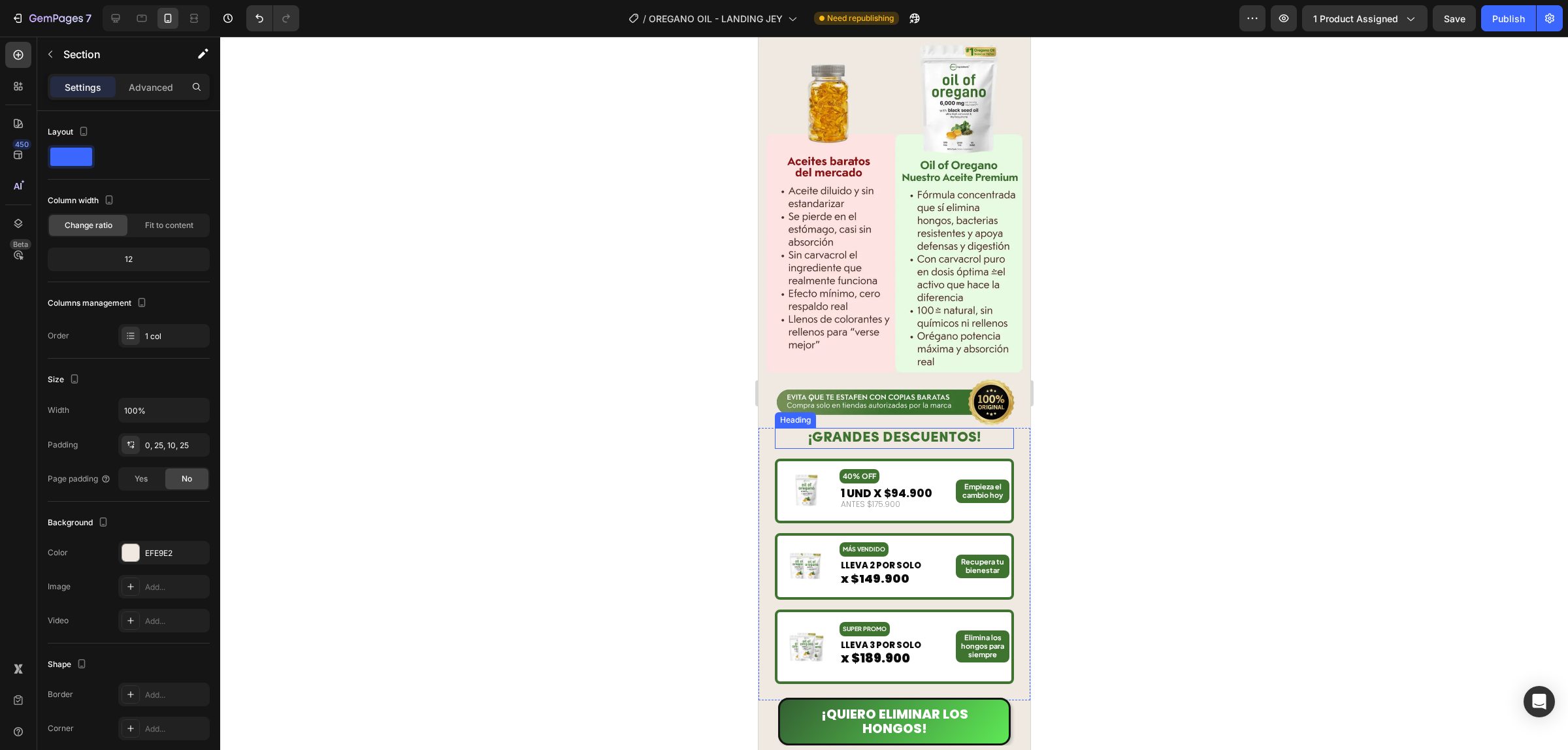
click at [790, 428] on h2 "¡GRANDES DESCUENTOS!" at bounding box center [893, 438] width 239 height 22
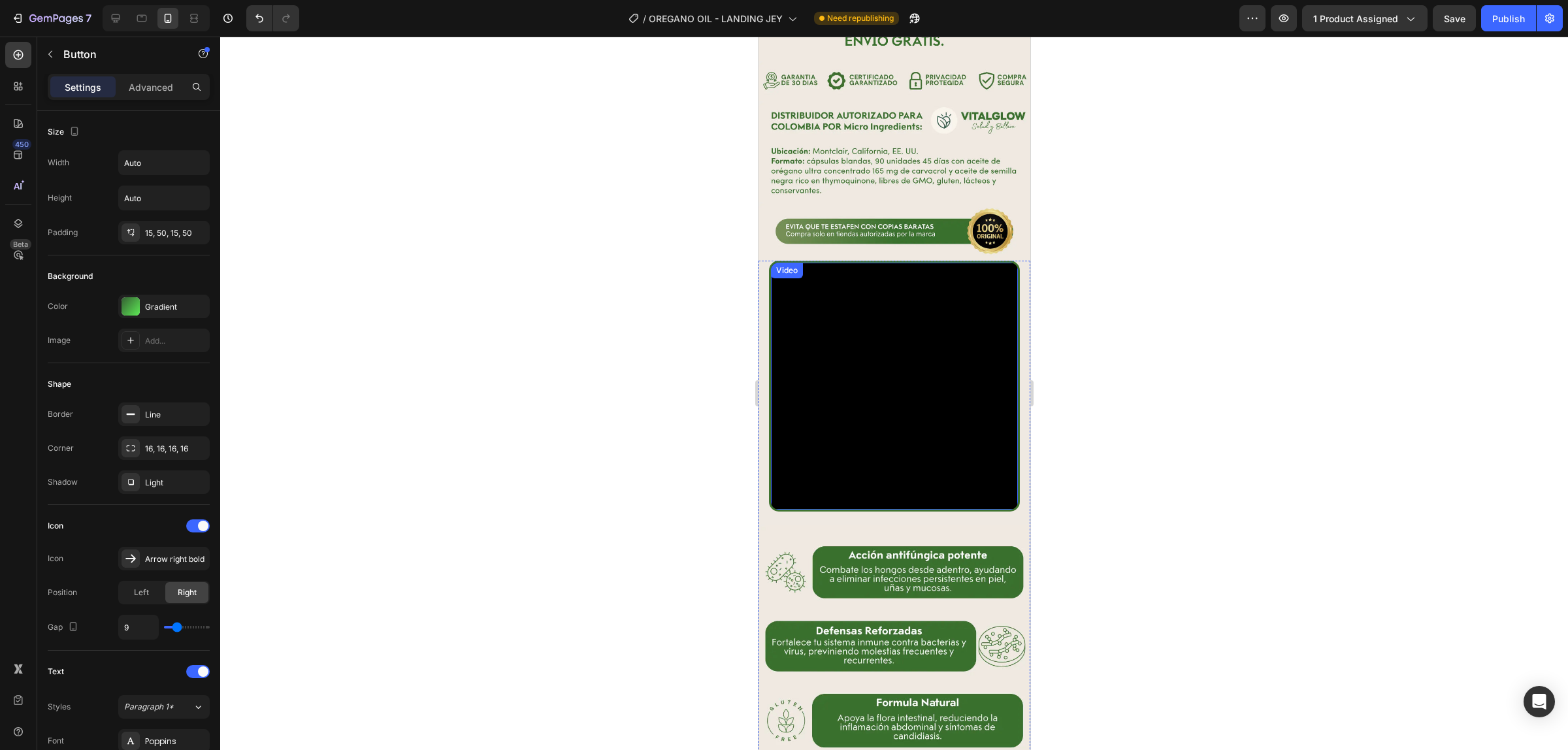
scroll to position [1553, 0]
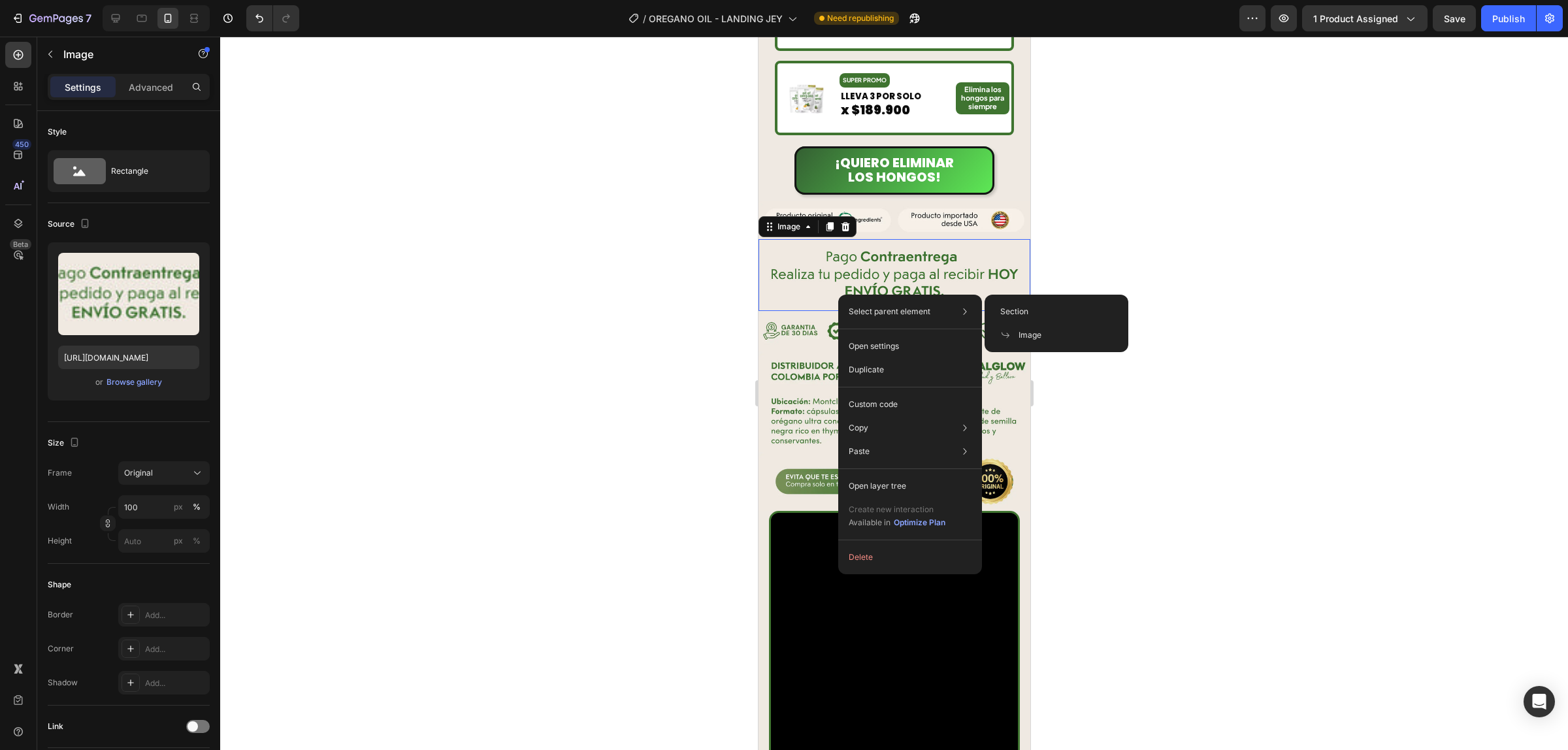
click at [1135, 289] on div at bounding box center [894, 394] width 1348 height 714
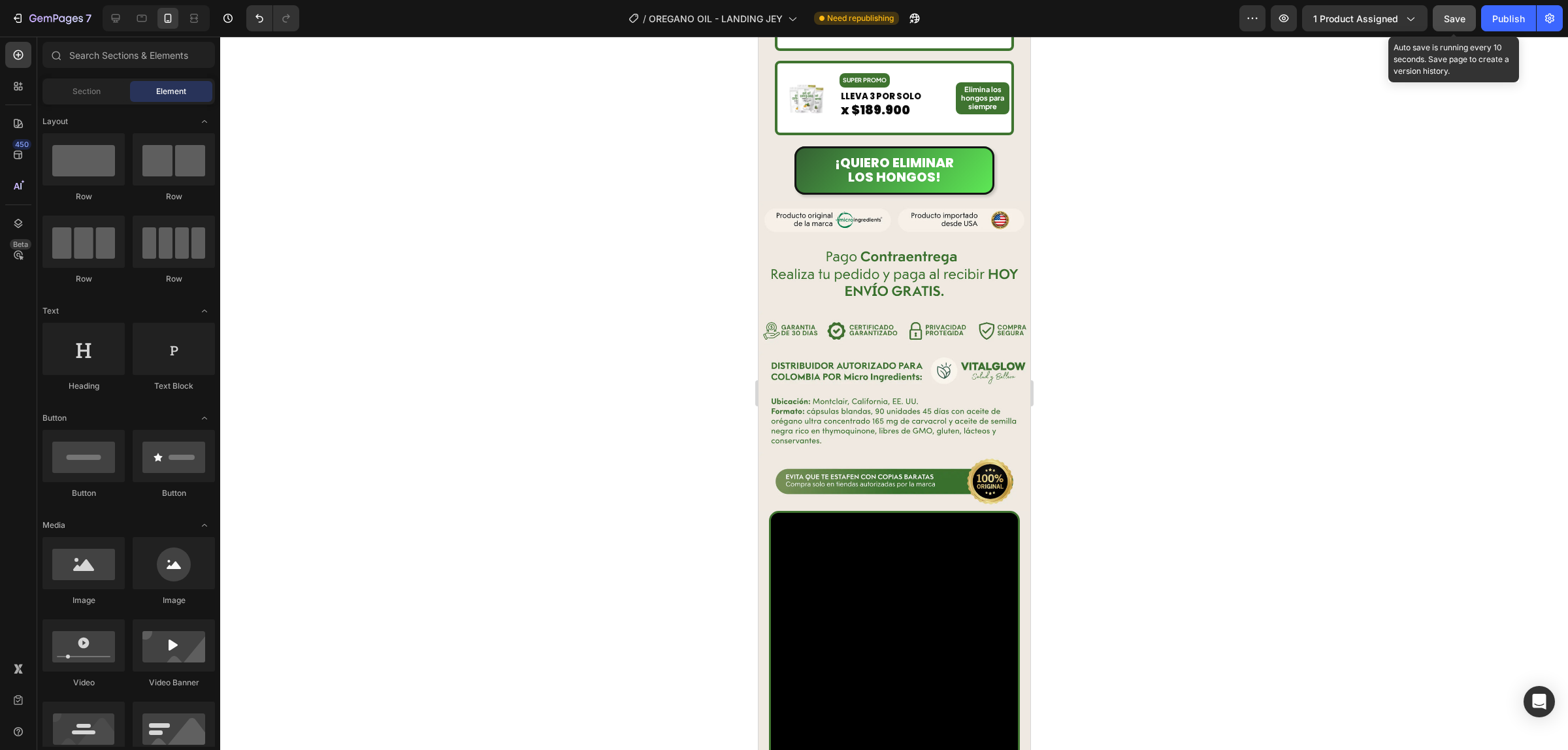
click at [1452, 28] on button "Save" at bounding box center [1454, 18] width 43 height 26
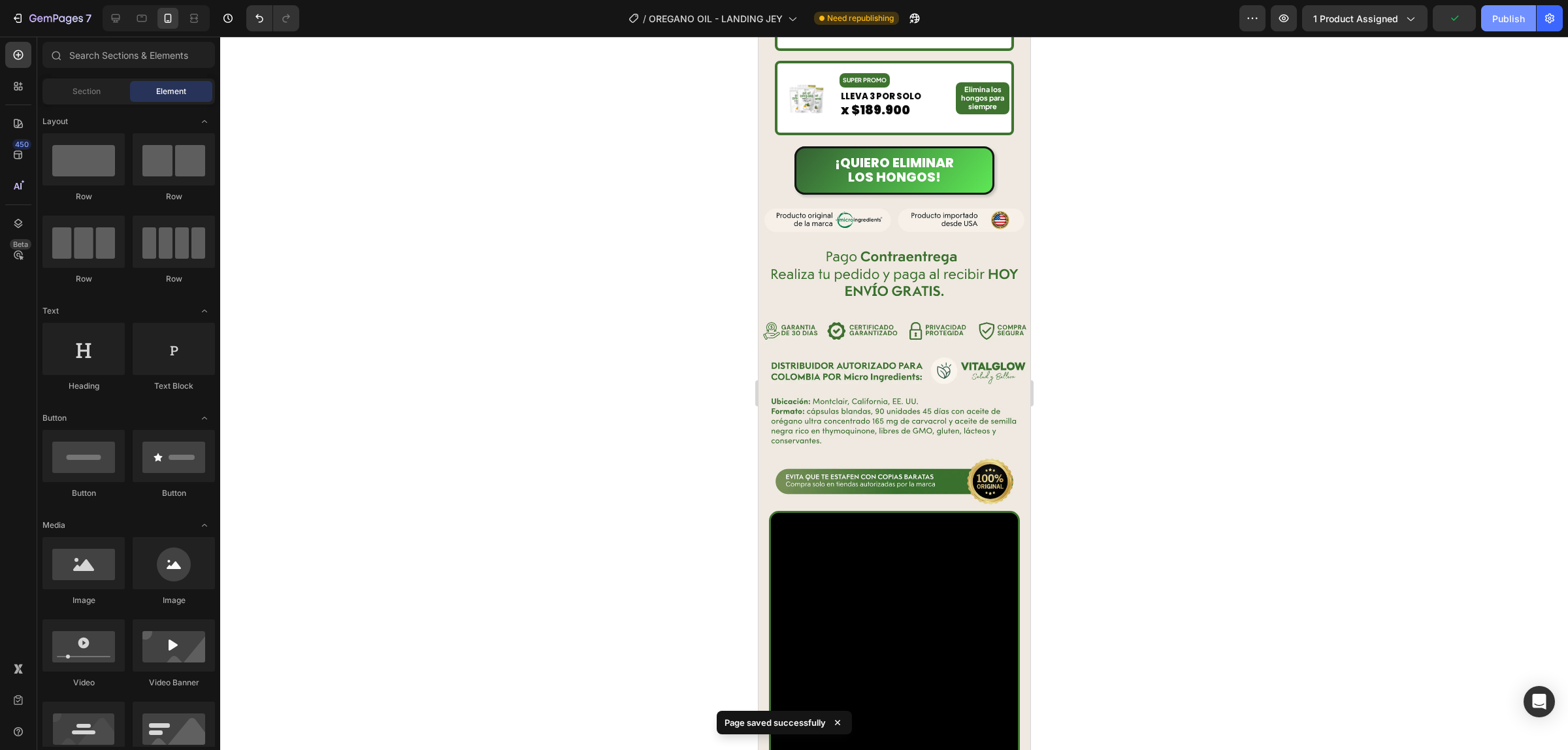
click at [1521, 23] on div "Publish" at bounding box center [1509, 19] width 33 height 14
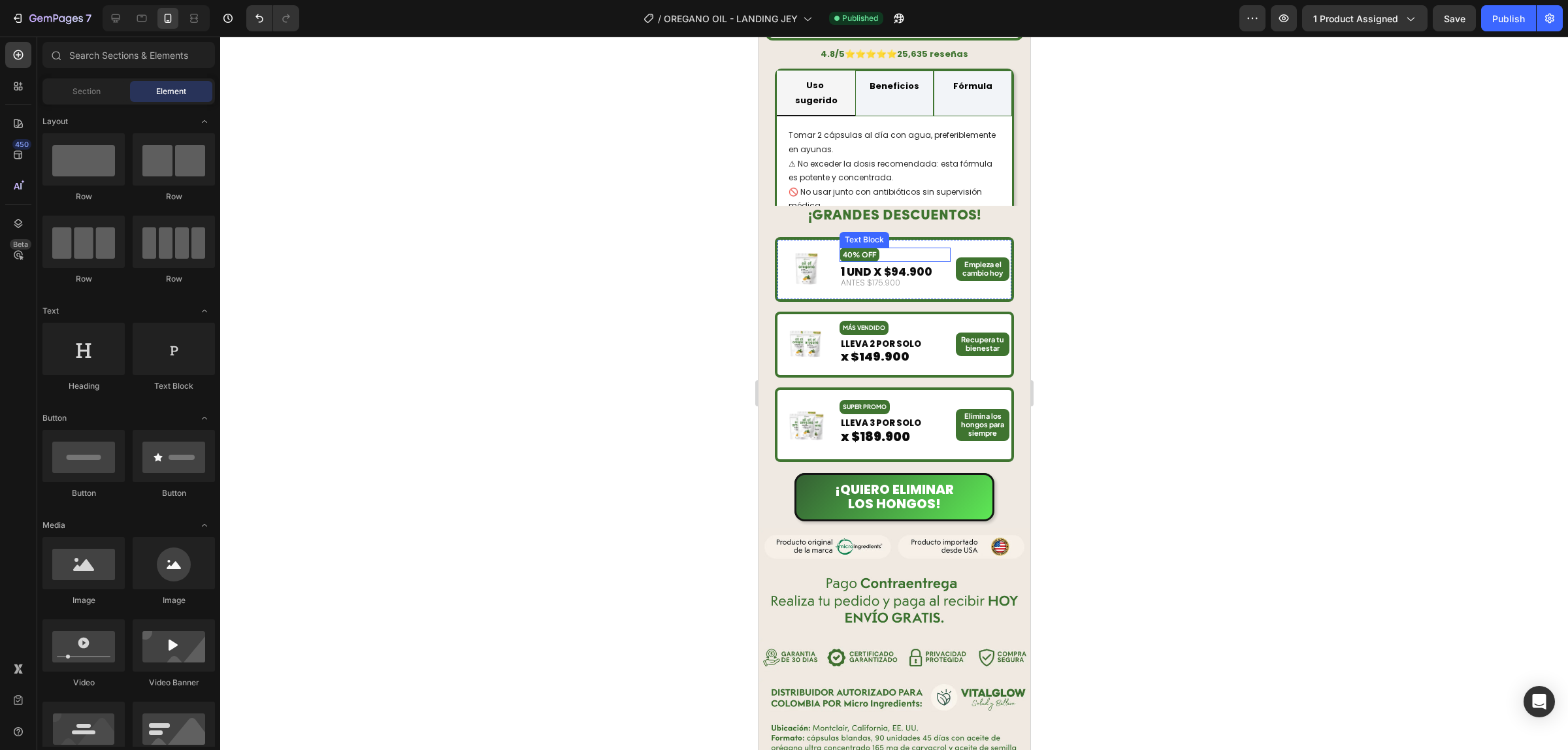
scroll to position [1144, 0]
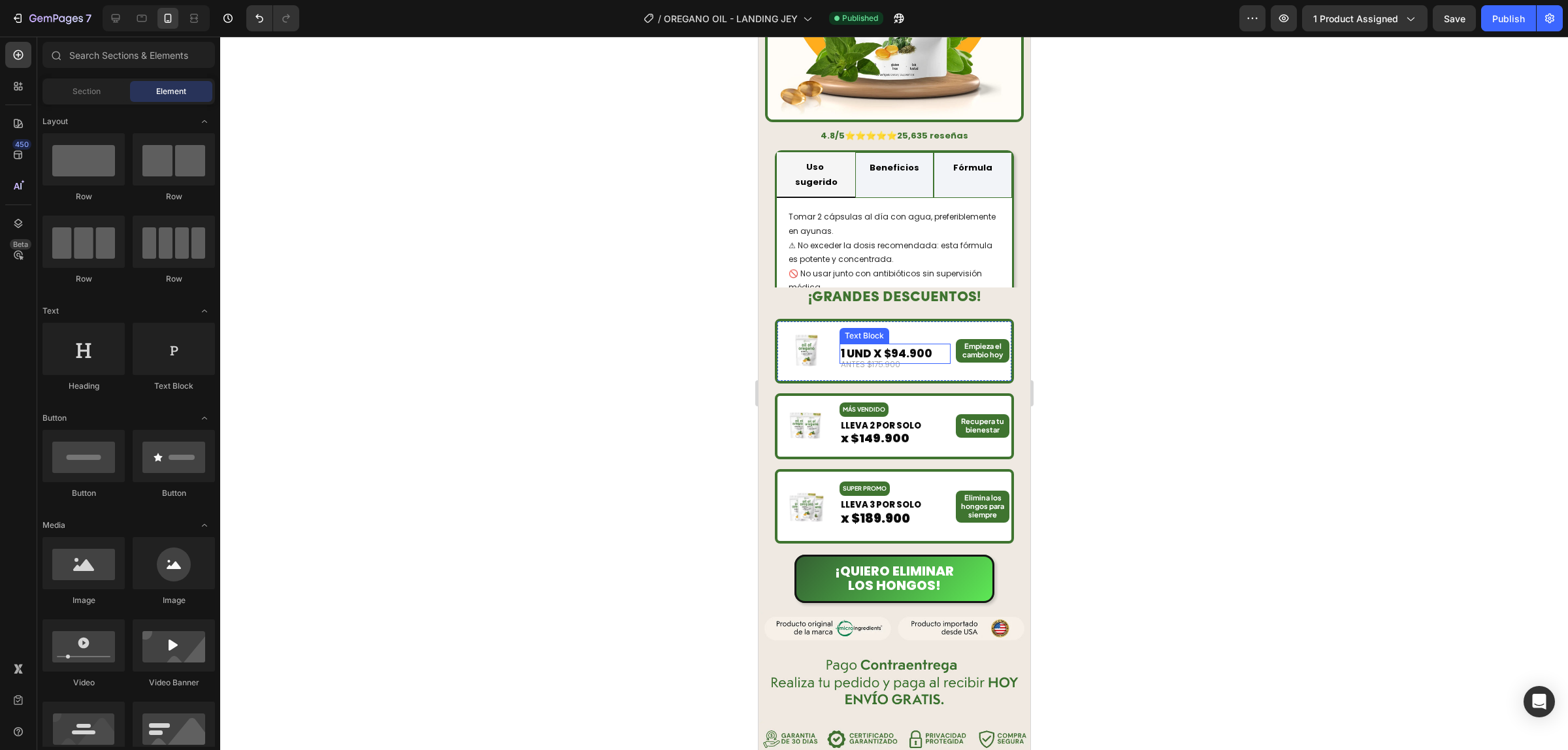
click at [900, 344] on div "1 UND X $94.900" at bounding box center [894, 354] width 111 height 21
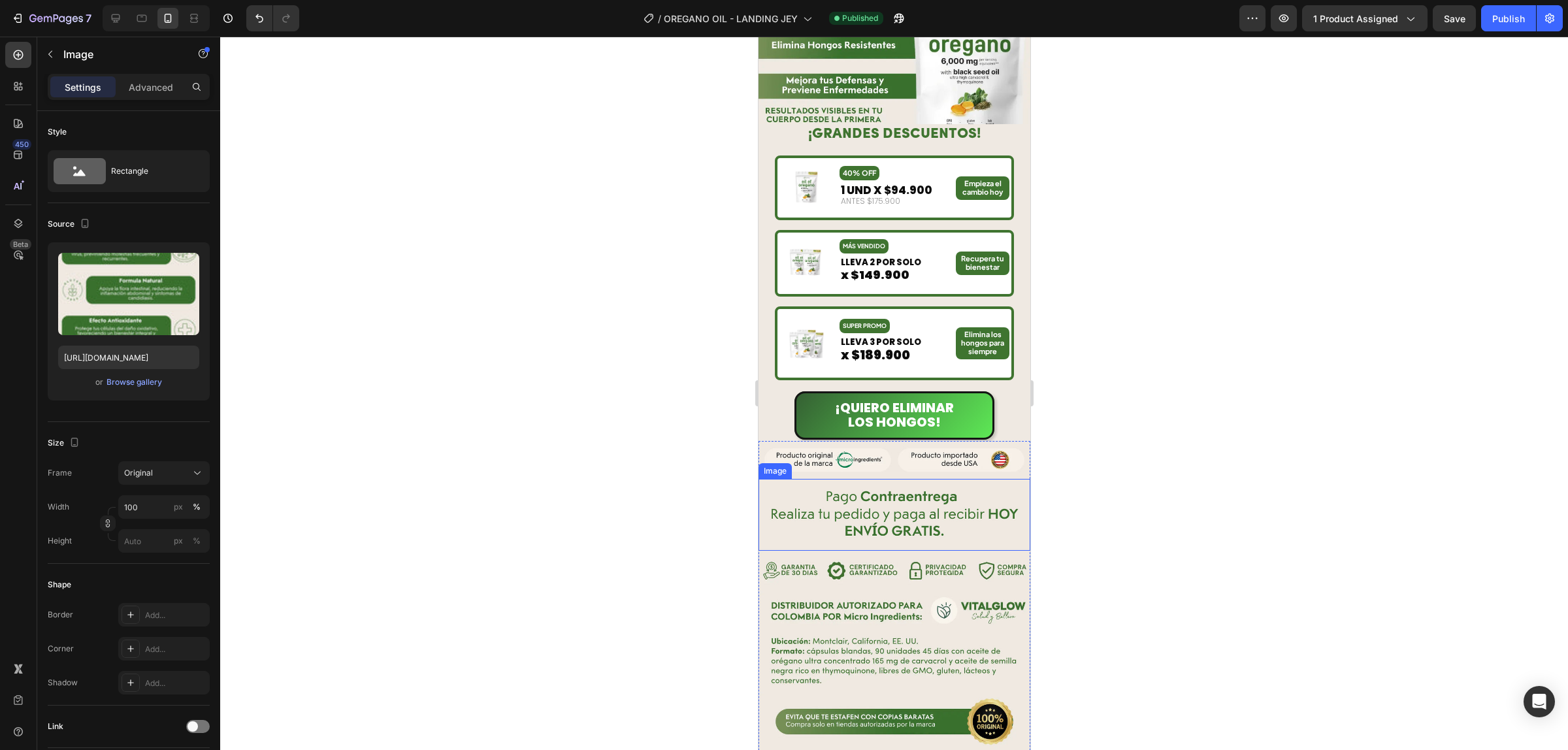
scroll to position [122, 0]
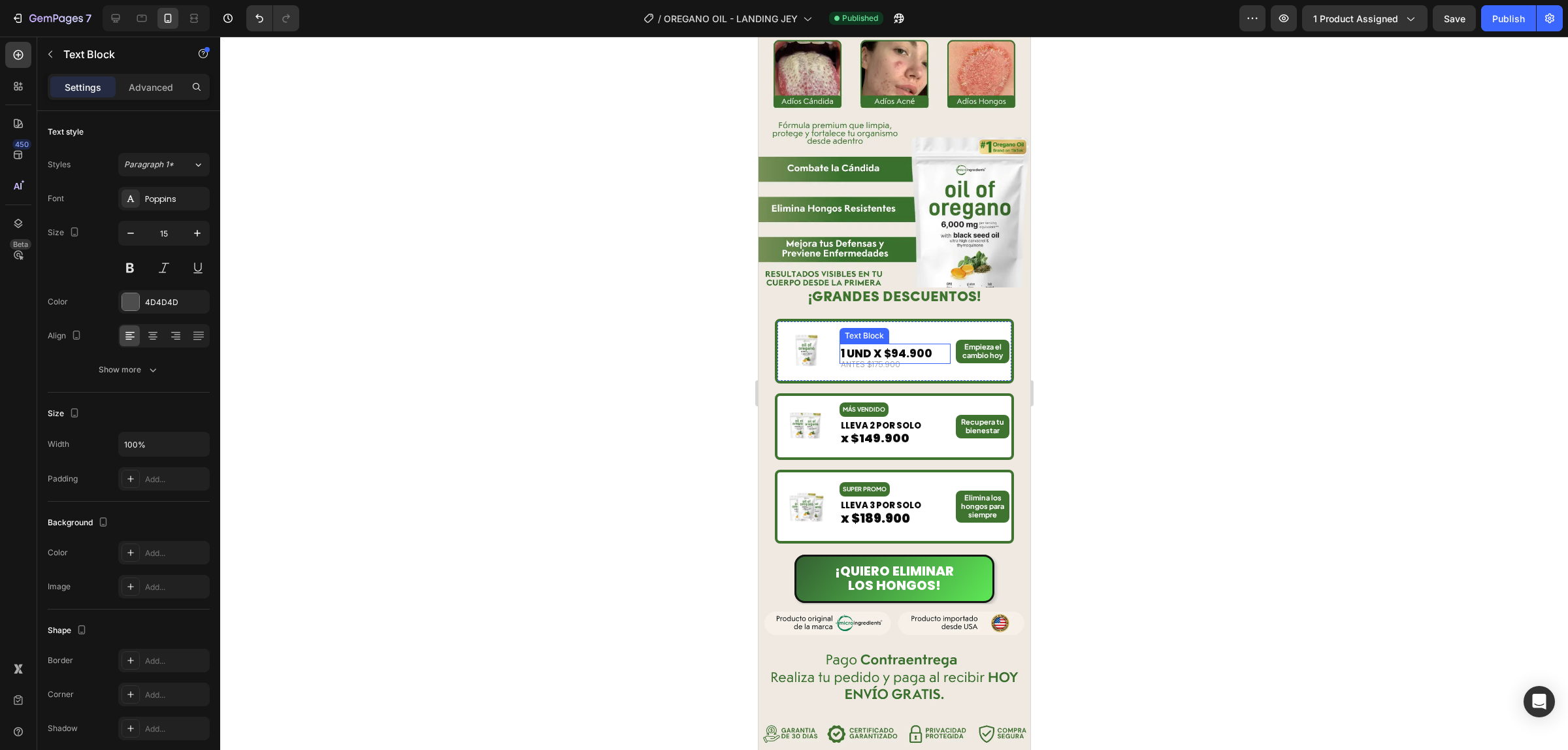
click at [900, 346] on span "1 UND X $94.900" at bounding box center [886, 354] width 91 height 15
click at [899, 350] on span "1 UND X $94.900" at bounding box center [886, 354] width 91 height 15
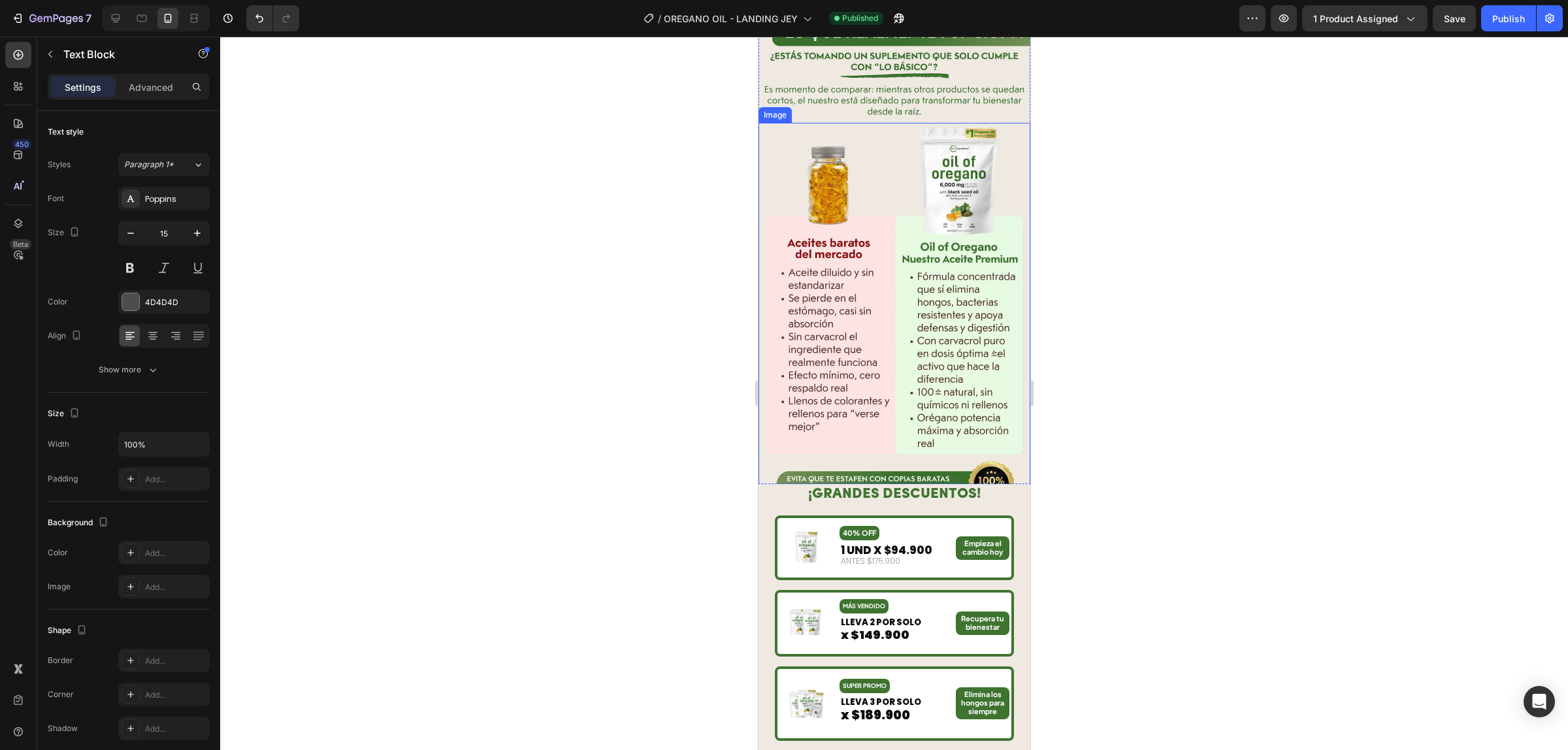
scroll to position [3268, 0]
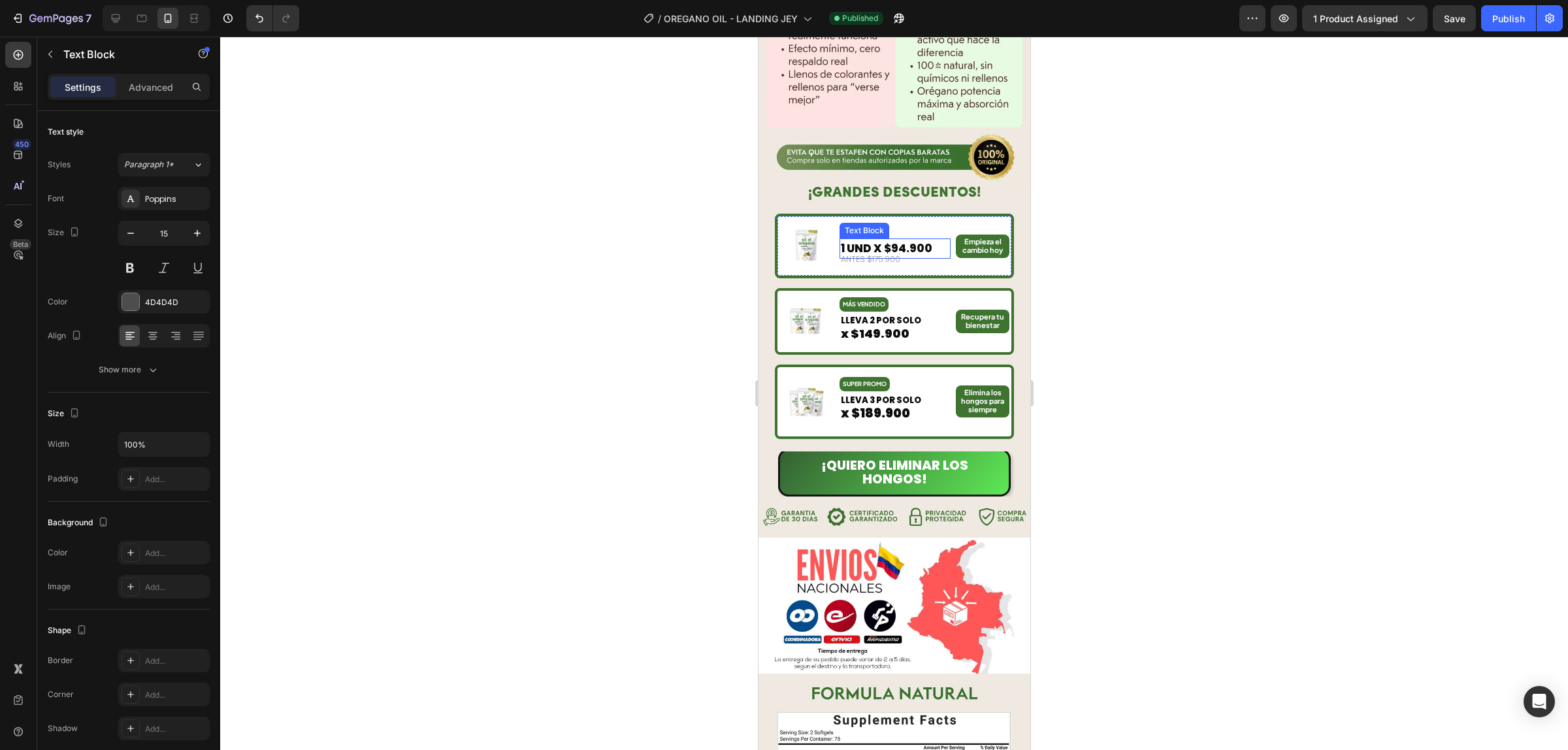
click at [893, 240] on span "1 UND X $94.900" at bounding box center [886, 248] width 91 height 15
click at [895, 240] on span "1 UND X $94.900" at bounding box center [886, 248] width 91 height 15
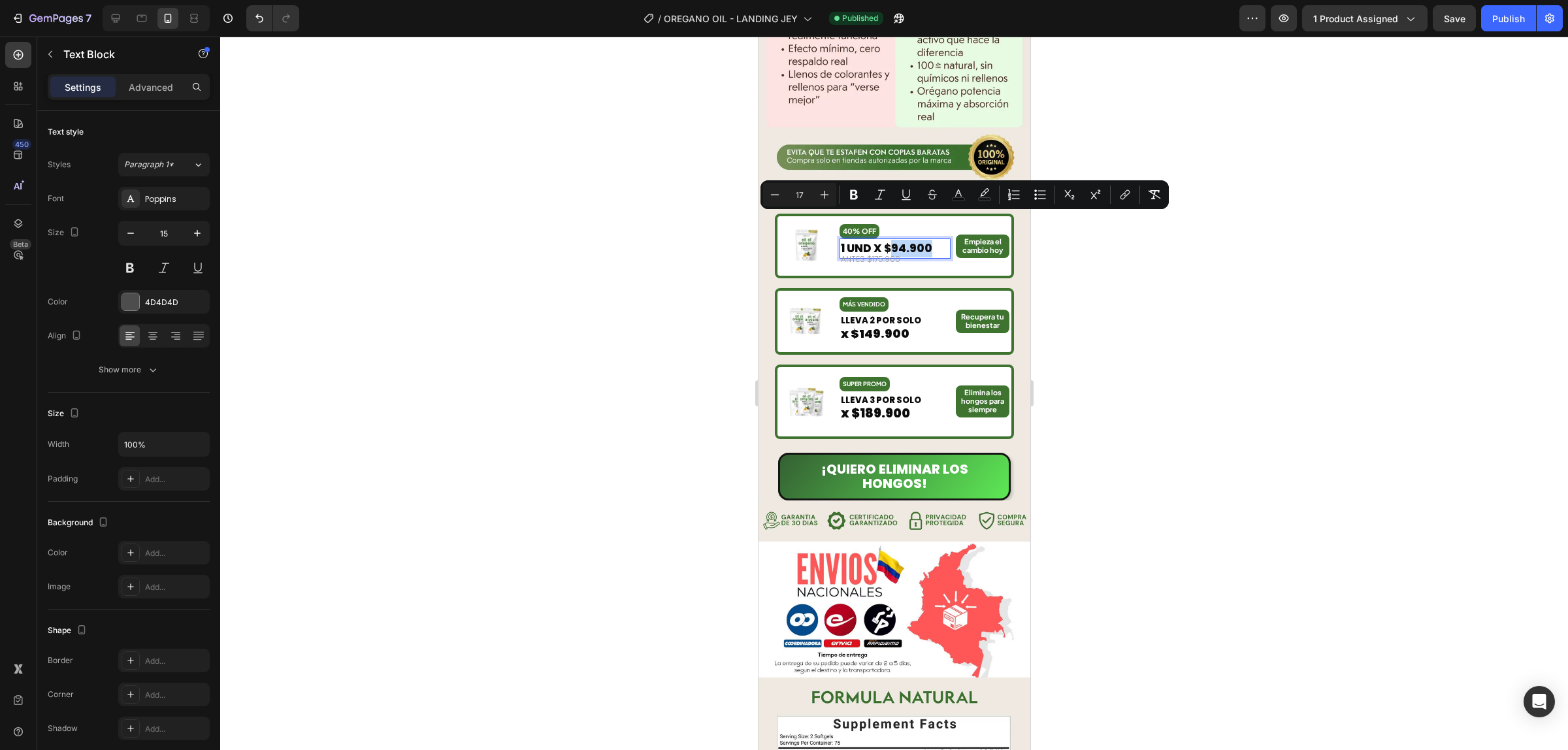
click at [898, 240] on span "1 UND X $94.900" at bounding box center [886, 248] width 91 height 15
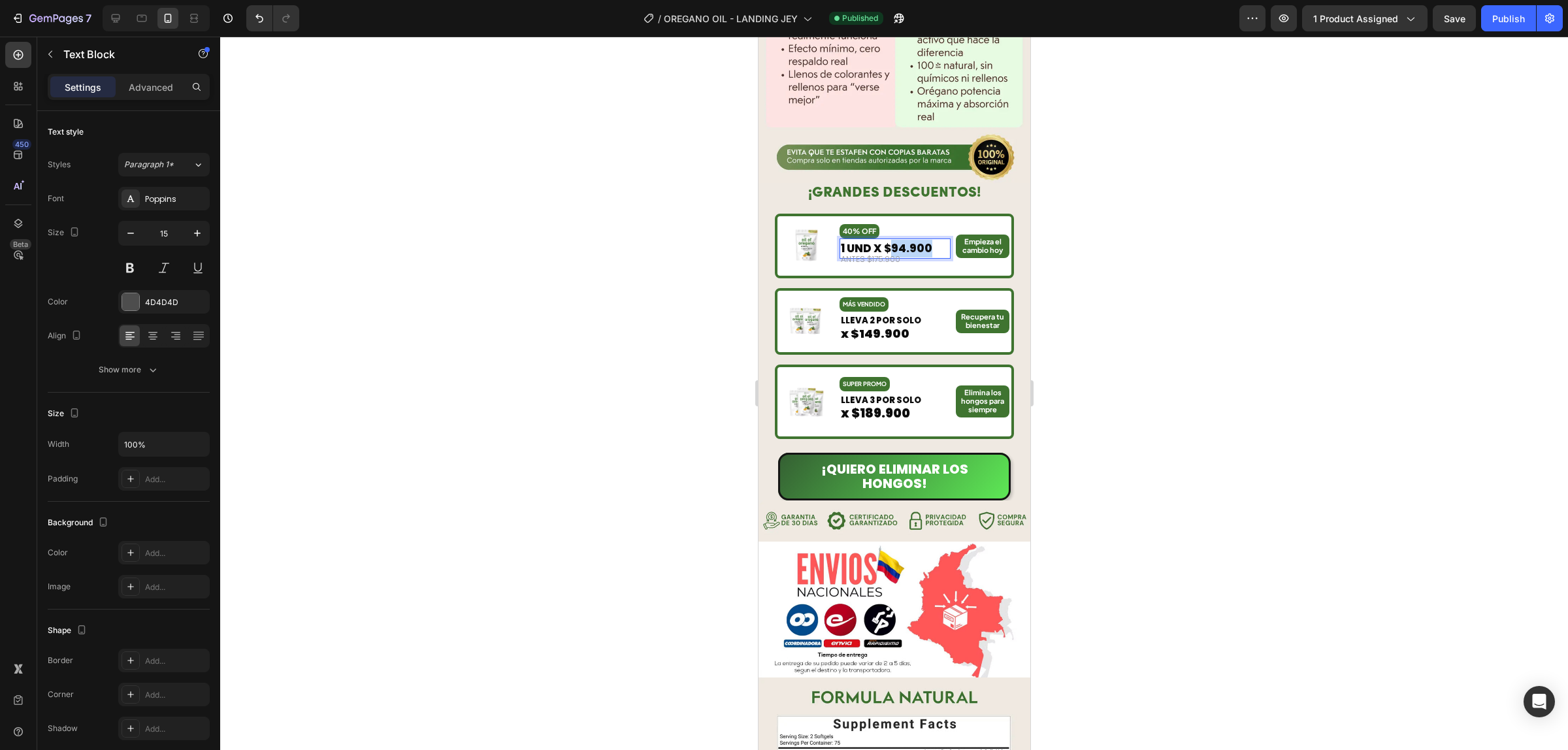
click at [899, 240] on span "1 UND X $94.900" at bounding box center [886, 248] width 91 height 15
click at [1287, 207] on div at bounding box center [894, 394] width 1348 height 714
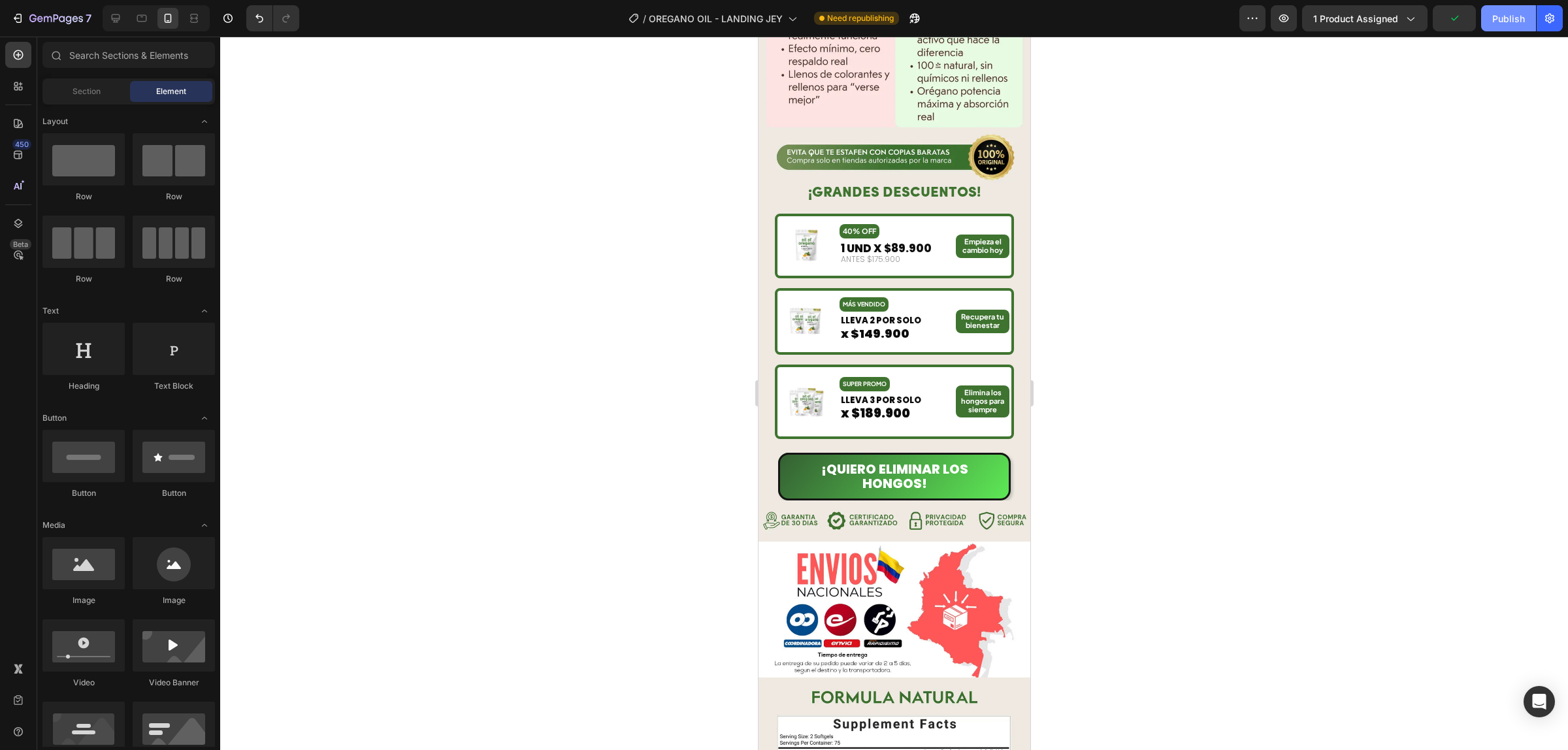
click at [1507, 20] on div "Publish" at bounding box center [1509, 19] width 33 height 14
